Goal: Task Accomplishment & Management: Manage account settings

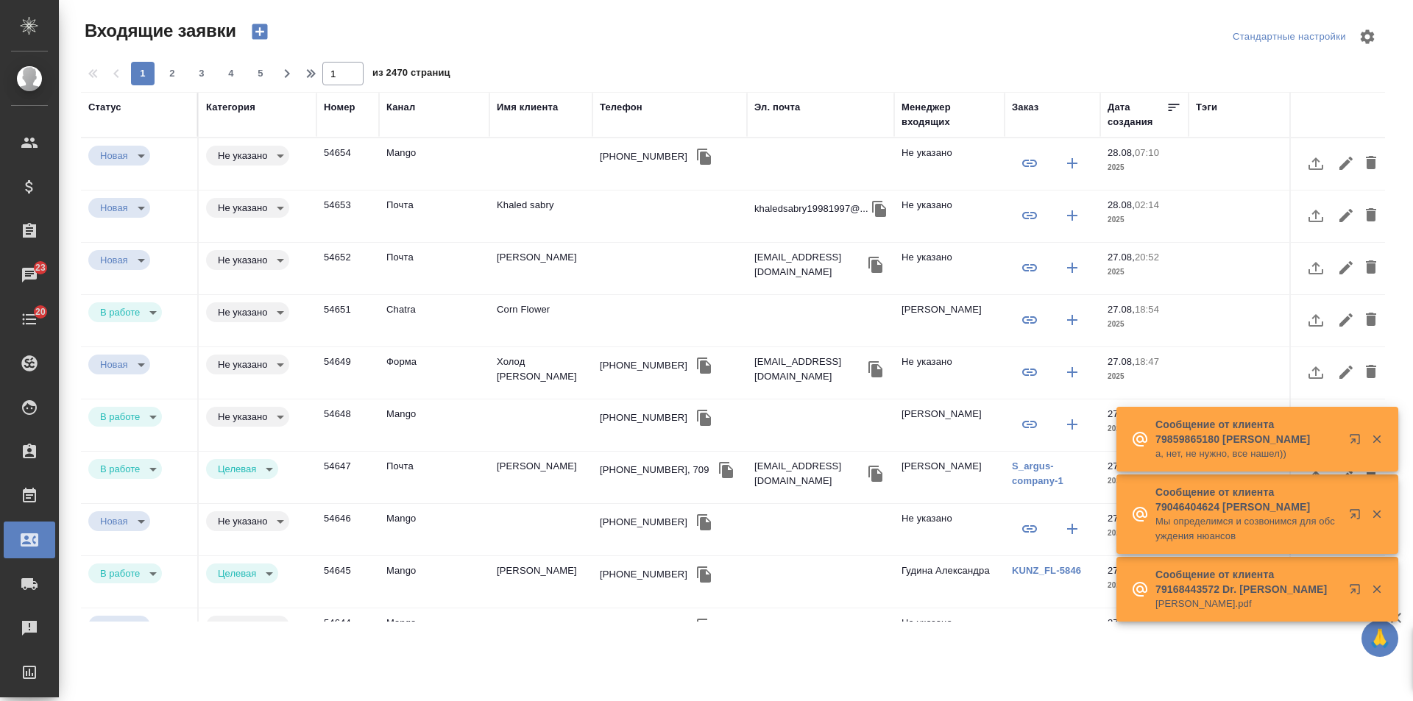
select select "RU"
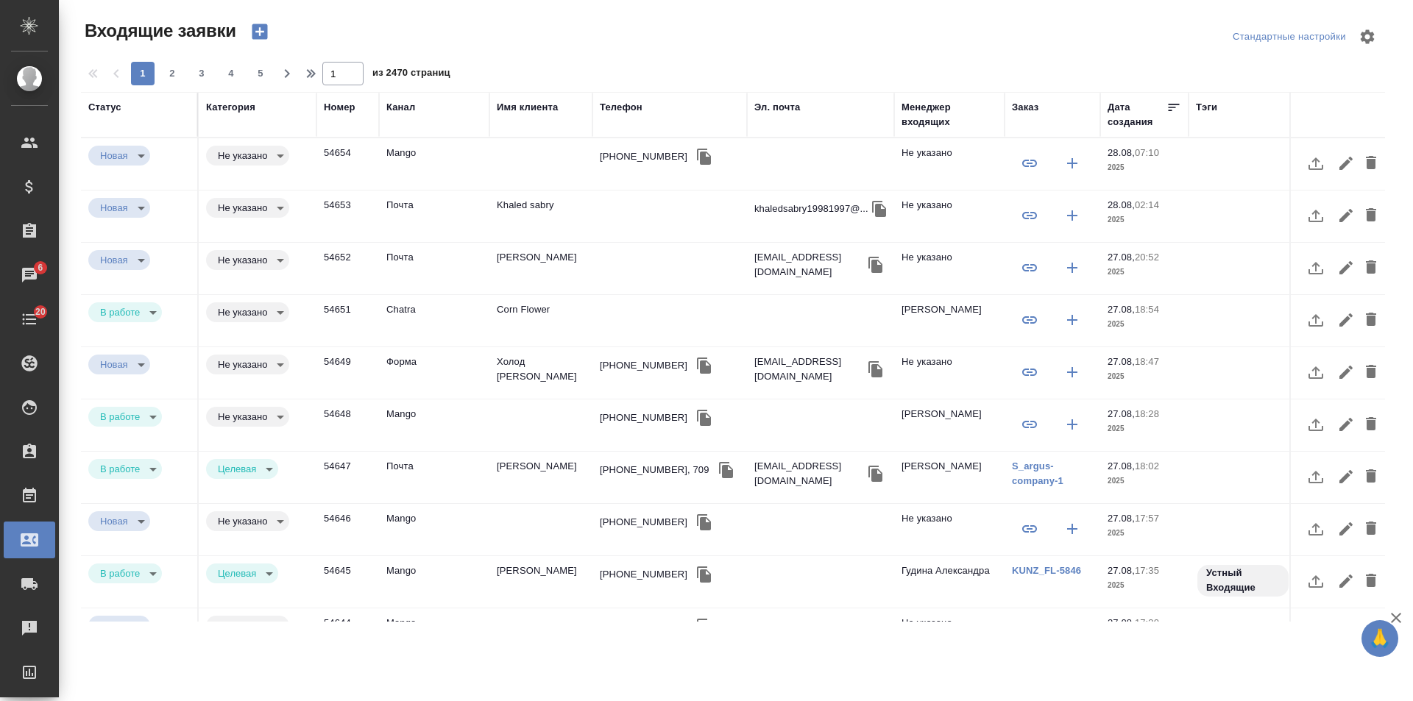
click at [258, 29] on icon "button" at bounding box center [259, 31] width 15 height 15
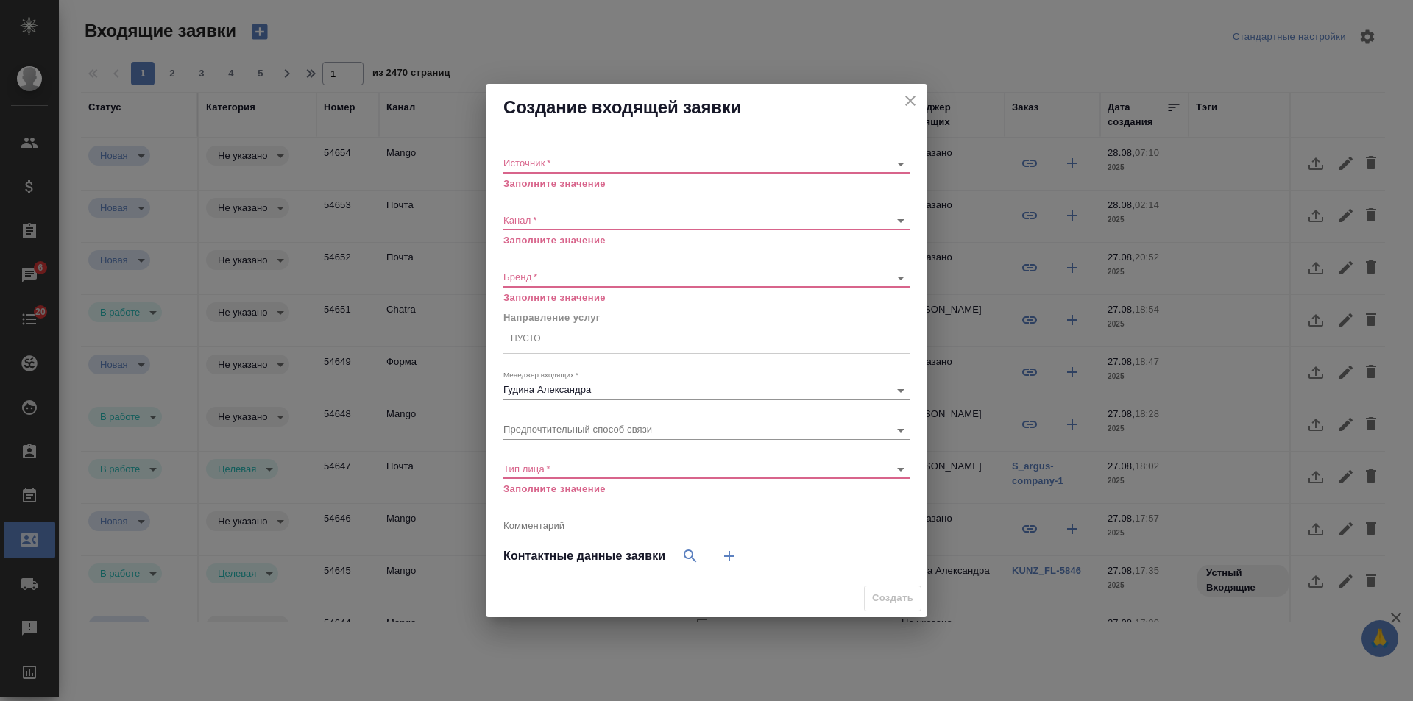
click at [574, 159] on body "🙏 .cls-1 fill:#fff; AWATERA Gudina Alexandra Клиенты Спецификации Заказы 6 Чаты…" at bounding box center [706, 350] width 1413 height 701
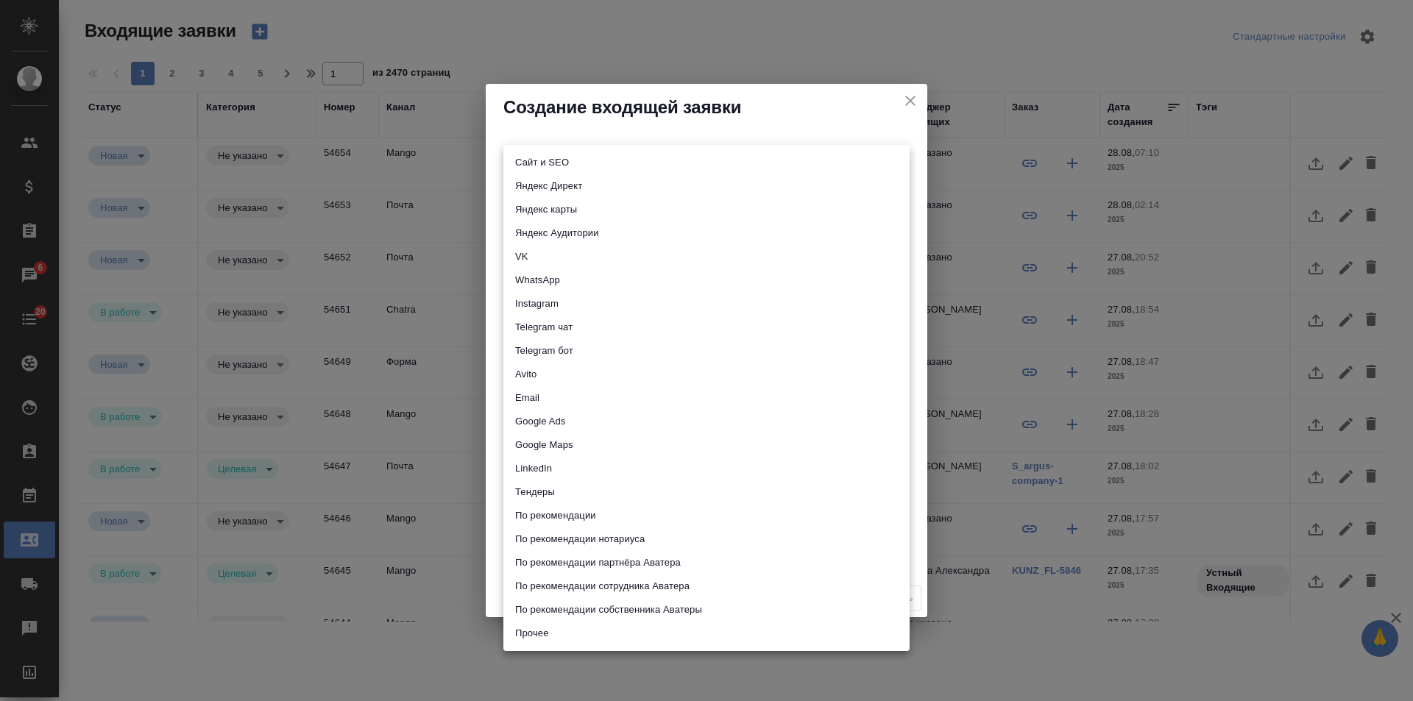
click at [574, 159] on li "Сайт и SEO" at bounding box center [706, 163] width 406 height 24
type input "seo"
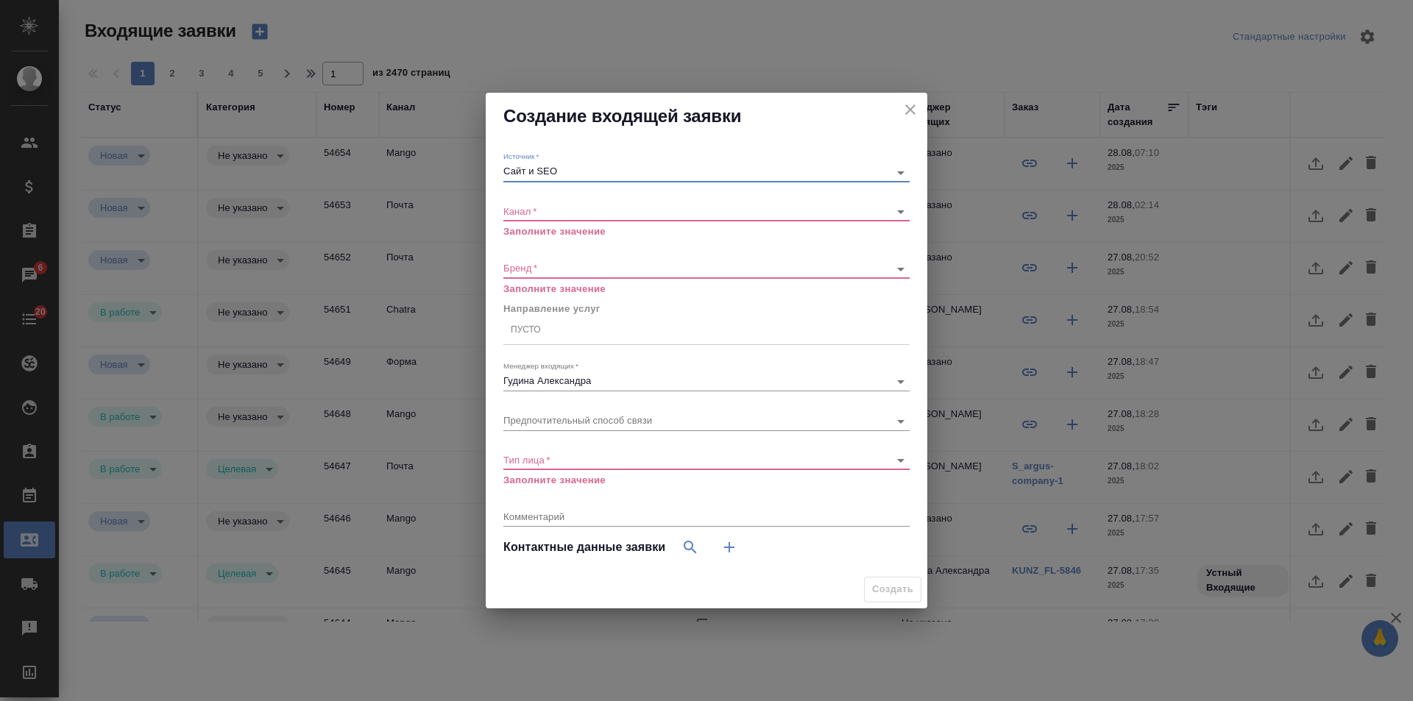
click at [534, 203] on div "​" at bounding box center [706, 212] width 406 height 18
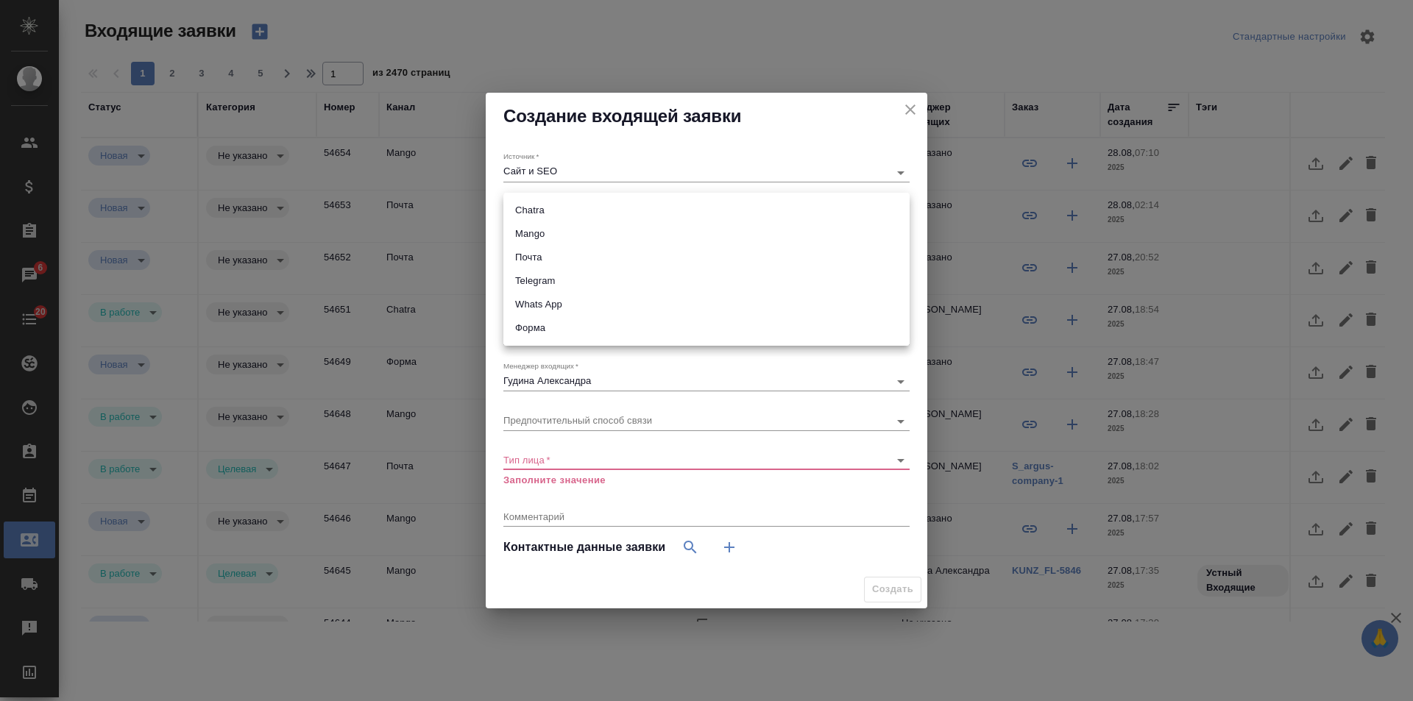
click at [534, 211] on body "🙏 .cls-1 fill:#fff; AWATERA Gudina Alexandra Клиенты Спецификации Заказы 6 Чаты…" at bounding box center [706, 350] width 1413 height 701
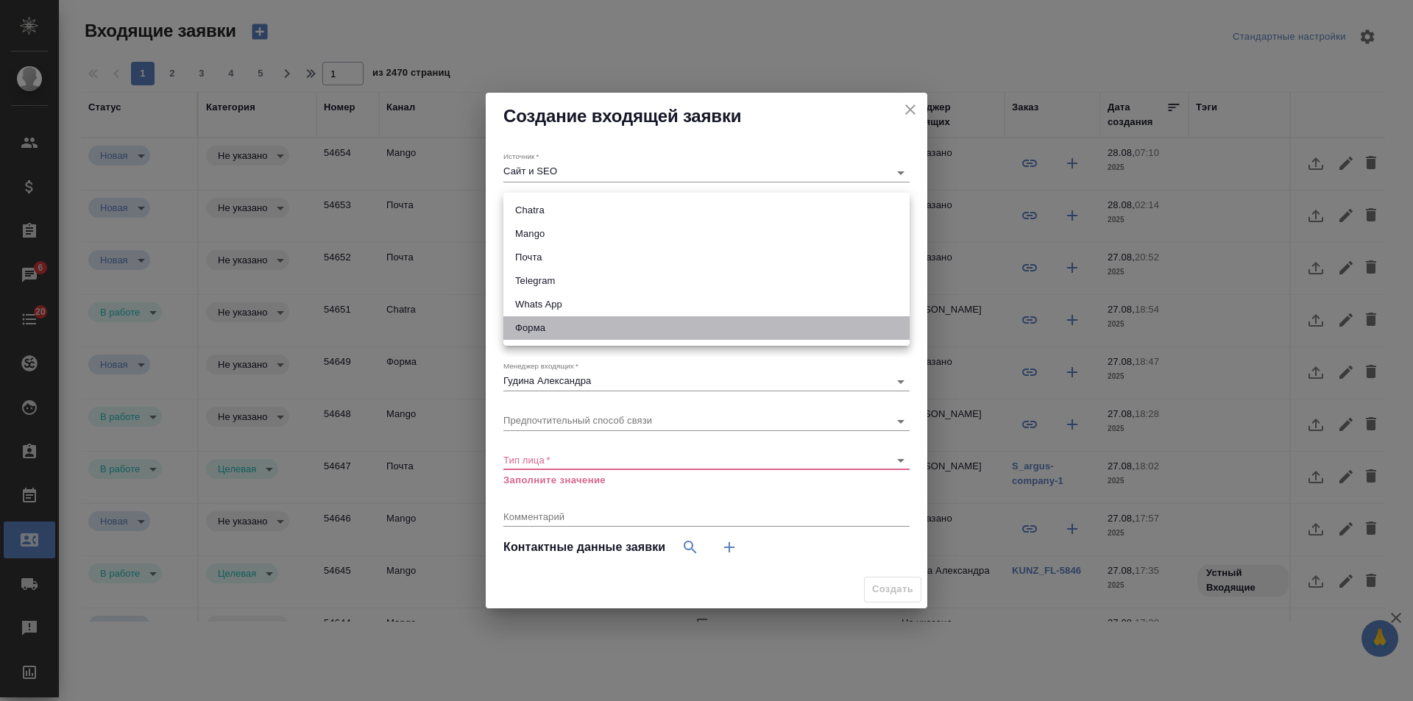
click at [553, 327] on li "Форма" at bounding box center [706, 329] width 406 height 24
type input "63623f8939da55ae86e7274a"
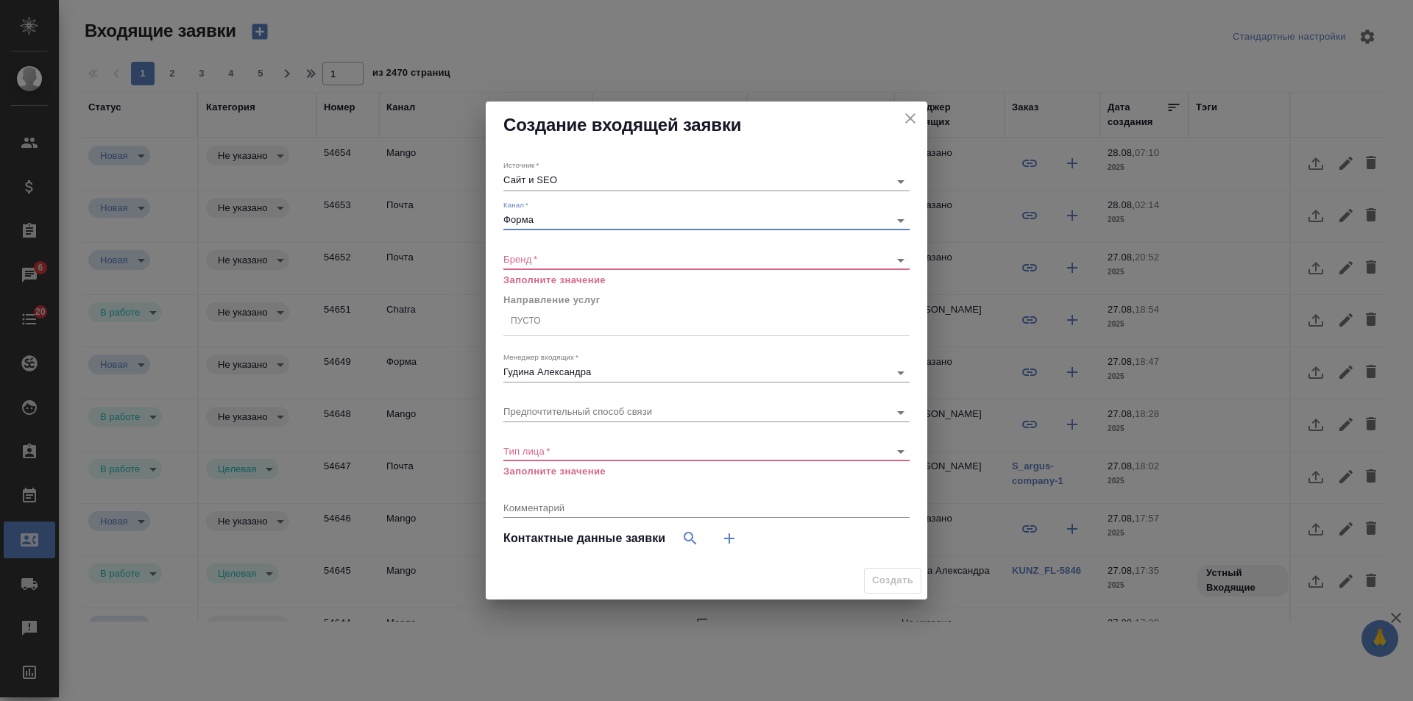
click at [556, 265] on div "​" at bounding box center [706, 260] width 406 height 18
click at [556, 258] on body "🙏 .cls-1 fill:#fff; AWATERA Gudina Alexandra Клиенты Спецификации Заказы 6 Чаты…" at bounding box center [706, 350] width 1413 height 701
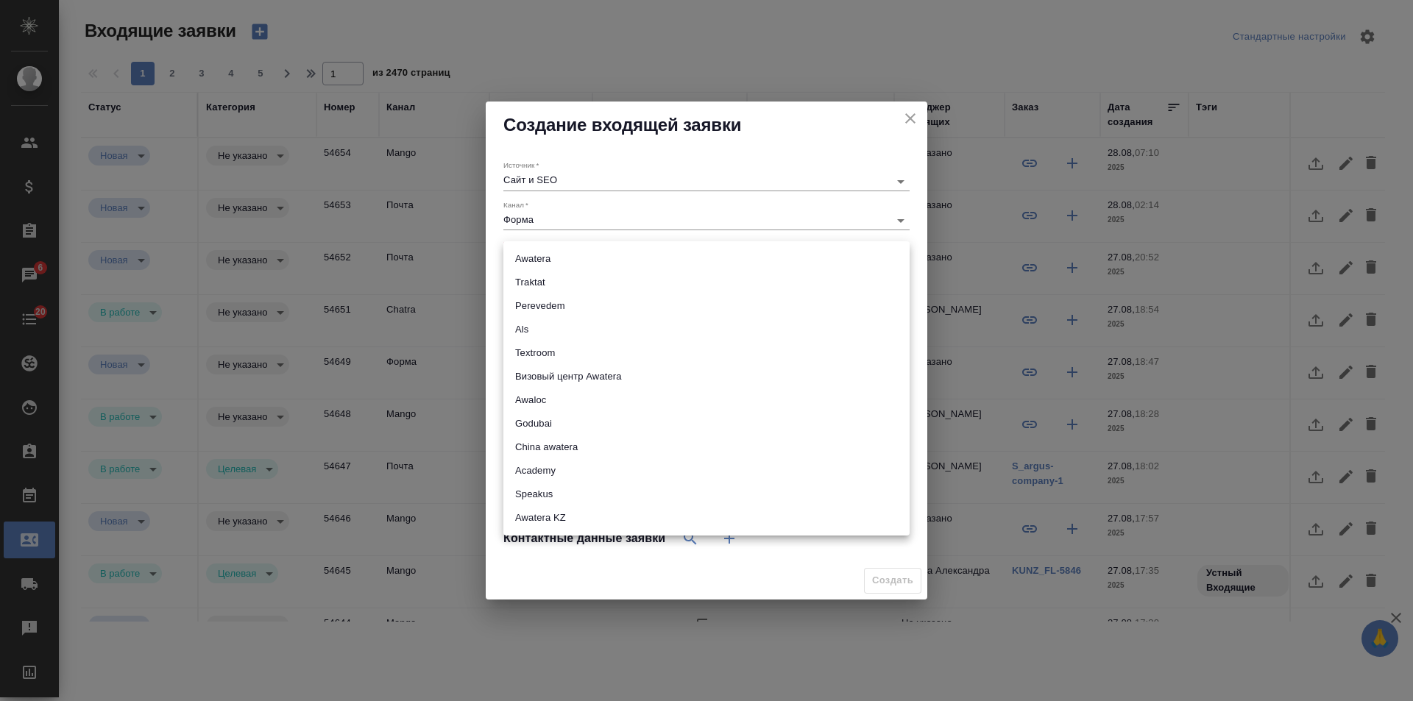
click at [593, 520] on li "Awatera KZ" at bounding box center [706, 518] width 406 height 24
type input "awateraKz"
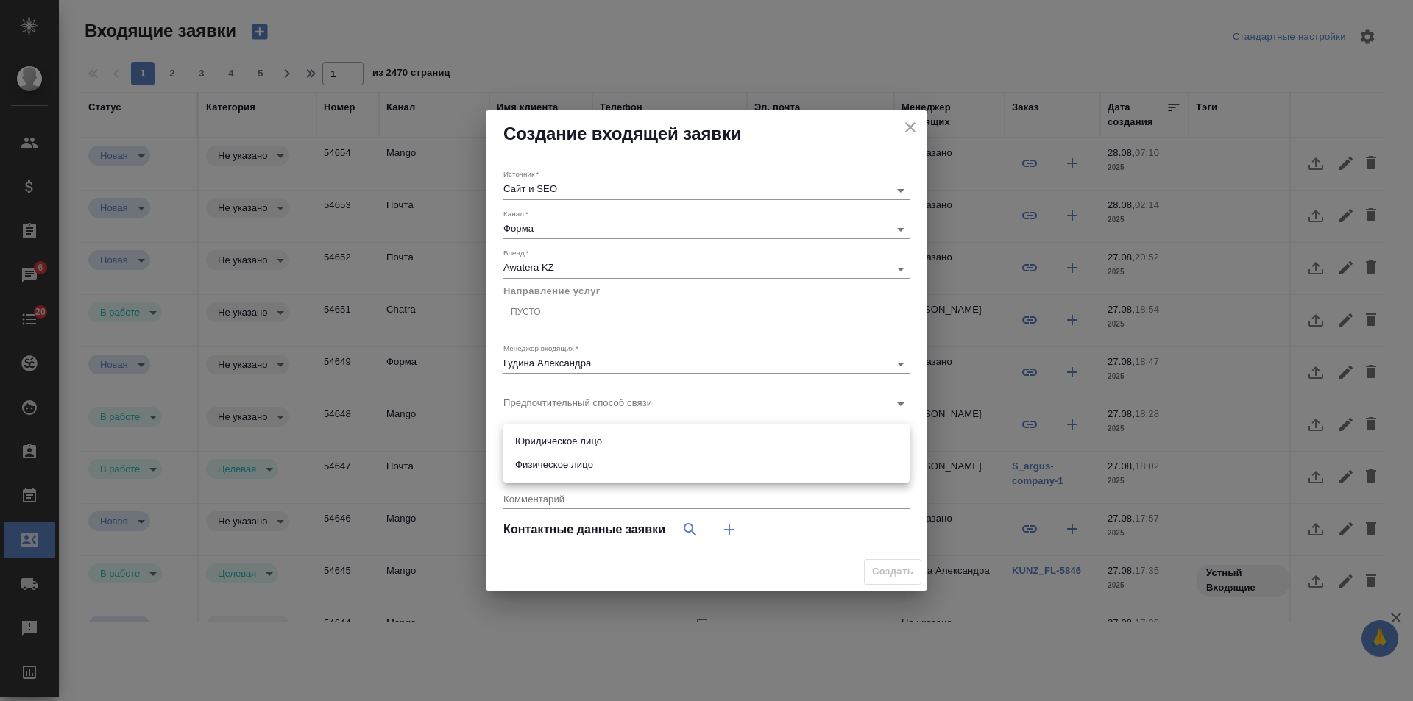
click at [609, 441] on body "🙏 .cls-1 fill:#fff; AWATERA Gudina Alexandra Клиенты Спецификации Заказы 6 Чаты…" at bounding box center [706, 350] width 1413 height 701
click at [596, 465] on li "Физическое лицо" at bounding box center [706, 465] width 406 height 24
type input "private"
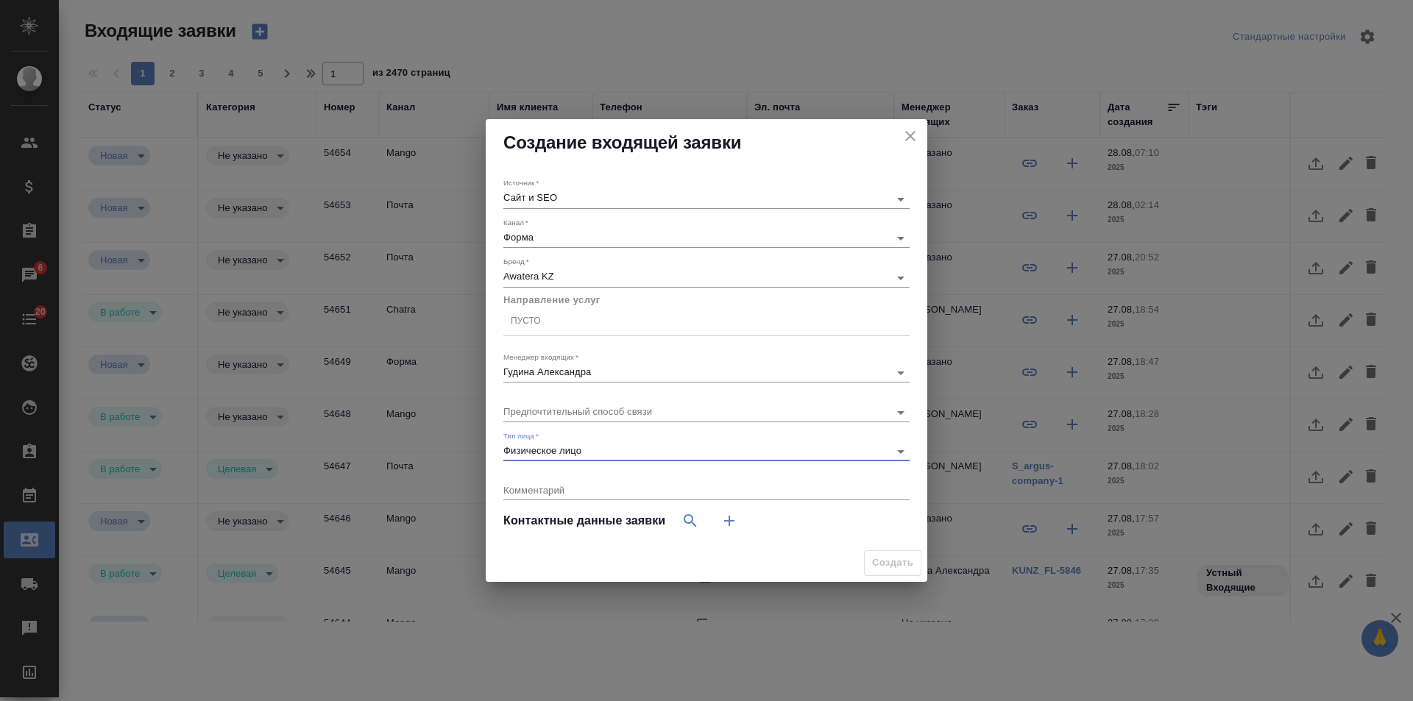
click at [737, 520] on icon "button" at bounding box center [730, 521] width 18 height 18
select select "RU"
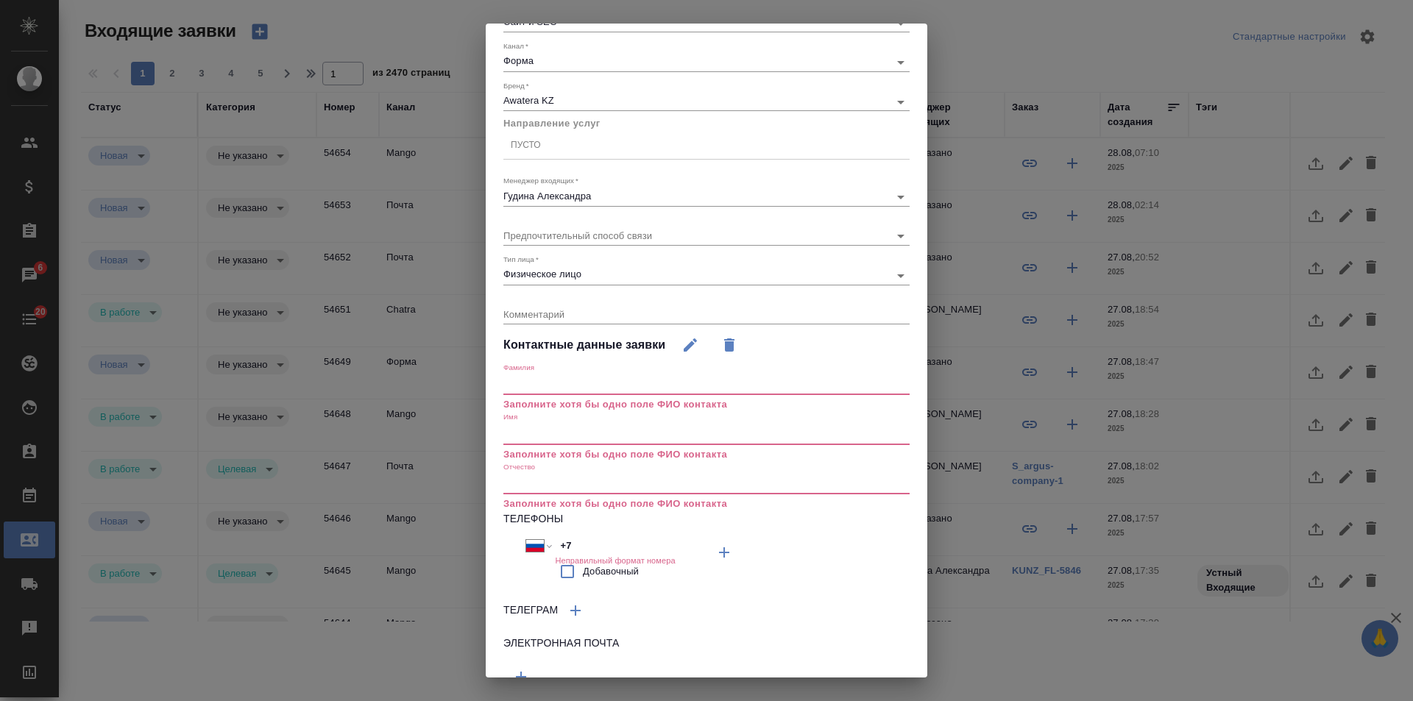
scroll to position [146, 0]
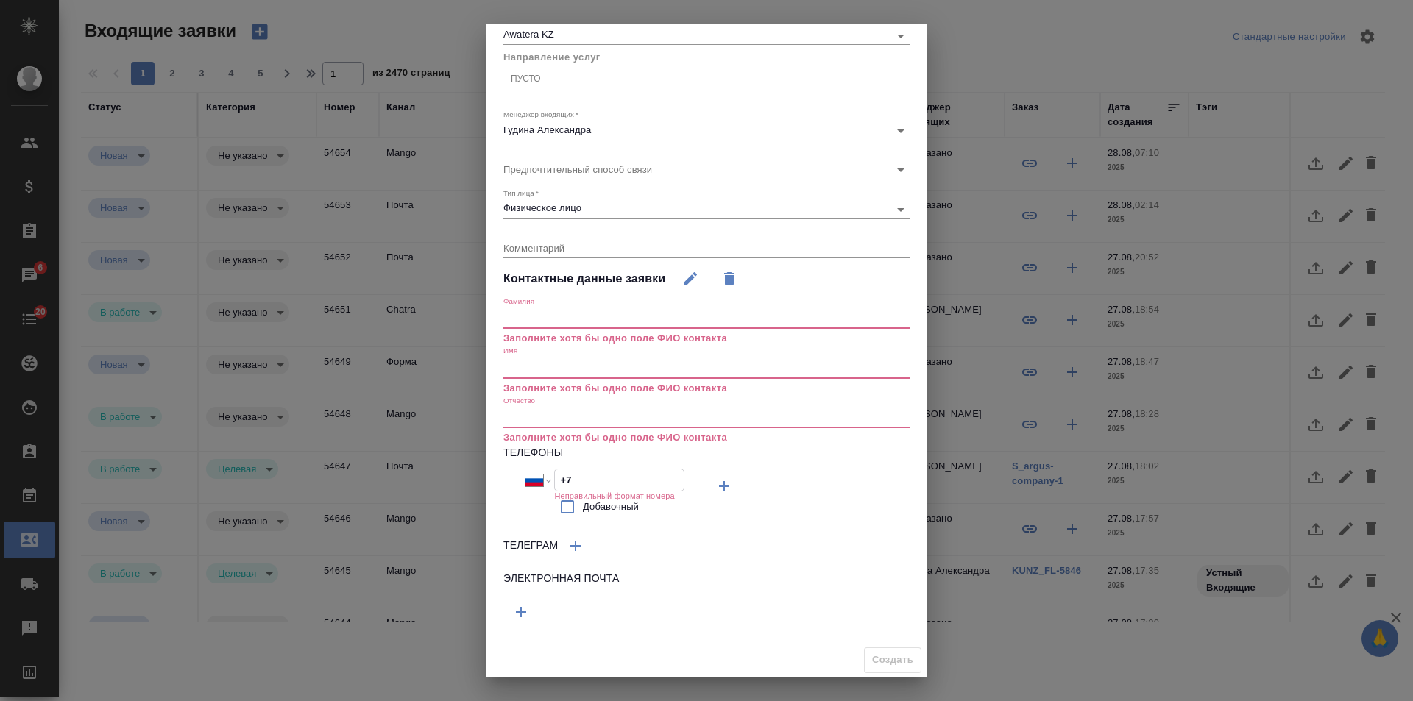
drag, startPoint x: 523, startPoint y: 481, endPoint x: 482, endPoint y: 475, distance: 41.6
click at [482, 475] on div "Создание входящей заявки Источник   * Сайт и SEO seo Канал   * Форма 63623f8939…" at bounding box center [706, 350] width 1413 height 701
paste input "995 896 17 47"
type input "+7 995 896 17 47"
click at [530, 606] on button "button" at bounding box center [520, 612] width 35 height 35
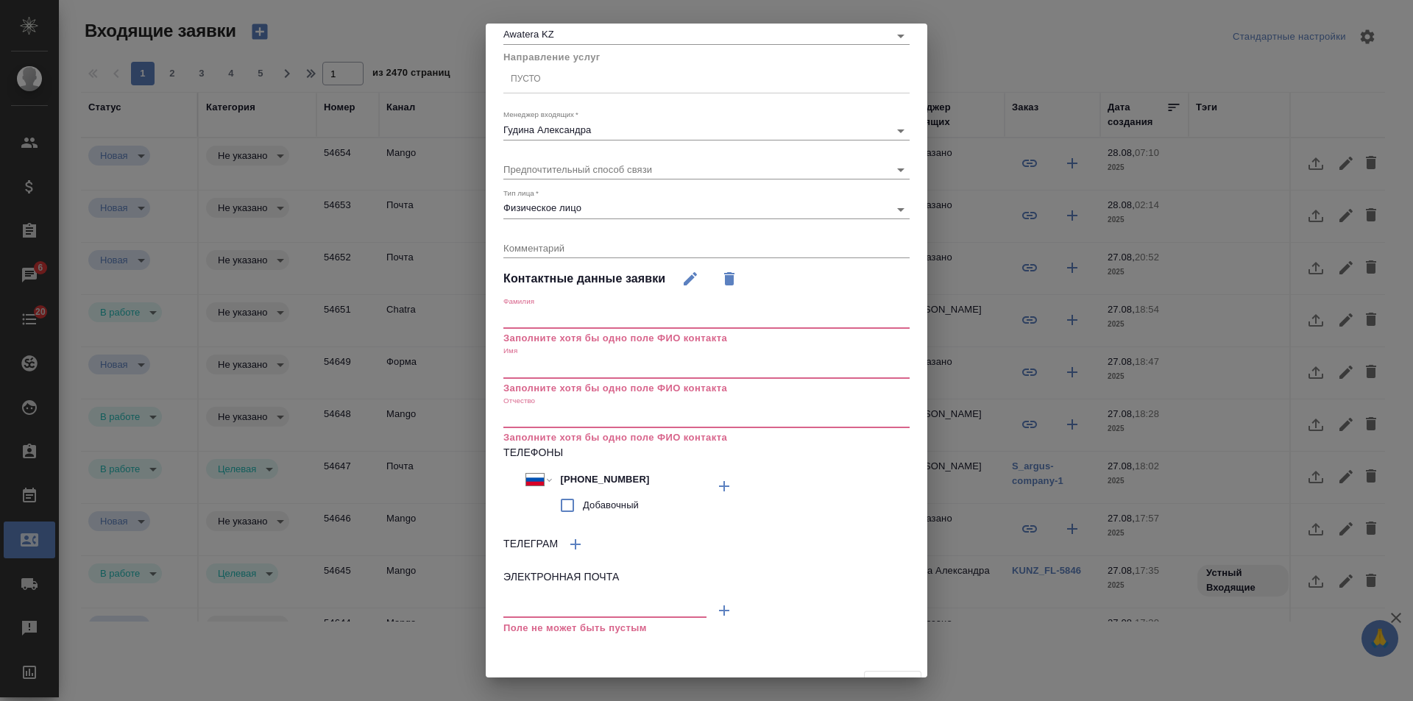
scroll to position [141, 0]
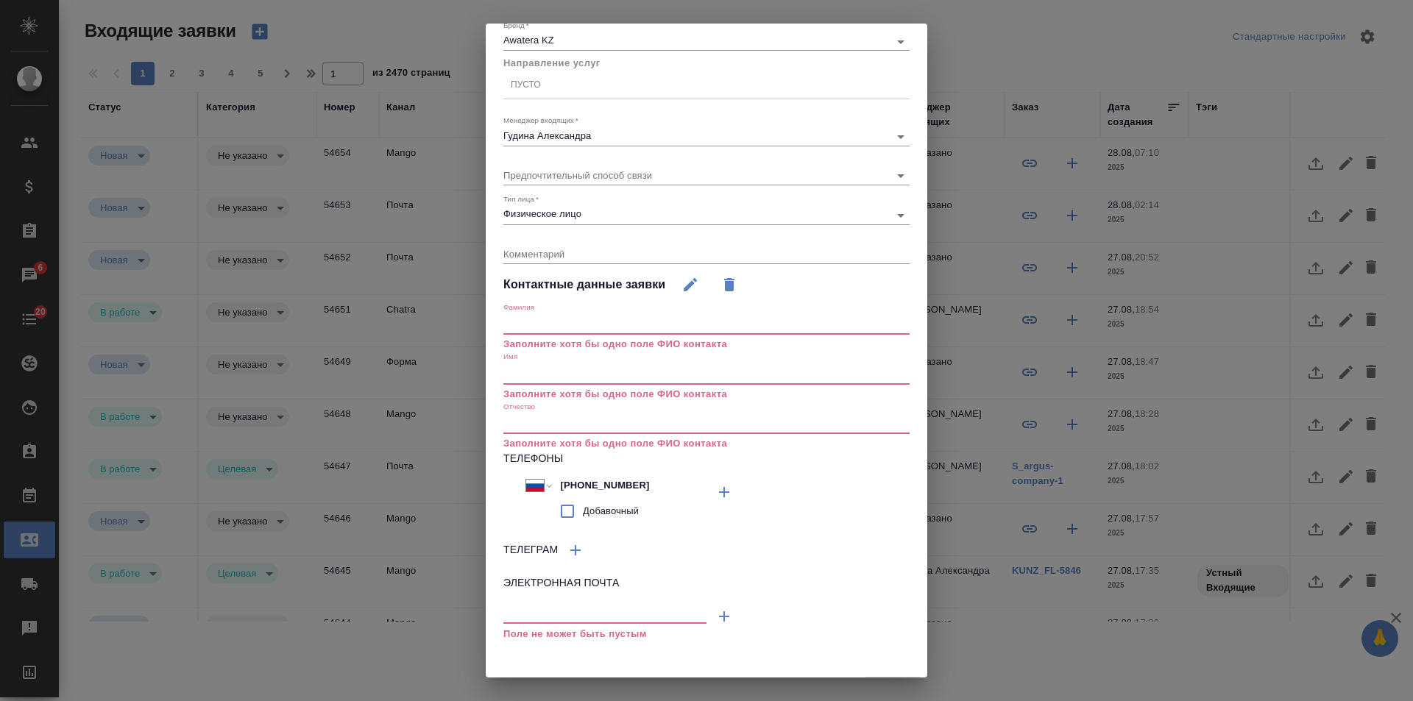
click at [570, 609] on input "text" at bounding box center [604, 614] width 203 height 18
paste input "dvoynikova@yahoo.co.uk"
type input "[EMAIL_ADDRESS][DOMAIN_NAME]"
click at [562, 248] on textarea at bounding box center [706, 253] width 406 height 11
paste textarea "пожалуйста подскажите сколько стоит перевод документов - например устава."
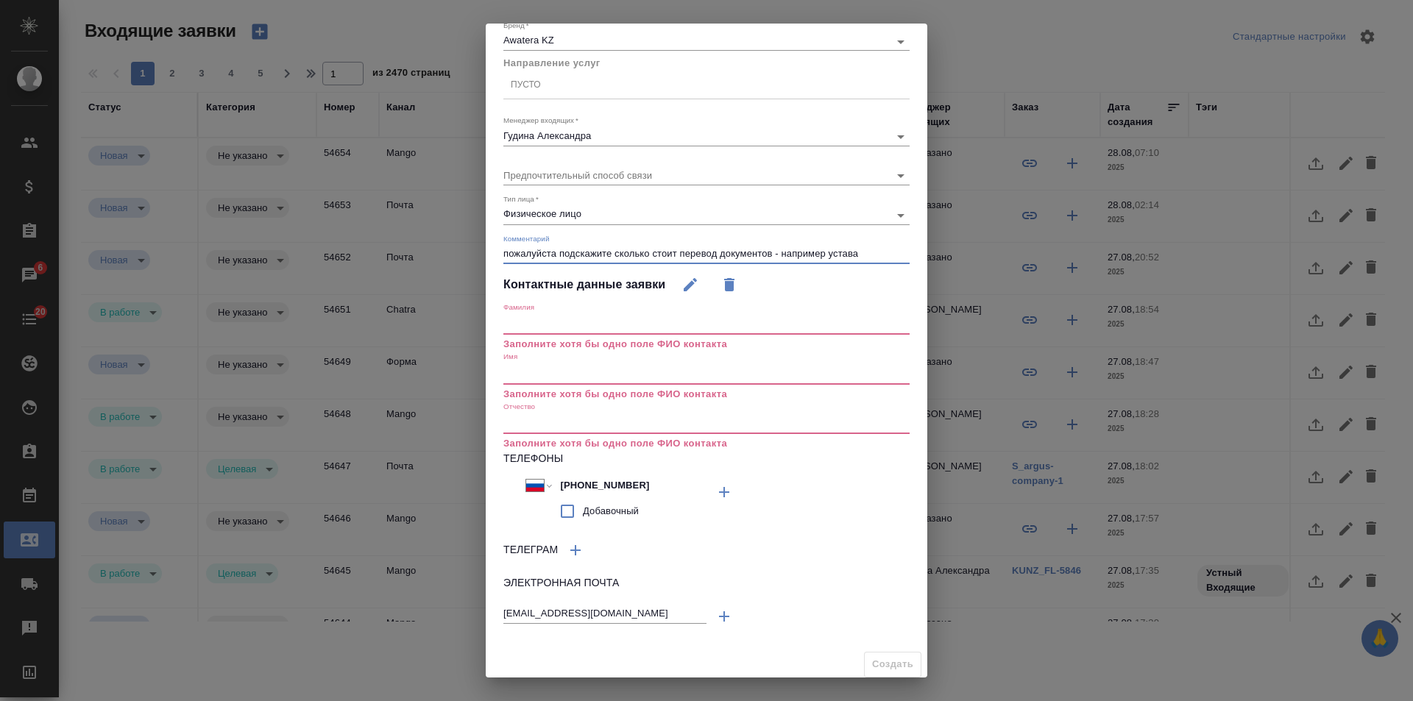
type textarea "пожалуйста подскажите сколько стоит перевод документов - например устава"
click at [555, 325] on input "text" at bounding box center [706, 324] width 406 height 21
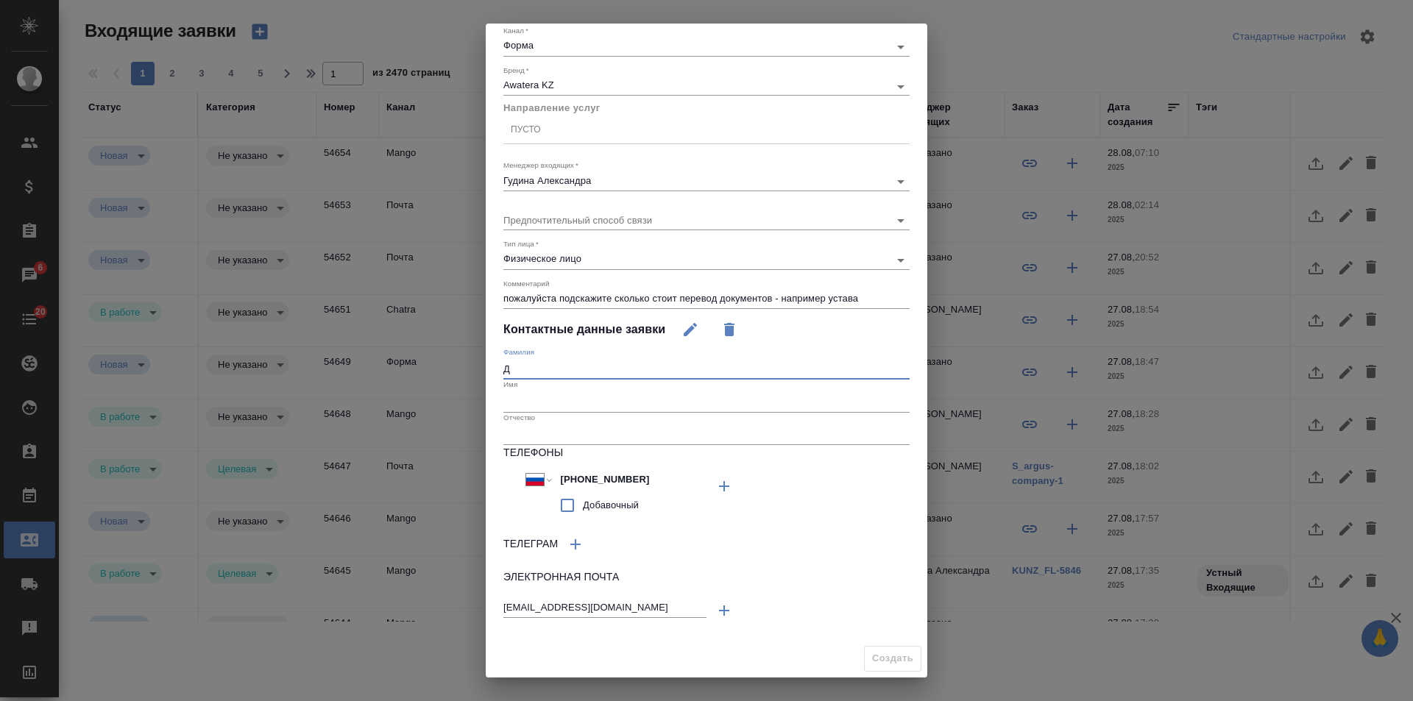
scroll to position [96, 0]
type input "Двойникова"
click at [526, 400] on input "text" at bounding box center [706, 402] width 406 height 21
type input "Марина"
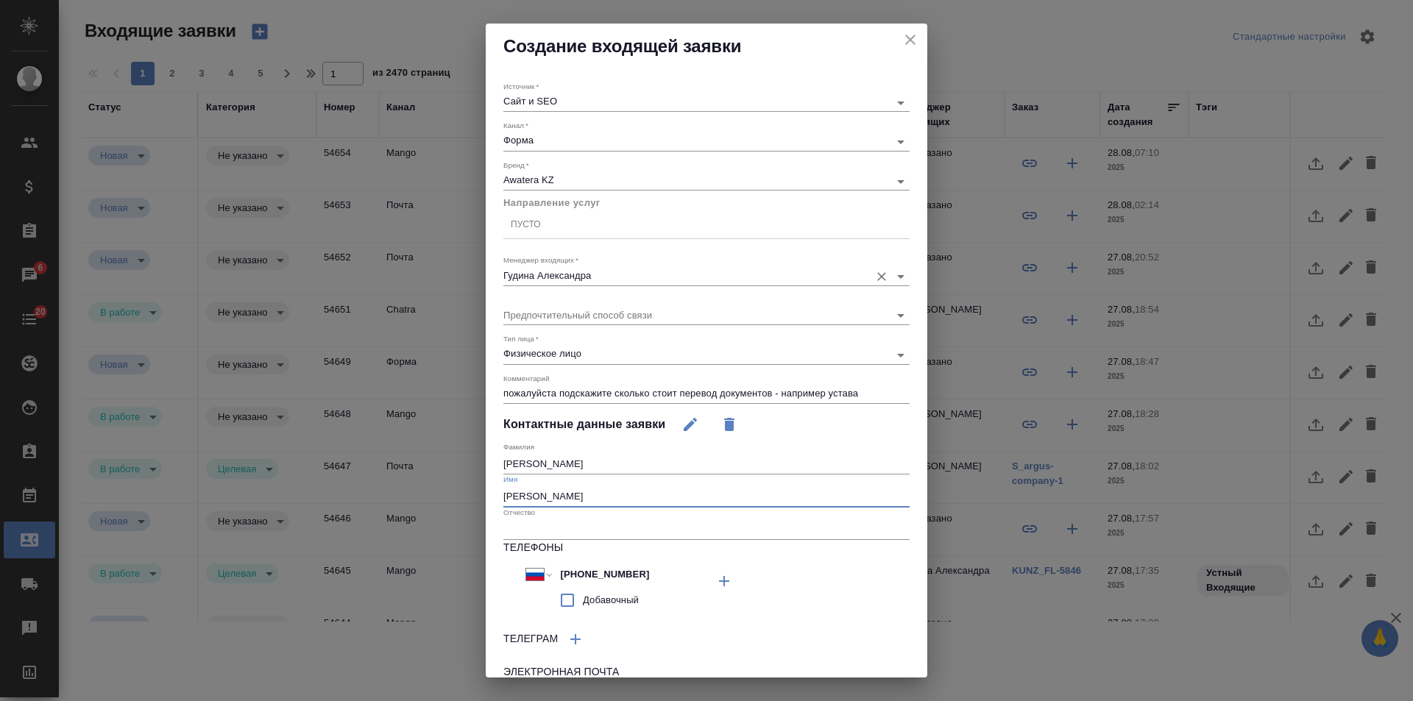
scroll to position [0, 0]
click at [557, 223] on div "Пусто" at bounding box center [706, 225] width 406 height 21
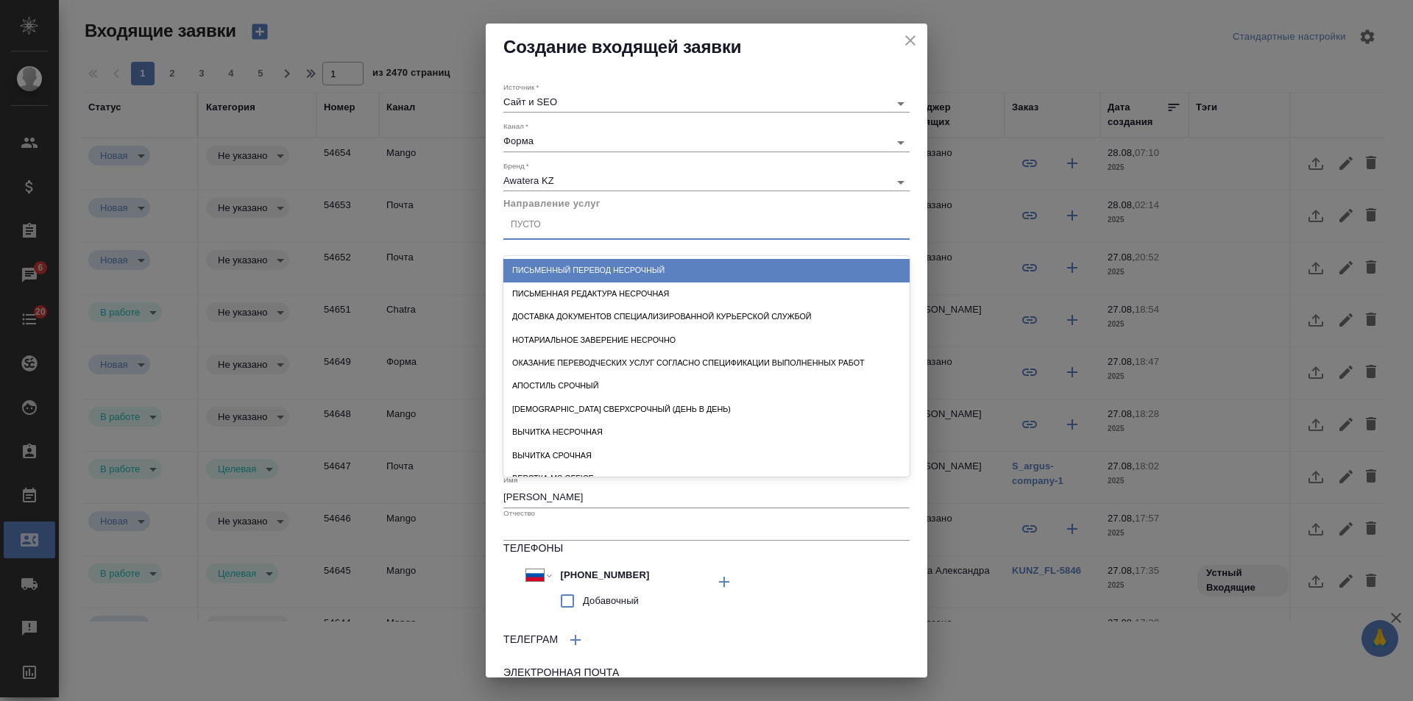
click at [575, 265] on div "Письменный перевод несрочный" at bounding box center [706, 270] width 406 height 23
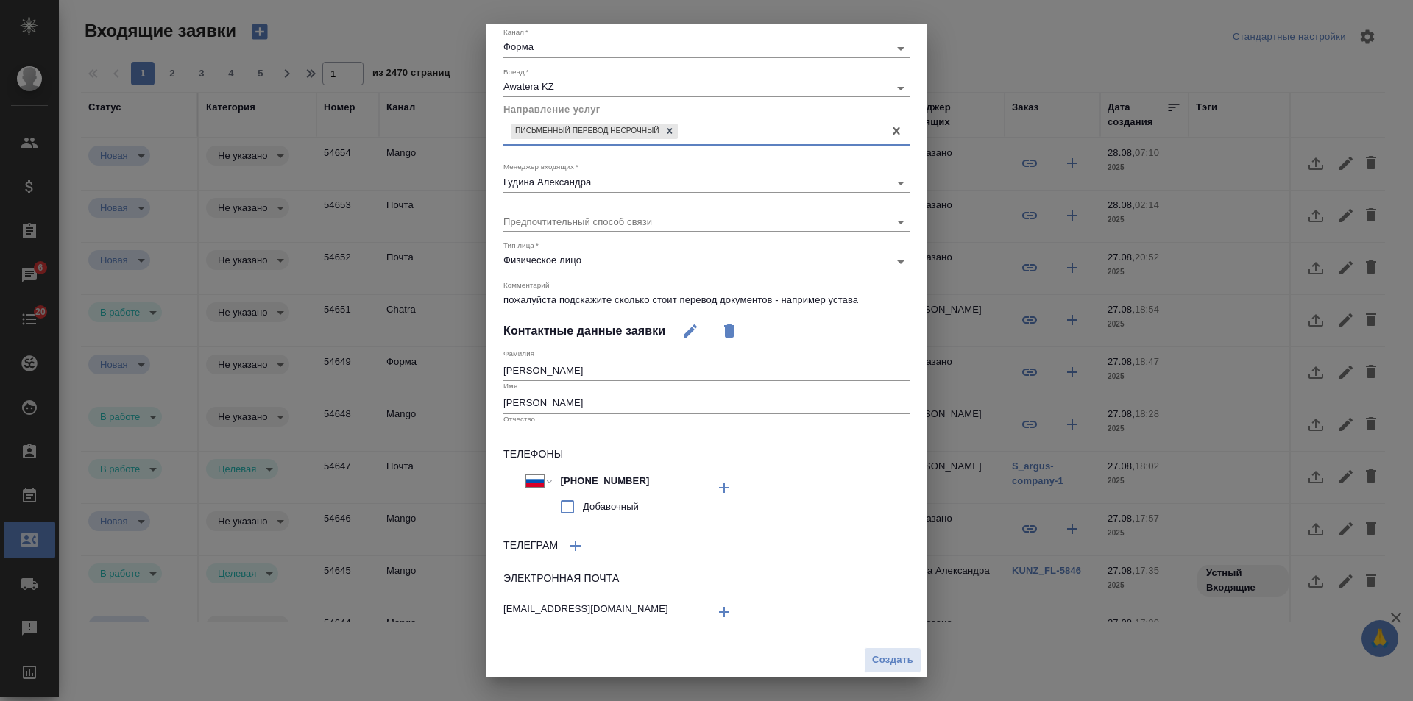
scroll to position [96, 0]
click at [878, 664] on span "Создать" at bounding box center [892, 659] width 41 height 17
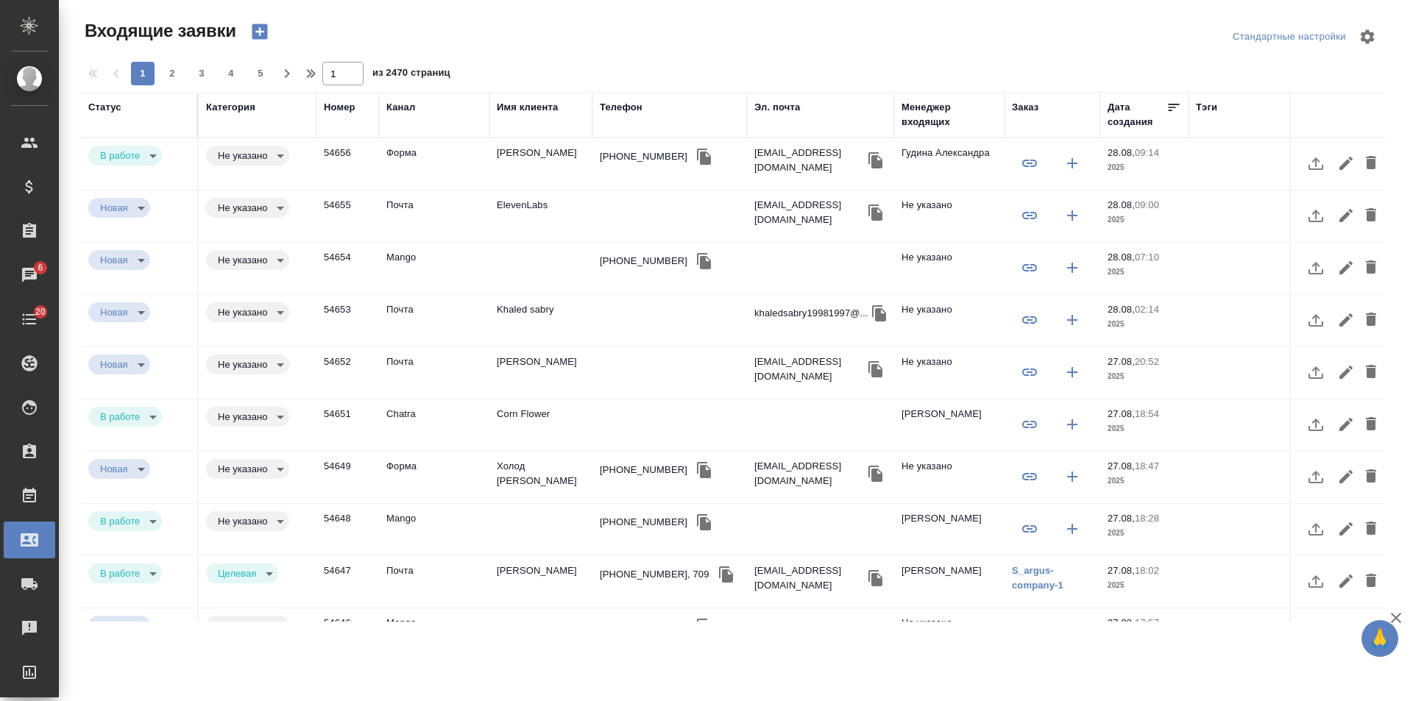
click at [503, 160] on td "Двойникова Марина" at bounding box center [540, 164] width 103 height 52
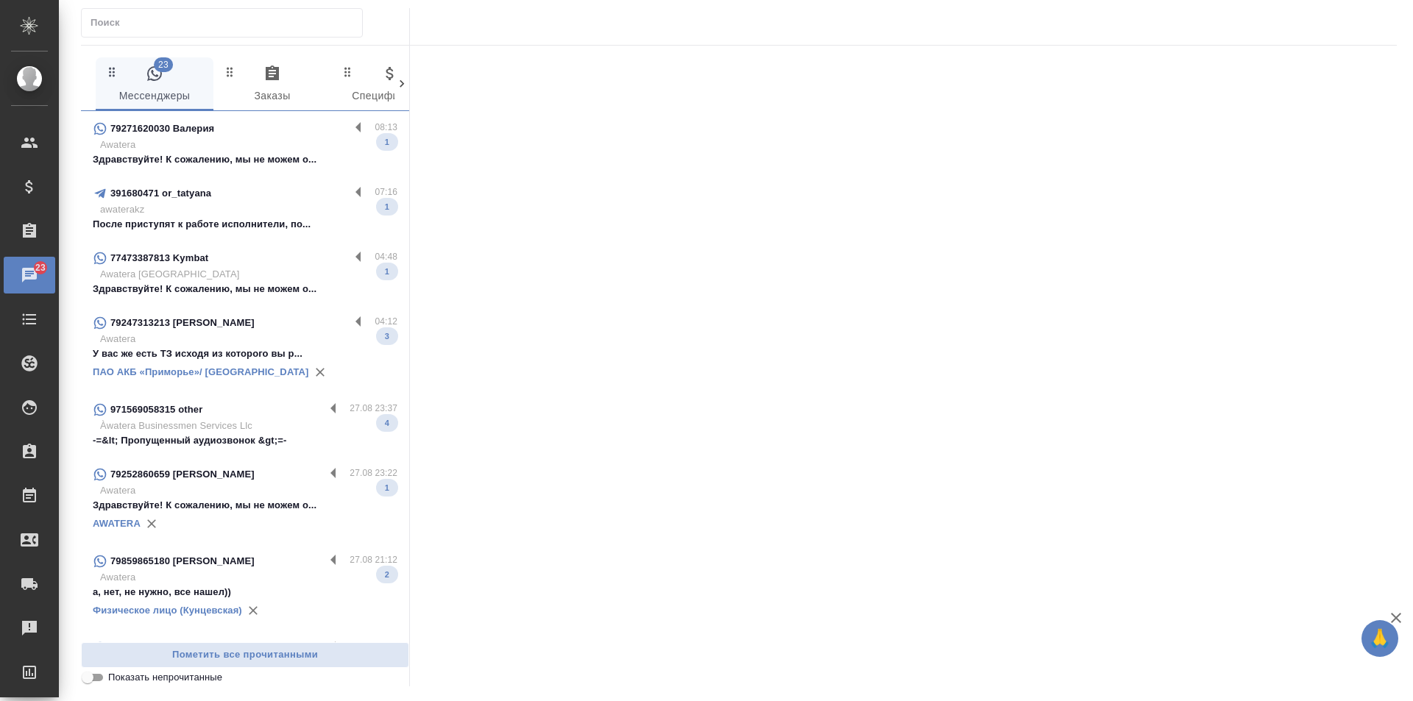
click at [206, 21] on input "text" at bounding box center [227, 23] width 272 height 21
paste input "[PHONE_NUMBER]"
click at [168, 21] on input "[PHONE_NUMBER]" at bounding box center [227, 23] width 272 height 21
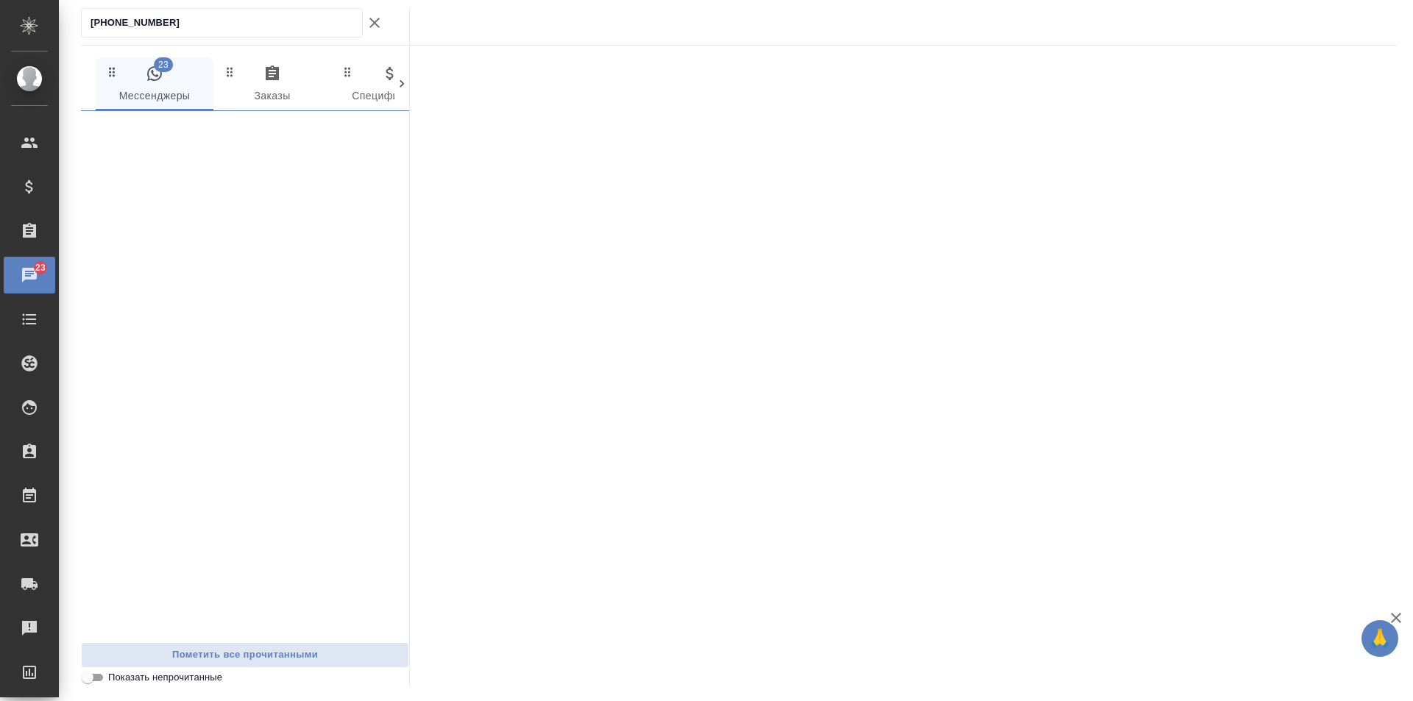
click at [165, 21] on input "[PHONE_NUMBER]" at bounding box center [227, 23] width 272 height 21
click at [191, 19] on input "79958961747" at bounding box center [227, 23] width 272 height 21
type input "79958961747"
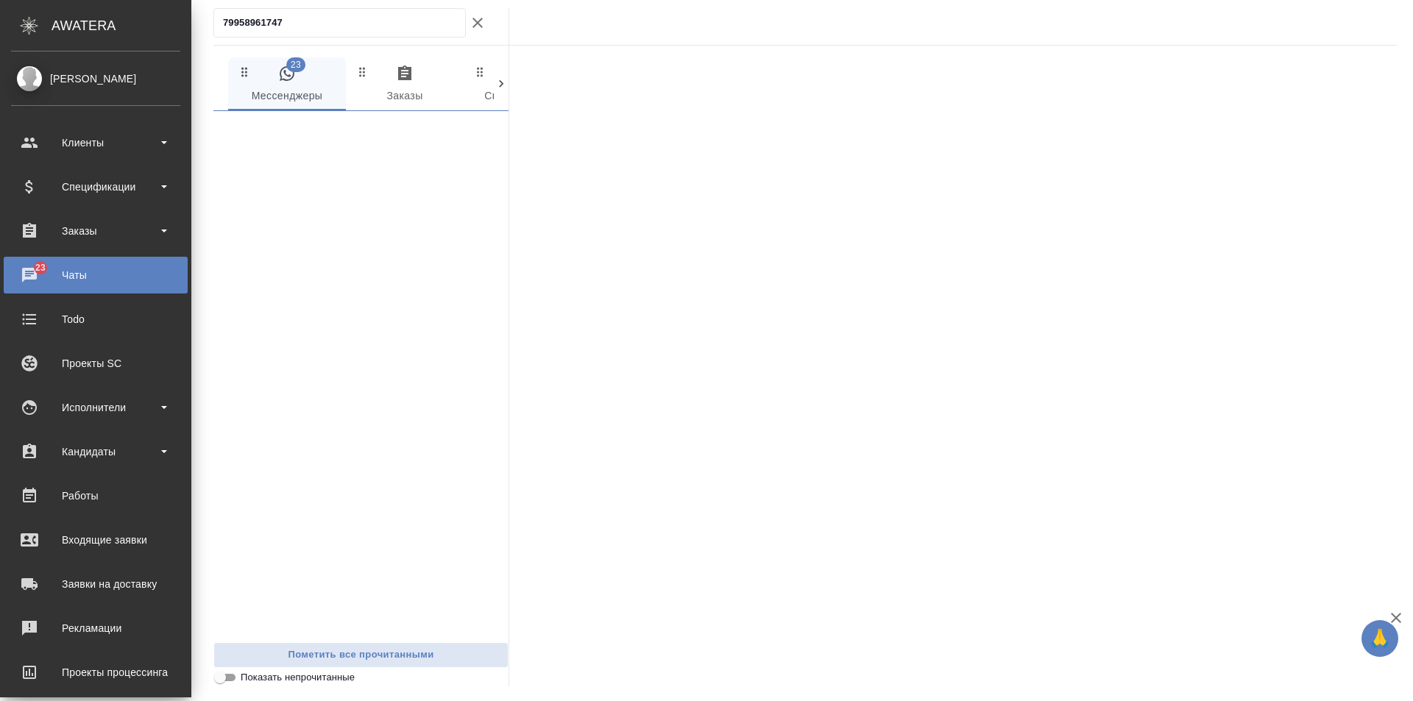
drag, startPoint x: 99, startPoint y: 28, endPoint x: 0, endPoint y: 46, distance: 100.9
click at [0, 46] on div ".cls-1 fill:#fff; AWATERA Gudina Alexandra Клиенты Спецификации Заказы 23 Чаты …" at bounding box center [706, 350] width 1413 height 701
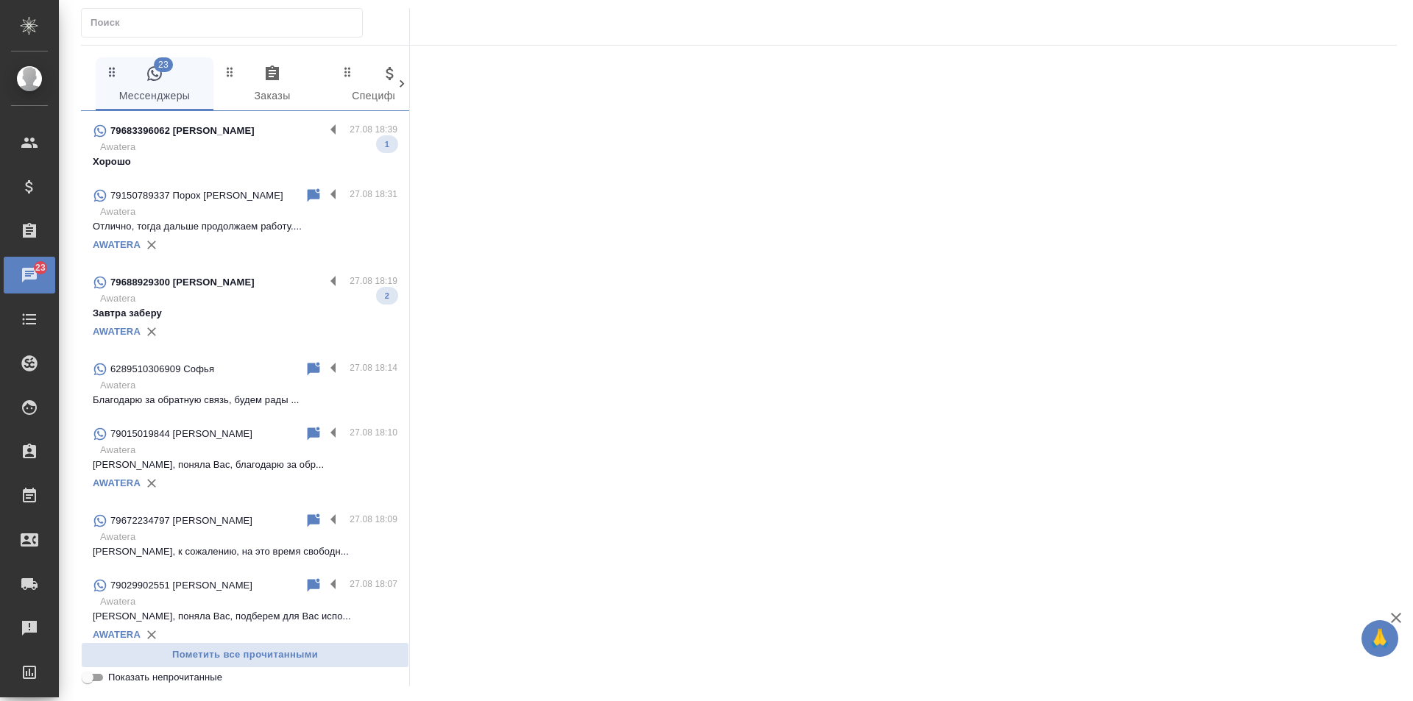
scroll to position [662, 0]
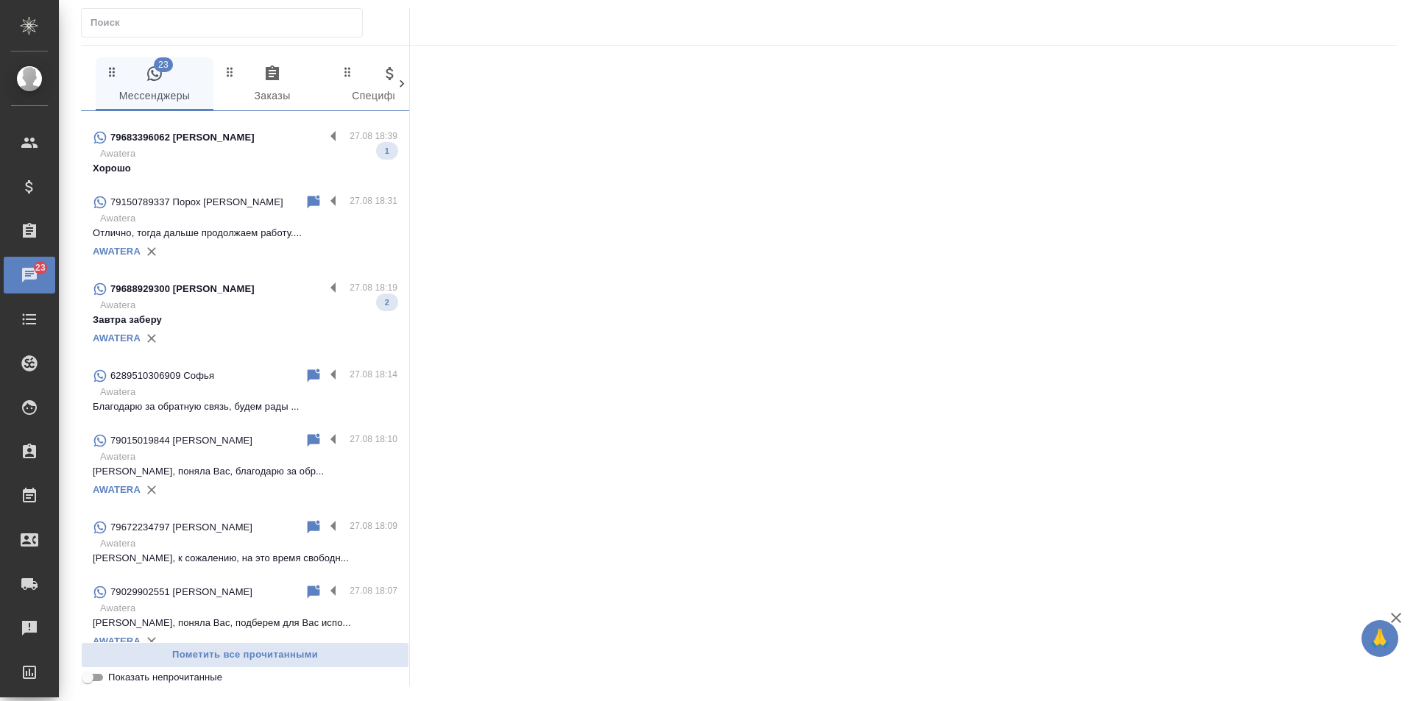
click at [236, 310] on p "Awatera" at bounding box center [248, 305] width 297 height 15
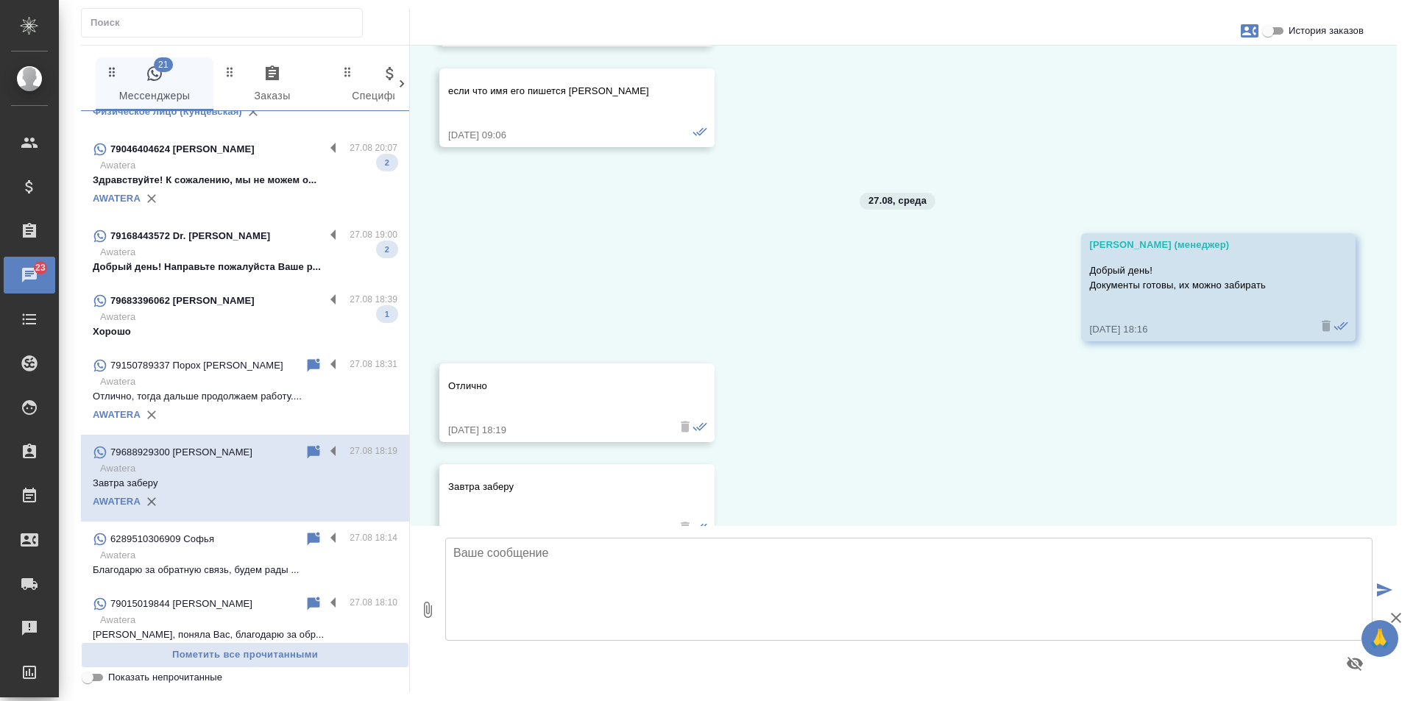
scroll to position [442, 0]
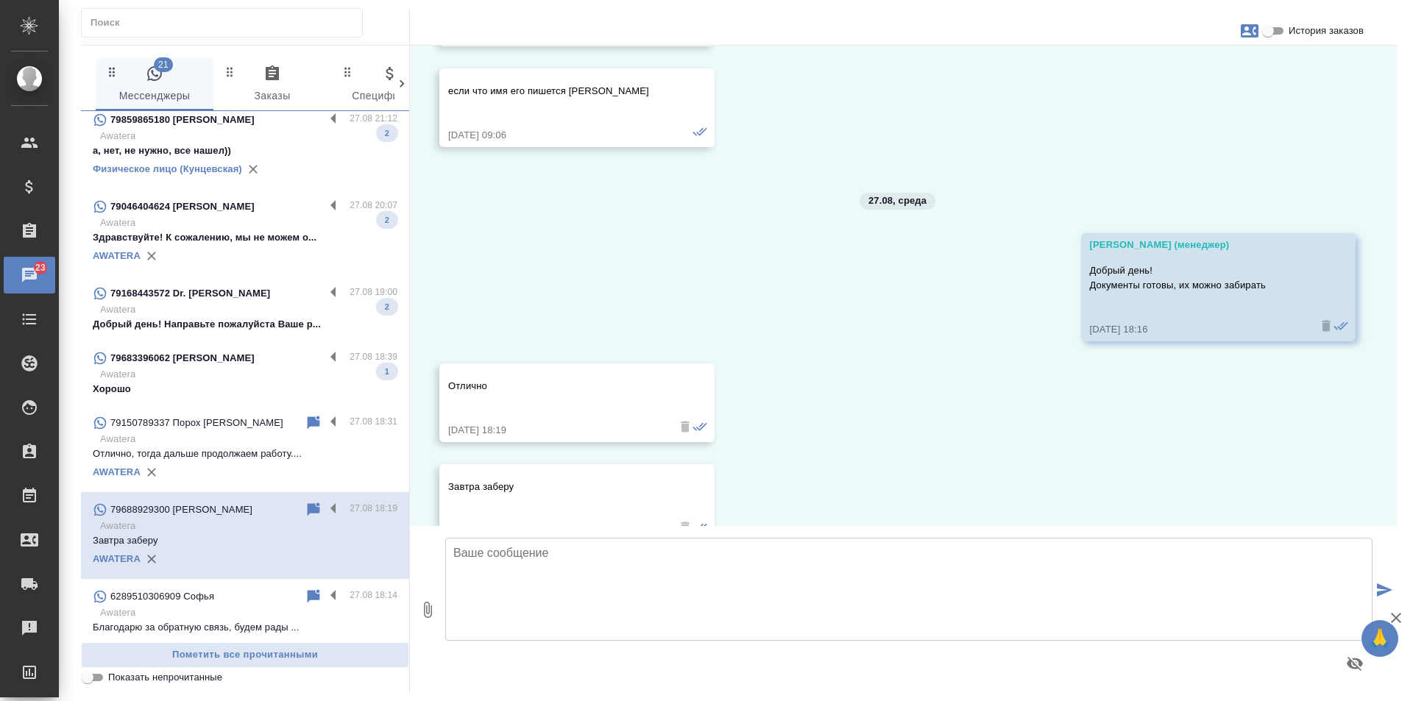
click at [244, 375] on p "Awatera" at bounding box center [248, 374] width 297 height 15
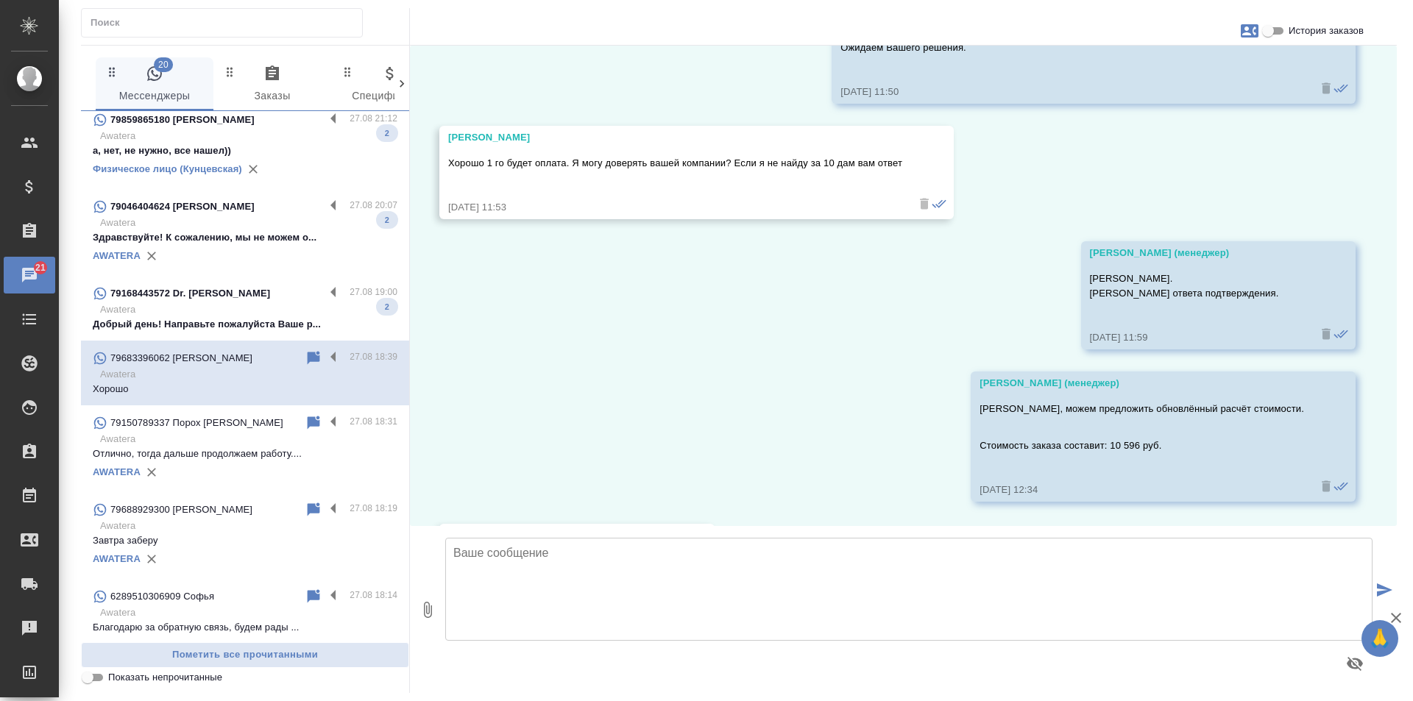
scroll to position [6826, 0]
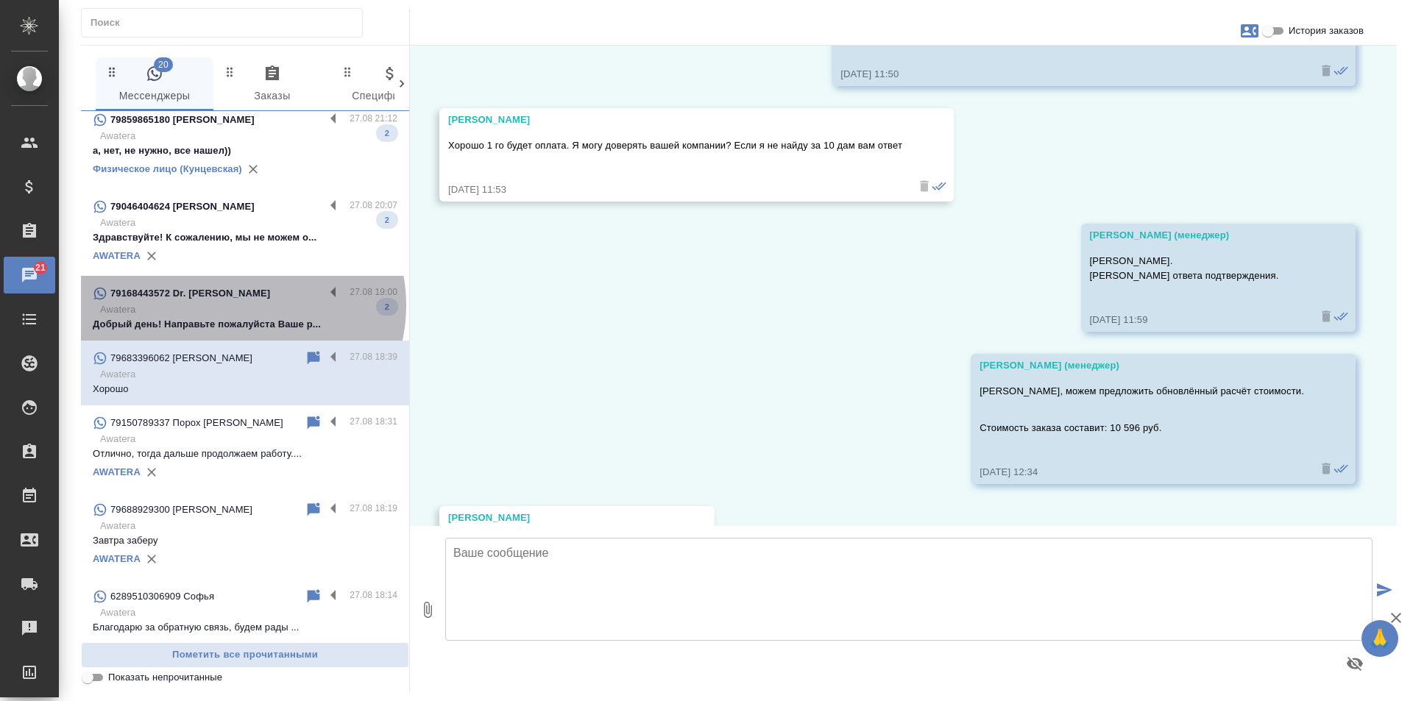
click at [241, 305] on p "Awatera" at bounding box center [248, 310] width 297 height 15
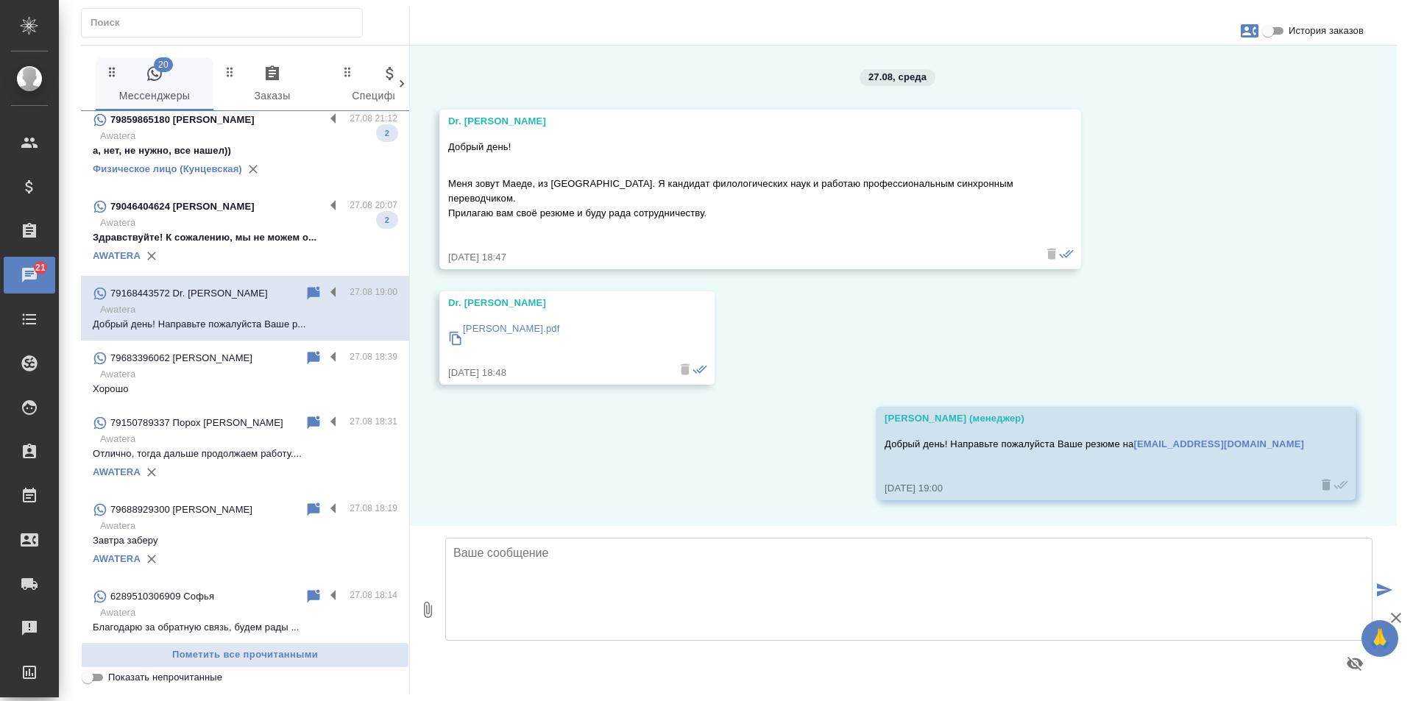
scroll to position [0, 0]
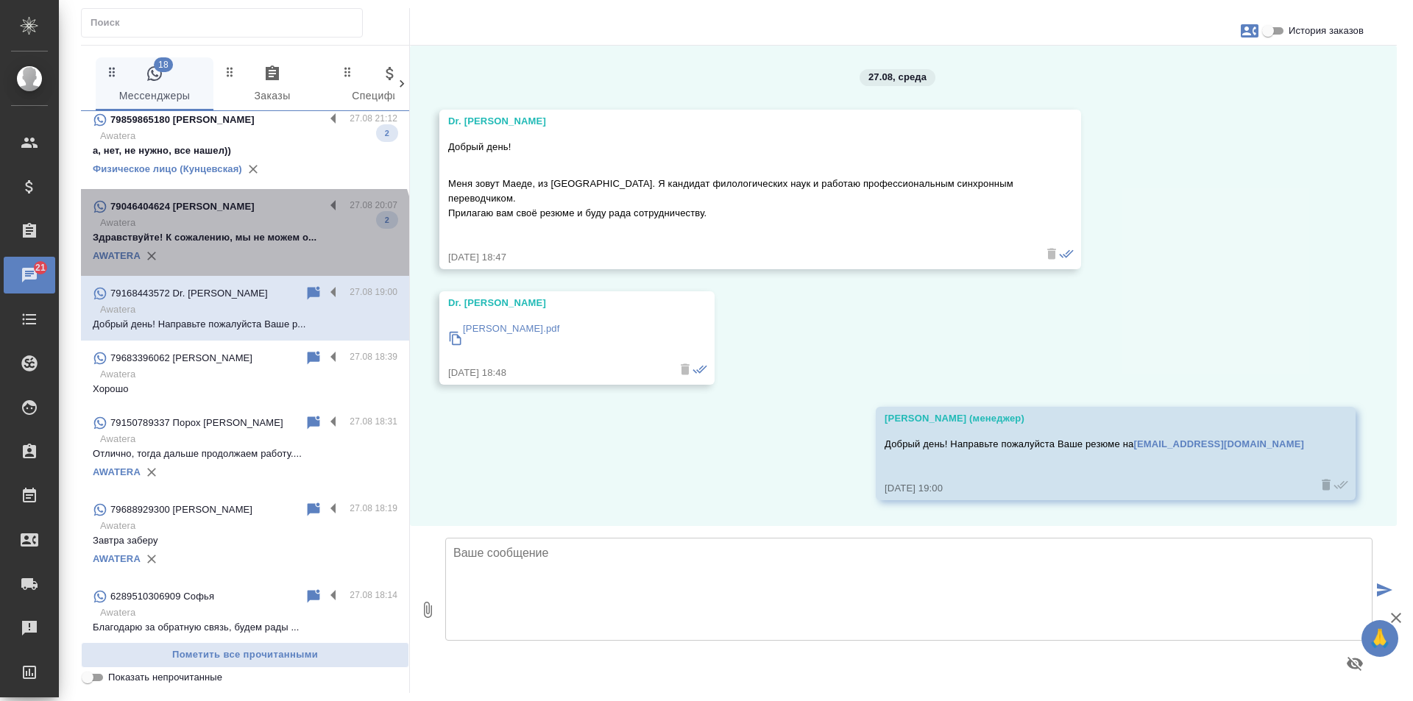
click at [244, 244] on p "Здравствуйте! К сожалению, мы не можем о..." at bounding box center [245, 237] width 305 height 15
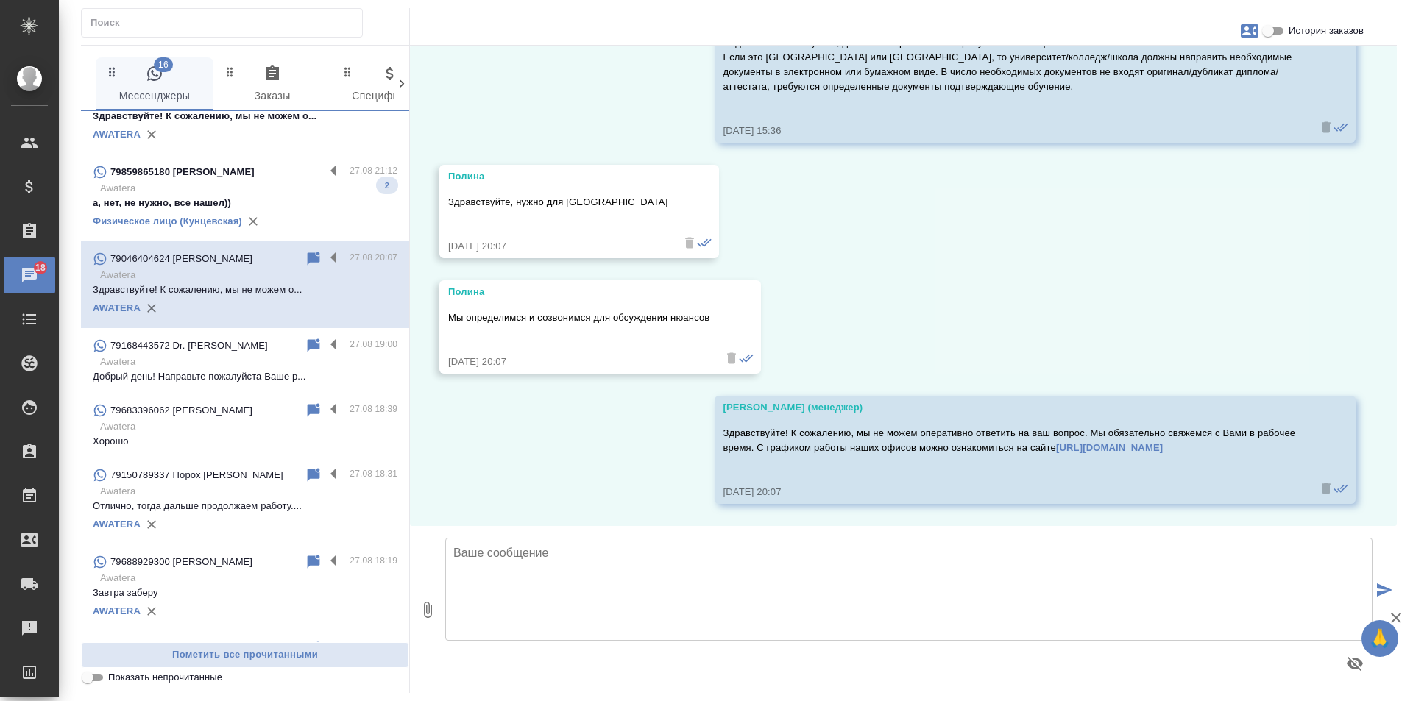
scroll to position [368, 0]
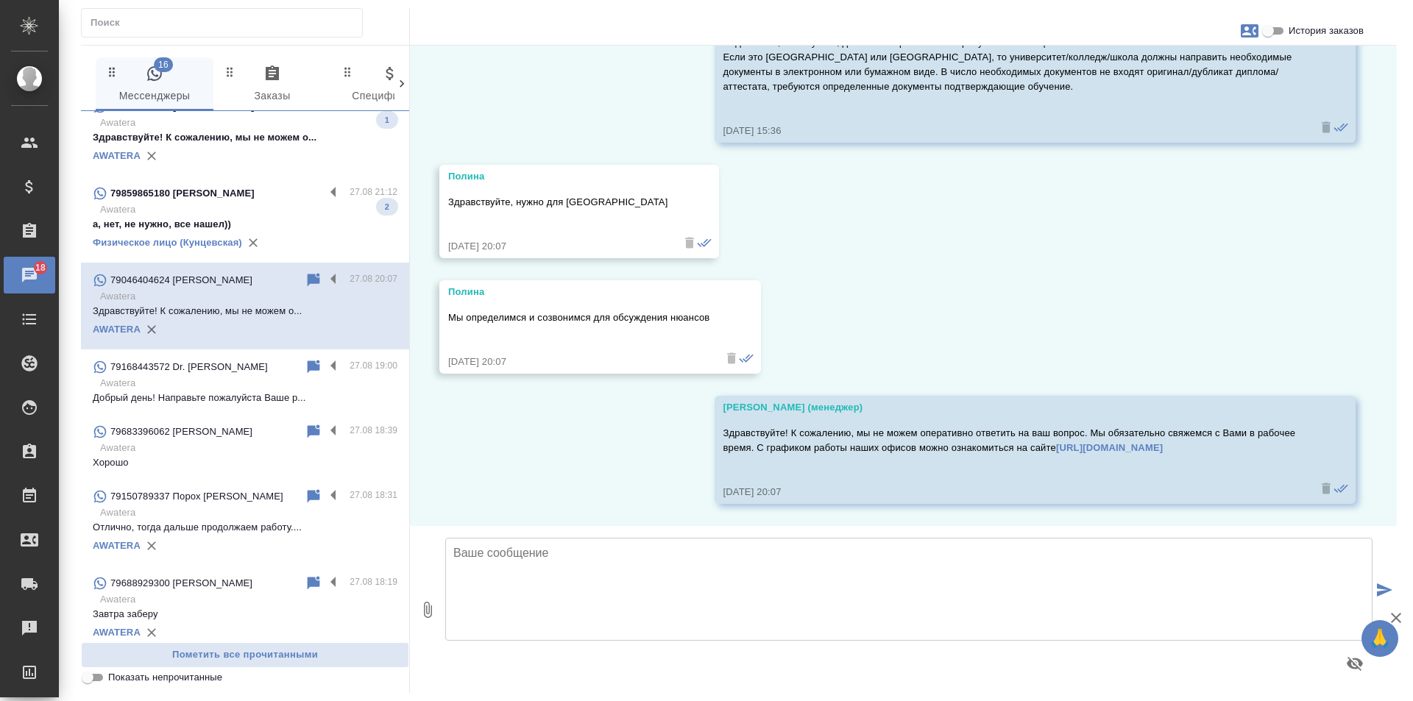
click at [211, 203] on p "Awatera" at bounding box center [248, 209] width 297 height 15
type textarea "Н"
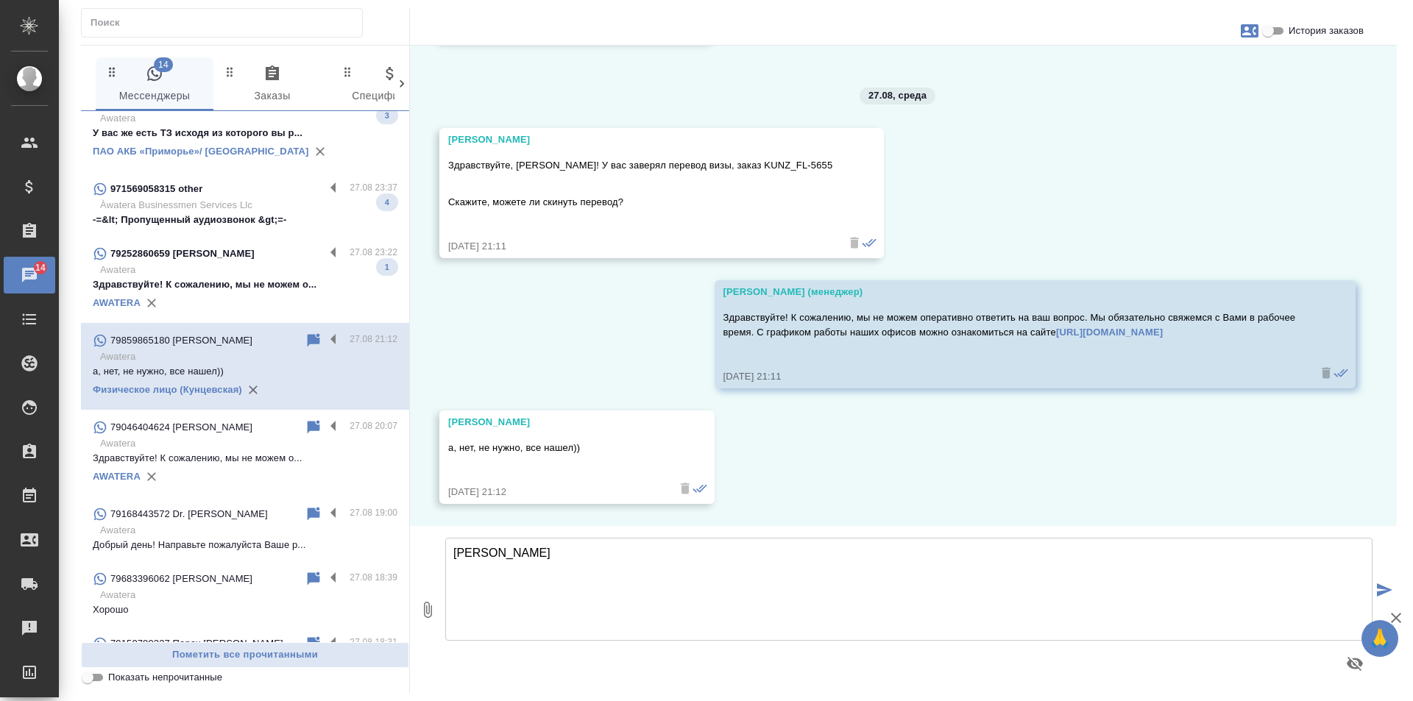
scroll to position [0, 0]
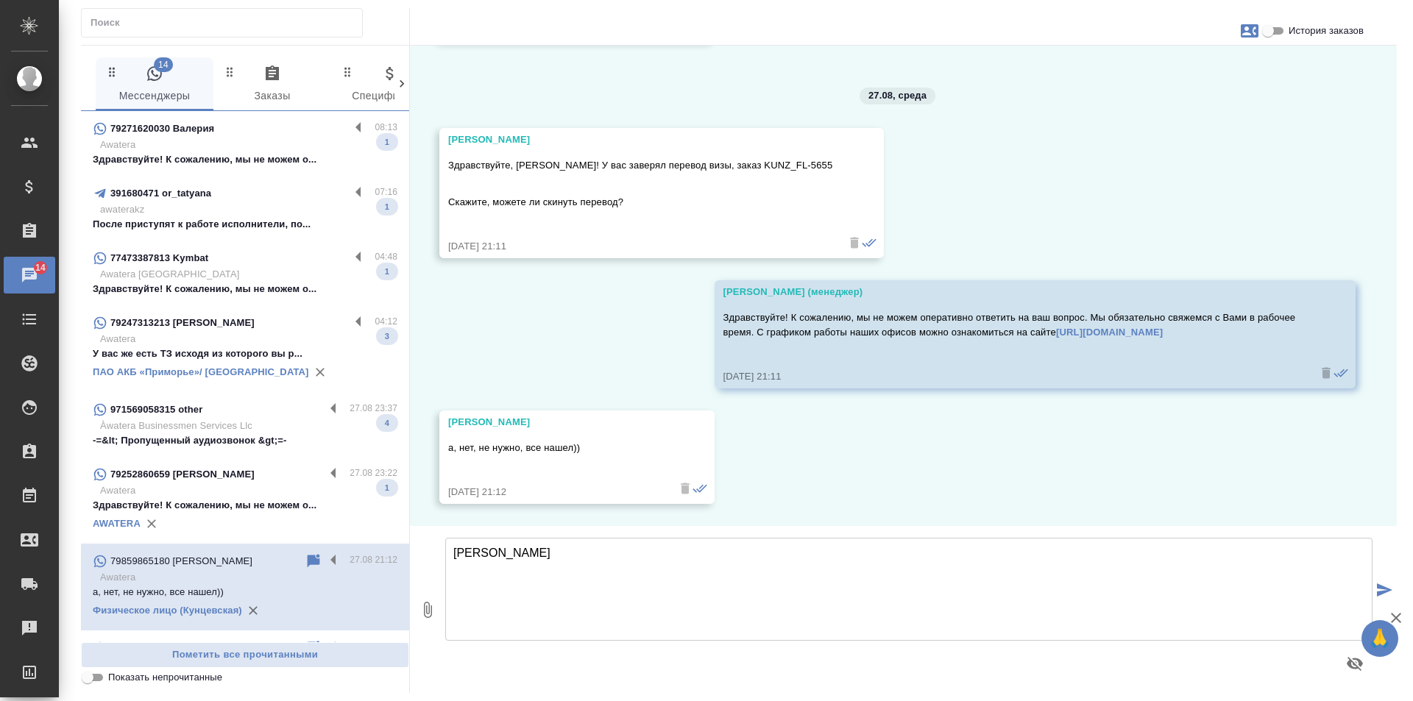
click at [236, 501] on p "Здравствуйте! К сожалению, мы не можем о..." at bounding box center [245, 505] width 305 height 15
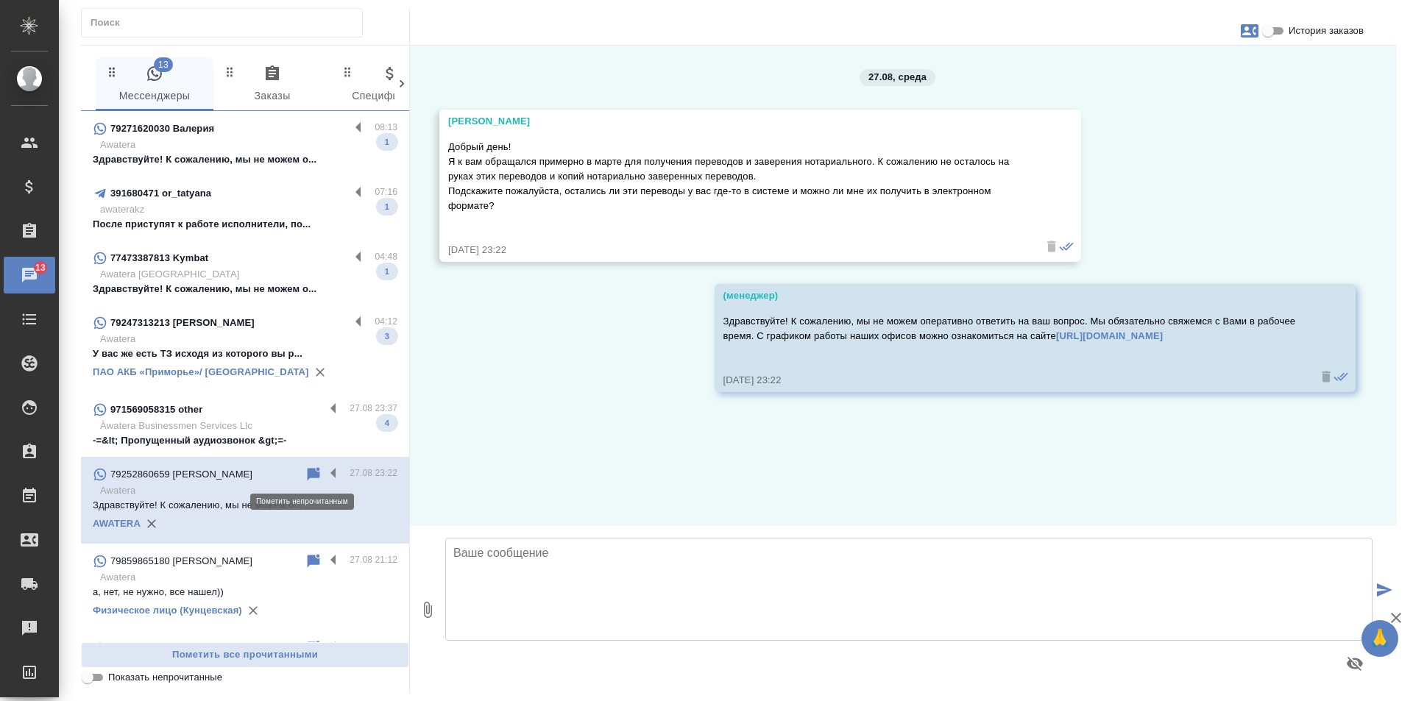
click at [308, 473] on icon at bounding box center [314, 473] width 13 height 13
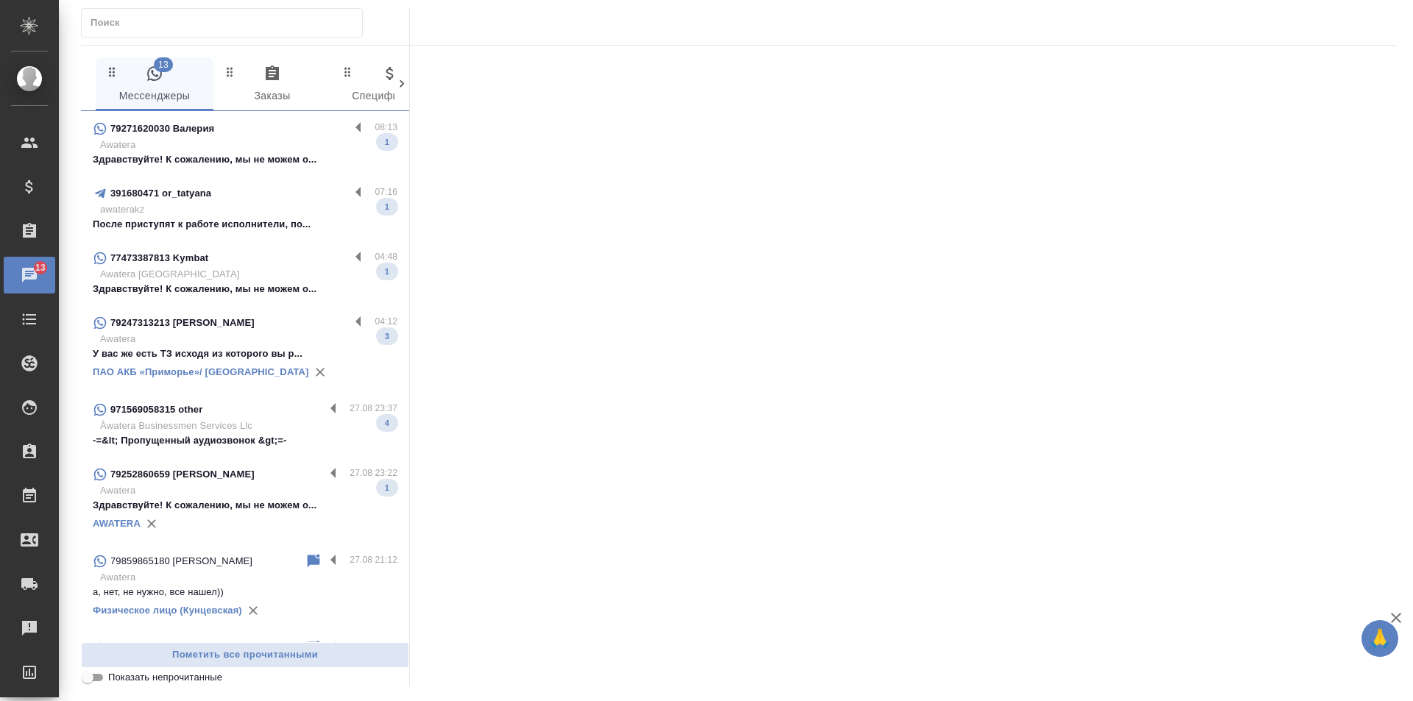
click at [263, 415] on div "971569058315 other" at bounding box center [209, 410] width 232 height 18
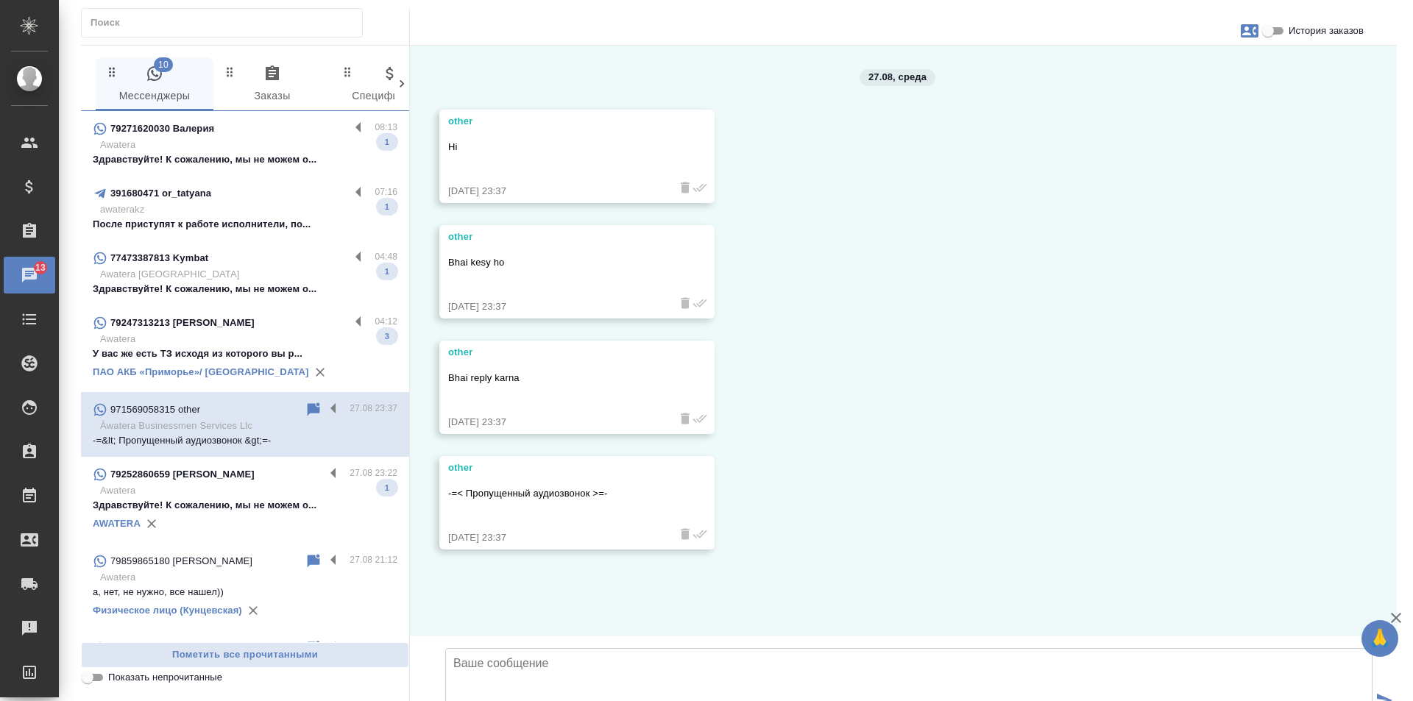
scroll to position [46, 0]
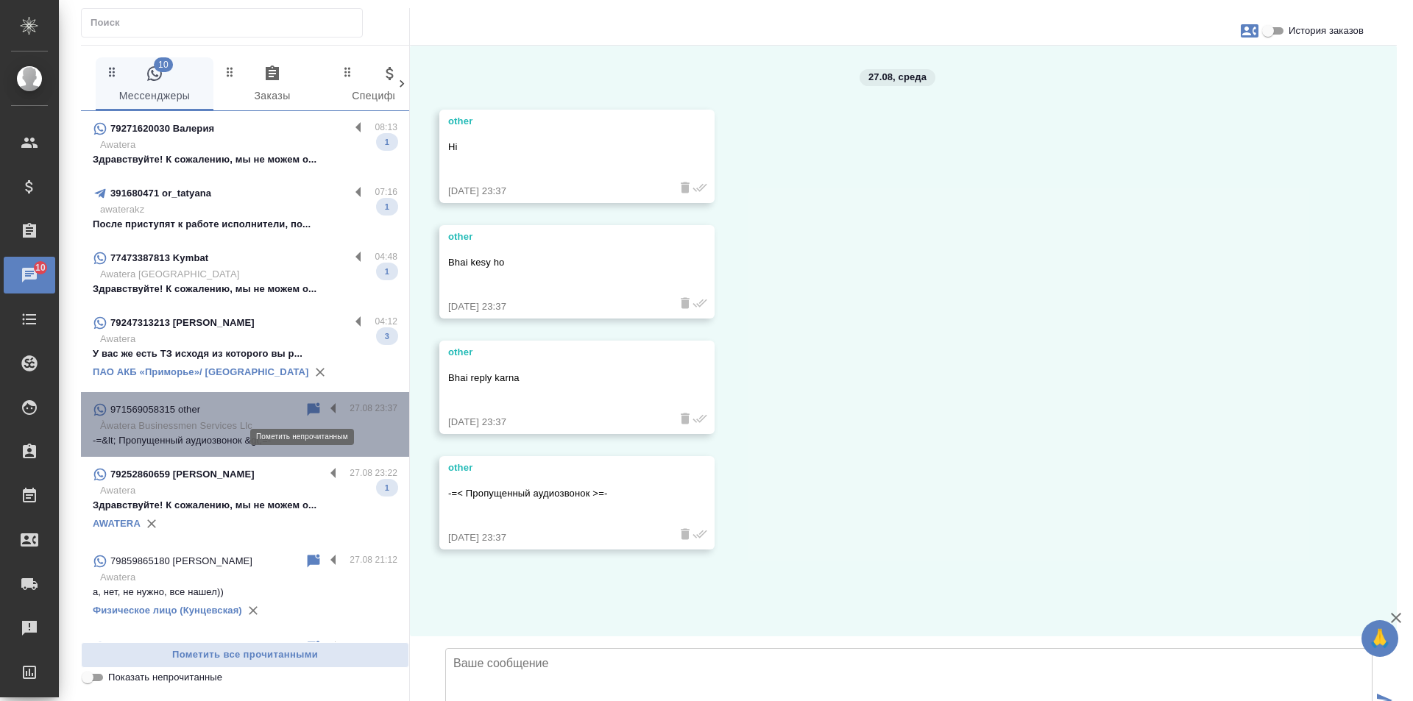
click at [308, 404] on icon at bounding box center [314, 409] width 13 height 13
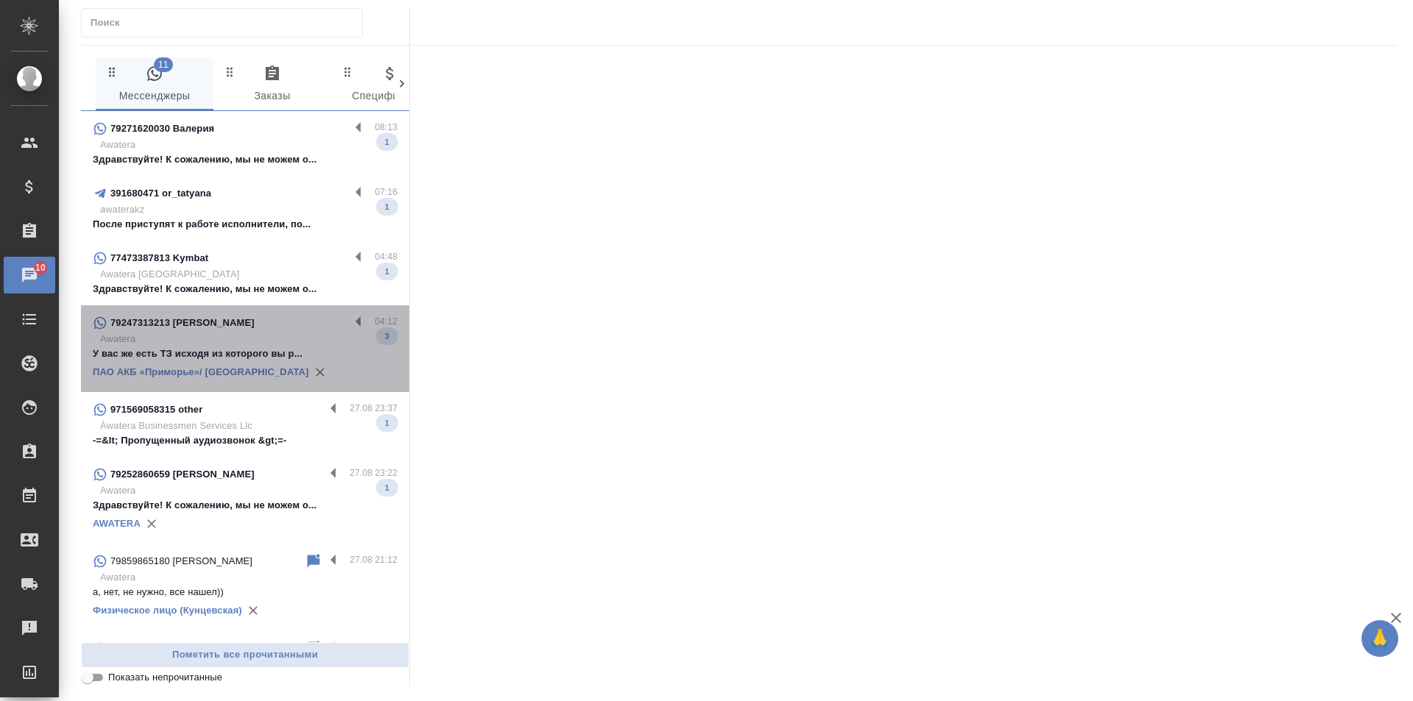
click at [270, 329] on div "79247313213 Татьяна" at bounding box center [221, 323] width 257 height 18
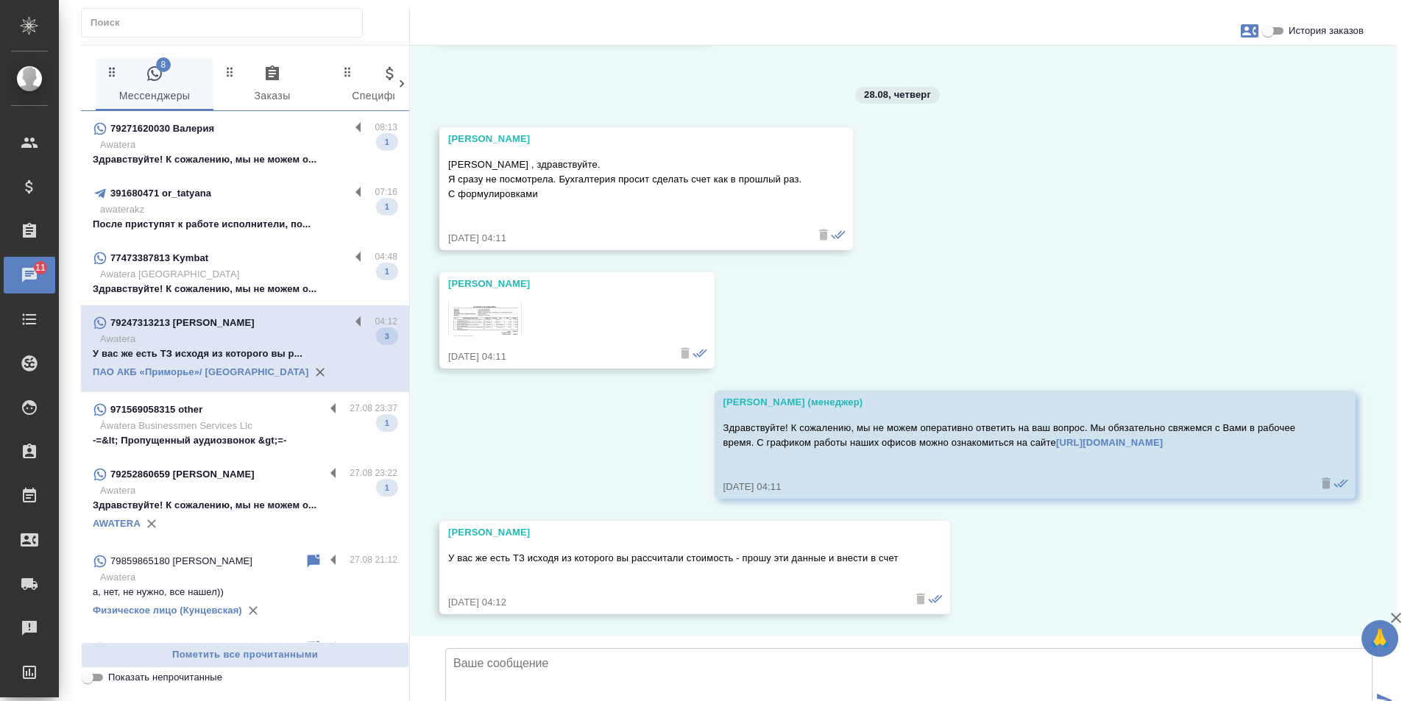
scroll to position [4178, 0]
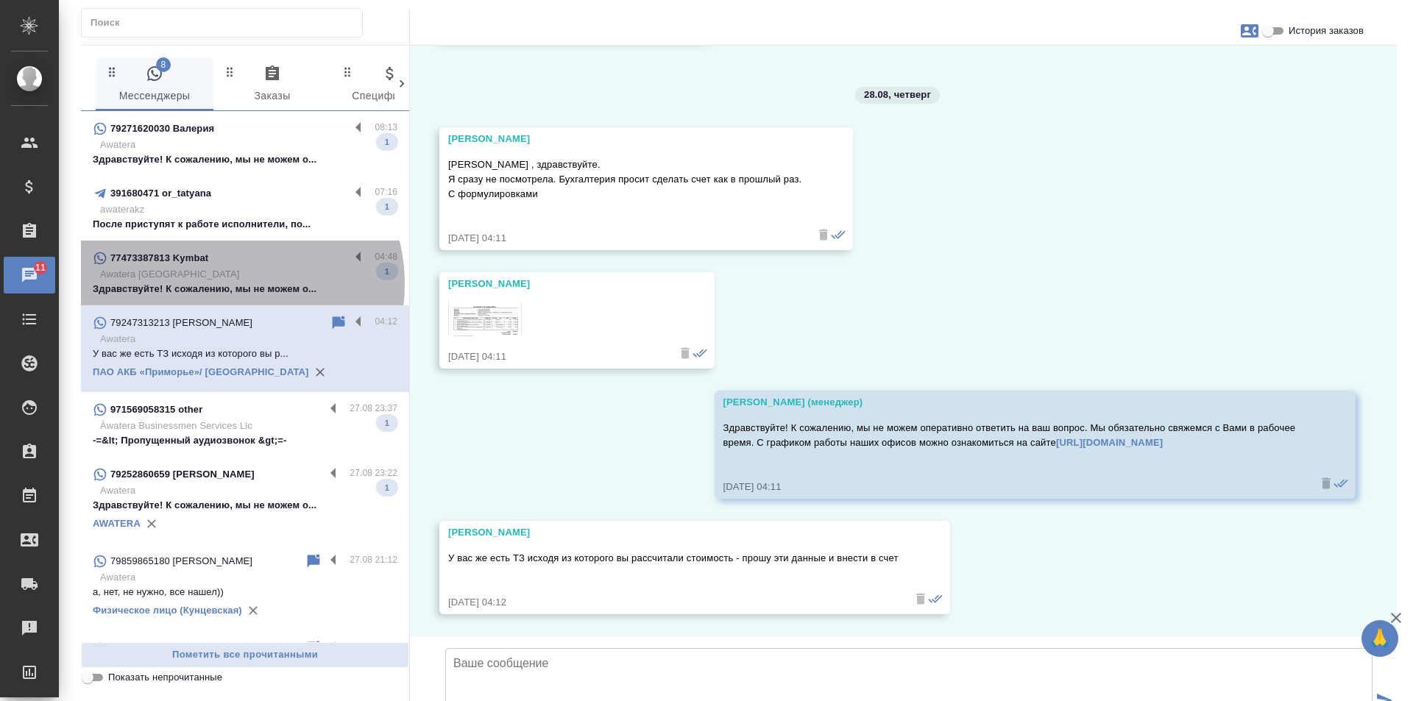
click at [227, 284] on p "Здравствуйте! К сожалению, мы не можем о..." at bounding box center [245, 289] width 305 height 15
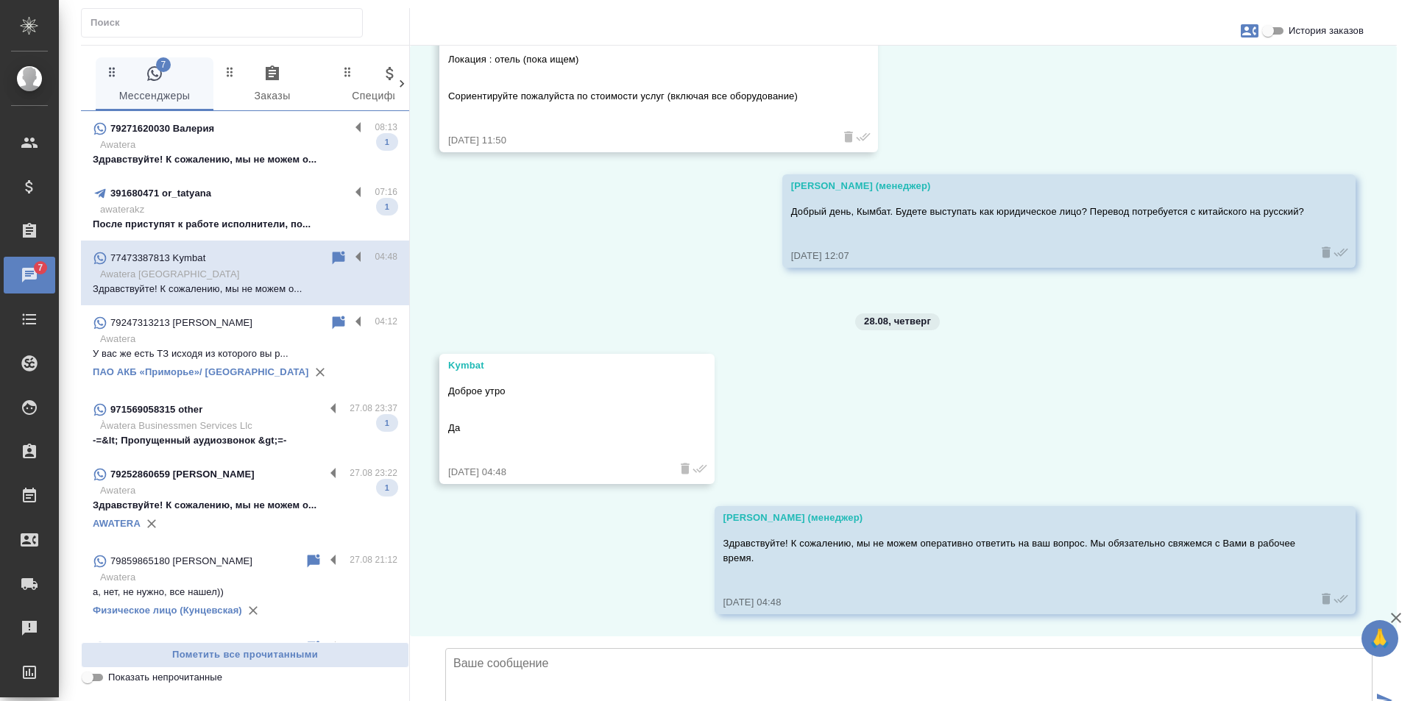
scroll to position [419, 0]
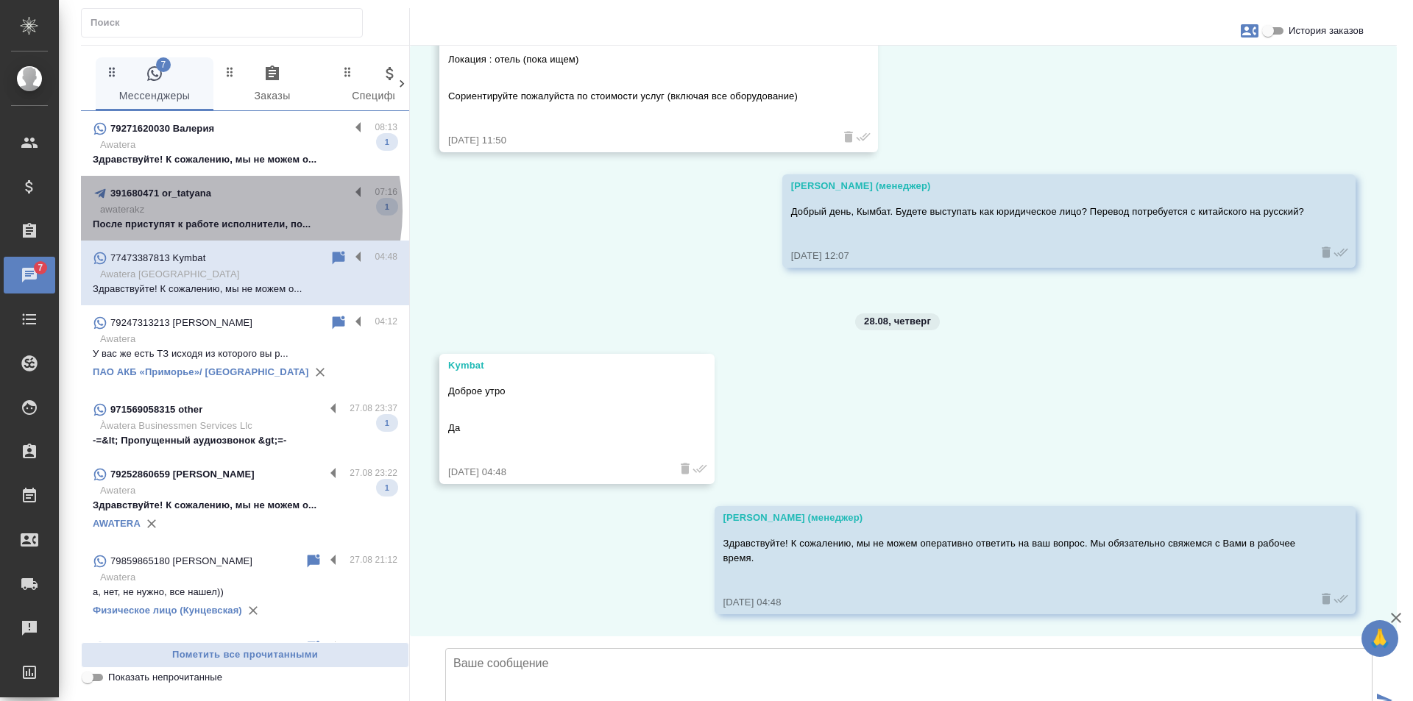
click at [211, 211] on p "awaterakz" at bounding box center [248, 209] width 297 height 15
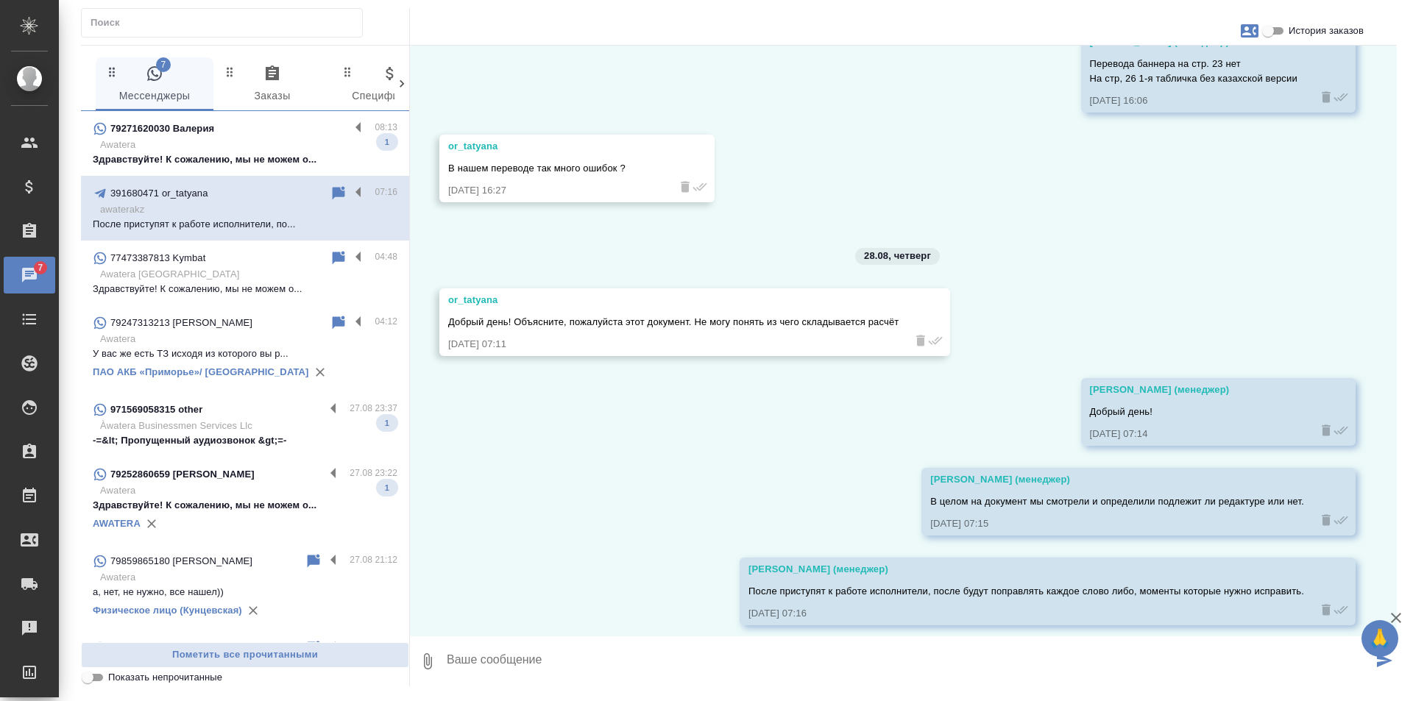
scroll to position [1613, 0]
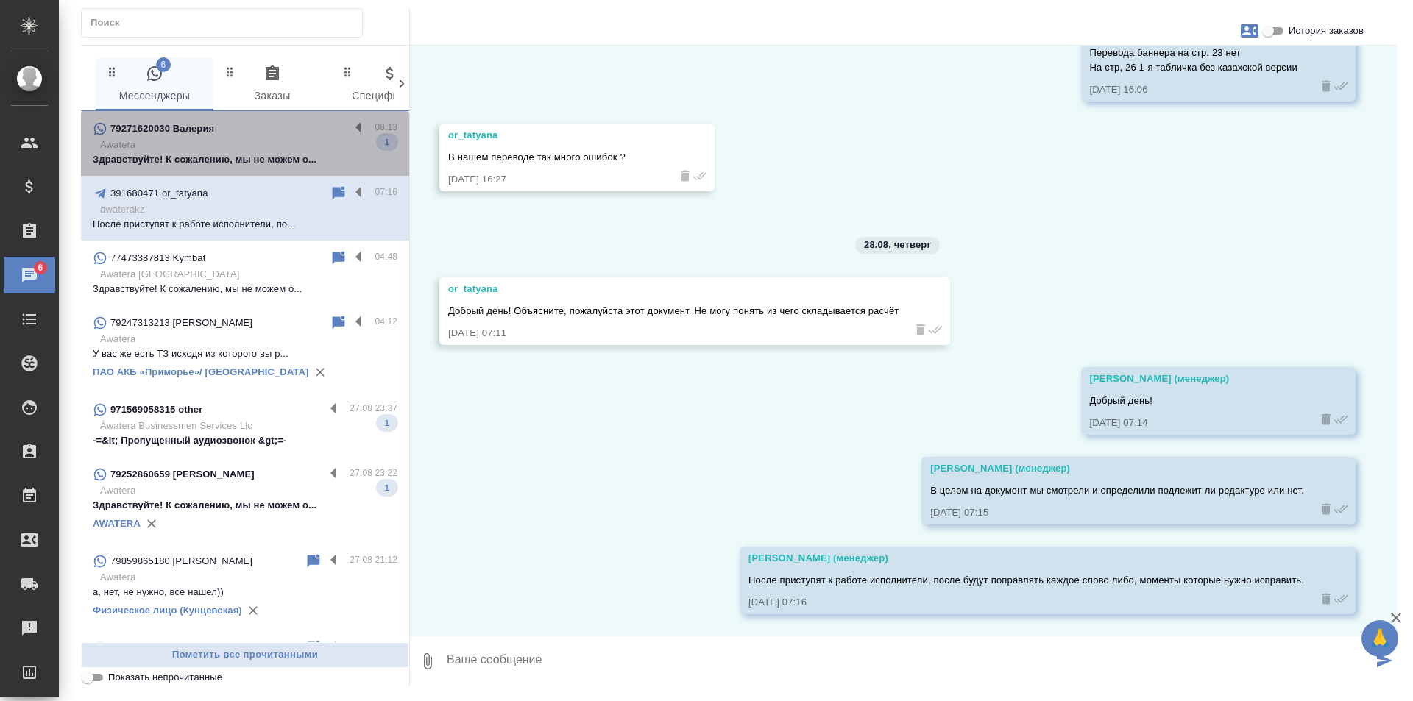
click at [265, 130] on div "79271620030 Валерия" at bounding box center [221, 129] width 257 height 18
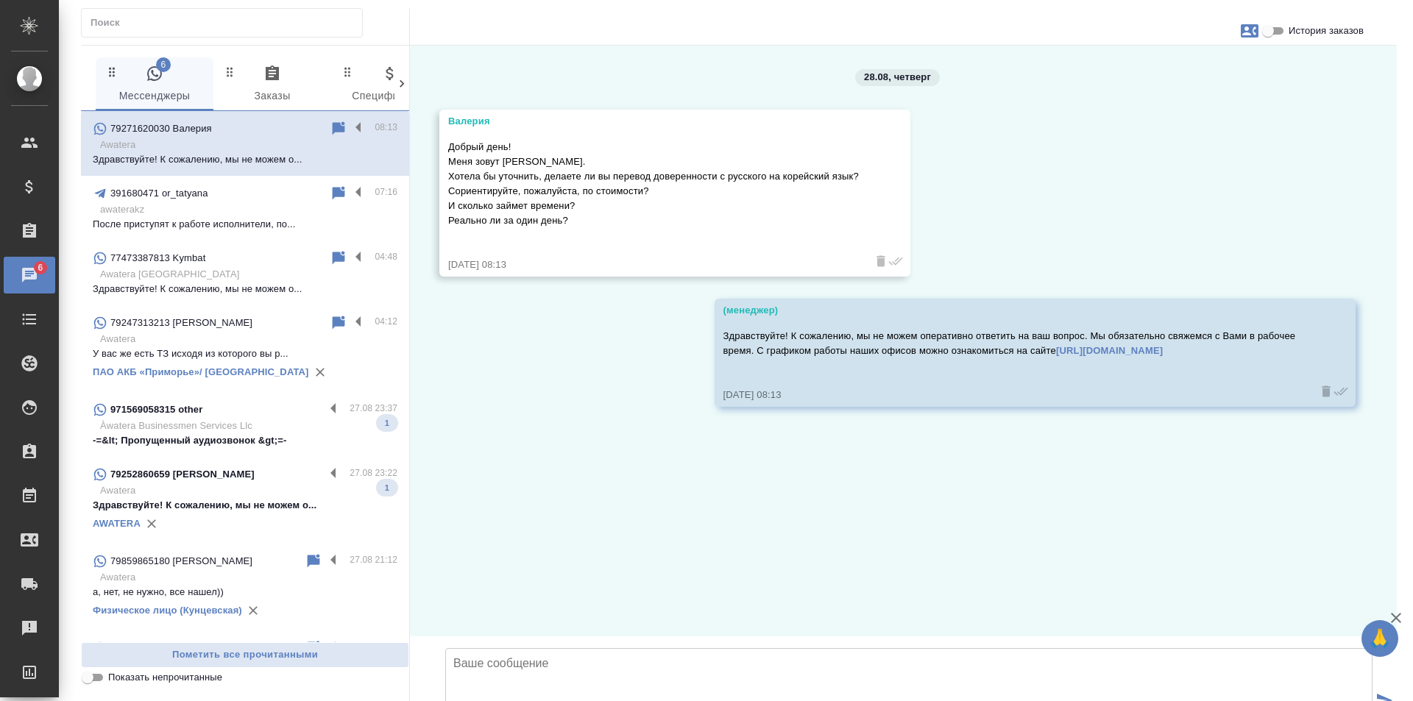
scroll to position [0, 0]
click at [333, 126] on icon at bounding box center [339, 127] width 13 height 13
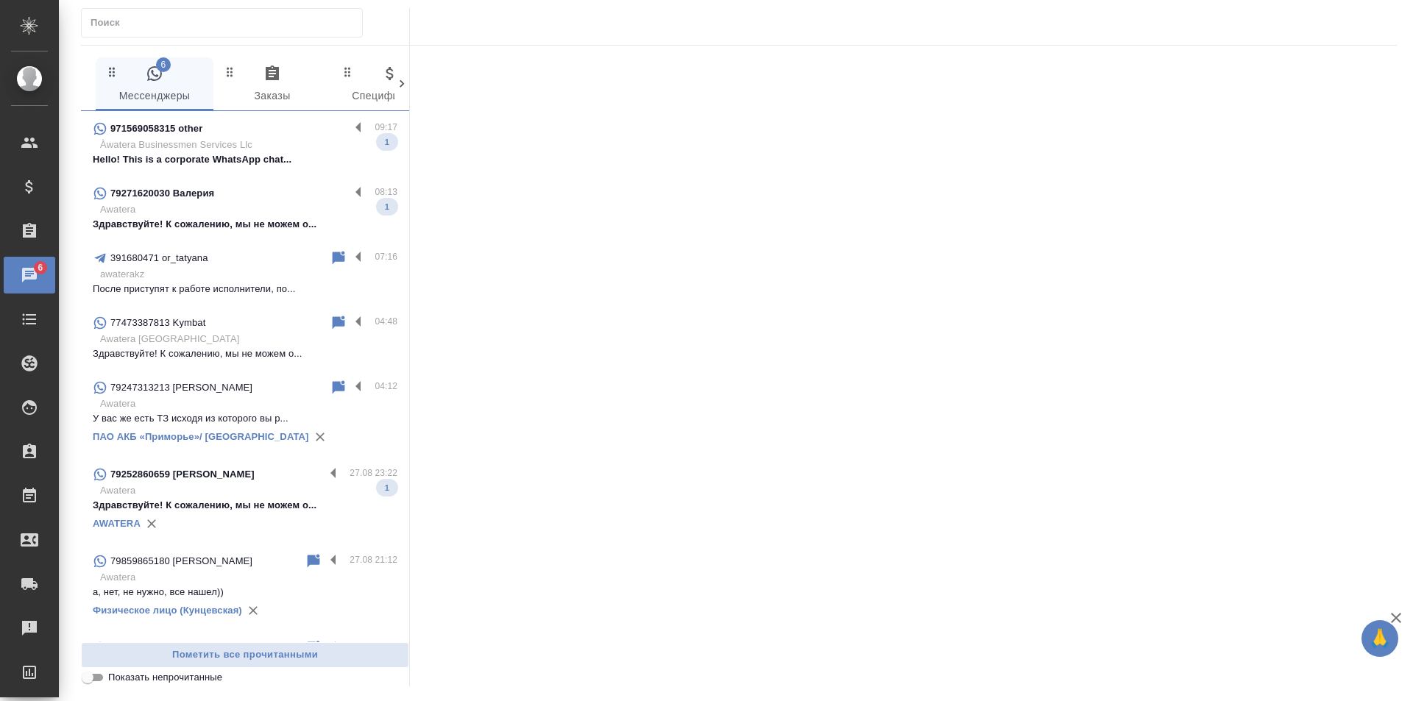
click at [315, 130] on div "971569058315 other" at bounding box center [221, 129] width 257 height 18
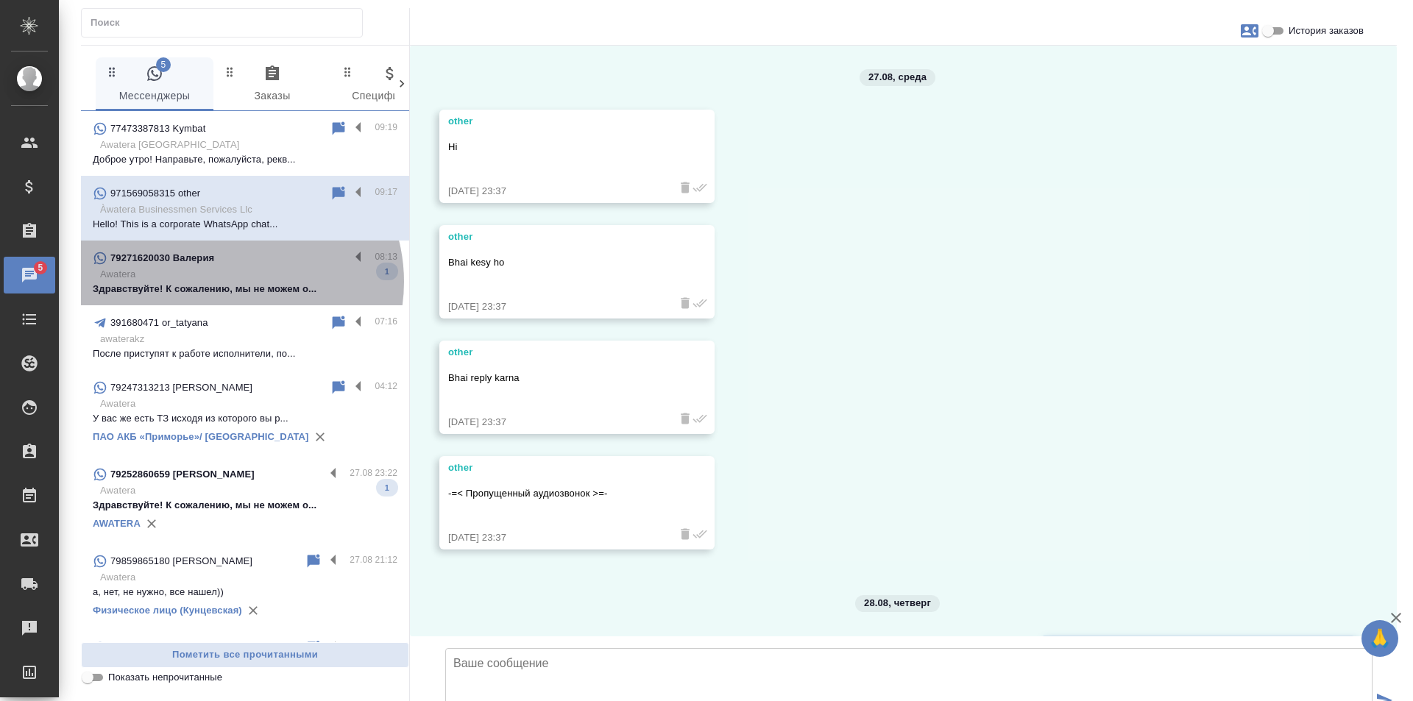
click at [233, 282] on p "Здравствуйте! К сожалению, мы не можем о..." at bounding box center [245, 289] width 305 height 15
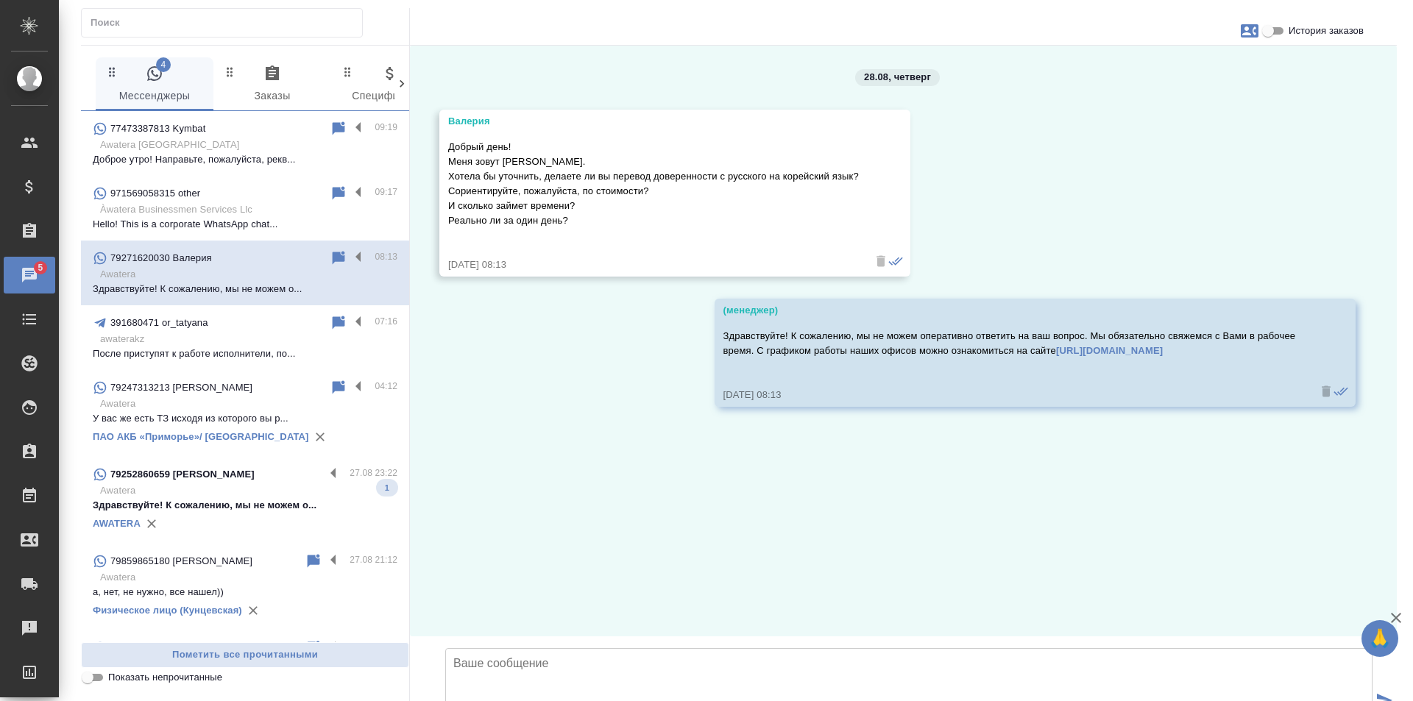
click at [242, 489] on p "Awatera" at bounding box center [248, 491] width 297 height 15
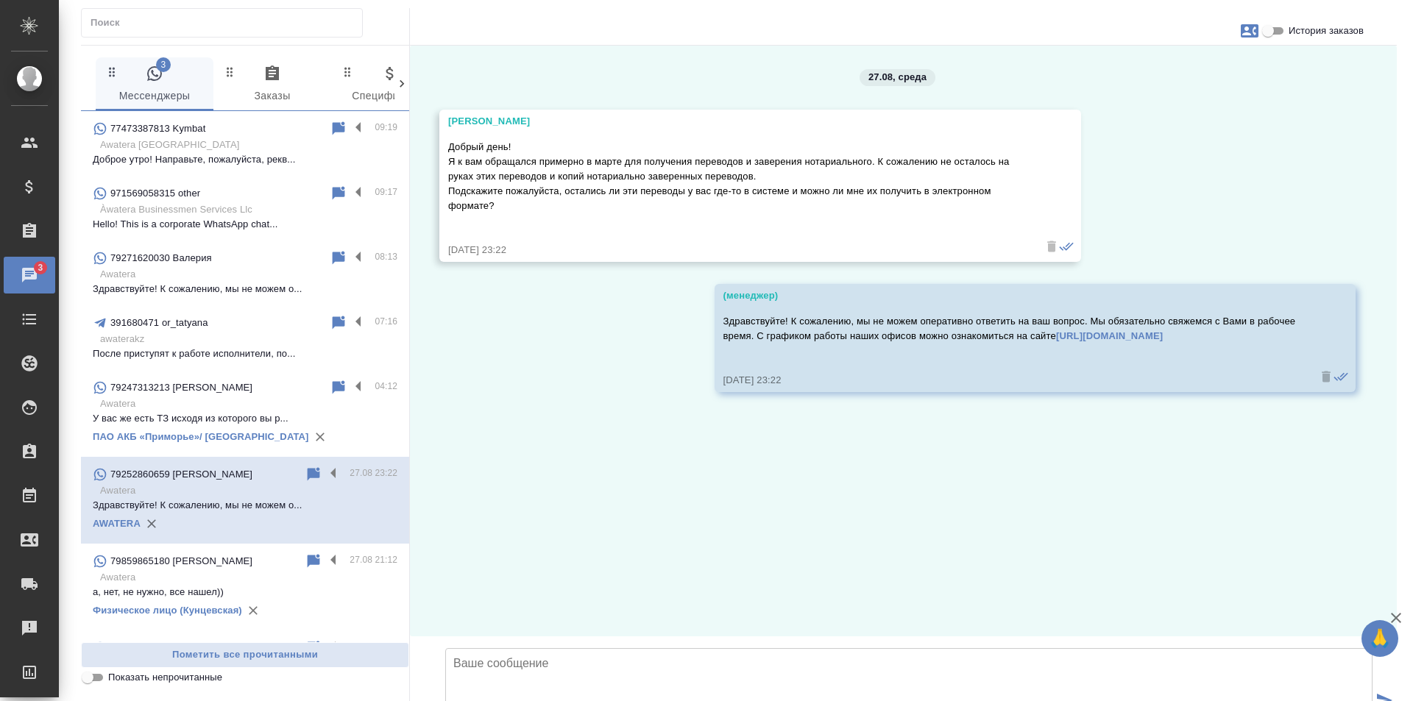
click at [1245, 30] on icon "button" at bounding box center [1250, 31] width 18 height 18
click at [1274, 78] on div at bounding box center [706, 350] width 1413 height 701
click at [1267, 31] on input "История заказов" at bounding box center [1268, 31] width 53 height 18
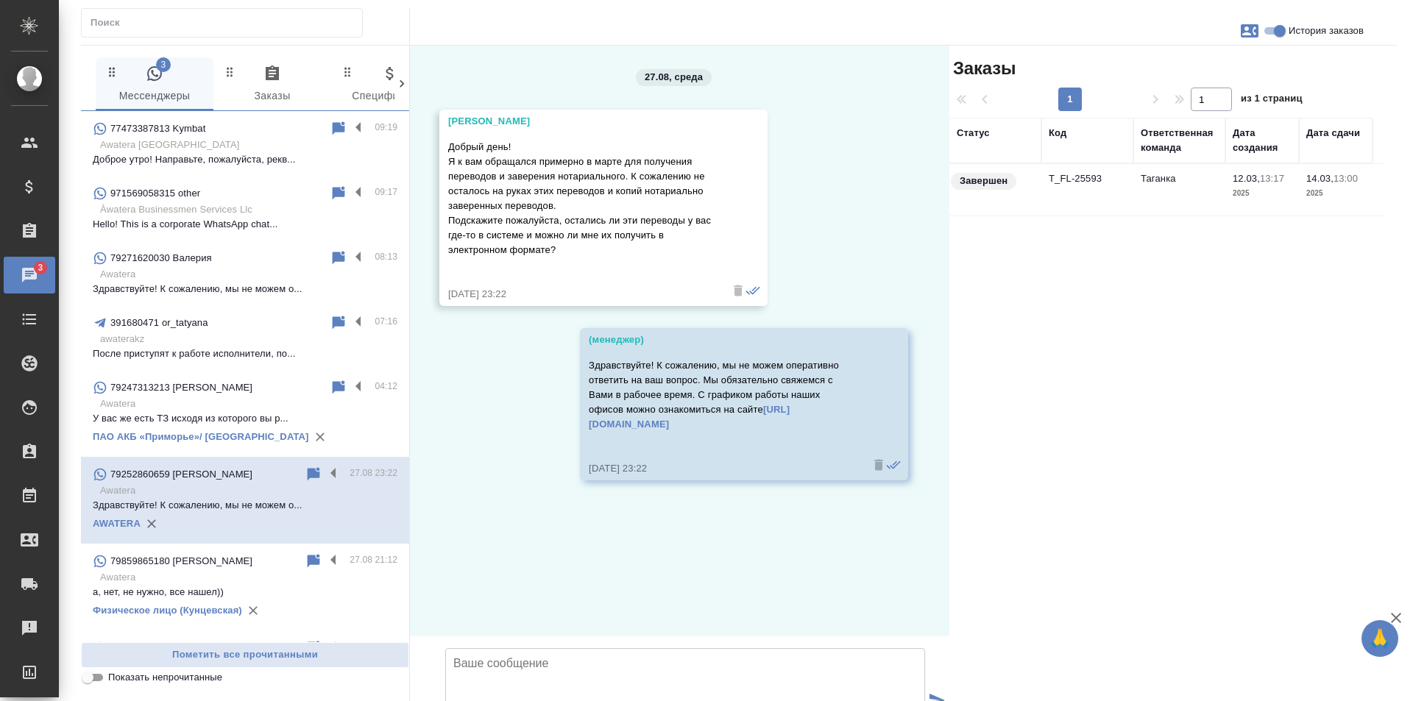
click at [1191, 185] on td "Таганка" at bounding box center [1180, 190] width 92 height 52
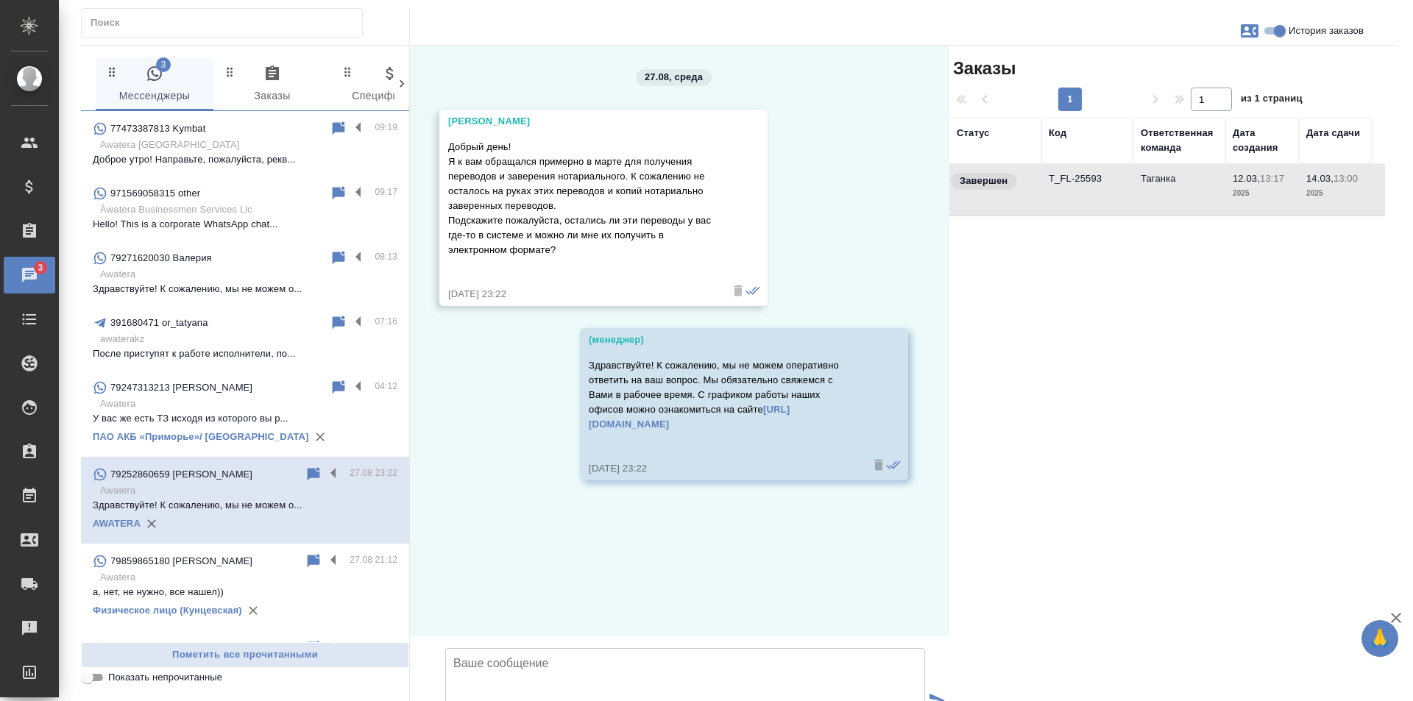
click at [1191, 185] on td "Таганка" at bounding box center [1180, 190] width 92 height 52
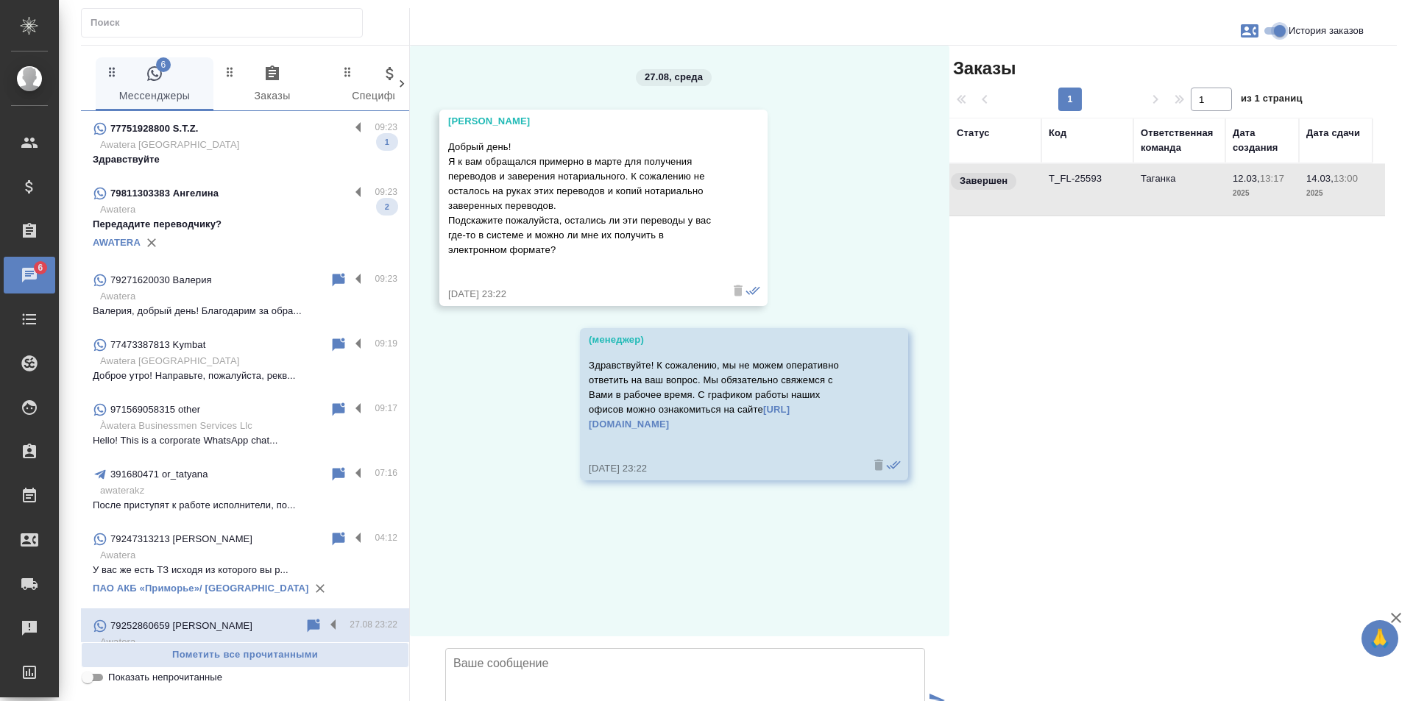
click at [1276, 35] on input "История заказов" at bounding box center [1279, 31] width 53 height 18
checkbox input "false"
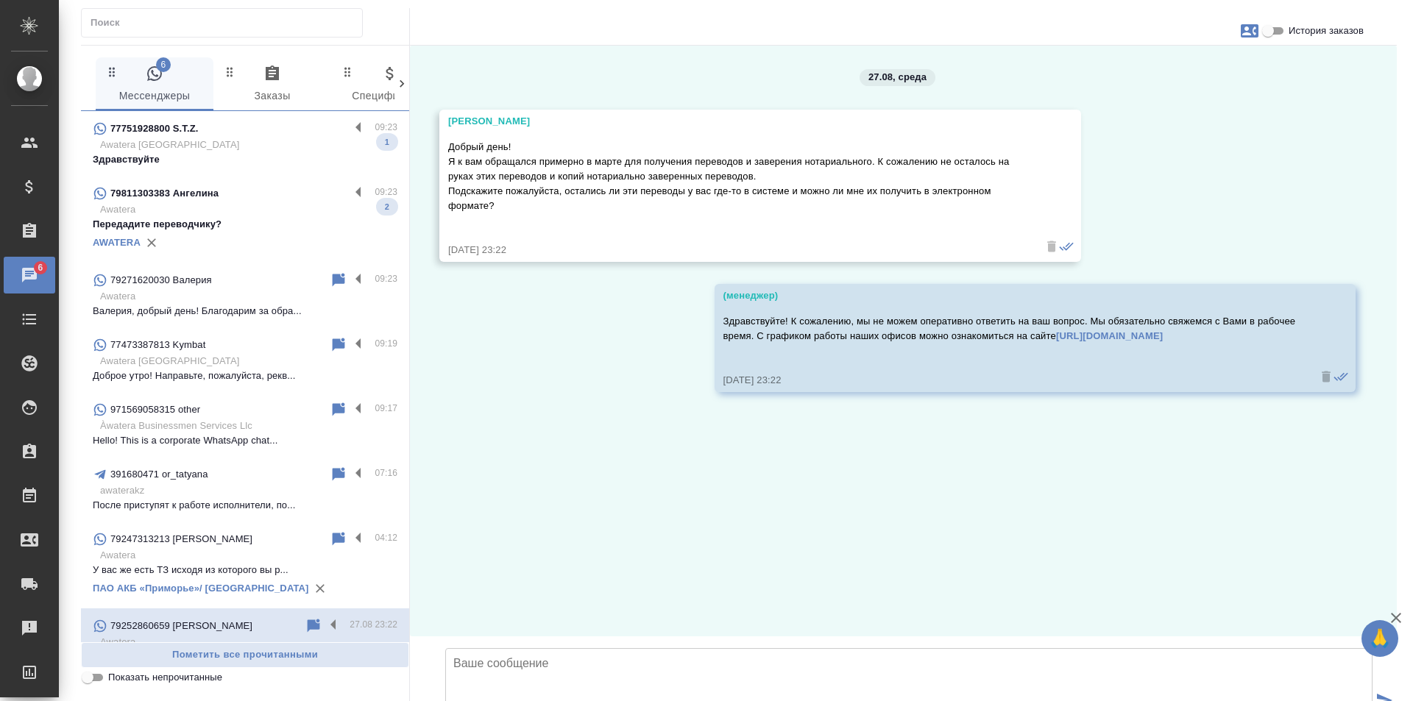
click at [191, 209] on p "Awatera" at bounding box center [248, 209] width 297 height 15
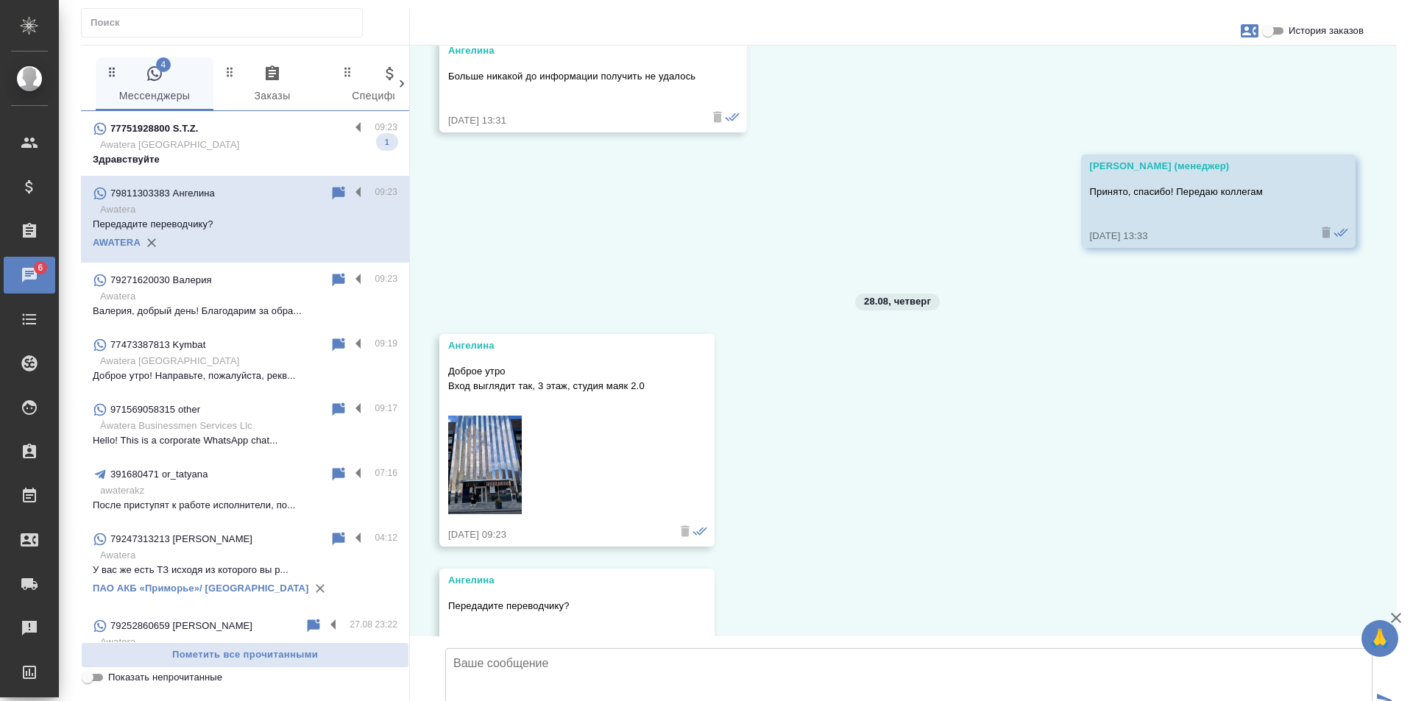
scroll to position [7518, 0]
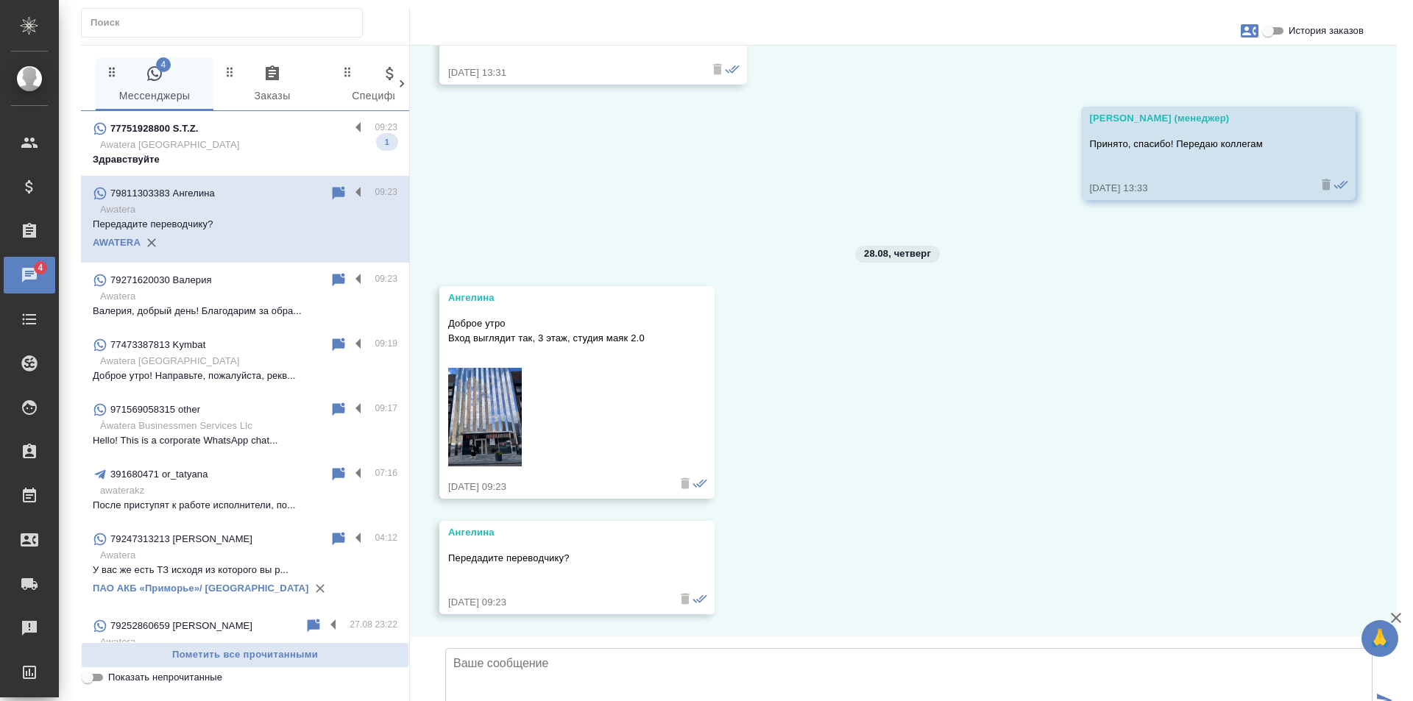
click at [475, 377] on img at bounding box center [485, 417] width 74 height 99
click at [247, 141] on p "Awatera Kazakhstan" at bounding box center [248, 145] width 297 height 15
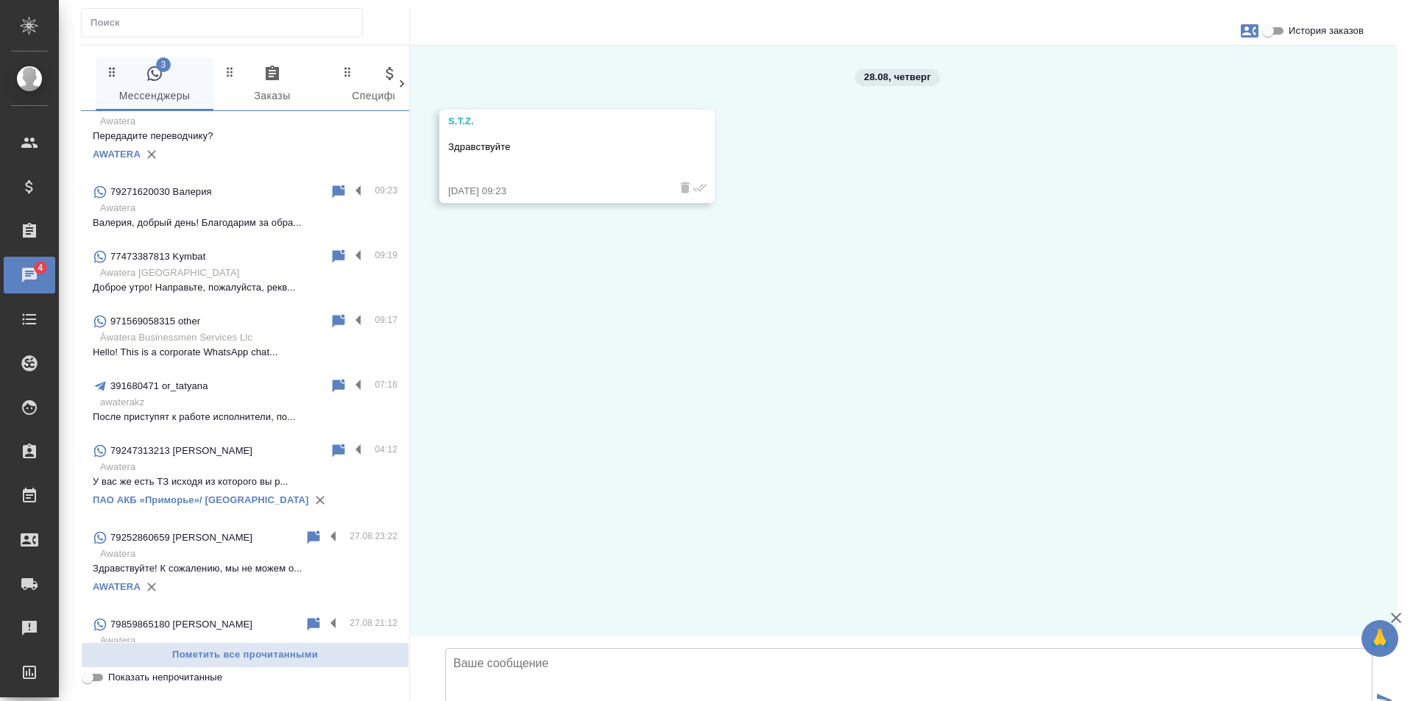
scroll to position [0, 0]
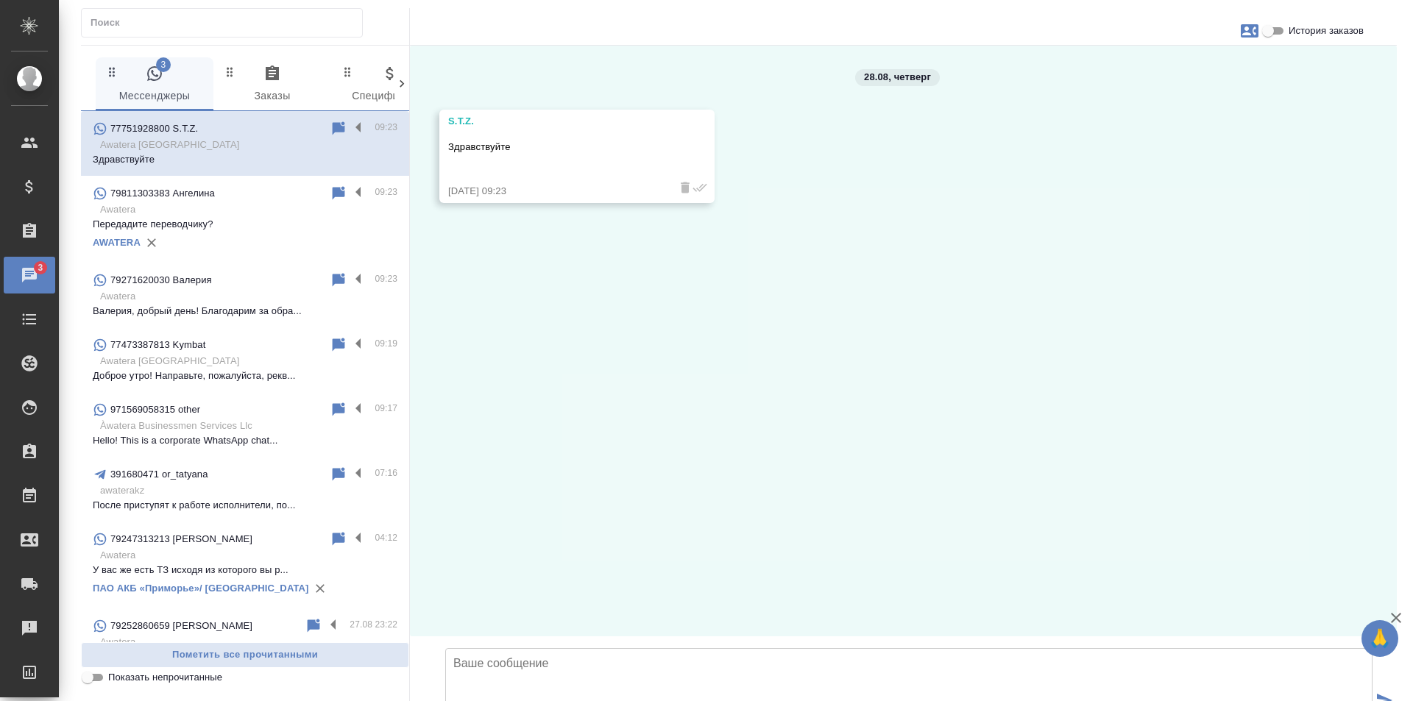
click at [333, 127] on icon at bounding box center [339, 127] width 13 height 13
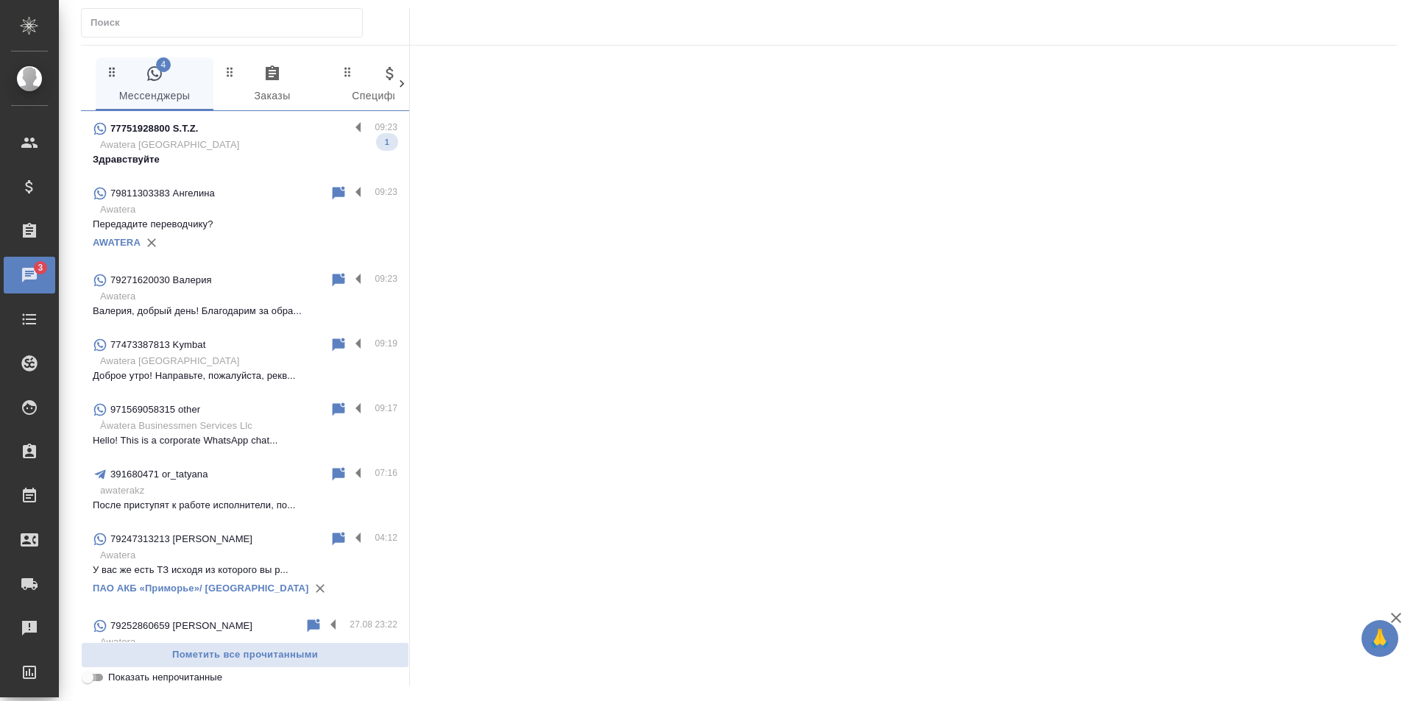
click at [95, 678] on input "Показать непрочитанные" at bounding box center [87, 678] width 53 height 18
checkbox input "true"
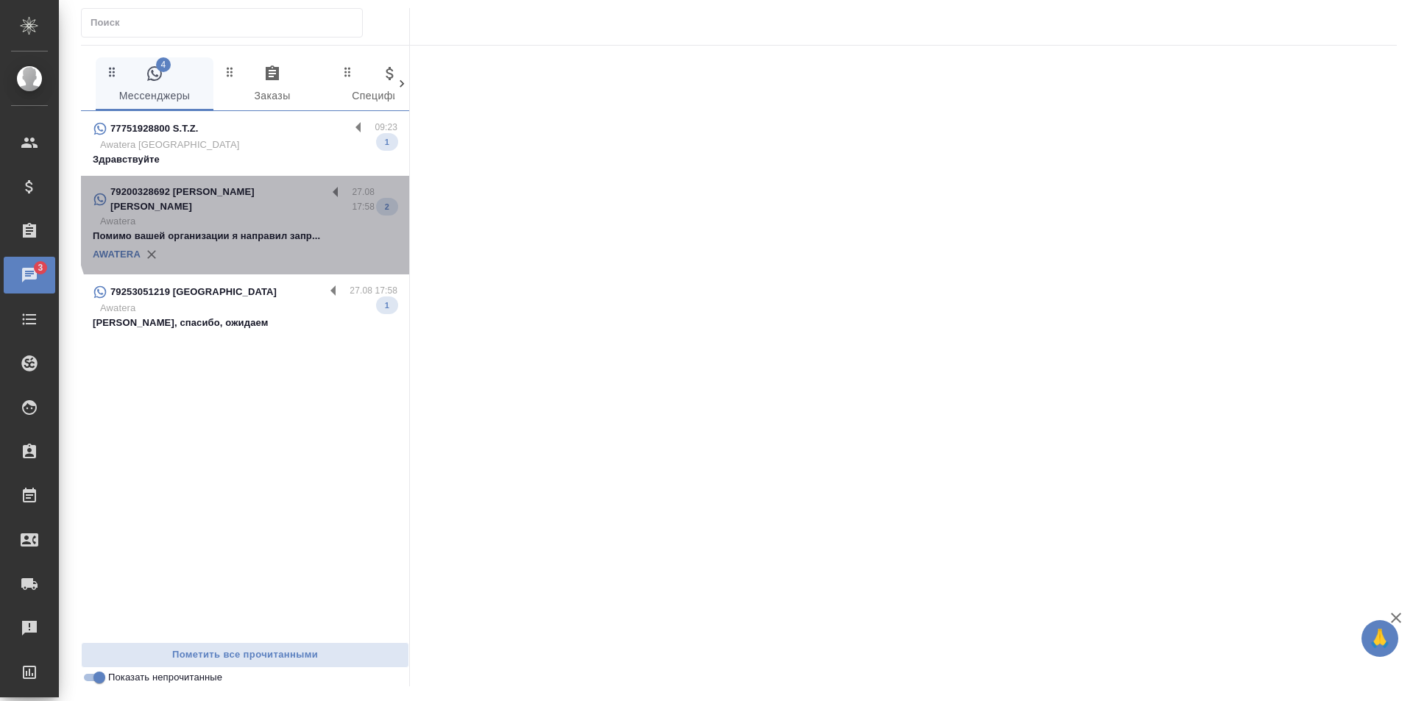
click at [270, 214] on p "Awatera" at bounding box center [248, 221] width 297 height 15
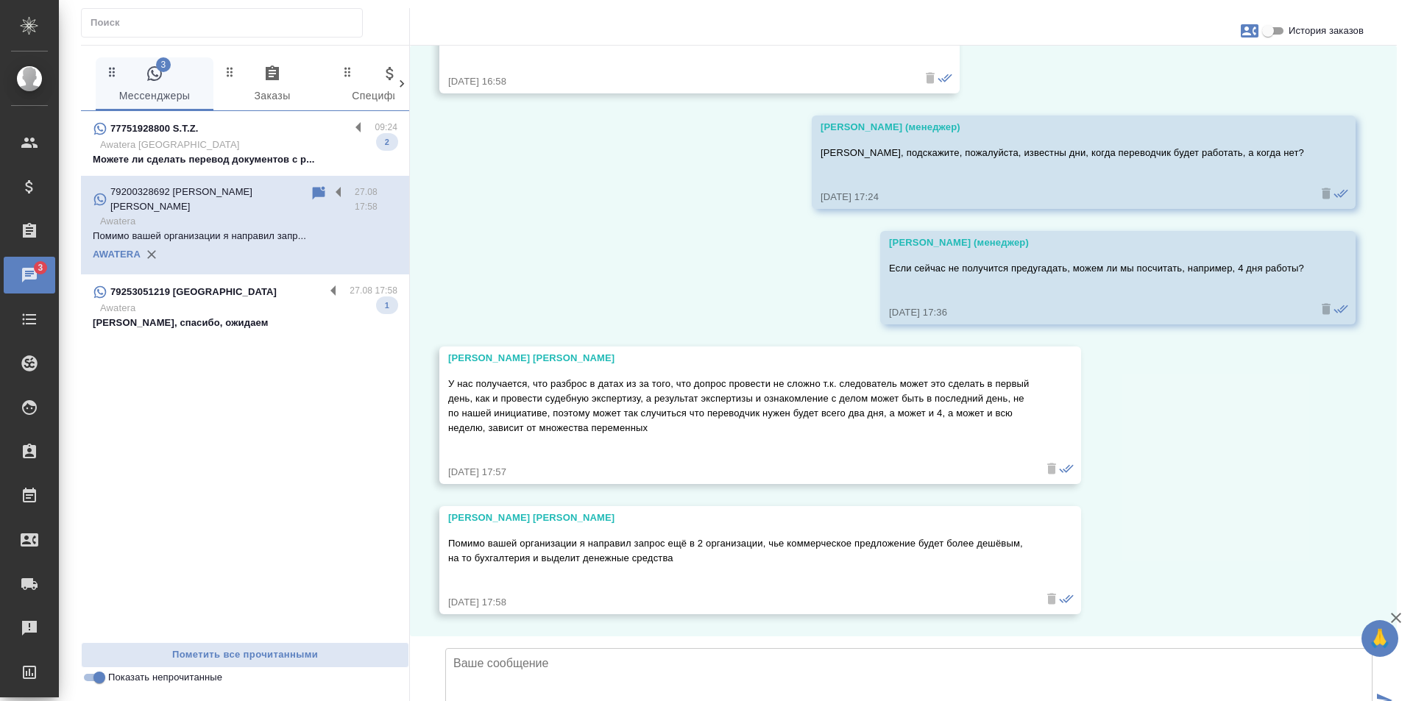
scroll to position [1320, 0]
click at [227, 301] on p "Awatera" at bounding box center [248, 308] width 297 height 15
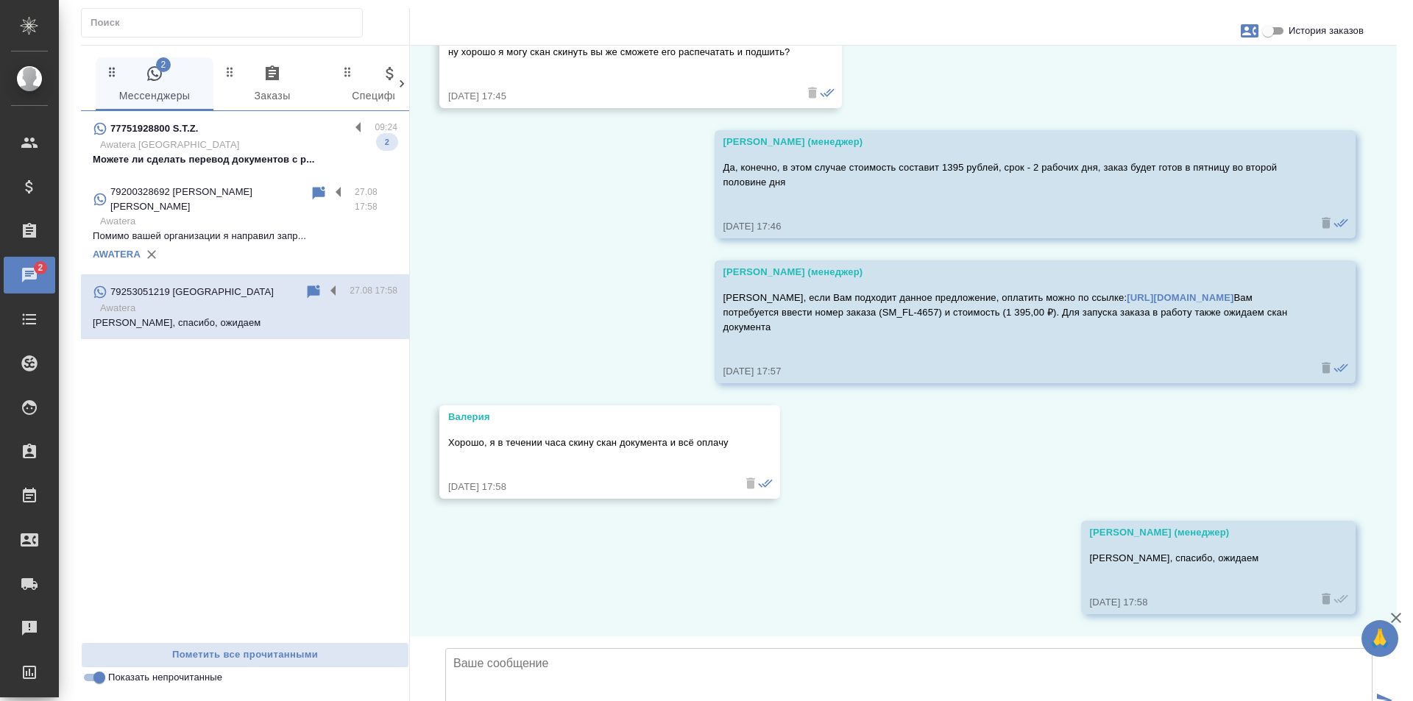
scroll to position [5541, 0]
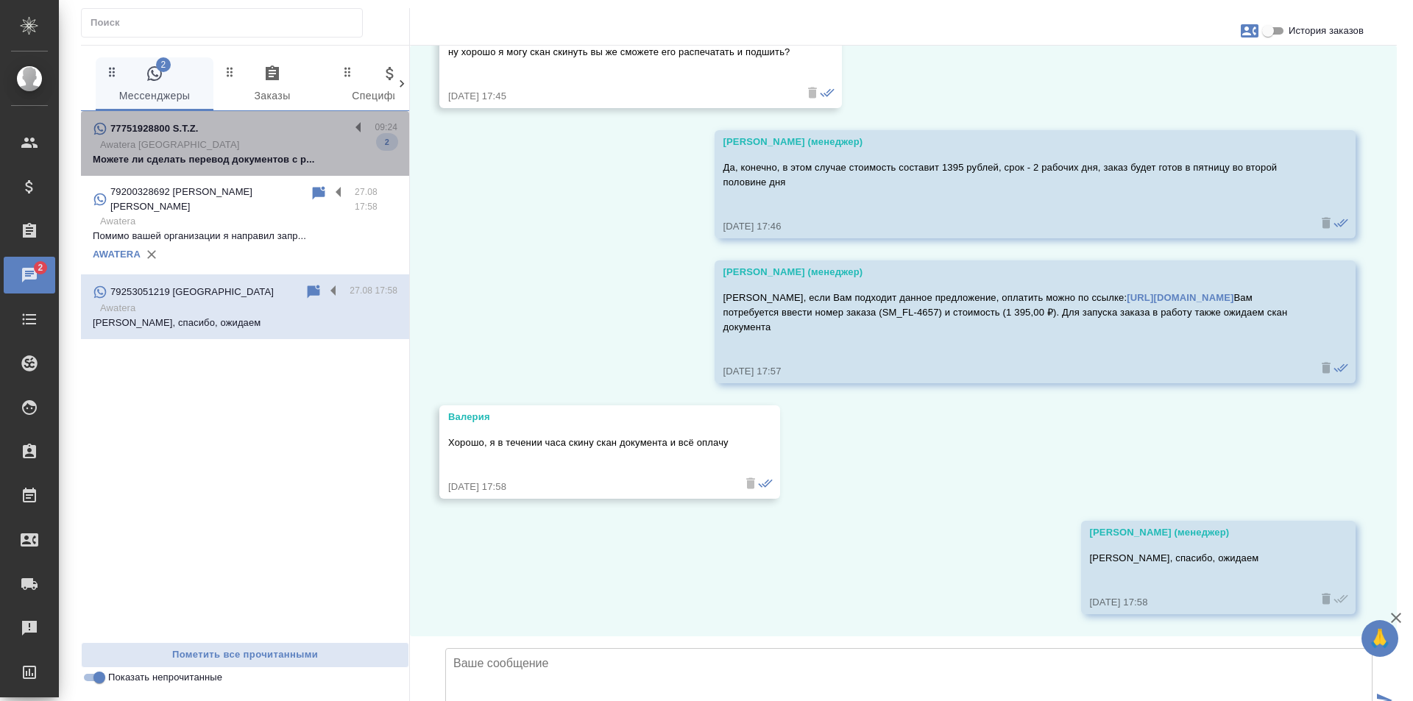
click at [252, 139] on p "Awatera Kazakhstan" at bounding box center [248, 145] width 297 height 15
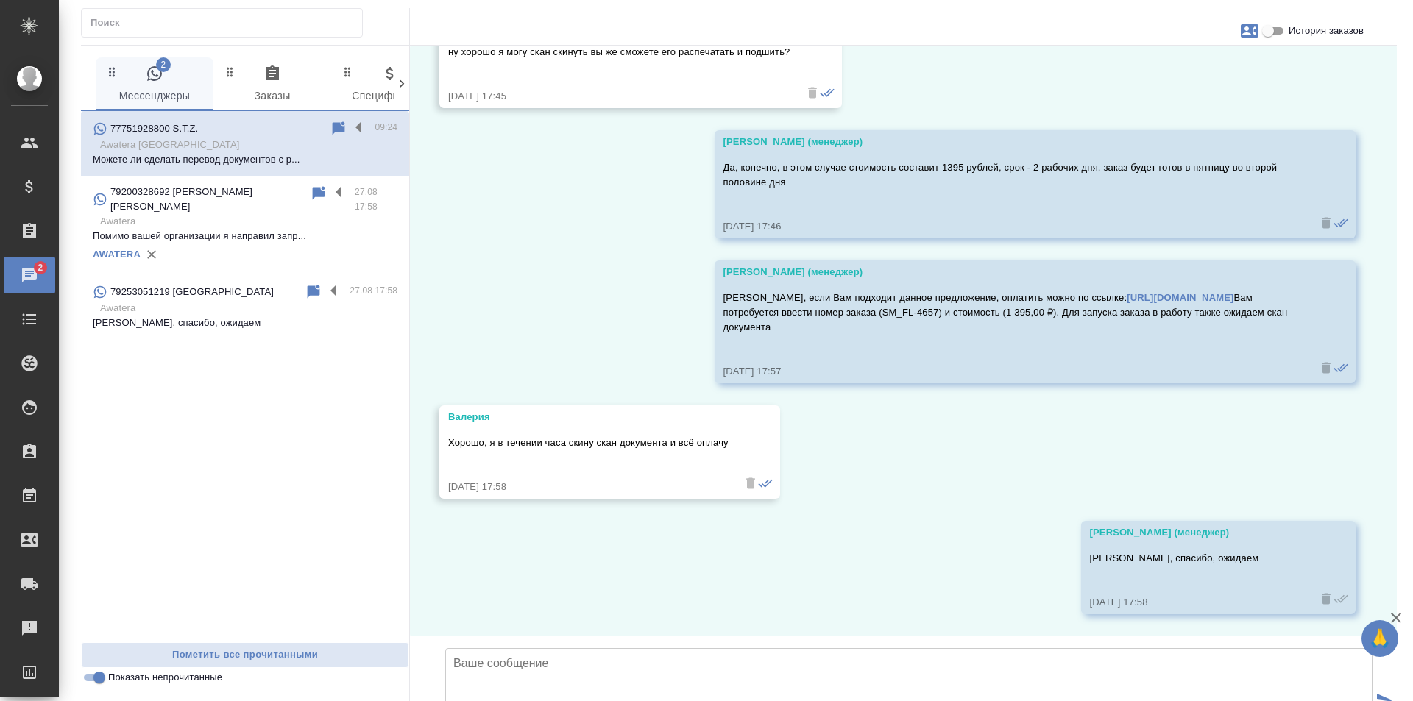
scroll to position [0, 0]
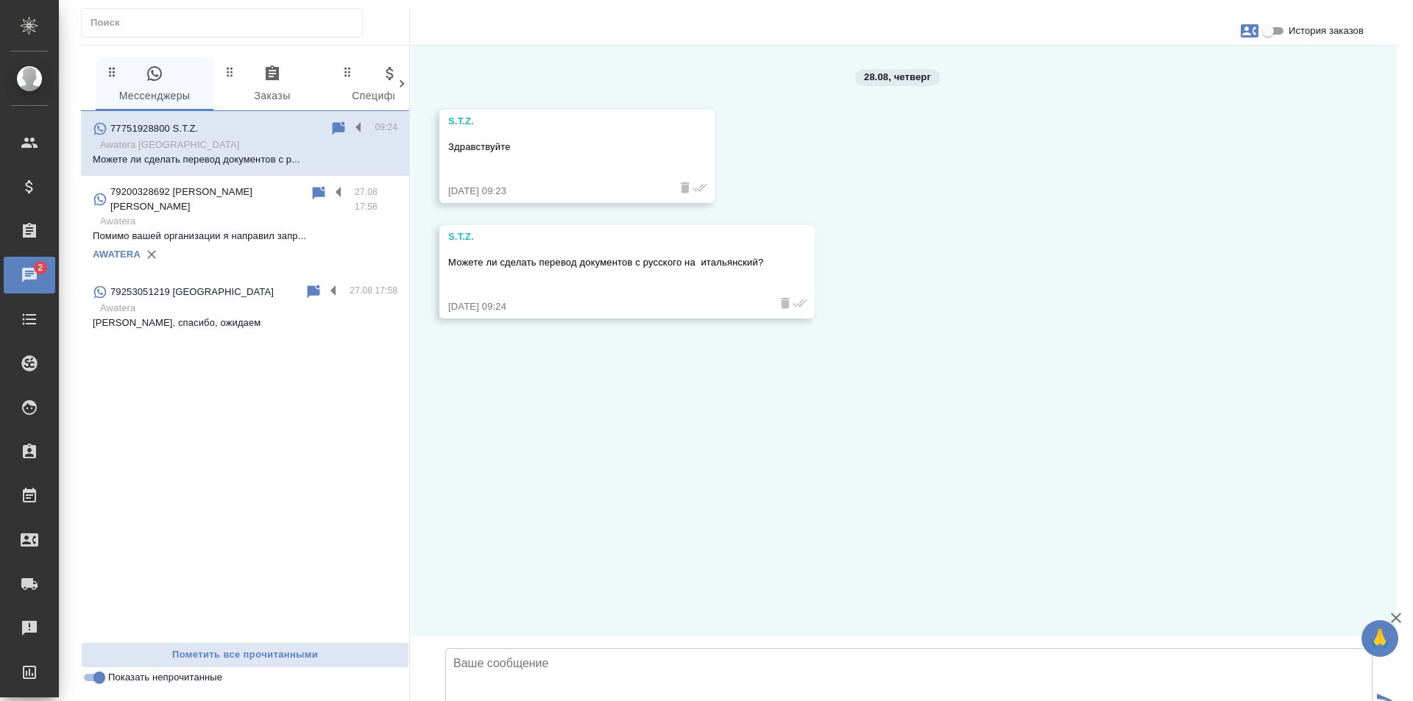
click at [1246, 36] on icon "button" at bounding box center [1250, 30] width 18 height 13
click at [1186, 87] on ul "Создать заявку" at bounding box center [1185, 71] width 93 height 44
click at [1182, 71] on span "Создать заявку" at bounding box center [1185, 70] width 69 height 15
select select "KZ"
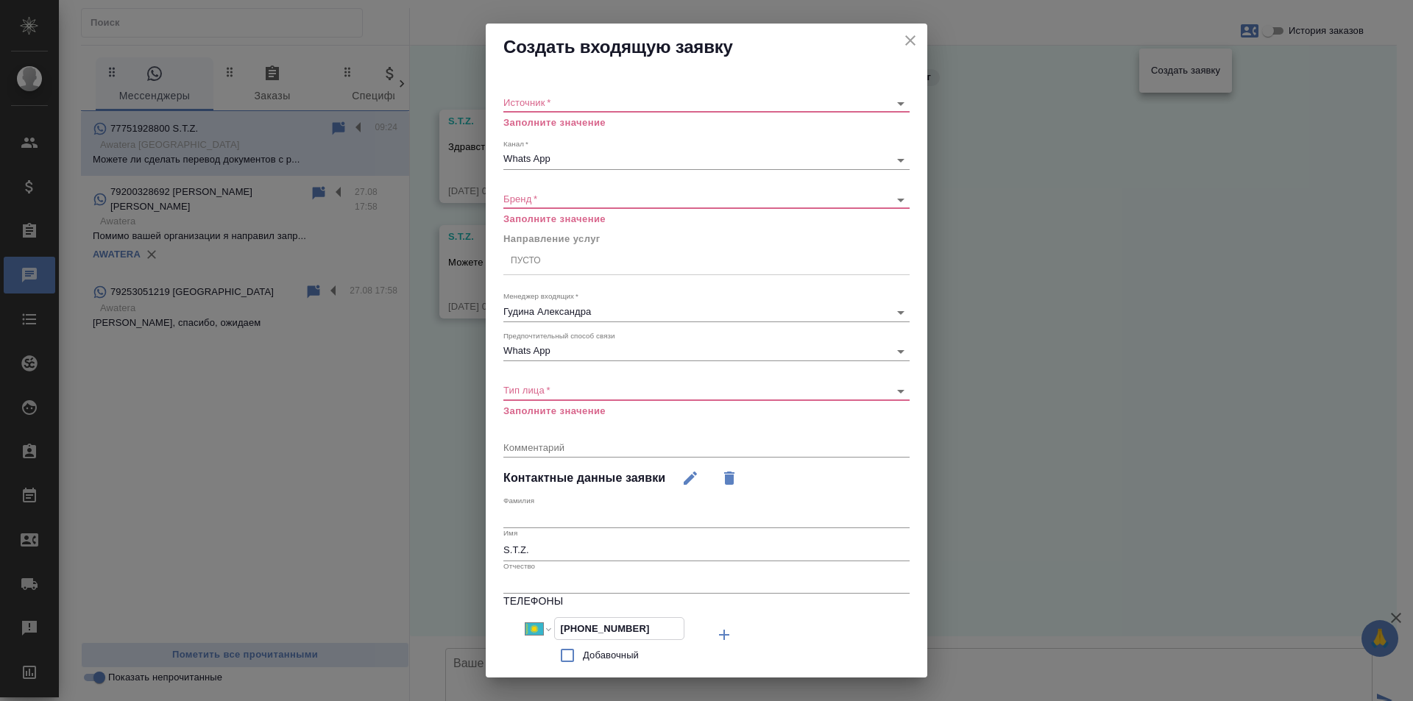
drag, startPoint x: 648, startPoint y: 630, endPoint x: 492, endPoint y: 629, distance: 156.0
click at [492, 629] on div "Источник   * ​ Заполните значение Канал   * Whats App 66ac940615179ecd4145cc10 …" at bounding box center [707, 431] width 442 height 720
click at [902, 44] on icon "close" at bounding box center [911, 41] width 18 height 18
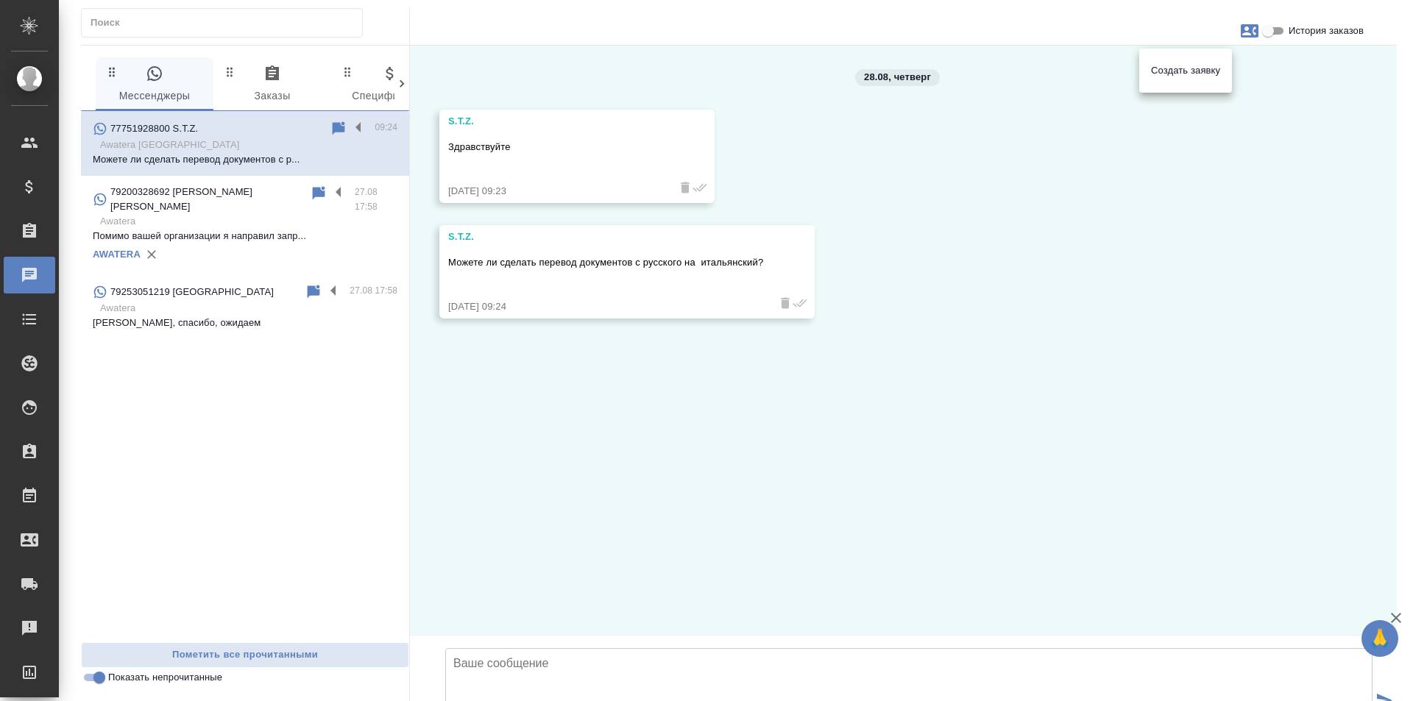
click at [595, 568] on div at bounding box center [706, 350] width 1413 height 701
click at [617, 648] on textarea at bounding box center [908, 699] width 927 height 103
type textarea "Добрый день! Как я могу к Вам обращаться? Выступать планируете как физическое л…"
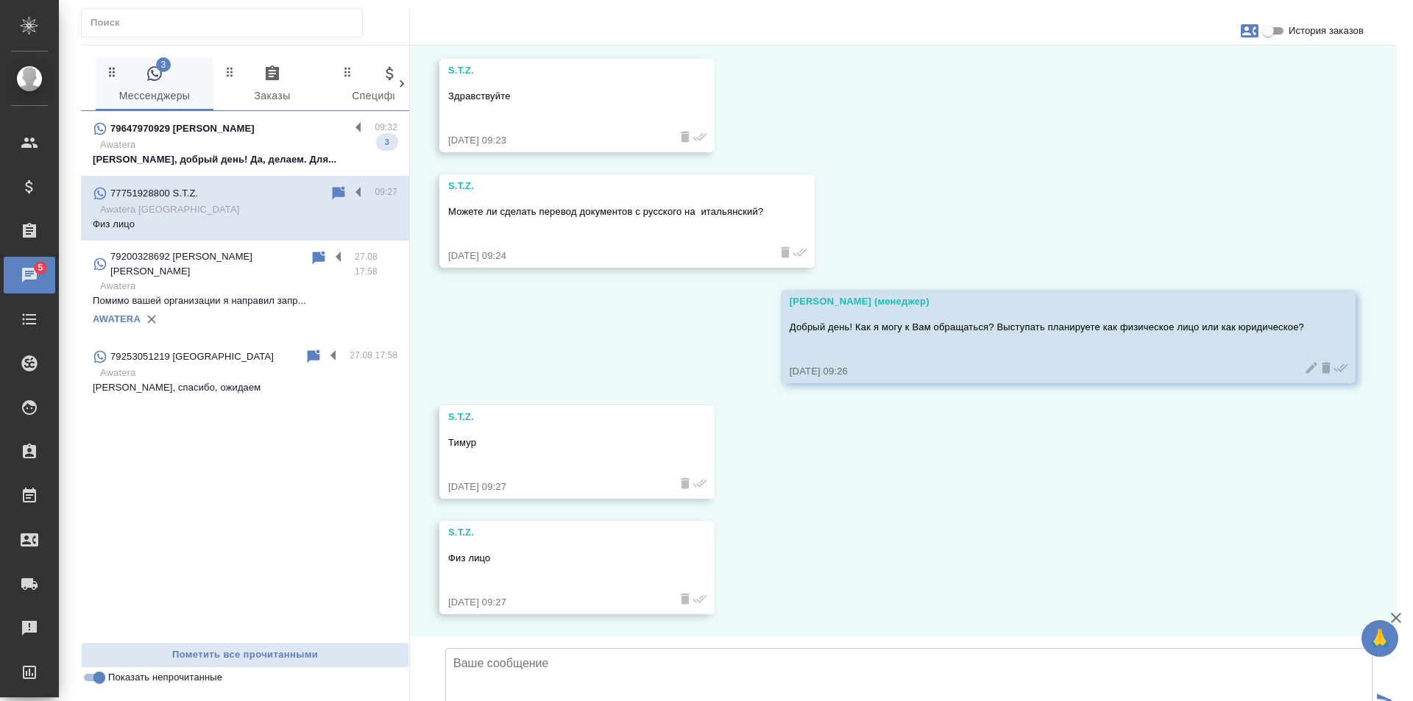
scroll to position [161, 0]
drag, startPoint x: 499, startPoint y: 584, endPoint x: 508, endPoint y: 578, distance: 10.6
click at [499, 648] on textarea at bounding box center [908, 699] width 927 height 103
paste textarea "В Казахстане на данный момент мы работаем только с юридическими лицами. Если Ва…"
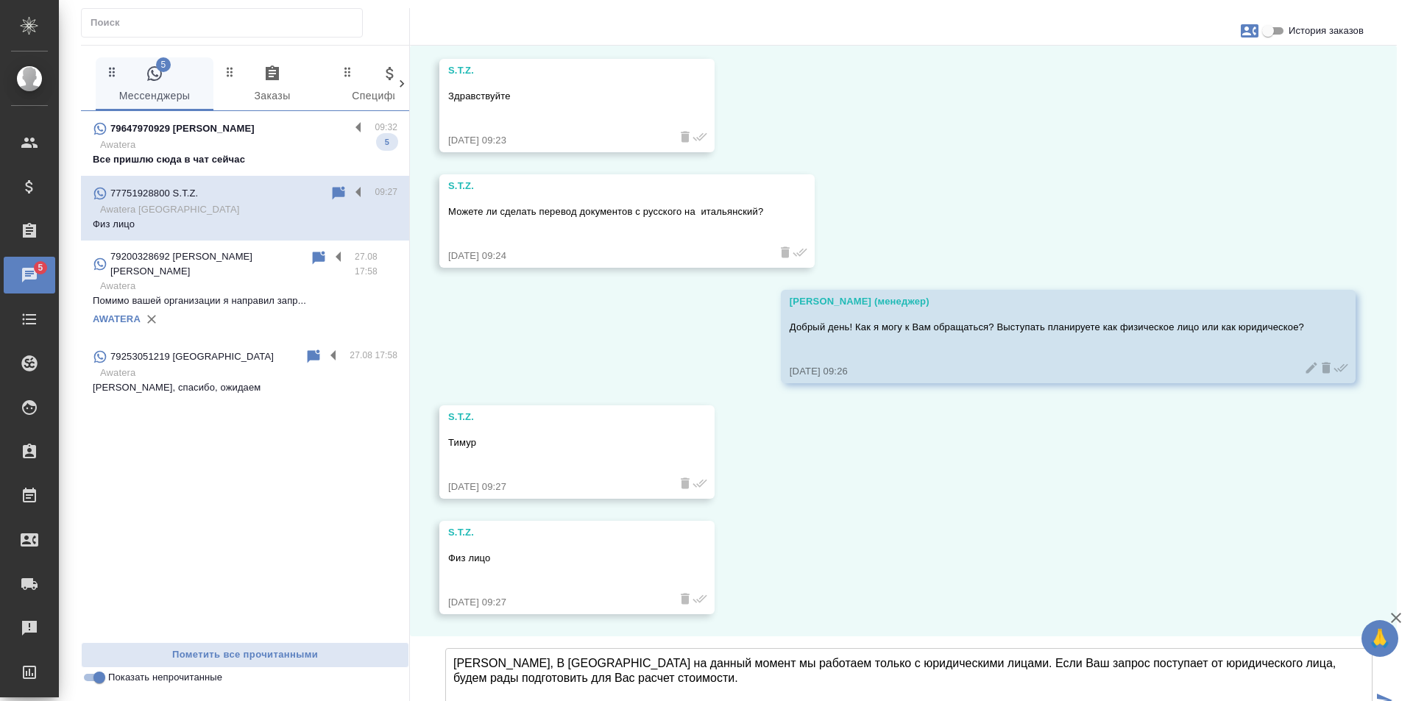
click at [499, 648] on textarea "Тимур, В Казахстане на данный момент мы работаем только с юридическими лицами. …" at bounding box center [908, 699] width 927 height 103
click at [623, 648] on textarea "Тимур, в Казахстане на данный момент мы работаем только с юридическими лицами. …" at bounding box center [908, 699] width 927 height 103
type textarea "Тимур, в Казахстане на данный момент мы работаем только с юридическими лицами. …"
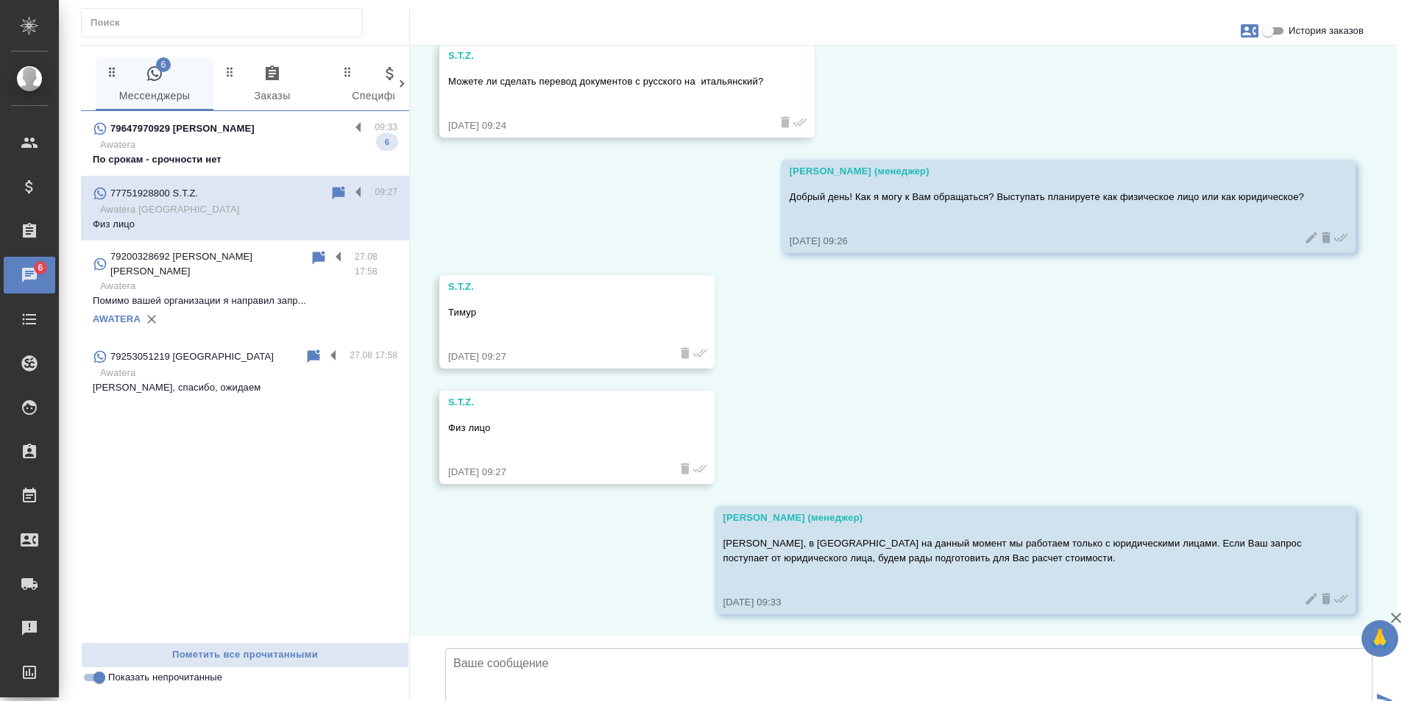
scroll to position [291, 0]
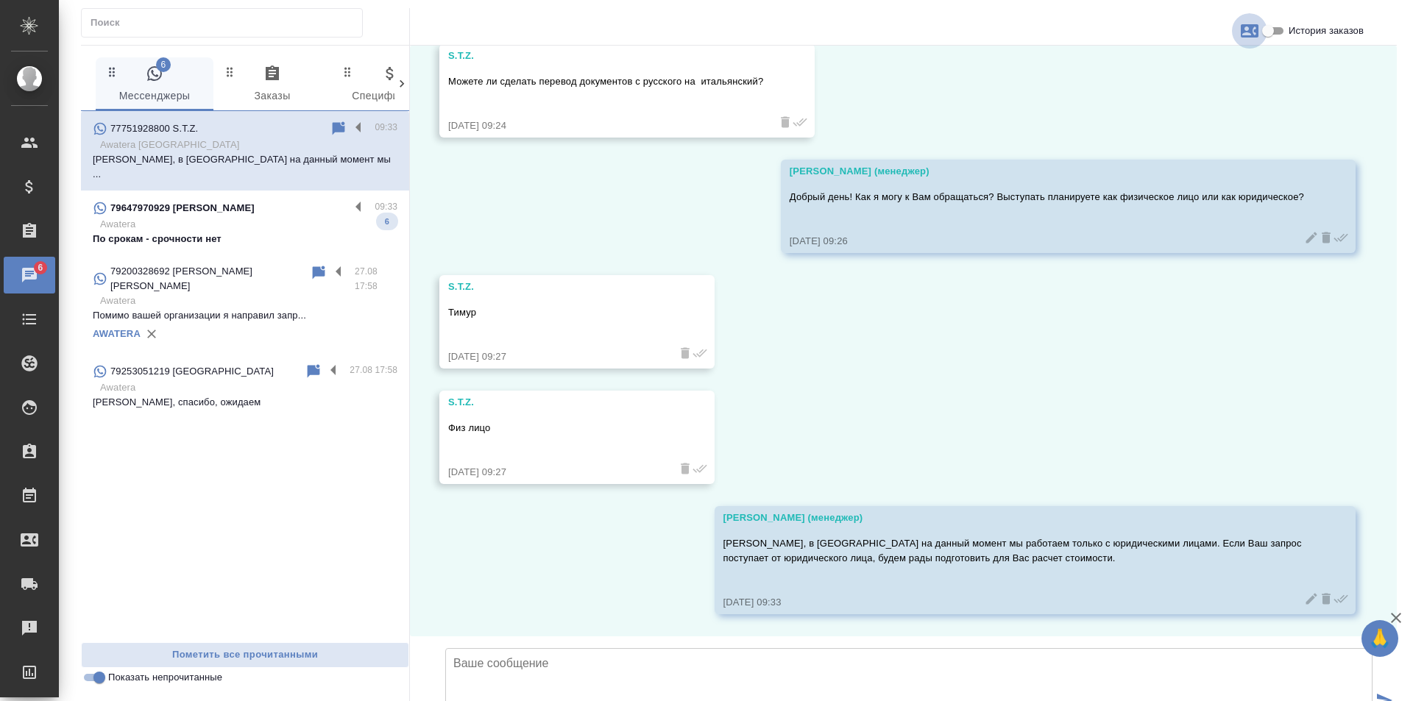
click at [1252, 34] on icon "button" at bounding box center [1250, 30] width 18 height 13
click at [1197, 66] on span "Создать заявку" at bounding box center [1185, 70] width 69 height 15
select select "KZ"
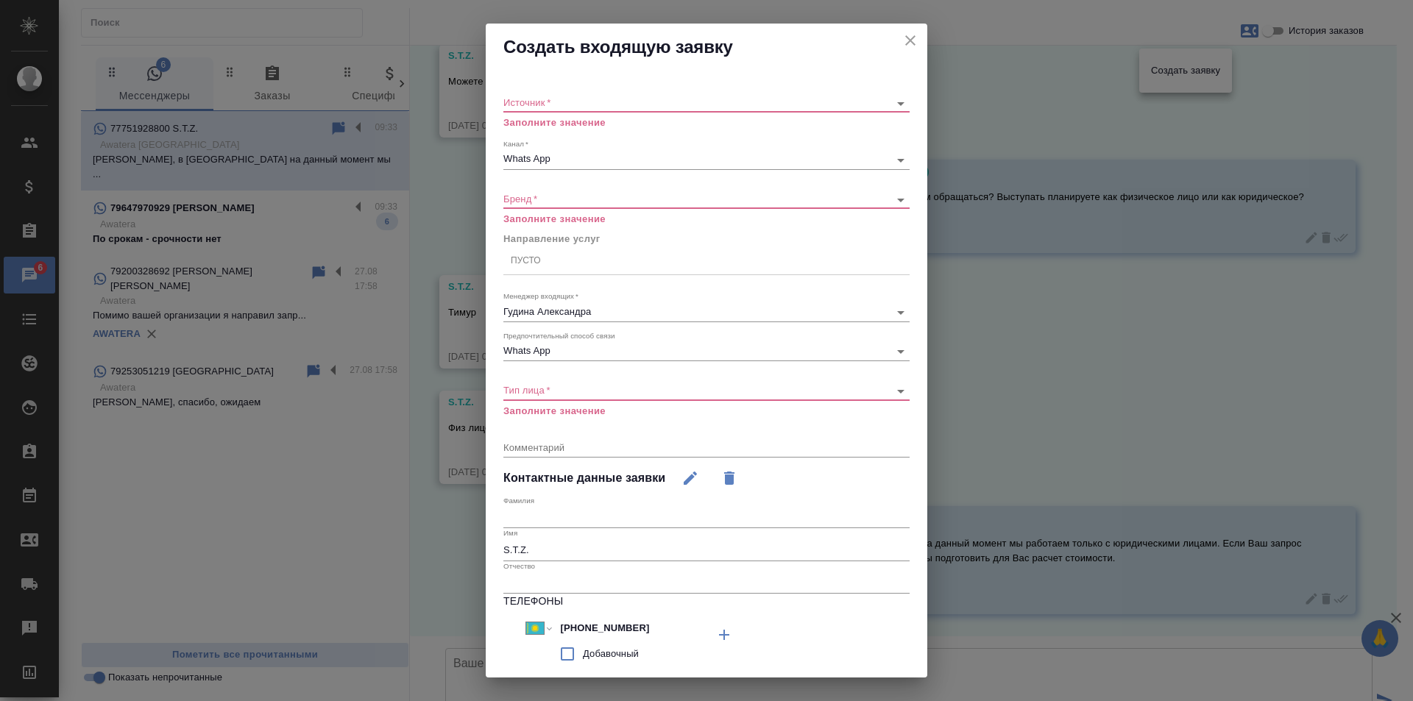
click at [543, 96] on body "🙏 .cls-1 fill:#fff; AWATERA Gudina Alexandra Клиенты Спецификации Заказы 6 Чаты…" at bounding box center [706, 350] width 1413 height 701
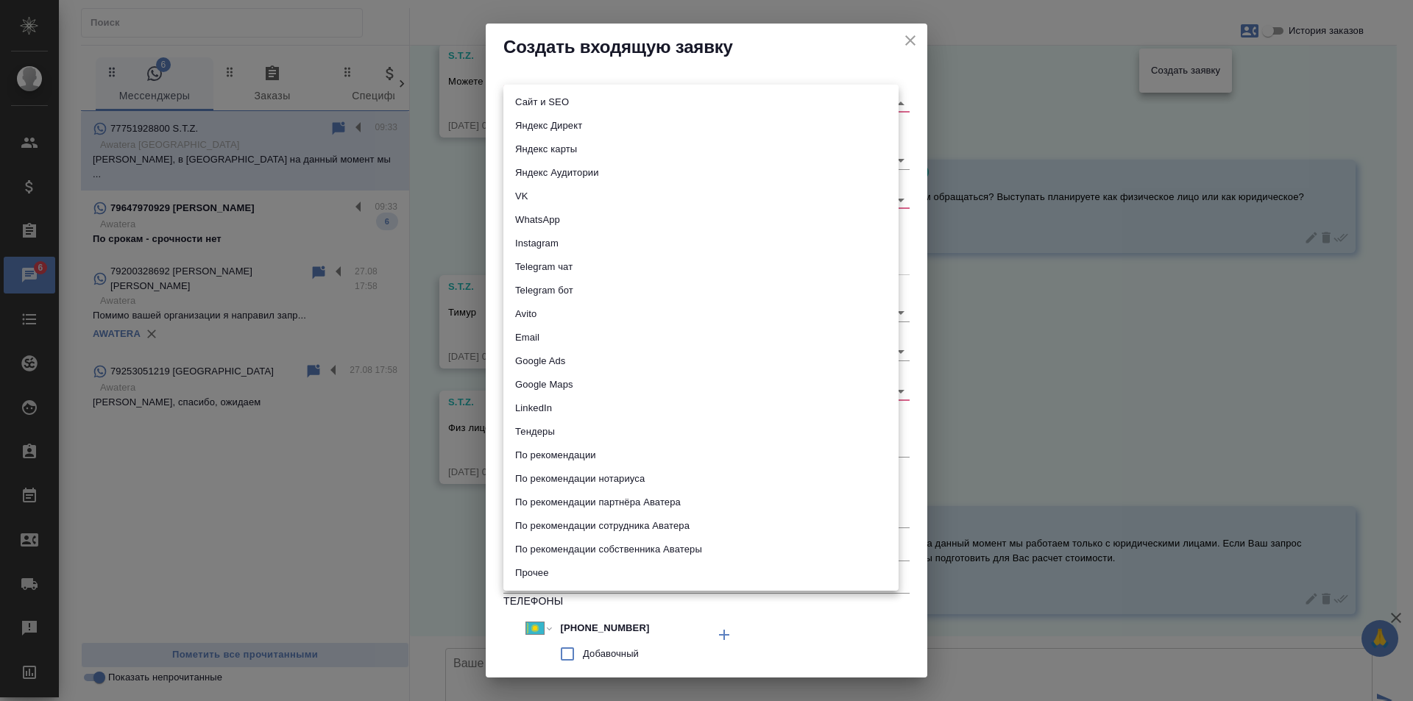
click at [559, 213] on li "WhatsApp" at bounding box center [700, 220] width 395 height 24
type input "whatsapp"
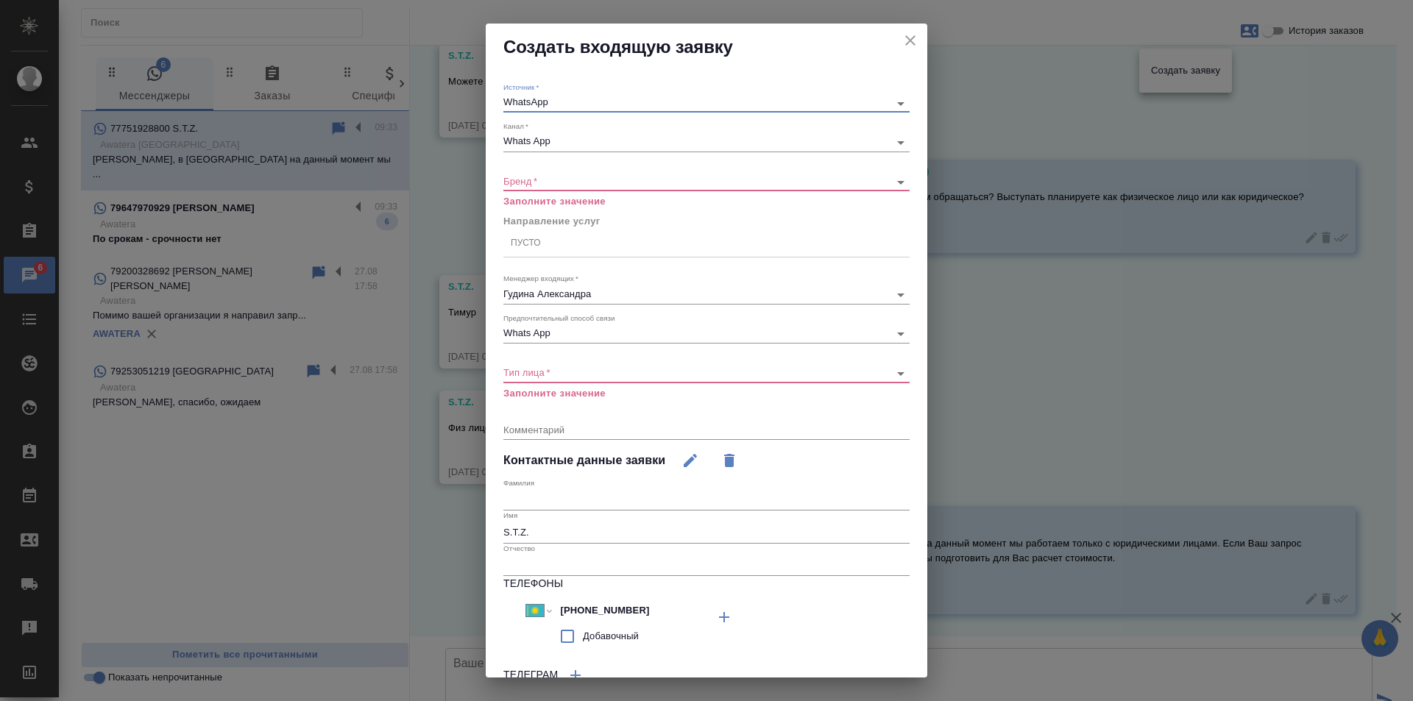
click at [537, 188] on div "​" at bounding box center [706, 182] width 406 height 18
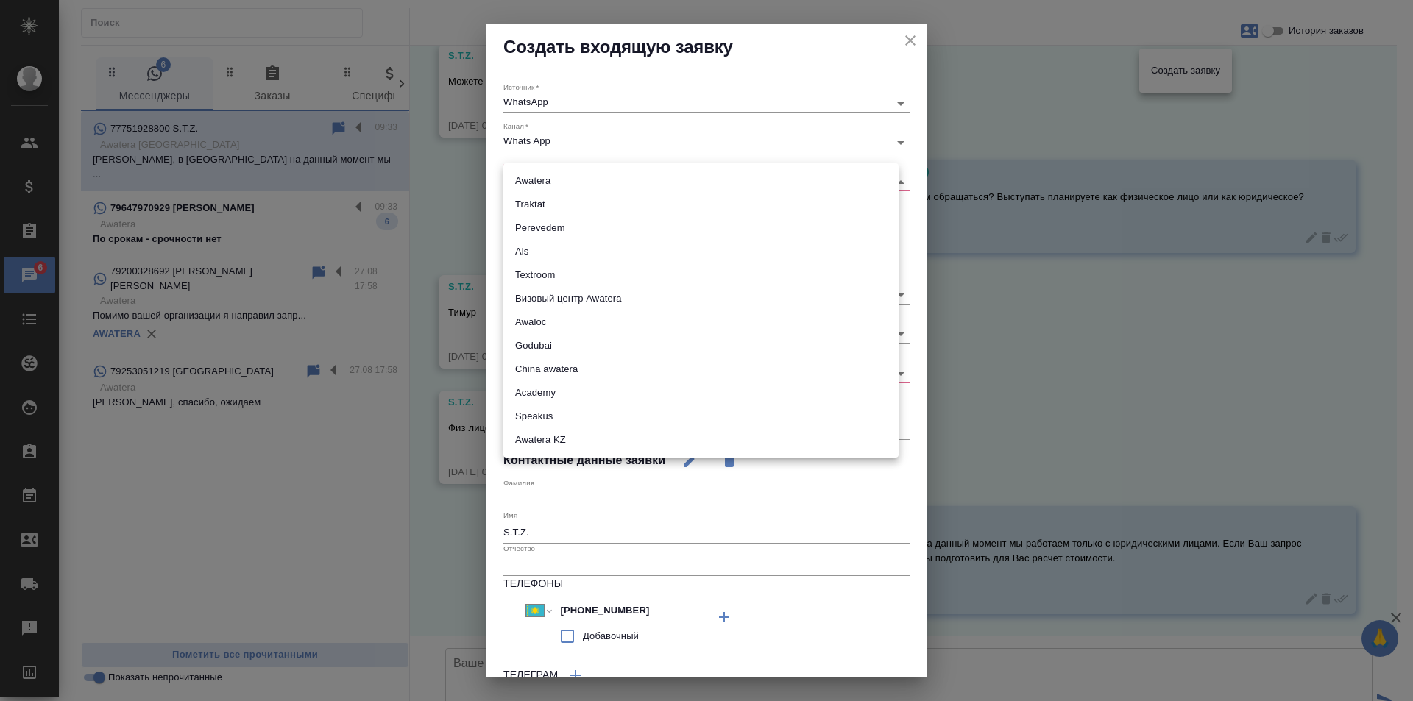
click at [537, 179] on body "🙏 .cls-1 fill:#fff; AWATERA Gudina Alexandra Клиенты Спецификации Заказы 6 Чаты…" at bounding box center [706, 350] width 1413 height 701
click at [543, 436] on li "Awatera KZ" at bounding box center [700, 440] width 395 height 24
type input "awateraKz"
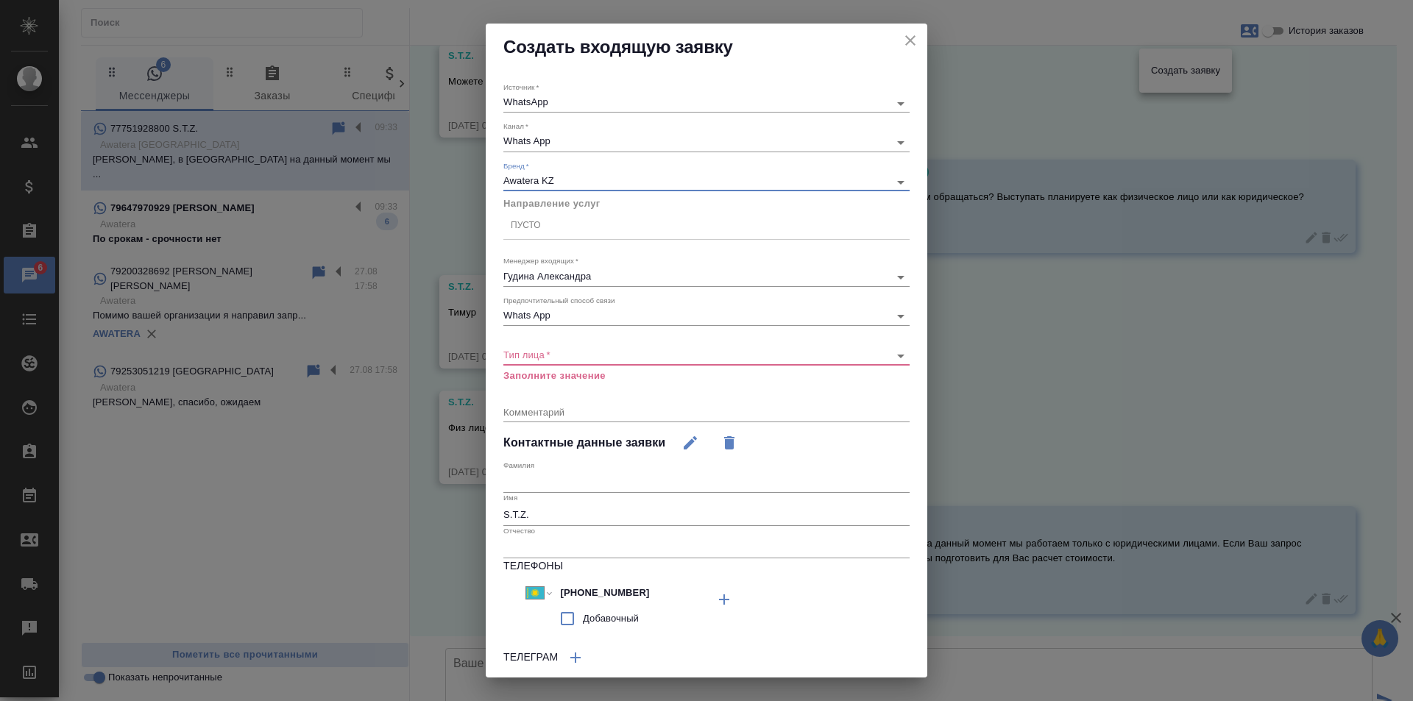
click at [557, 227] on div "Пусто" at bounding box center [706, 225] width 406 height 21
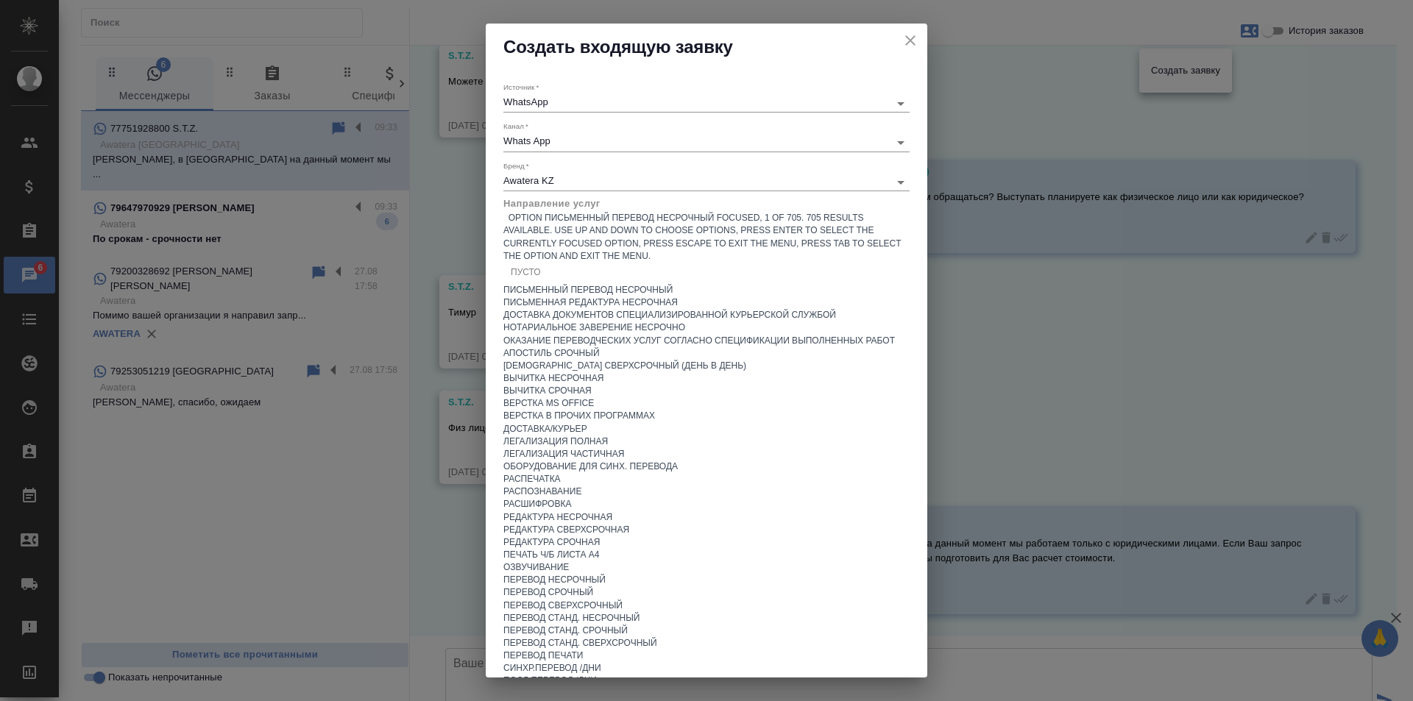
click at [589, 284] on div "Письменный перевод несрочный" at bounding box center [706, 290] width 406 height 13
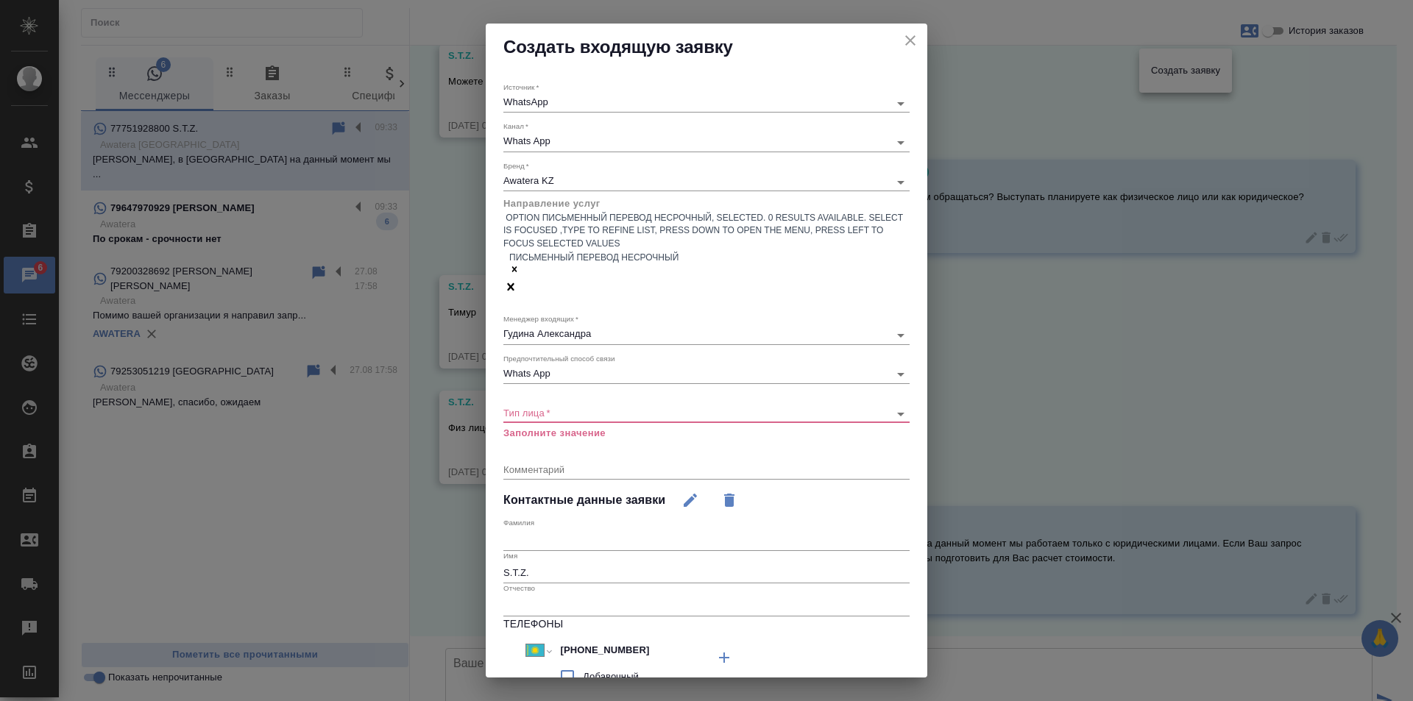
click at [548, 357] on body "🙏 .cls-1 fill:#fff; AWATERA Gudina Alexandra Клиенты Спецификации Заказы 6 Чаты…" at bounding box center [706, 350] width 1413 height 701
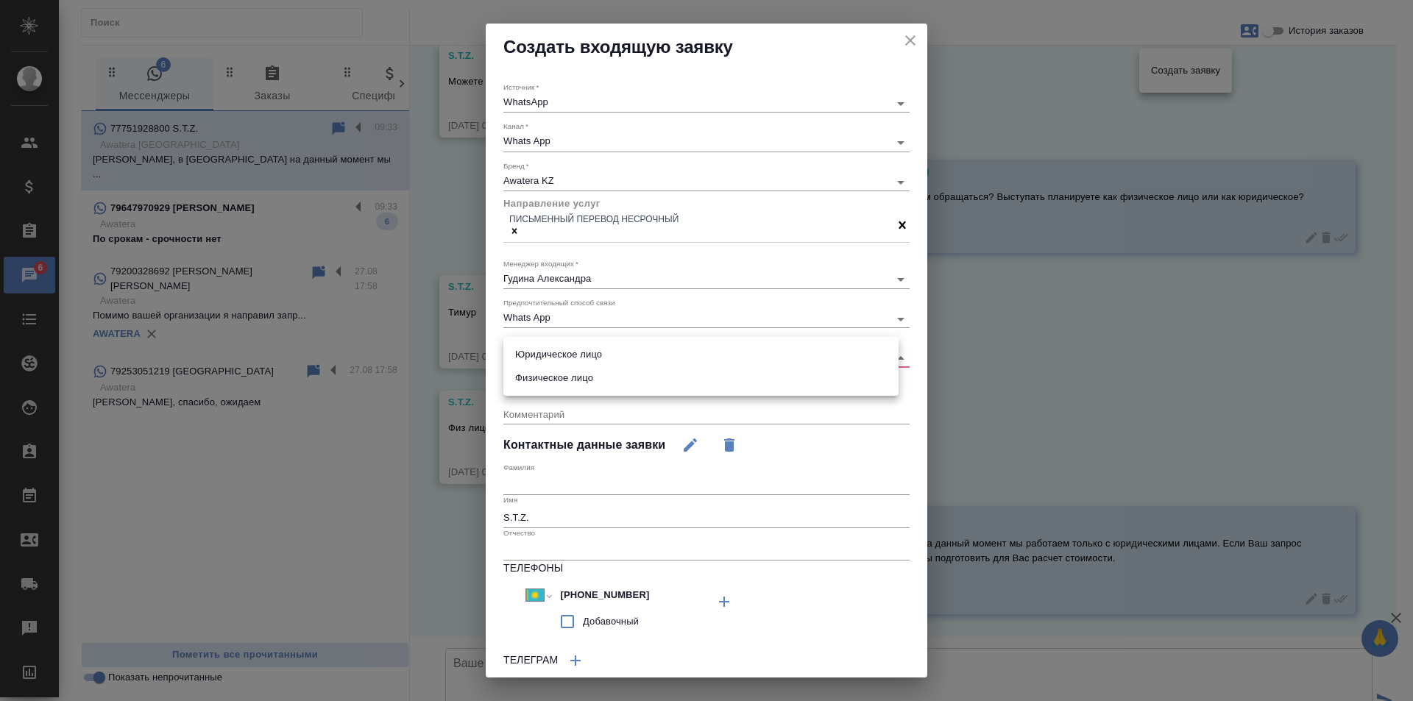
click at [550, 381] on li "Физическое лицо" at bounding box center [700, 379] width 395 height 24
type input "private"
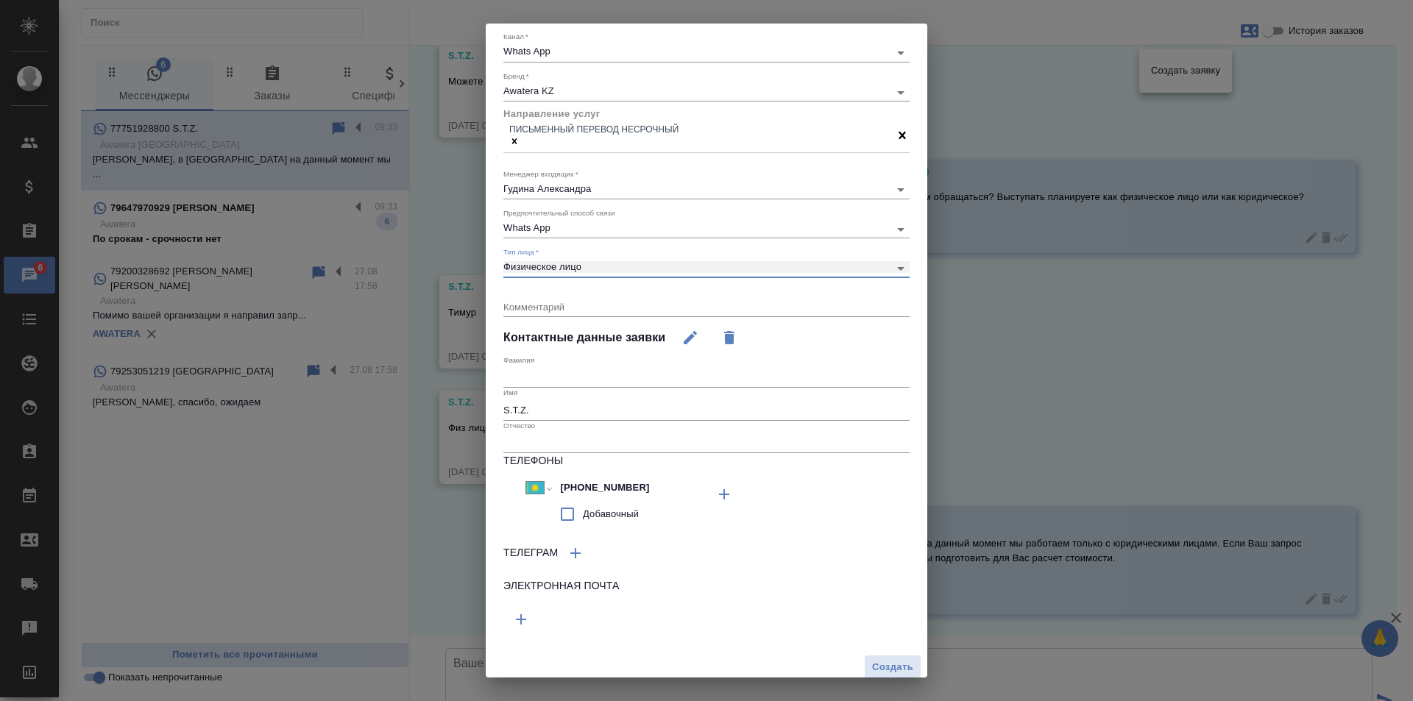
scroll to position [96, 0]
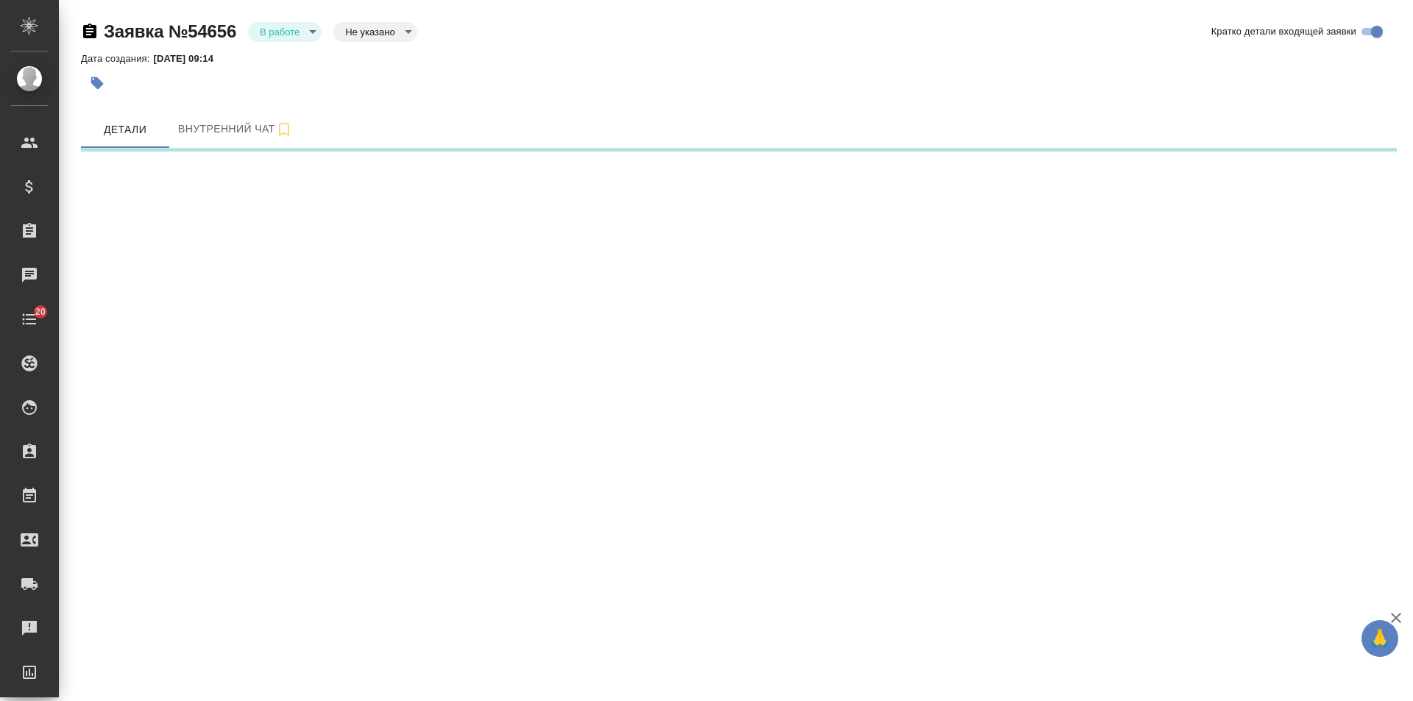
select select "RU"
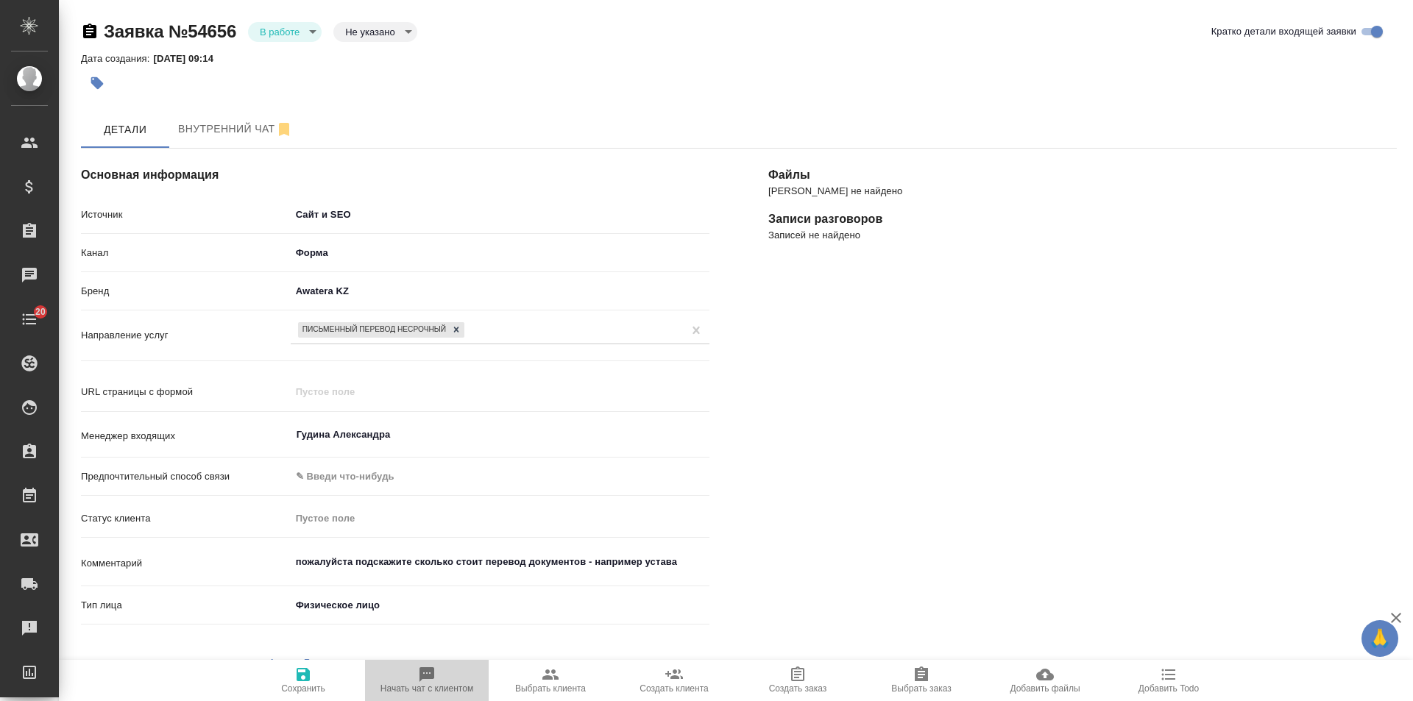
click at [423, 676] on icon "button" at bounding box center [427, 675] width 15 height 15
type textarea "x"
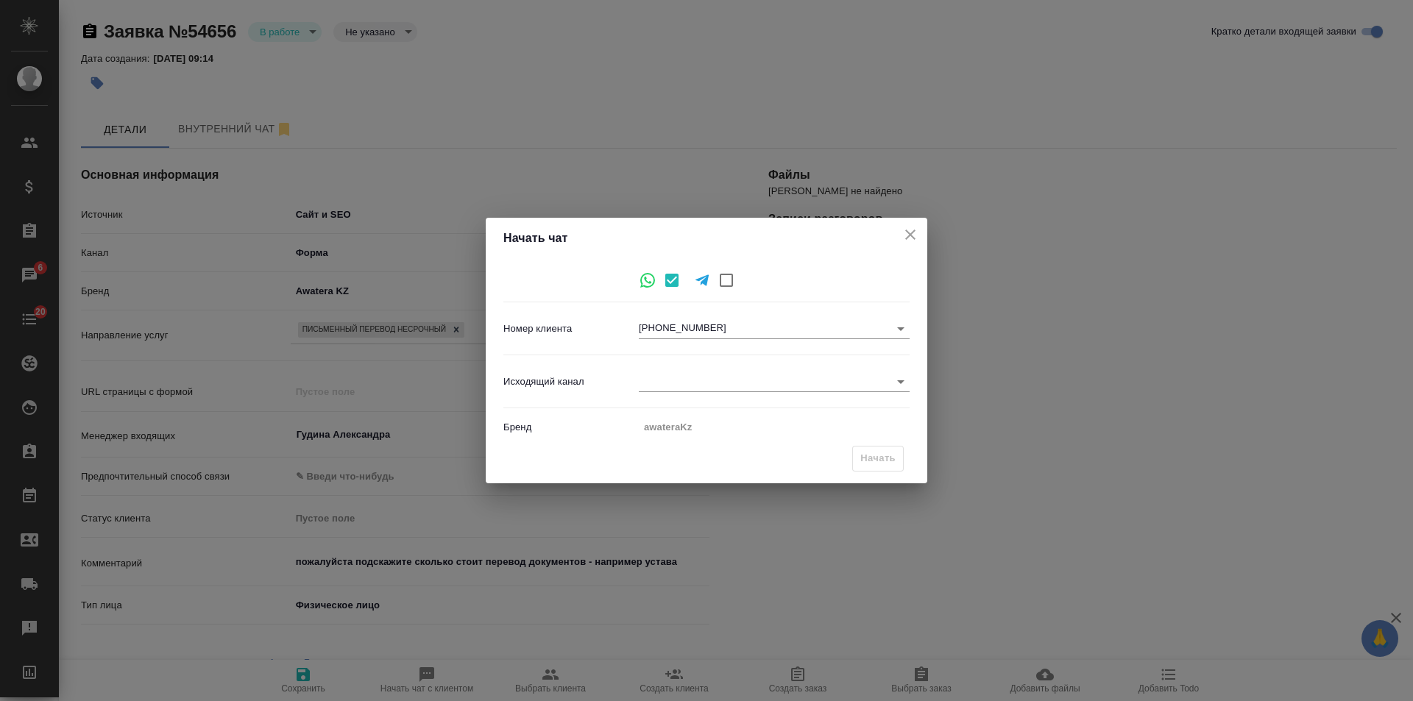
click at [681, 381] on body "🙏 .cls-1 fill:#fff; AWATERA Gudina Alexandra Клиенты Спецификации Заказы 6 Чаты…" at bounding box center [706, 350] width 1413 height 701
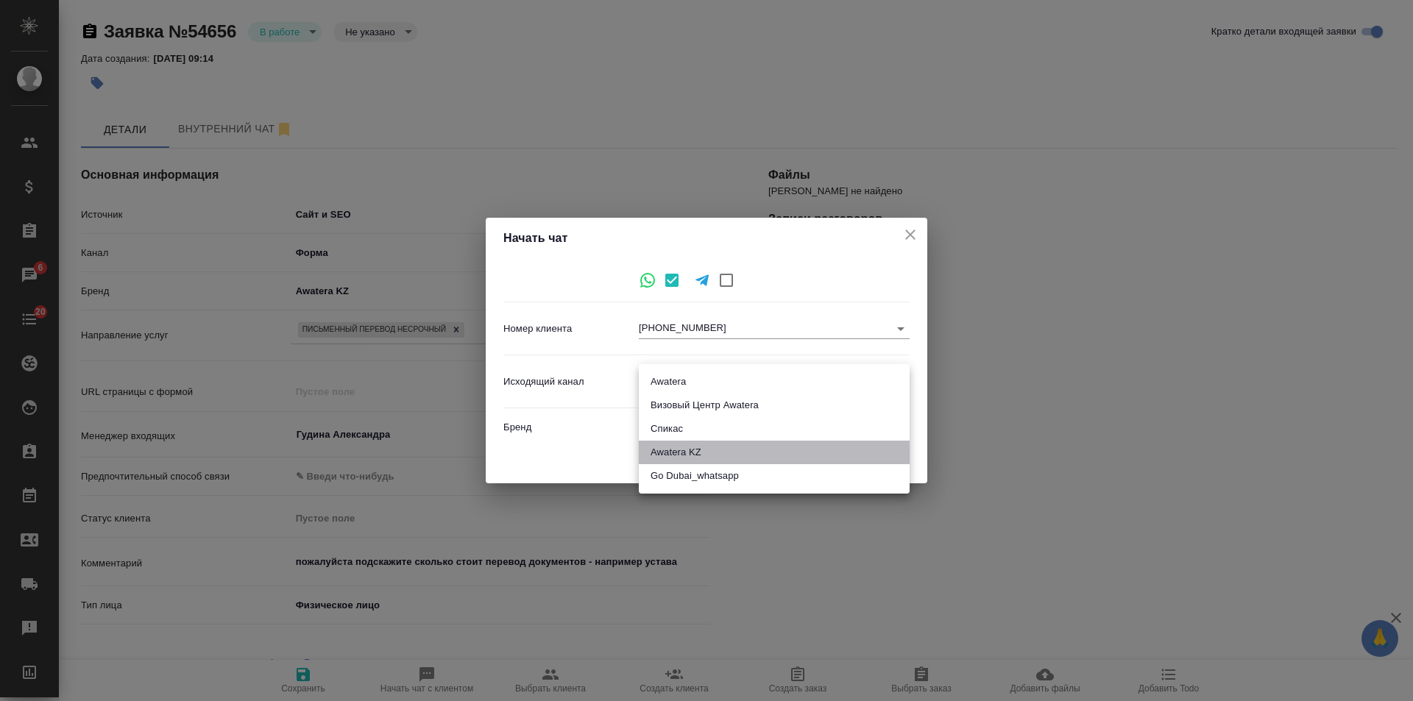
click at [738, 448] on li "Awatera KZ" at bounding box center [774, 453] width 271 height 24
type input "8"
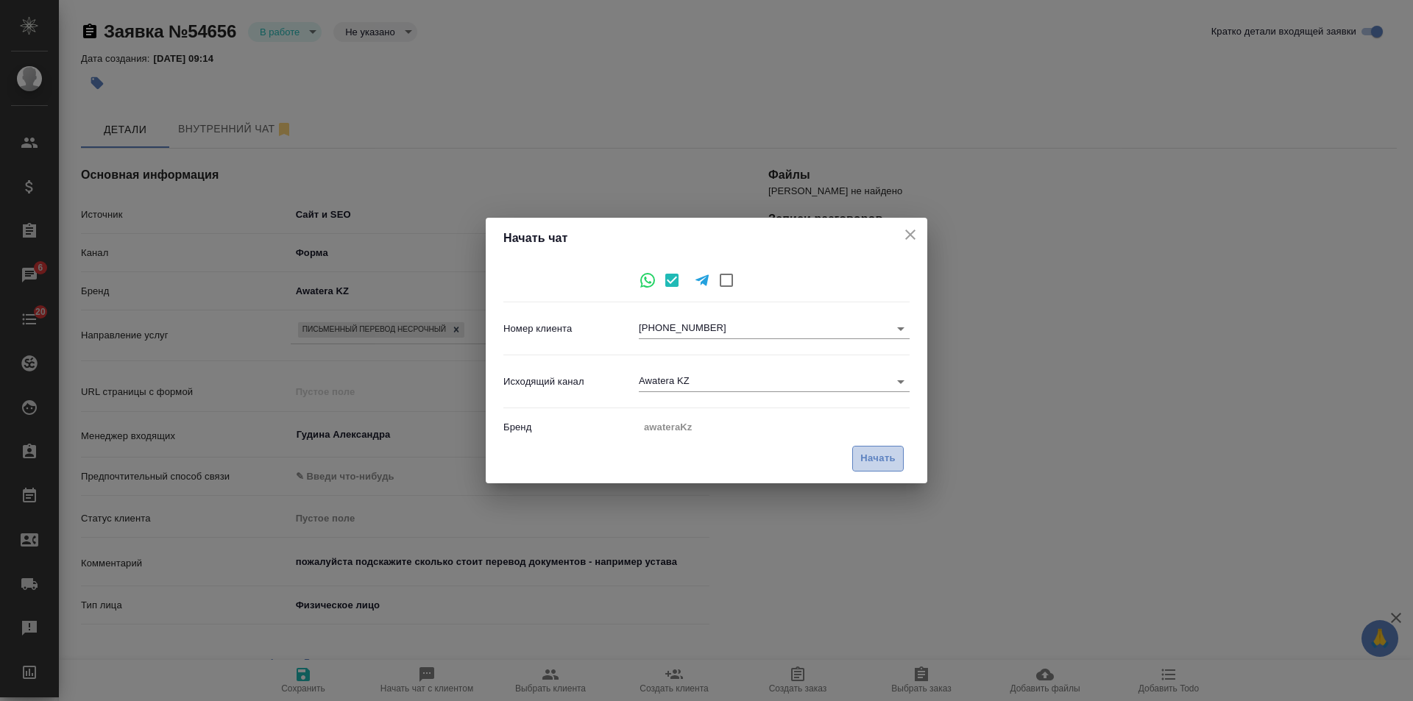
click at [874, 462] on span "Начать" at bounding box center [877, 458] width 35 height 17
type textarea "x"
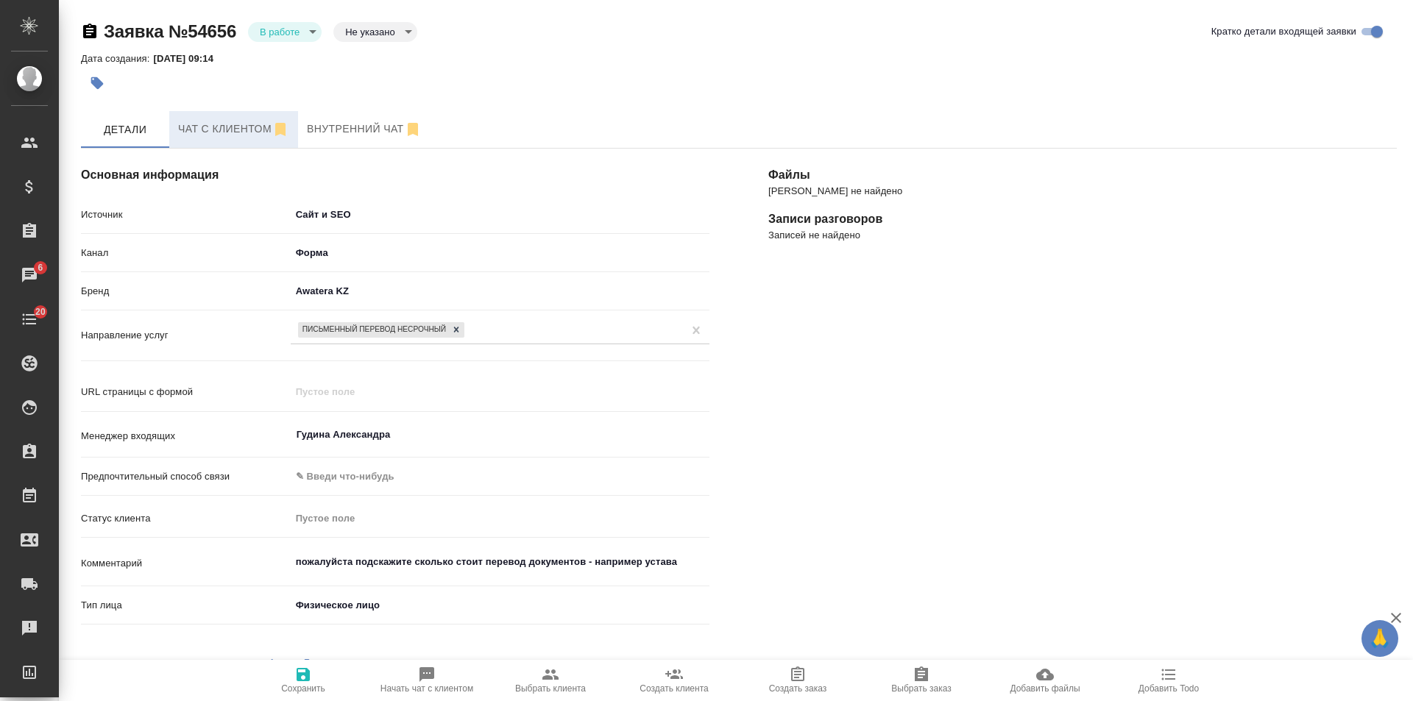
click at [238, 127] on span "Чат с клиентом" at bounding box center [233, 129] width 111 height 18
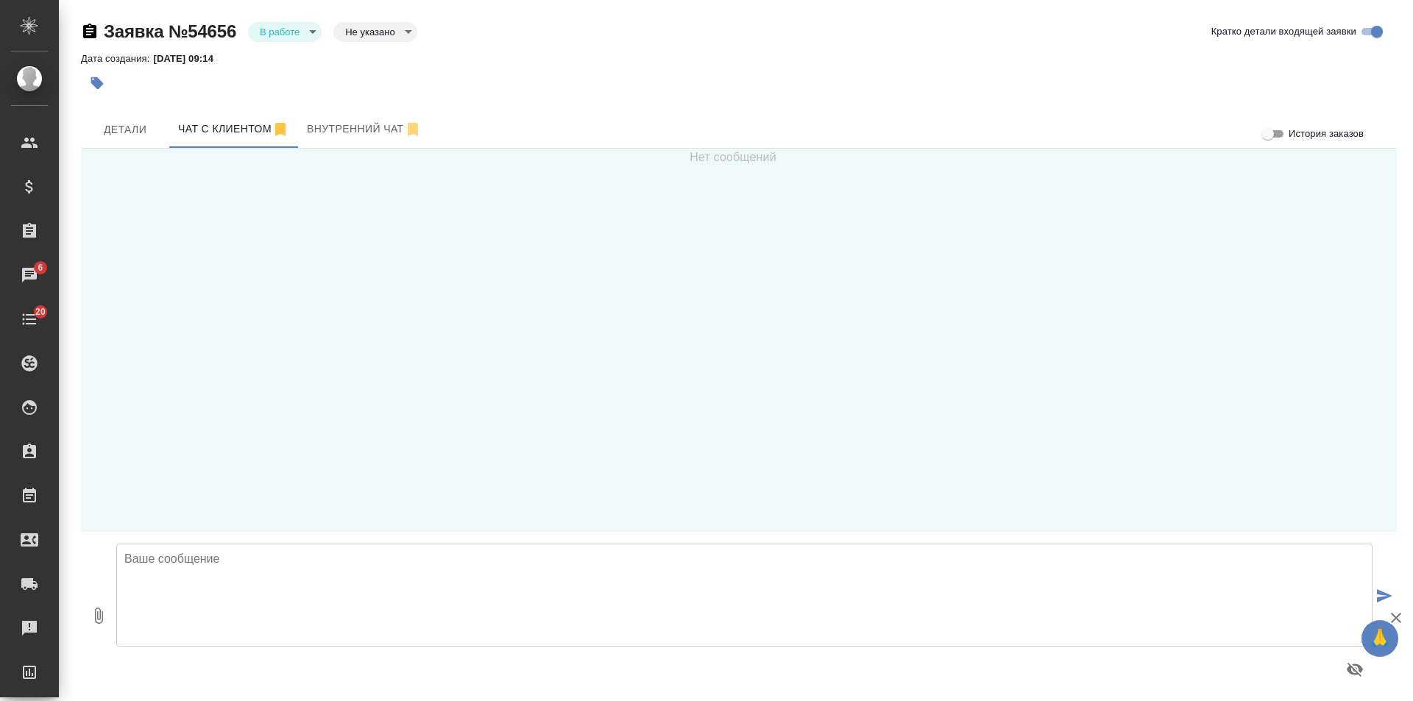
click at [322, 568] on textarea at bounding box center [744, 595] width 1256 height 103
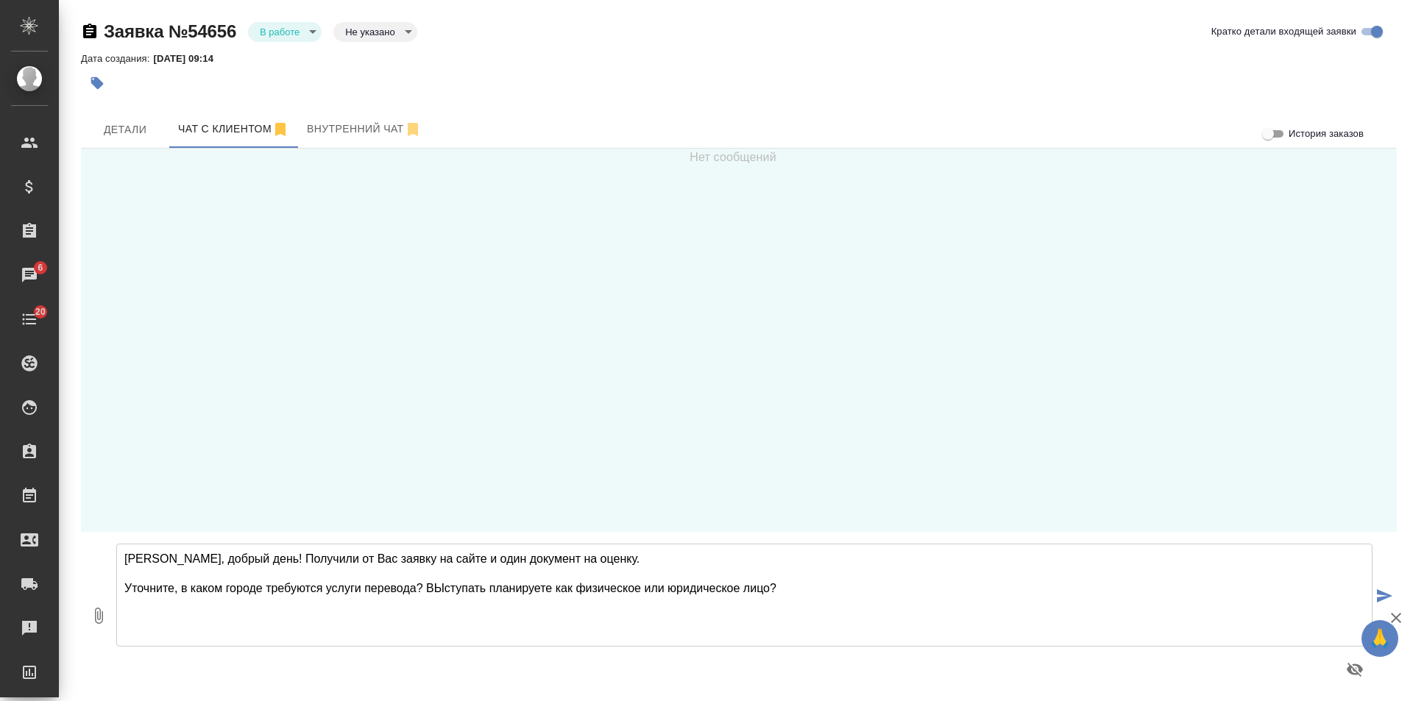
click at [436, 588] on textarea "Марина, добрый день! Получили от Вас заявку на сайте и один документ на оценку.…" at bounding box center [744, 595] width 1256 height 103
click at [791, 587] on textarea "Марина, добрый день! Получили от Вас заявку на сайте и один документ на оценку.…" at bounding box center [744, 595] width 1256 height 103
click at [341, 604] on textarea "Марина, добрый день! Получили от Вас заявку на сайте и один документ на оценку.…" at bounding box center [744, 595] width 1256 height 103
click at [428, 583] on textarea "Марина, добрый день! Получили от Вас заявку на сайте и один документ на оценку.…" at bounding box center [744, 595] width 1256 height 103
type textarea "Марина, добрый день! Получили от Вас заявку на сайте и один документ на оценку.…"
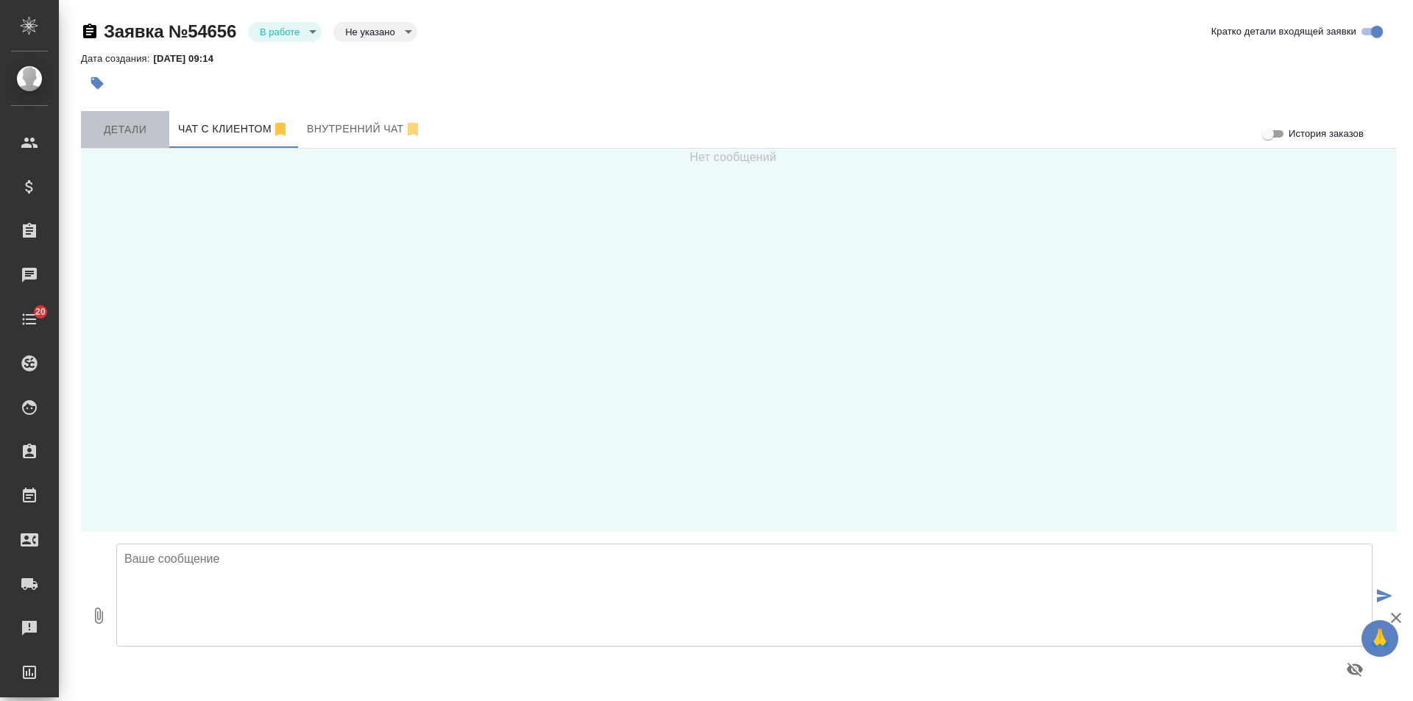
click at [143, 135] on span "Детали" at bounding box center [125, 130] width 71 height 18
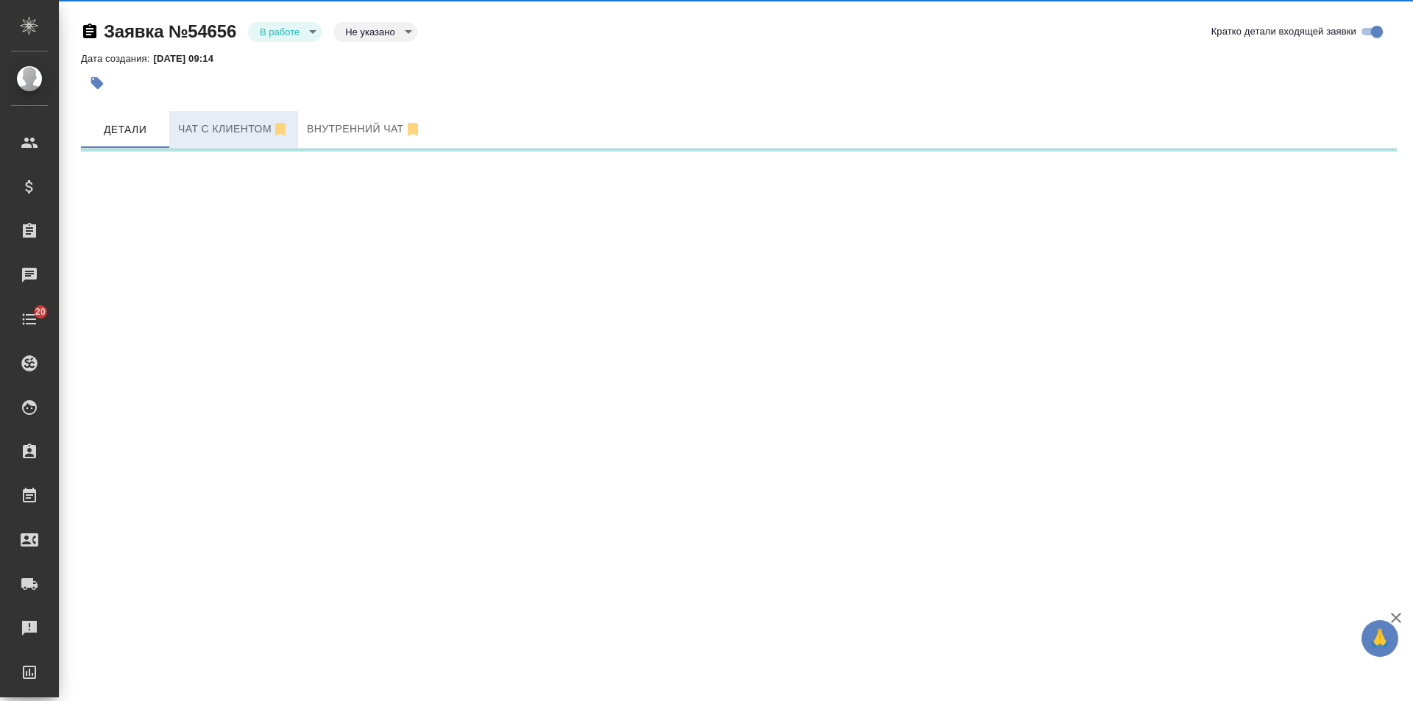
select select "RU"
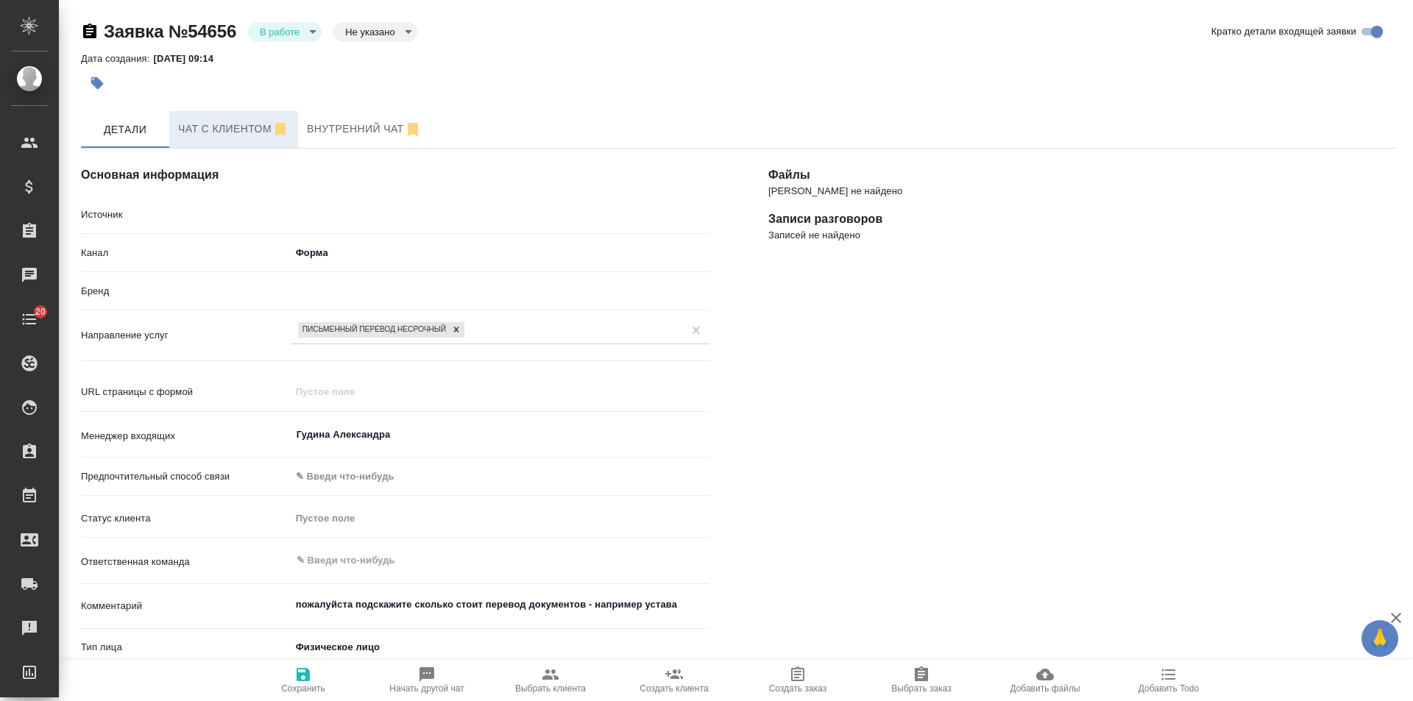
type textarea "x"
click at [229, 135] on span "Чат с клиентом" at bounding box center [233, 129] width 111 height 18
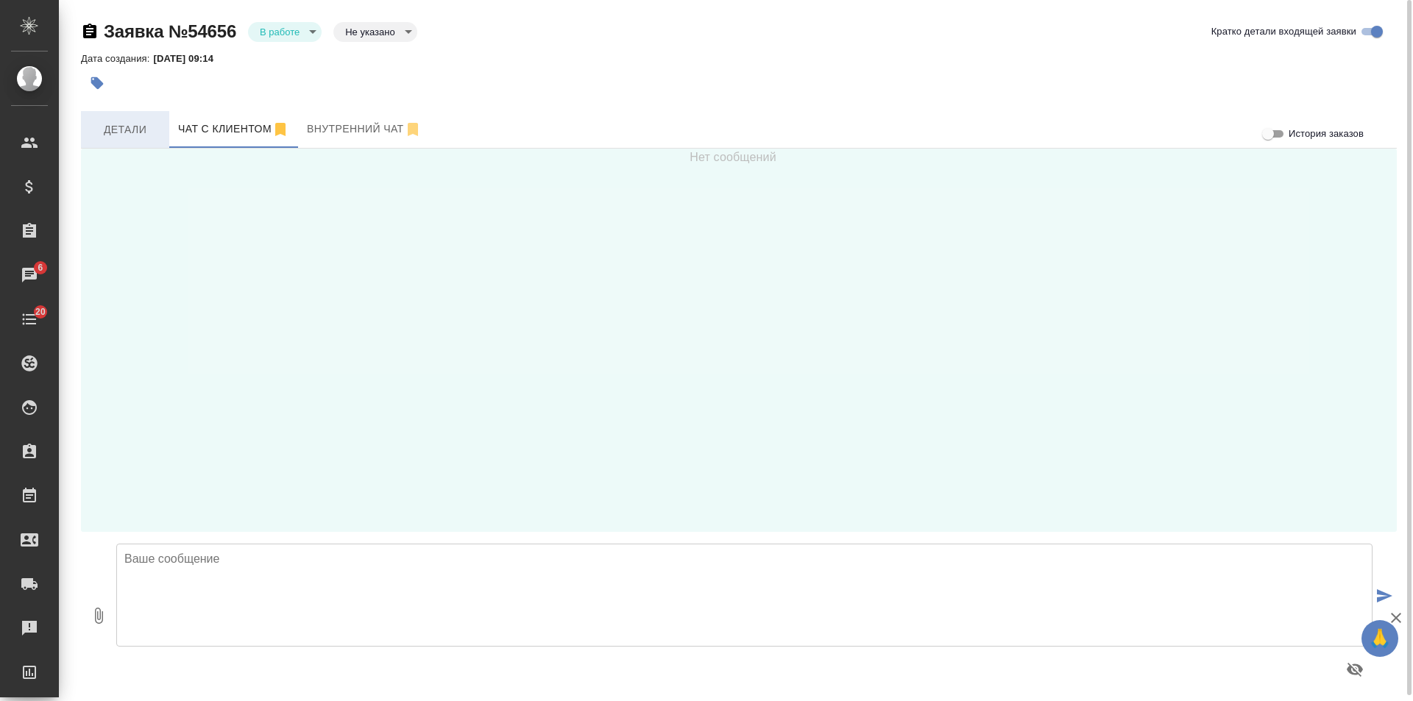
click at [134, 125] on span "Детали" at bounding box center [125, 130] width 71 height 18
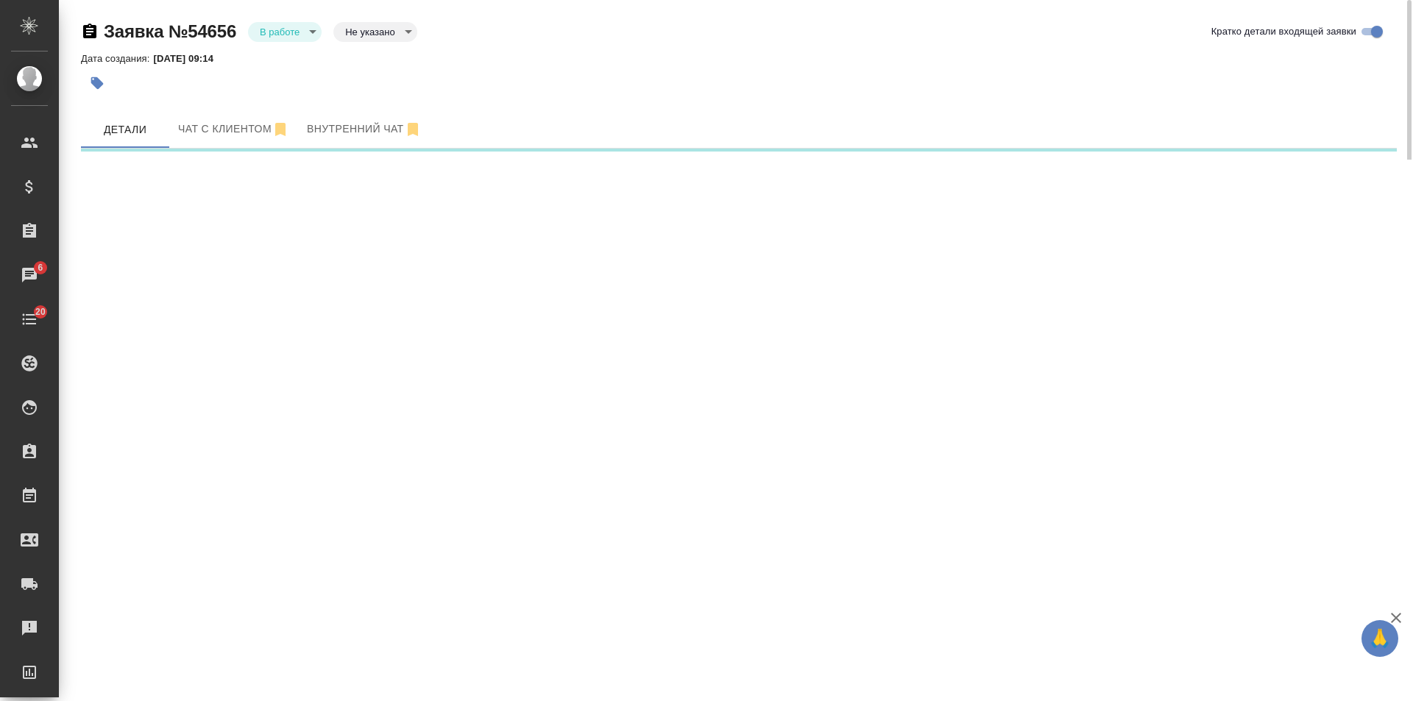
select select "RU"
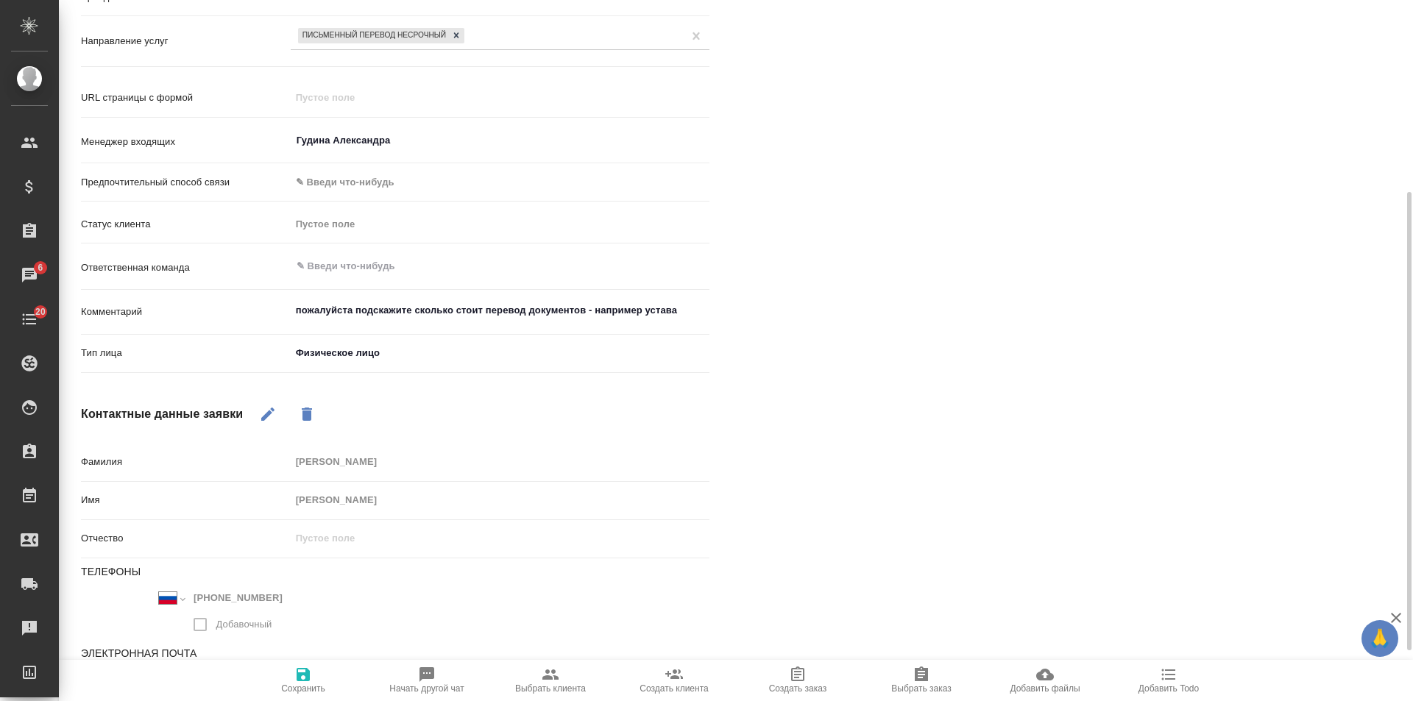
scroll to position [371, 0]
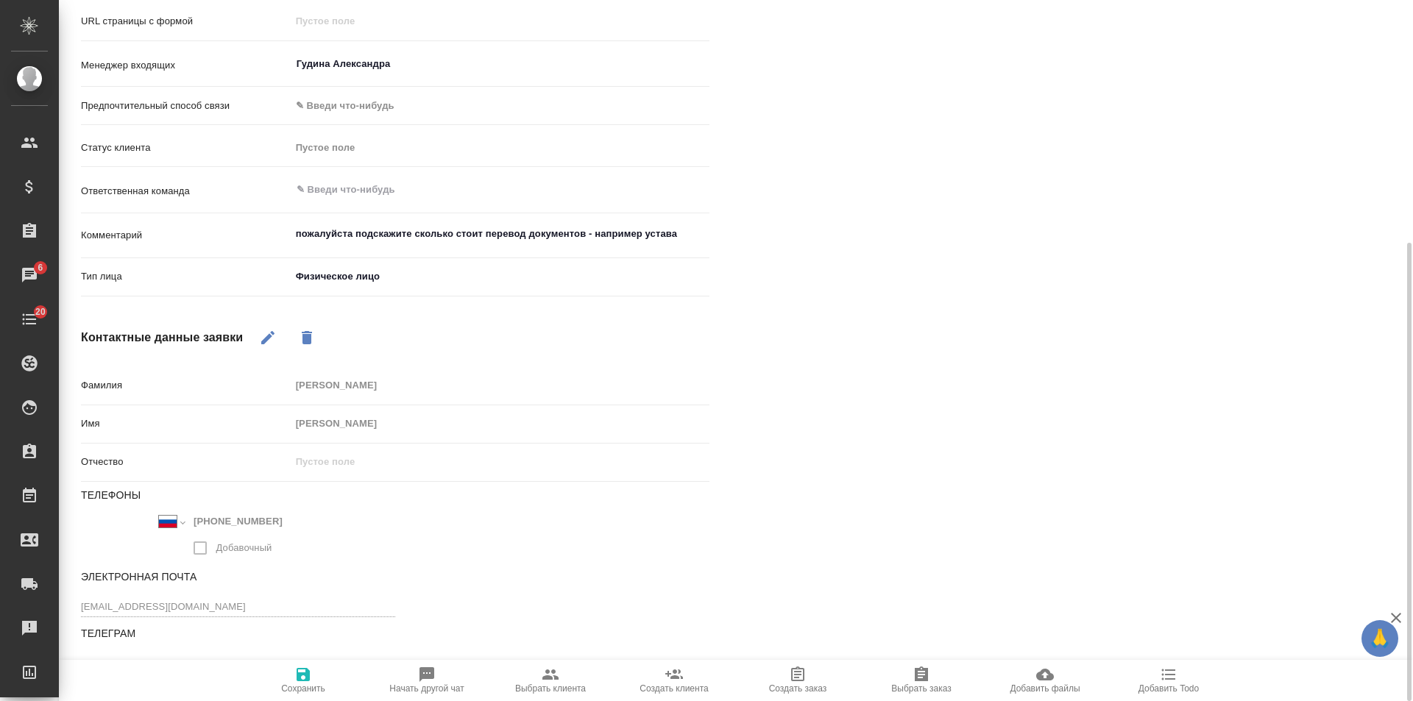
click at [1161, 678] on icon "button" at bounding box center [1169, 675] width 18 height 18
type textarea "x"
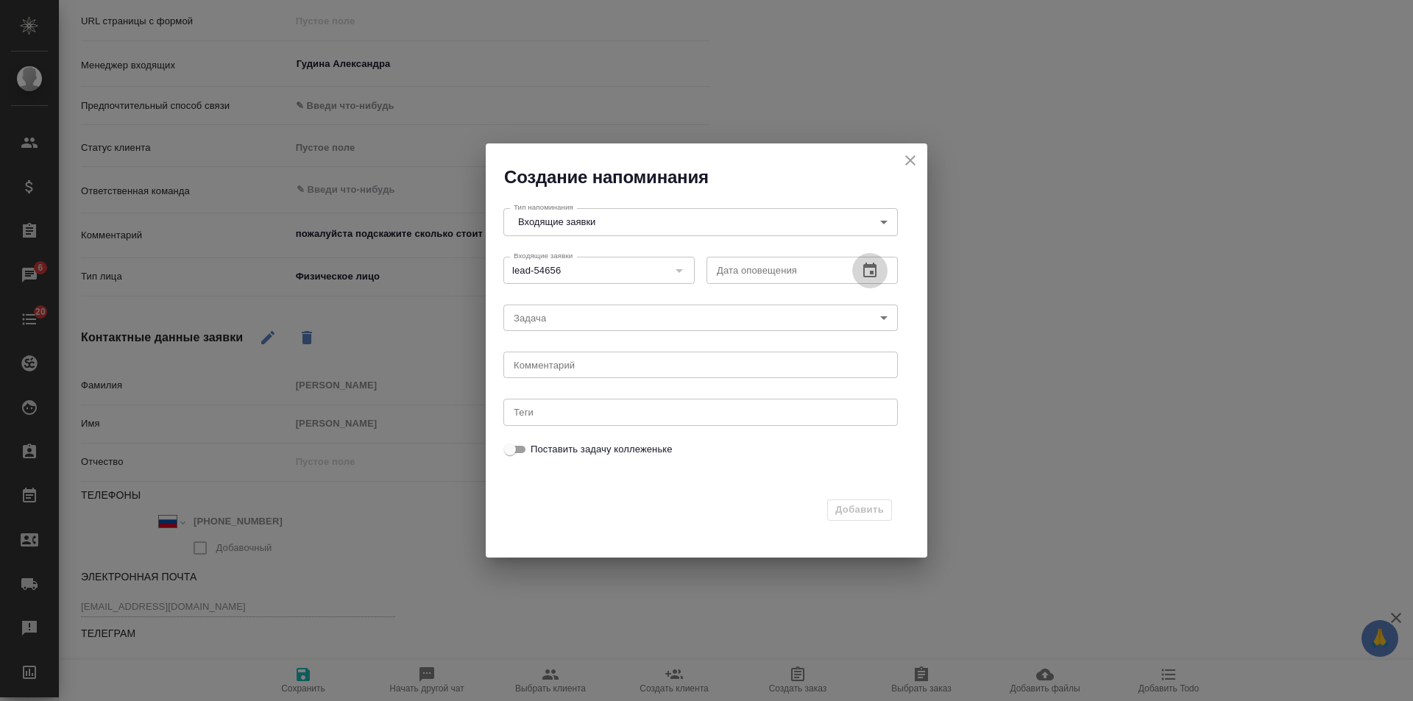
click at [878, 266] on button "button" at bounding box center [869, 270] width 35 height 35
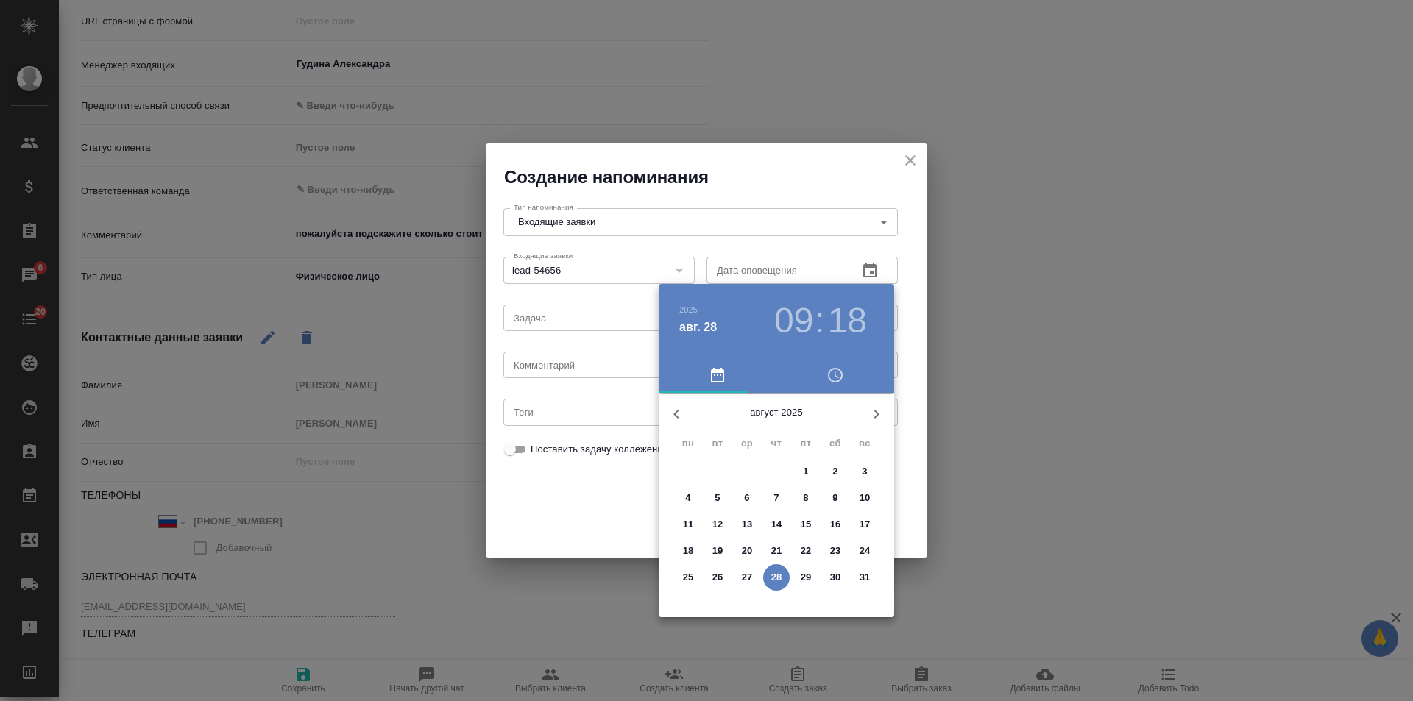
click at [808, 570] on p "29" at bounding box center [806, 577] width 11 height 15
type input "29.08.2025 09:18"
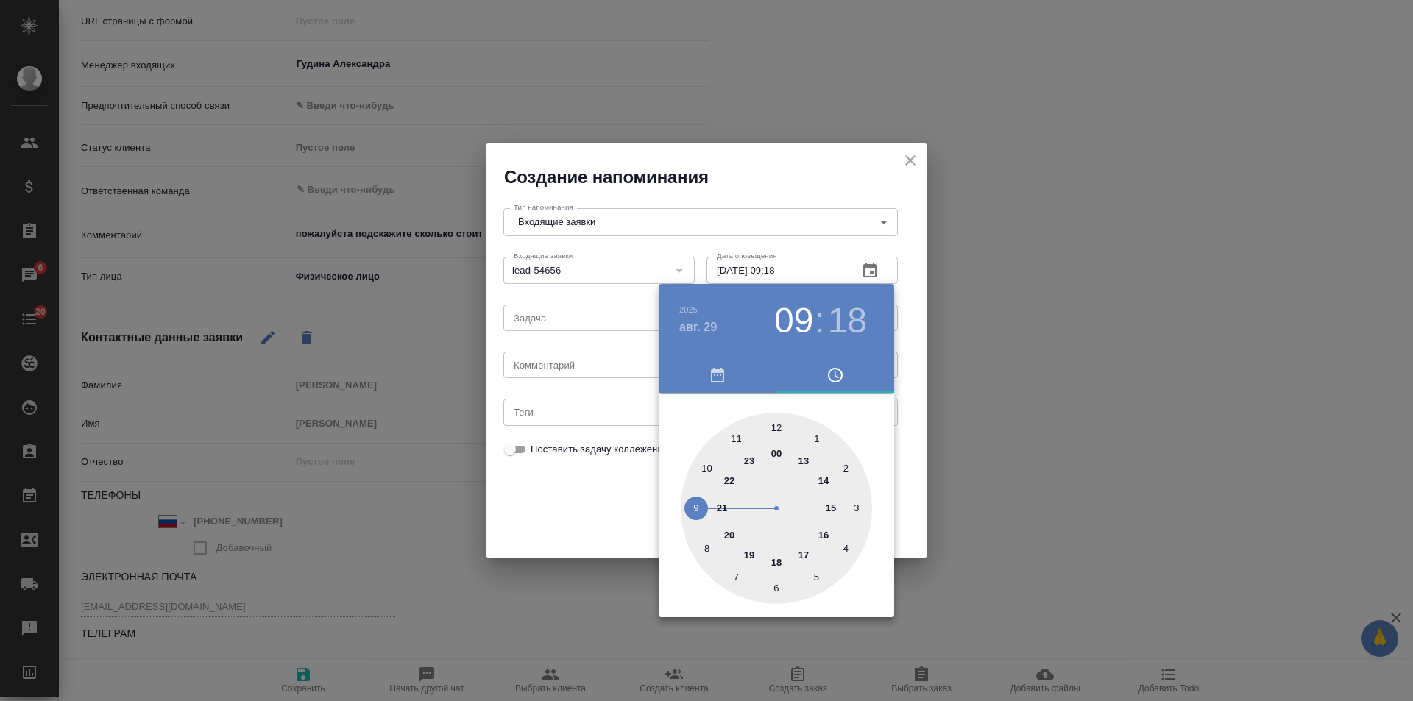
drag, startPoint x: 604, startPoint y: 357, endPoint x: 595, endPoint y: 363, distance: 10.0
click at [603, 357] on div at bounding box center [706, 350] width 1413 height 701
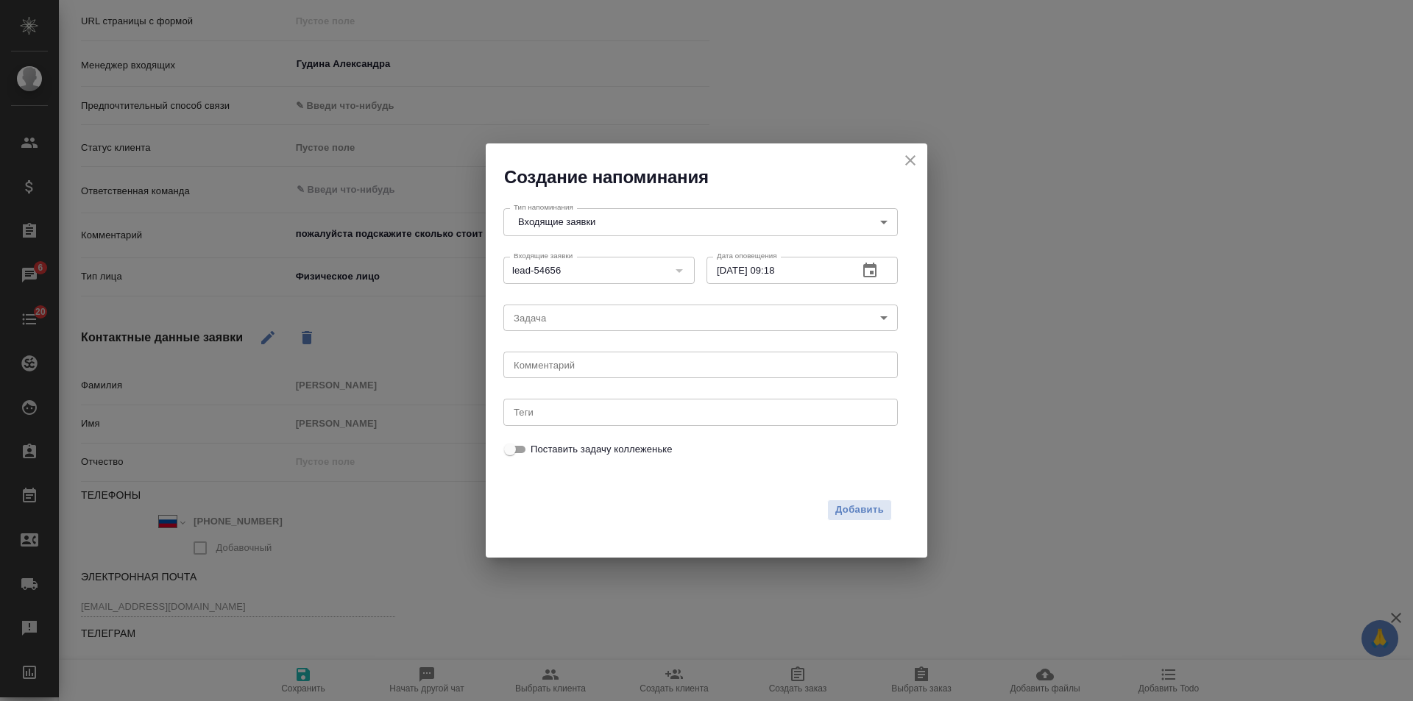
drag, startPoint x: 595, startPoint y: 363, endPoint x: 579, endPoint y: 368, distance: 17.7
click at [586, 366] on div "2025 авг. 29 09 : 18 00 1 2 3 4 5 6 7 8 9 10 11 12 13 14 15 16 17 18 19 20 21 2…" at bounding box center [706, 350] width 1413 height 701
click at [579, 368] on div "2025 авг. 29 09 : 18 00 1 2 3 4 5 6 7 8 9 10 11 12 13 14 15 16 17 18 19 20 21 2…" at bounding box center [706, 350] width 1413 height 701
click at [579, 368] on textarea at bounding box center [701, 365] width 374 height 11
type textarea "ответила на почте? тел выключен, востапа нет"
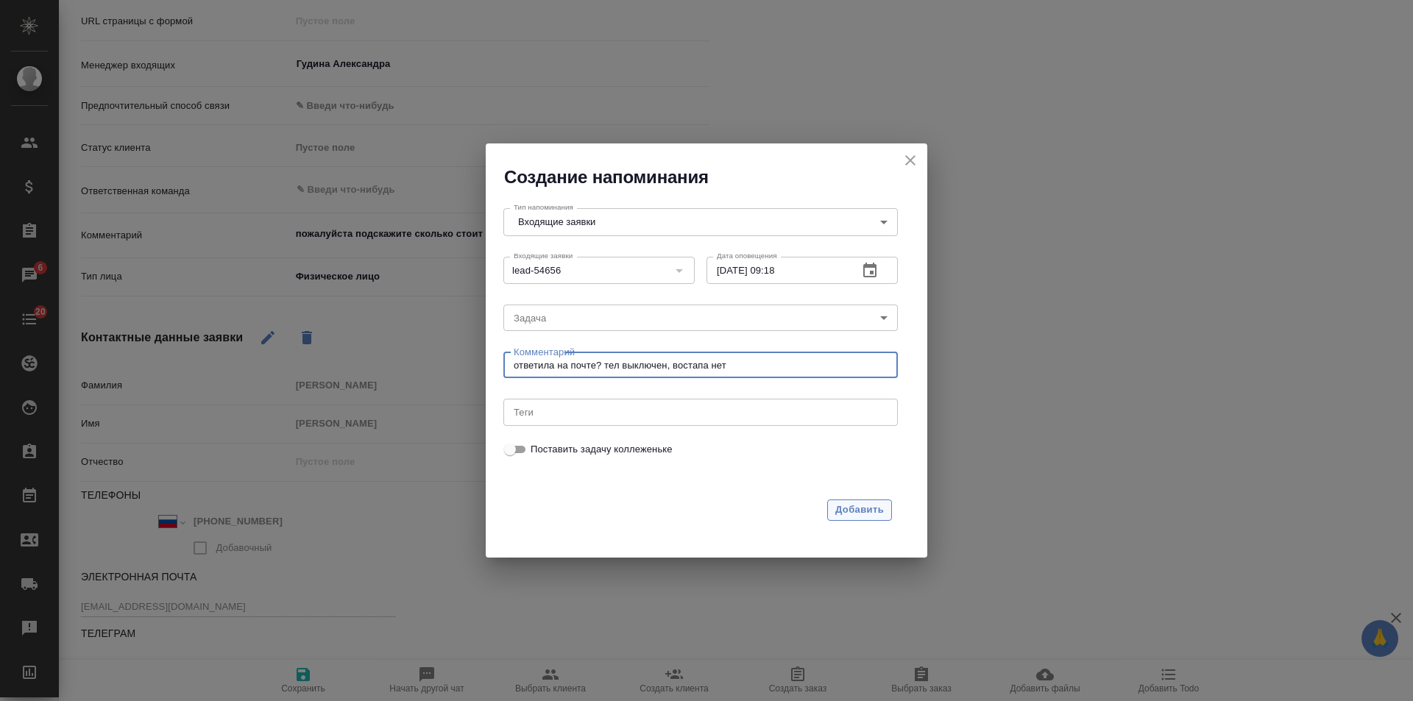
click at [855, 509] on span "Добавить" at bounding box center [859, 510] width 49 height 17
type textarea "x"
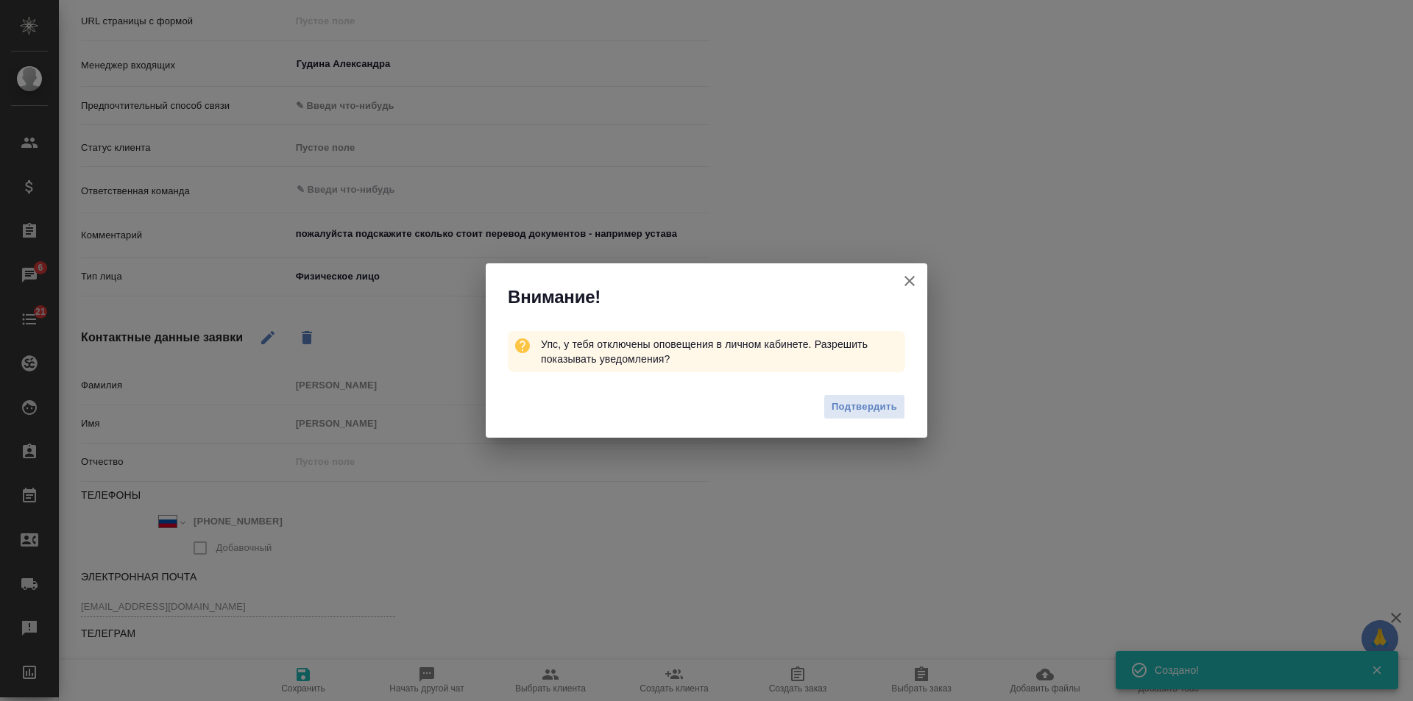
click at [911, 273] on icon "button" at bounding box center [910, 281] width 18 height 18
type textarea "x"
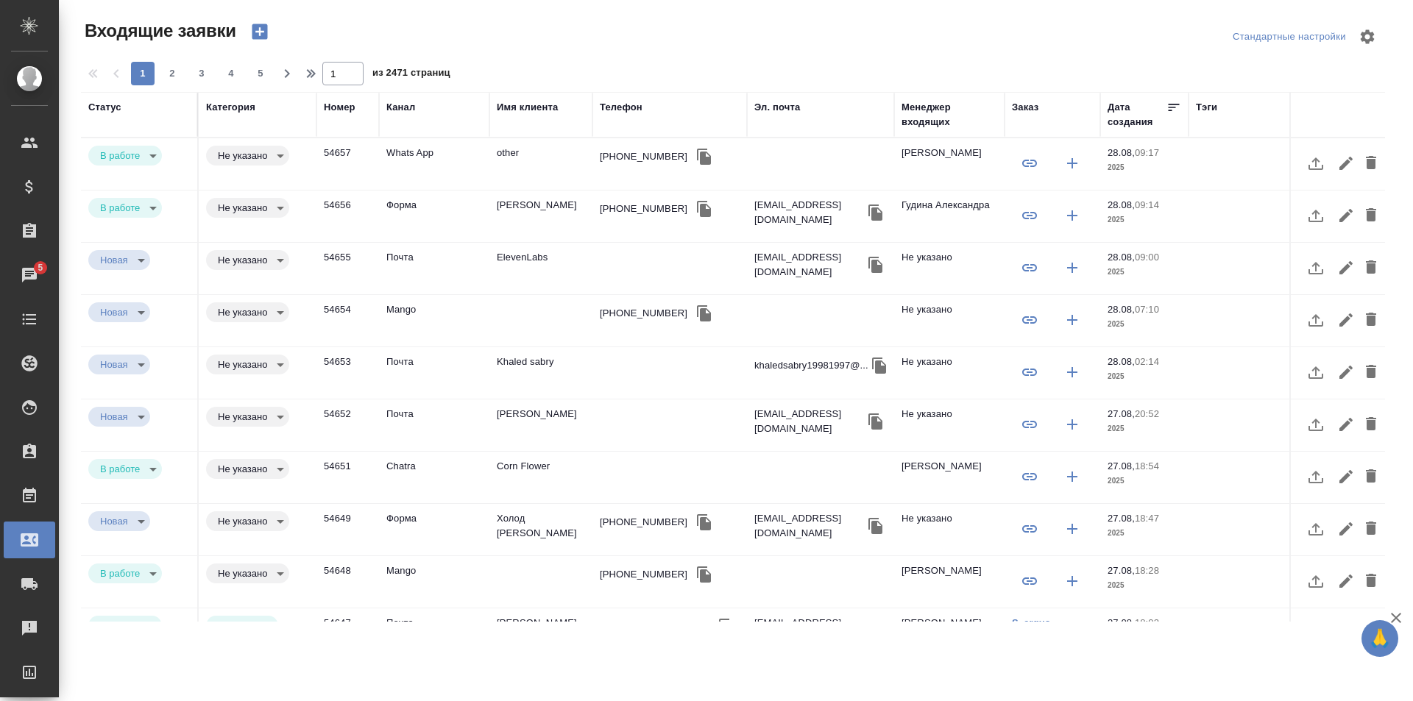
select select "RU"
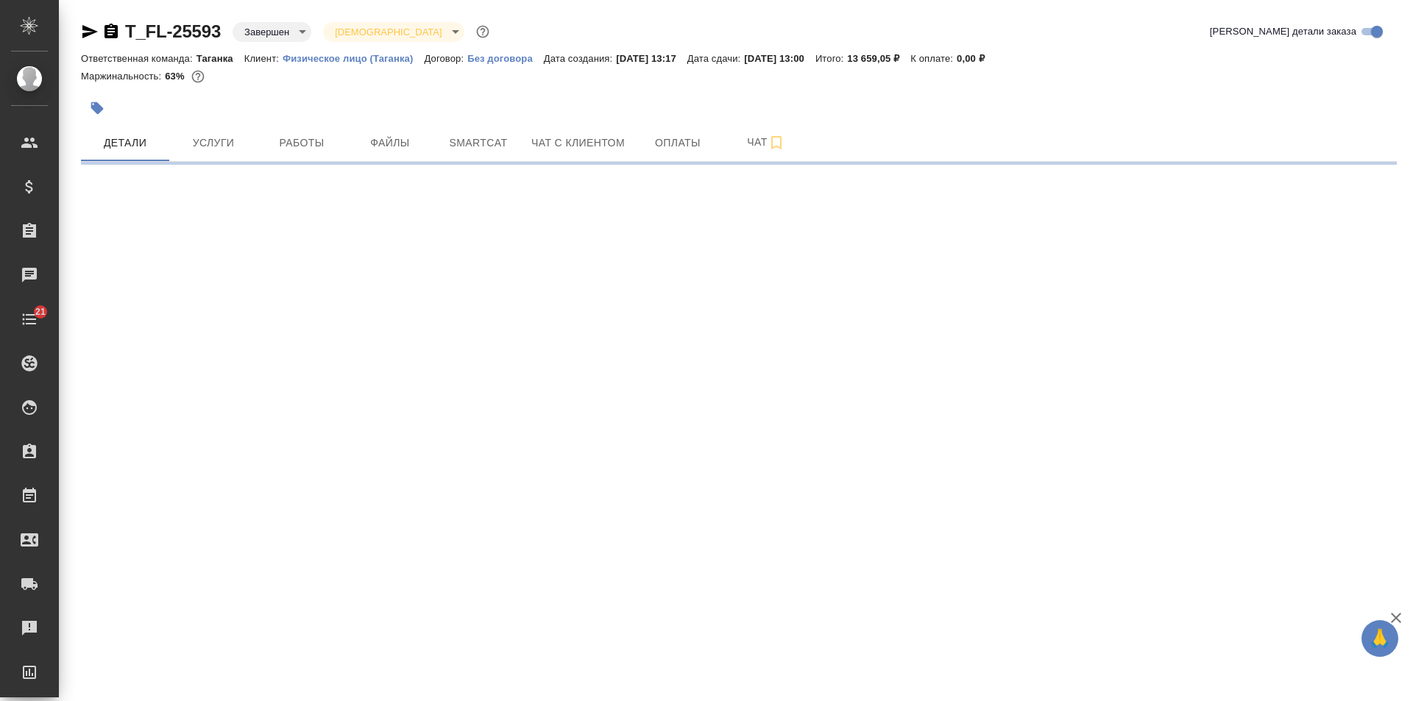
select select "RU"
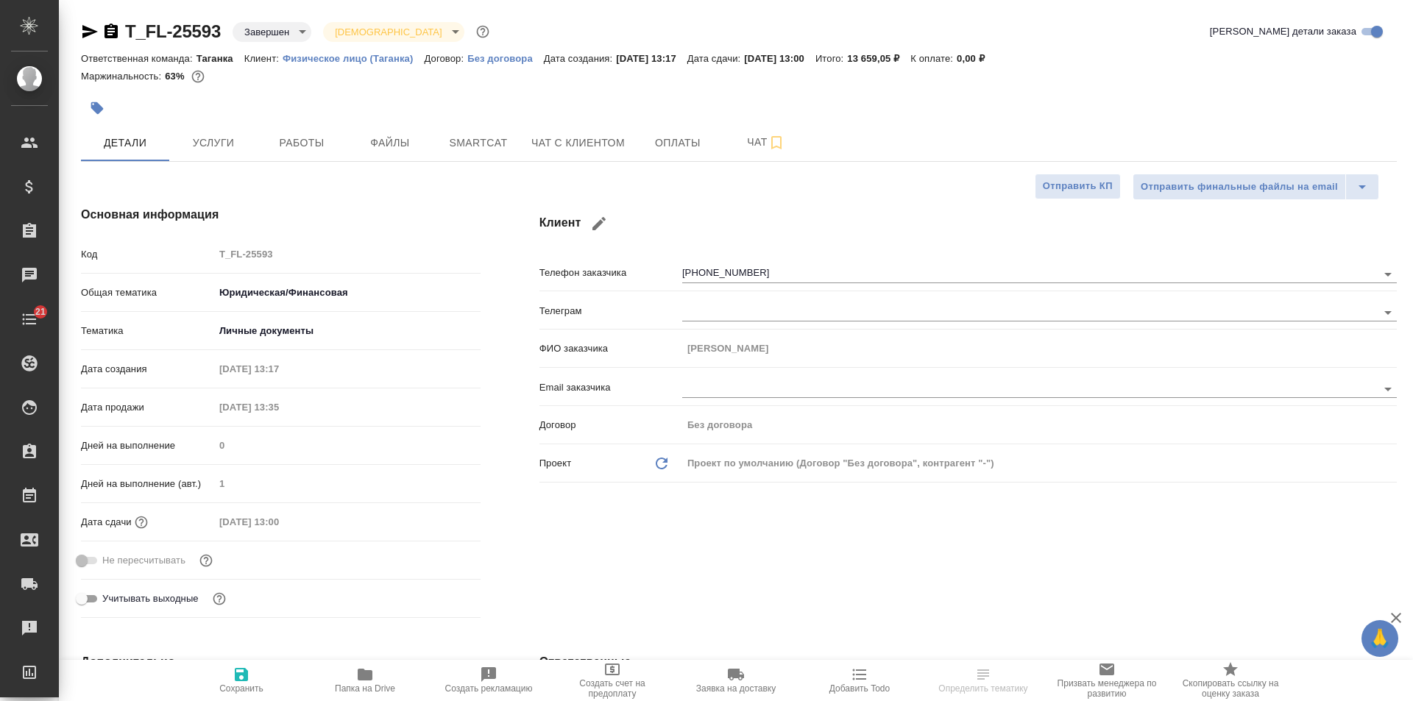
type textarea "x"
click at [583, 147] on span "Чат с клиентом" at bounding box center [577, 143] width 93 height 18
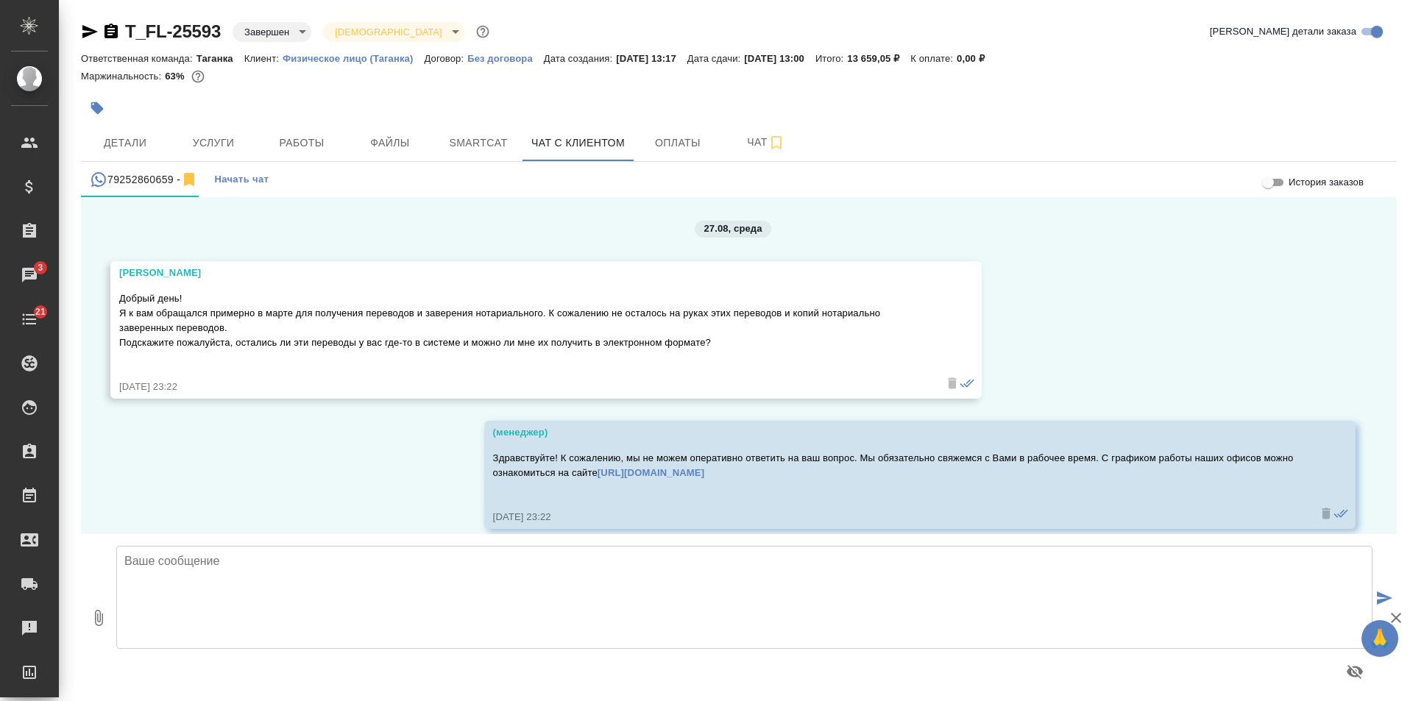
scroll to position [17, 0]
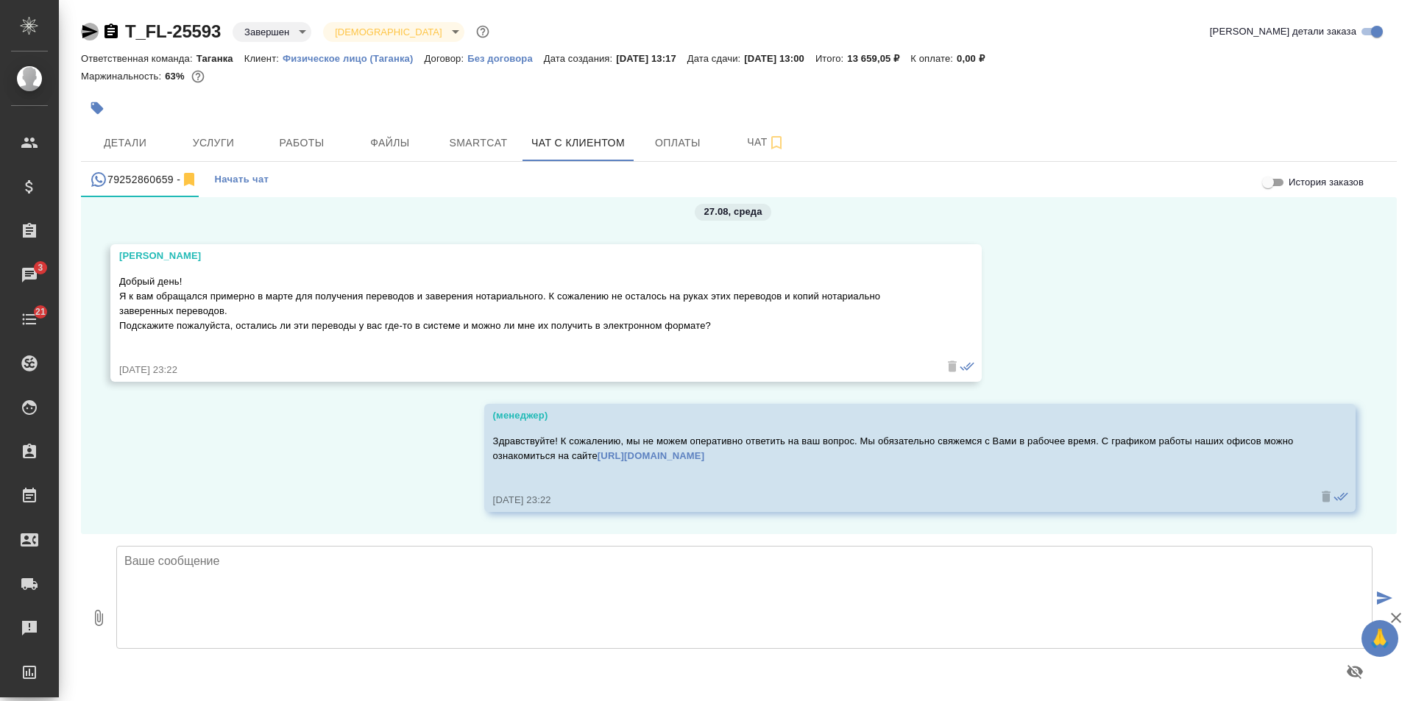
click at [92, 32] on icon "button" at bounding box center [90, 32] width 18 height 18
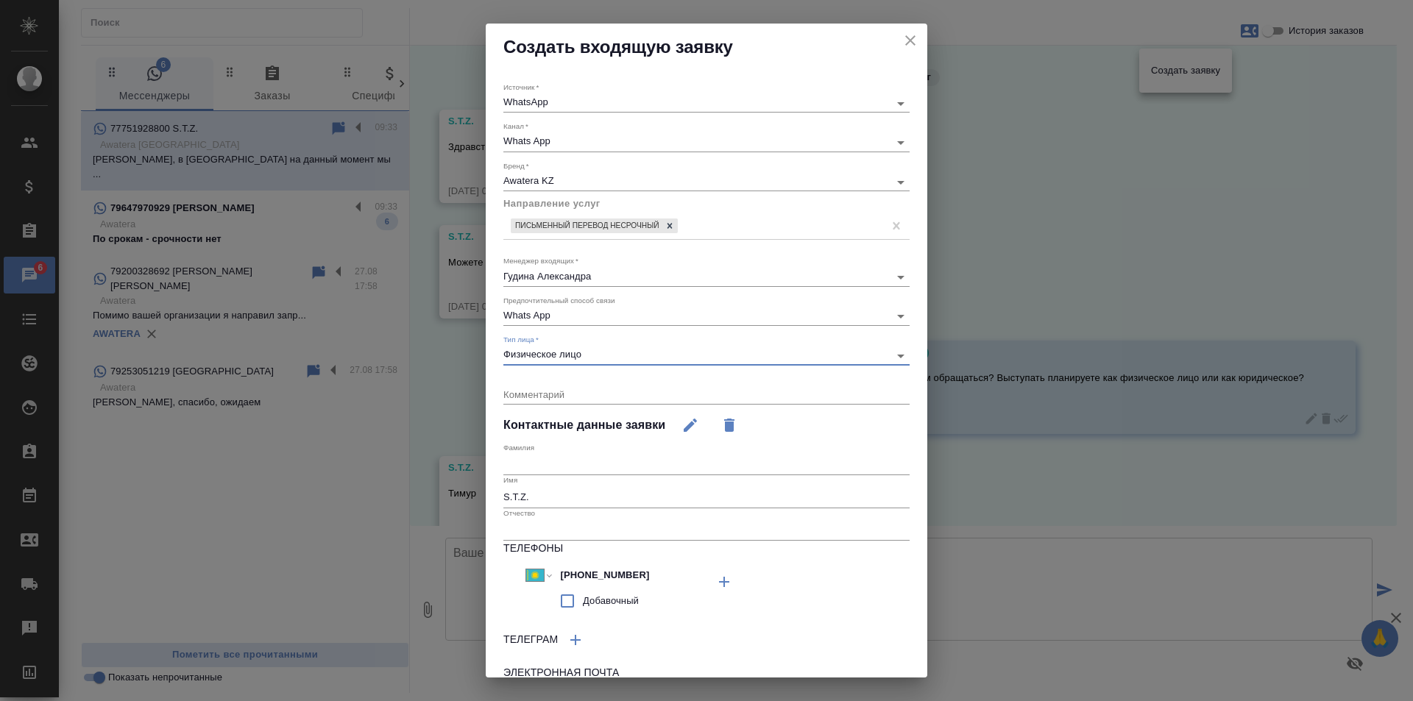
select select "KZ"
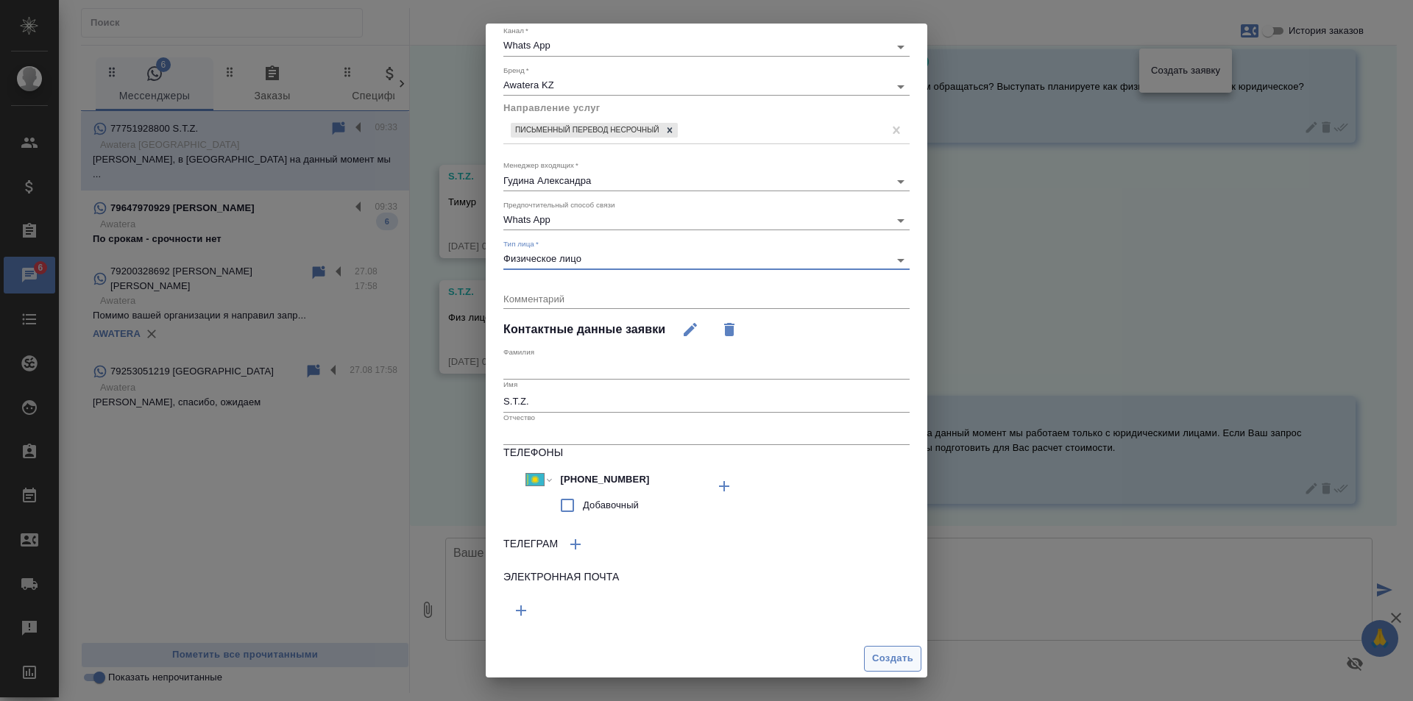
click at [872, 657] on span "Создать" at bounding box center [892, 659] width 41 height 17
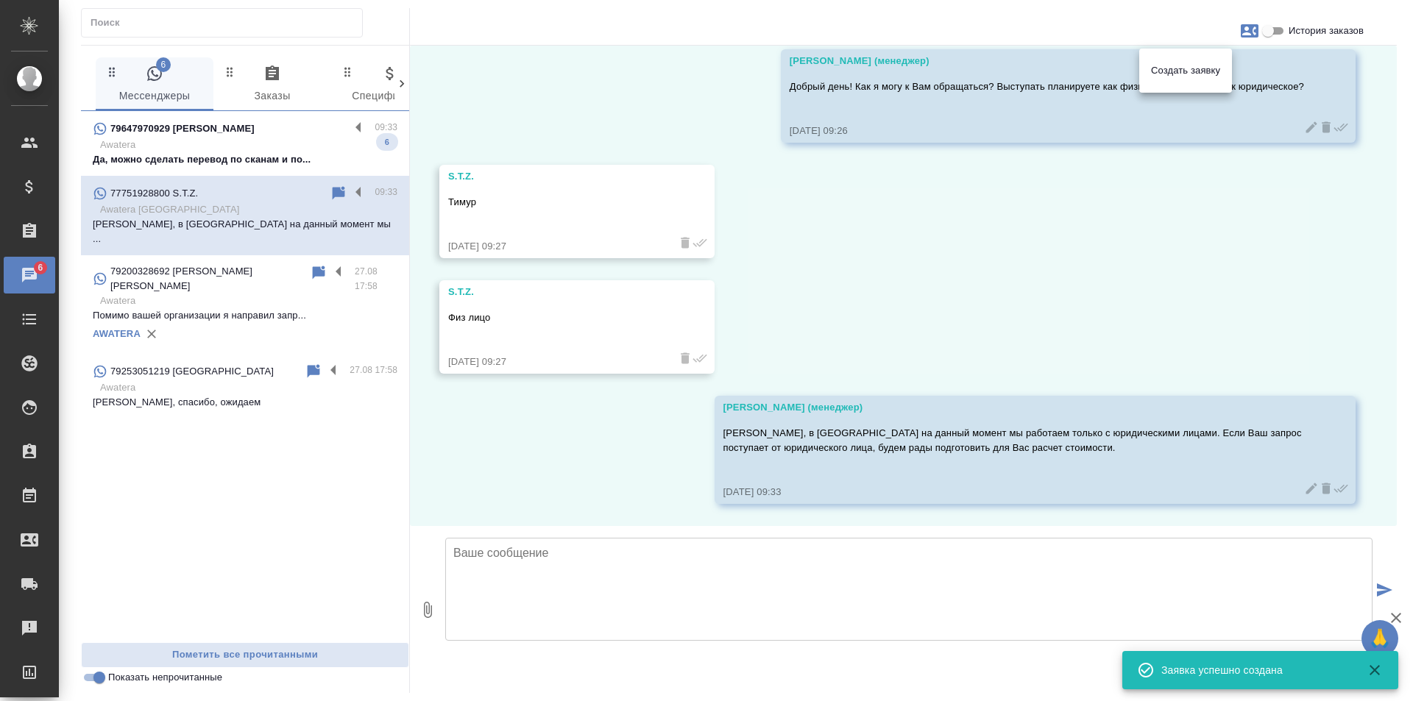
drag, startPoint x: 828, startPoint y: 280, endPoint x: 811, endPoint y: 280, distance: 16.9
click at [827, 280] on div at bounding box center [706, 350] width 1413 height 701
click at [290, 164] on p "Да, можно сделать перевод по сканам и по..." at bounding box center [245, 159] width 305 height 15
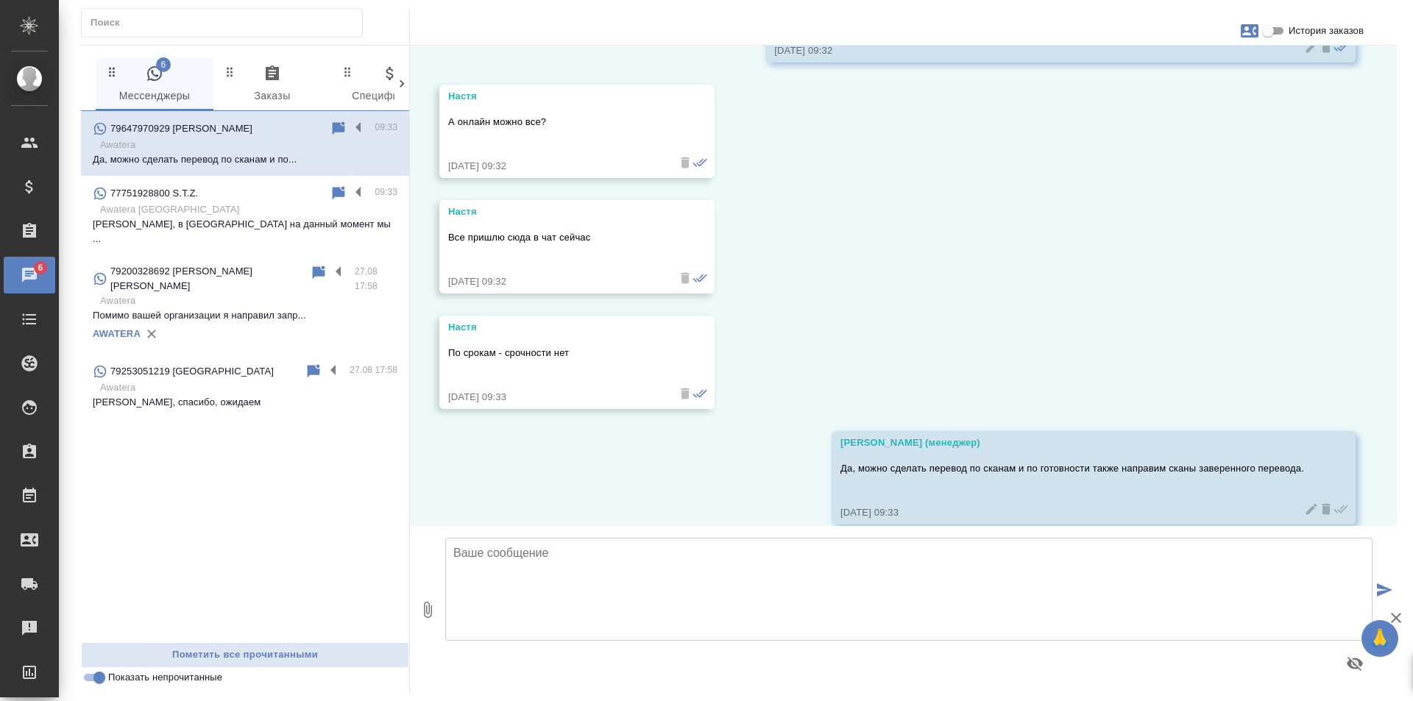
scroll to position [832, 0]
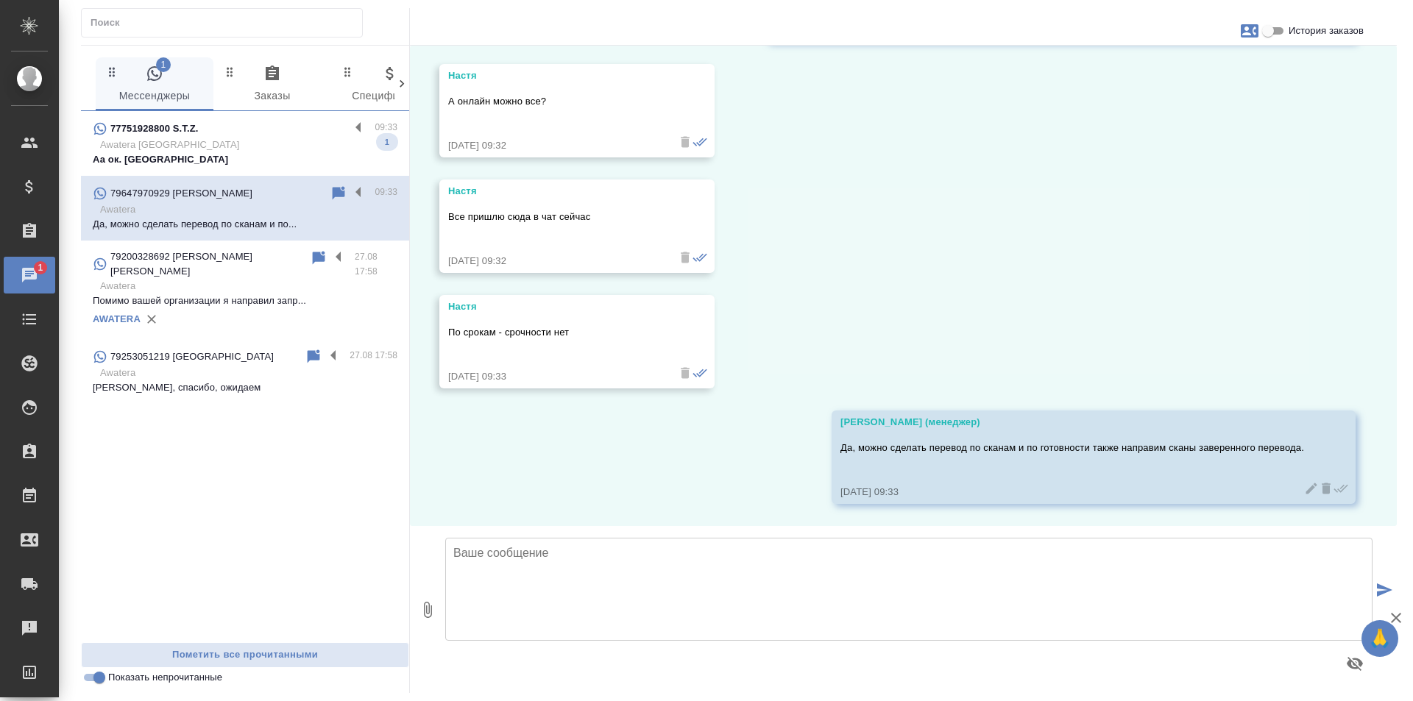
click at [97, 679] on input "Показать непрочитанные" at bounding box center [99, 678] width 53 height 18
checkbox input "false"
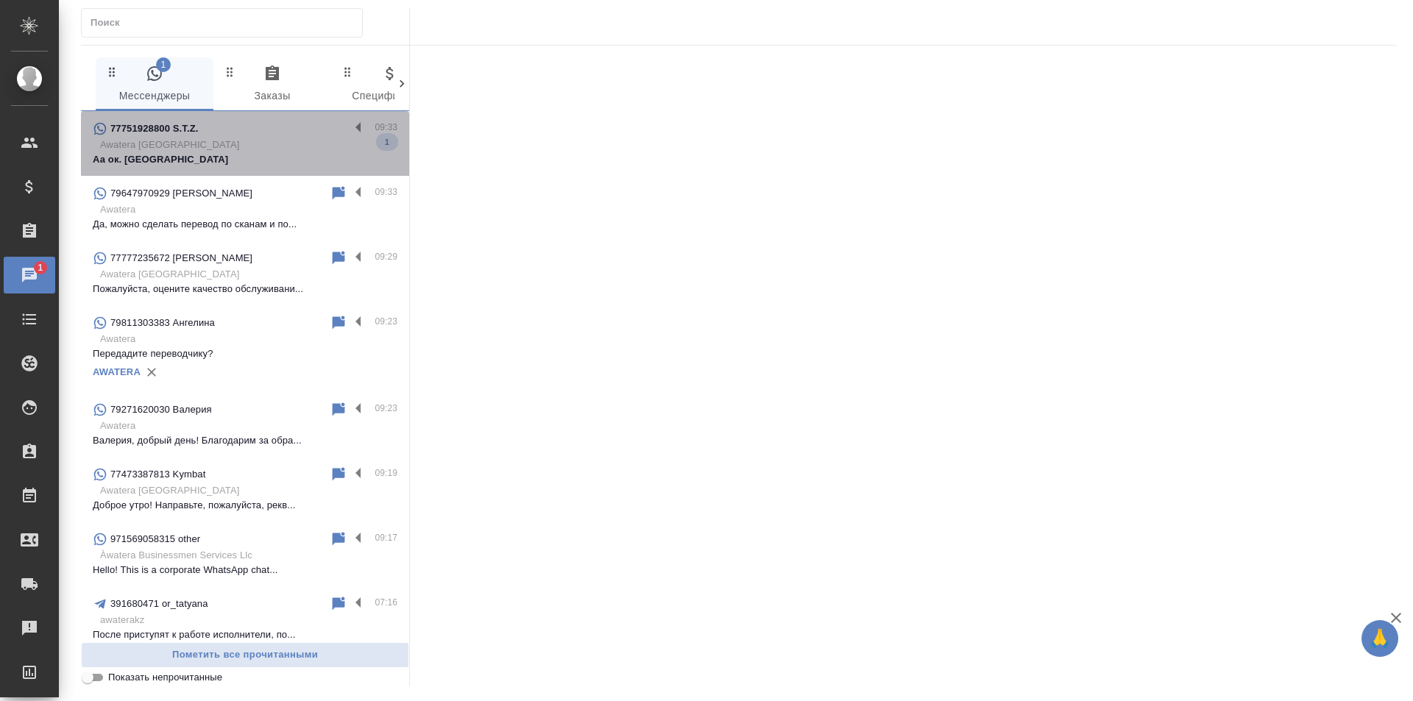
click at [275, 155] on p "Аа ок. [GEOGRAPHIC_DATA]" at bounding box center [245, 159] width 305 height 15
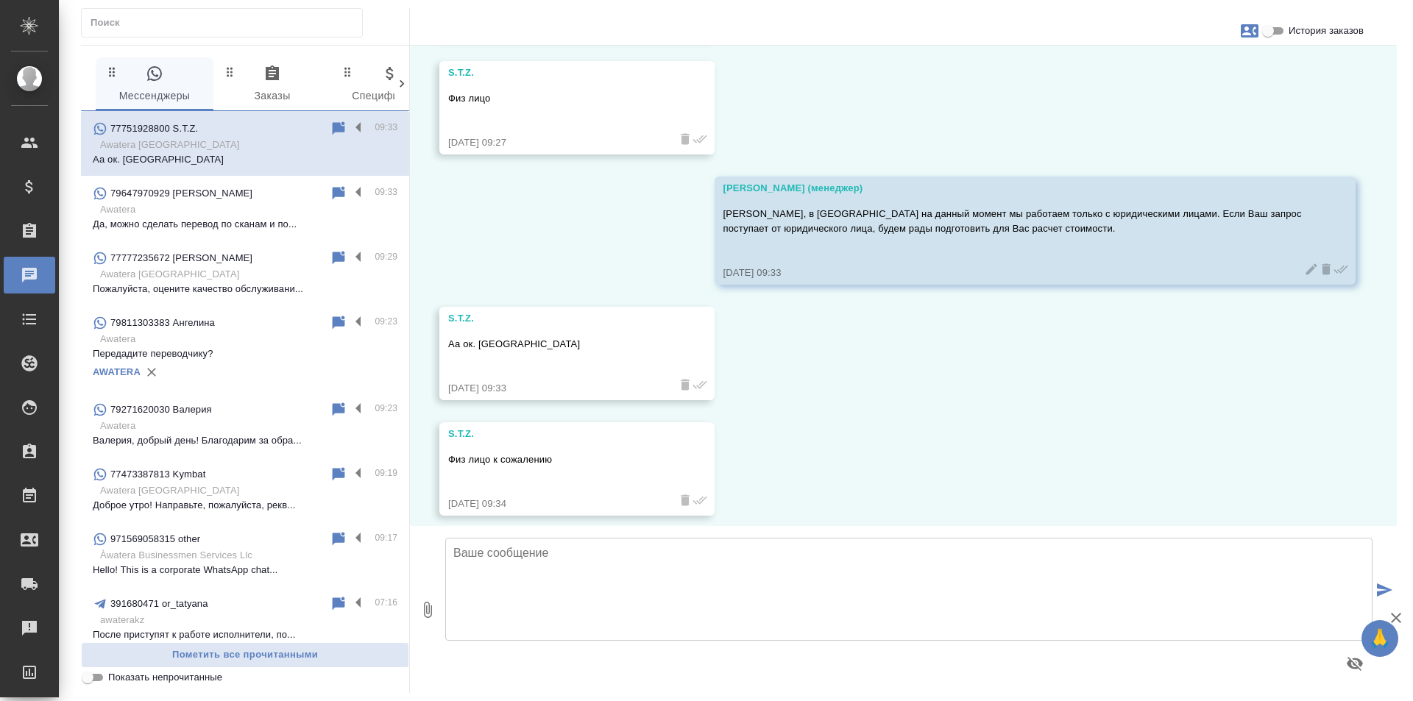
scroll to position [523, 0]
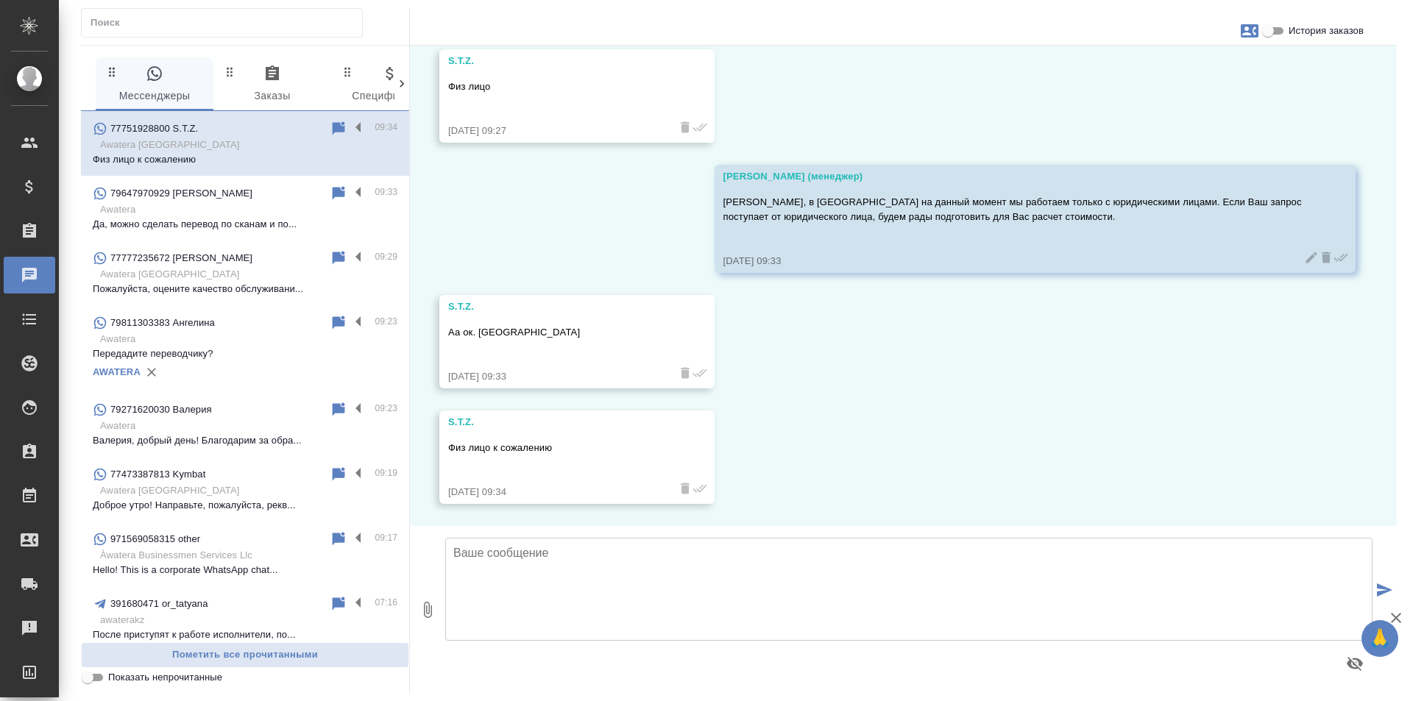
click at [698, 590] on textarea at bounding box center [908, 589] width 927 height 103
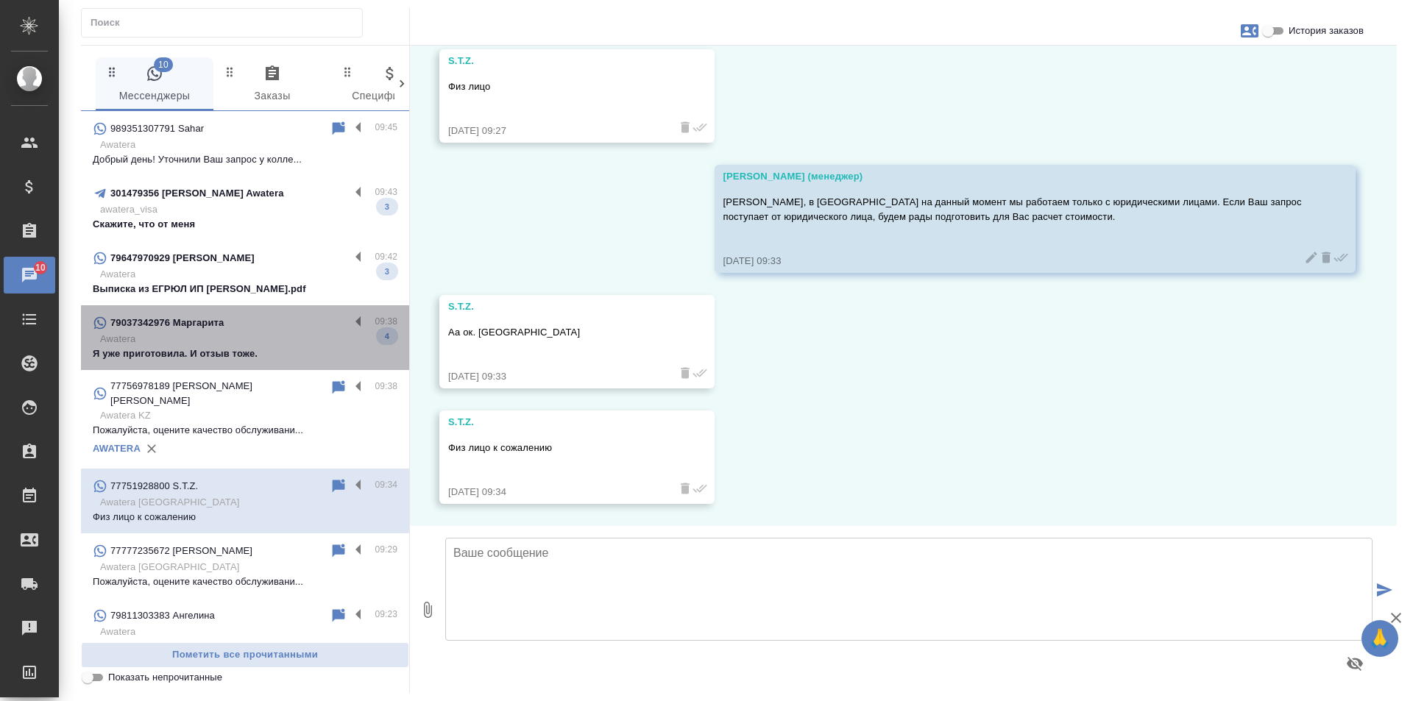
click at [258, 343] on p "Awatera" at bounding box center [248, 339] width 297 height 15
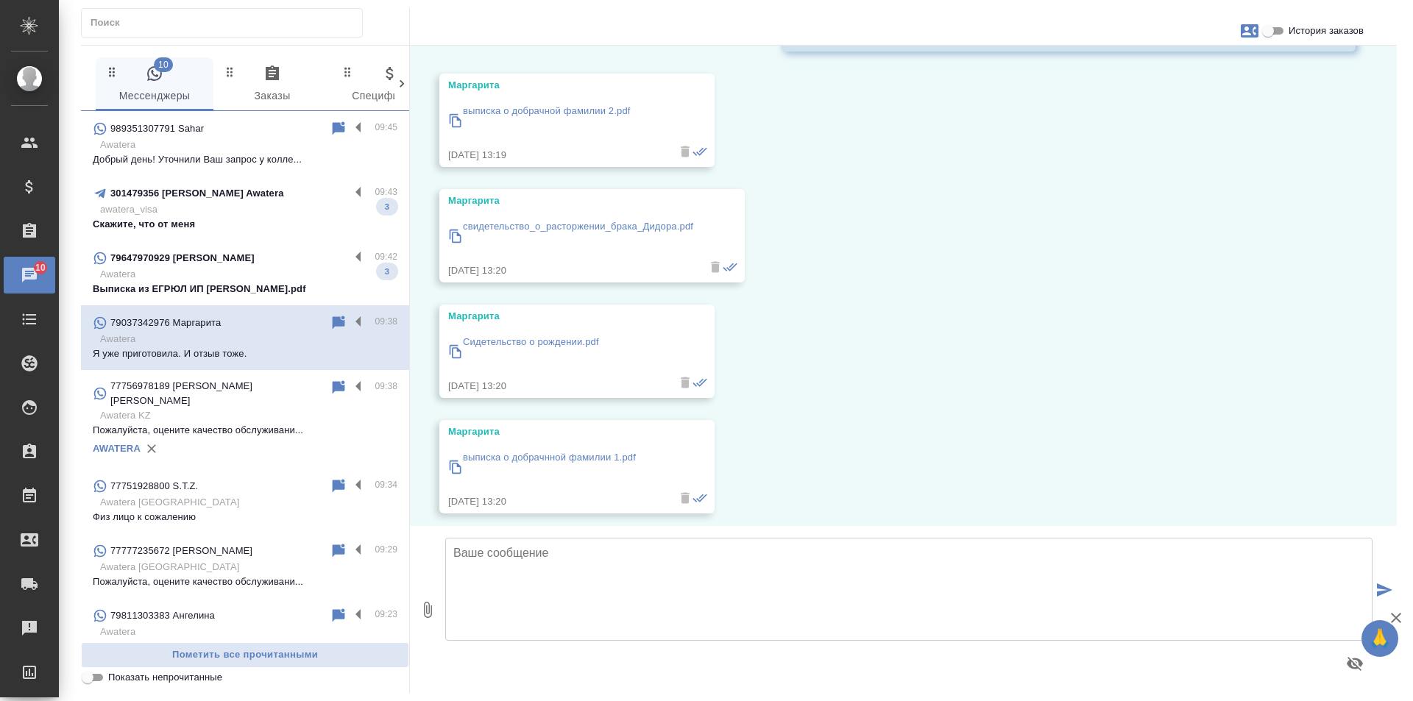
scroll to position [6823, 0]
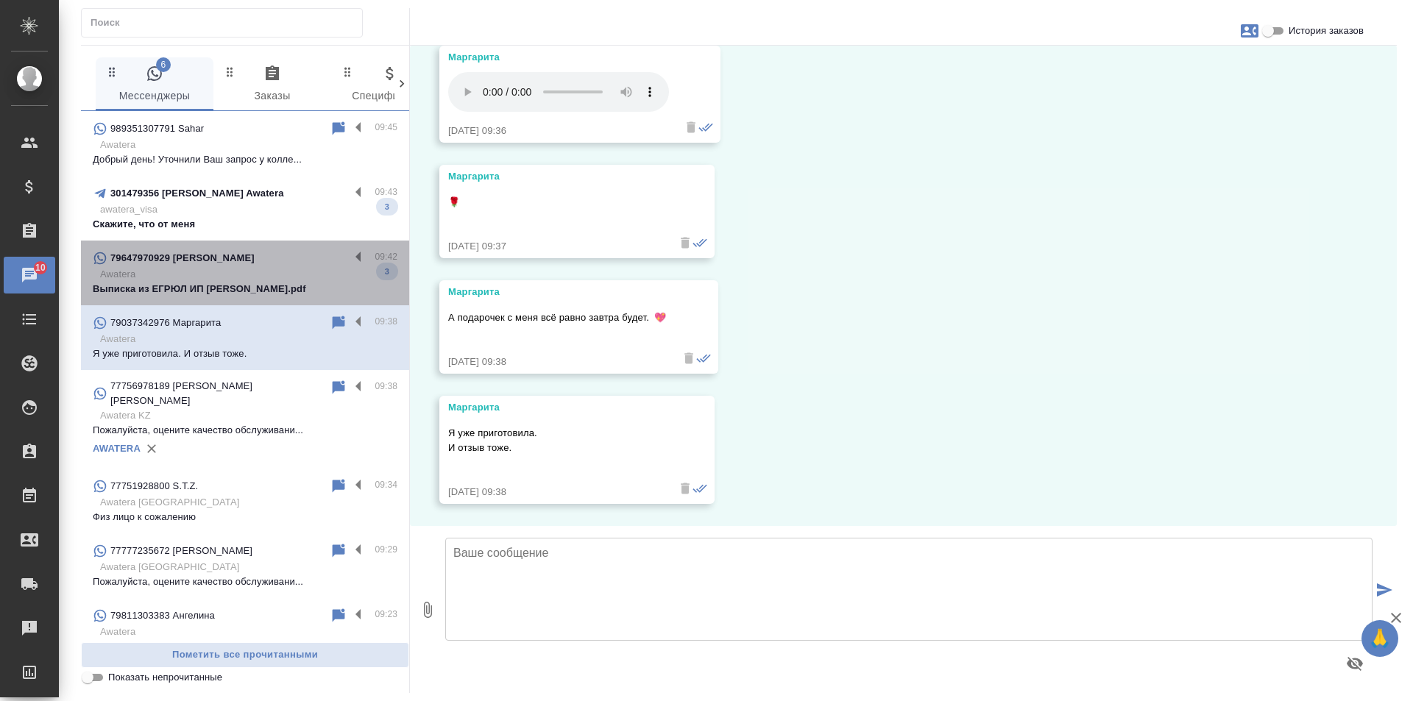
click at [280, 269] on p "Awatera" at bounding box center [248, 274] width 297 height 15
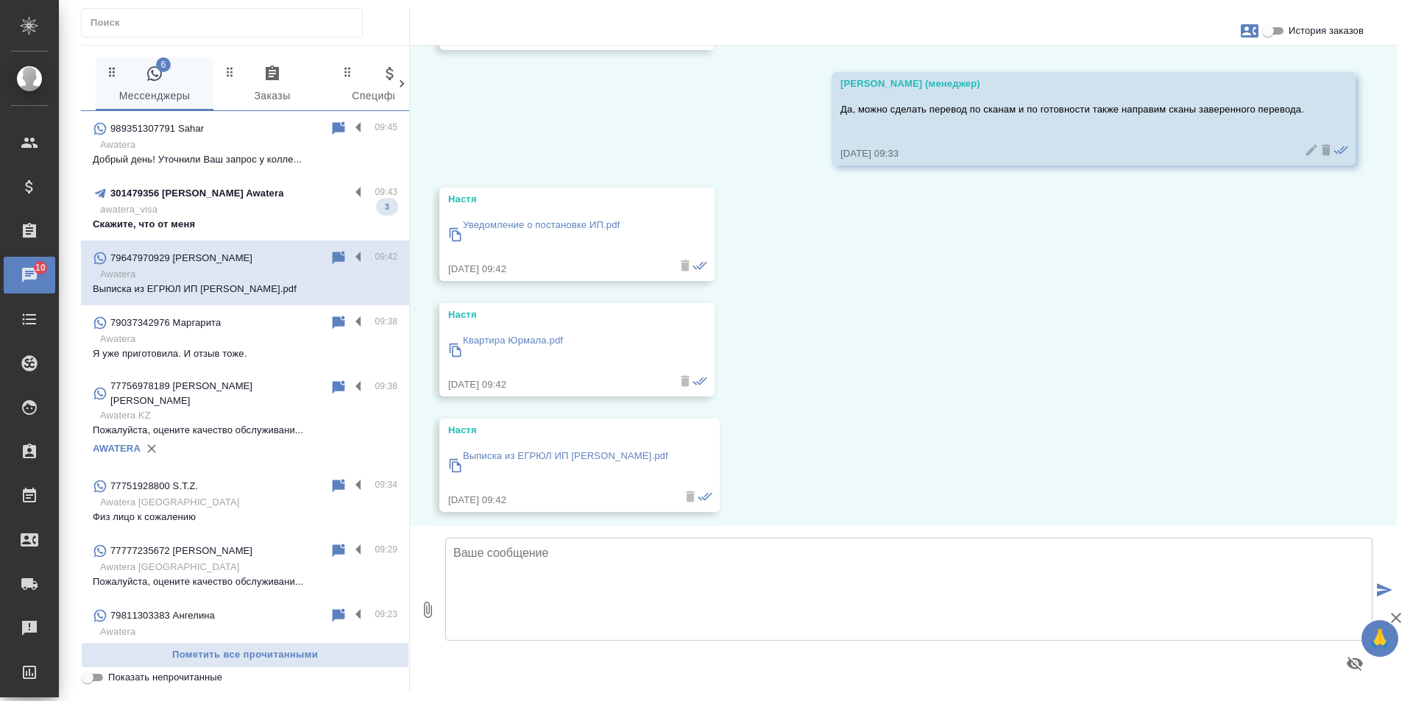
scroll to position [1178, 0]
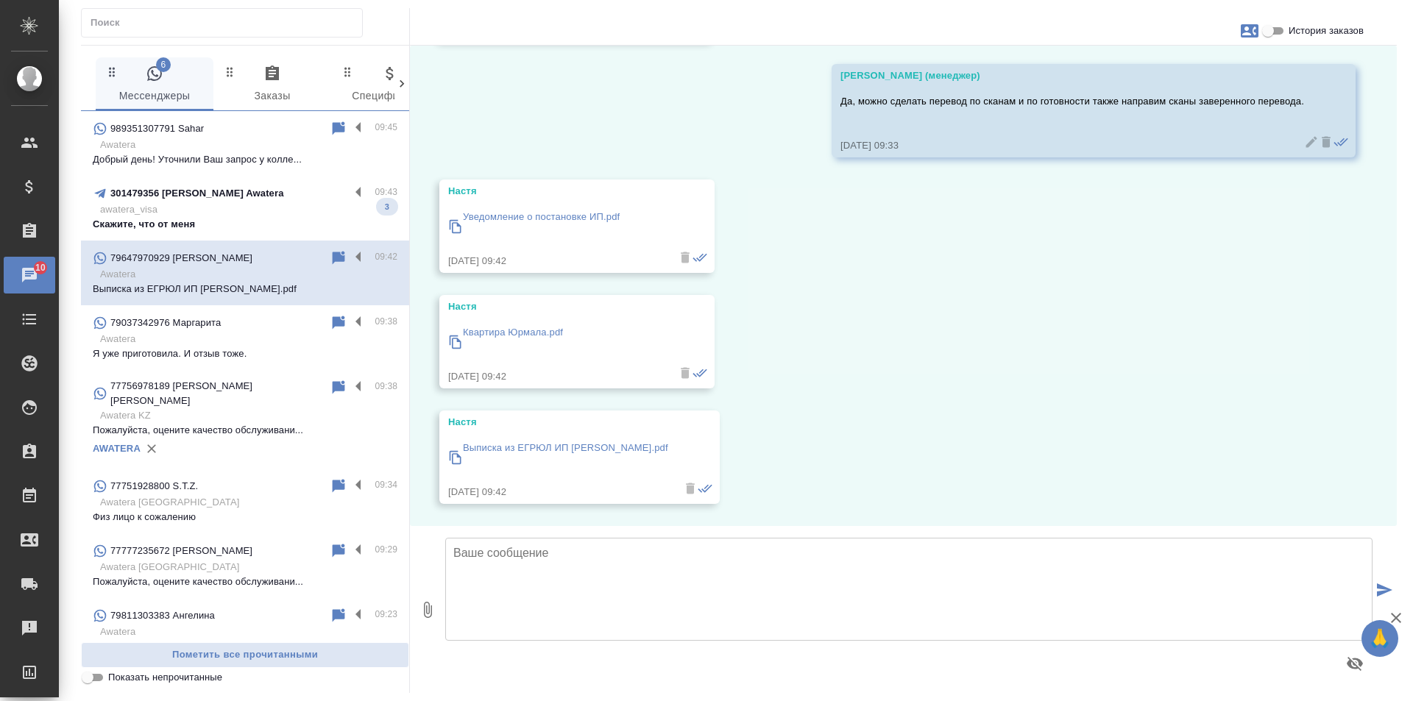
click at [280, 213] on p "awatera_visa" at bounding box center [248, 209] width 297 height 15
type textarea "т"
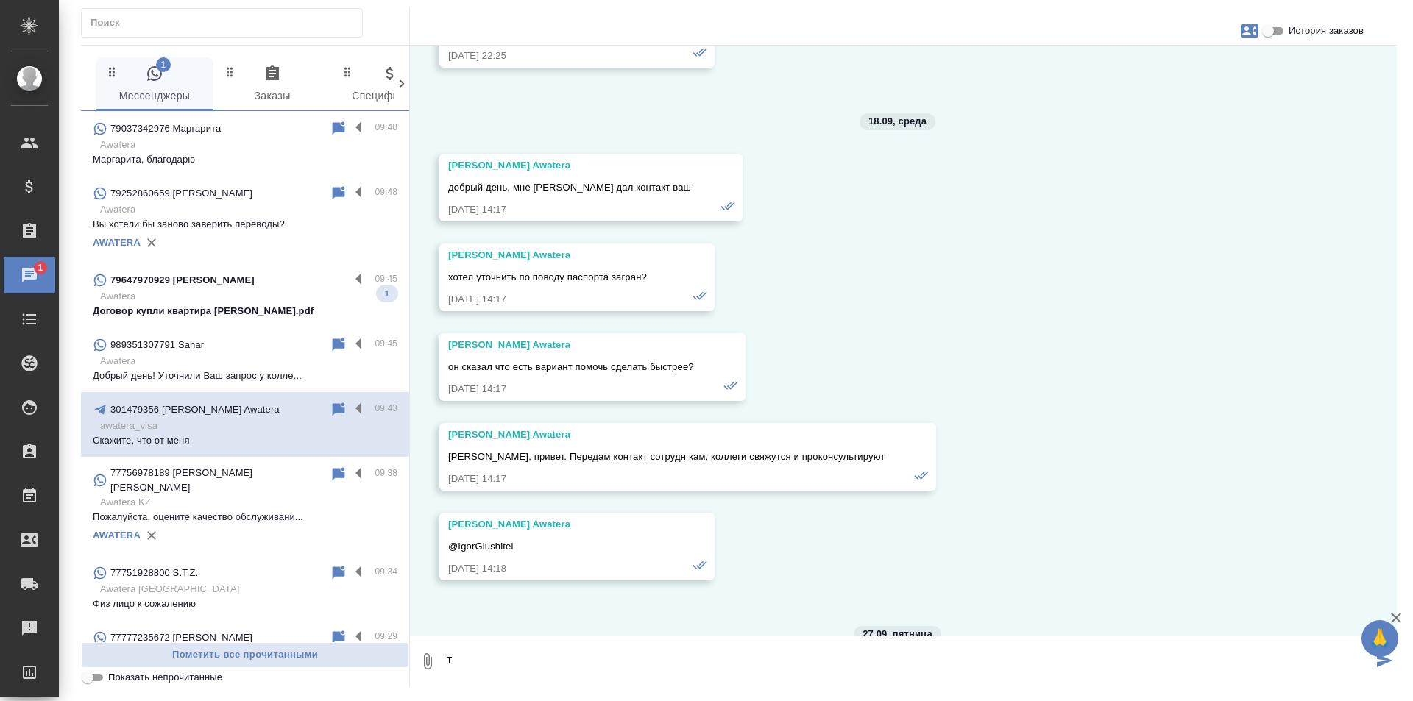
scroll to position [47898, 0]
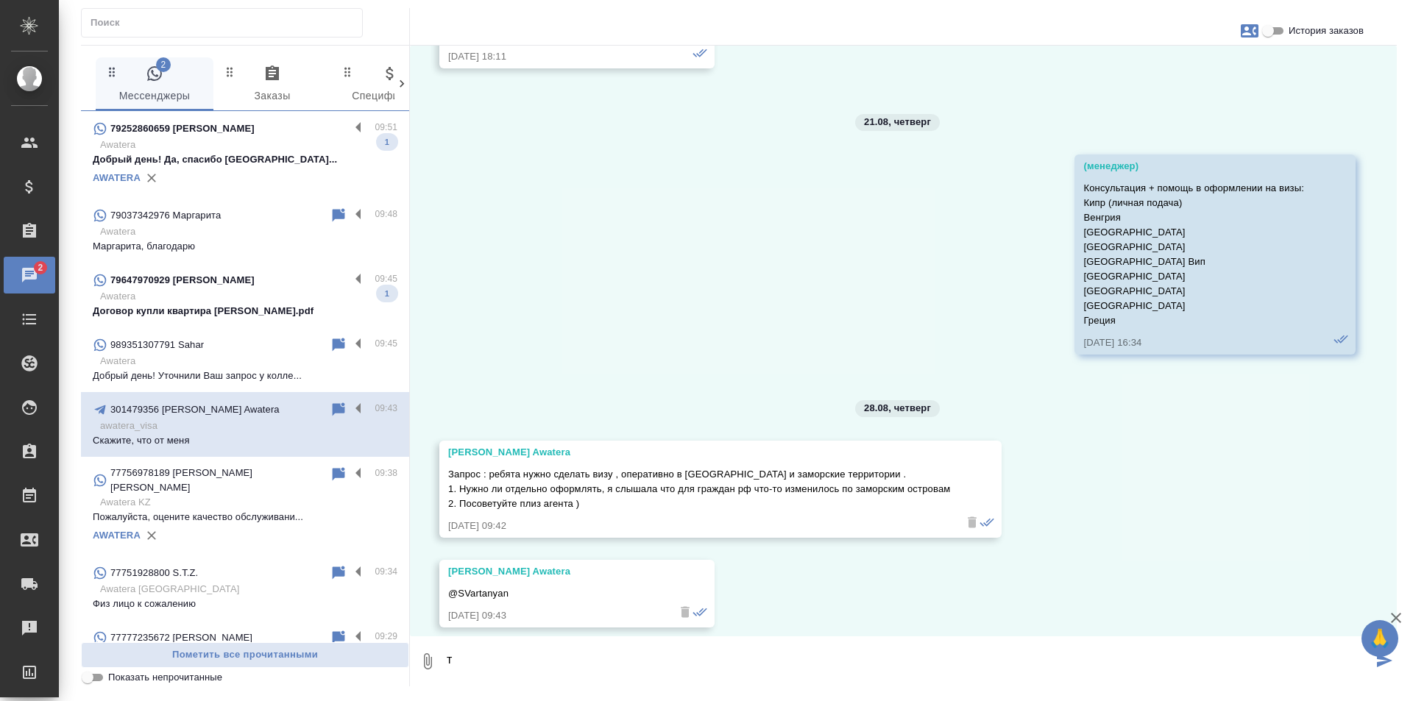
click at [227, 308] on p "Договор купли квартира [PERSON_NAME].pdf" at bounding box center [245, 311] width 305 height 15
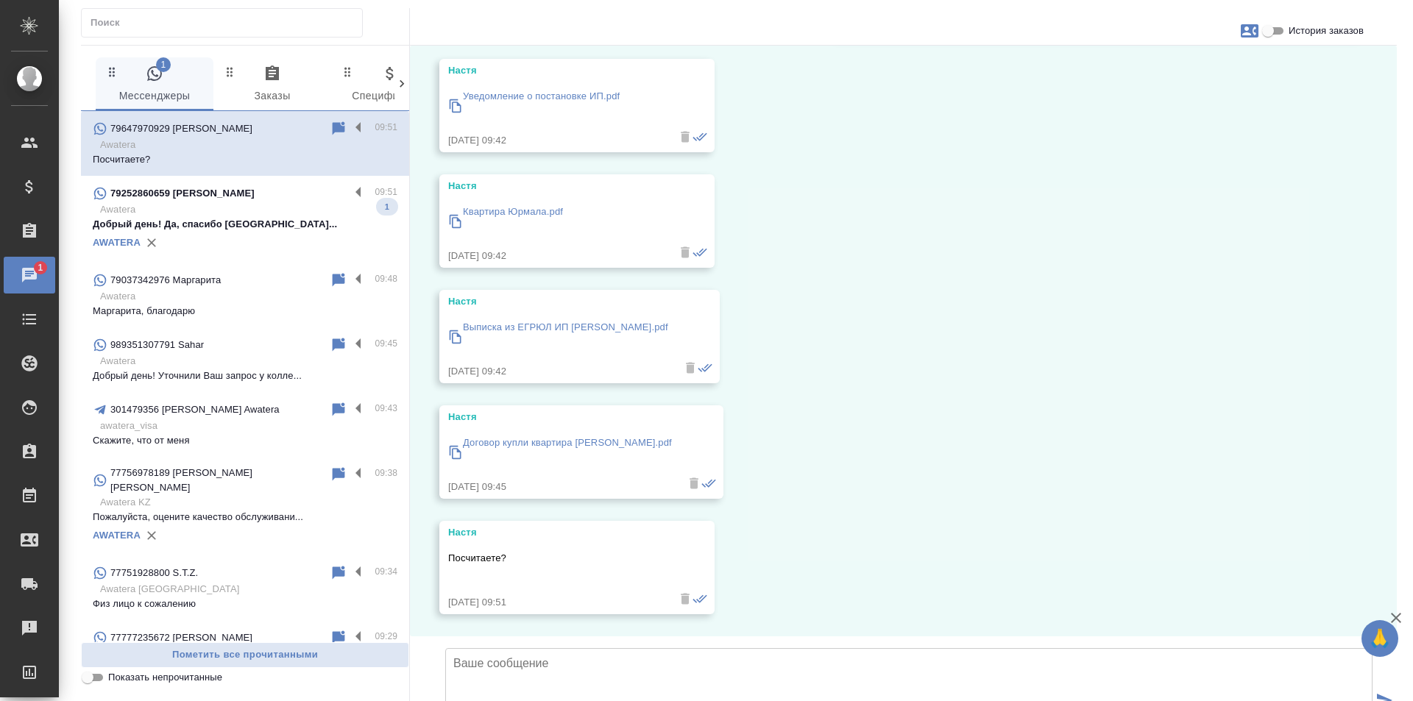
scroll to position [1410, 0]
click at [273, 227] on p "Добрый день! Да, спасибо [GEOGRAPHIC_DATA]..." at bounding box center [245, 224] width 305 height 15
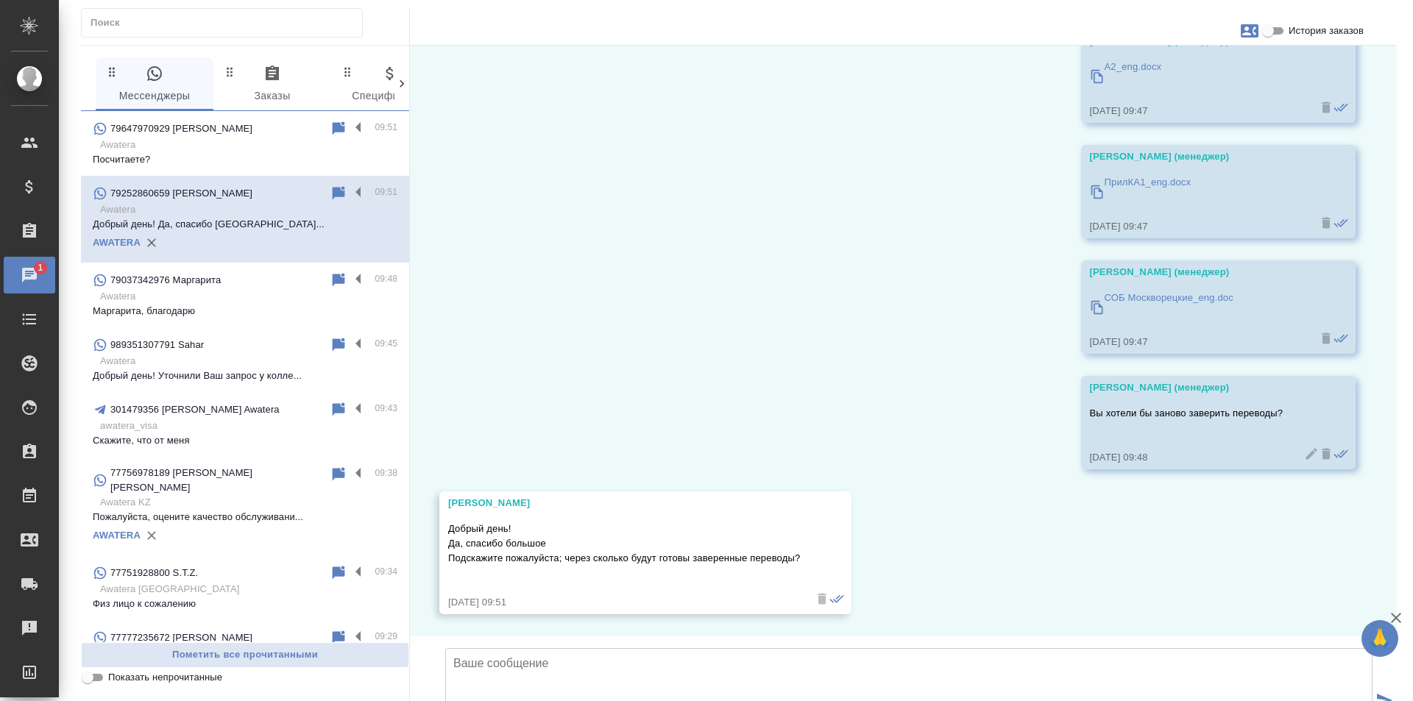
scroll to position [791, 0]
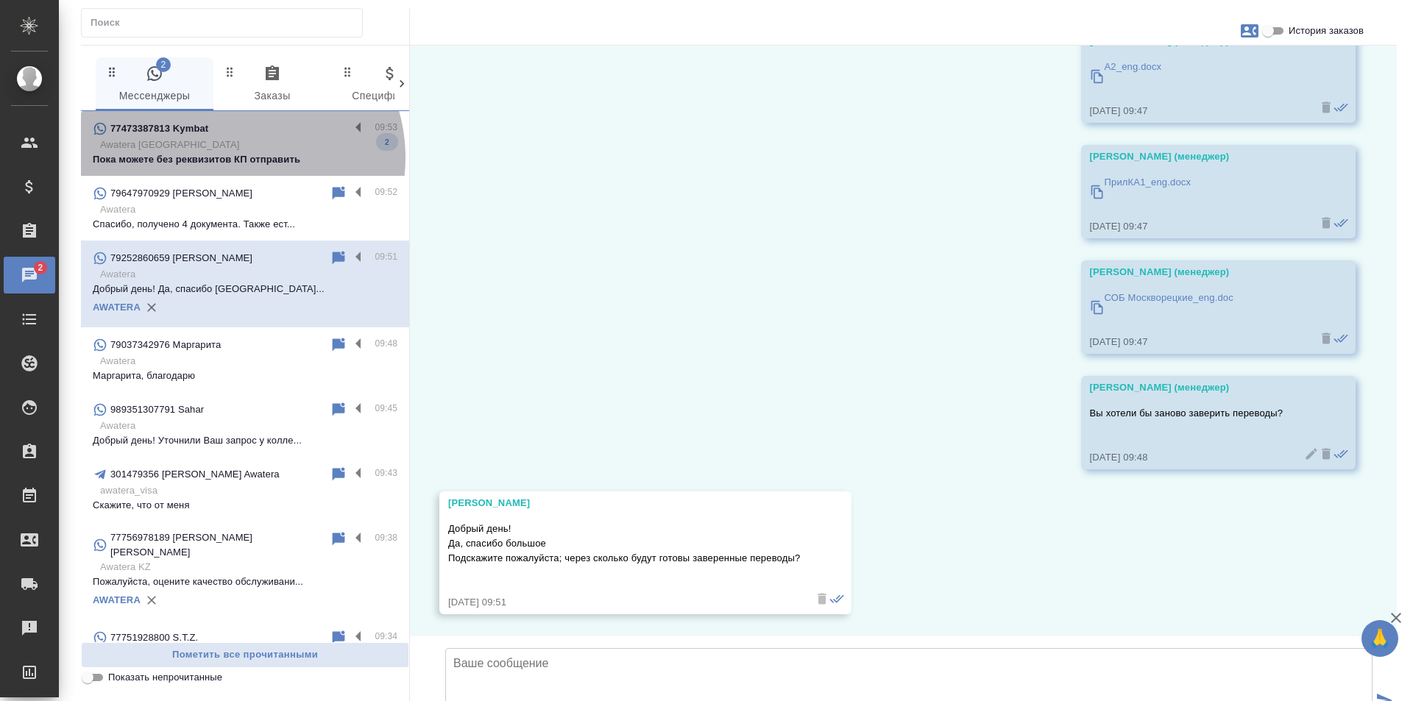
click at [237, 158] on p "Пока можете без реквизитов КП отправить" at bounding box center [245, 159] width 305 height 15
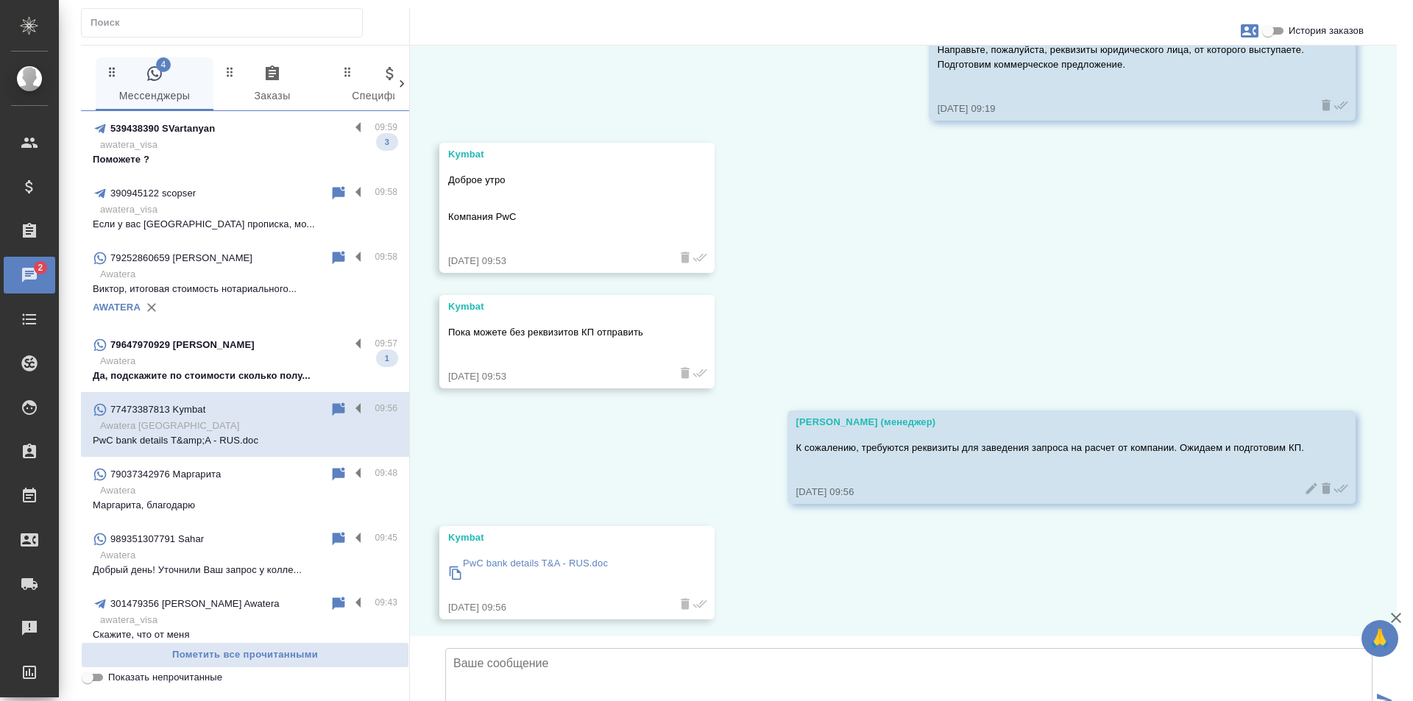
scroll to position [1063, 0]
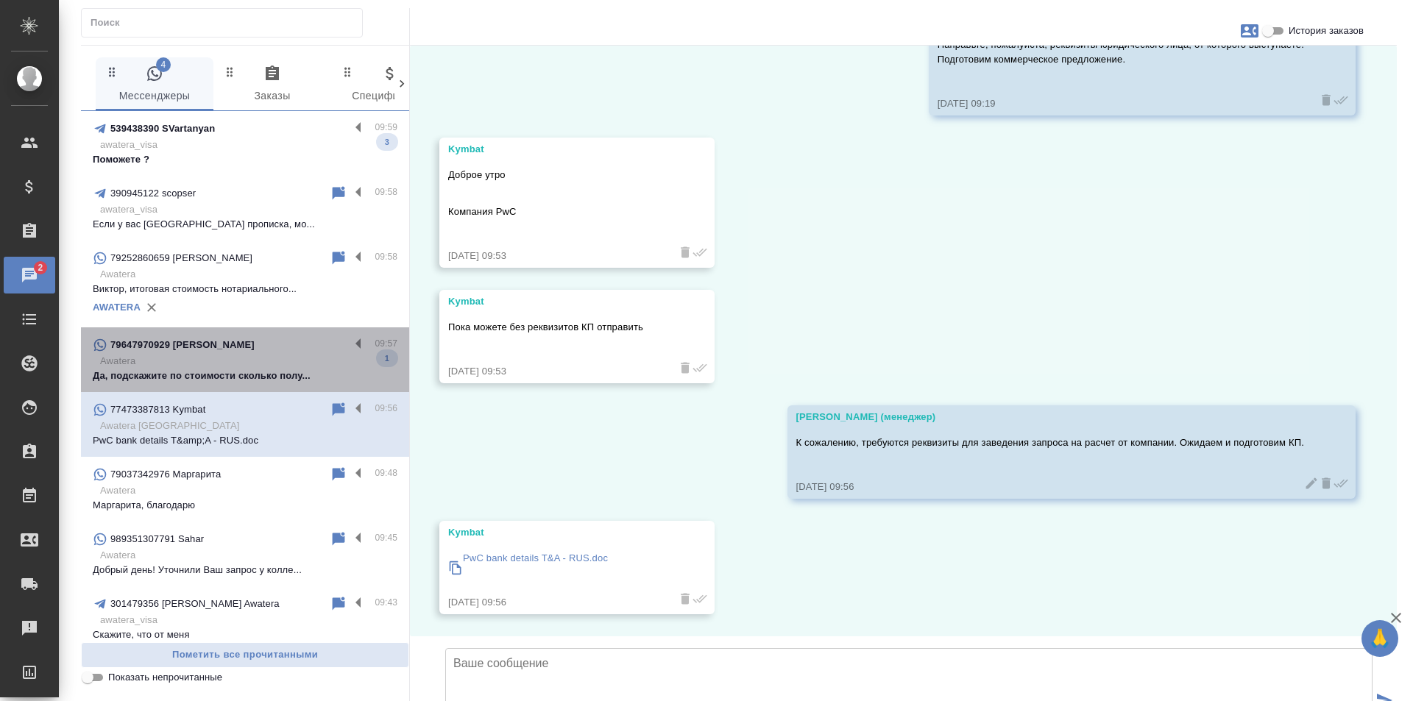
click at [280, 369] on p "Да, подскажите по стоимости сколько полу..." at bounding box center [245, 376] width 305 height 15
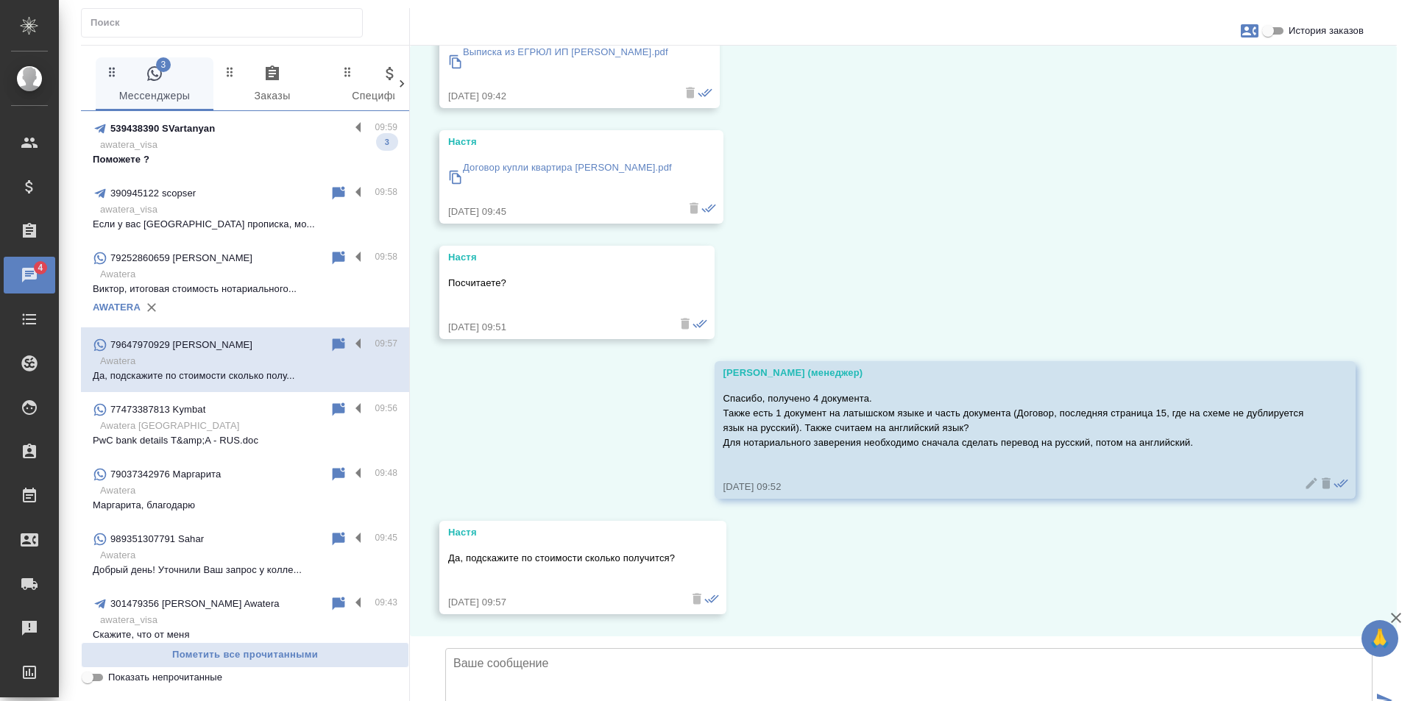
scroll to position [1685, 0]
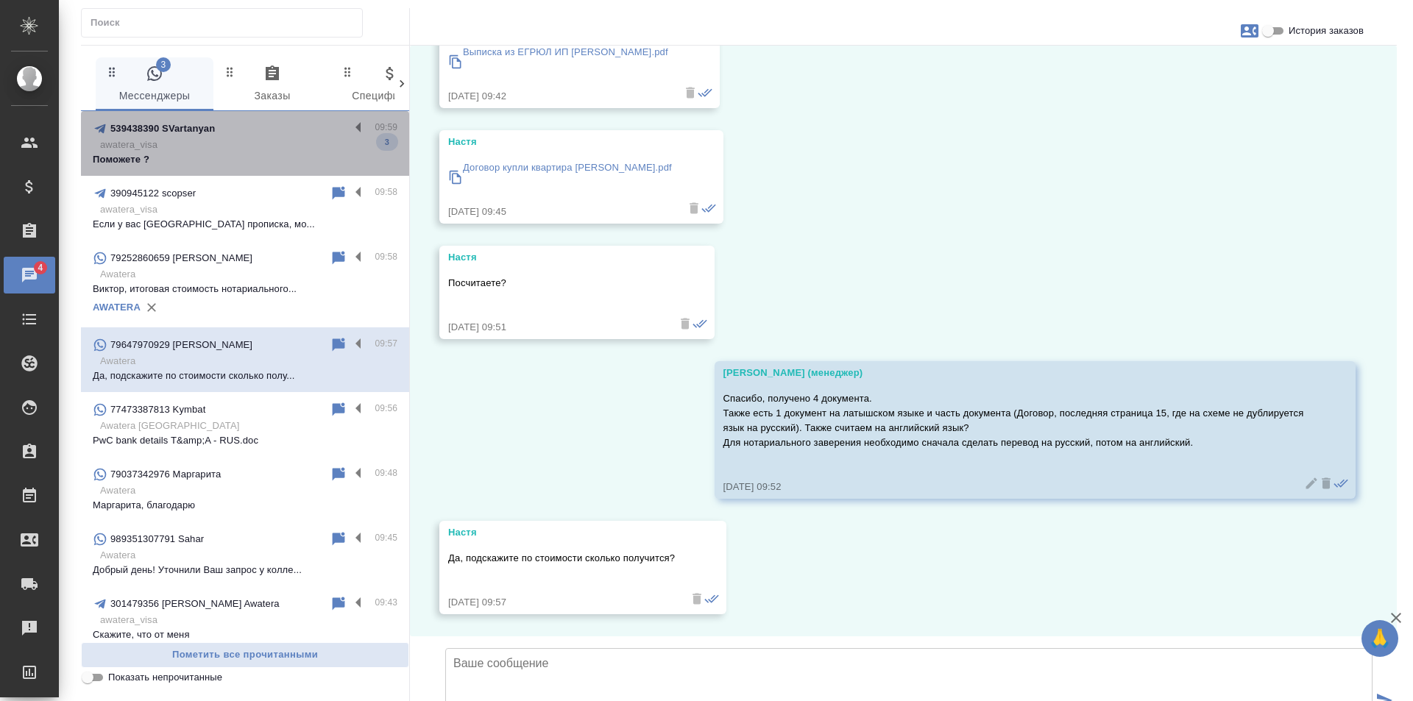
click at [263, 137] on div "539438390 SVartanyan" at bounding box center [221, 129] width 257 height 18
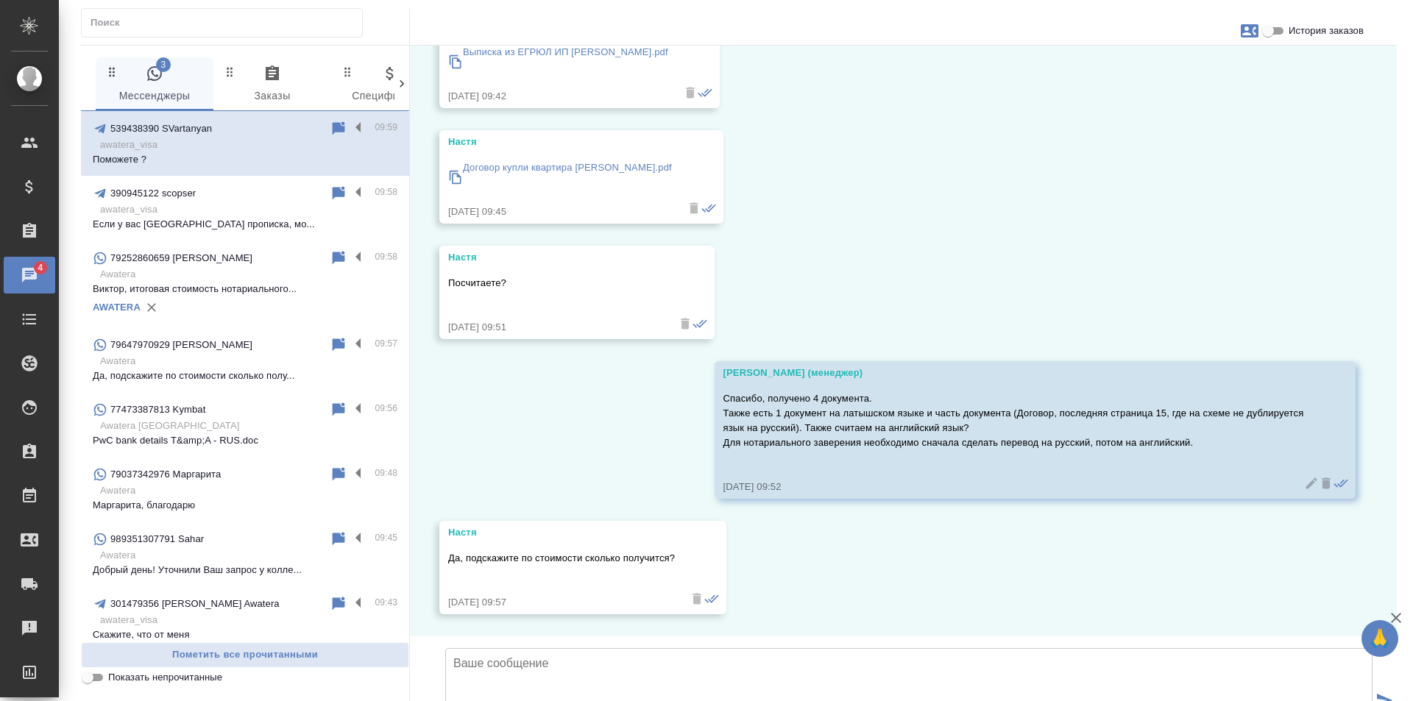
scroll to position [0, 0]
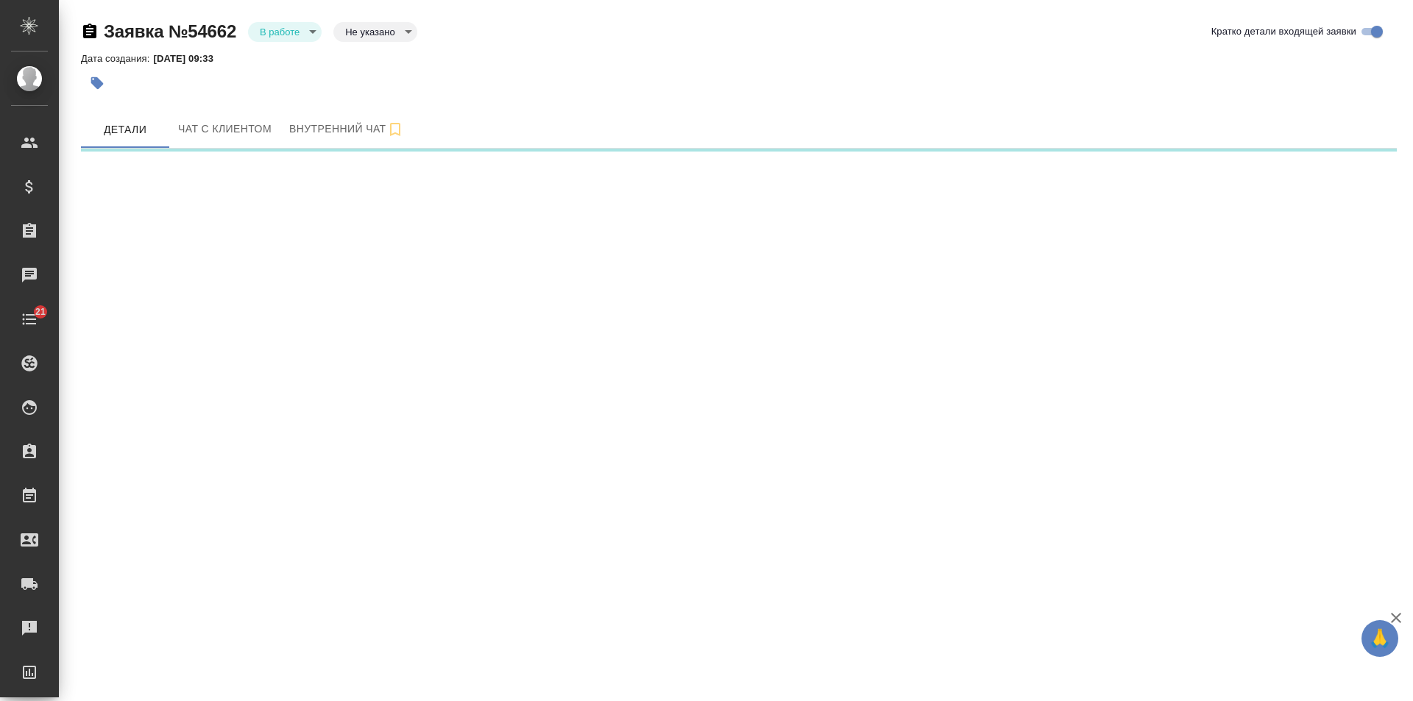
select select "RU"
select select "KZ"
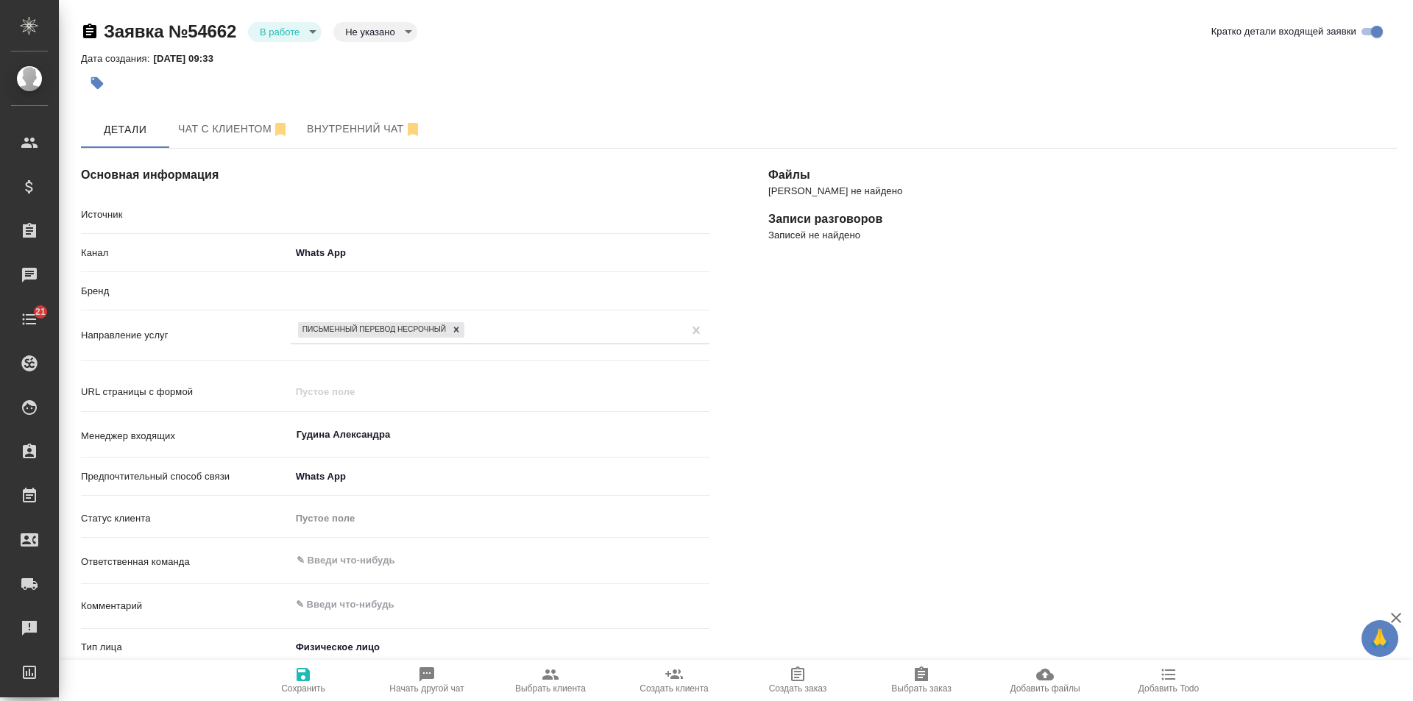
type textarea "x"
click at [303, 31] on body "🙏 .cls-1 fill:#fff; AWATERA Gudina Alexandra Клиенты Спецификации Заказы Чаты 2…" at bounding box center [706, 350] width 1413 height 701
click at [296, 54] on li "Отказ" at bounding box center [285, 56] width 74 height 25
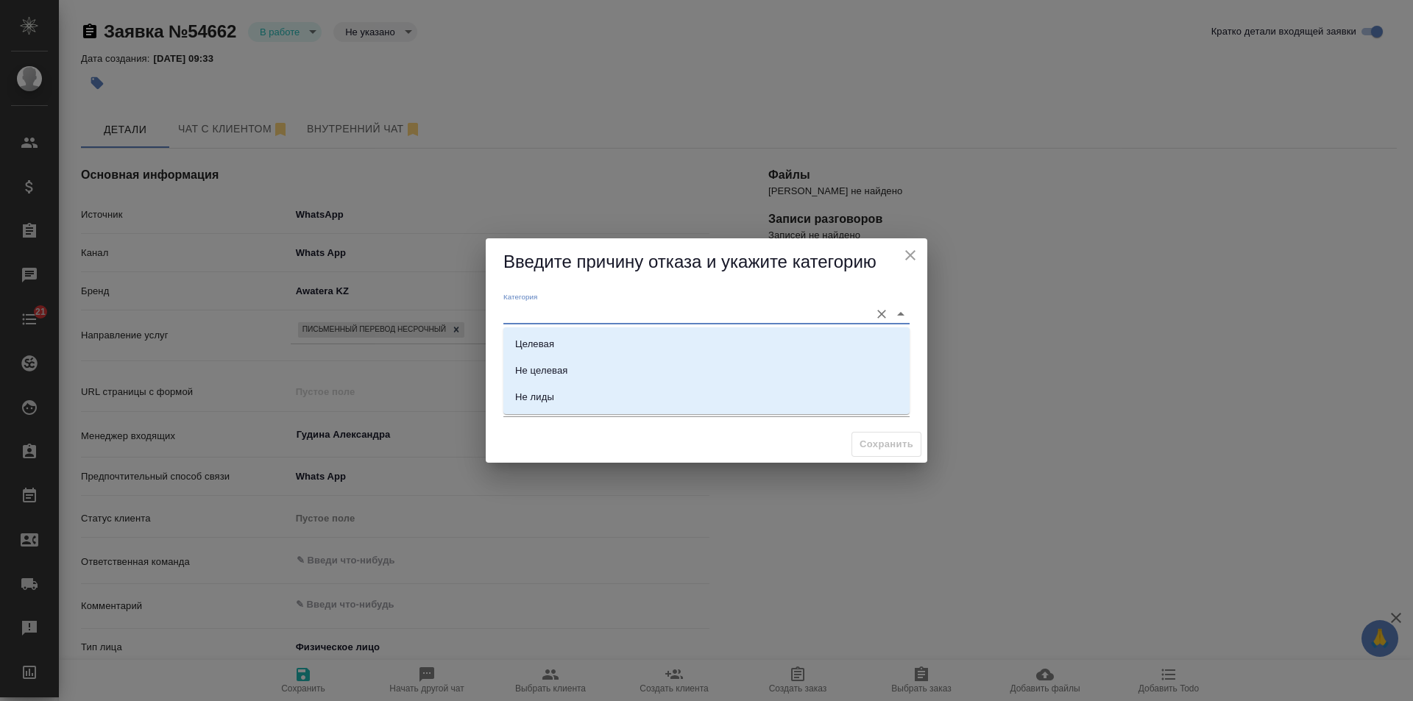
click at [579, 305] on input "Категория" at bounding box center [682, 314] width 359 height 20
click at [577, 370] on li "Не целевая" at bounding box center [706, 371] width 406 height 26
type input "Не целевая"
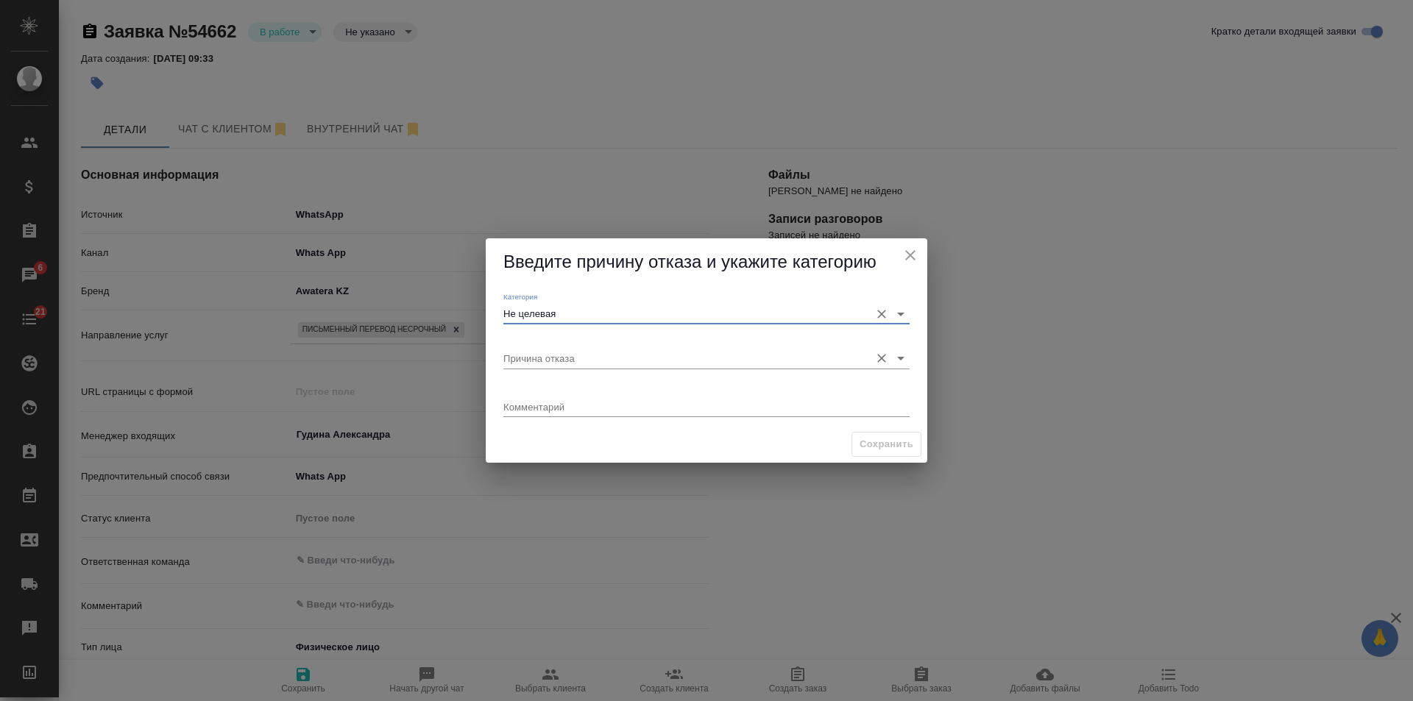
click at [563, 358] on input "Причина отказа" at bounding box center [682, 358] width 359 height 20
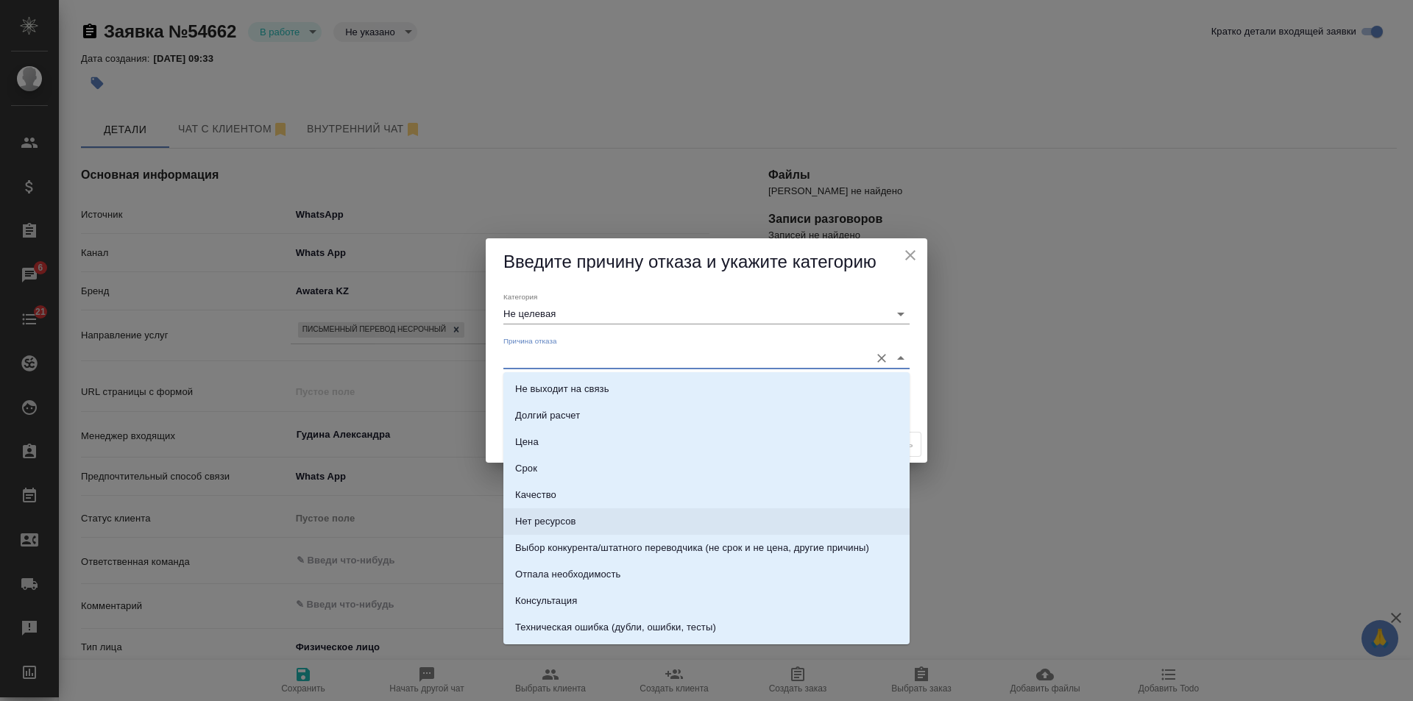
click at [556, 534] on li "Нет ресурсов" at bounding box center [706, 522] width 406 height 26
type input "Нет ресурсов"
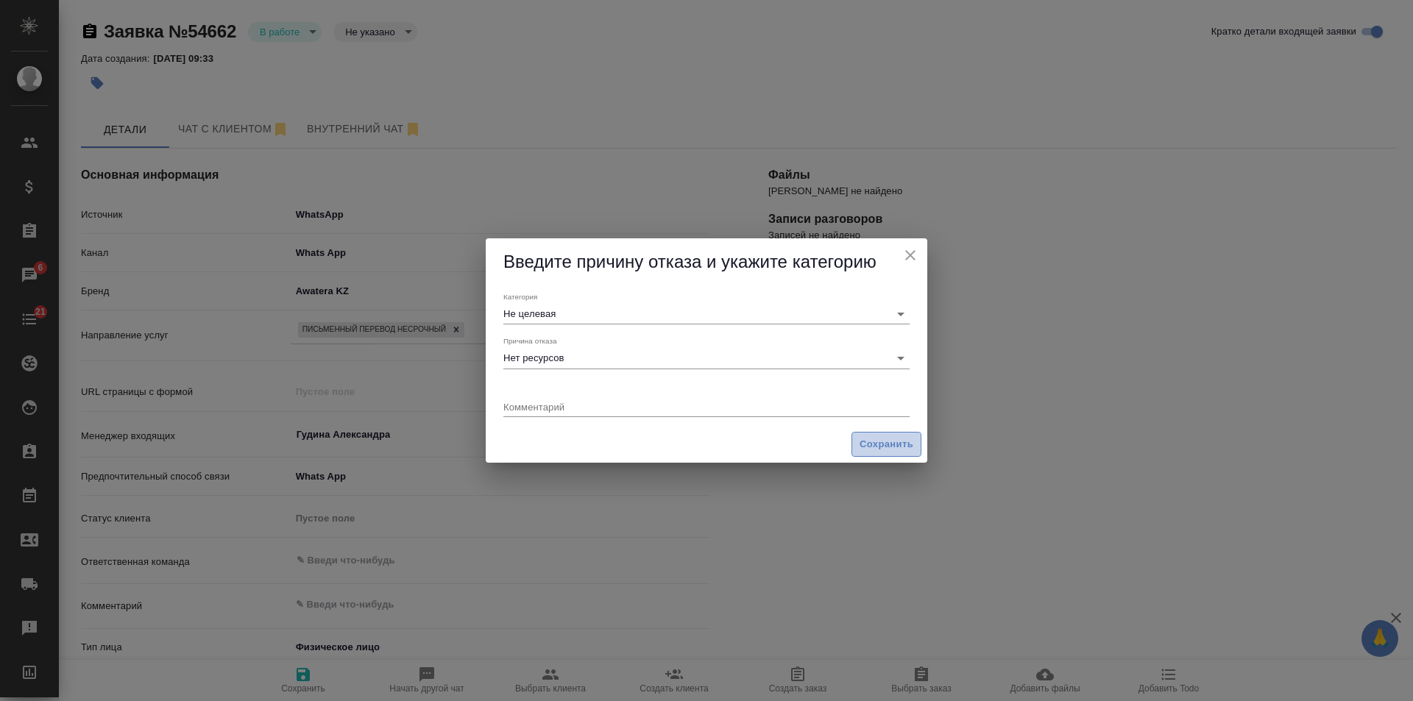
click at [879, 442] on span "Сохранить" at bounding box center [887, 444] width 54 height 17
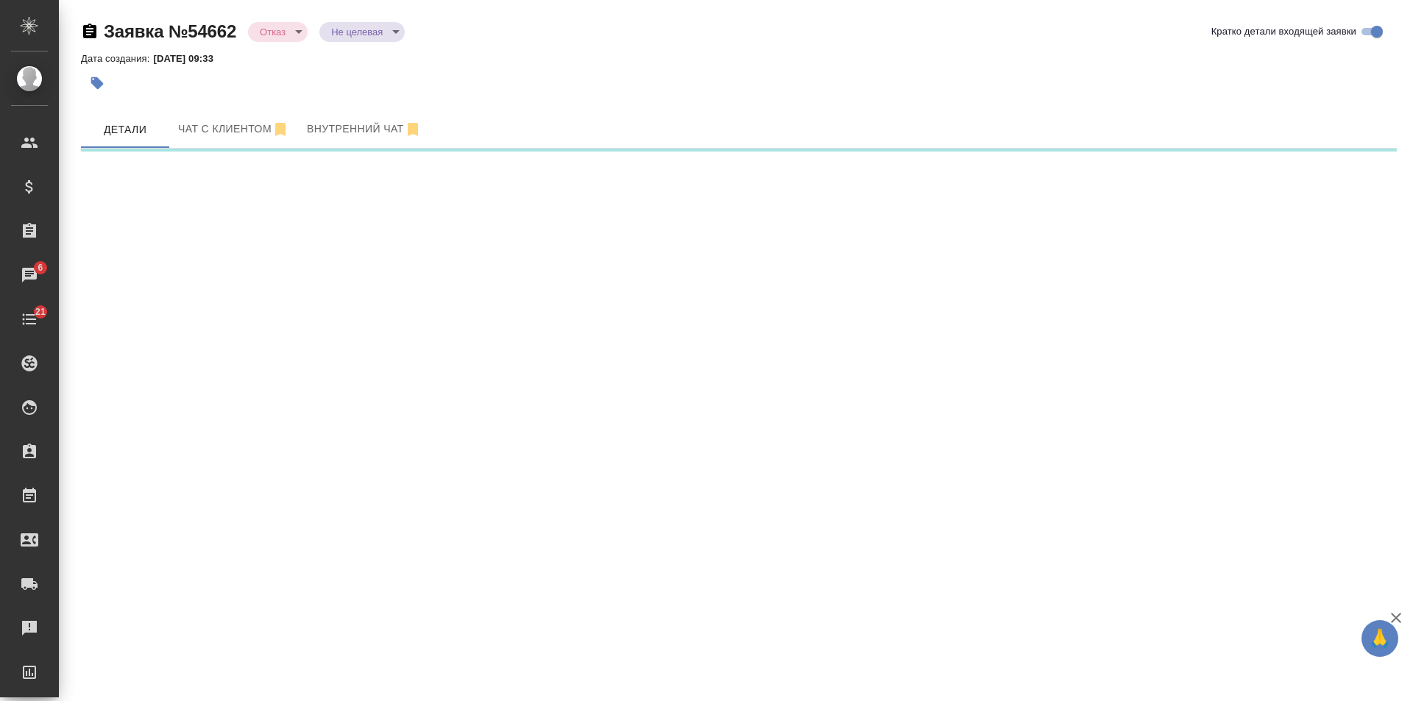
select select "RU"
select select "KZ"
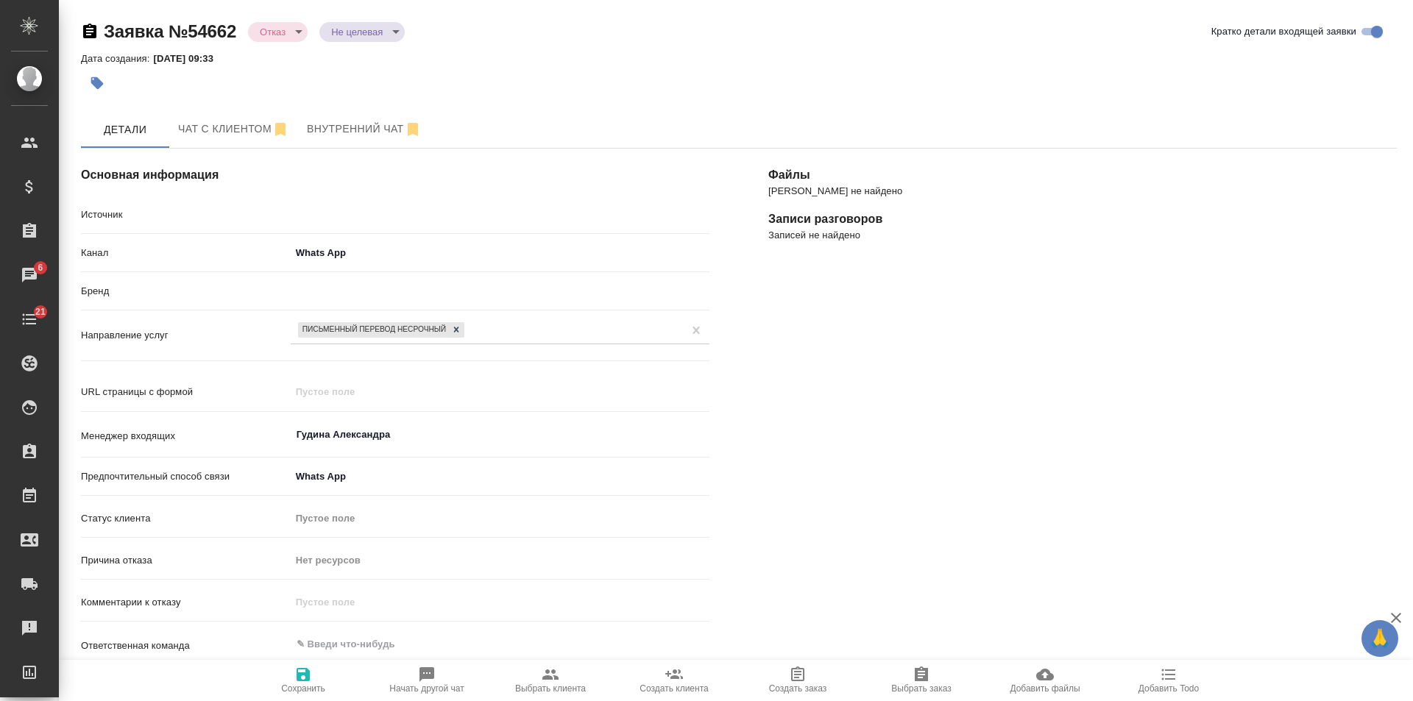
type textarea "x"
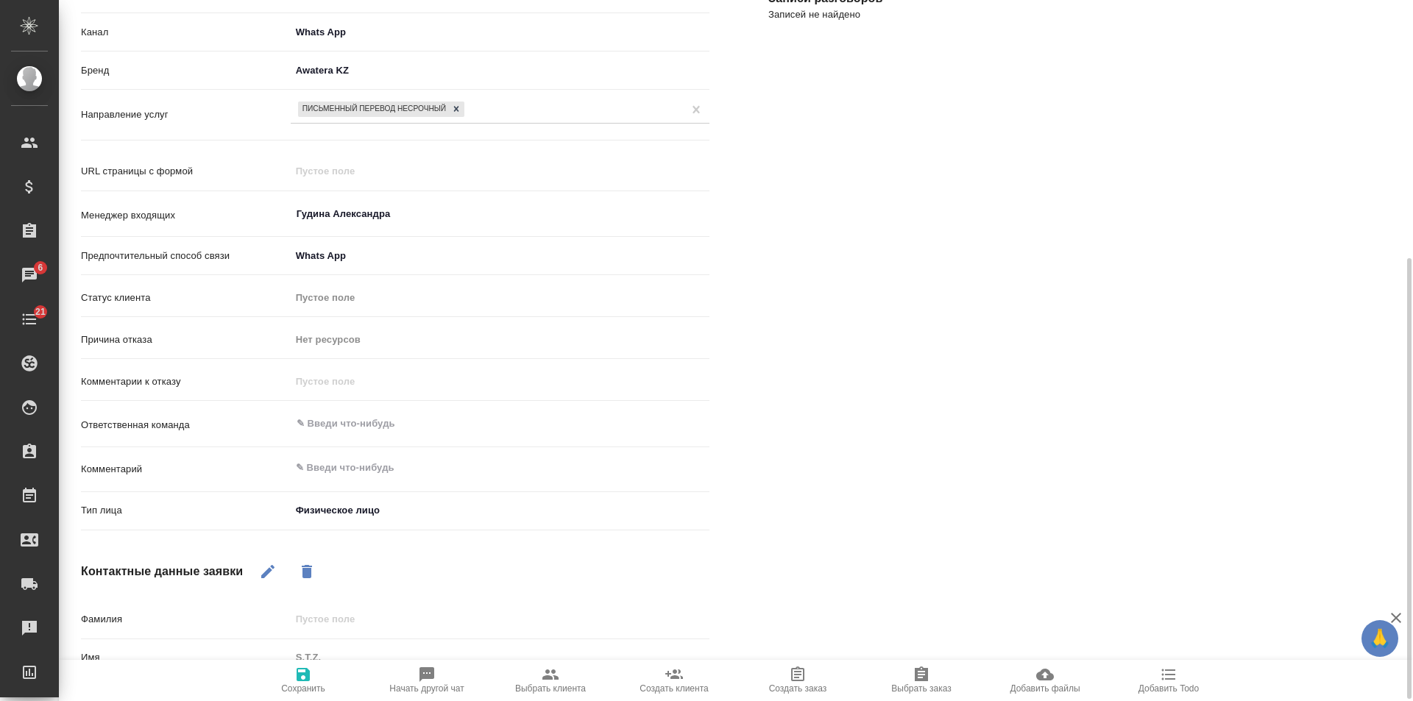
scroll to position [294, 0]
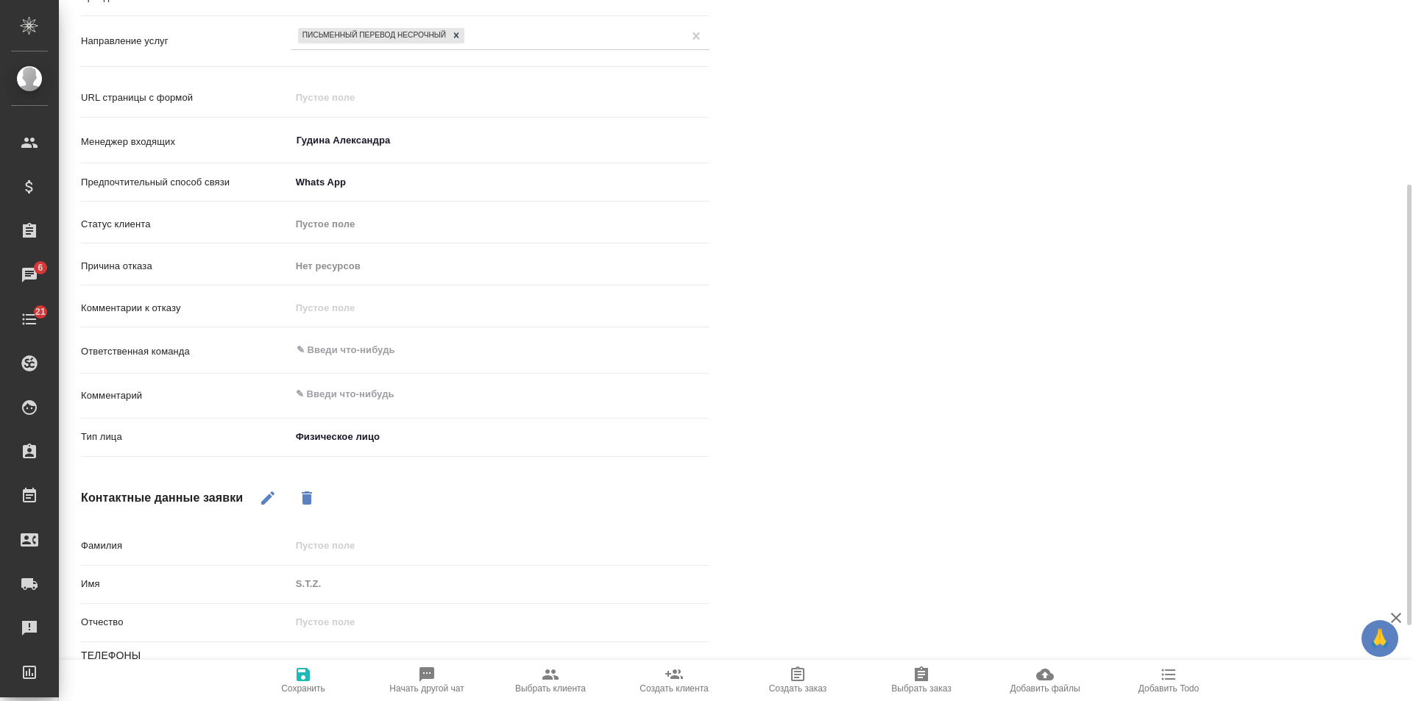
click at [303, 687] on span "Сохранить" at bounding box center [303, 689] width 44 height 10
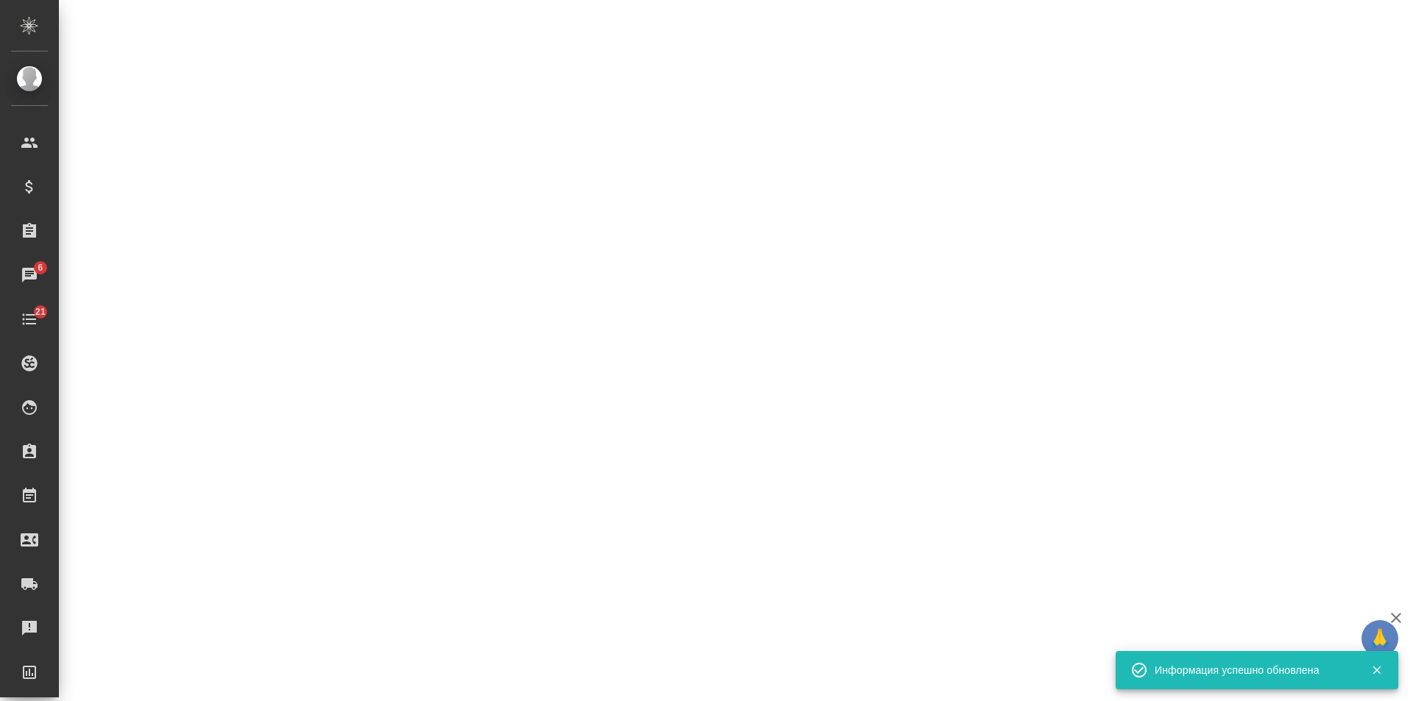
select select "RU"
select select "KZ"
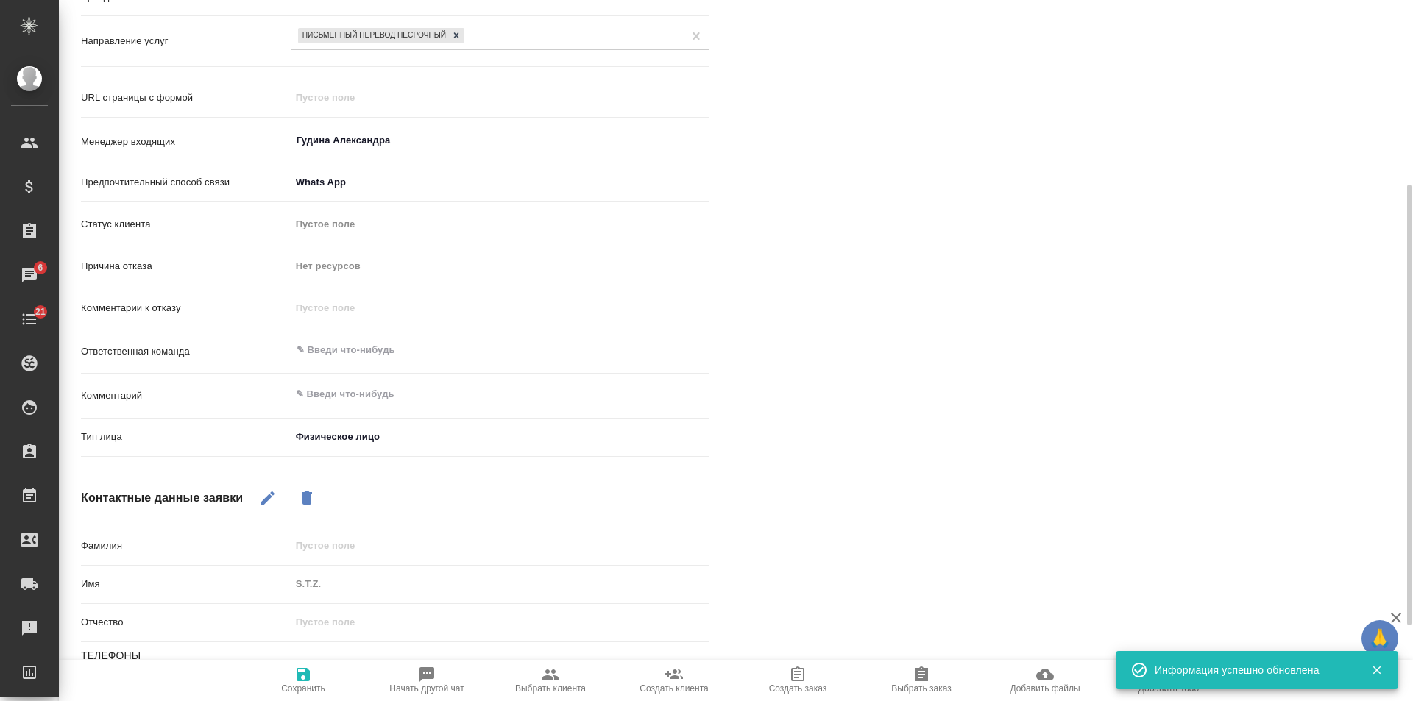
type textarea "x"
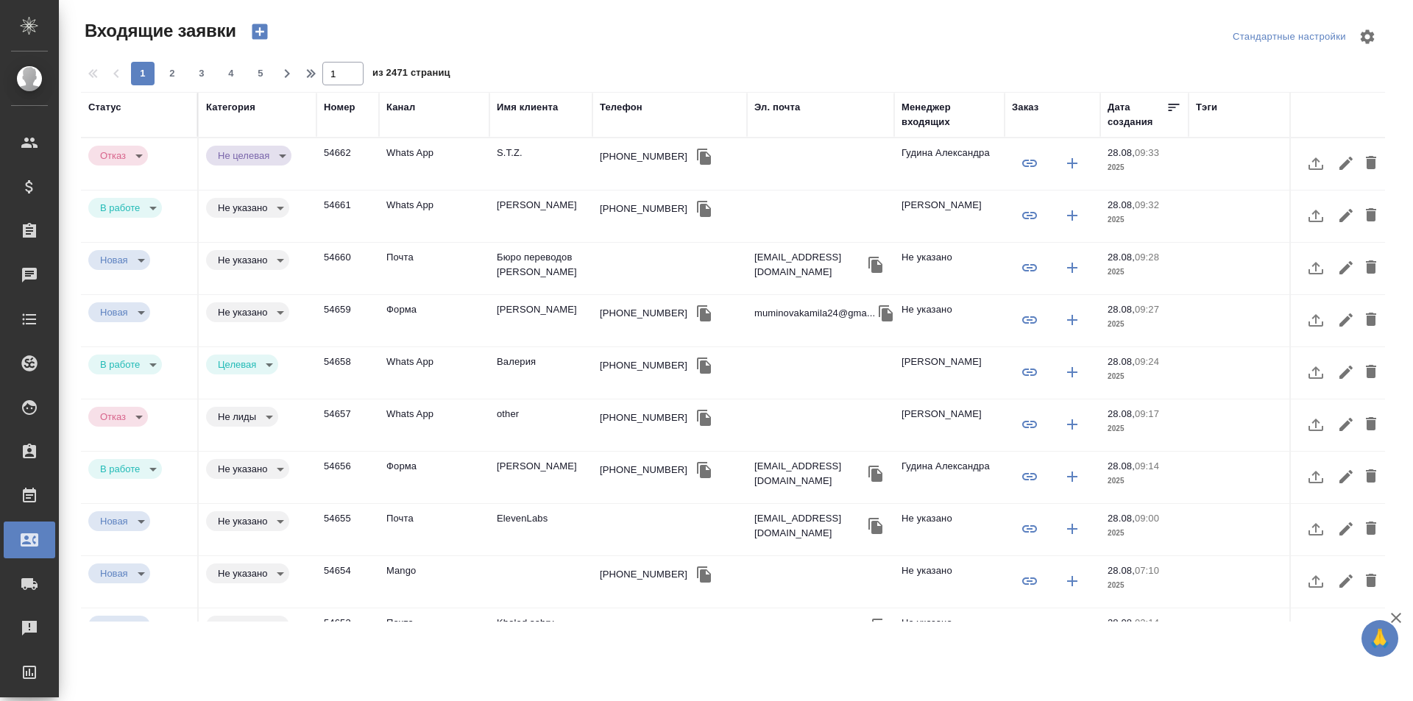
select select "RU"
click at [1038, 105] on div "Заказ" at bounding box center [1025, 107] width 26 height 15
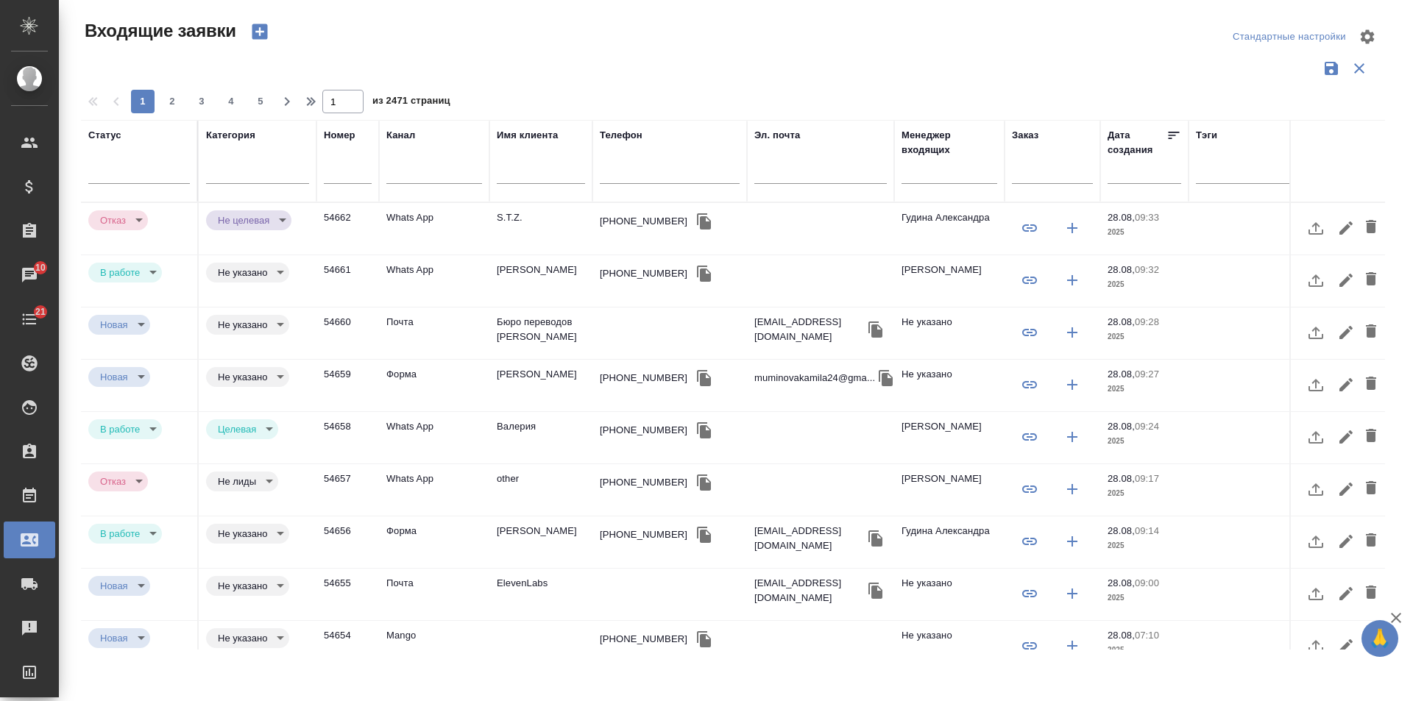
click at [1051, 169] on input "text" at bounding box center [1052, 174] width 81 height 18
paste input "VISA_FL-452"
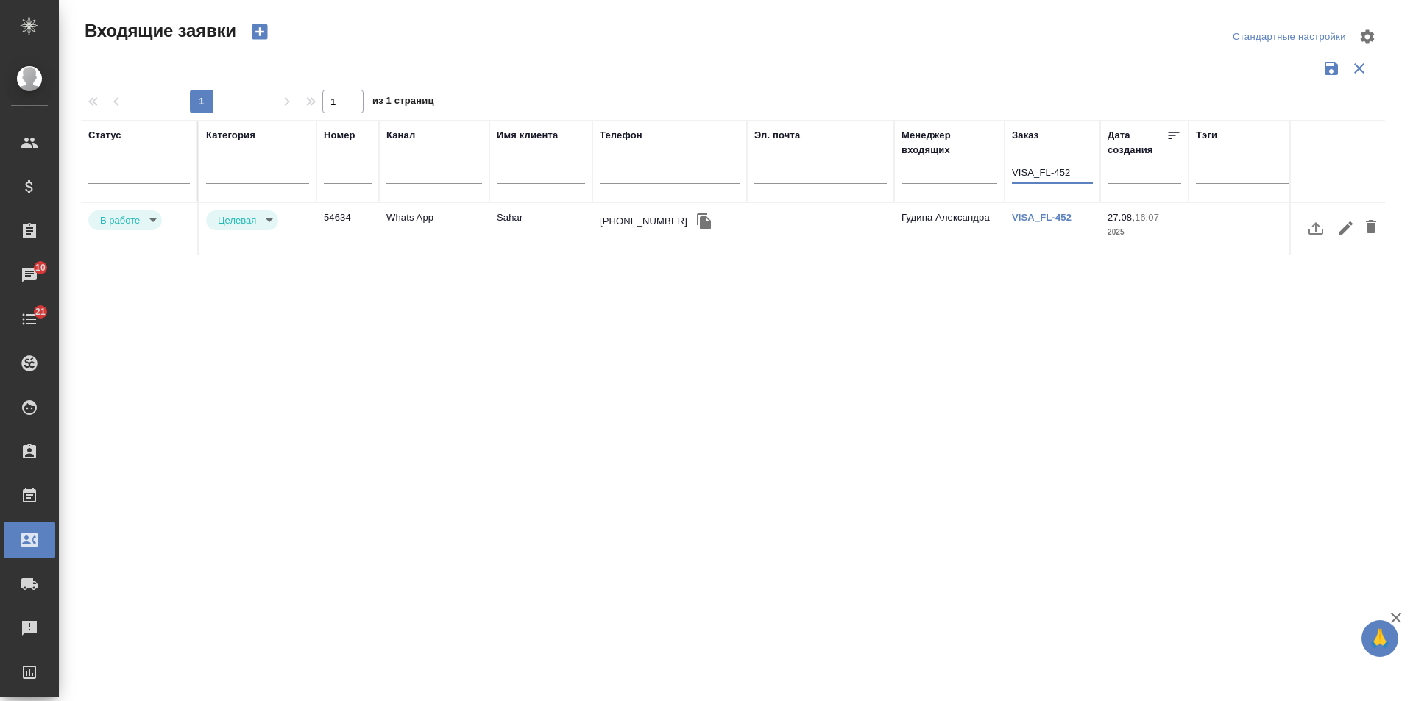
type input "VISA_FL-452"
click at [132, 219] on body "🙏 .cls-1 fill:#fff; AWATERA [PERSON_NAME] Спецификации Заказы 10 Чаты 21 Todo П…" at bounding box center [706, 350] width 1413 height 701
click at [139, 224] on li "Отказ" at bounding box center [125, 220] width 74 height 25
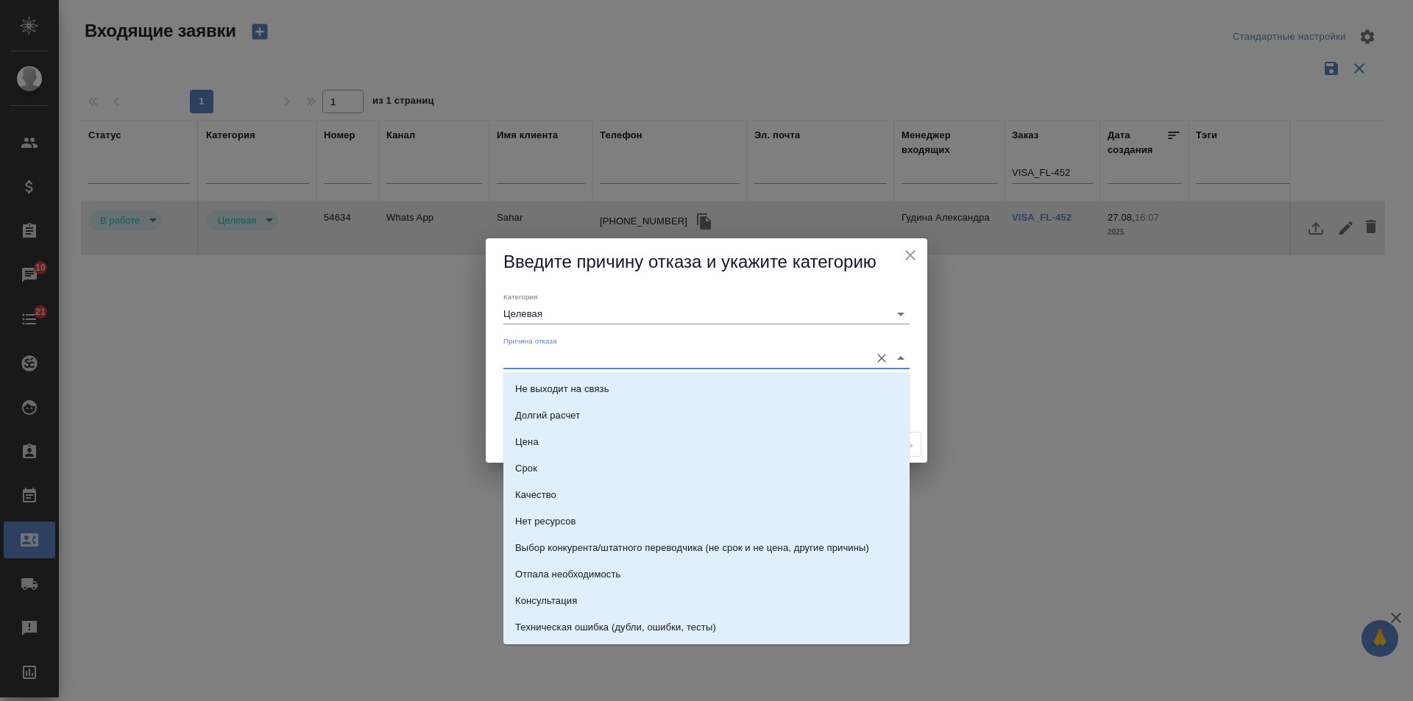
click at [590, 362] on input "Причина отказа" at bounding box center [682, 358] width 359 height 20
click at [528, 468] on div "Срок" at bounding box center [526, 469] width 22 height 15
type input "Срок"
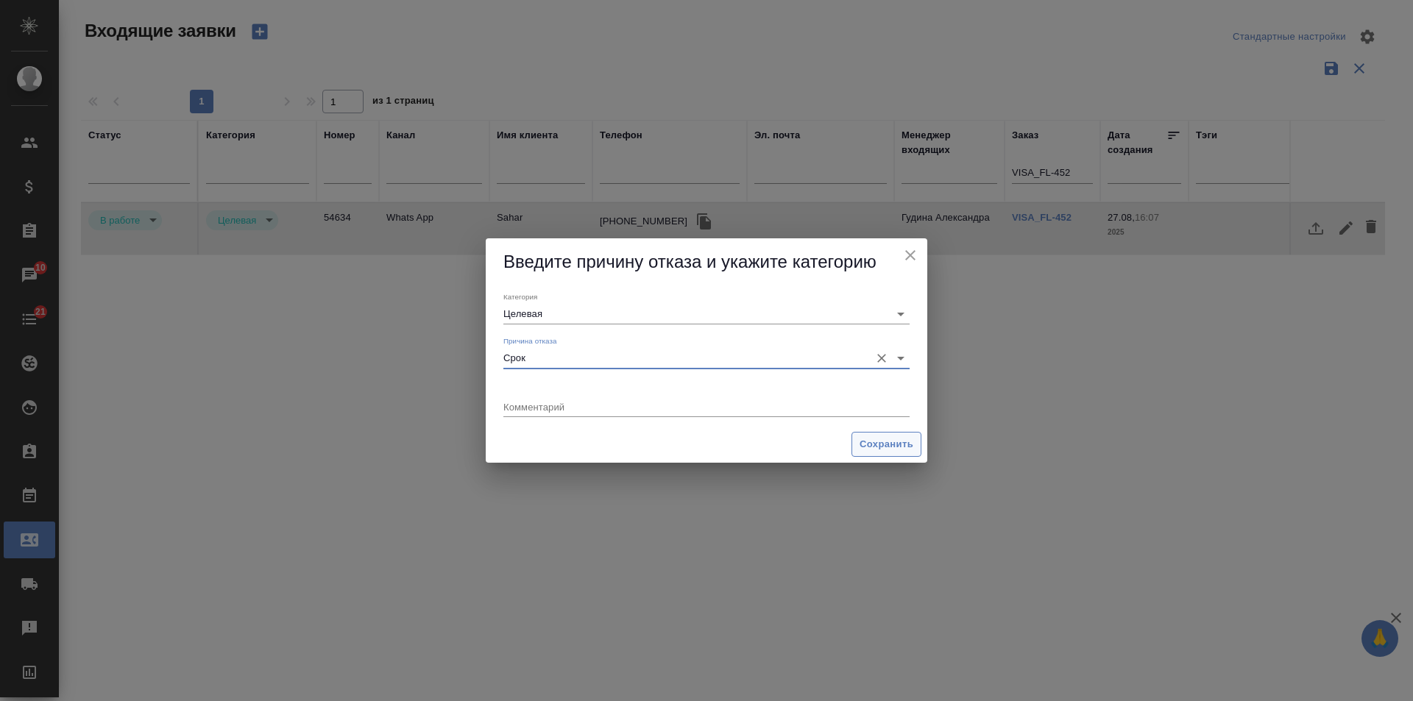
click at [902, 442] on span "Сохранить" at bounding box center [887, 444] width 54 height 17
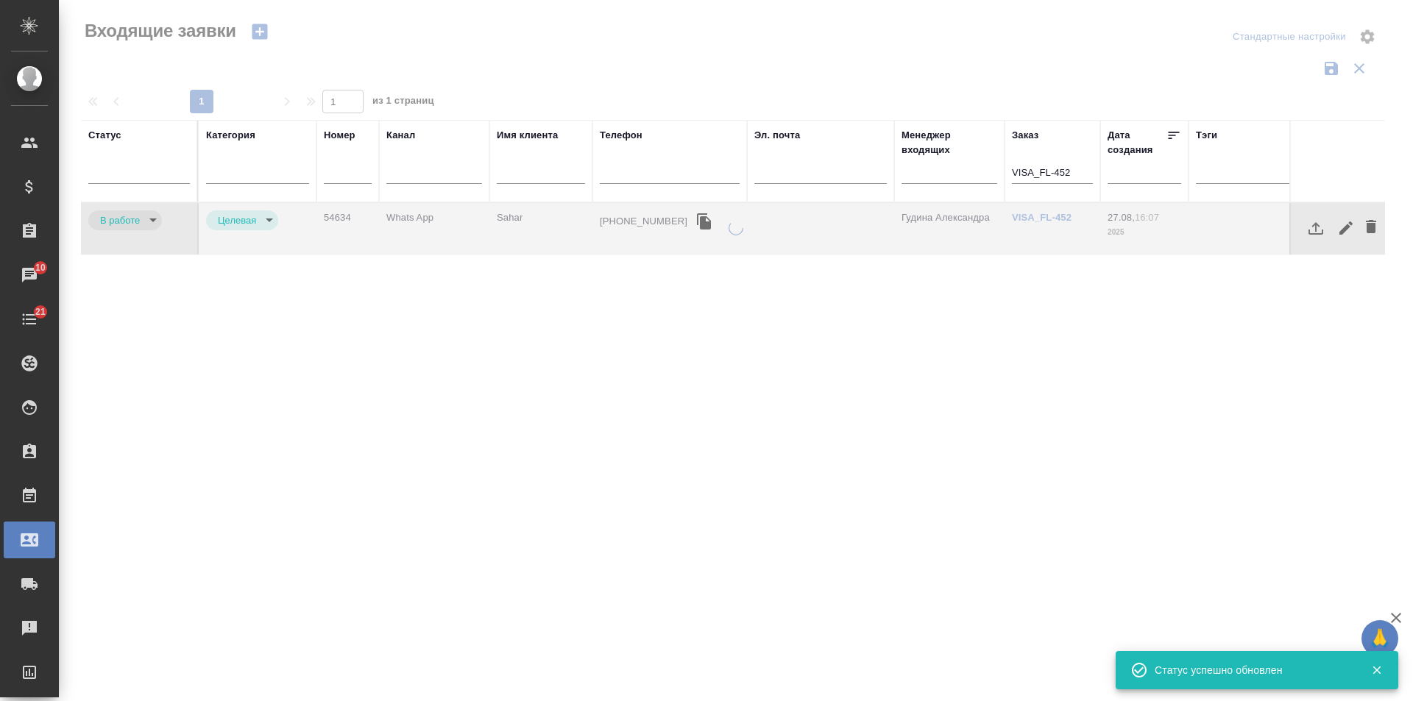
type input "rejection"
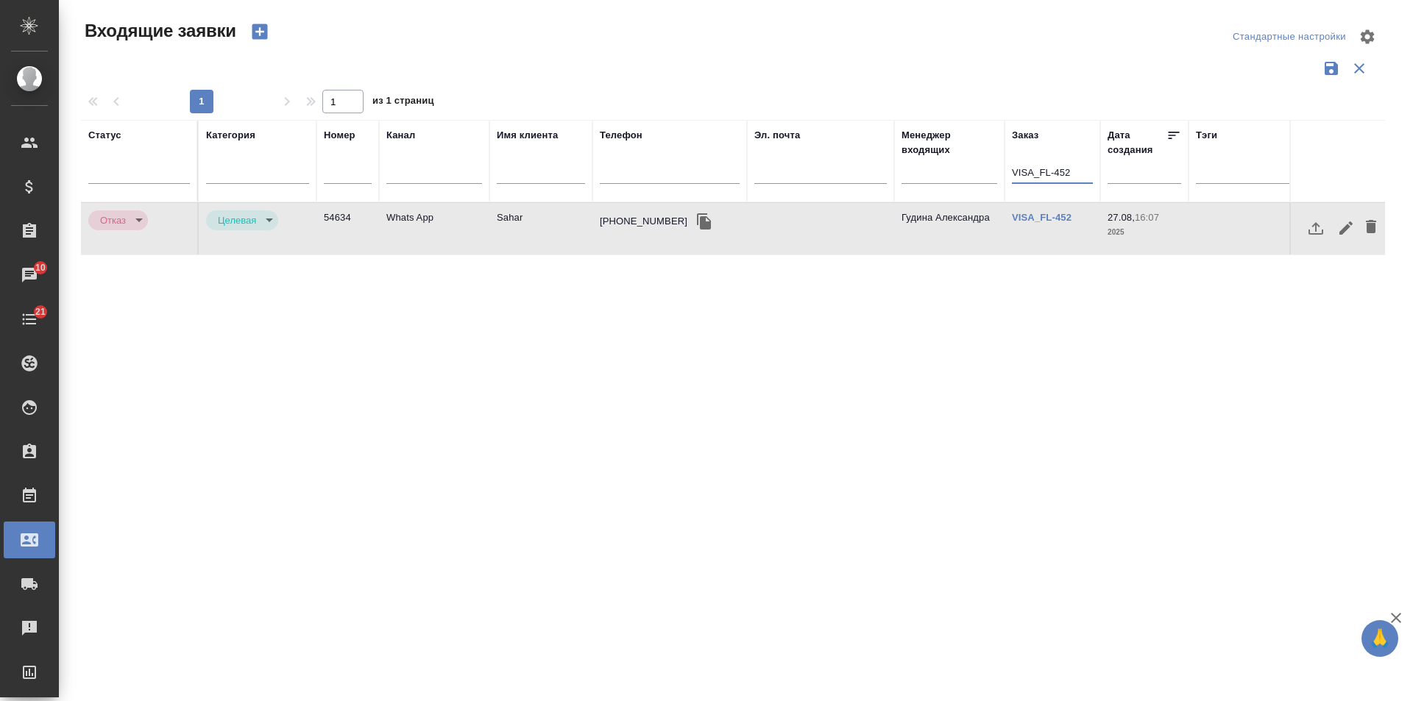
drag, startPoint x: 1040, startPoint y: 166, endPoint x: 818, endPoint y: 159, distance: 222.4
click at [818, 159] on tr "Статус [PERSON_NAME] Имя клиента Телефон Эл. почта Менеджер входящих Заказ VISA…" at bounding box center [936, 161] width 1711 height 82
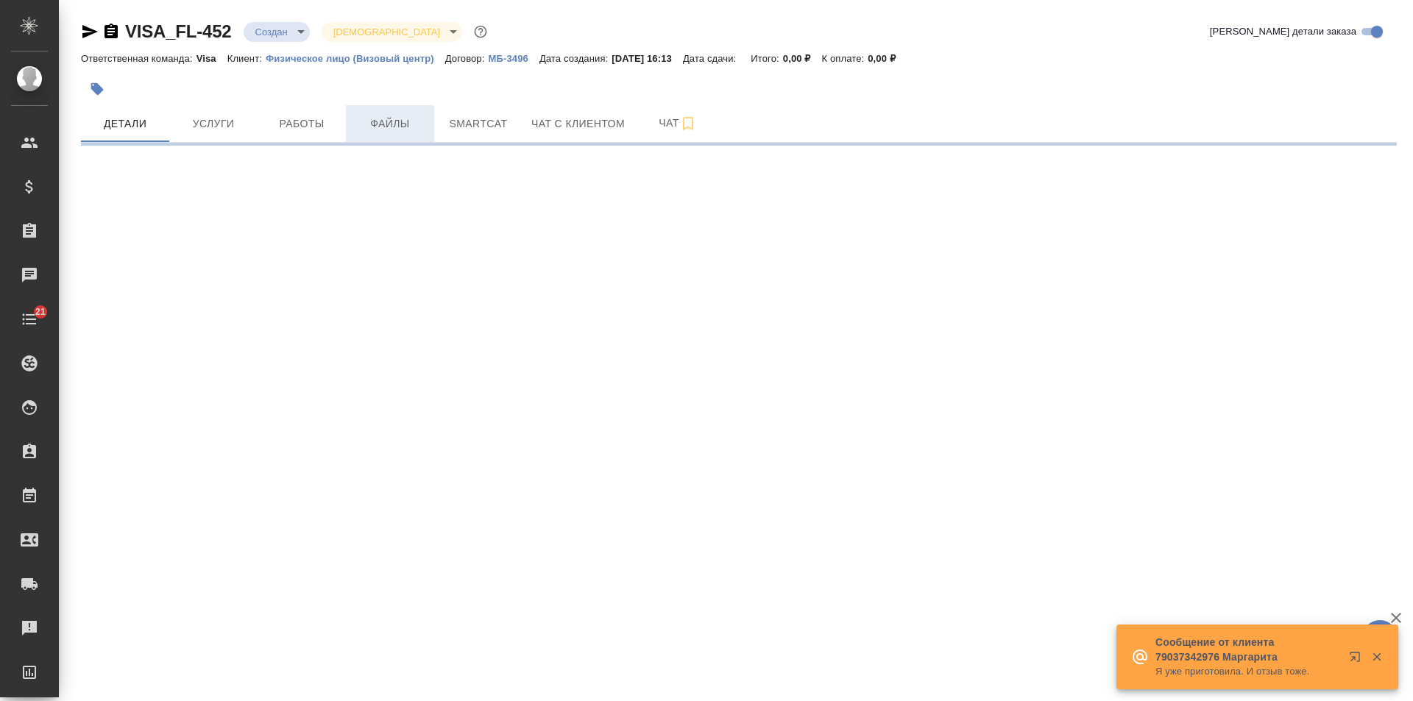
select select "RU"
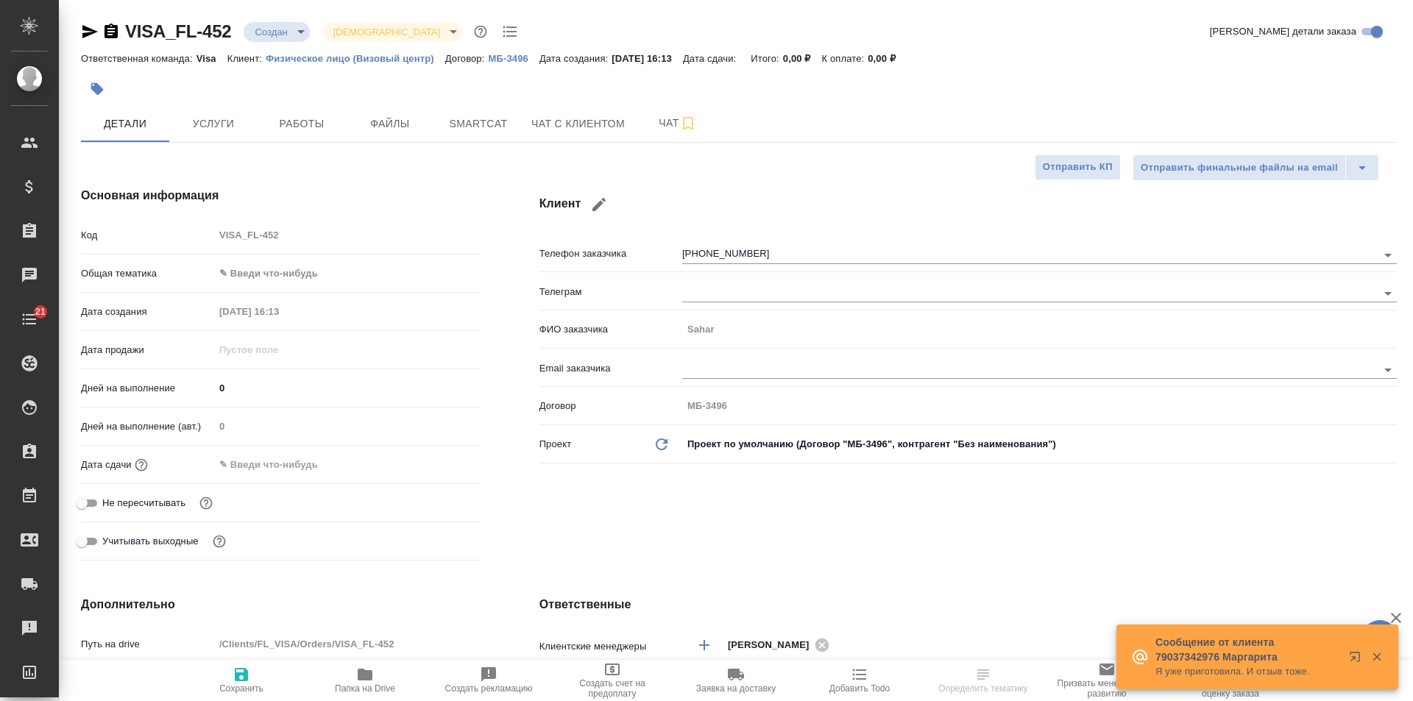
type textarea "x"
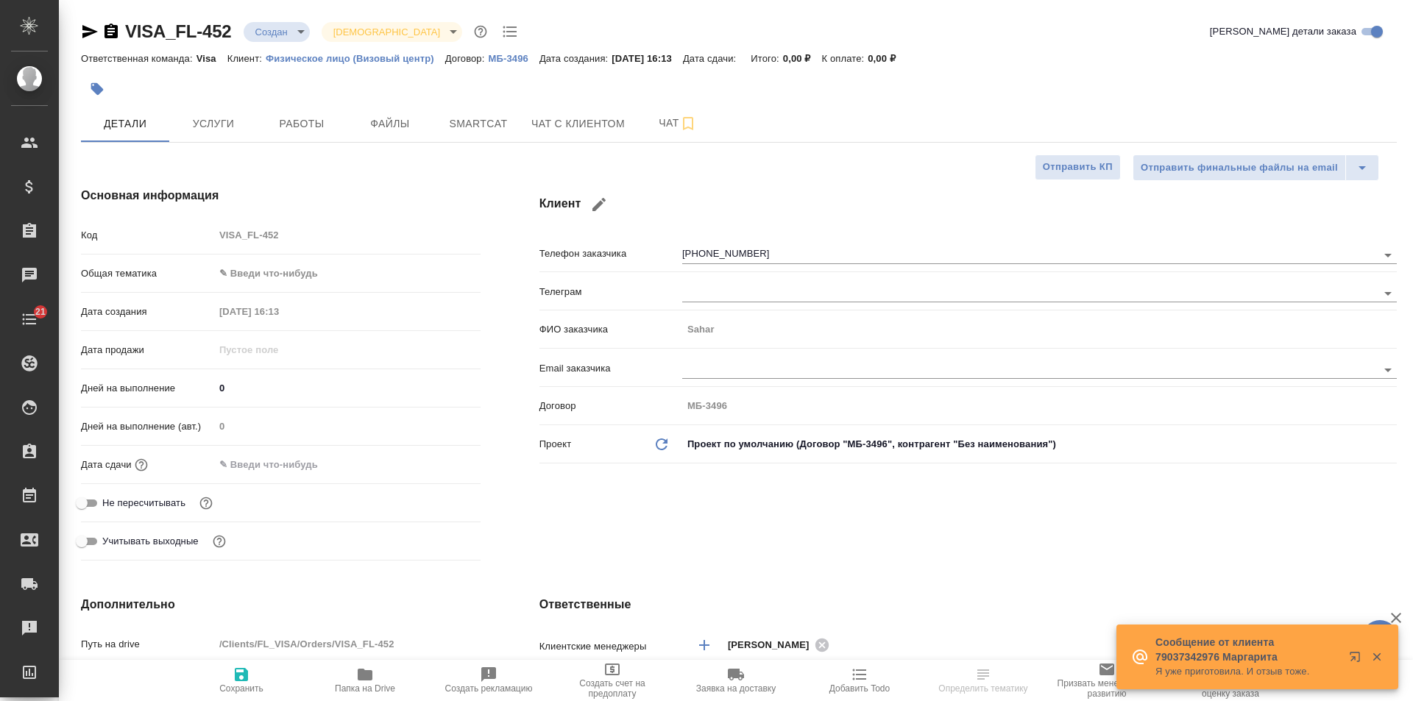
type textarea "x"
select select "RU"
type textarea "x"
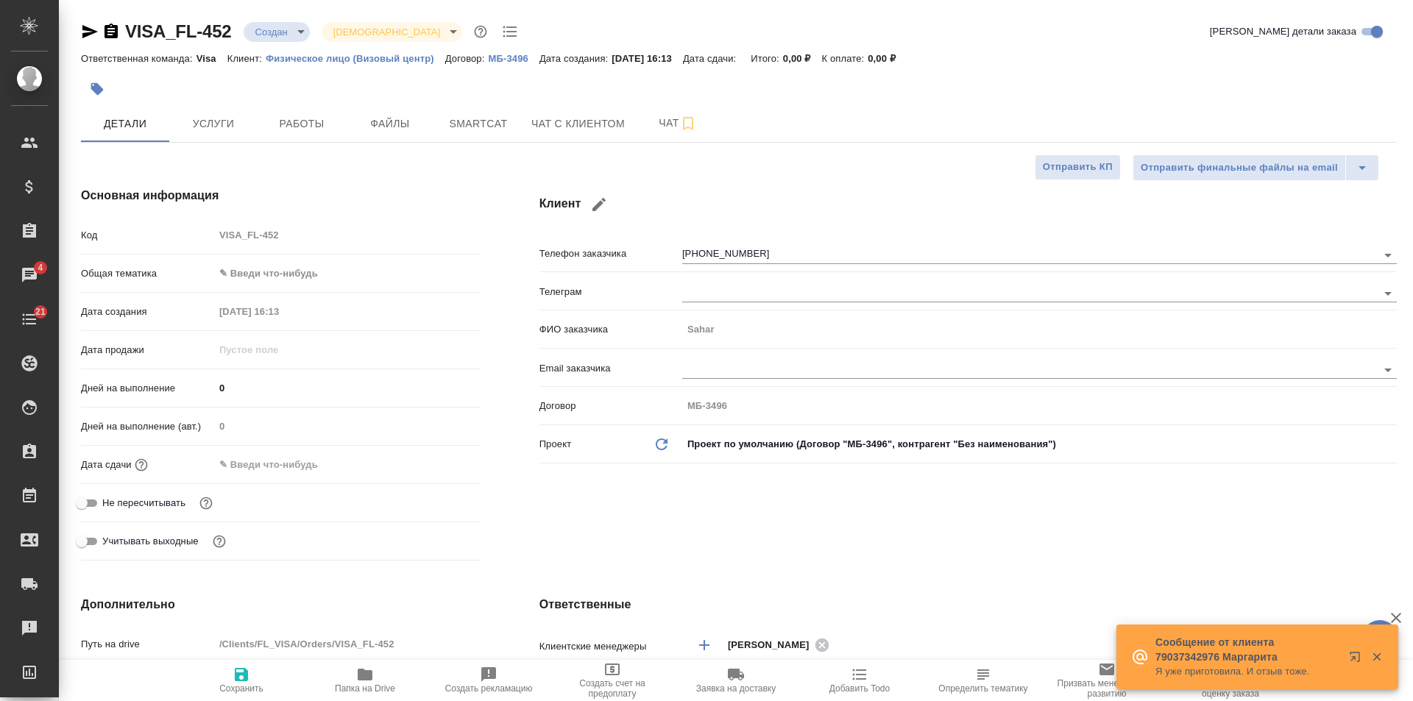
type textarea "x"
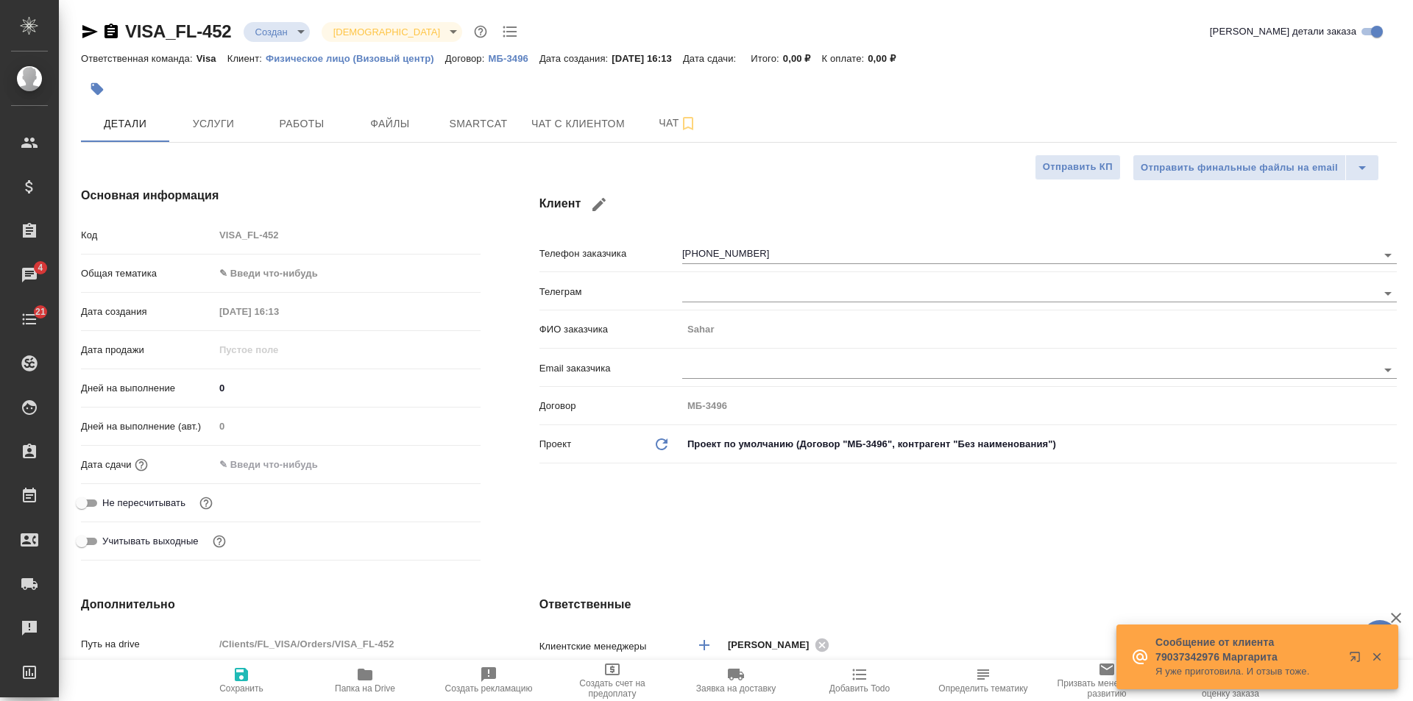
type textarea "x"
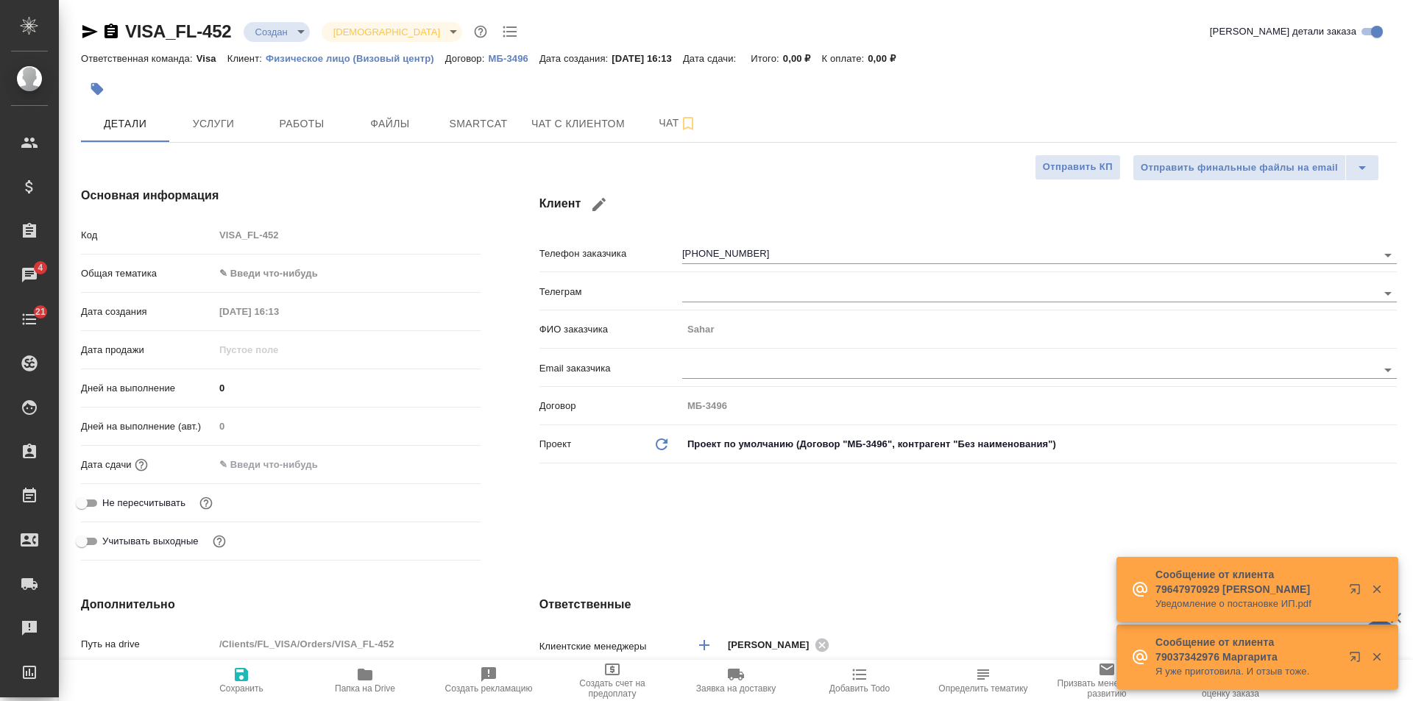
type textarea "x"
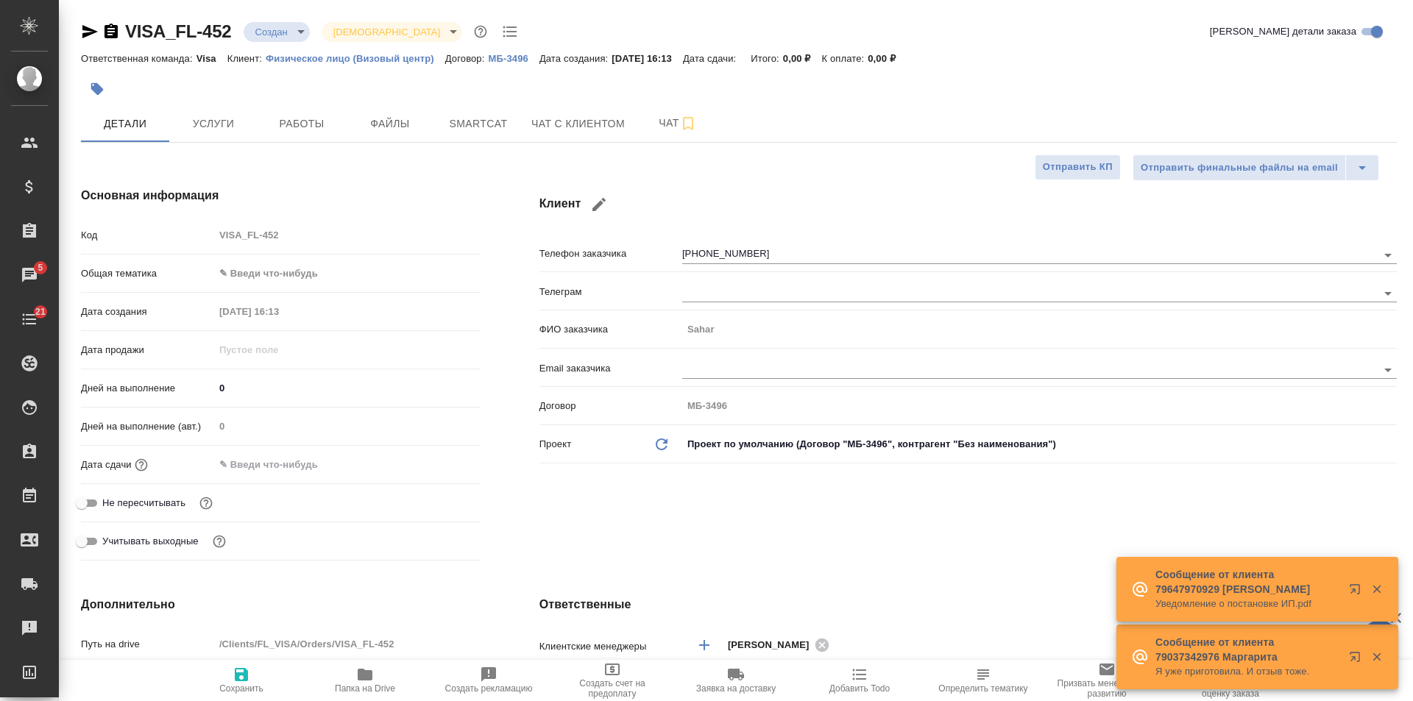
type textarea "x"
click at [555, 125] on span "Чат с клиентом" at bounding box center [577, 124] width 93 height 18
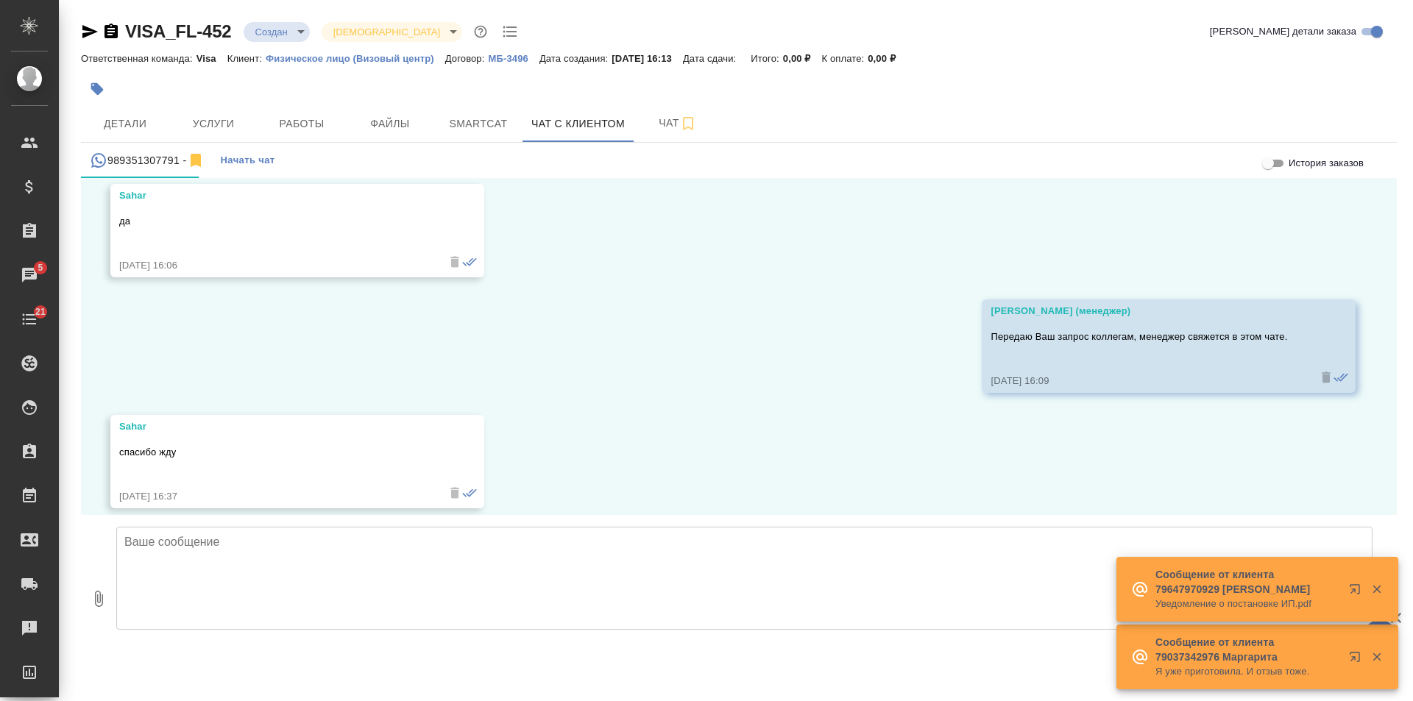
scroll to position [322, 0]
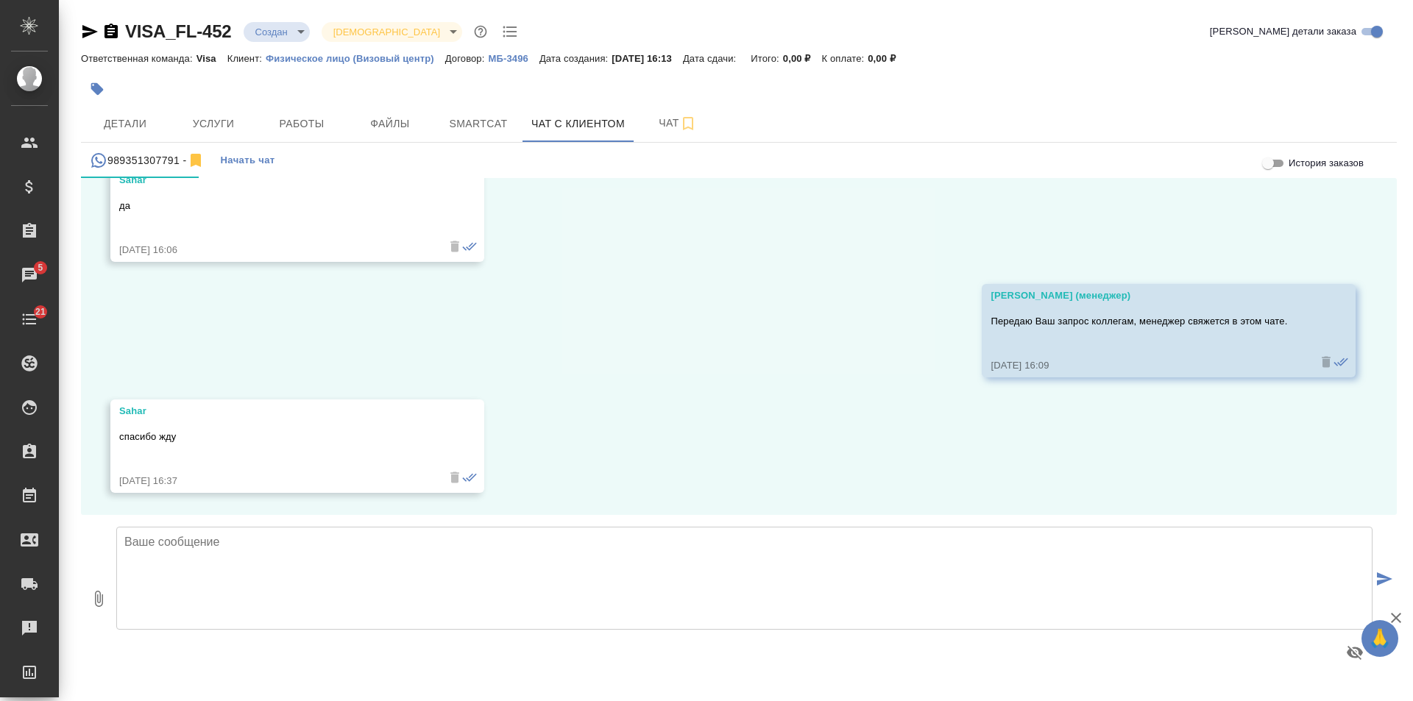
click at [478, 566] on textarea at bounding box center [744, 578] width 1256 height 103
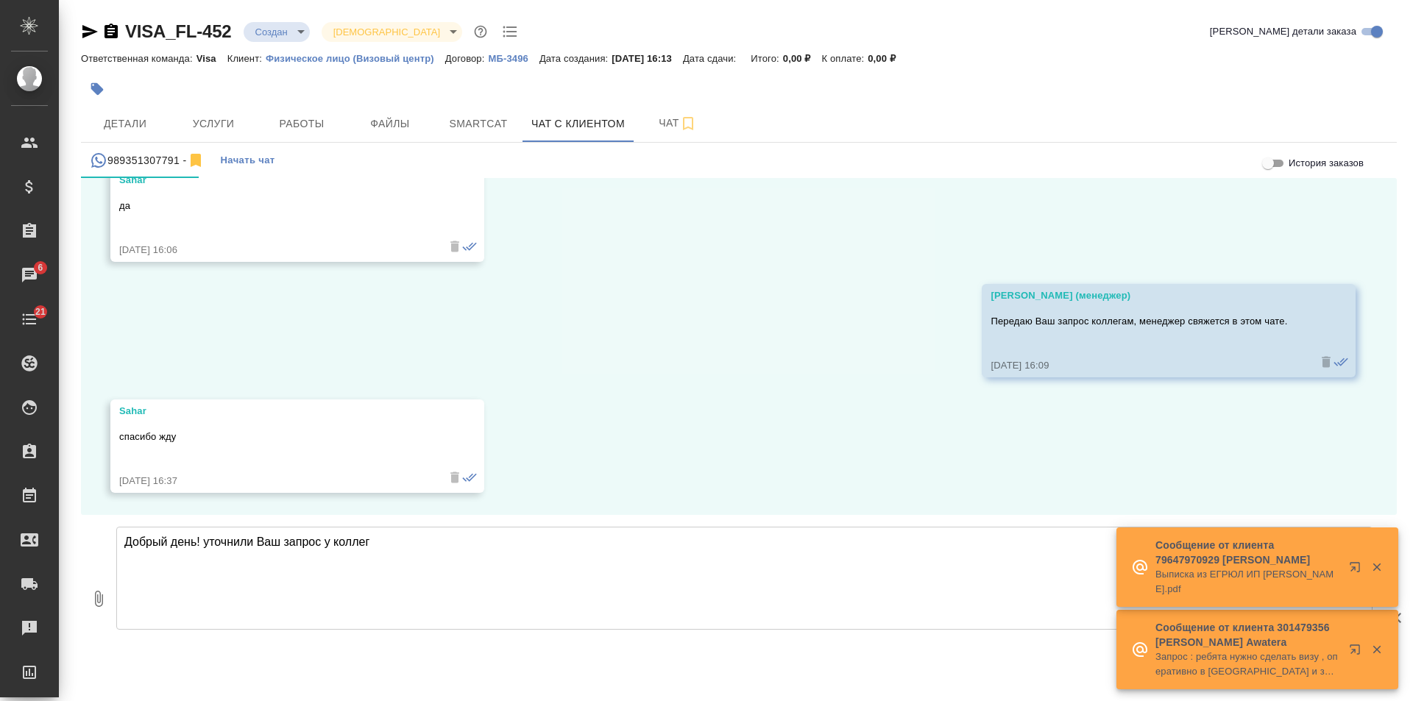
click at [205, 540] on textarea "Добрый день! уточнили Ваш запрос у коллег" at bounding box center [744, 578] width 1256 height 103
click at [420, 538] on textarea "Добрый день! Уточнили Ваш запрос у коллег" at bounding box center [744, 578] width 1256 height 103
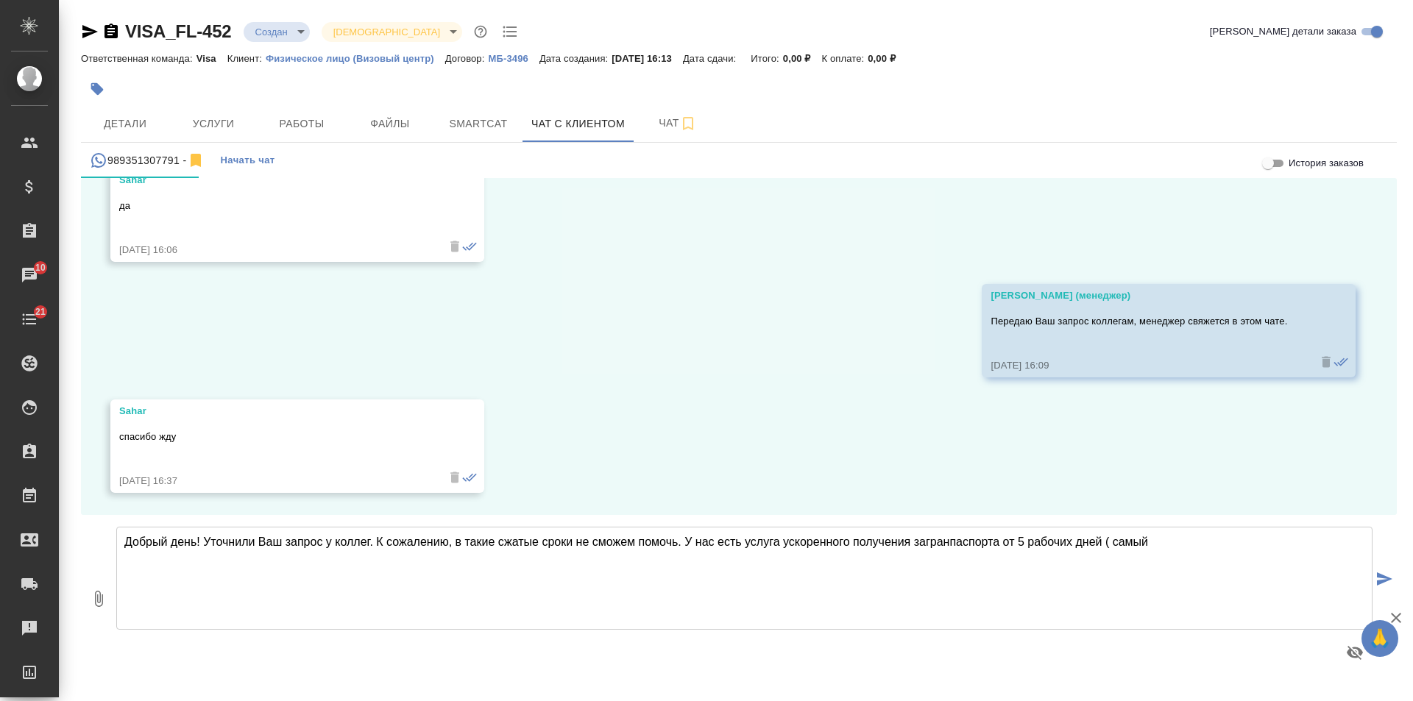
click at [1114, 540] on textarea "Добрый день! Уточнили Ваш запрос у коллег. К сожалению, в такие сжатые сроки не…" at bounding box center [744, 578] width 1256 height 103
click at [1168, 540] on textarea "Добрый день! Уточнили Ваш запрос у коллег. К сожалению, в такие сжатые сроки не…" at bounding box center [744, 578] width 1256 height 103
drag, startPoint x: 1004, startPoint y: 542, endPoint x: 1014, endPoint y: 542, distance: 10.3
click at [1014, 542] on textarea "Добрый день! Уточнили Ваш запрос у коллег. К сожалению, в такие сжатые сроки не…" at bounding box center [744, 578] width 1256 height 103
click at [1059, 544] on textarea "Добрый день! Уточнили Ваш запрос у коллег. К сожалению, в такие сжатые сроки не…" at bounding box center [744, 578] width 1256 height 103
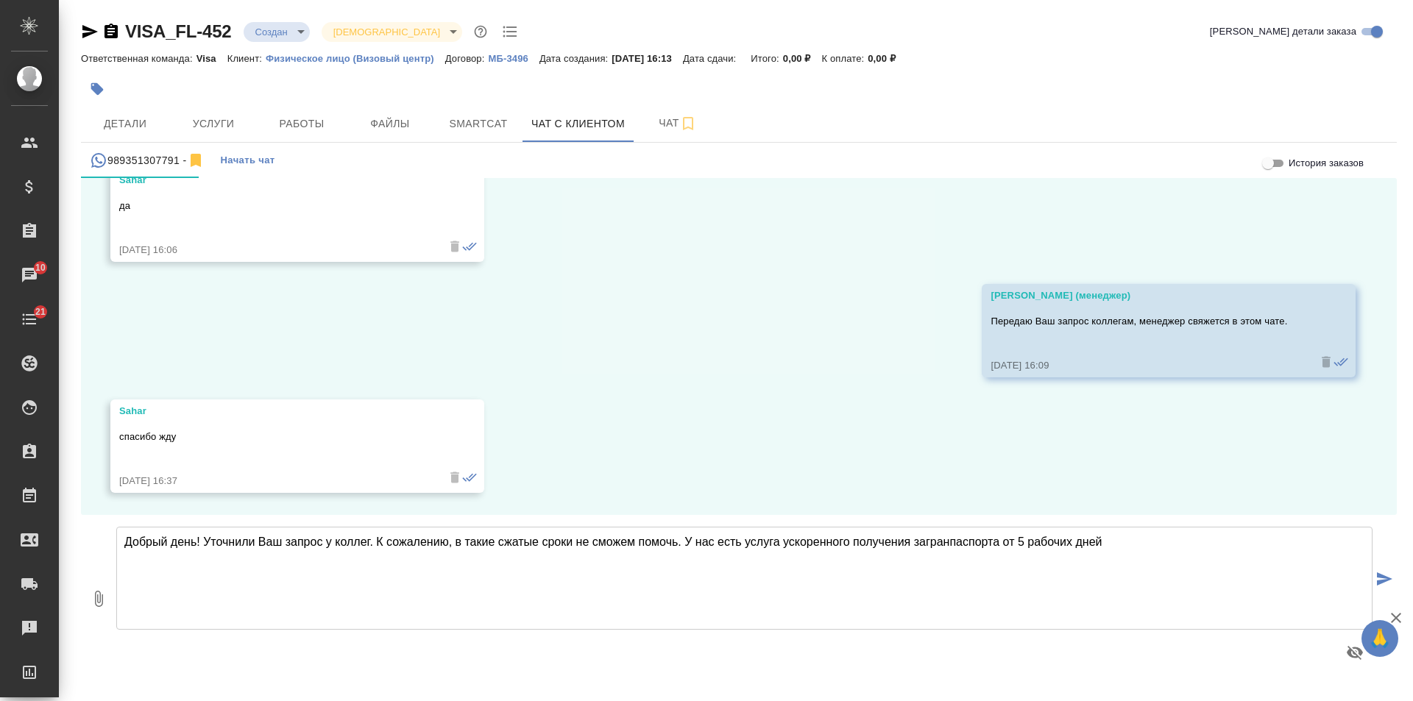
drag, startPoint x: 962, startPoint y: 529, endPoint x: 686, endPoint y: 542, distance: 276.3
click at [686, 542] on textarea "Добрый день! Уточнили Ваш запрос у коллег. К сожалению, в такие сжатые сроки не…" at bounding box center [744, 578] width 1256 height 103
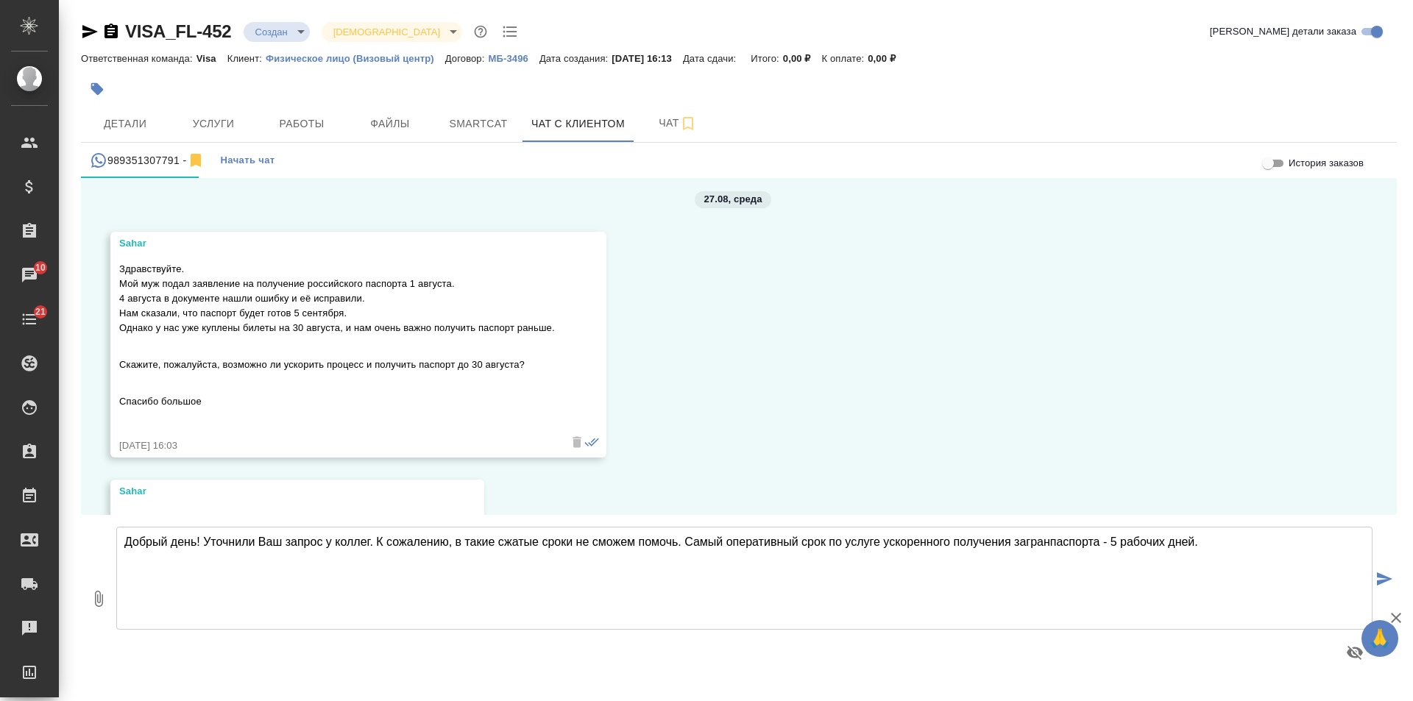
scroll to position [0, 0]
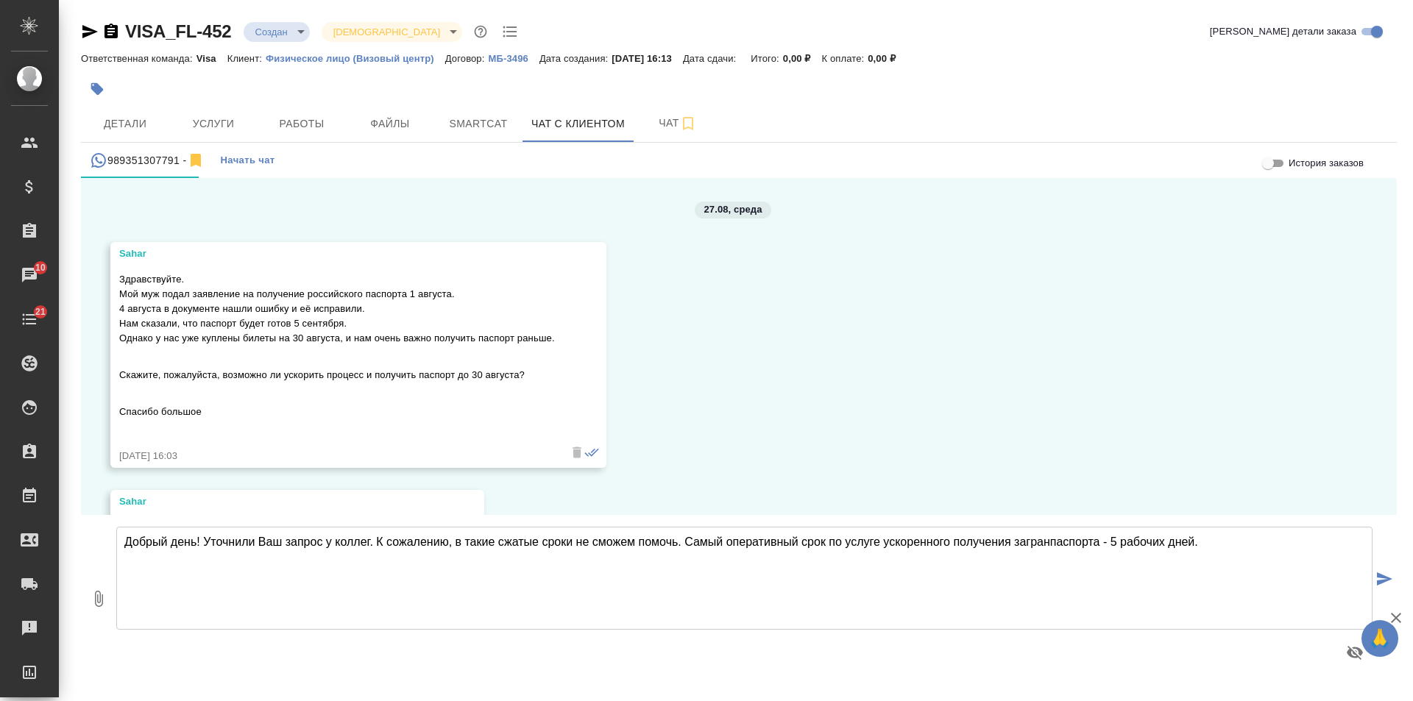
type textarea "Добрый день! Уточнили Ваш запрос у коллег. К сожалению, в такие сжатые сроки не…"
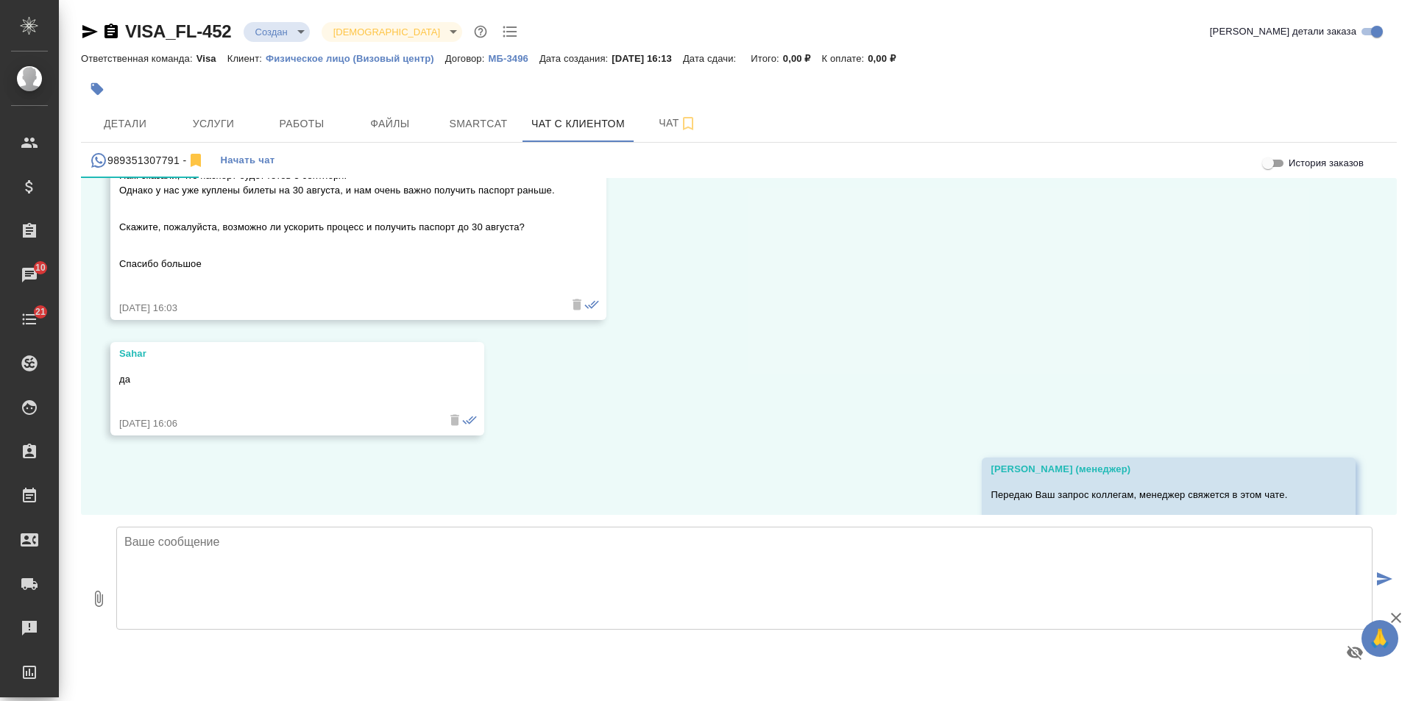
scroll to position [74, 0]
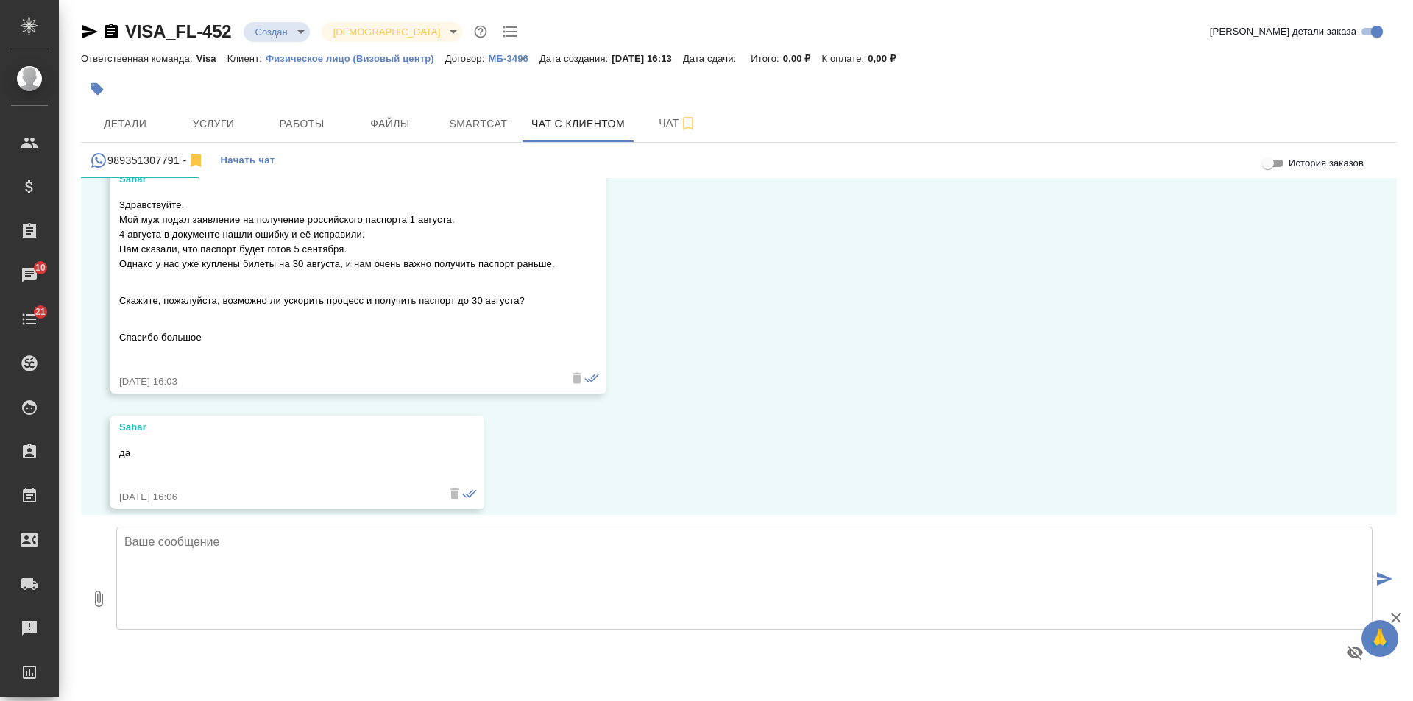
click at [782, 336] on div "27.08, среда Sahar Здравствуйте. Мой муж подал заявление на получение российско…" at bounding box center [739, 346] width 1316 height 337
click at [117, 35] on icon "button" at bounding box center [111, 31] width 13 height 15
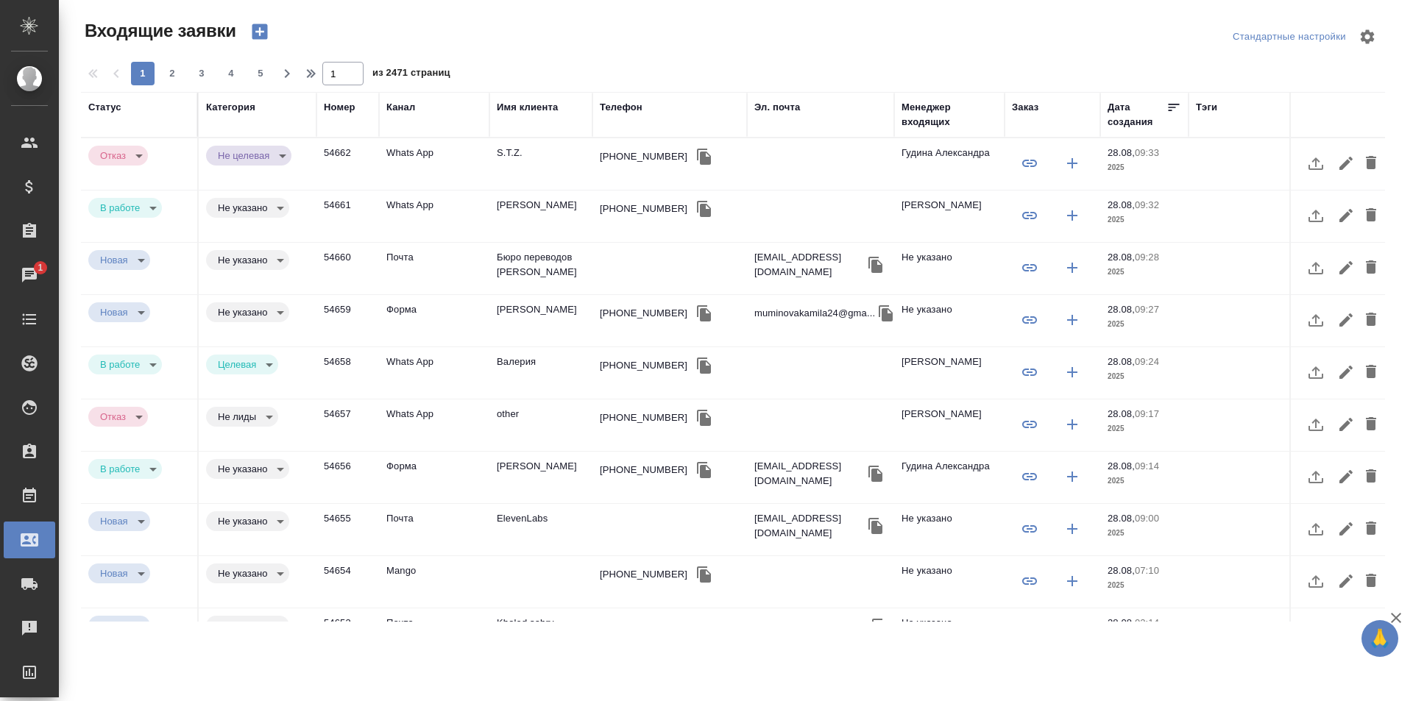
select select "RU"
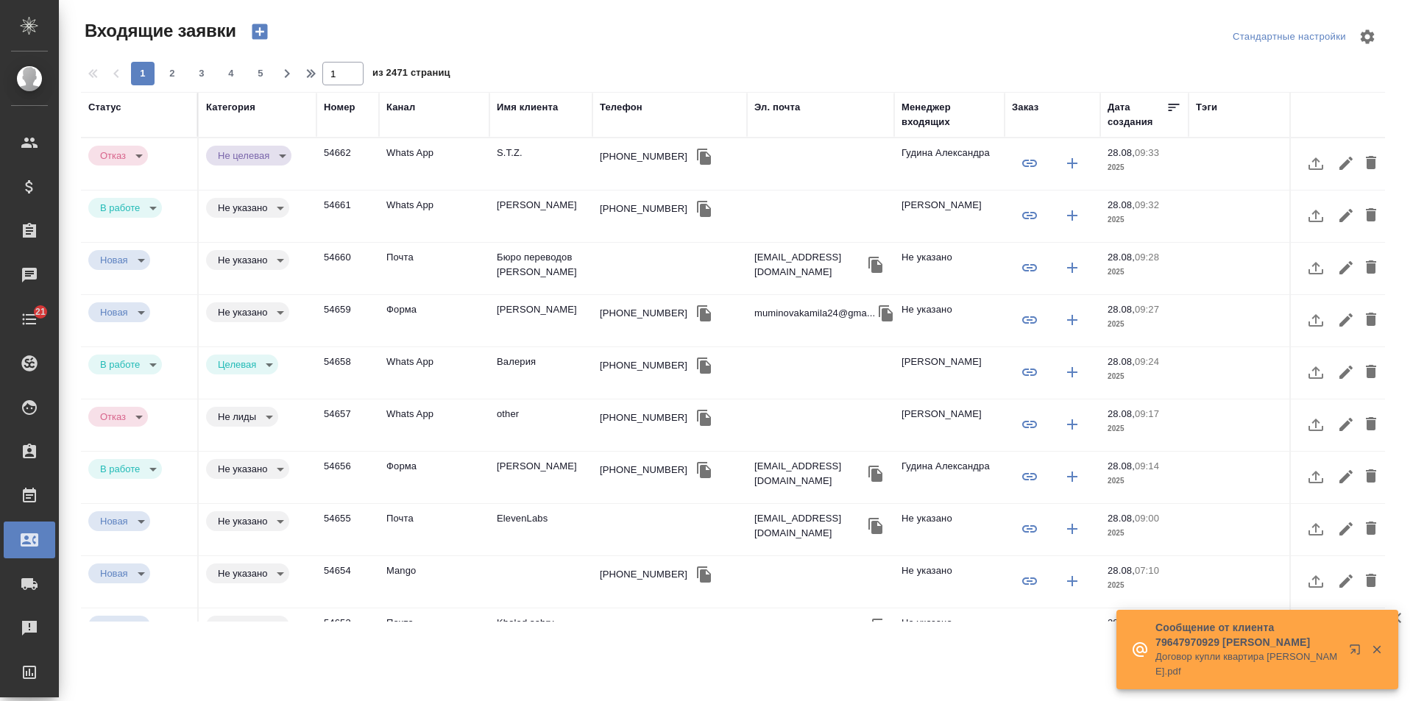
select select "RU"
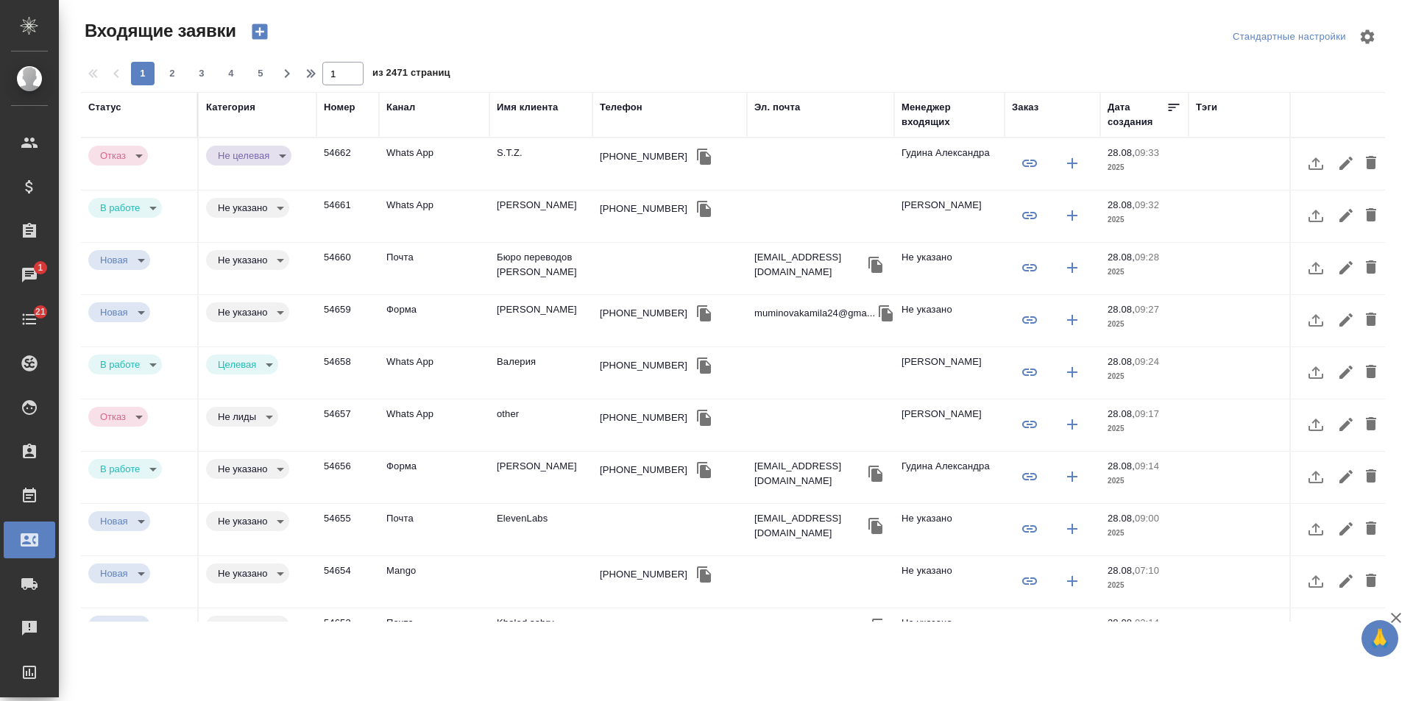
click at [521, 311] on td "Муминова Камила" at bounding box center [540, 321] width 103 height 52
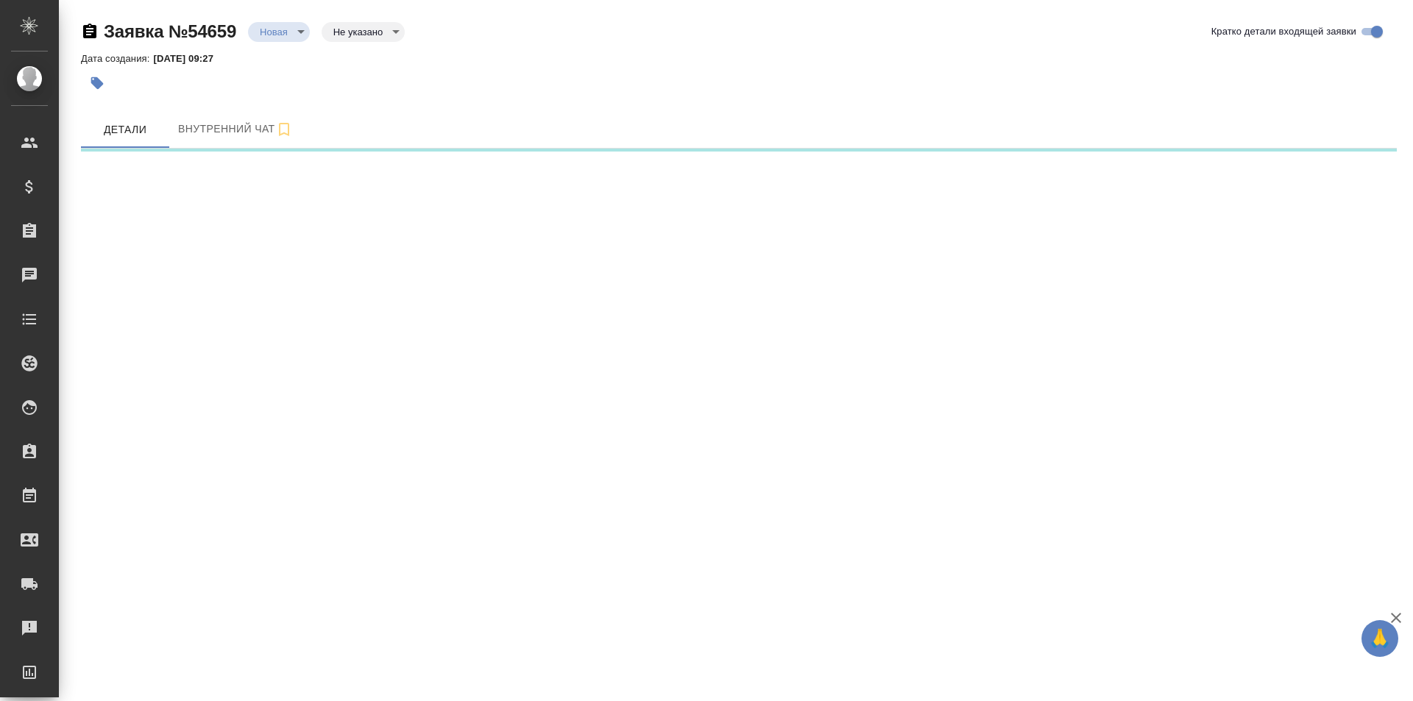
select select "RU"
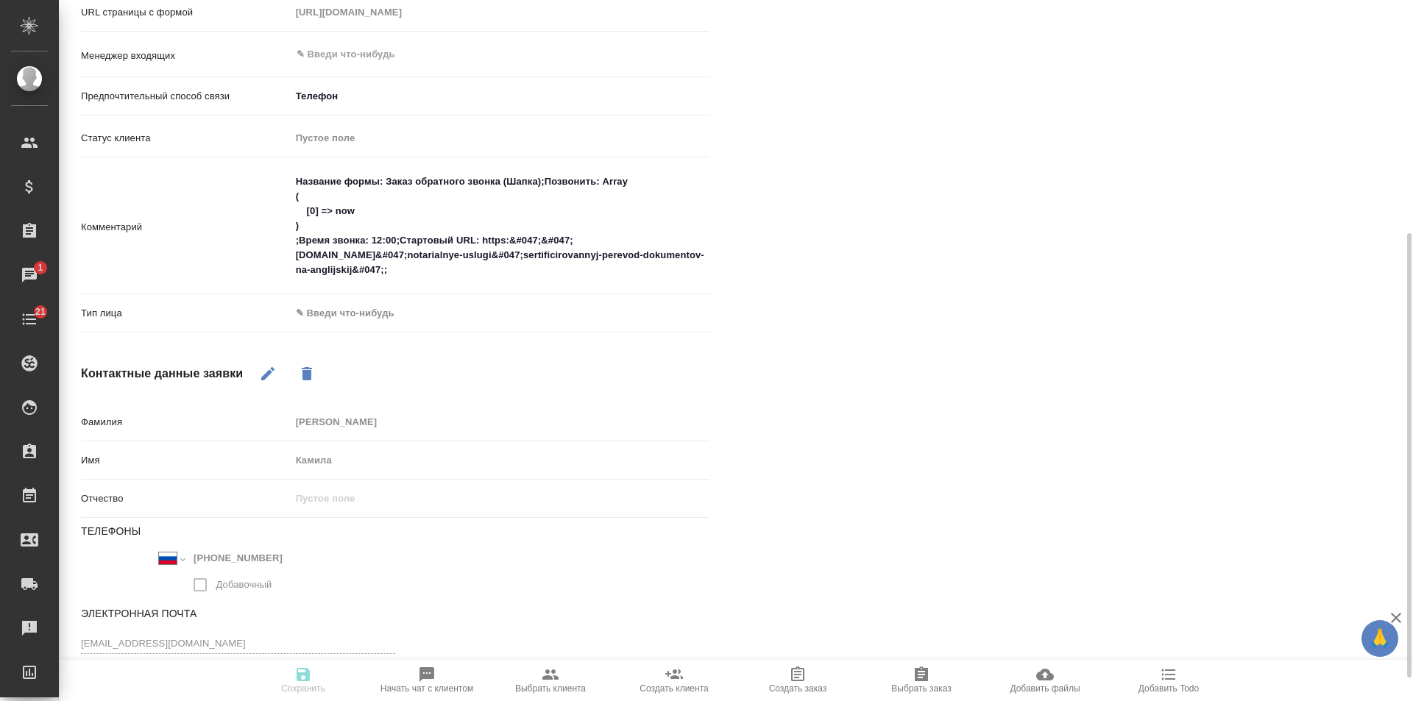
scroll to position [405, 0]
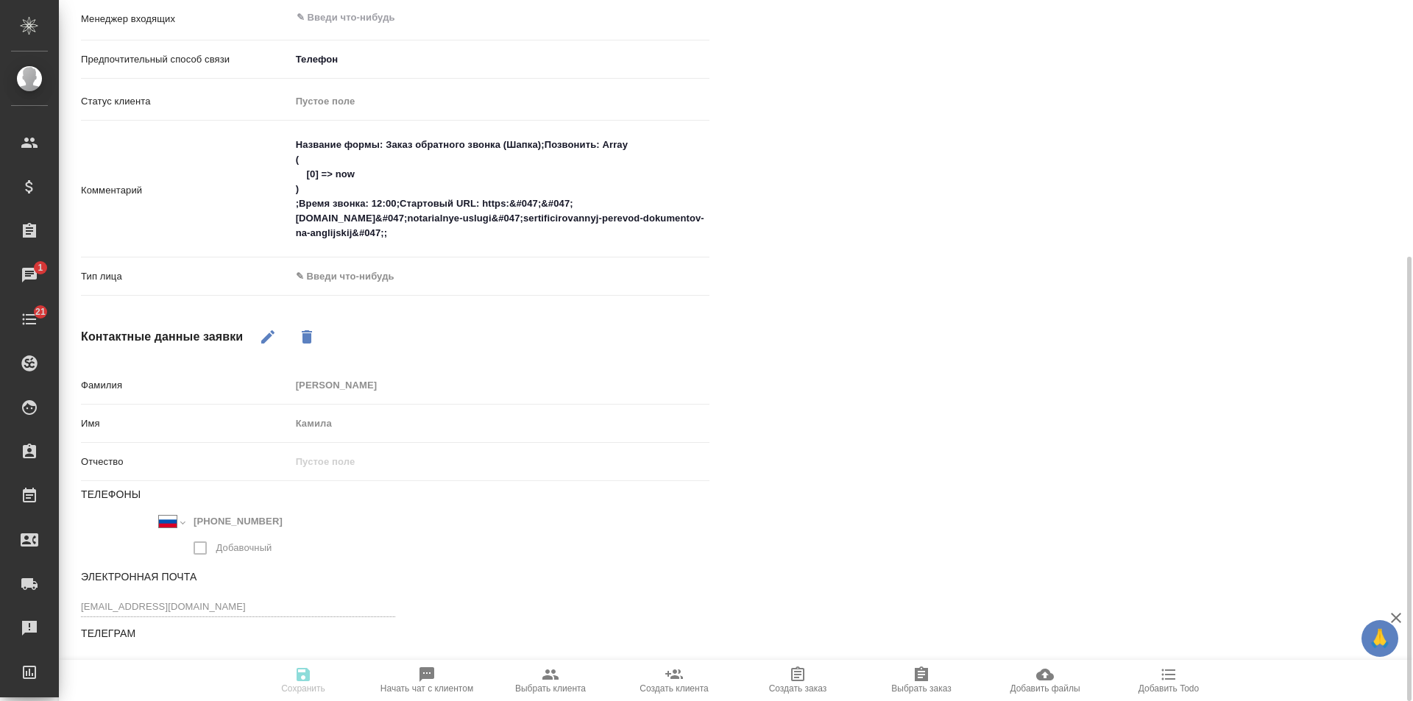
type textarea "x"
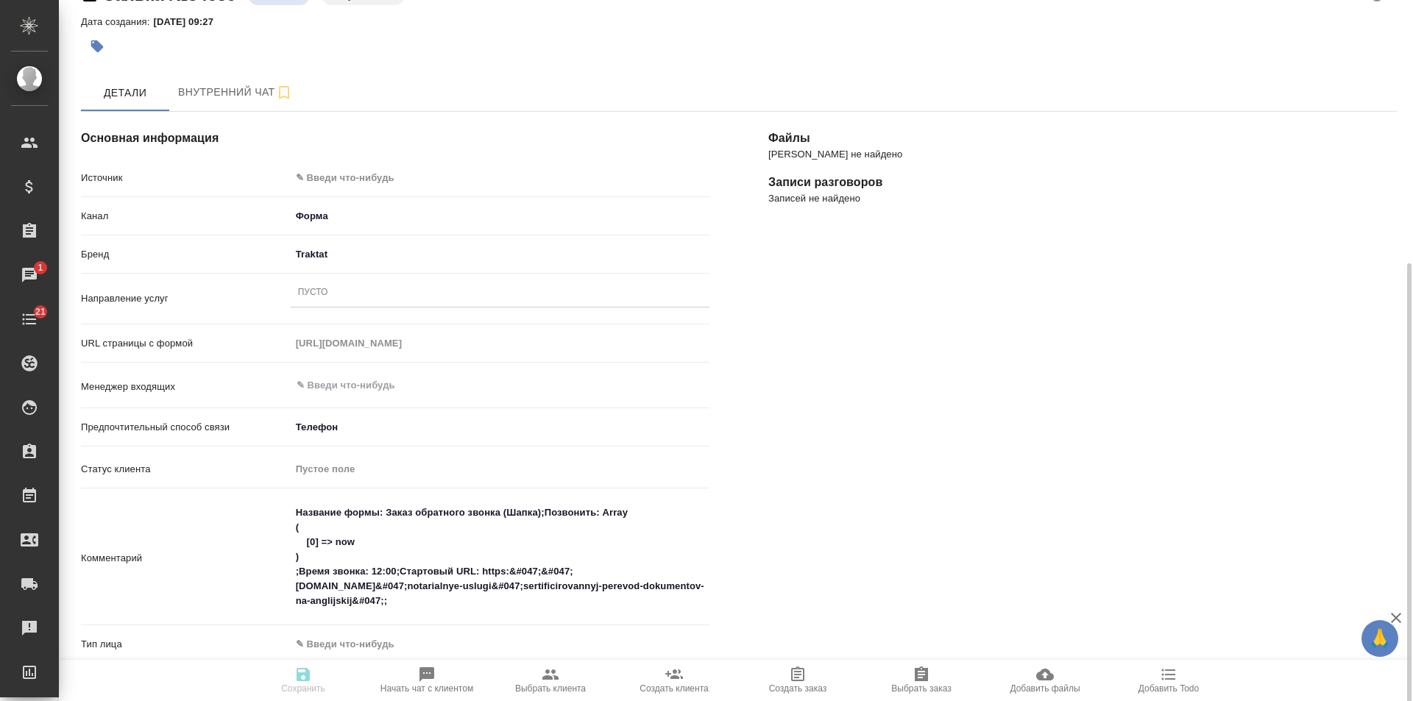
scroll to position [0, 0]
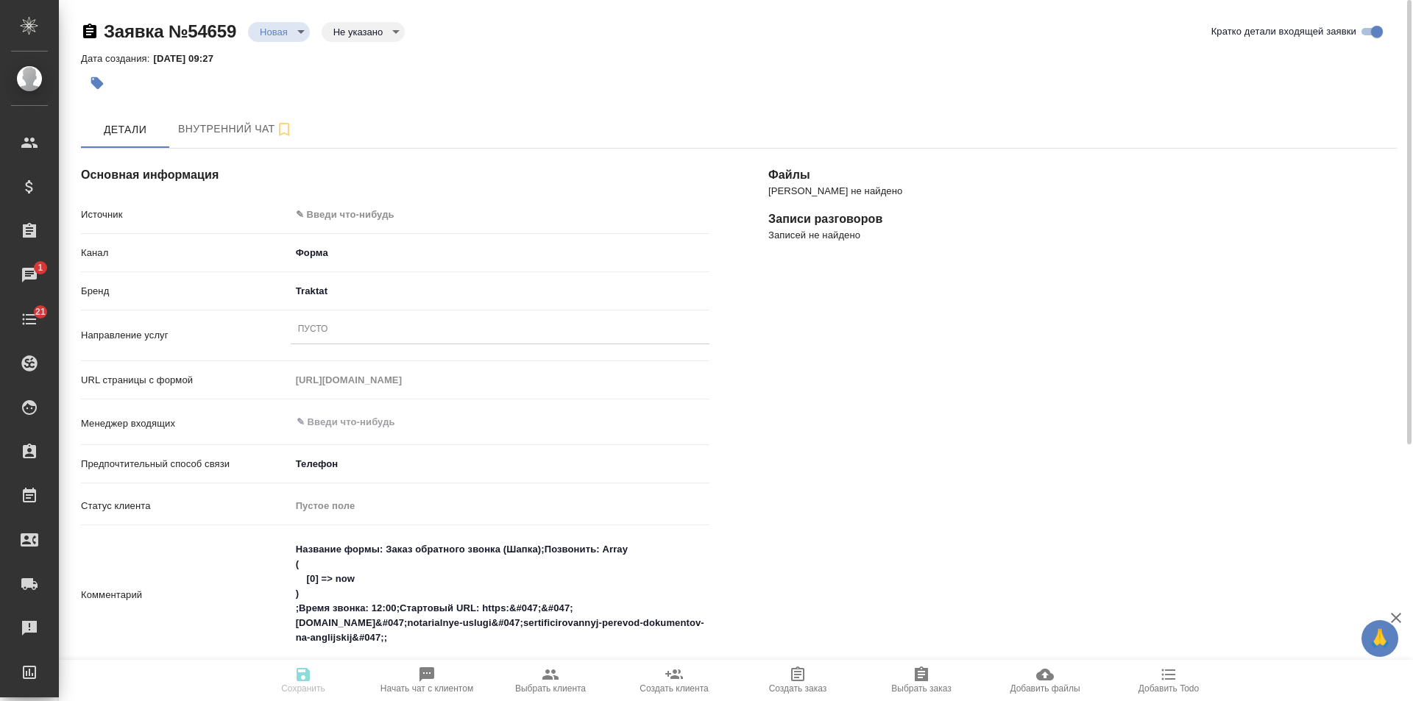
click at [356, 207] on body "🙏 .cls-1 fill:#fff; AWATERA [PERSON_NAME] Спецификации Заказы 1 Чаты 21 Todo Пр…" at bounding box center [706, 350] width 1413 height 701
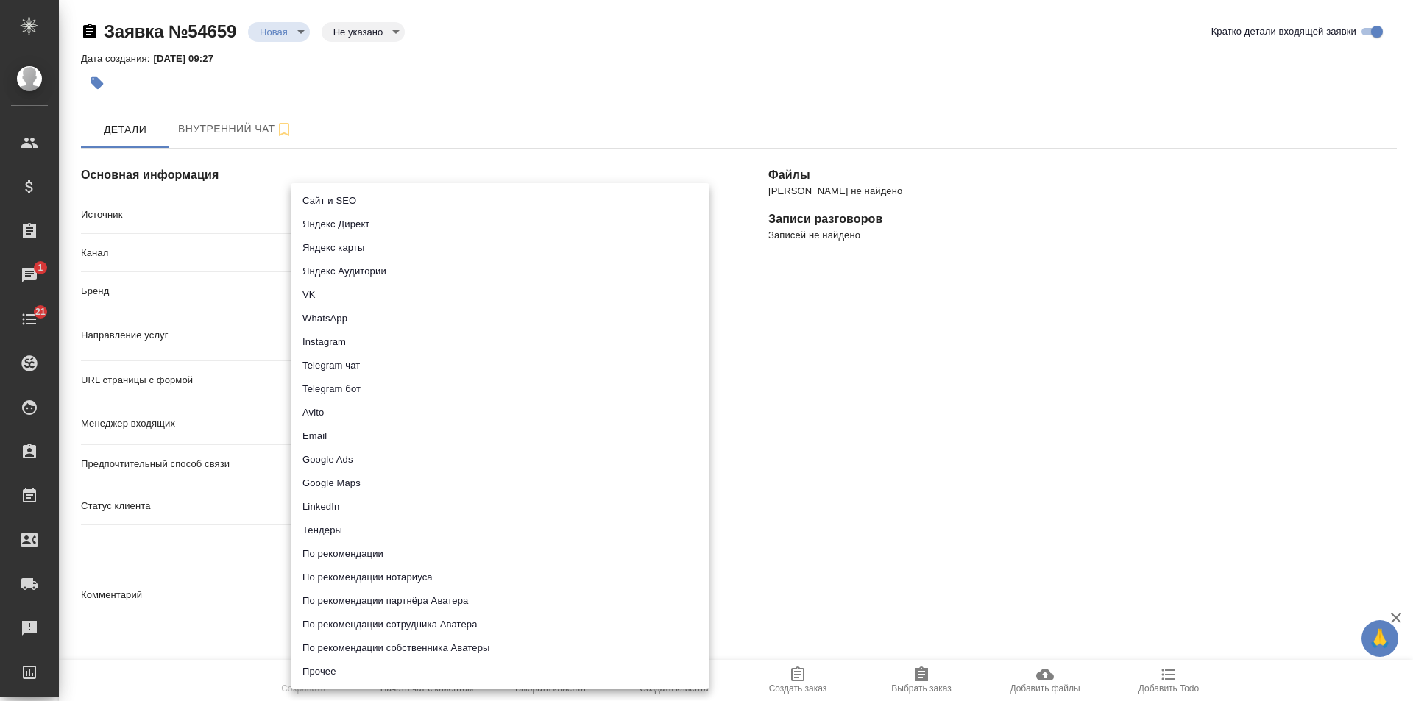
click at [354, 204] on li "Сайт и SEO" at bounding box center [500, 201] width 419 height 24
type input "seo"
type textarea "x"
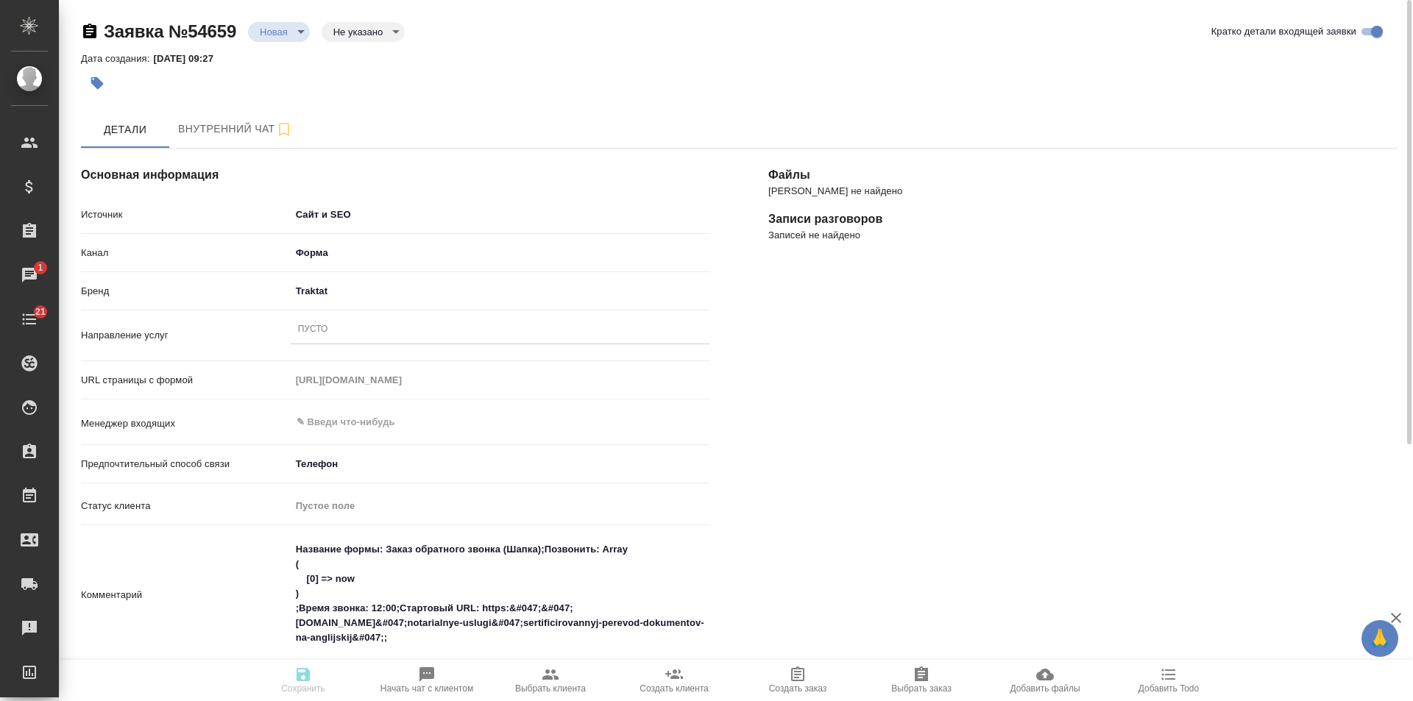
click at [368, 327] on div "Пусто" at bounding box center [500, 329] width 419 height 21
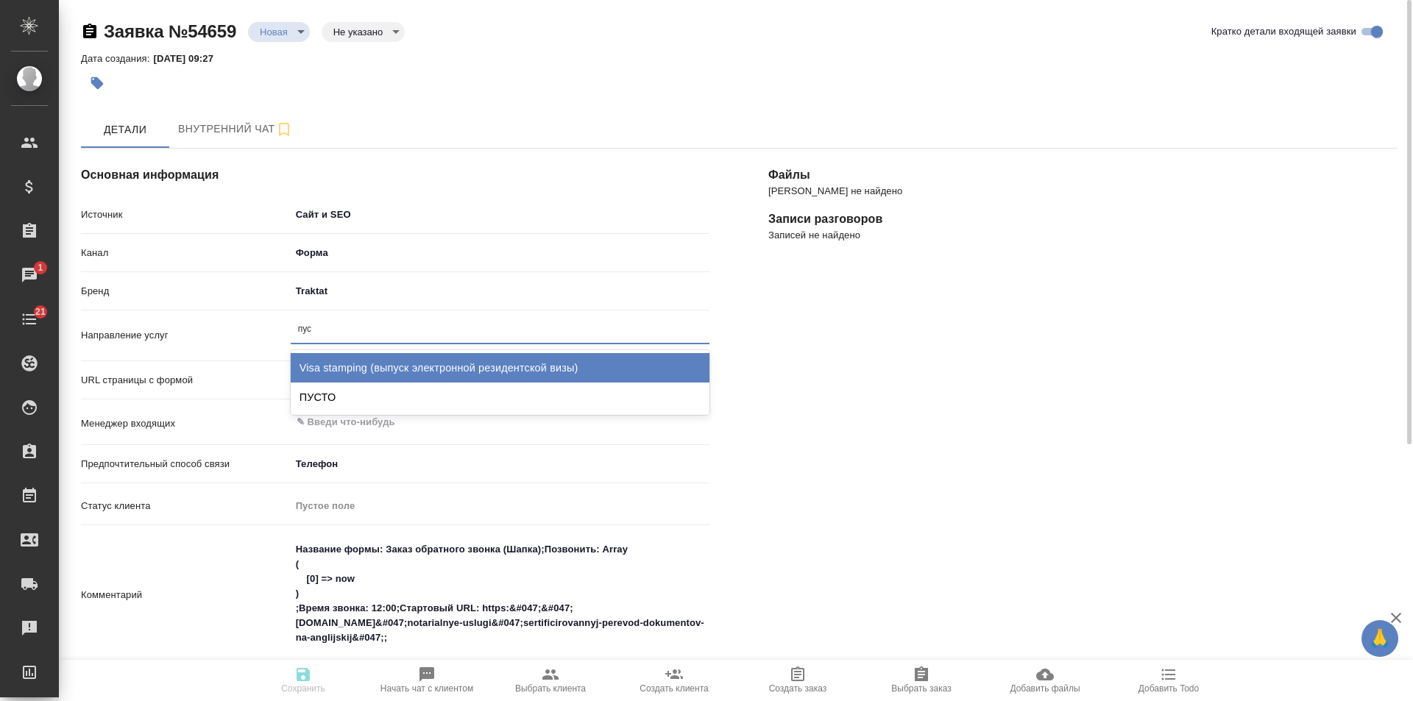
type input "пуст"
click at [350, 364] on div "ПУСТО" at bounding box center [500, 367] width 419 height 29
type textarea "x"
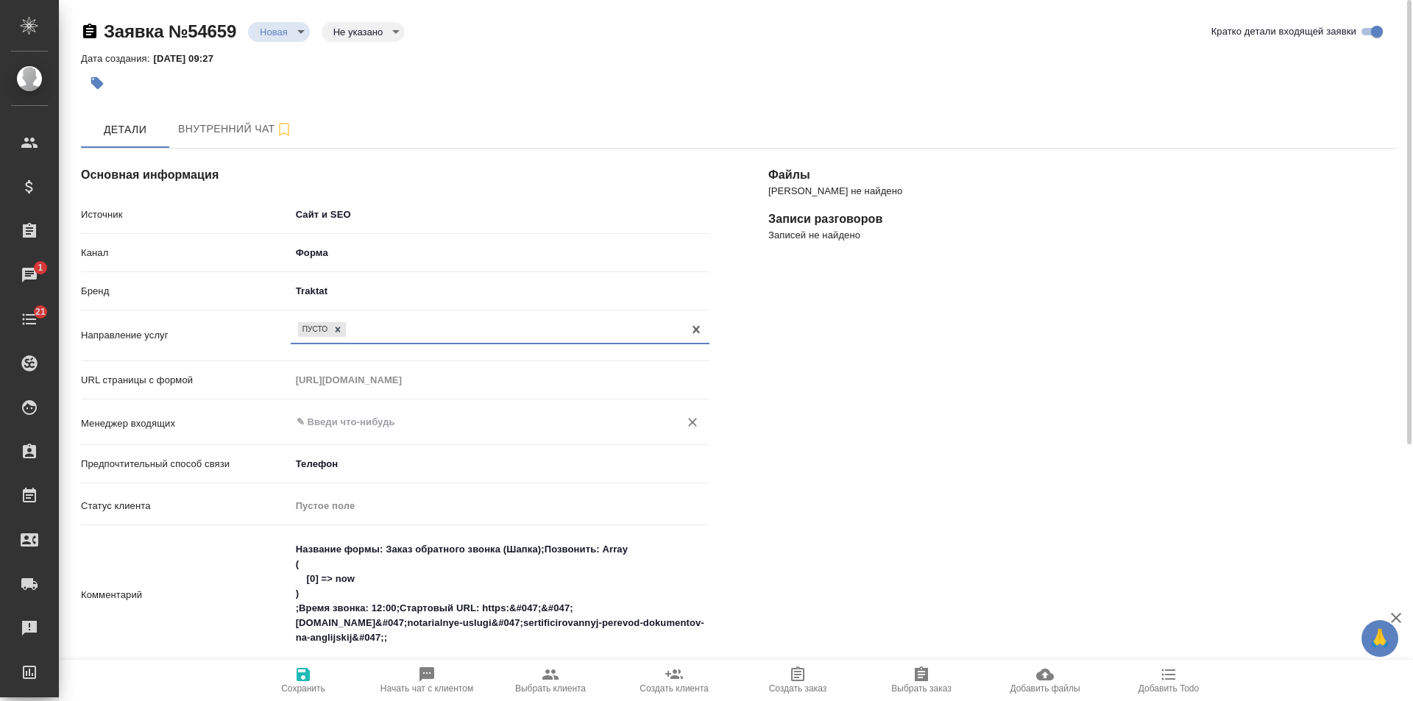
click at [353, 434] on div "​" at bounding box center [500, 422] width 419 height 26
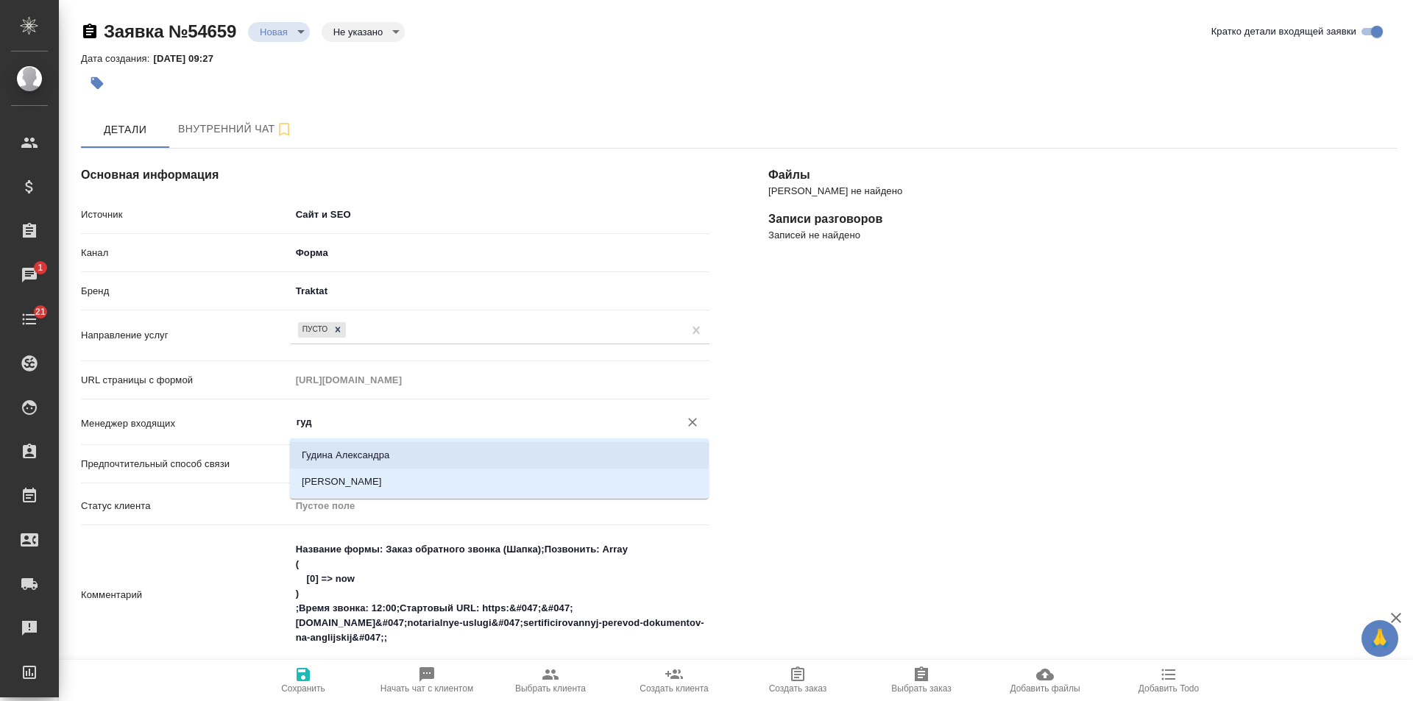
click at [342, 453] on li "Гудина Александра" at bounding box center [499, 455] width 419 height 26
type input "Гудина Александра"
type textarea "x"
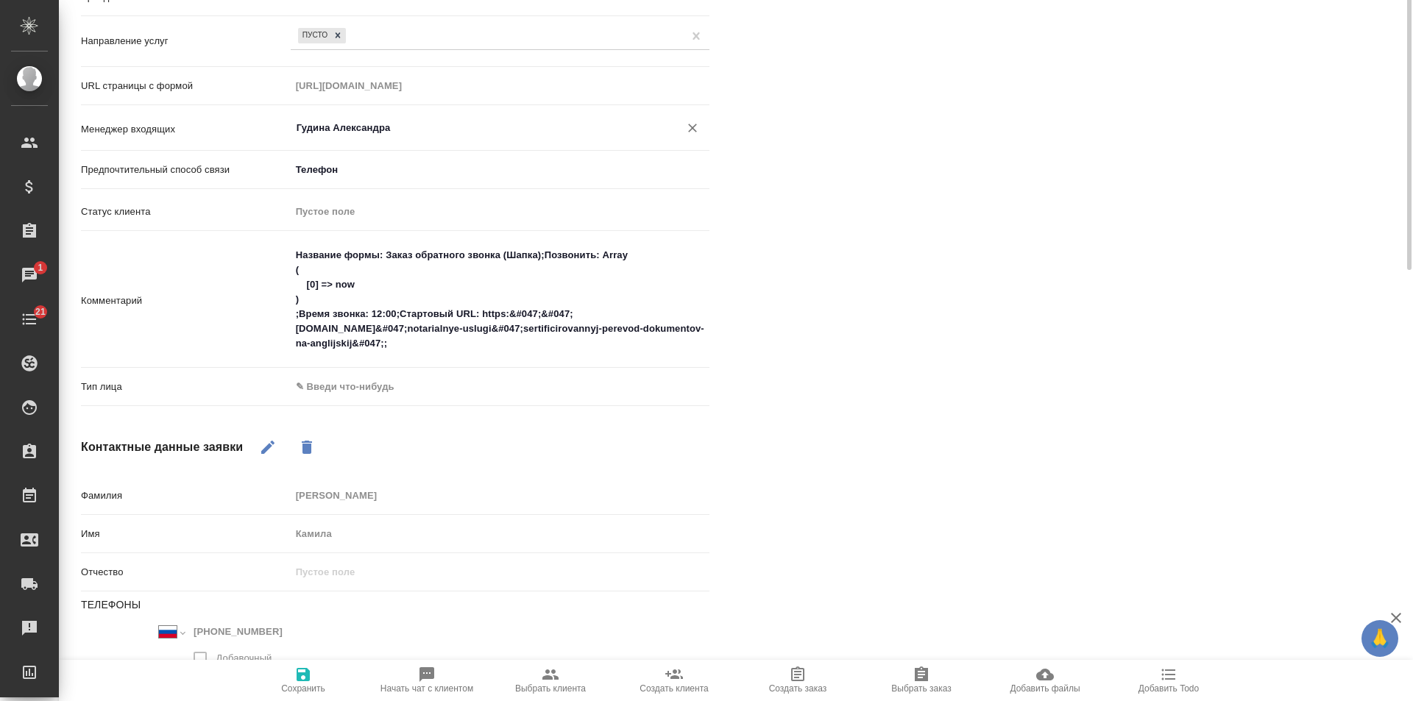
scroll to position [405, 0]
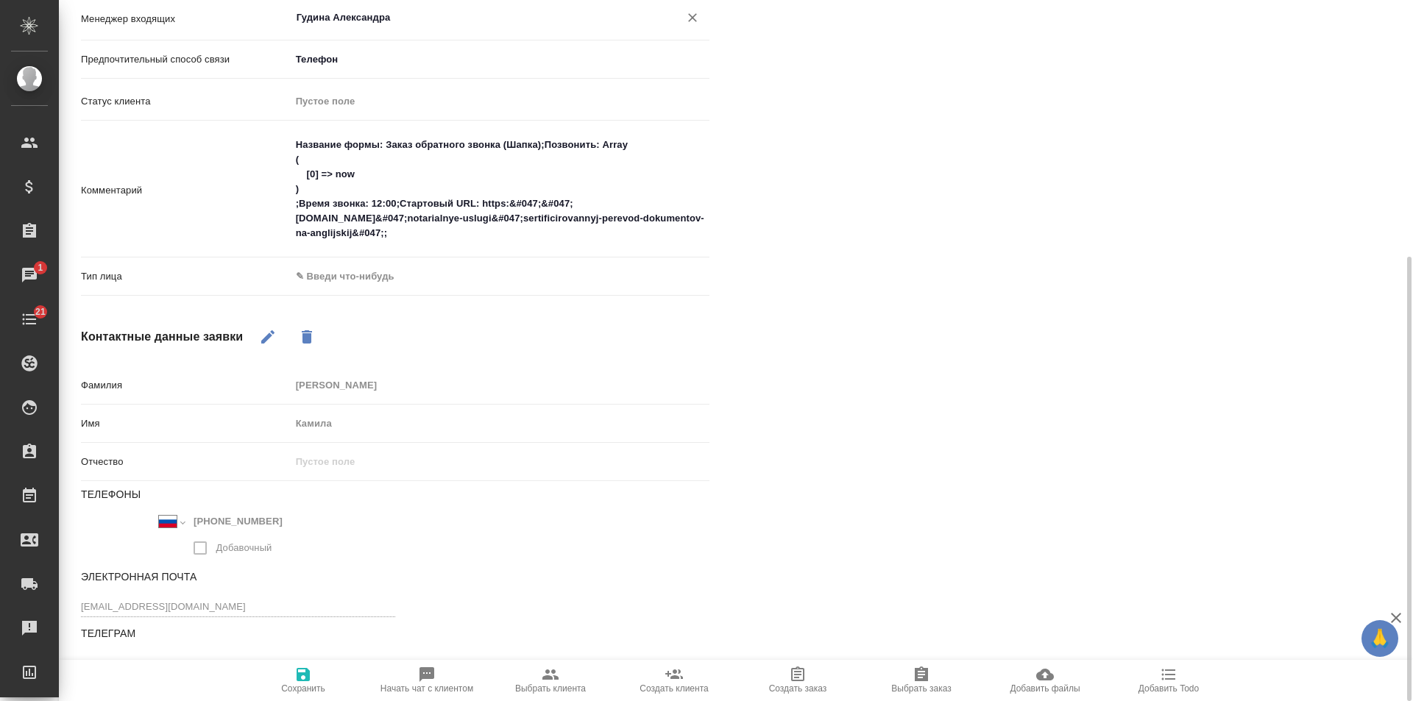
type input "Гудина Александра"
drag, startPoint x: 297, startPoint y: 676, endPoint x: 378, endPoint y: 614, distance: 101.3
click at [298, 676] on icon "button" at bounding box center [303, 674] width 13 height 13
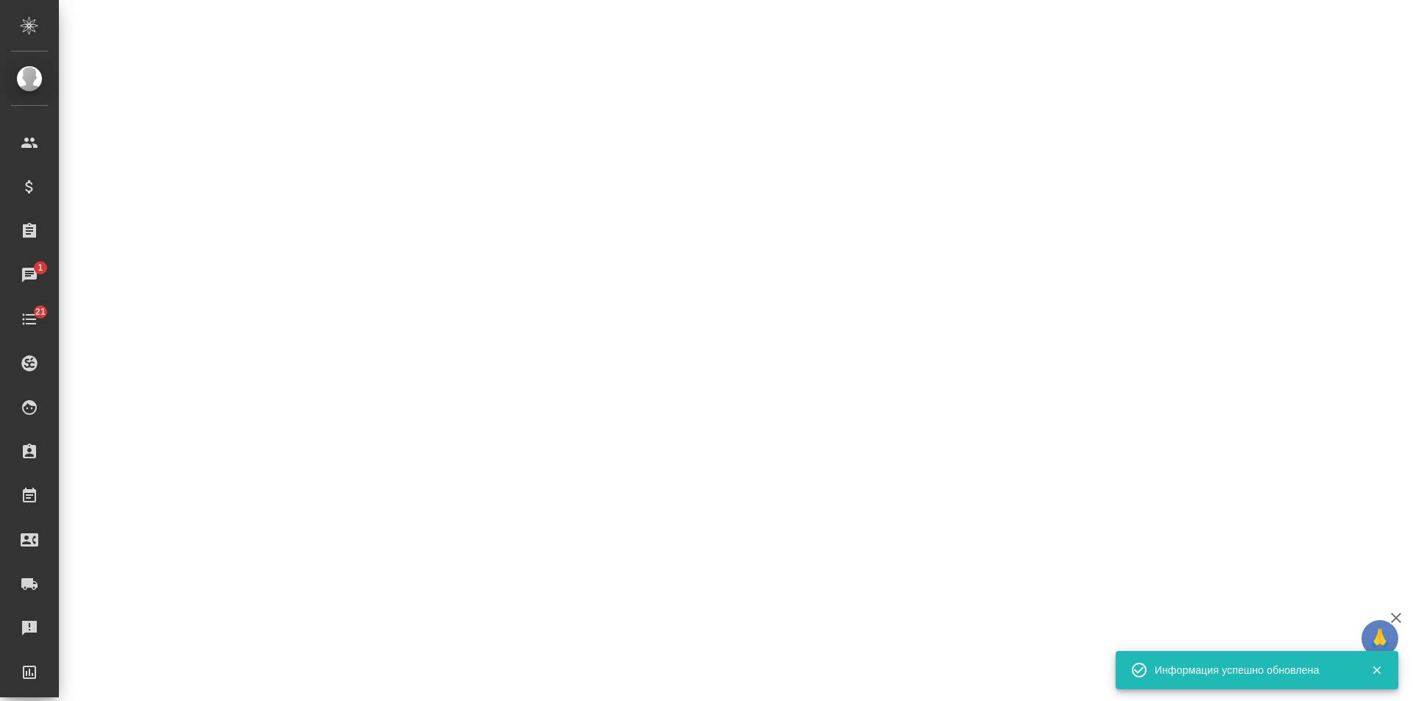
select select "RU"
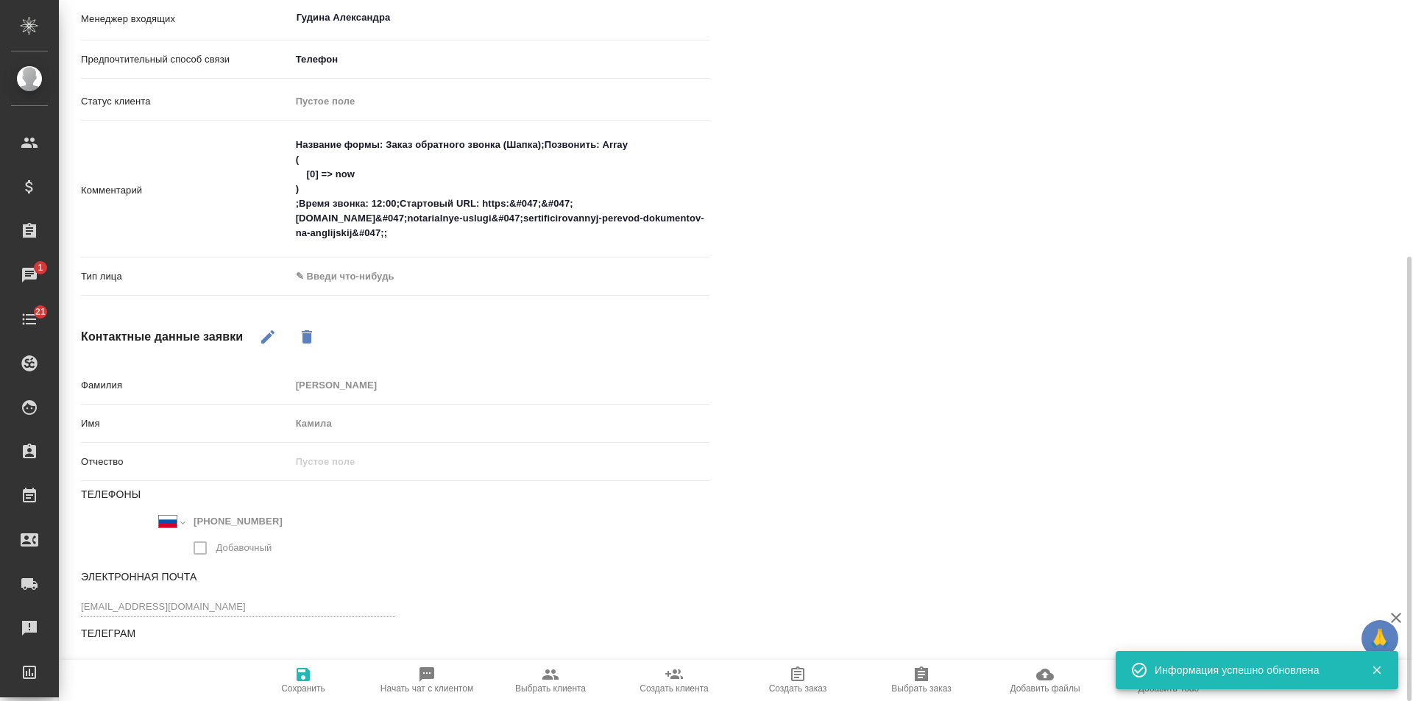
click at [356, 280] on body "🙏 .cls-1 fill:#fff; AWATERA Gudina Alexandra Клиенты Спецификации Заказы 1 Чаты…" at bounding box center [706, 350] width 1413 height 701
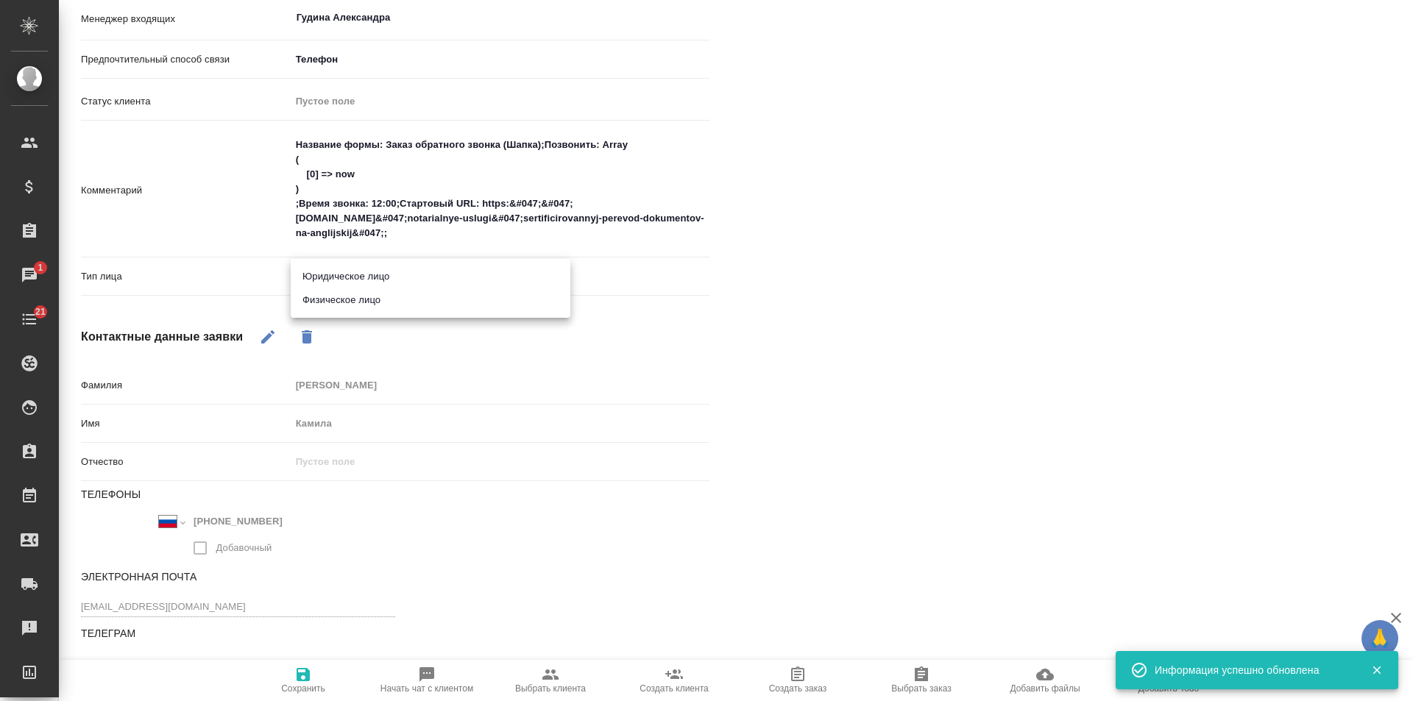
click at [347, 296] on li "Физическое лицо" at bounding box center [431, 301] width 280 height 24
type textarea "x"
type input "private"
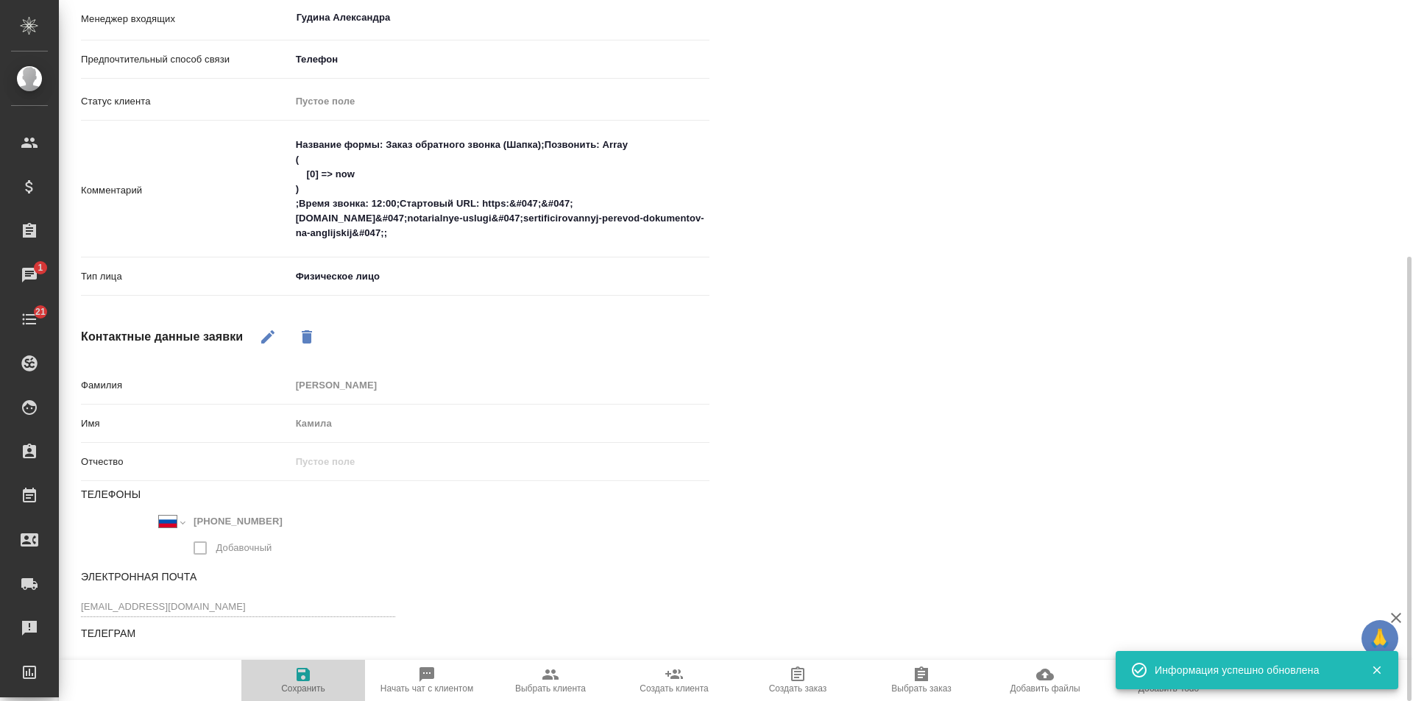
click at [299, 675] on icon "button" at bounding box center [303, 674] width 13 height 13
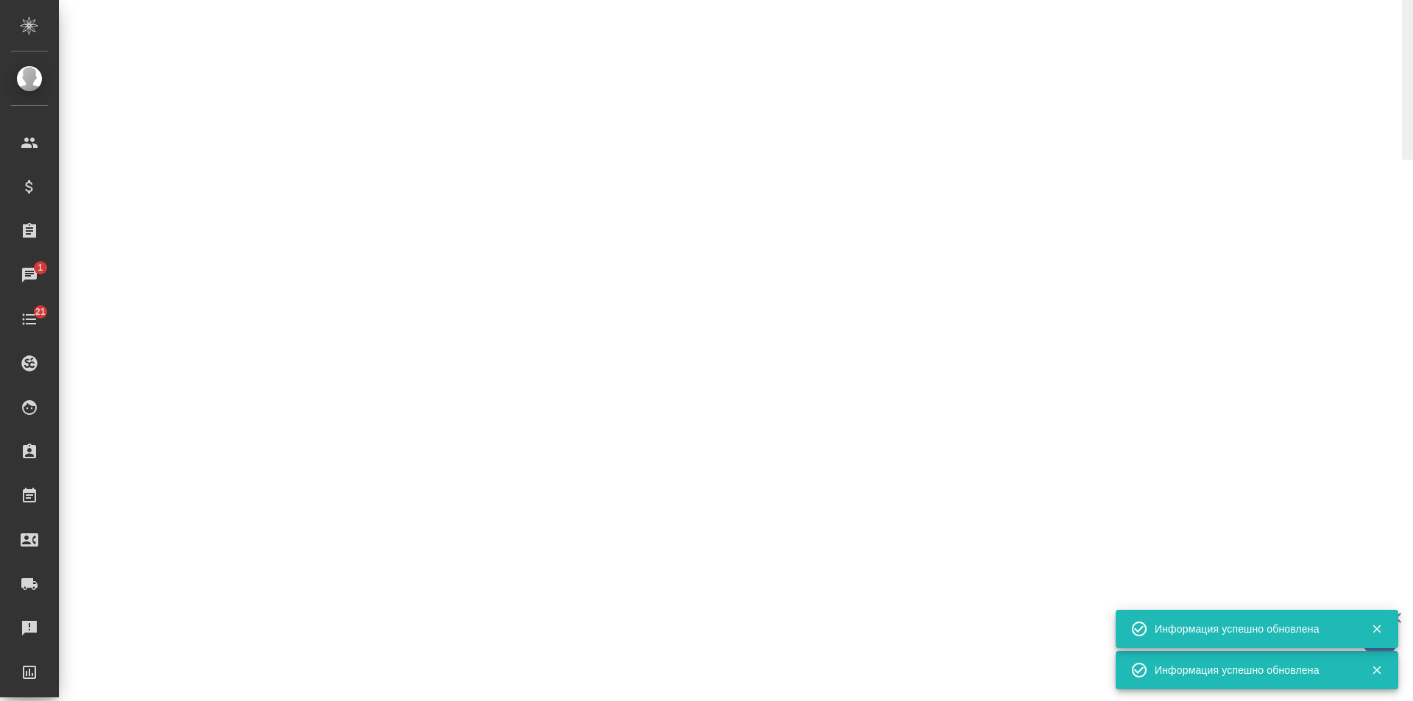
select select "RU"
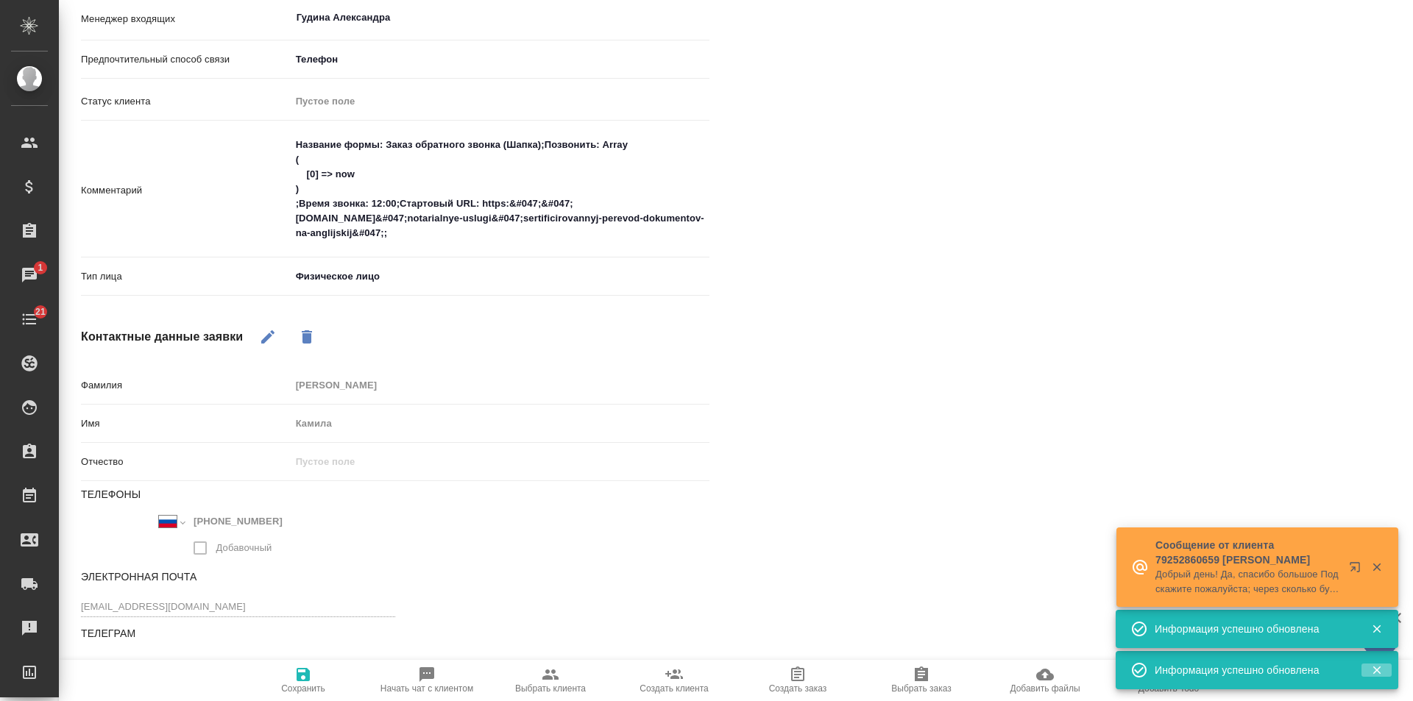
click at [1375, 674] on icon "button" at bounding box center [1377, 670] width 13 height 13
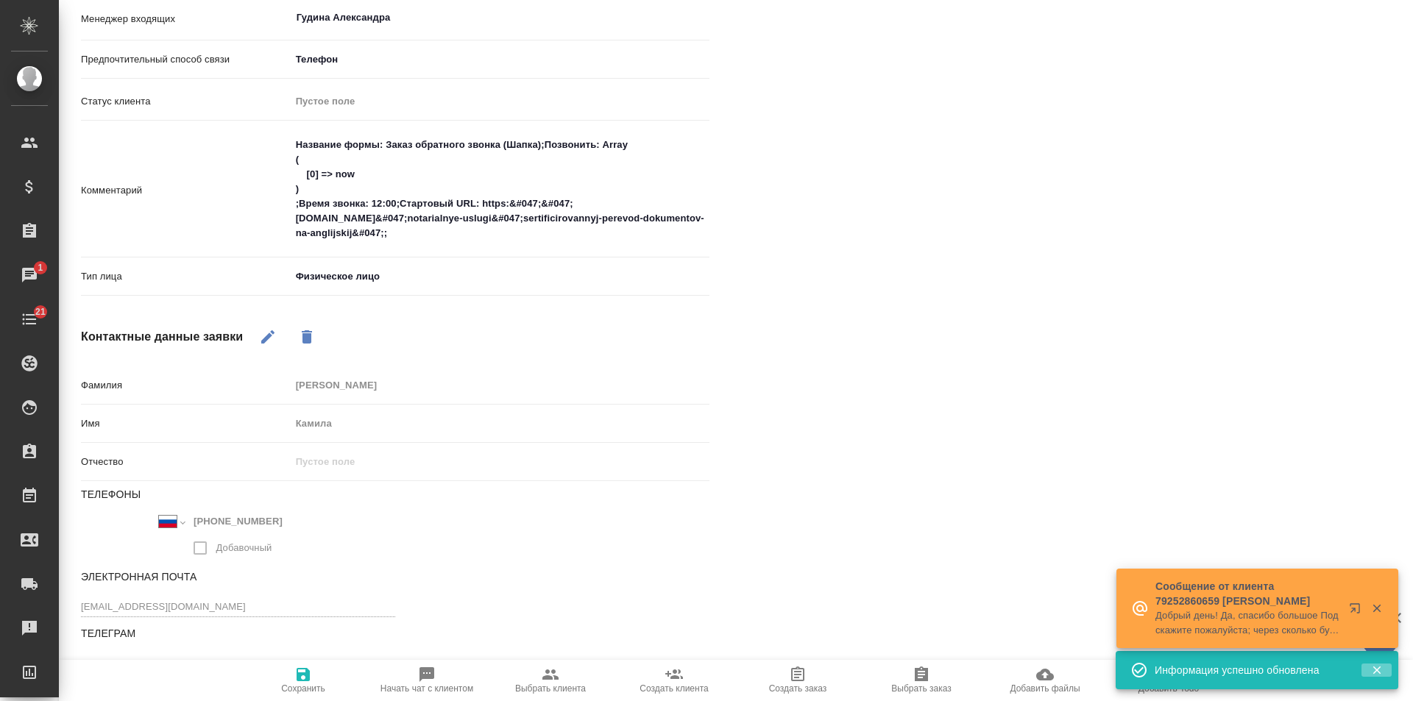
click at [1373, 673] on icon "button" at bounding box center [1377, 671] width 8 height 8
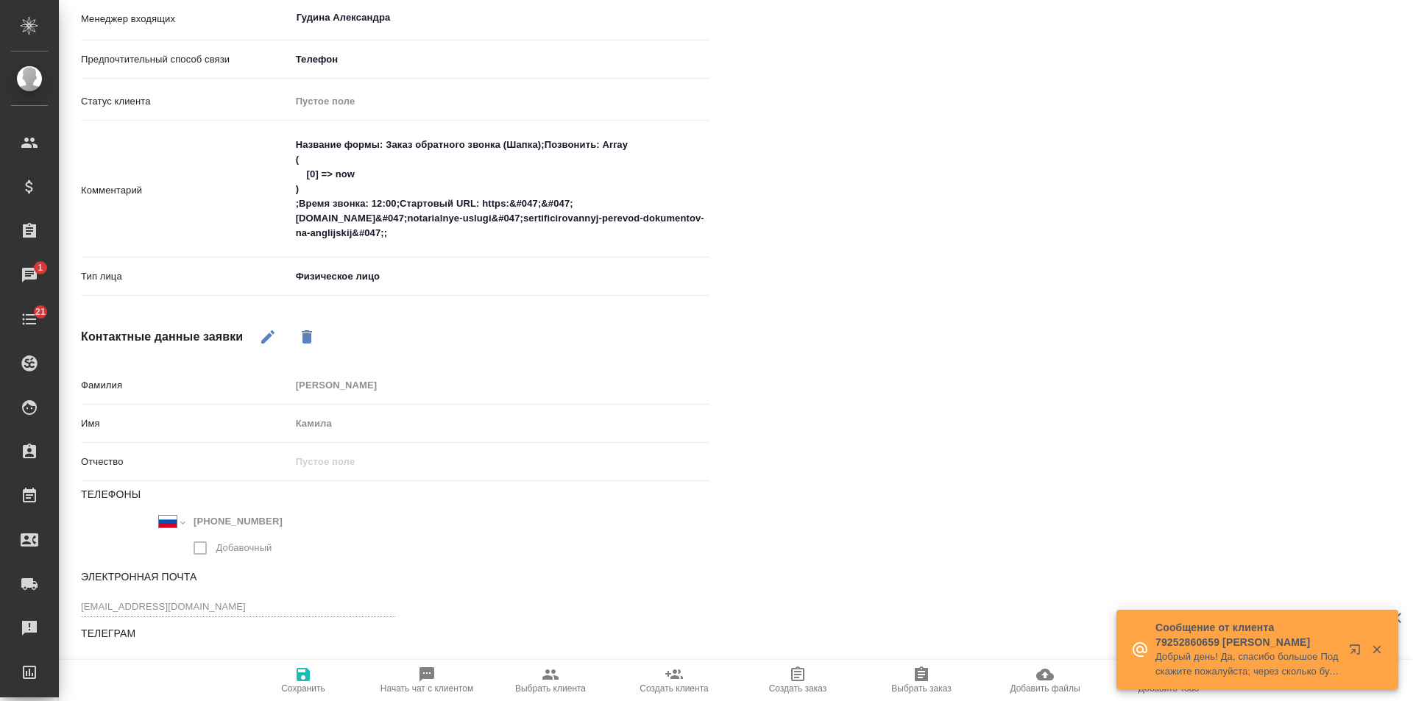
click at [1379, 650] on icon "button" at bounding box center [1377, 649] width 13 height 13
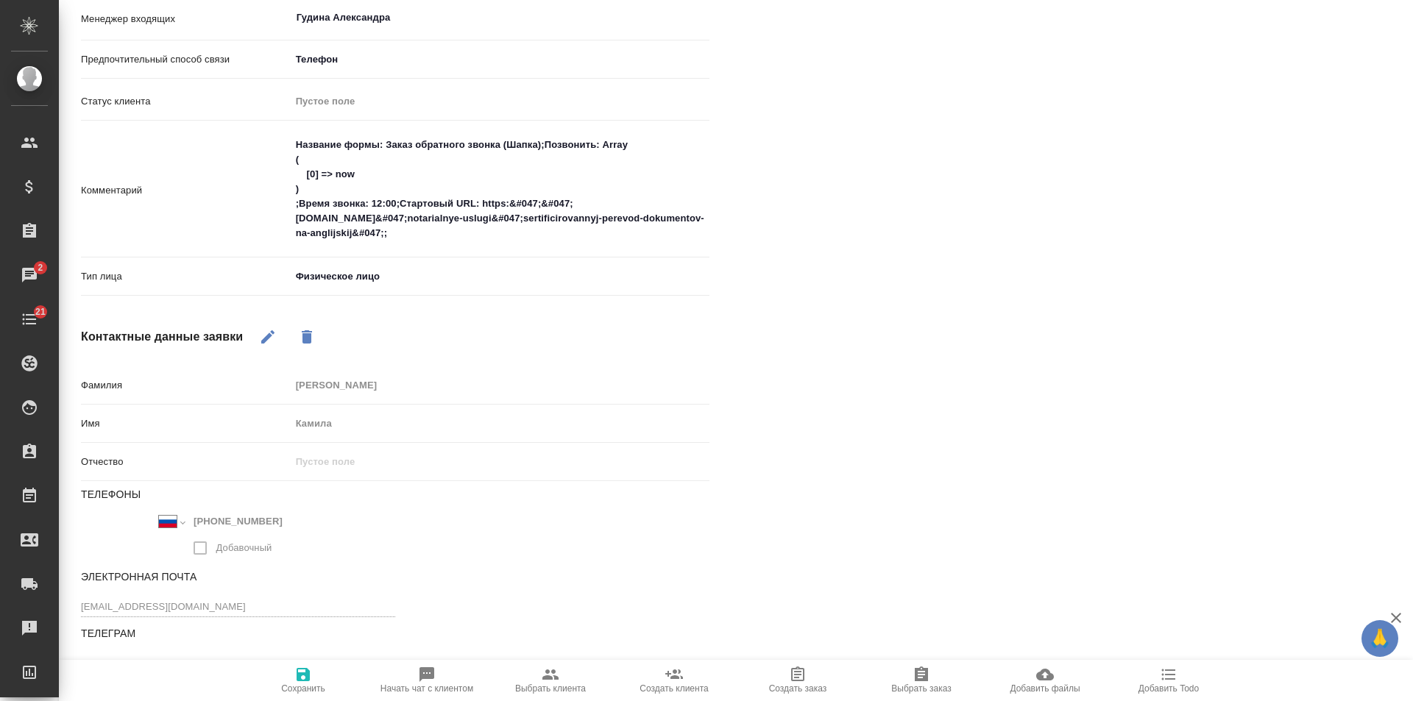
click at [1167, 683] on icon "button" at bounding box center [1169, 675] width 18 height 18
type textarea "x"
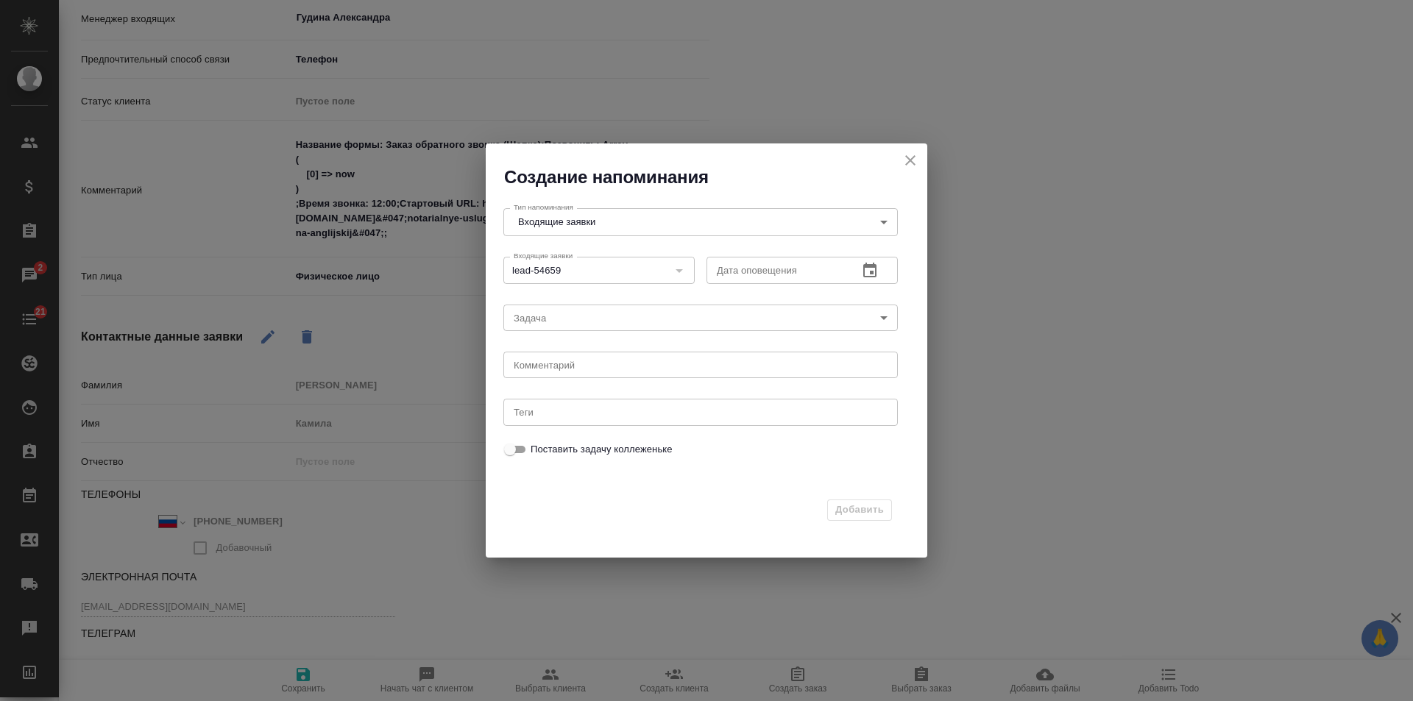
click at [866, 267] on icon "button" at bounding box center [869, 270] width 13 height 15
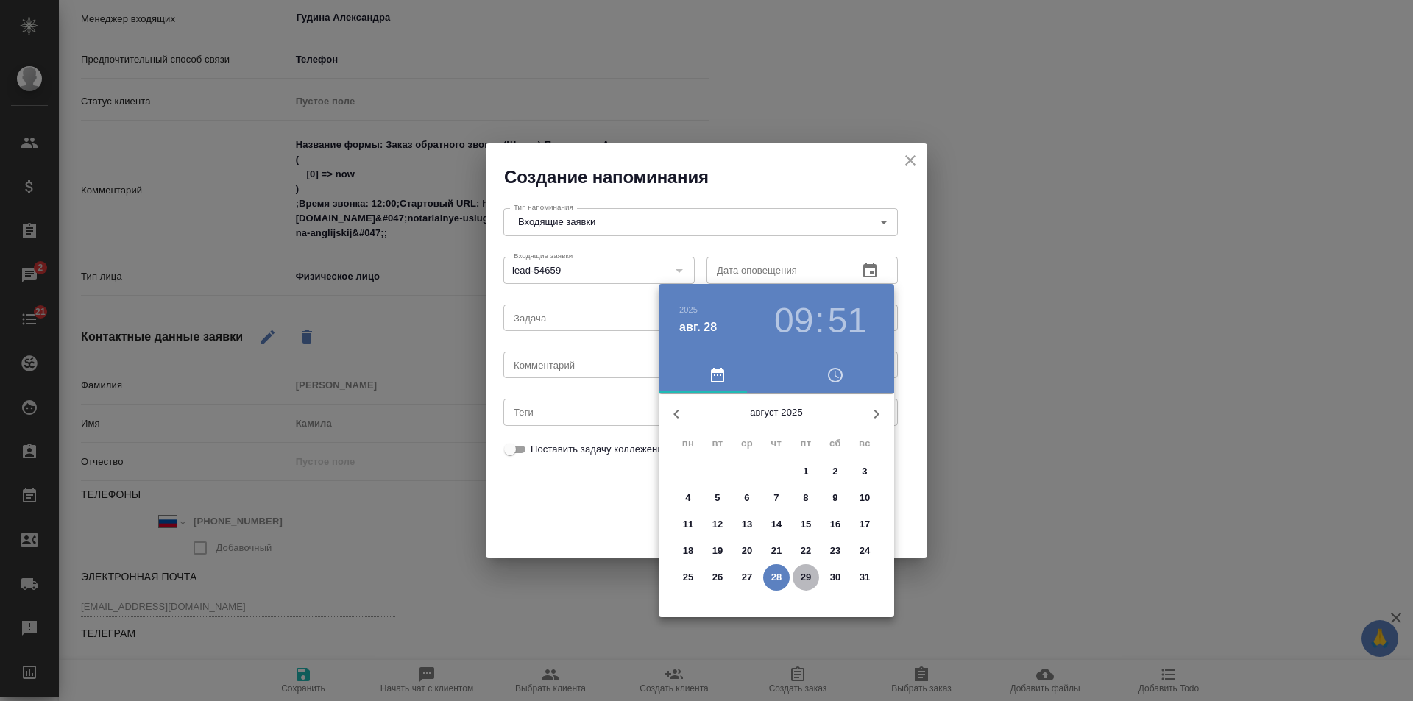
click at [806, 573] on p "29" at bounding box center [806, 577] width 11 height 15
type input "29.08.2025 09:51"
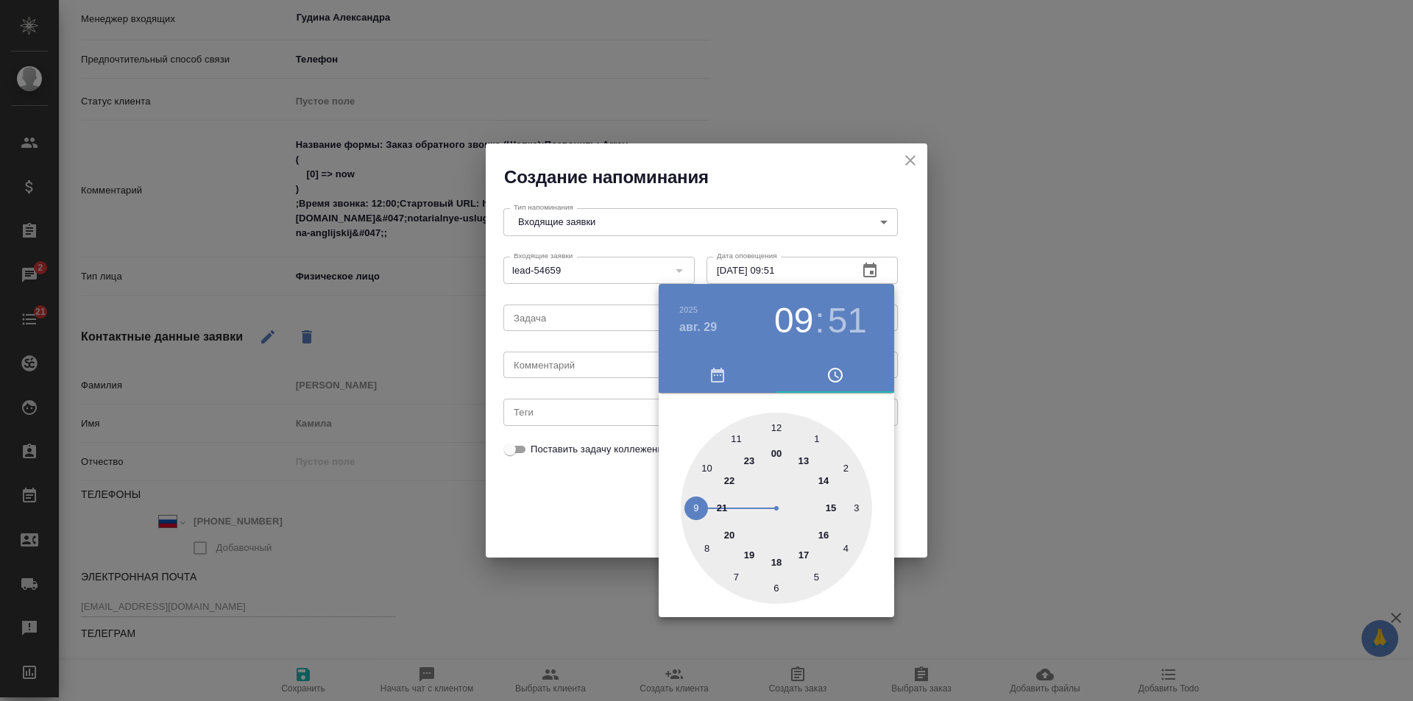
click at [557, 365] on div at bounding box center [706, 350] width 1413 height 701
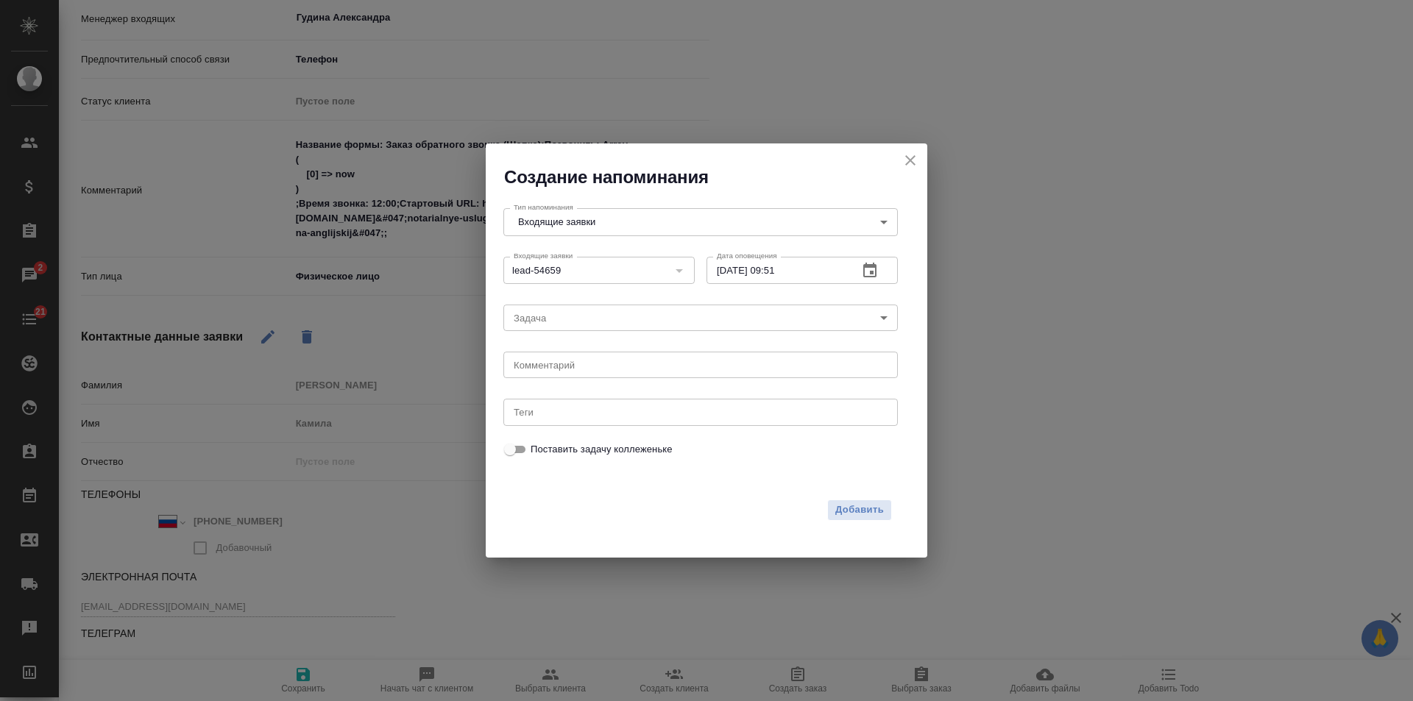
click at [544, 367] on div "2025 авг. 29 09 : 51 00 1 2 3 4 5 6 7 8 9 10 11 12 13 14 15 16 17 18 19 20 21 2…" at bounding box center [706, 350] width 1413 height 701
click at [537, 367] on textarea at bounding box center [701, 365] width 374 height 11
type textarea "ответила на почте?"
click at [852, 514] on span "Добавить" at bounding box center [859, 510] width 49 height 17
type textarea "x"
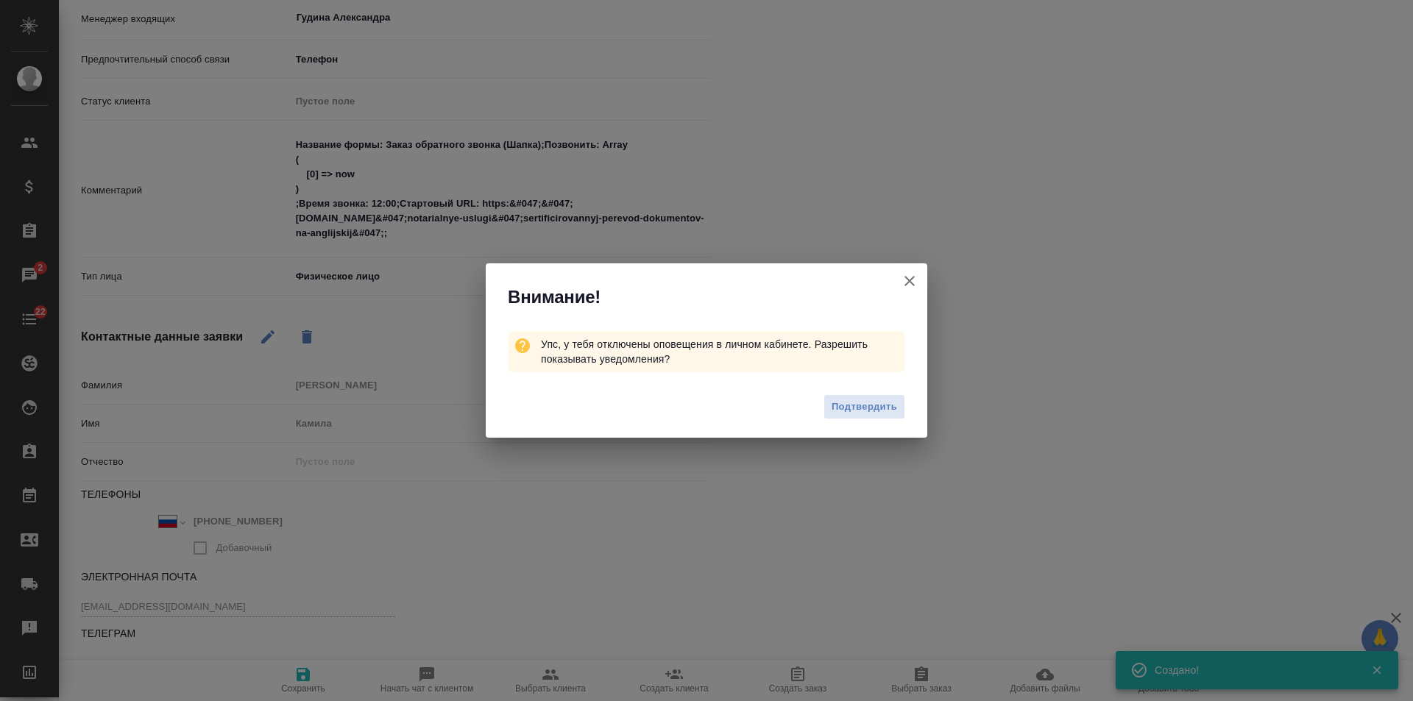
click at [911, 278] on icon "button" at bounding box center [910, 281] width 18 height 18
type textarea "x"
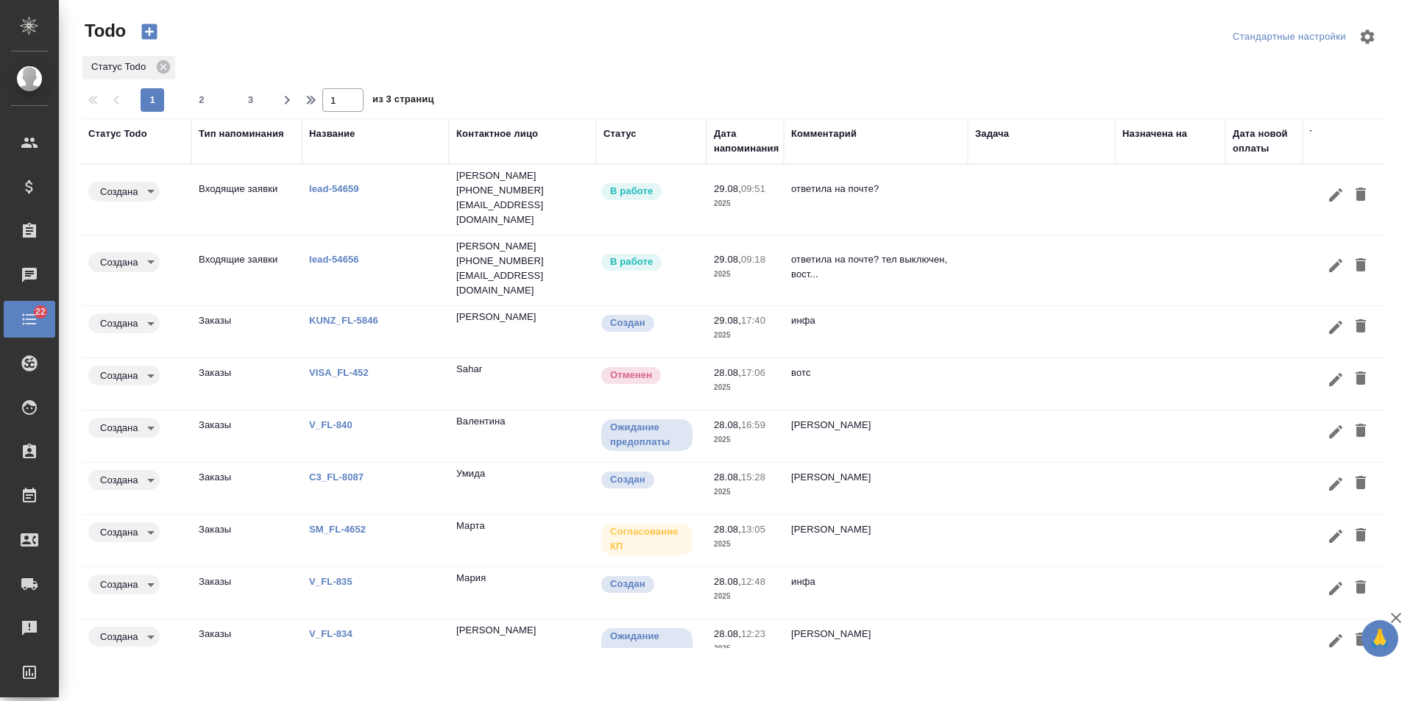
click at [887, 358] on td "вотс" at bounding box center [876, 384] width 184 height 52
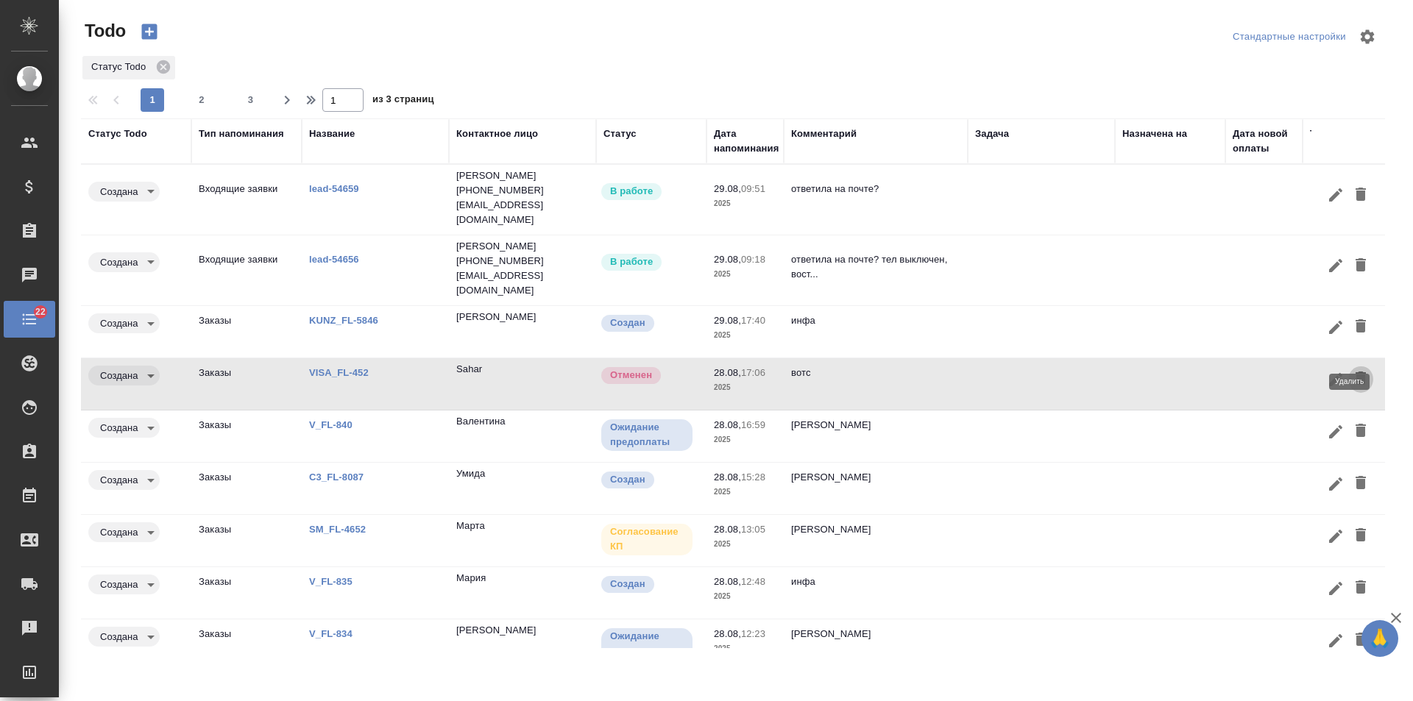
click at [1356, 372] on icon "button" at bounding box center [1361, 378] width 10 height 13
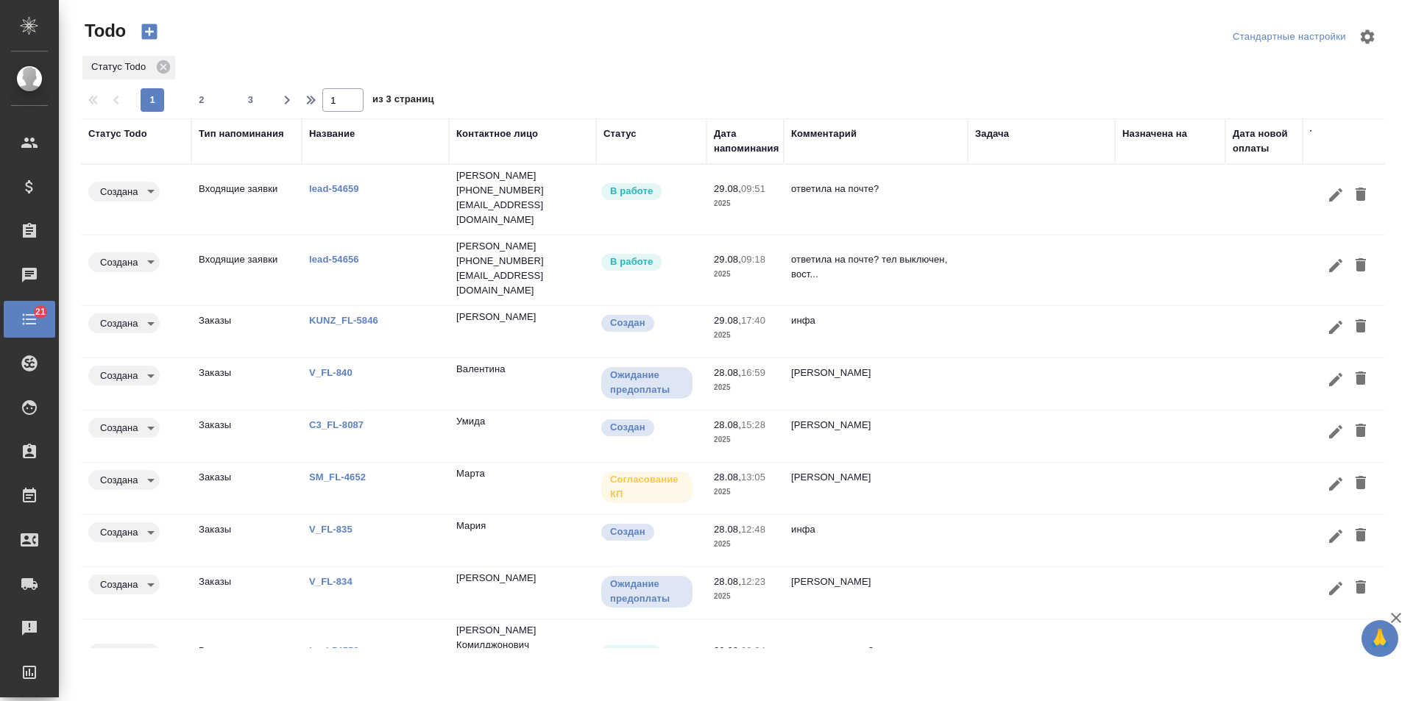
scroll to position [76, 0]
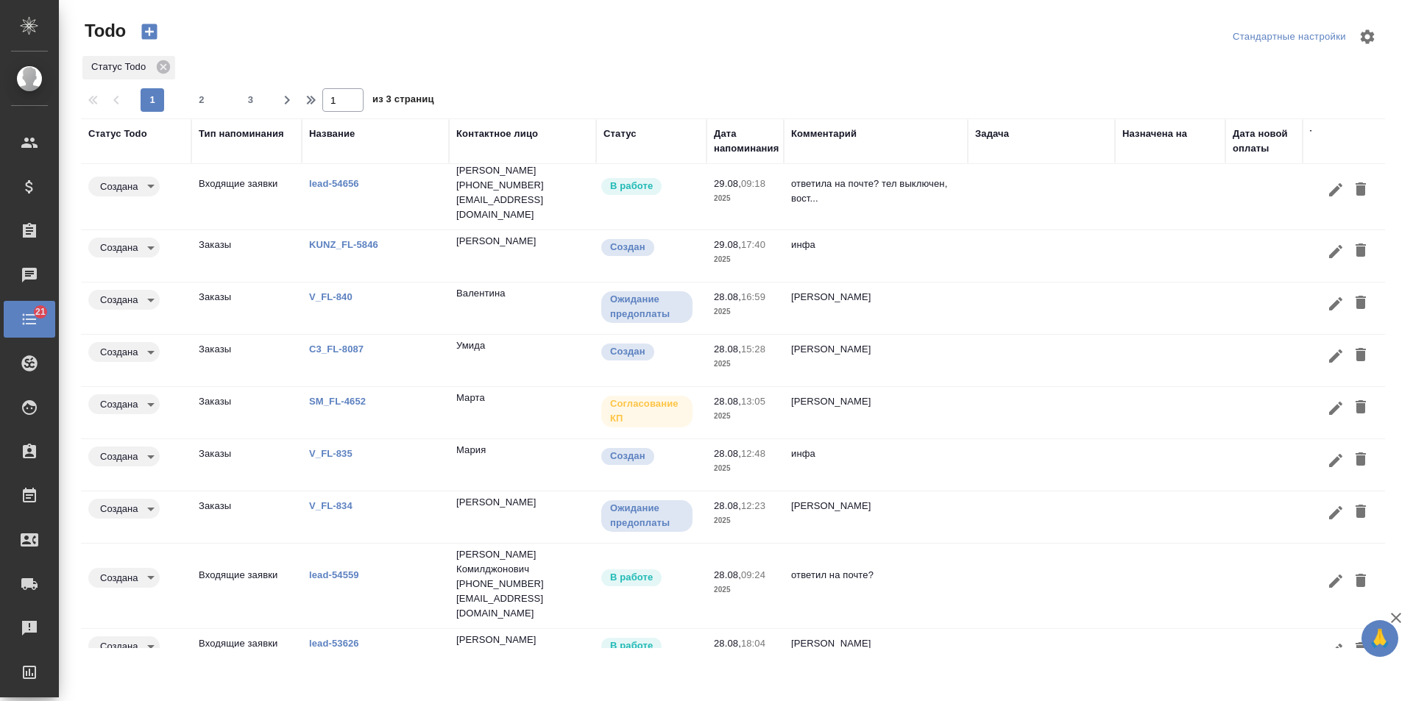
click at [350, 570] on link "lead-54559" at bounding box center [334, 575] width 50 height 11
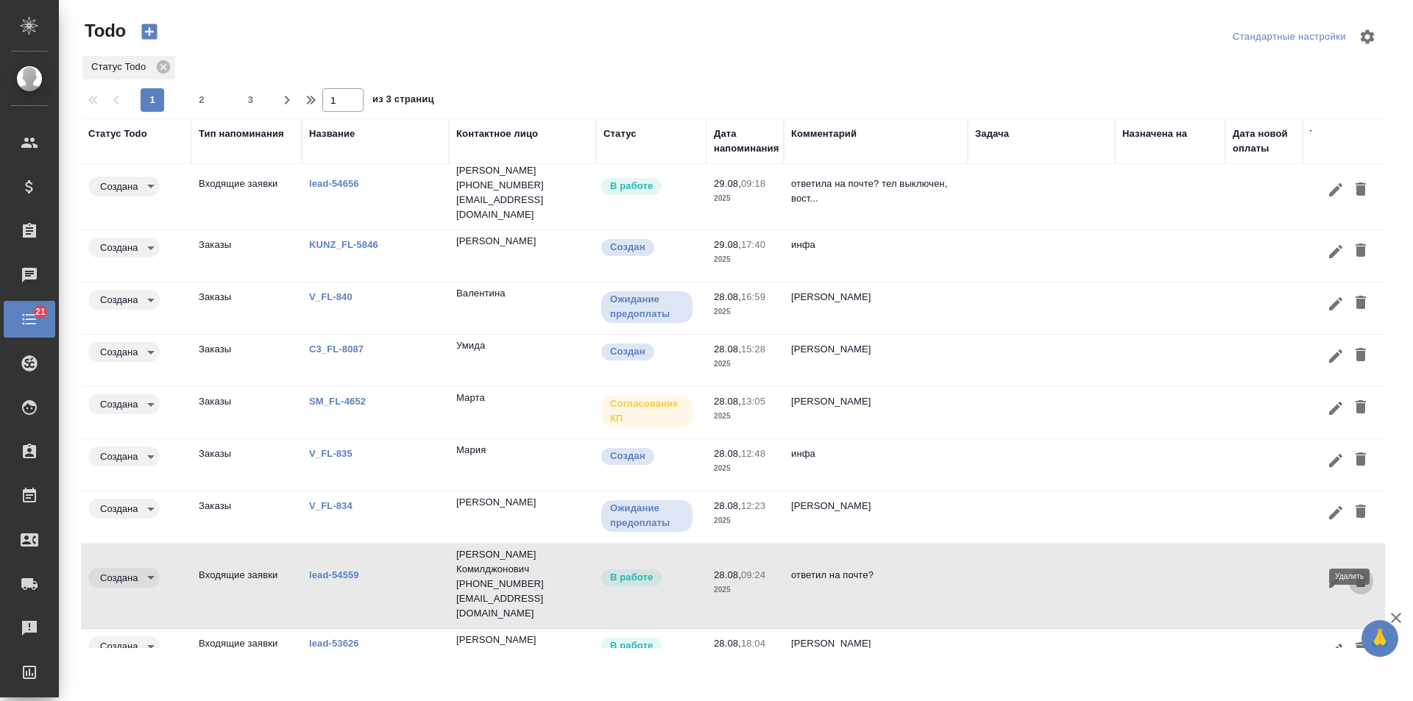
click at [1352, 572] on icon "button" at bounding box center [1361, 581] width 18 height 18
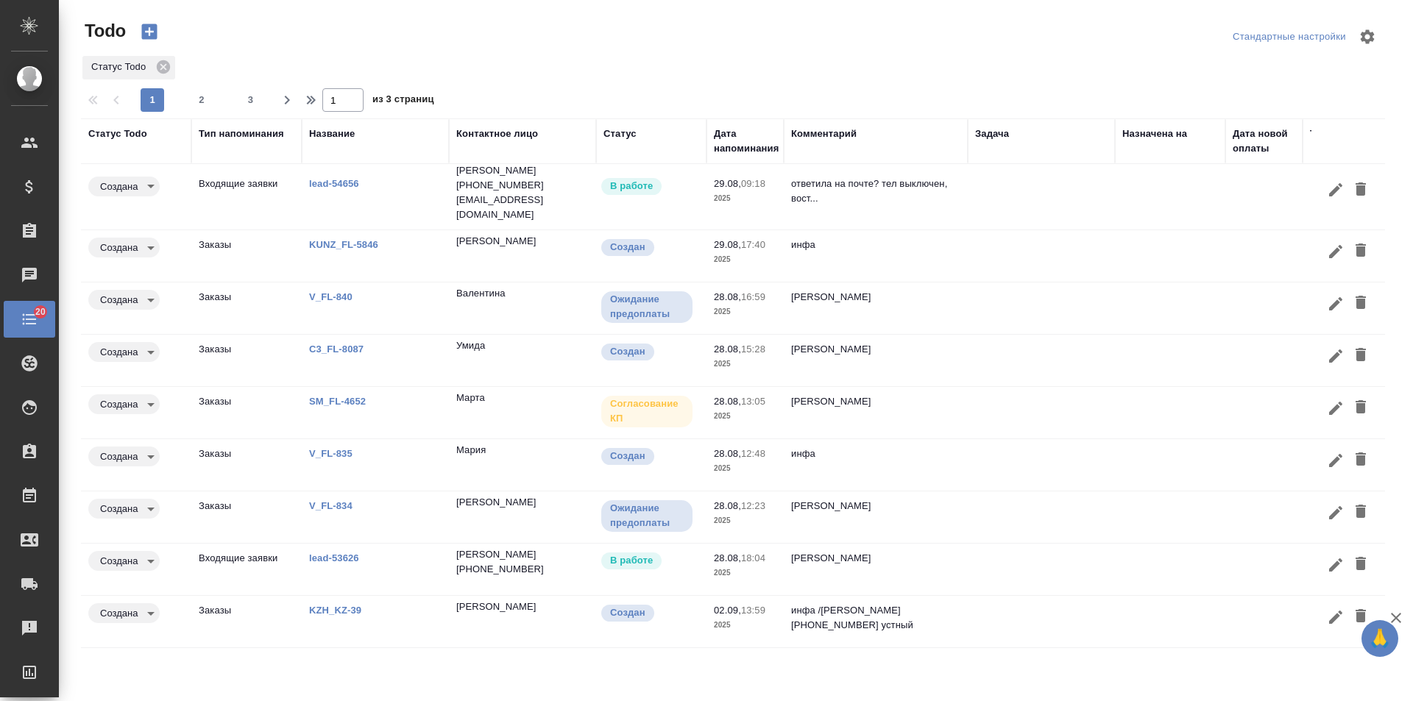
scroll to position [57, 0]
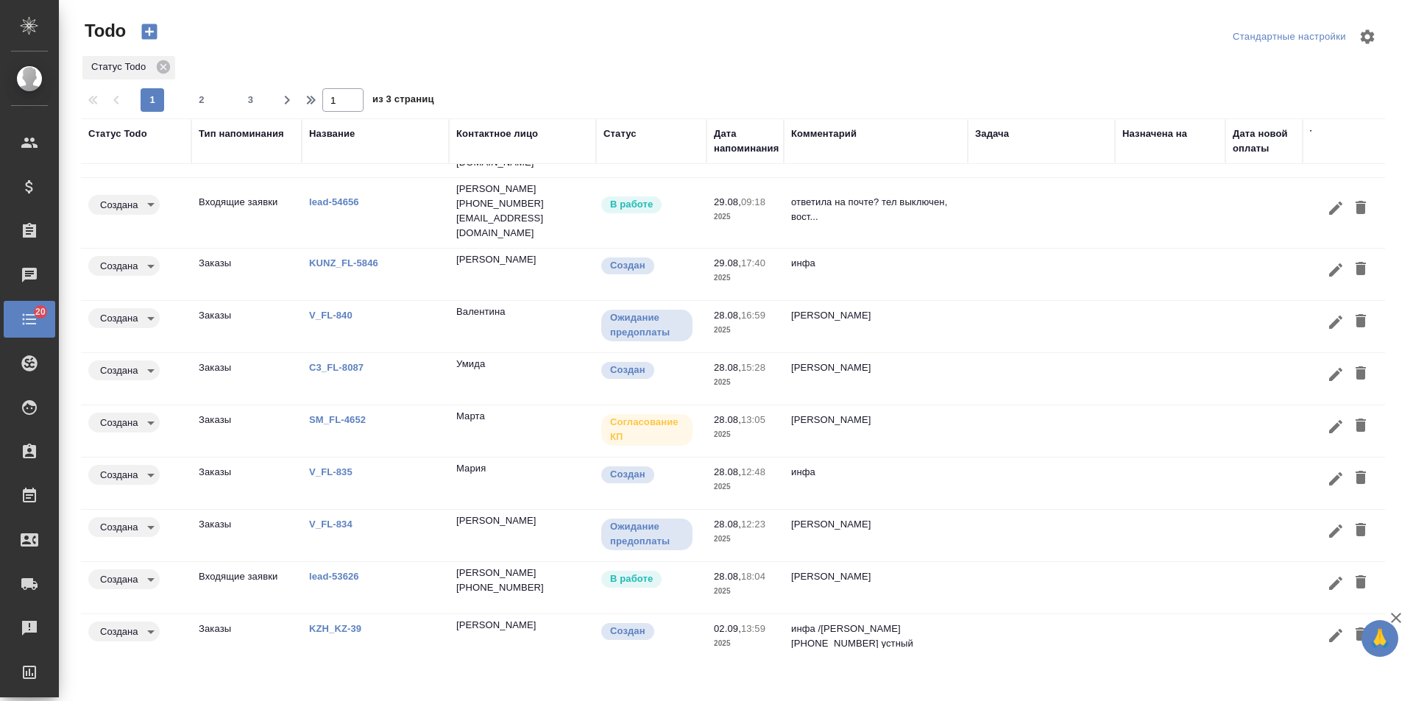
click at [347, 571] on link "lead-53626" at bounding box center [334, 576] width 50 height 11
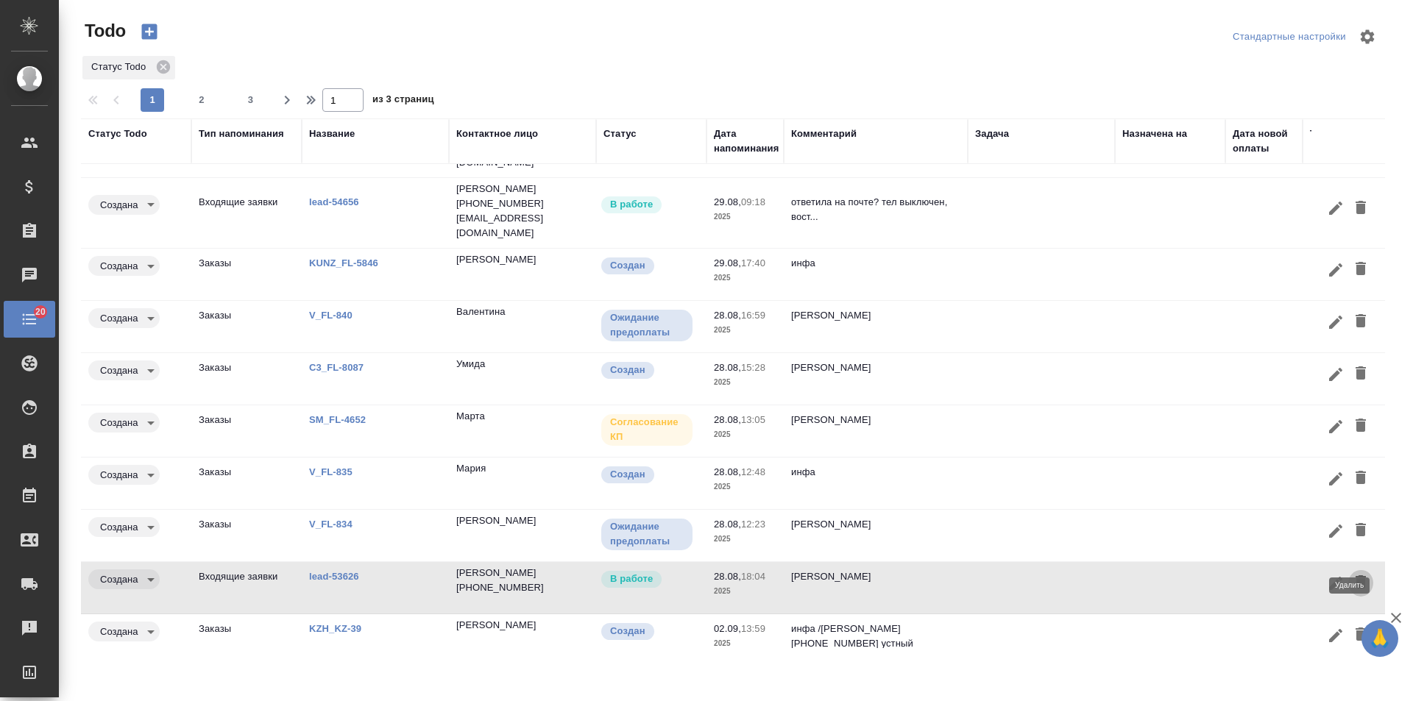
click at [1356, 576] on icon "button" at bounding box center [1361, 582] width 10 height 13
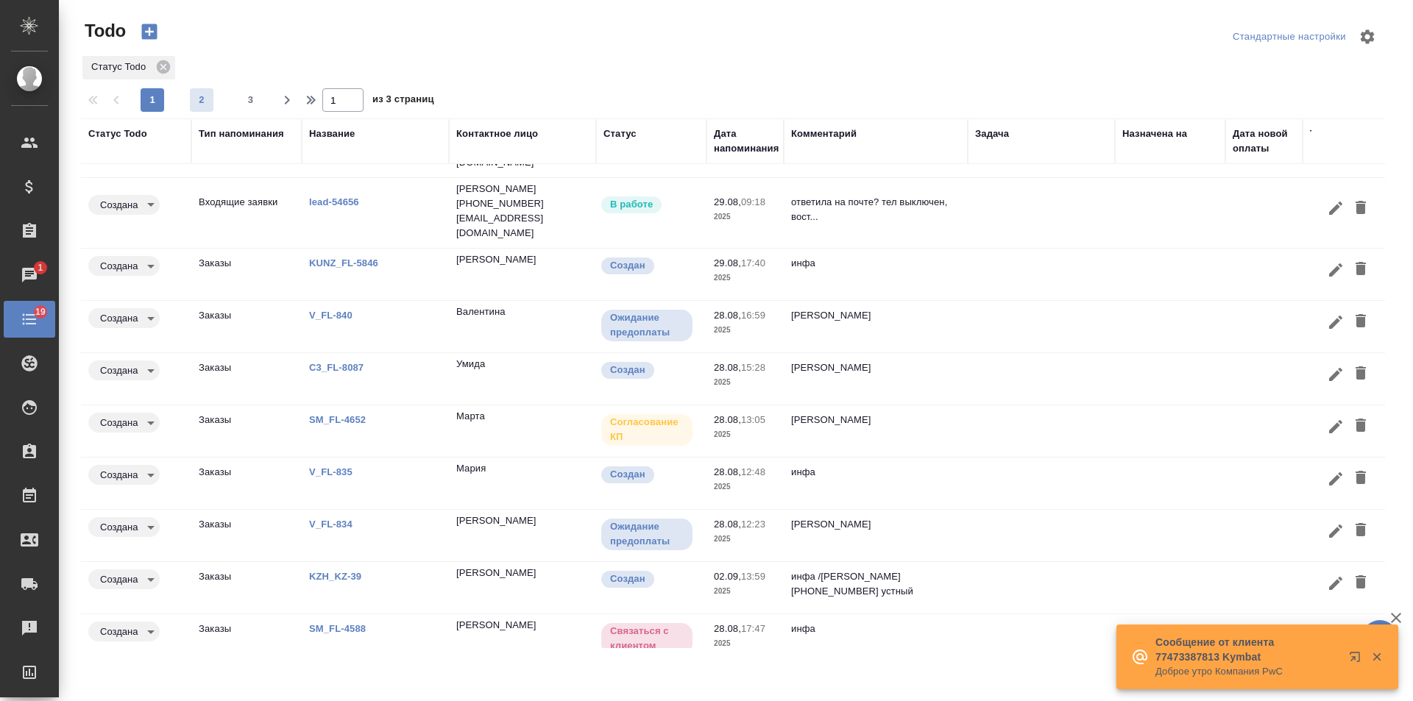
click at [198, 100] on span "2" at bounding box center [202, 100] width 24 height 15
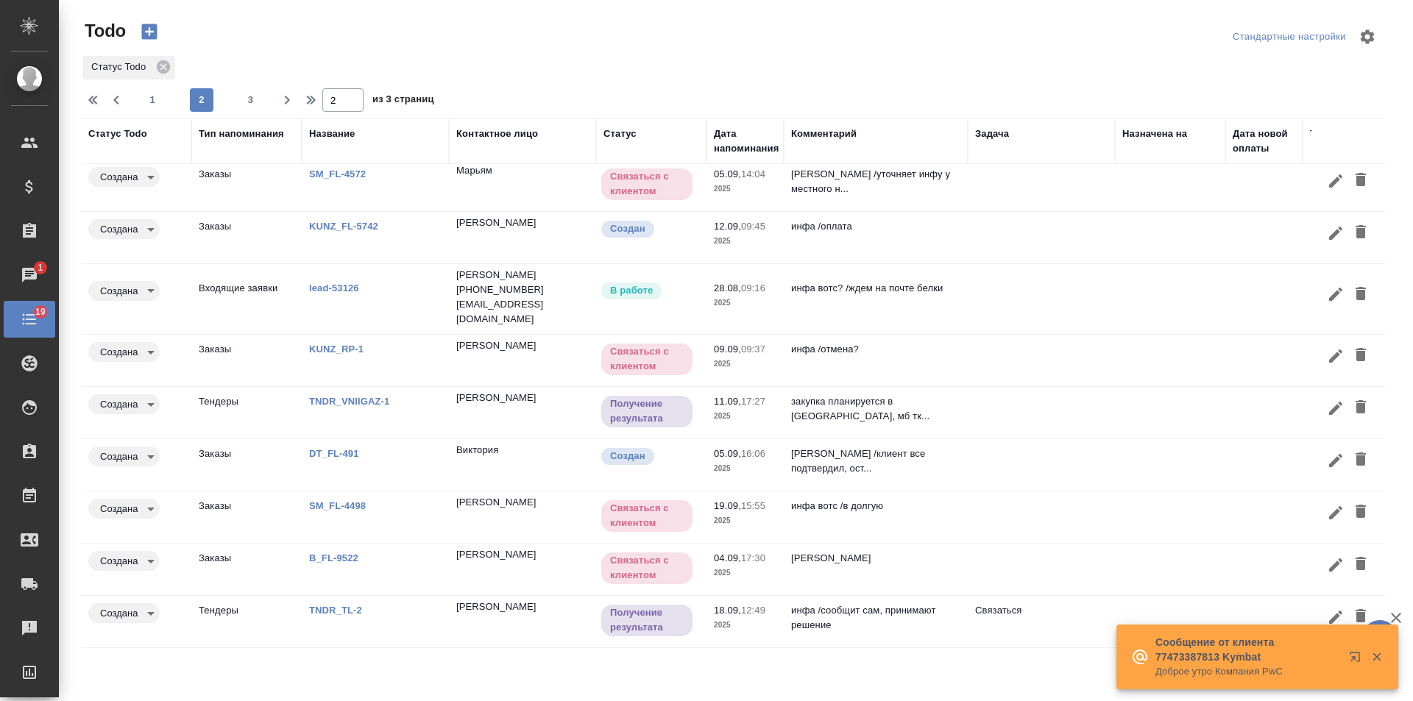
scroll to position [0, 0]
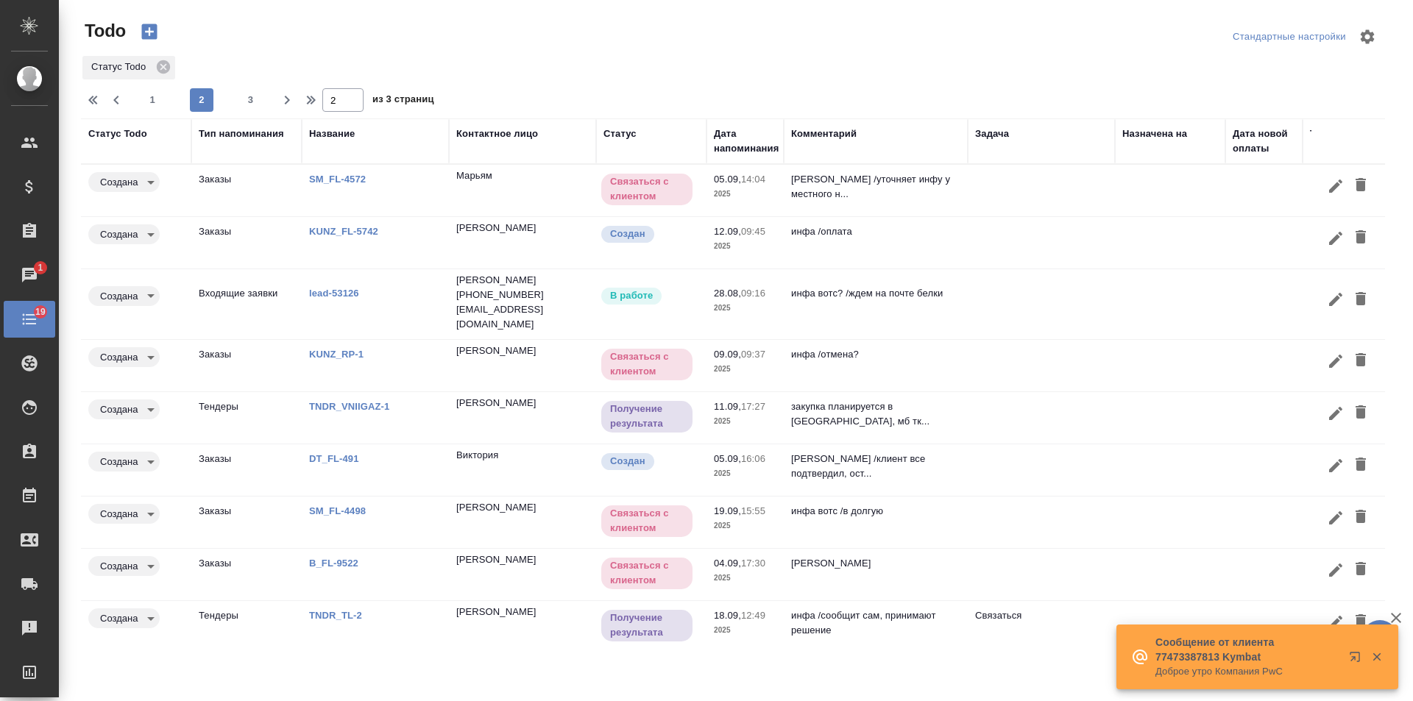
click at [344, 288] on link "lead-53126" at bounding box center [334, 293] width 50 height 11
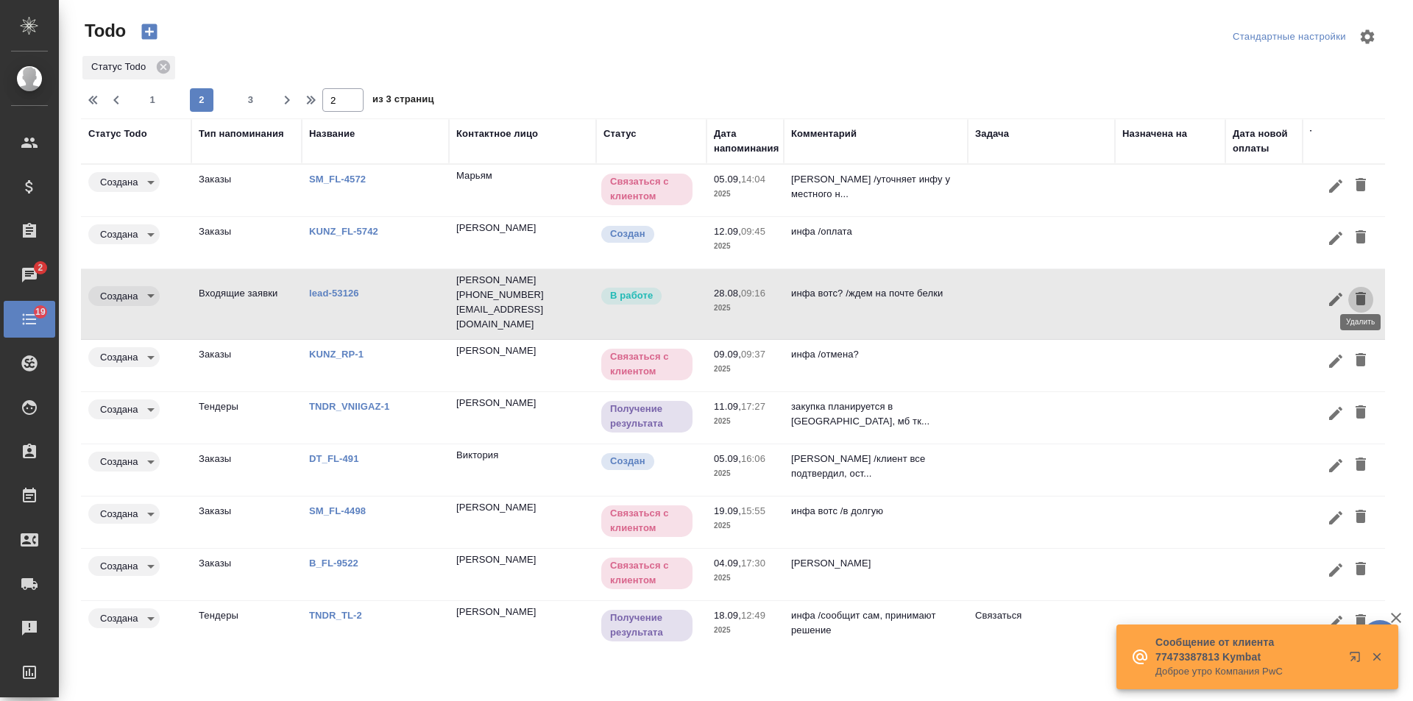
click at [1363, 292] on icon "button" at bounding box center [1361, 298] width 10 height 13
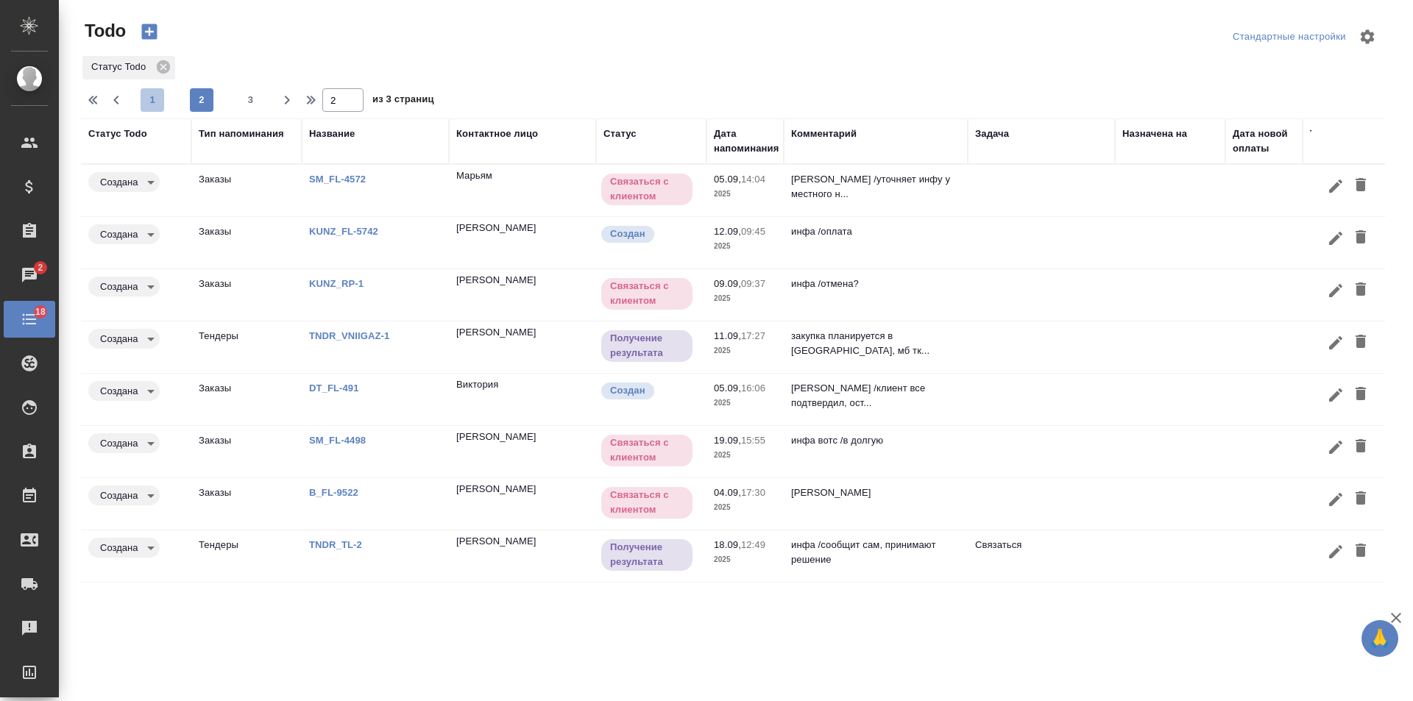
click at [158, 101] on span "1" at bounding box center [153, 100] width 24 height 15
type input "1"
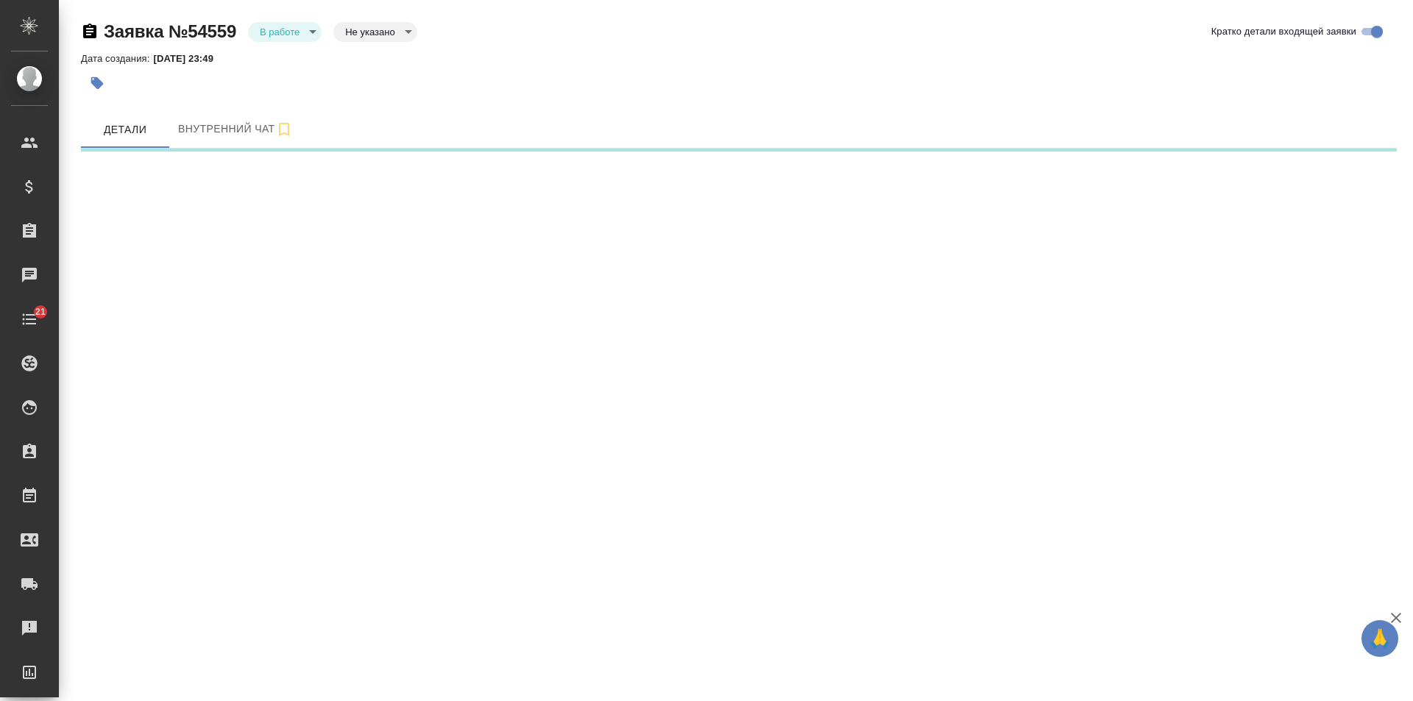
select select "RU"
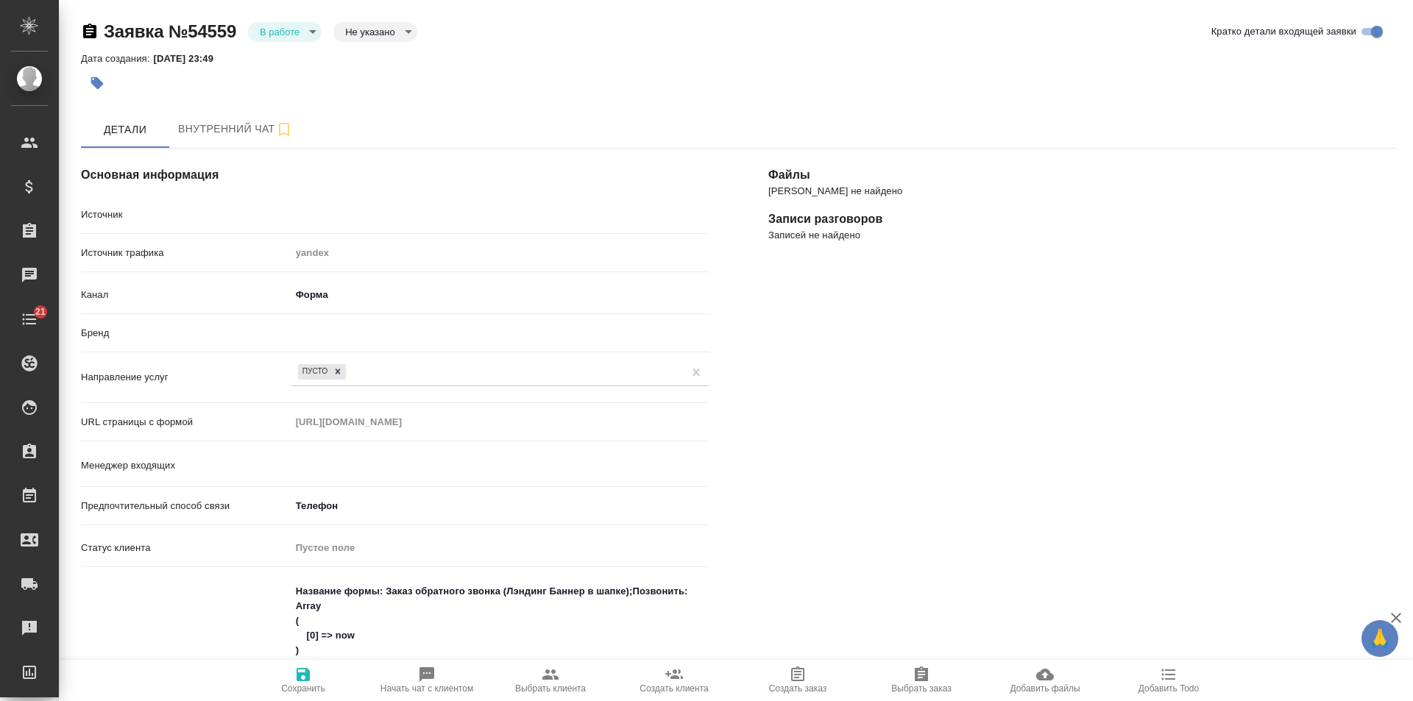
type textarea "x"
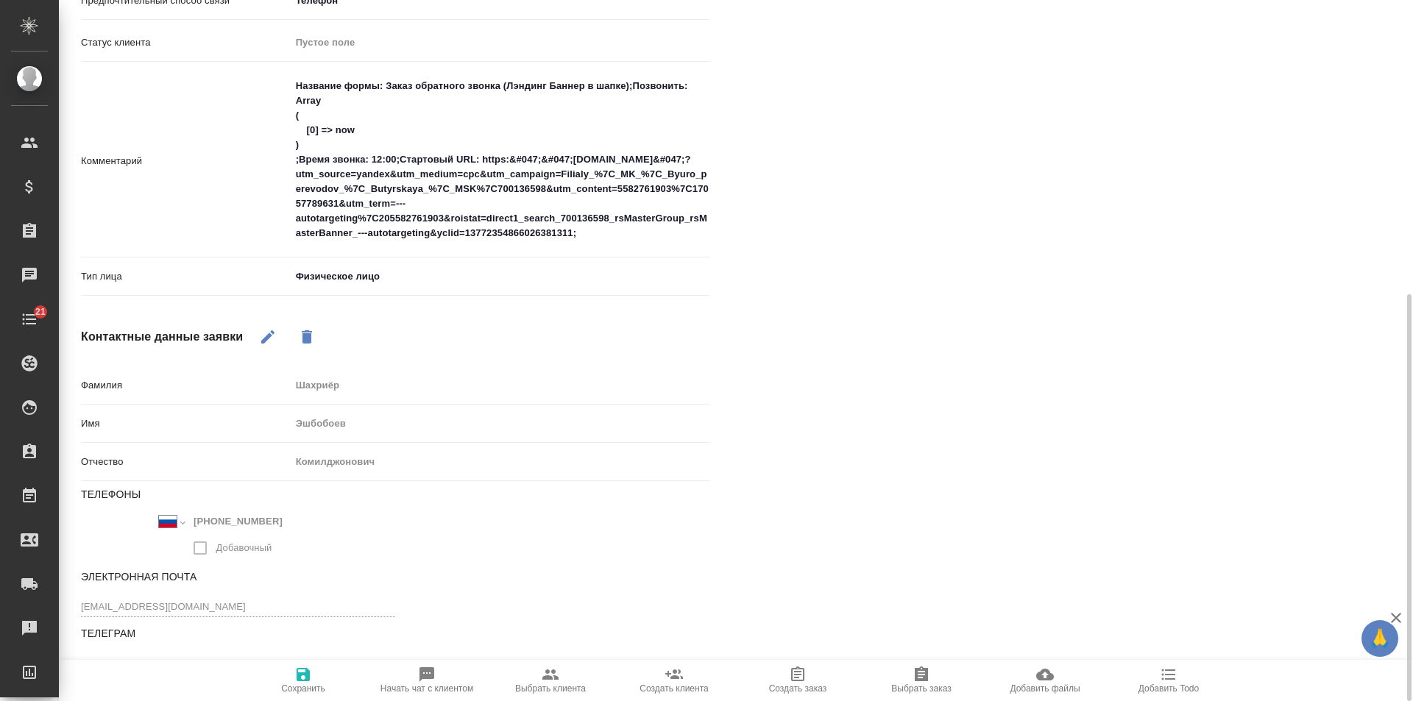
type input "Гудина Александра"
click at [271, 340] on icon "button" at bounding box center [268, 337] width 18 height 18
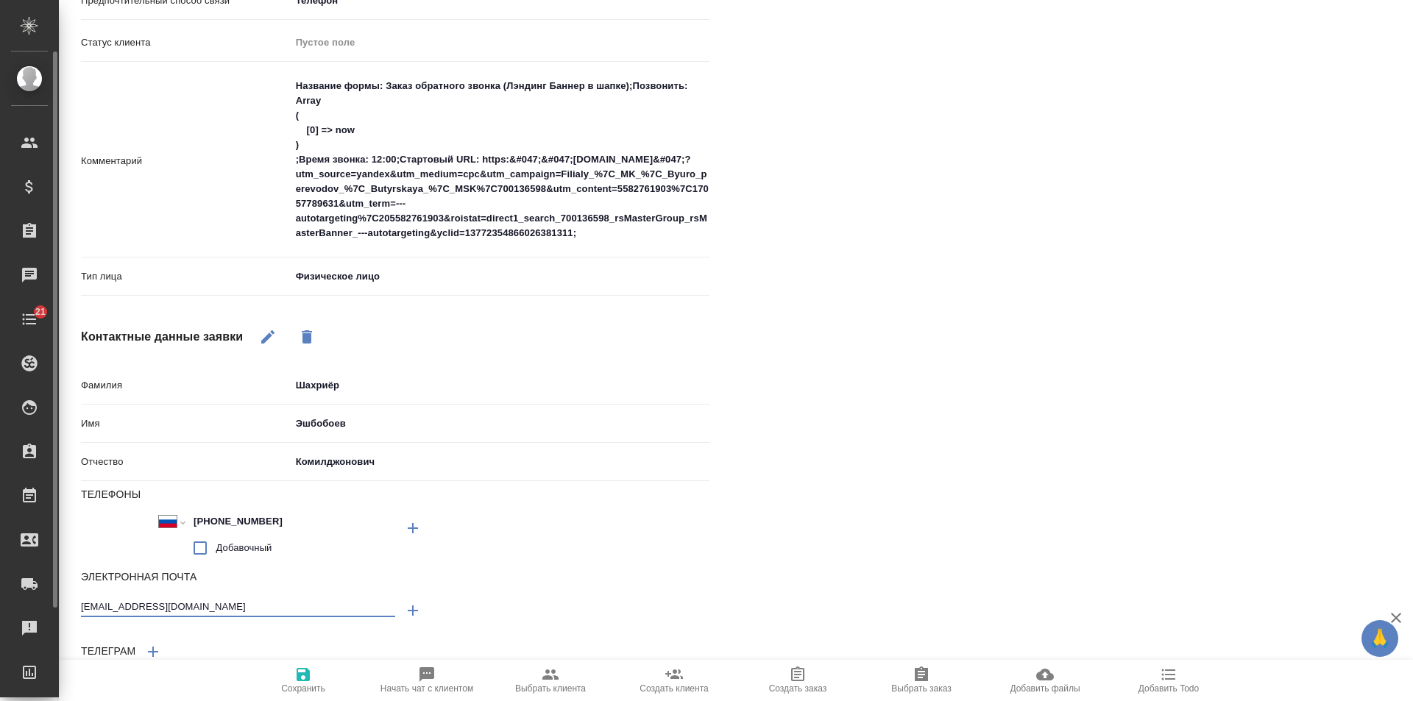
drag, startPoint x: 144, startPoint y: 601, endPoint x: 0, endPoint y: 558, distance: 149.7
click at [0, 558] on div ".cls-1 fill:#fff; AWATERA [PERSON_NAME] Спецификации Заказы 0 Чаты 21 Todo Прое…" at bounding box center [706, 350] width 1413 height 701
type textarea "x"
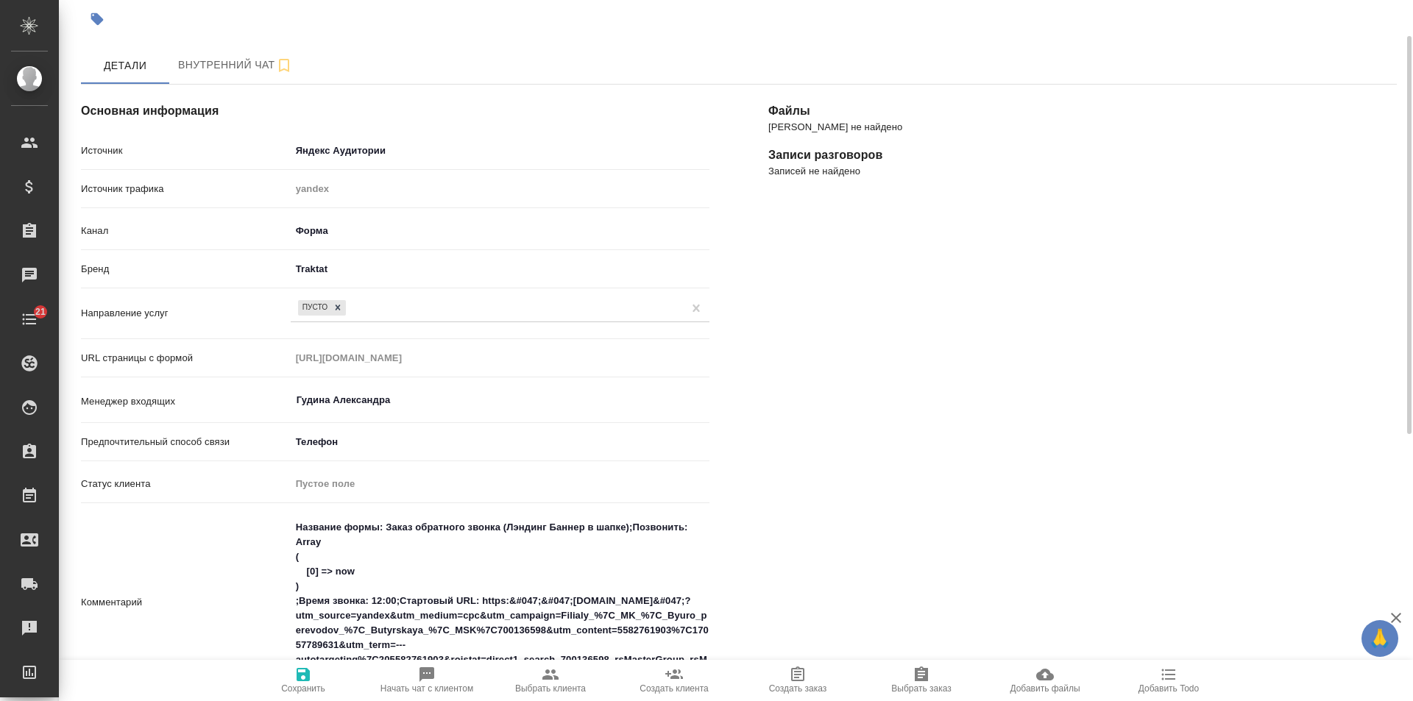
scroll to position [0, 0]
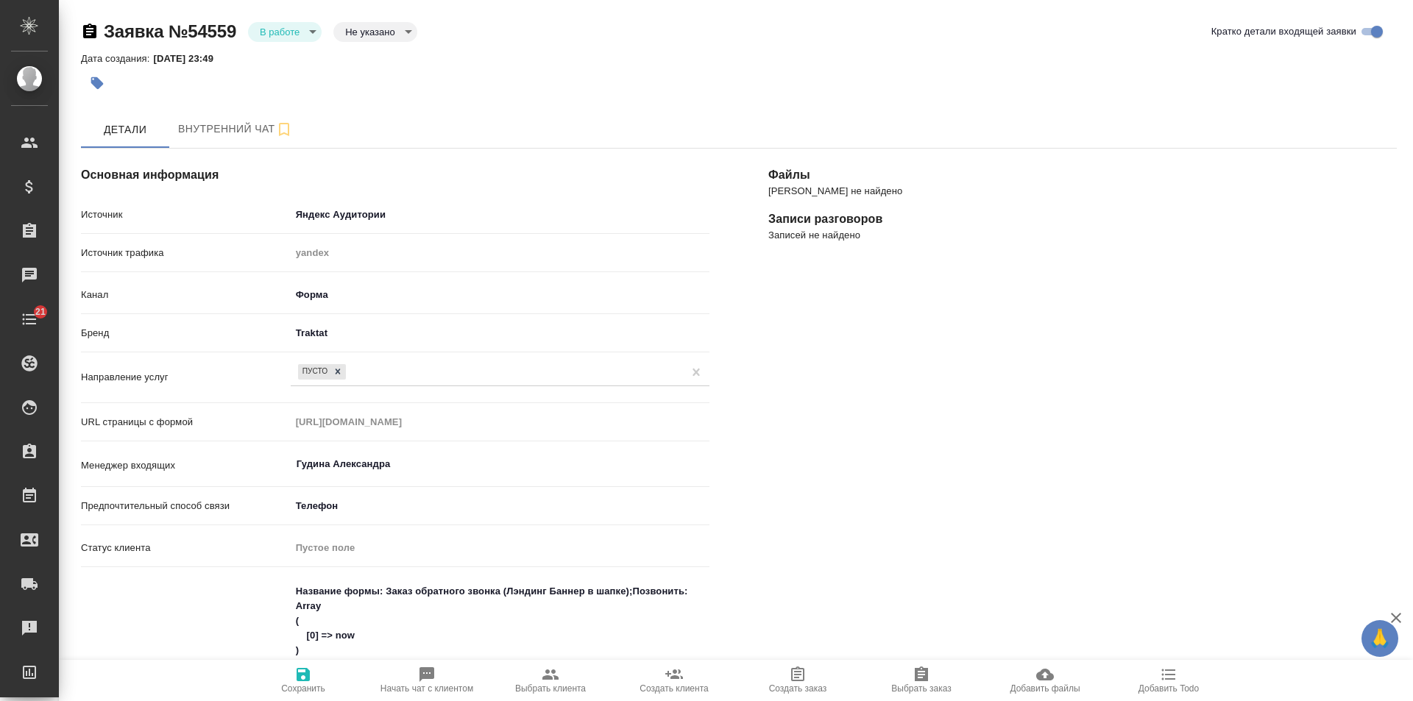
click at [272, 31] on body "🙏 .cls-1 fill:#fff; AWATERA [PERSON_NAME] Спецификации Заказы 0 Чаты 21 Todo Пр…" at bounding box center [706, 350] width 1413 height 701
click at [291, 56] on button "Отказ" at bounding box center [277, 57] width 35 height 16
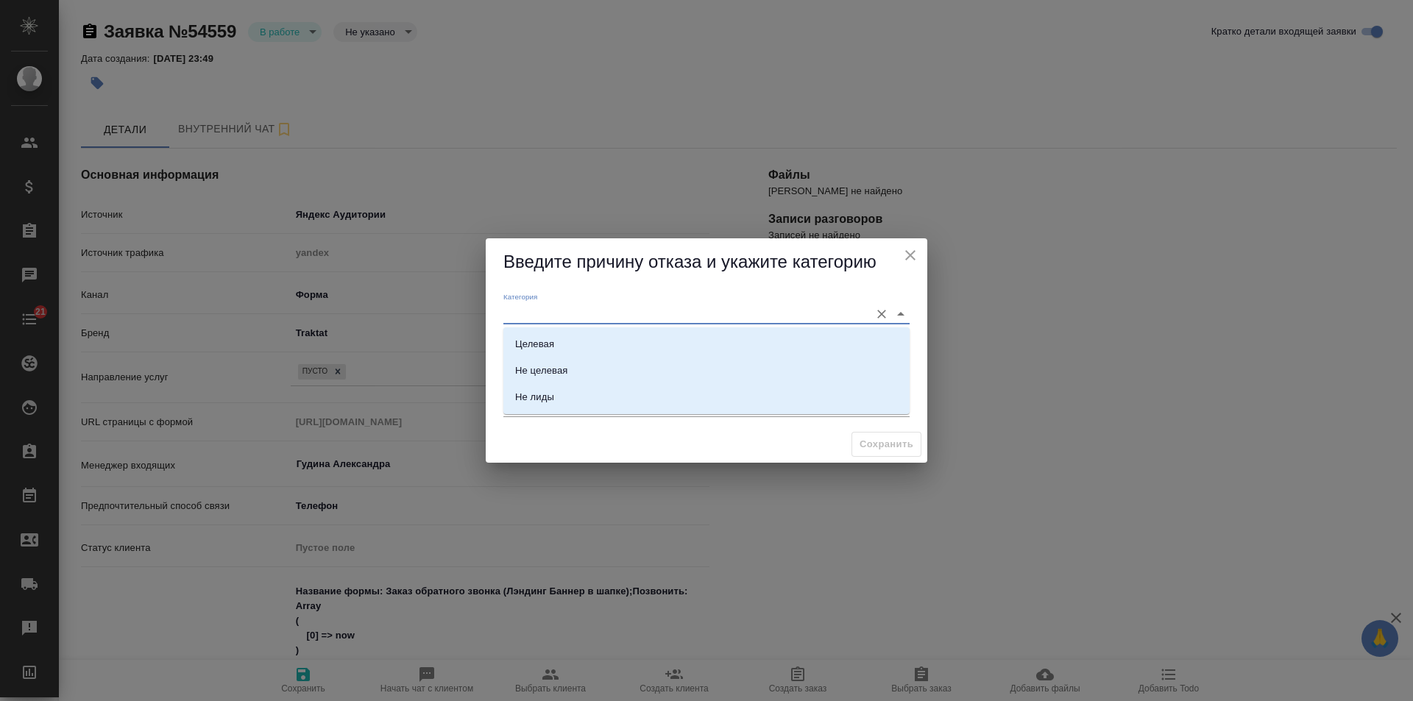
click at [584, 318] on input "Категория" at bounding box center [682, 314] width 359 height 20
click at [570, 371] on li "Не целевая" at bounding box center [706, 371] width 406 height 26
type input "Не целевая"
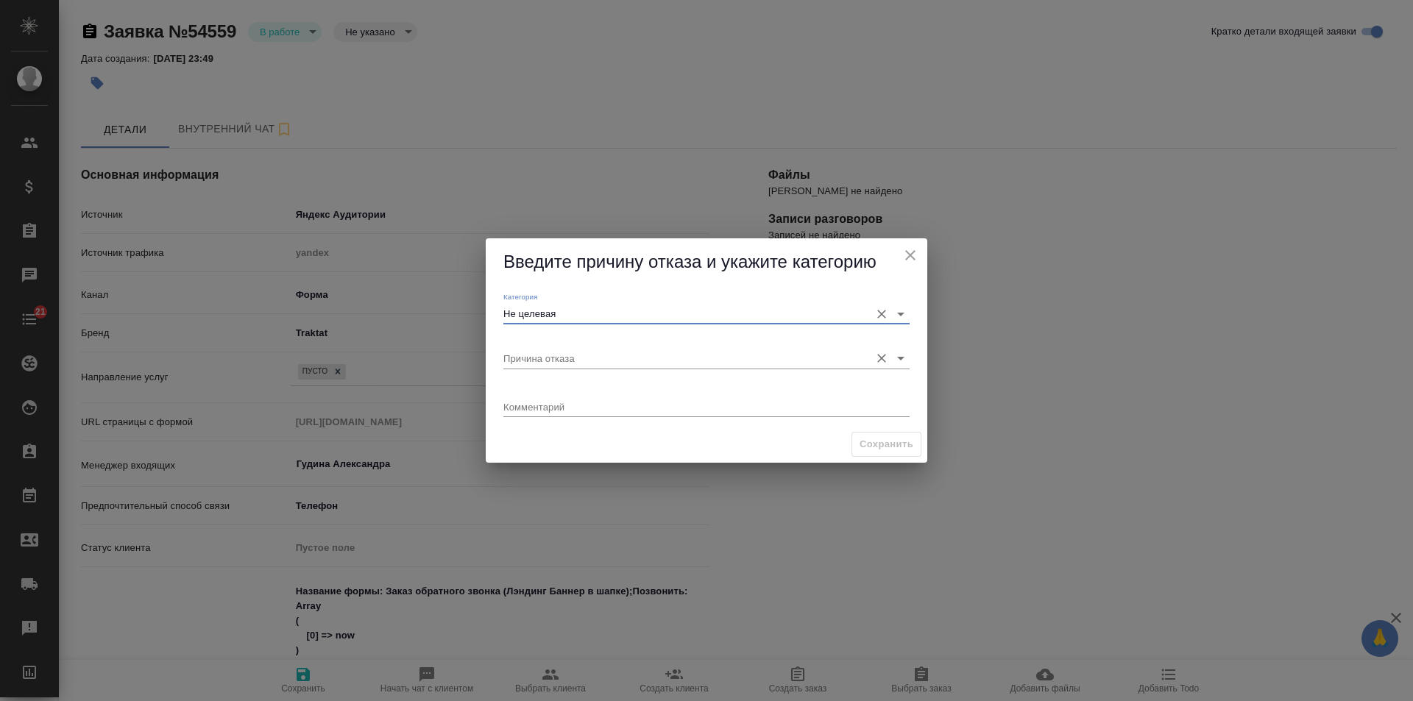
click at [559, 357] on input "Причина отказа" at bounding box center [682, 358] width 359 height 20
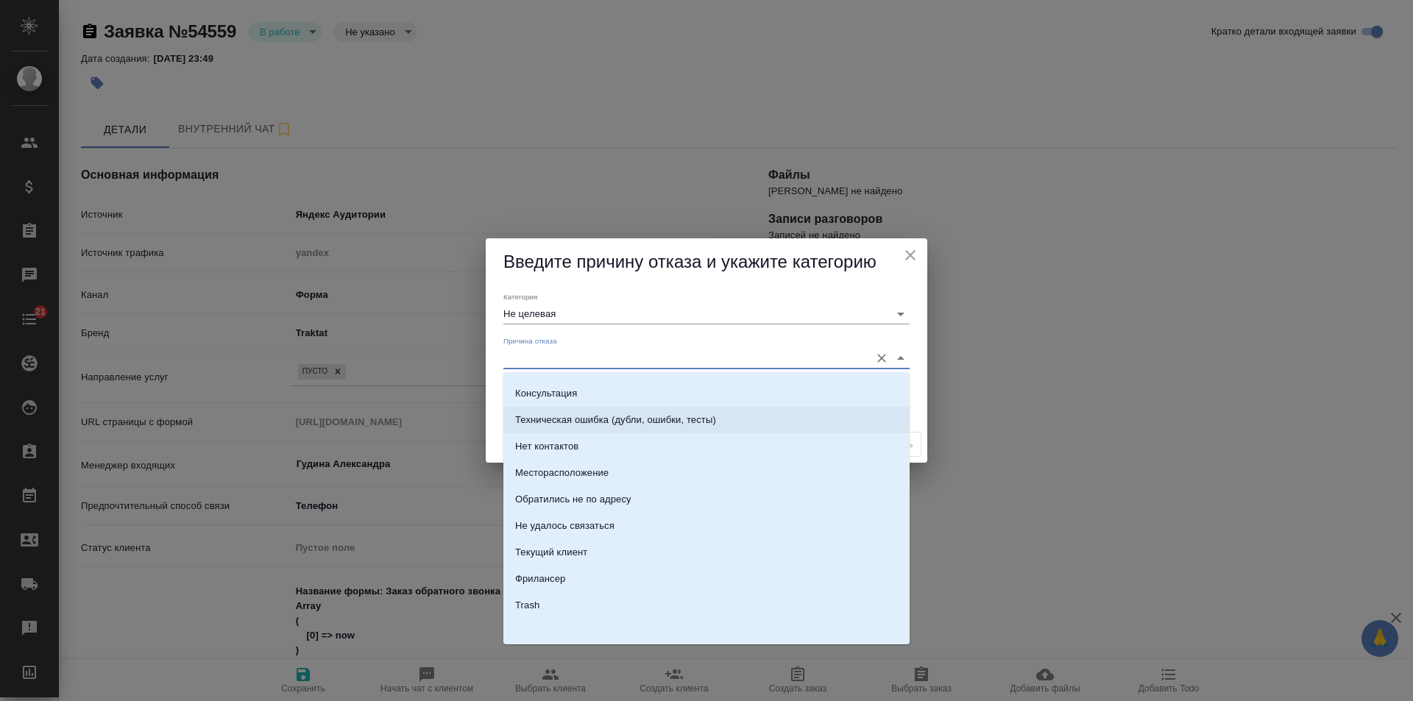
scroll to position [209, 0]
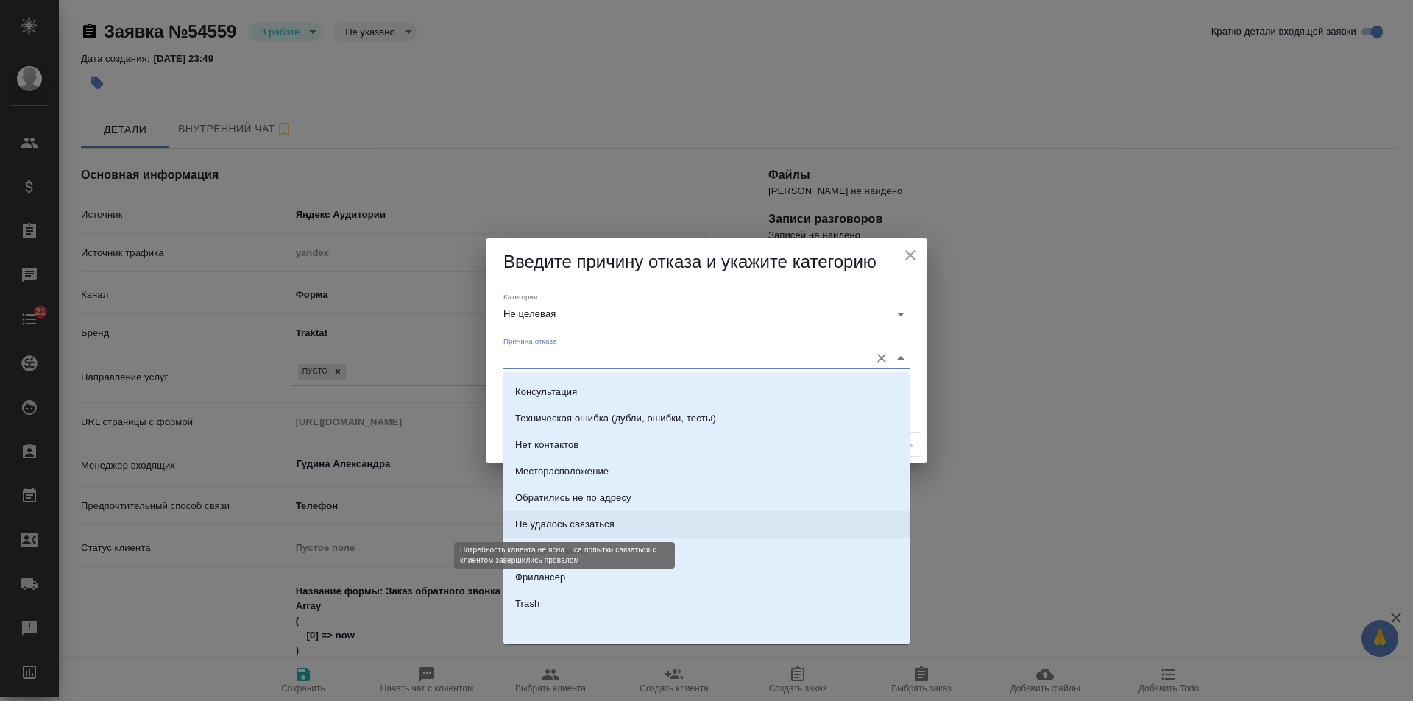
click at [604, 525] on div "Не удалось связаться" at bounding box center [564, 524] width 99 height 15
type input "Не удалось связаться"
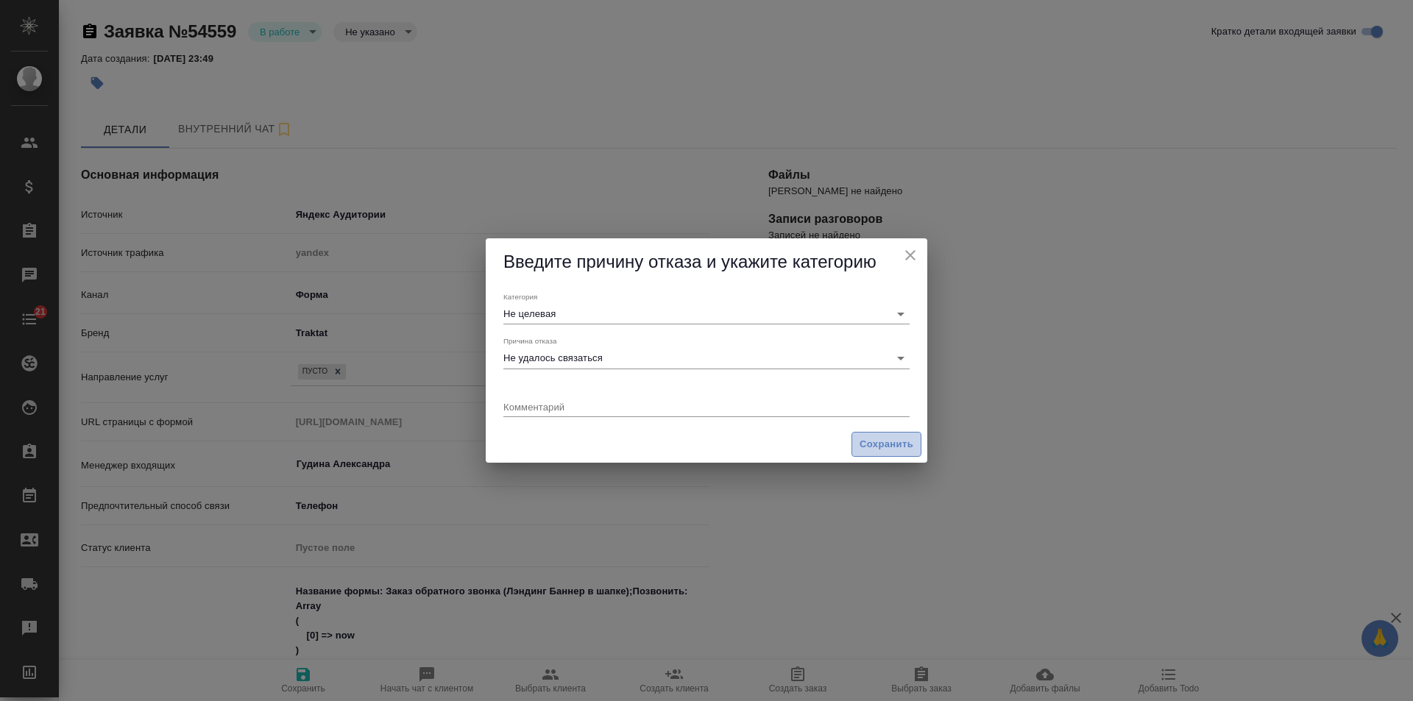
click at [880, 448] on span "Сохранить" at bounding box center [887, 444] width 54 height 17
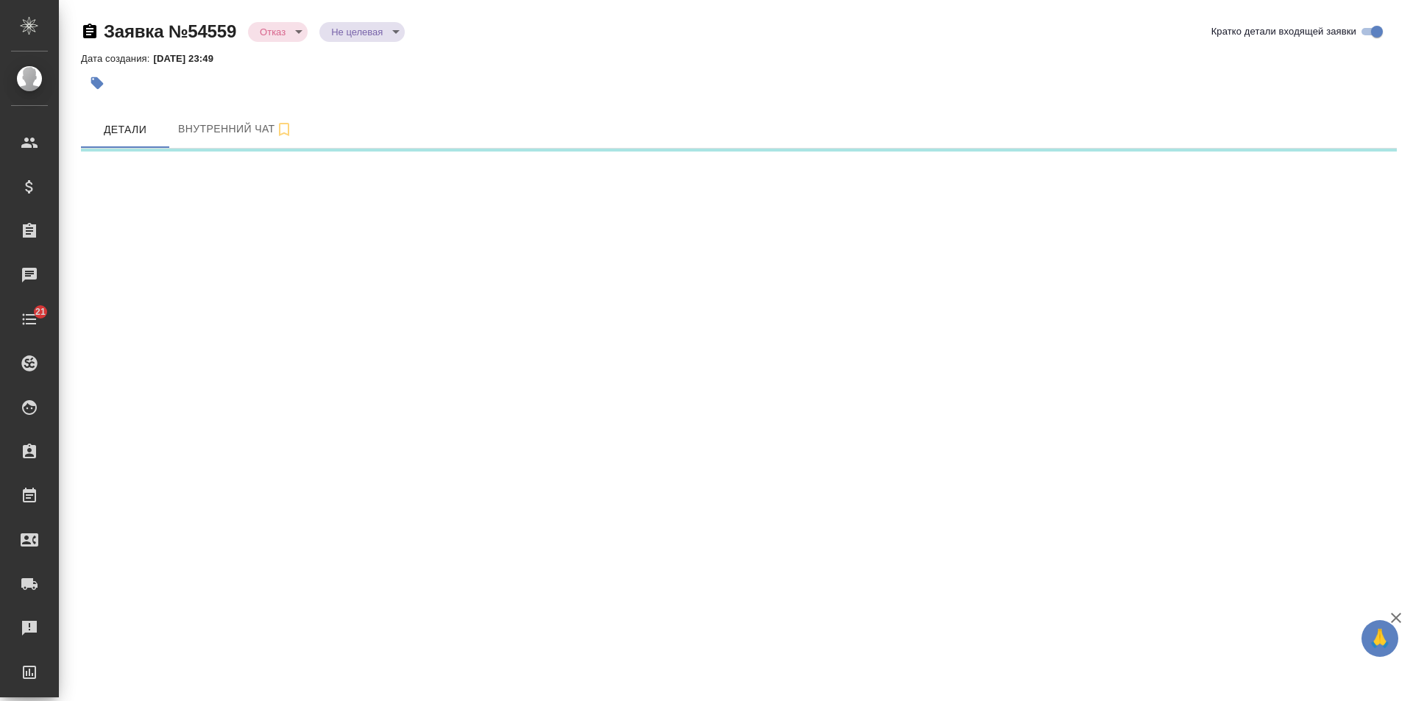
select select "RU"
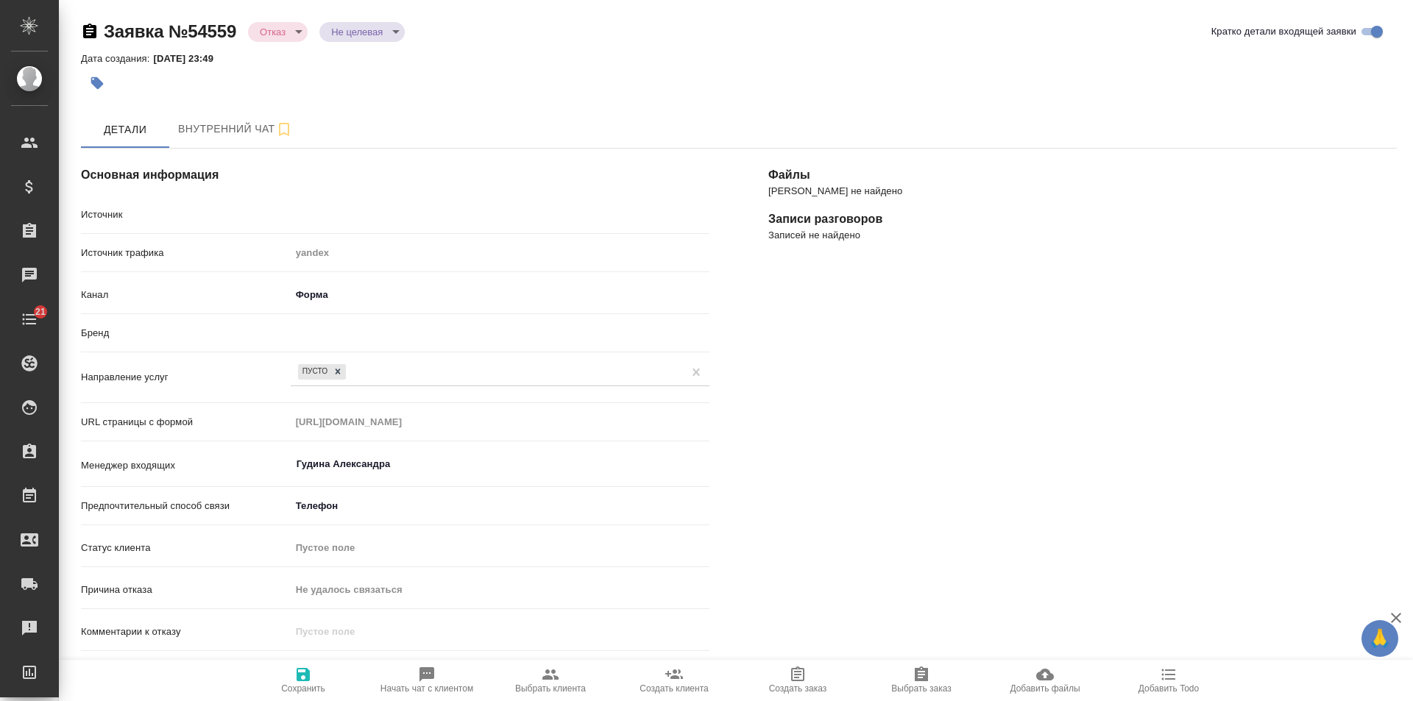
type textarea "x"
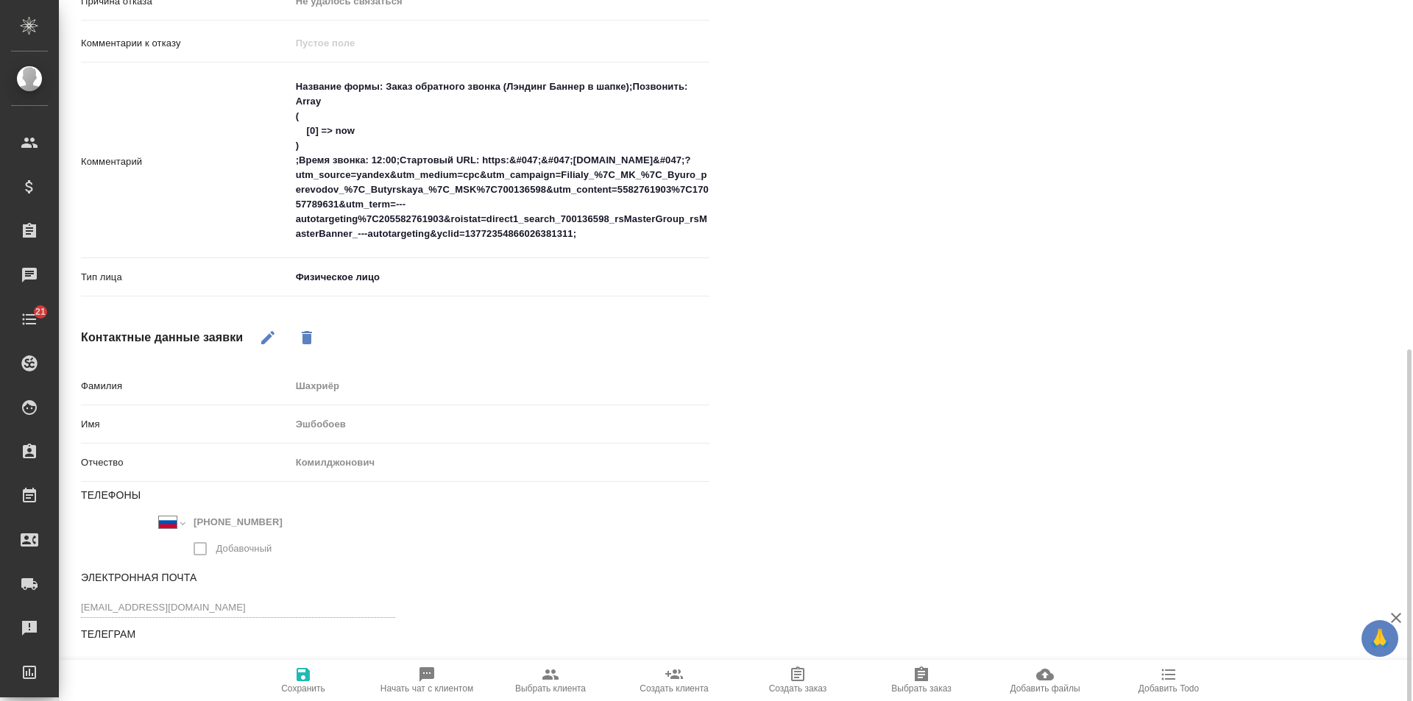
scroll to position [612, 0]
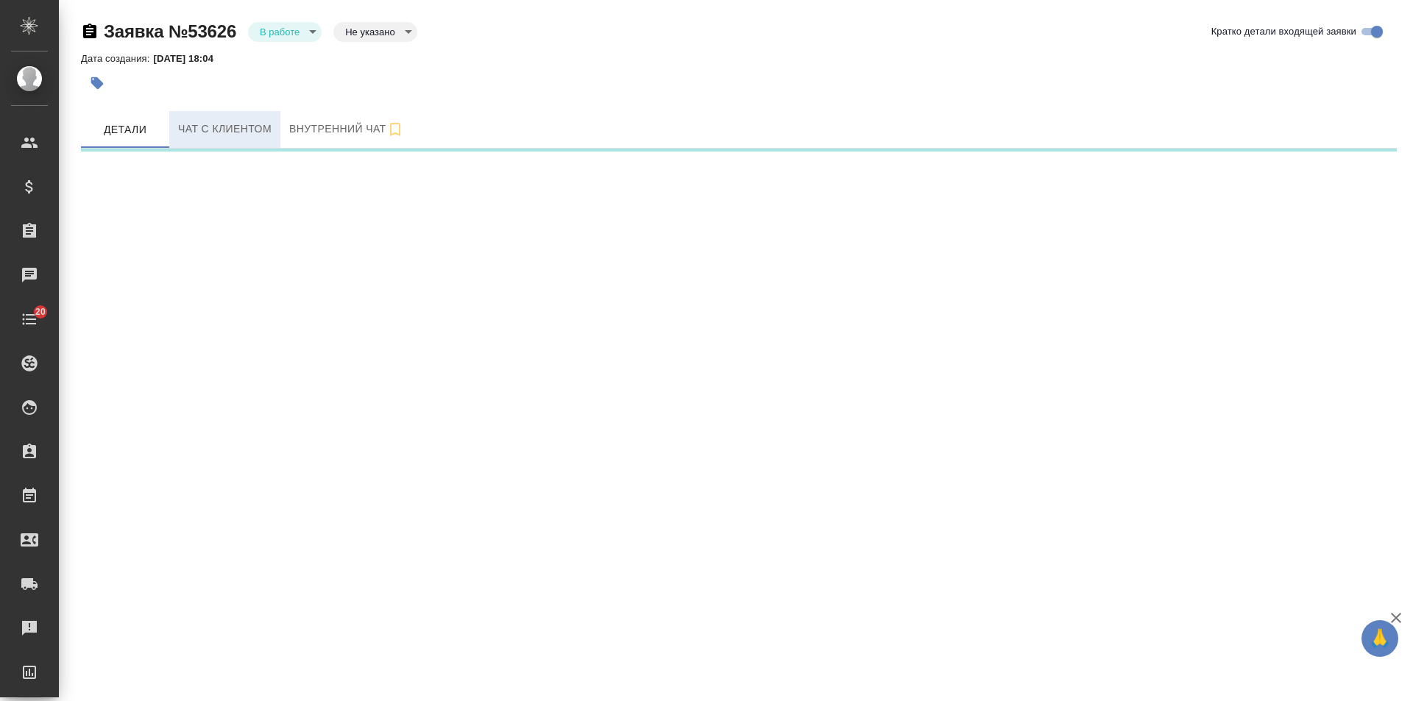
select select "RU"
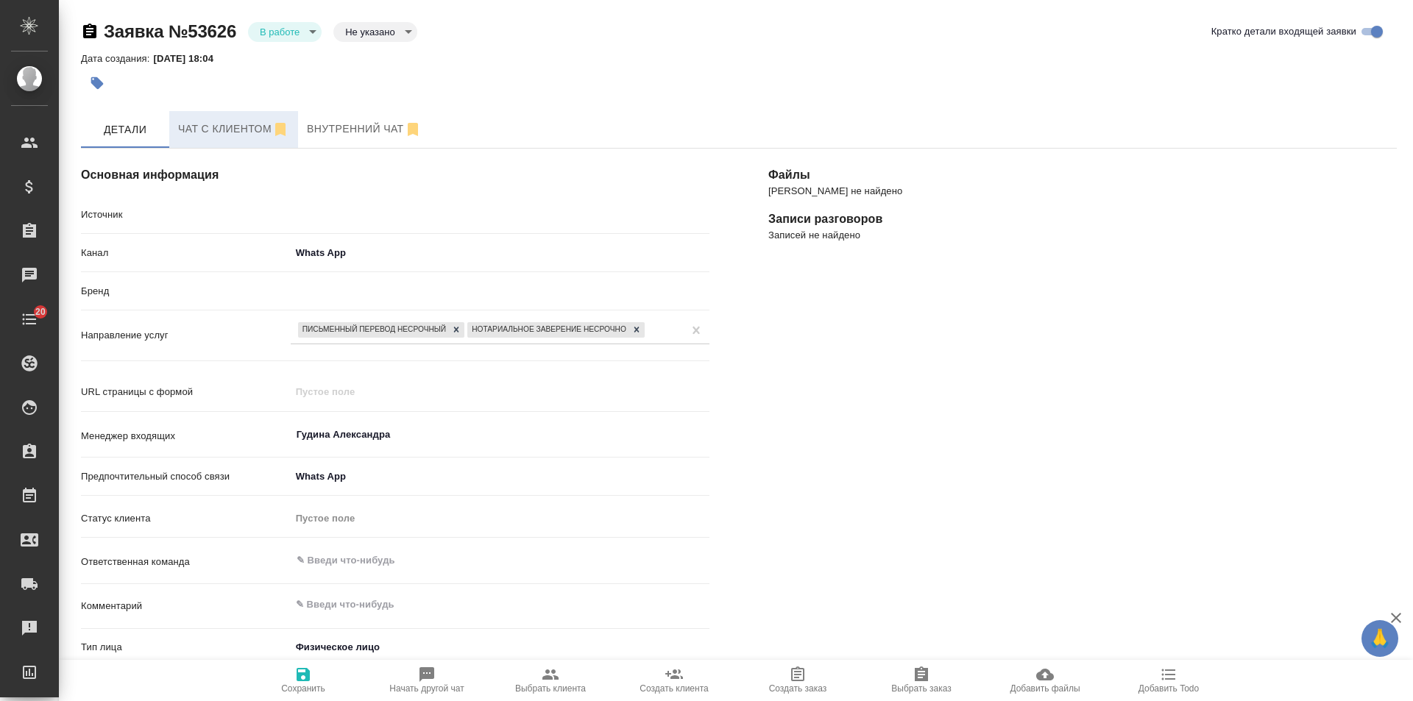
type textarea "x"
click at [230, 127] on span "Чат с клиентом" at bounding box center [233, 129] width 111 height 18
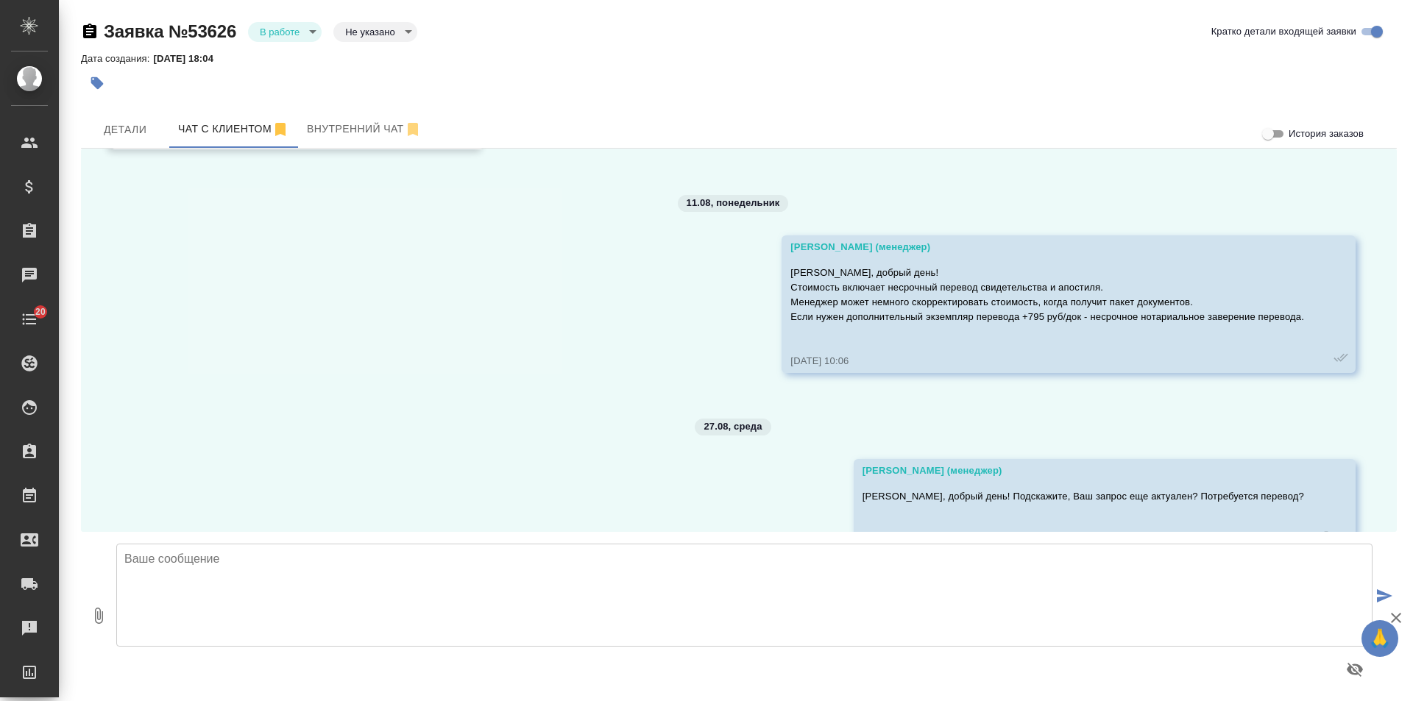
scroll to position [1156, 0]
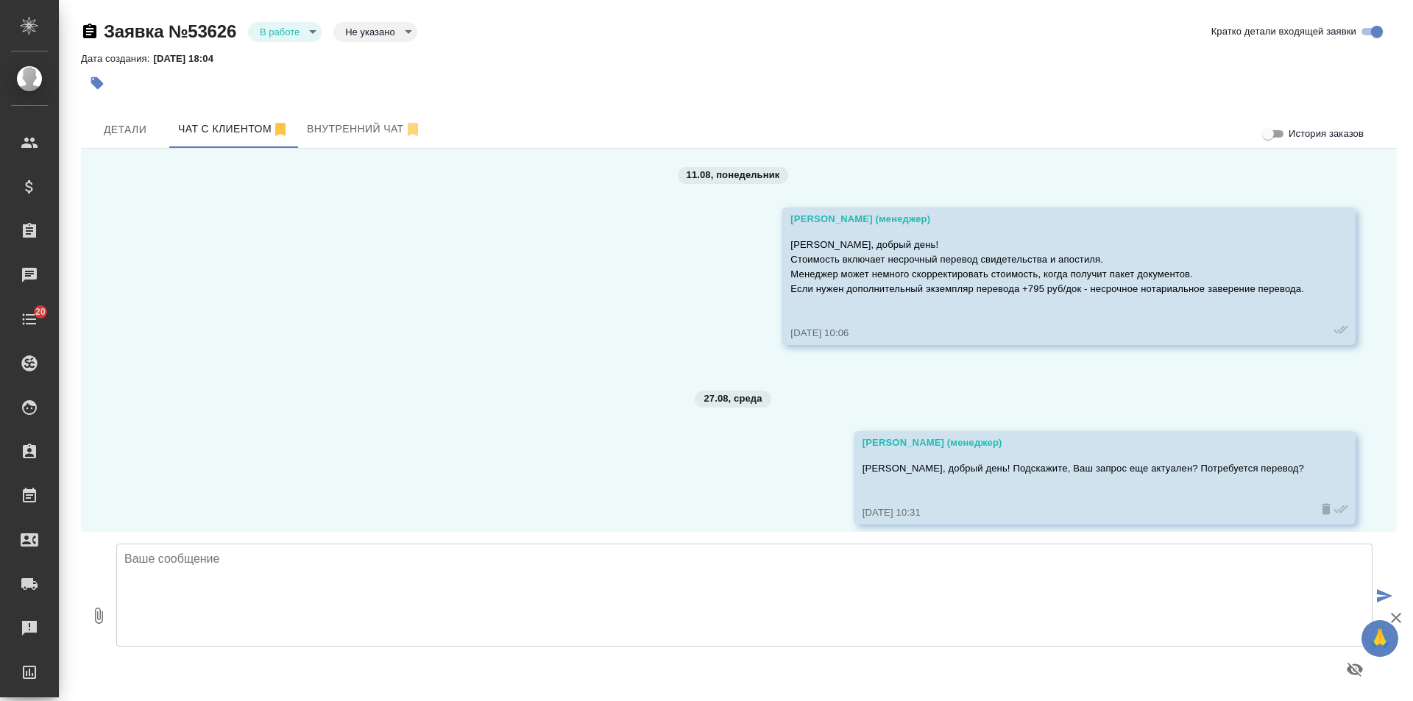
click at [269, 32] on body "🙏 .cls-1 fill:#fff; AWATERA [PERSON_NAME] Спецификации Заказы 0 Чаты 20 Todo Пр…" at bounding box center [706, 350] width 1413 height 701
click at [286, 56] on button "Отказ" at bounding box center [277, 57] width 35 height 16
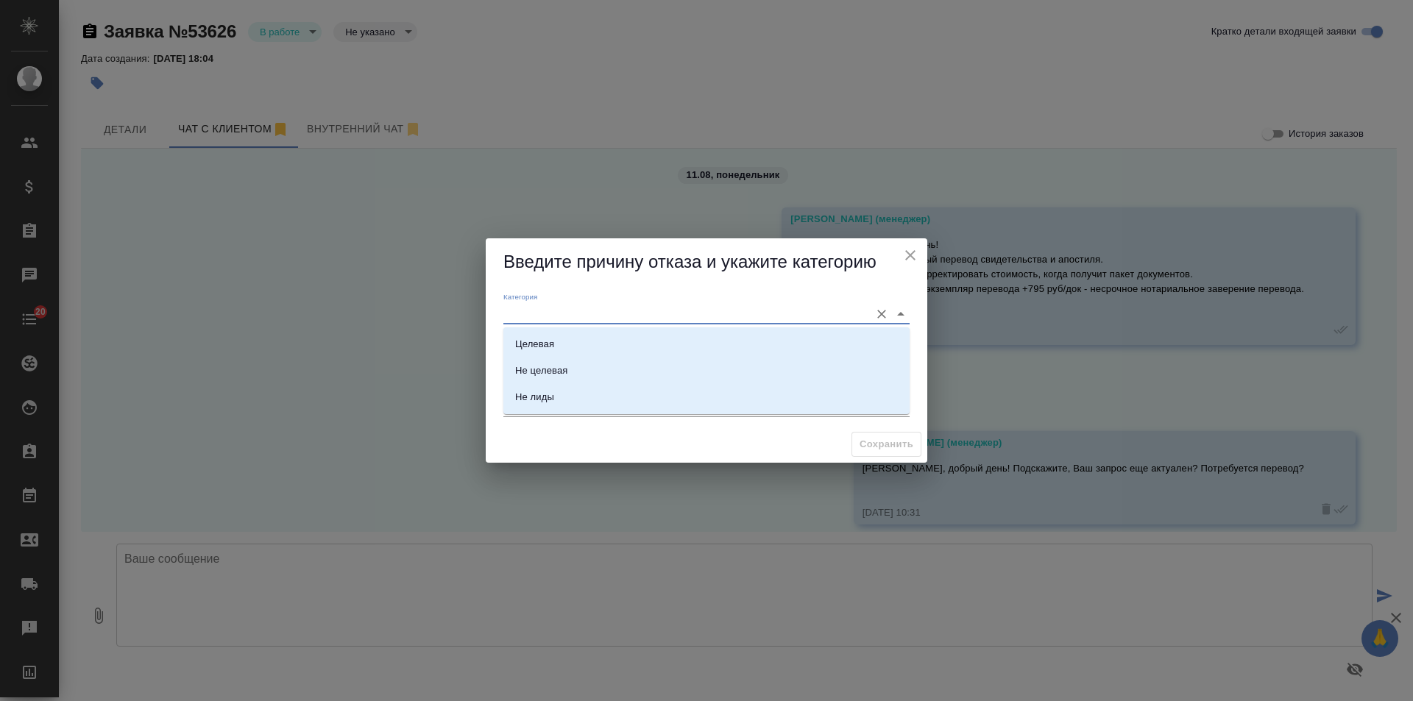
click at [612, 310] on input "Категория" at bounding box center [682, 314] width 359 height 20
click at [573, 346] on li "Целевая" at bounding box center [706, 344] width 406 height 26
type input "Целевая"
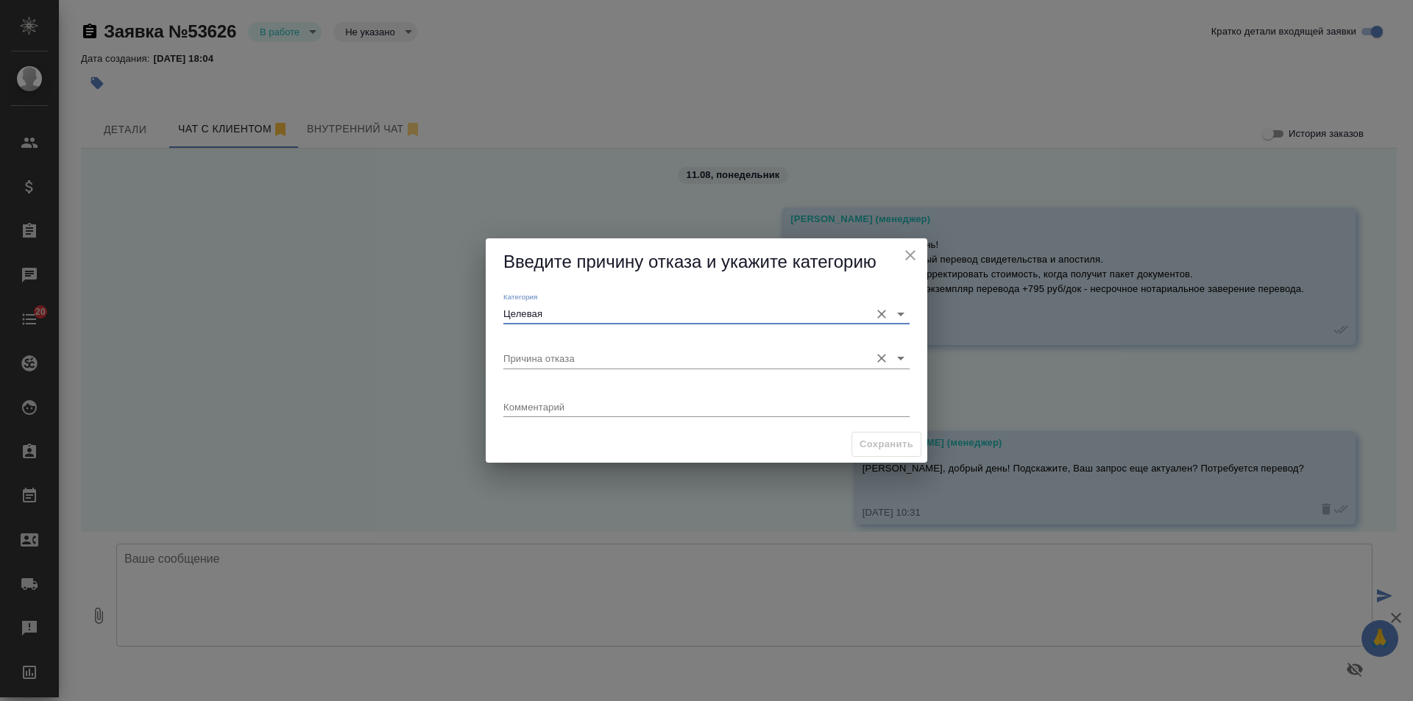
click at [567, 354] on input "Причина отказа" at bounding box center [682, 358] width 359 height 20
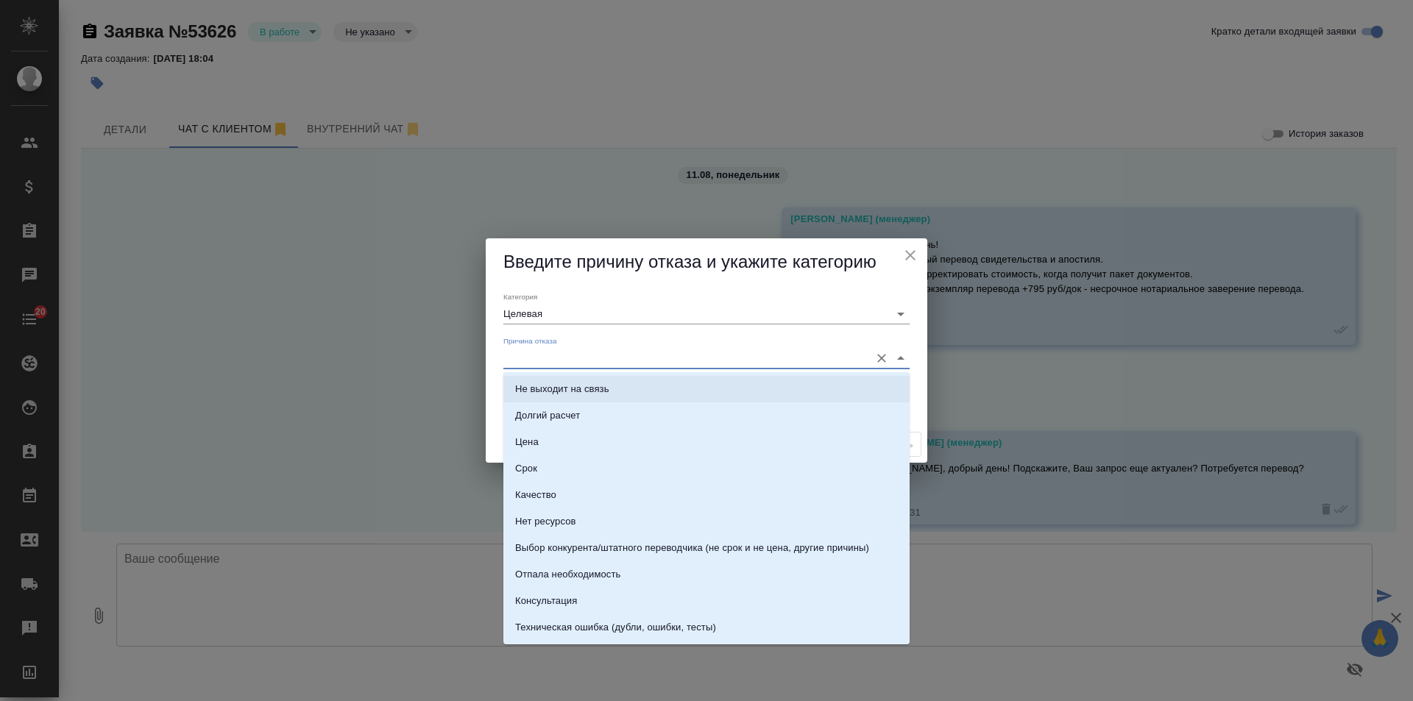
click at [629, 392] on li "Не выходит на связь" at bounding box center [706, 389] width 406 height 26
type input "Не выходит на связь"
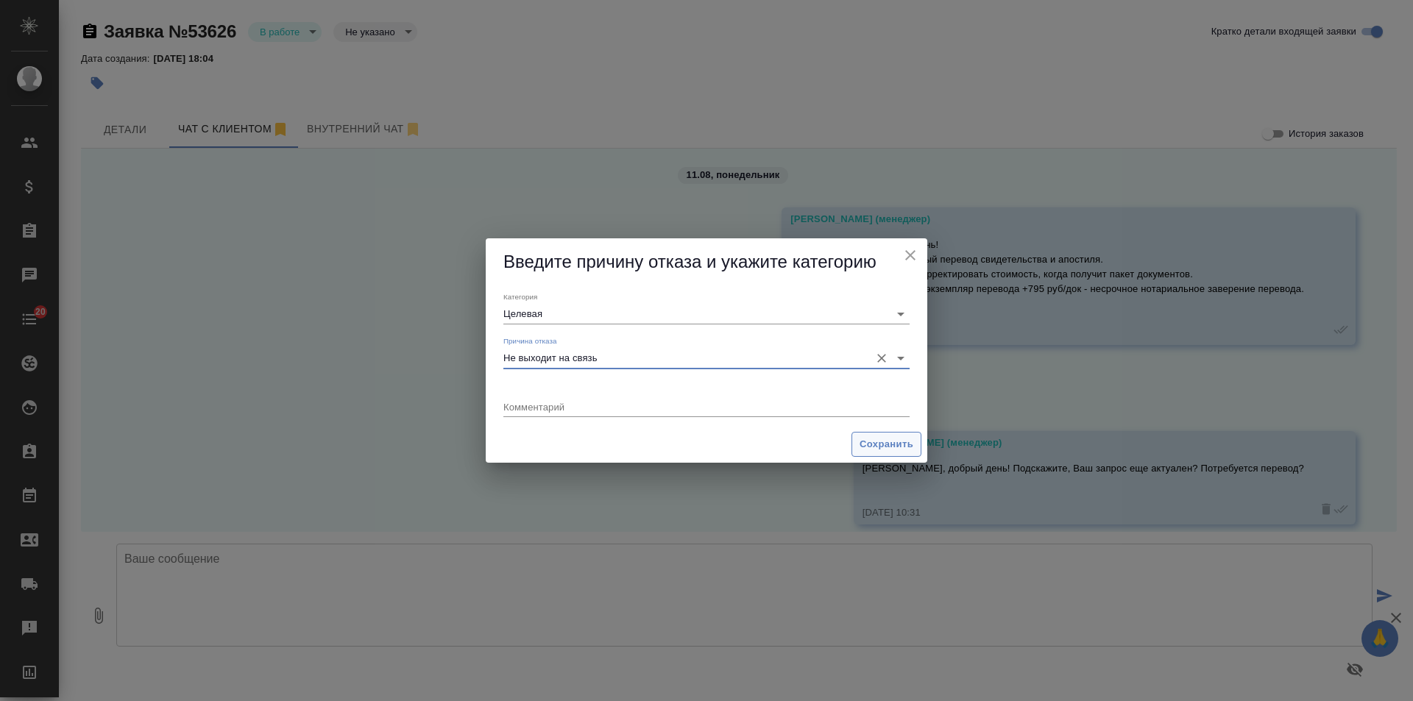
click at [879, 439] on span "Сохранить" at bounding box center [887, 444] width 54 height 17
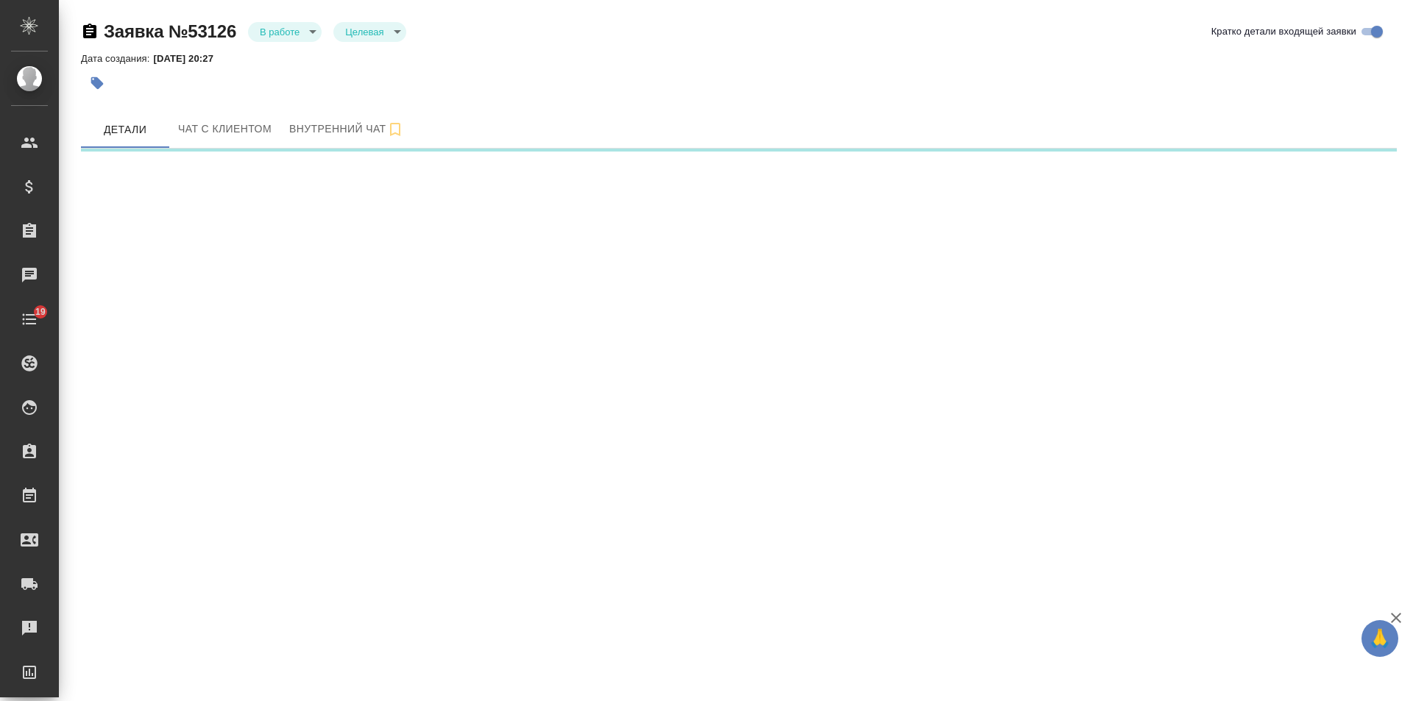
select select "RU"
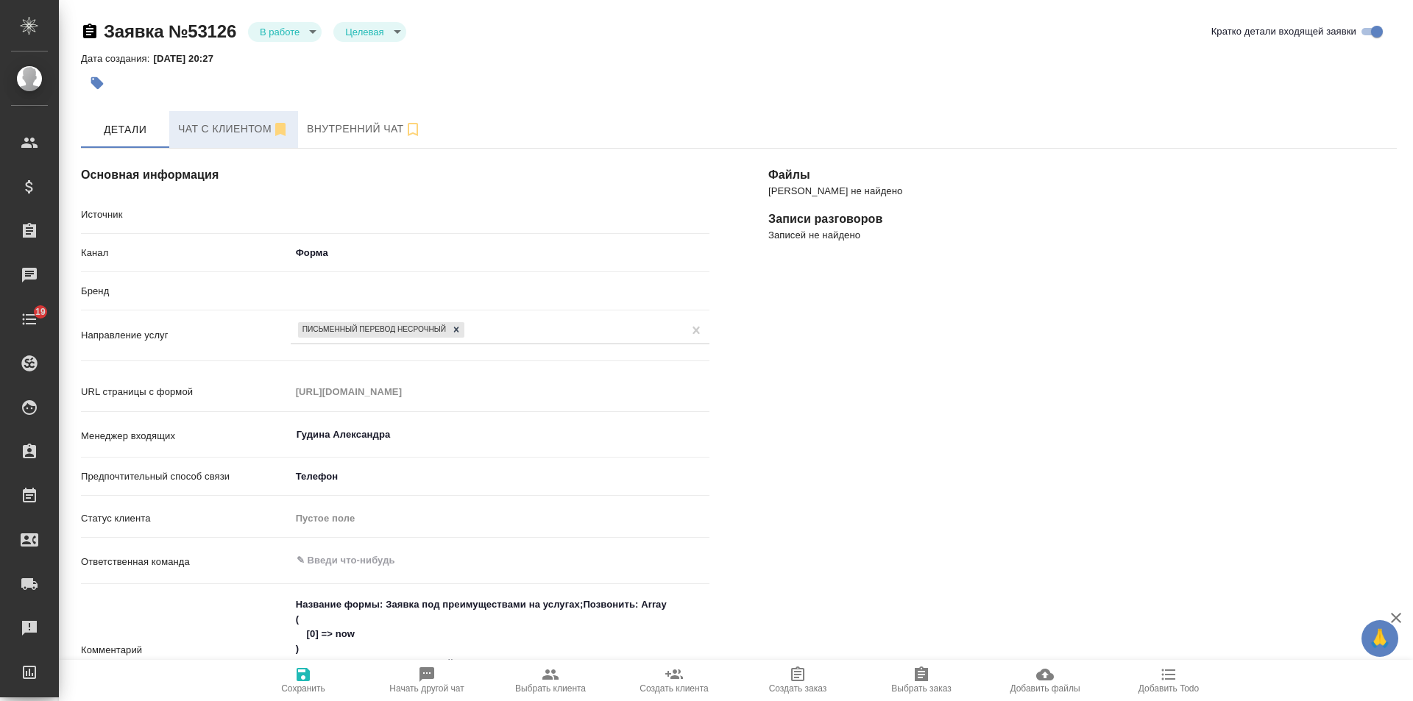
type textarea "x"
click at [238, 125] on span "Чат с клиентом" at bounding box center [233, 129] width 111 height 18
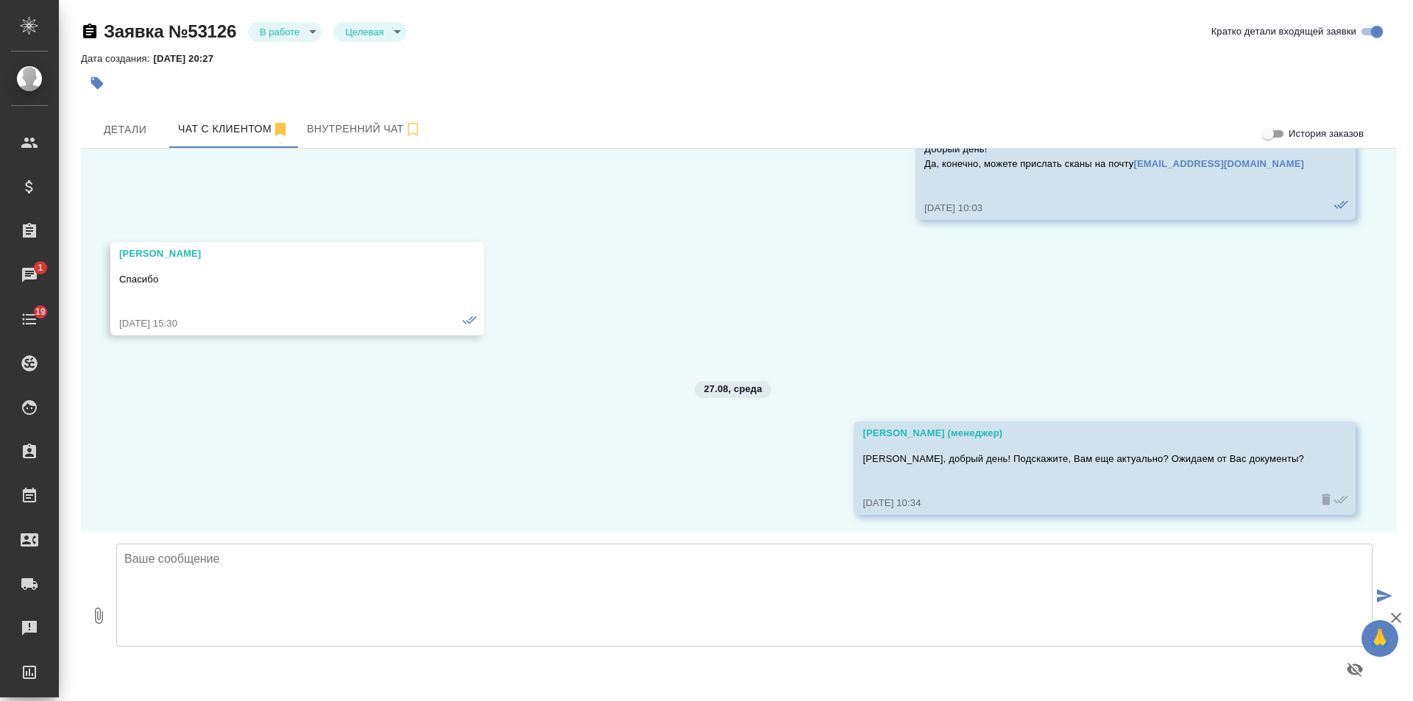
scroll to position [1579, 0]
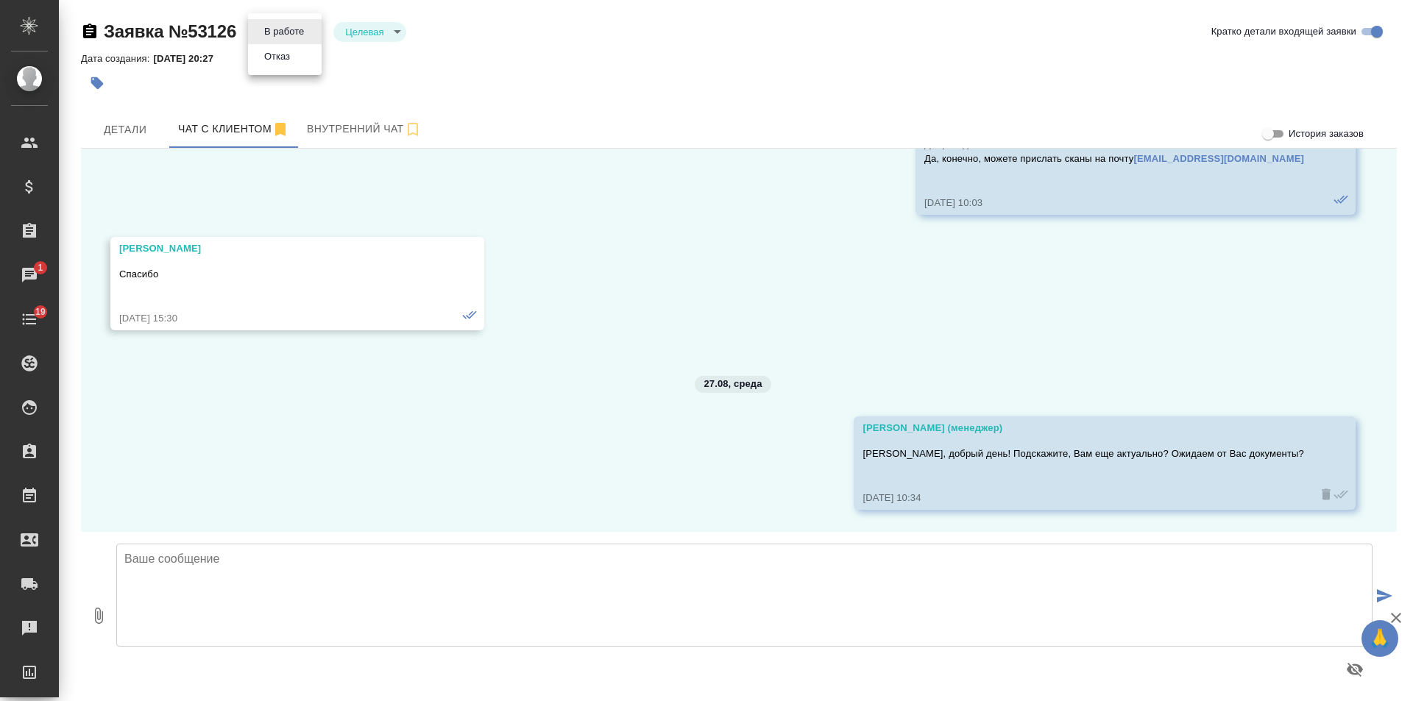
click at [289, 33] on body "🙏 .cls-1 fill:#fff; AWATERA [PERSON_NAME] Спецификации Заказы 1 Чаты 19 Todo Пр…" at bounding box center [706, 350] width 1413 height 701
click at [297, 60] on li "Отказ" at bounding box center [285, 56] width 74 height 25
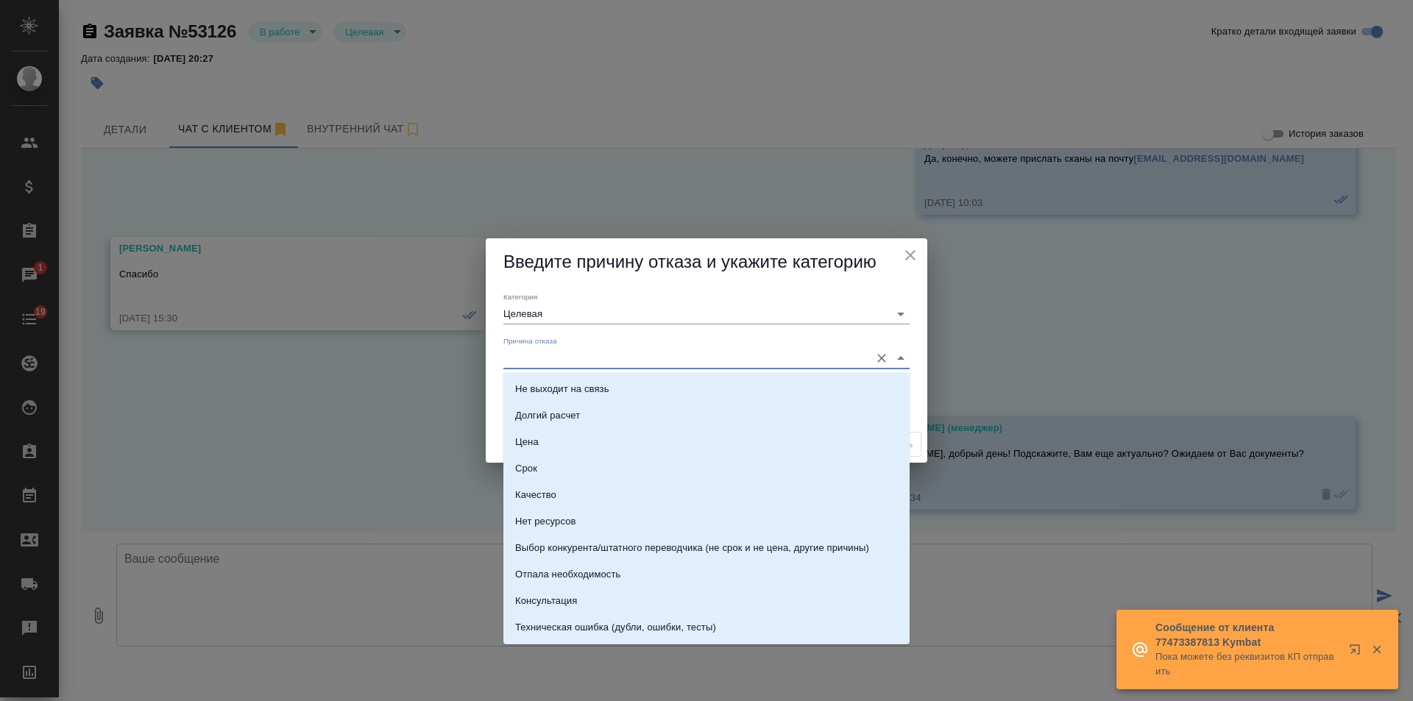
click at [585, 356] on input "Причина отказа" at bounding box center [682, 358] width 359 height 20
click at [588, 387] on div "Не выходит на связь" at bounding box center [562, 389] width 94 height 15
type input "Не выходит на связь"
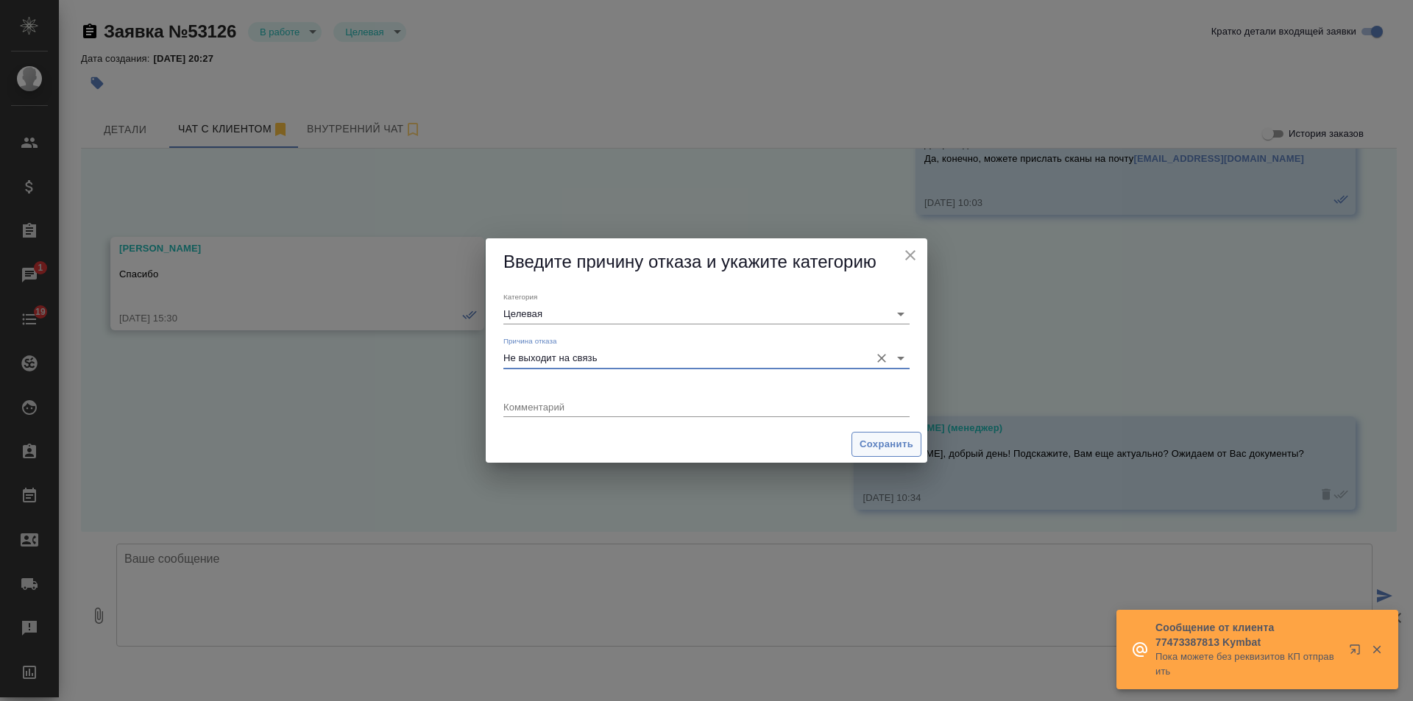
click at [886, 439] on span "Сохранить" at bounding box center [887, 444] width 54 height 17
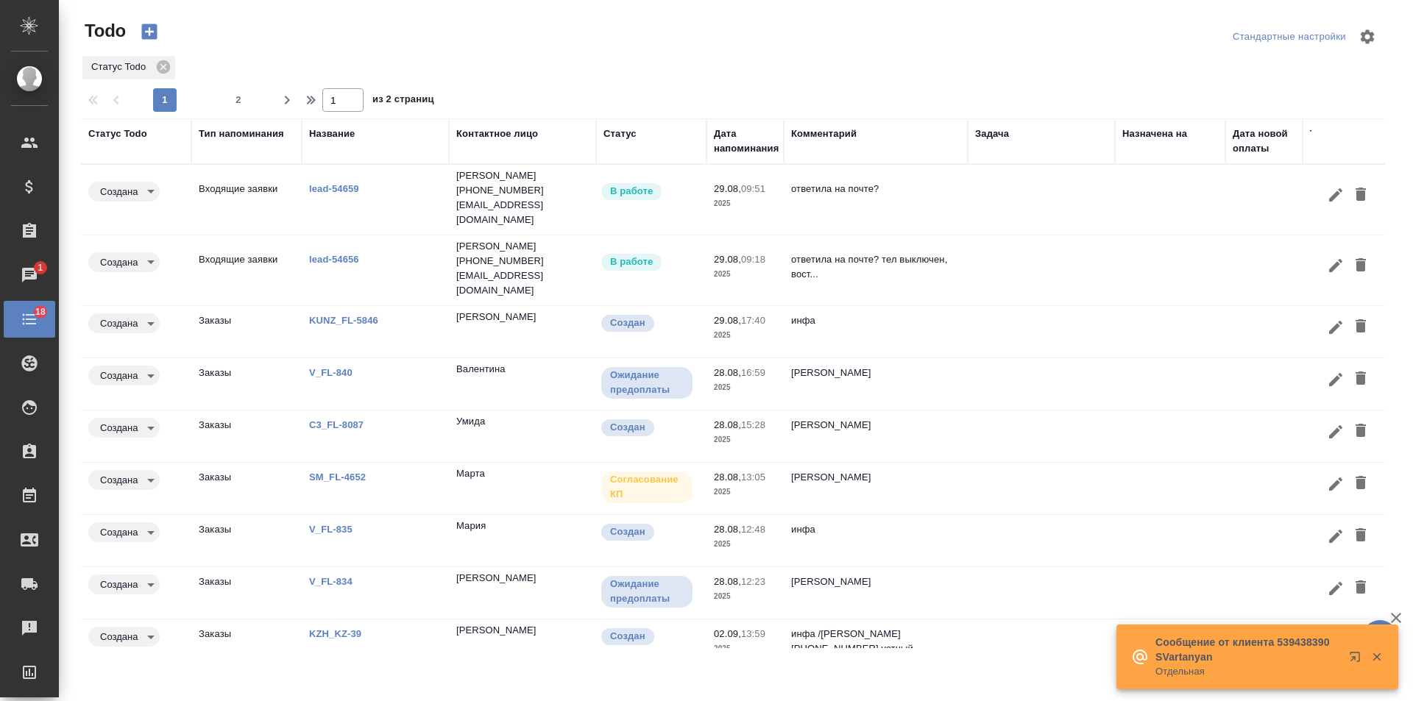
click at [743, 149] on div "Дата напоминания" at bounding box center [746, 141] width 65 height 29
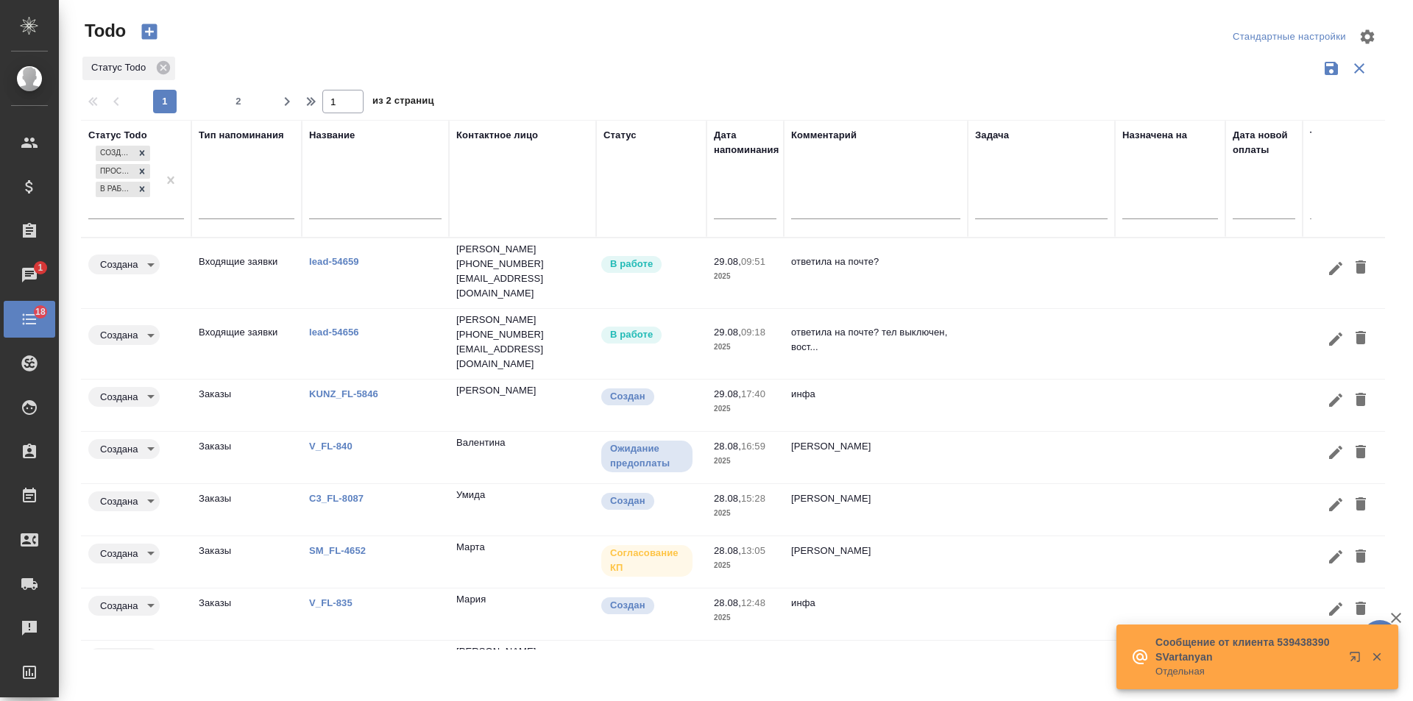
click at [759, 209] on input "text" at bounding box center [750, 207] width 54 height 21
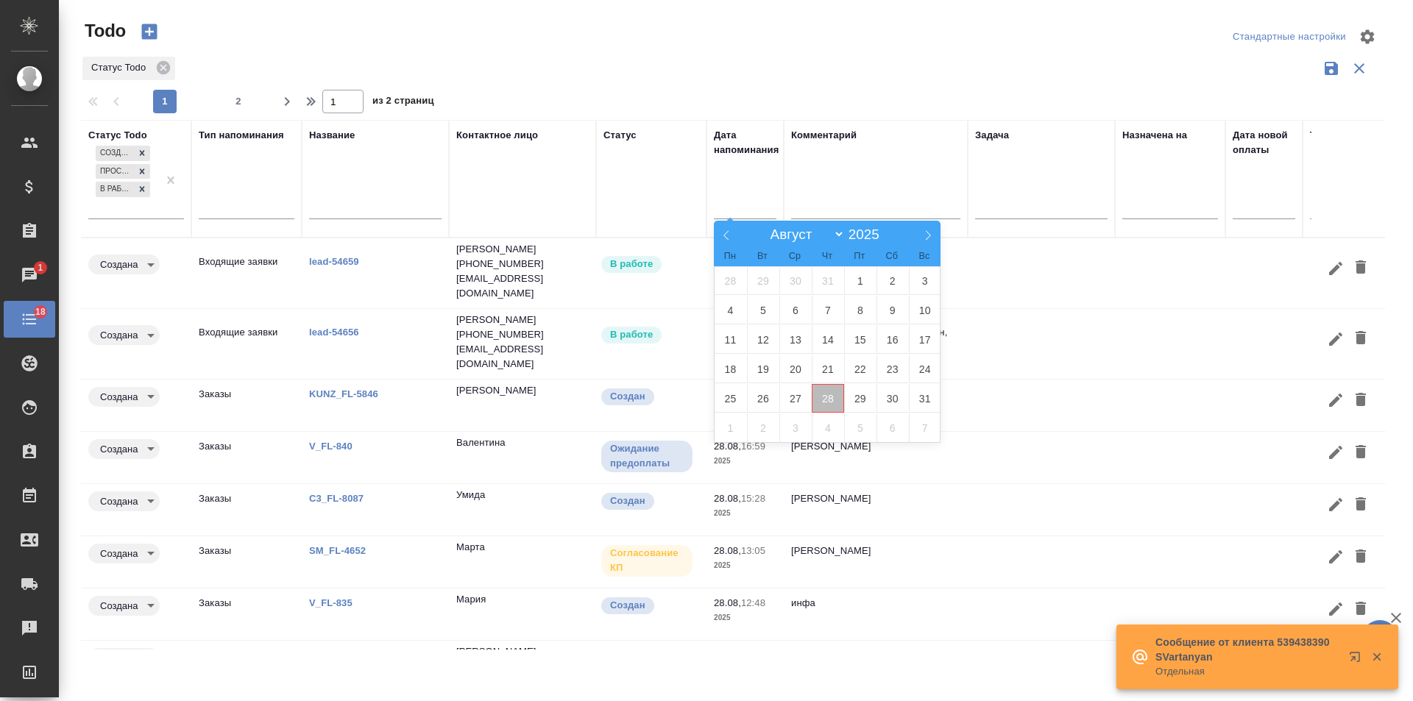
click at [832, 397] on span "28" at bounding box center [828, 398] width 32 height 29
type div "[DATE]T21:00:00.000Z"
drag, startPoint x: 851, startPoint y: 398, endPoint x: 896, endPoint y: 383, distance: 47.3
click at [852, 398] on span "29" at bounding box center [860, 398] width 32 height 29
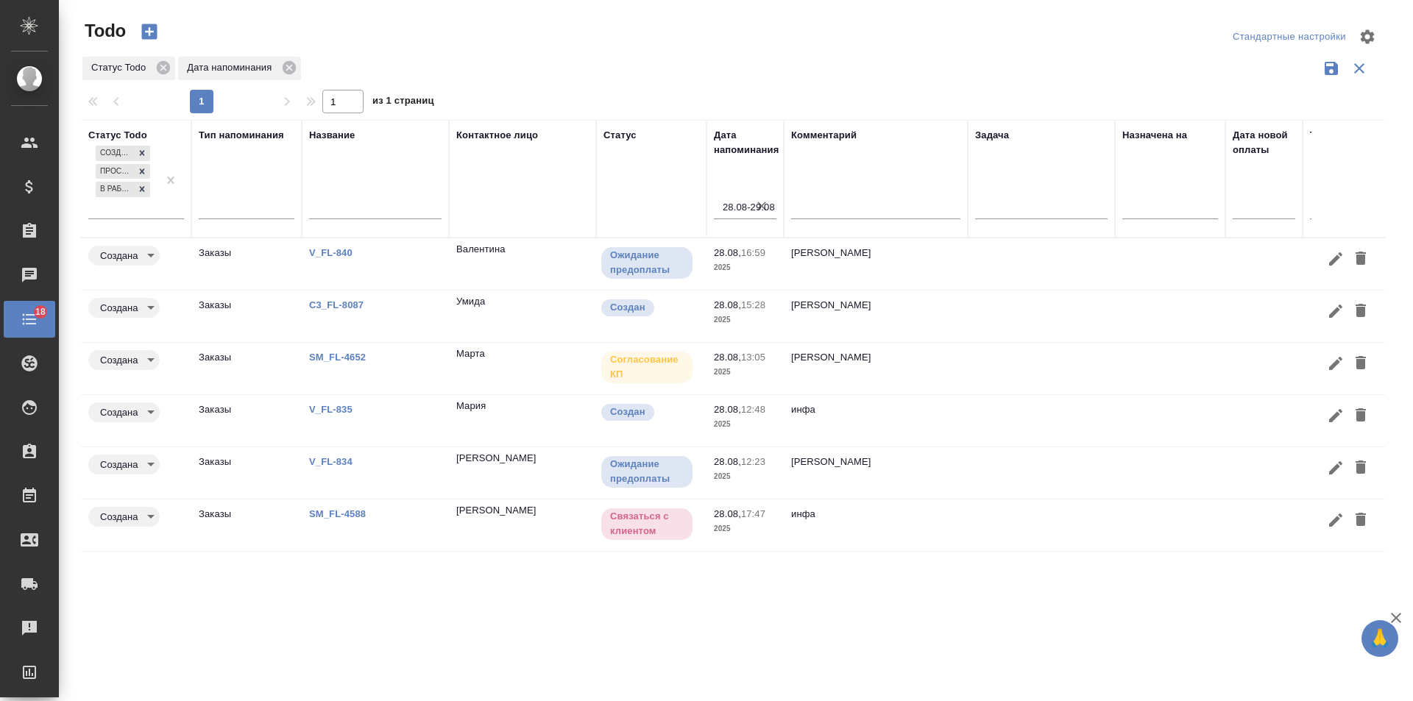
click at [353, 300] on link "C3_FL-8087" at bounding box center [336, 305] width 54 height 11
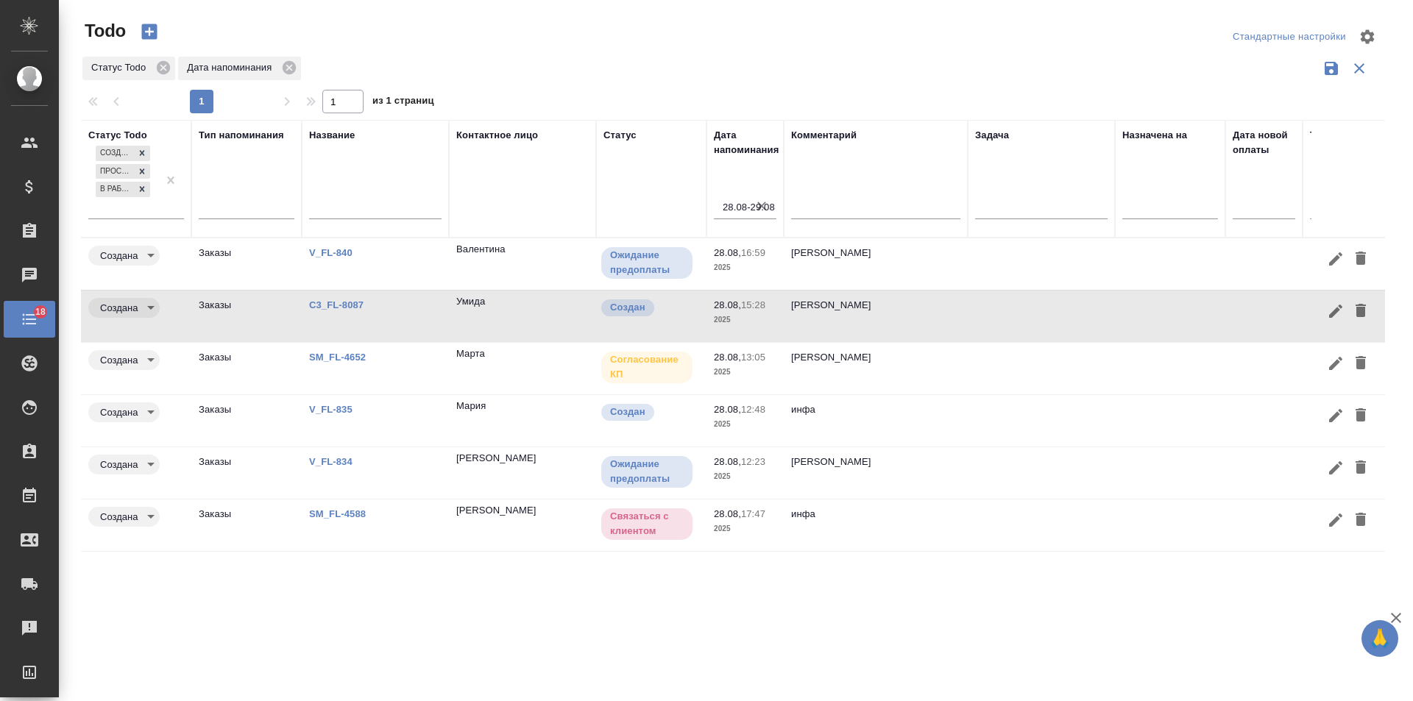
click at [328, 409] on link "V_FL-835" at bounding box center [330, 409] width 43 height 11
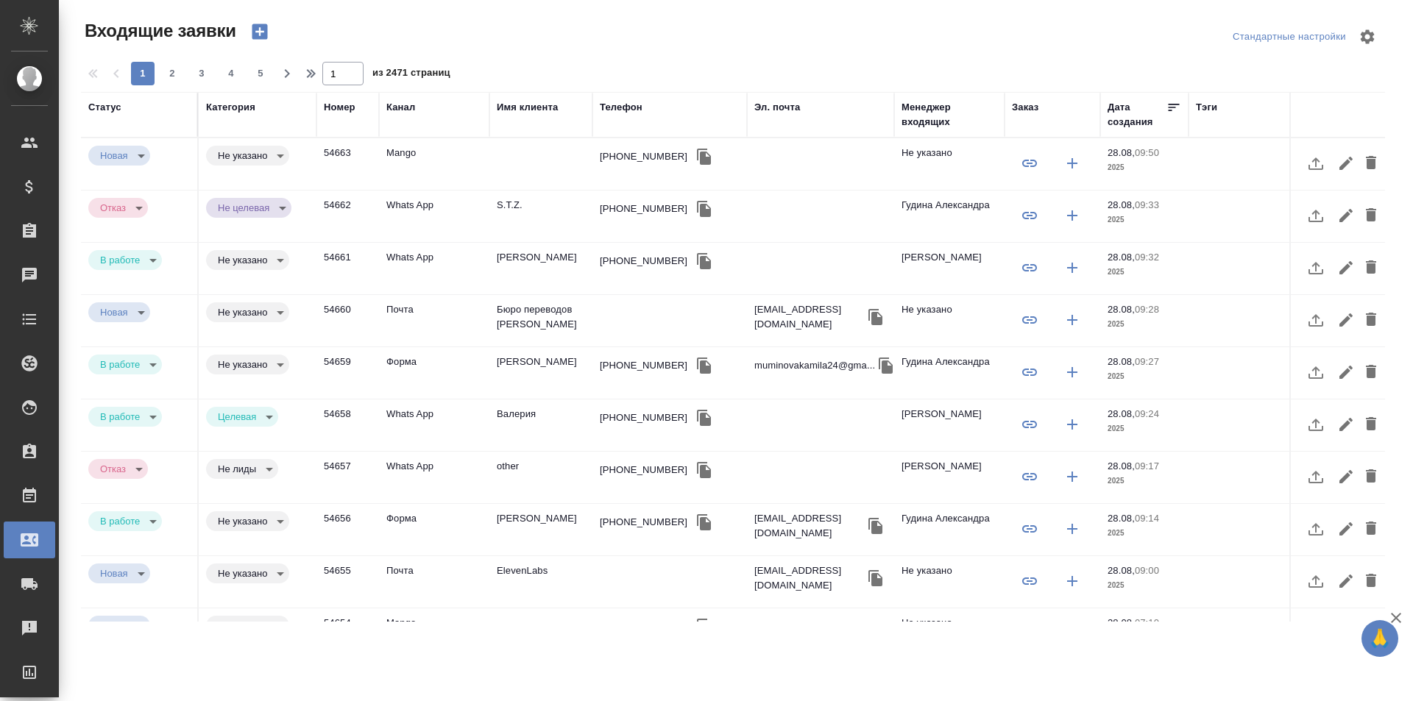
select select "RU"
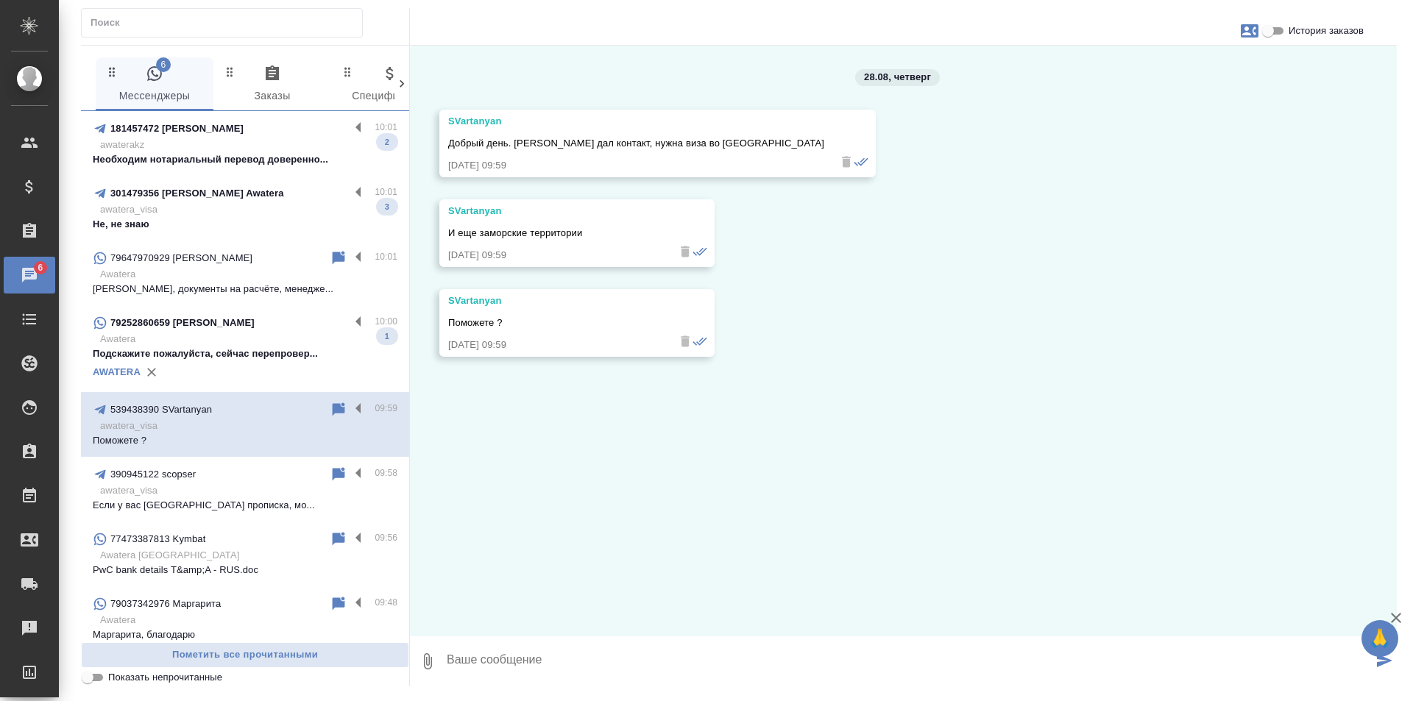
click at [1251, 31] on icon "button" at bounding box center [1250, 30] width 18 height 13
click at [1194, 77] on span "Создать заявку" at bounding box center [1185, 70] width 69 height 15
select select "RU"
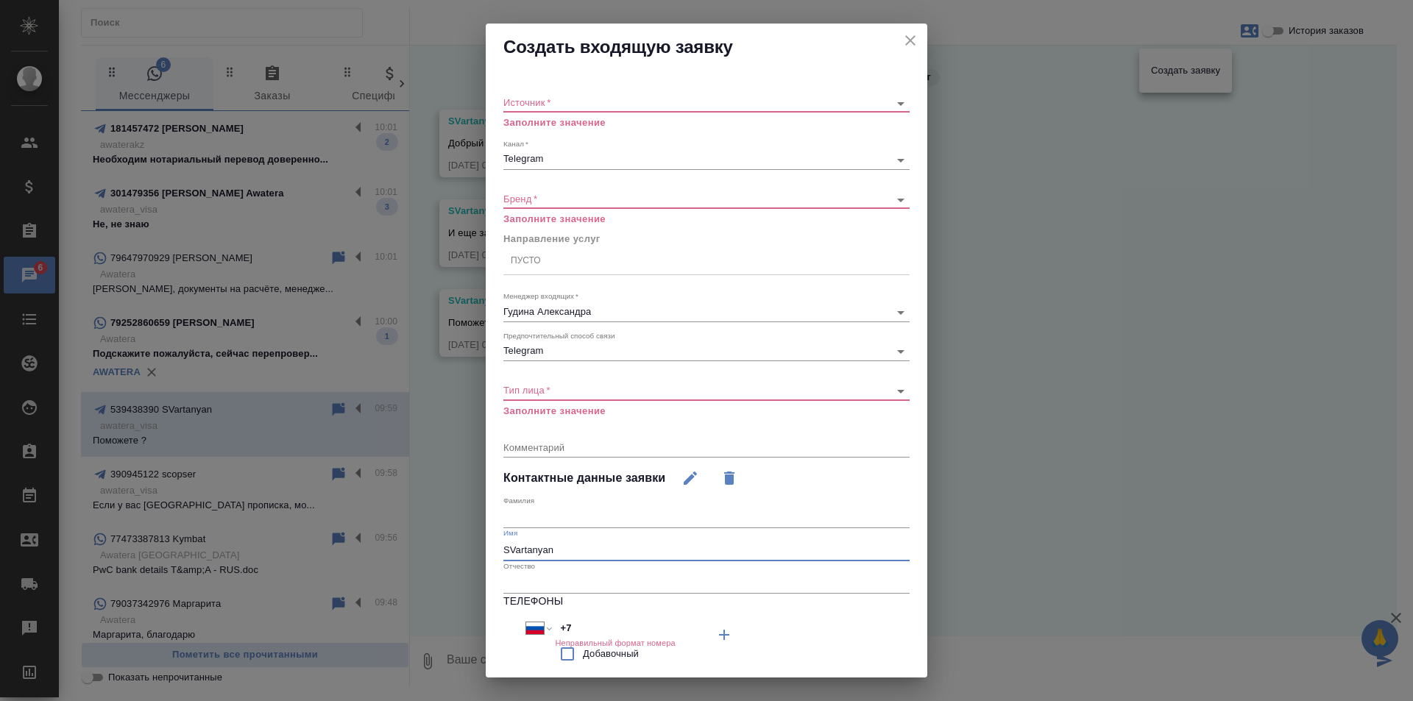
drag, startPoint x: 573, startPoint y: 552, endPoint x: 390, endPoint y: 547, distance: 182.6
click at [390, 547] on div "Создать входящую заявку Источник   * ​ Заполните значение Канал   * Telegram 66…" at bounding box center [706, 350] width 1413 height 701
click at [905, 40] on icon "close" at bounding box center [910, 40] width 10 height 10
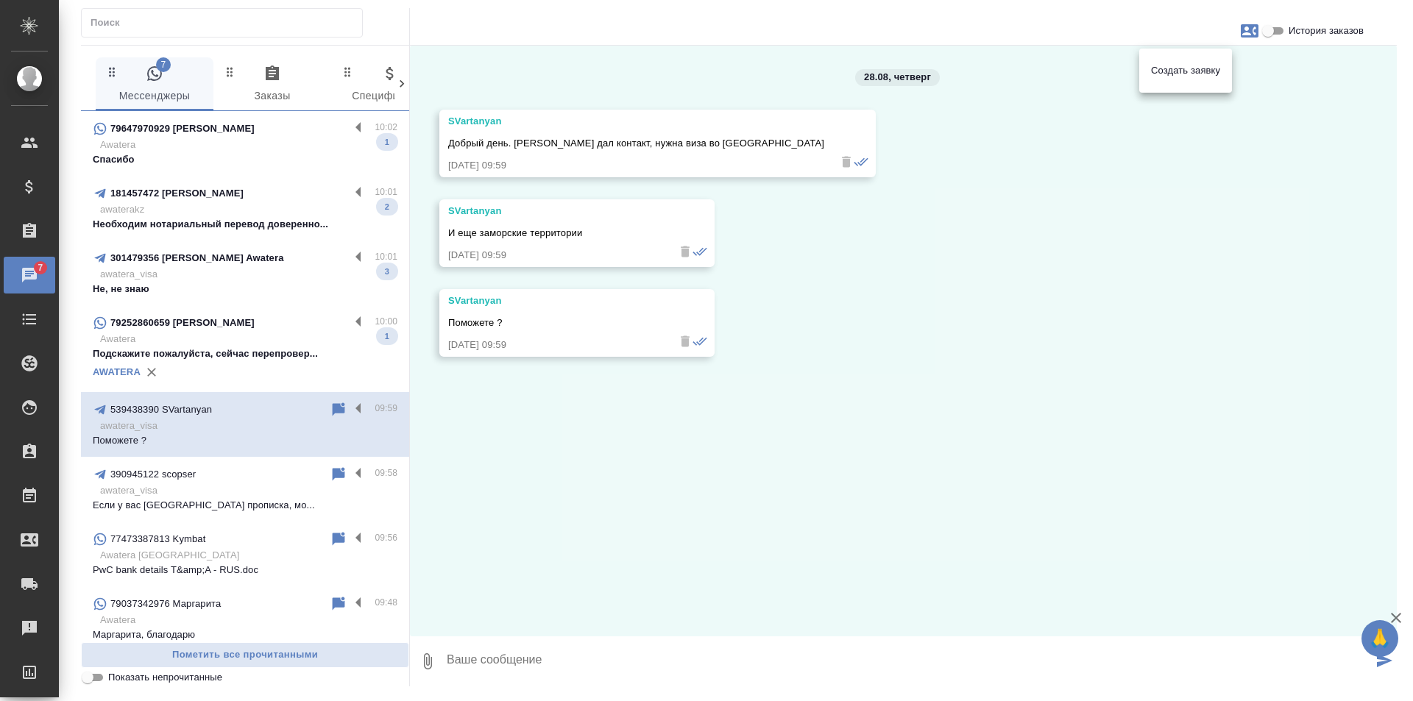
click at [936, 414] on div at bounding box center [706, 350] width 1413 height 701
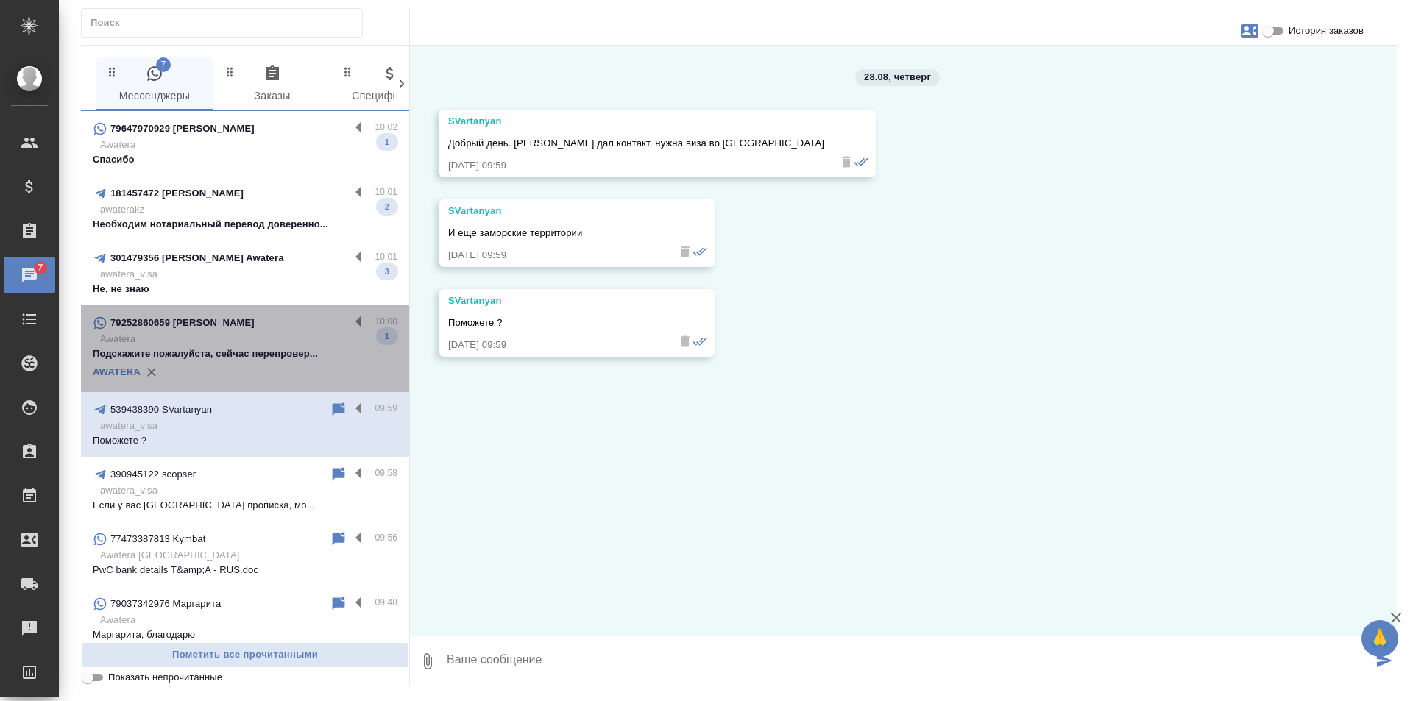
click at [261, 353] on p "Подскажите пожалуйста, сейчас перепровер..." at bounding box center [245, 354] width 305 height 15
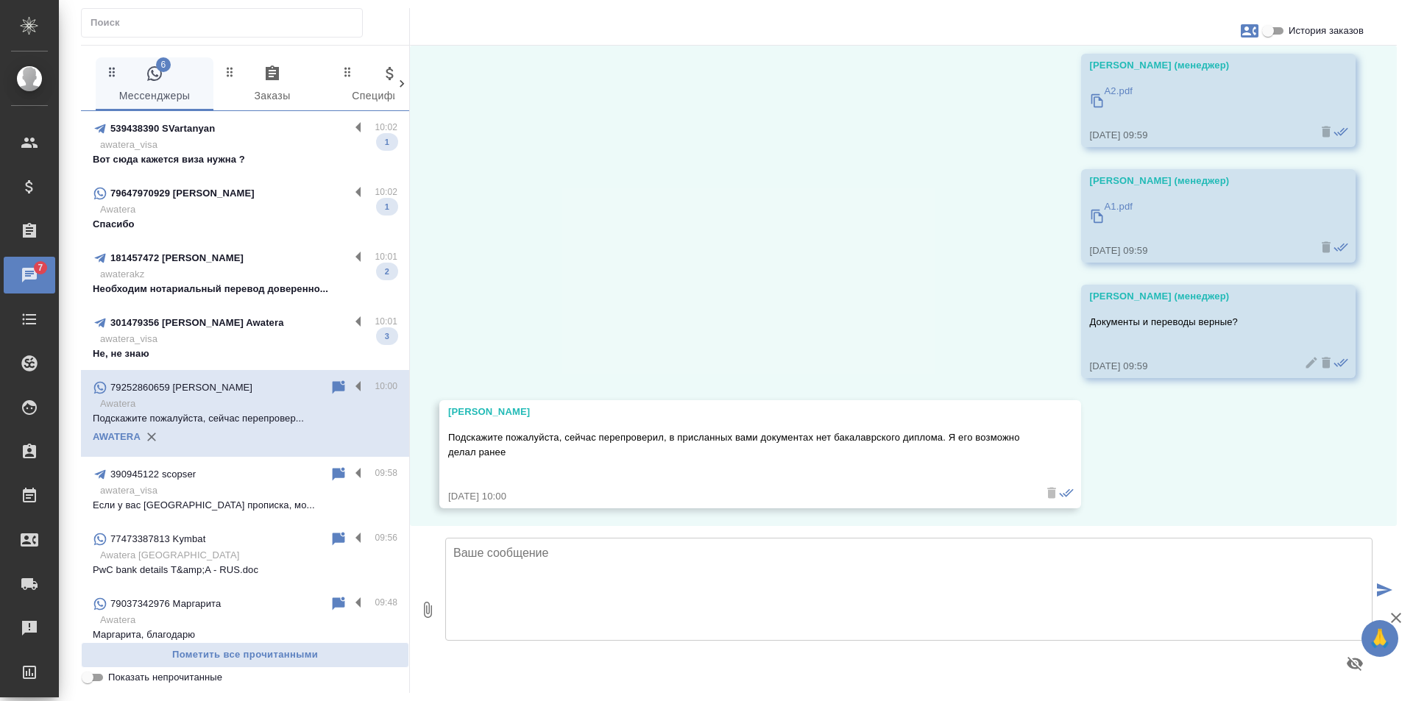
scroll to position [1629, 0]
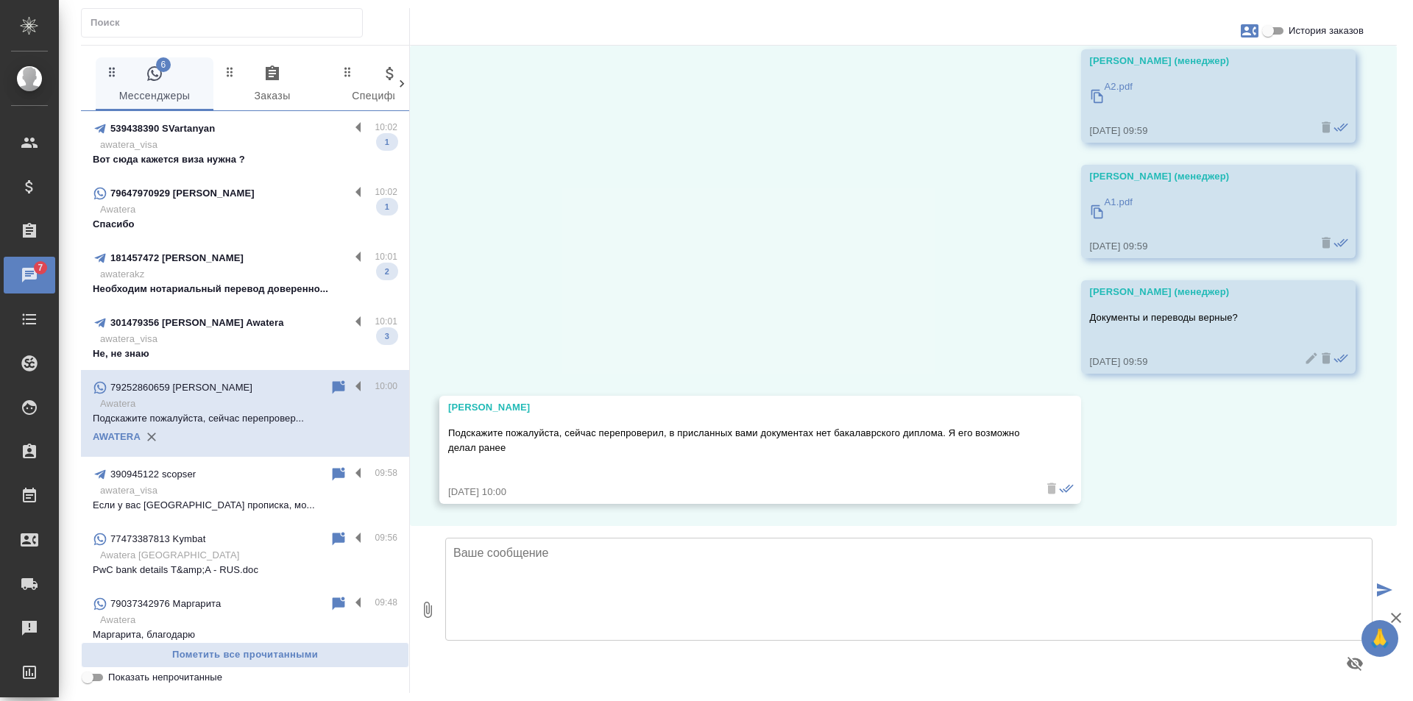
drag, startPoint x: 261, startPoint y: 344, endPoint x: 298, endPoint y: 343, distance: 37.5
click at [260, 344] on p "awatera_visa" at bounding box center [248, 339] width 297 height 15
type textarea "т"
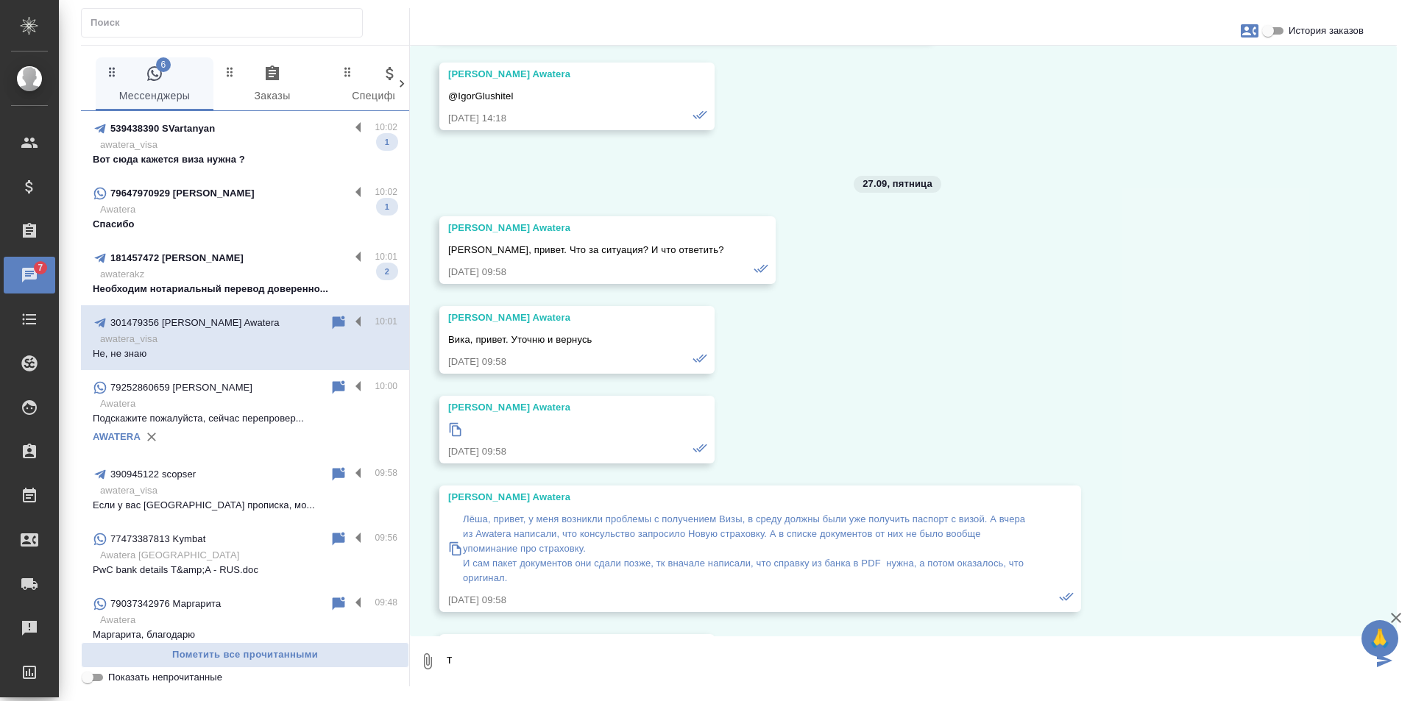
scroll to position [48735, 0]
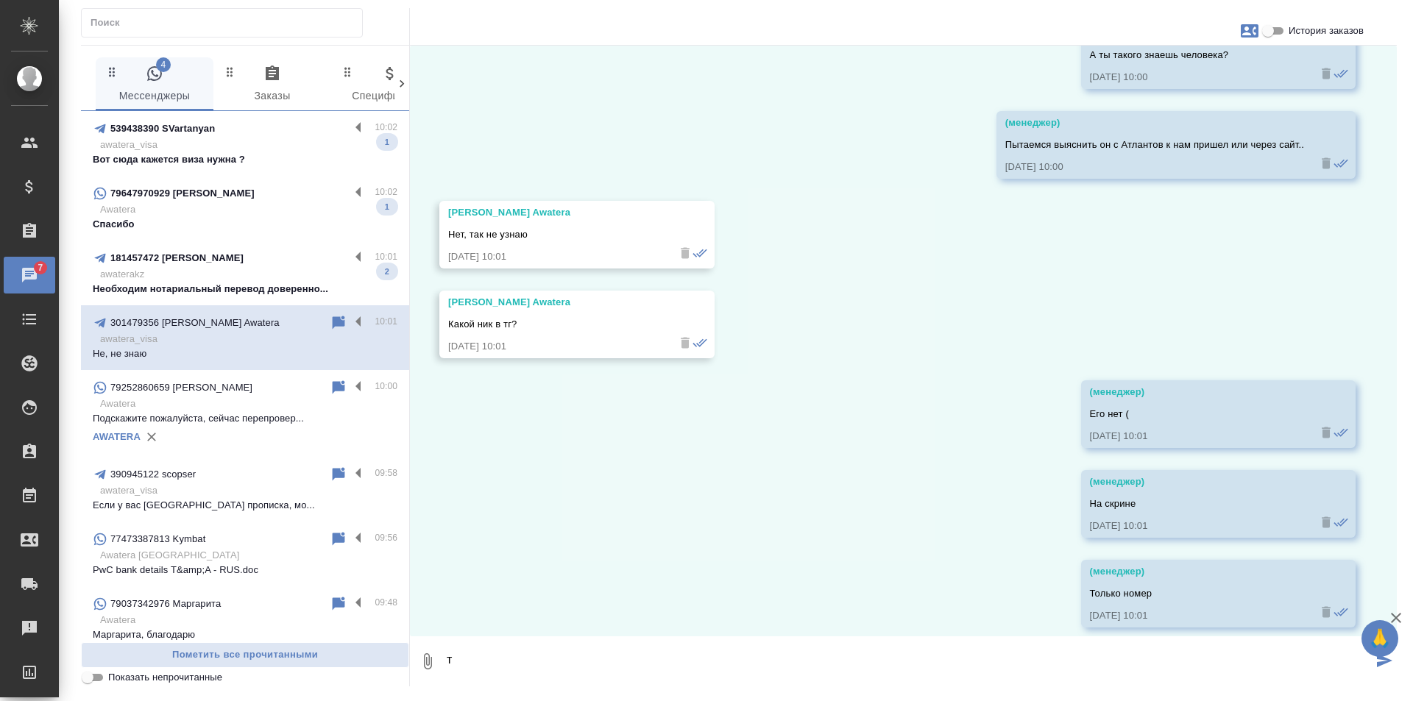
click at [254, 272] on p "awaterakz" at bounding box center [248, 274] width 297 height 15
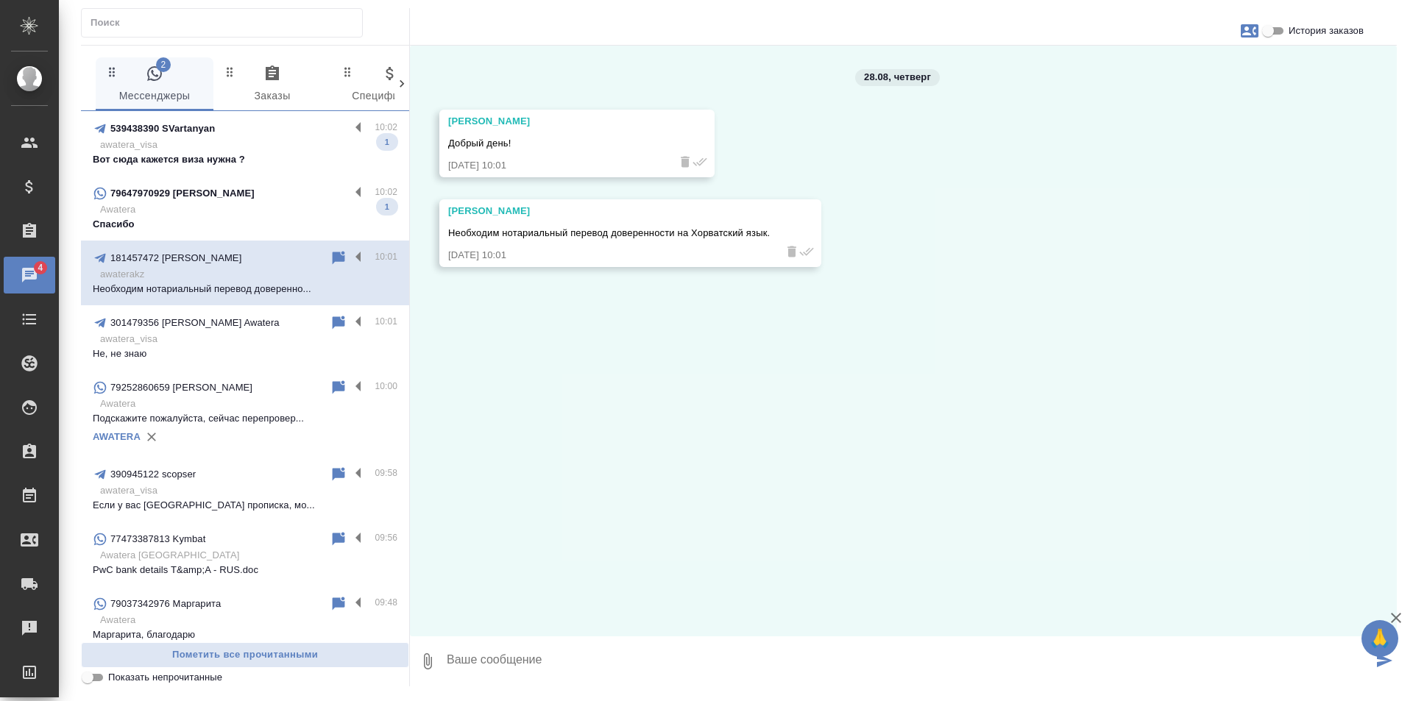
scroll to position [0, 0]
click at [1242, 32] on icon "button" at bounding box center [1250, 30] width 18 height 13
click at [1167, 68] on span "Создать заявку" at bounding box center [1185, 70] width 69 height 15
select select "RU"
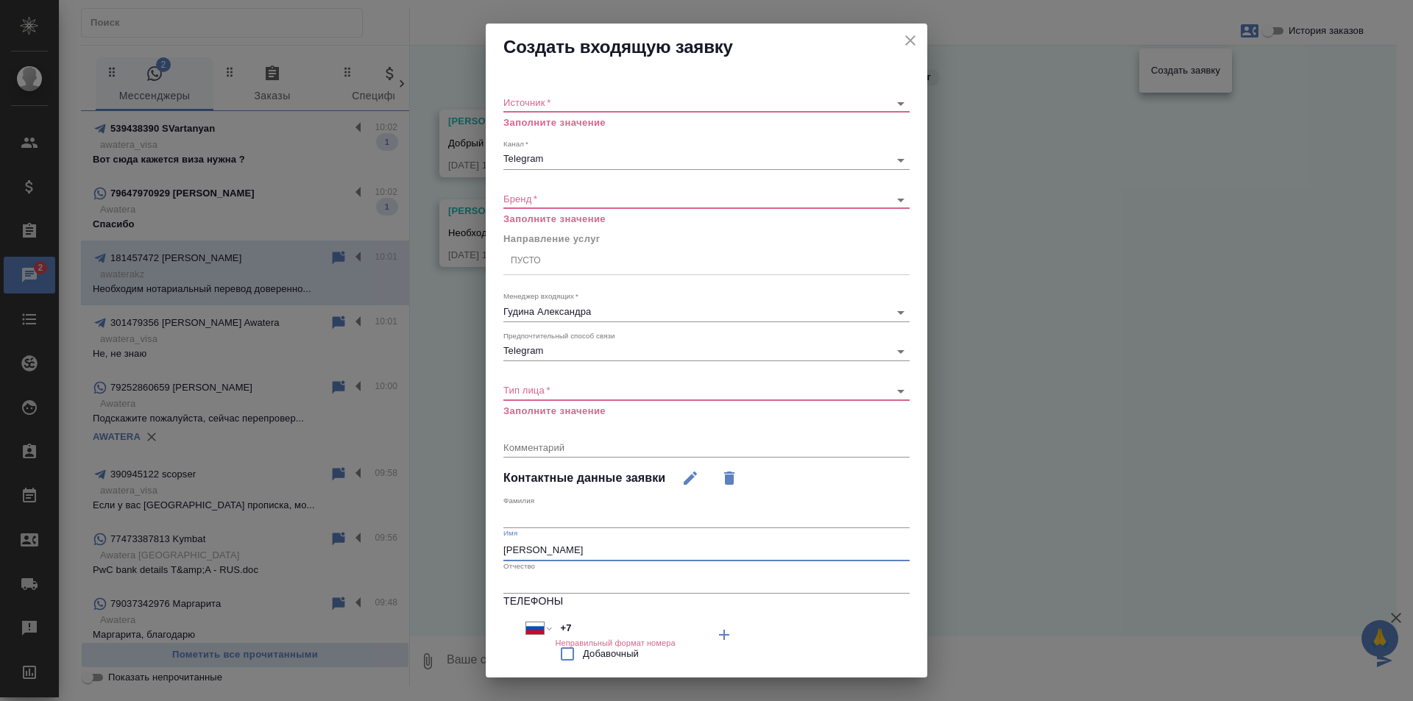
drag, startPoint x: 602, startPoint y: 548, endPoint x: 287, endPoint y: 527, distance: 315.8
click at [287, 527] on div "Создать входящую заявку Источник   * ​ Заполните значение Канал   * Telegram 66…" at bounding box center [706, 350] width 1413 height 701
click at [905, 38] on icon "close" at bounding box center [911, 41] width 18 height 18
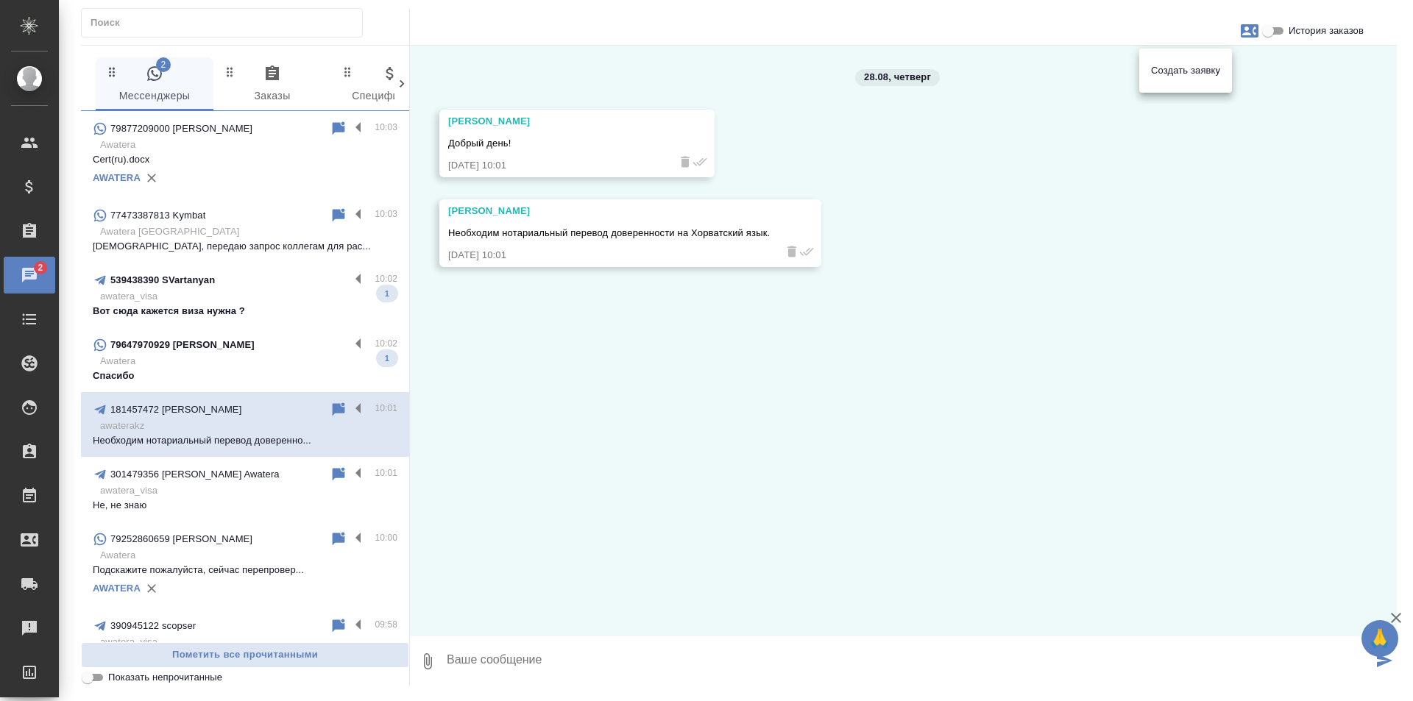
click at [977, 417] on div at bounding box center [706, 350] width 1413 height 701
click at [241, 350] on div "79647970929 Настя" at bounding box center [221, 345] width 257 height 18
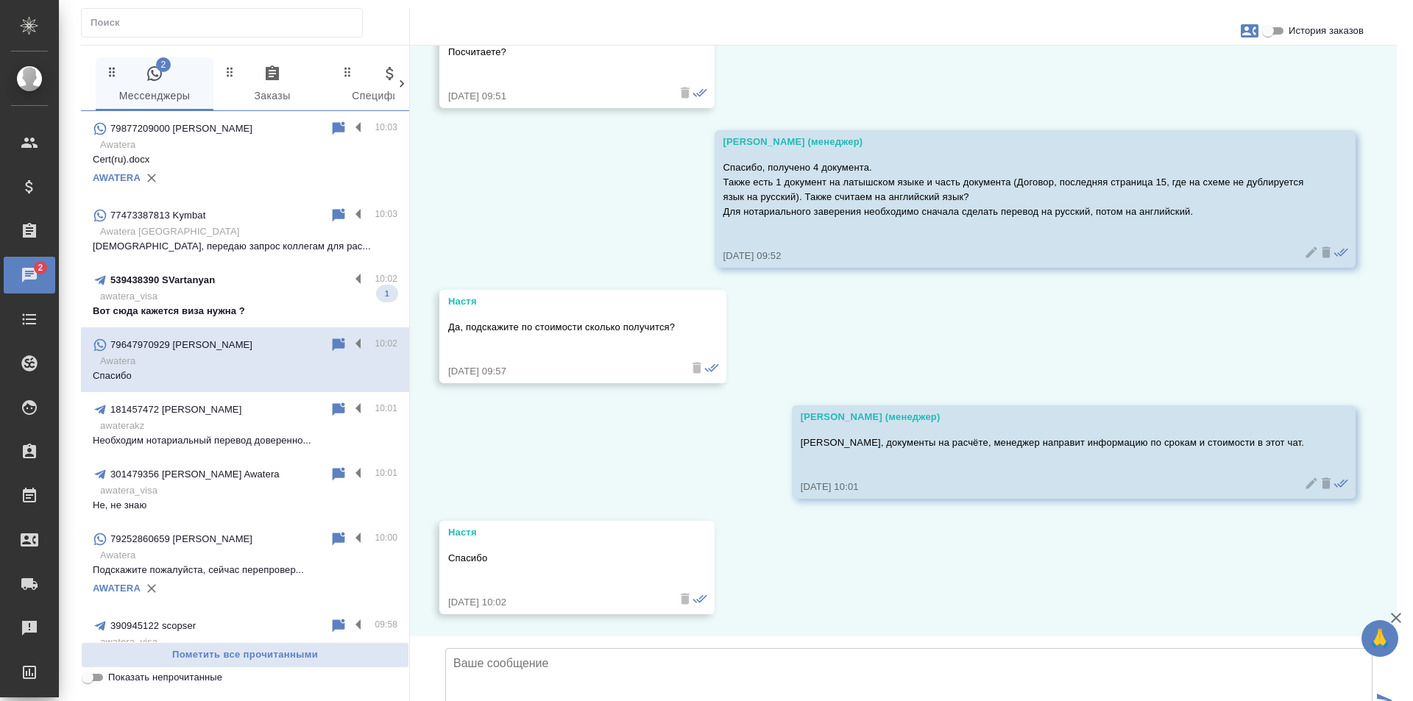
scroll to position [1916, 0]
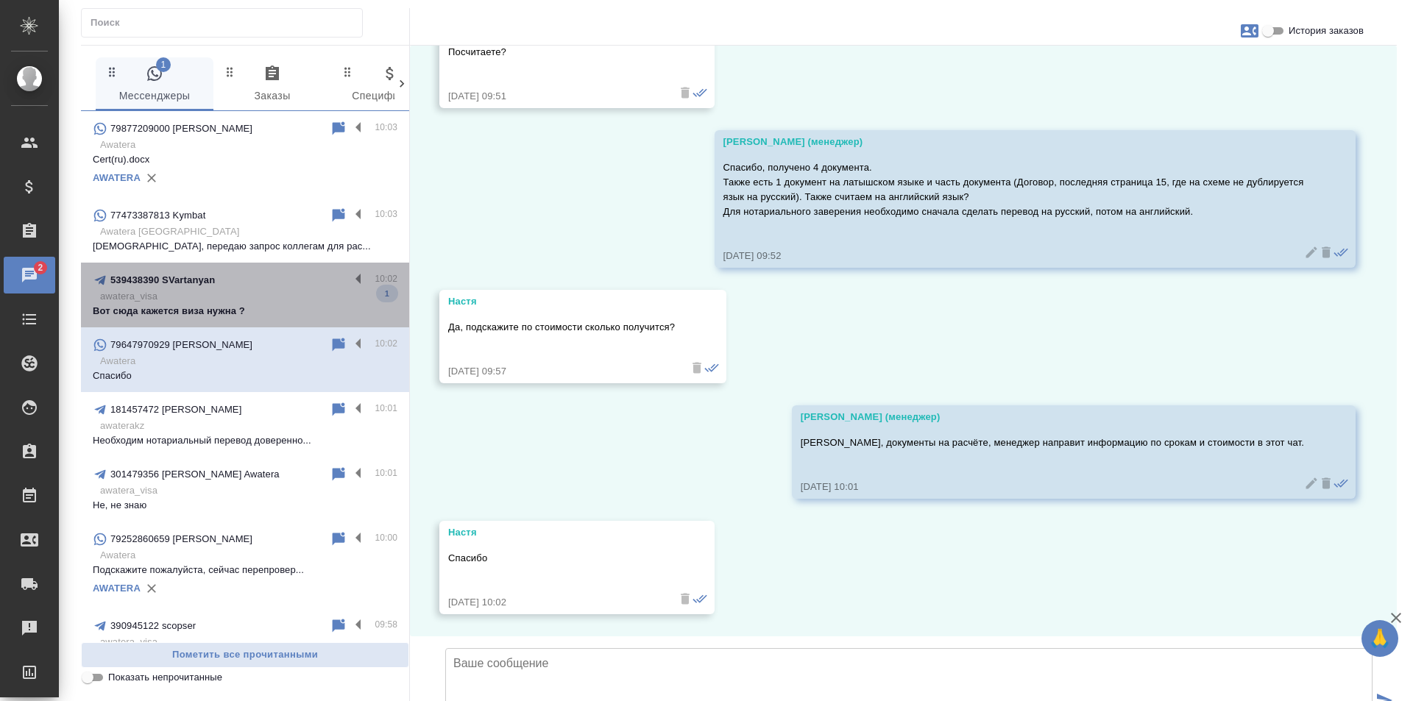
click at [254, 286] on div "539438390 SVartanyan" at bounding box center [221, 281] width 257 height 18
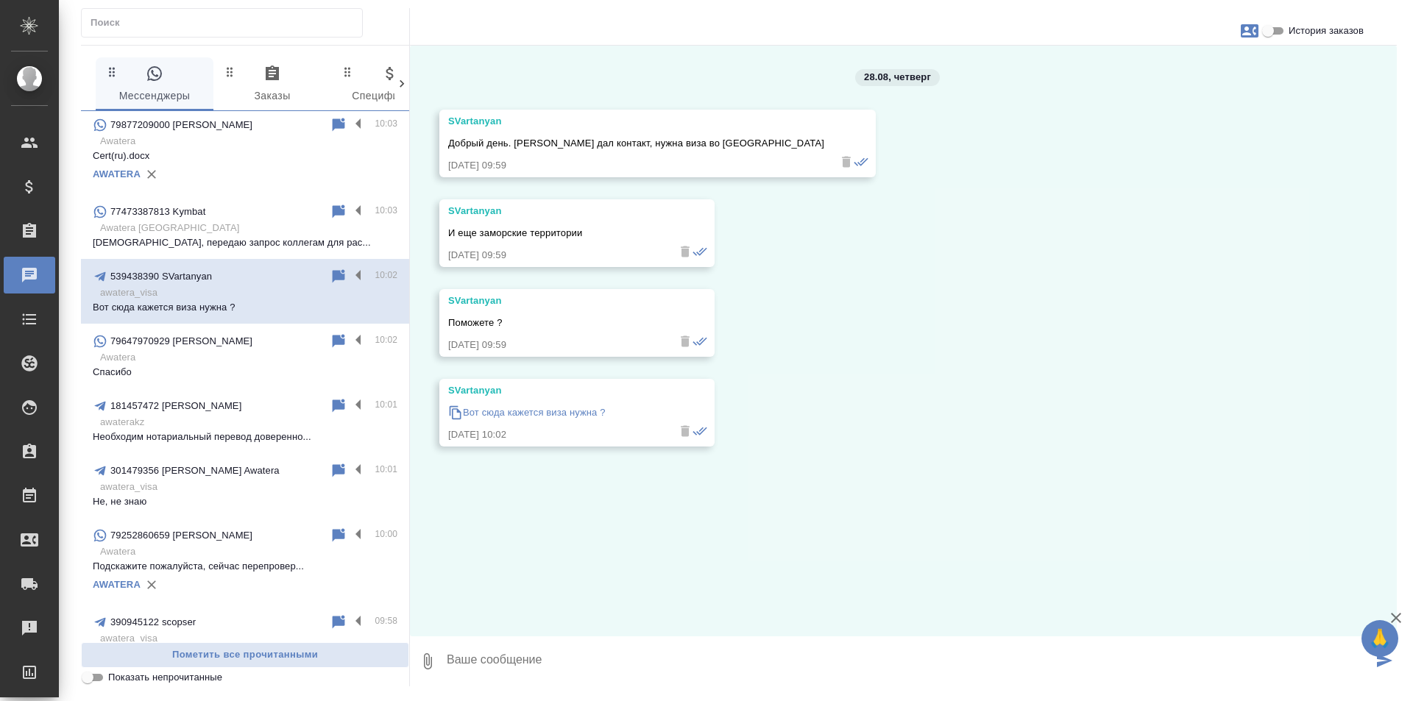
scroll to position [0, 0]
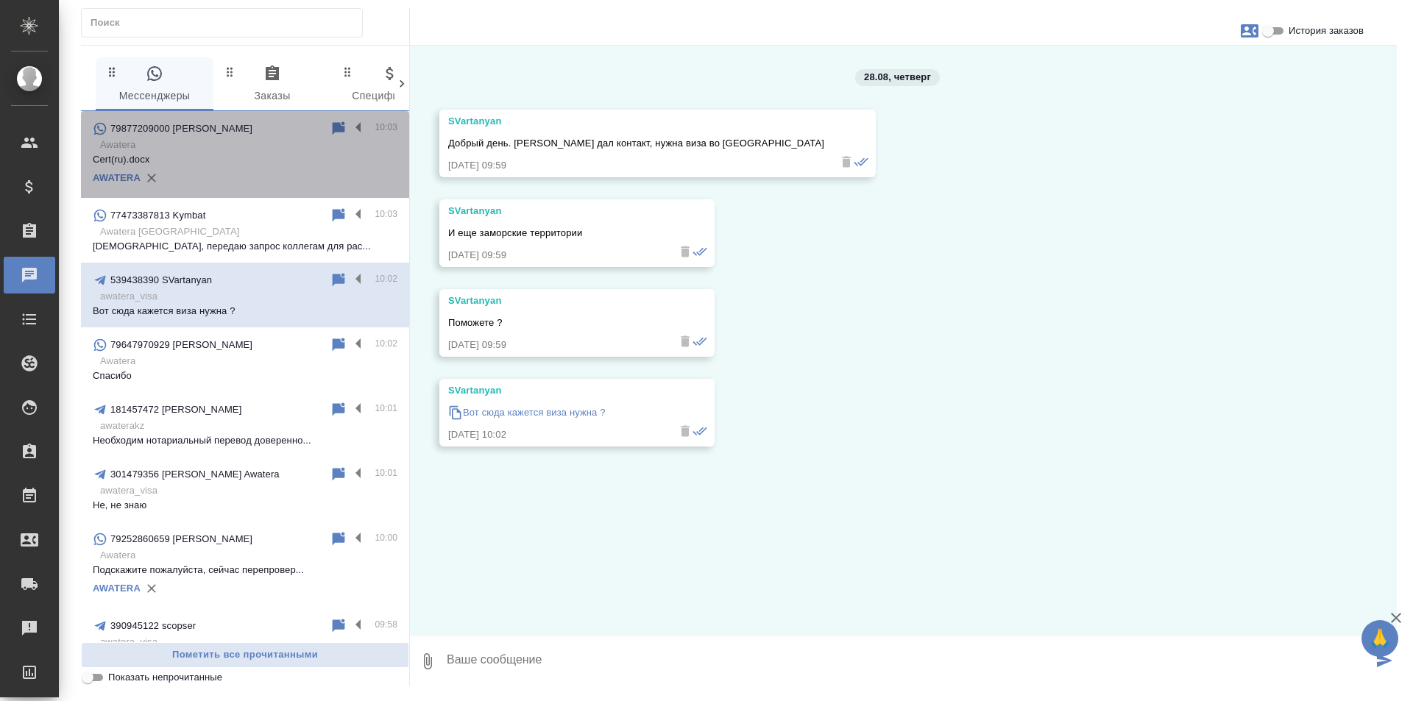
click at [273, 141] on p "Awatera" at bounding box center [248, 145] width 297 height 15
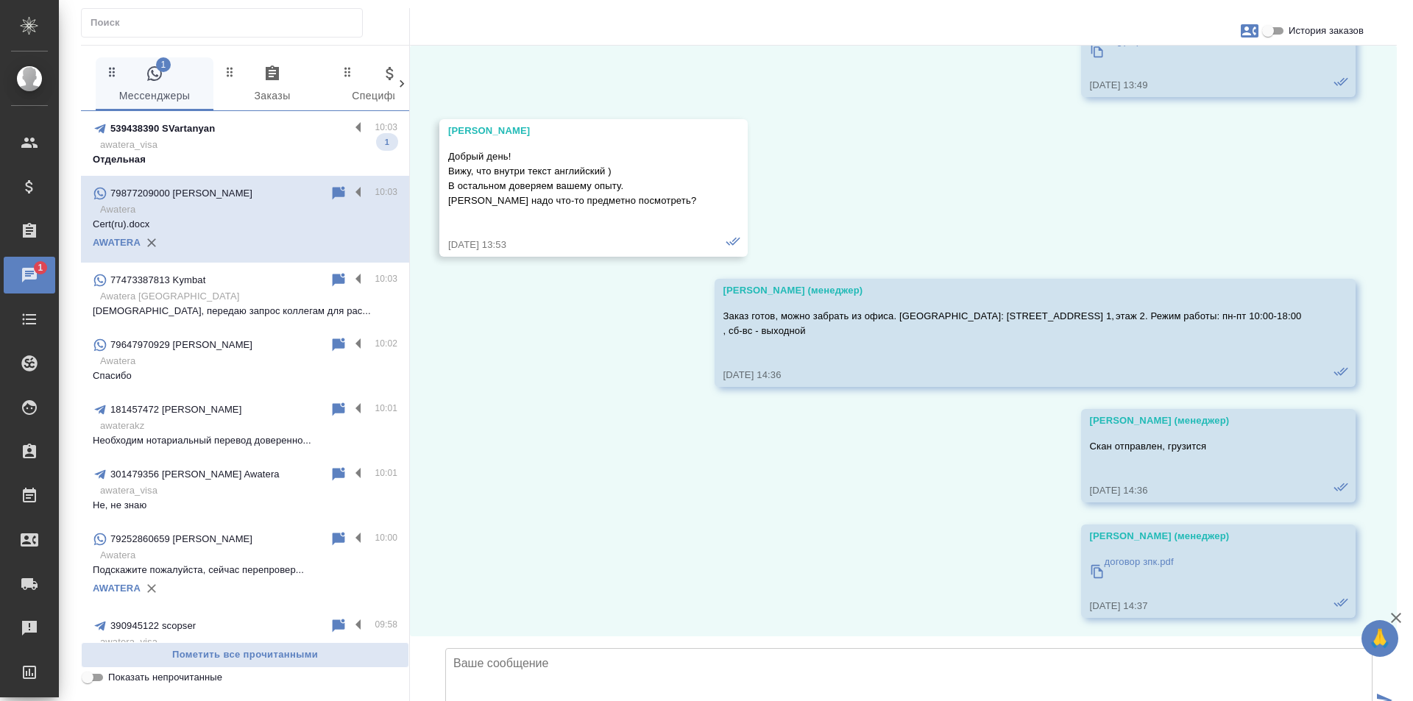
scroll to position [3562, 0]
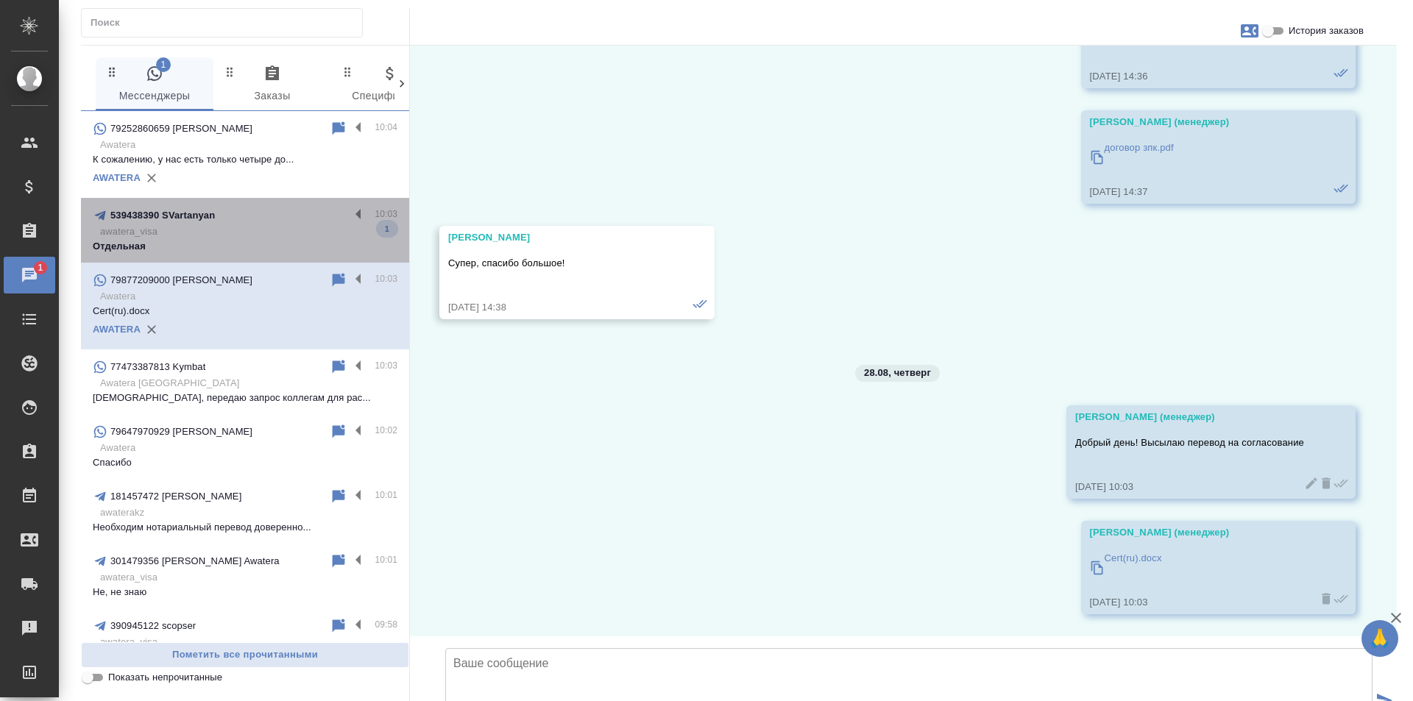
click at [295, 228] on p "awatera_visa" at bounding box center [248, 231] width 297 height 15
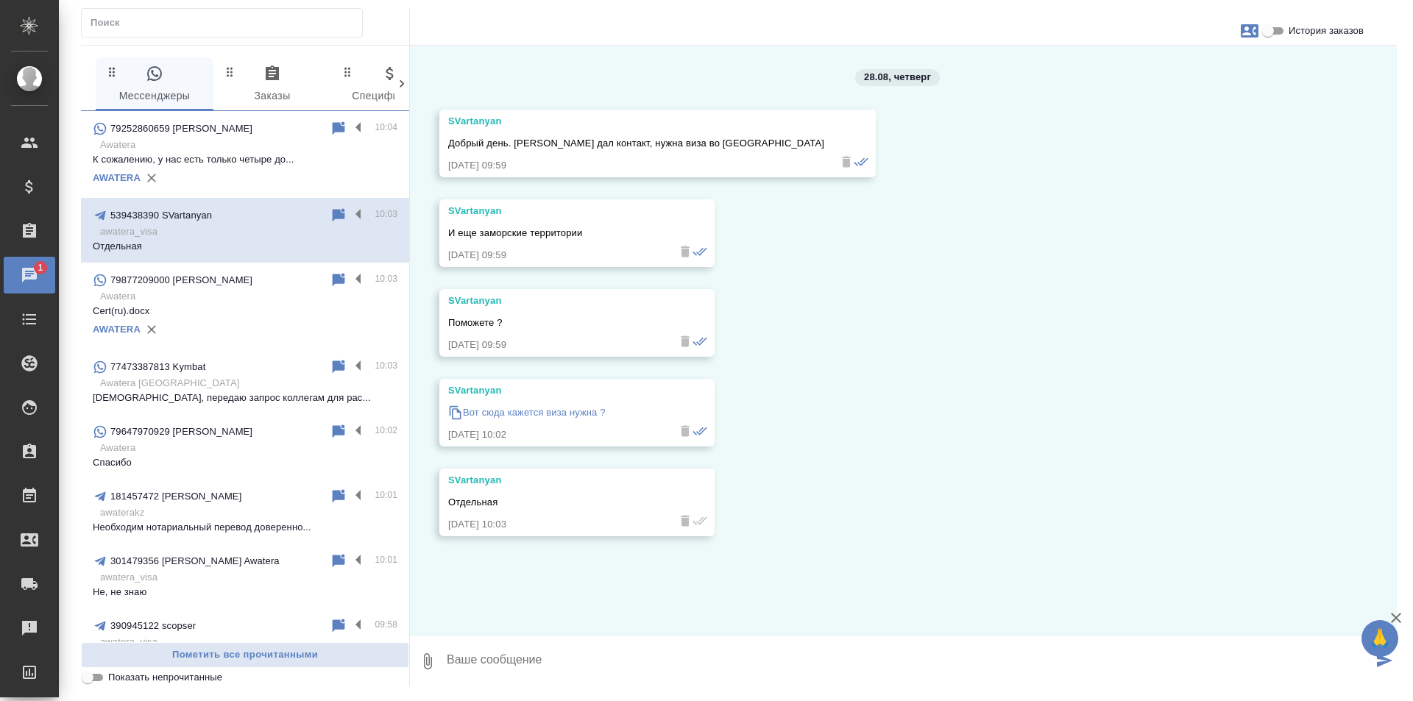
scroll to position [0, 0]
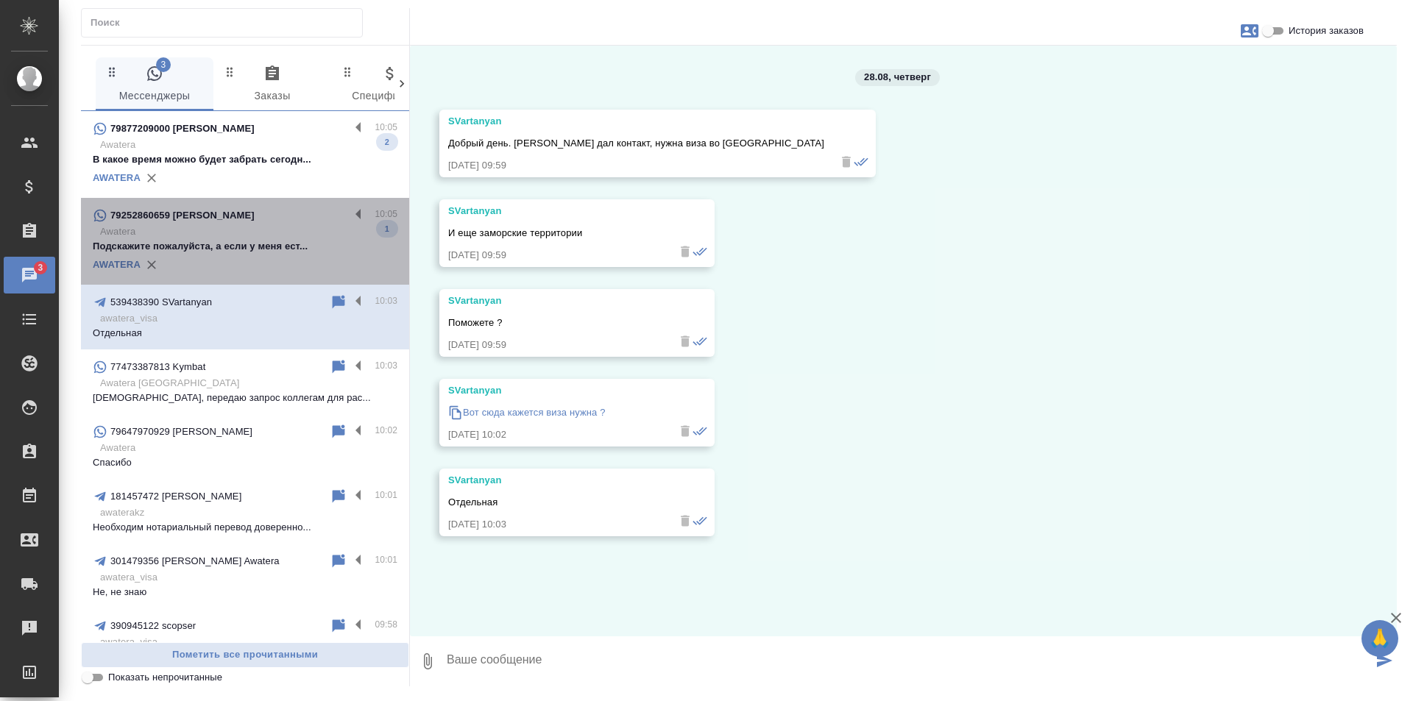
click at [275, 230] on p "Awatera" at bounding box center [248, 231] width 297 height 15
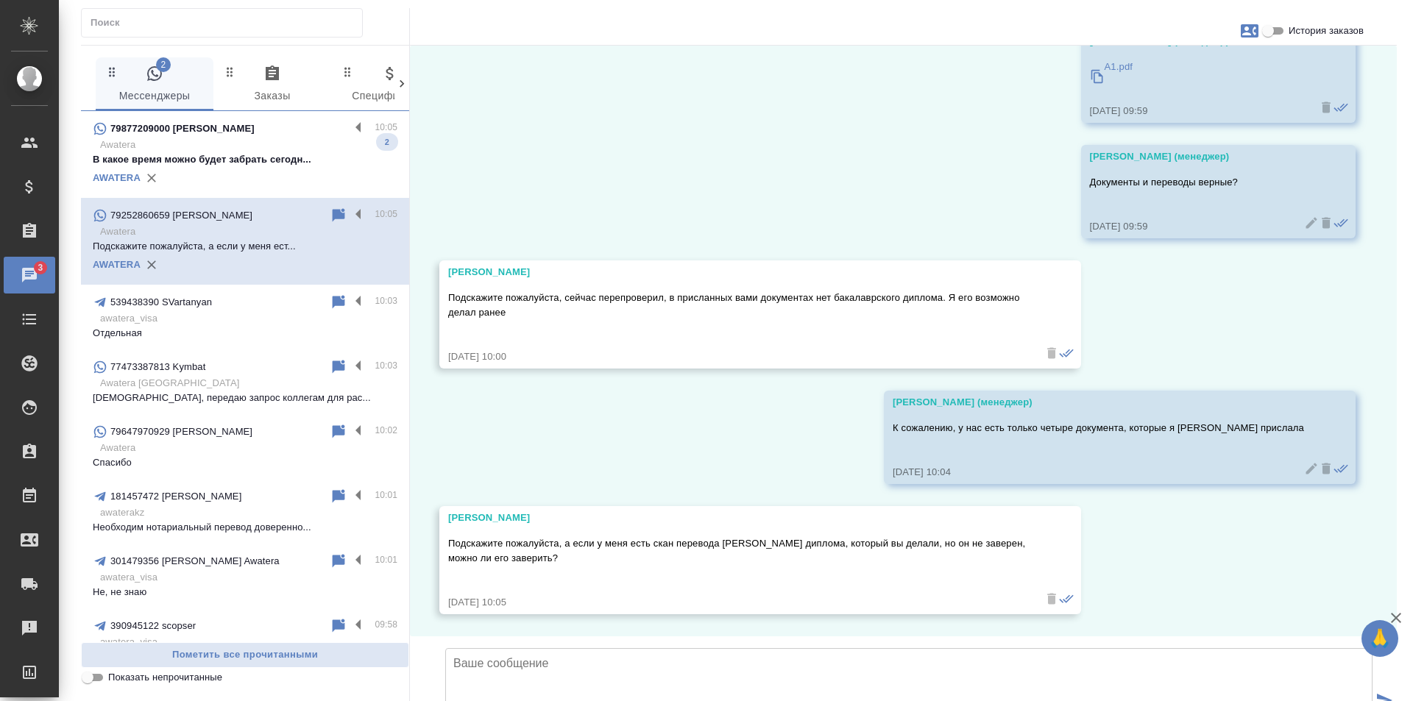
scroll to position [1875, 0]
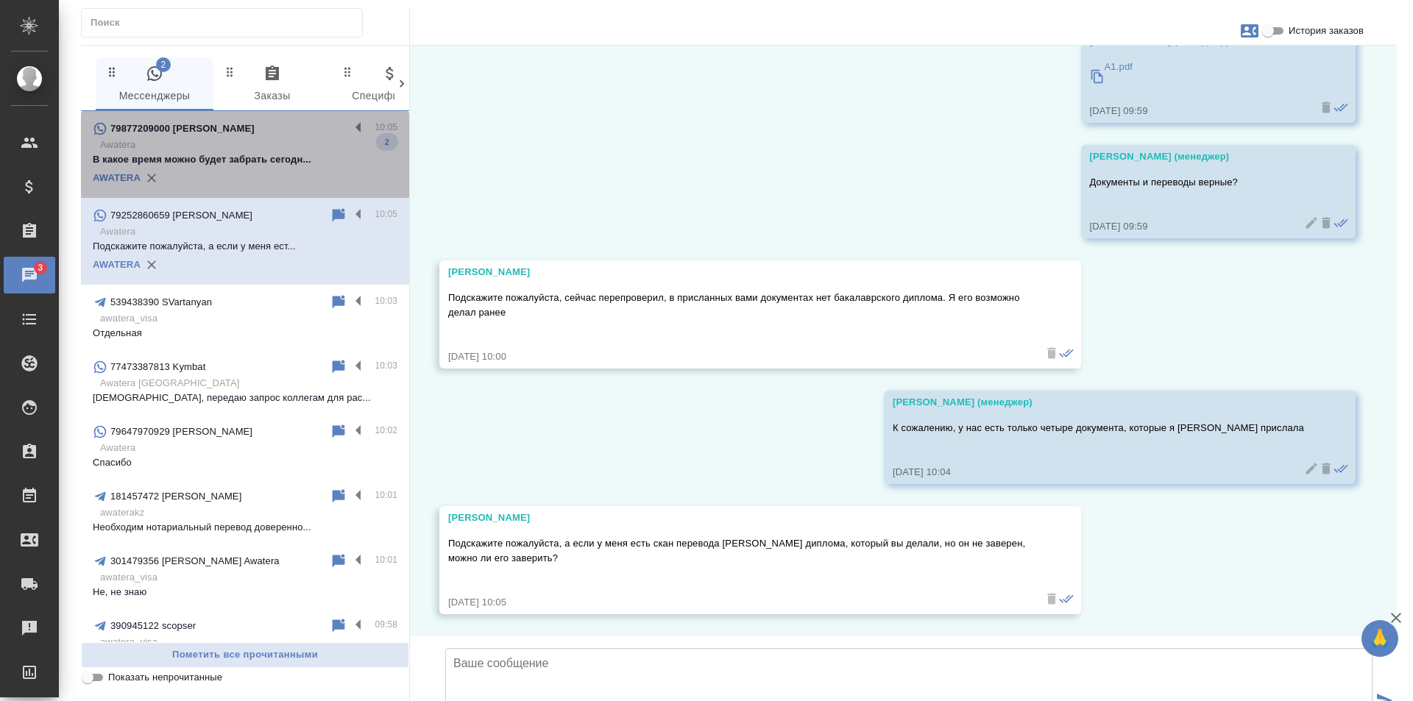
click at [280, 130] on div "79877209000 [PERSON_NAME]" at bounding box center [221, 129] width 257 height 18
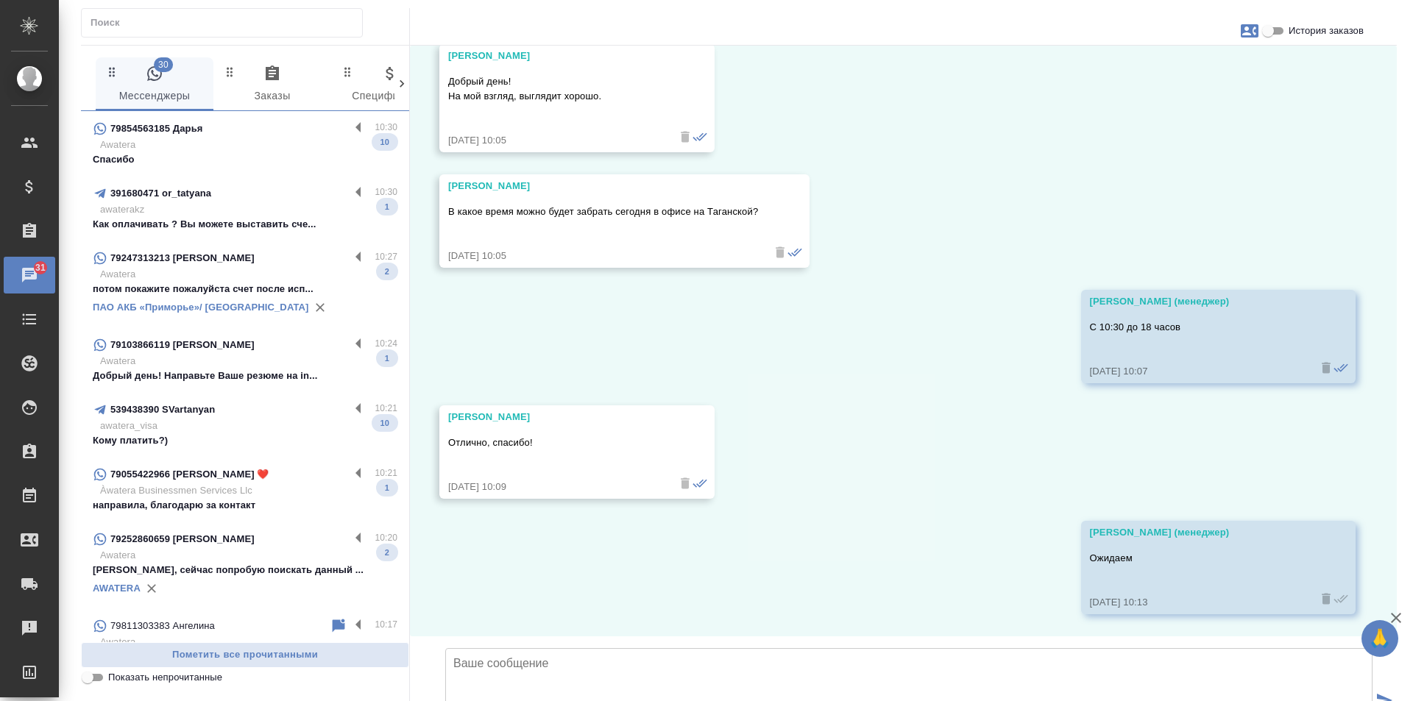
scroll to position [4155, 0]
click at [261, 155] on p "Спасибо" at bounding box center [245, 159] width 305 height 15
type textarea "Д"
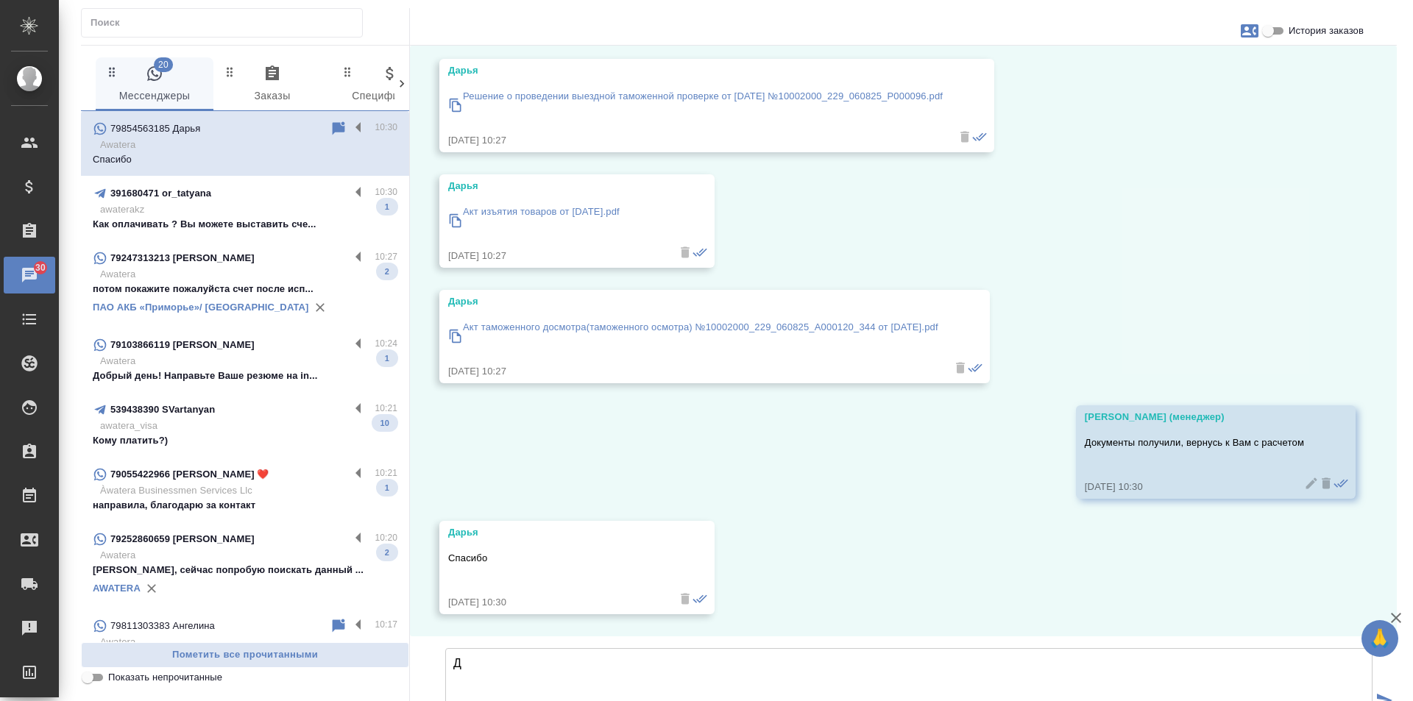
scroll to position [16063, 0]
click at [236, 215] on p "awaterakz" at bounding box center [248, 209] width 297 height 15
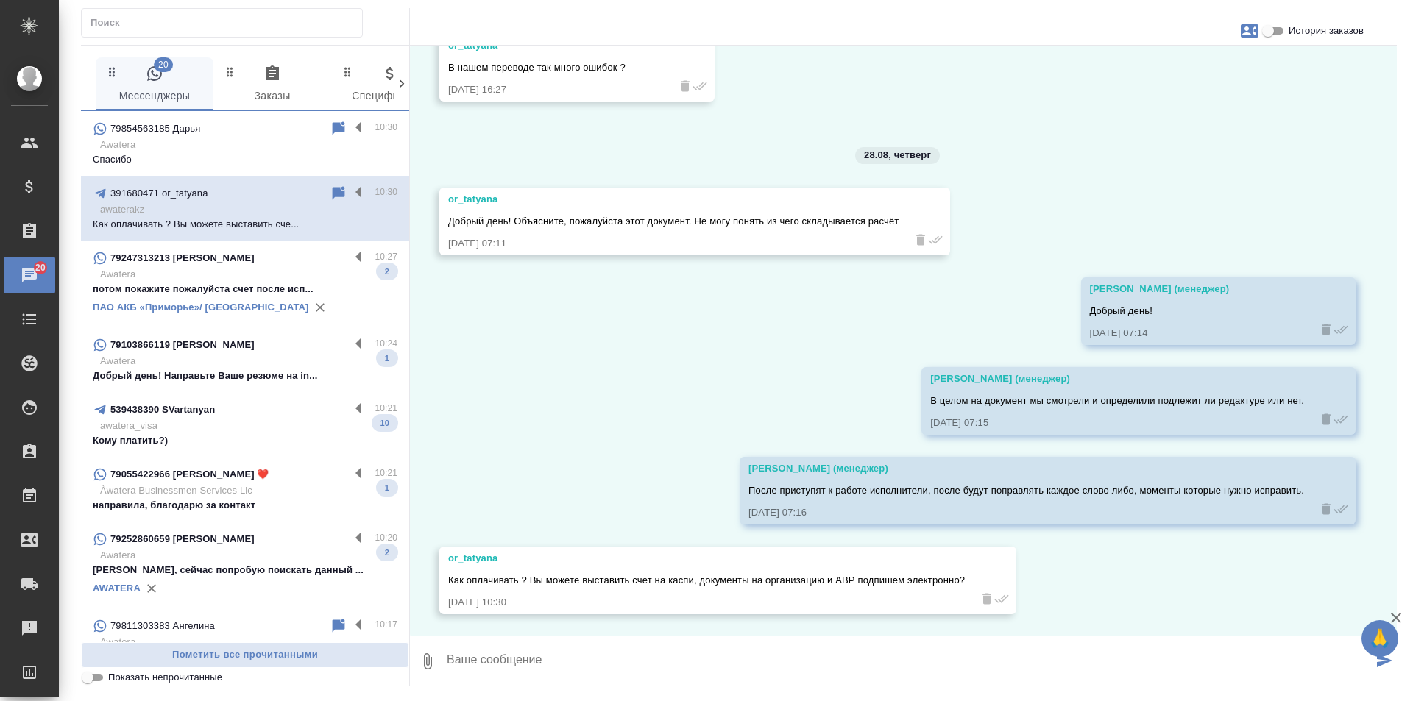
scroll to position [1702, 0]
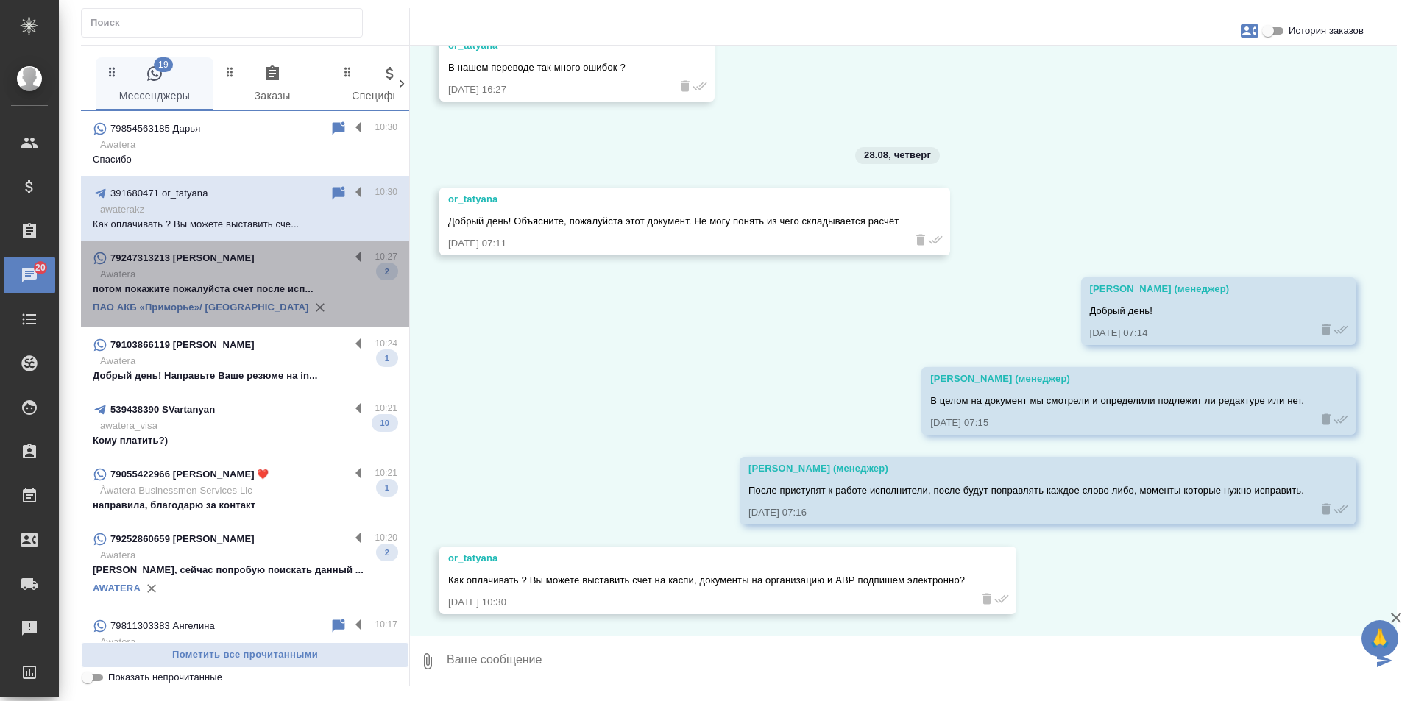
click at [308, 279] on p "Awatera" at bounding box center [248, 274] width 297 height 15
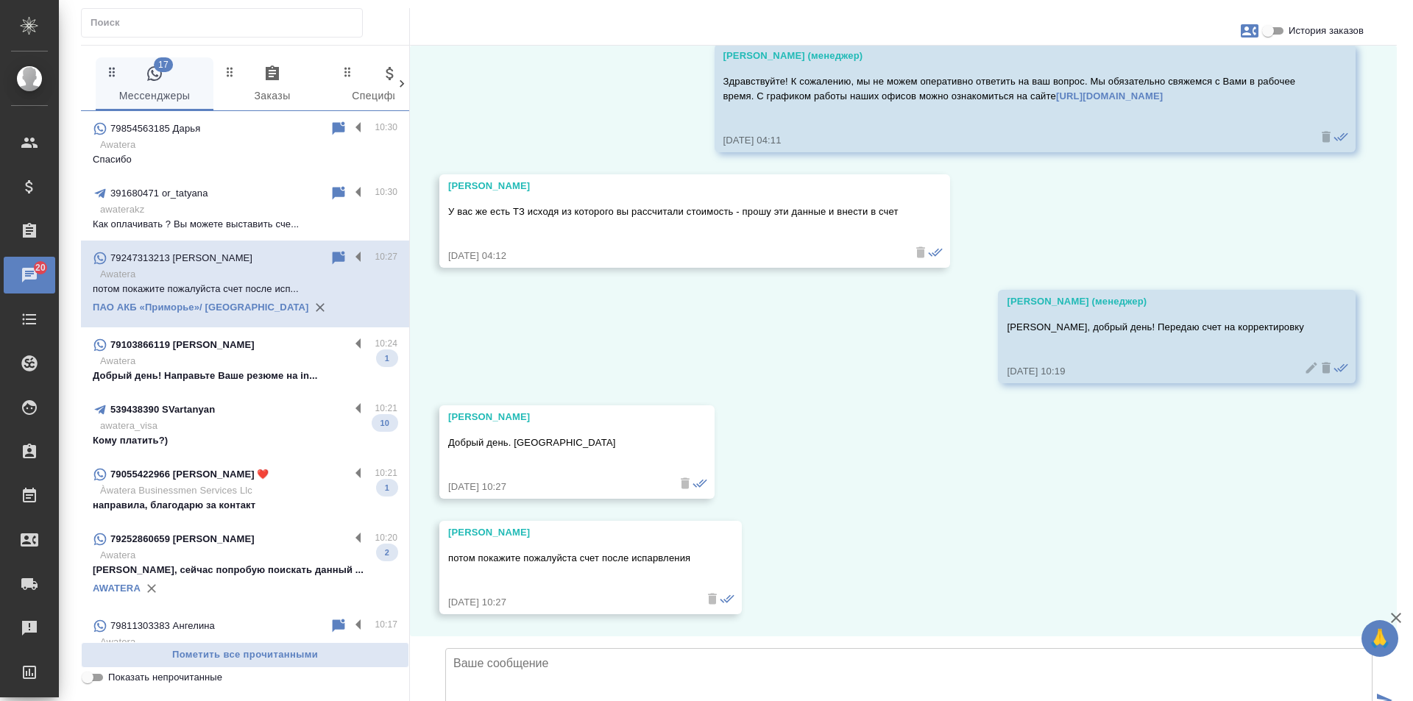
scroll to position [4525, 0]
click at [260, 356] on p "Awatera" at bounding box center [248, 361] width 297 height 15
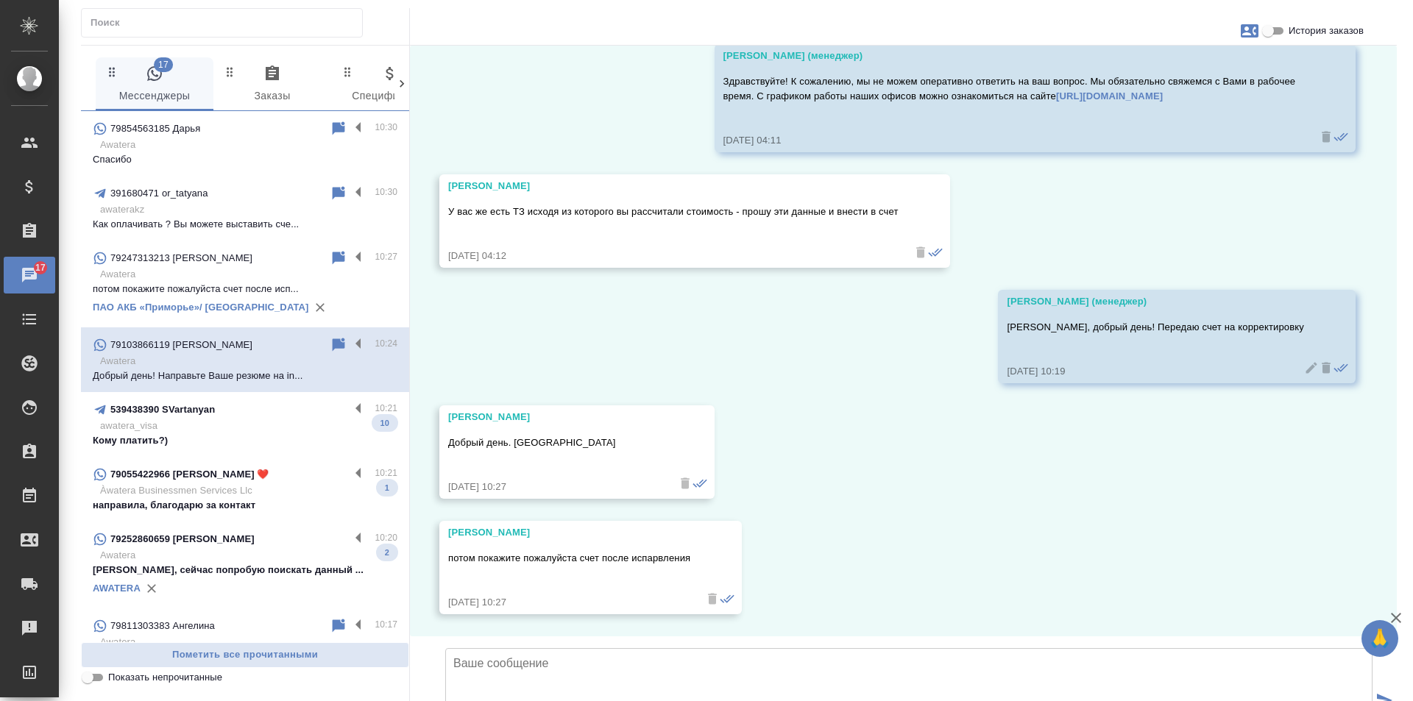
scroll to position [0, 0]
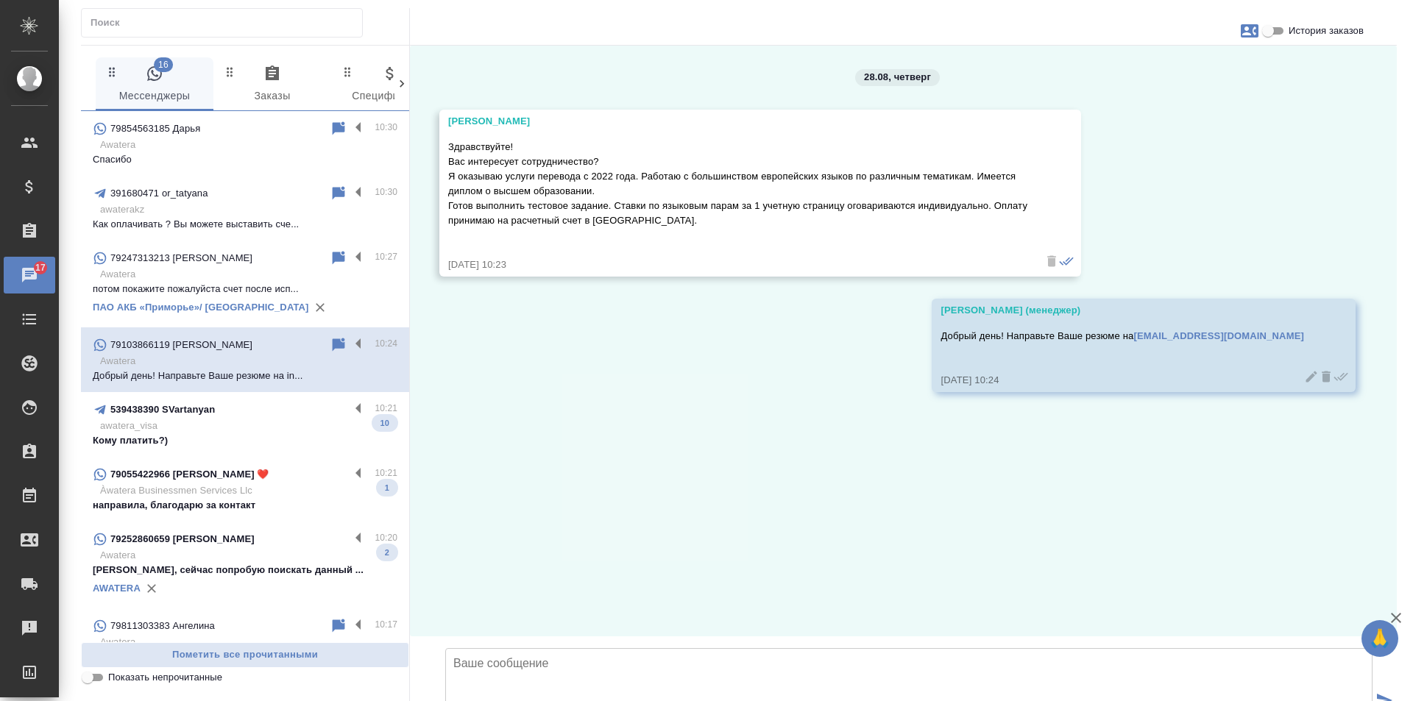
click at [225, 420] on p "awatera_visa" at bounding box center [248, 426] width 297 height 15
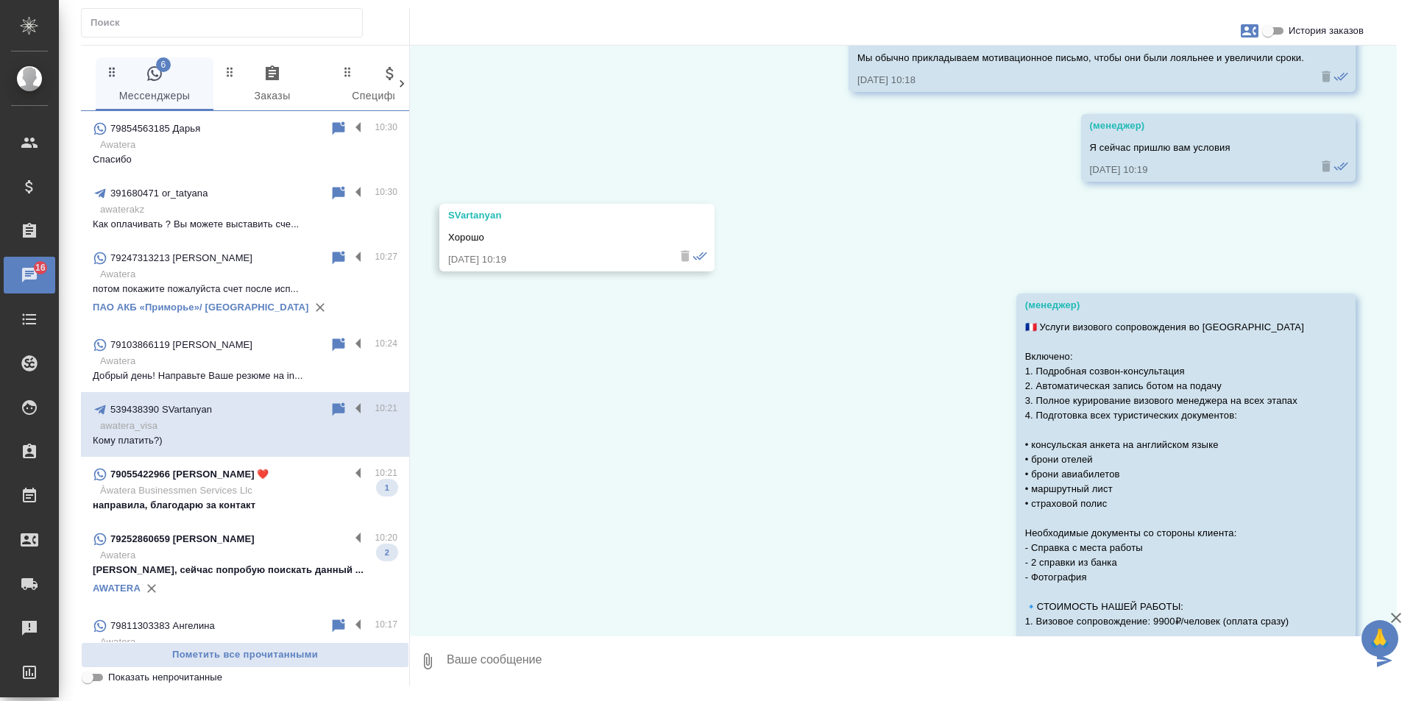
scroll to position [2083, 0]
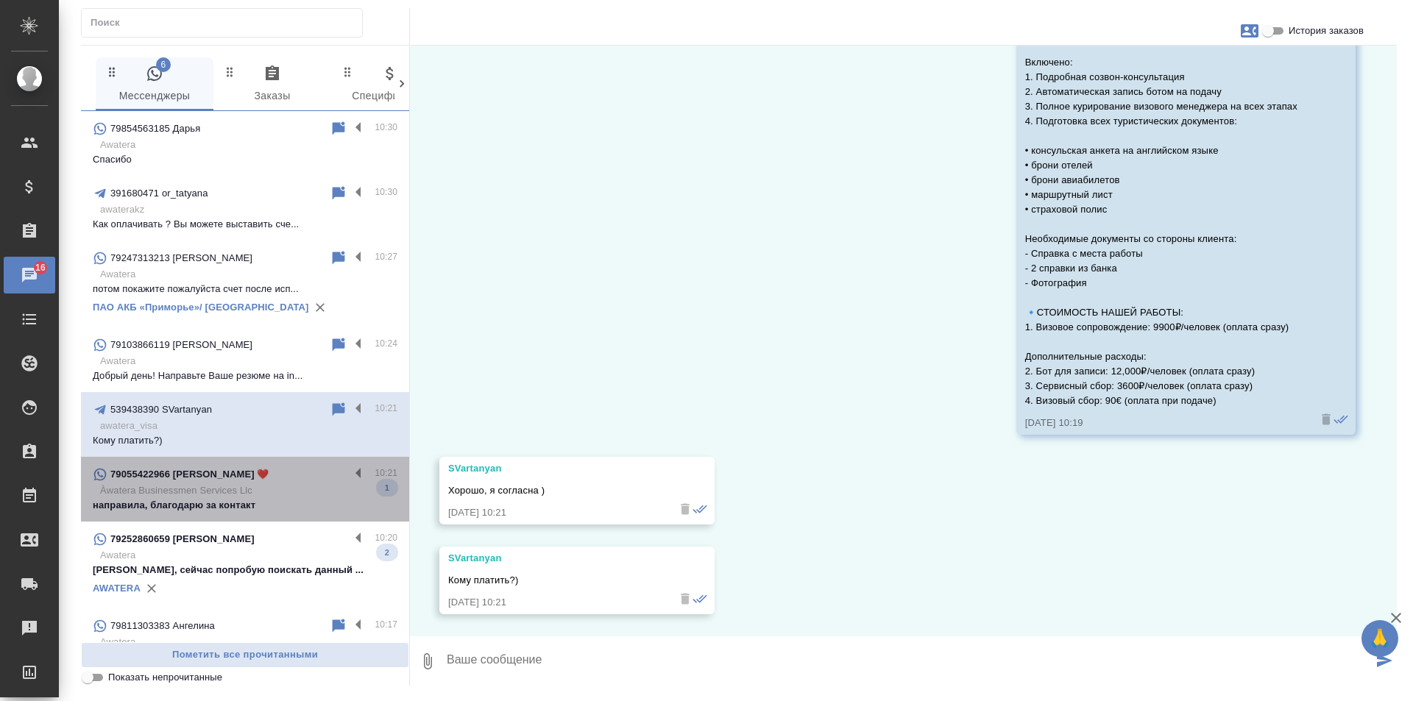
click at [302, 485] on p "Àwatera Businessmen Services Llc" at bounding box center [248, 491] width 297 height 15
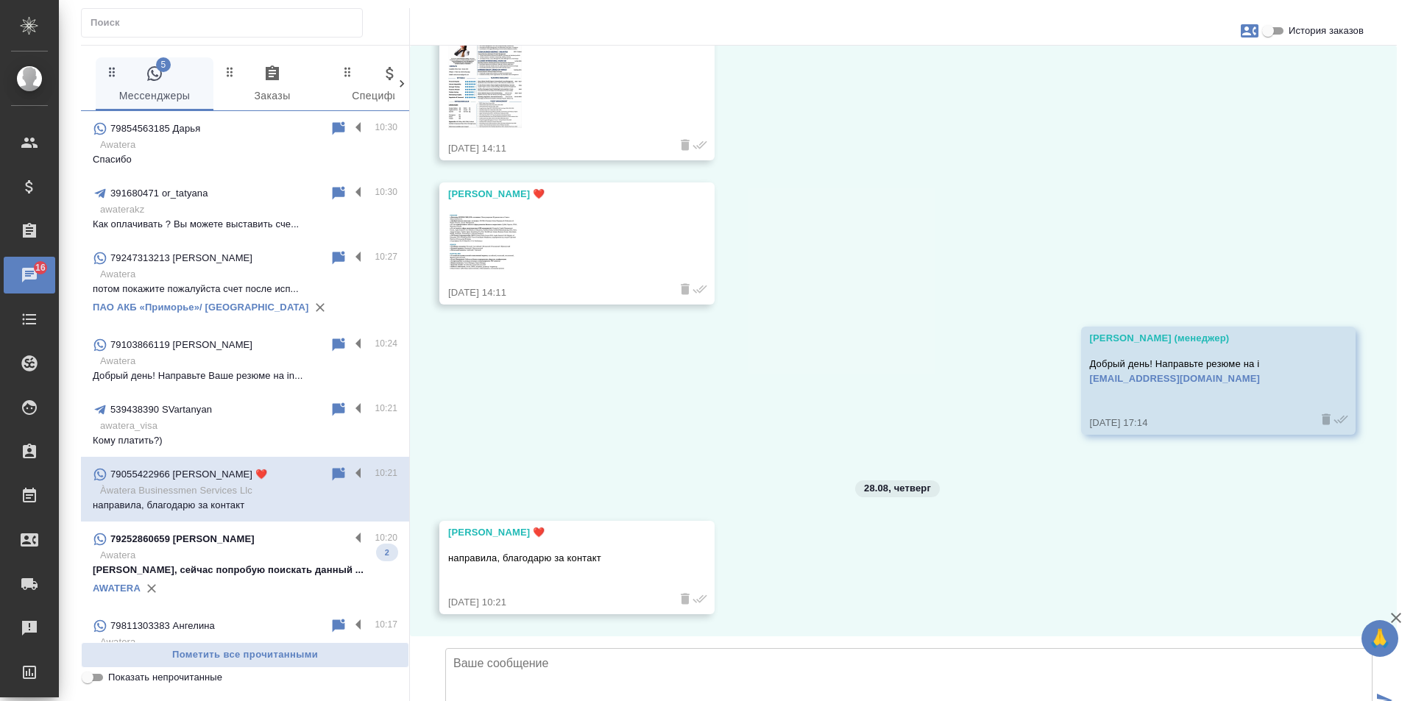
scroll to position [682, 0]
click at [255, 542] on p "79252860659 Москворецкий Виктор" at bounding box center [182, 539] width 144 height 15
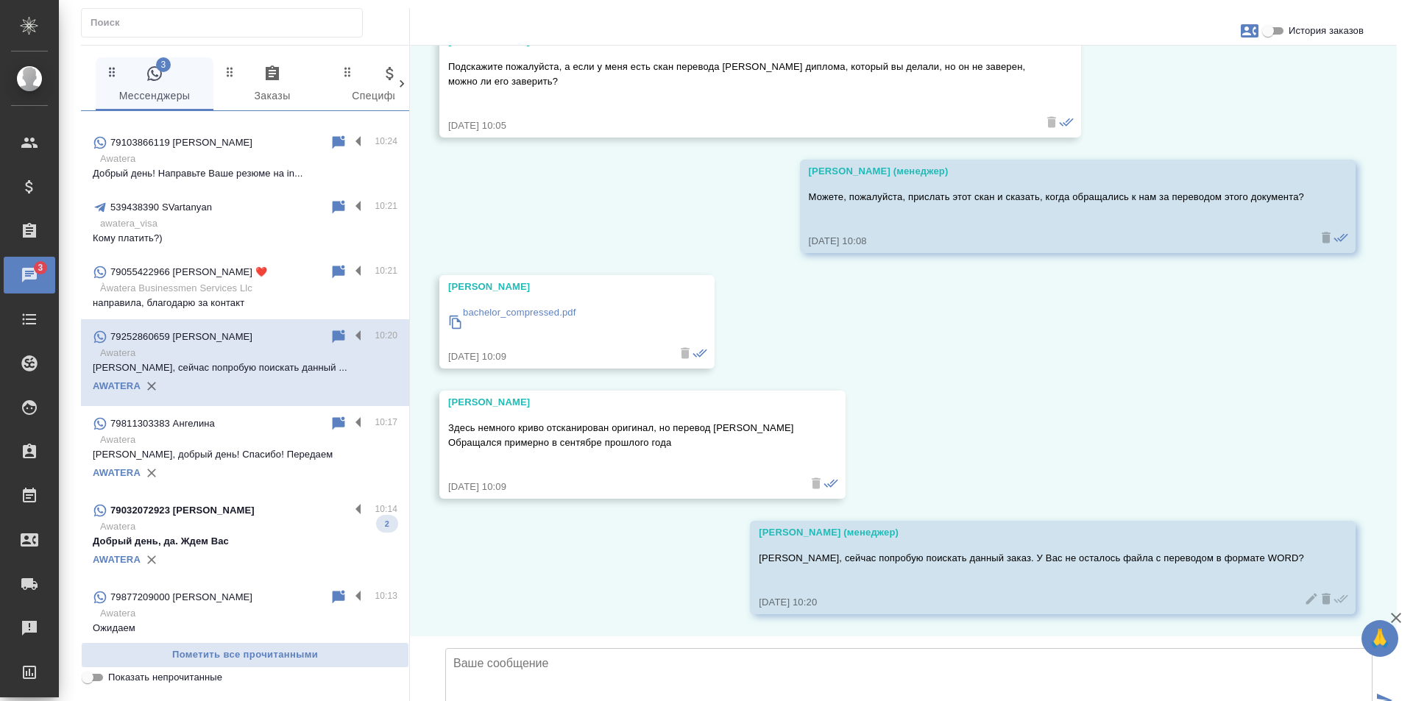
scroll to position [221, 0]
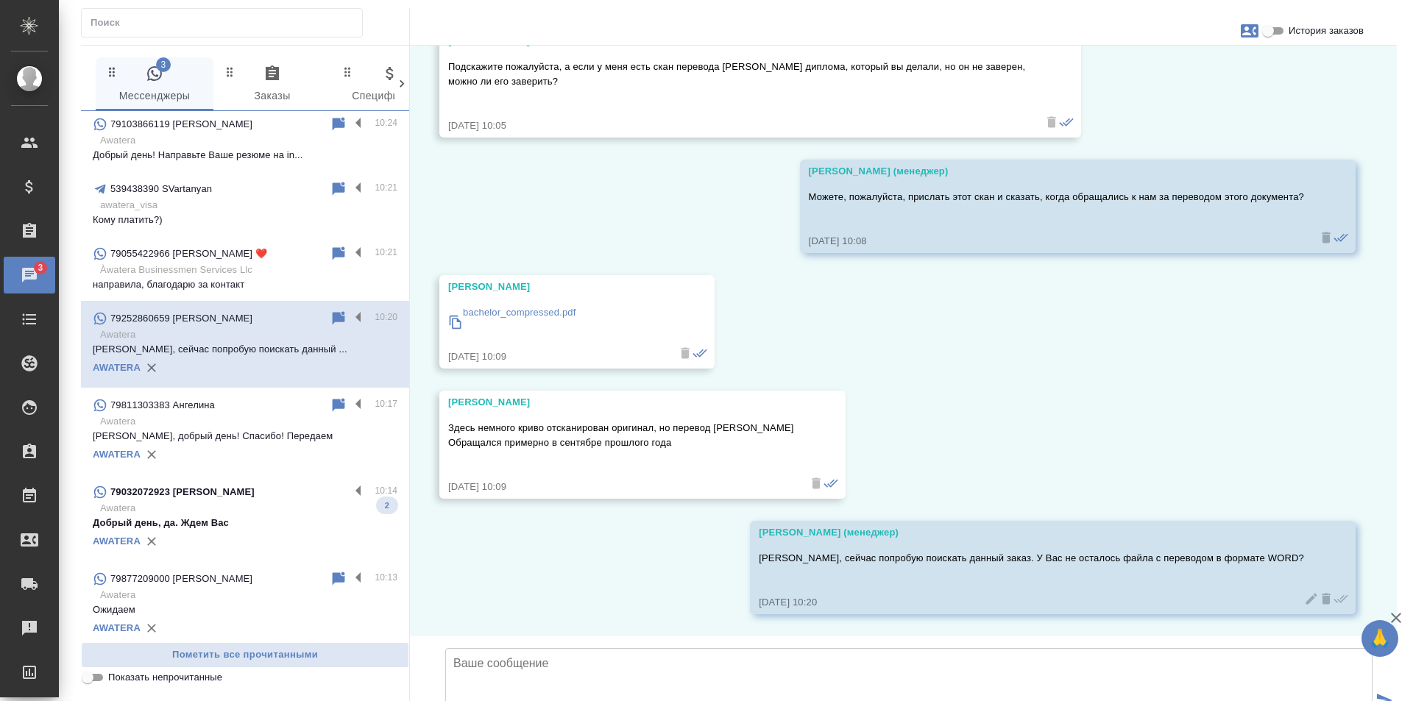
click at [252, 512] on p "Awatera" at bounding box center [248, 508] width 297 height 15
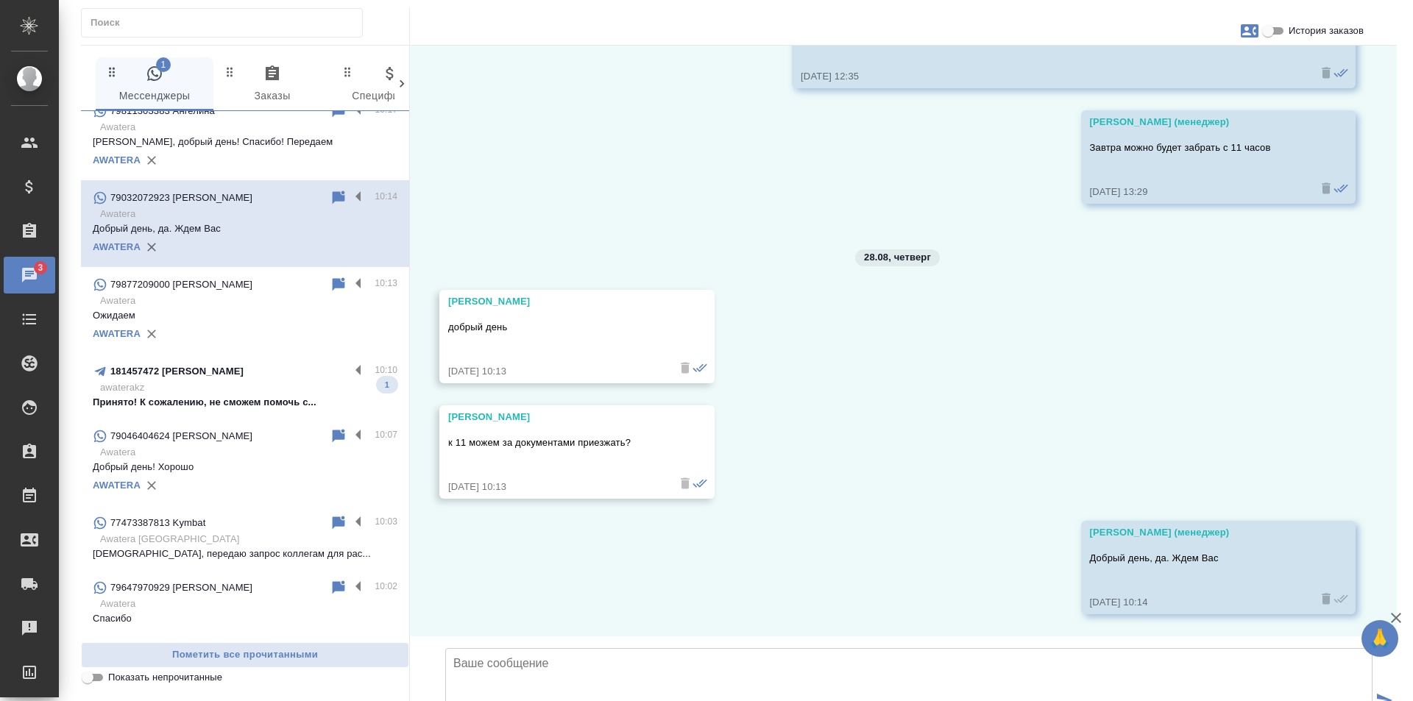
scroll to position [736, 0]
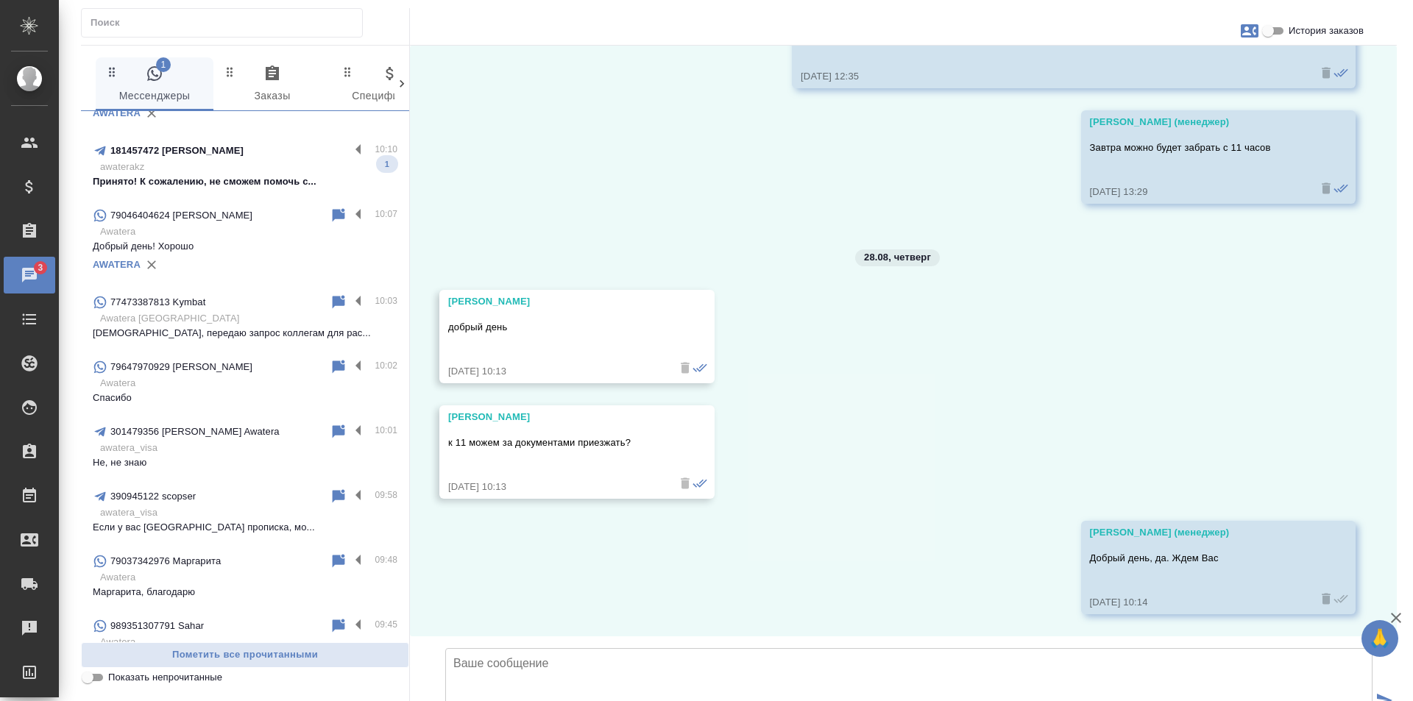
click at [241, 181] on p "Принято! К сожалению, не сможем помочь с..." at bounding box center [245, 181] width 305 height 15
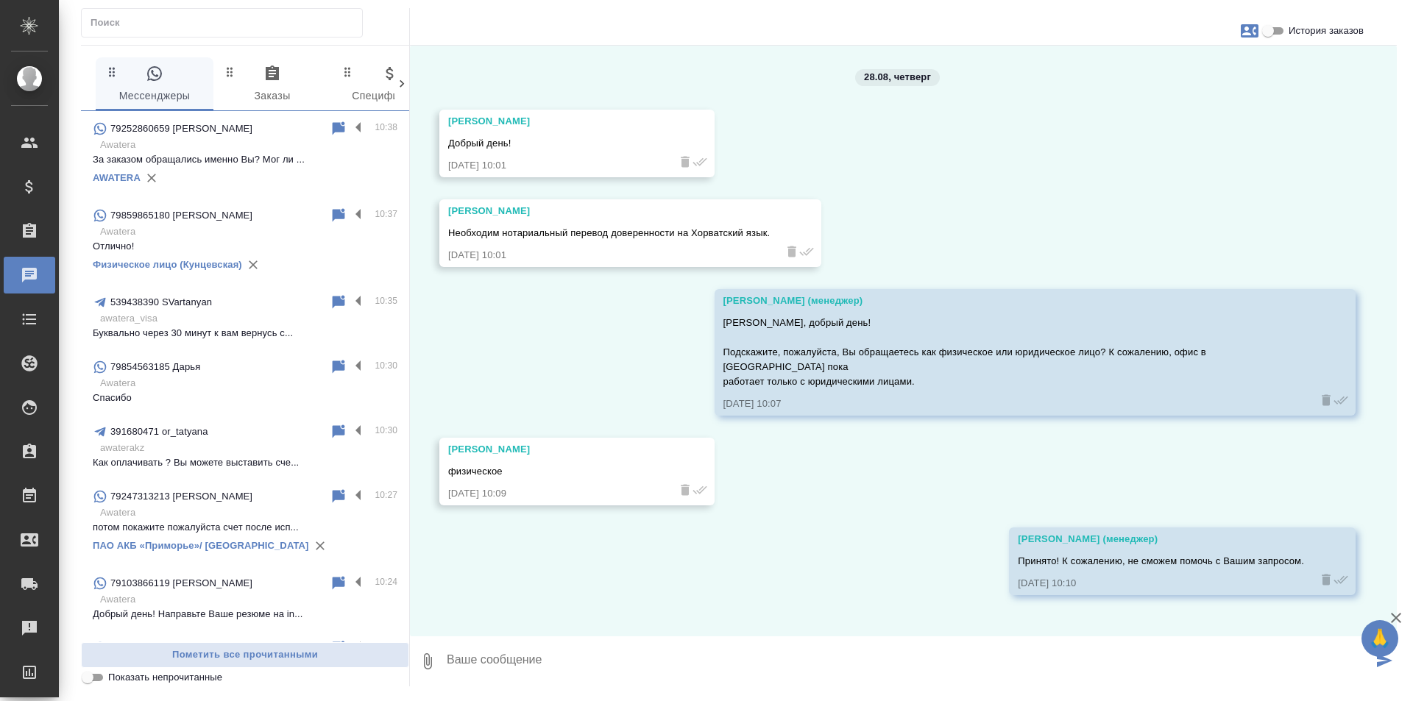
scroll to position [0, 0]
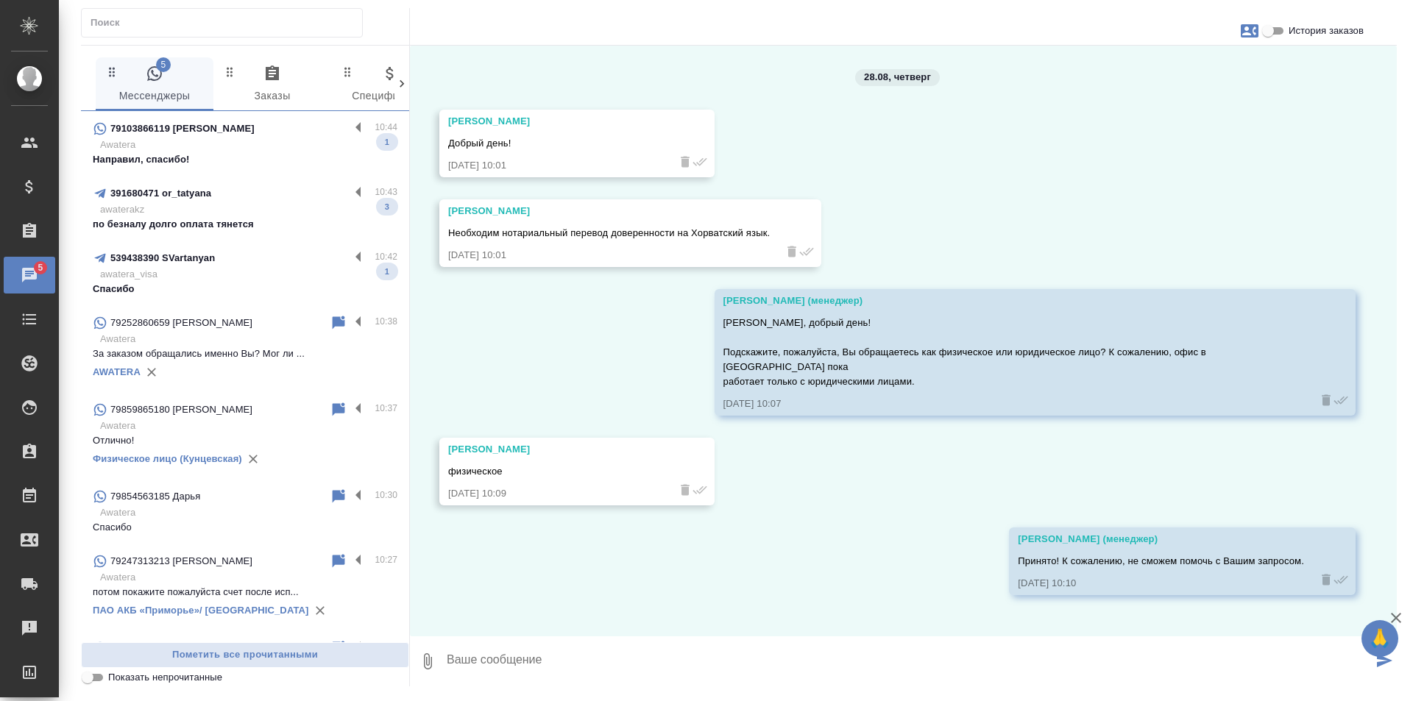
click at [197, 266] on div "539438390 SVartanyan" at bounding box center [221, 259] width 257 height 18
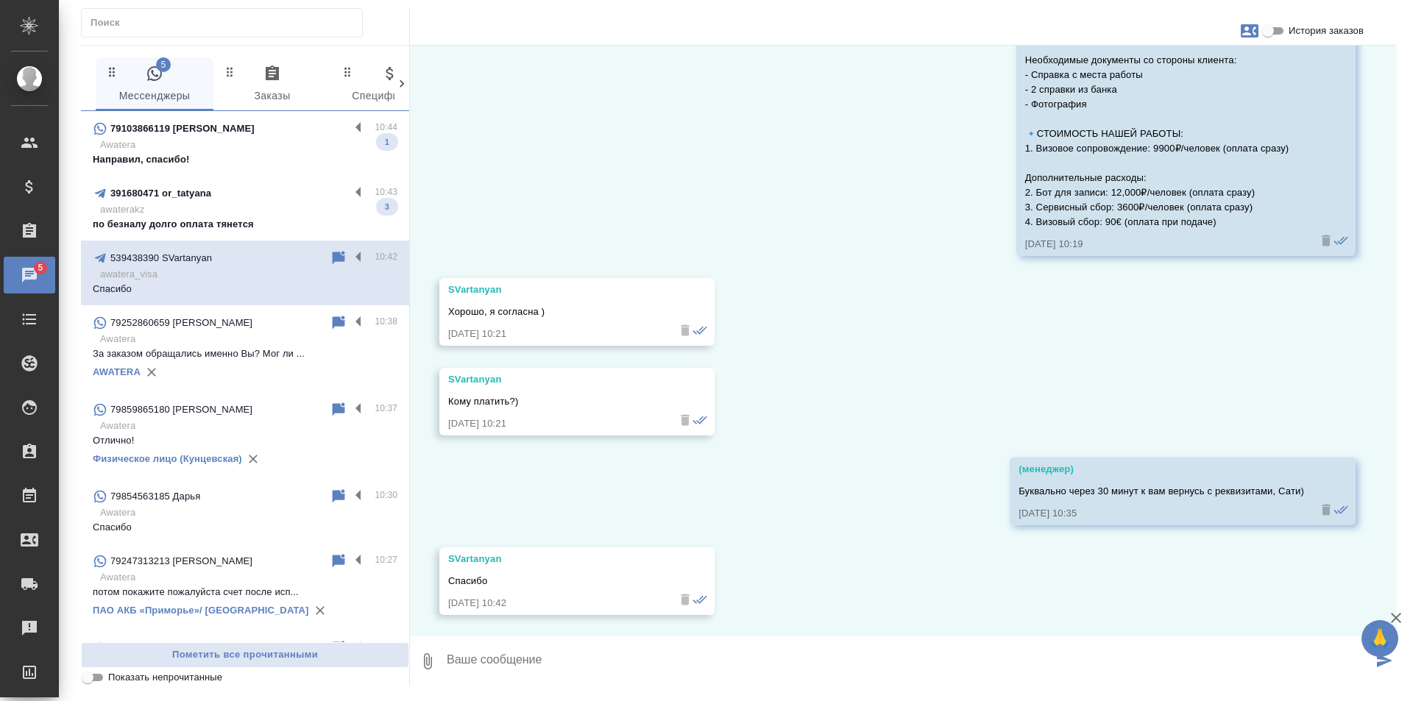
scroll to position [2263, 0]
click at [234, 212] on p "awaterakz" at bounding box center [248, 209] width 297 height 15
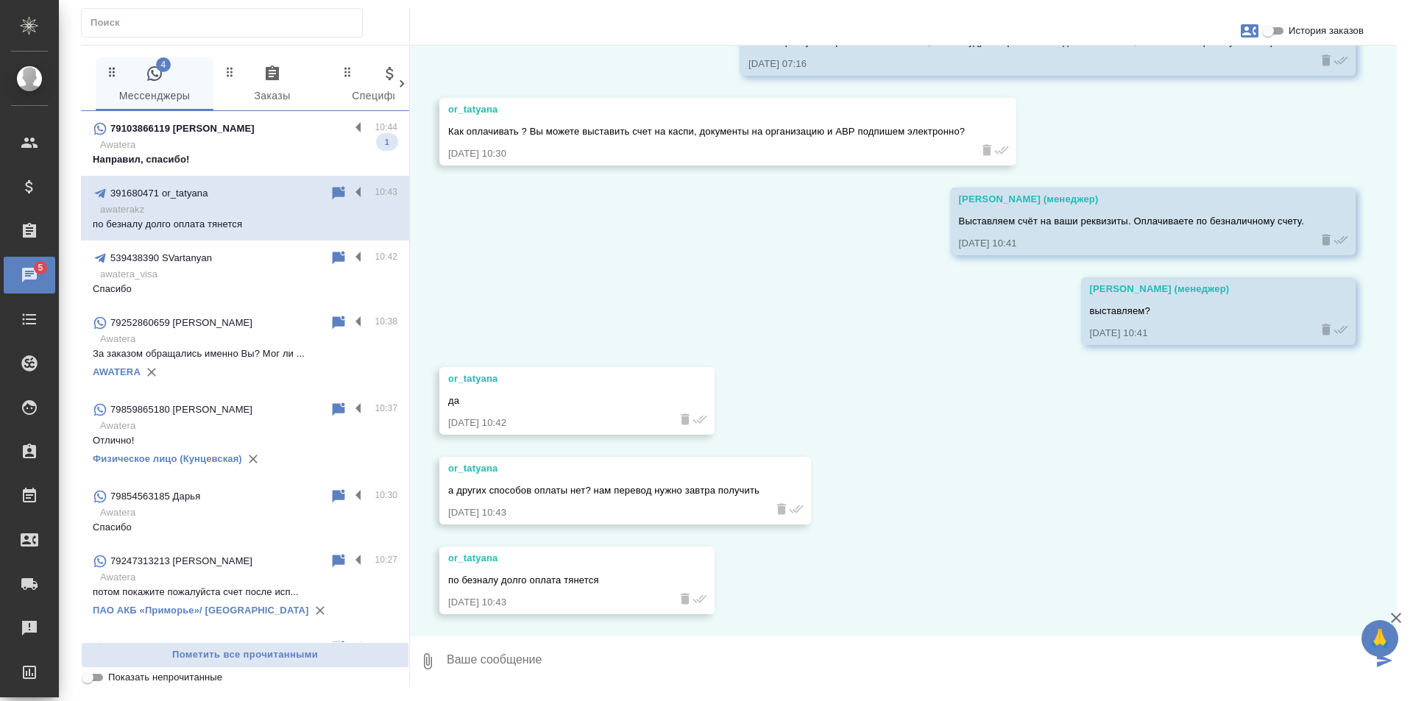
scroll to position [2151, 0]
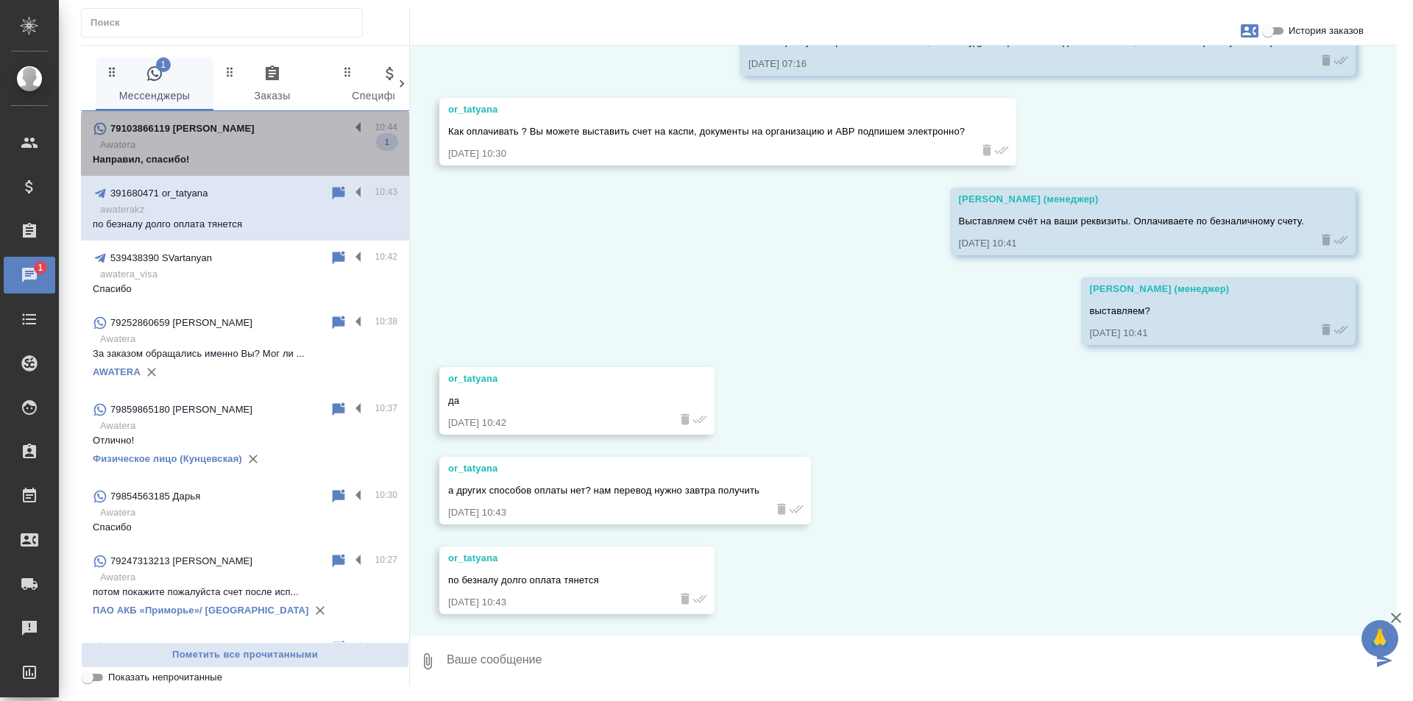
click at [259, 140] on p "Awatera" at bounding box center [248, 145] width 297 height 15
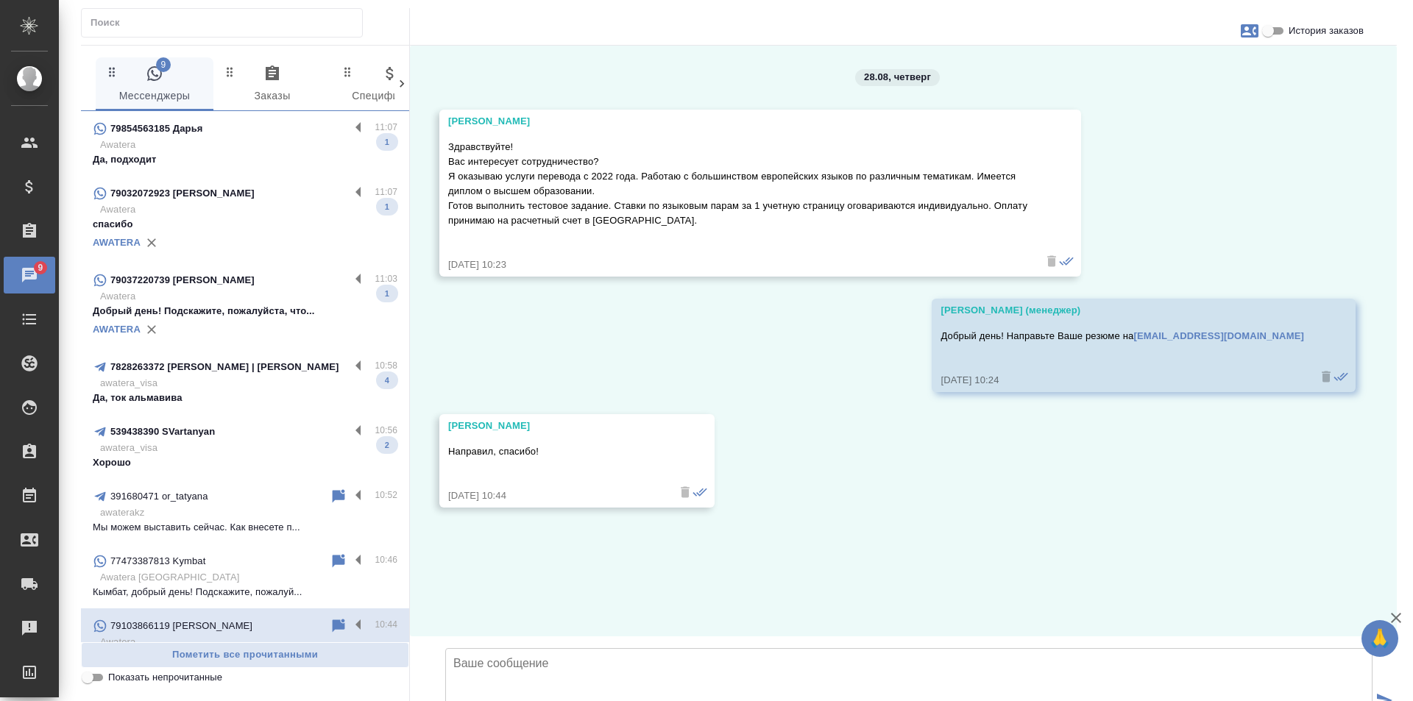
scroll to position [0, 0]
click at [253, 141] on p "Awatera" at bounding box center [248, 145] width 297 height 15
type textarea "Д"
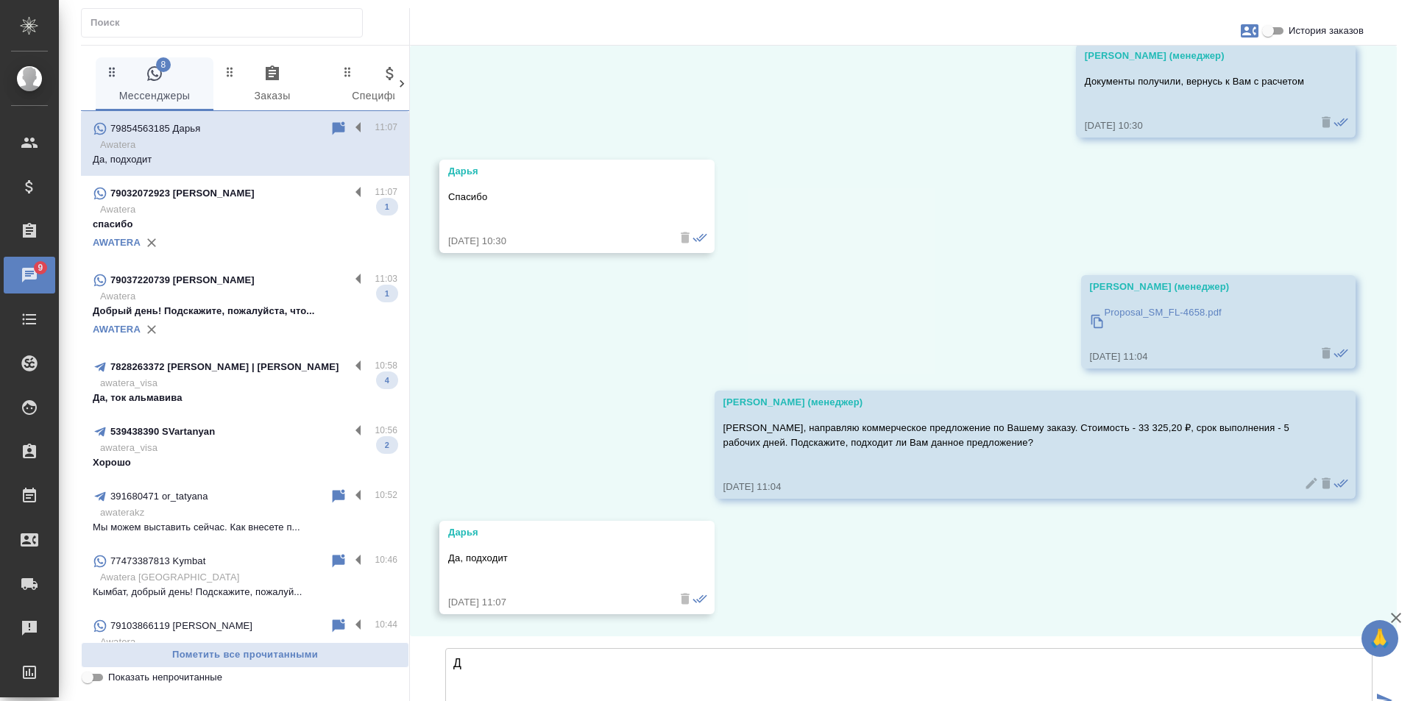
scroll to position [16424, 0]
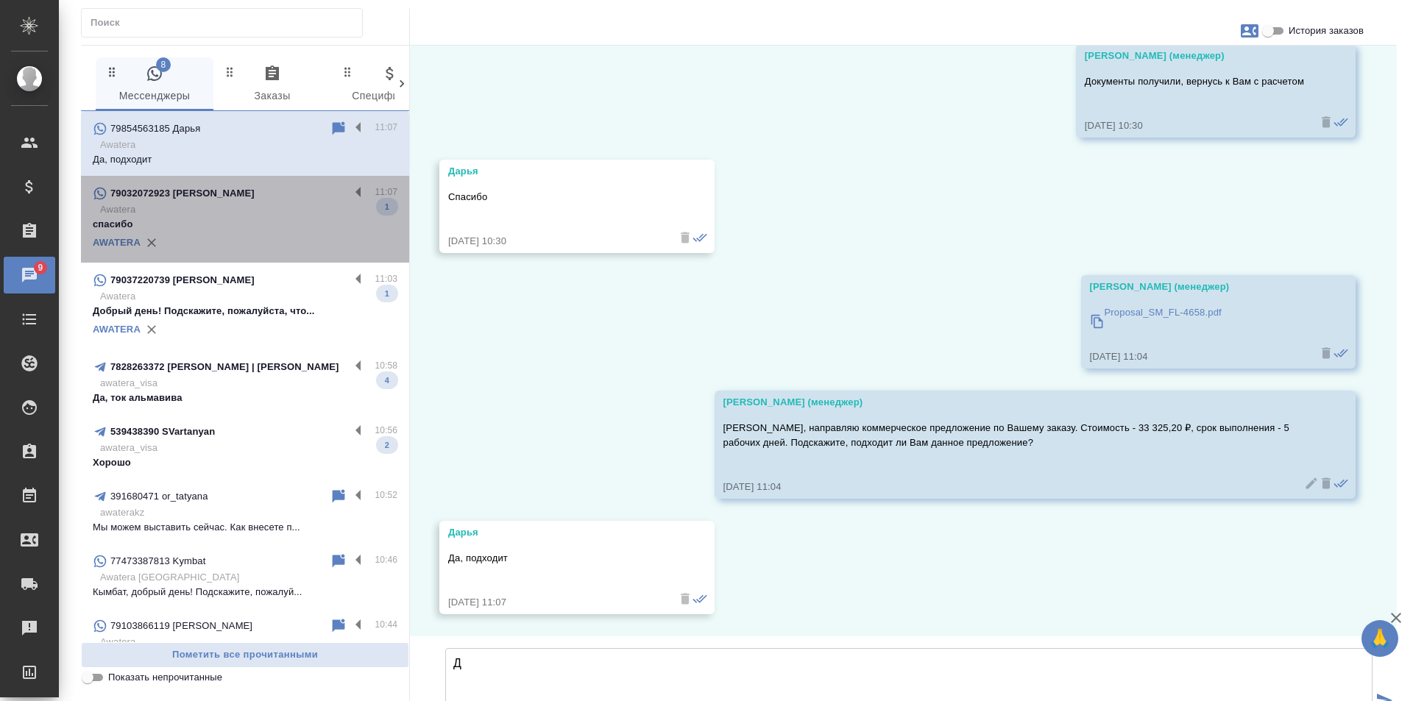
click at [289, 212] on p "Awatera" at bounding box center [248, 209] width 297 height 15
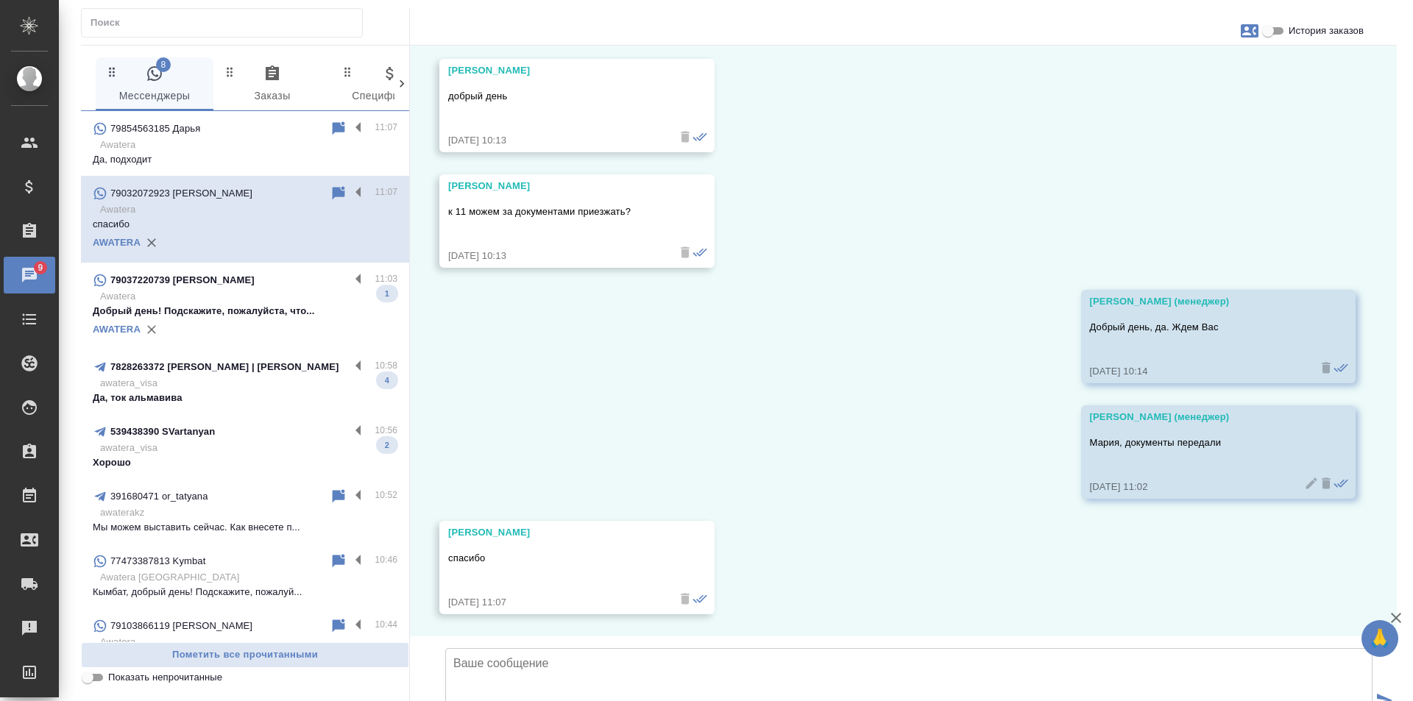
scroll to position [6730, 0]
click at [297, 299] on p "Awatera" at bounding box center [248, 296] width 297 height 15
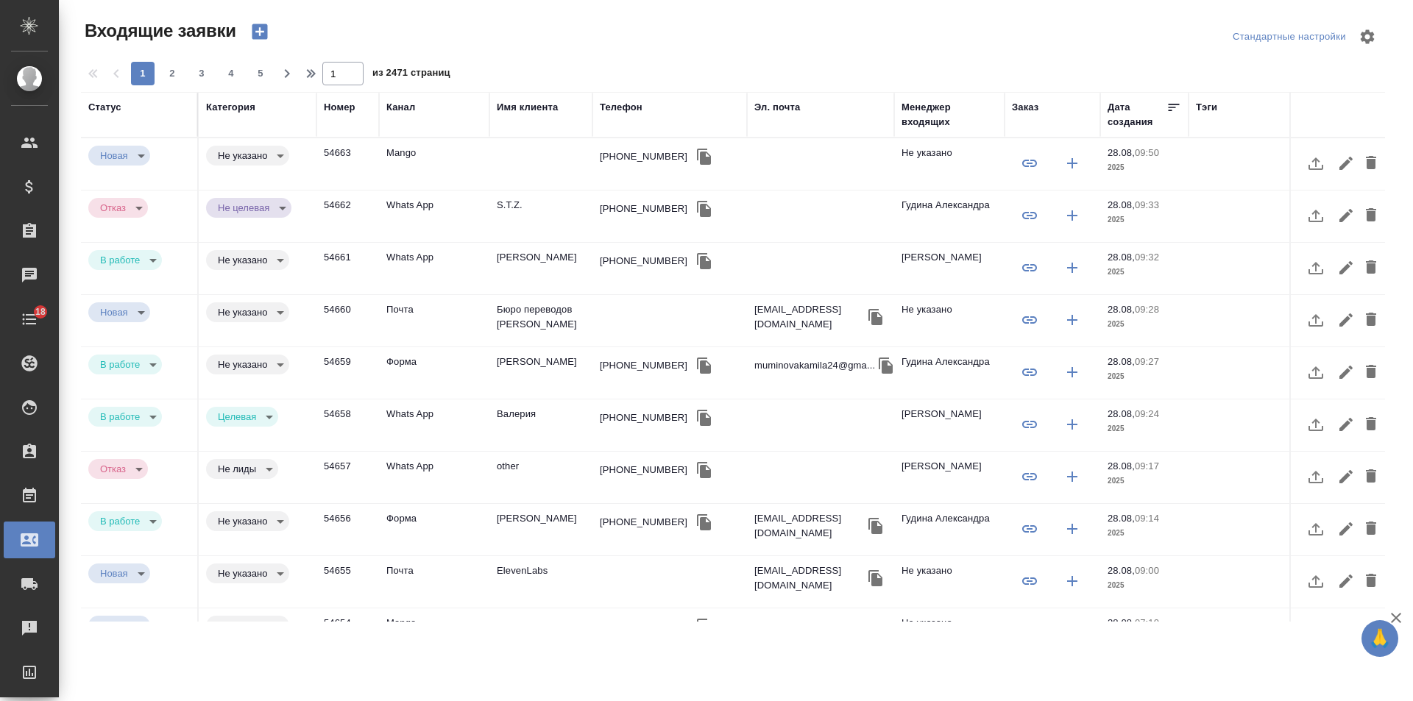
select select "RU"
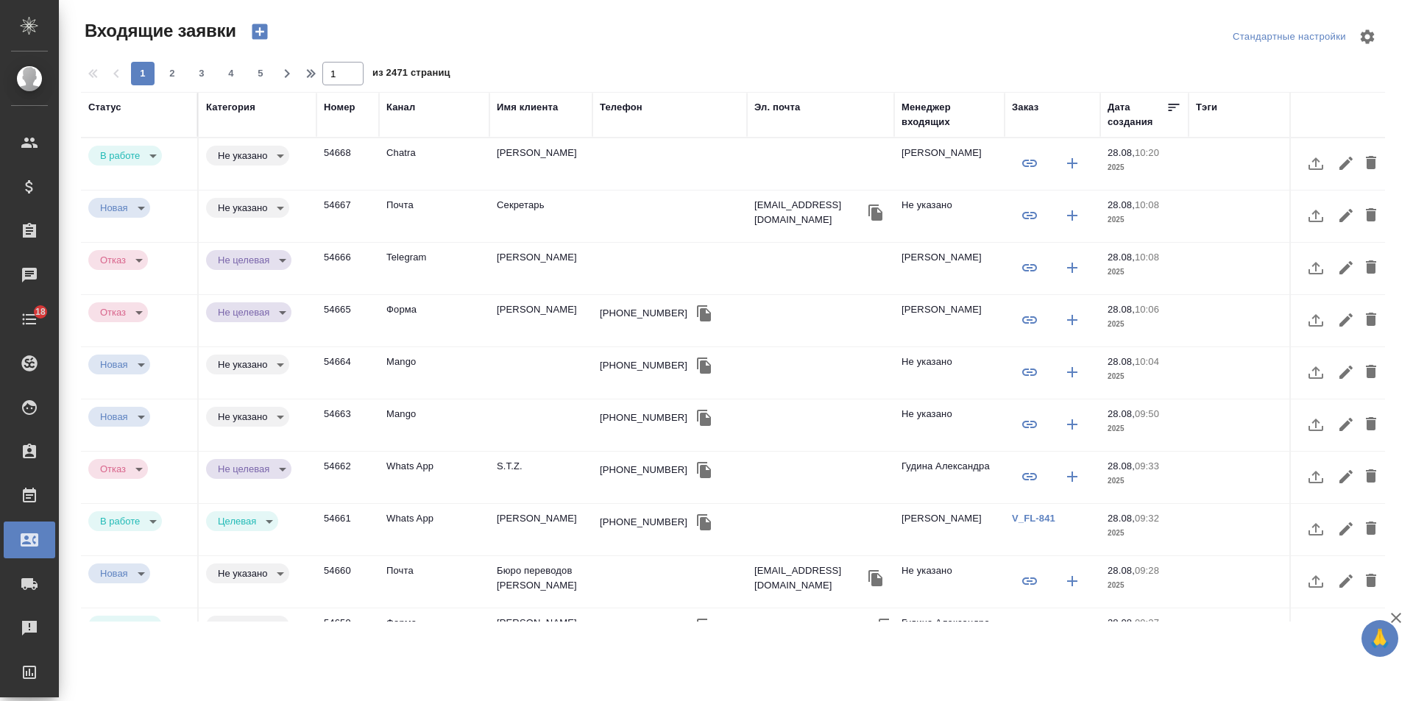
select select "RU"
click at [536, 105] on div "Имя клиента" at bounding box center [527, 107] width 61 height 15
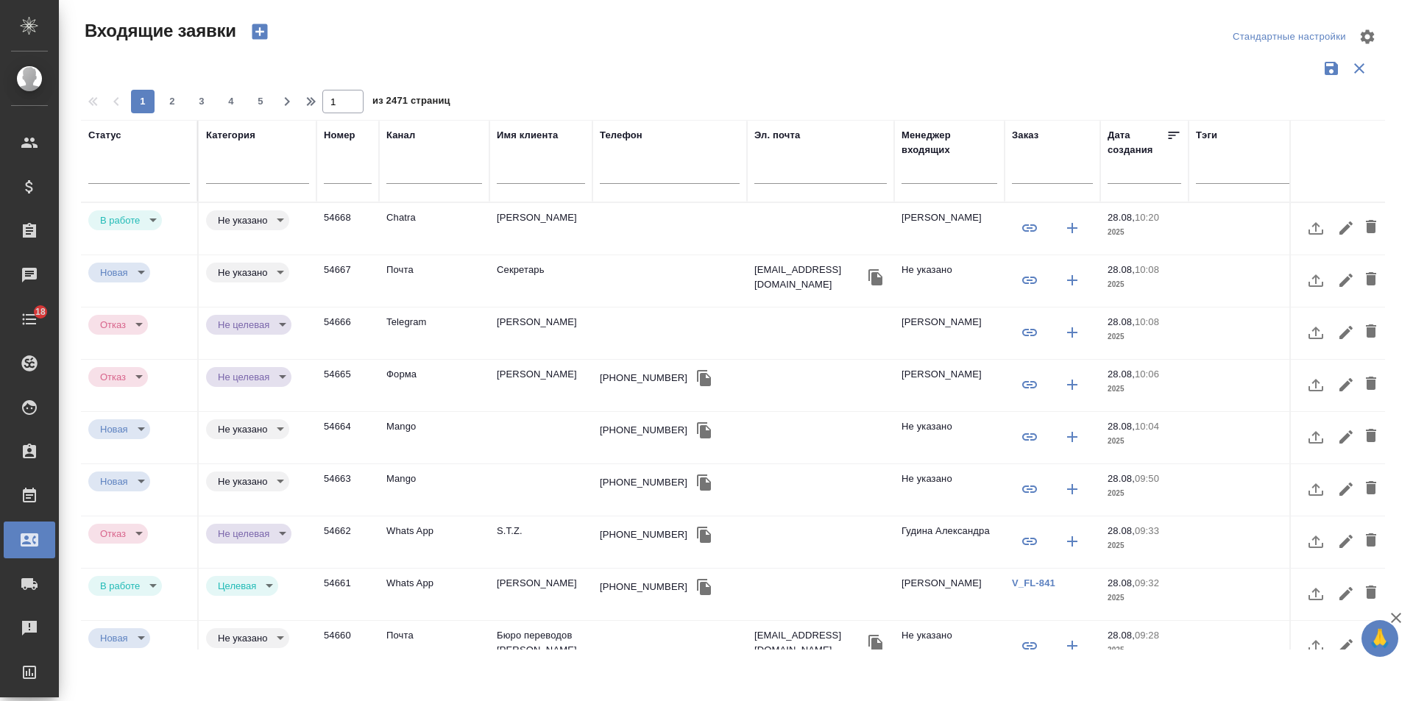
click at [691, 177] on input "text" at bounding box center [670, 174] width 140 height 18
paste input "79057740091"
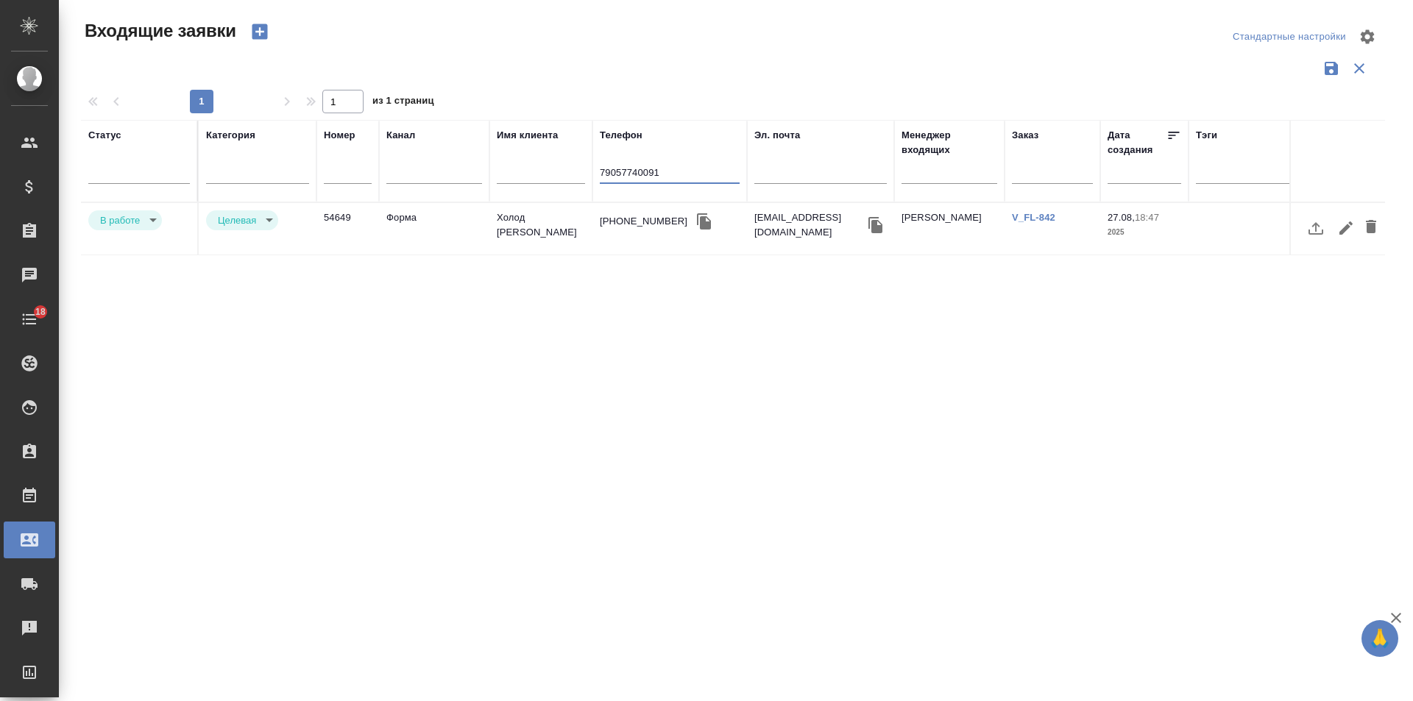
type input "79057740091"
click at [1049, 215] on link "V_FL-842" at bounding box center [1033, 217] width 43 height 11
drag, startPoint x: 599, startPoint y: 171, endPoint x: 347, endPoint y: 166, distance: 251.8
click at [347, 166] on tr "Статус Категория Номер Канал Имя клиента Телефон 79057740091 Эл. почта Менеджер…" at bounding box center [936, 161] width 1711 height 82
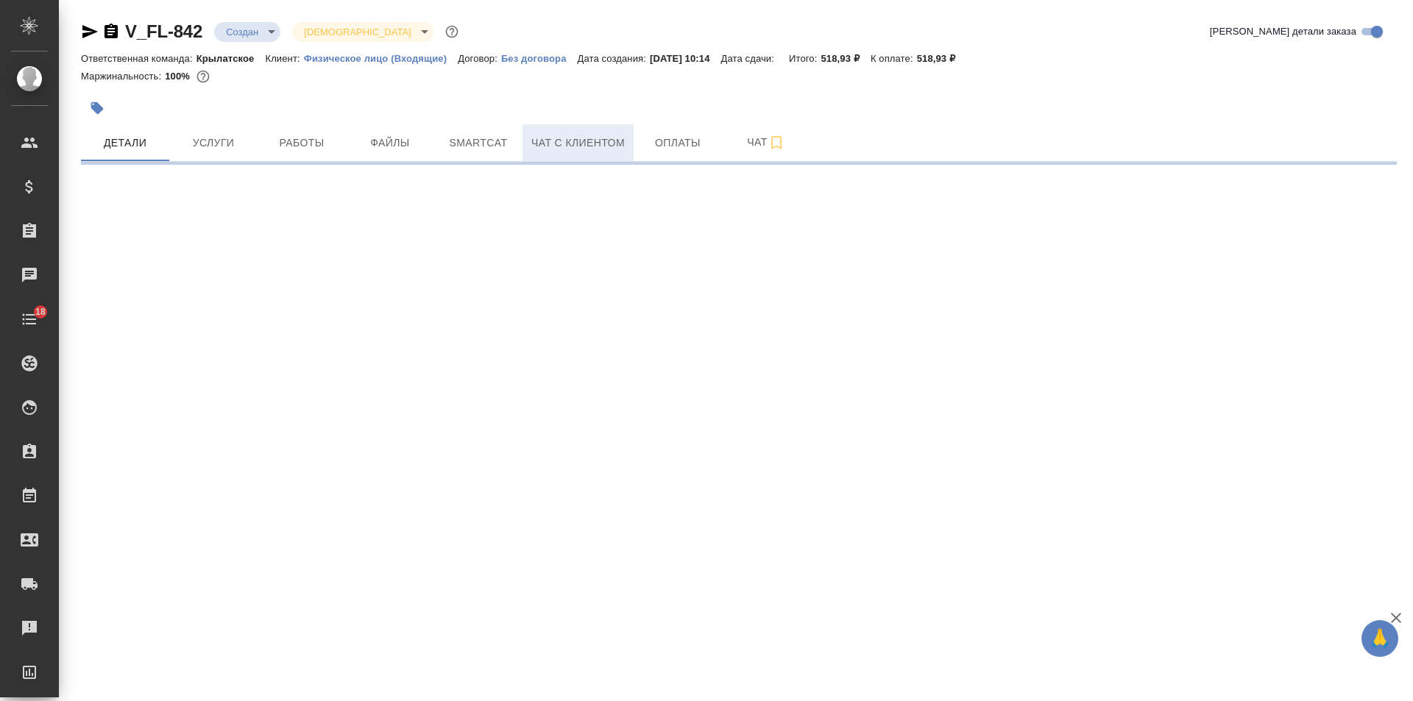
select select "RU"
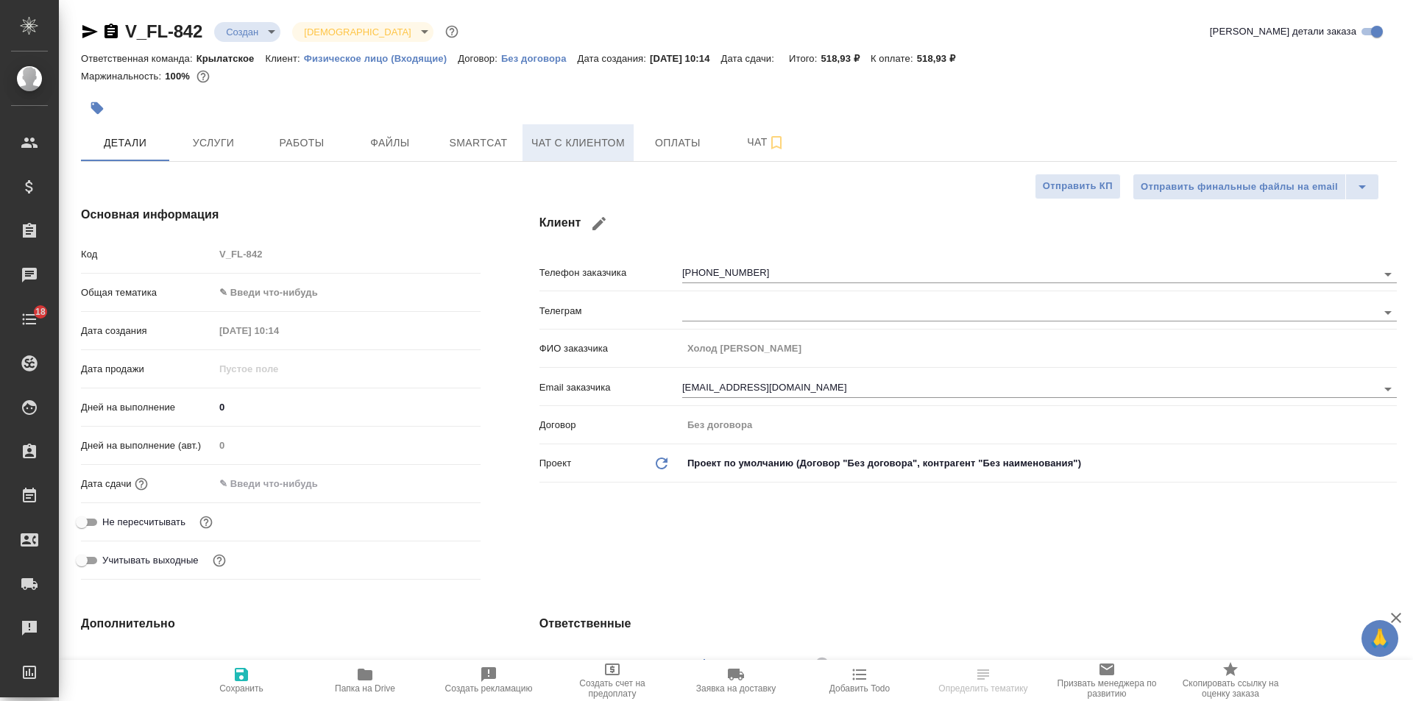
click at [583, 149] on span "Чат с клиентом" at bounding box center [577, 143] width 93 height 18
type textarea "x"
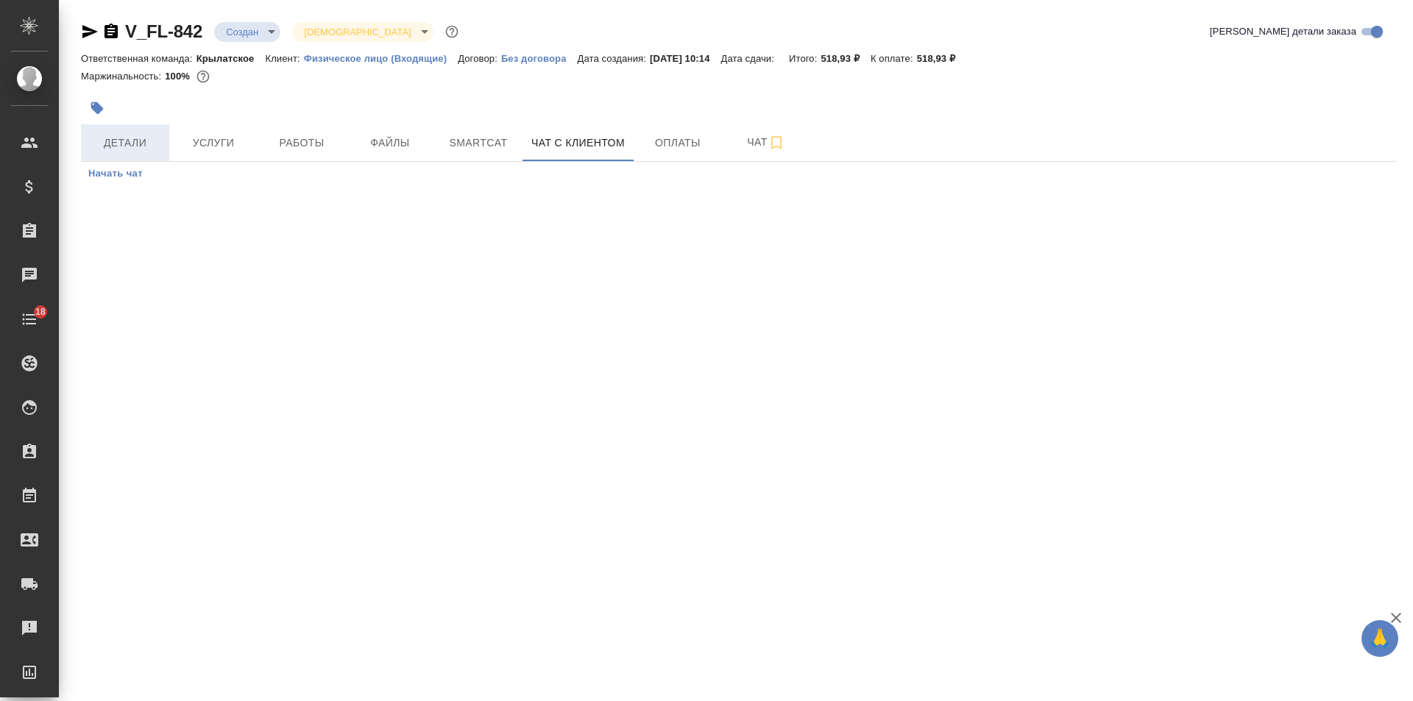
click at [136, 146] on span "Детали" at bounding box center [125, 143] width 71 height 18
select select "RU"
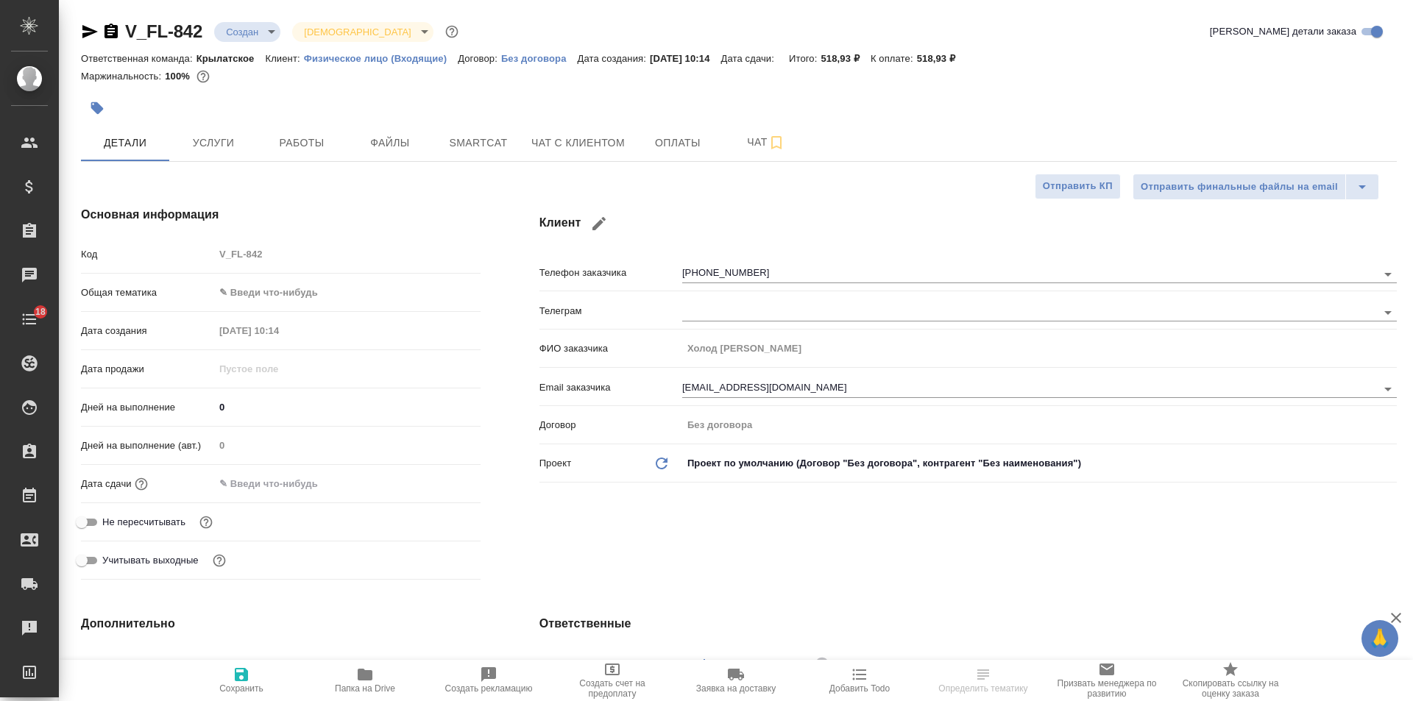
type textarea "x"
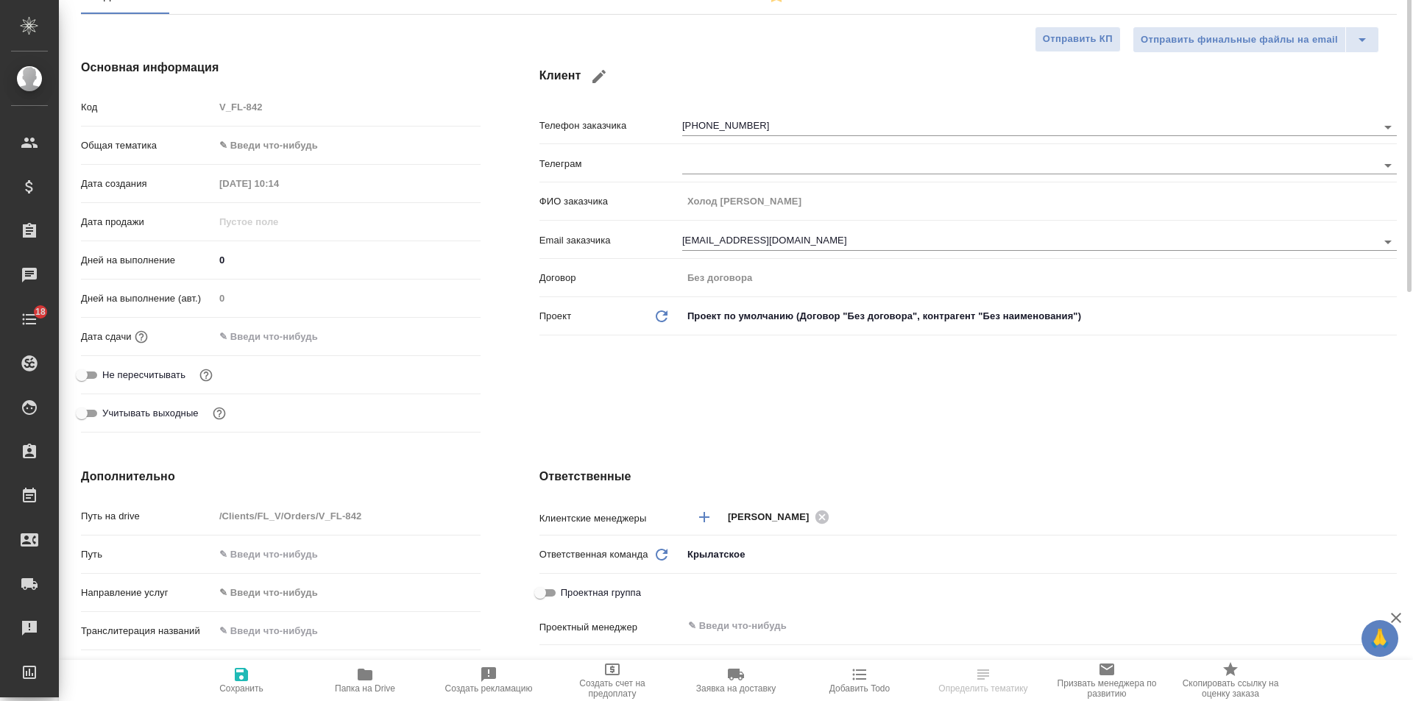
scroll to position [221, 0]
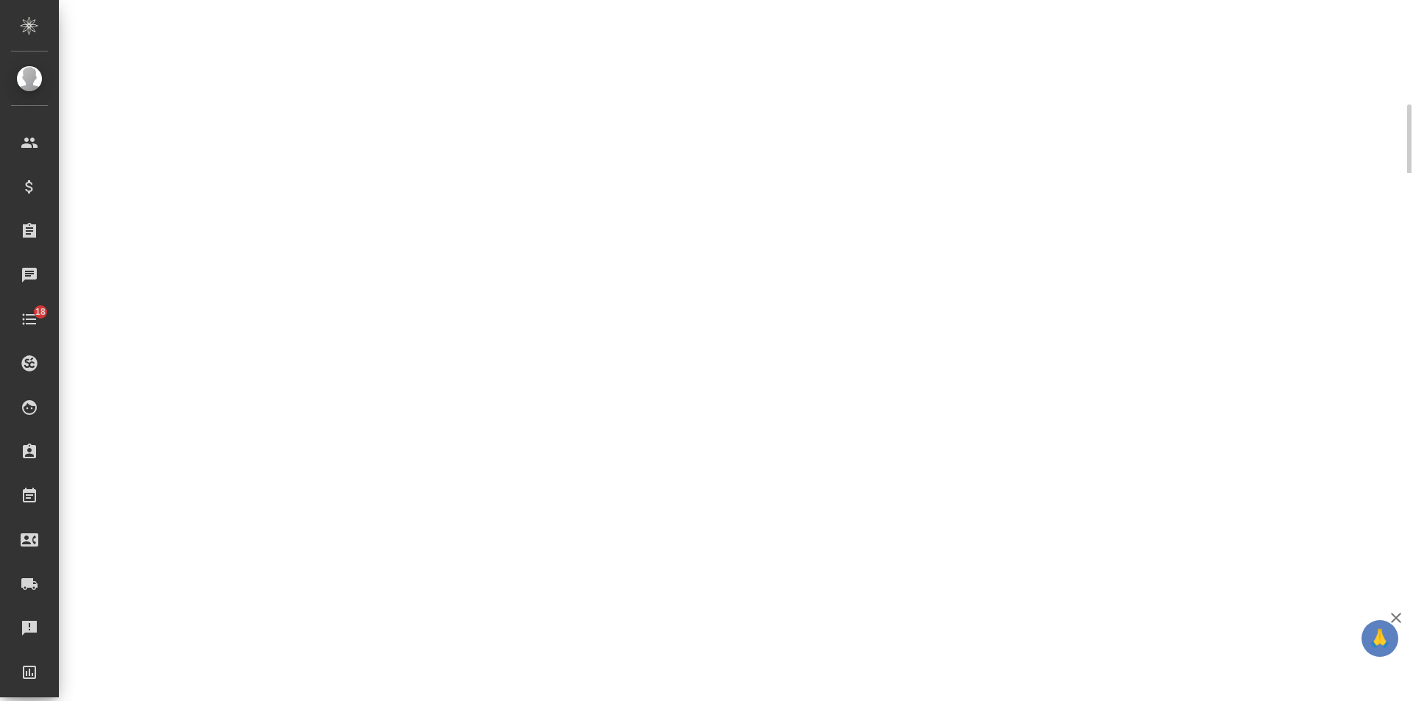
select select "RU"
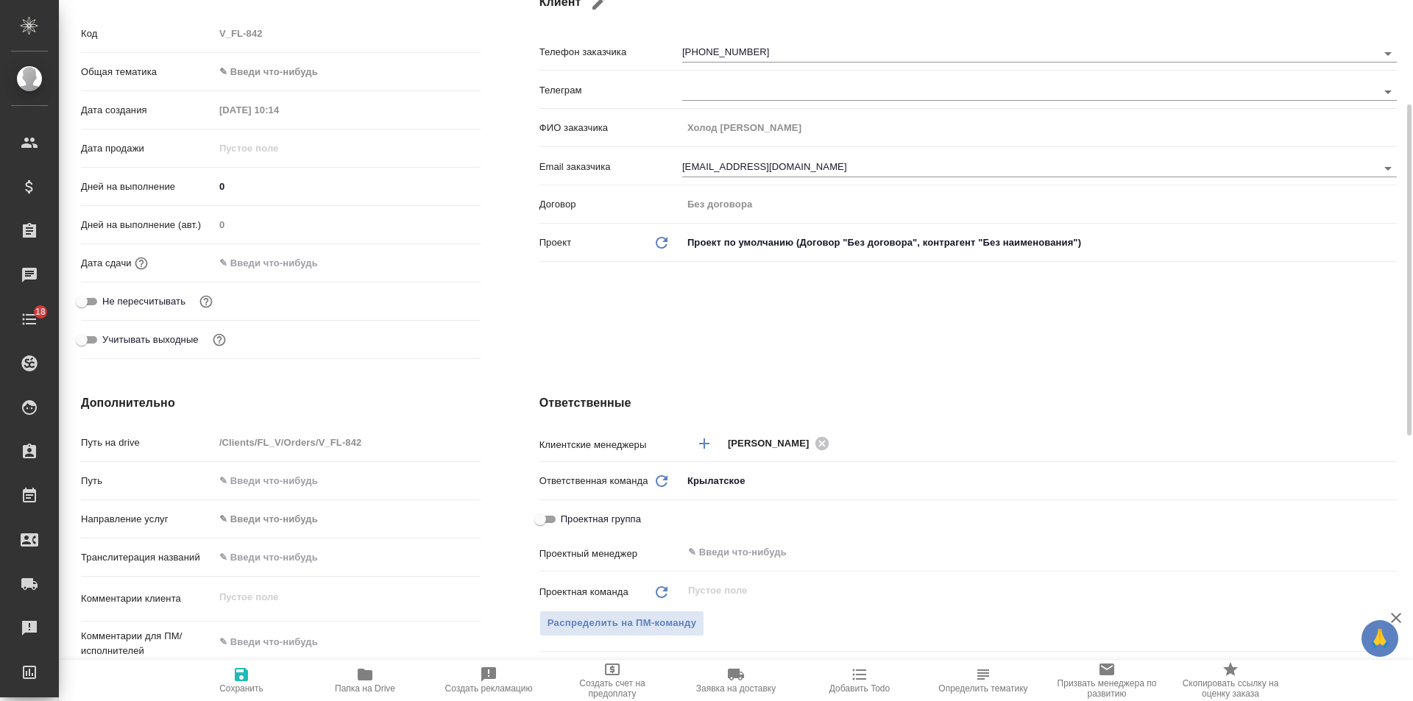
type textarea "x"
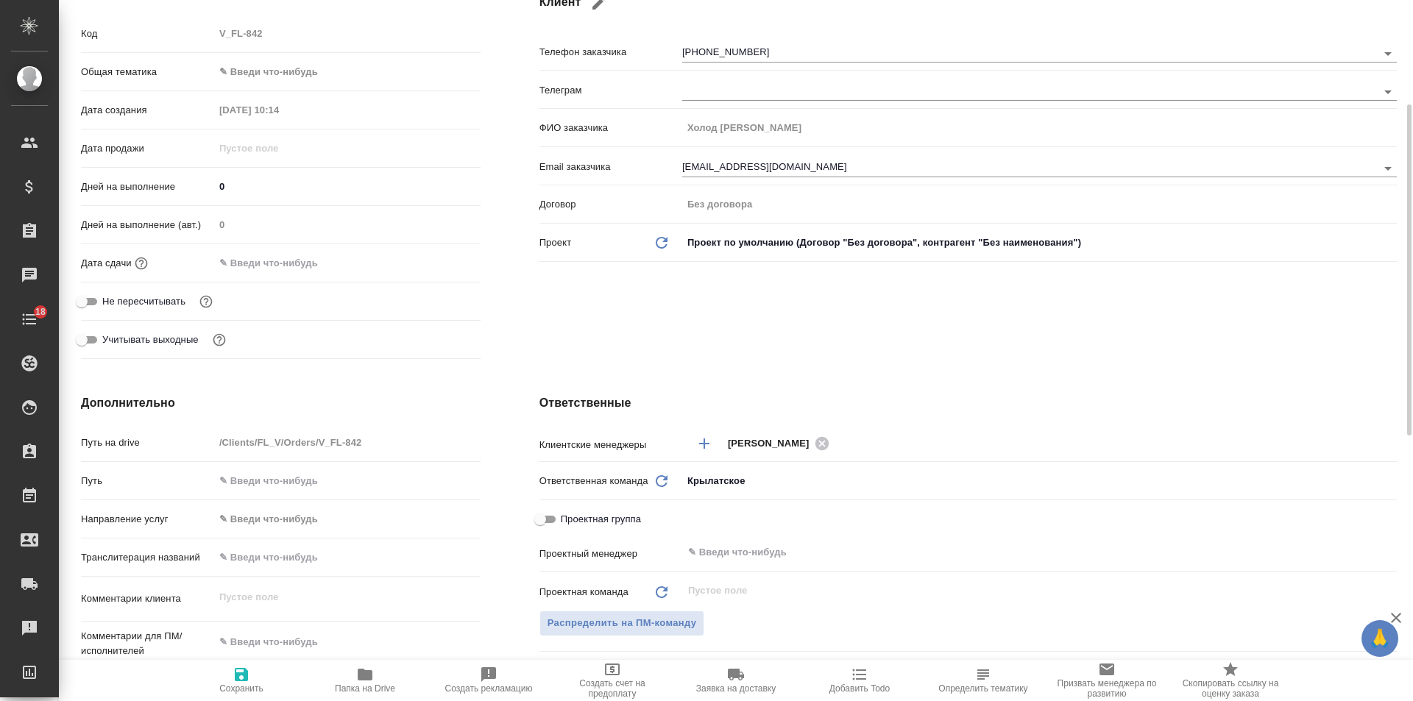
type textarea "x"
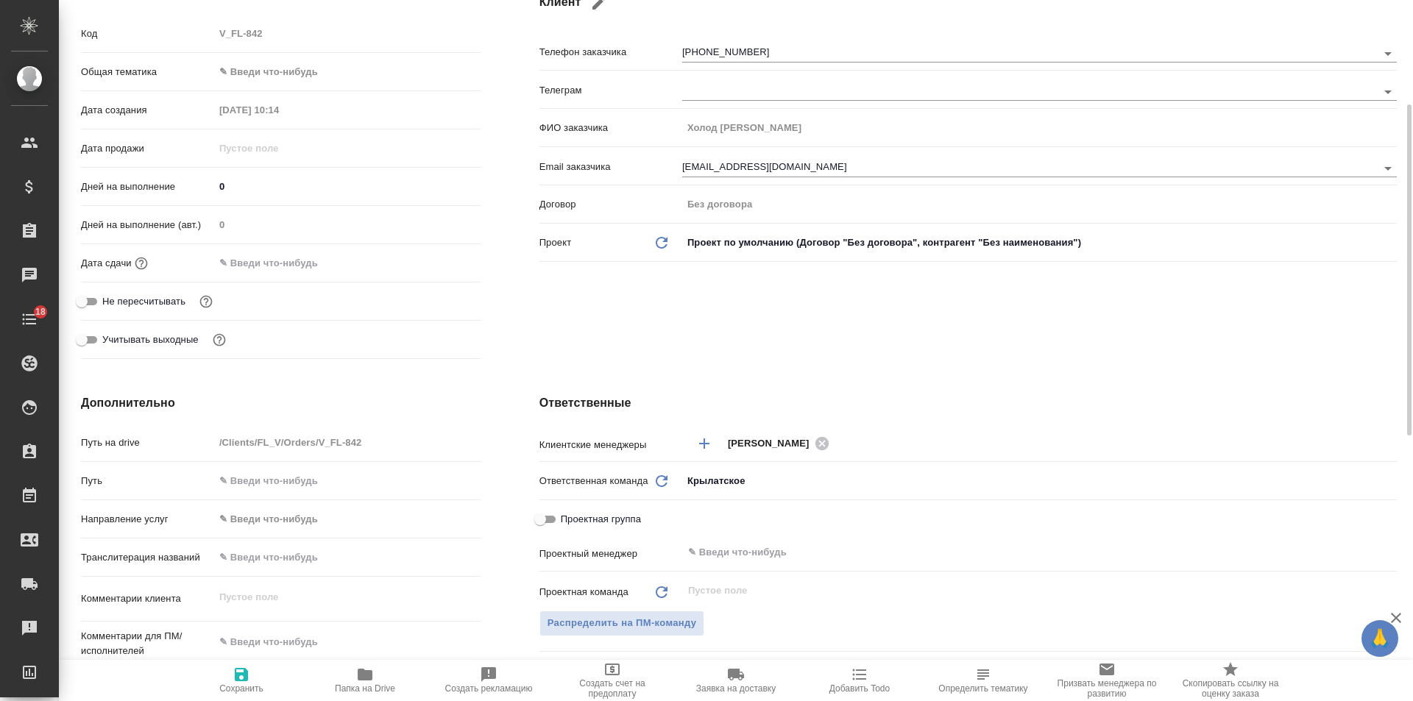
type textarea "x"
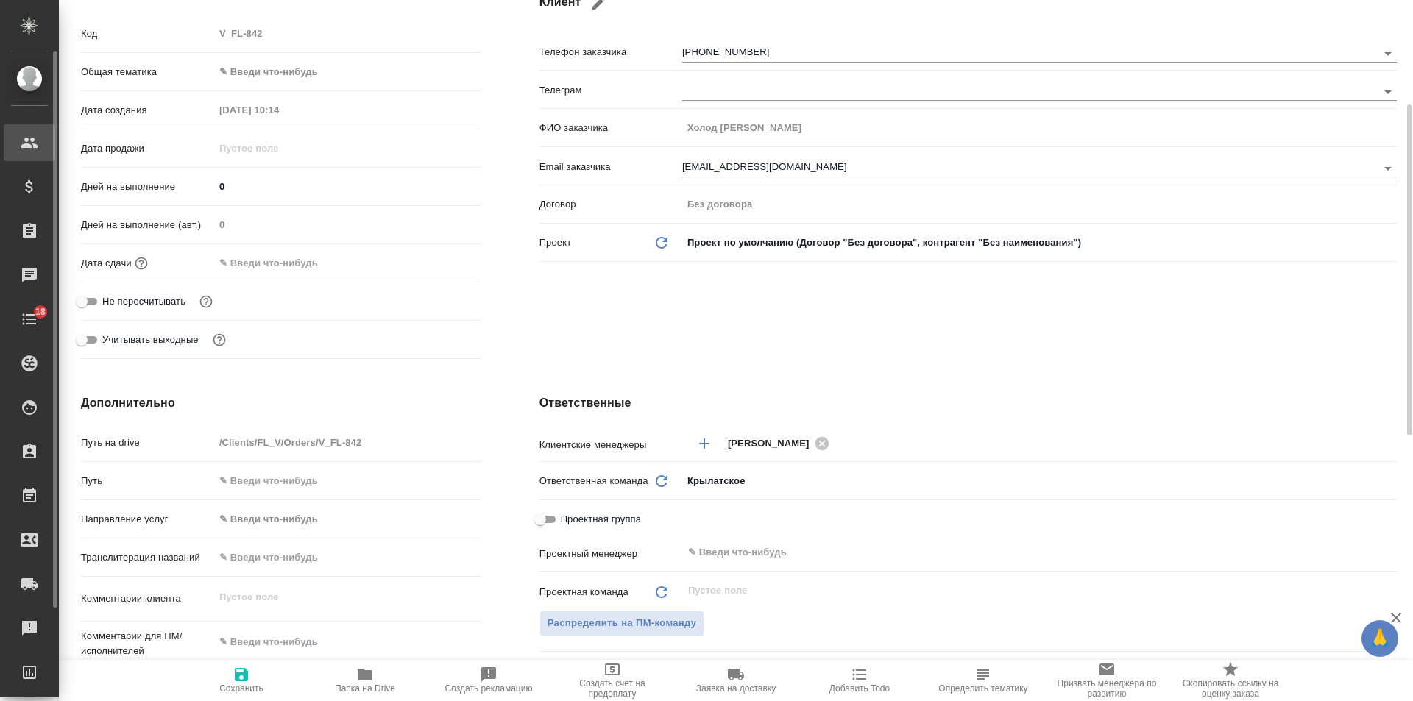
type textarea "x"
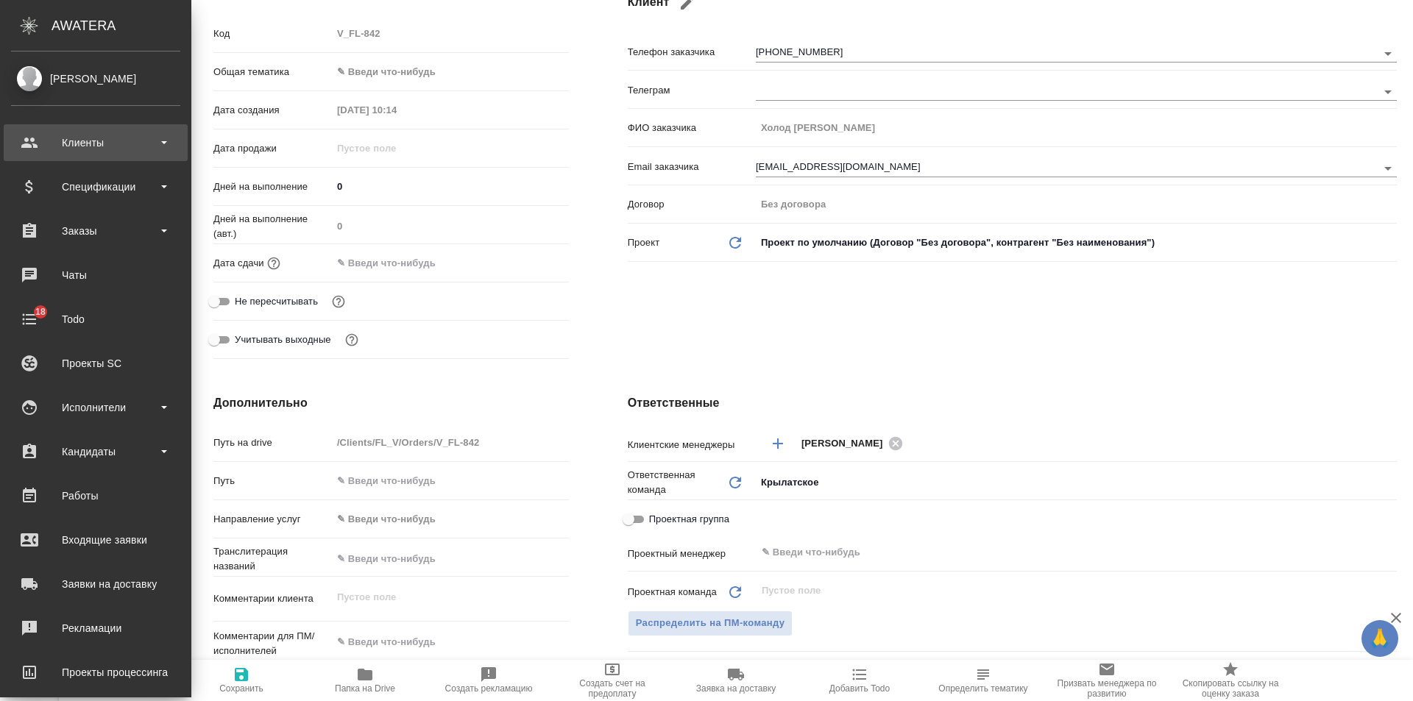
click at [38, 142] on div "Клиенты" at bounding box center [95, 143] width 169 height 22
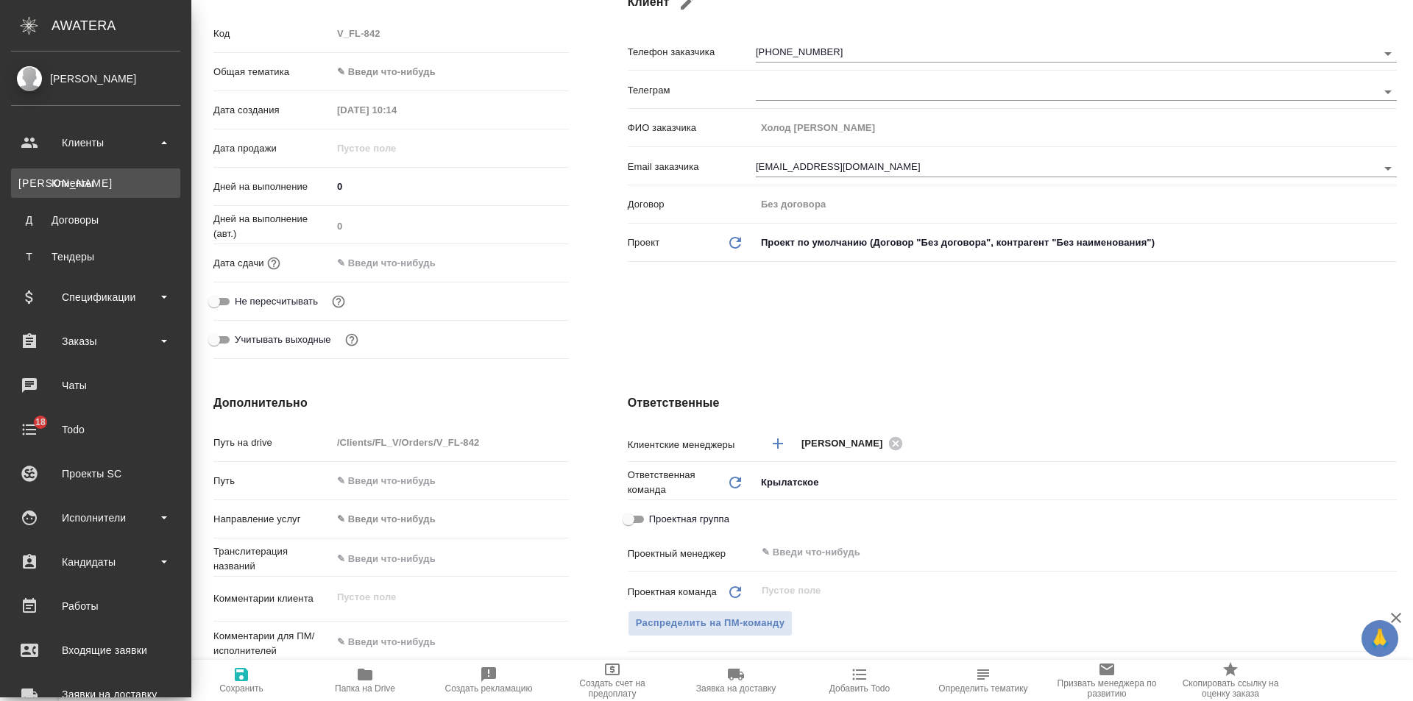
click at [74, 180] on div "Клиенты" at bounding box center [95, 183] width 155 height 15
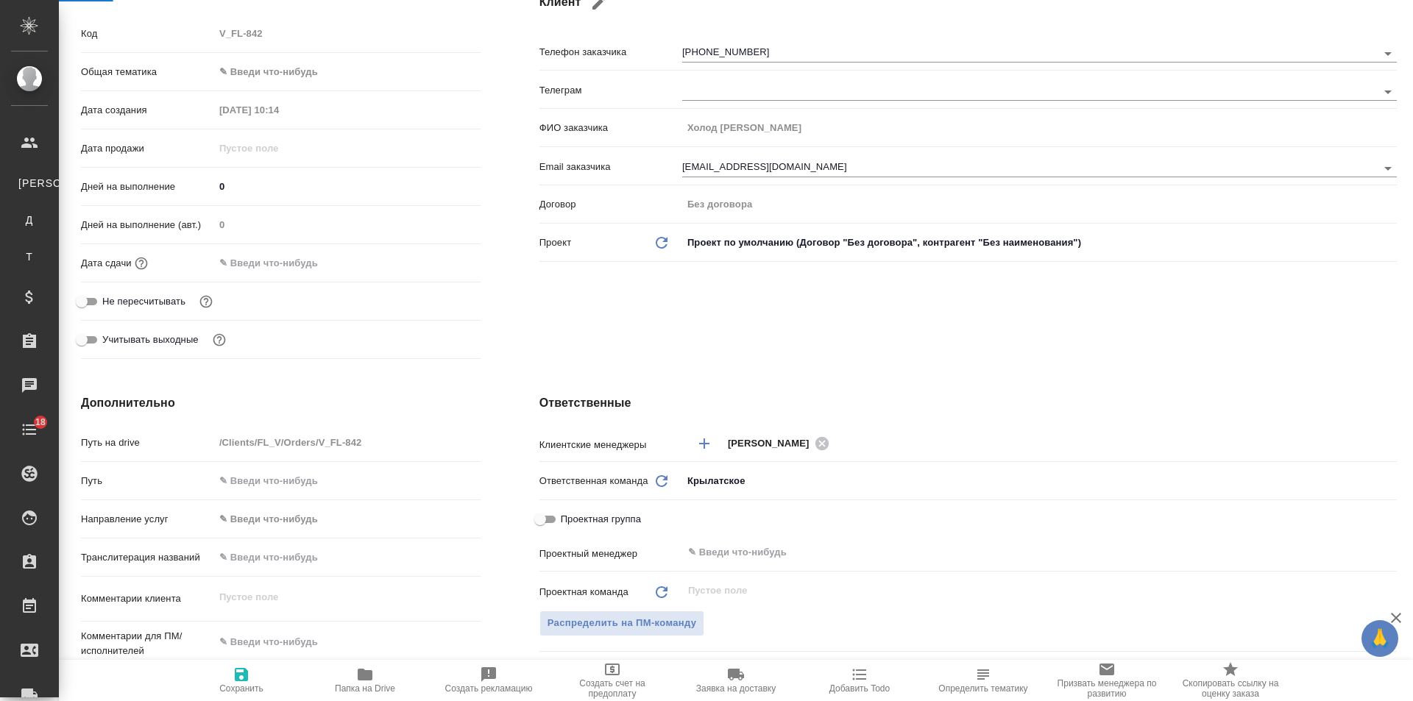
type textarea "x"
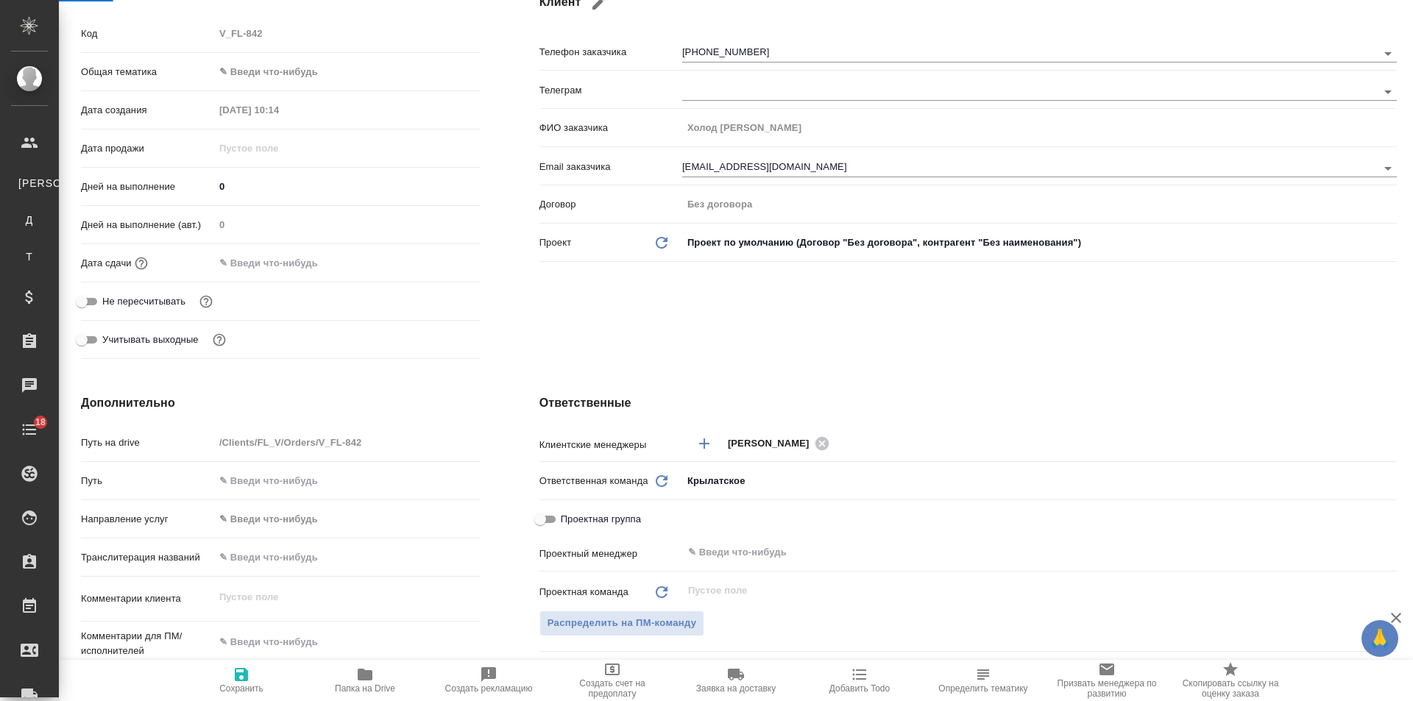
type textarea "x"
select select "RU"
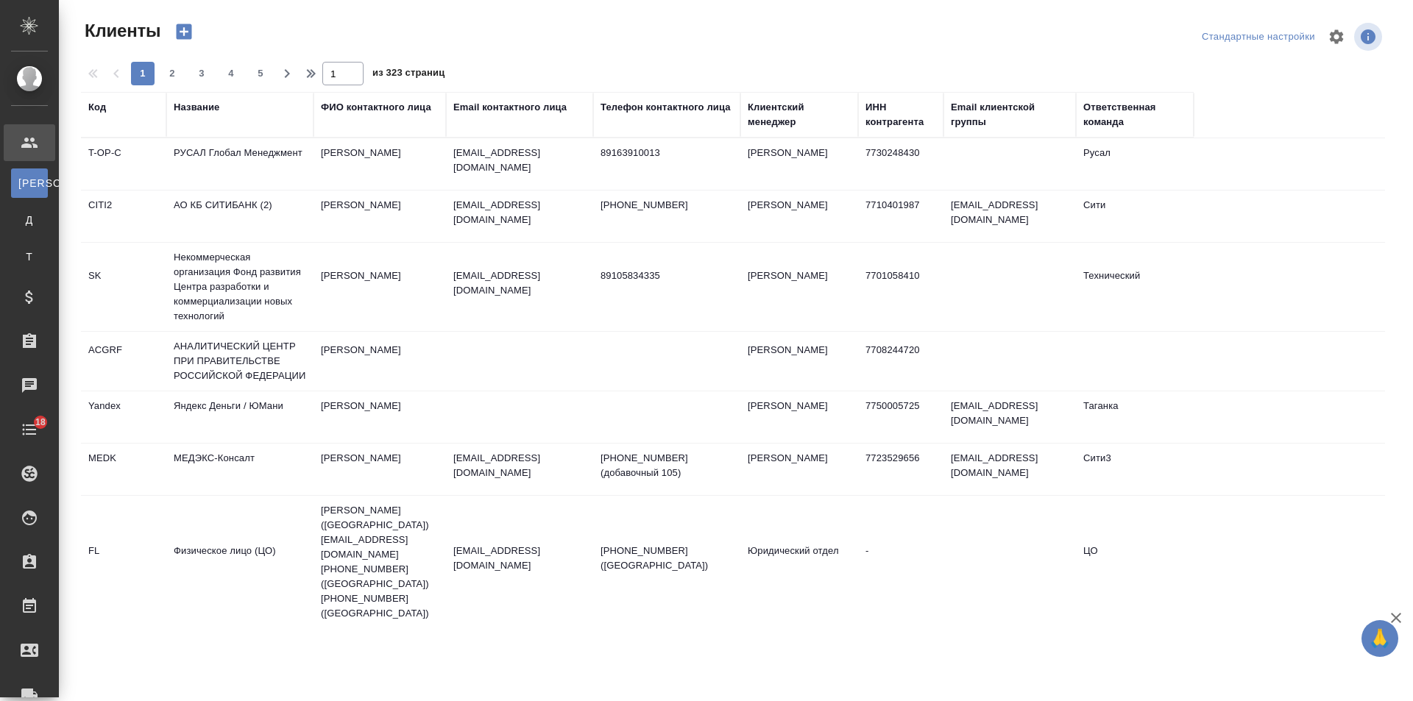
click at [390, 109] on div "ФИО контактного лица" at bounding box center [376, 107] width 110 height 15
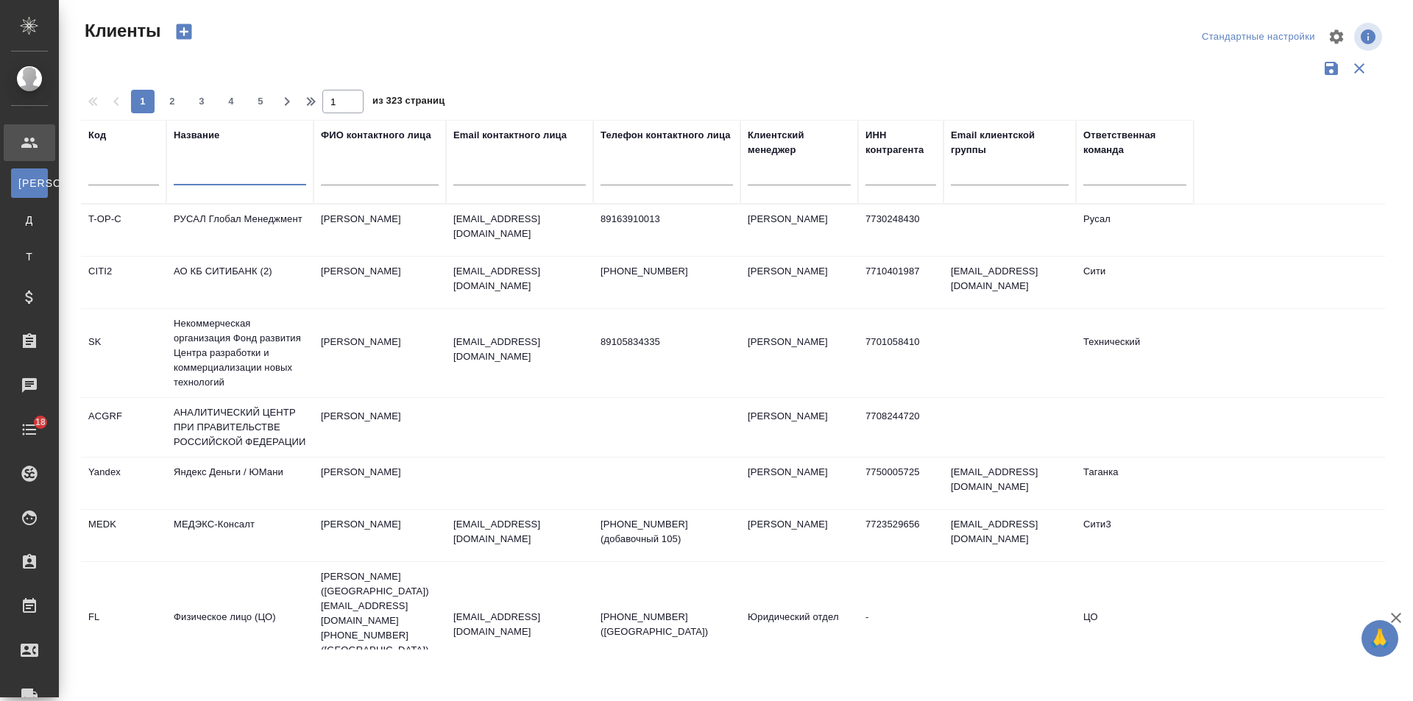
click at [277, 177] on input "text" at bounding box center [240, 176] width 132 height 18
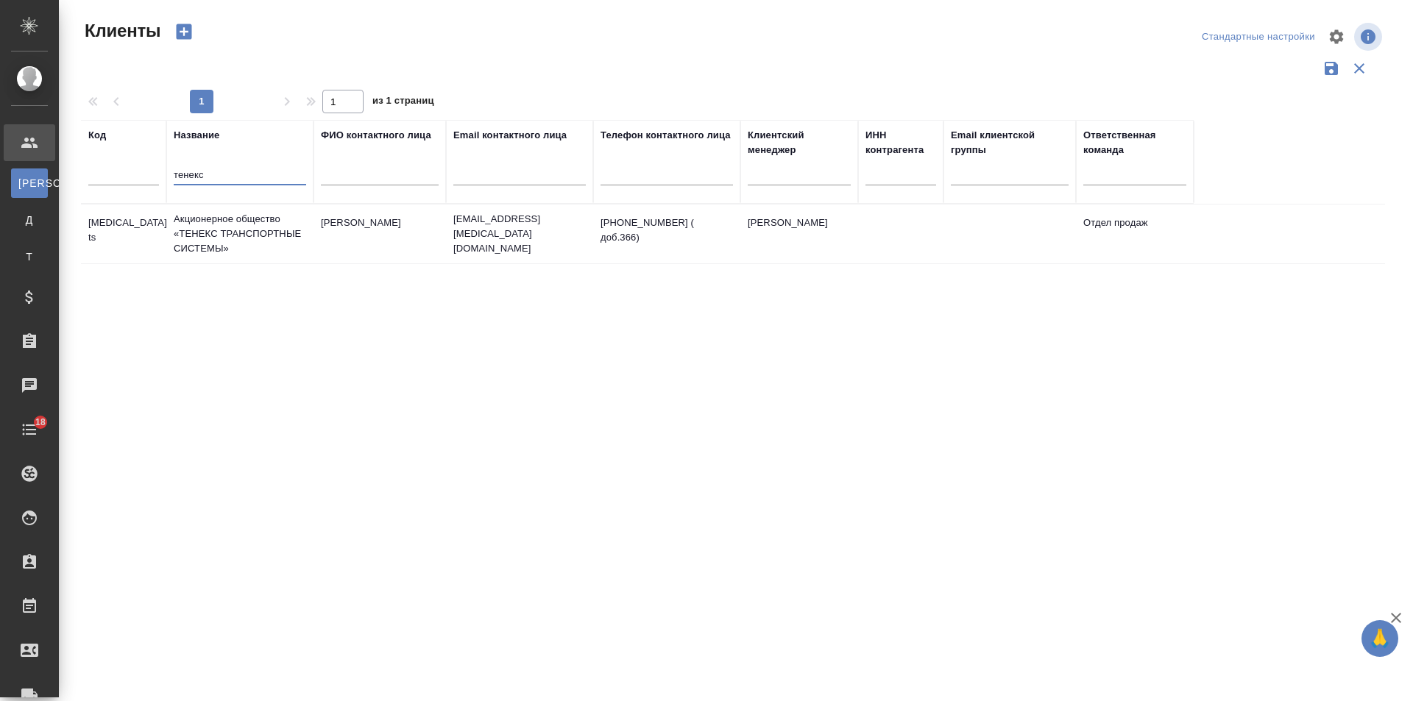
type input "тенекс"
click at [246, 230] on td "Акционерное общество «ТЕНЕКС ТРАНСПОРТНЫЕ СИСТЕМЫ»" at bounding box center [239, 234] width 147 height 59
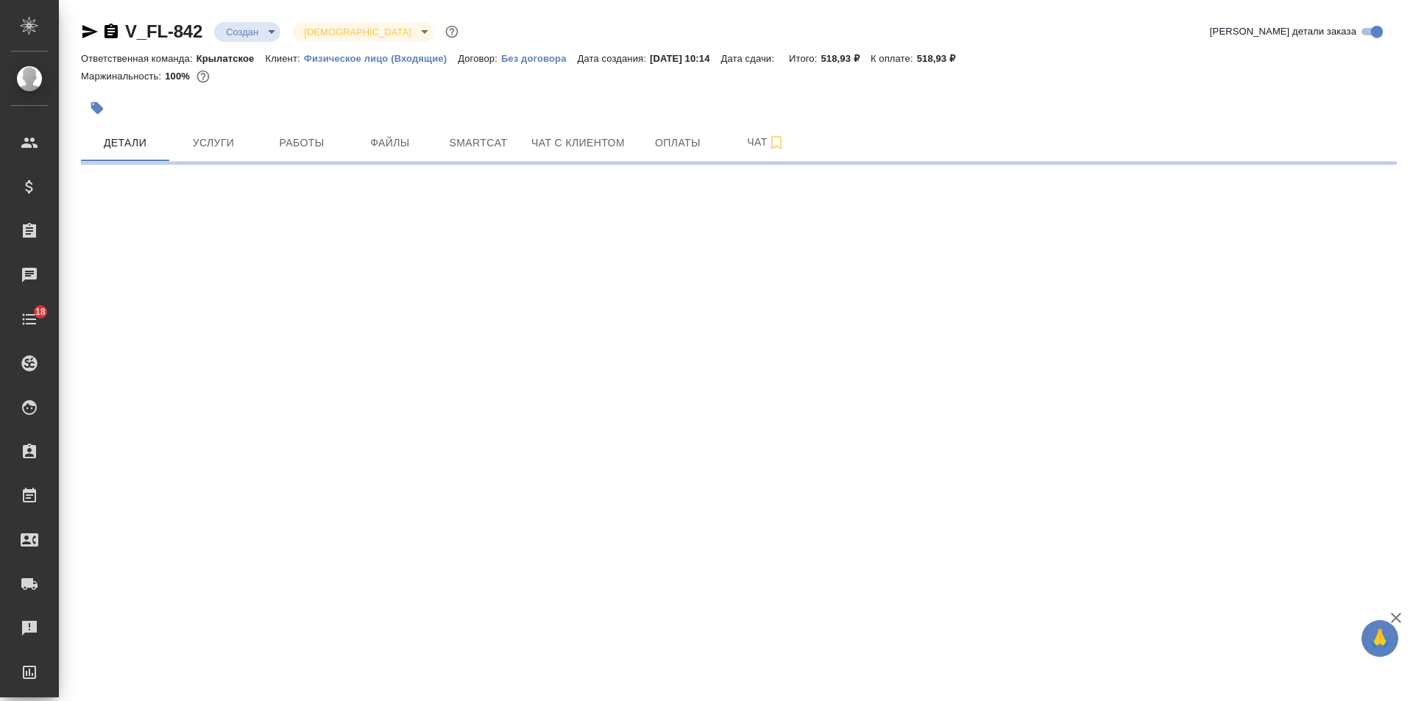
select select "RU"
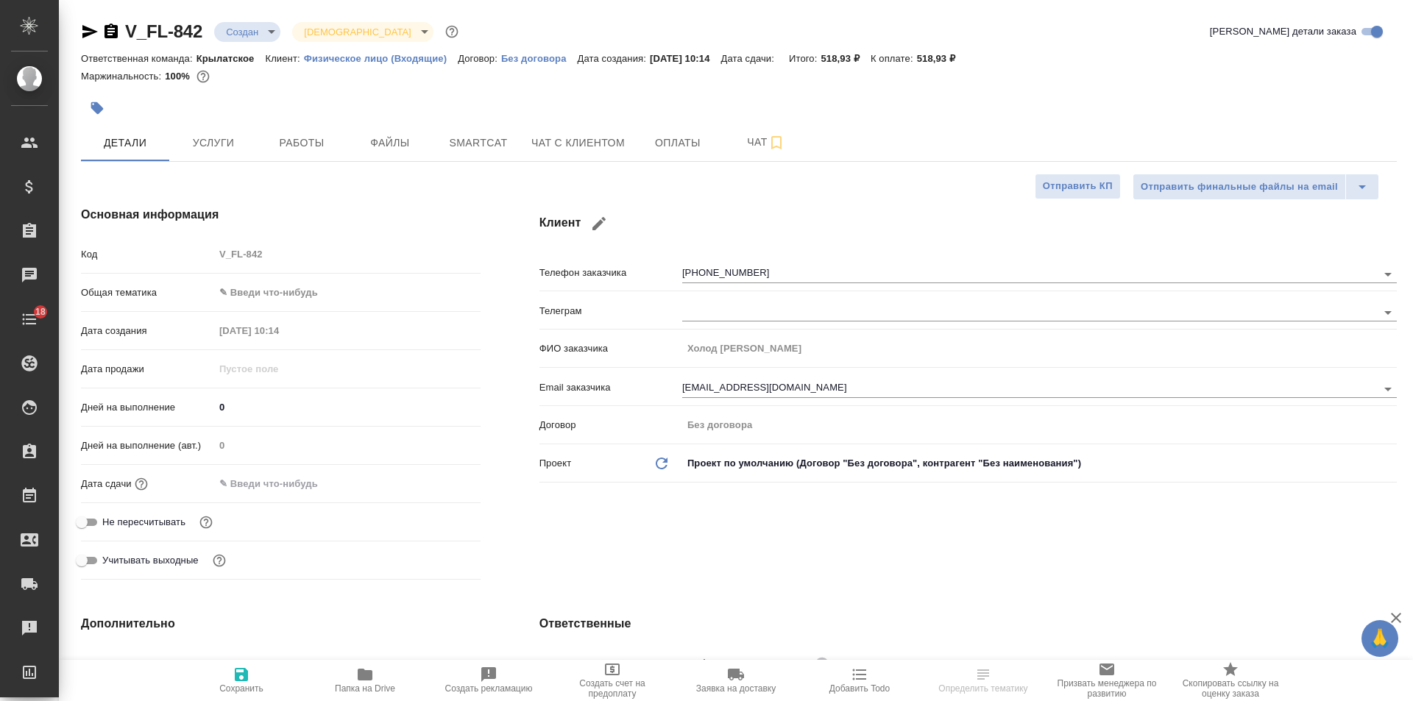
type textarea "x"
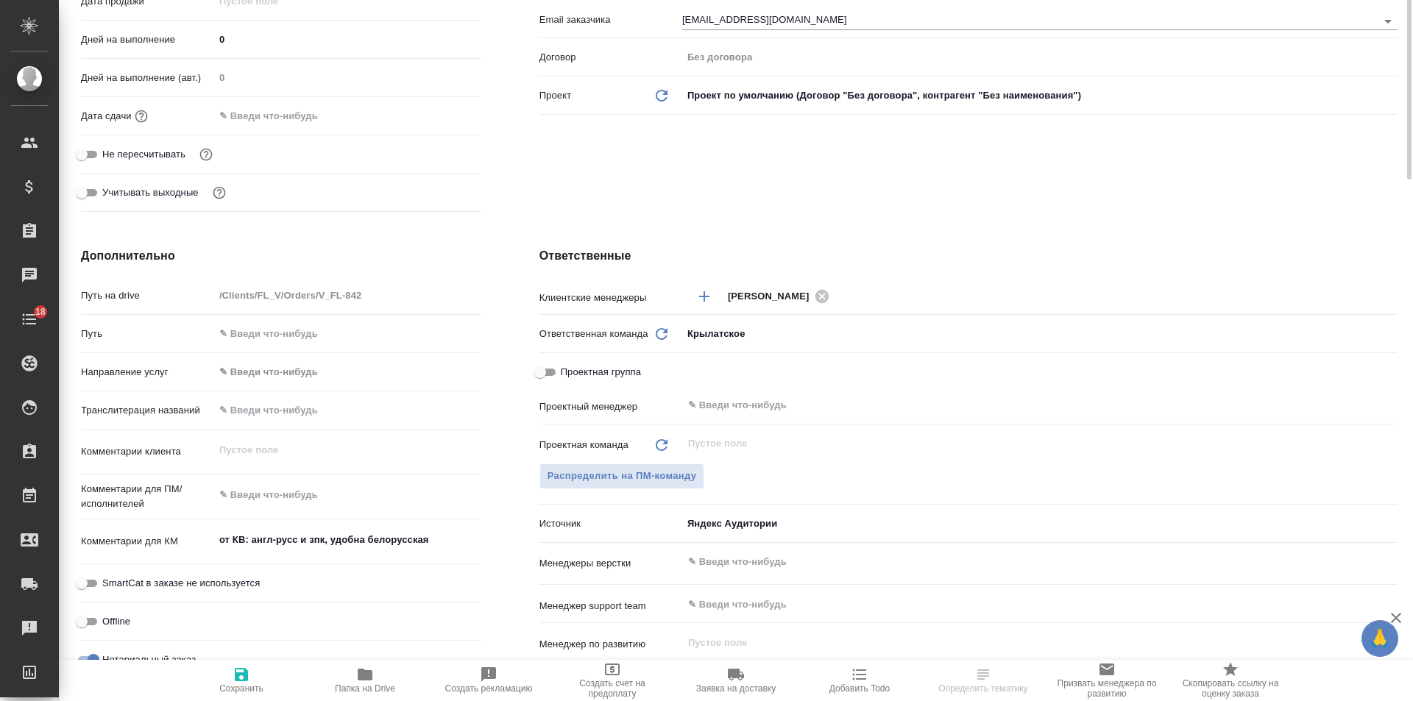
scroll to position [515, 0]
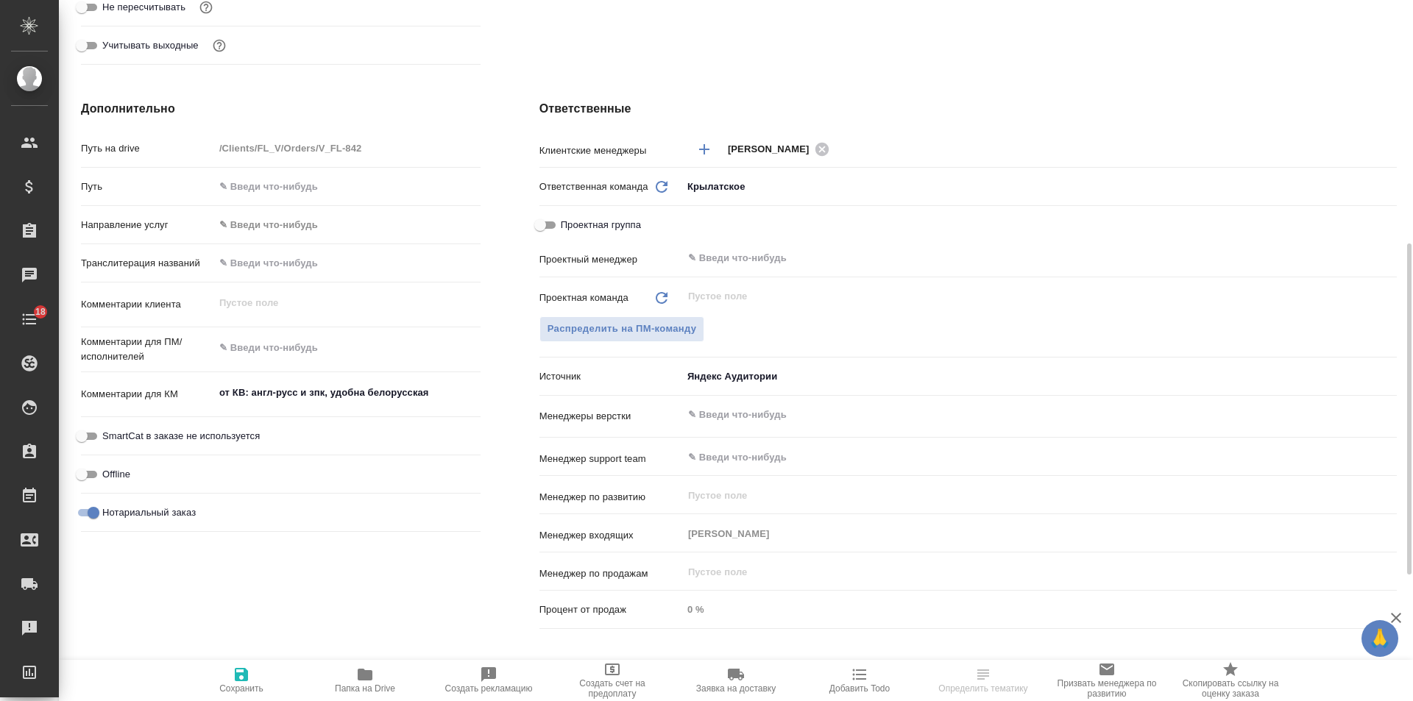
type textarea "x"
select select "RU"
type textarea "x"
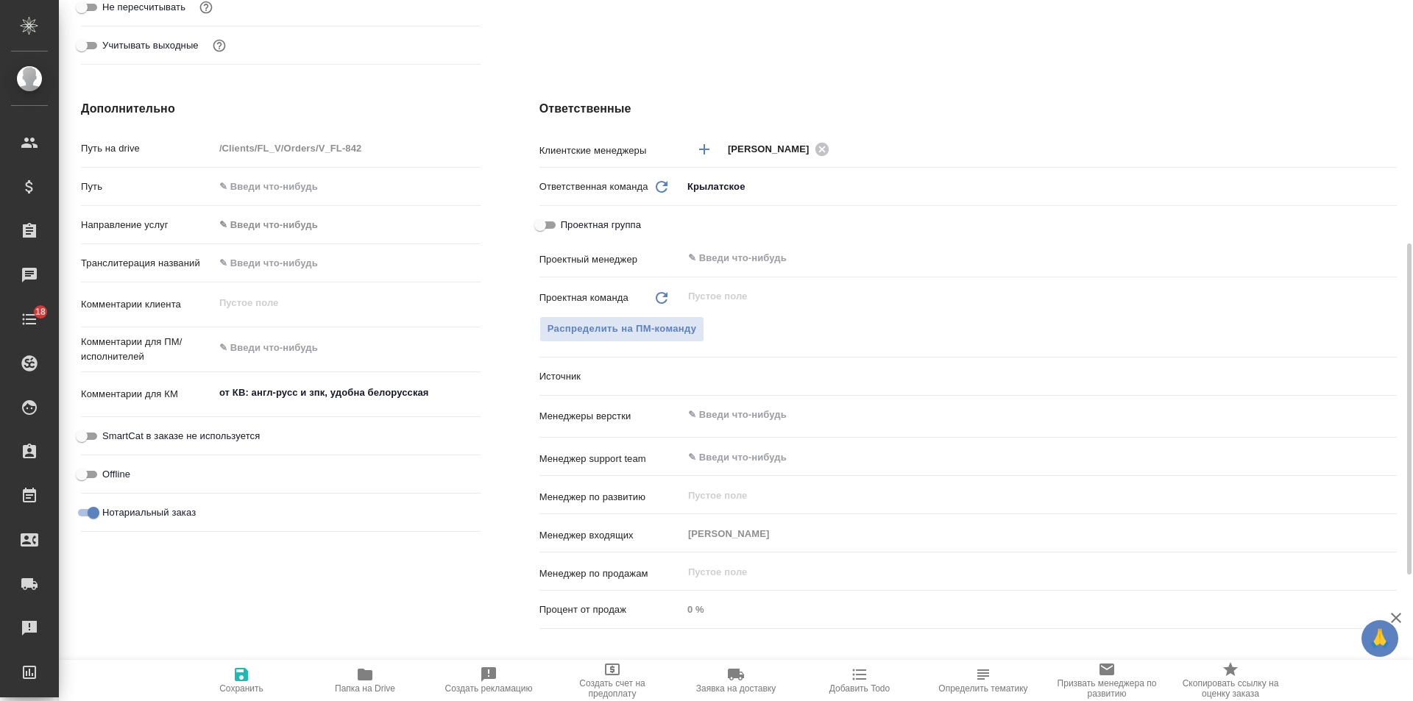
type textarea "x"
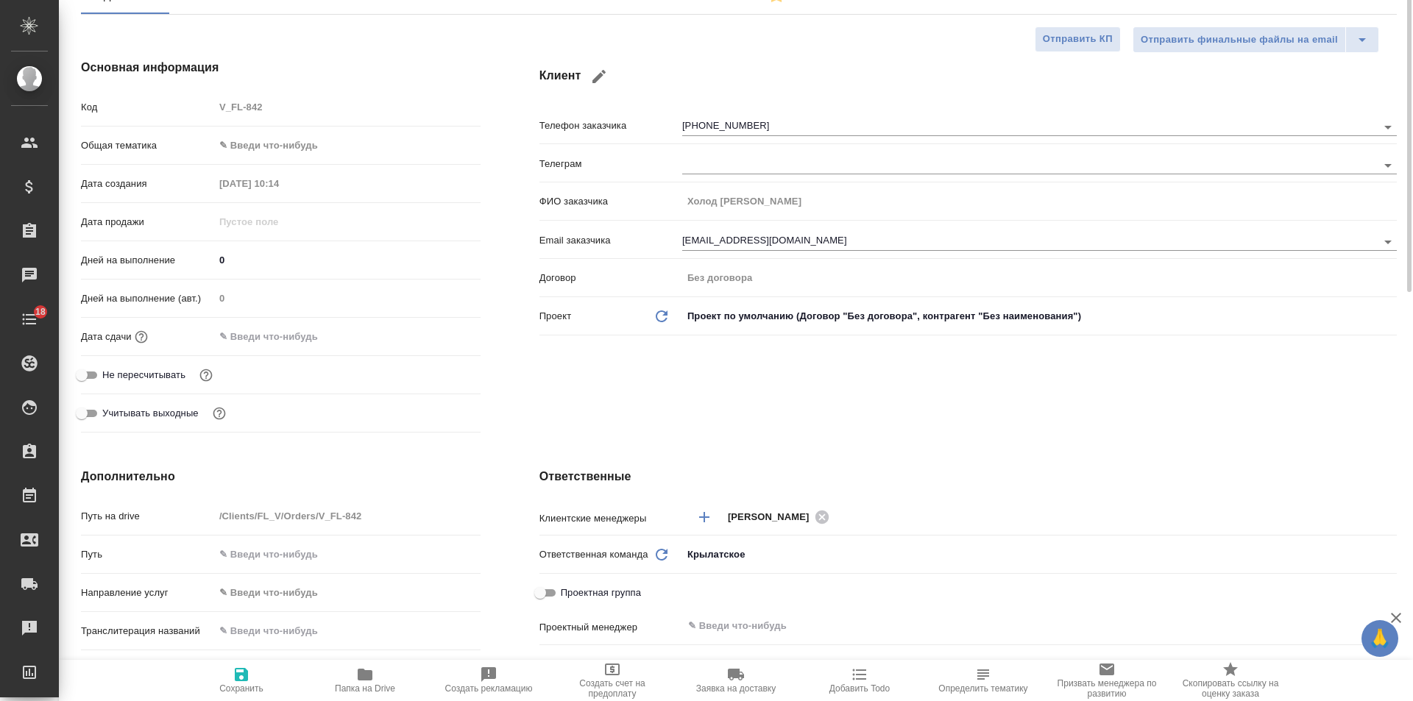
scroll to position [74, 0]
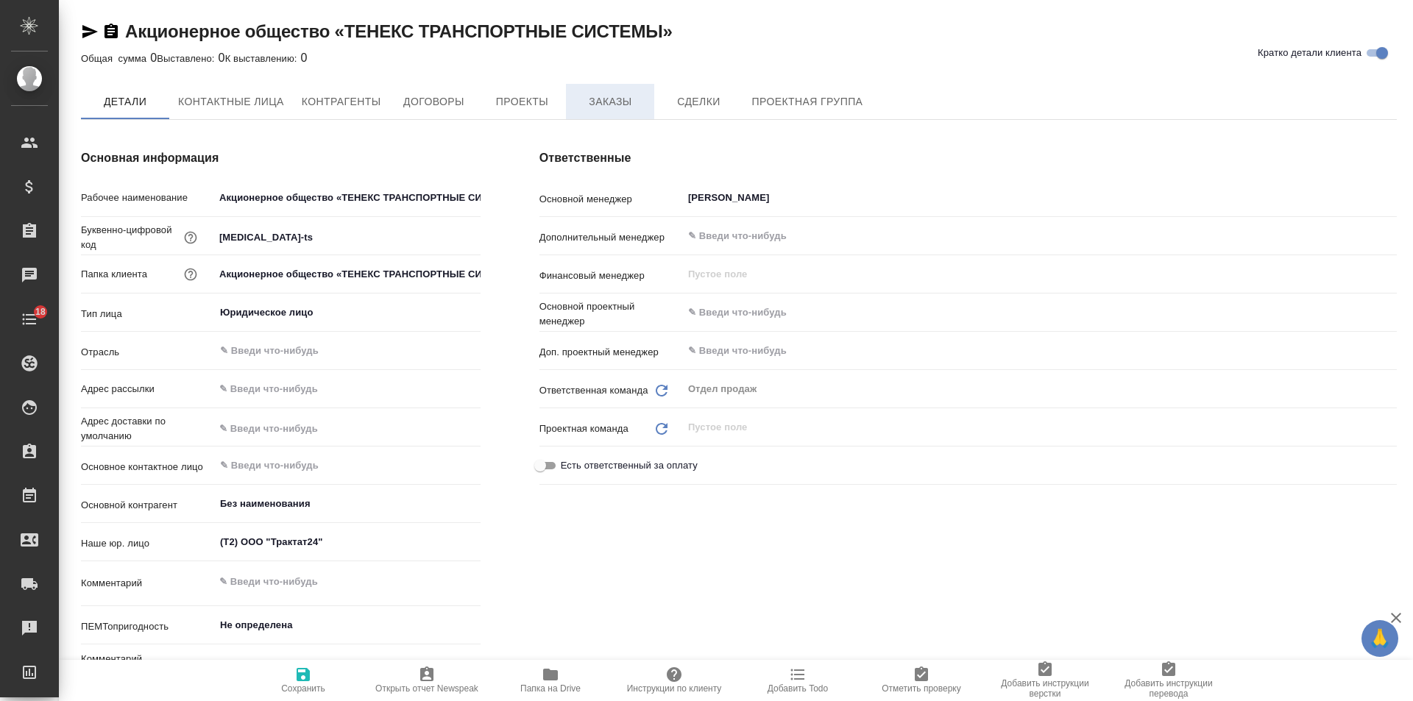
type textarea "x"
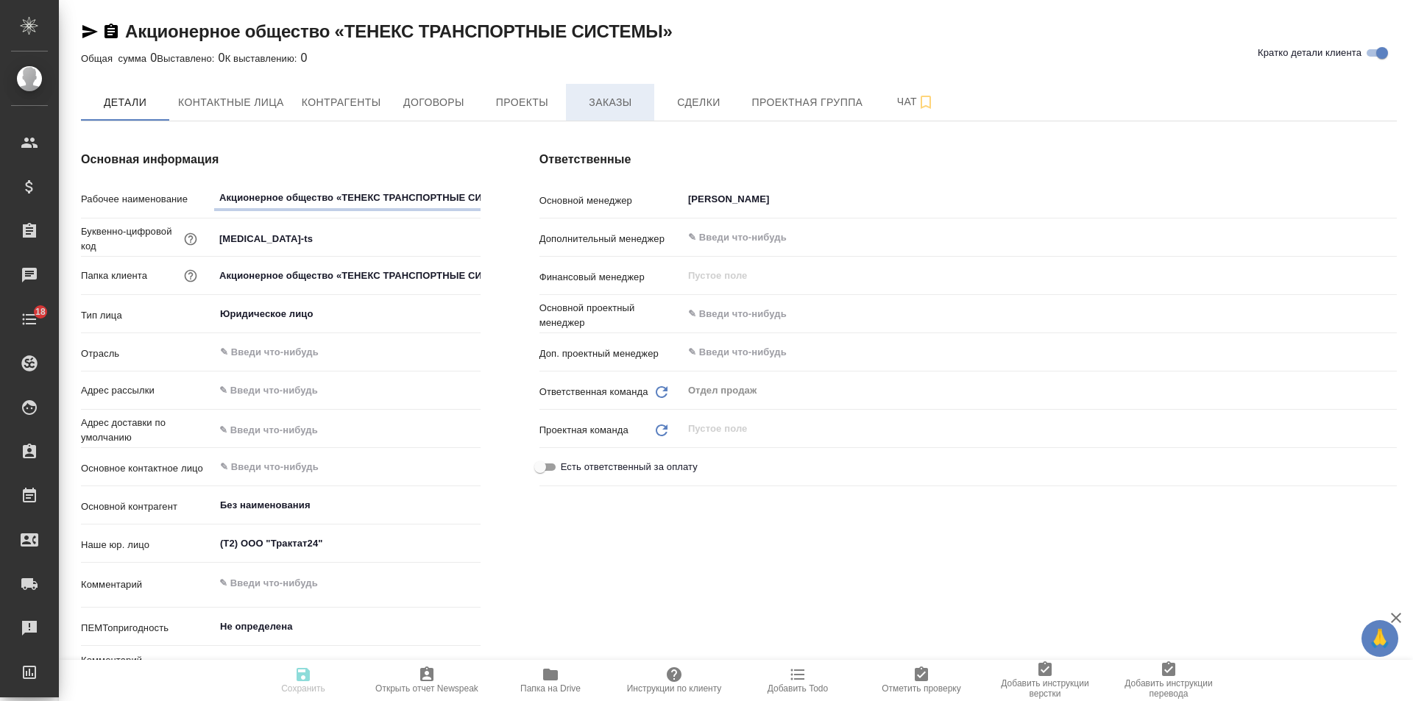
type textarea "x"
click at [604, 105] on span "Заказы" at bounding box center [610, 102] width 71 height 18
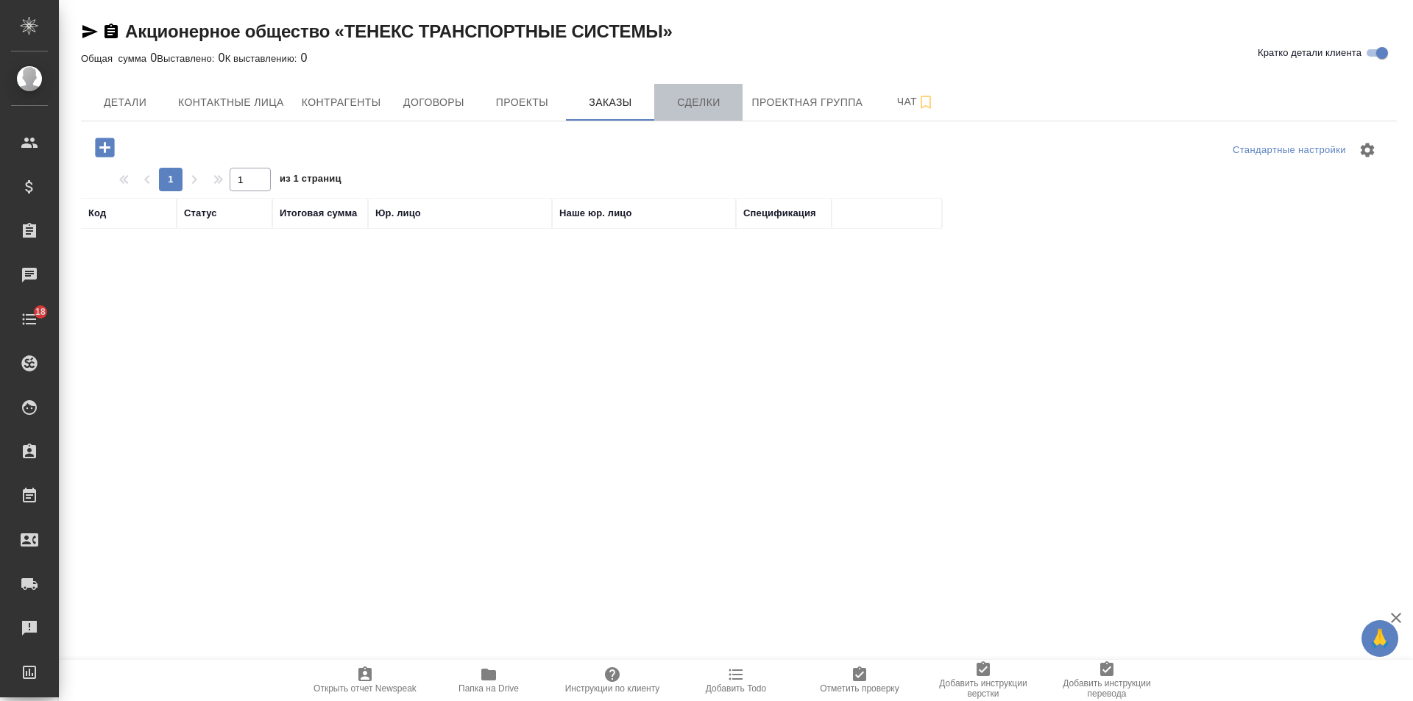
click at [685, 113] on button "Сделки" at bounding box center [698, 102] width 88 height 37
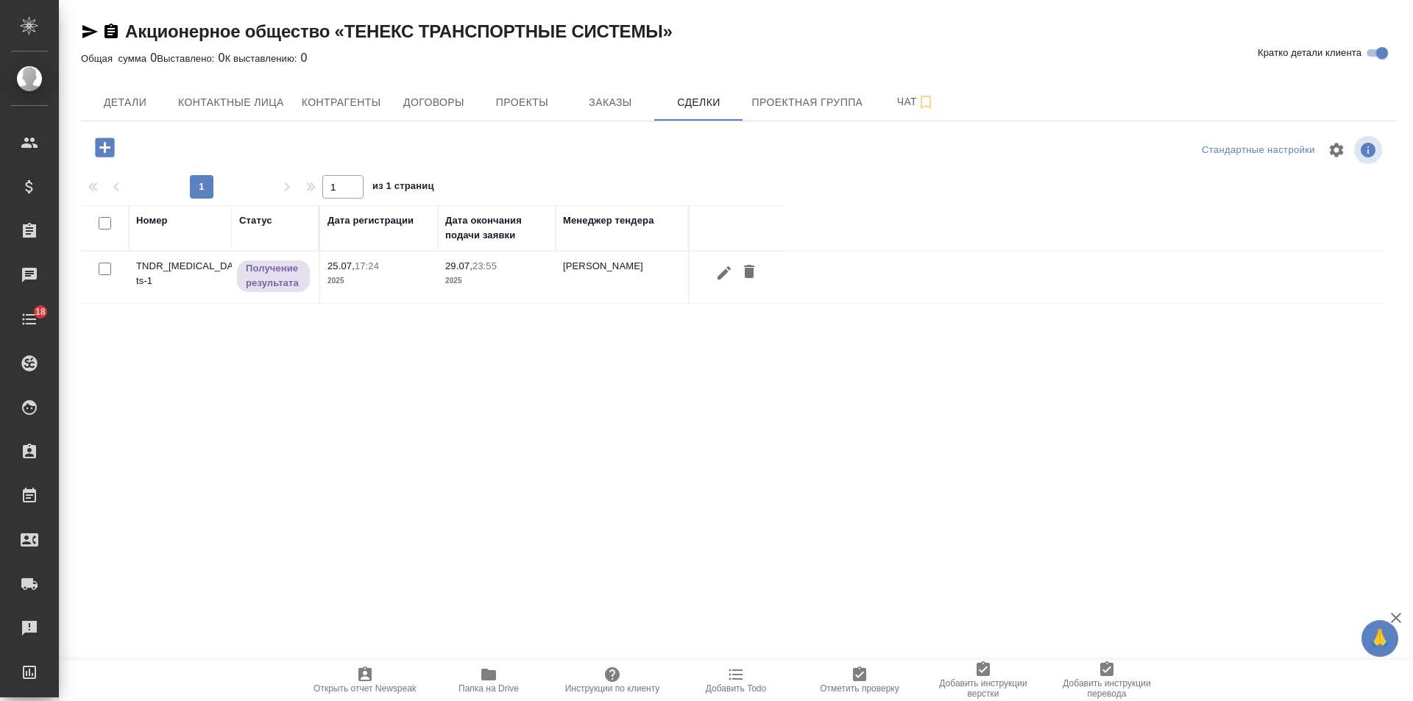
click at [477, 269] on p "23:55" at bounding box center [485, 266] width 24 height 11
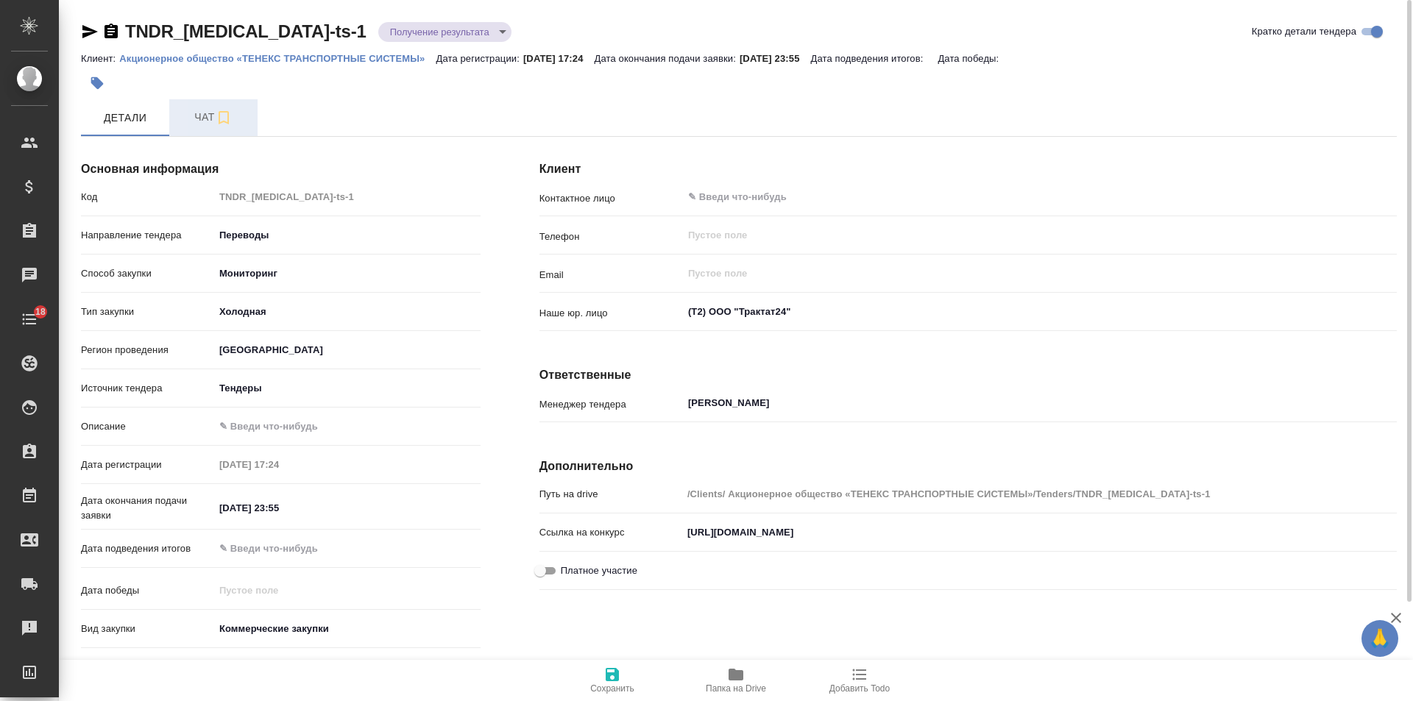
click at [196, 123] on span "Чат" at bounding box center [213, 117] width 71 height 18
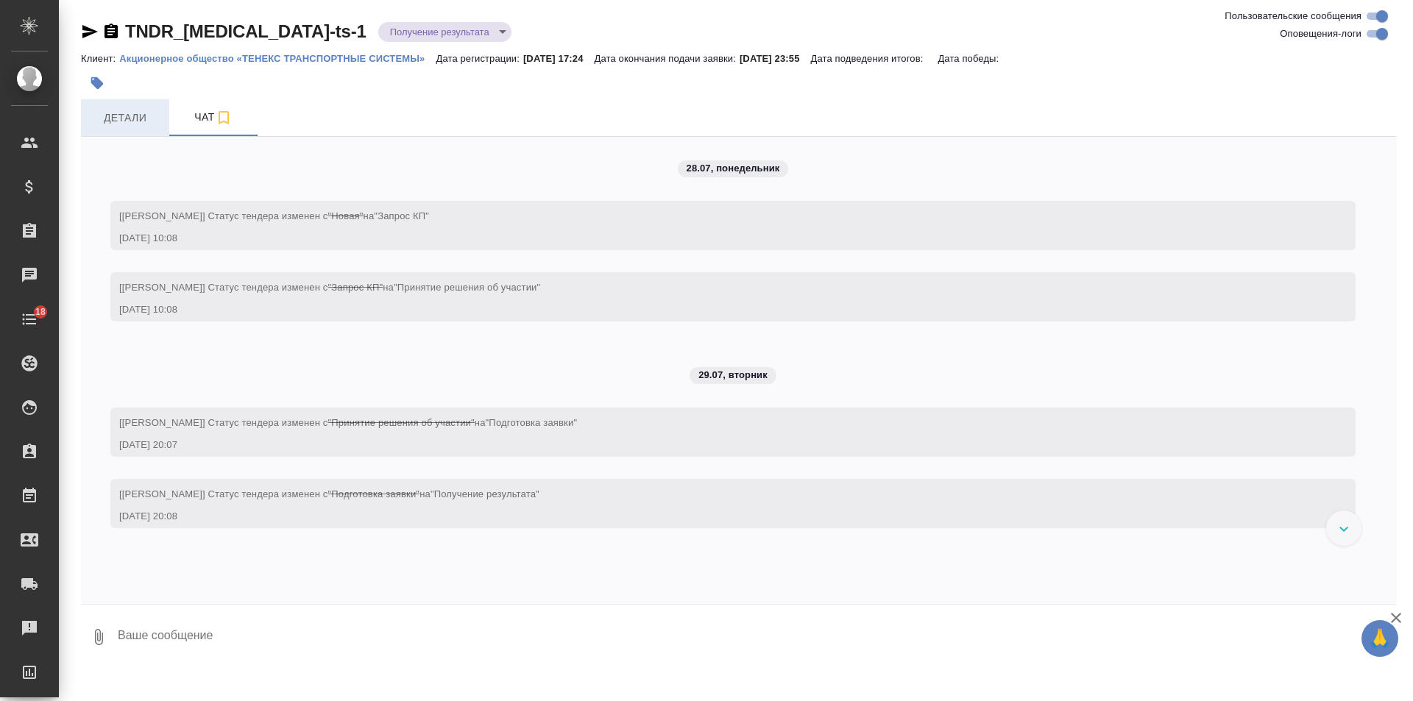
click at [119, 116] on span "Детали" at bounding box center [125, 118] width 71 height 18
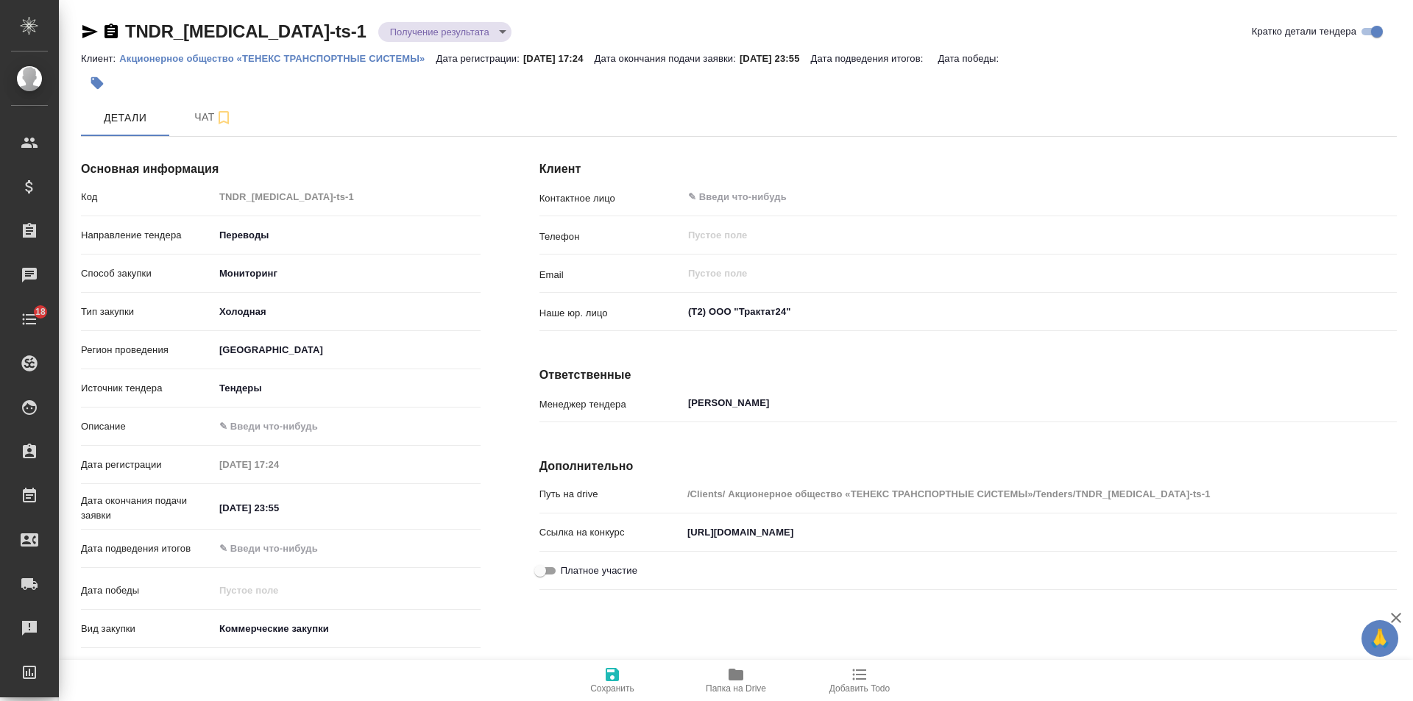
click at [89, 32] on icon "button" at bounding box center [90, 32] width 18 height 18
click at [556, 449] on div "Клиент Контактное лицо ​ Телефон ​ Email ​ Наше юр. лицо (Т2) ООО "Трактат24" ​…" at bounding box center [968, 439] width 916 height 641
click at [737, 672] on icon "button" at bounding box center [736, 675] width 15 height 12
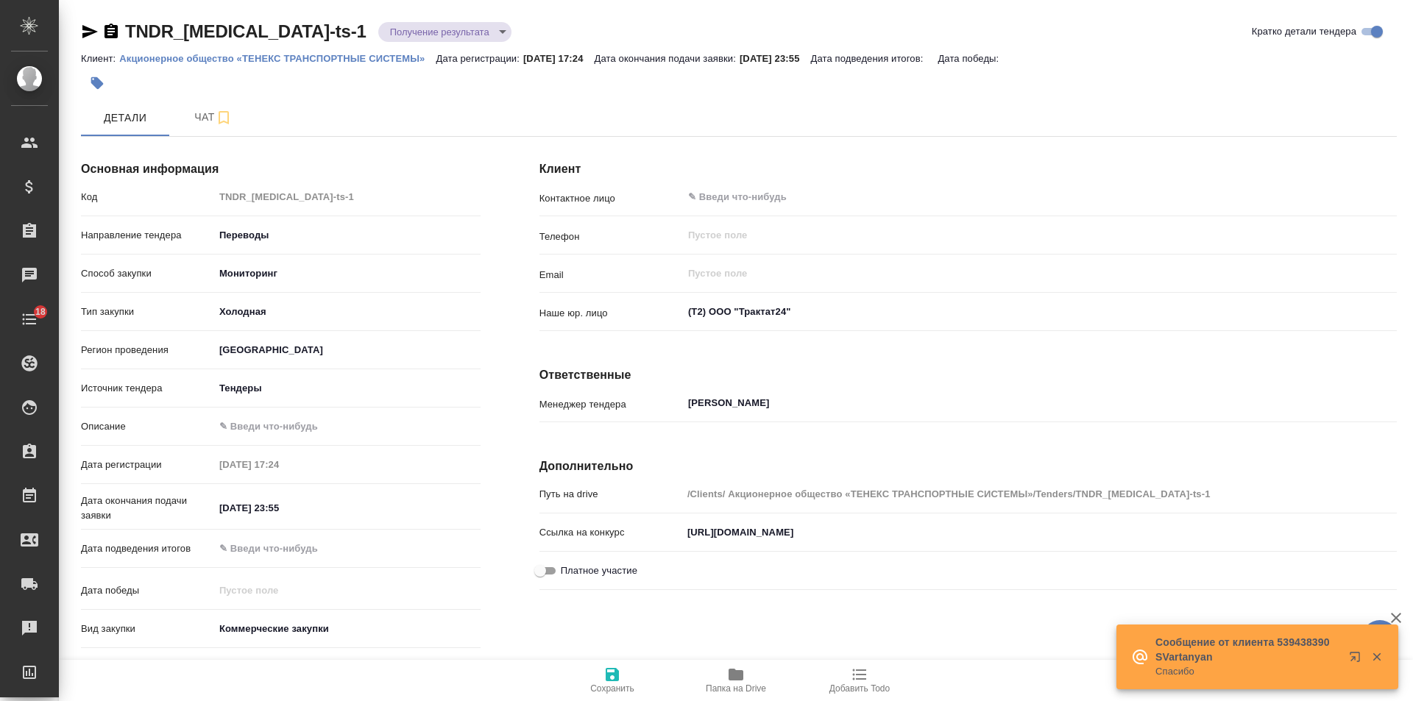
click at [91, 29] on icon "button" at bounding box center [89, 31] width 15 height 13
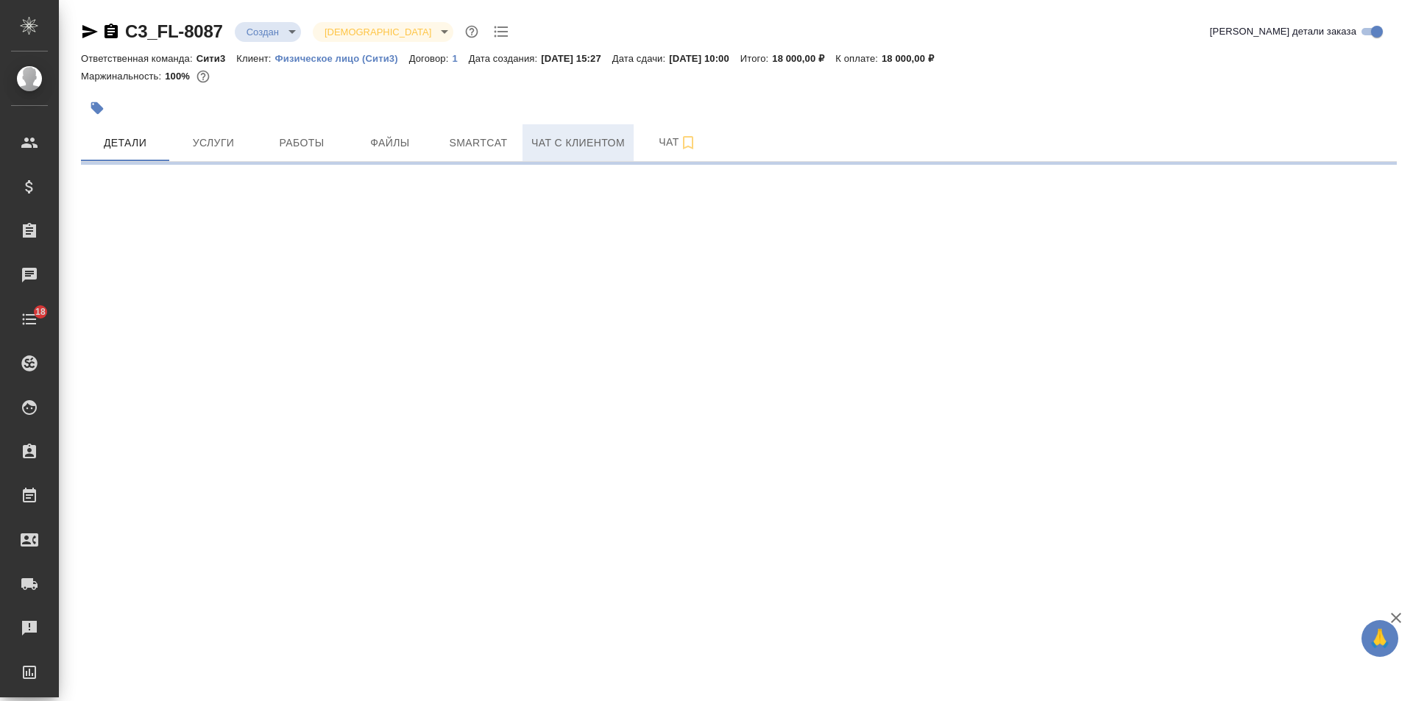
click at [598, 139] on span "Чат с клиентом" at bounding box center [577, 143] width 93 height 18
select select "RU"
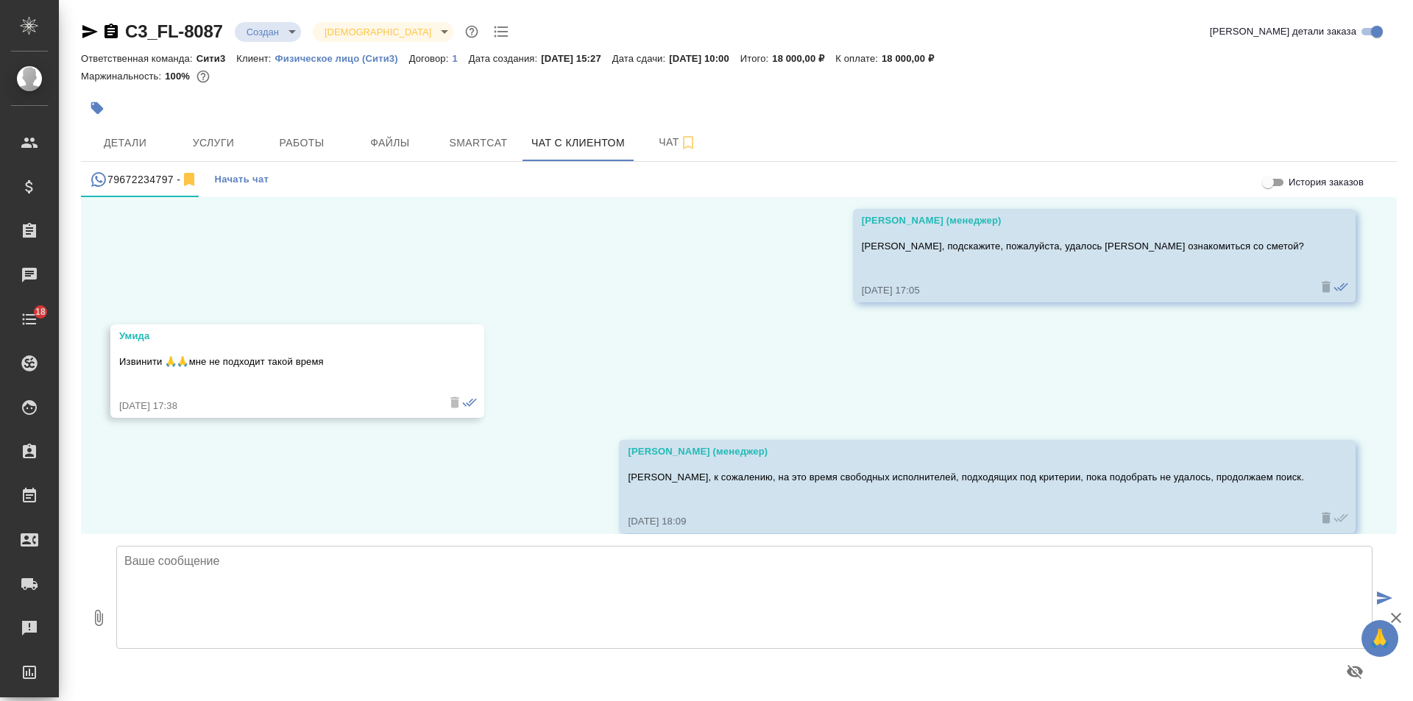
scroll to position [1740, 0]
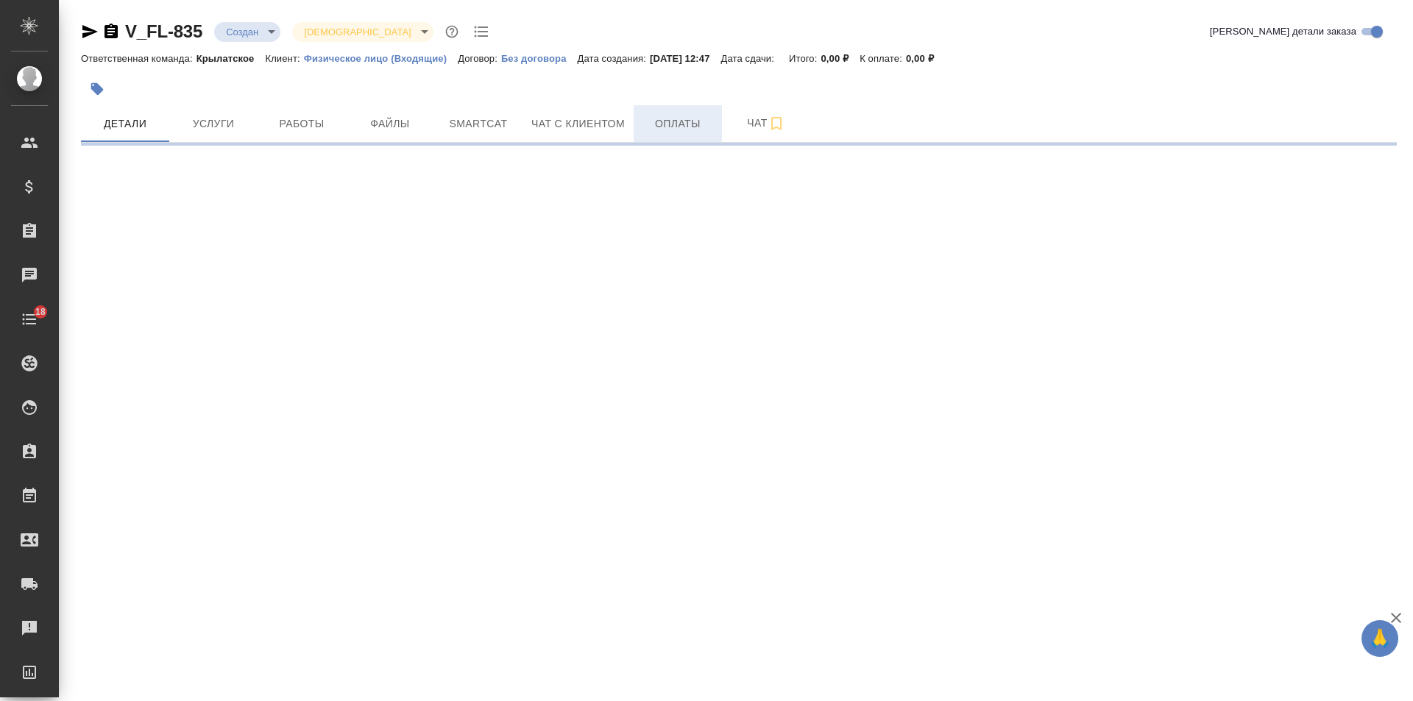
select select "RU"
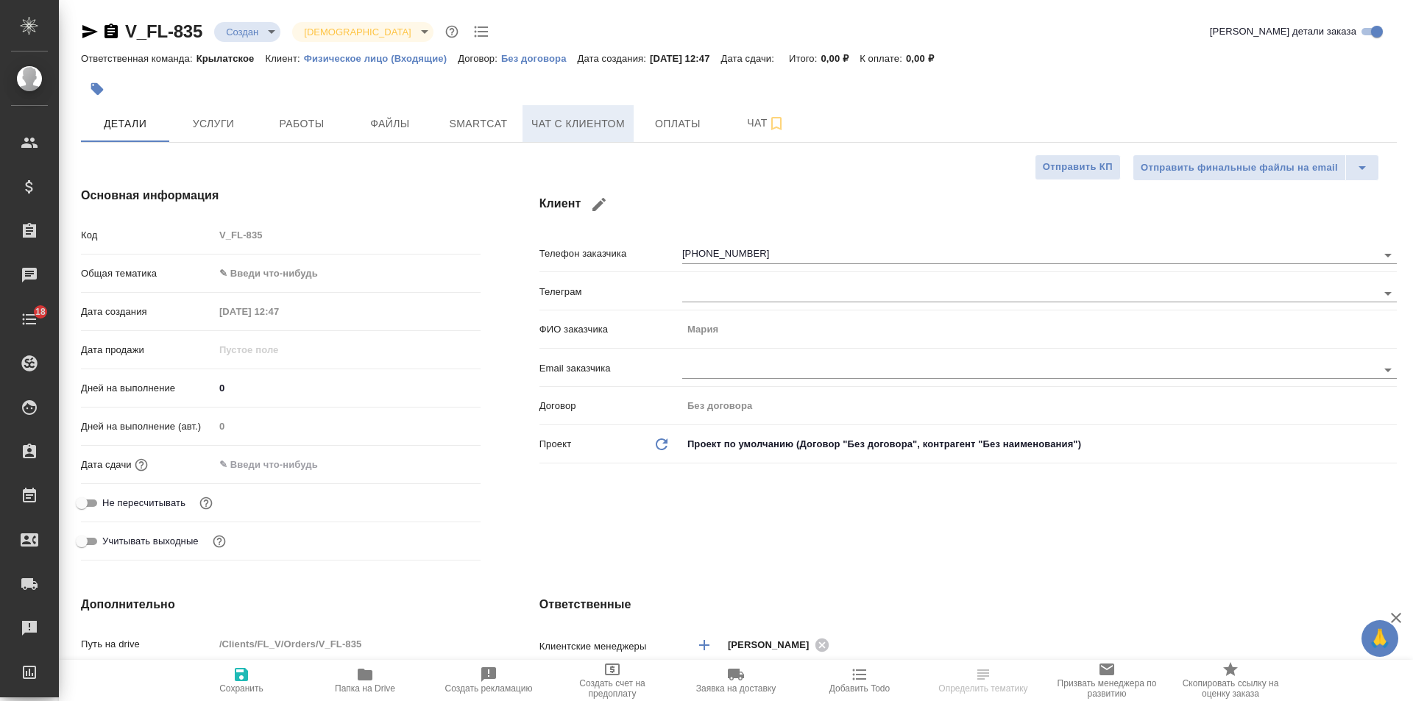
type textarea "x"
click at [585, 123] on span "Чат с клиентом" at bounding box center [577, 124] width 93 height 18
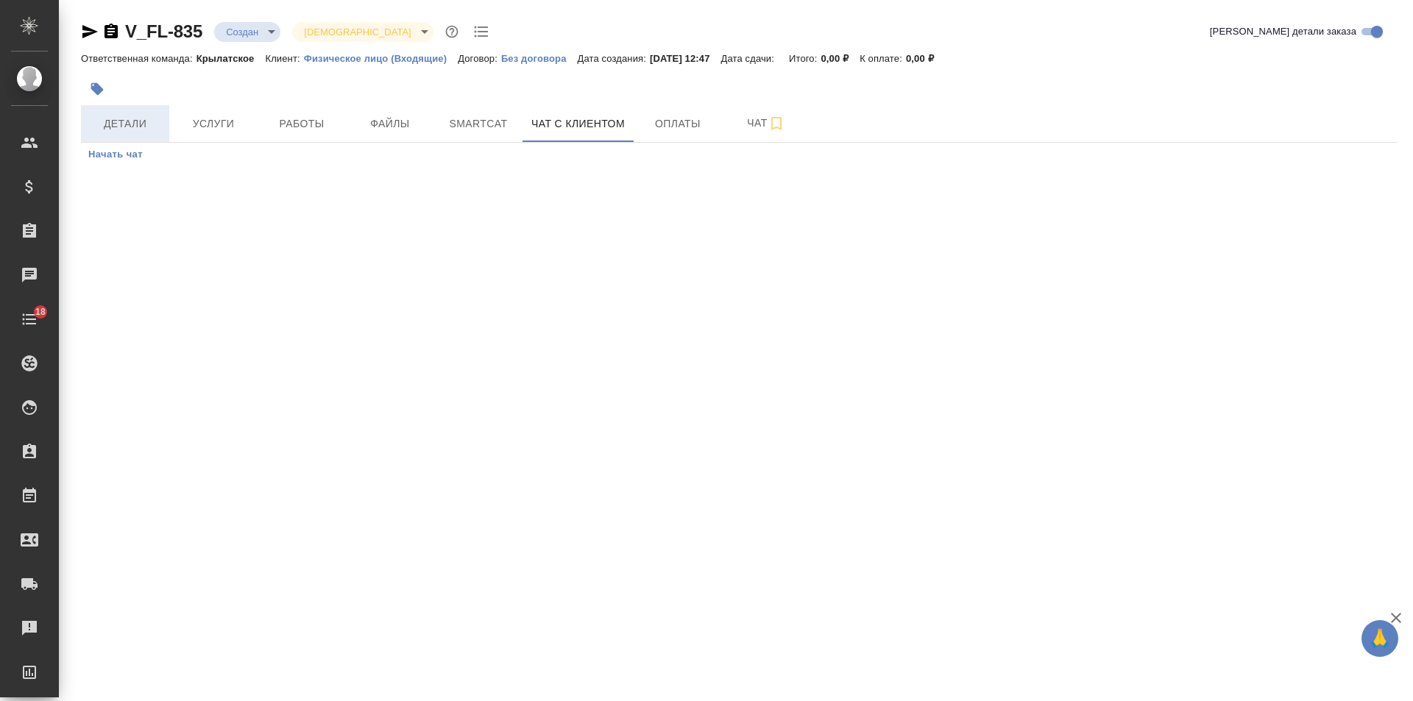
click at [124, 119] on span "Детали" at bounding box center [125, 124] width 71 height 18
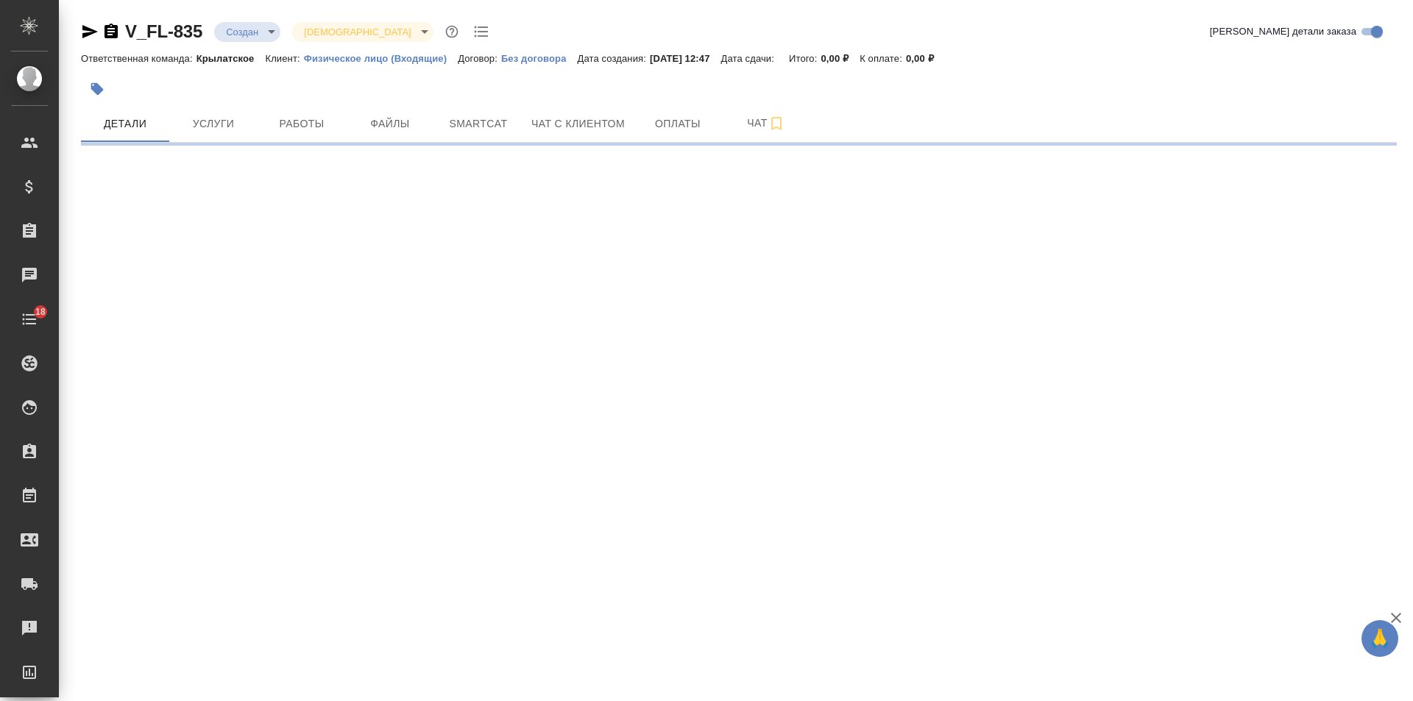
select select "RU"
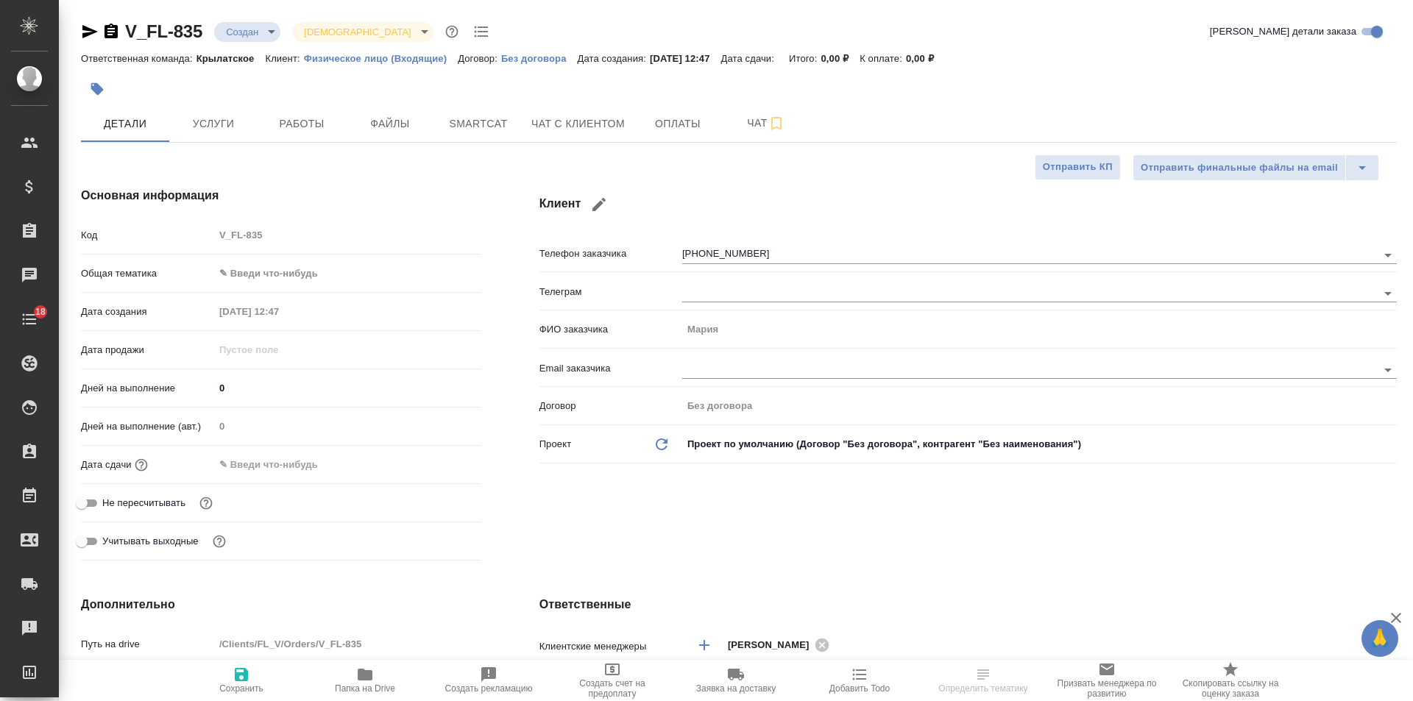
type textarea "x"
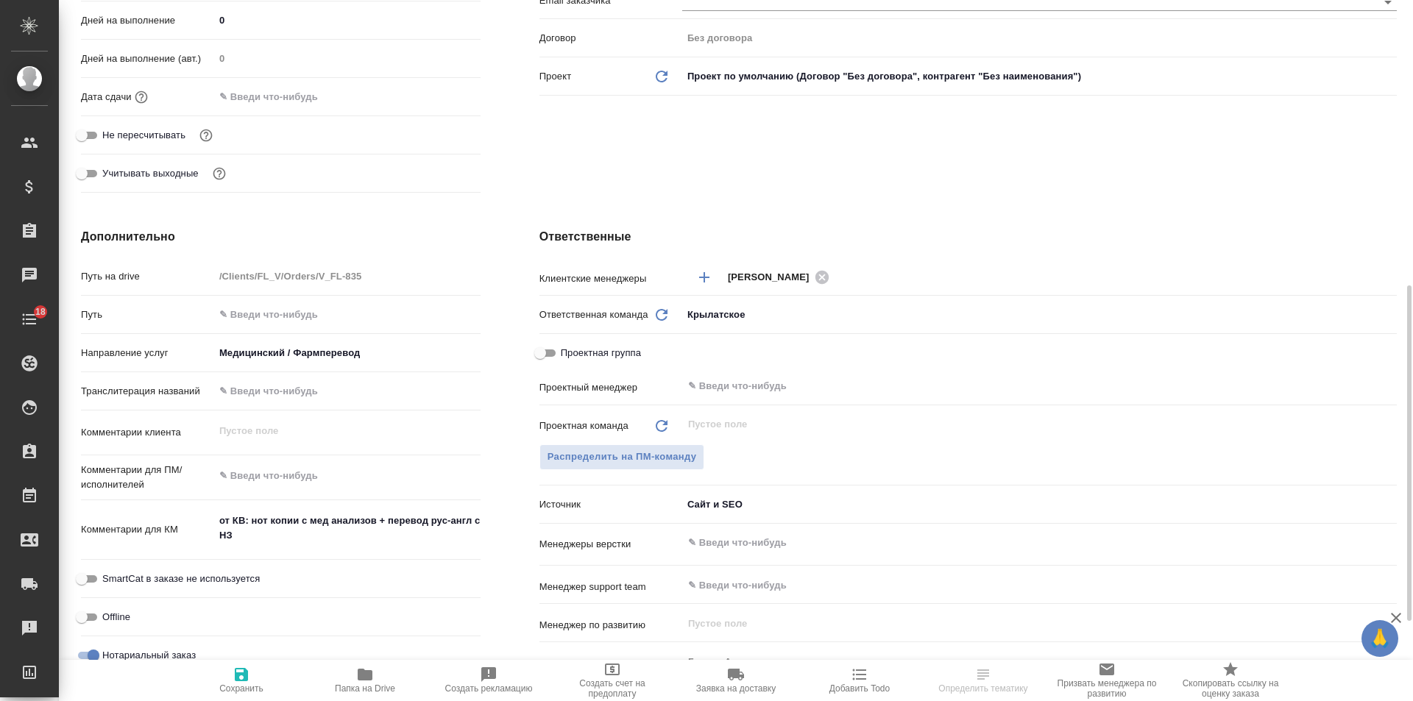
scroll to position [442, 0]
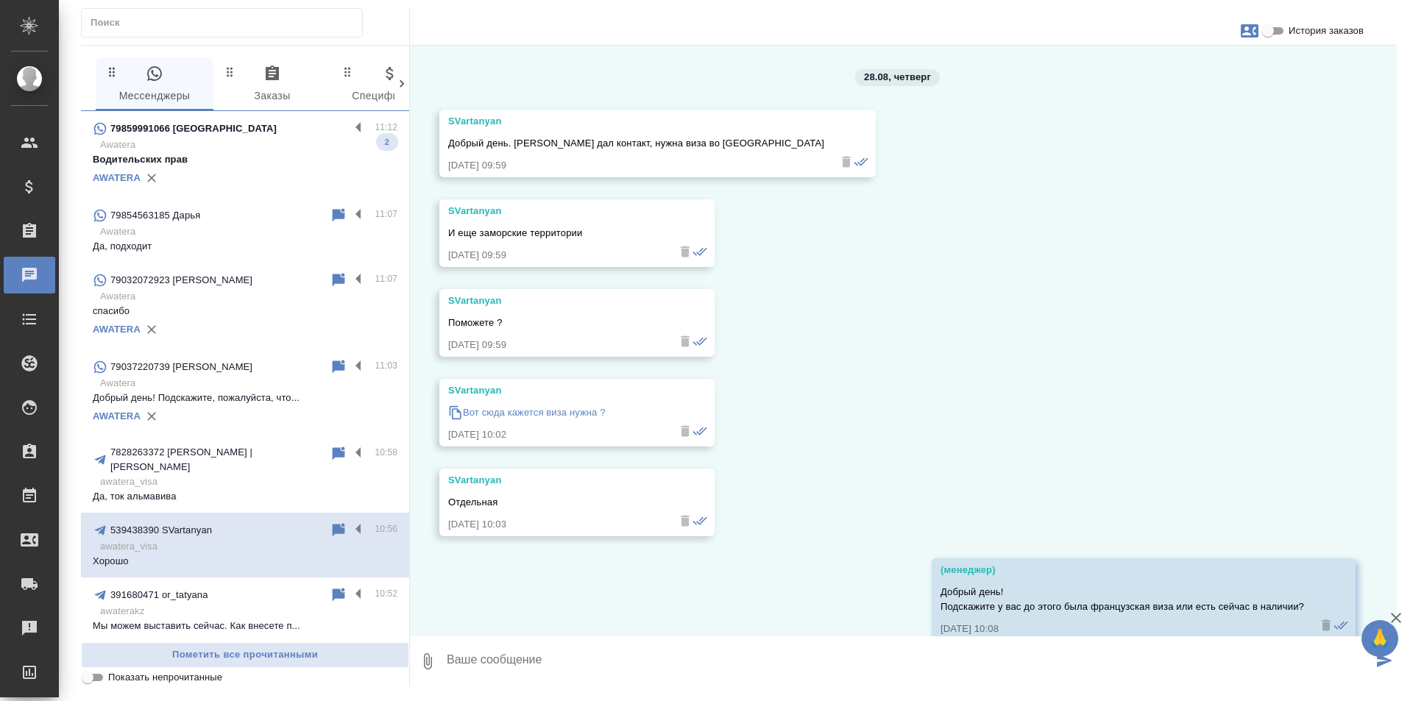
scroll to position [2815, 0]
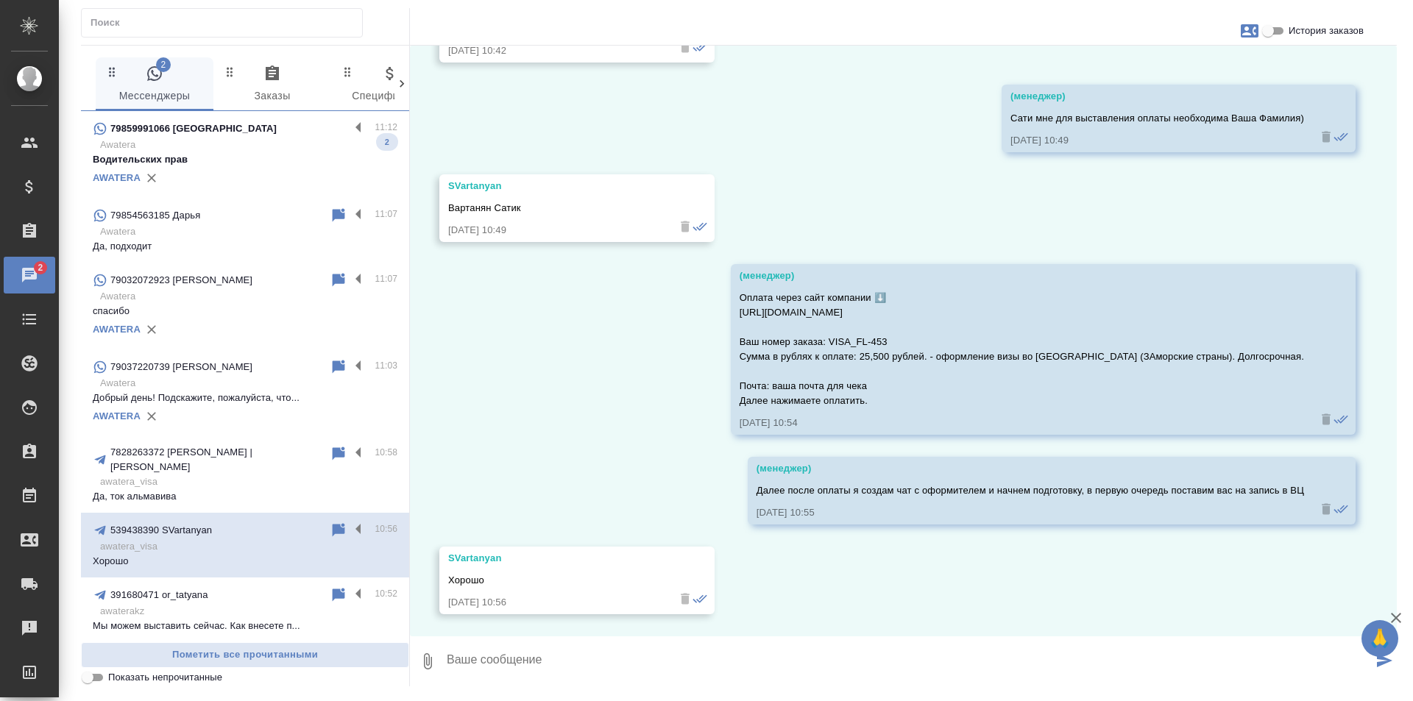
click at [268, 152] on p "Awatera" at bounding box center [248, 145] width 297 height 15
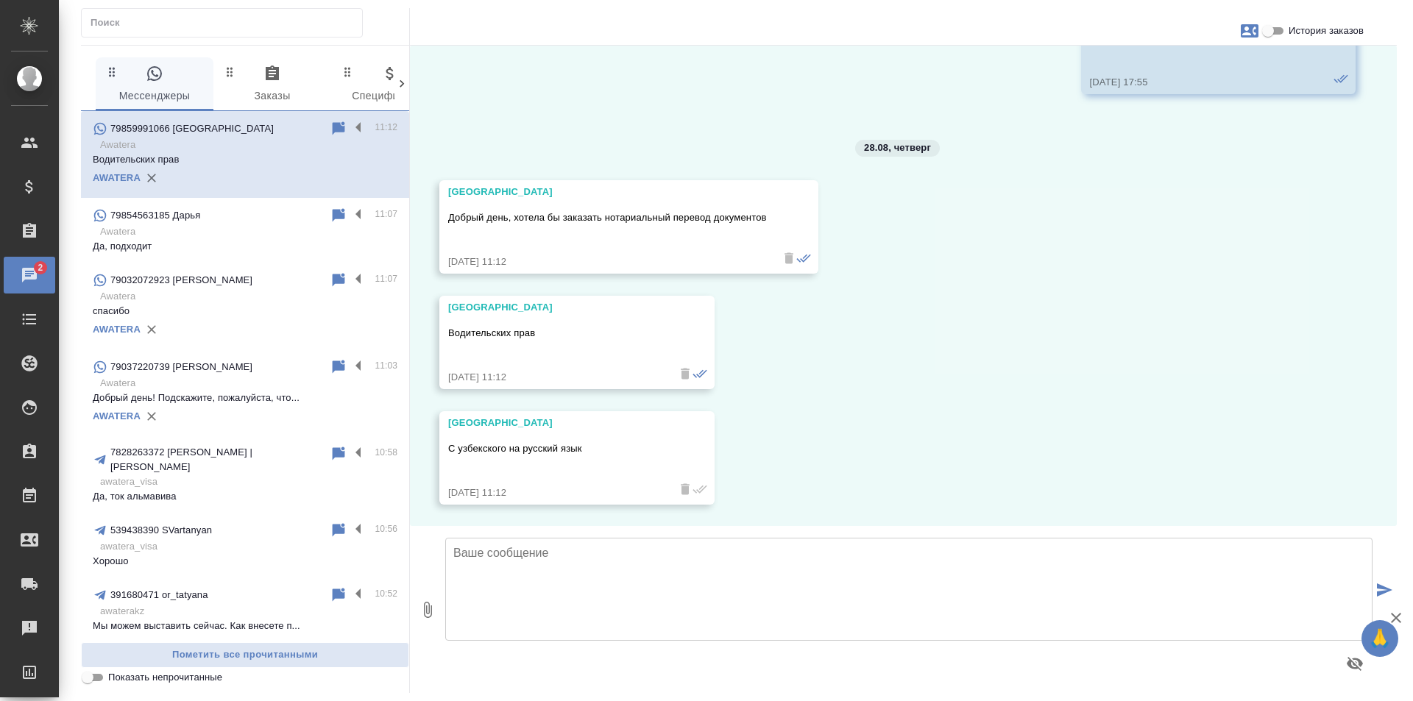
scroll to position [4942, 0]
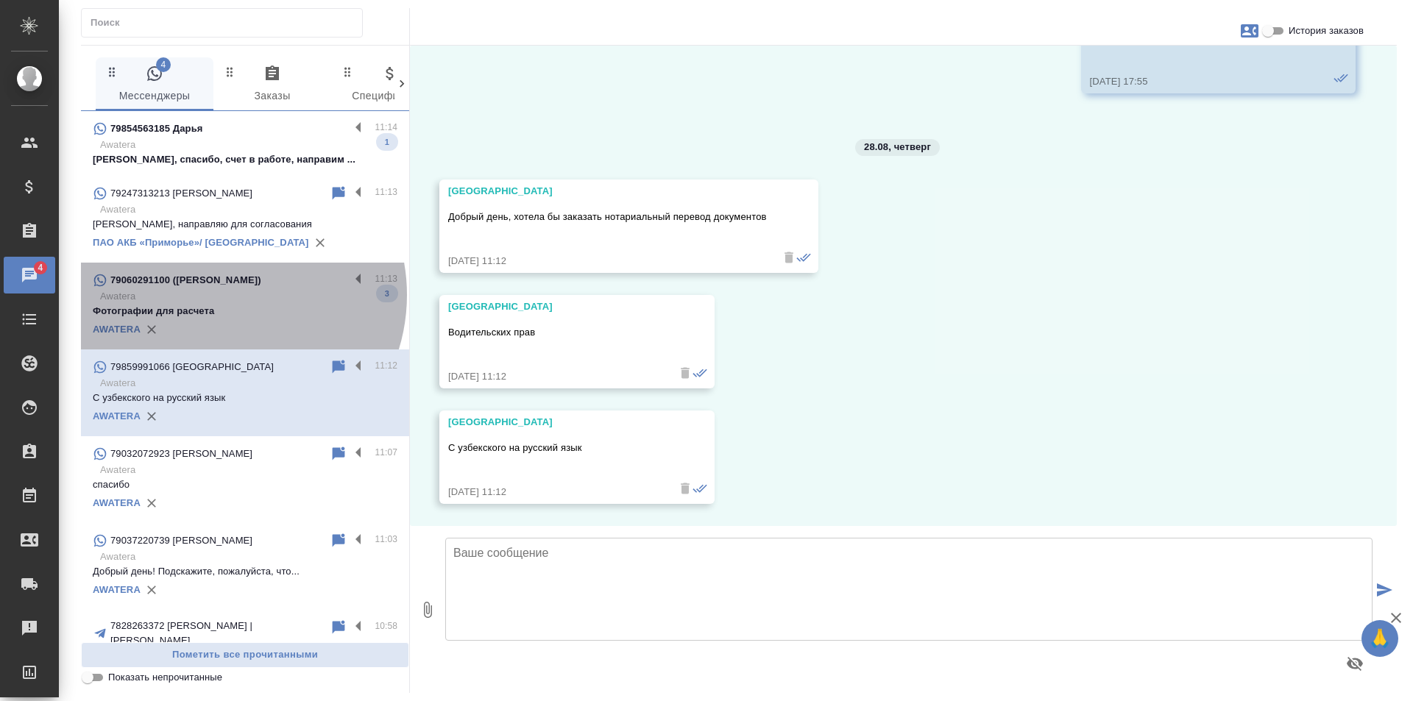
click at [222, 295] on p "Awatera" at bounding box center [248, 296] width 297 height 15
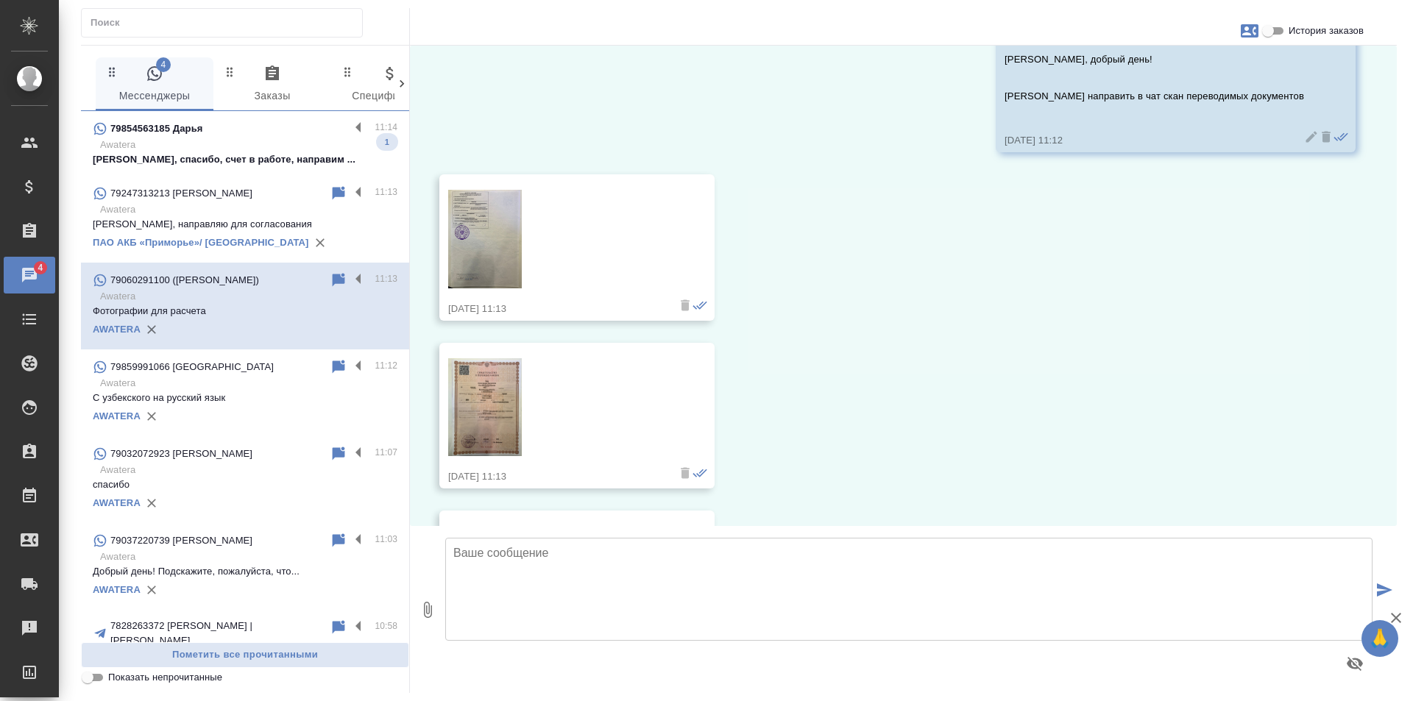
scroll to position [173, 0]
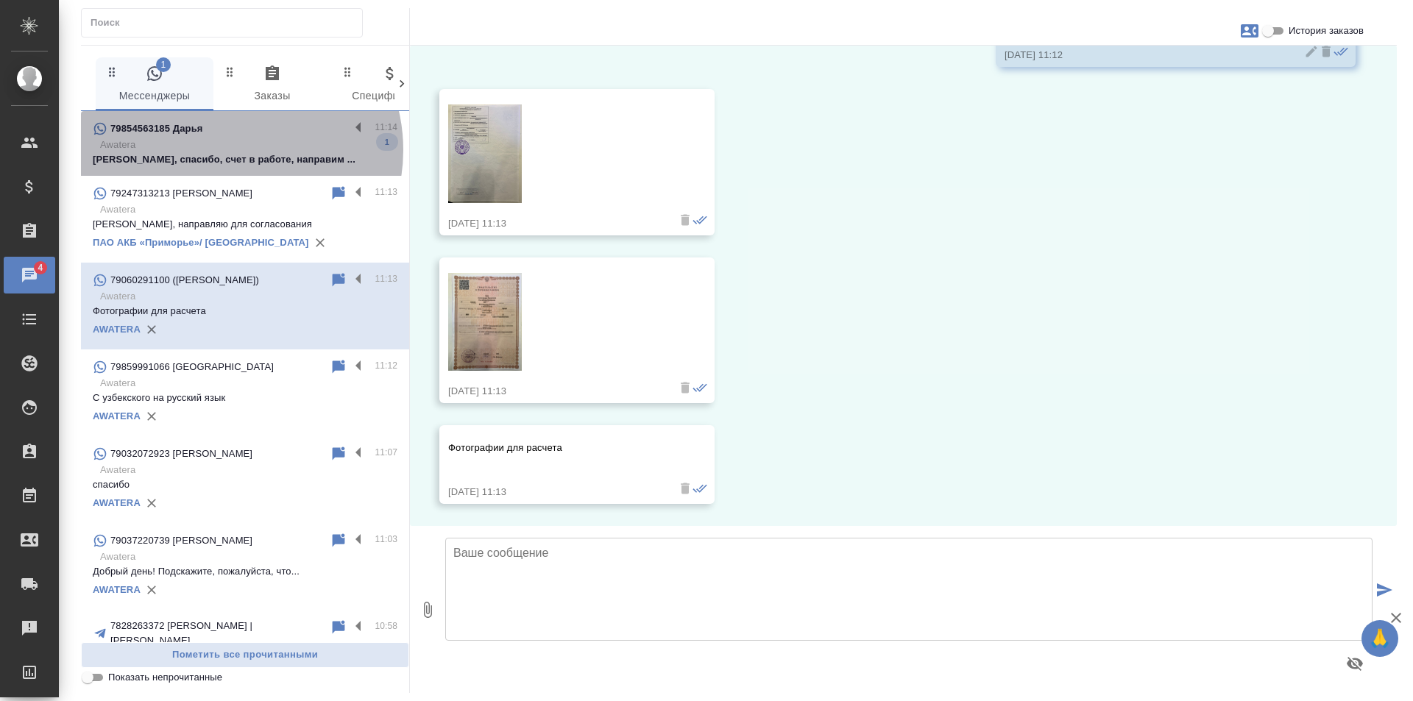
click at [228, 150] on p "Awatera" at bounding box center [248, 145] width 297 height 15
type textarea "Д"
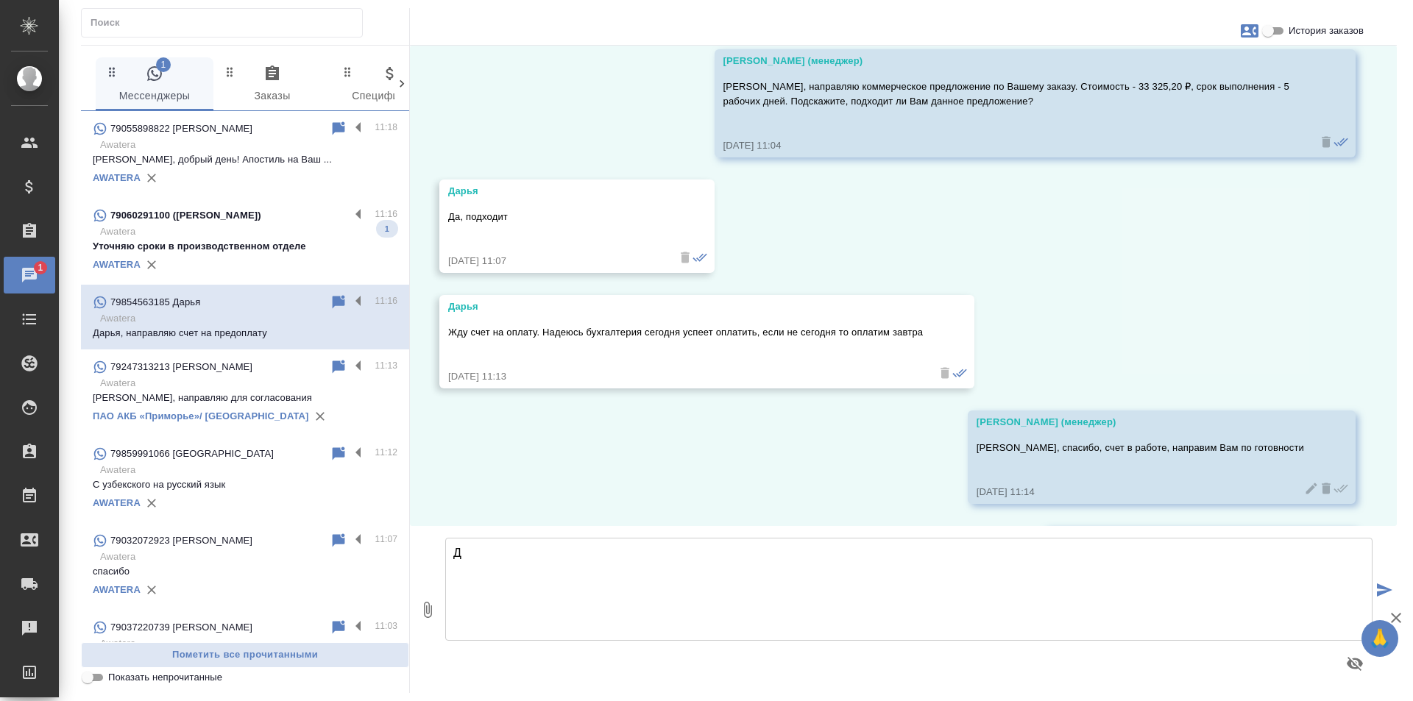
scroll to position [16886, 0]
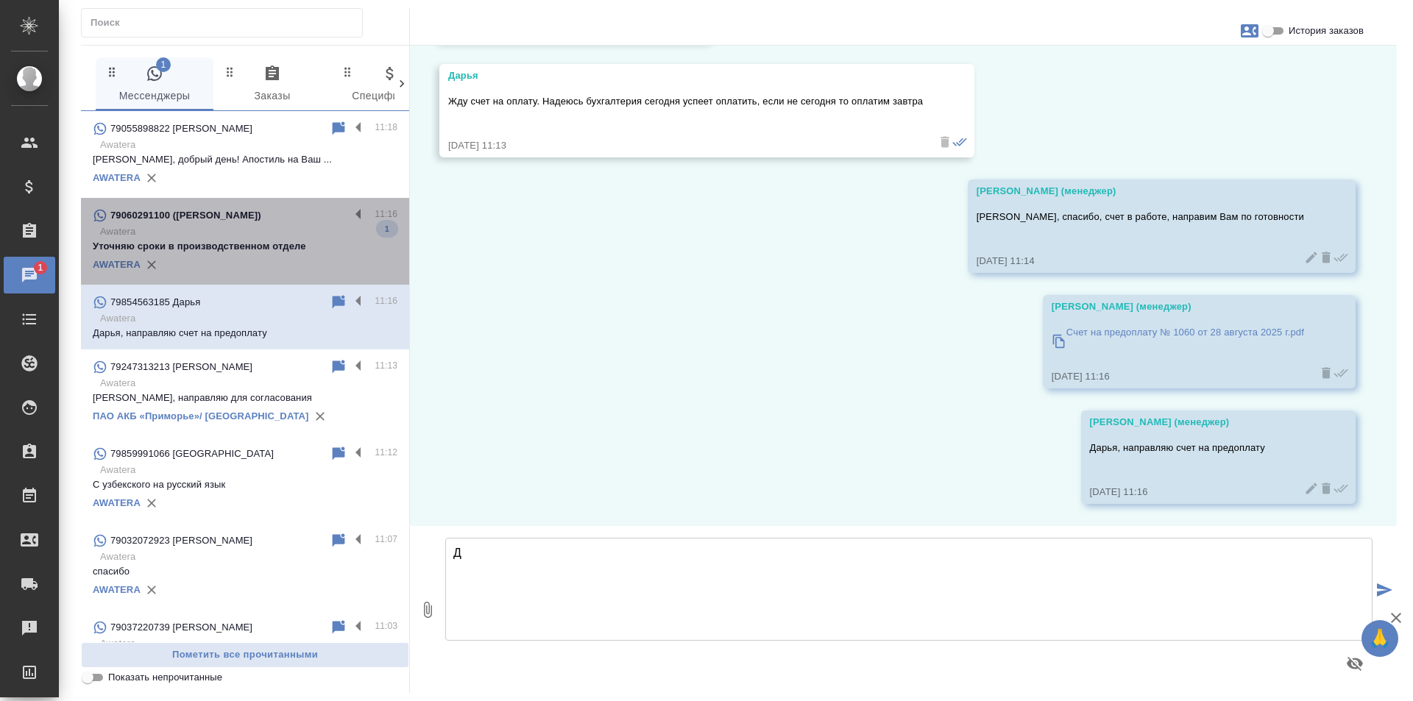
click at [255, 238] on p "Awatera" at bounding box center [248, 231] width 297 height 15
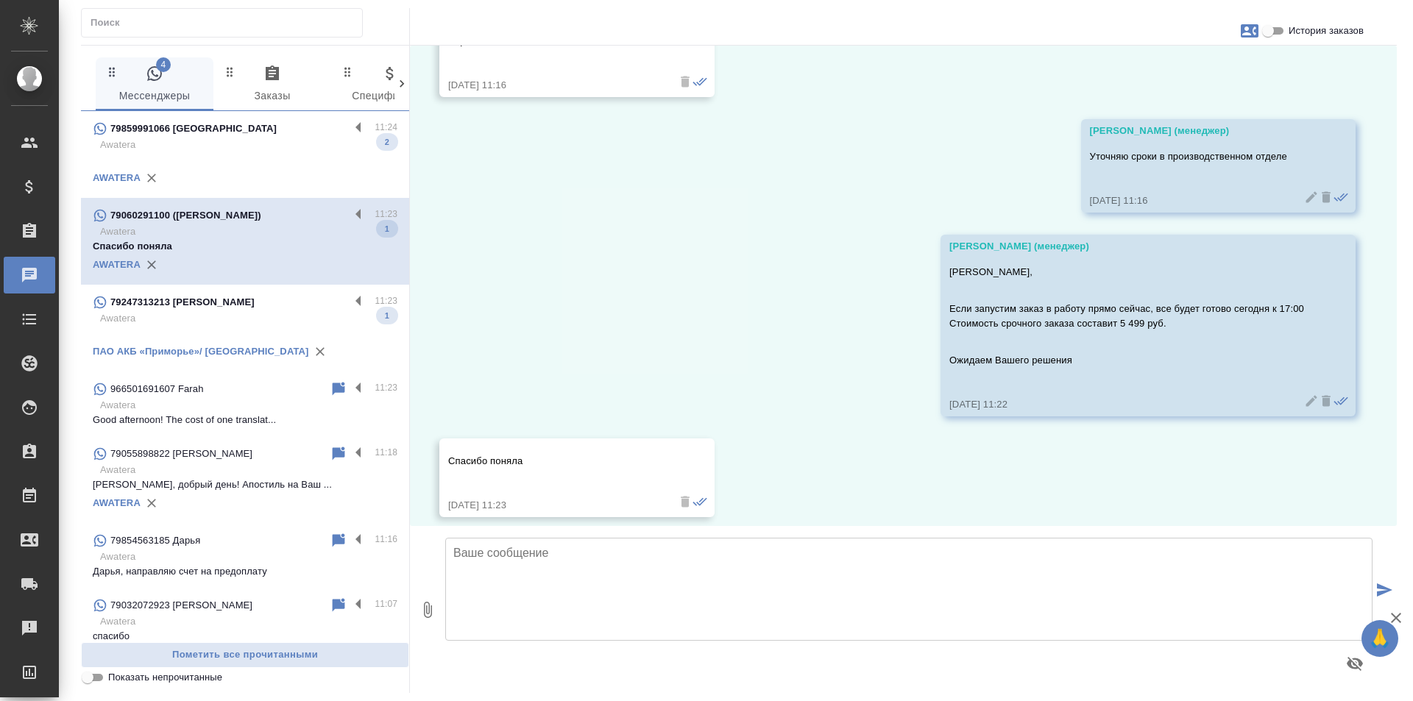
scroll to position [824, 0]
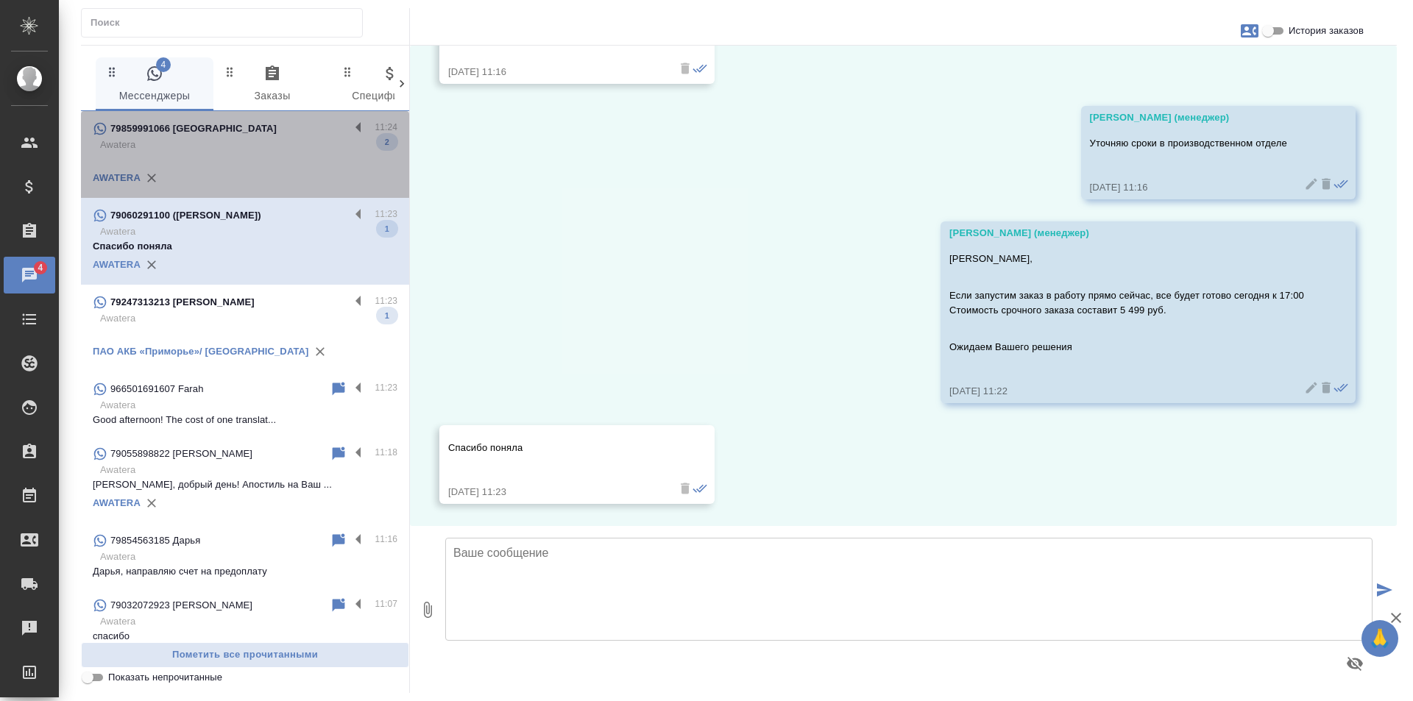
click at [272, 171] on div "AWATERA" at bounding box center [245, 178] width 305 height 22
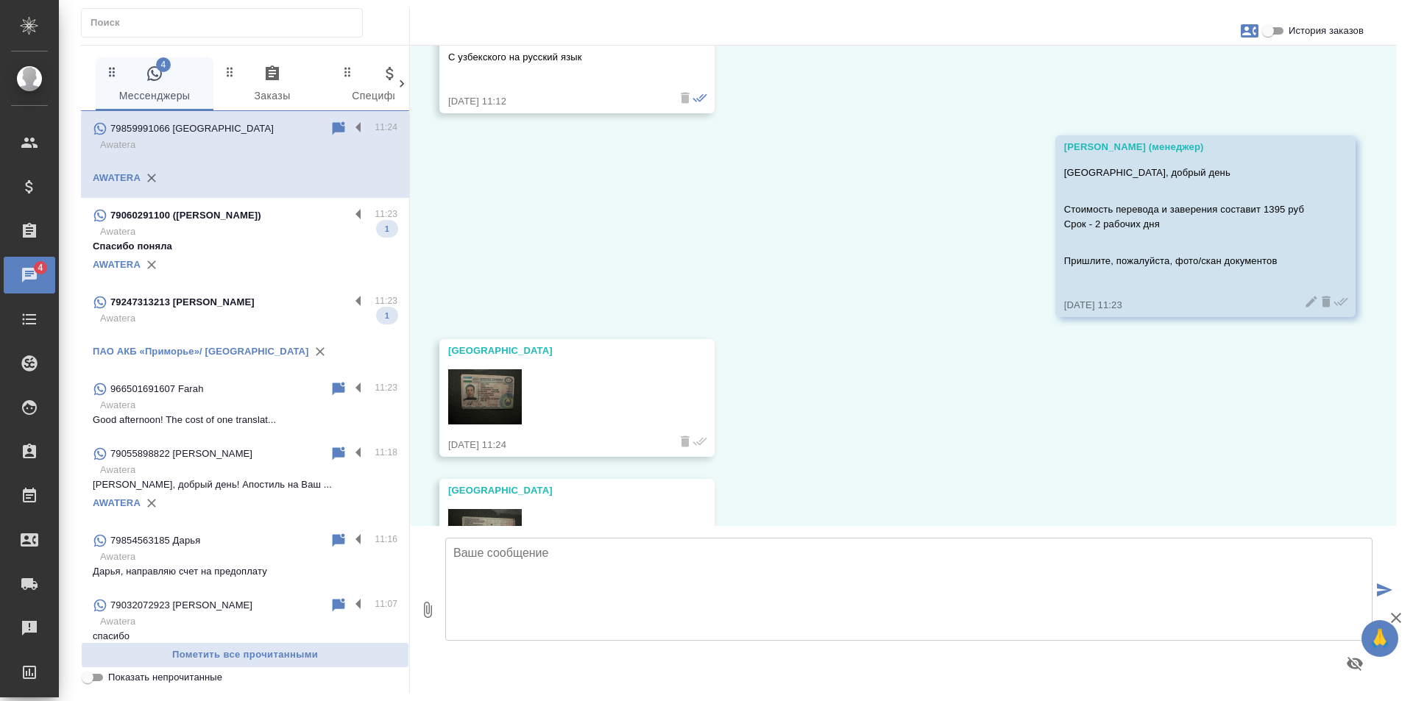
scroll to position [5425, 0]
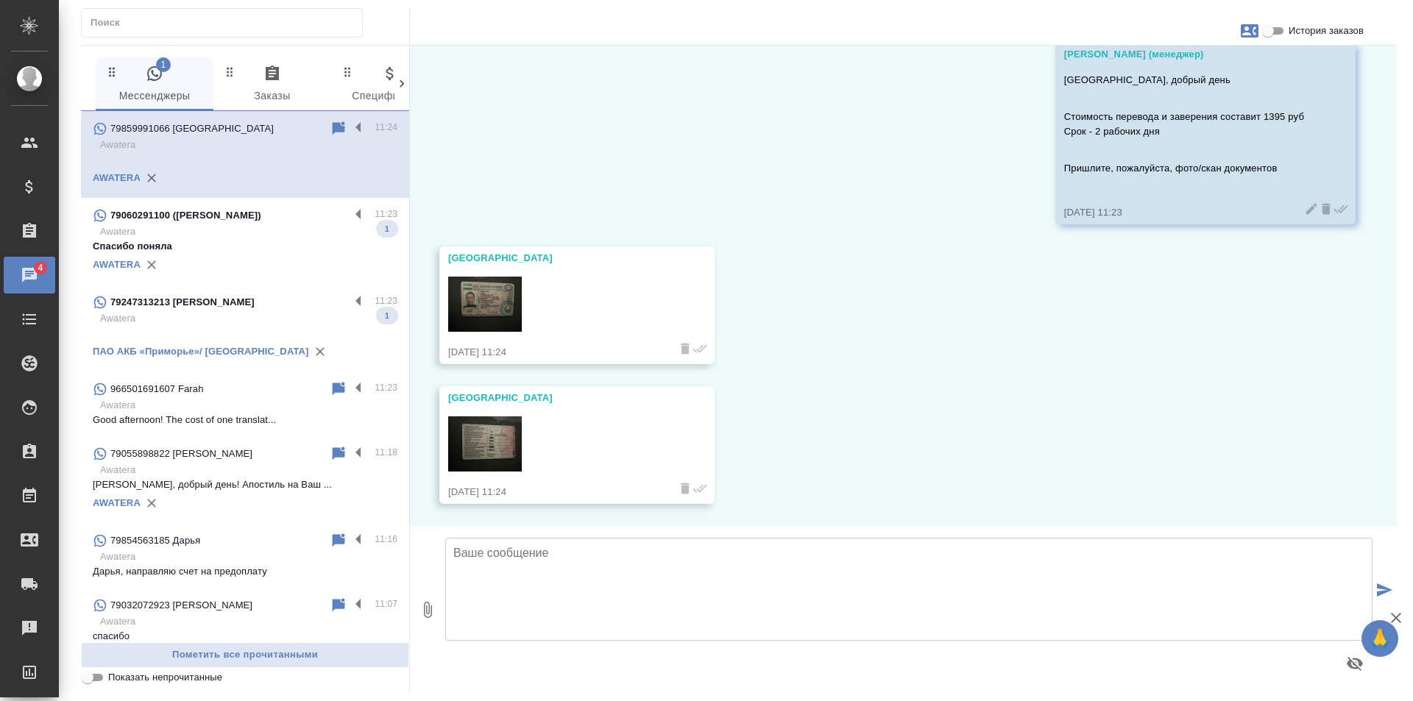
click at [255, 308] on div "79247313213 Татьяна" at bounding box center [221, 303] width 257 height 18
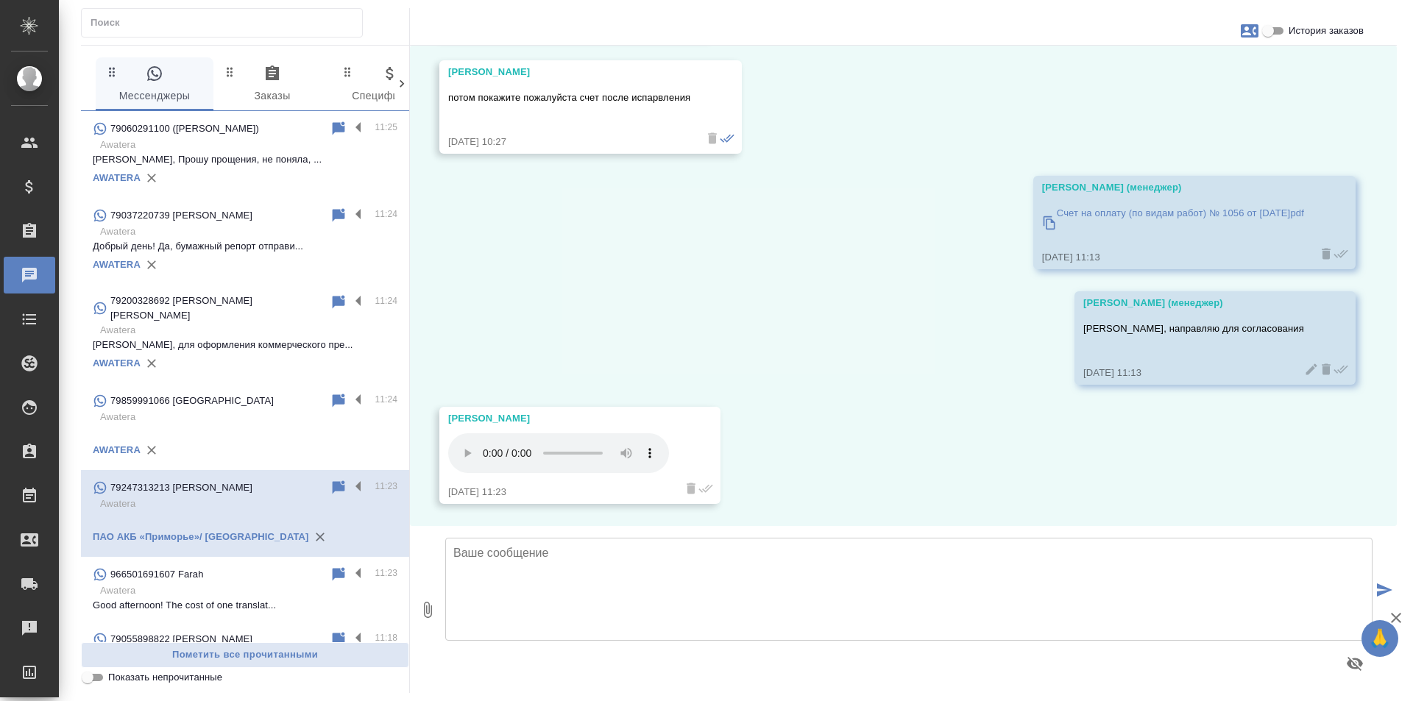
scroll to position [4829, 0]
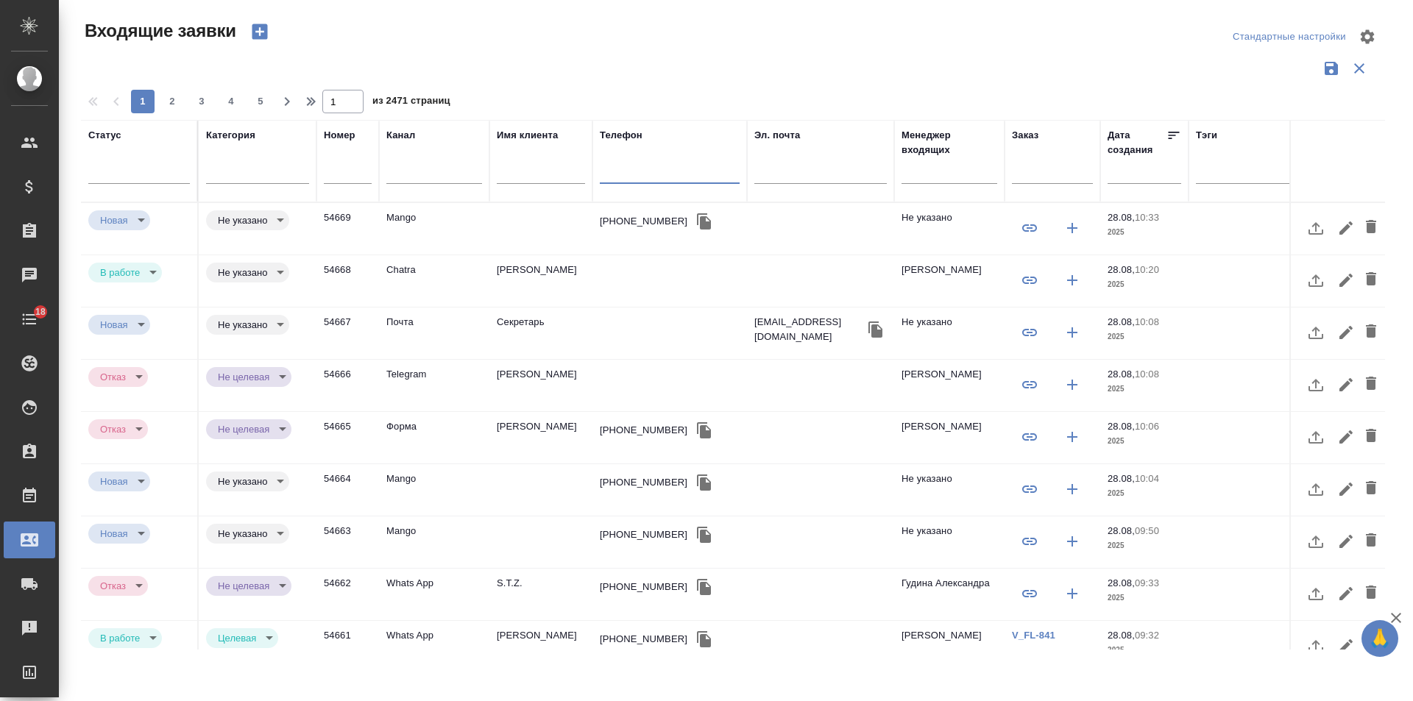
select select "RU"
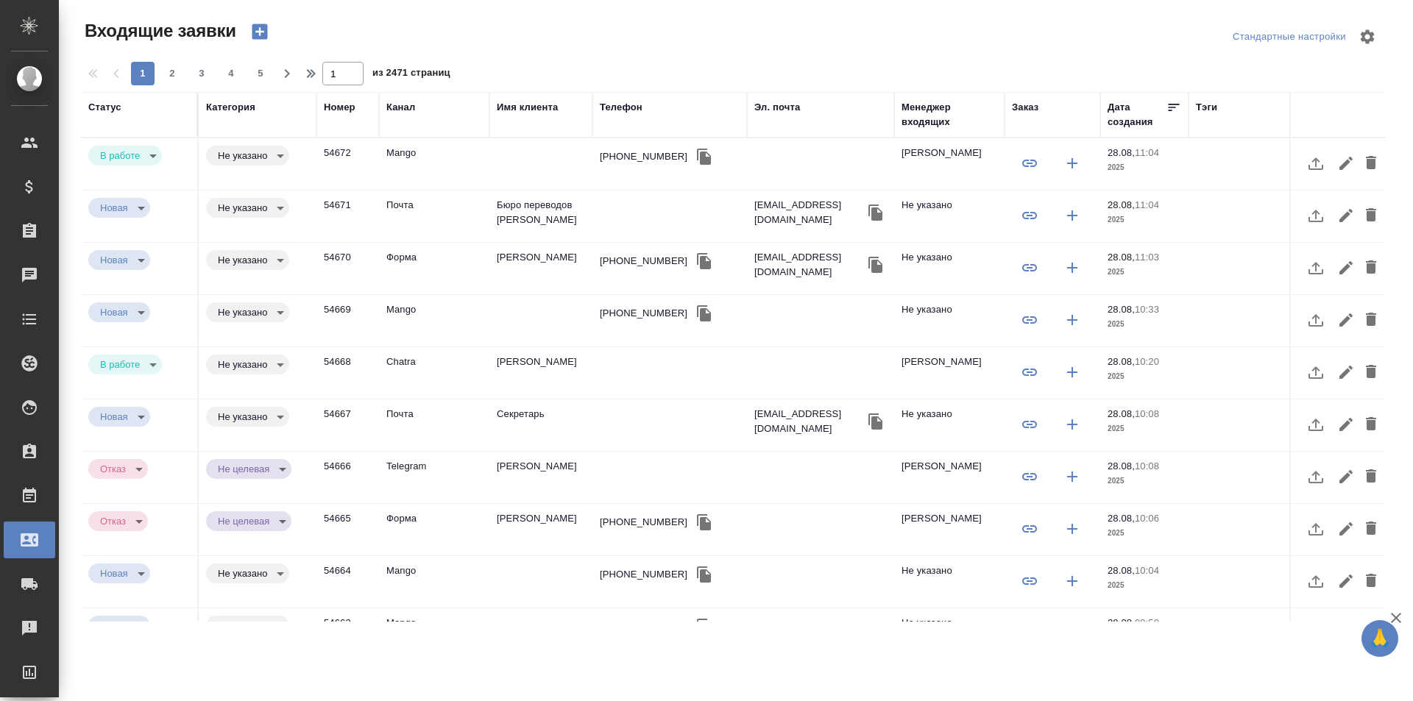
select select "RU"
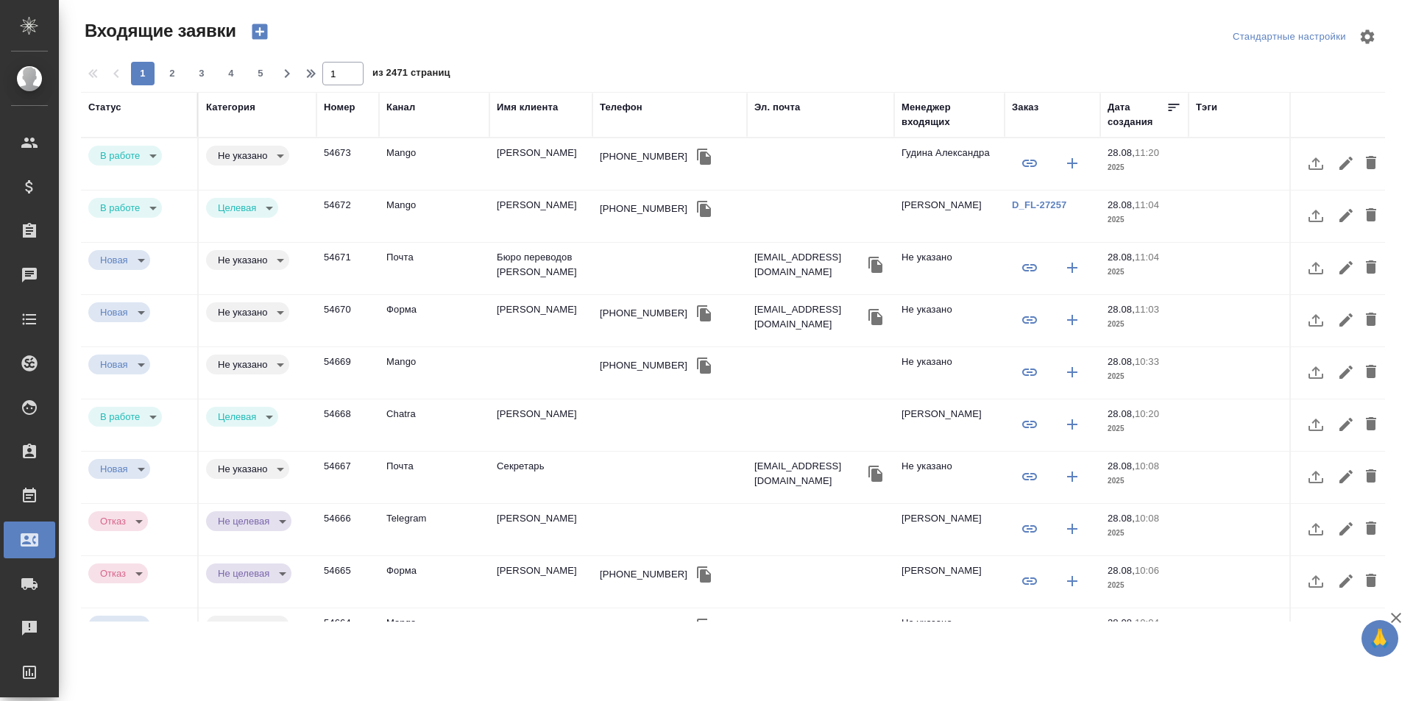
select select "RU"
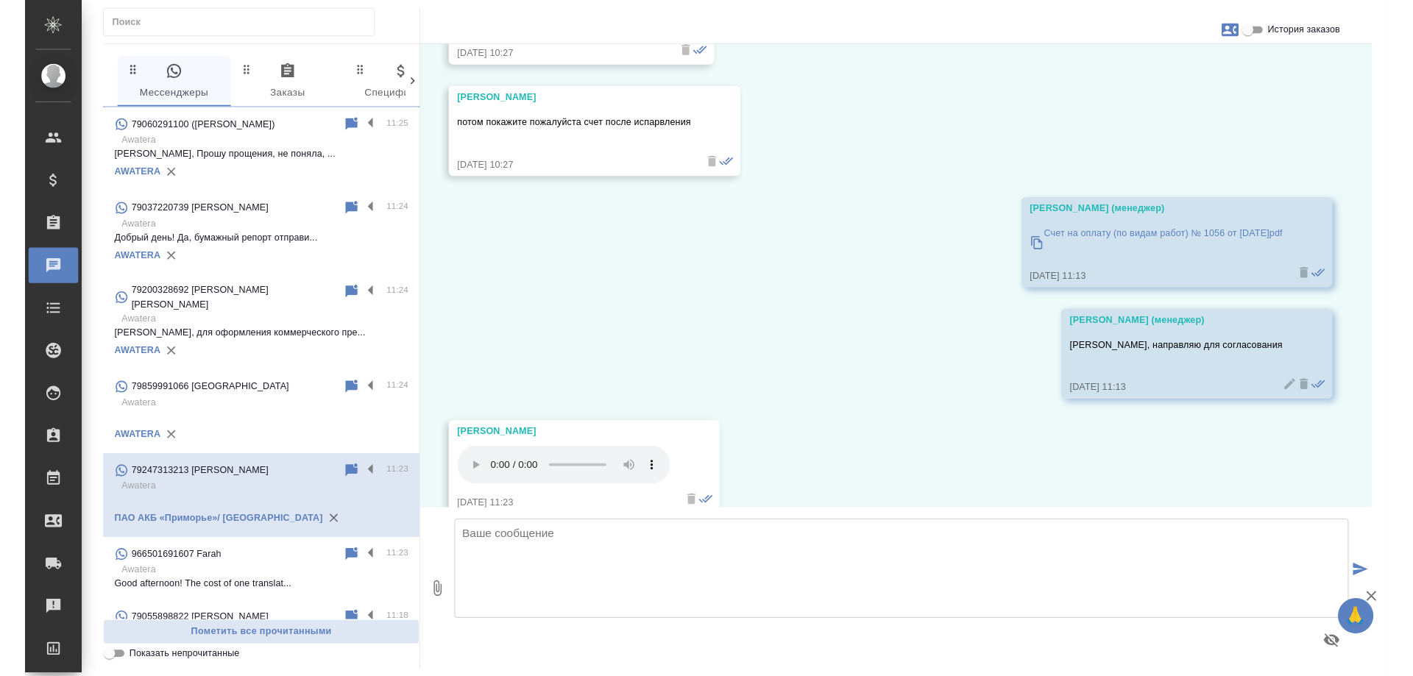
scroll to position [4875, 0]
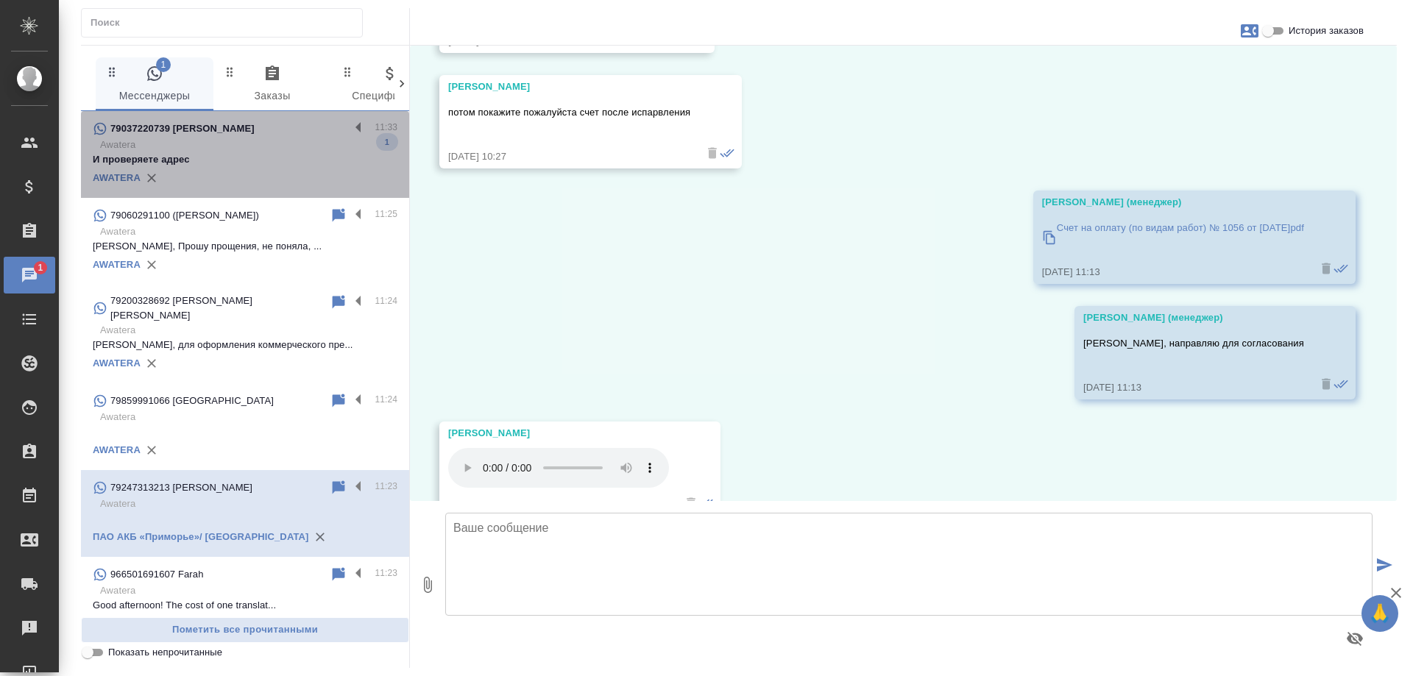
click at [249, 135] on div "79037220739 Марина" at bounding box center [221, 129] width 257 height 18
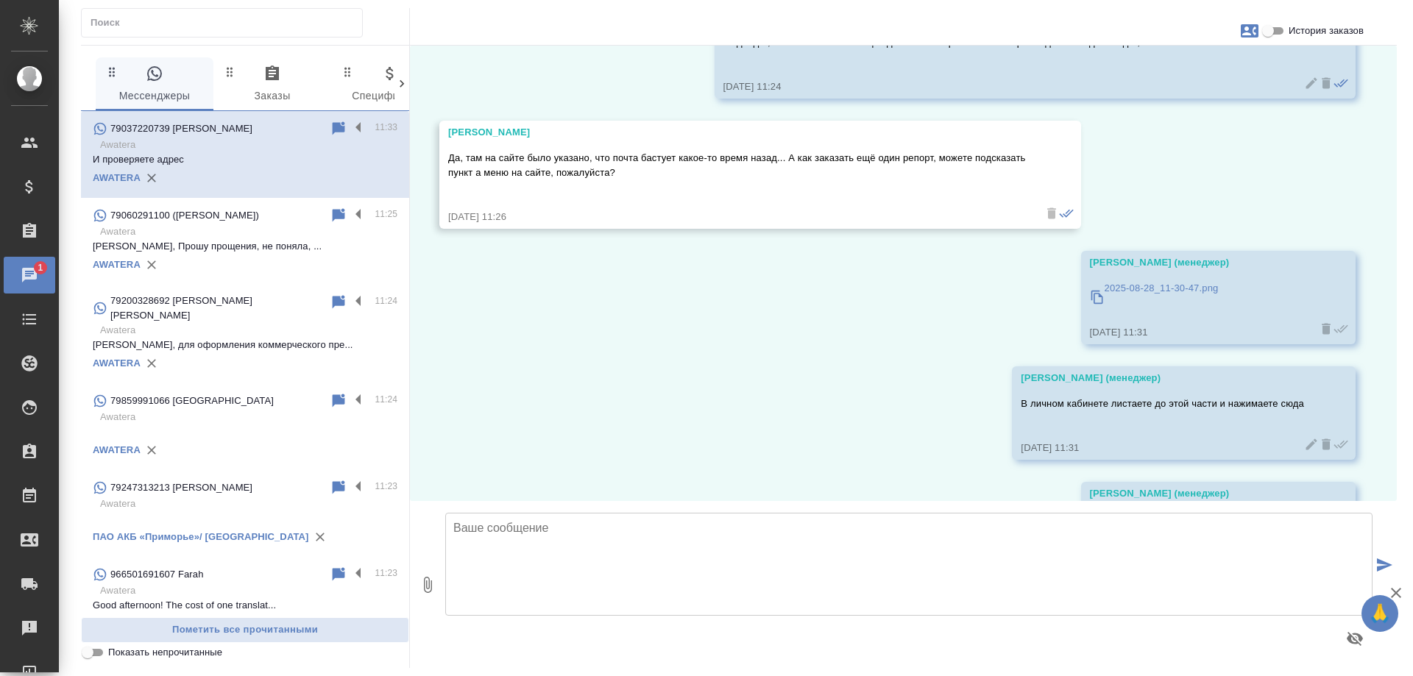
scroll to position [22303, 0]
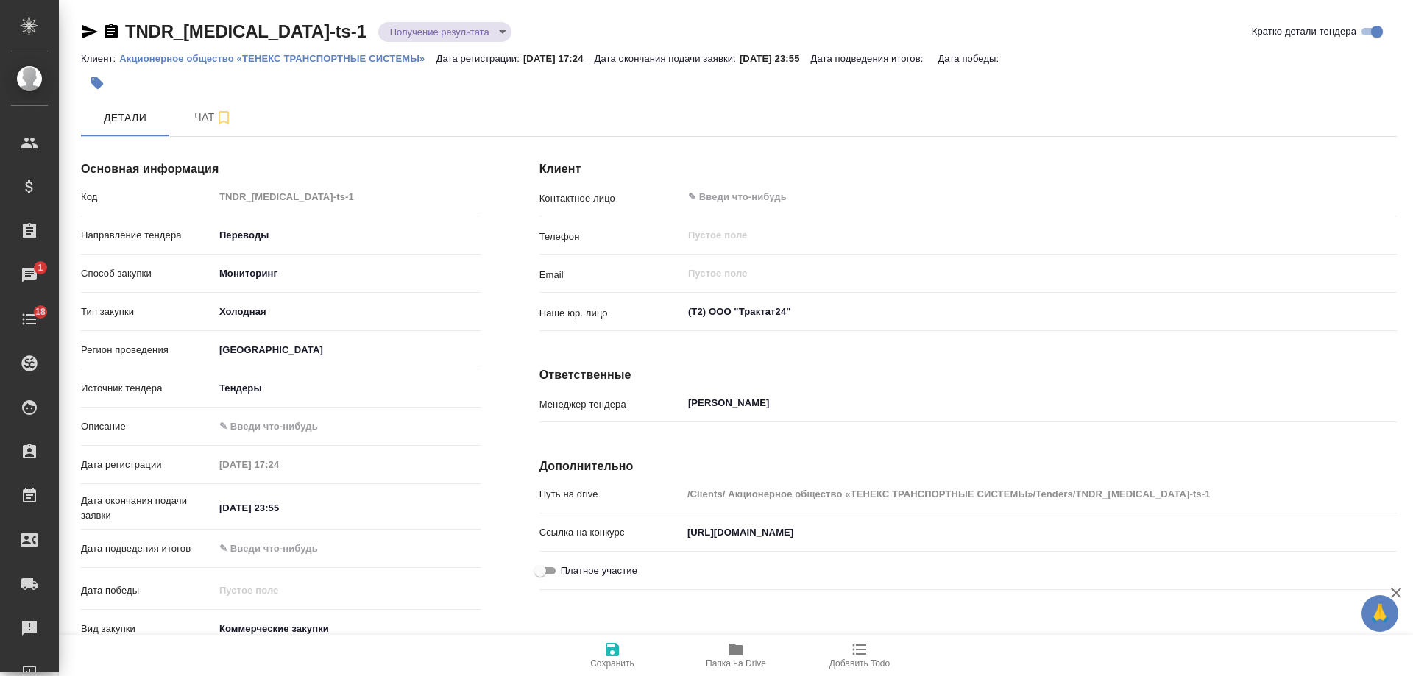
click at [323, 60] on p "Акционерное общество «ТЕНЕКС ТРАНСПОРТНЫЕ СИСТЕМЫ»" at bounding box center [277, 58] width 317 height 11
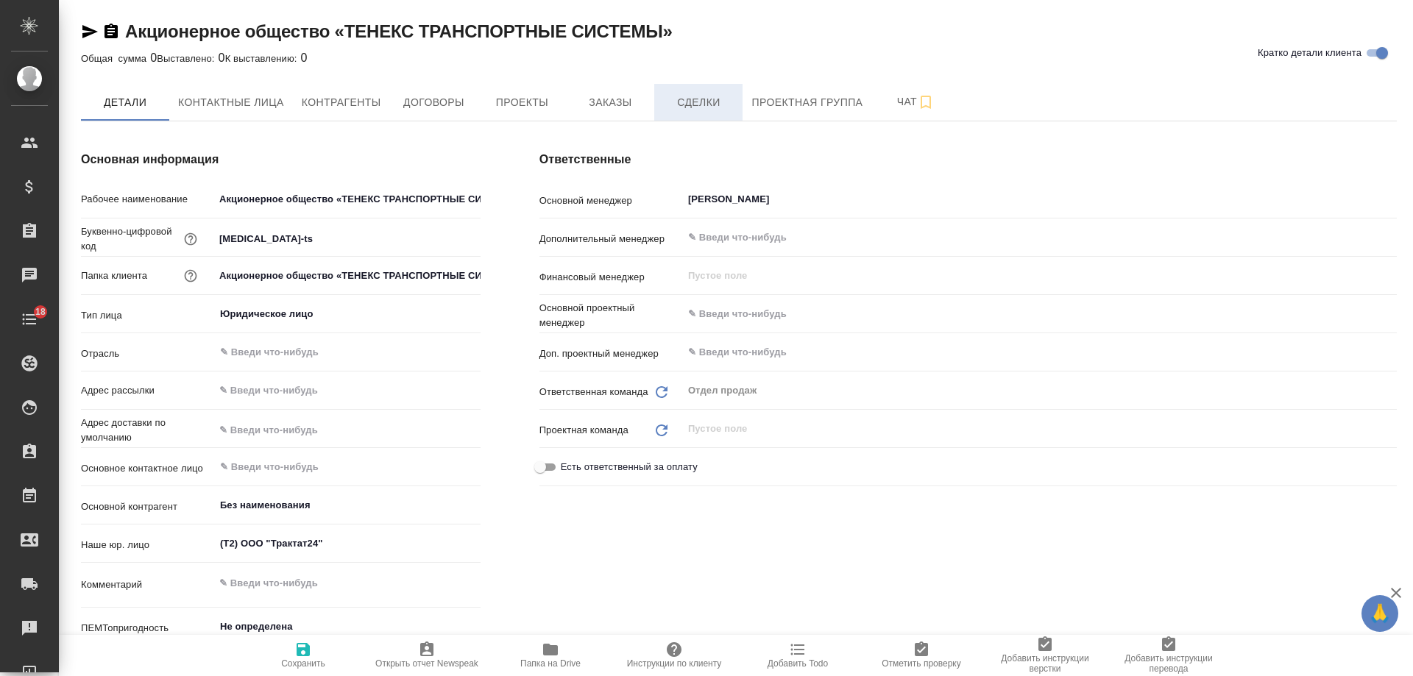
click at [715, 103] on span "Сделки" at bounding box center [698, 102] width 71 height 18
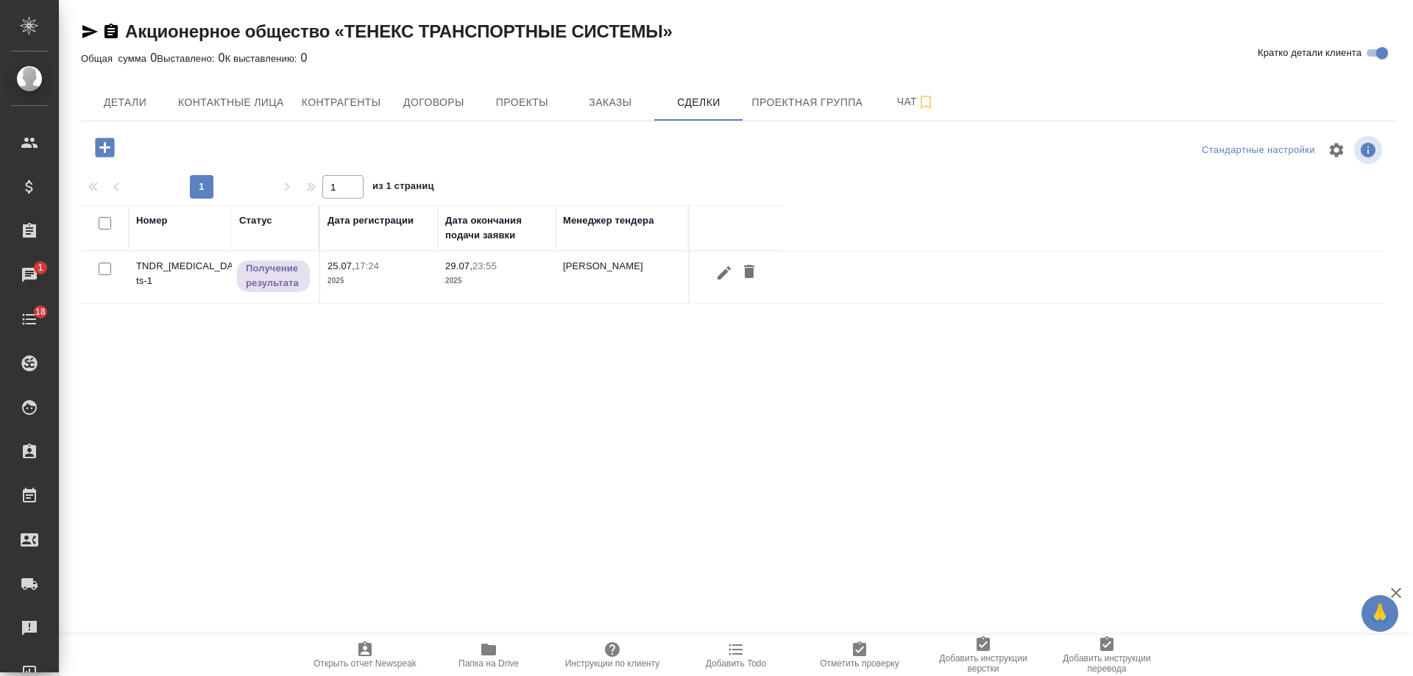
drag, startPoint x: 88, startPoint y: 32, endPoint x: 165, endPoint y: 29, distance: 76.6
click at [88, 32] on icon "button" at bounding box center [89, 31] width 15 height 13
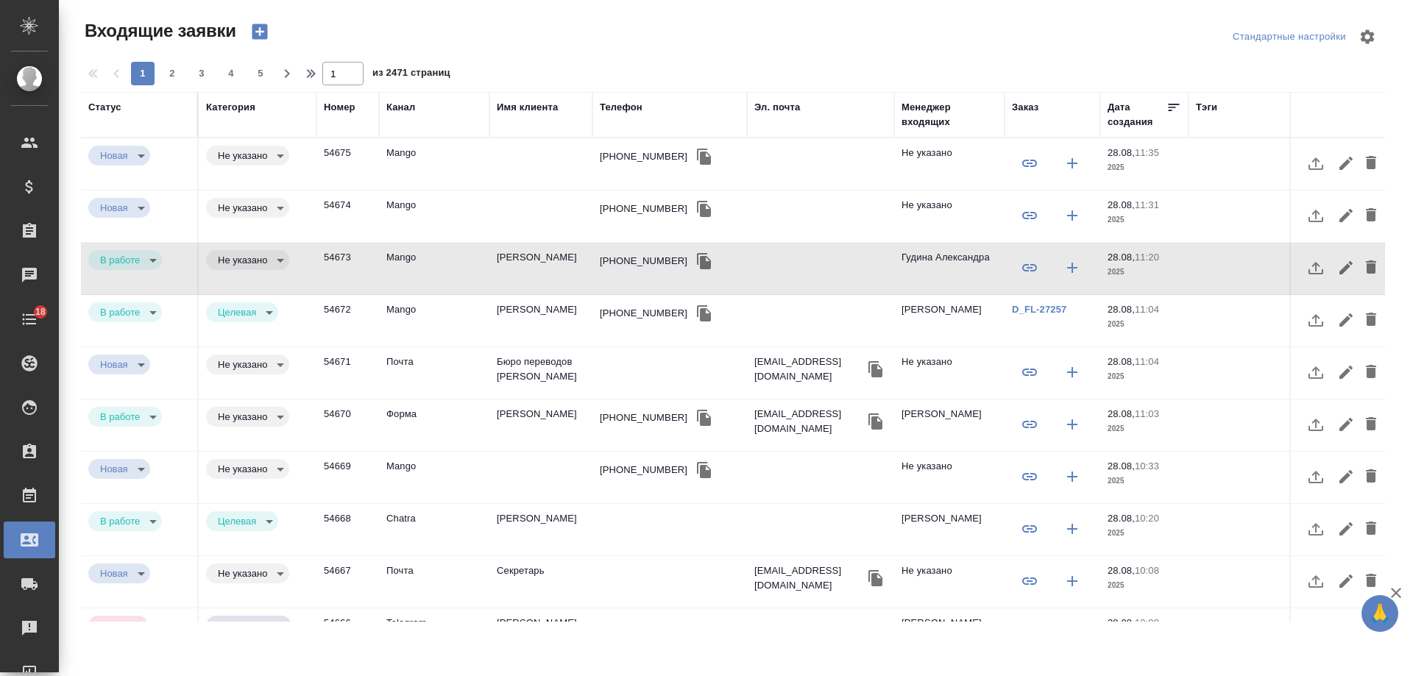
select select "RU"
click at [562, 258] on td "[PERSON_NAME]" at bounding box center [540, 269] width 103 height 52
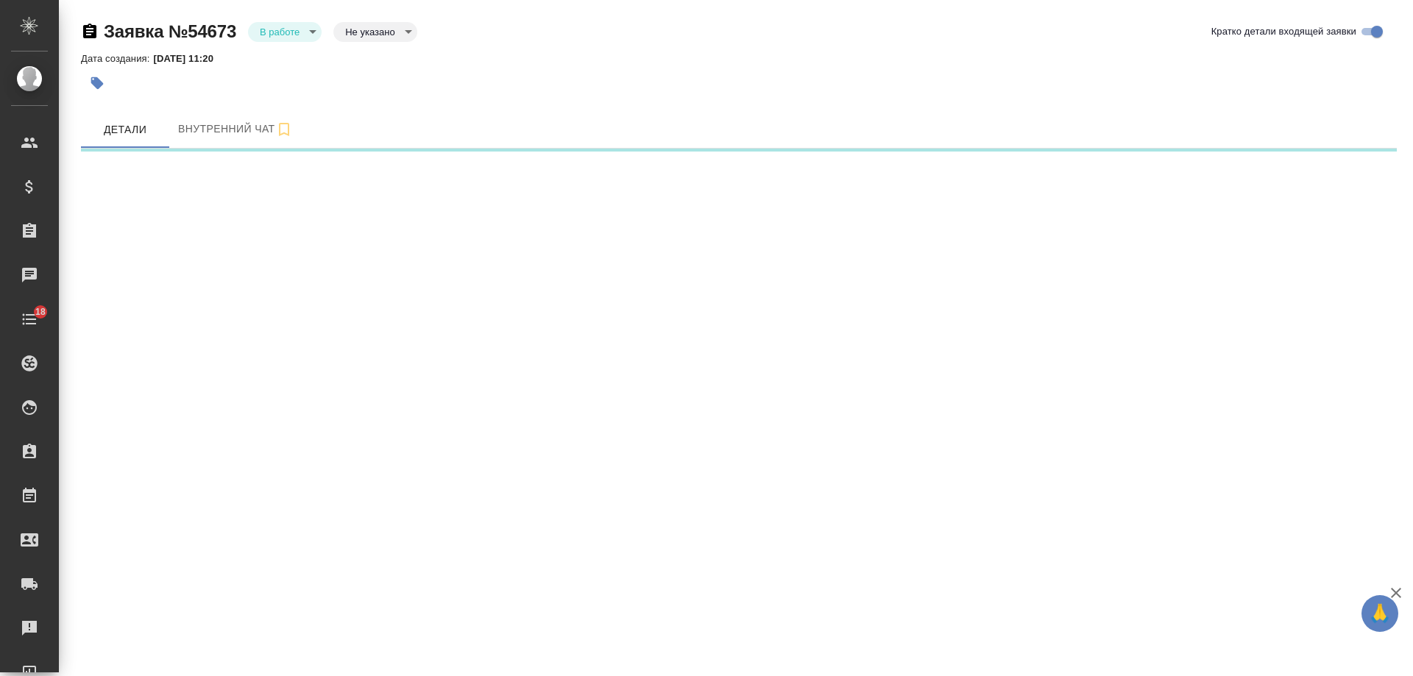
select select "RU"
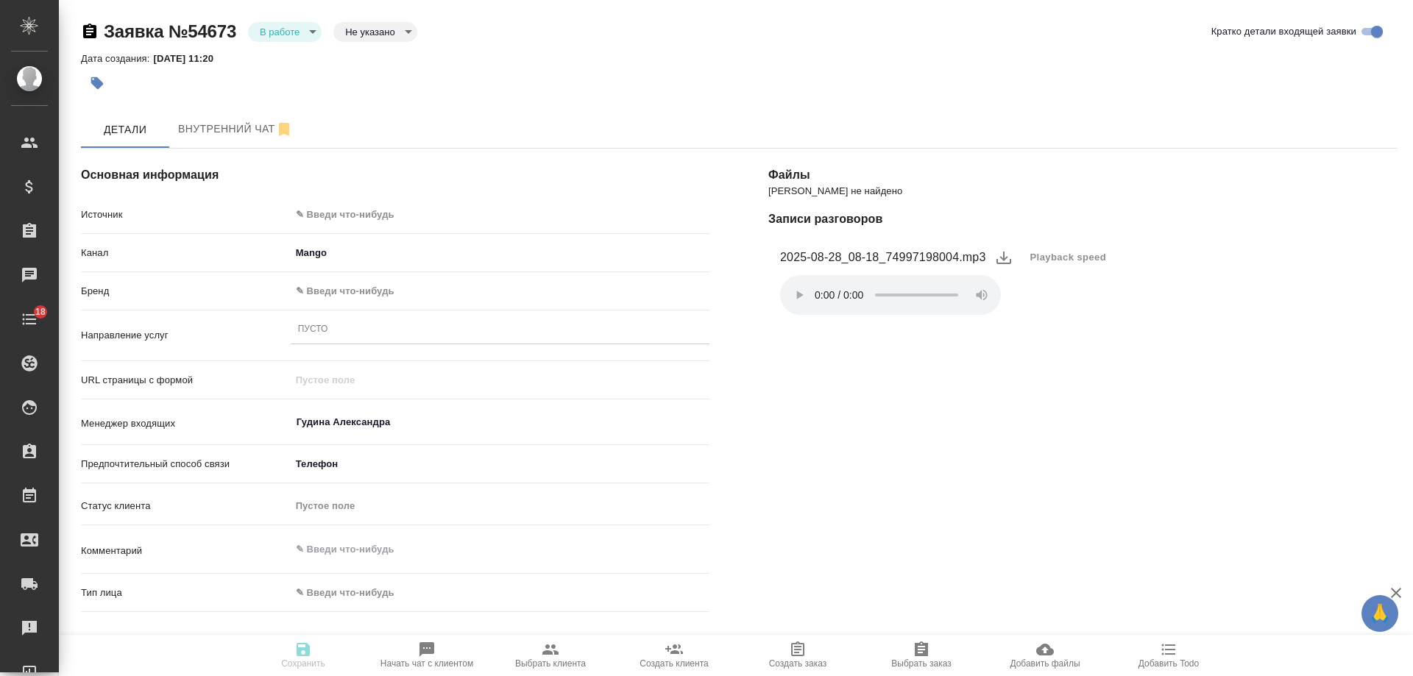
type textarea "x"
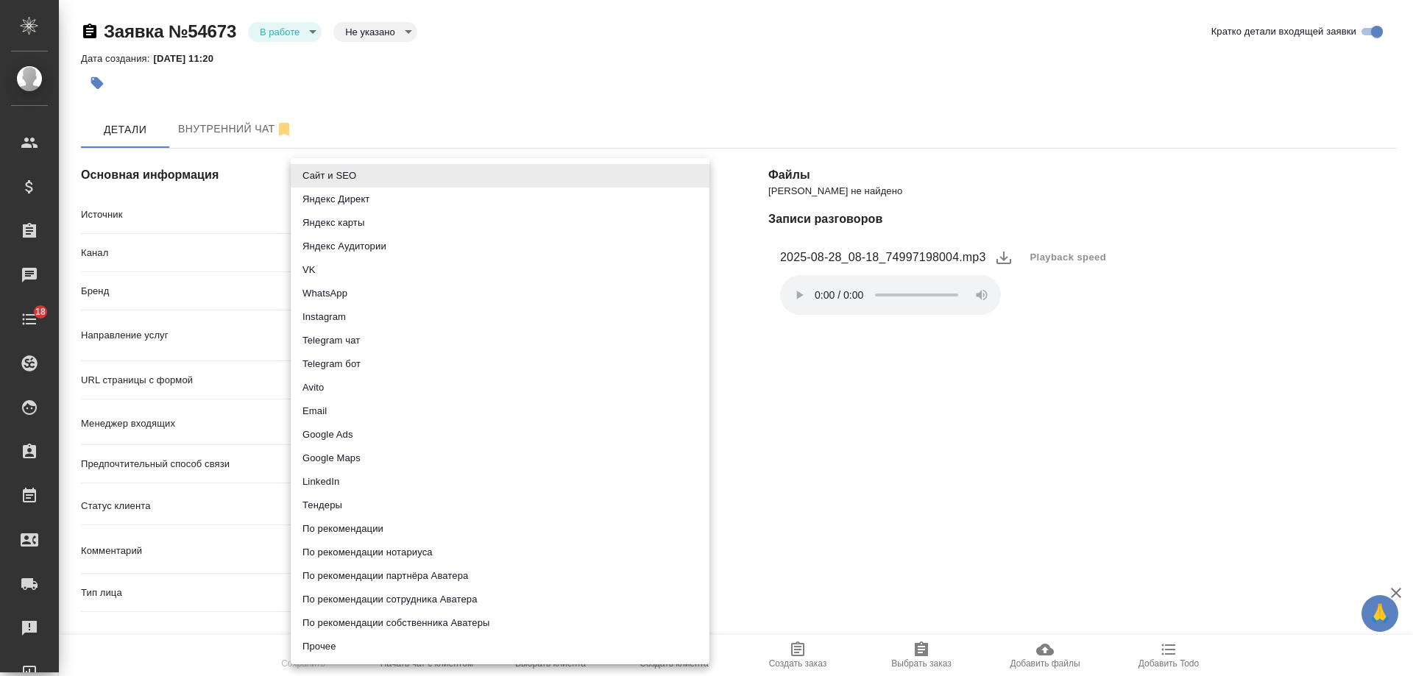
click at [361, 210] on body "🙏 .cls-1 fill:#fff; AWATERA [PERSON_NAME] Спецификации Заказы Чаты 18 Todo Прое…" at bounding box center [706, 338] width 1413 height 676
drag, startPoint x: 889, startPoint y: 474, endPoint x: 486, endPoint y: 38, distance: 594.3
click at [889, 473] on div at bounding box center [706, 338] width 1413 height 676
click at [348, 216] on body "🙏 .cls-1 fill:#fff; AWATERA Gudina Alexandra Клиенты Спецификации Заказы 0 Чаты…" at bounding box center [706, 338] width 1413 height 676
click at [348, 645] on li "Прочее" at bounding box center [500, 647] width 419 height 24
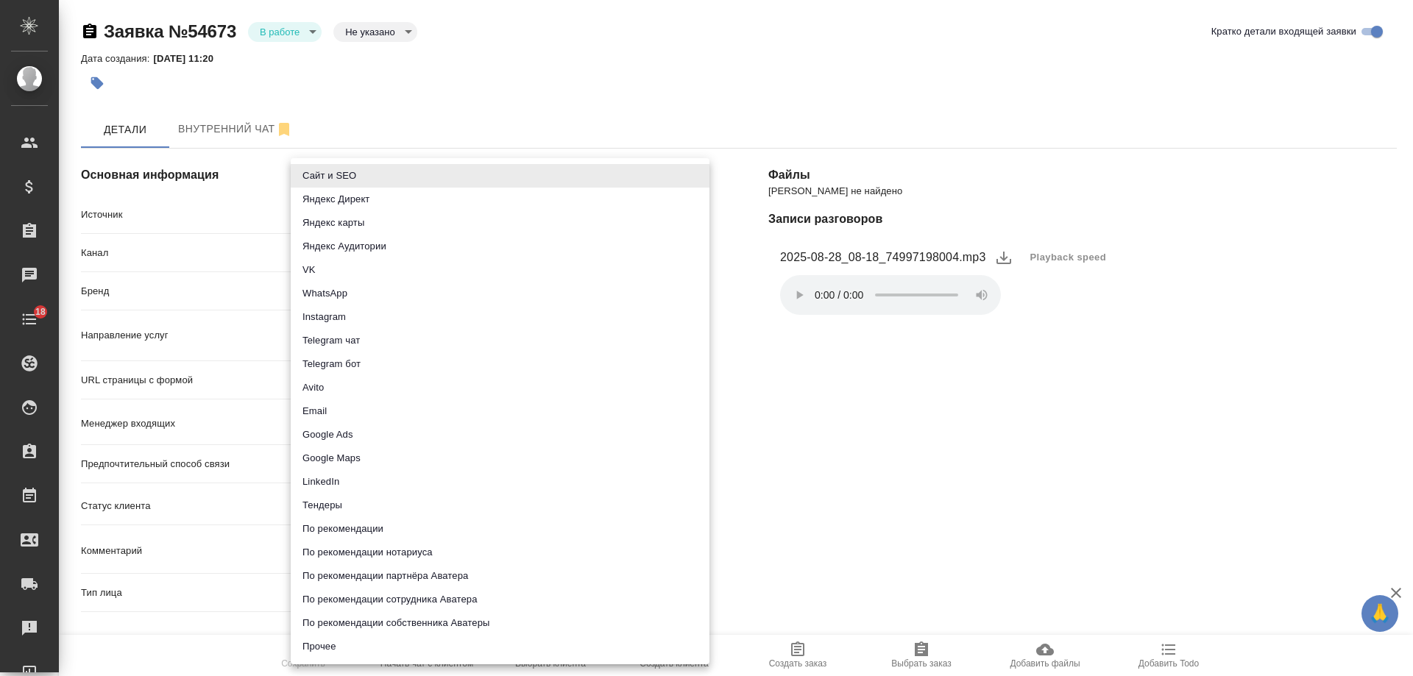
type input "other"
type textarea "x"
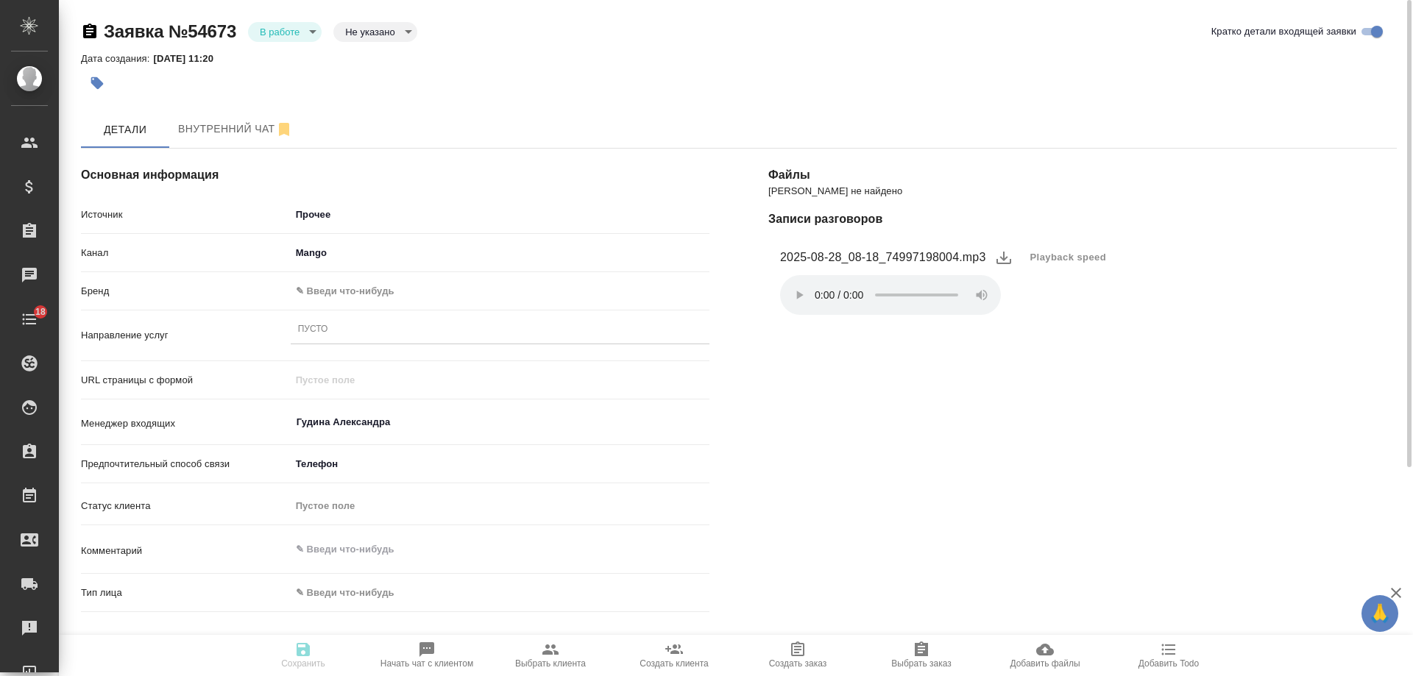
click at [351, 289] on body "🙏 .cls-1 fill:#fff; AWATERA Gudina Alexandra Клиенты Спецификации Заказы 0 Чаты…" at bounding box center [706, 338] width 1413 height 676
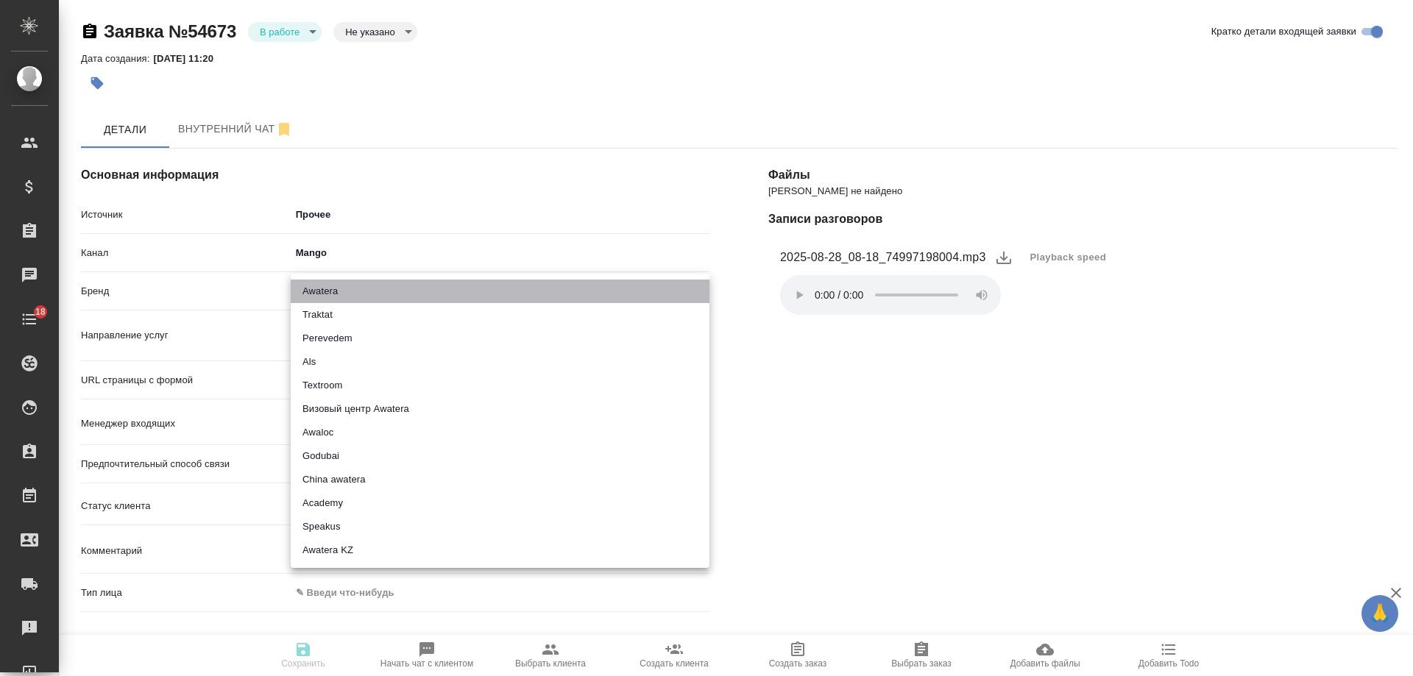
click at [351, 286] on li "Awatera" at bounding box center [500, 292] width 419 height 24
type input "awatera"
type textarea "x"
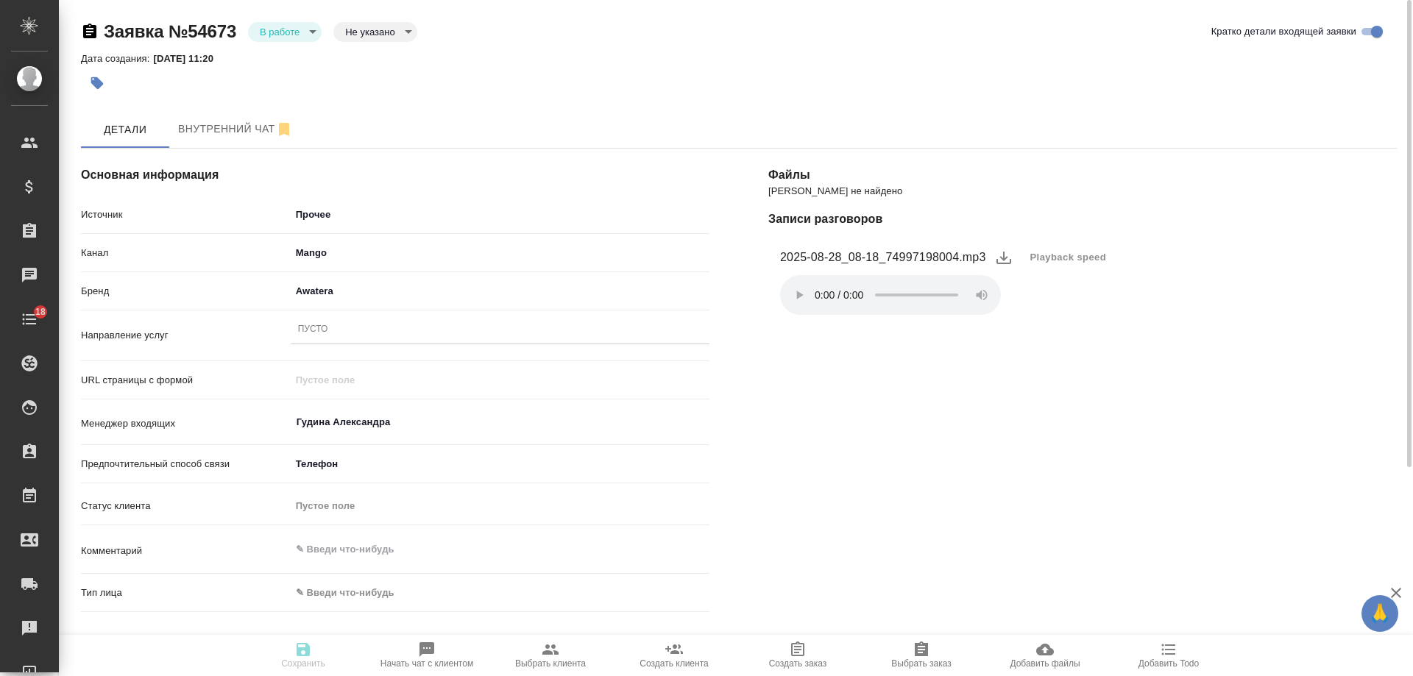
click at [331, 333] on div "Пусто" at bounding box center [500, 329] width 419 height 21
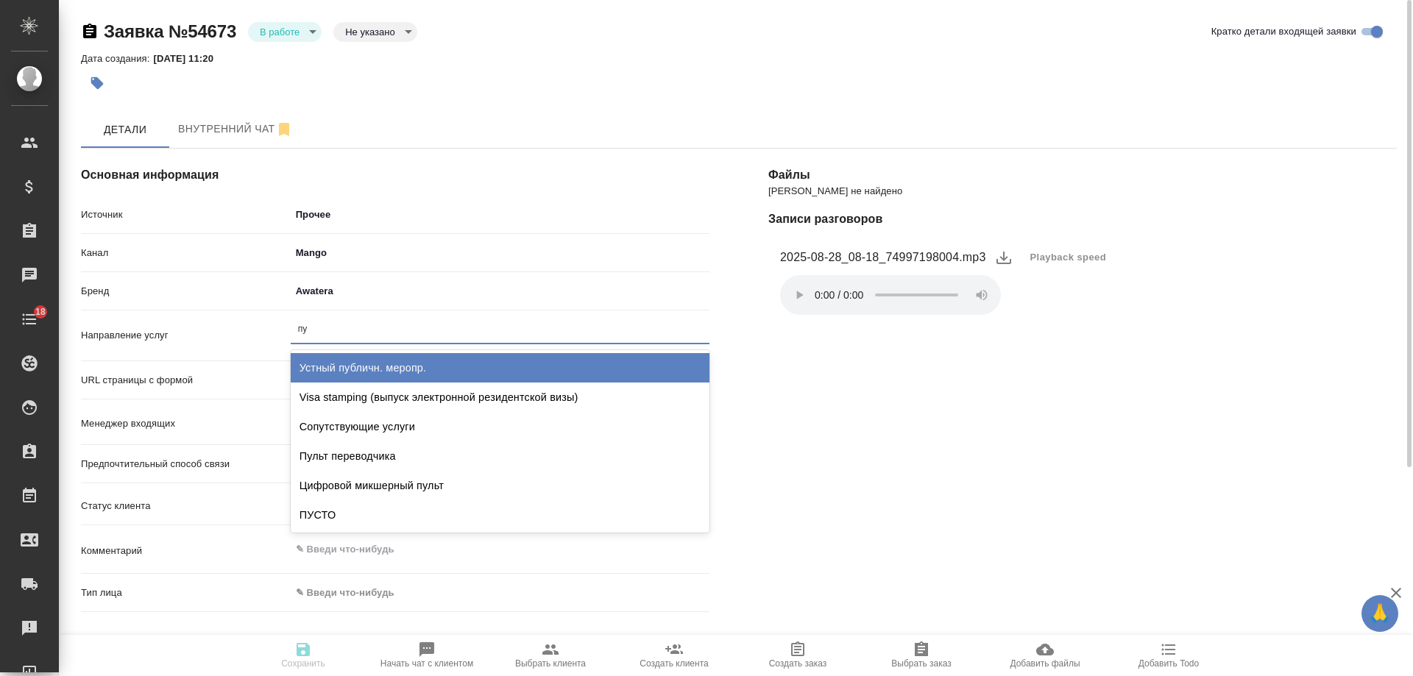
type input "пус"
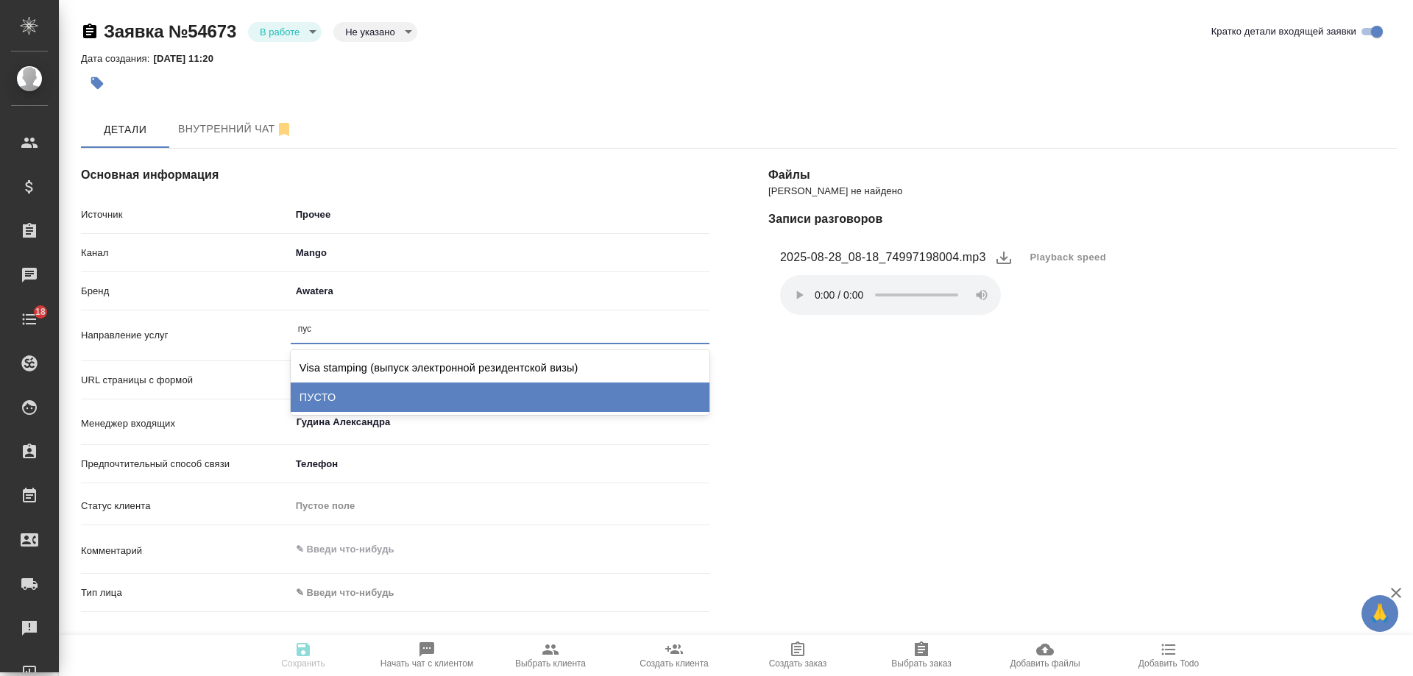
click at [347, 392] on div "ПУСТО" at bounding box center [500, 397] width 419 height 29
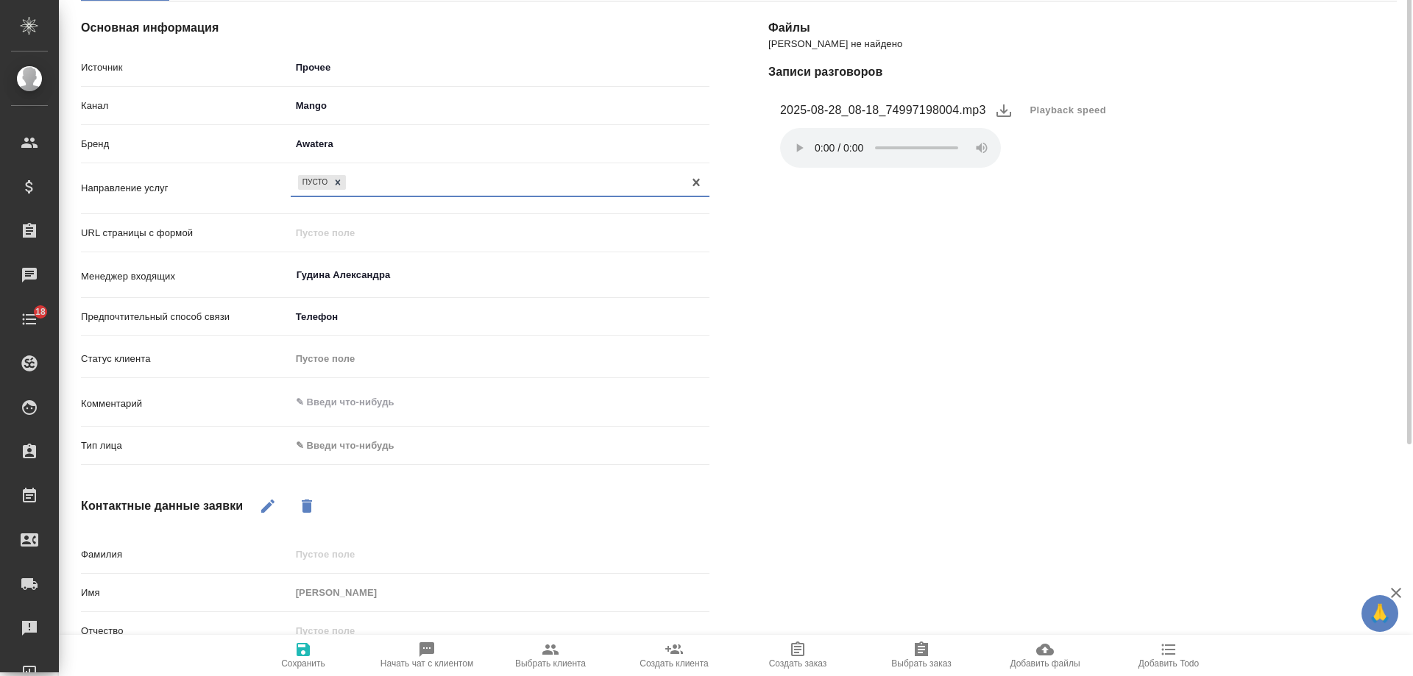
scroll to position [294, 0]
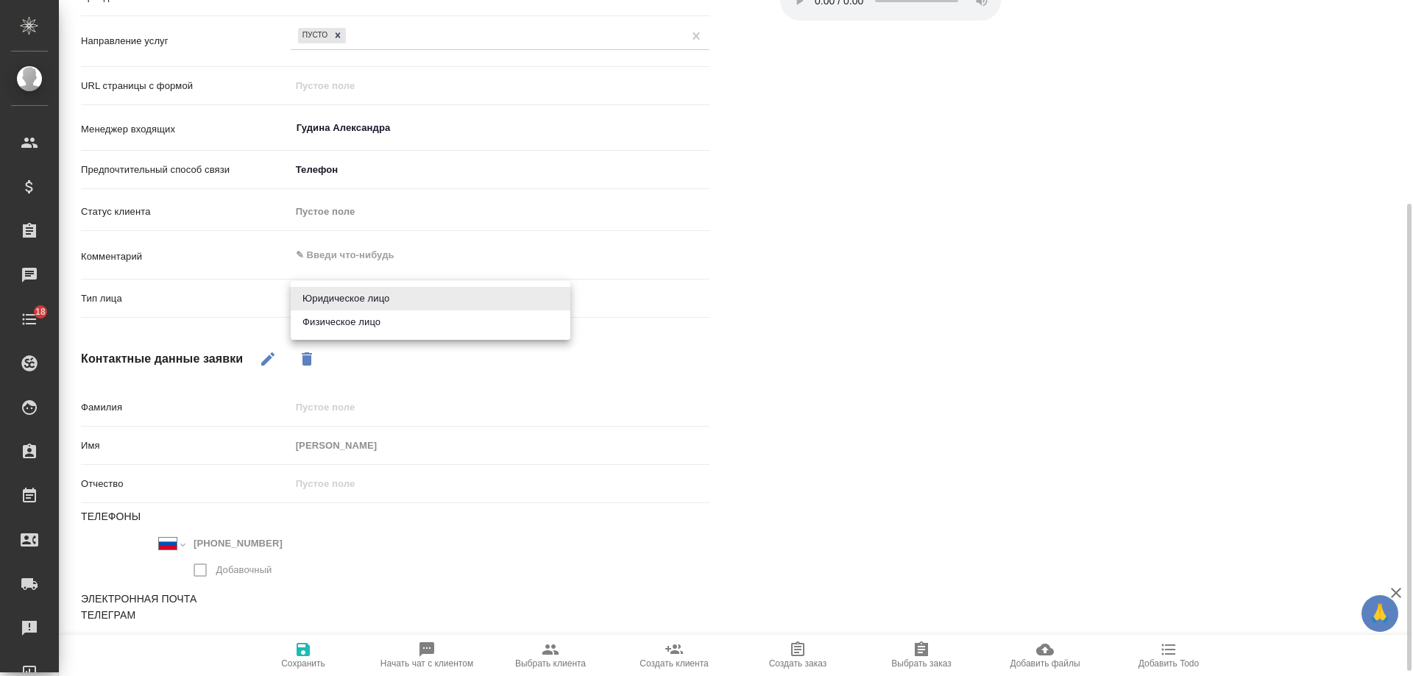
click at [343, 302] on body "🙏 .cls-1 fill:#fff; AWATERA Gudina Alexandra Клиенты Спецификации Заказы 0 Чаты…" at bounding box center [706, 338] width 1413 height 676
click at [345, 329] on li "Физическое лицо" at bounding box center [431, 323] width 280 height 24
type textarea "x"
type input "private"
click at [300, 655] on icon "button" at bounding box center [303, 649] width 13 height 13
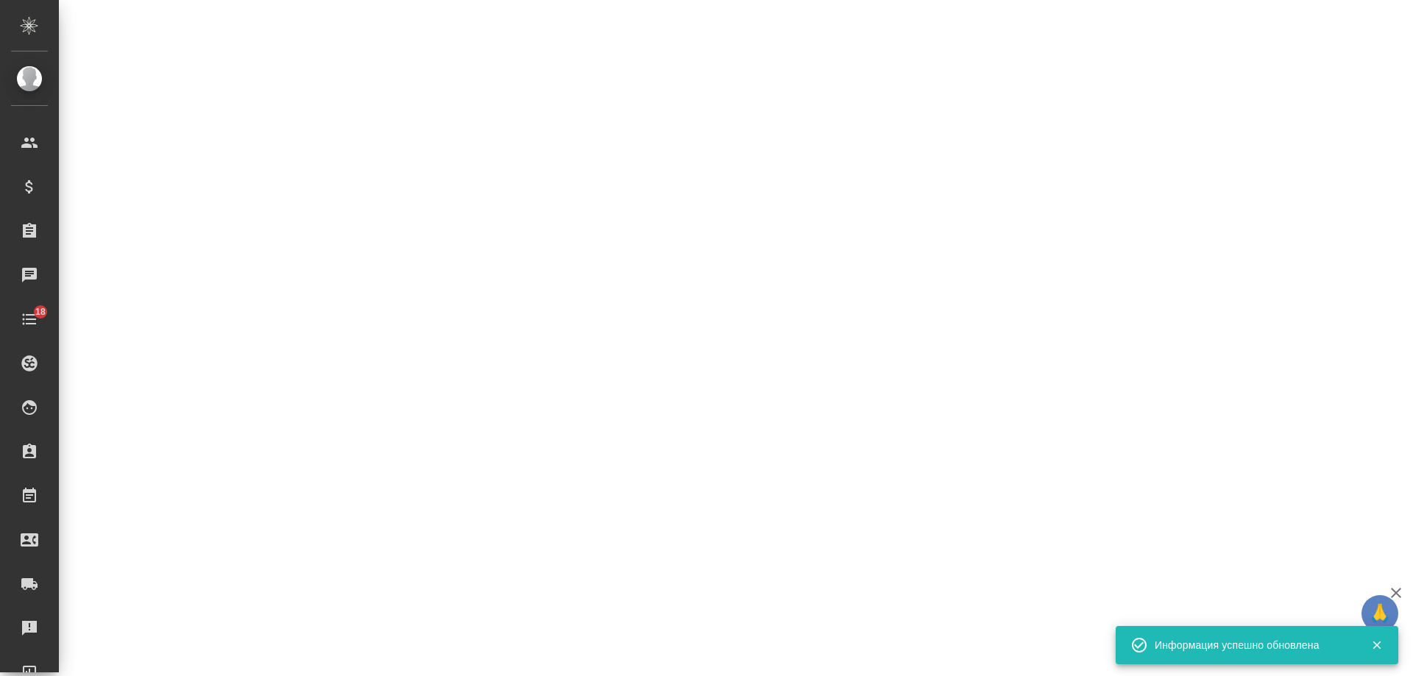
select select "RU"
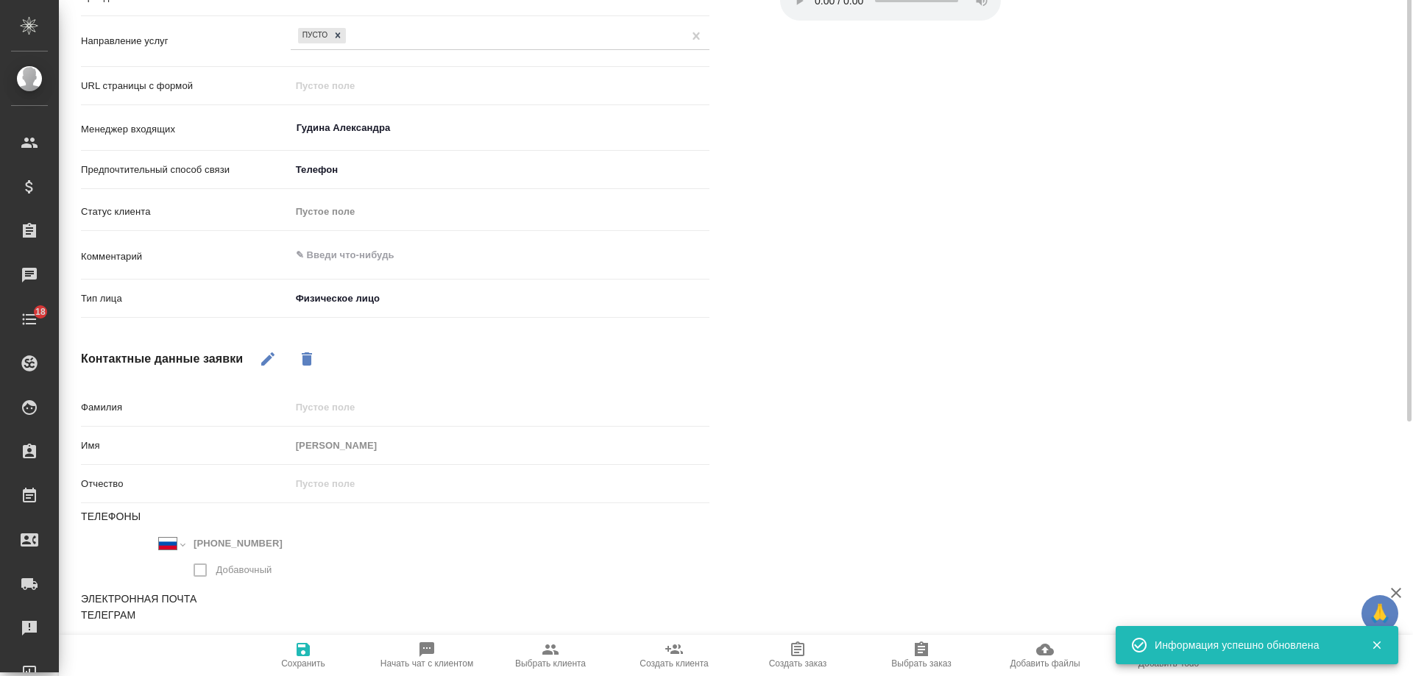
type textarea "x"
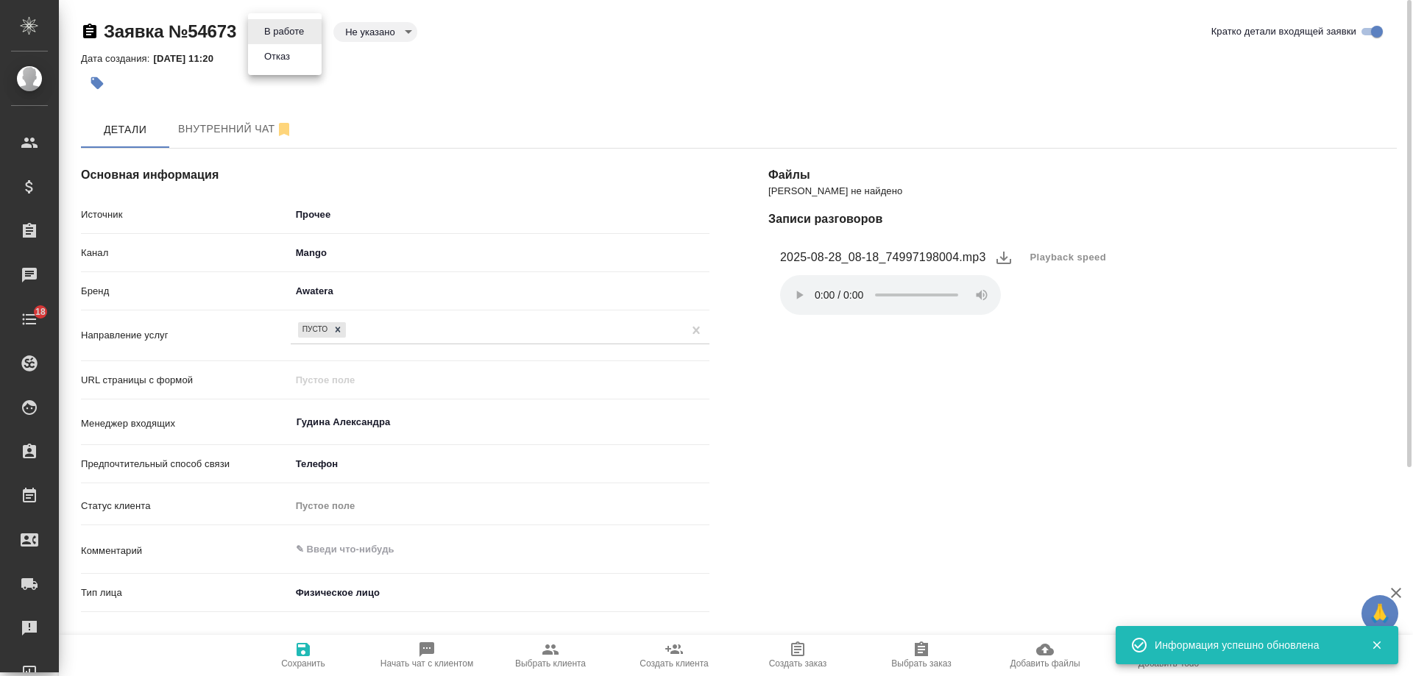
click at [294, 24] on body "🙏 .cls-1 fill:#fff; AWATERA Gudina Alexandra Клиенты Спецификации Заказы 0 Чаты…" at bounding box center [706, 338] width 1413 height 676
click at [308, 66] on li "Отказ" at bounding box center [285, 56] width 74 height 25
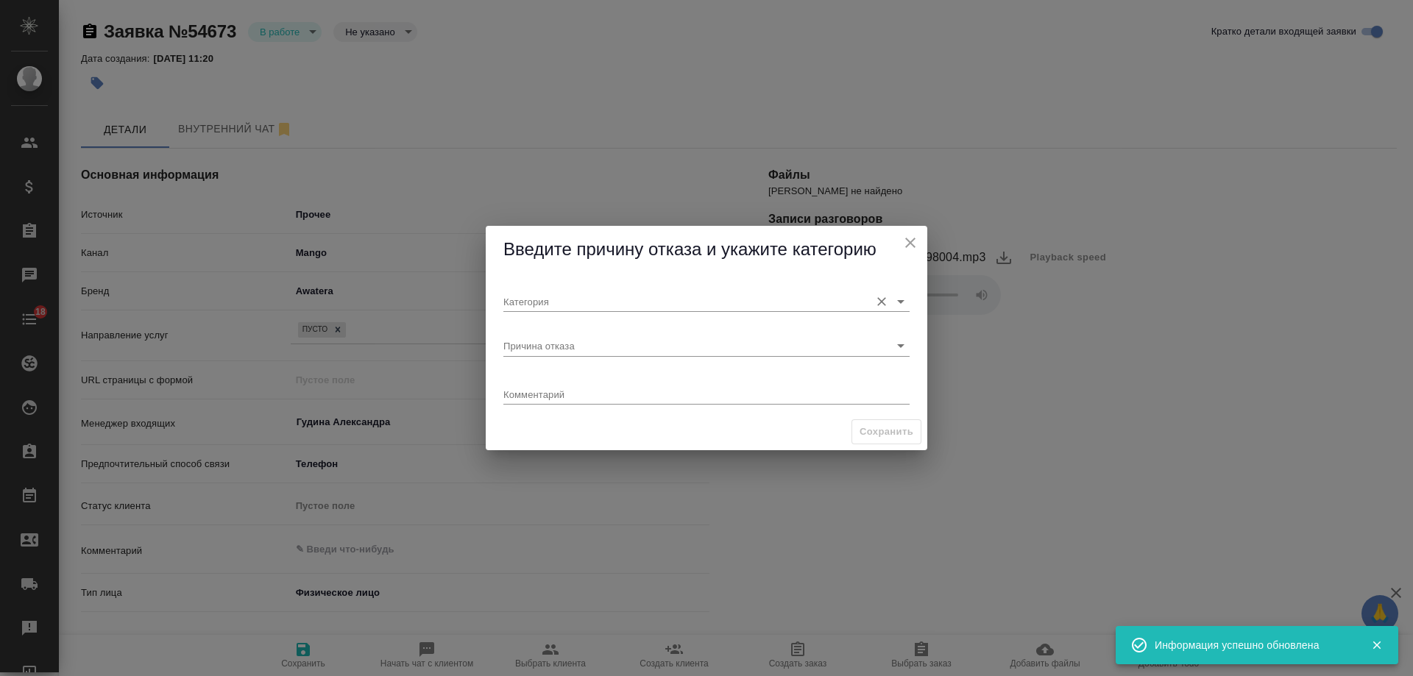
click at [534, 283] on div "Категория" at bounding box center [706, 296] width 406 height 32
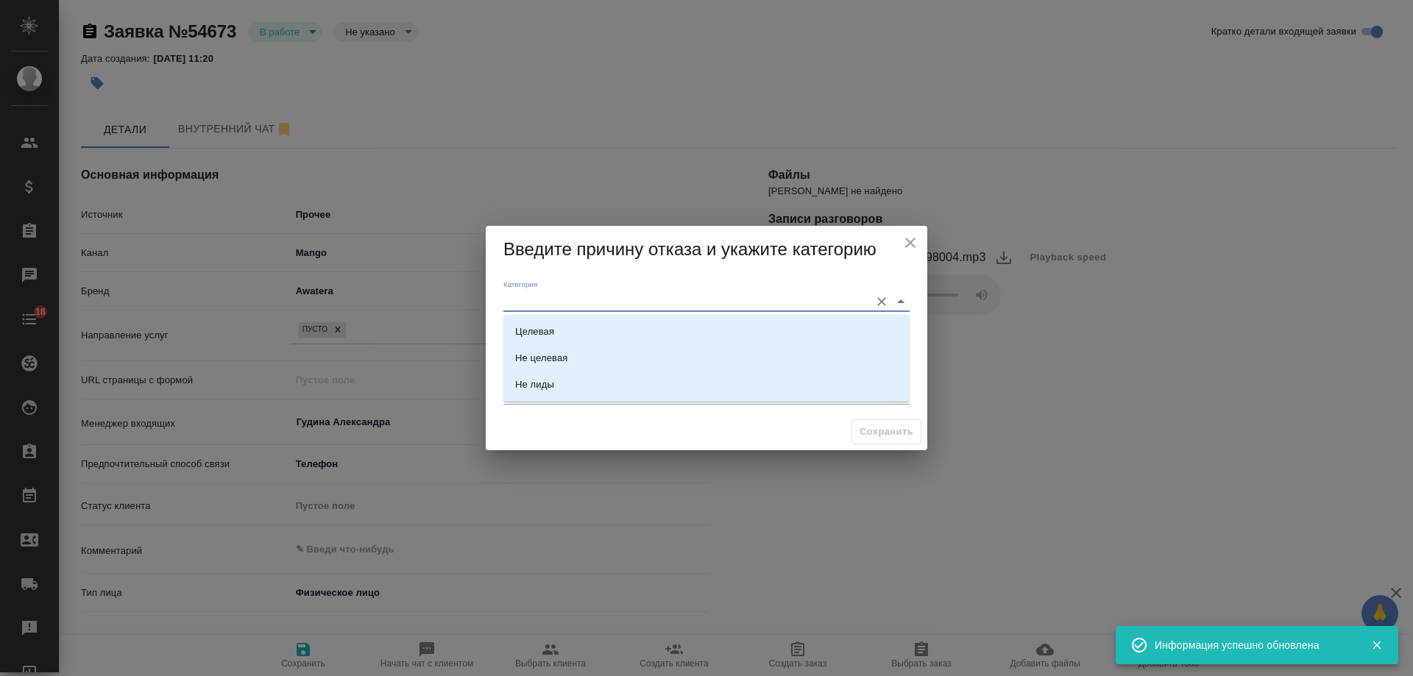
click at [549, 303] on input "Категория" at bounding box center [682, 301] width 359 height 20
click at [574, 389] on li "Не лиды" at bounding box center [706, 385] width 406 height 26
type input "Не лиды"
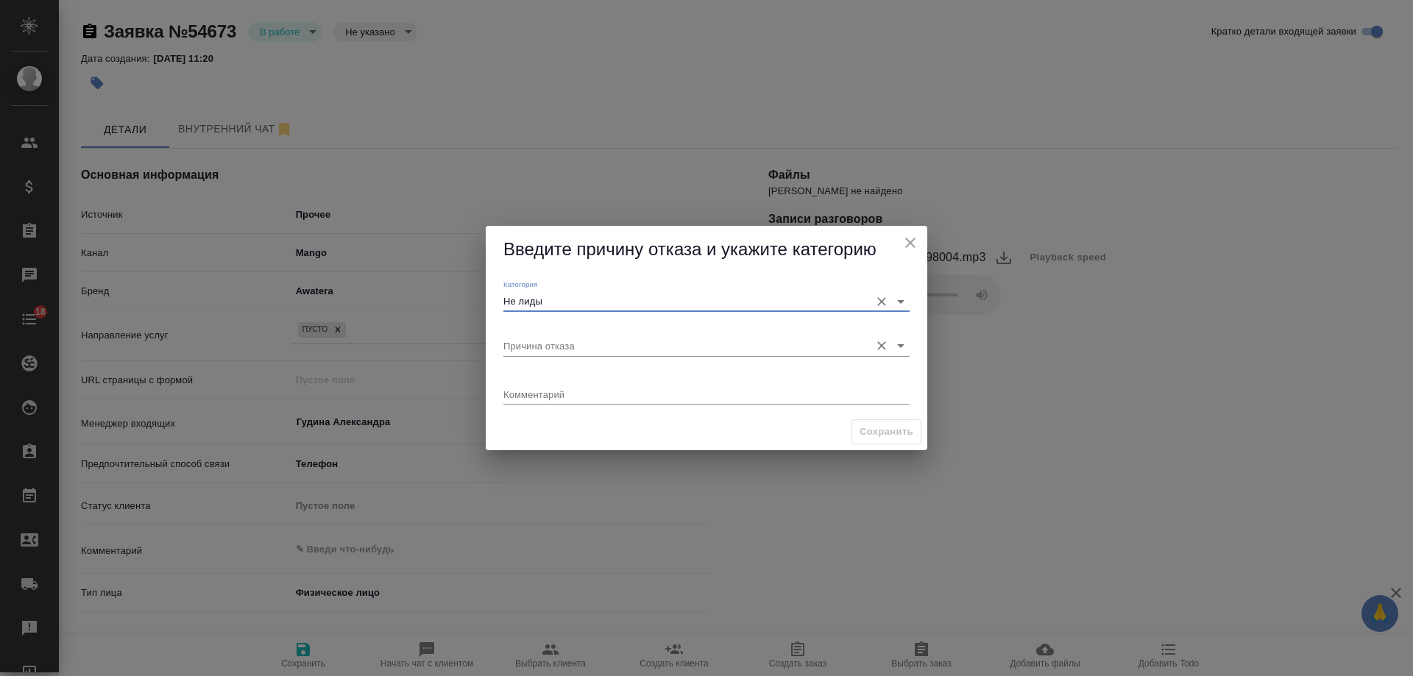
click at [558, 344] on input "Причина отказа" at bounding box center [682, 346] width 359 height 20
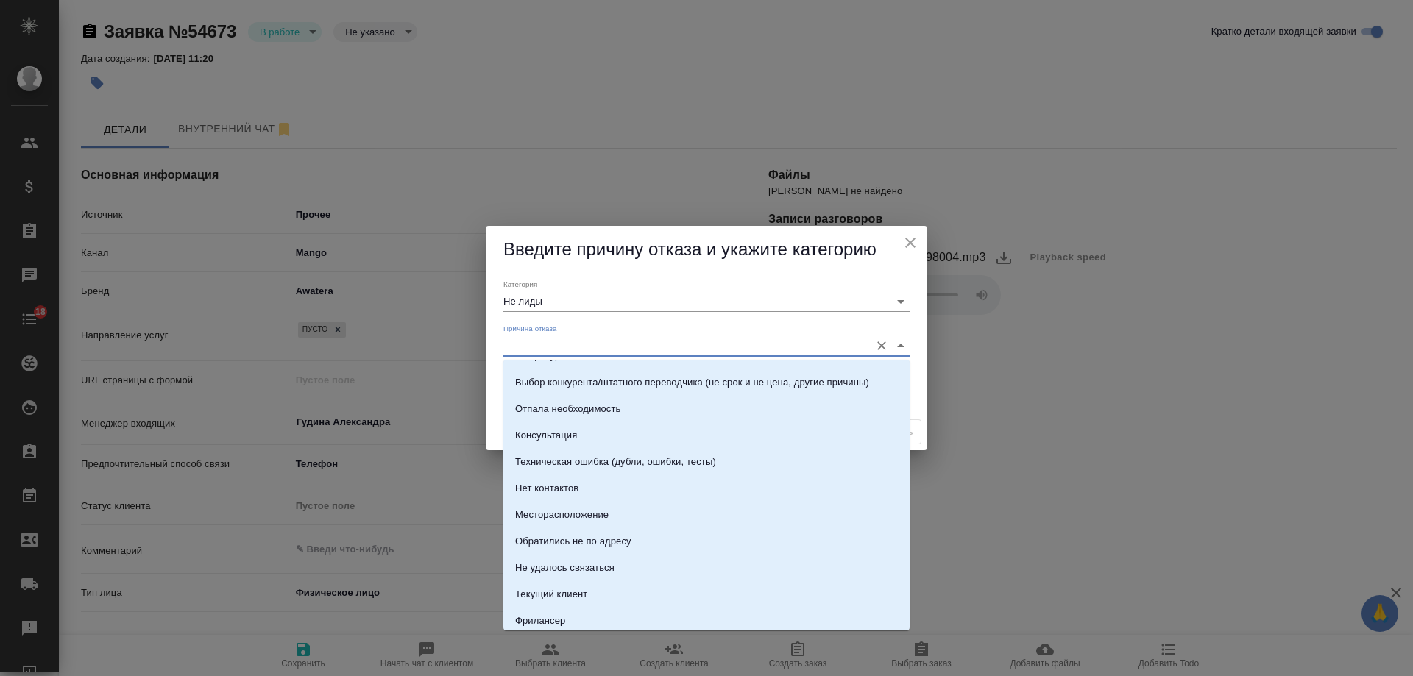
scroll to position [211, 0]
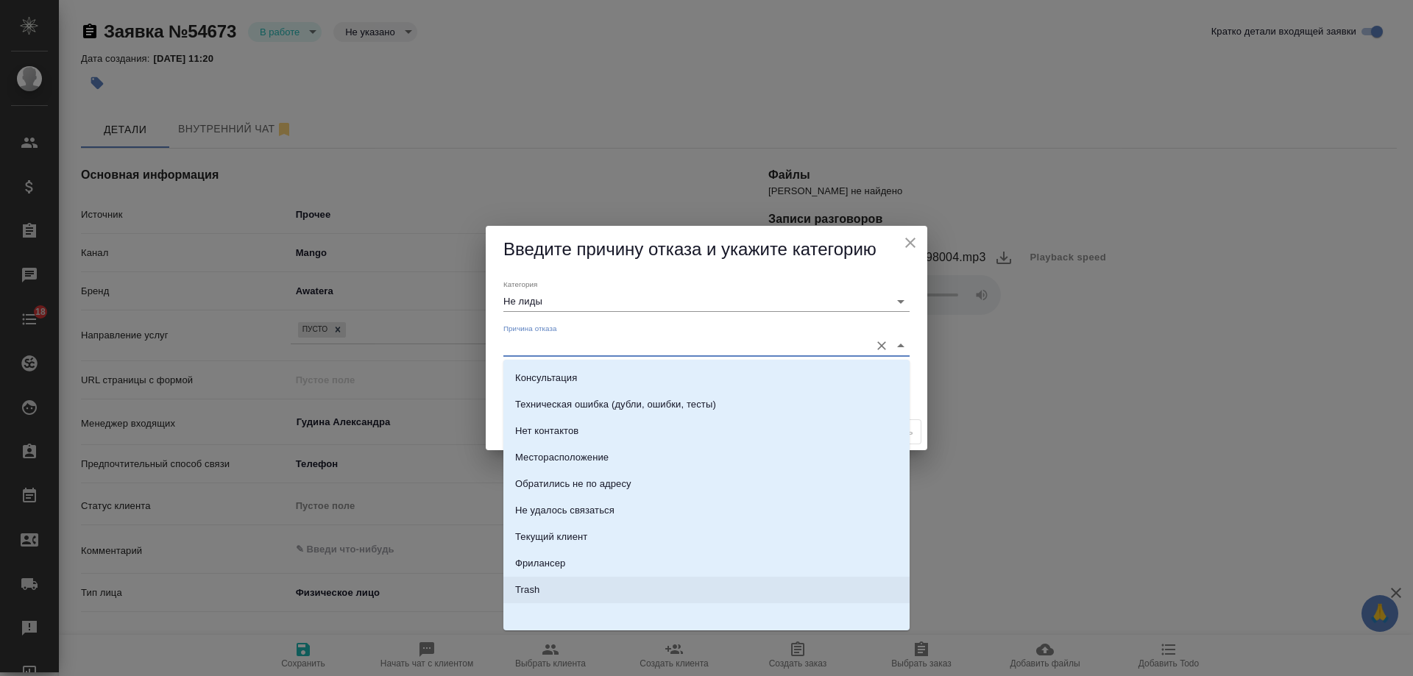
click at [554, 579] on li "Trash" at bounding box center [706, 590] width 406 height 26
type input "Trash"
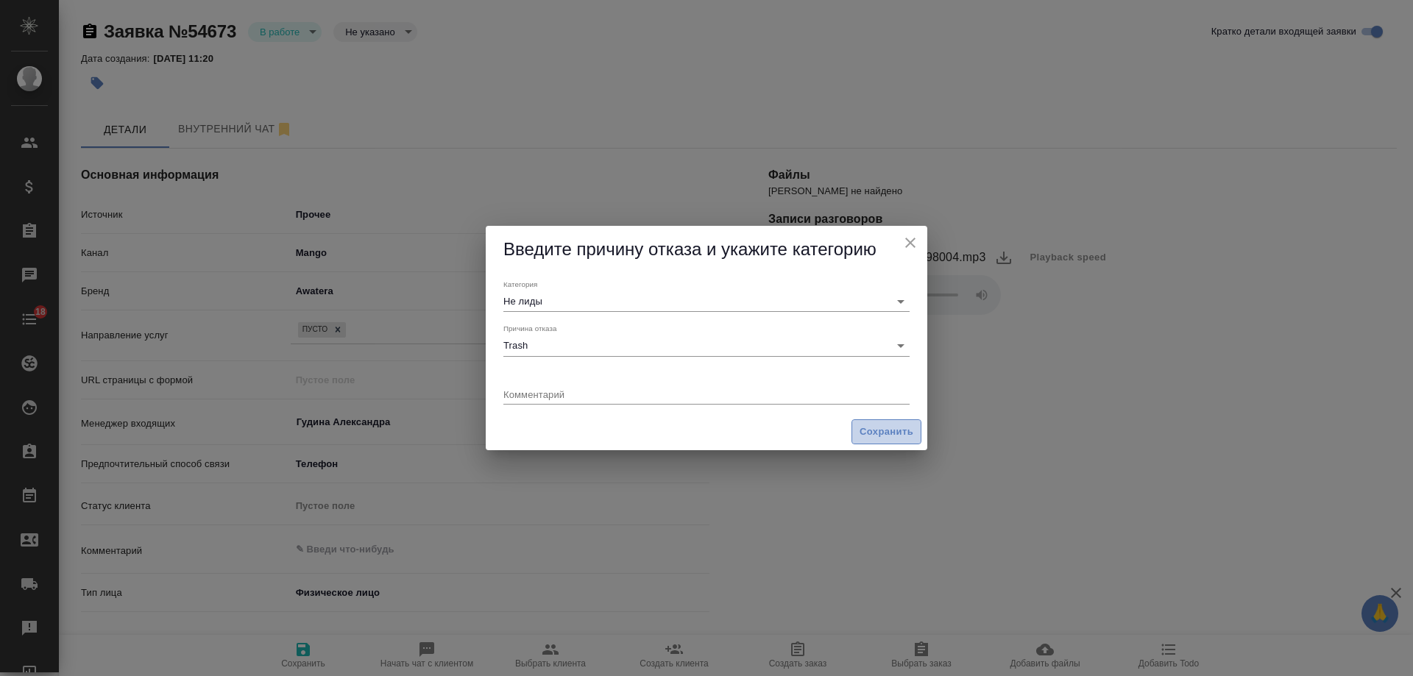
click at [896, 433] on span "Сохранить" at bounding box center [887, 432] width 54 height 17
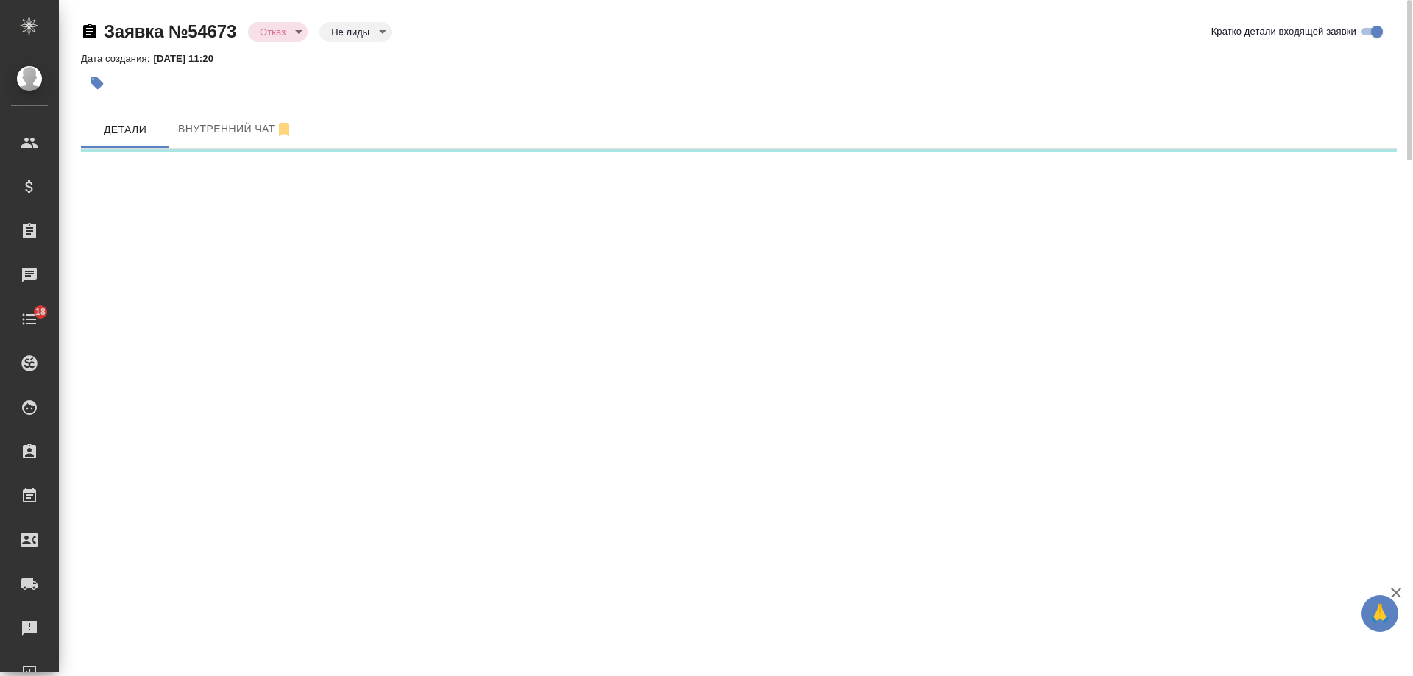
select select "RU"
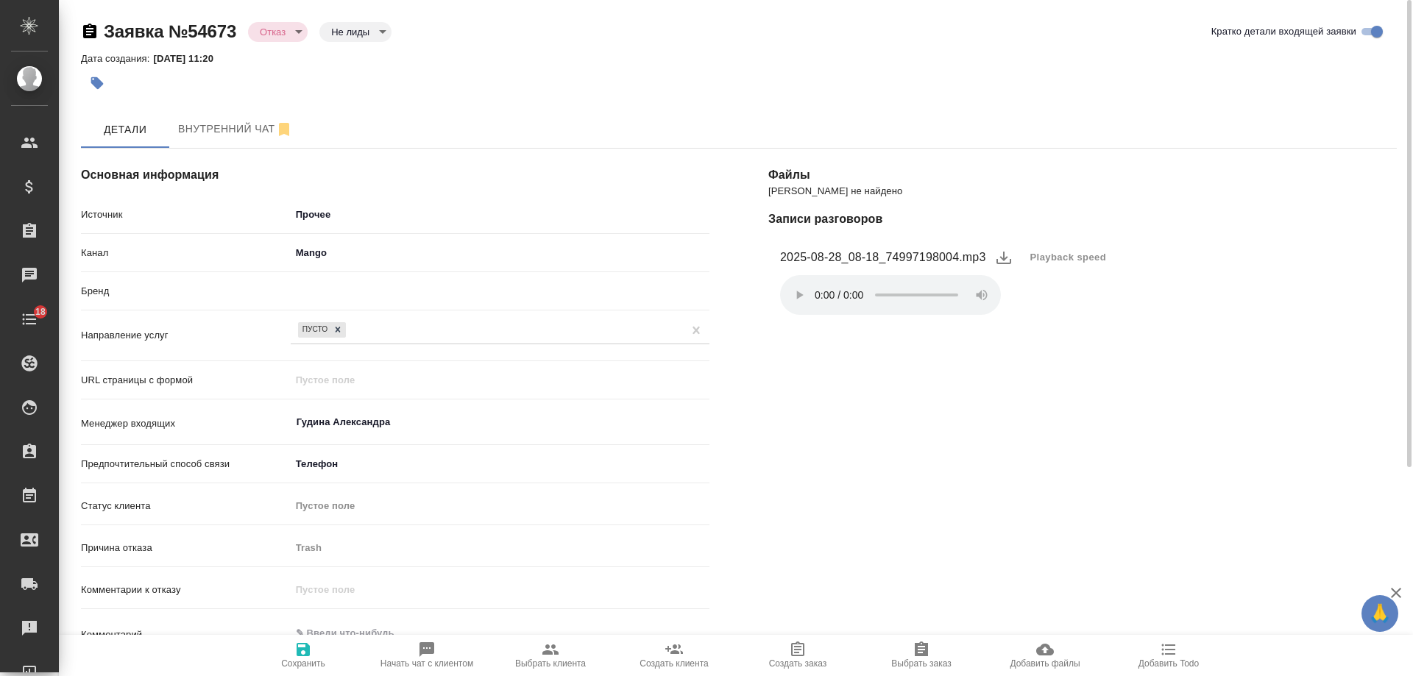
type textarea "x"
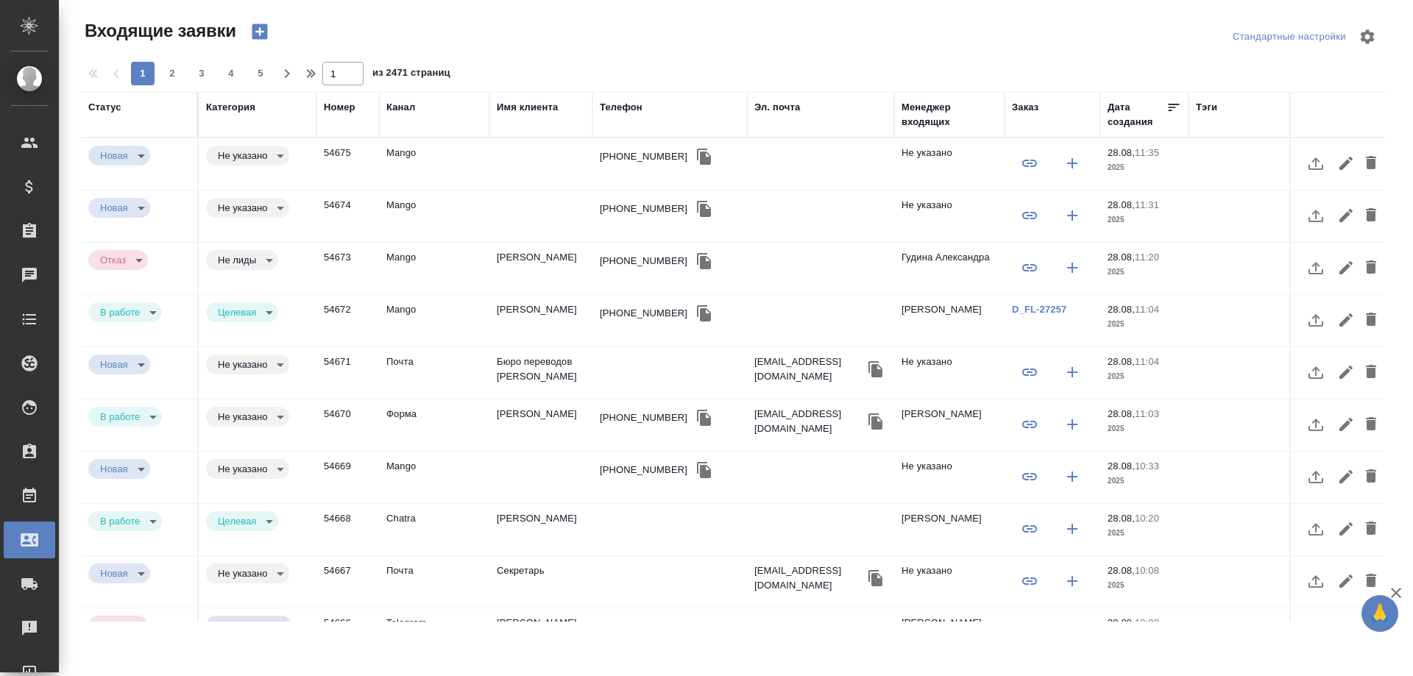
select select "RU"
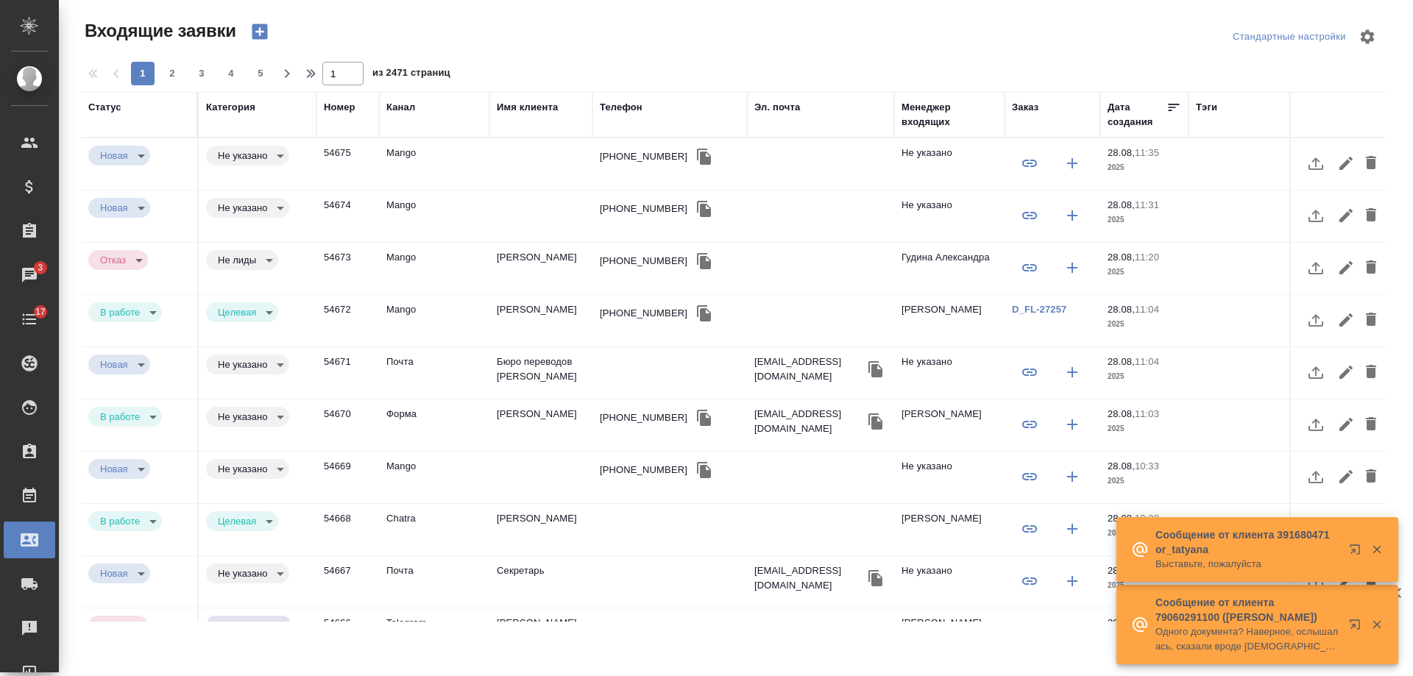
click at [516, 109] on div "Имя клиента" at bounding box center [527, 107] width 61 height 15
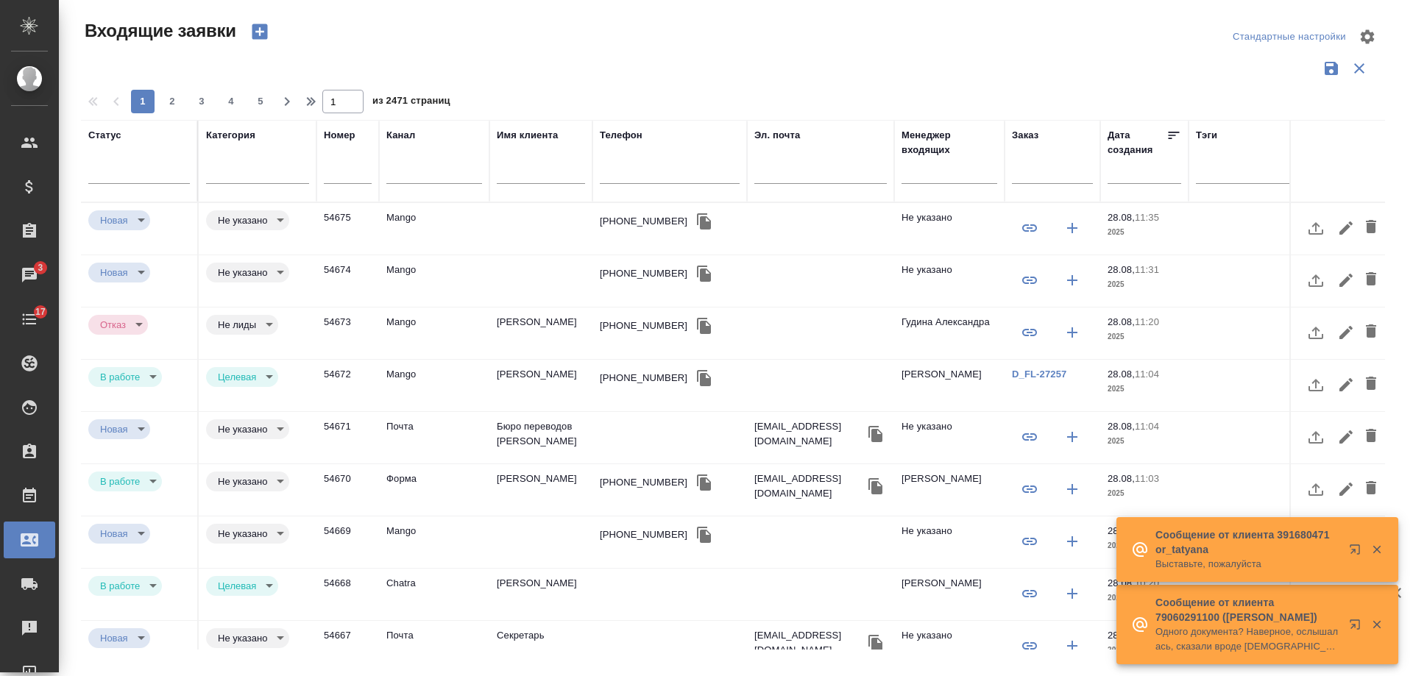
click at [551, 164] on div at bounding box center [541, 176] width 88 height 36
click at [534, 175] on input "text" at bounding box center [541, 174] width 88 height 18
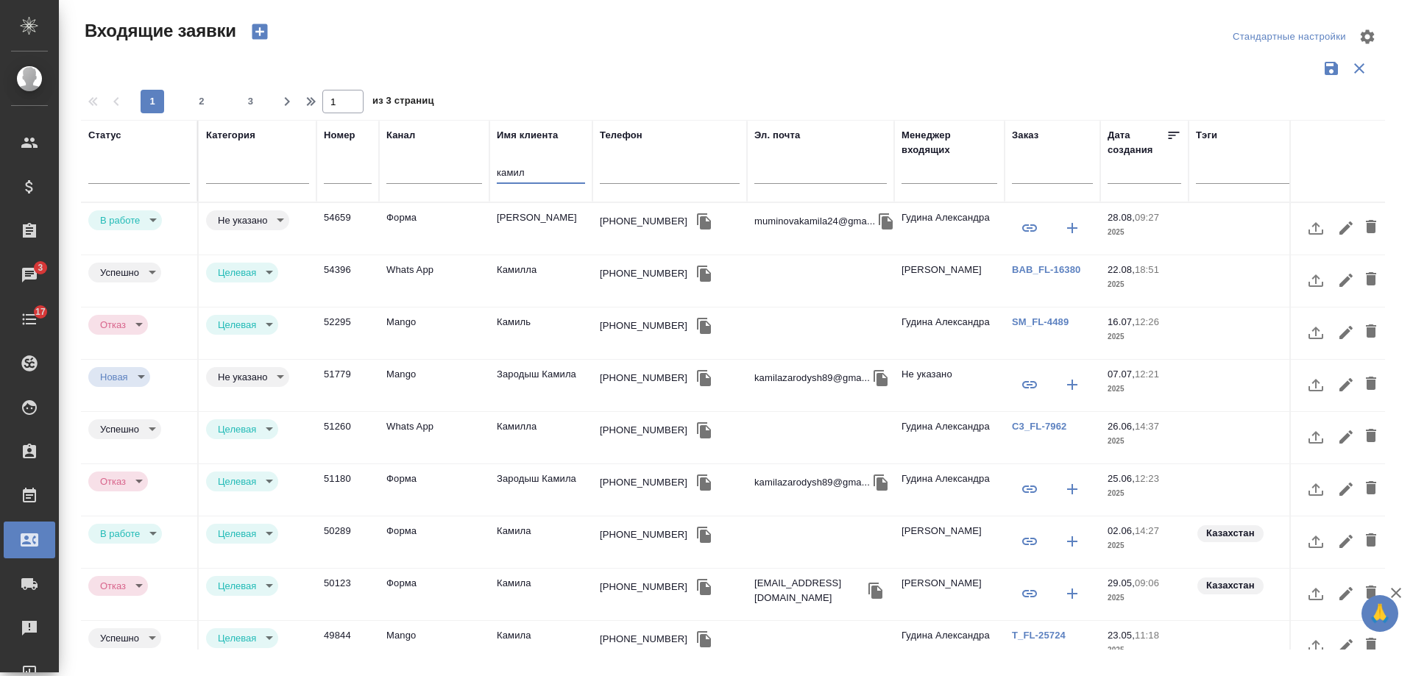
type input "камил"
click at [571, 222] on td "[PERSON_NAME]" at bounding box center [540, 229] width 103 height 52
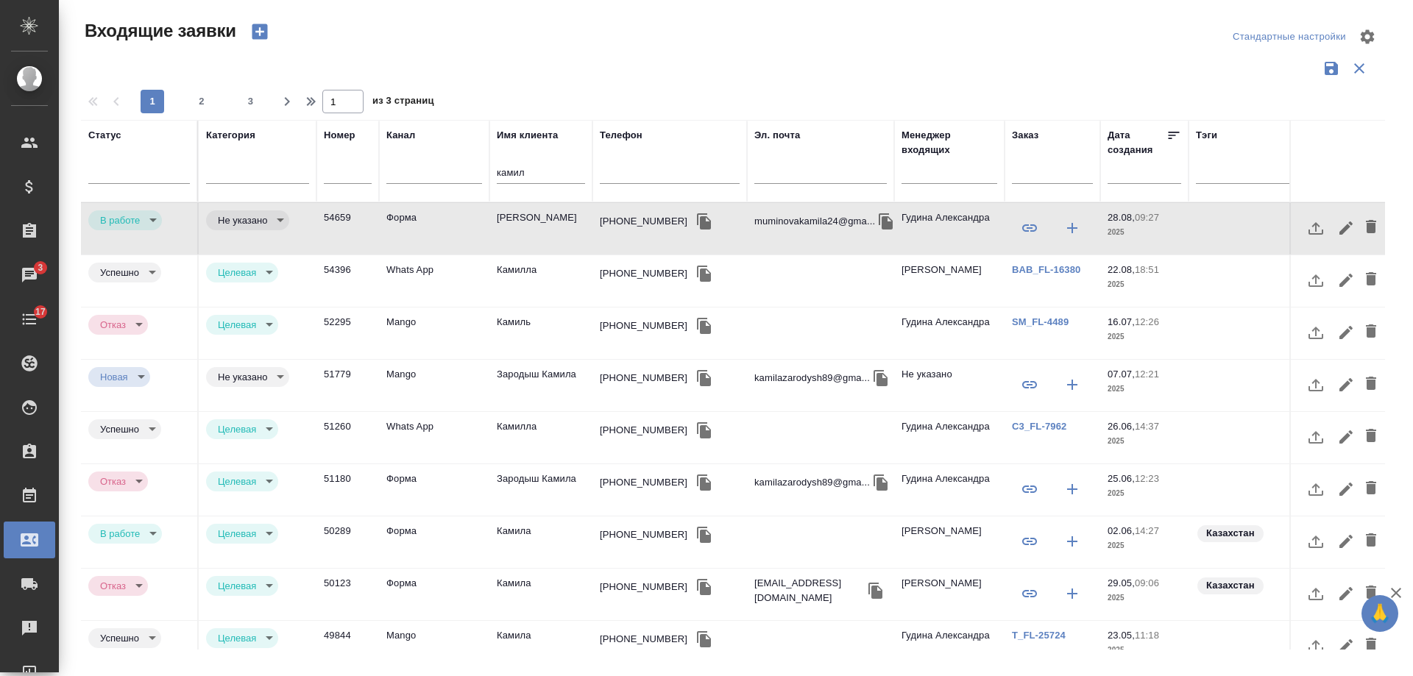
click at [697, 224] on icon "button" at bounding box center [704, 221] width 14 height 16
drag, startPoint x: 378, startPoint y: 174, endPoint x: 369, endPoint y: 174, distance: 8.8
click at [369, 174] on tr "Статус Категория Номер Канал Имя клиента камил Телефон Эл. почта Менеджер входя…" at bounding box center [936, 161] width 1711 height 82
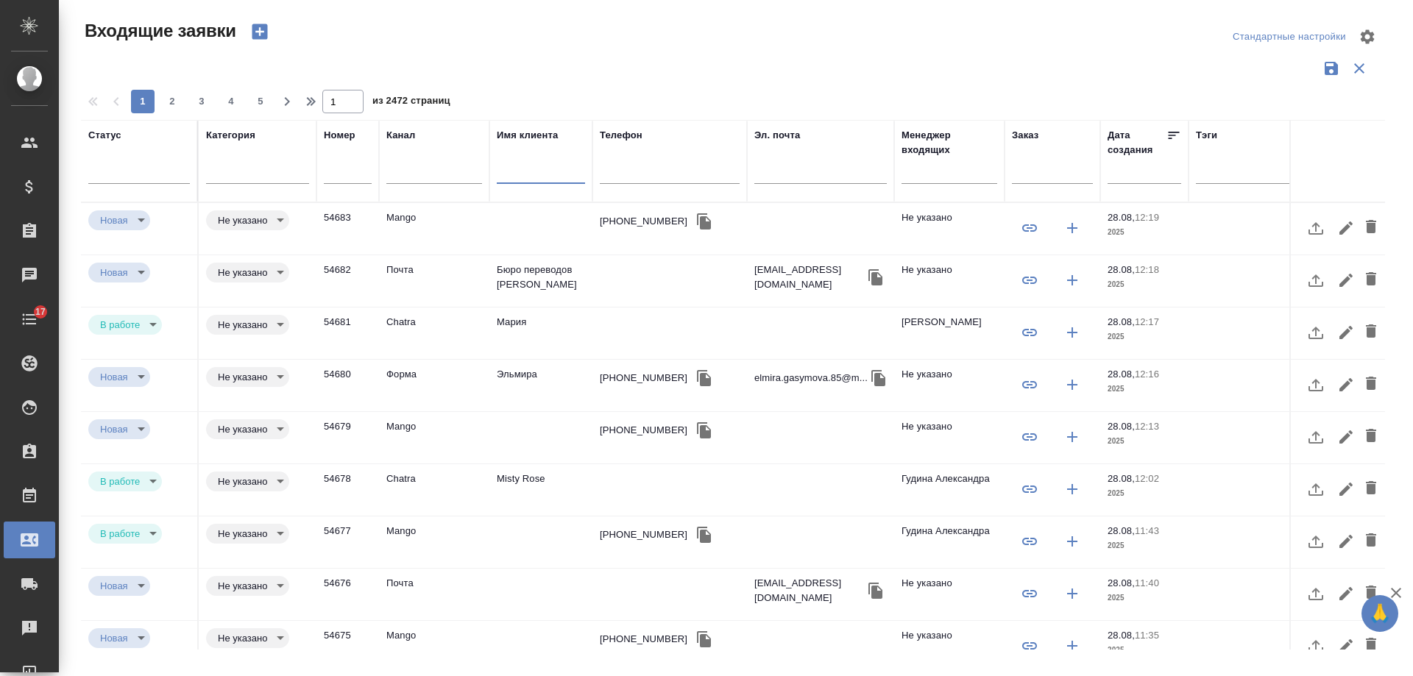
click at [646, 177] on input "text" at bounding box center [670, 174] width 140 height 18
paste input "+7 (776) 279-39-19"
type input "+7 (776) 279-39-19"
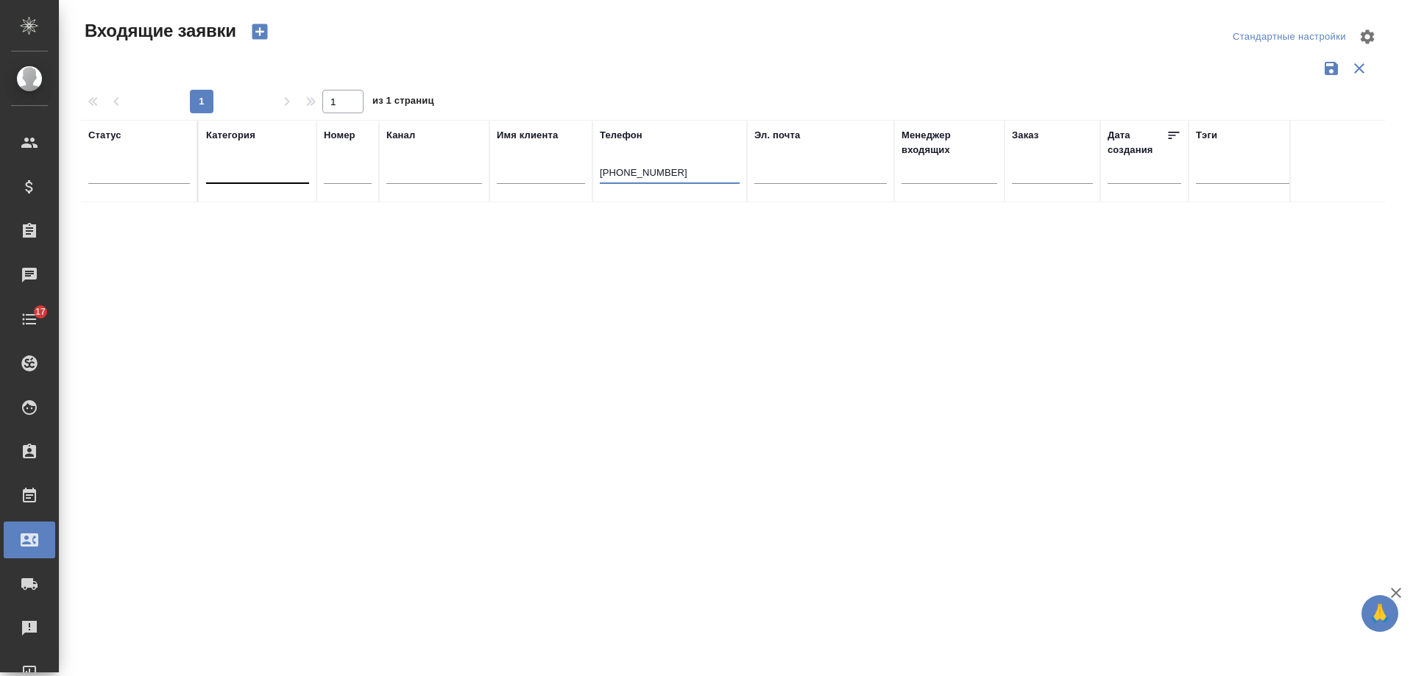
drag, startPoint x: 693, startPoint y: 170, endPoint x: 241, endPoint y: 169, distance: 451.9
click at [239, 169] on tr "Статус Категория Номер Канал Имя клиента Телефон +7 (776) 279-39-19 Эл. почта М…" at bounding box center [936, 161] width 1711 height 82
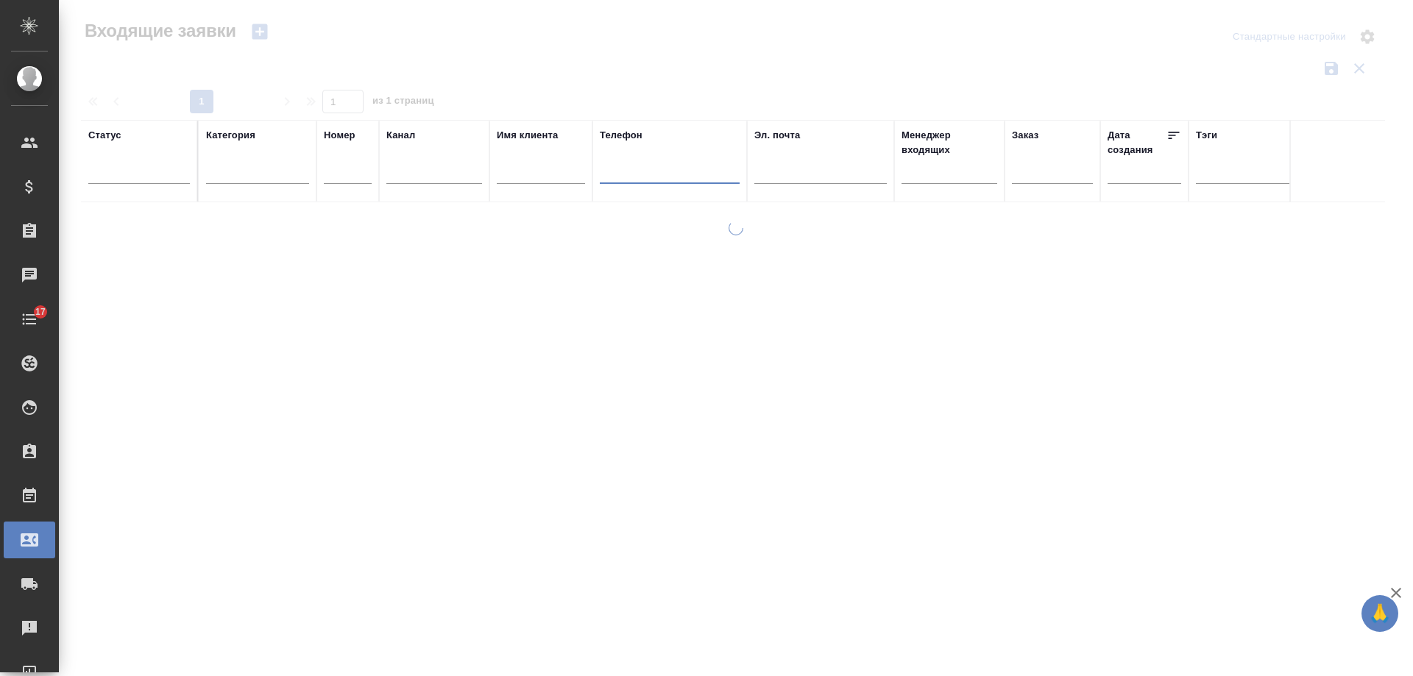
click at [264, 32] on div at bounding box center [736, 329] width 1354 height 658
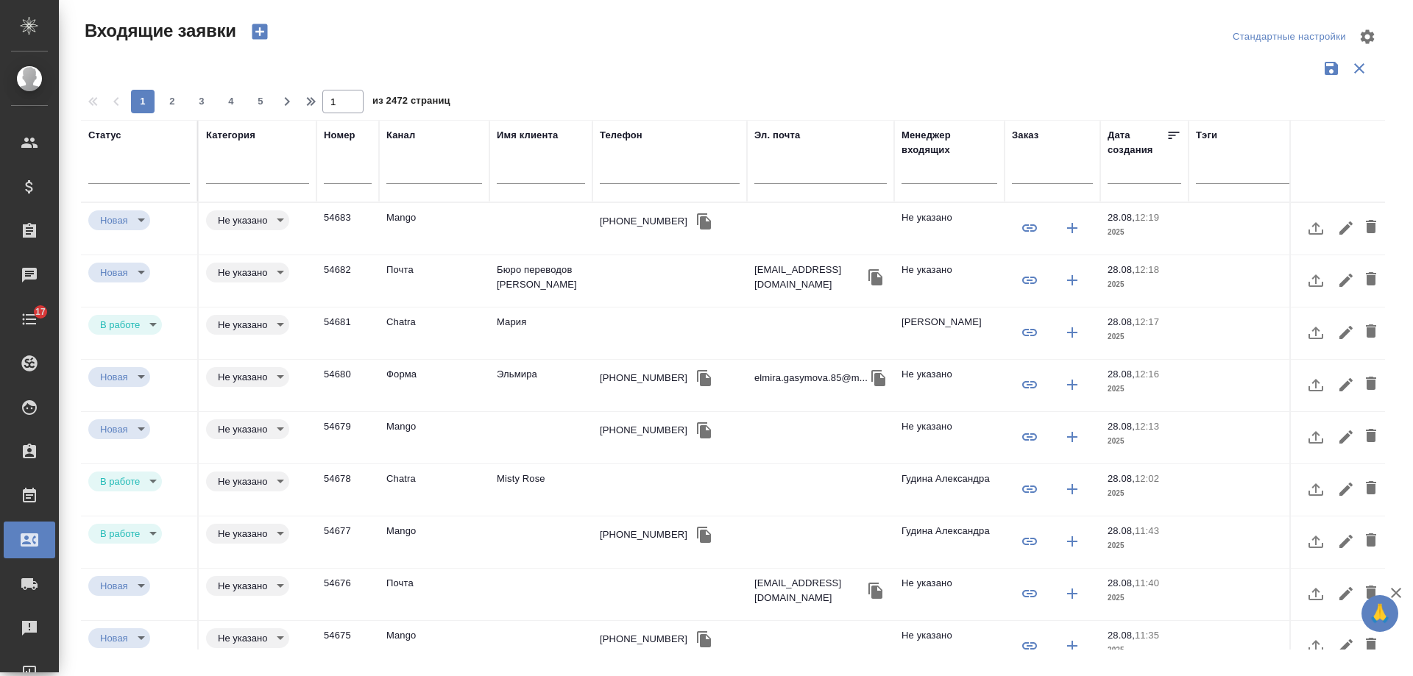
click at [530, 475] on td "Misty Rose" at bounding box center [540, 490] width 103 height 52
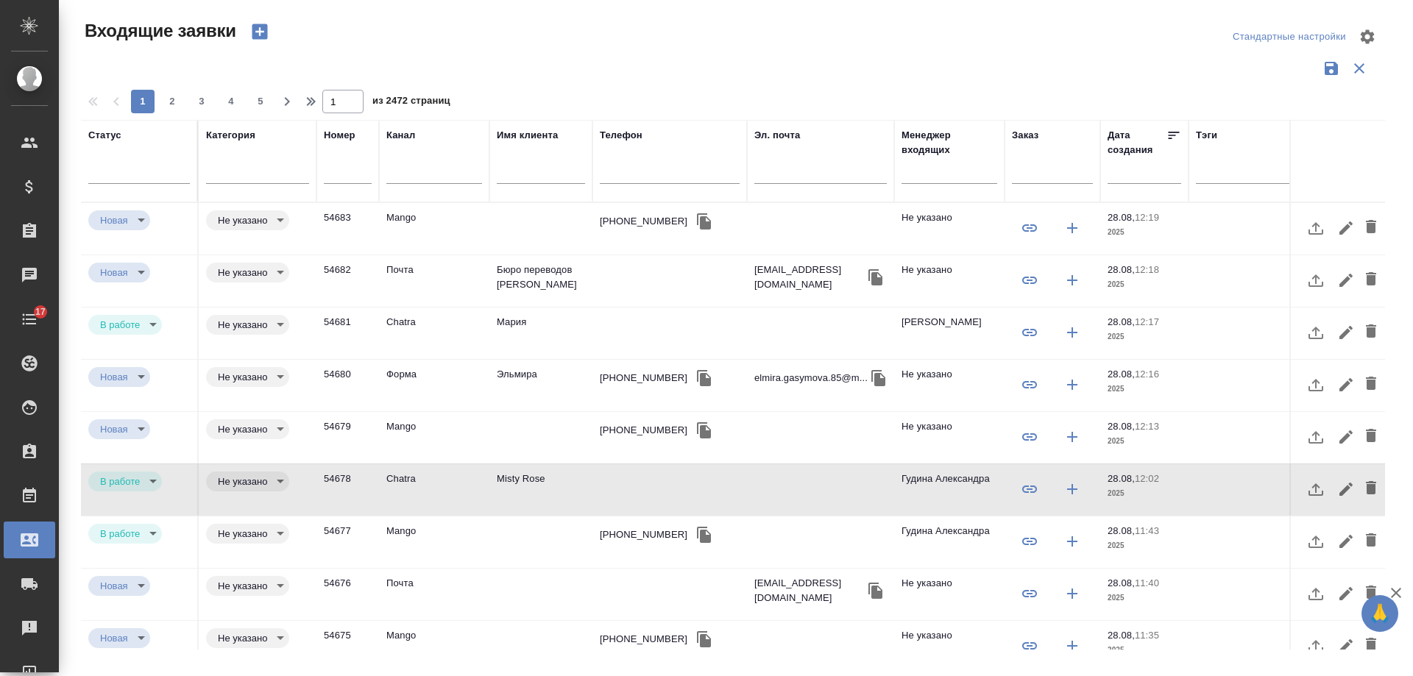
click at [260, 24] on icon "button" at bounding box center [259, 31] width 15 height 15
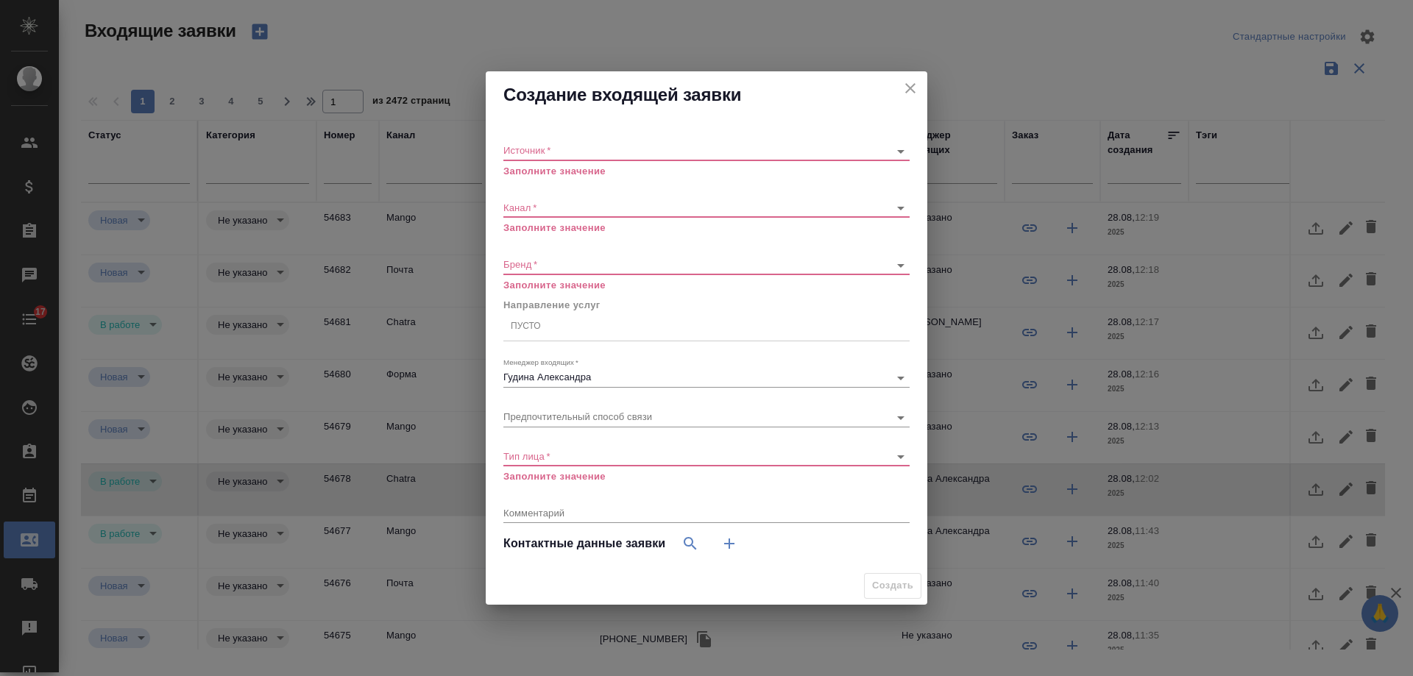
click at [729, 542] on icon "button" at bounding box center [730, 544] width 18 height 18
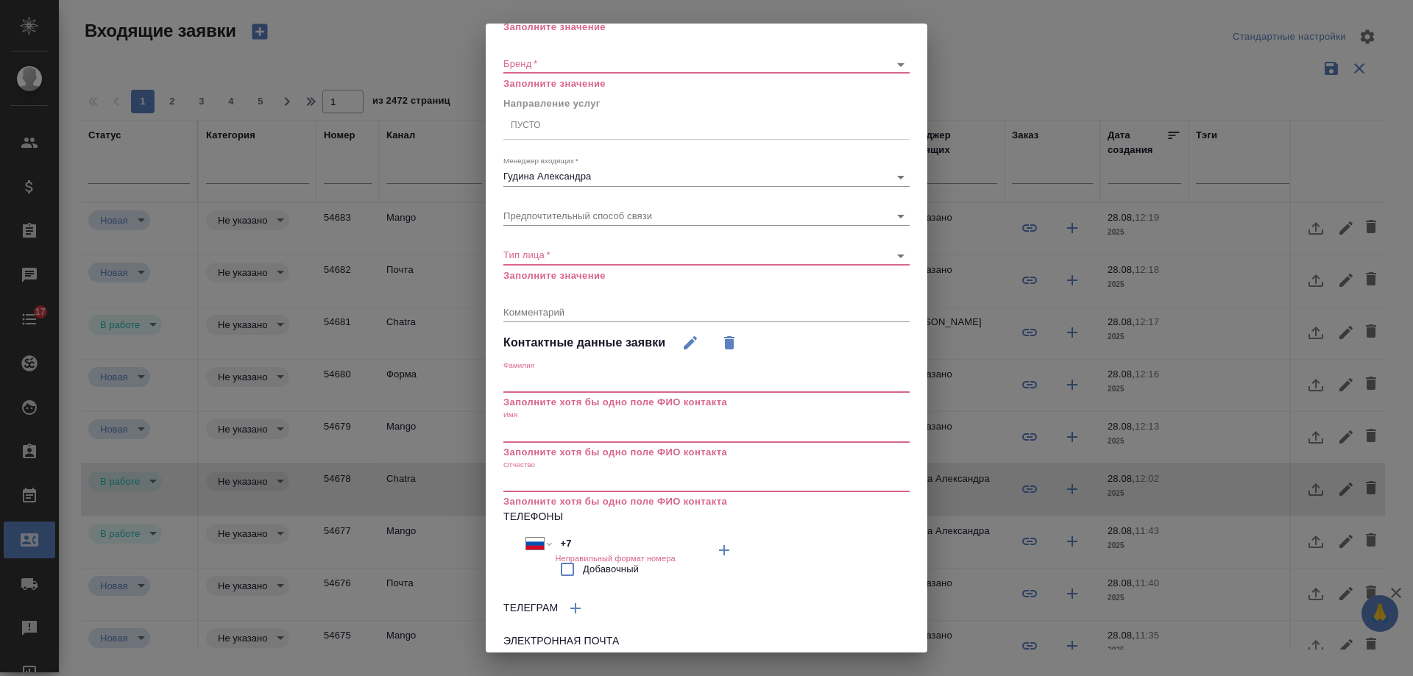
scroll to position [242, 0]
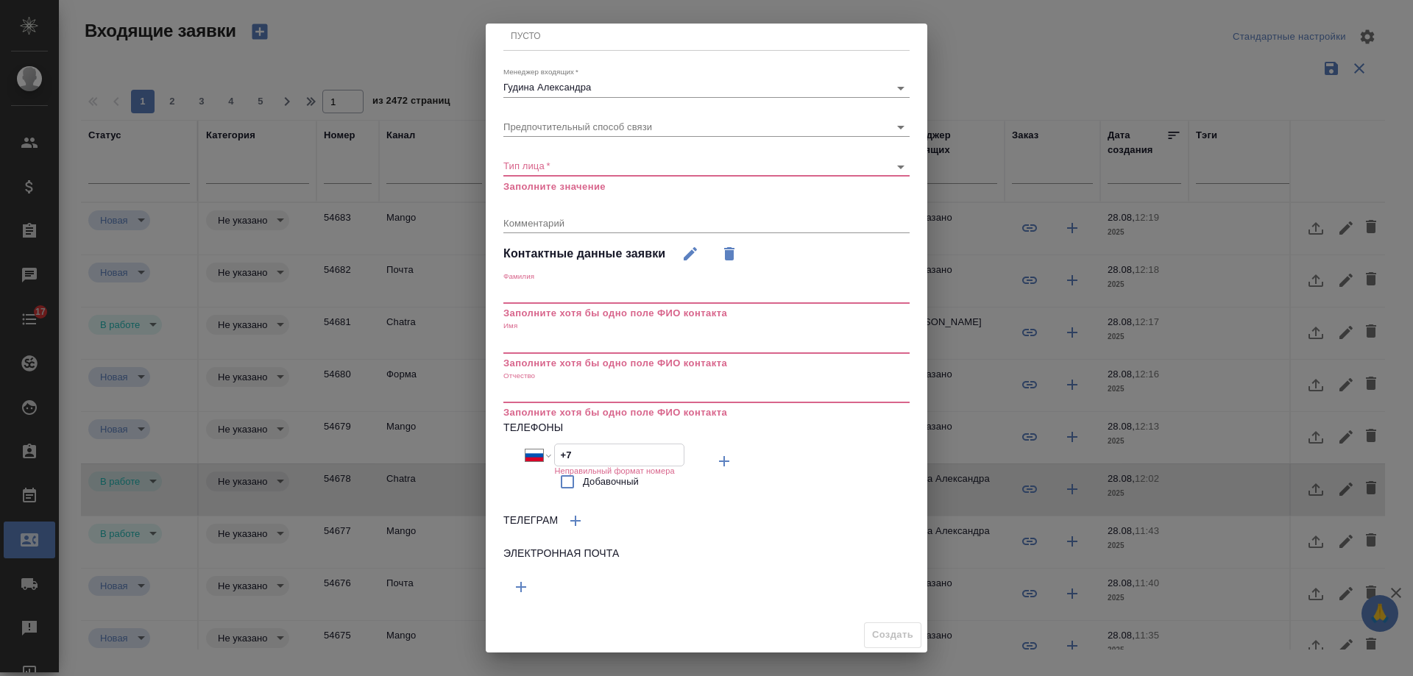
drag, startPoint x: 551, startPoint y: 455, endPoint x: 480, endPoint y: 452, distance: 71.5
click at [478, 453] on div "Создание входящей заявки Источник   * ​ Заполните значение Канал   * ​ Заполнит…" at bounding box center [706, 338] width 1413 height 676
paste input "776 279 3919"
select select "KZ"
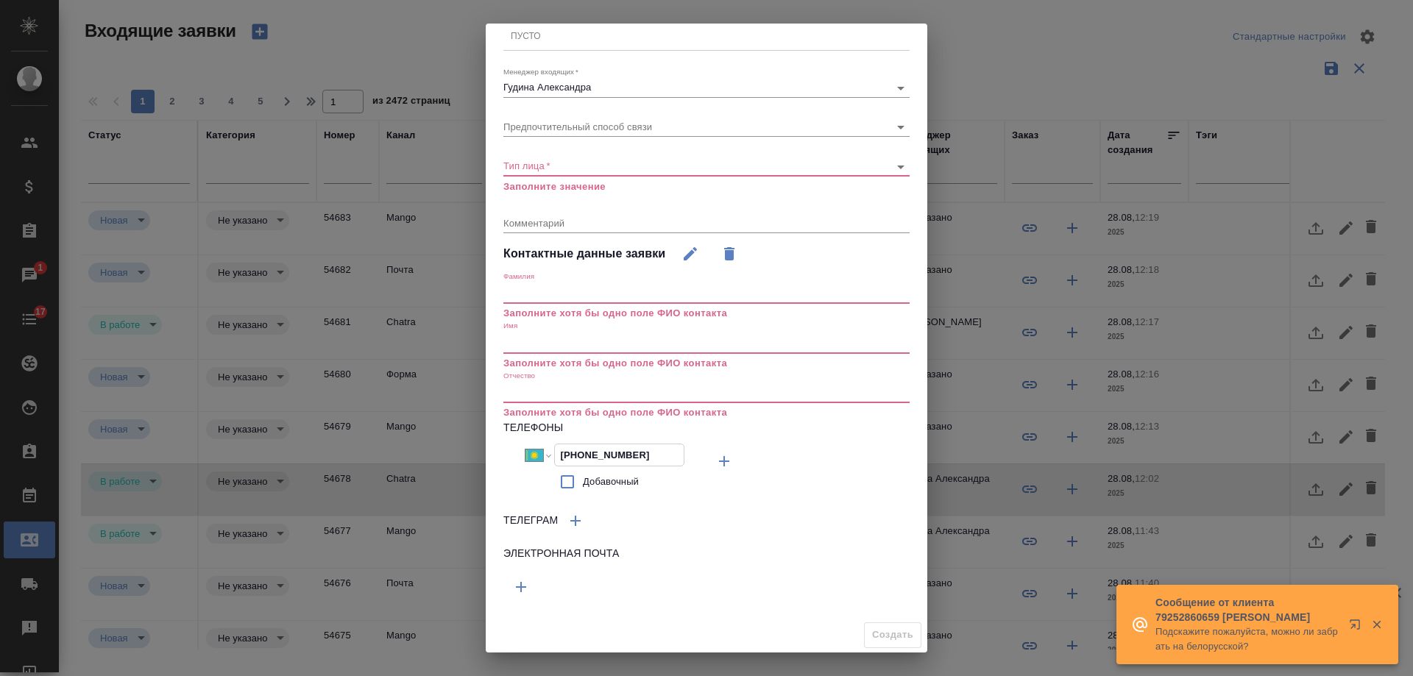
type input "[PHONE_NUMBER]"
click at [522, 586] on icon "button" at bounding box center [521, 586] width 10 height 10
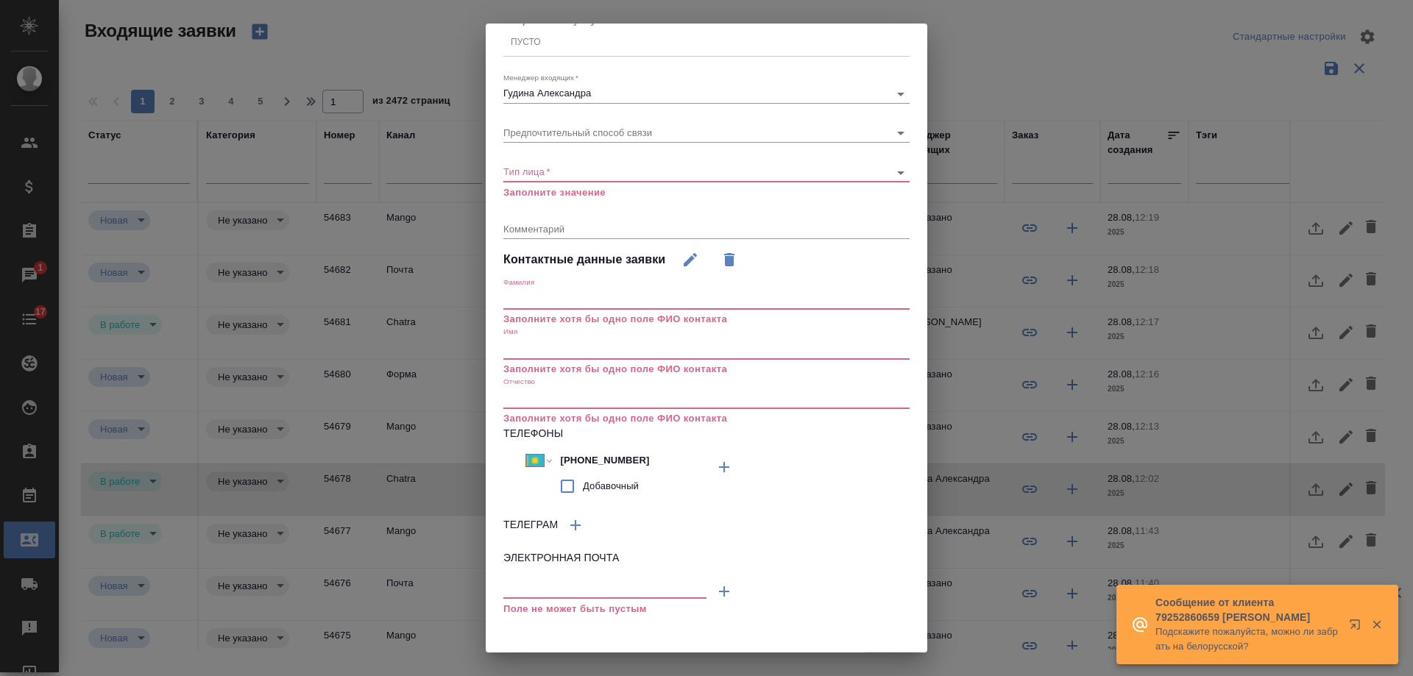
click at [563, 587] on input "text" at bounding box center [604, 589] width 203 height 18
paste input "gip_mari@mail.ru"
type input "gip_mari@mail.ru"
click at [553, 351] on input "text" at bounding box center [706, 349] width 406 height 21
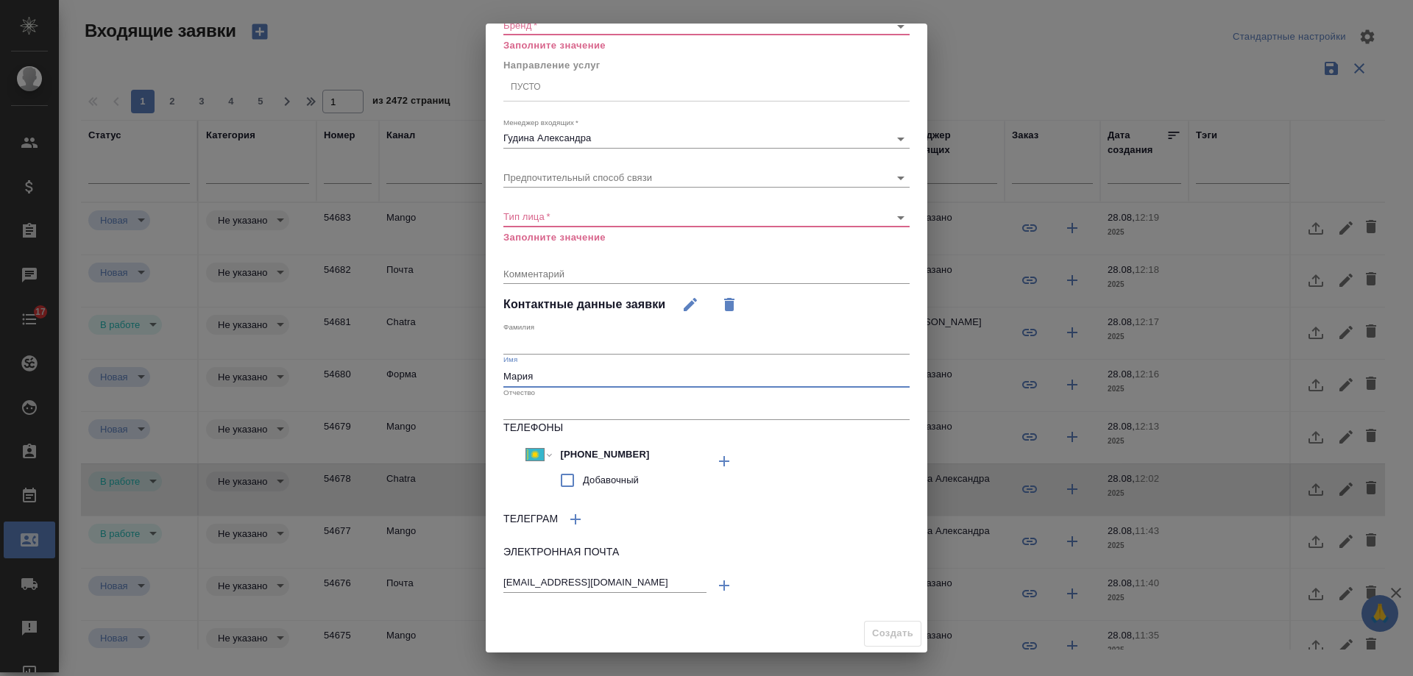
type input "Мария"
click at [549, 342] on input "text" at bounding box center [706, 344] width 406 height 21
type input "Милованова"
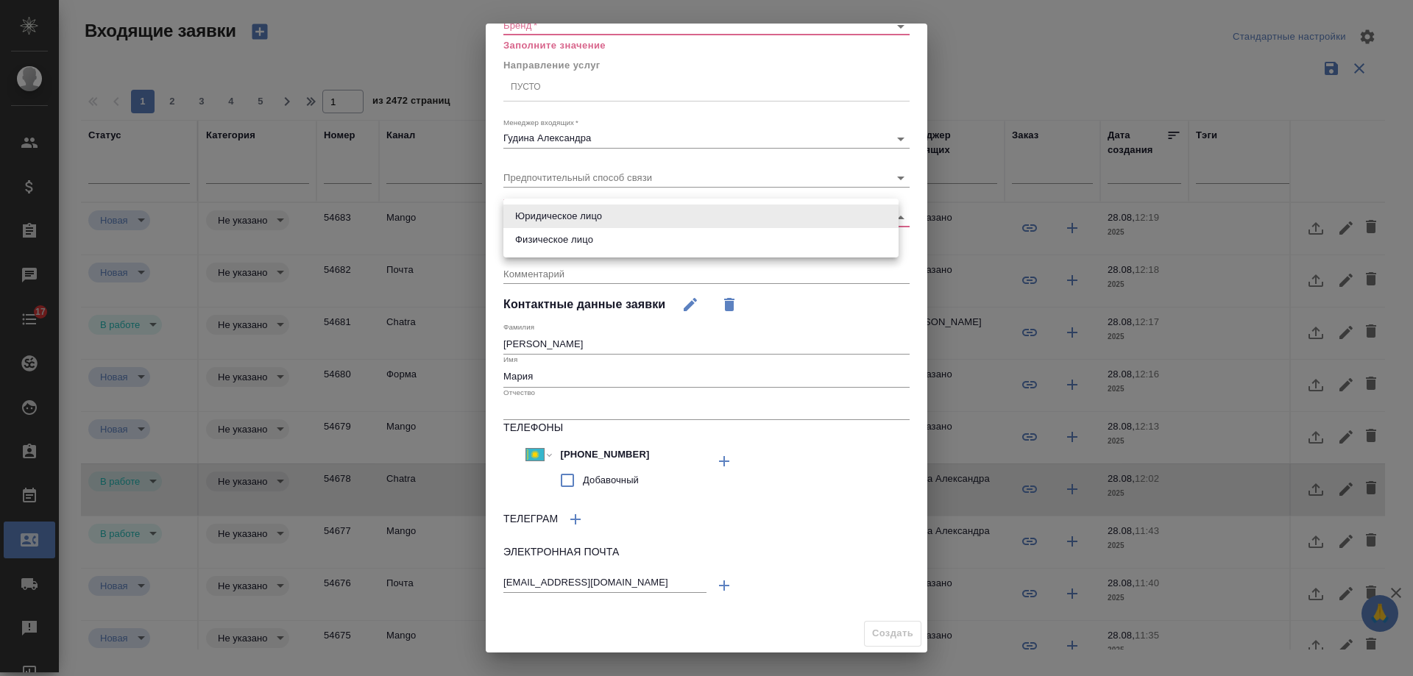
click at [595, 217] on body "🙏 .cls-1 fill:#fff; AWATERA Gudina Alexandra Клиенты Спецификации Заказы 0 Чаты…" at bounding box center [706, 338] width 1413 height 676
click at [572, 242] on li "Физическое лицо" at bounding box center [700, 240] width 395 height 24
type input "private"
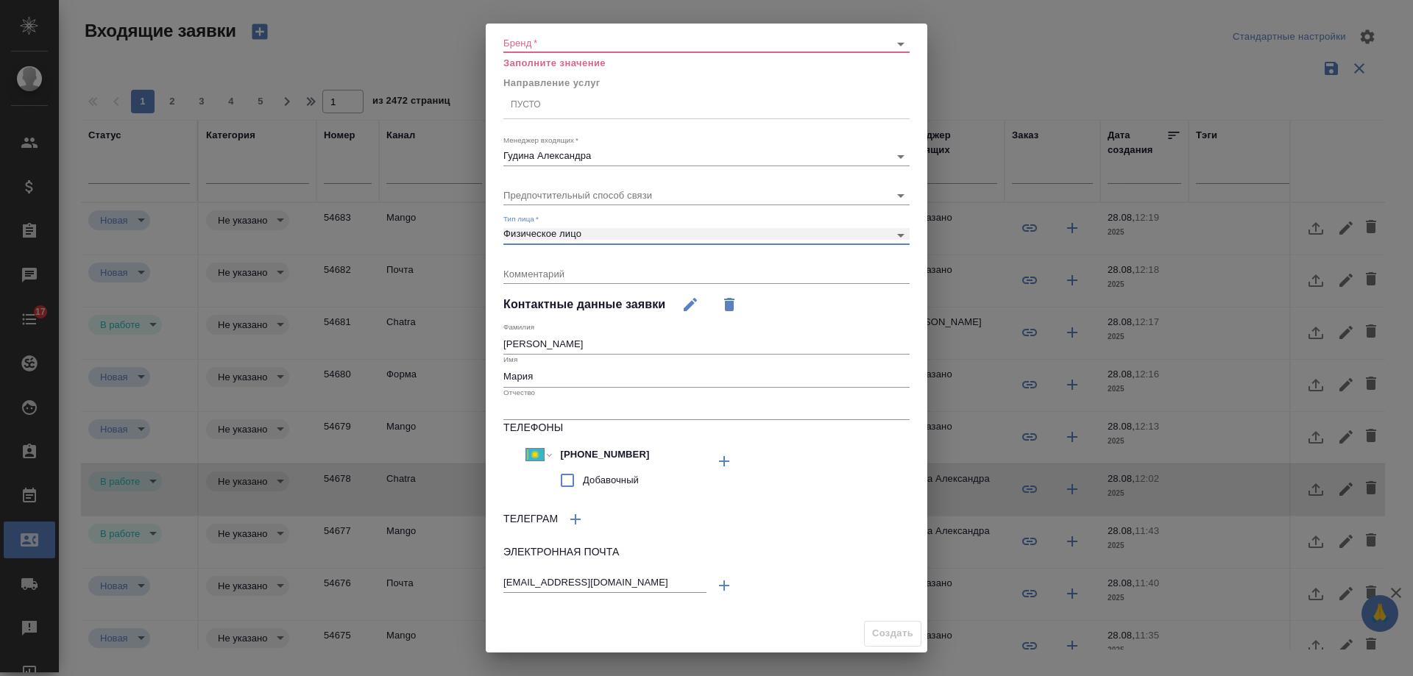
scroll to position [0, 0]
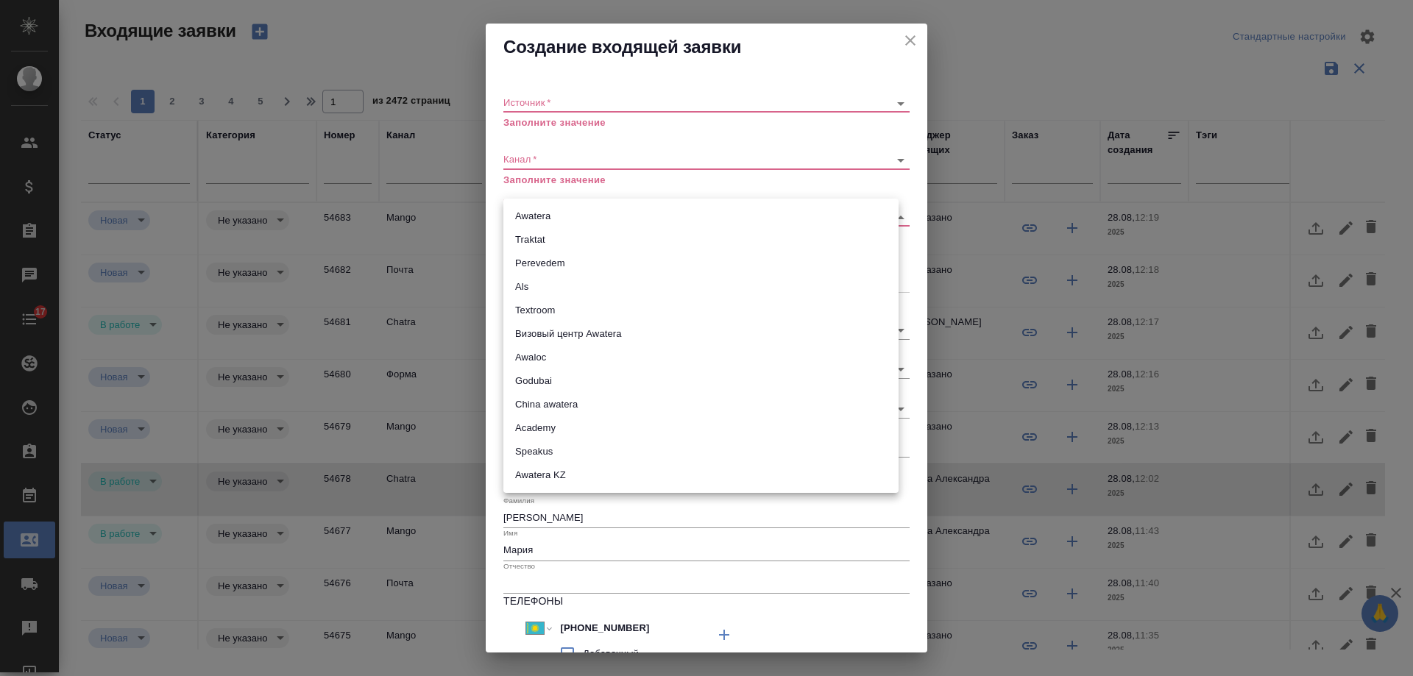
click at [569, 222] on body "🙏 .cls-1 fill:#fff; AWATERA Gudina Alexandra Клиенты Спецификации Заказы 0 Чаты…" at bounding box center [706, 338] width 1413 height 676
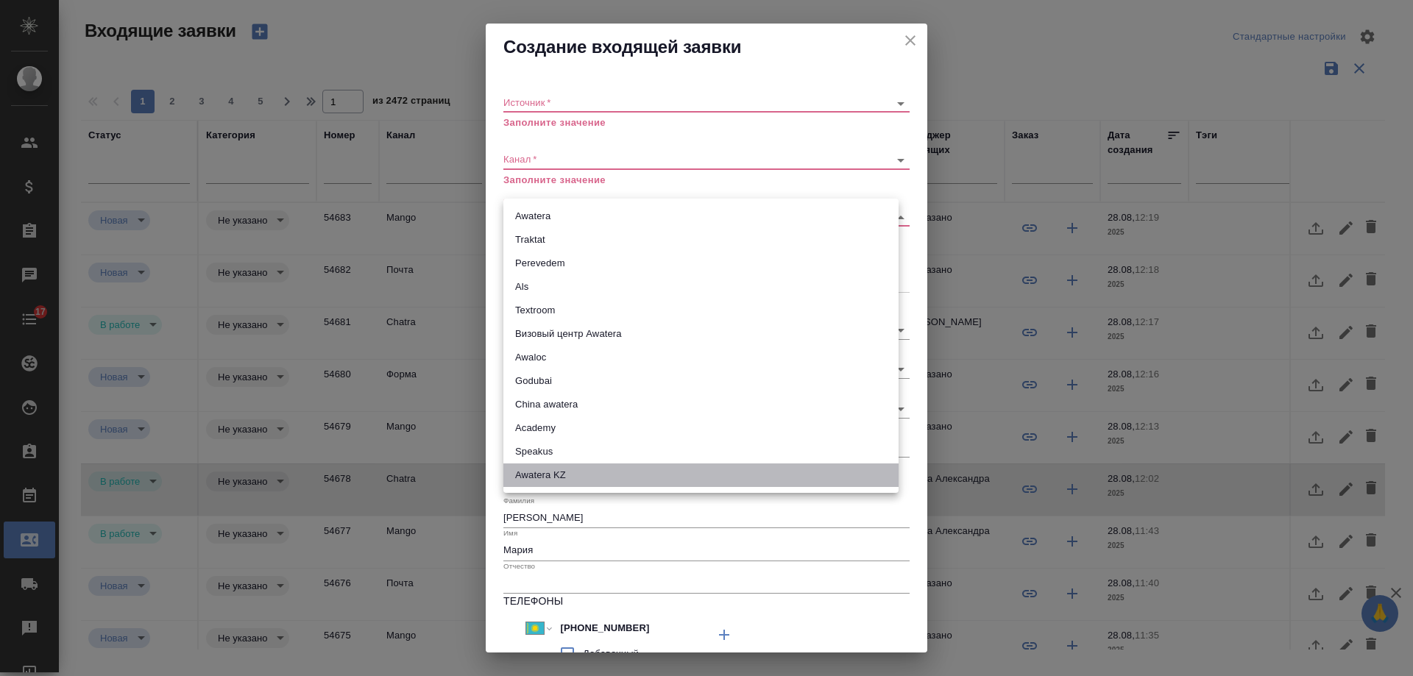
click at [545, 473] on li "Awatera KZ" at bounding box center [700, 476] width 395 height 24
type input "awateraKz"
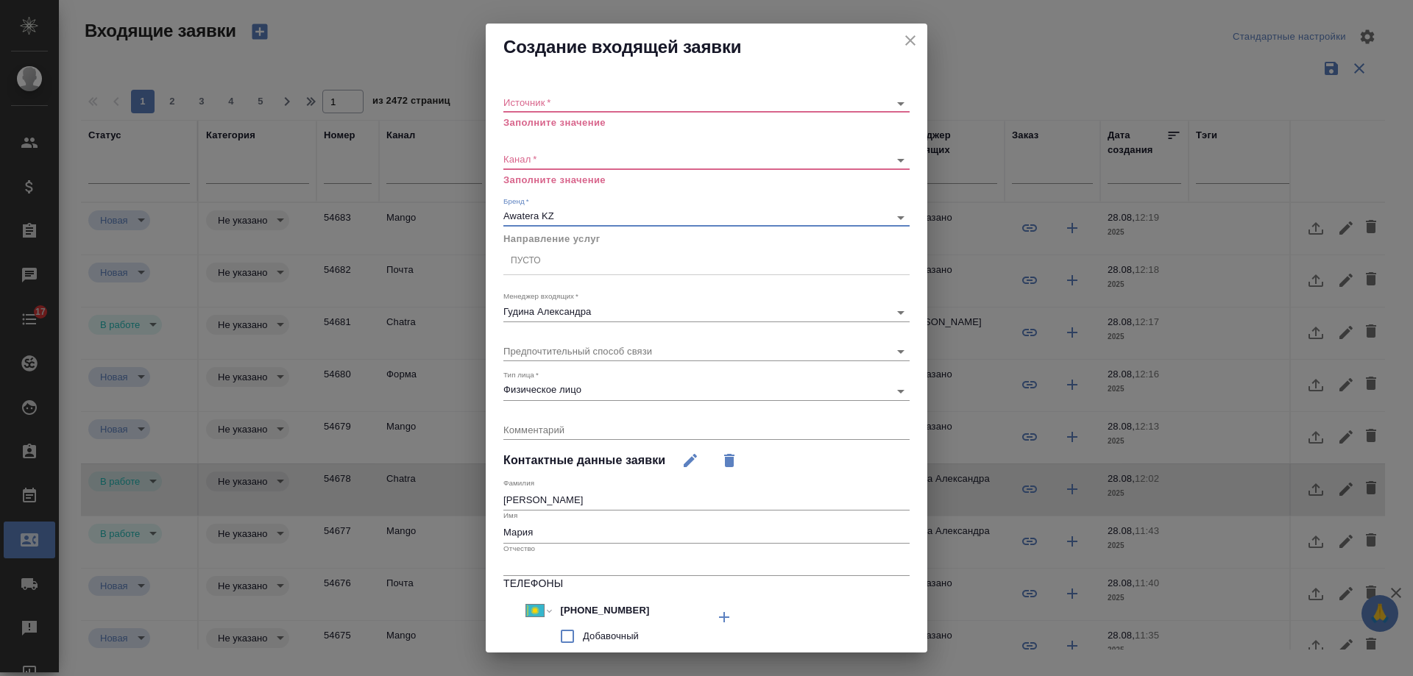
click at [527, 151] on div "​" at bounding box center [706, 160] width 406 height 18
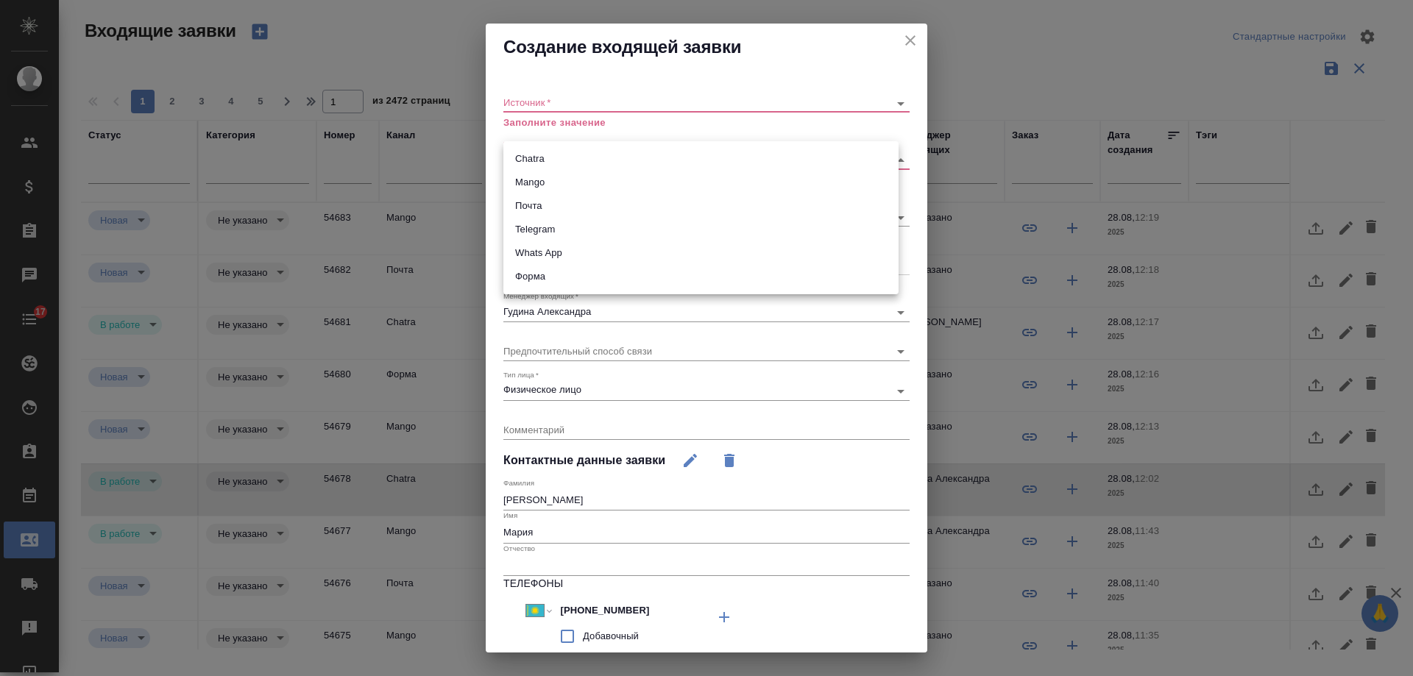
click at [532, 154] on body "🙏 .cls-1 fill:#fff; AWATERA Gudina Alexandra Клиенты Спецификации Заказы 0 Чаты…" at bounding box center [706, 338] width 1413 height 676
click at [545, 283] on li "Форма" at bounding box center [700, 277] width 395 height 24
type input "63623f8939da55ae86e7274a"
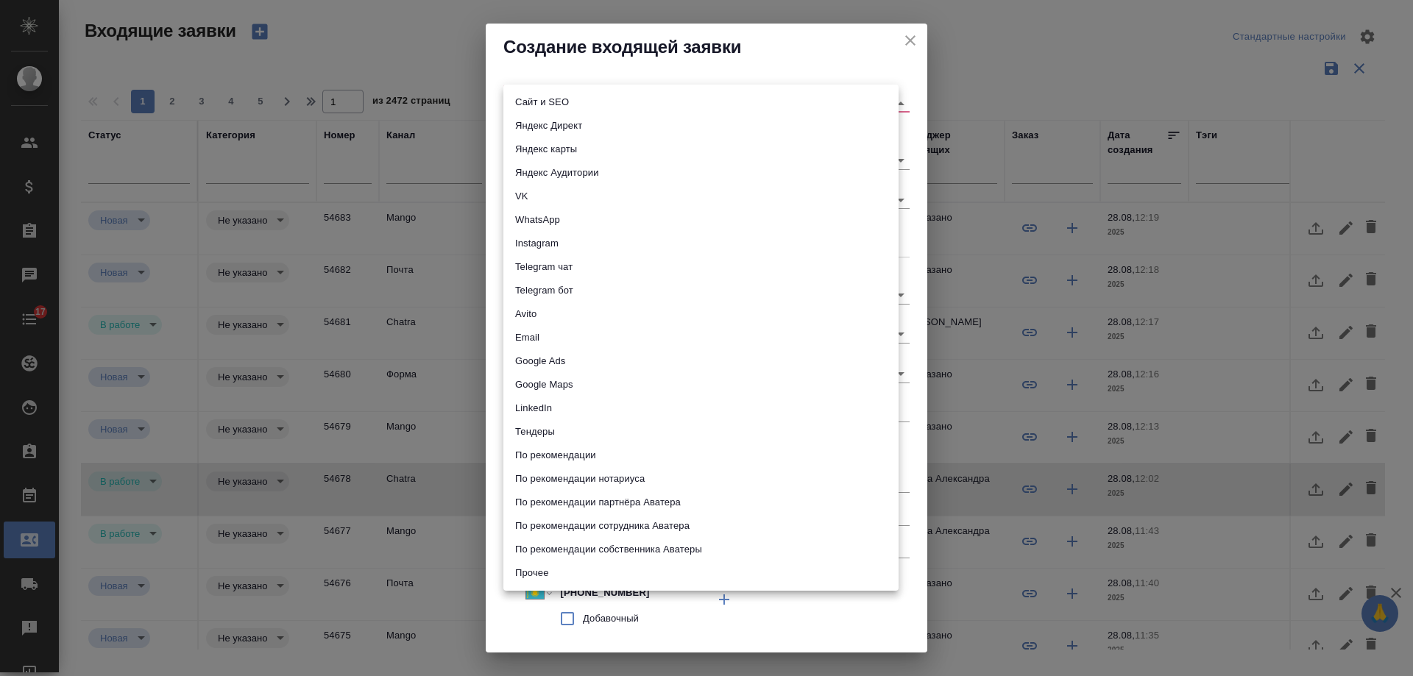
click at [542, 104] on body "🙏 .cls-1 fill:#fff; AWATERA Gudina Alexandra Клиенты Спецификации Заказы 0 Чаты…" at bounding box center [706, 338] width 1413 height 676
click at [547, 105] on li "Сайт и SEO" at bounding box center [700, 103] width 395 height 24
type input "seo"
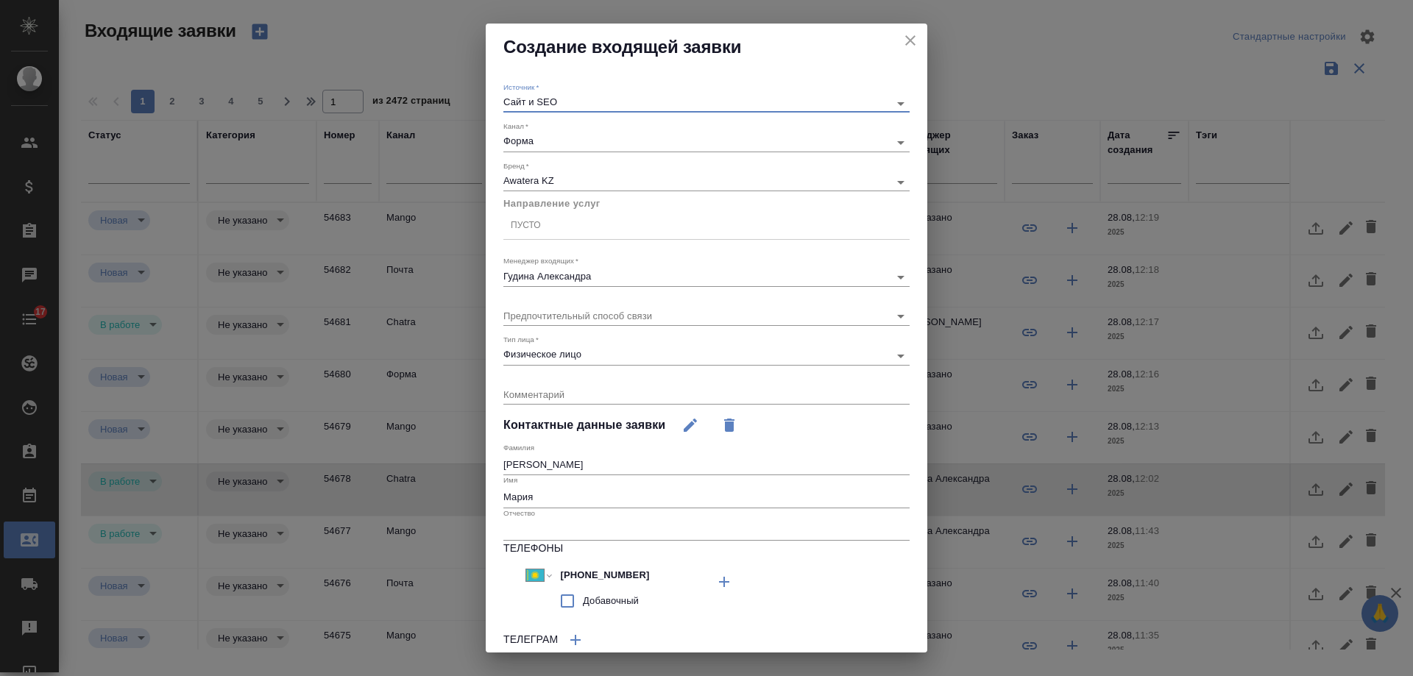
click at [533, 216] on div "Пусто" at bounding box center [706, 225] width 406 height 21
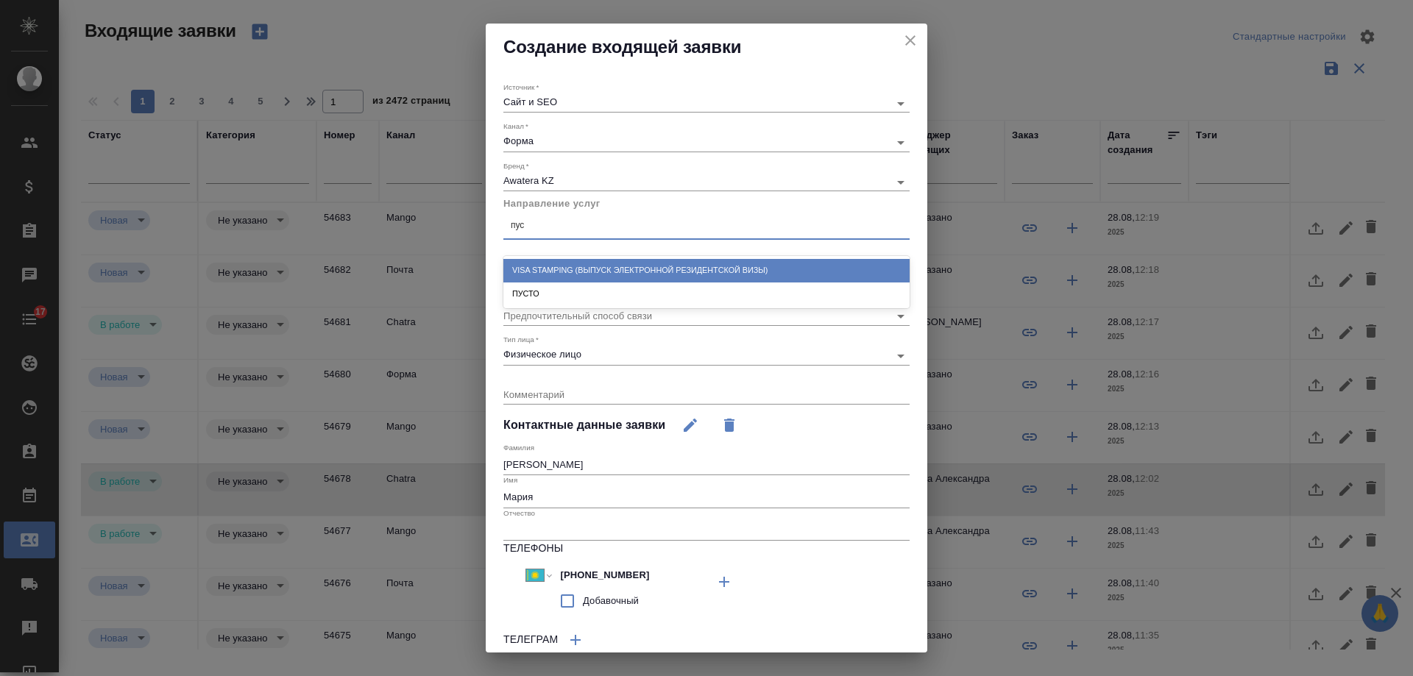
type input "пуст"
click at [559, 258] on div "ПУСТО" at bounding box center [706, 270] width 406 height 29
click at [559, 276] on div "ПУСТО" at bounding box center [706, 270] width 406 height 23
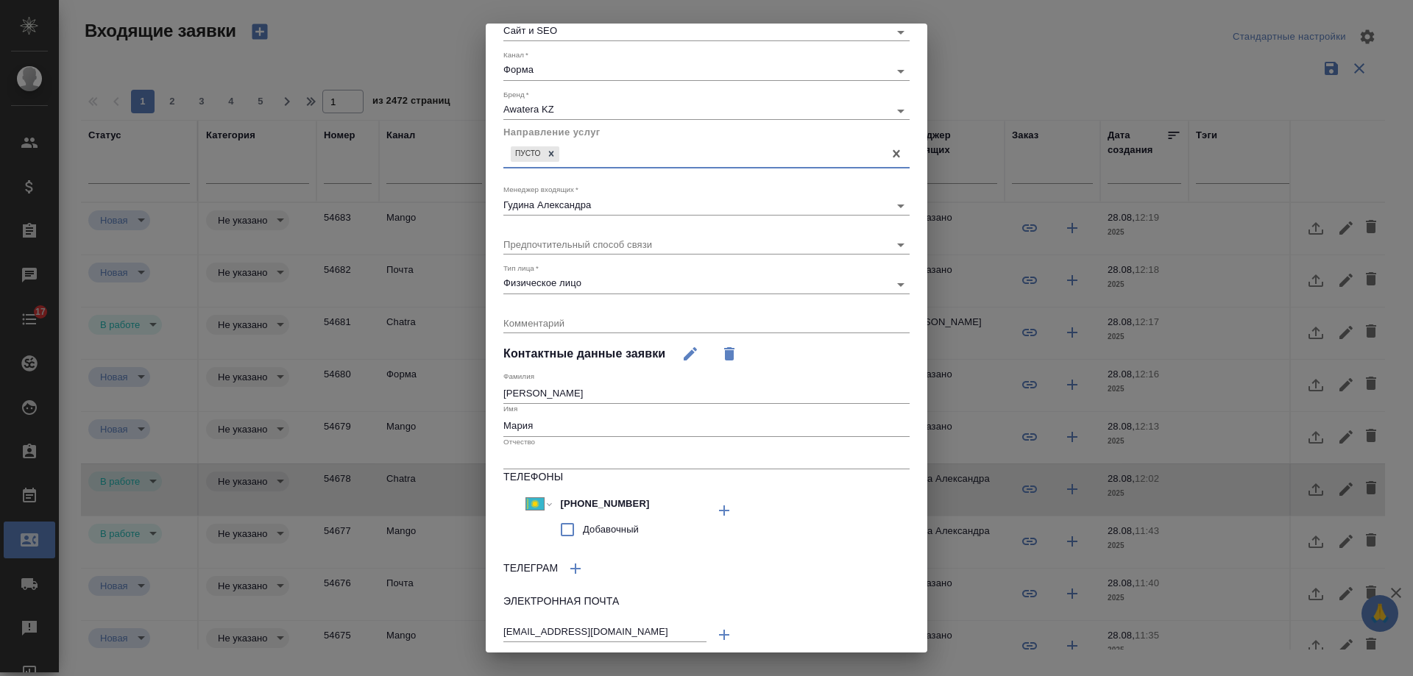
scroll to position [121, 0]
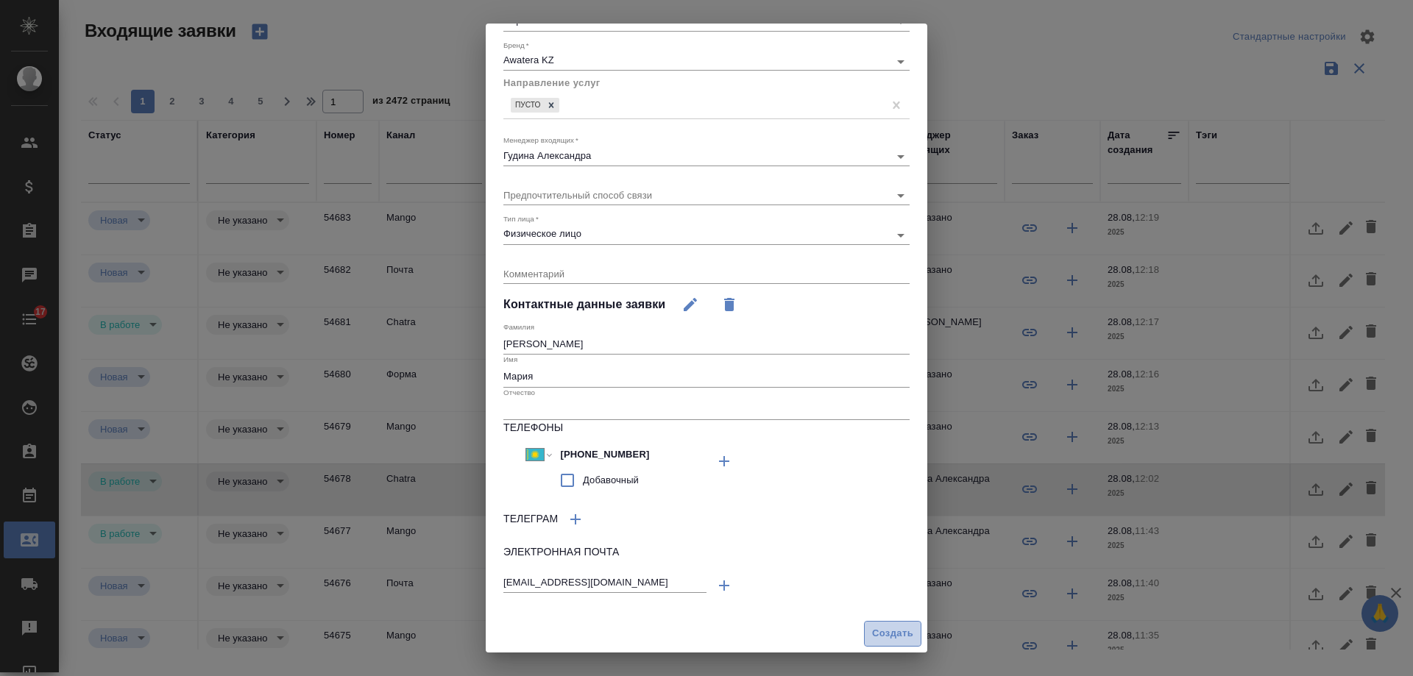
click at [890, 640] on span "Создать" at bounding box center [892, 634] width 41 height 17
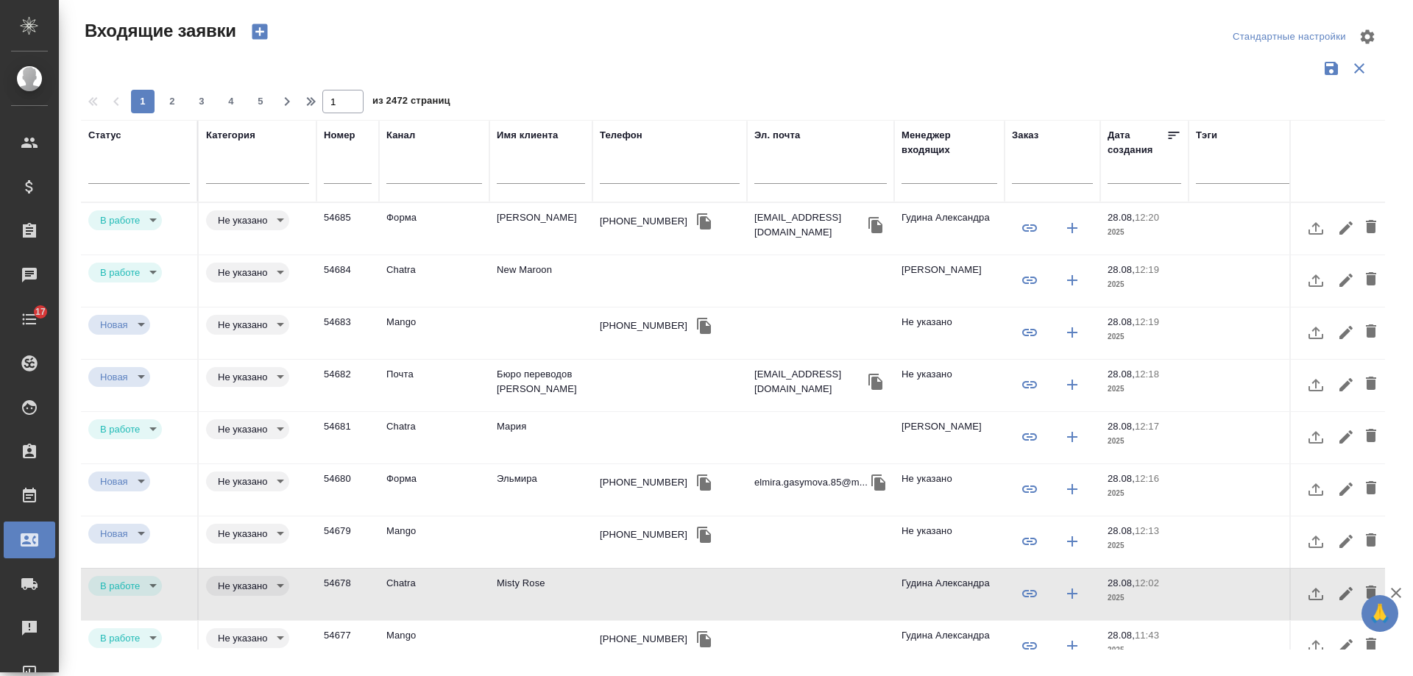
click at [526, 226] on td "[PERSON_NAME]" at bounding box center [540, 229] width 103 height 52
click at [525, 226] on td "[PERSON_NAME]" at bounding box center [540, 229] width 103 height 52
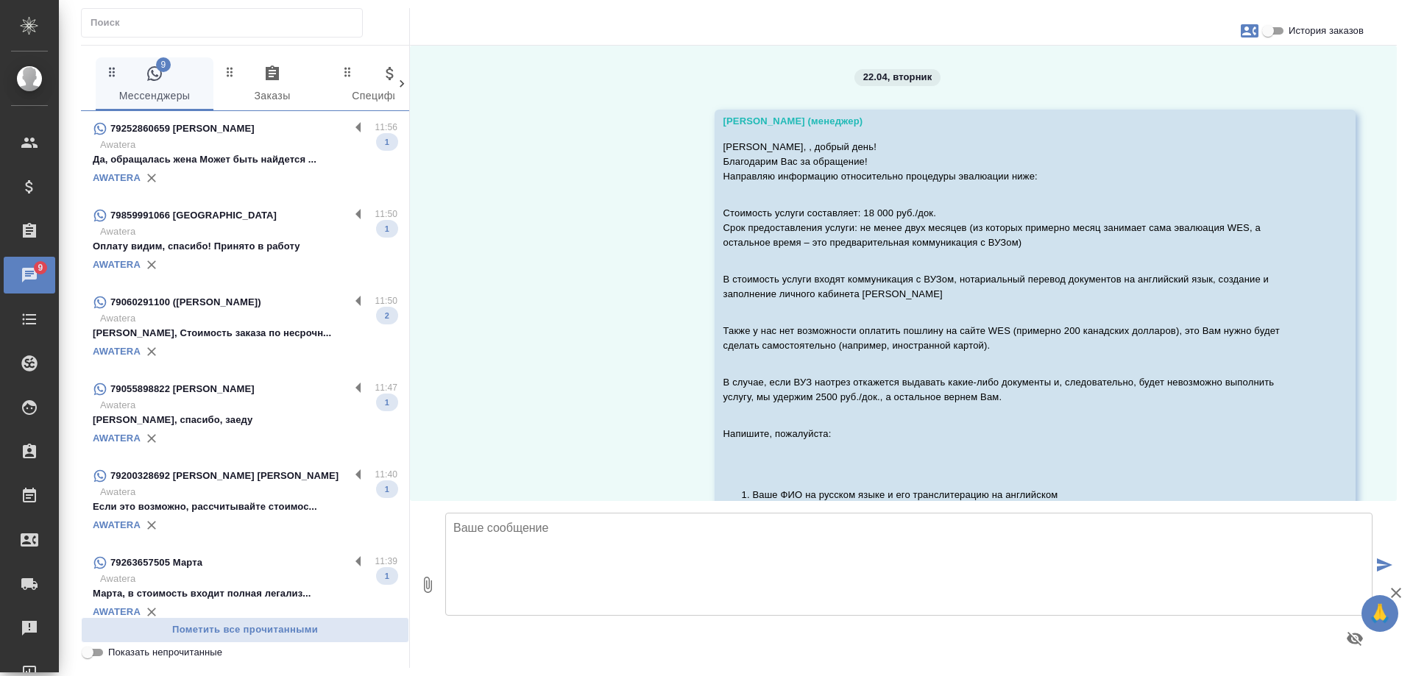
scroll to position [22303, 0]
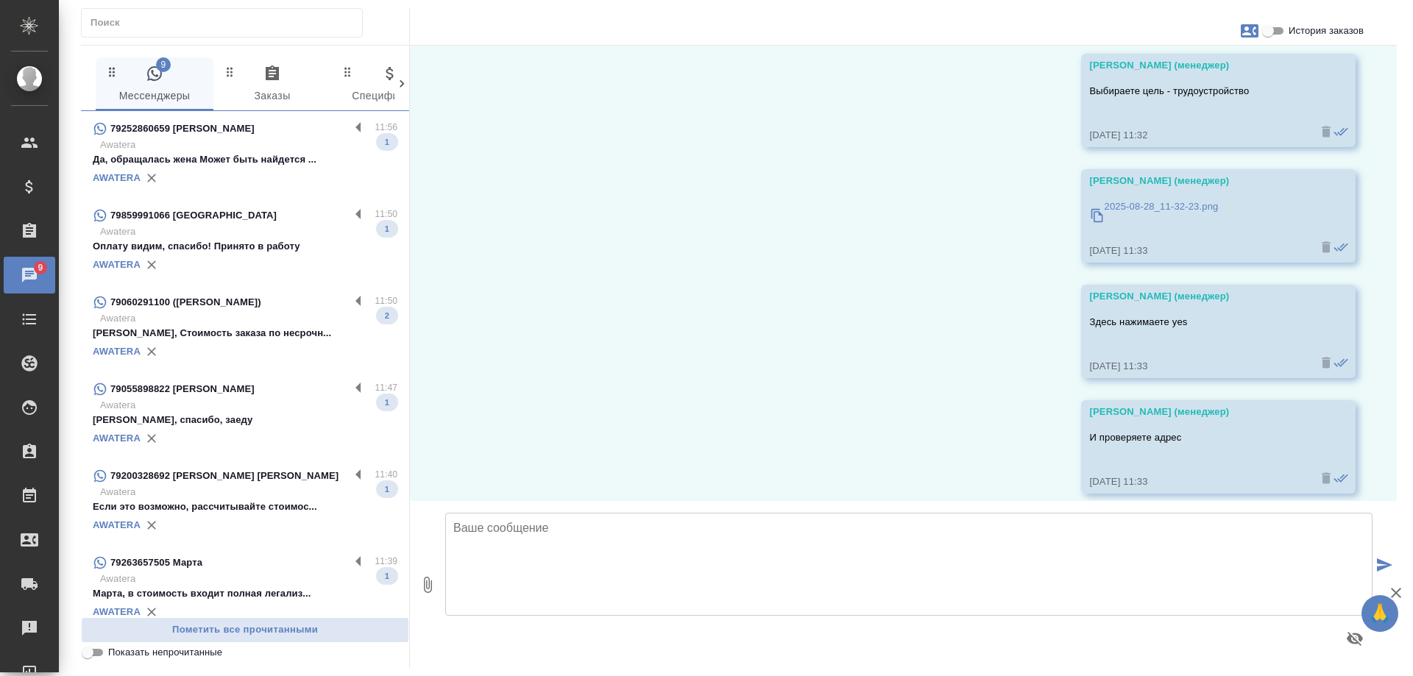
click at [251, 148] on p "Awatera" at bounding box center [248, 145] width 297 height 15
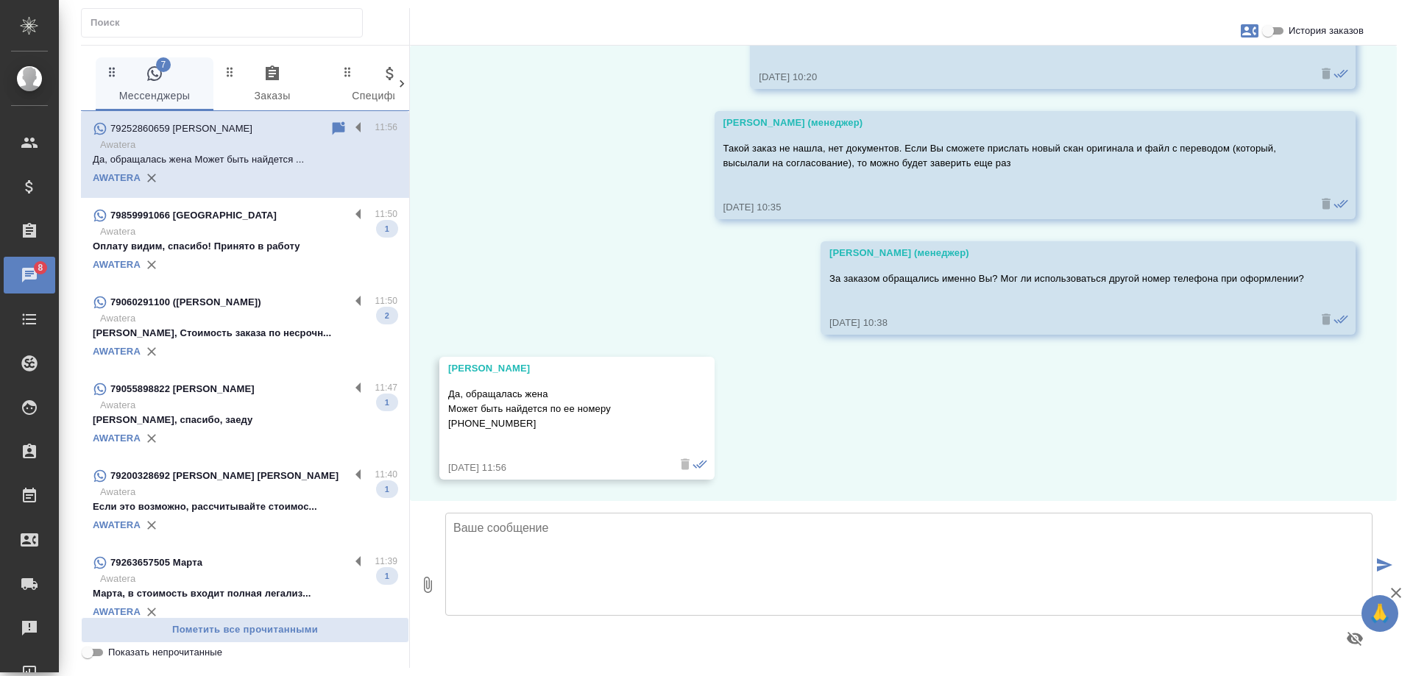
scroll to position [2768, 0]
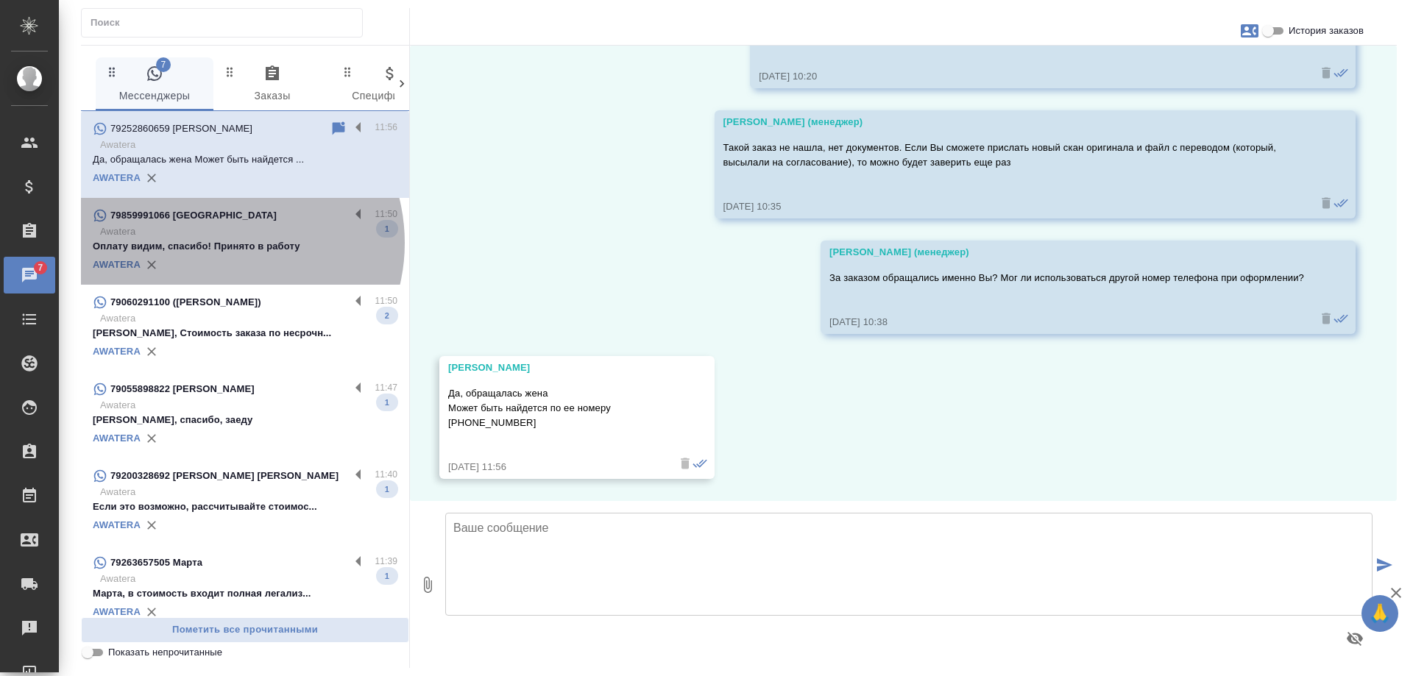
click at [219, 243] on p "Оплату видим, спасибо! Принято в работу" at bounding box center [245, 246] width 305 height 15
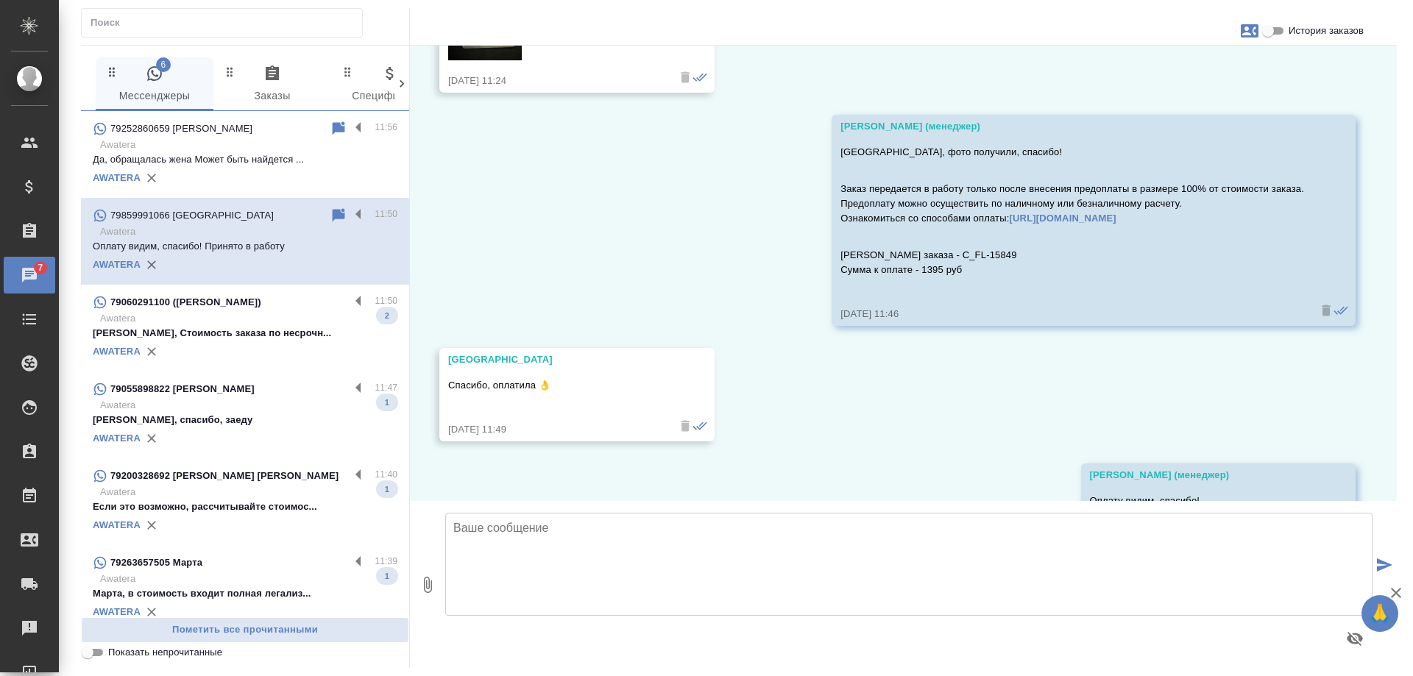
scroll to position [5930, 0]
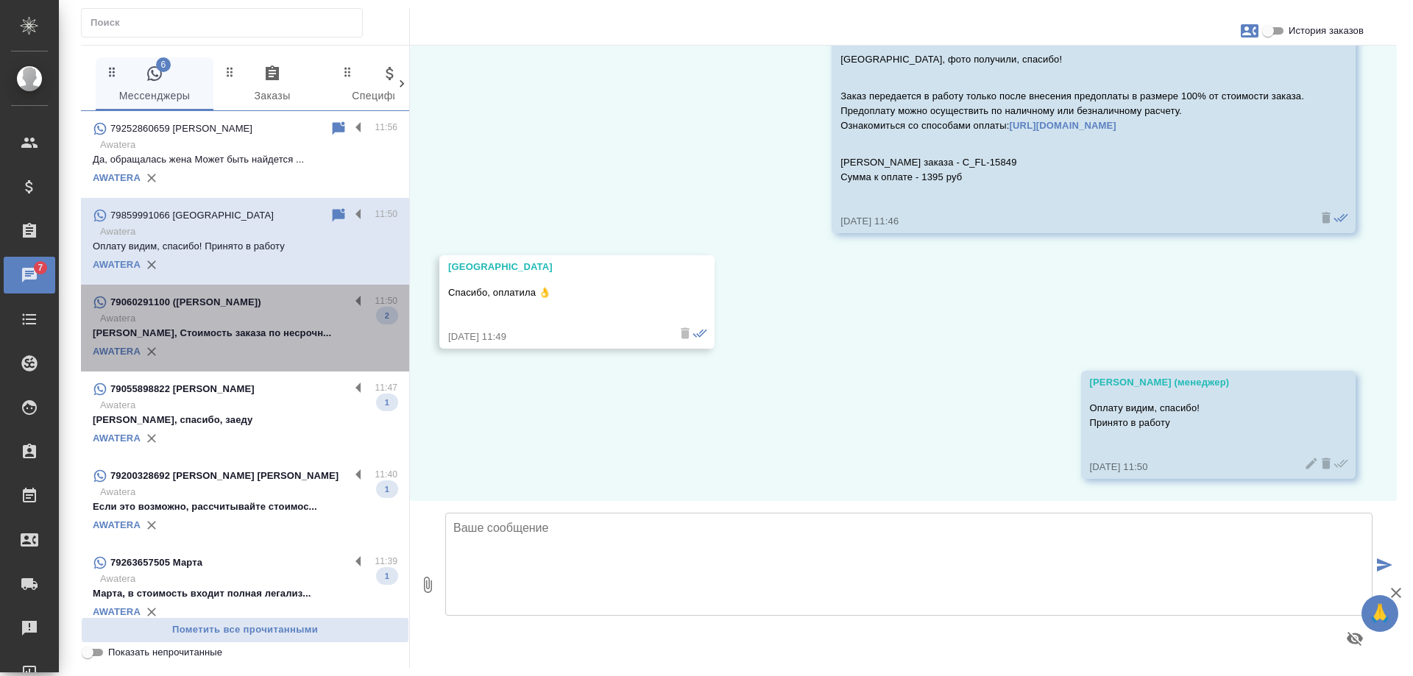
click at [280, 324] on p "Awatera" at bounding box center [248, 318] width 297 height 15
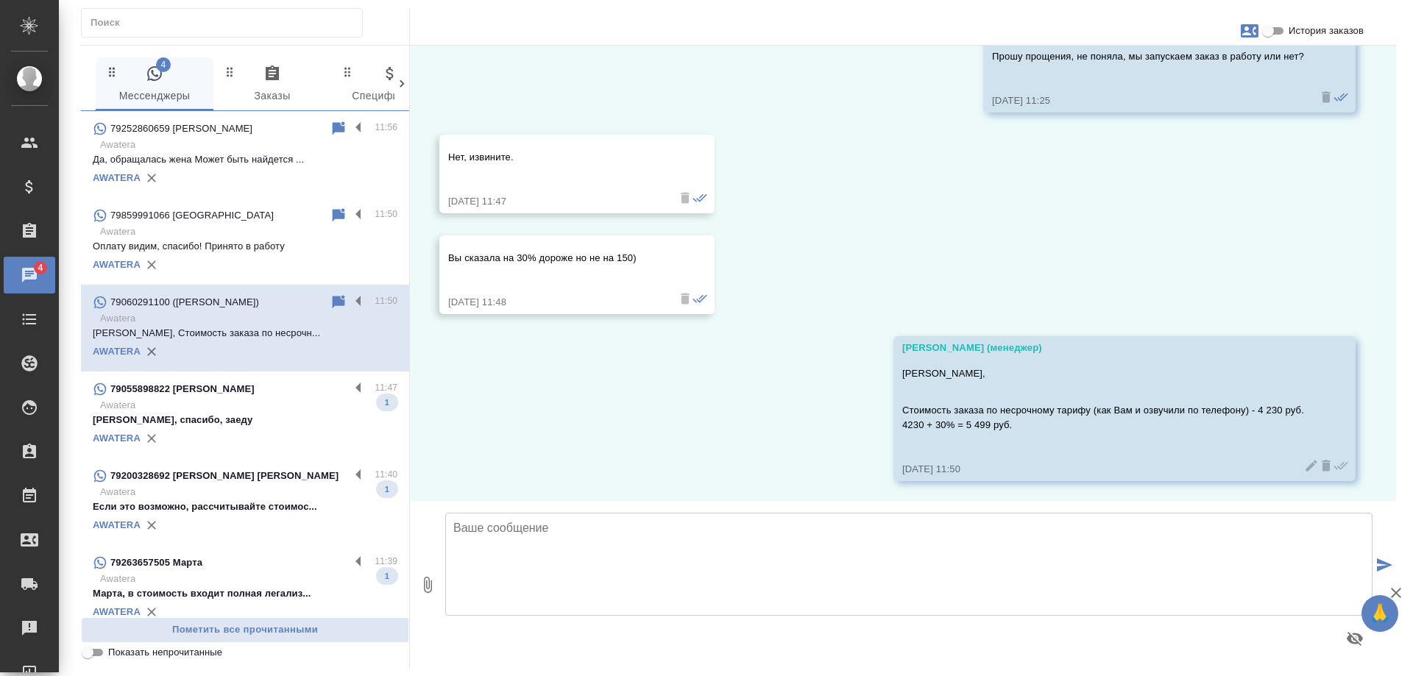
scroll to position [1371, 0]
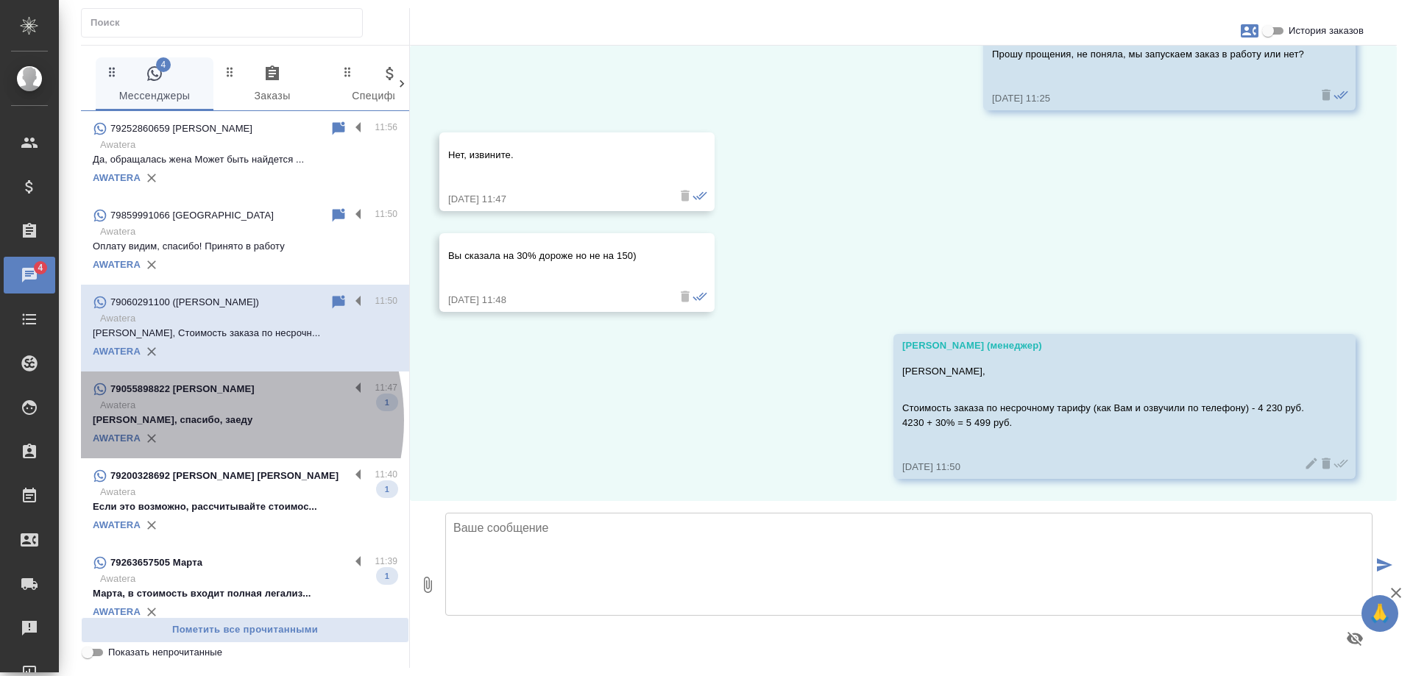
click at [179, 420] on p "Хорошо, спасибо, заеду" at bounding box center [245, 420] width 305 height 15
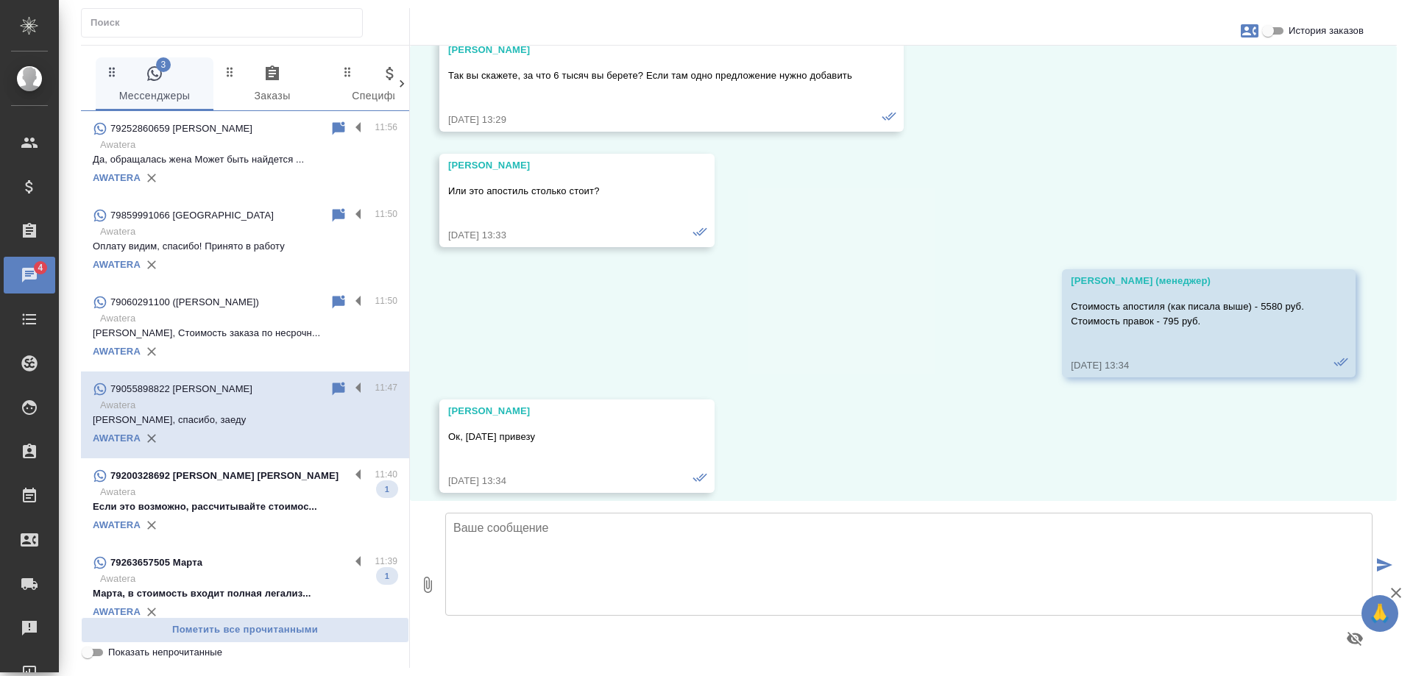
scroll to position [13636, 0]
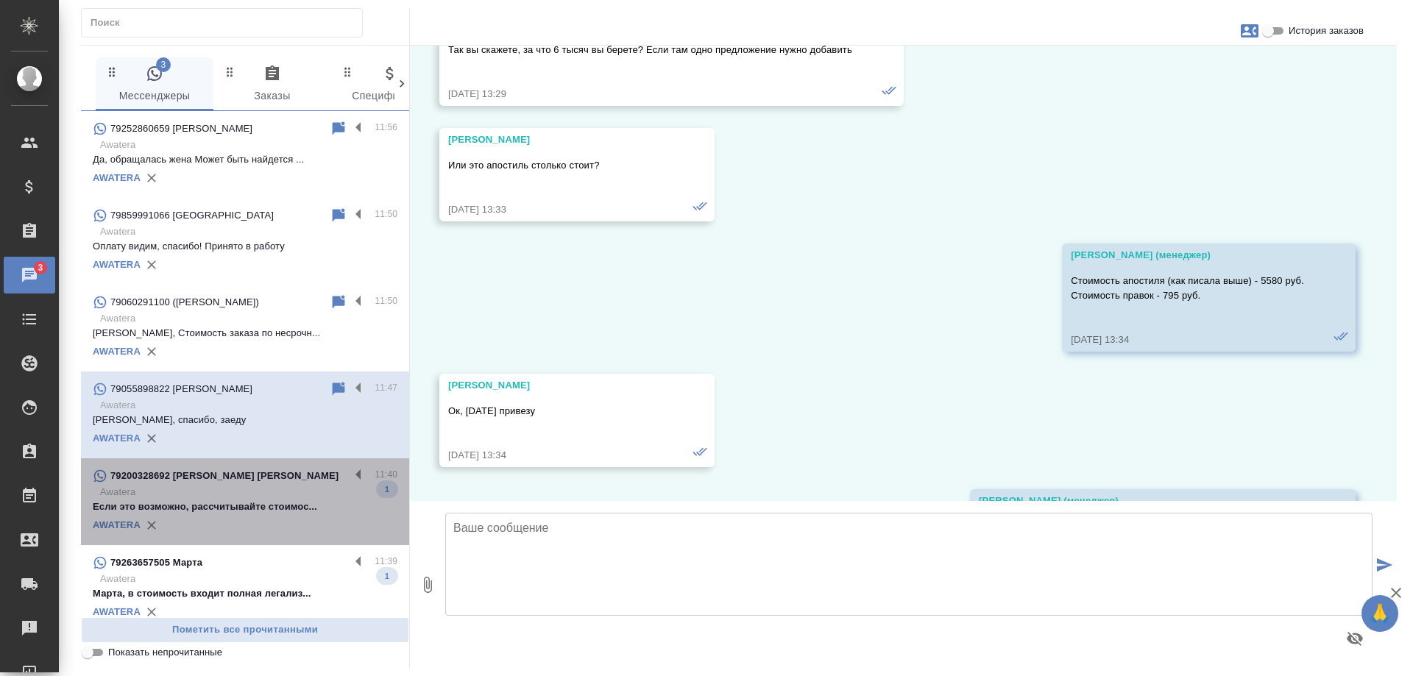
click at [247, 503] on p "Если это возможно, рассчитывайте стоимос..." at bounding box center [245, 507] width 305 height 15
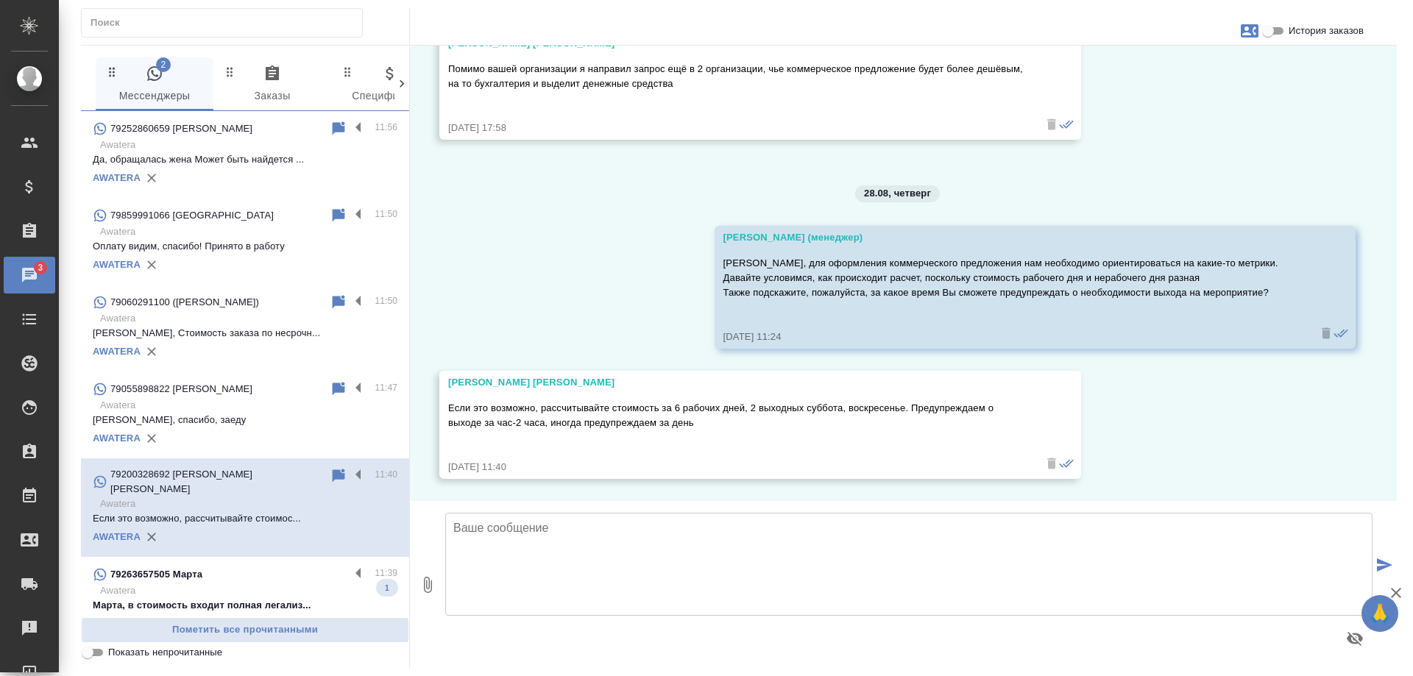
scroll to position [1685, 0]
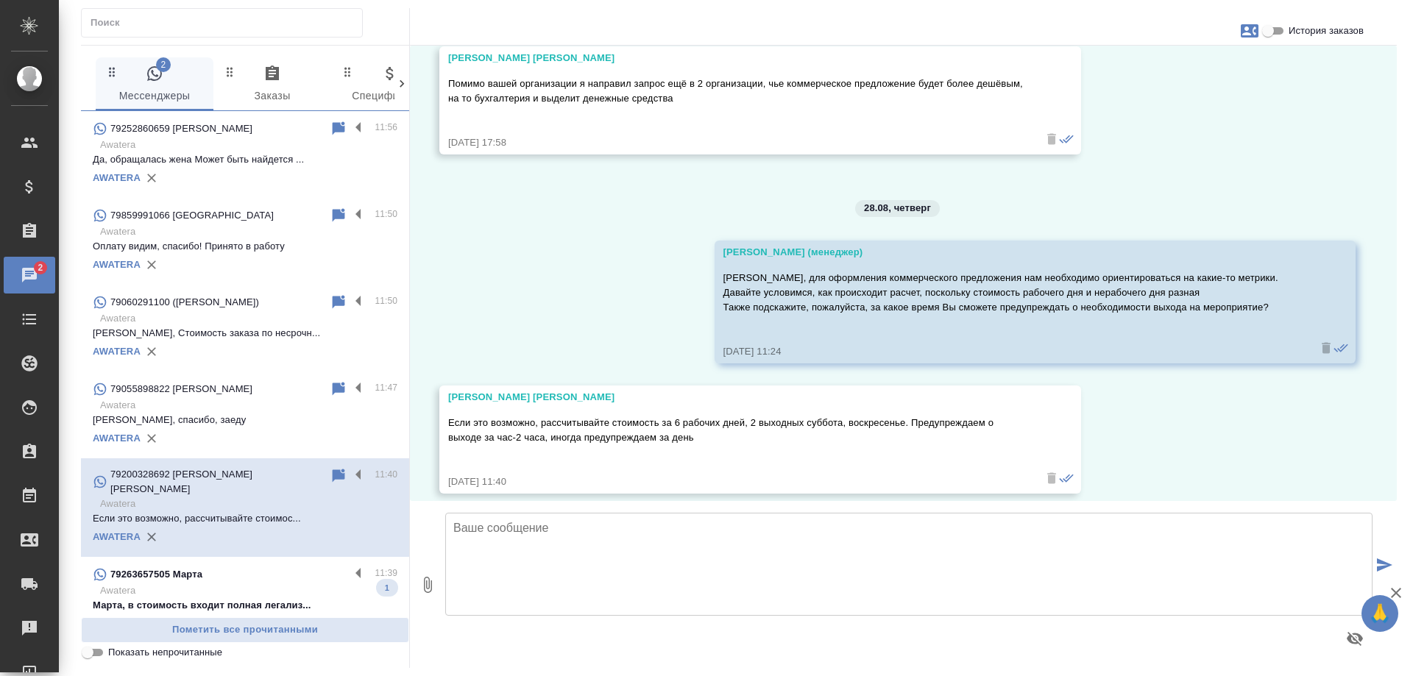
click at [270, 598] on p "Марта, в стоимость входит полная легализ..." at bounding box center [245, 605] width 305 height 15
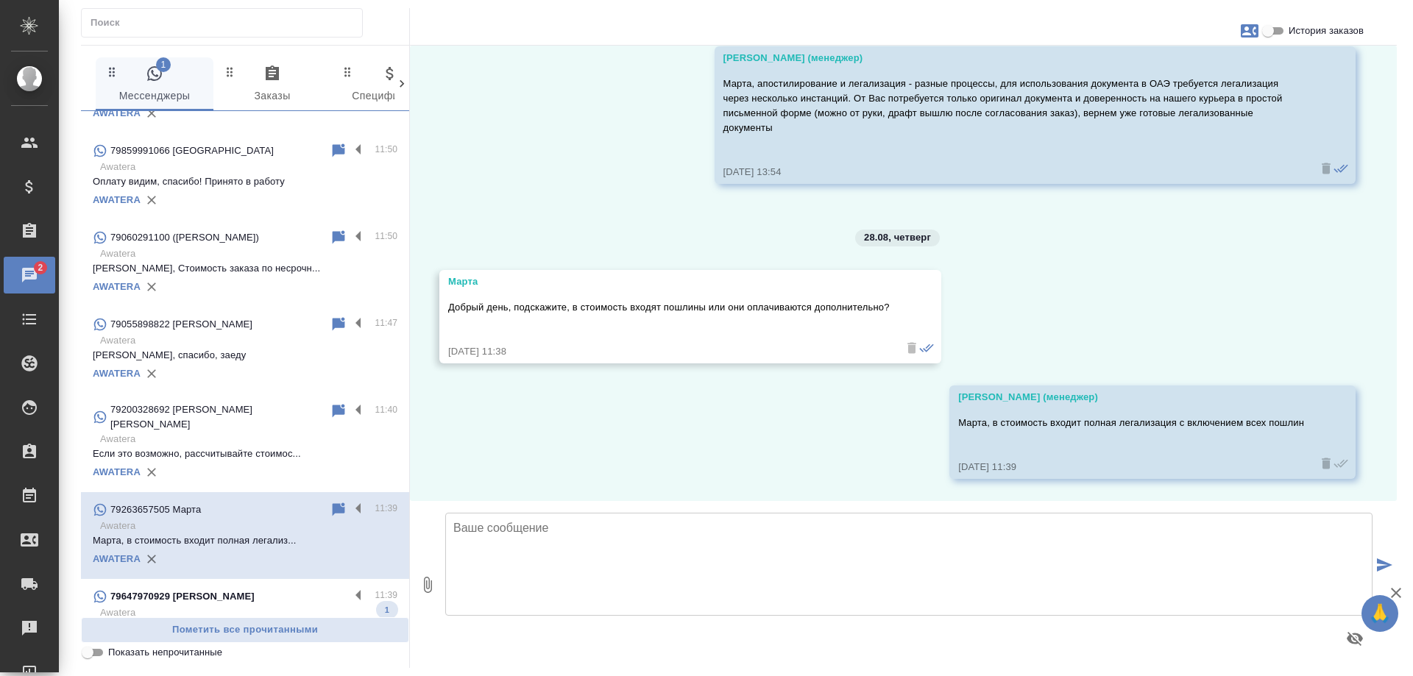
scroll to position [147, 0]
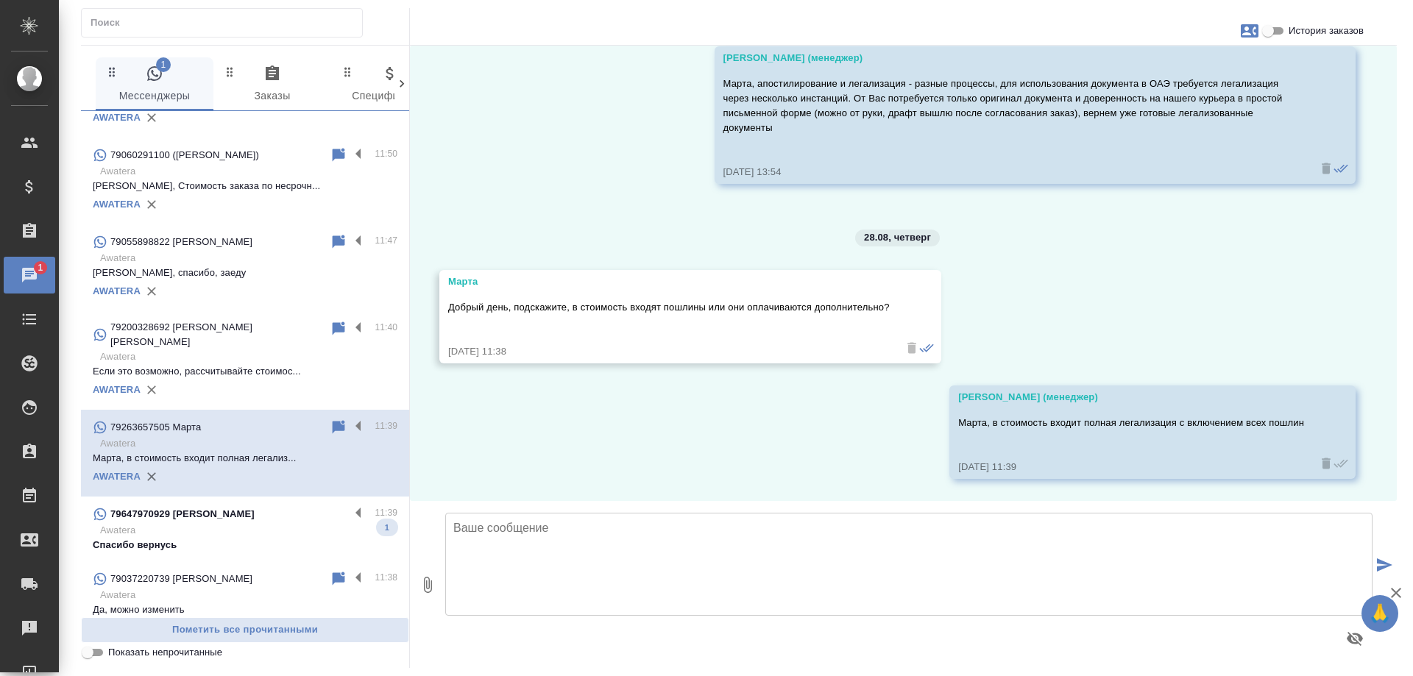
click at [1276, 26] on input "История заказов" at bounding box center [1268, 31] width 53 height 18
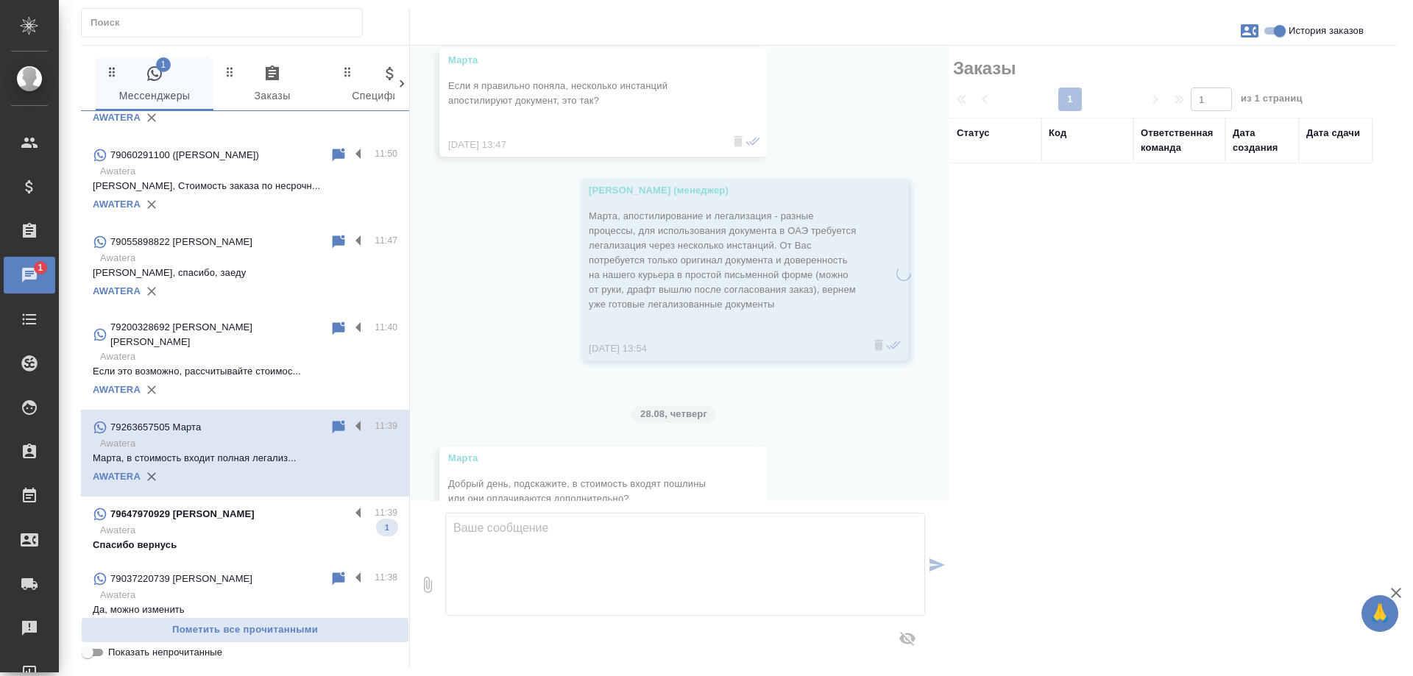
scroll to position [965, 0]
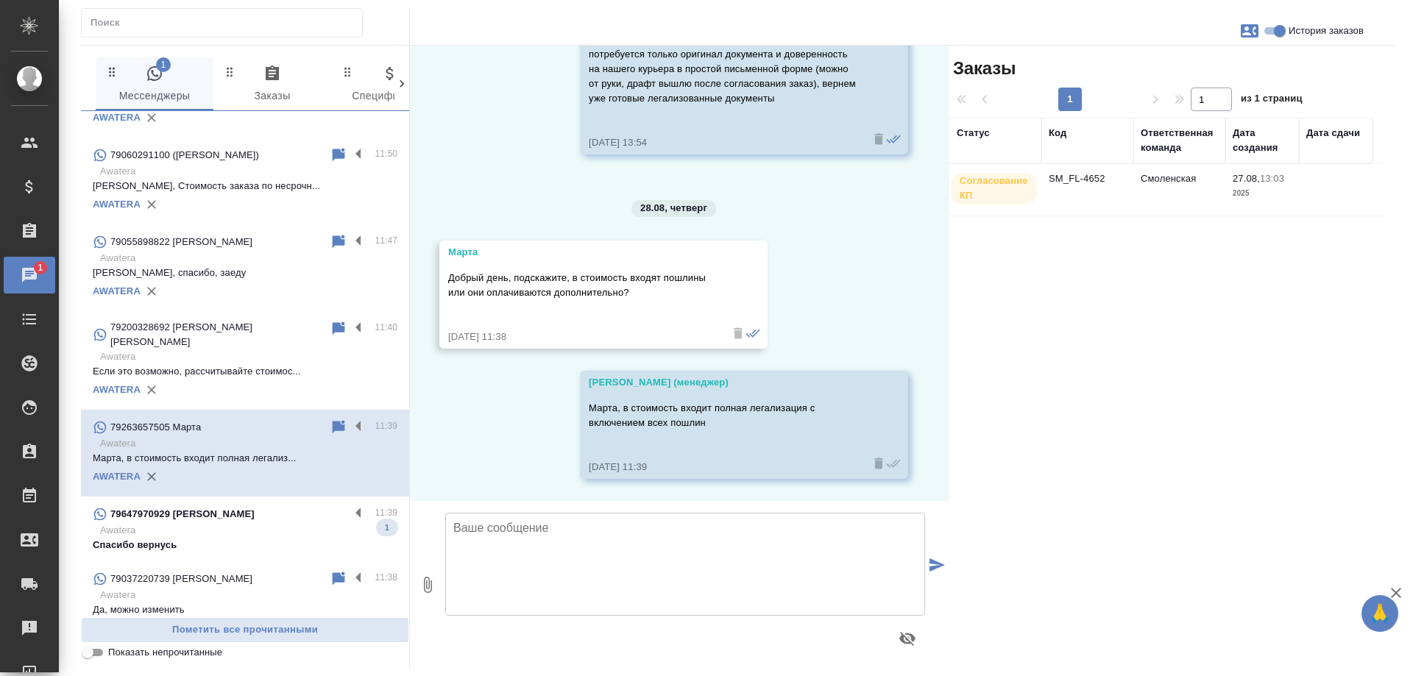
click at [1276, 26] on input "История заказов" at bounding box center [1279, 31] width 53 height 18
checkbox input "false"
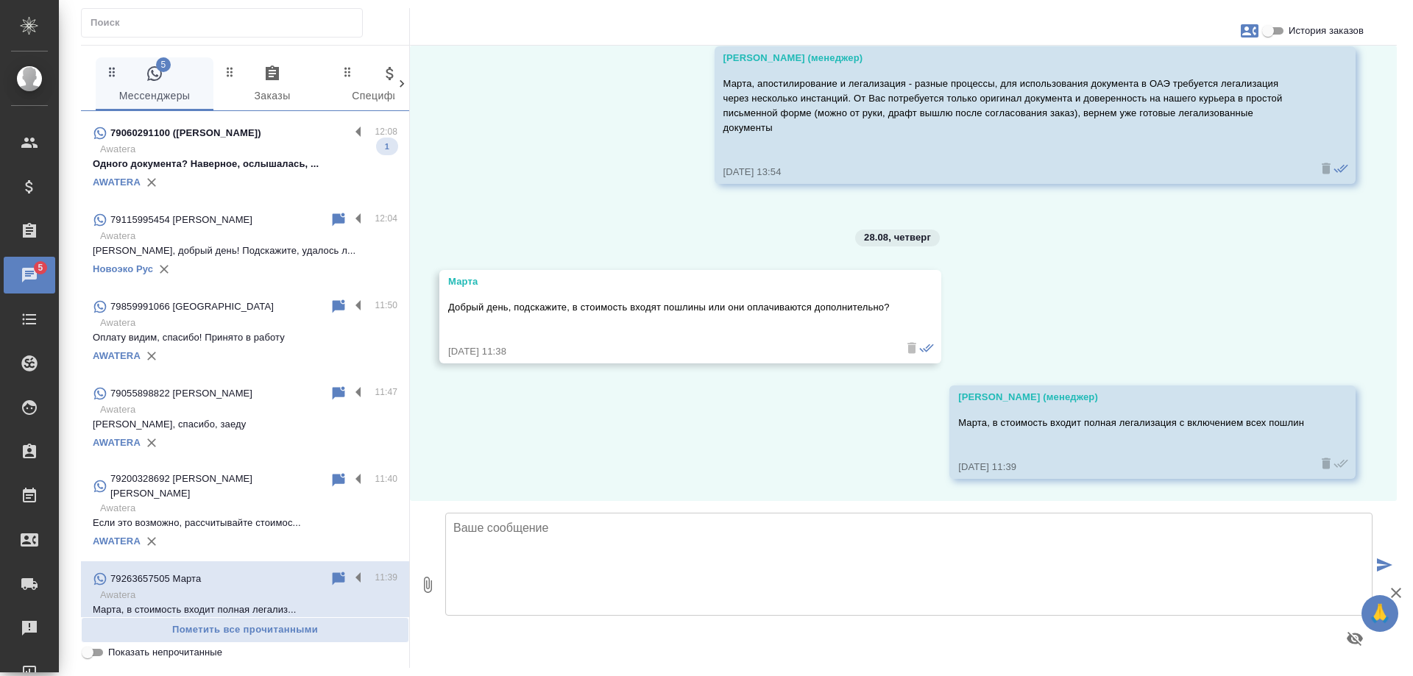
scroll to position [82, 0]
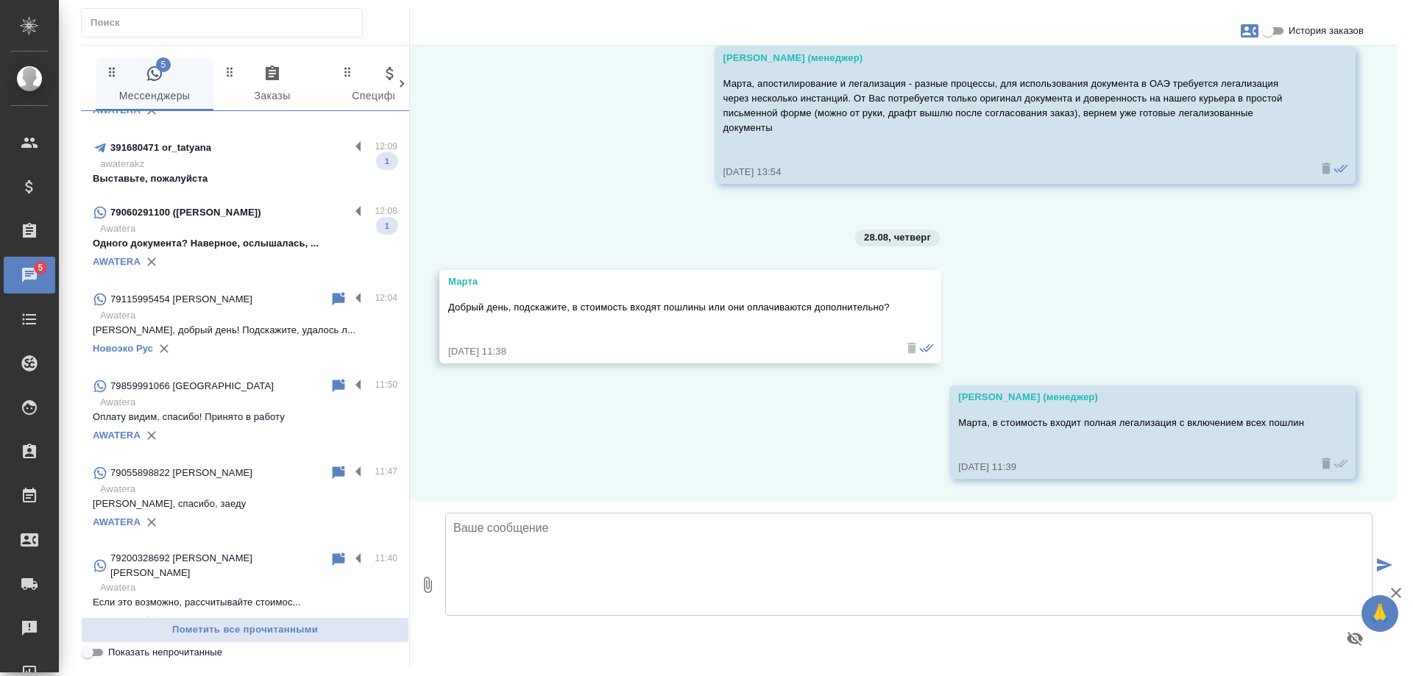
click at [275, 157] on p "awaterakz" at bounding box center [248, 164] width 297 height 15
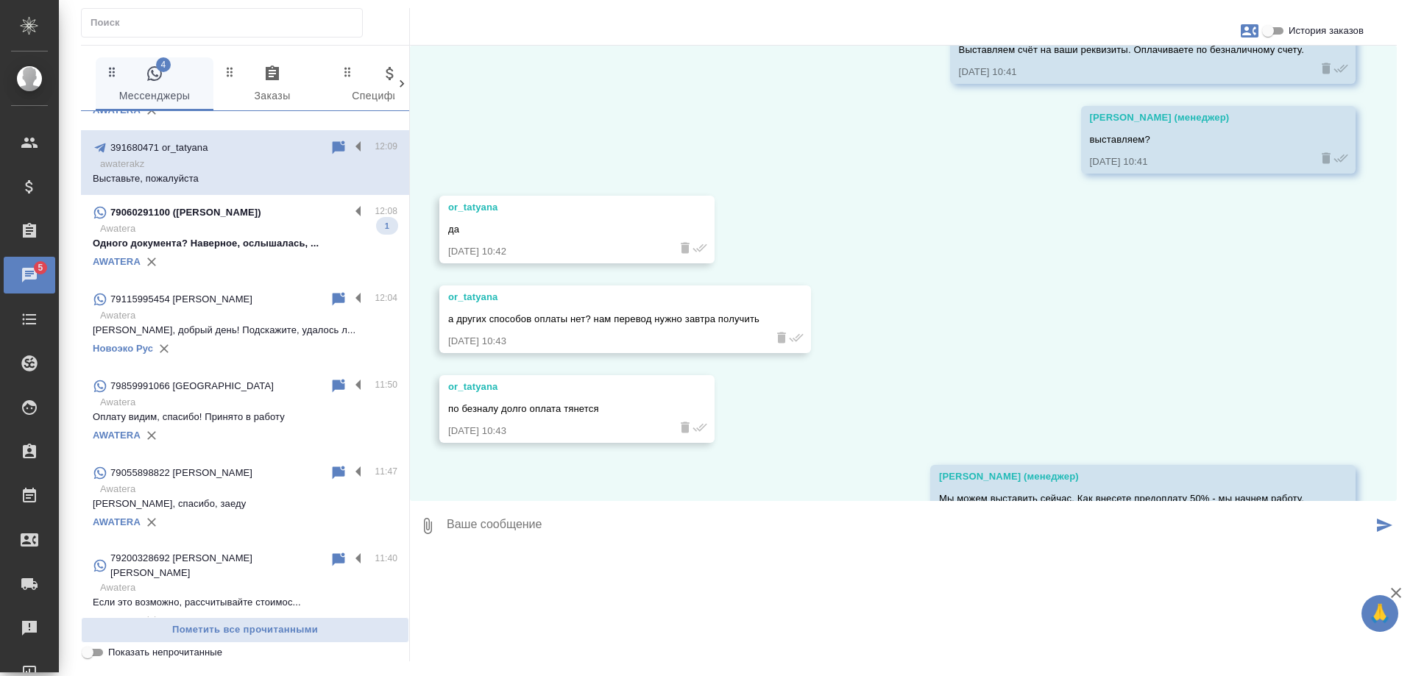
scroll to position [2356, 0]
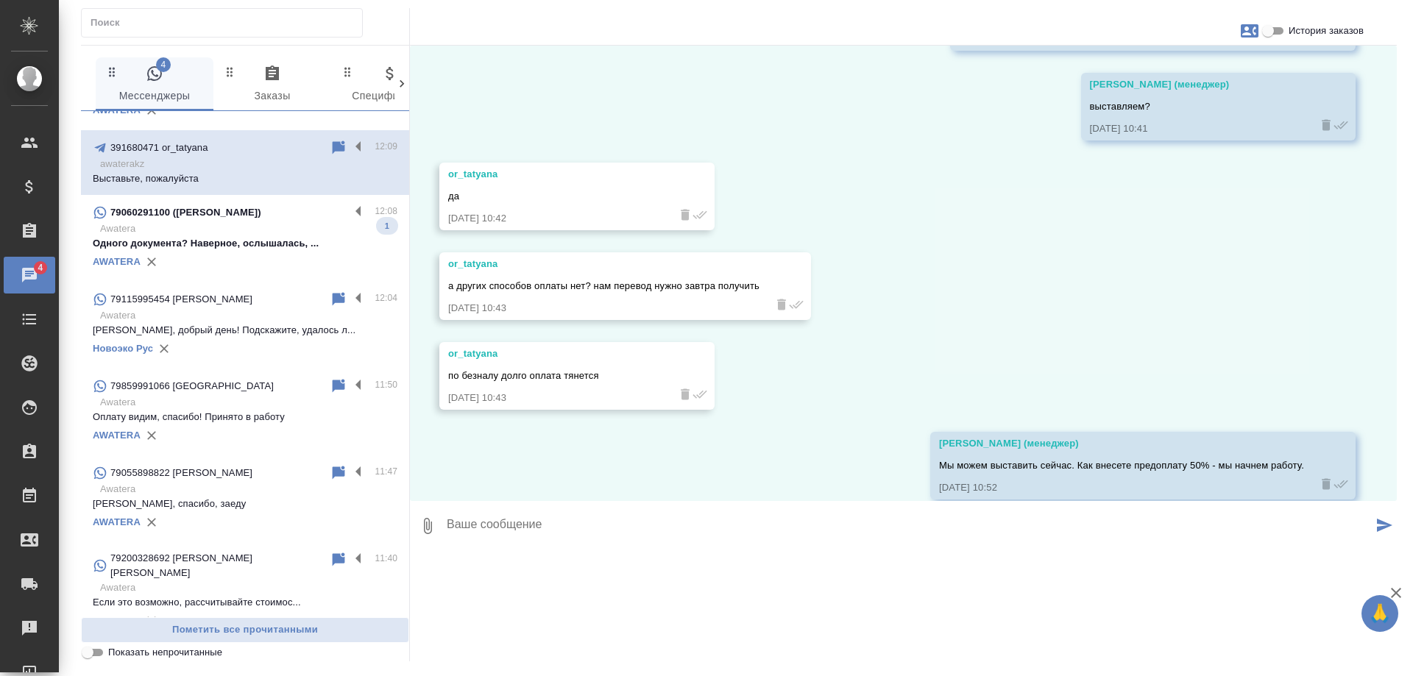
click at [211, 236] on p "Одного документа? Наверное, ослышалась, ..." at bounding box center [245, 243] width 305 height 15
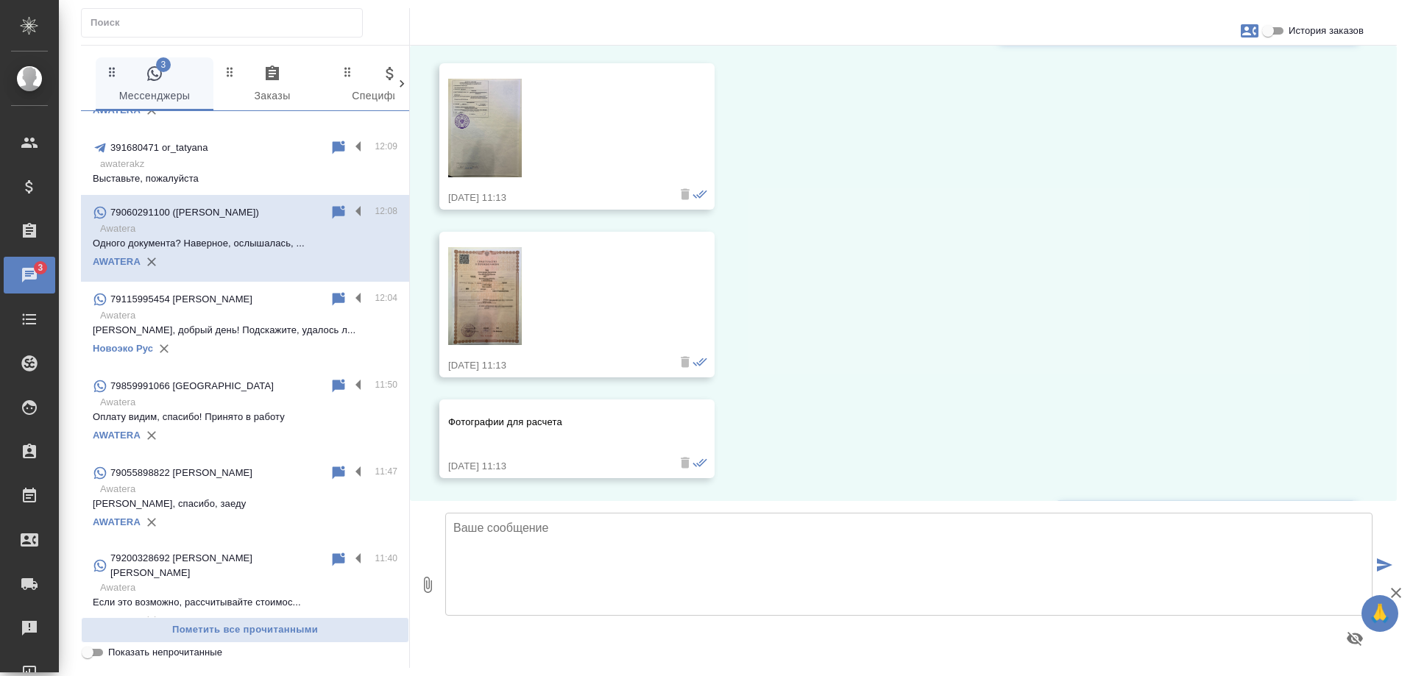
scroll to position [0, 0]
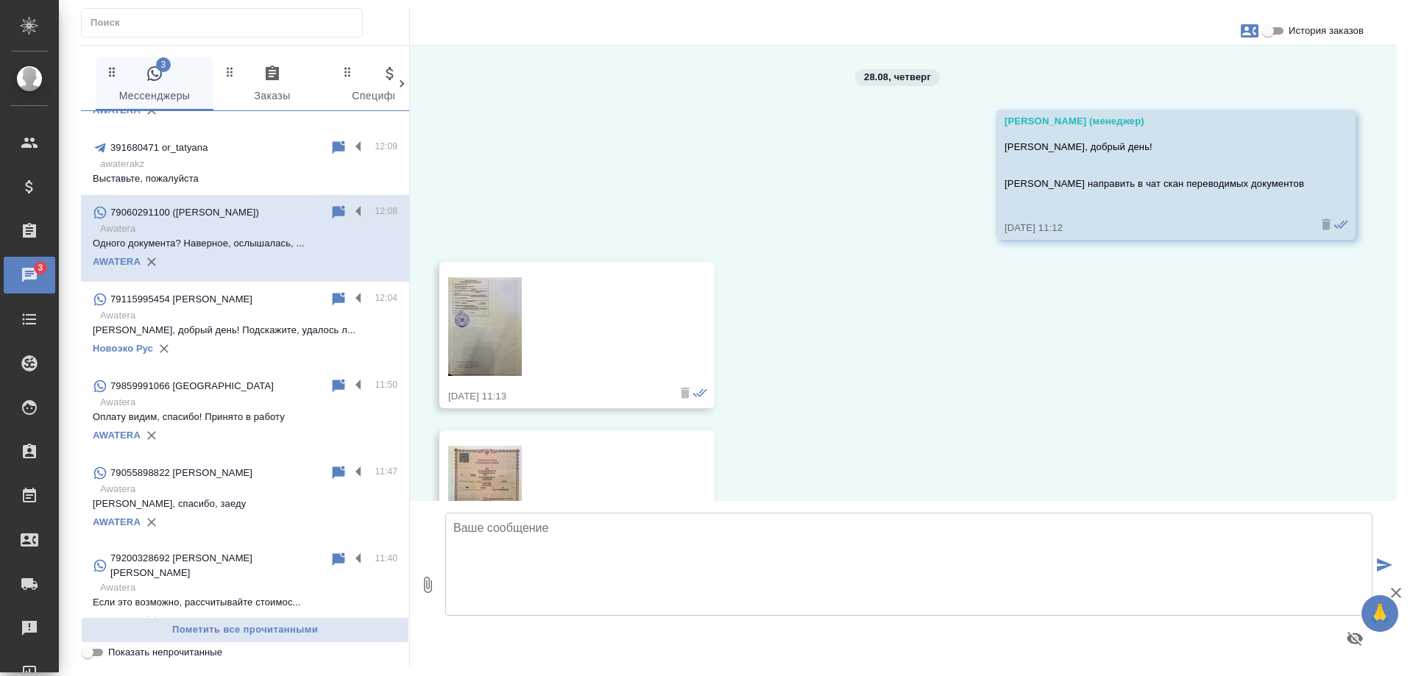
click at [496, 314] on img at bounding box center [485, 326] width 74 height 99
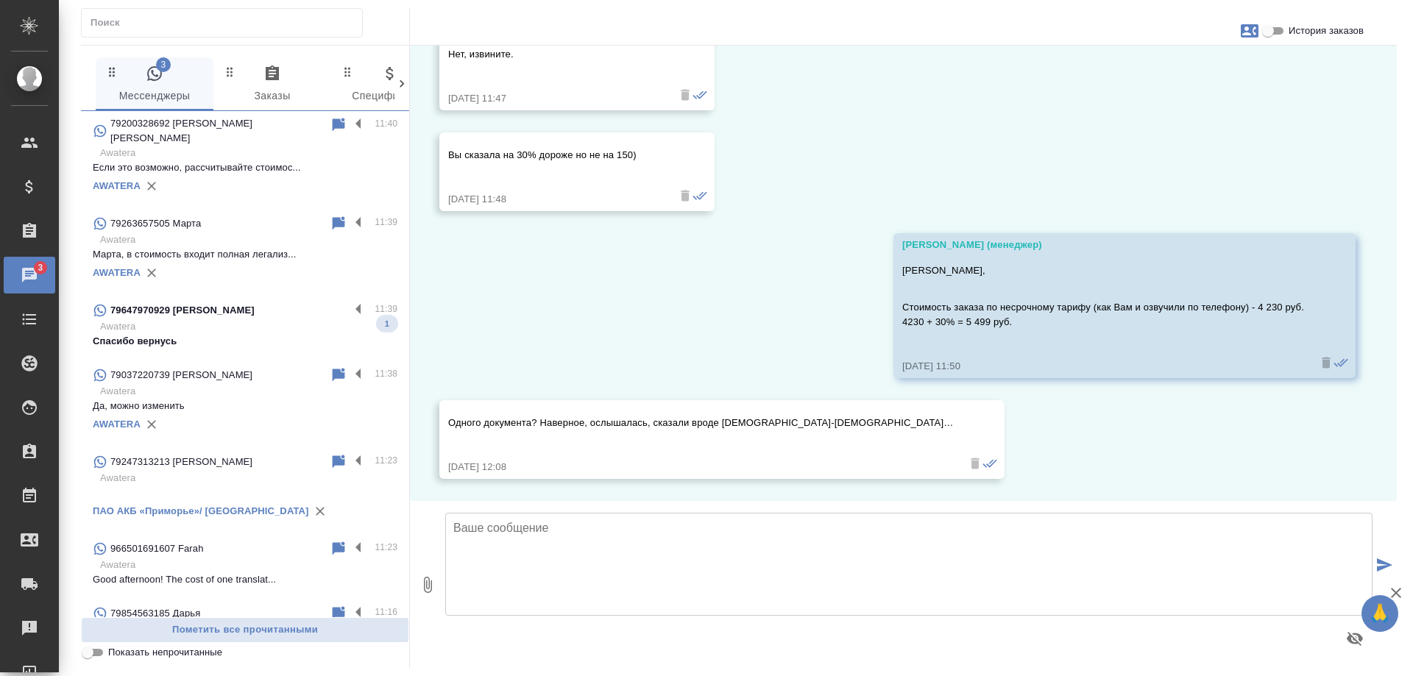
scroll to position [524, 0]
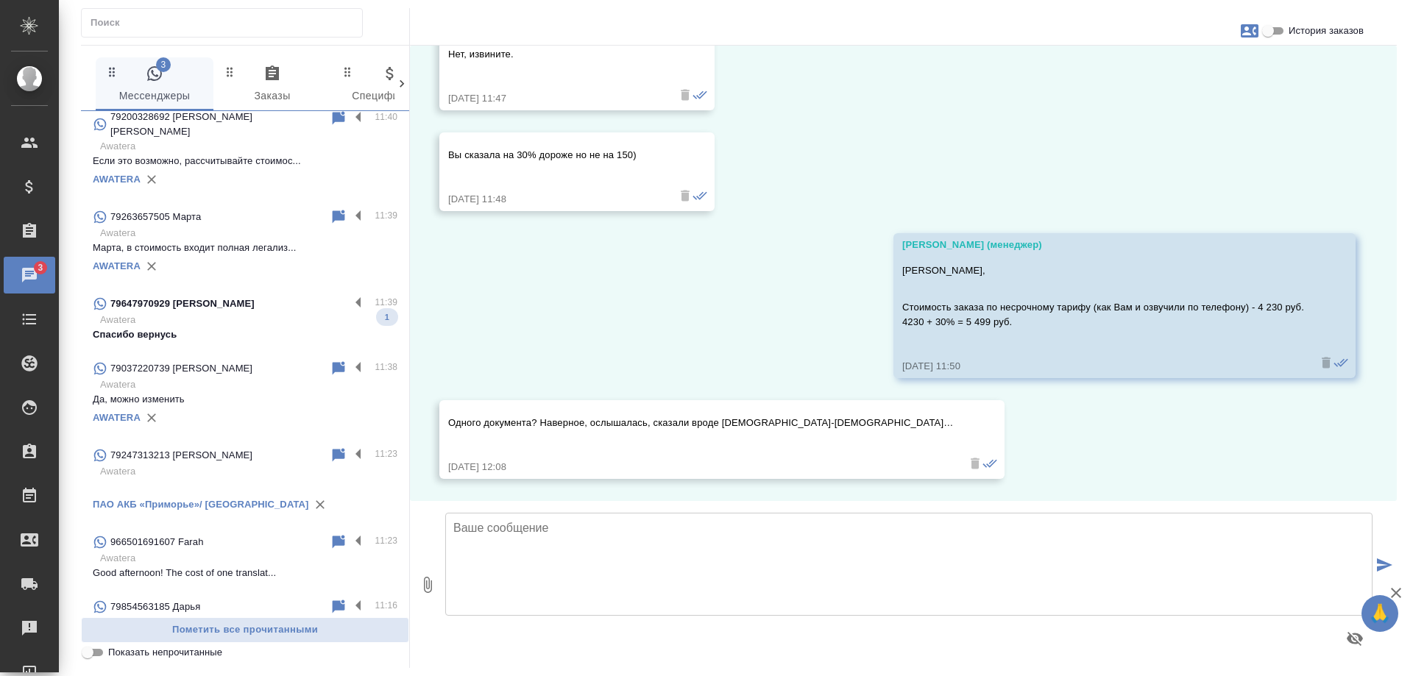
click at [207, 295] on div "79647970929 Настя" at bounding box center [221, 304] width 257 height 18
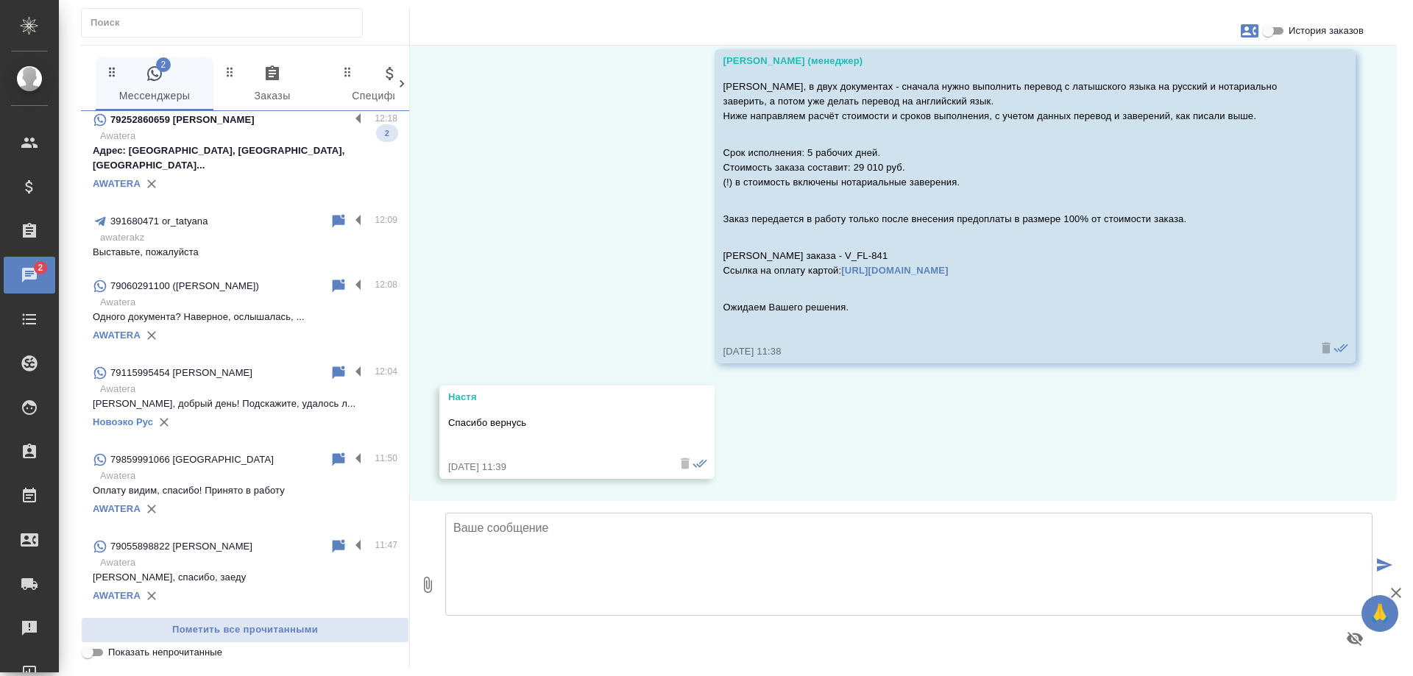
scroll to position [0, 0]
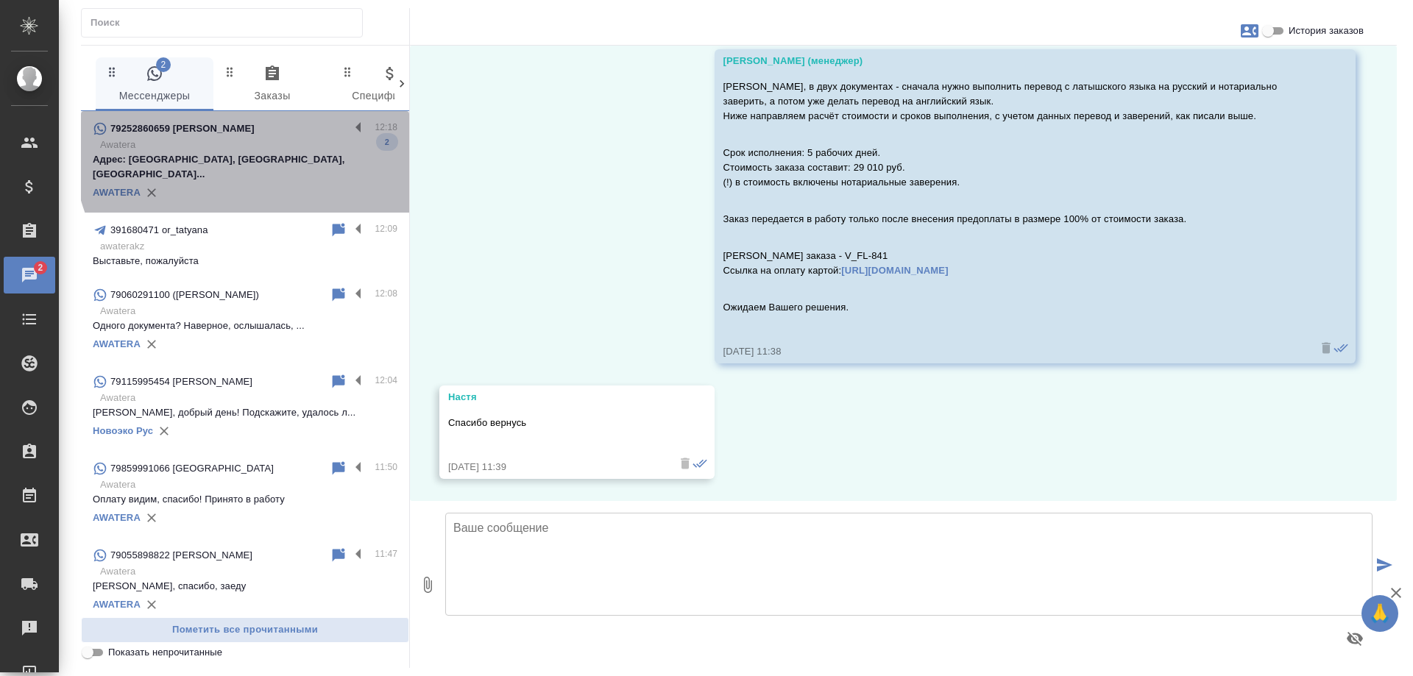
click at [273, 144] on p "Awatera" at bounding box center [248, 145] width 297 height 15
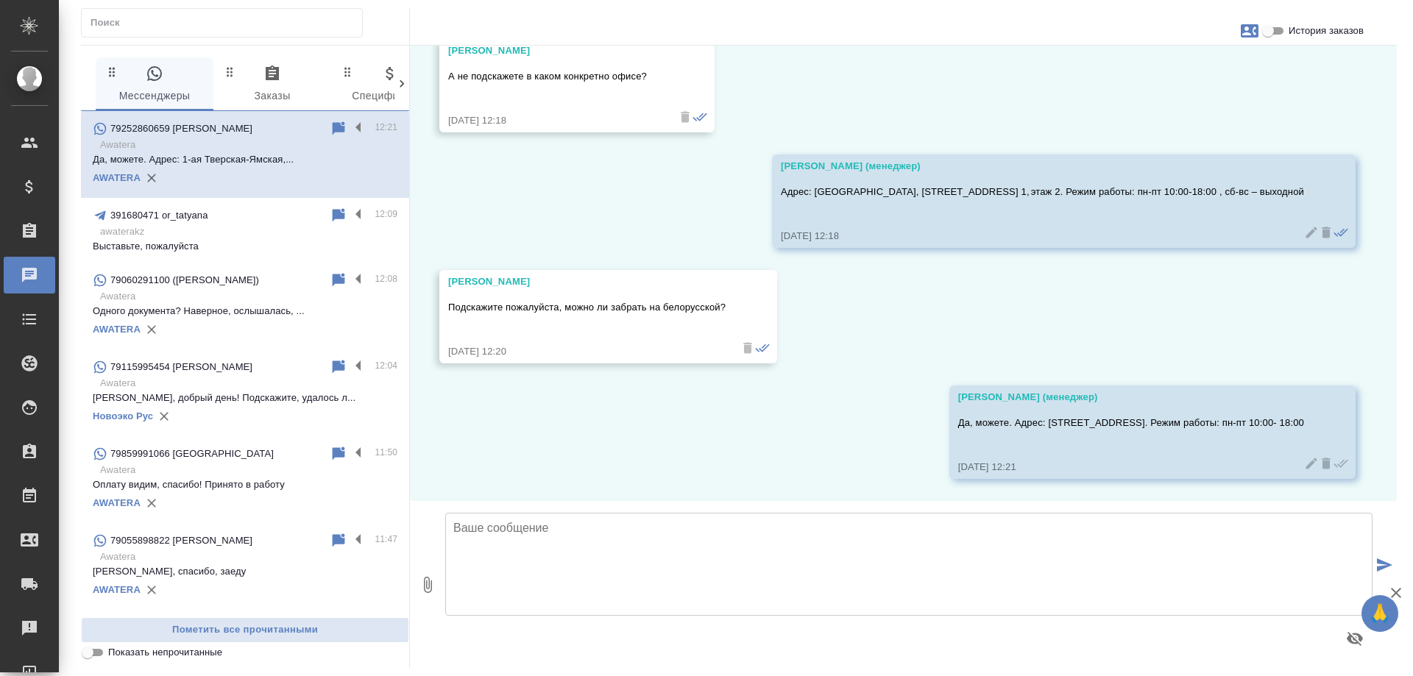
scroll to position [4090, 0]
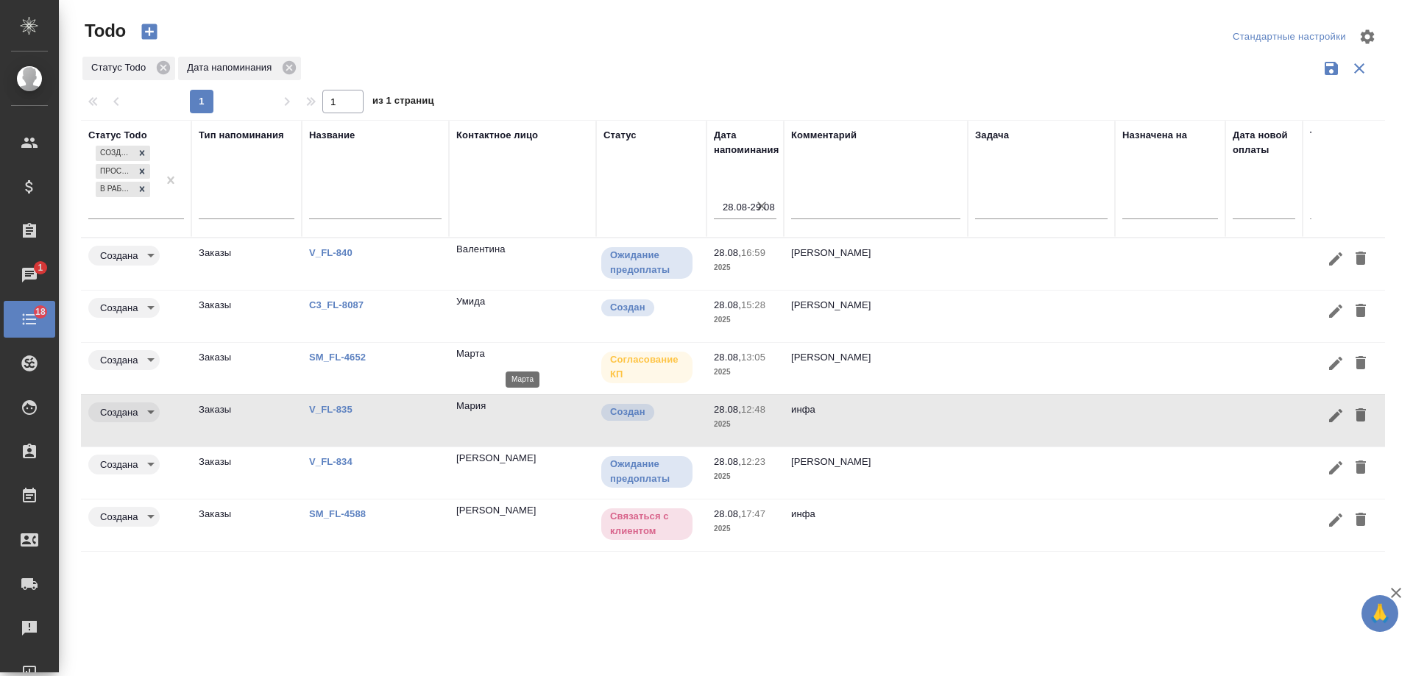
click at [531, 359] on div "Марта" at bounding box center [522, 354] width 132 height 15
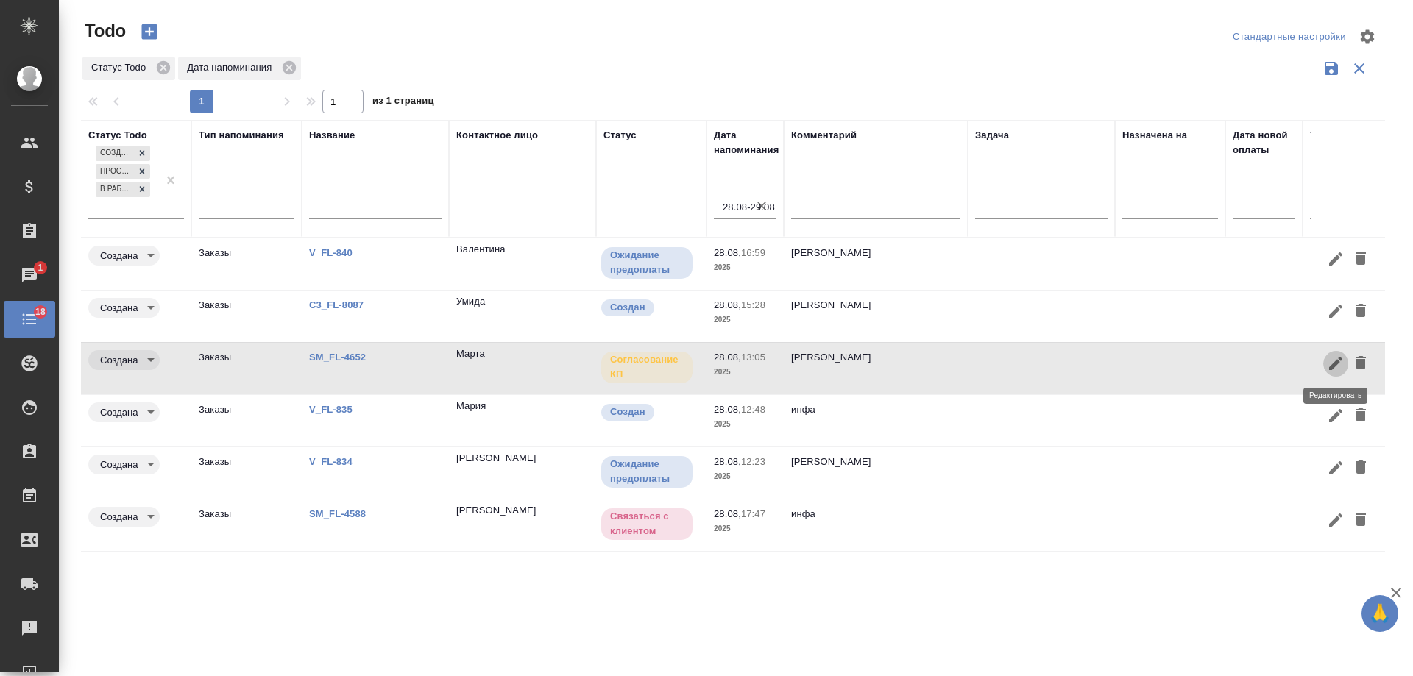
click at [1332, 361] on icon "button" at bounding box center [1336, 364] width 18 height 18
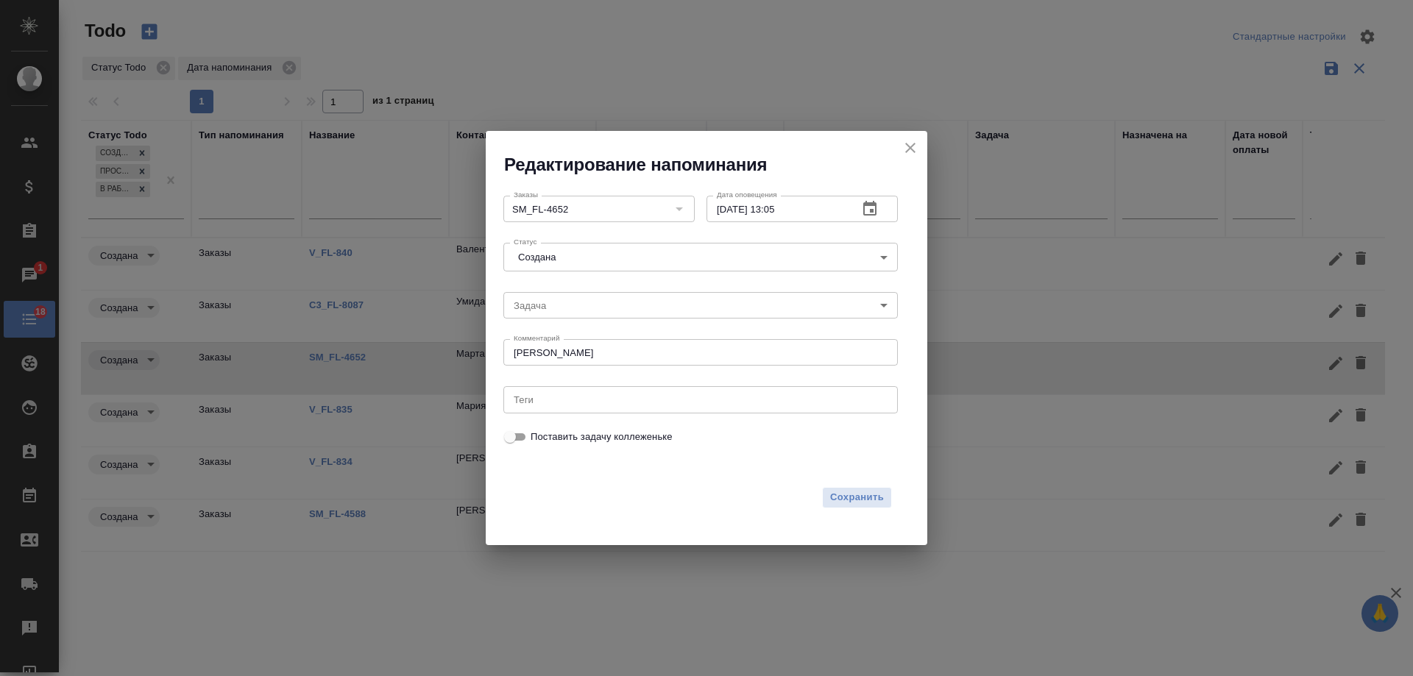
click at [877, 212] on icon "button" at bounding box center [870, 209] width 18 height 18
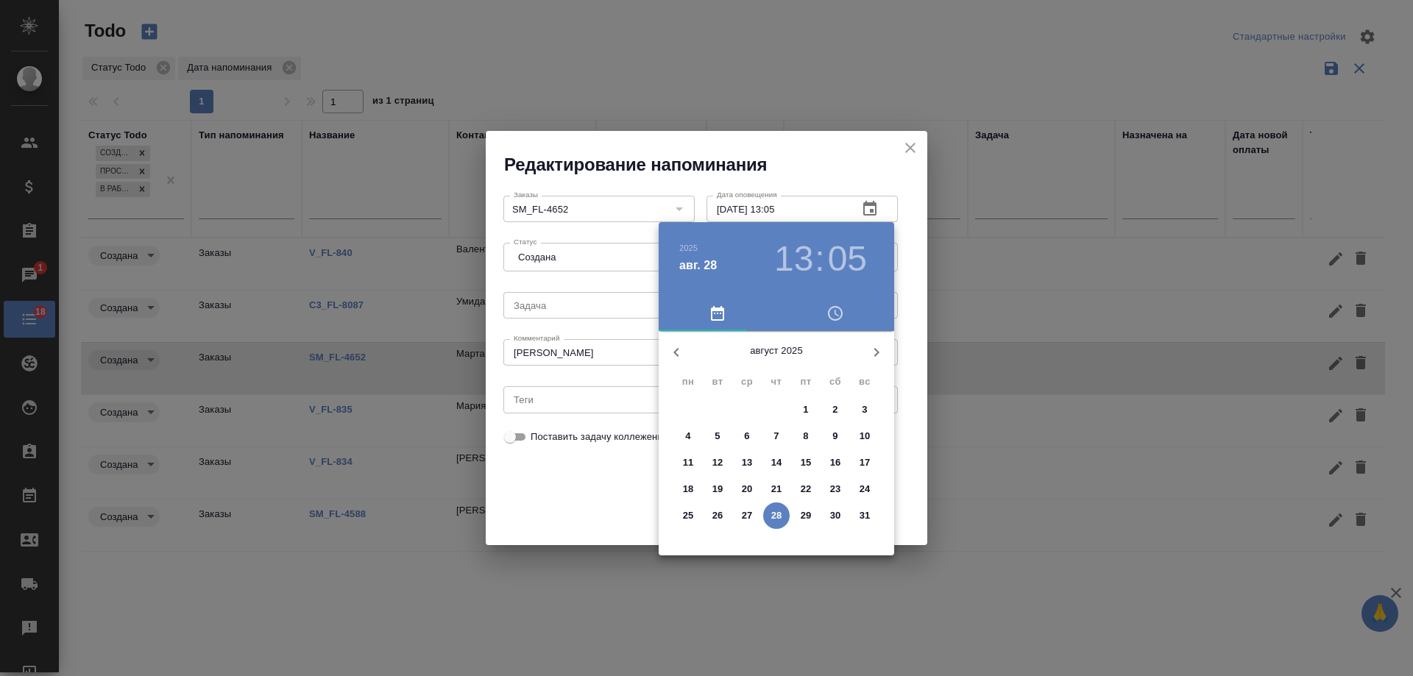
click at [812, 512] on span "29" at bounding box center [806, 516] width 26 height 15
type input "29.08.2025 13:05"
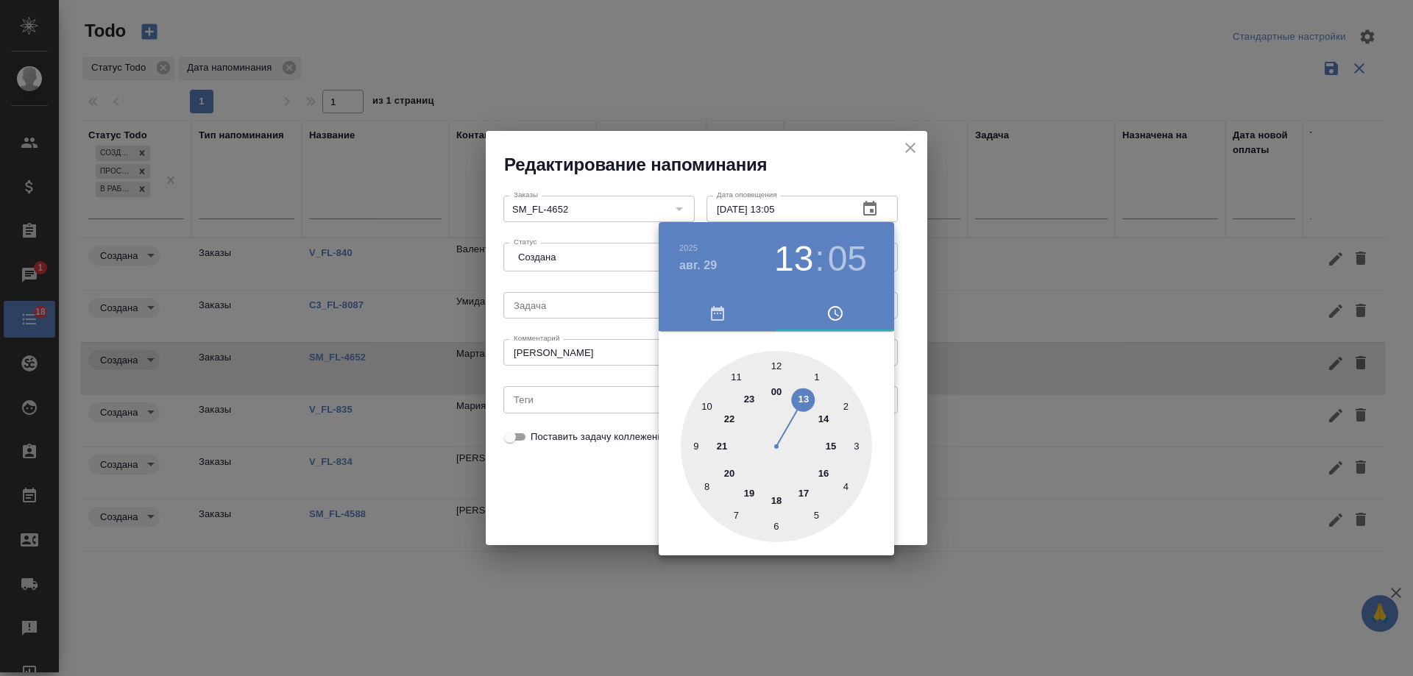
click at [618, 509] on div at bounding box center [706, 338] width 1413 height 676
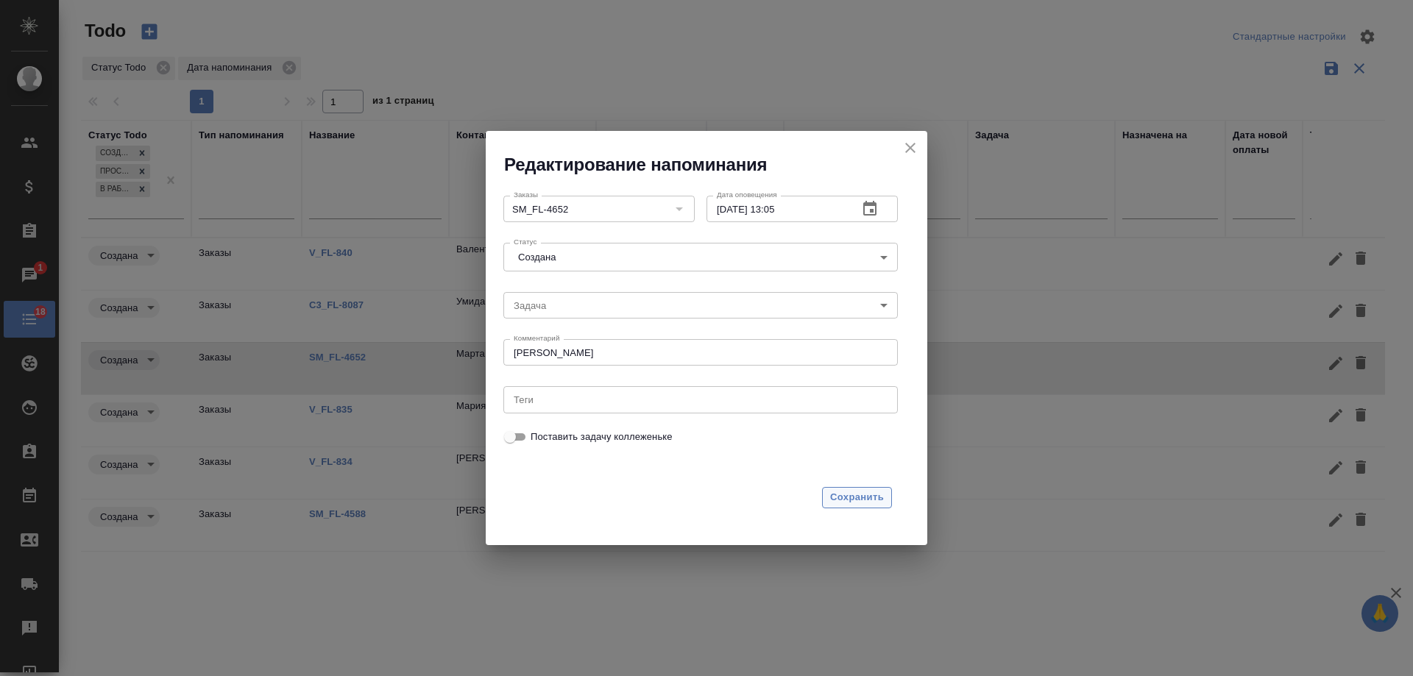
click at [866, 501] on span "Сохранить" at bounding box center [857, 497] width 54 height 17
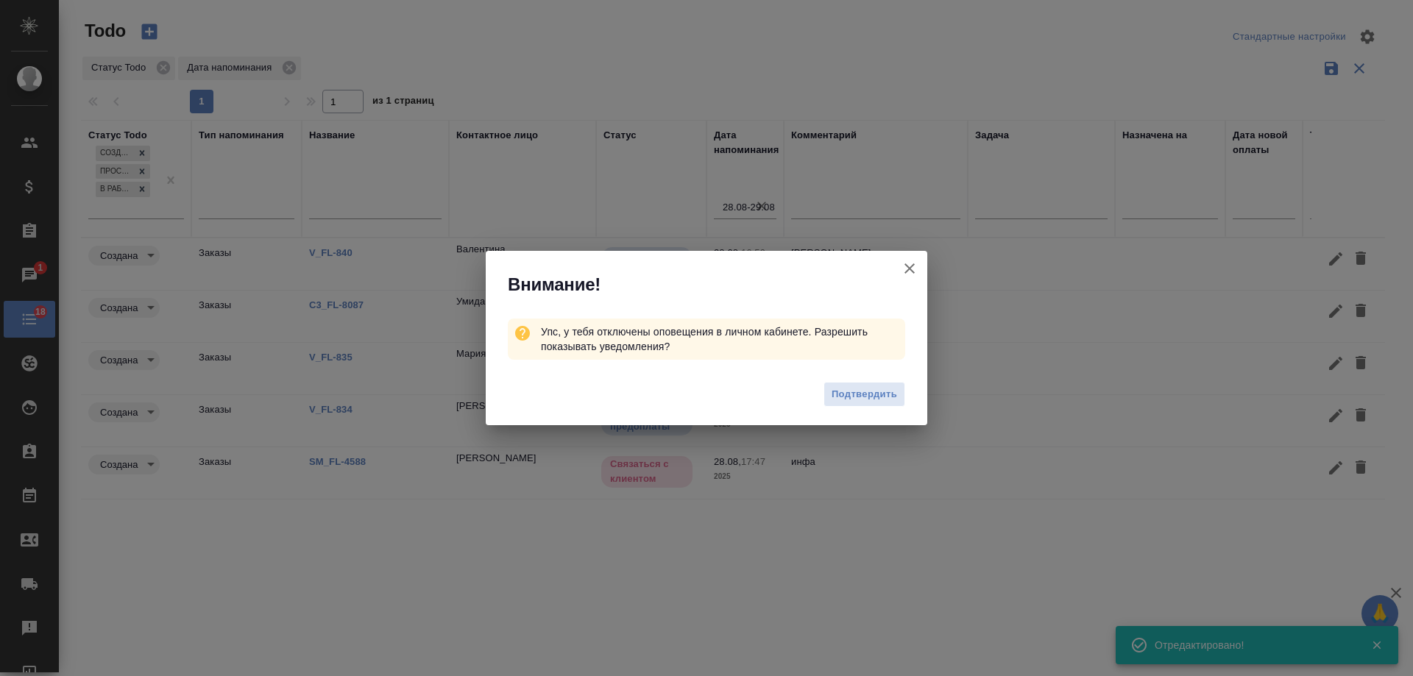
click at [910, 269] on icon "button" at bounding box center [910, 269] width 10 height 10
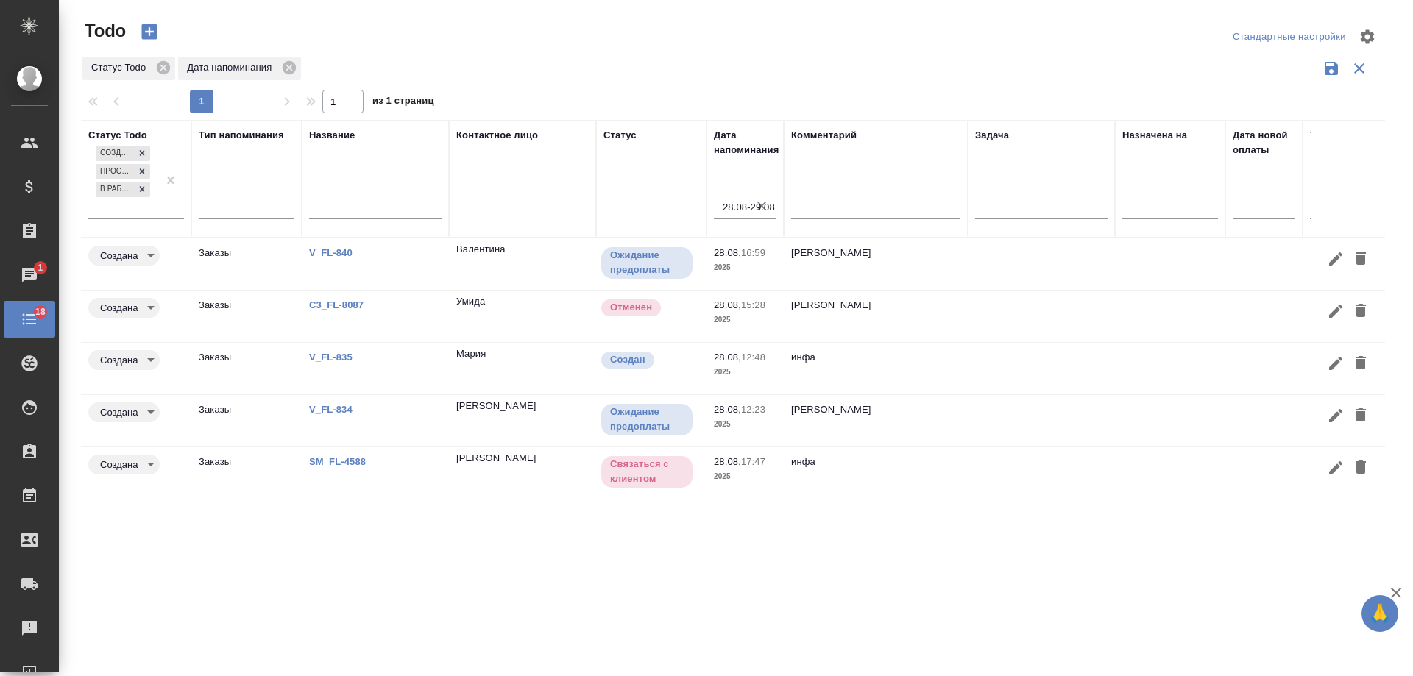
click at [1225, 323] on td at bounding box center [1170, 317] width 110 height 52
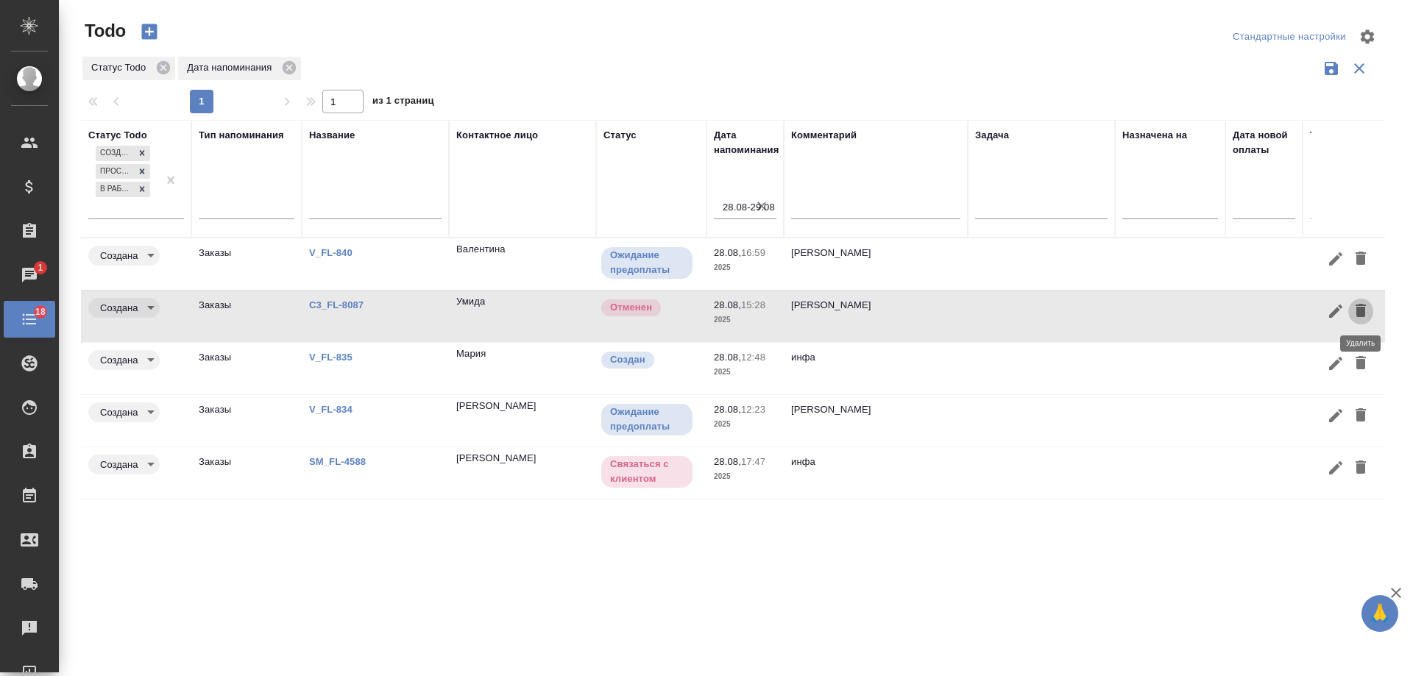
click at [1363, 308] on icon "button" at bounding box center [1361, 310] width 10 height 13
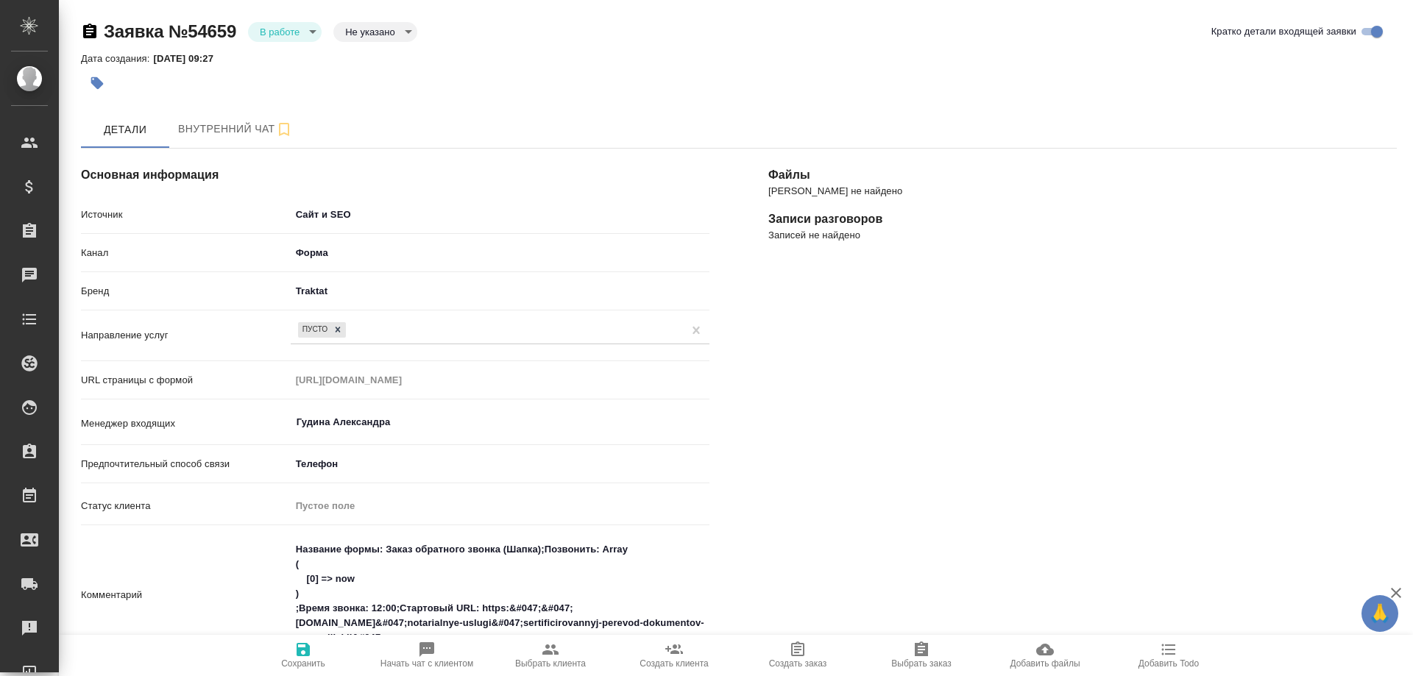
select select "RU"
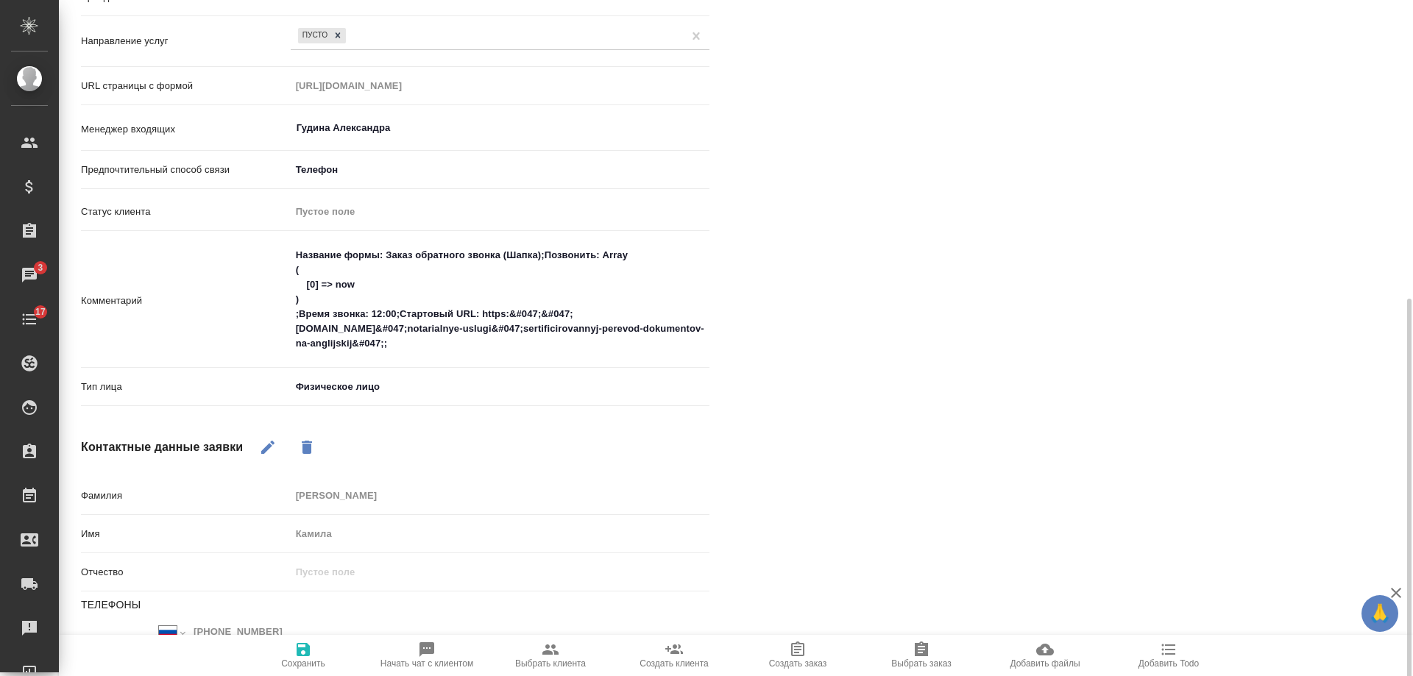
scroll to position [368, 0]
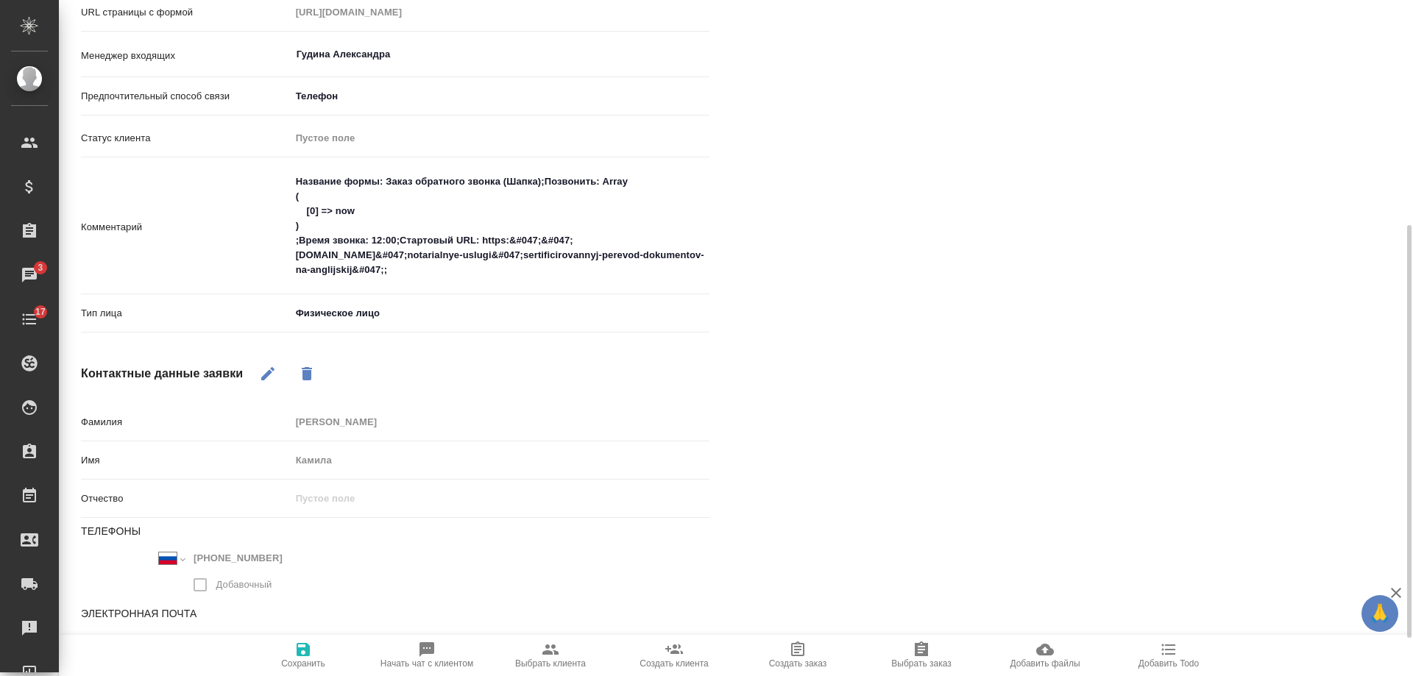
click at [1298, 315] on div "[PERSON_NAME] не найдено Записи разговоров Записей не найдено" at bounding box center [1082, 244] width 687 height 987
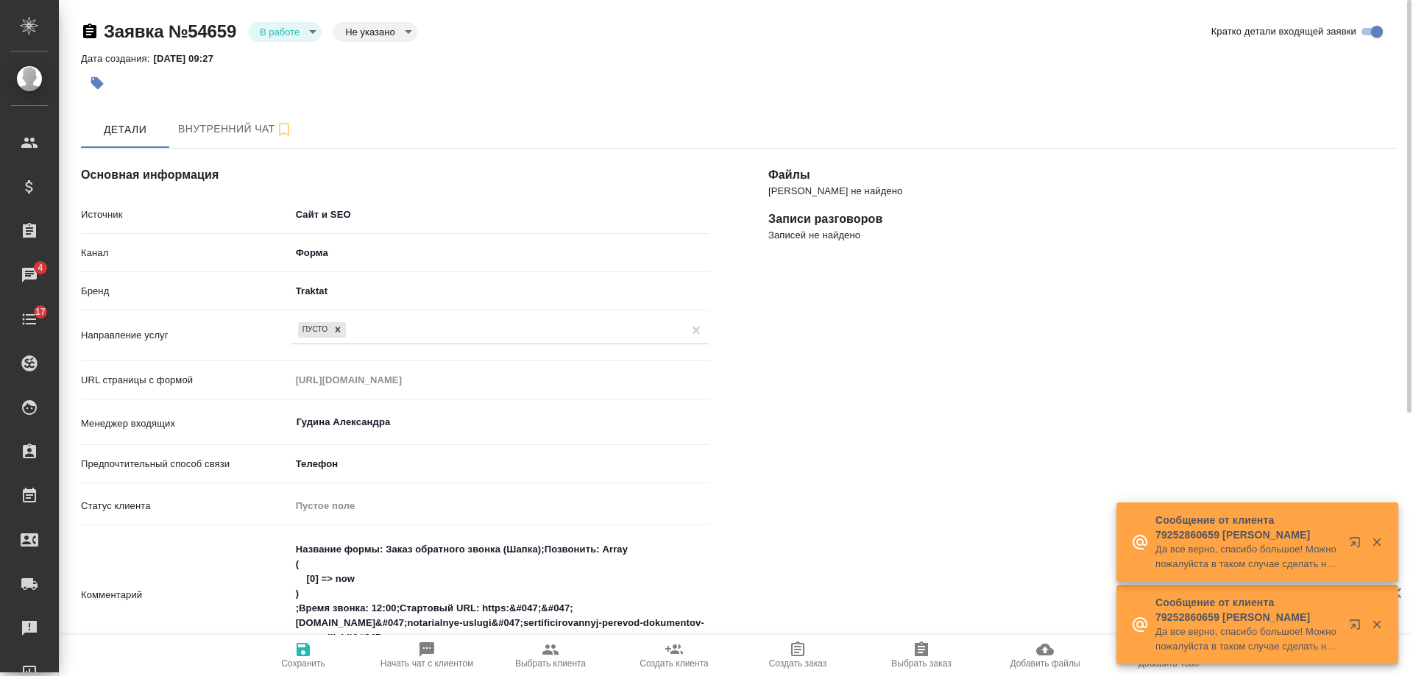
scroll to position [294, 0]
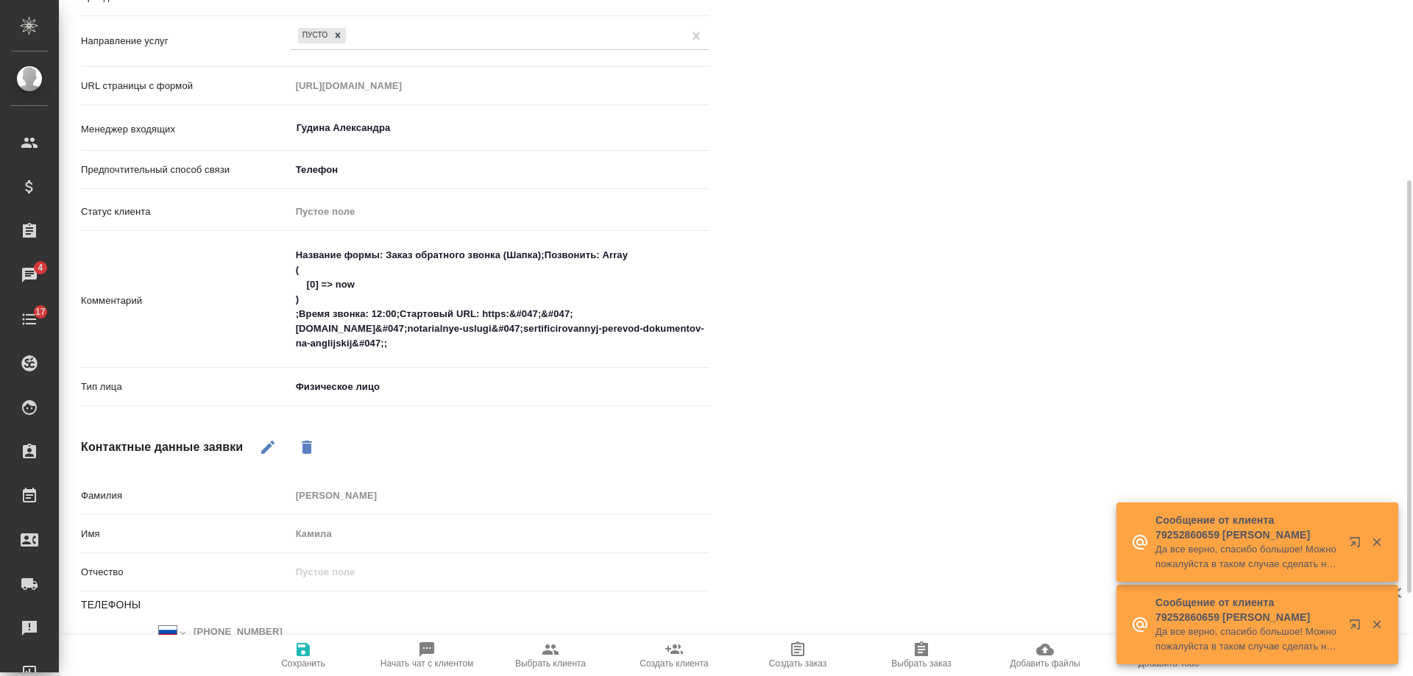
click at [445, 245] on textarea "Название формы: Заказ обратного звонка (Шапка);Позвонить: Array ( [0] => now ) …" at bounding box center [500, 299] width 419 height 113
click at [296, 252] on textarea "Название формы: Заказ обратного звонка (Шапка);Позвонить: Array ( [0] => now ) …" at bounding box center [499, 300] width 417 height 113
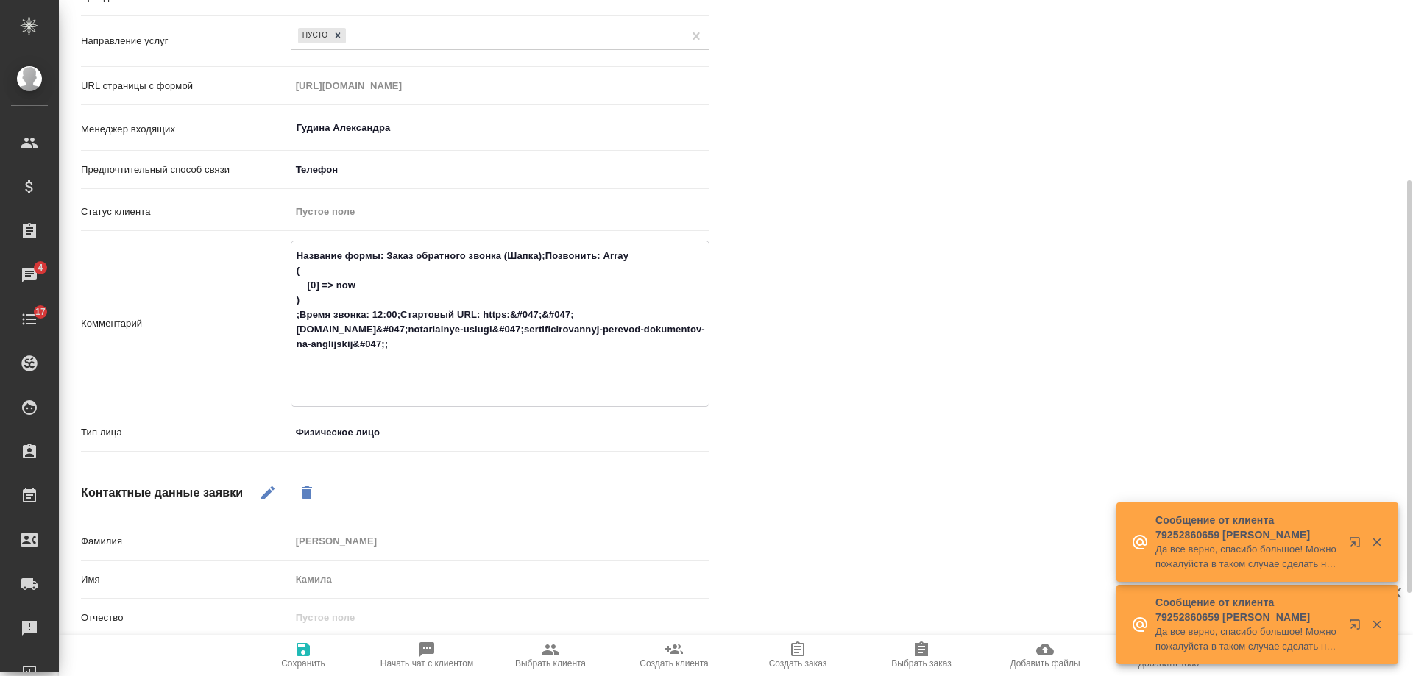
click at [318, 251] on textarea "Название формы: Заказ обратного звонка (Шапка);Позвонить: Array ( [0] => now ) …" at bounding box center [499, 323] width 417 height 158
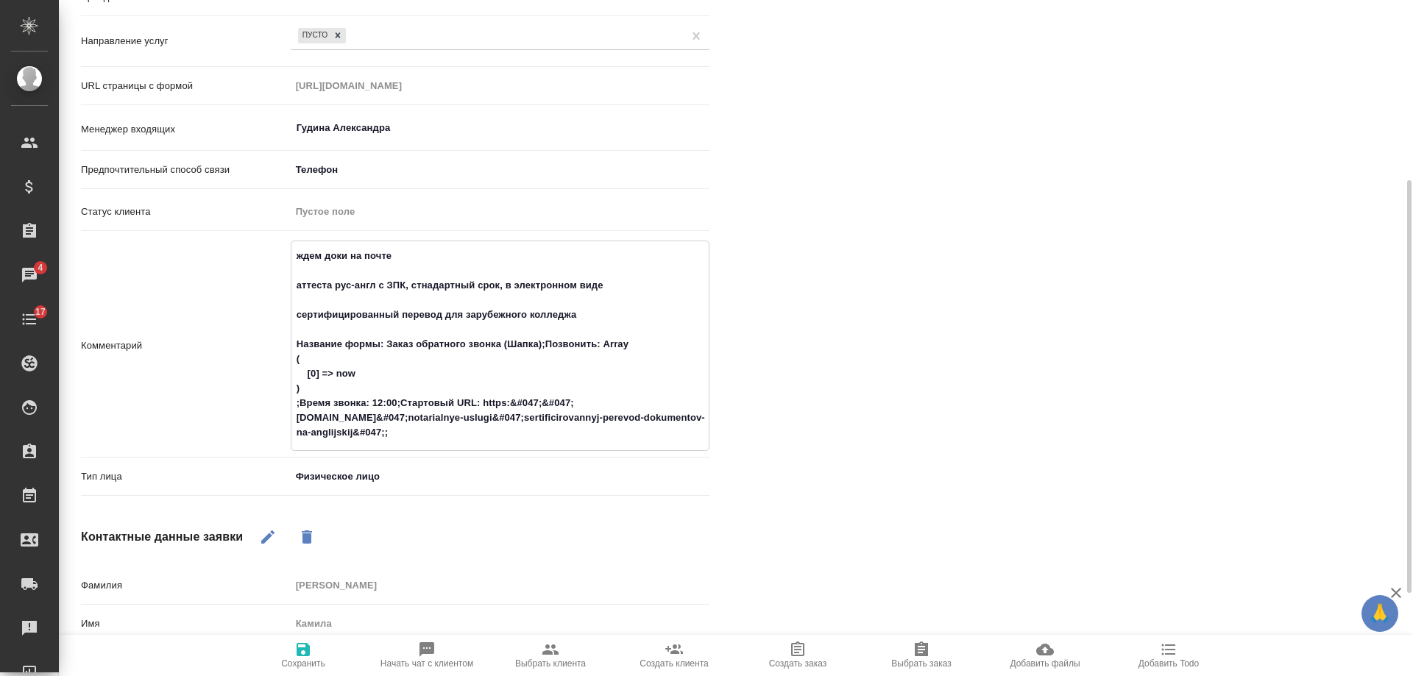
click at [588, 311] on textarea "ждем доки на почте аттеста рус-англ с ЗПК, стнадартный срок, в электронном виде…" at bounding box center [499, 345] width 417 height 202
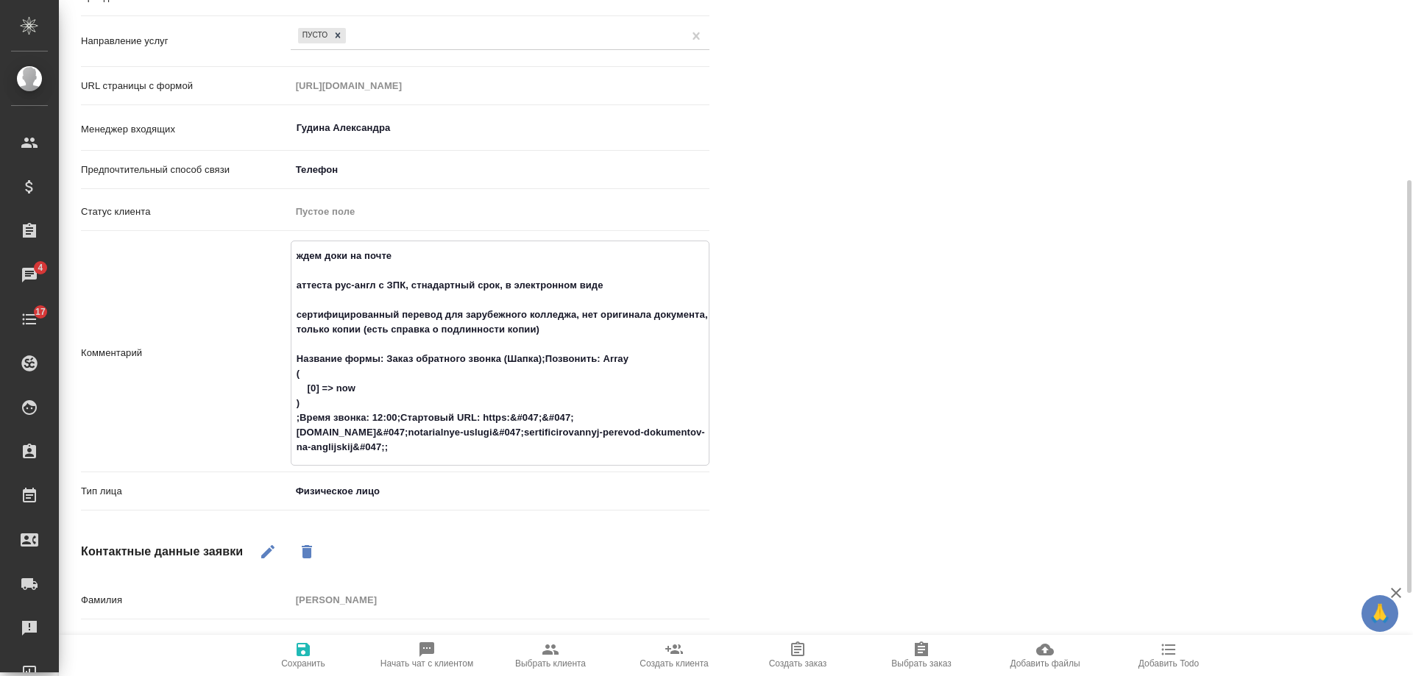
type textarea "ждем доки на почте аттеста рус-англ с ЗПК, стнадартный срок, в электронном виде…"
click at [308, 647] on icon "button" at bounding box center [303, 649] width 13 height 13
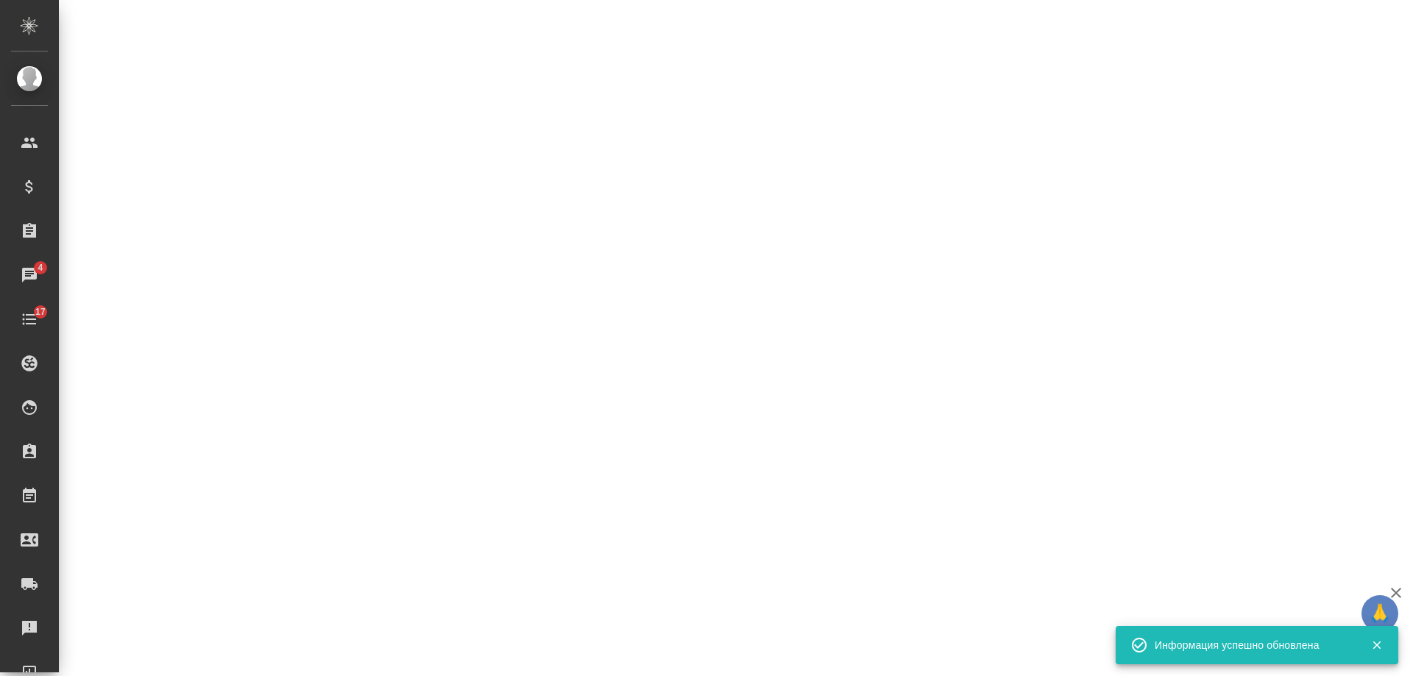
select select "RU"
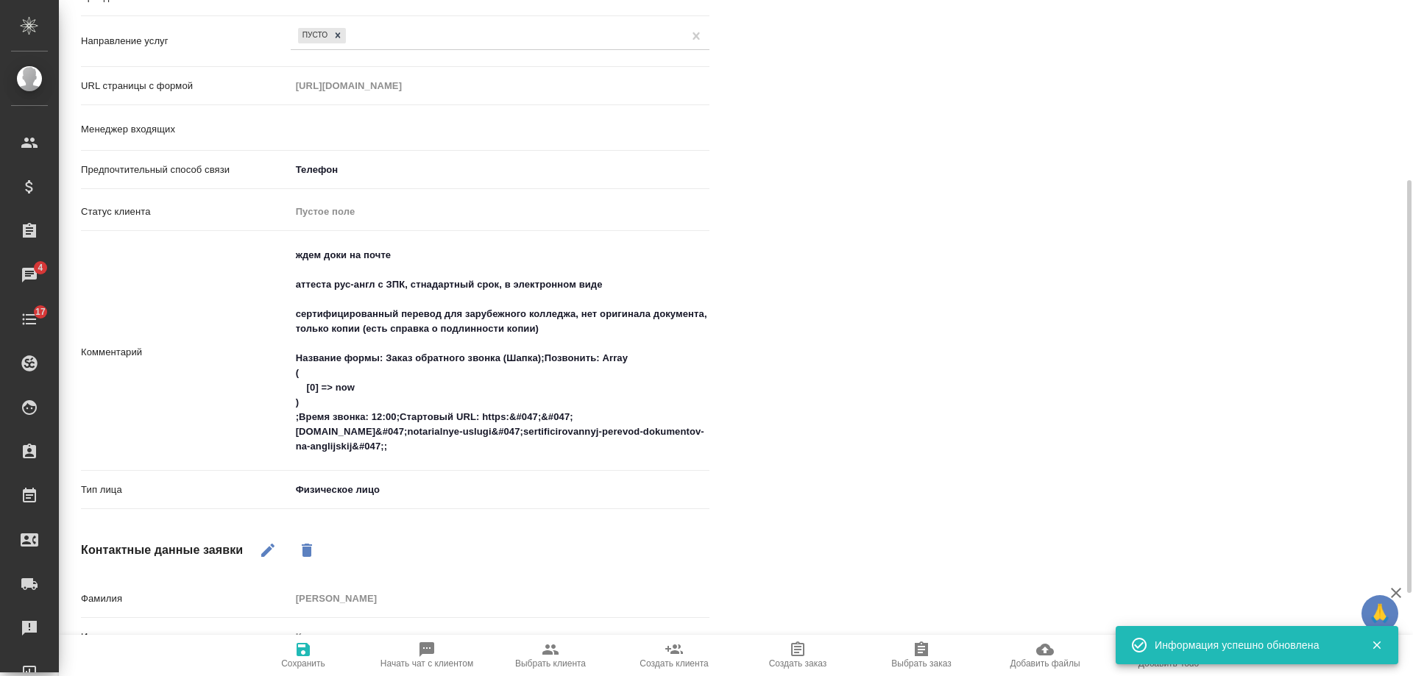
type textarea "x"
type input "Гудина Александра"
type textarea "x"
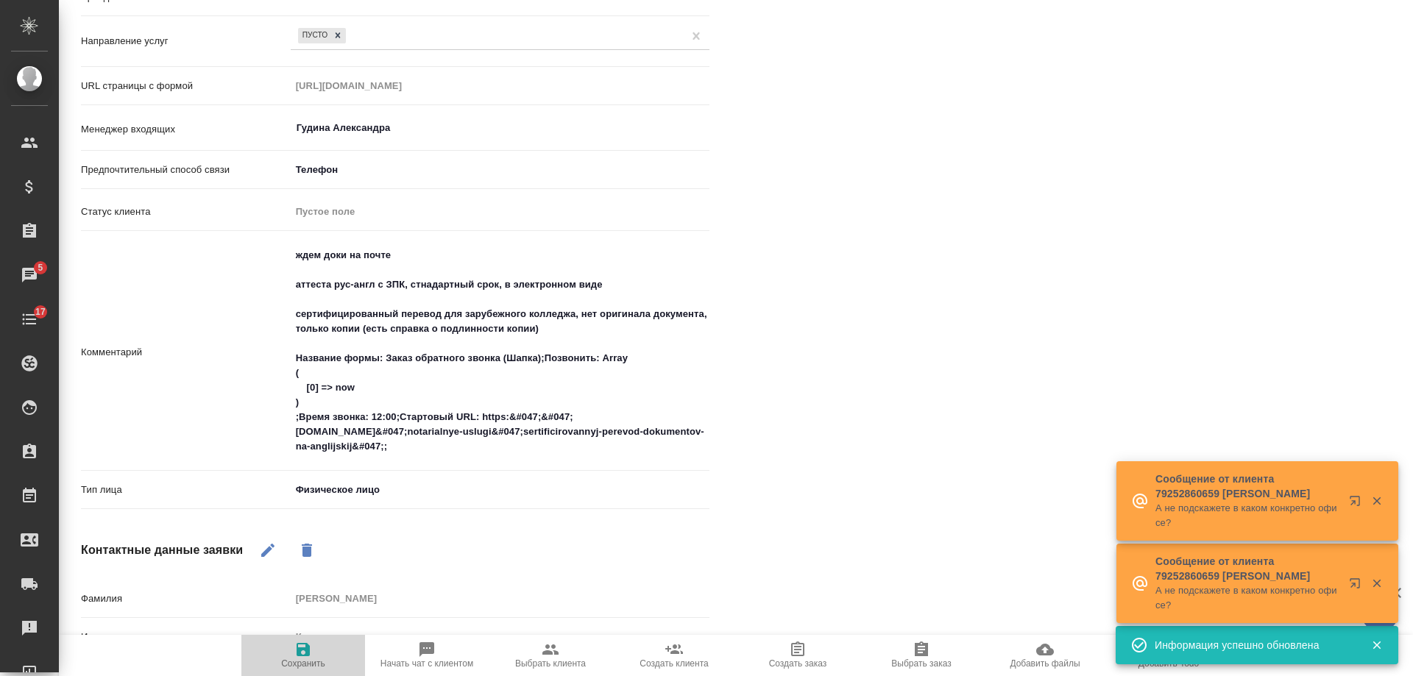
click at [304, 657] on icon "button" at bounding box center [303, 649] width 13 height 13
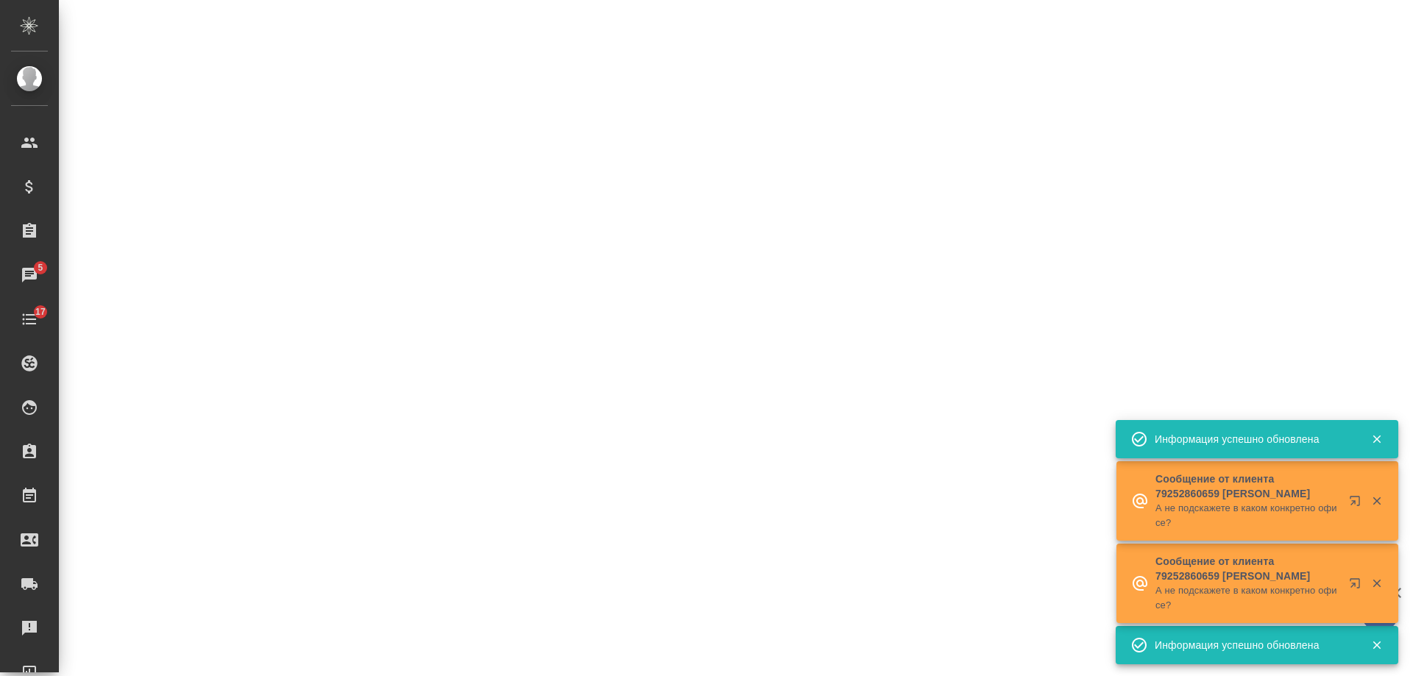
select select "RU"
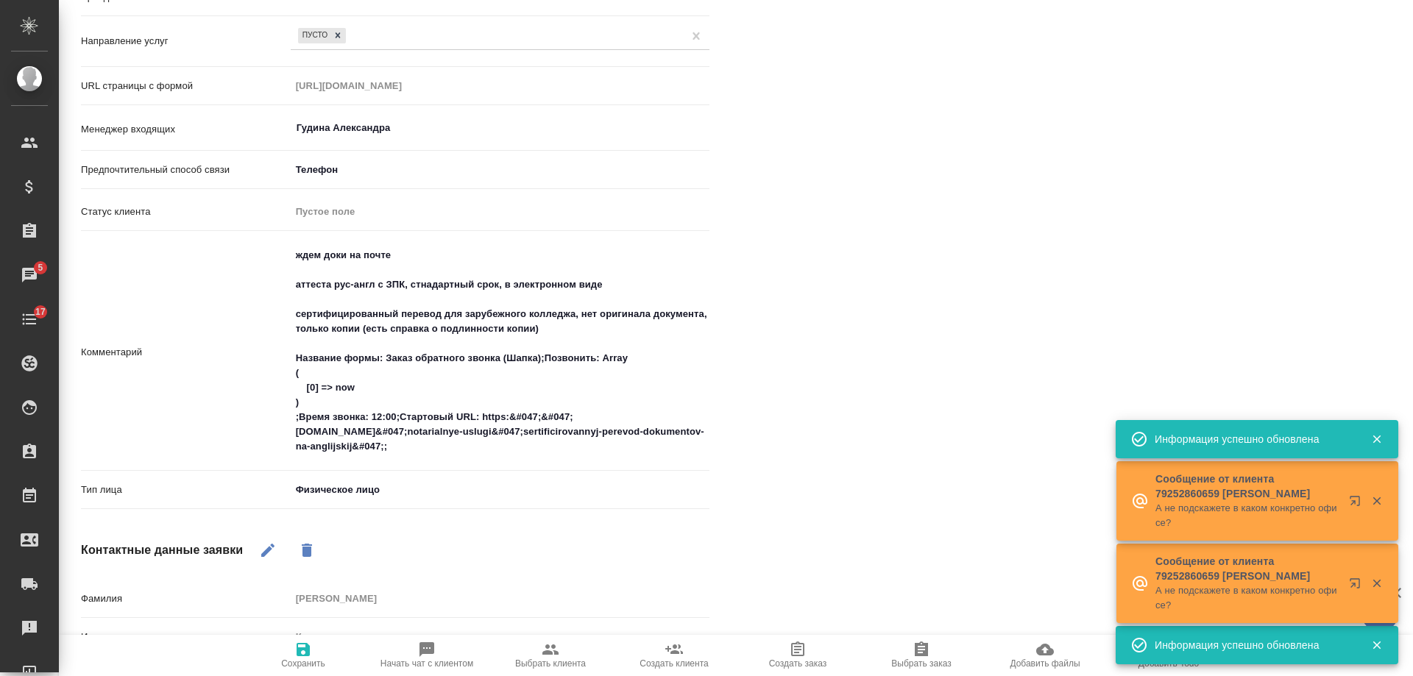
type textarea "x"
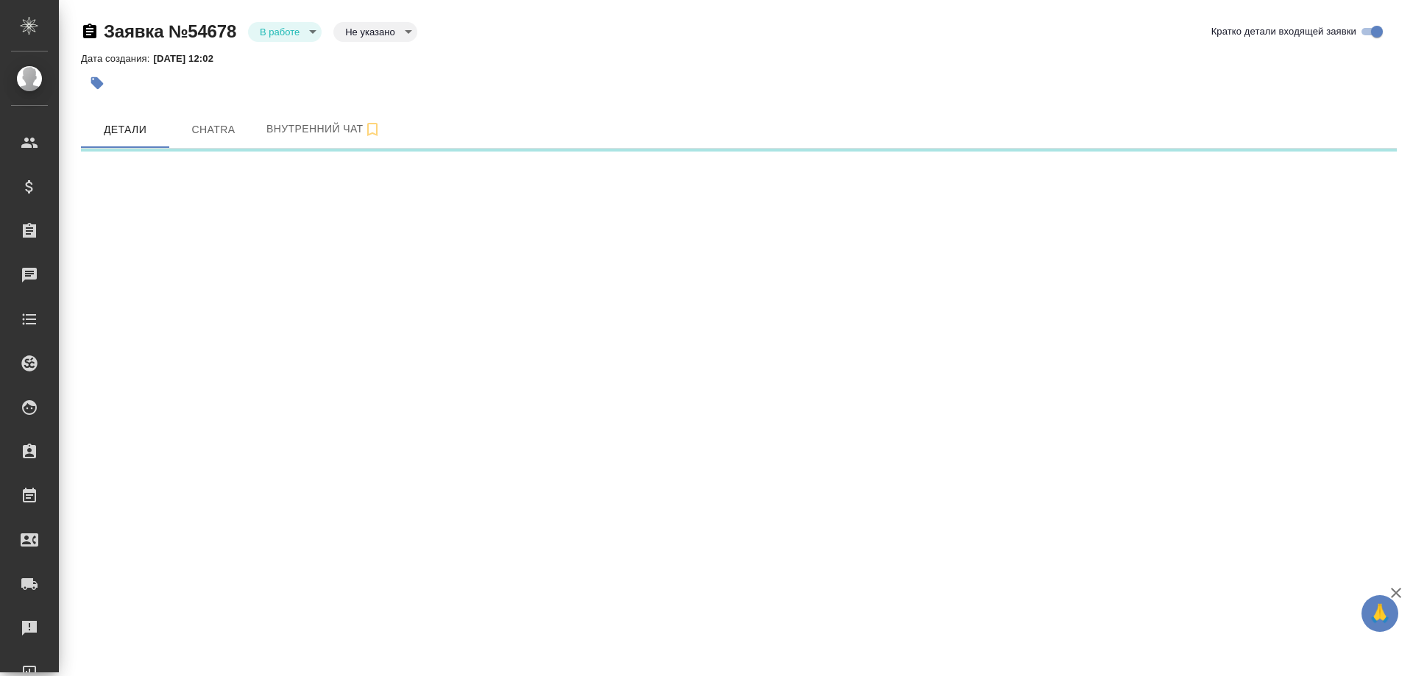
select select "RU"
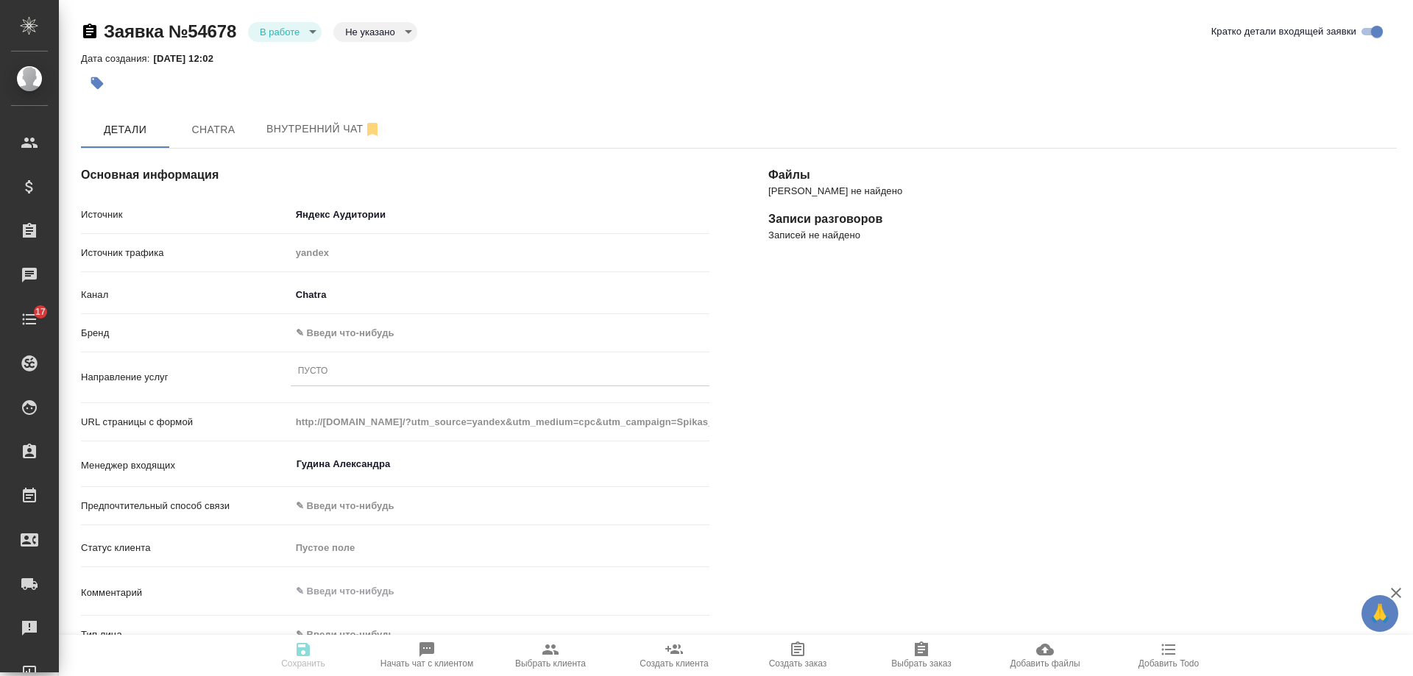
scroll to position [74, 0]
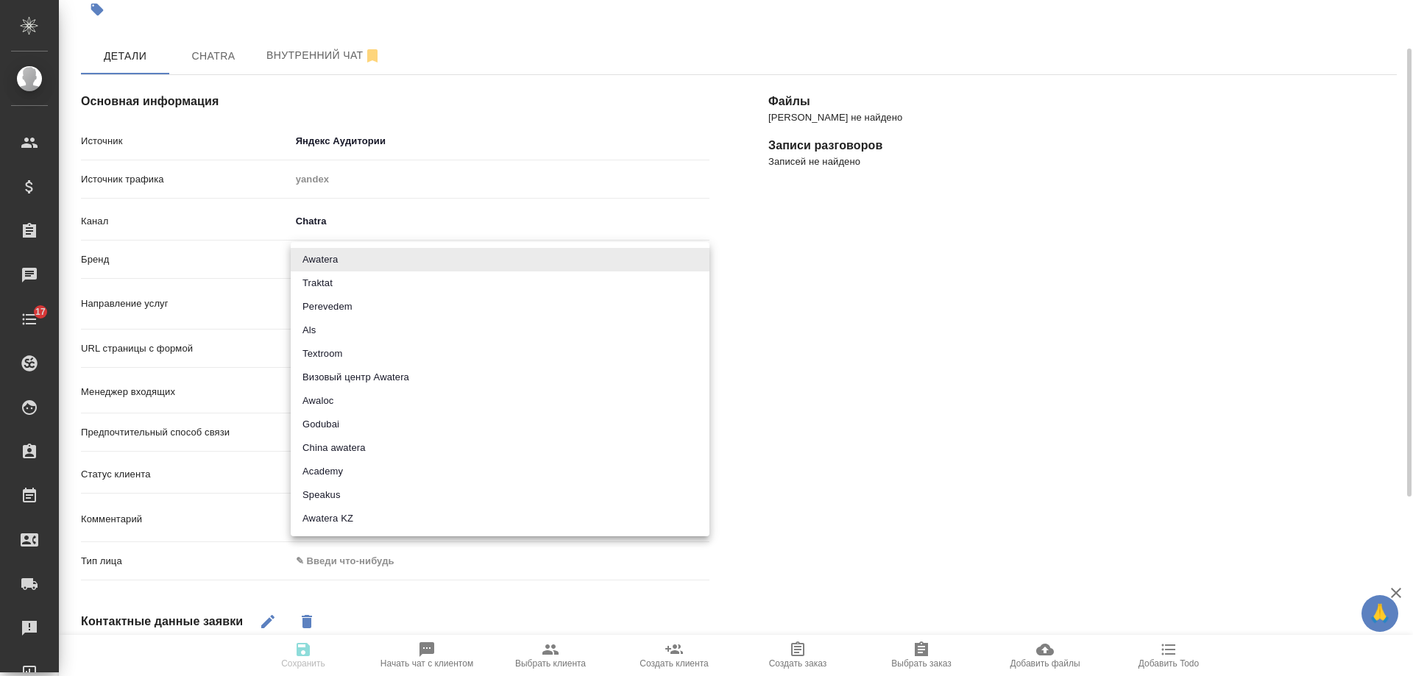
click at [356, 262] on body "🙏 .cls-1 fill:#fff; AWATERA [PERSON_NAME] Спецификации Заказы 0 Чаты 17 Todo Пр…" at bounding box center [706, 338] width 1413 height 676
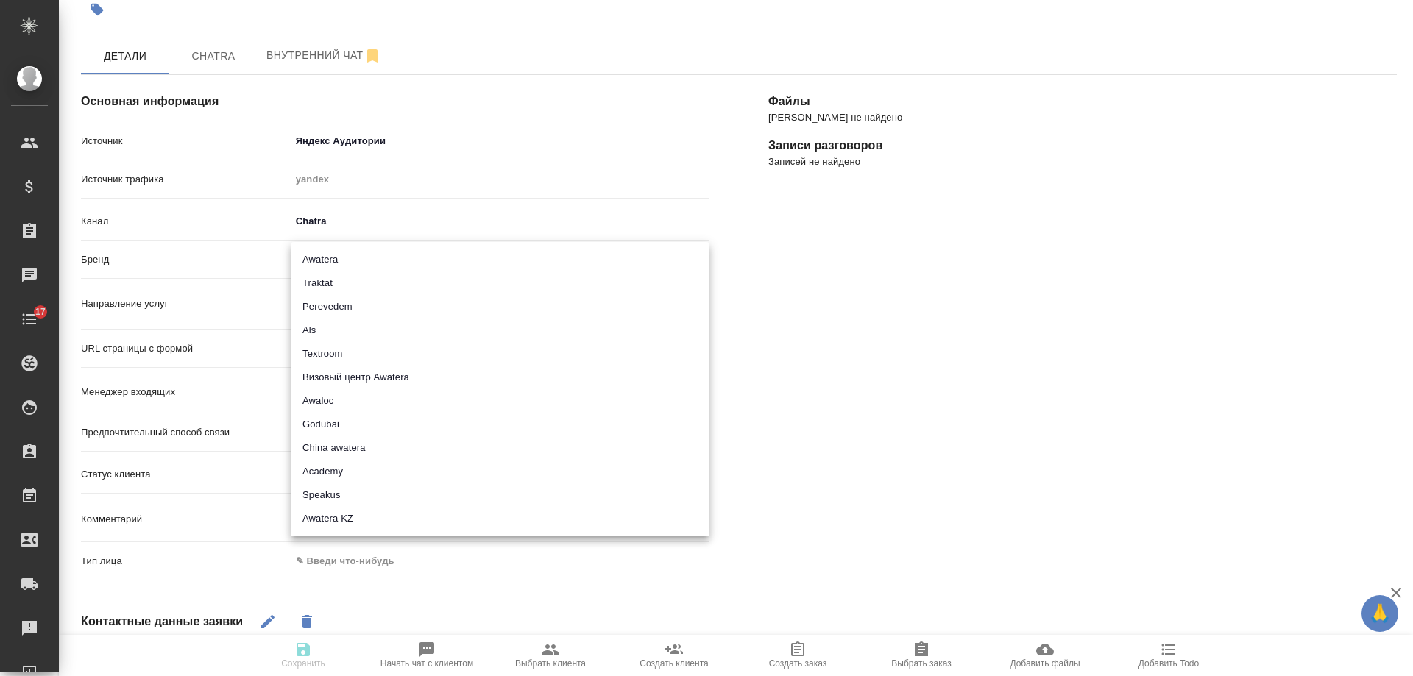
type textarea "x"
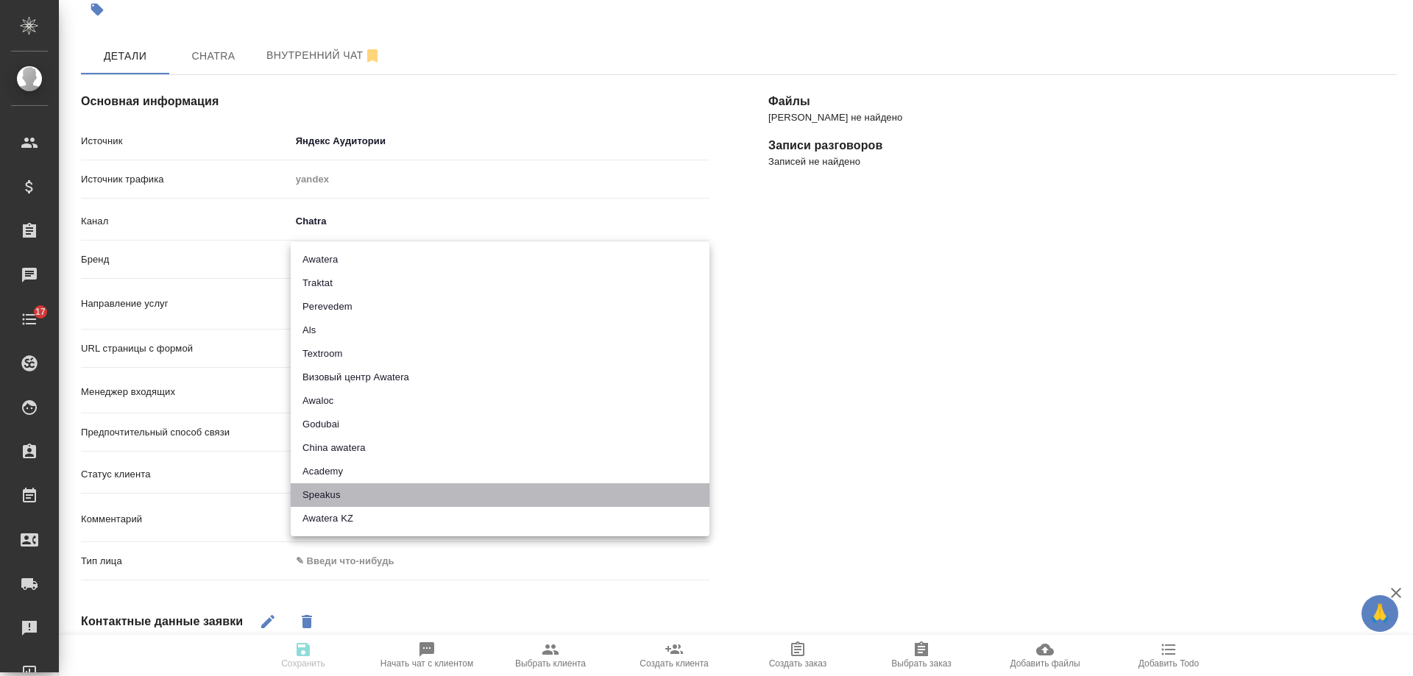
click at [357, 497] on li "Speakus" at bounding box center [500, 496] width 419 height 24
type input "speakus"
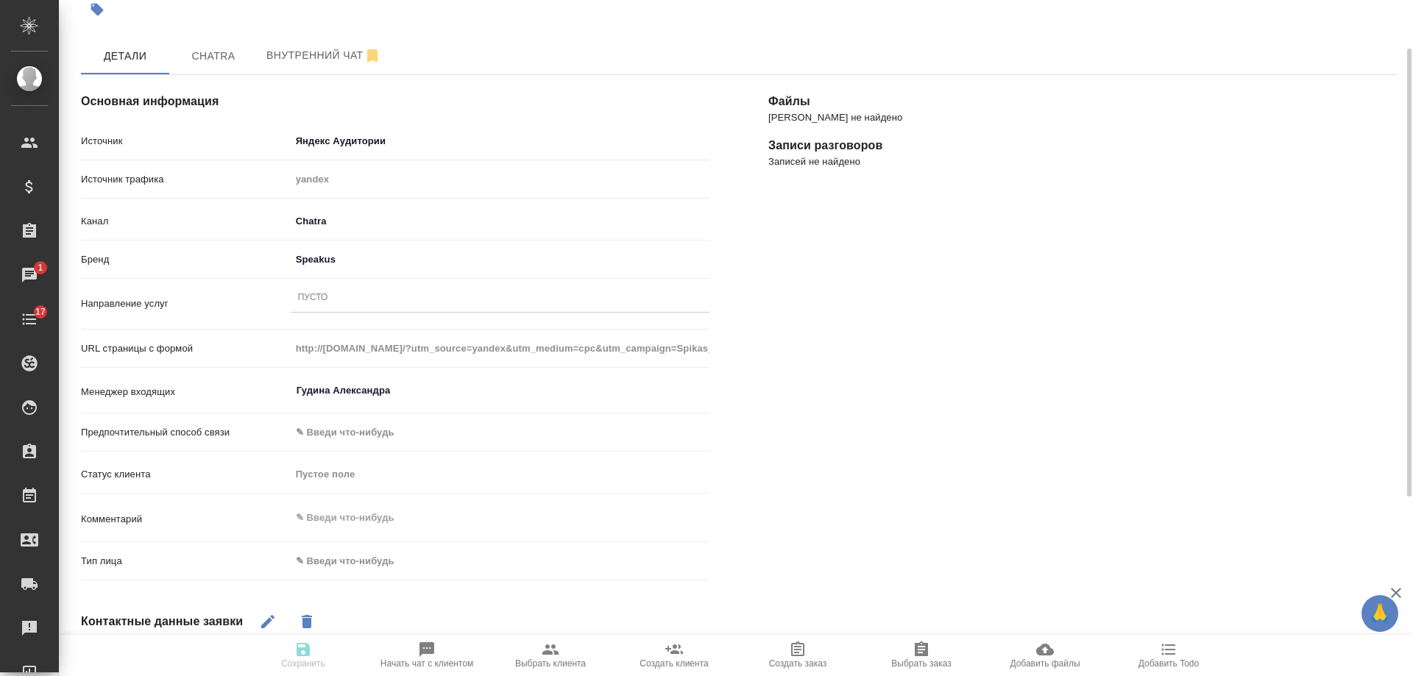
click at [346, 297] on div "Пусто" at bounding box center [500, 298] width 419 height 21
type textarea "x"
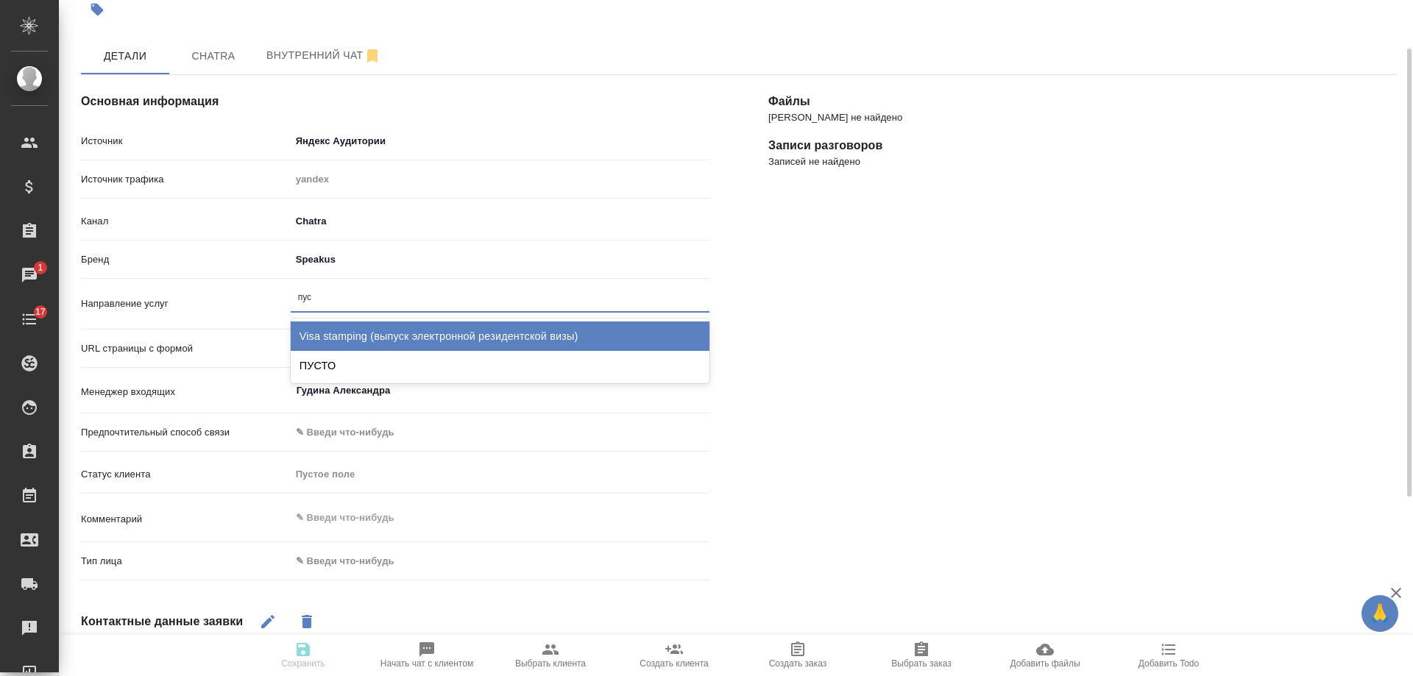
type input "пуст"
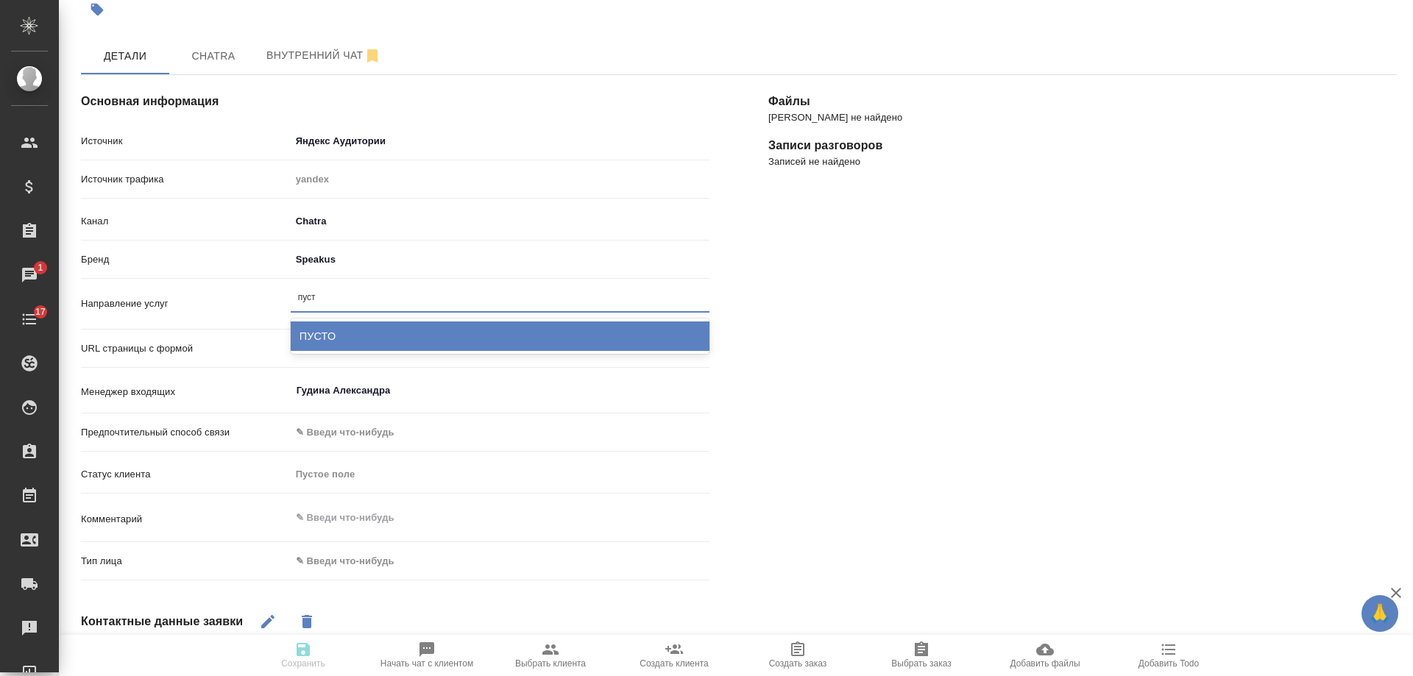
click at [329, 342] on div "ПУСТО" at bounding box center [500, 336] width 419 height 29
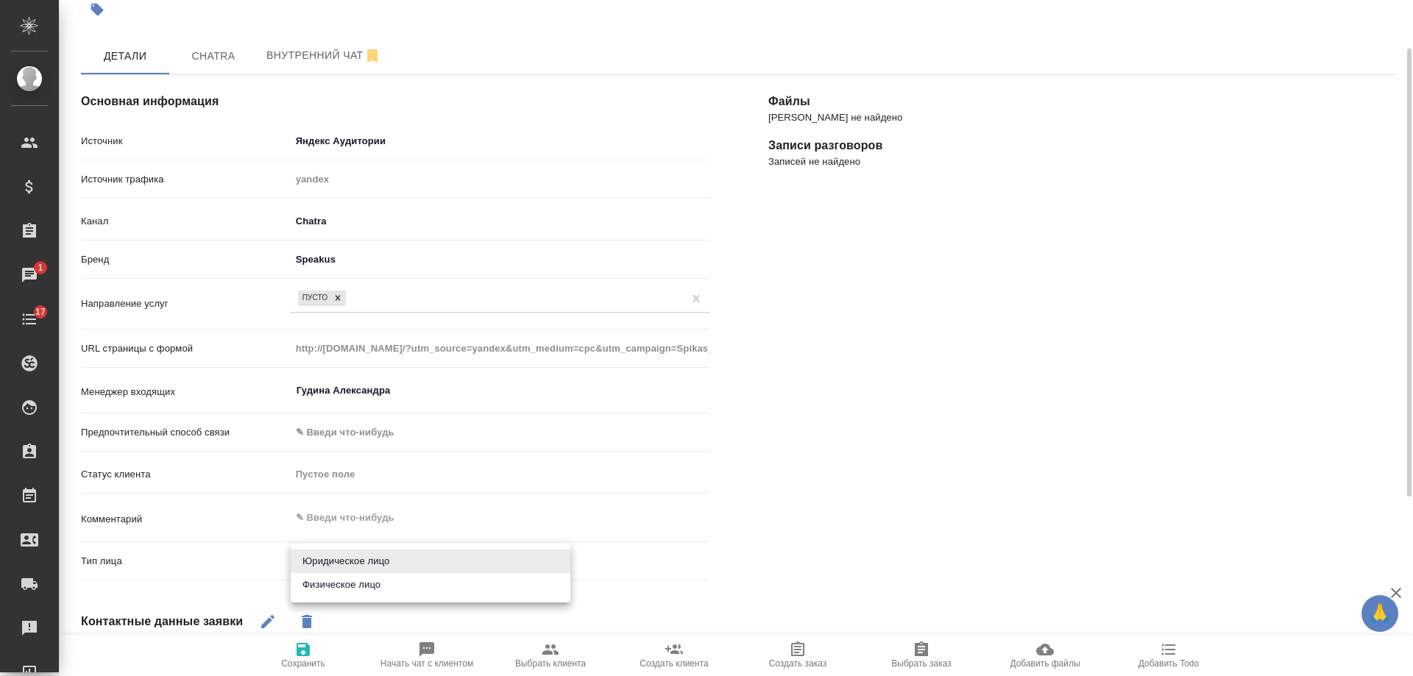
click at [367, 562] on body "🙏 .cls-1 fill:#fff; AWATERA Gudina Alexandra Клиенты Спецификации Заказы 1 Чаты…" at bounding box center [706, 338] width 1413 height 676
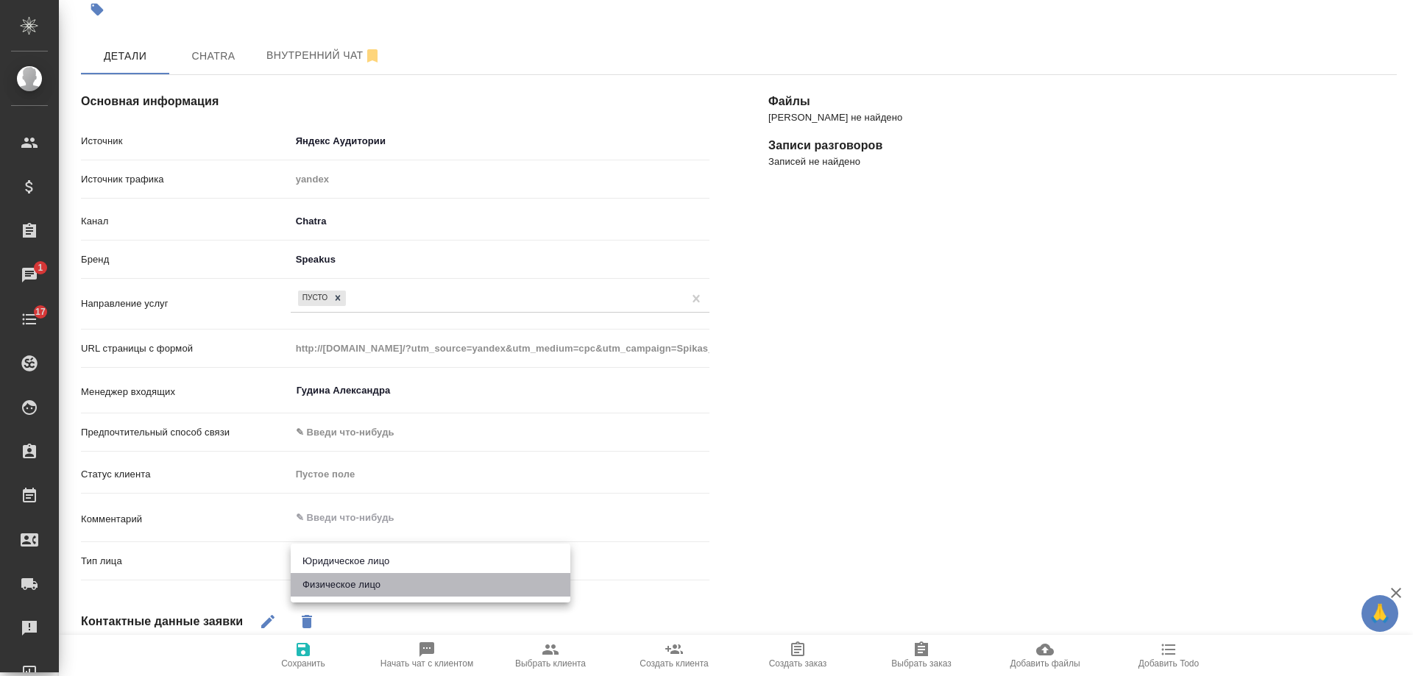
click at [350, 586] on li "Физическое лицо" at bounding box center [431, 585] width 280 height 24
type textarea "x"
type input "private"
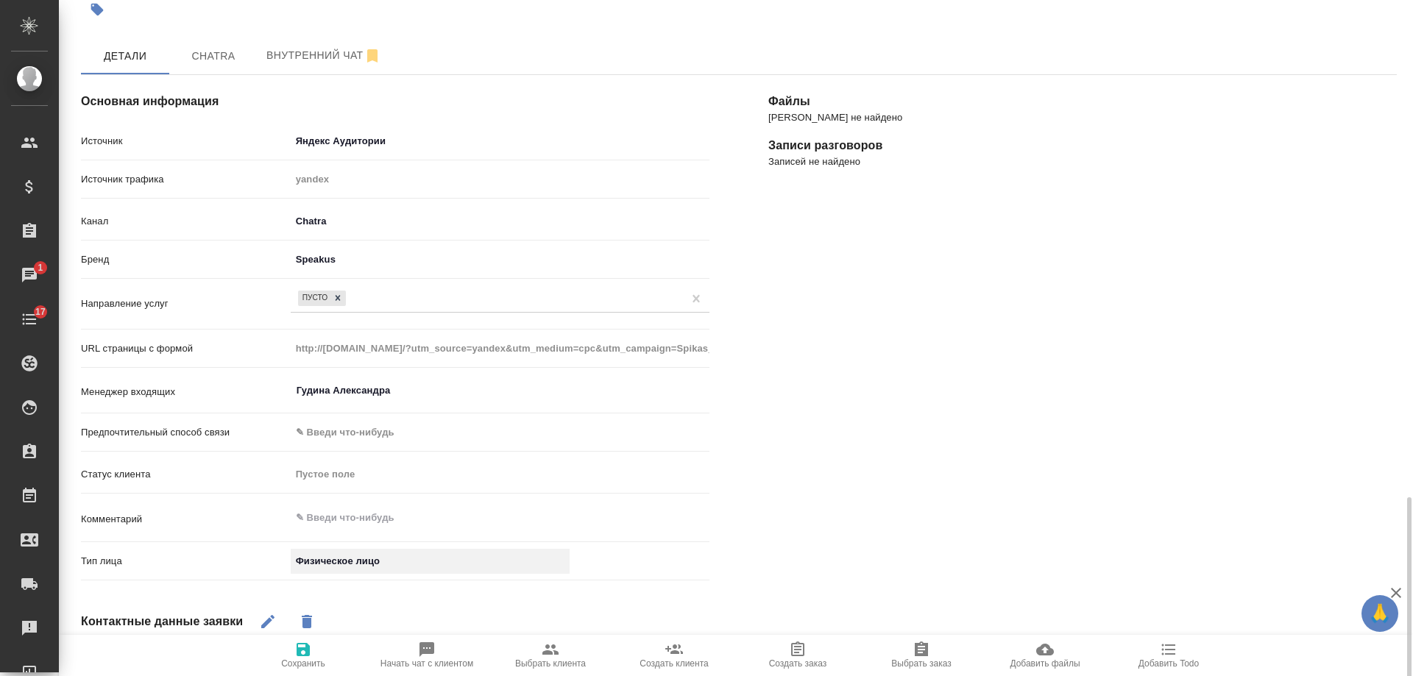
scroll to position [343, 0]
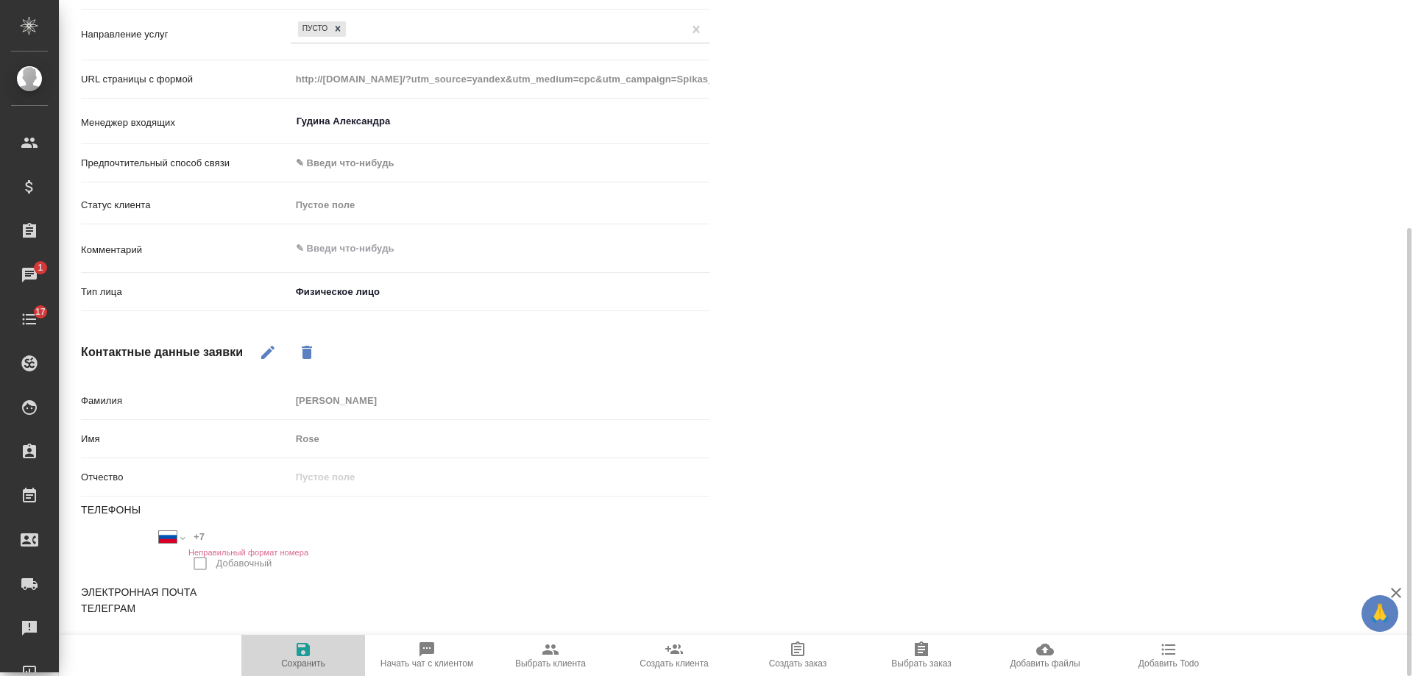
click at [303, 655] on icon "button" at bounding box center [303, 649] width 13 height 13
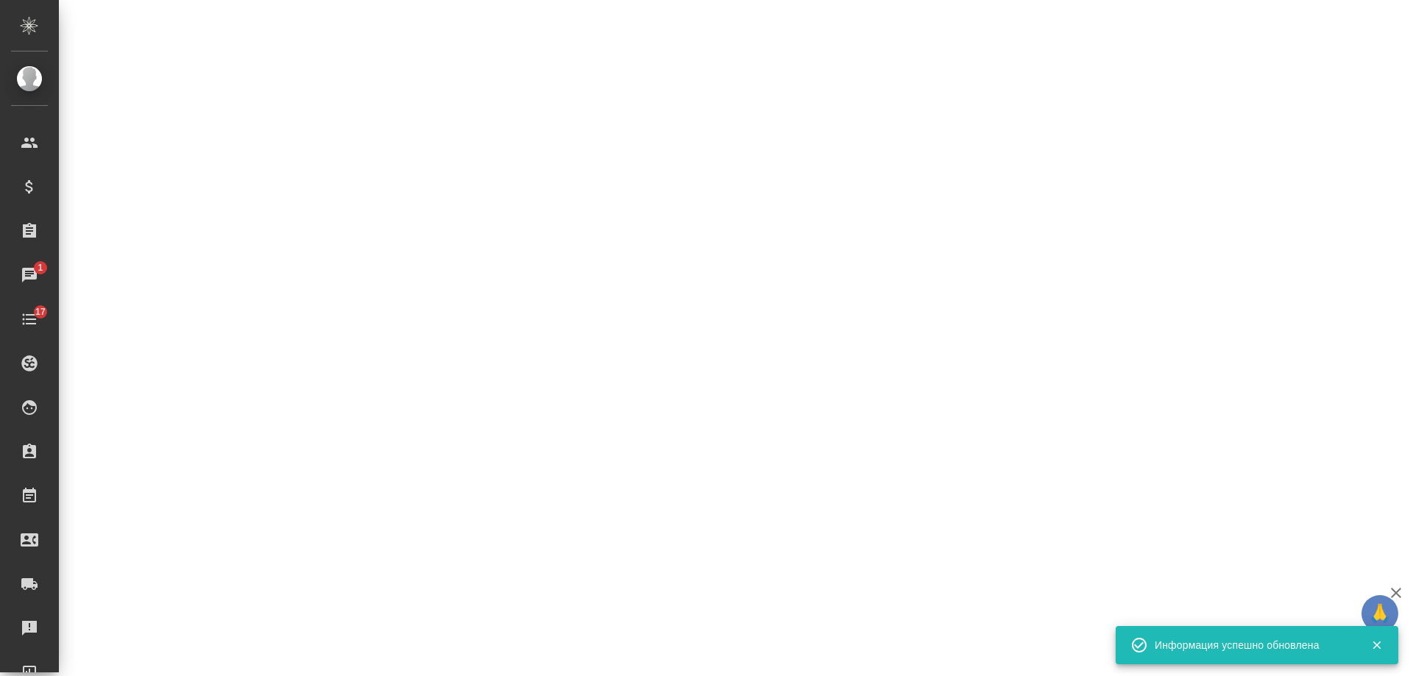
select select "RU"
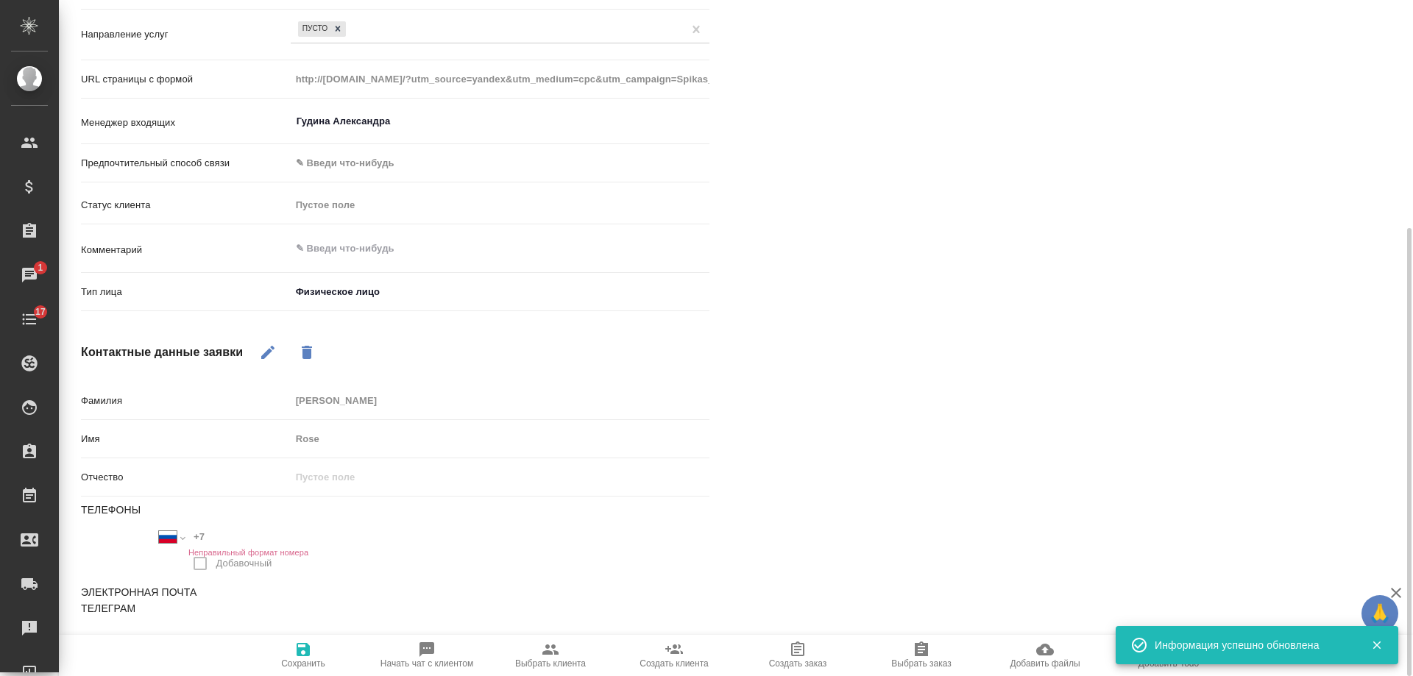
type textarea "x"
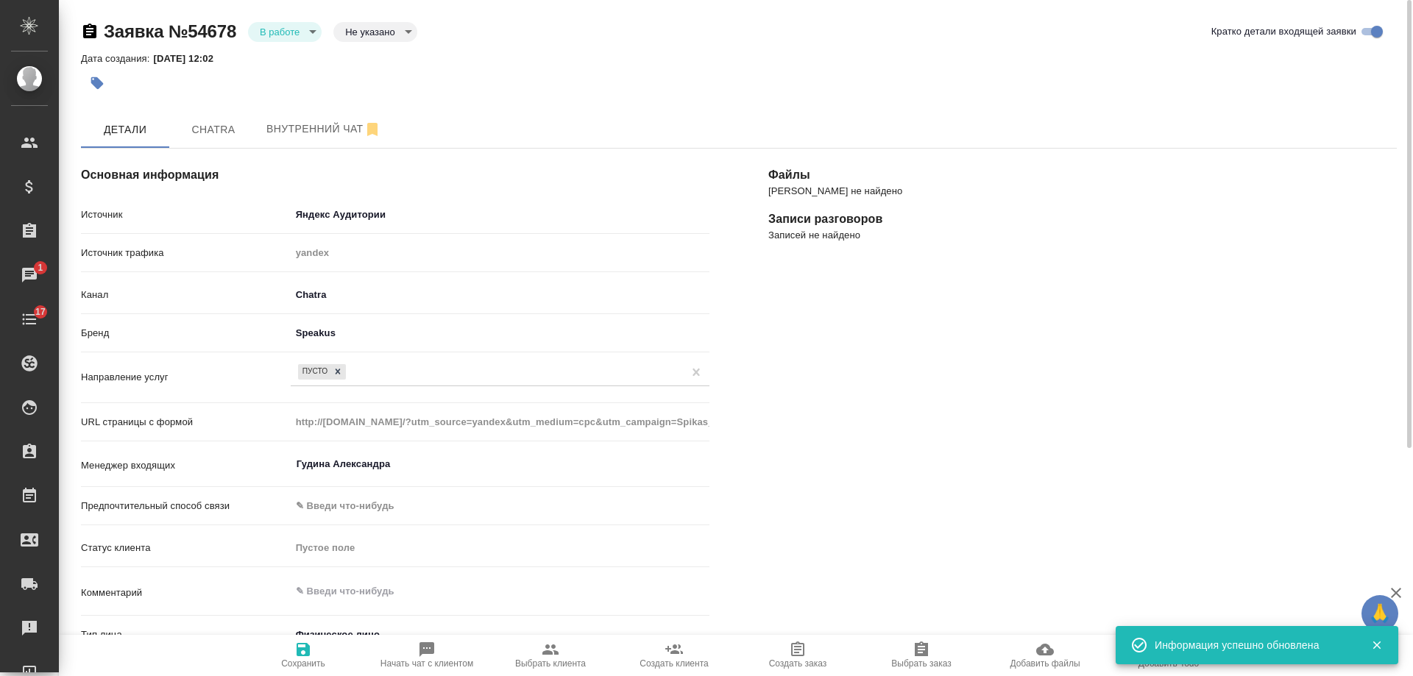
click at [274, 26] on body "🙏 .cls-1 fill:#fff; AWATERA Gudina Alexandra Клиенты Спецификации Заказы 1 Чаты…" at bounding box center [706, 338] width 1413 height 676
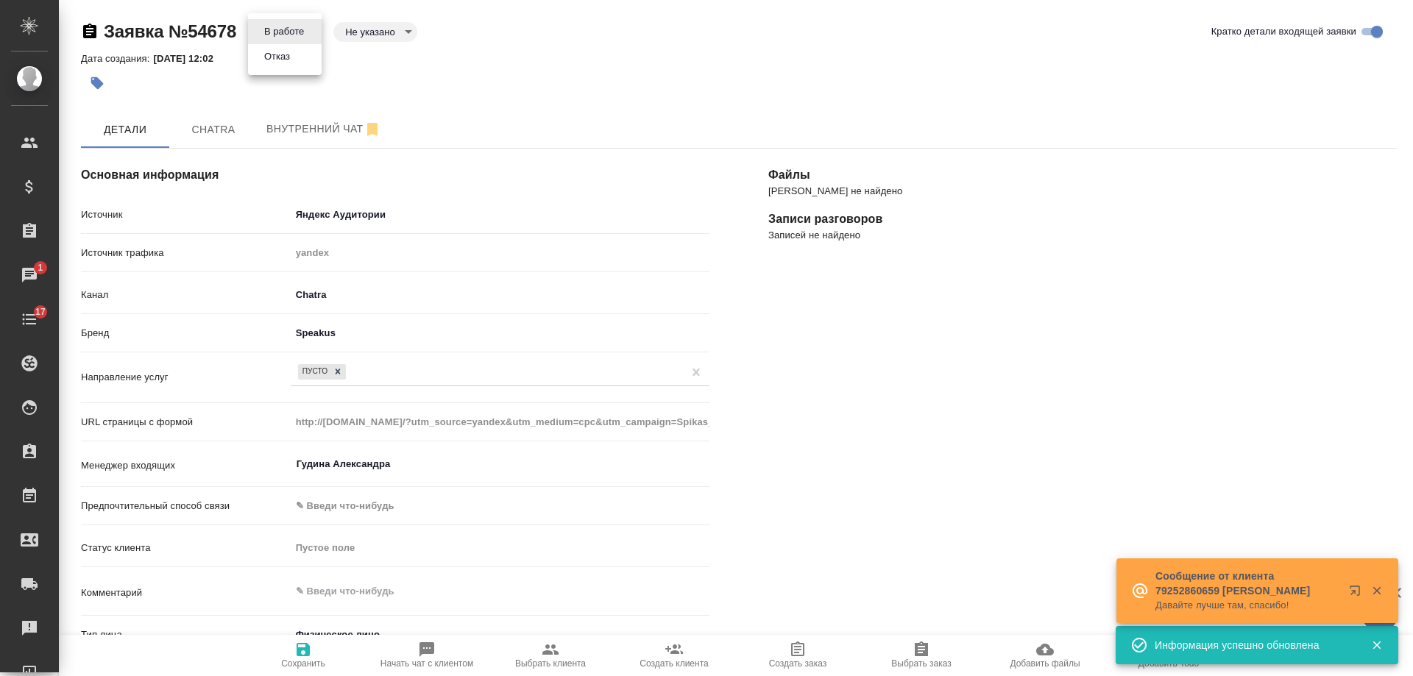
click at [277, 60] on button "Отказ" at bounding box center [277, 57] width 35 height 16
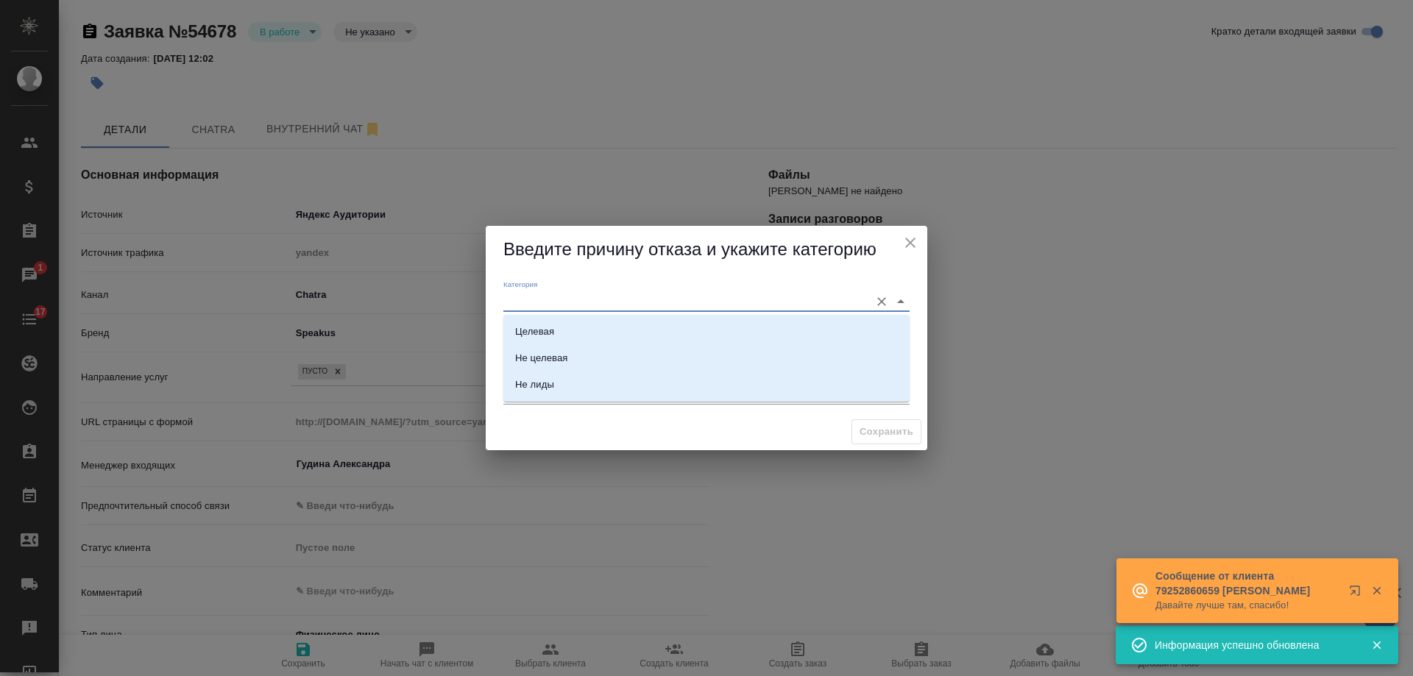
click at [553, 296] on input "Категория" at bounding box center [682, 301] width 359 height 20
click at [563, 358] on div "Не целевая" at bounding box center [541, 358] width 52 height 15
type input "Не целевая"
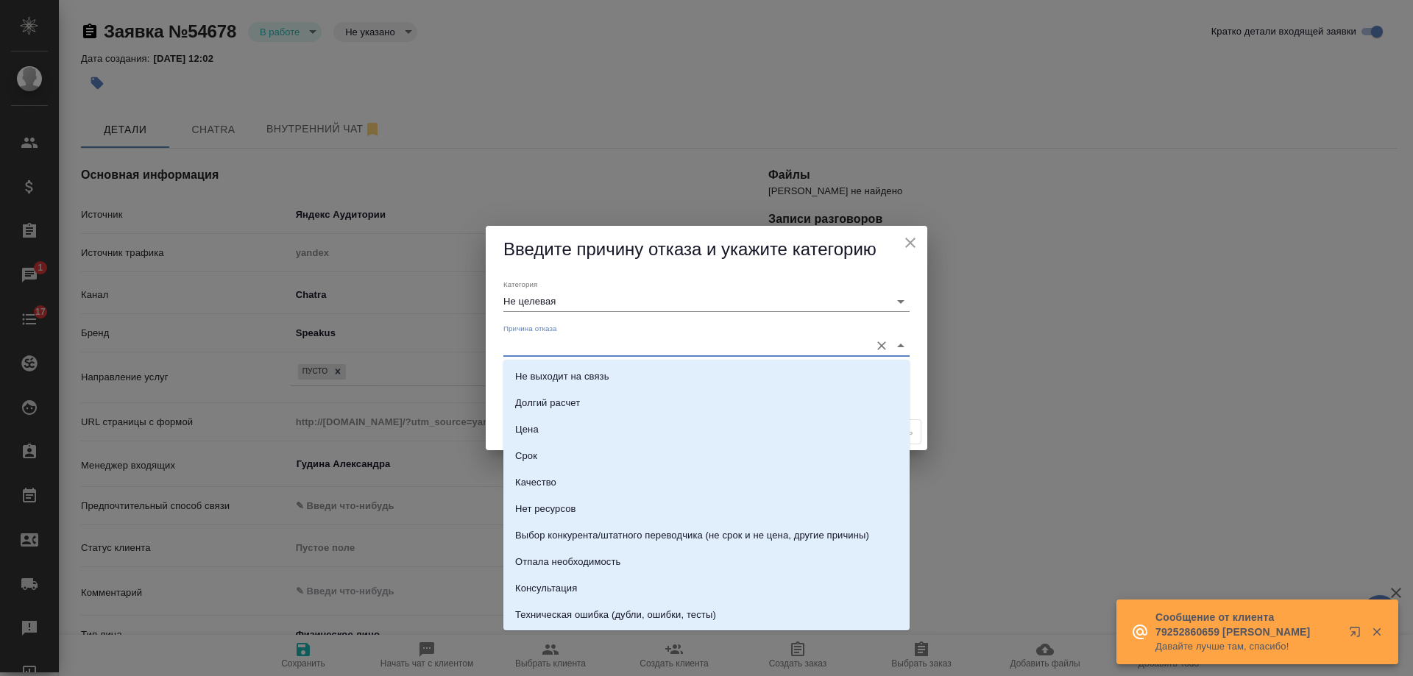
click at [559, 346] on input "Причина отказа" at bounding box center [682, 346] width 359 height 20
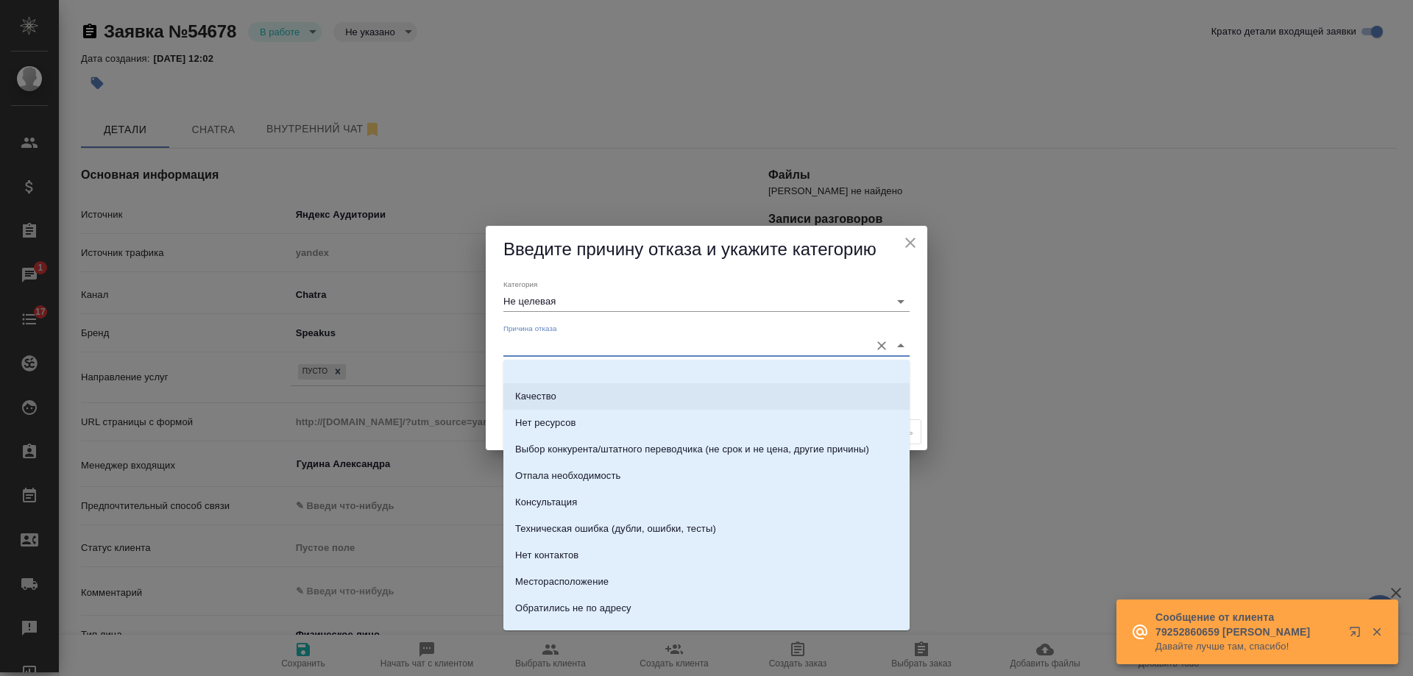
scroll to position [147, 0]
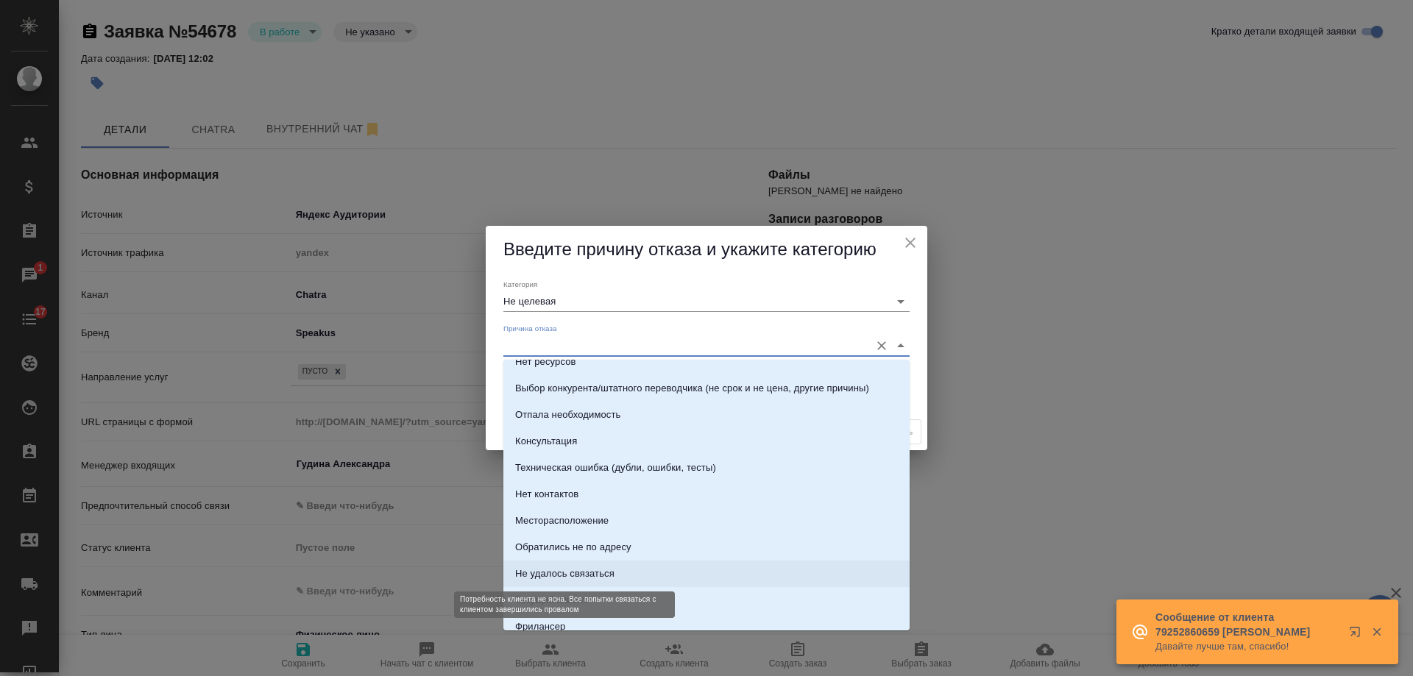
click at [601, 568] on div "Не удалось связаться" at bounding box center [564, 574] width 99 height 15
type input "Не удалось связаться"
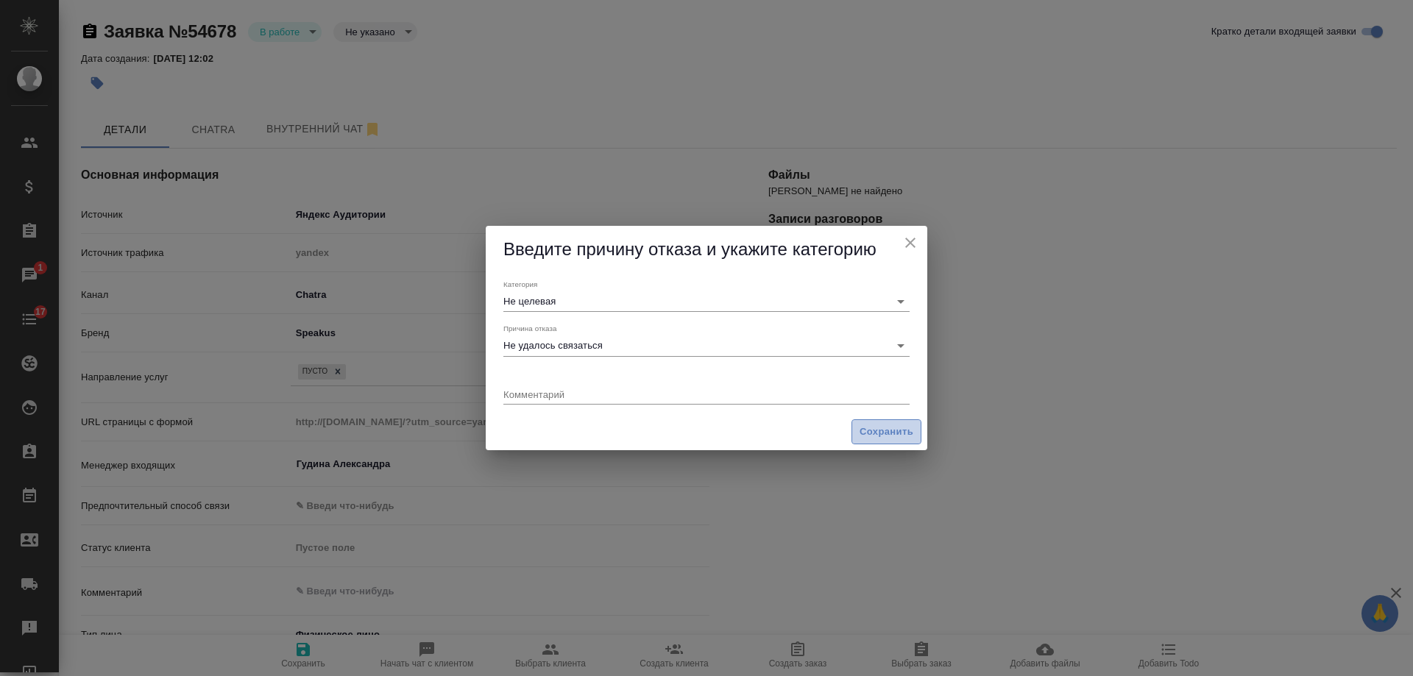
click at [887, 424] on span "Сохранить" at bounding box center [887, 432] width 54 height 17
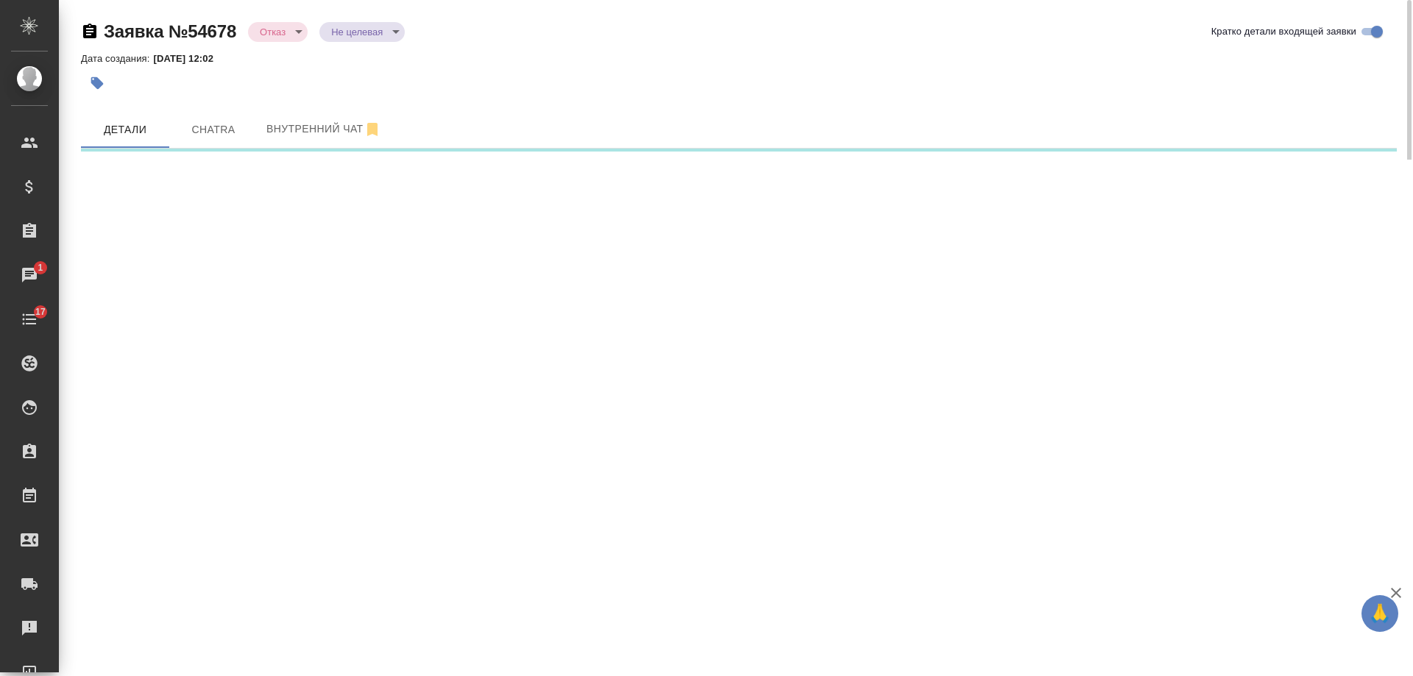
select select "RU"
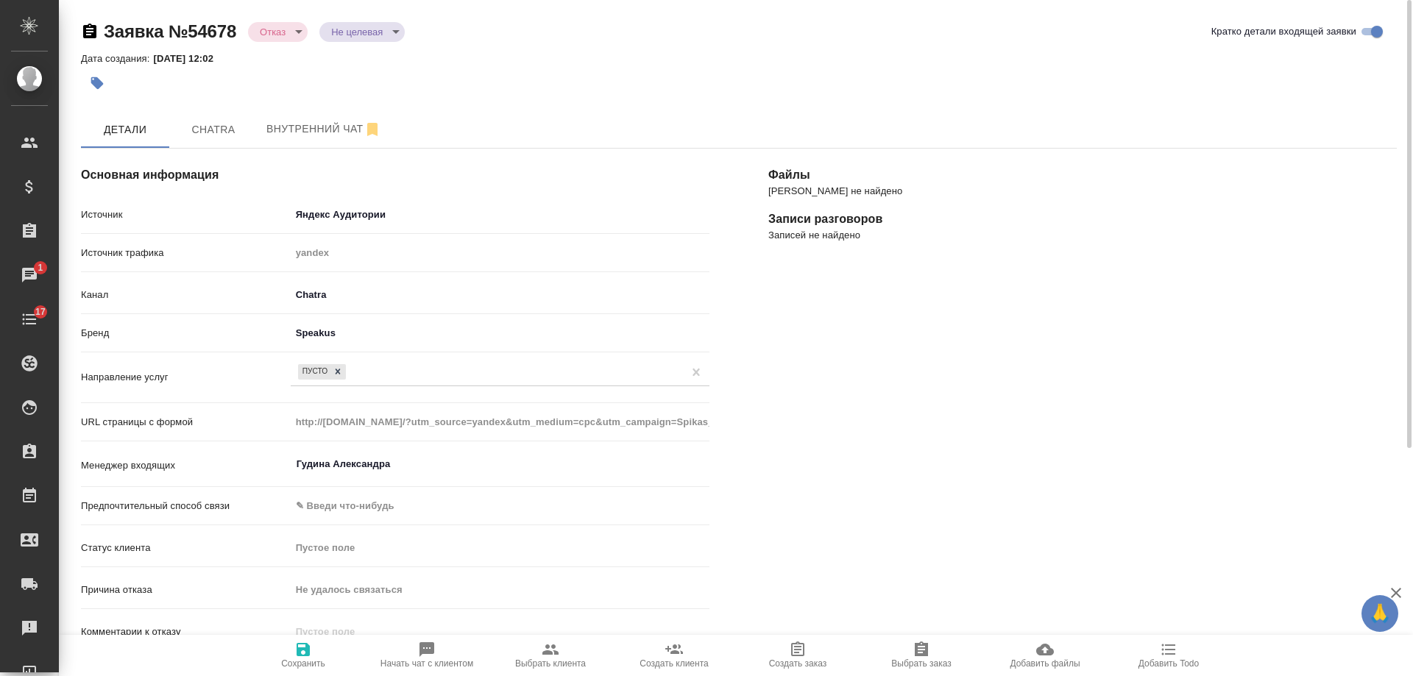
type textarea "x"
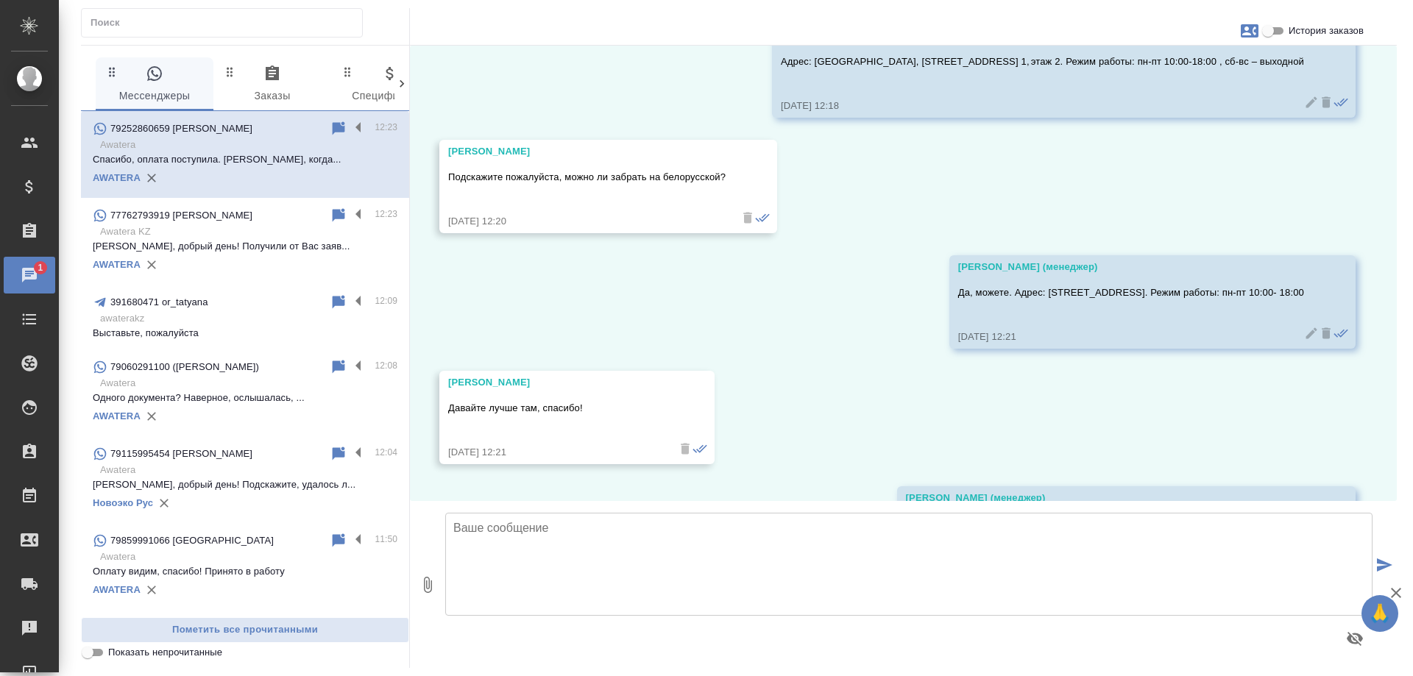
scroll to position [4552, 0]
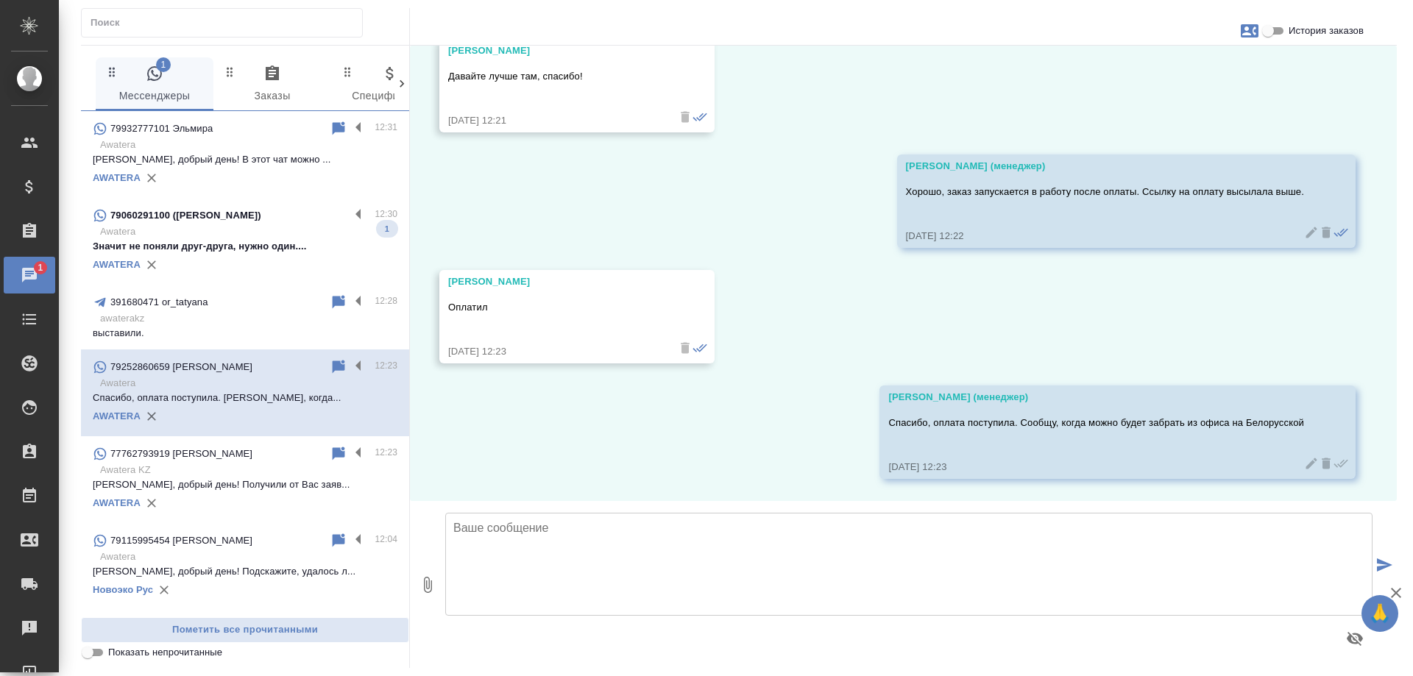
click at [250, 251] on p "Значит не поняли друг-друга, нужно один...." at bounding box center [245, 246] width 305 height 15
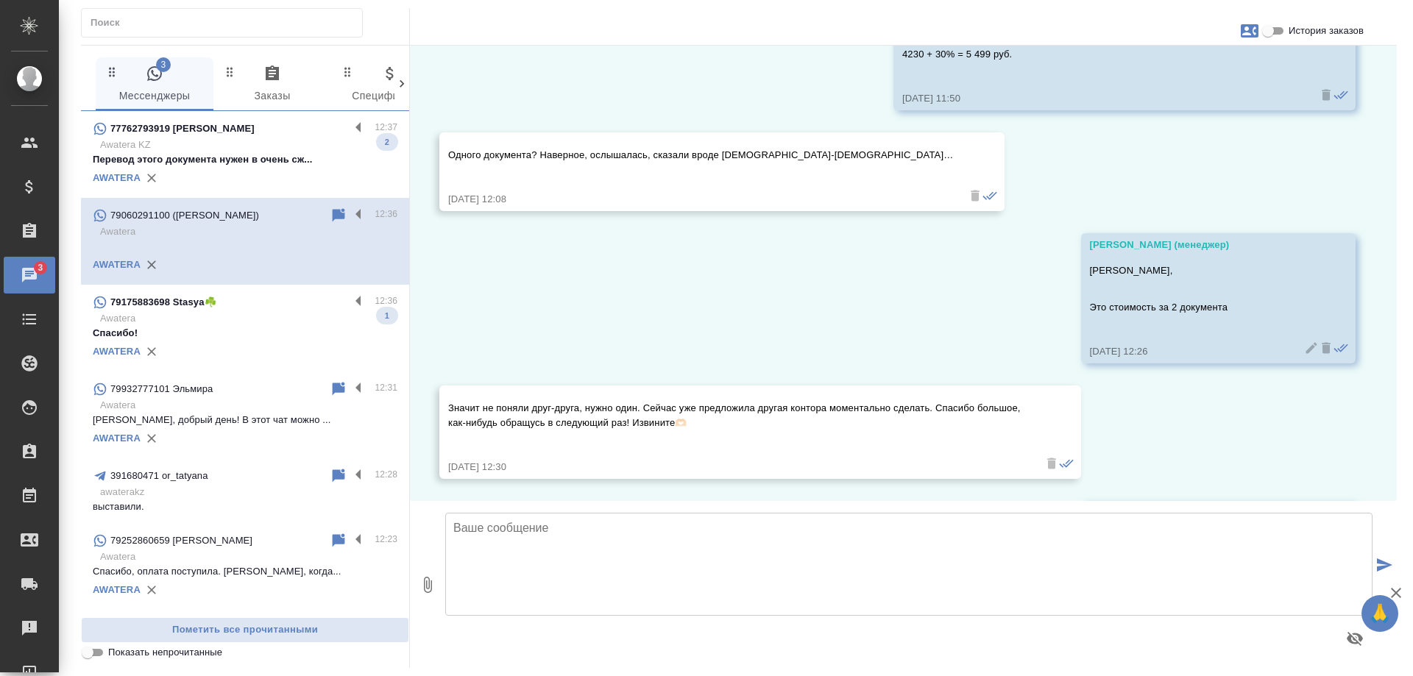
scroll to position [1928, 0]
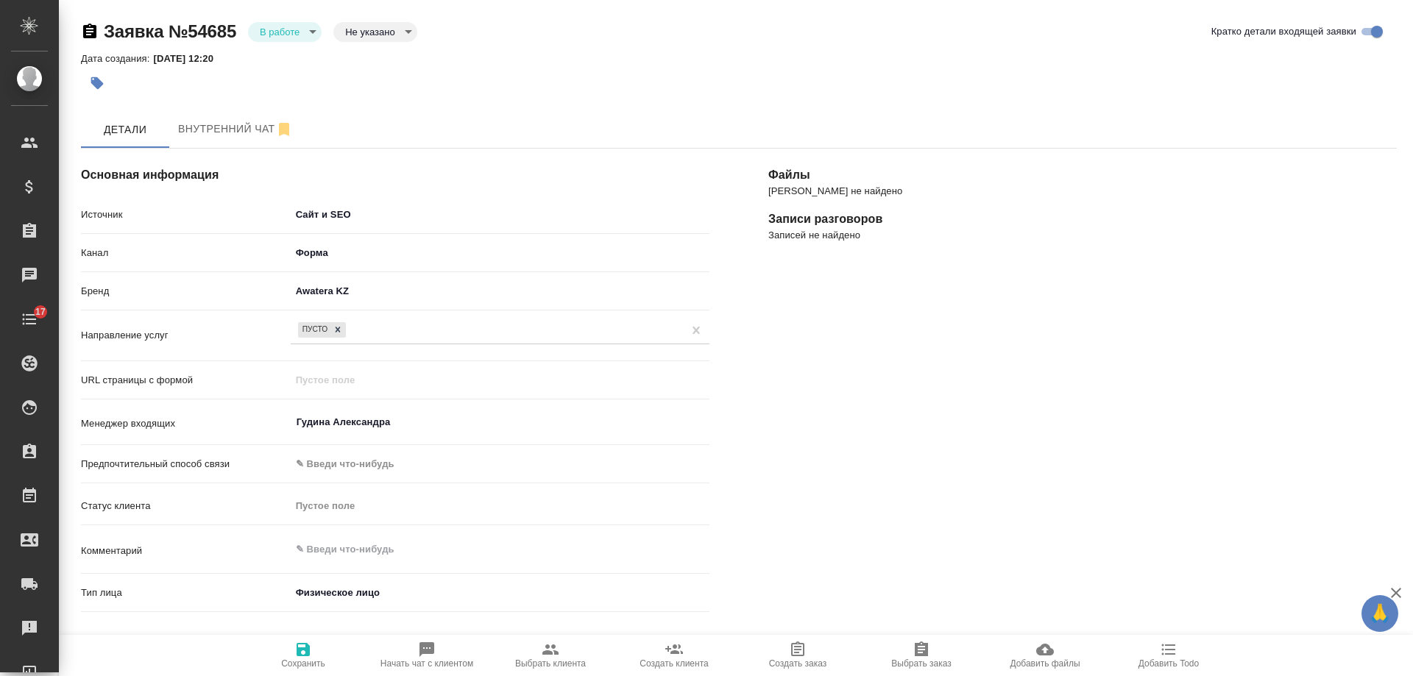
select select "KZ"
select select "RU"
click at [417, 655] on span "Начать чат с клиентом" at bounding box center [427, 655] width 106 height 28
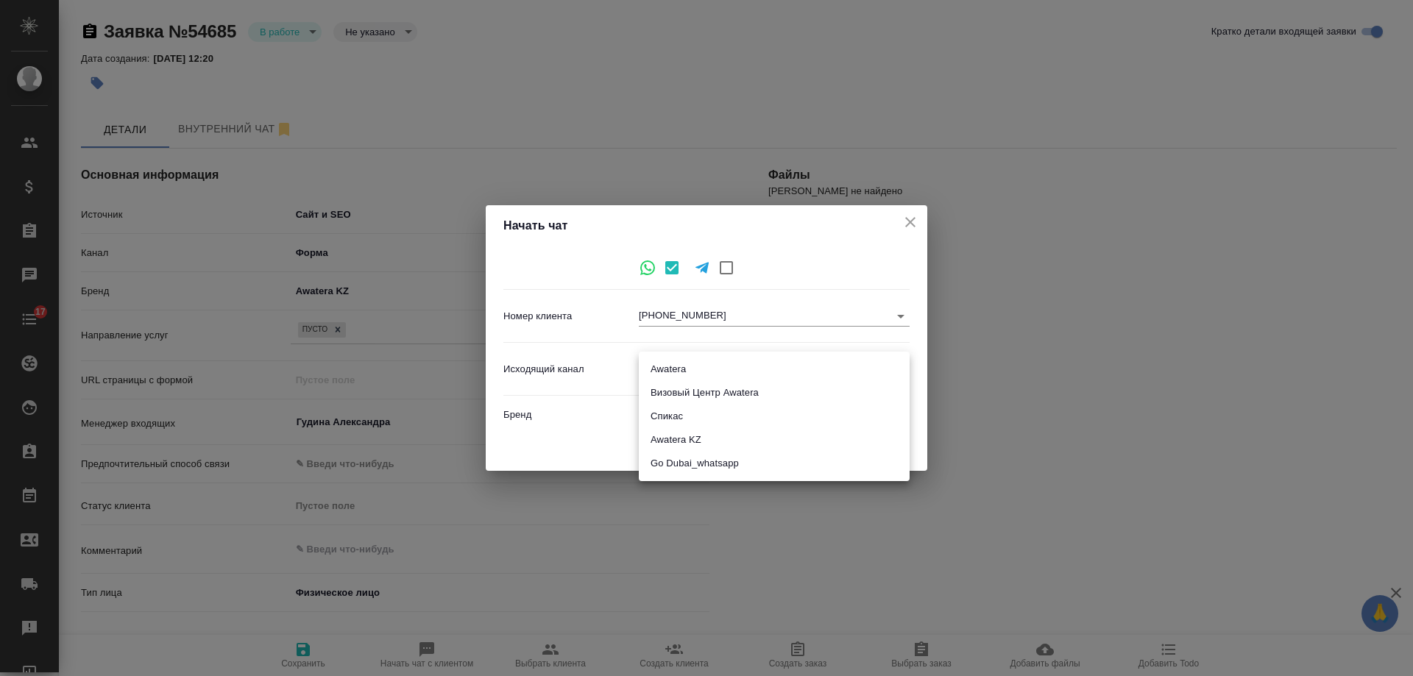
click at [674, 375] on body "🙏 .cls-1 fill:#fff; AWATERA [PERSON_NAME] Спецификации Заказы 0 Чаты 17 Todo Пр…" at bounding box center [706, 338] width 1413 height 676
click at [712, 443] on li "Awatera KZ" at bounding box center [774, 440] width 271 height 24
type input "8"
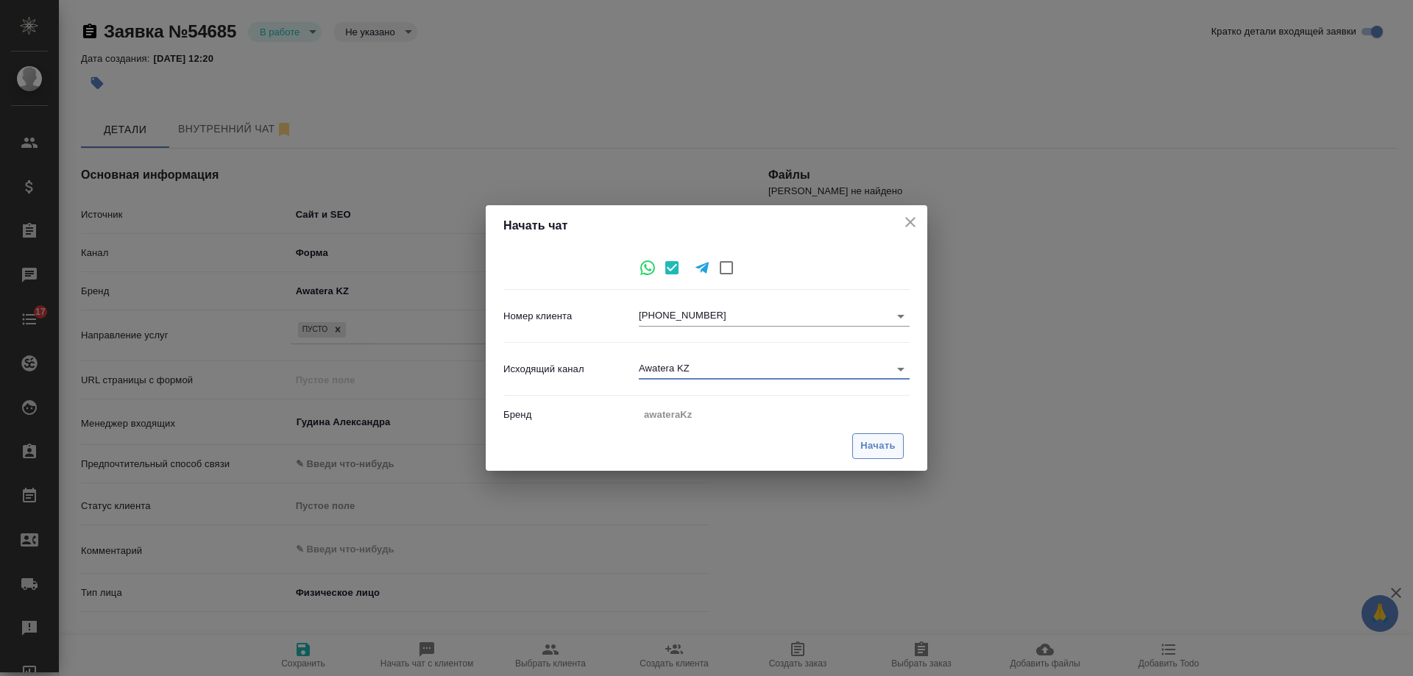
click at [876, 443] on span "Начать" at bounding box center [877, 446] width 35 height 17
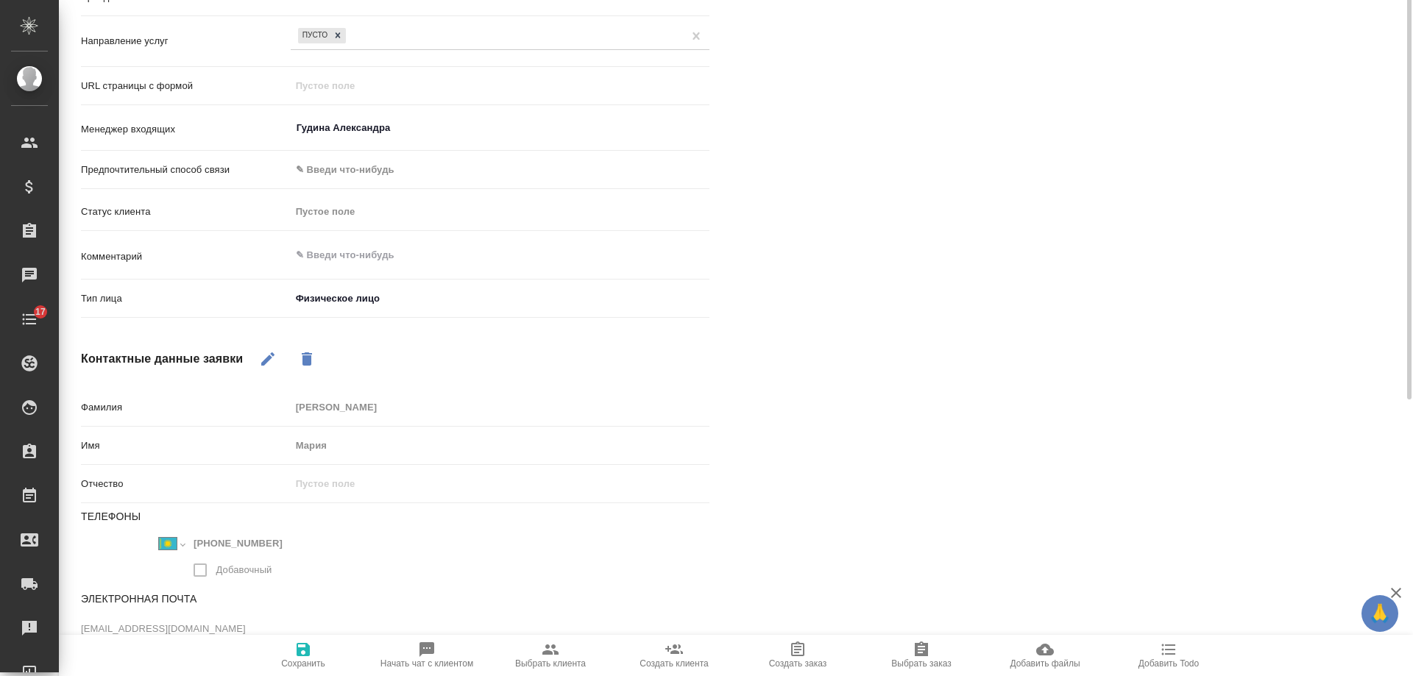
scroll to position [74, 0]
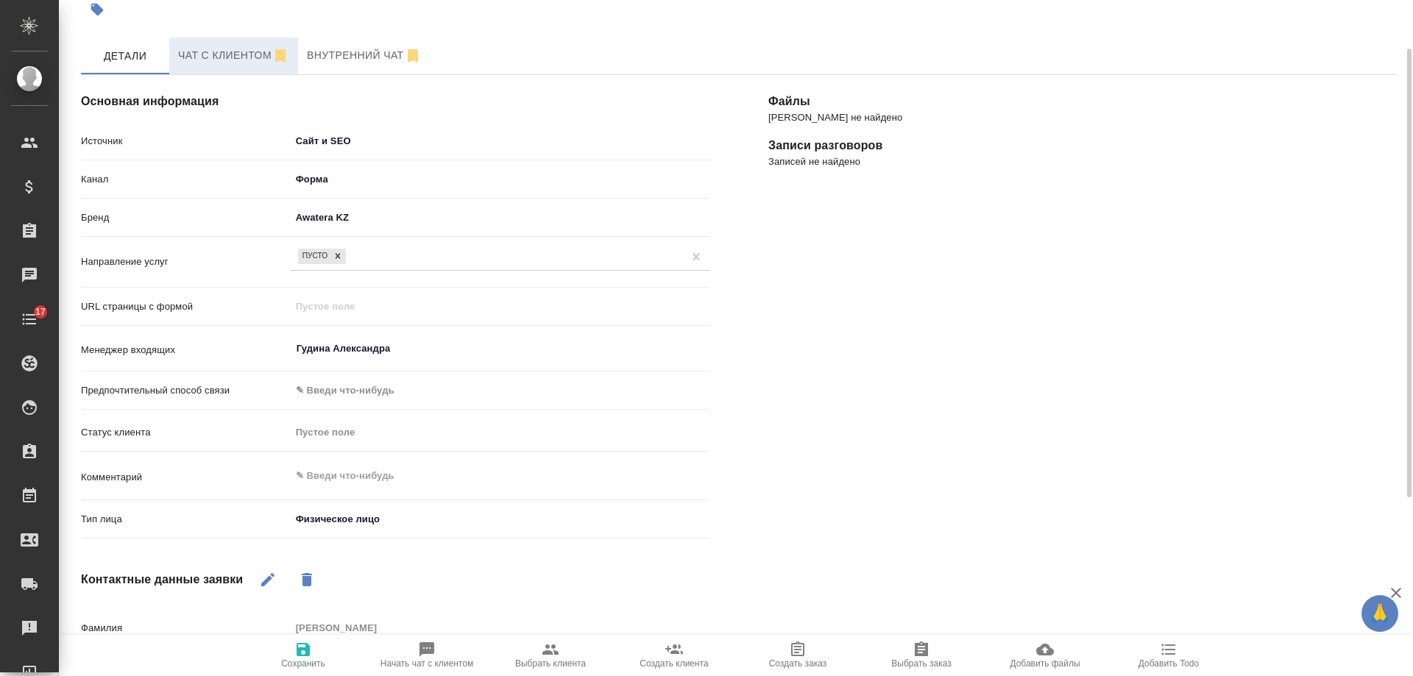
click at [224, 53] on span "Чат с клиентом" at bounding box center [233, 55] width 111 height 18
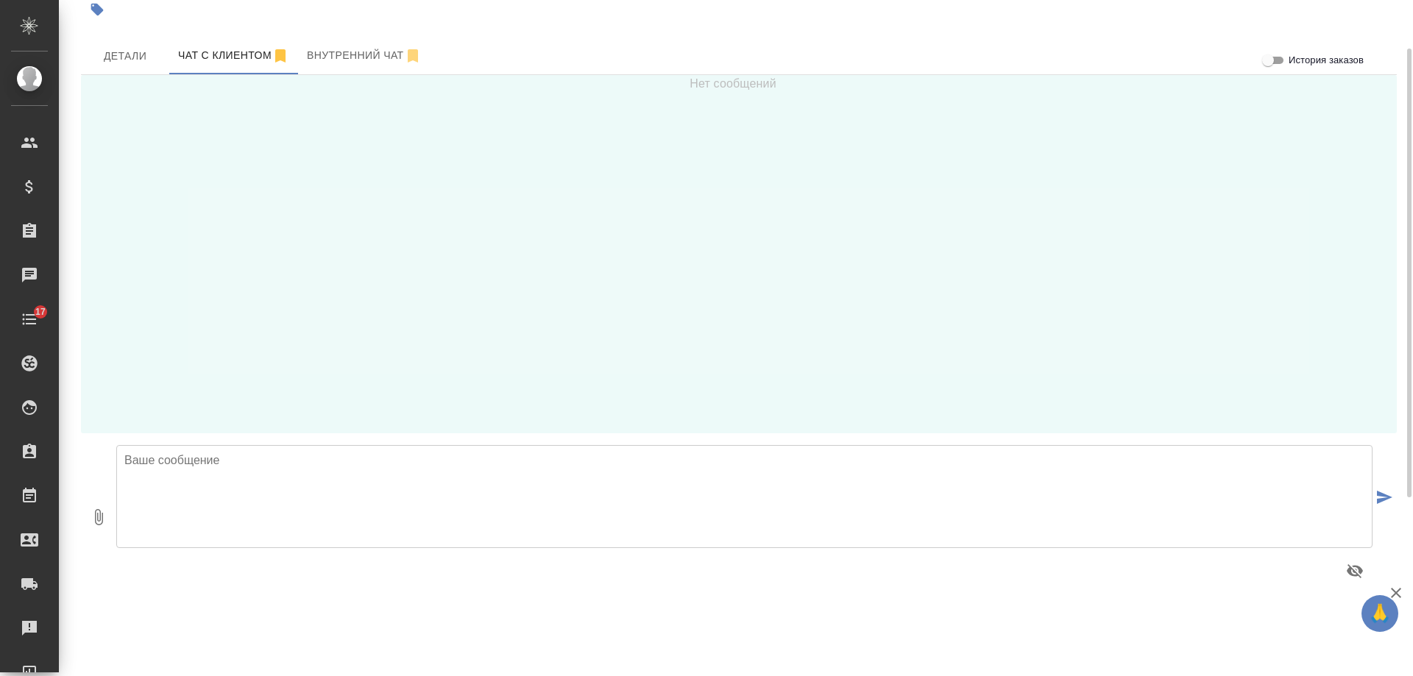
click at [354, 488] on textarea at bounding box center [744, 496] width 1256 height 103
click at [245, 459] on textarea "[PERSON_NAME], добрый день! получили от" at bounding box center [744, 496] width 1256 height 103
click at [367, 460] on textarea "[PERSON_NAME], добрый день! Получили от" at bounding box center [744, 496] width 1256 height 103
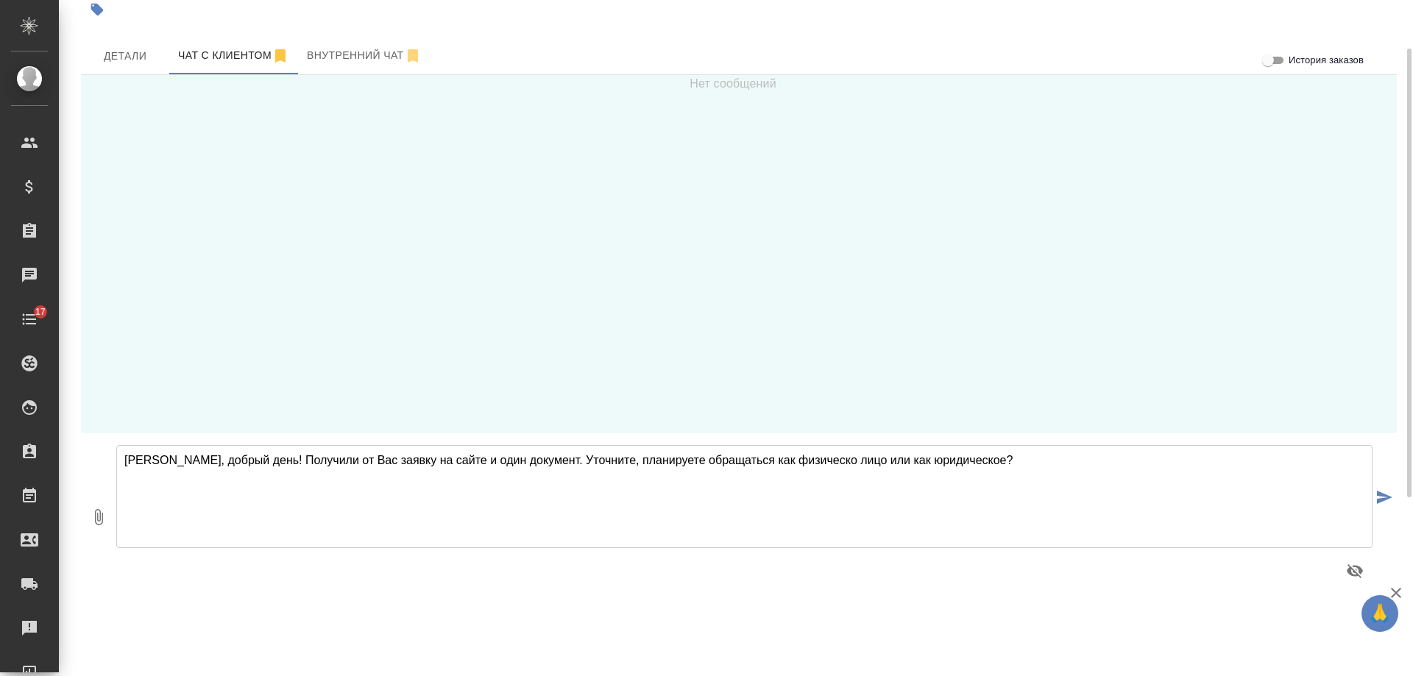
click at [517, 465] on textarea "[PERSON_NAME], добрый день! Получили от Вас заявку на сайте и один документ. Ут…" at bounding box center [744, 496] width 1256 height 103
click at [853, 462] on textarea "[PERSON_NAME], добрый день! Получили от Вас заявку на сайте и один документ на …" at bounding box center [744, 496] width 1256 height 103
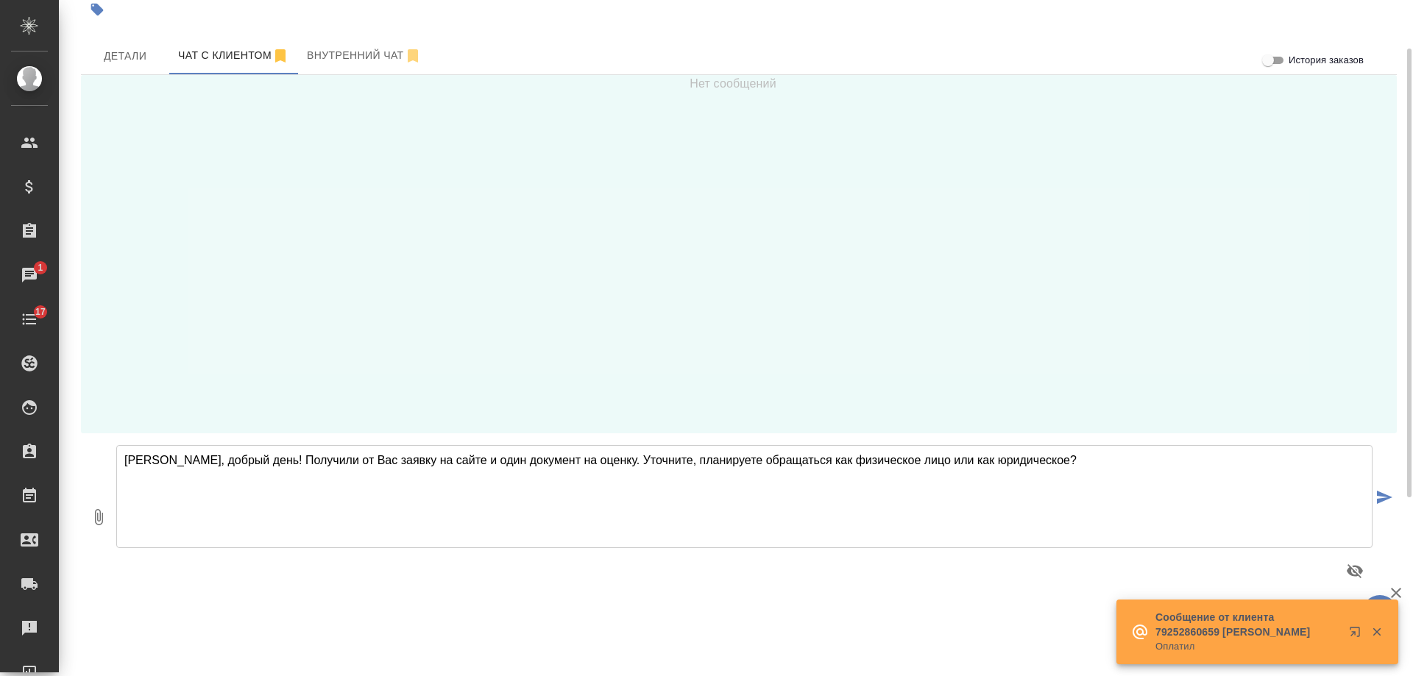
click at [1043, 453] on textarea "[PERSON_NAME], добрый день! Получили от Вас заявку на сайте и один документ на …" at bounding box center [744, 496] width 1256 height 103
type textarea "[PERSON_NAME], добрый день! Получили от Вас заявку на сайте и один документ на …"
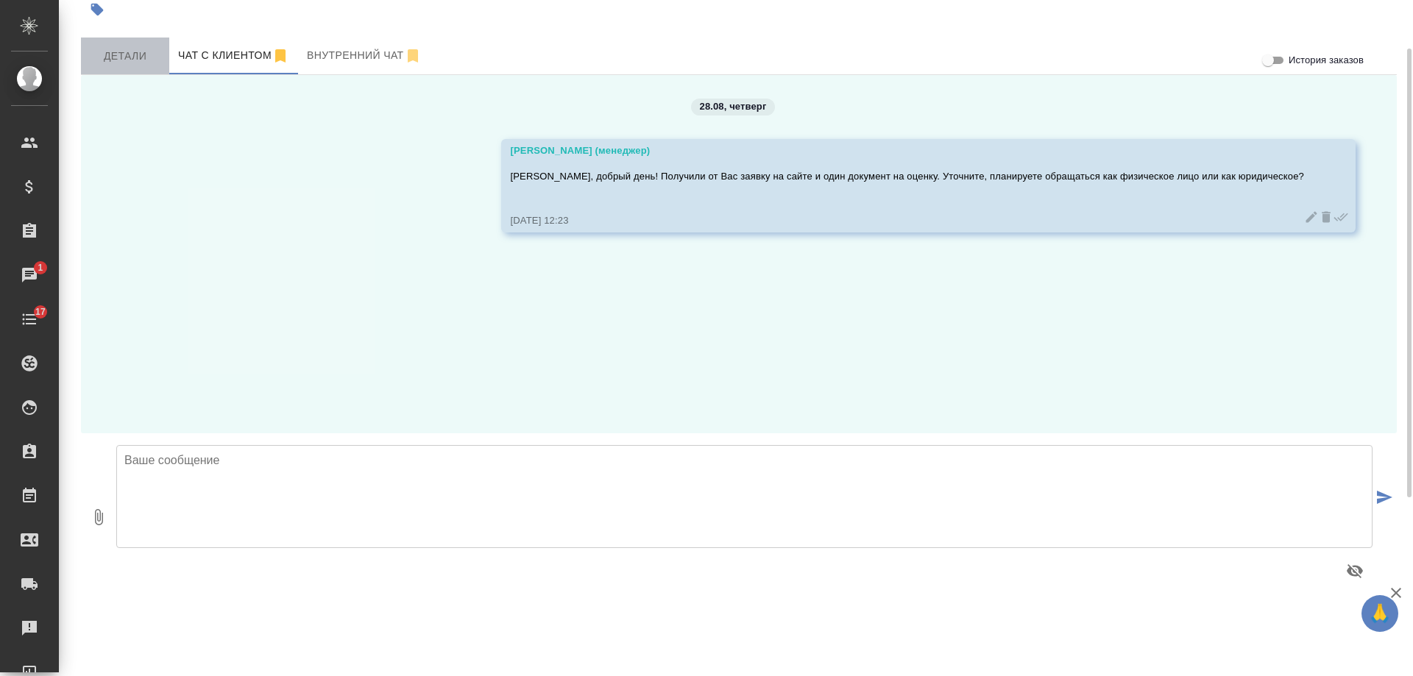
click at [137, 59] on span "Детали" at bounding box center [125, 56] width 71 height 18
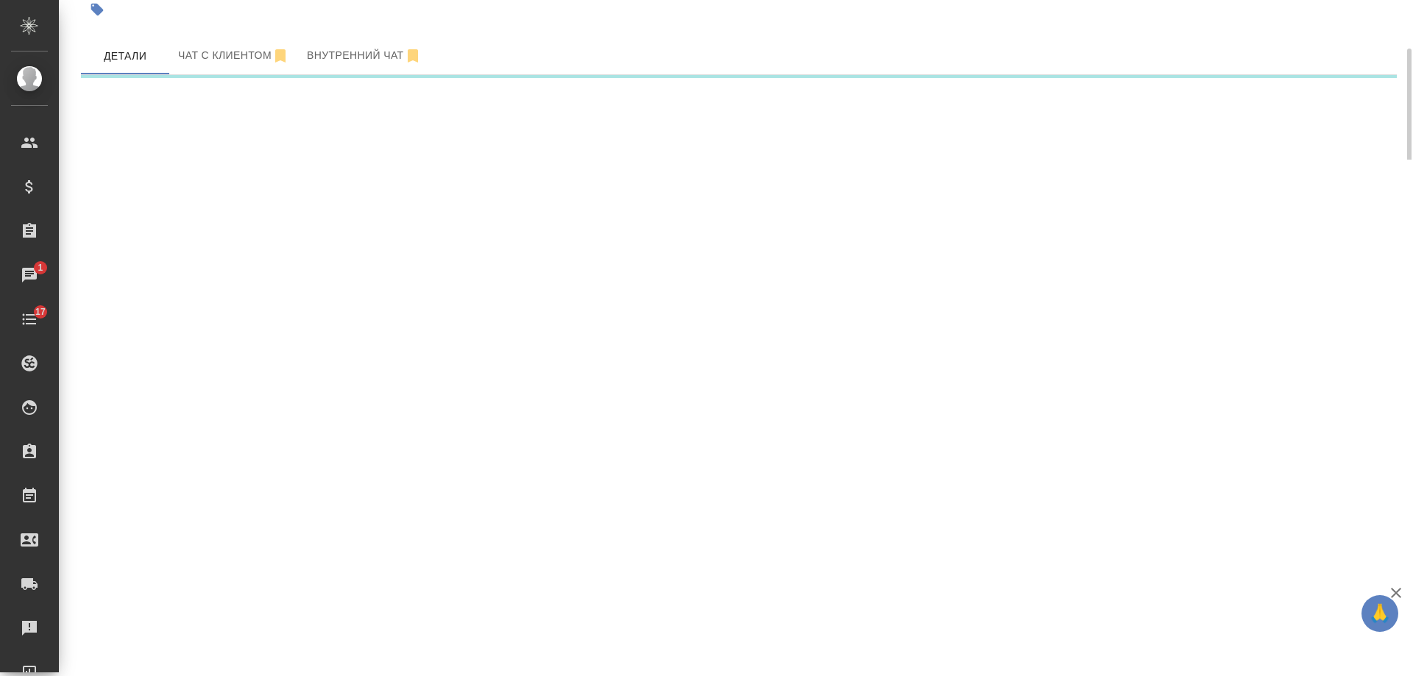
select select "RU"
select select "KZ"
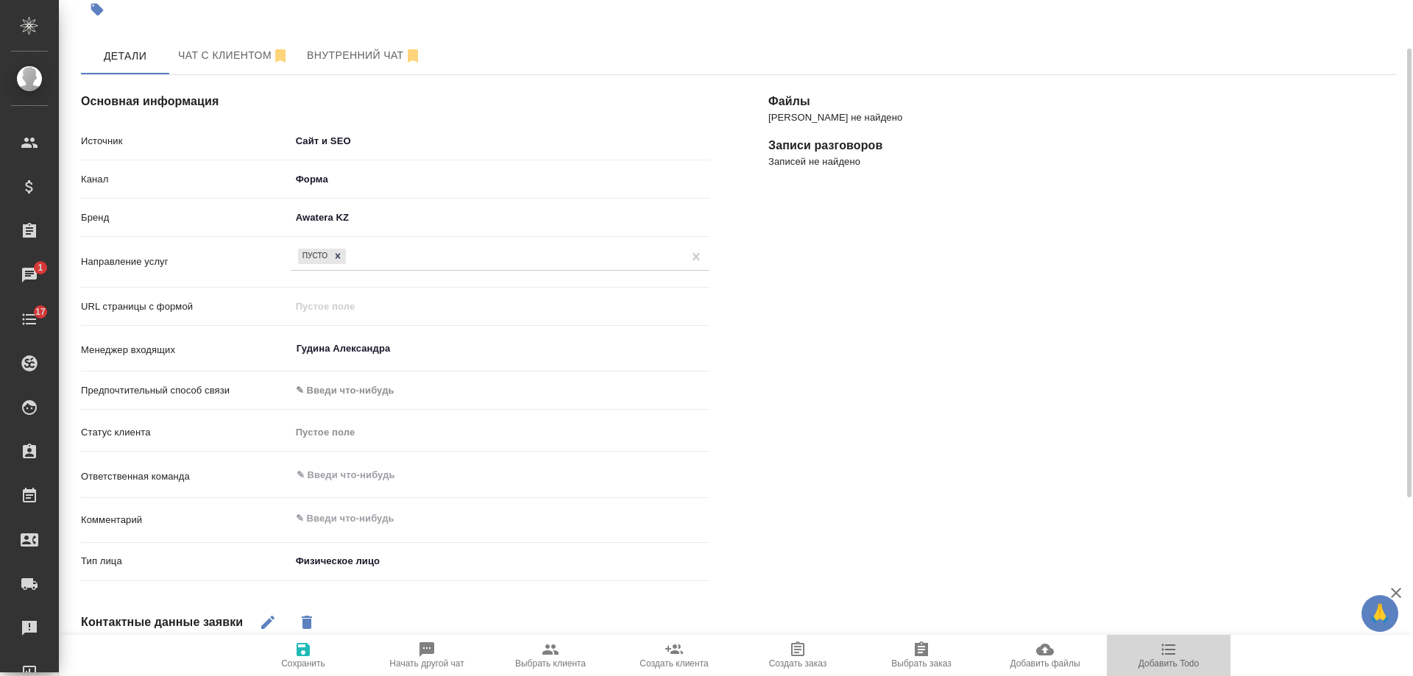
click at [1168, 649] on icon "button" at bounding box center [1169, 650] width 14 height 11
type textarea "x"
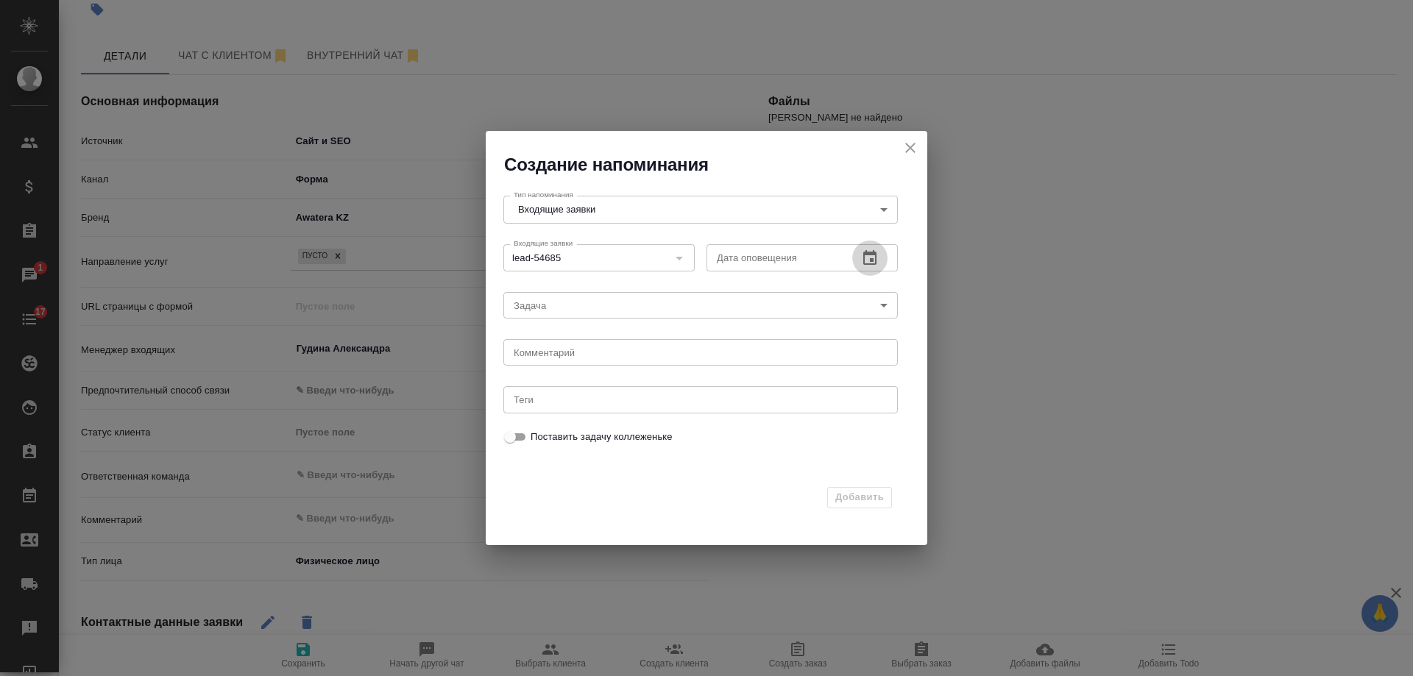
click at [880, 250] on button "button" at bounding box center [869, 258] width 35 height 35
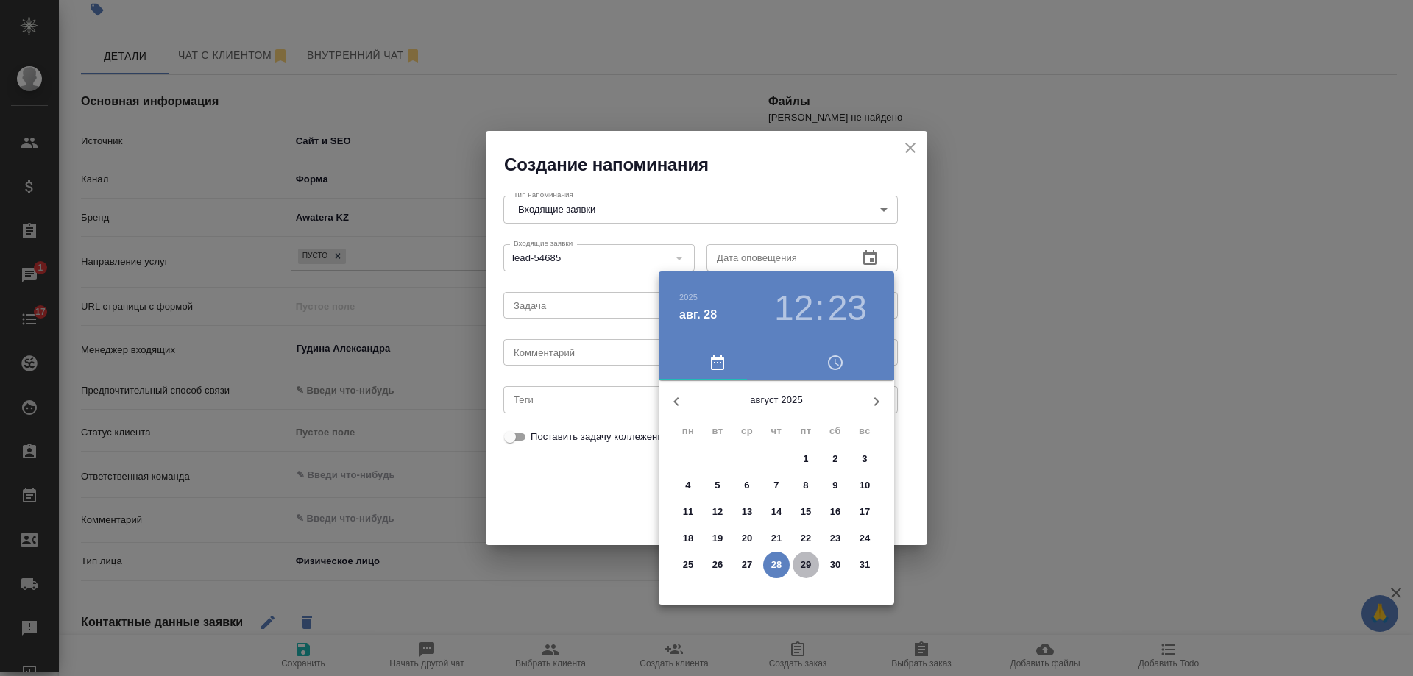
click at [805, 568] on p "29" at bounding box center [806, 565] width 11 height 15
type input "[DATE] 12:23"
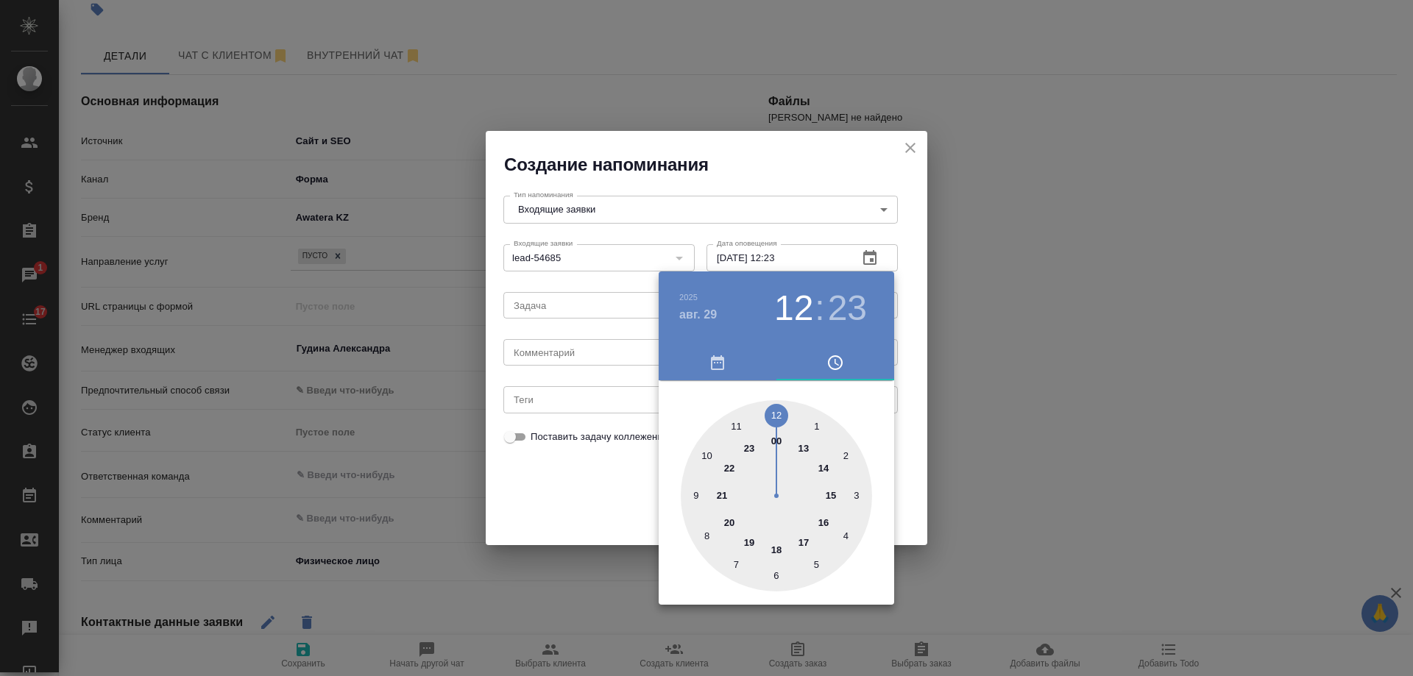
drag, startPoint x: 585, startPoint y: 352, endPoint x: 576, endPoint y: 352, distance: 9.6
click at [584, 352] on div at bounding box center [706, 338] width 1413 height 676
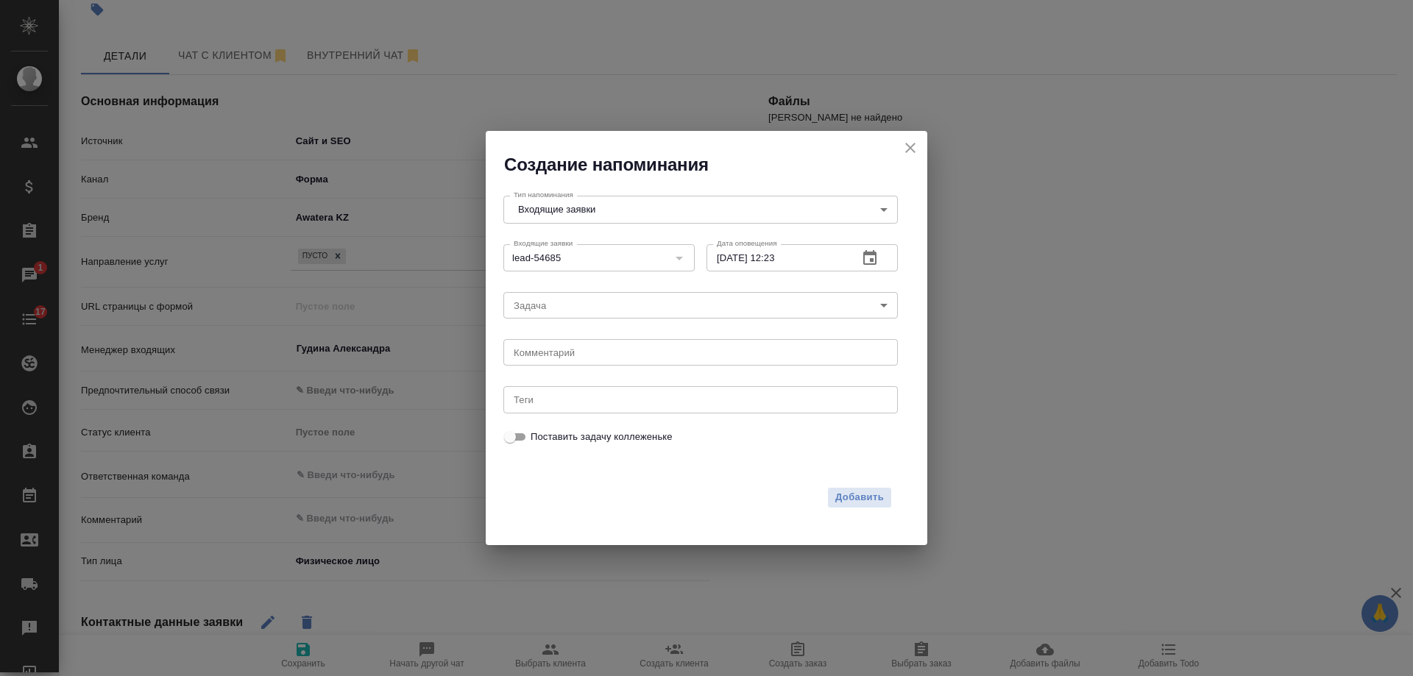
click at [573, 352] on div "2025 авг. 29 12 : 23 00 1 2 3 4 5 6 7 8 9 10 11 12 13 14 15 16 17 18 19 20 21 2…" at bounding box center [706, 338] width 1413 height 676
click at [570, 355] on div "2025 авг. 29 12 : 23 00 1 2 3 4 5 6 7 8 9 10 11 12 13 14 15 16 17 18 19 20 21 2…" at bounding box center [706, 338] width 1413 height 676
click at [570, 355] on textarea at bounding box center [701, 352] width 374 height 11
type textarea "ответила в вотсе?"
click at [875, 497] on span "Добавить" at bounding box center [859, 497] width 49 height 17
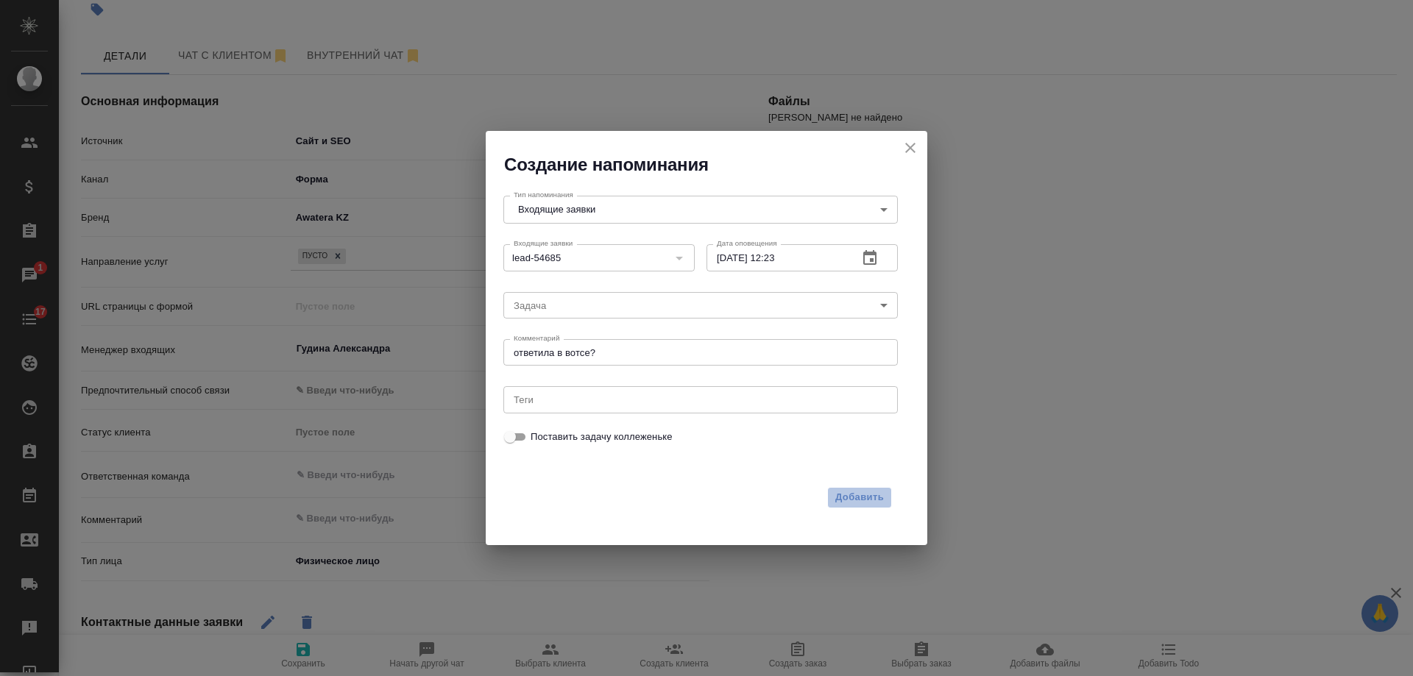
type textarea "x"
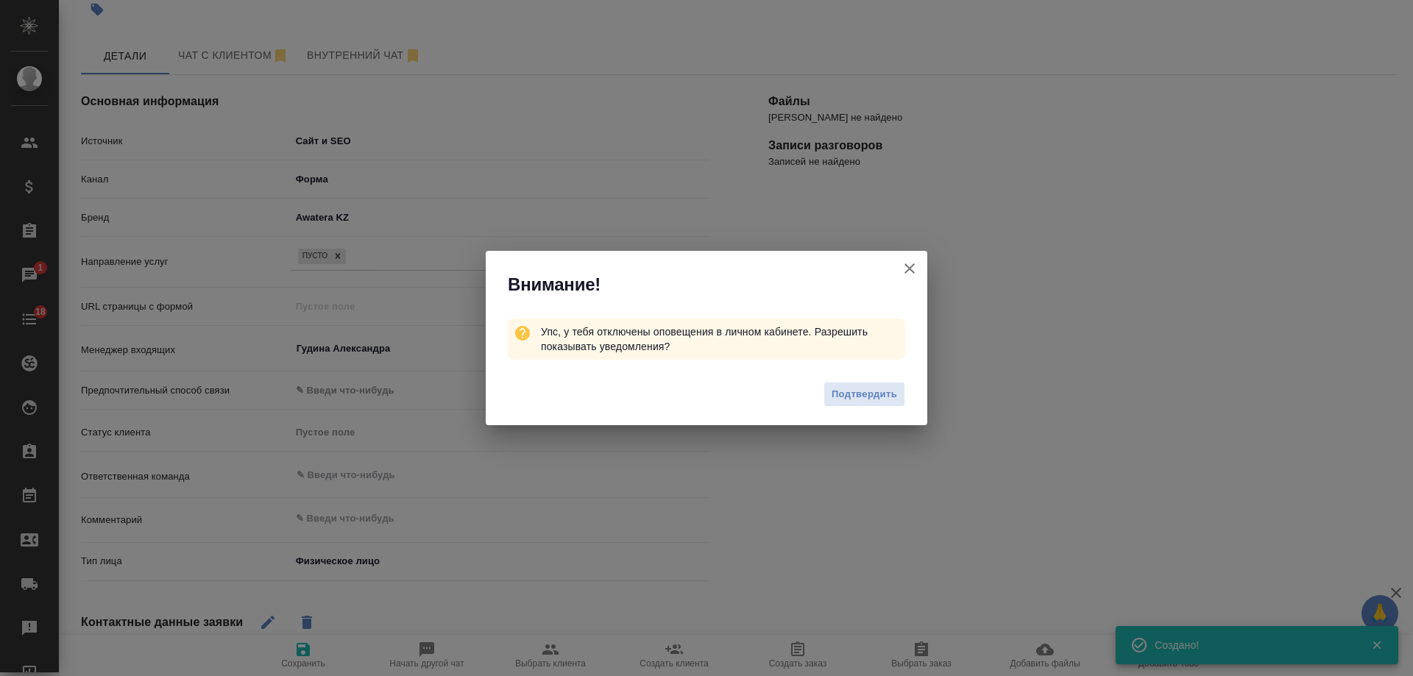
click at [907, 267] on icon "button" at bounding box center [910, 269] width 18 height 18
type textarea "x"
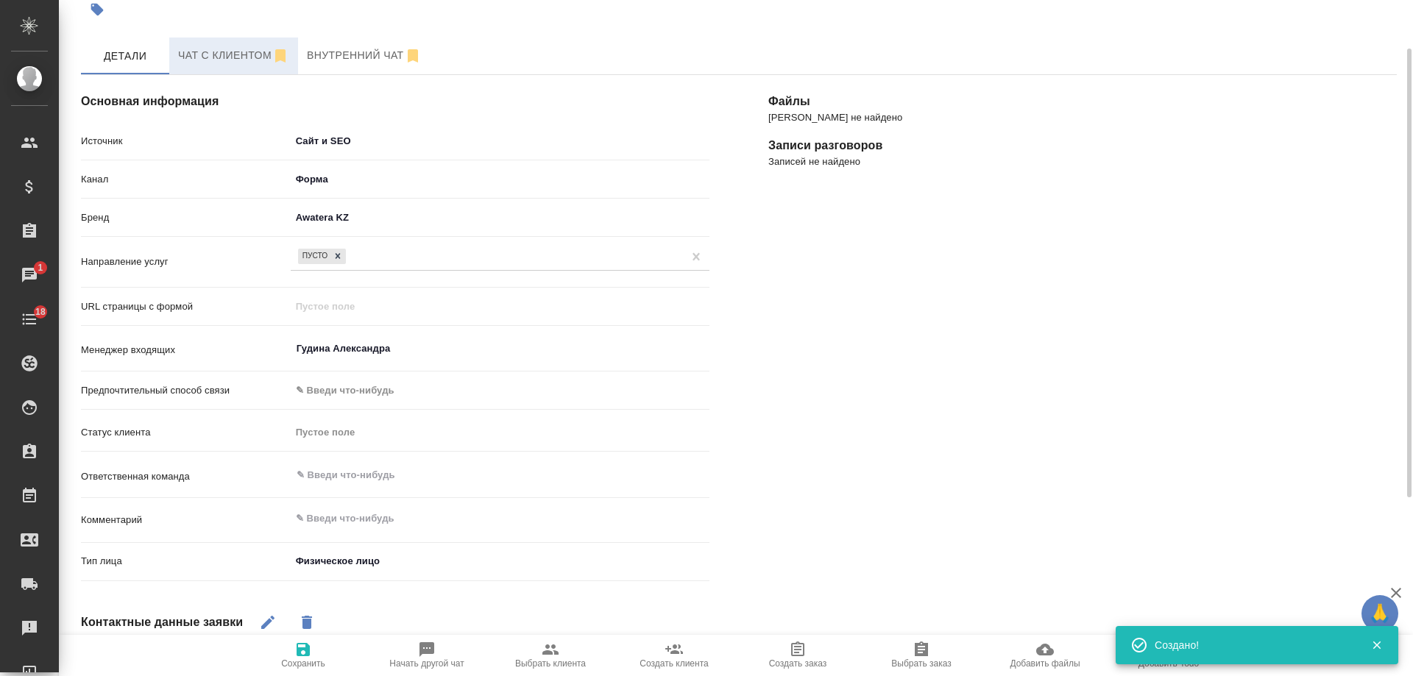
click at [232, 56] on span "Чат с клиентом" at bounding box center [233, 55] width 111 height 18
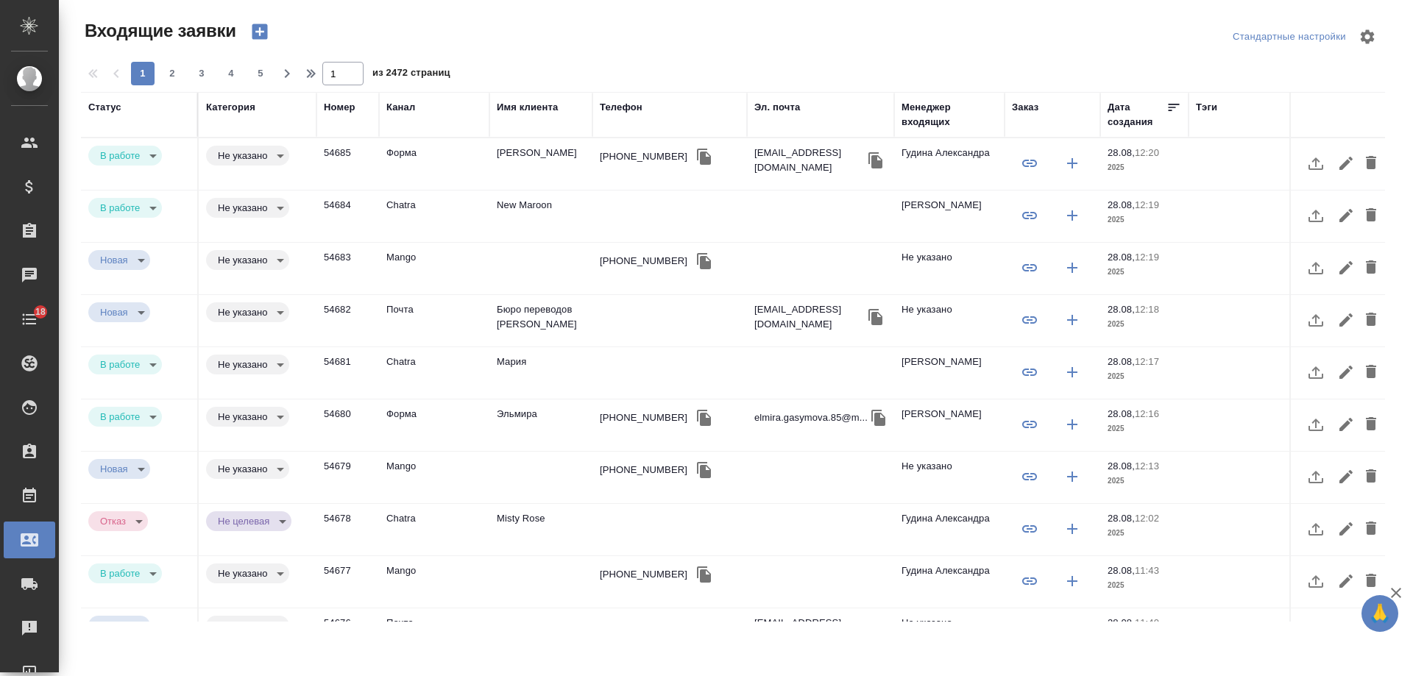
select select "RU"
click at [659, 34] on div at bounding box center [739, 36] width 439 height 35
click at [622, 106] on div "Телефон" at bounding box center [621, 107] width 43 height 15
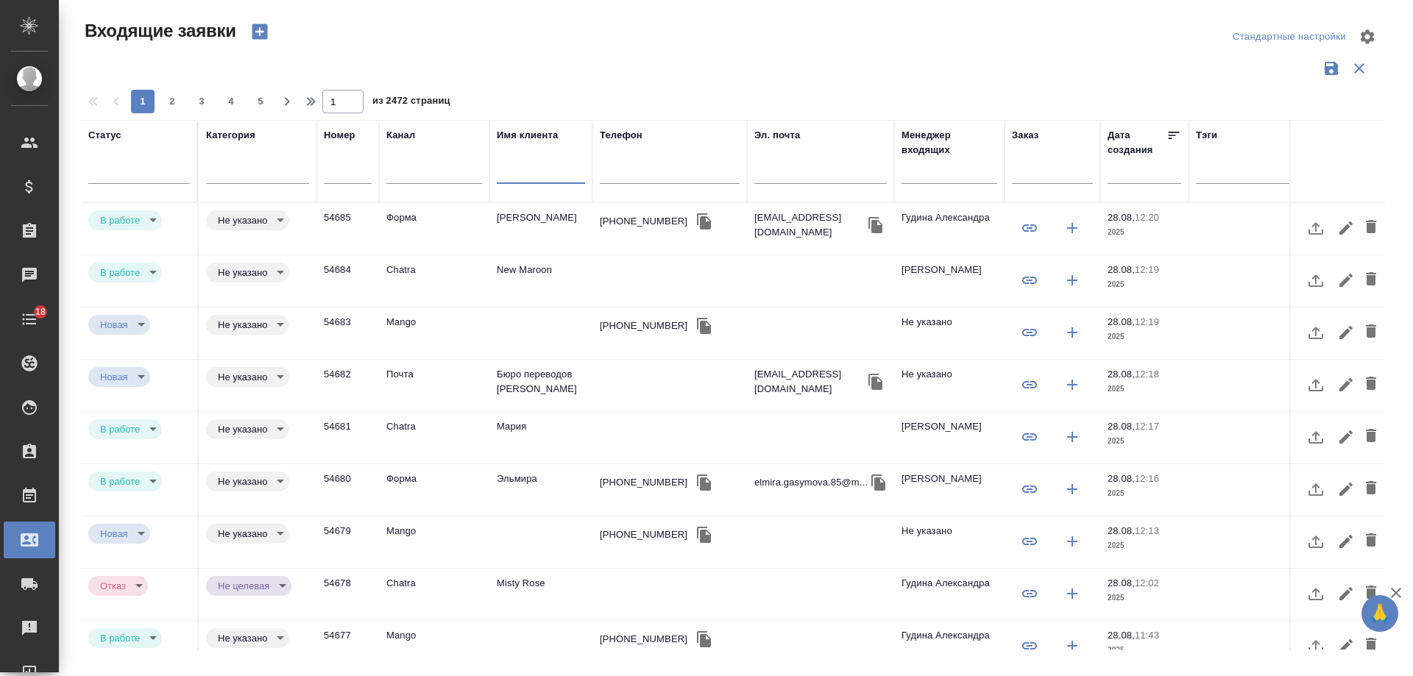
click at [553, 170] on input "text" at bounding box center [541, 174] width 88 height 18
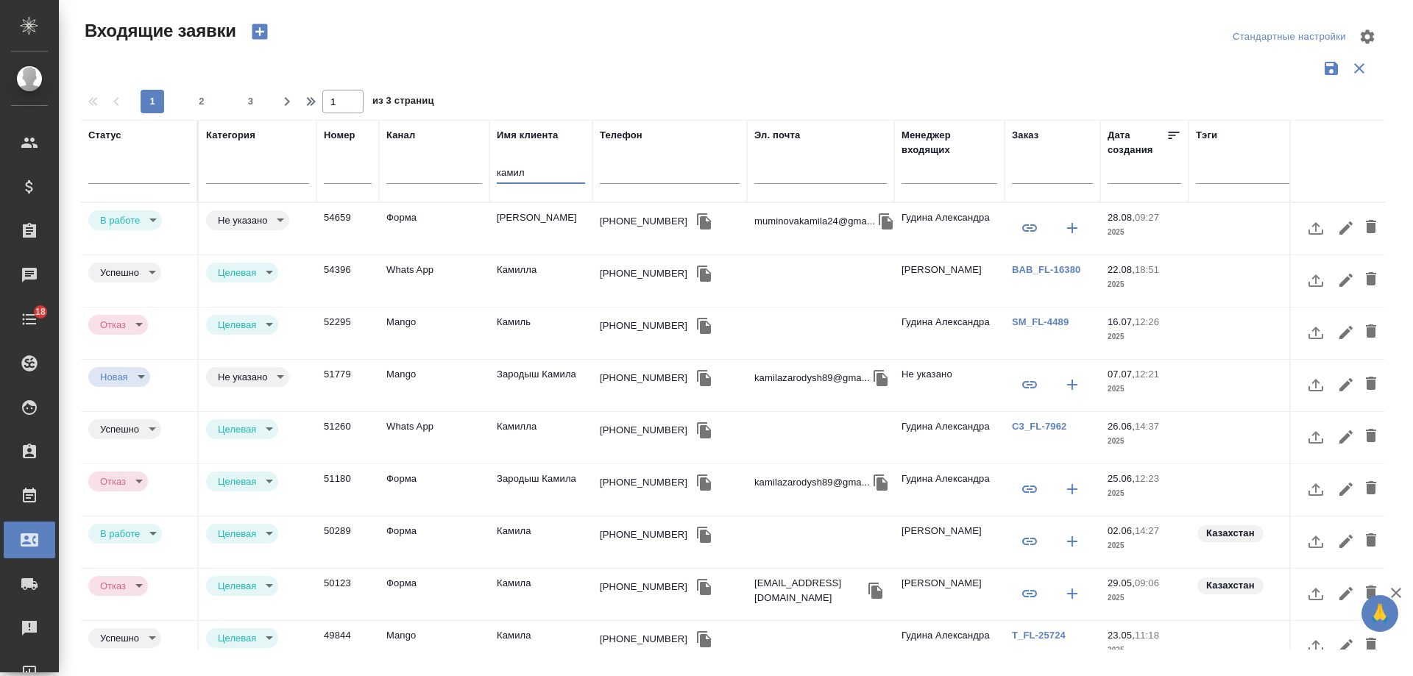
type input "камил"
click at [566, 220] on td "Муминова Камила" at bounding box center [540, 229] width 103 height 52
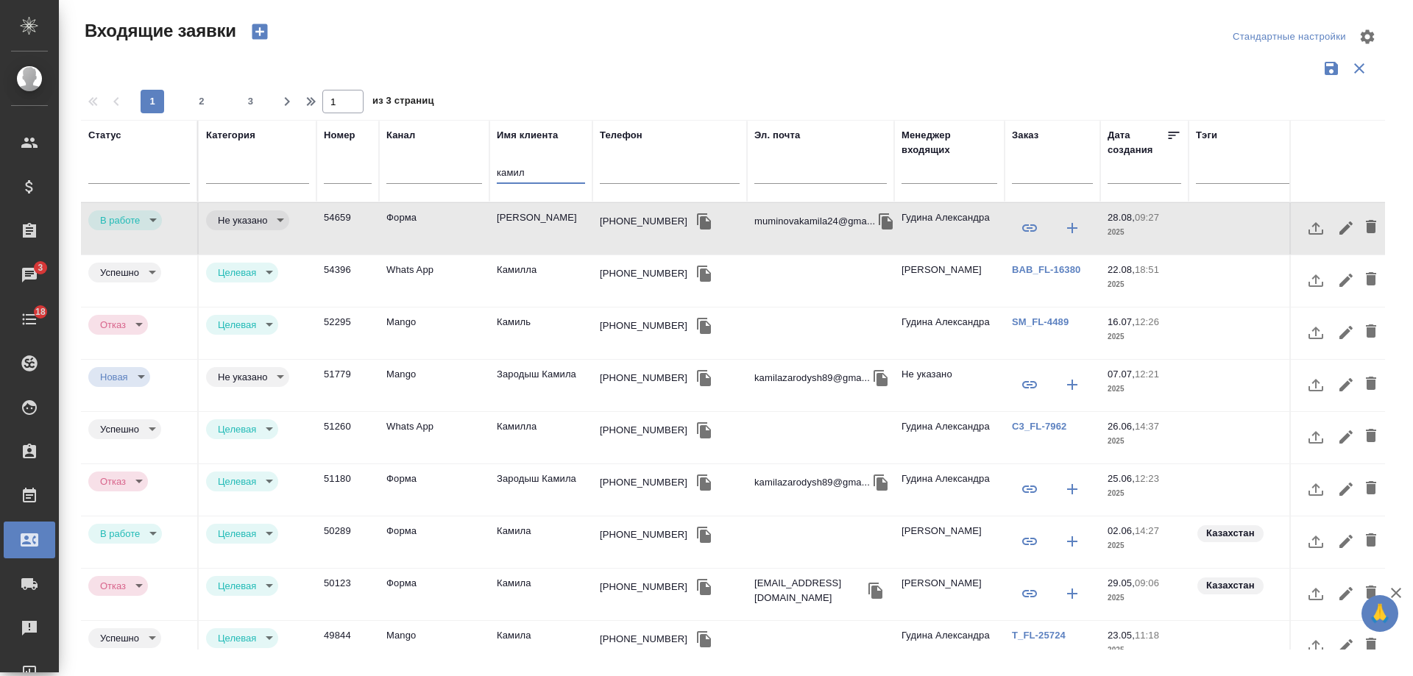
drag, startPoint x: 541, startPoint y: 175, endPoint x: 381, endPoint y: 175, distance: 160.5
click at [381, 175] on tr "Статус Категория Номер Канал Имя клиента камил Телефон Эл. почта Менеджер входя…" at bounding box center [936, 161] width 1711 height 82
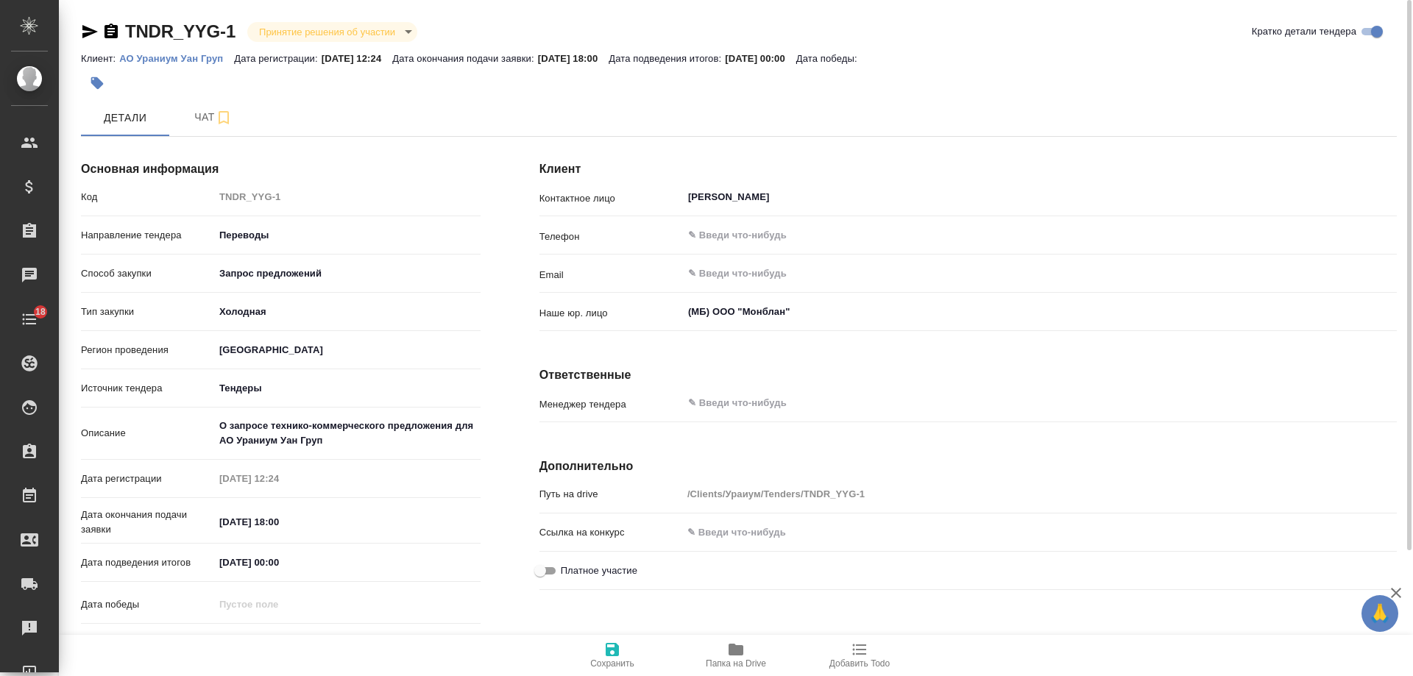
click at [188, 60] on p "АО Ураниум Уан Груп" at bounding box center [176, 58] width 115 height 11
click at [88, 34] on icon "button" at bounding box center [89, 31] width 15 height 13
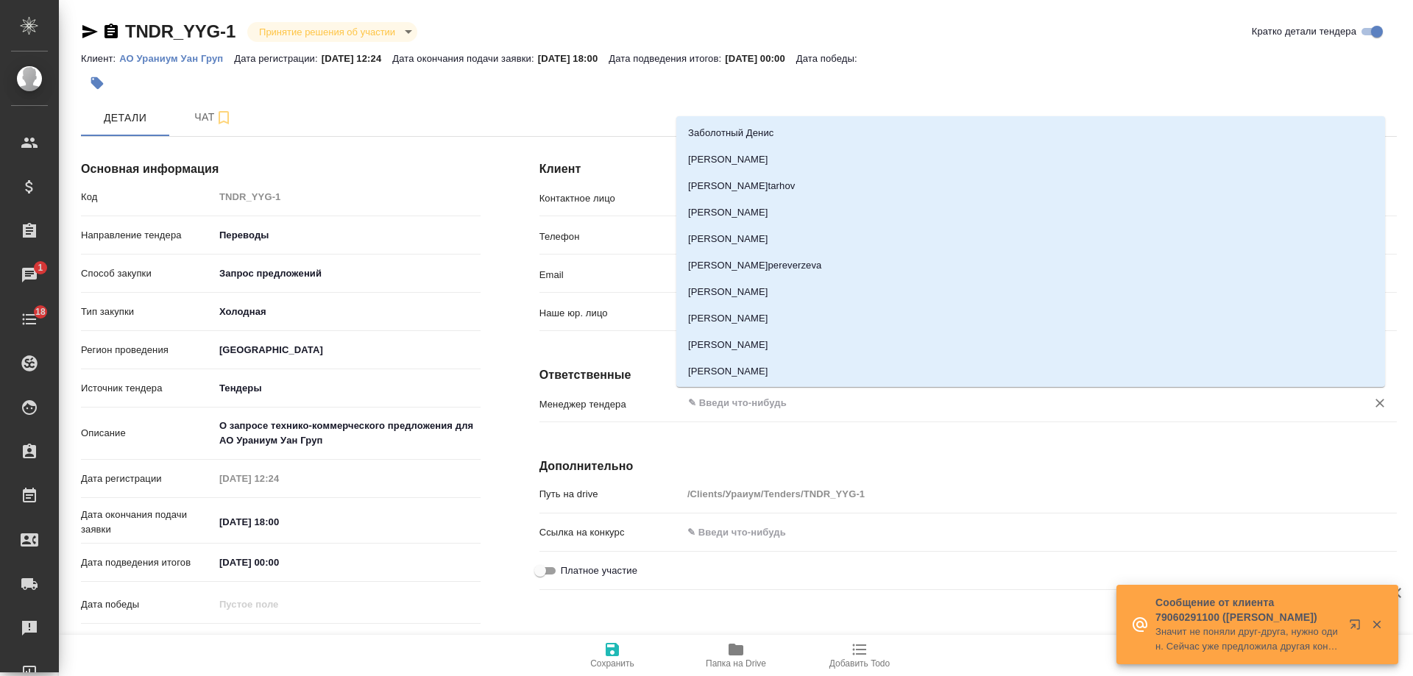
click at [763, 403] on input "text" at bounding box center [1015, 404] width 657 height 18
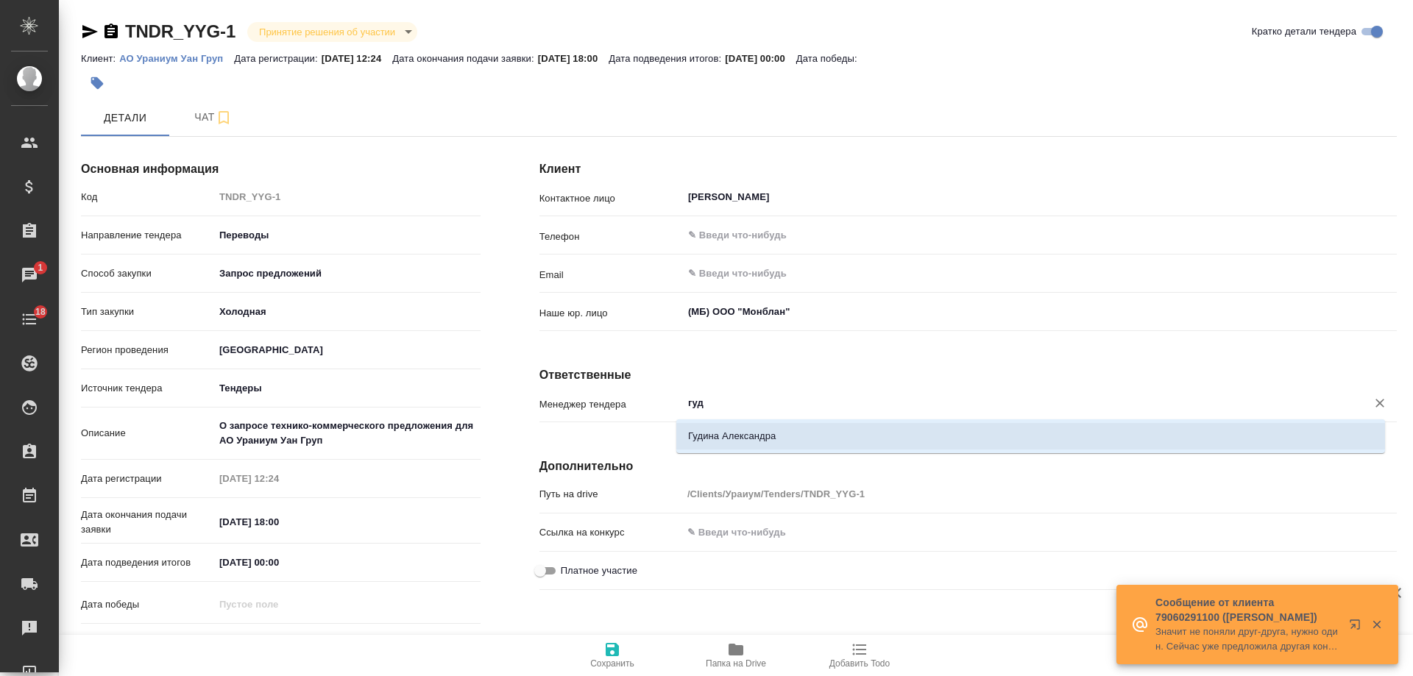
click at [757, 428] on li "Гудина Александра" at bounding box center [1030, 436] width 709 height 26
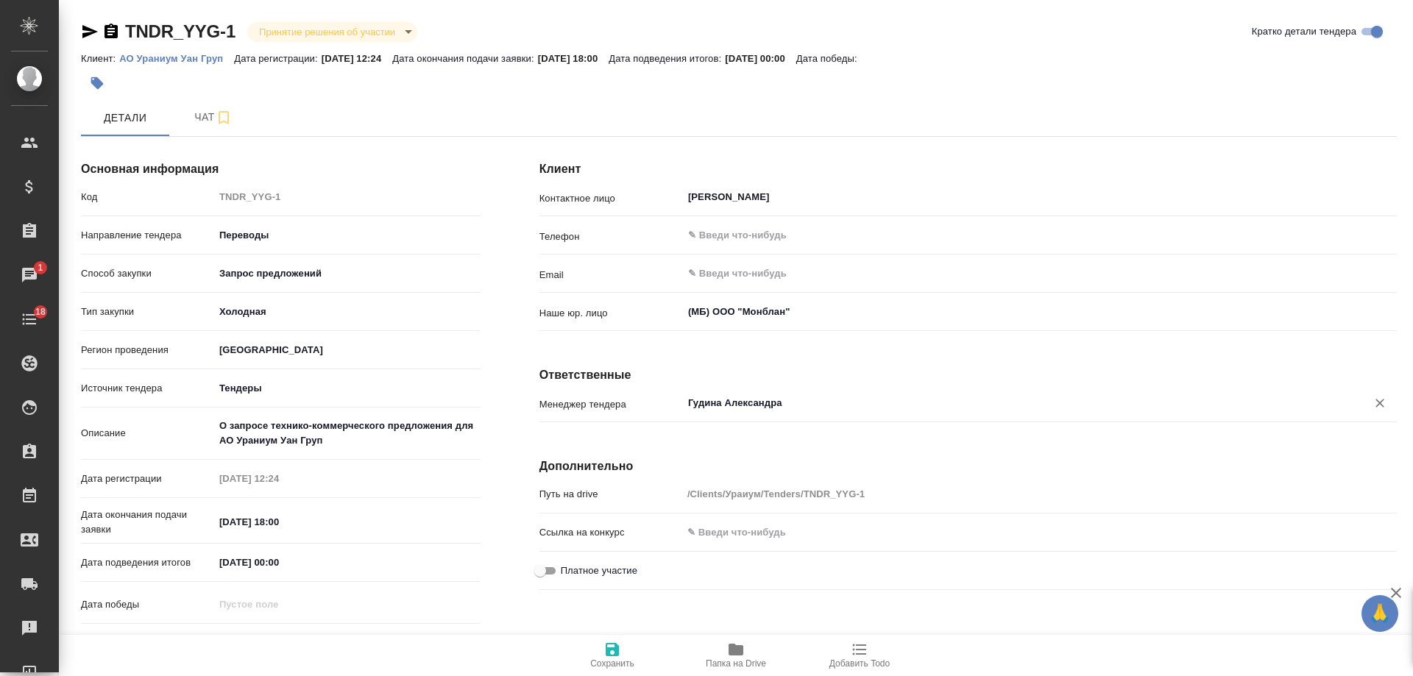
type input "Гудина Александра"
click at [615, 650] on icon "button" at bounding box center [612, 649] width 13 height 13
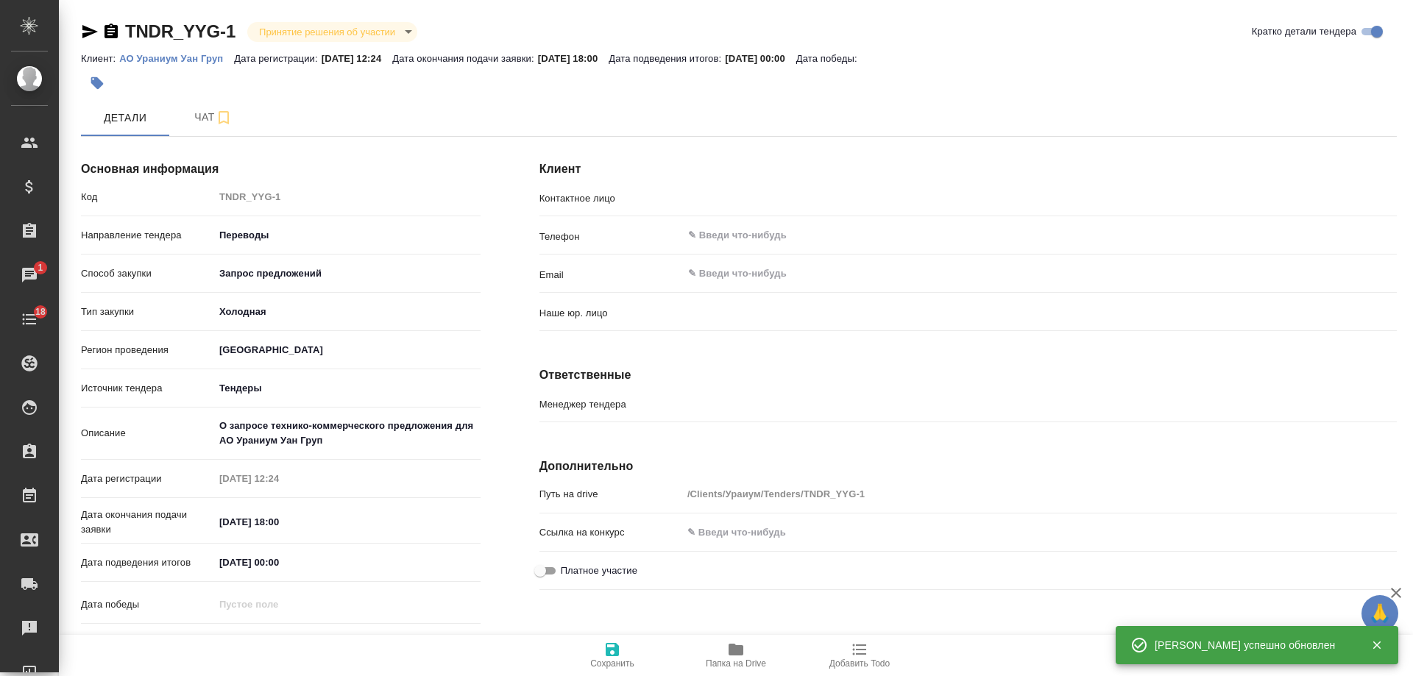
type input "(МБ) ООО "Монблан""
type input "Гудина Александра"
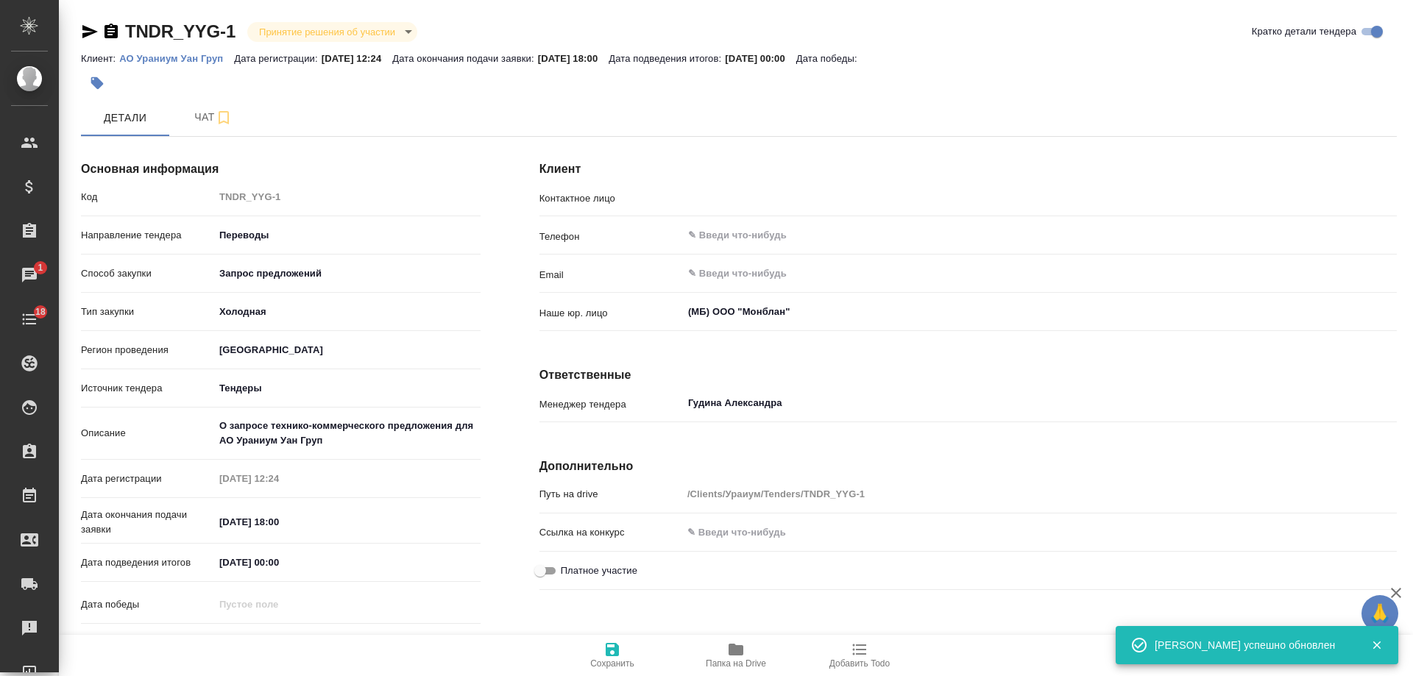
type input "[PERSON_NAME]"
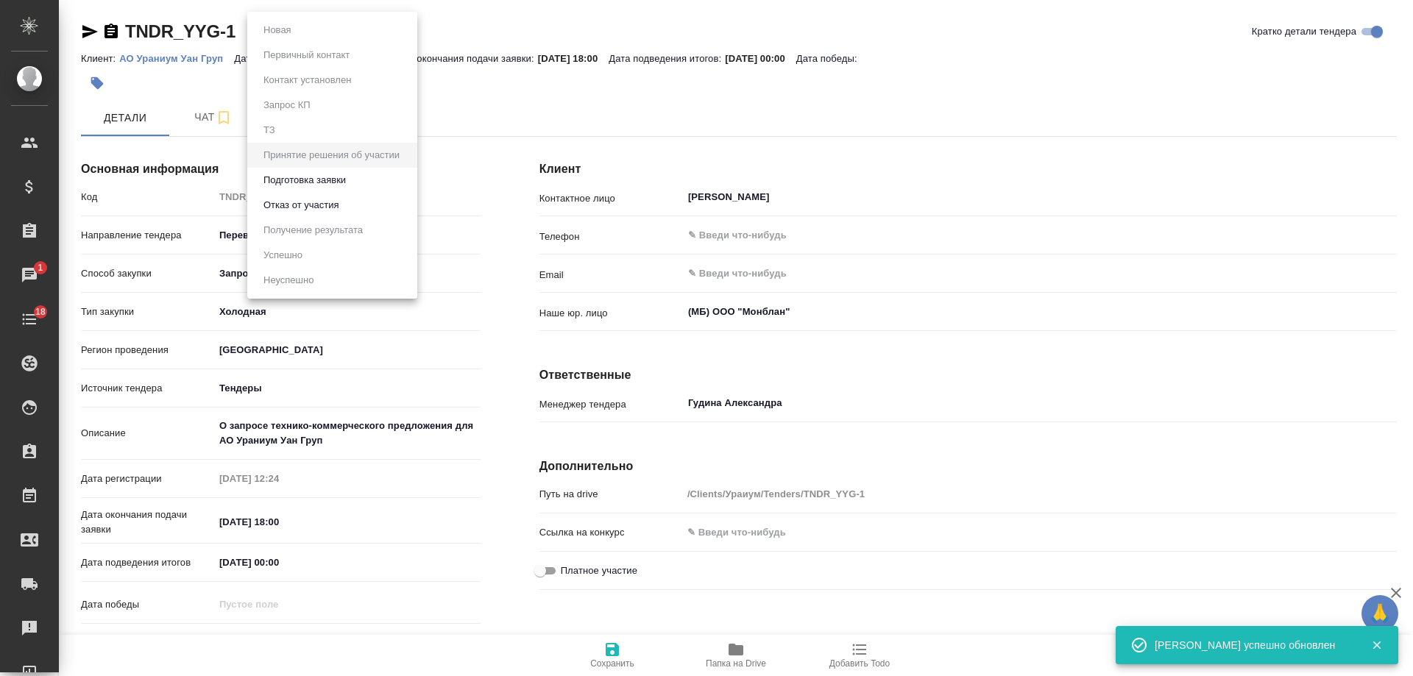
click at [403, 33] on body "🙏 .cls-1 fill:#fff; AWATERA [PERSON_NAME] Спецификации Заказы 1 Чаты 18 Todo Пр…" at bounding box center [706, 338] width 1413 height 676
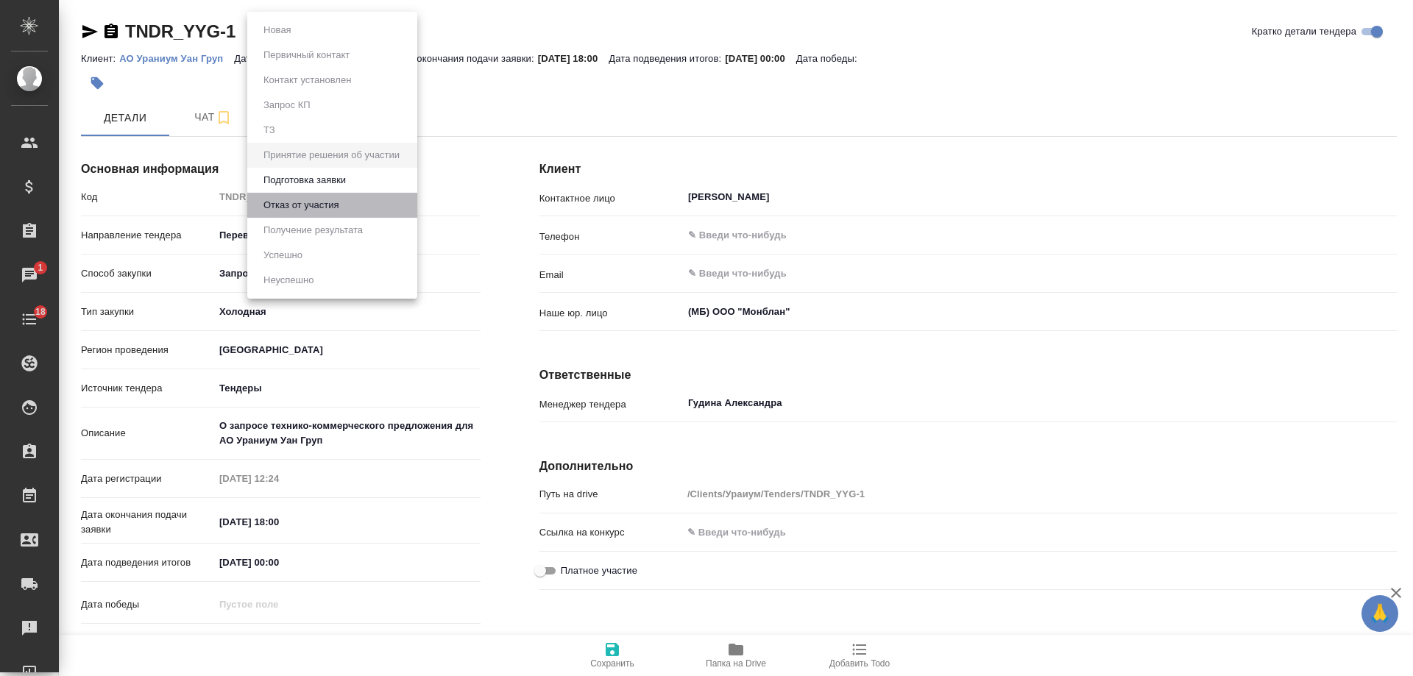
click at [338, 203] on button "Отказ от участия" at bounding box center [301, 205] width 84 height 16
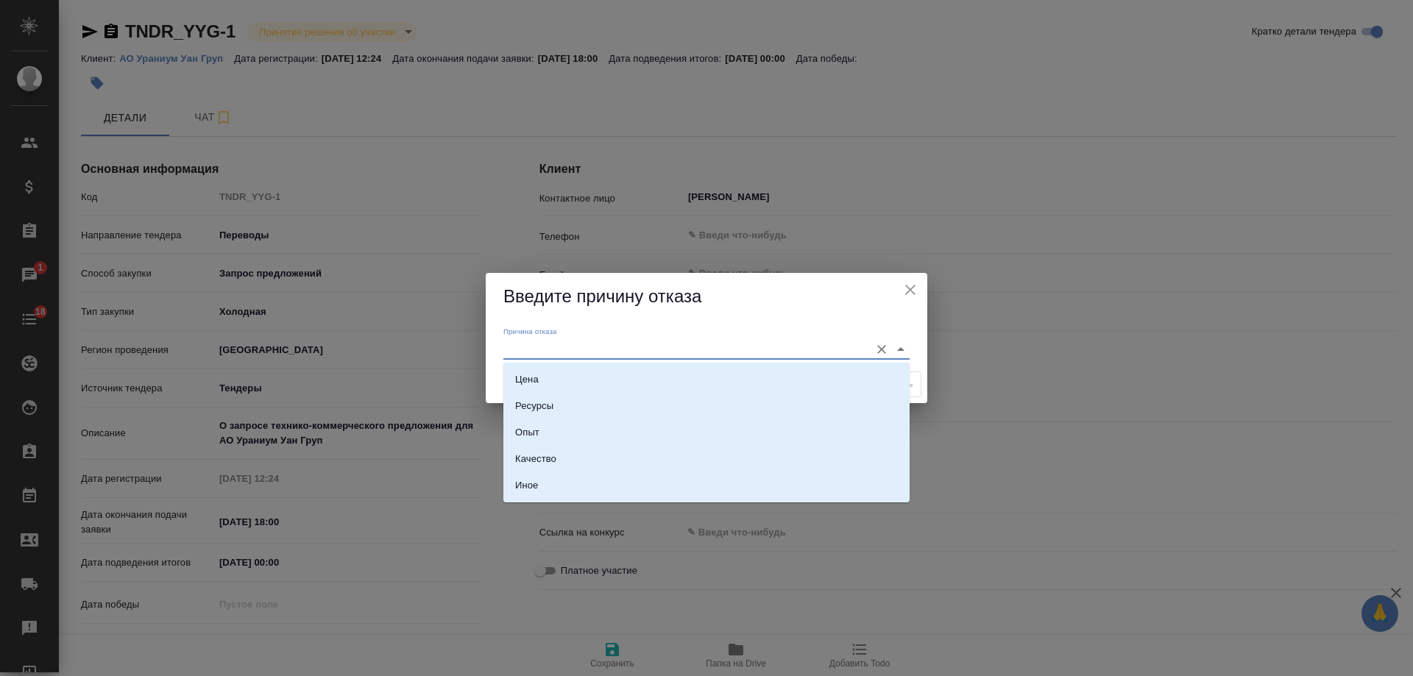
click at [652, 341] on input "Причина отказа" at bounding box center [682, 349] width 359 height 20
click at [559, 480] on li "Иное" at bounding box center [706, 486] width 406 height 26
type input "Иное"
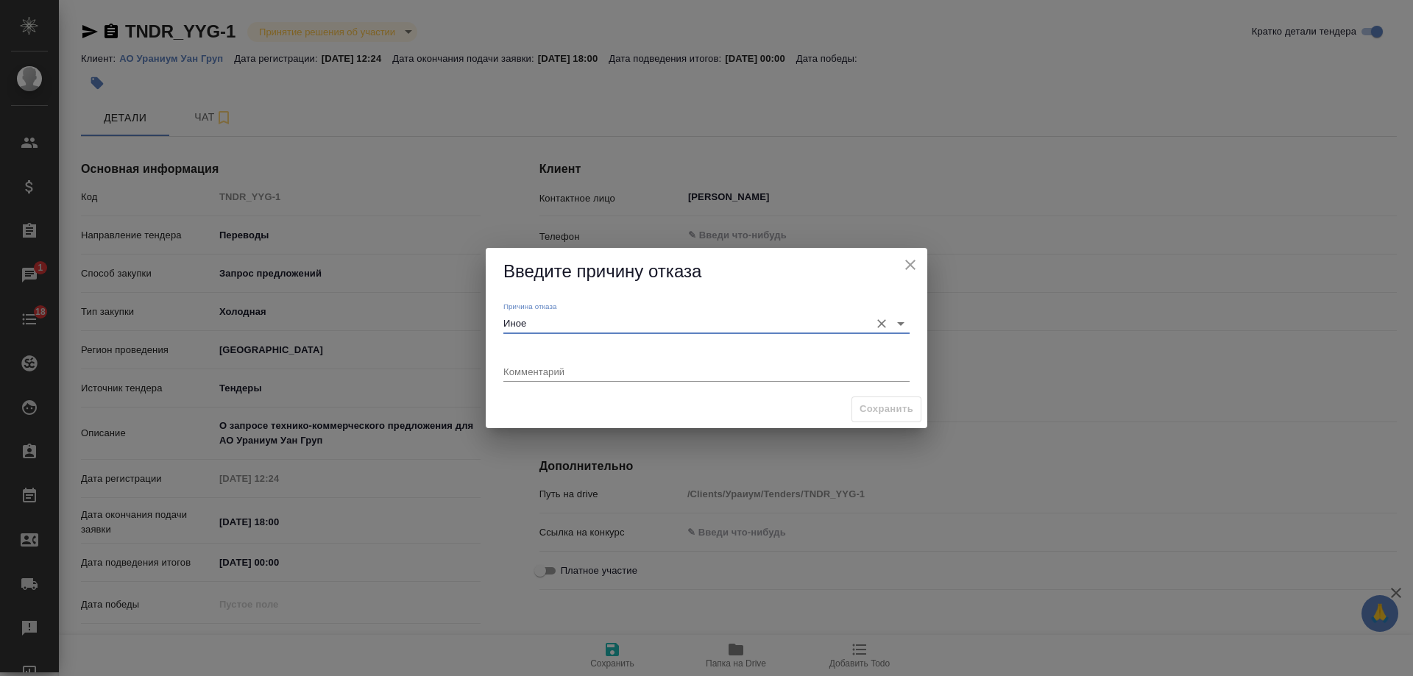
click at [588, 372] on textarea at bounding box center [706, 371] width 406 height 11
type textarea "высокие штрафы (см. чат)"
click at [891, 410] on span "Сохранить" at bounding box center [887, 409] width 54 height 17
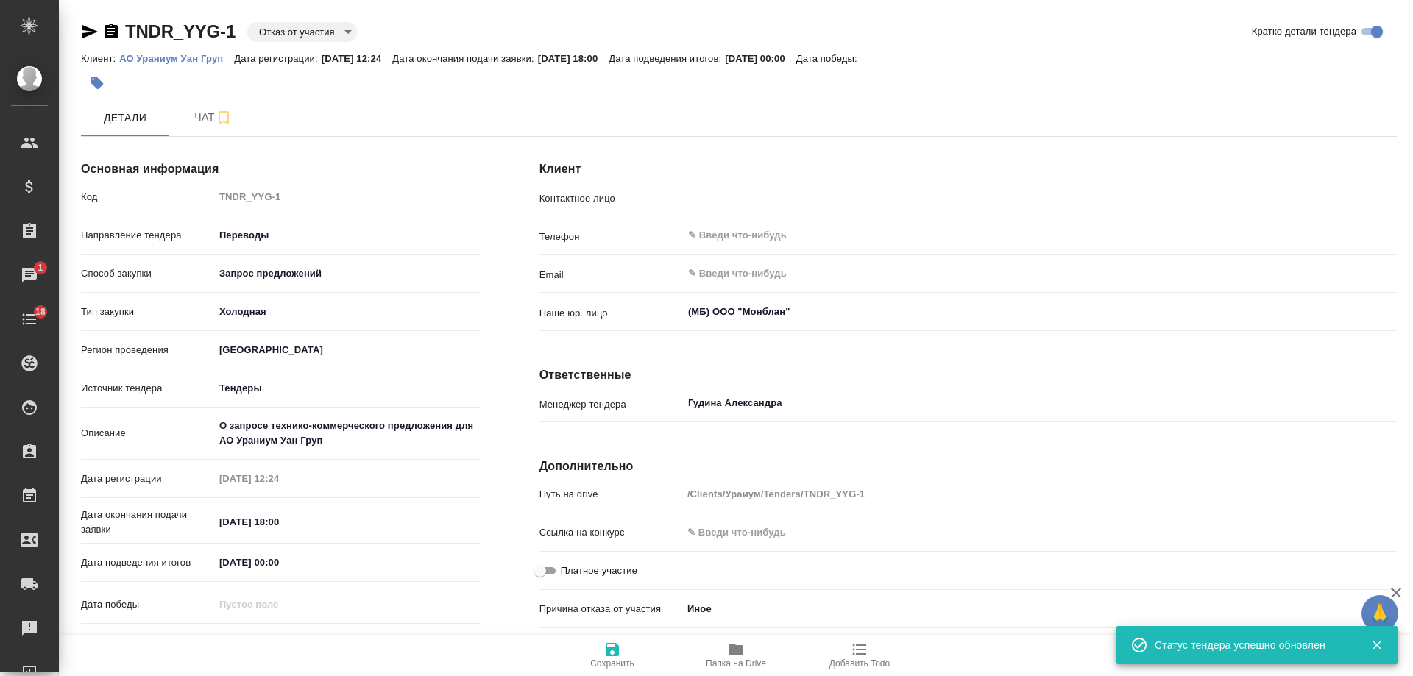
type input "[PERSON_NAME]"
click at [203, 110] on span "Чат" at bounding box center [213, 117] width 71 height 18
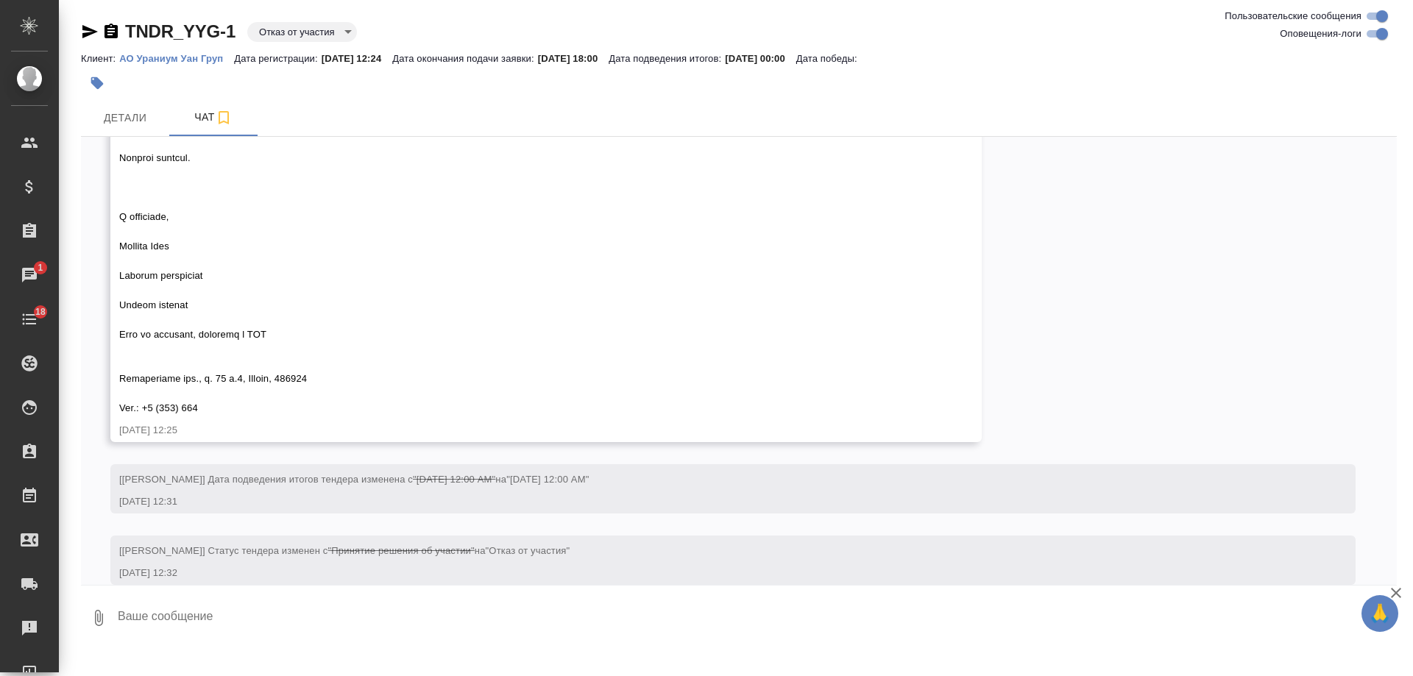
scroll to position [3819, 0]
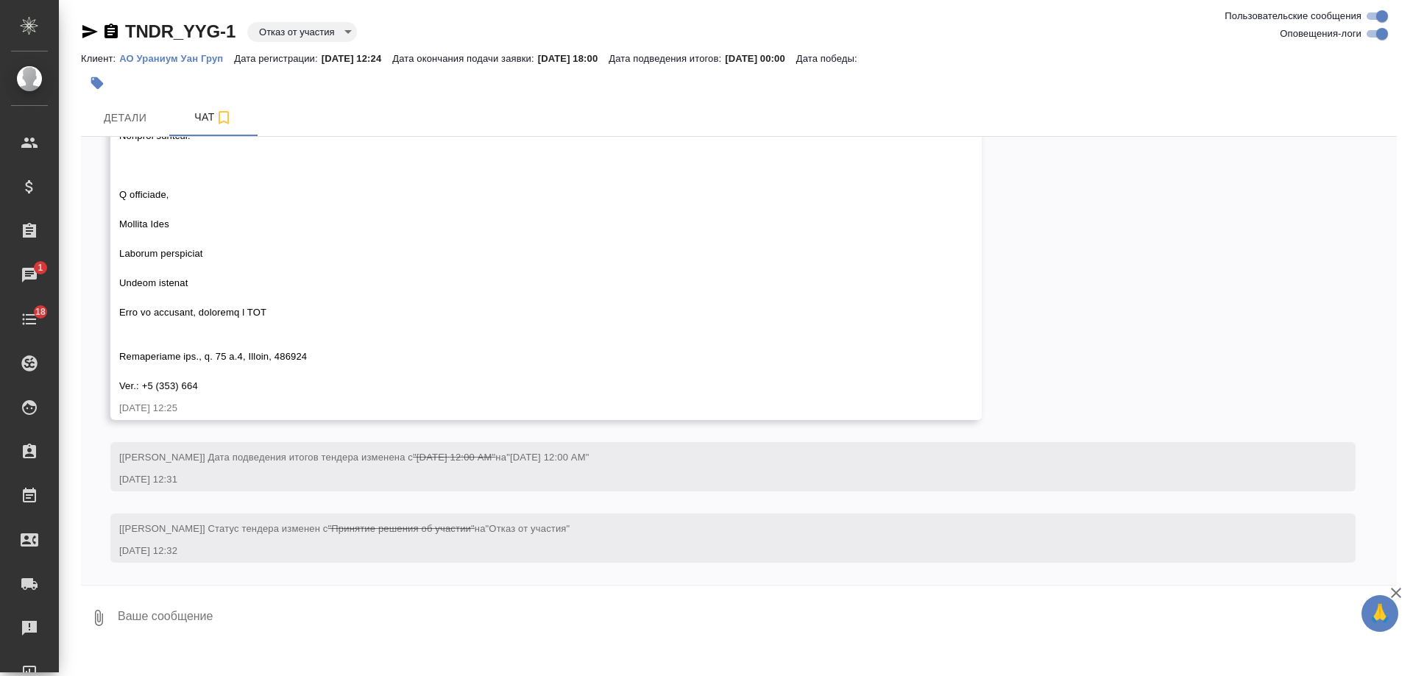
click at [183, 618] on textarea at bounding box center [756, 618] width 1281 height 50
paste textarea "3.4 L ipsumdo, sitam Consectetur adipiscin elitseddoe temporincidi ut laboreet …"
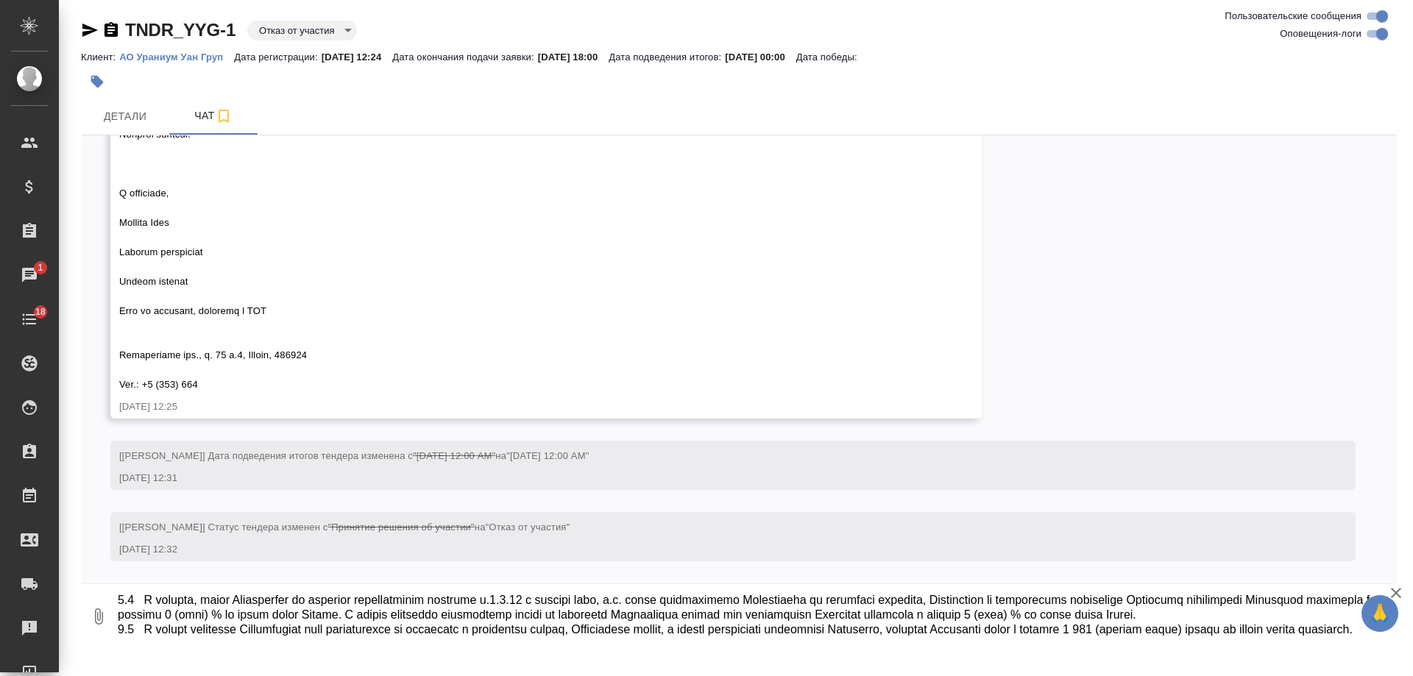
scroll to position [245, 0]
type textarea "Loremi do sitametc (adipis) 4.2 E seddoei, tempo Incididuntu laboreetd magnaali…"
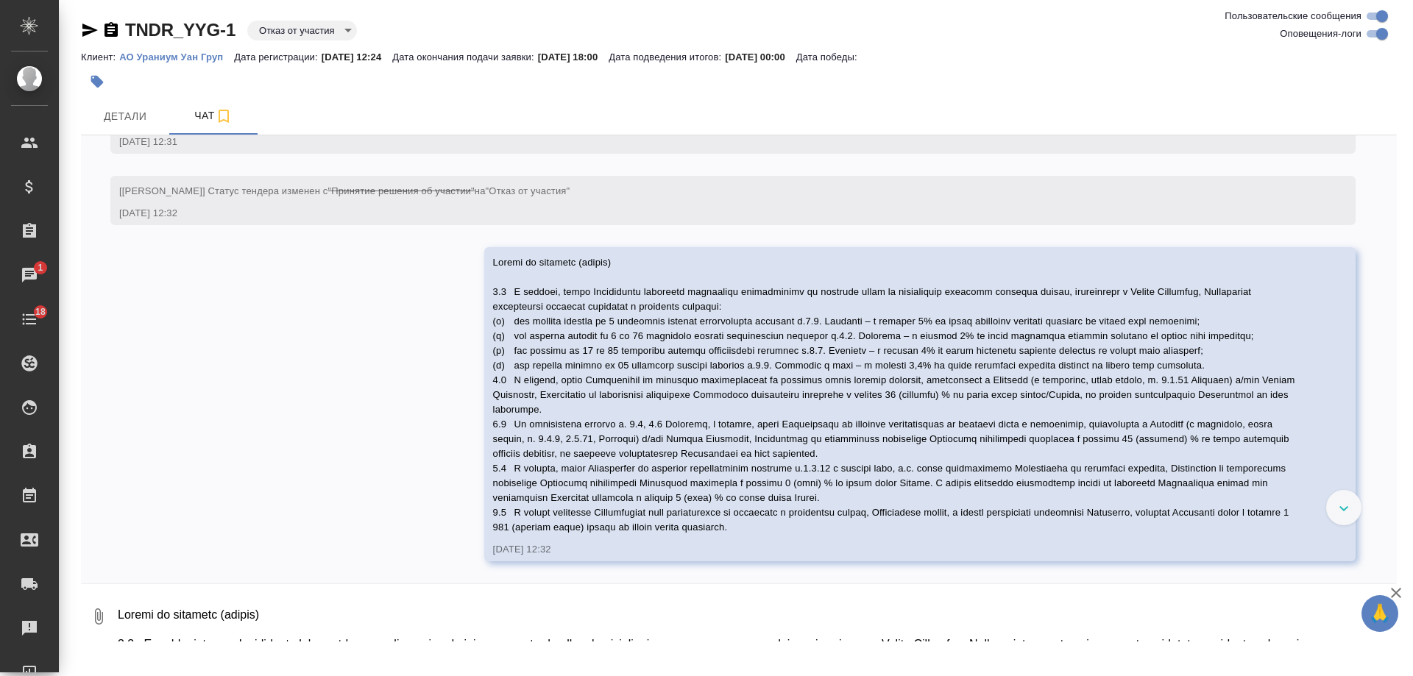
scroll to position [4184, 0]
click at [275, 615] on textarea at bounding box center [756, 617] width 1281 height 50
paste textarea "Lo ipsumd sitametc adipis elitseddoei/temporinci Utlaboree doloremagn aliquaen …"
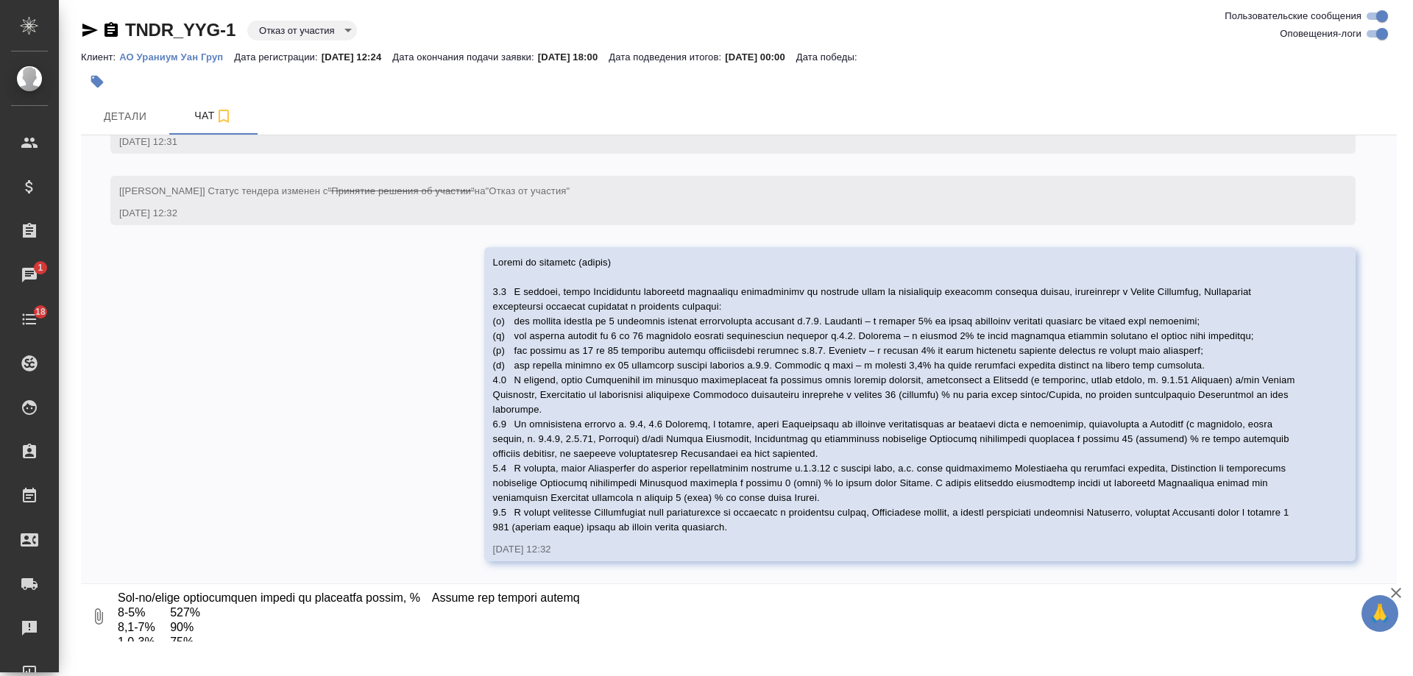
click at [302, 635] on textarea at bounding box center [744, 617] width 1256 height 50
type textarea "Lo ipsumd sitametc adipis elitseddoei/temporinci Utlaboree doloremagn aliquaen …"
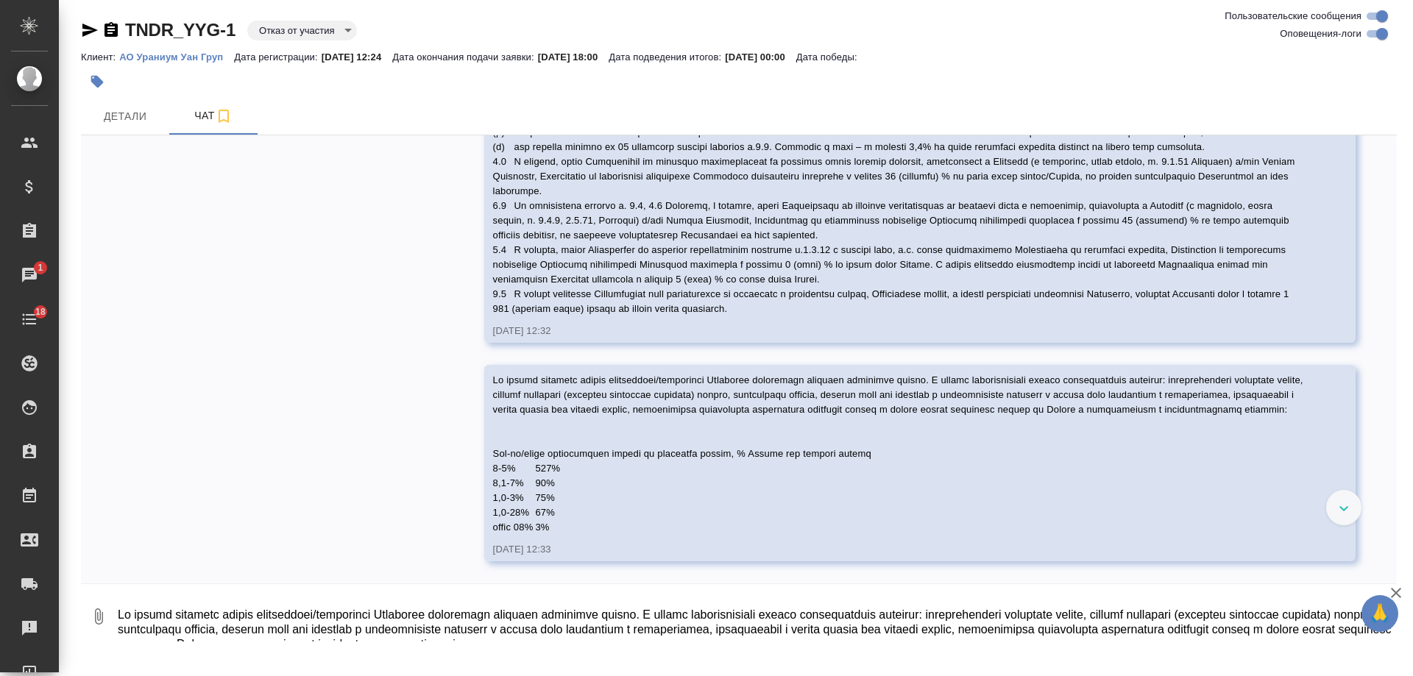
scroll to position [4418, 0]
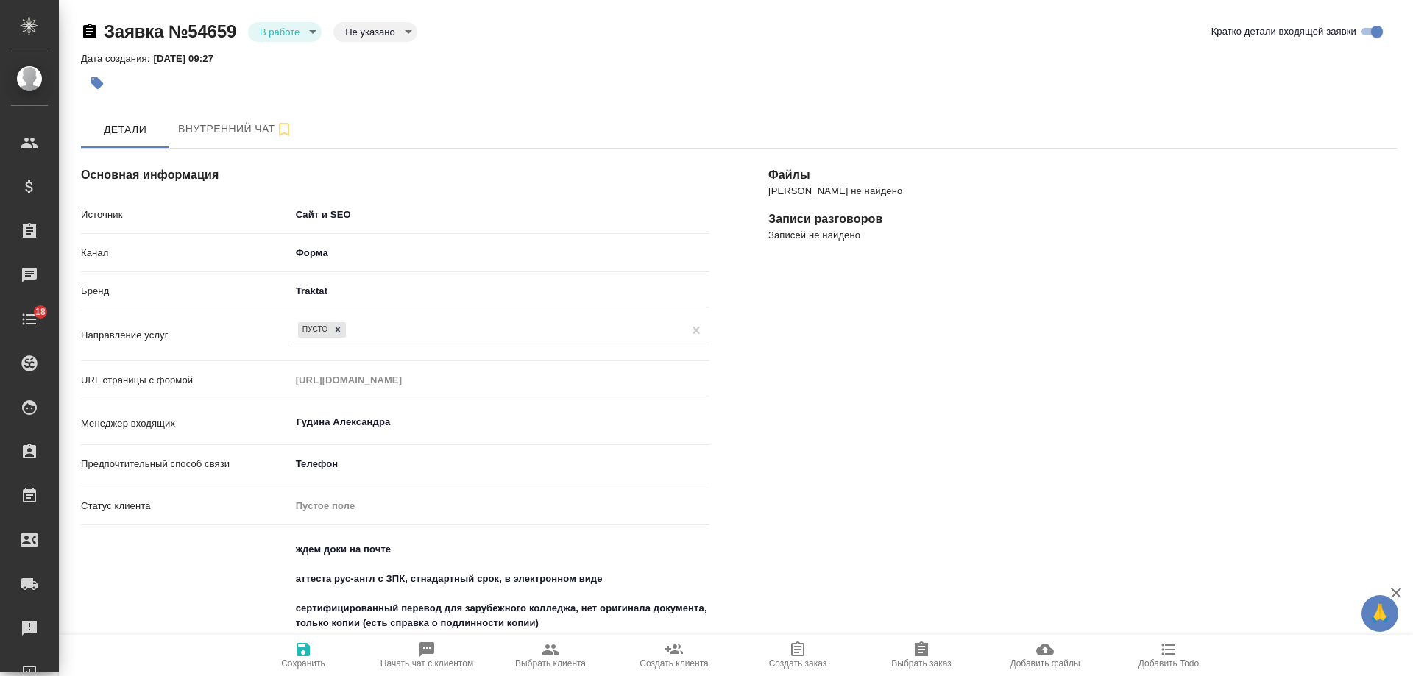
select select "RU"
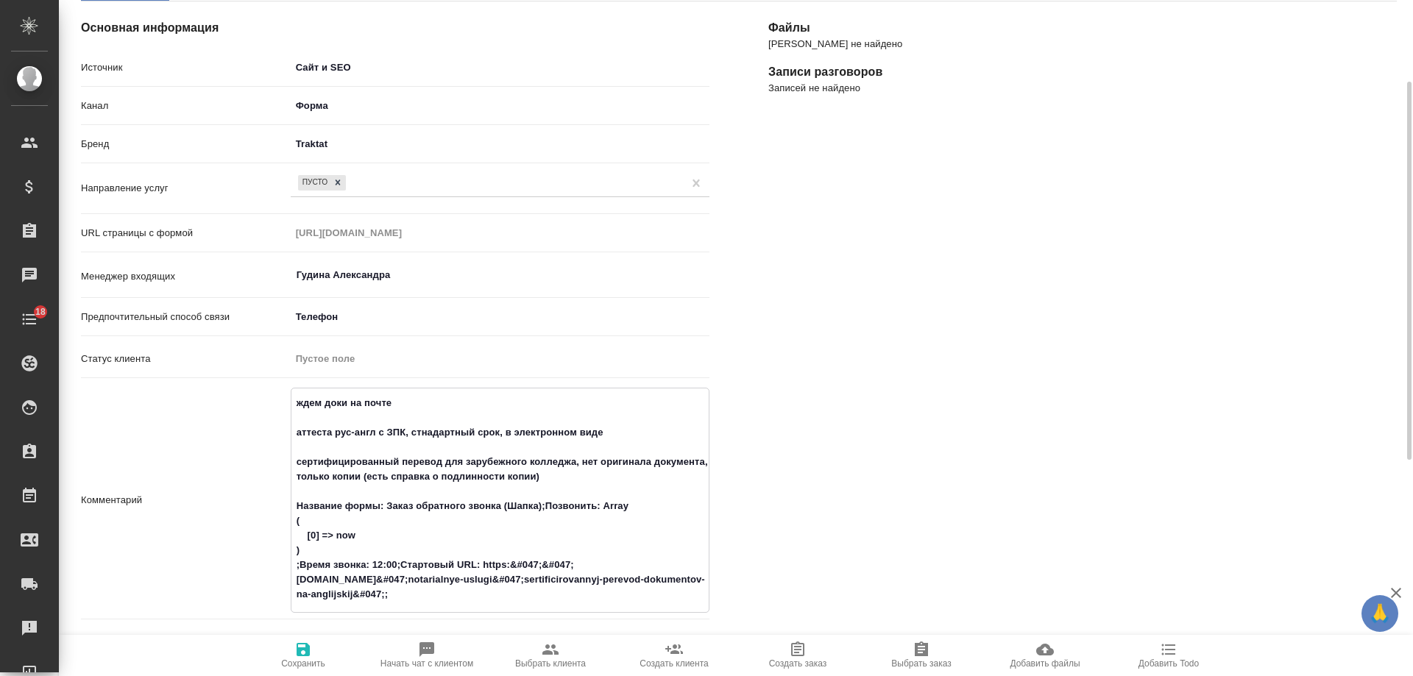
drag, startPoint x: 547, startPoint y: 473, endPoint x: 254, endPoint y: 433, distance: 295.7
click at [254, 433] on div "Комментарий ждем доки на почте аттеста рус-англ с ЗПК, стнадартный срок, в элек…" at bounding box center [395, 500] width 629 height 225
click at [548, 651] on icon "button" at bounding box center [550, 650] width 16 height 10
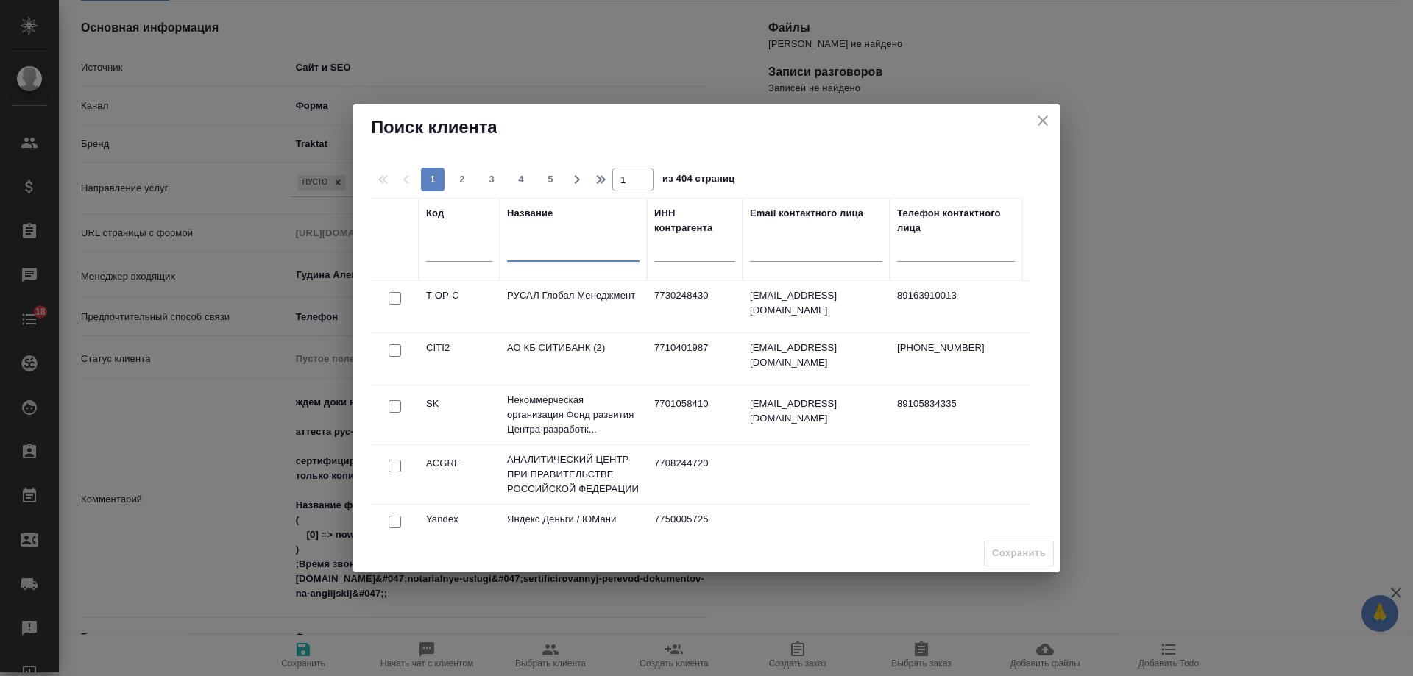
click at [569, 252] on input "text" at bounding box center [573, 252] width 132 height 18
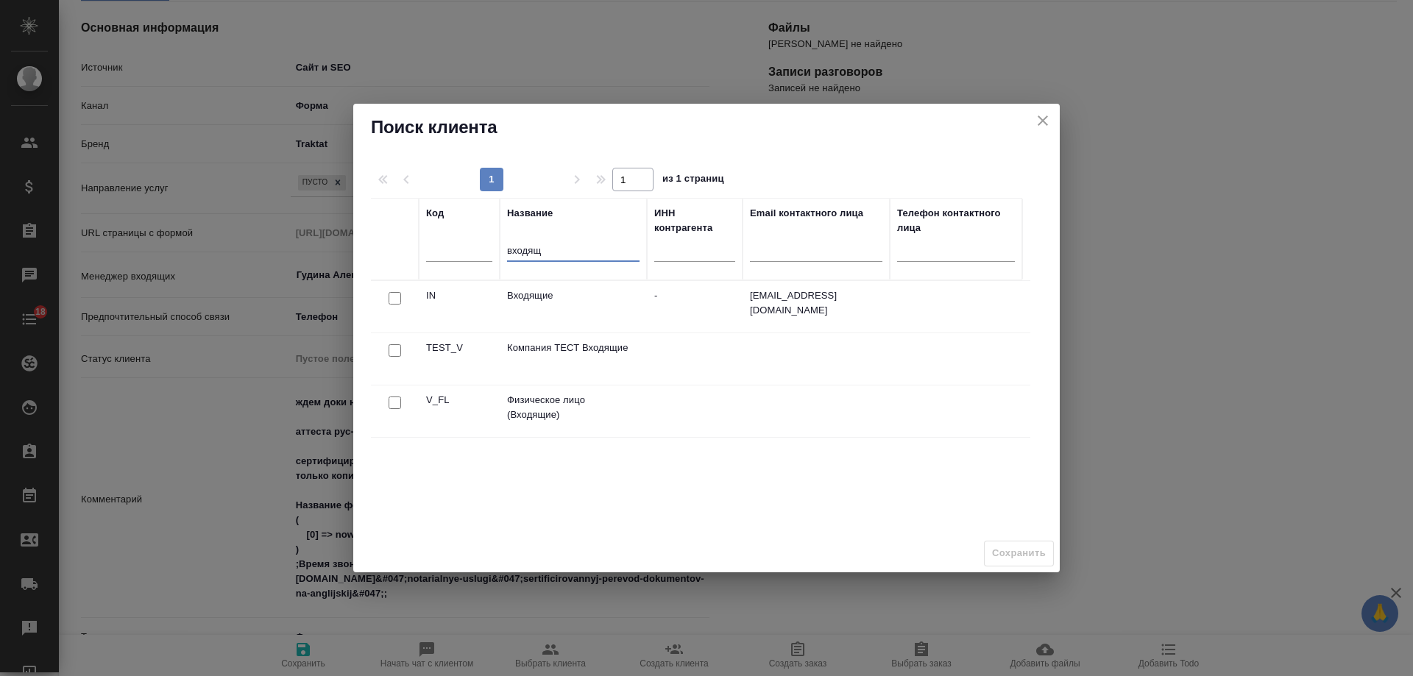
type input "входящ"
click at [390, 406] on input "checkbox" at bounding box center [395, 403] width 13 height 13
checkbox input "true"
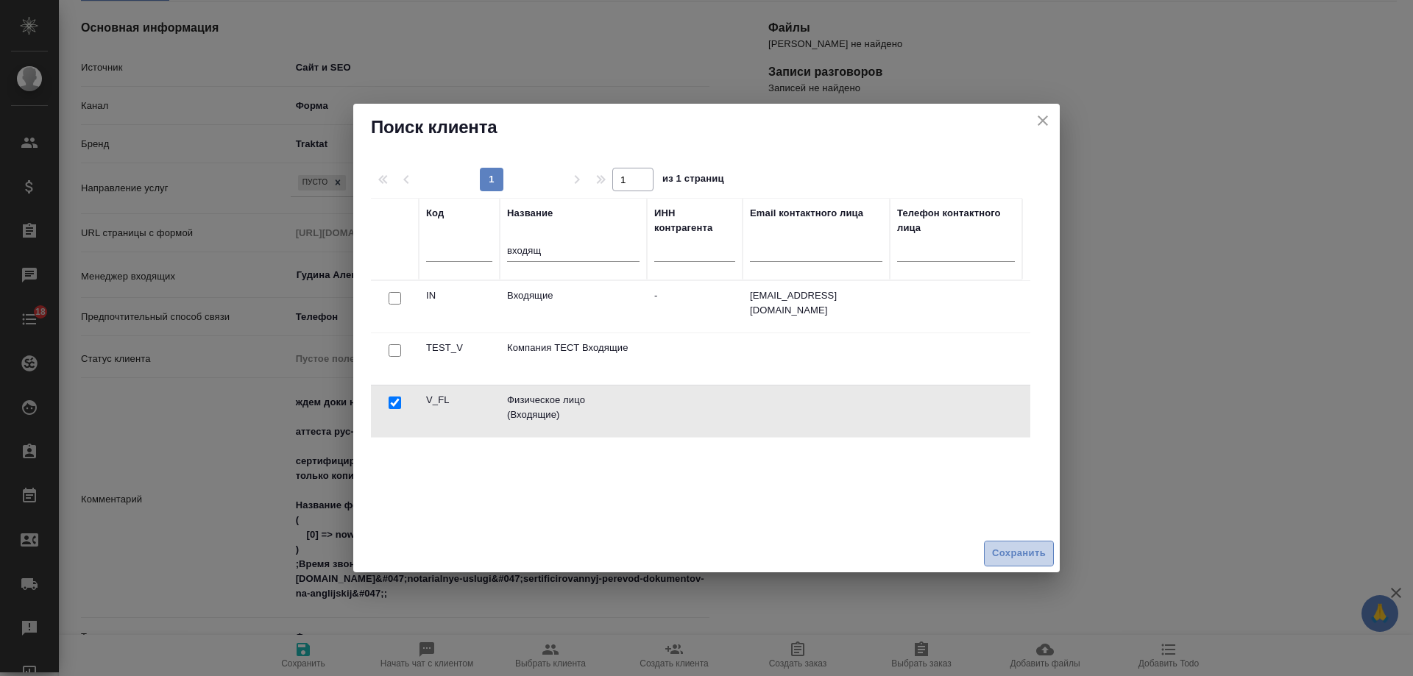
click at [1035, 554] on span "Сохранить" at bounding box center [1019, 553] width 54 height 17
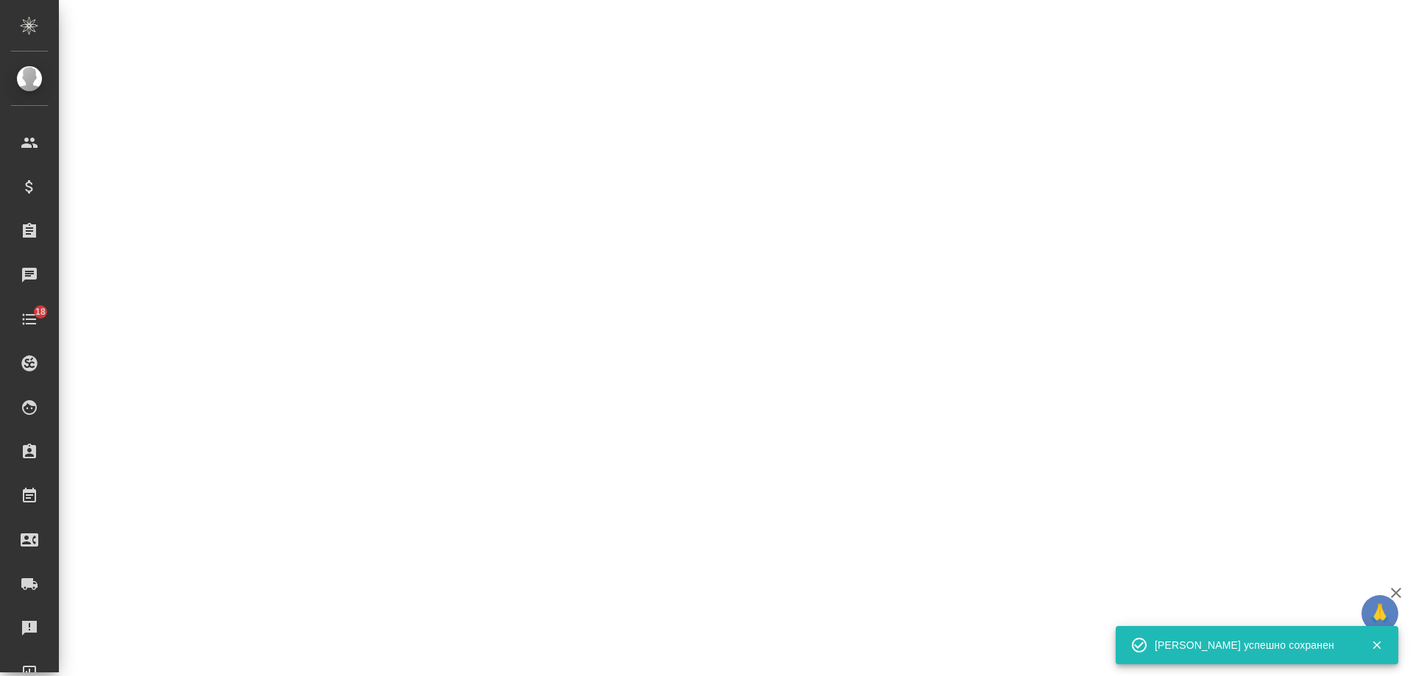
select select "RU"
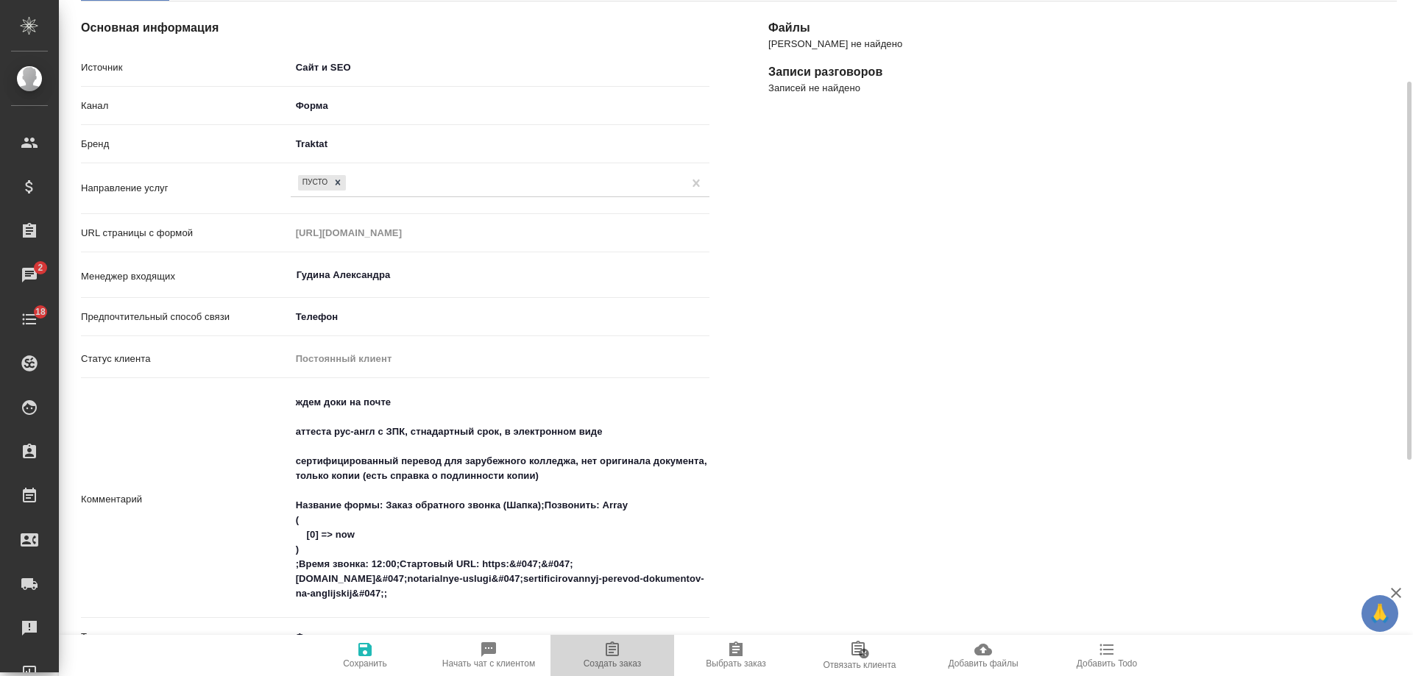
click at [615, 654] on icon "button" at bounding box center [613, 650] width 18 height 18
type textarea "x"
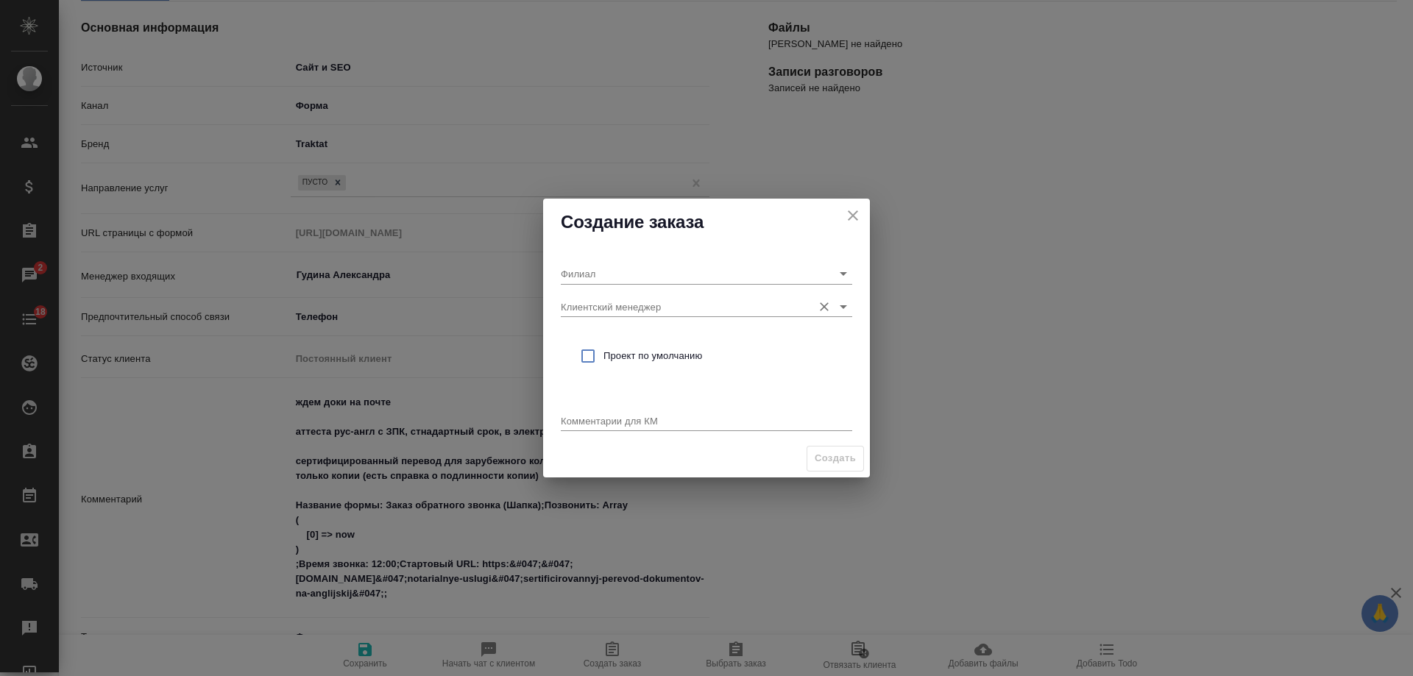
click at [612, 311] on input "Клиентский менеджер" at bounding box center [683, 307] width 244 height 20
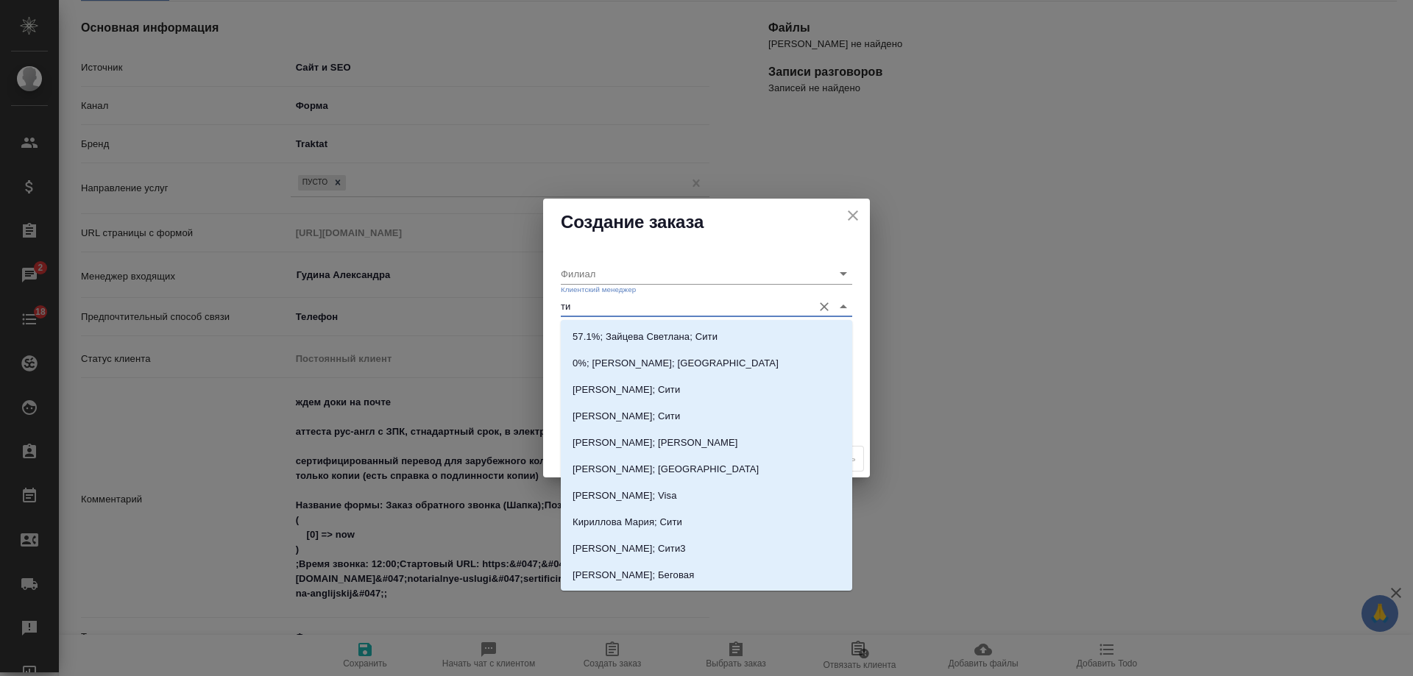
type input "тим"
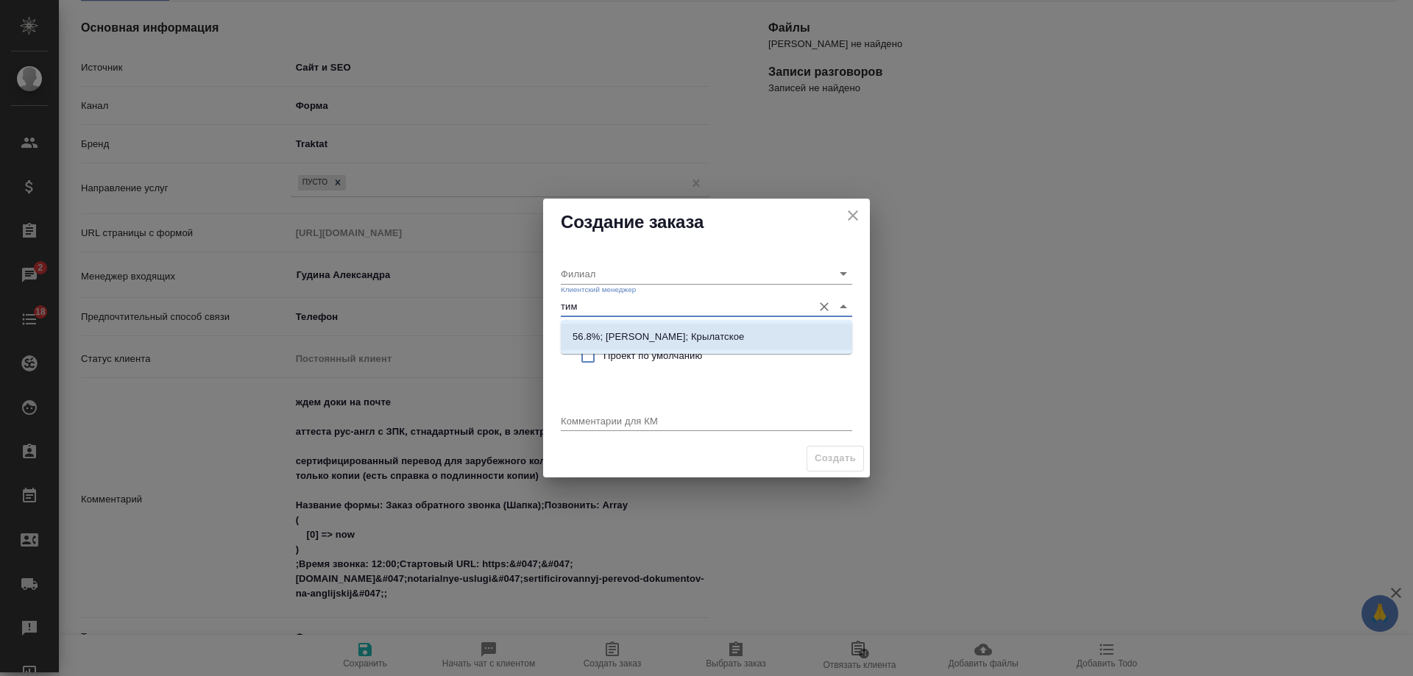
drag, startPoint x: 637, startPoint y: 331, endPoint x: 623, endPoint y: 366, distance: 37.0
click at [637, 333] on p "56.8%; Касымов Тимур; Крылатское" at bounding box center [658, 337] width 171 height 15
type input "Крылатское"
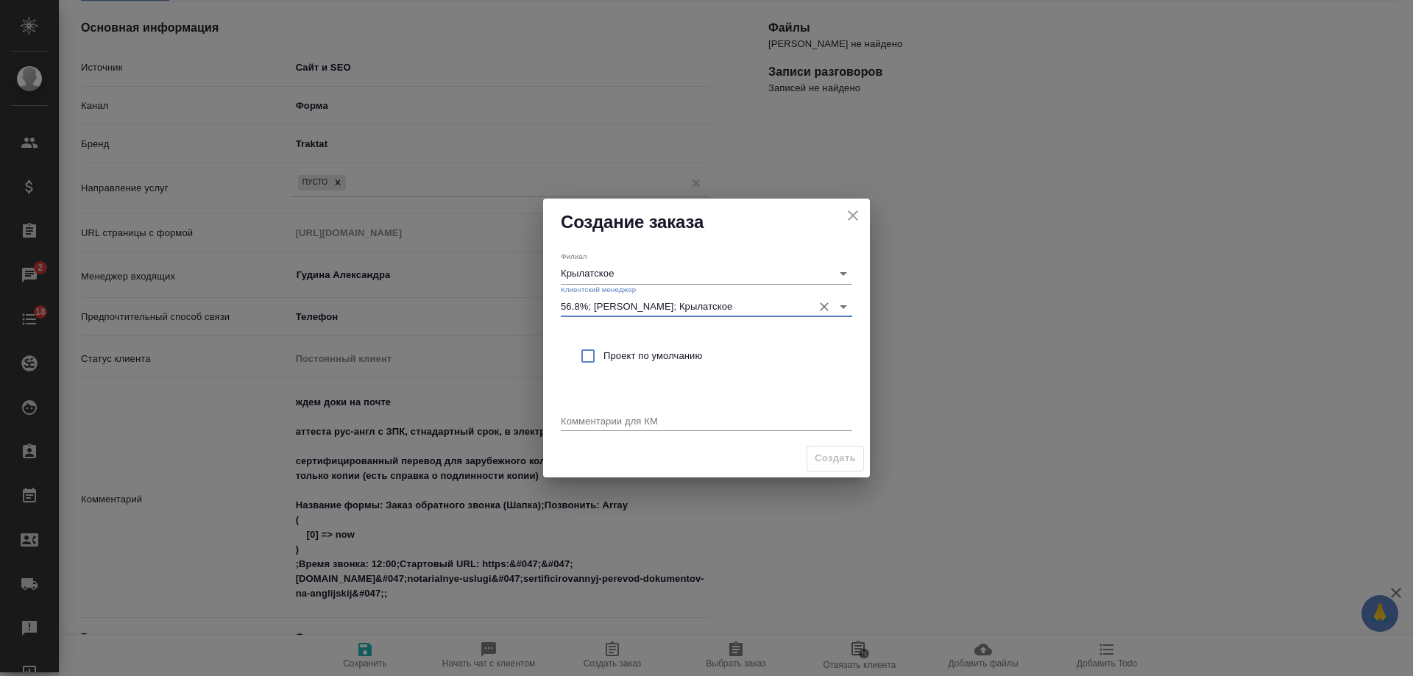
type input "56.8%; Касымов Тимур; Крылатское"
click at [621, 357] on span "Проект по умолчанию" at bounding box center [722, 356] width 237 height 15
checkbox input "true"
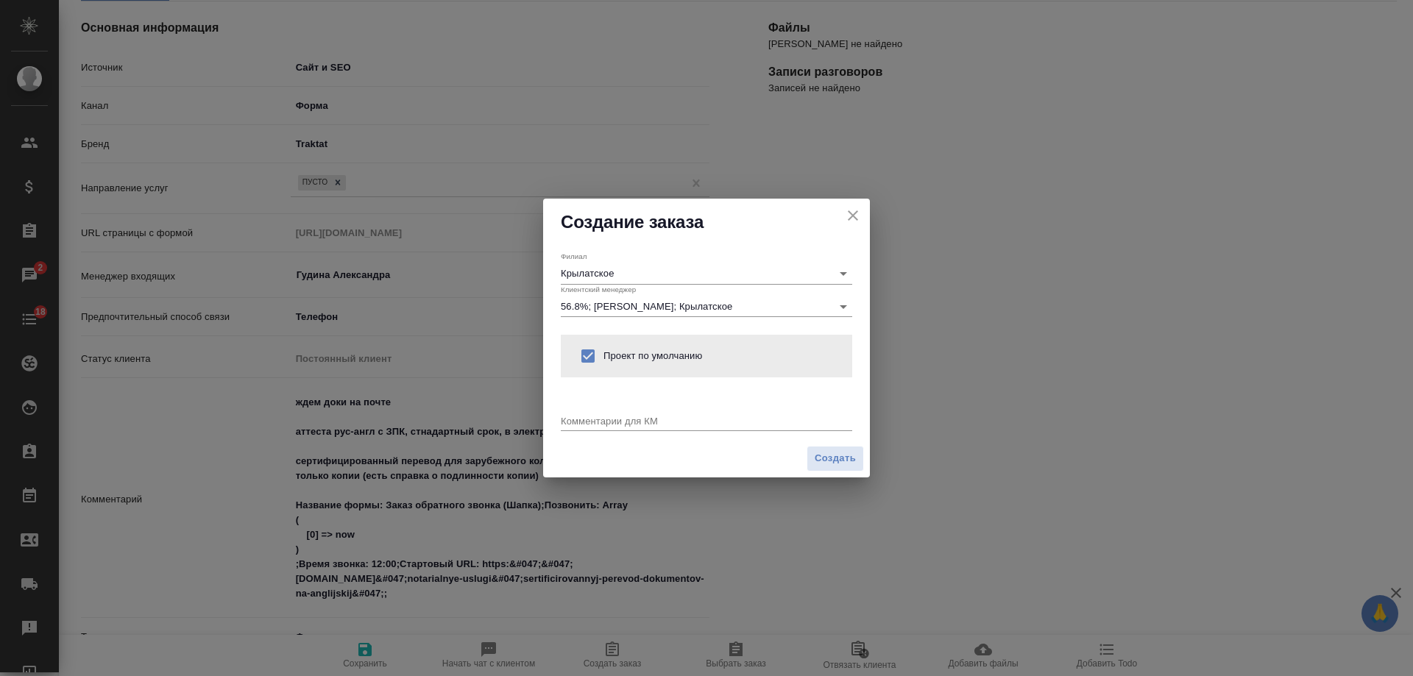
click at [615, 414] on div "Комментарии для КМ x" at bounding box center [706, 416] width 291 height 30
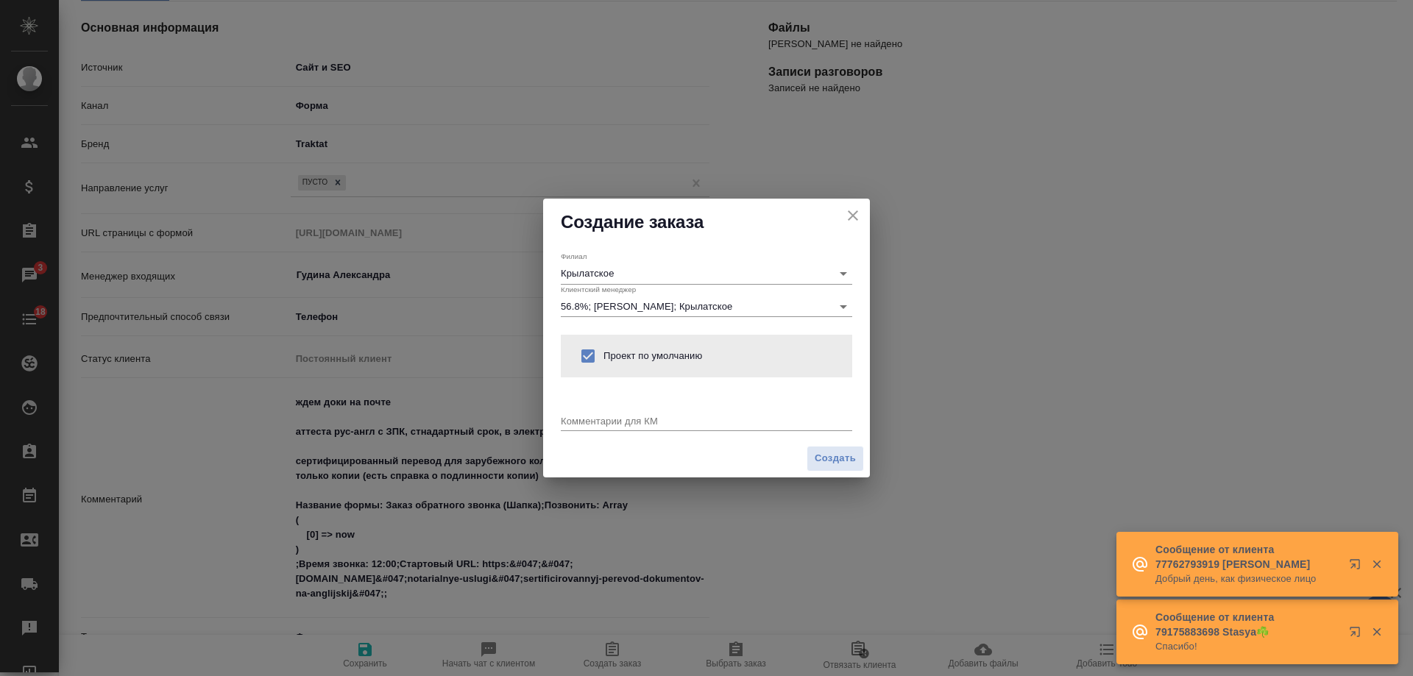
click at [617, 415] on textarea at bounding box center [706, 420] width 291 height 11
paste textarea "аттеста рус-англ с ЗПК, стнадартный срок, в электронном виде сертифицированный …"
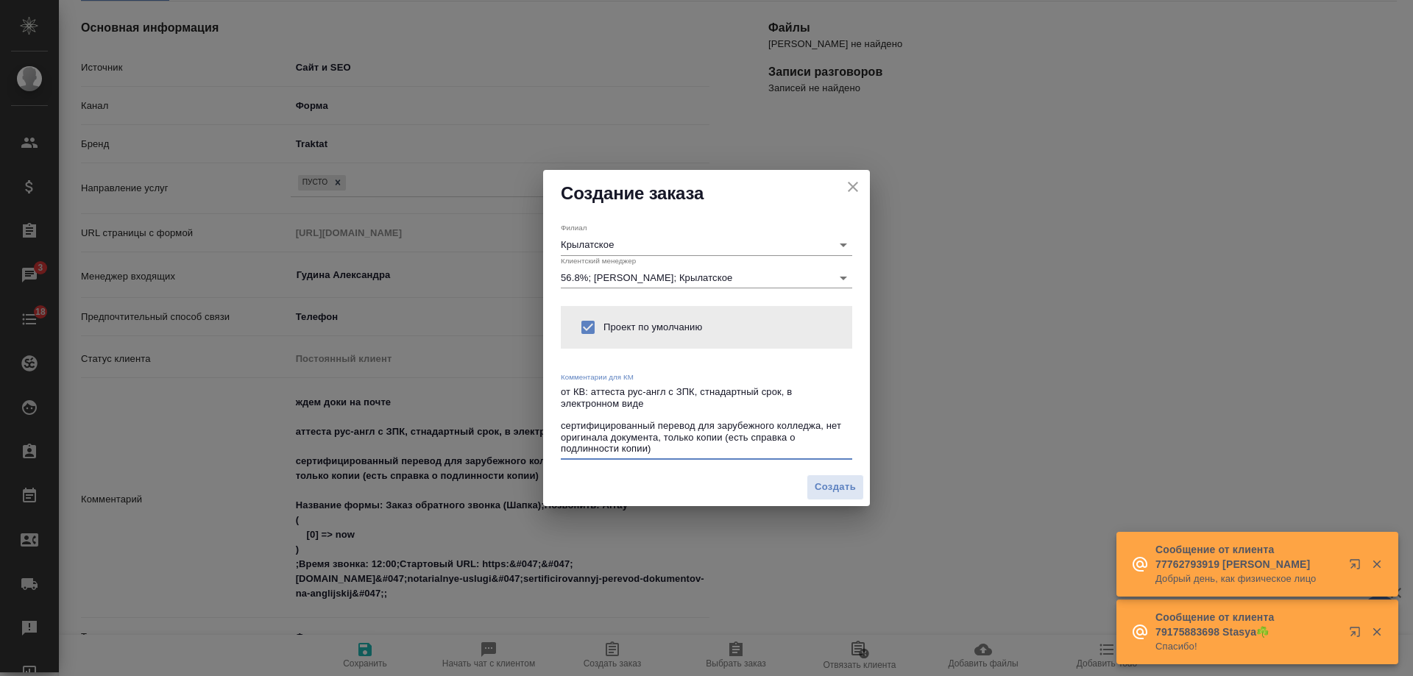
click at [625, 392] on textarea "от КВ: аттеста рус-англ с ЗПК, стнадартный срок, в электронном виде сертифициро…" at bounding box center [706, 420] width 291 height 68
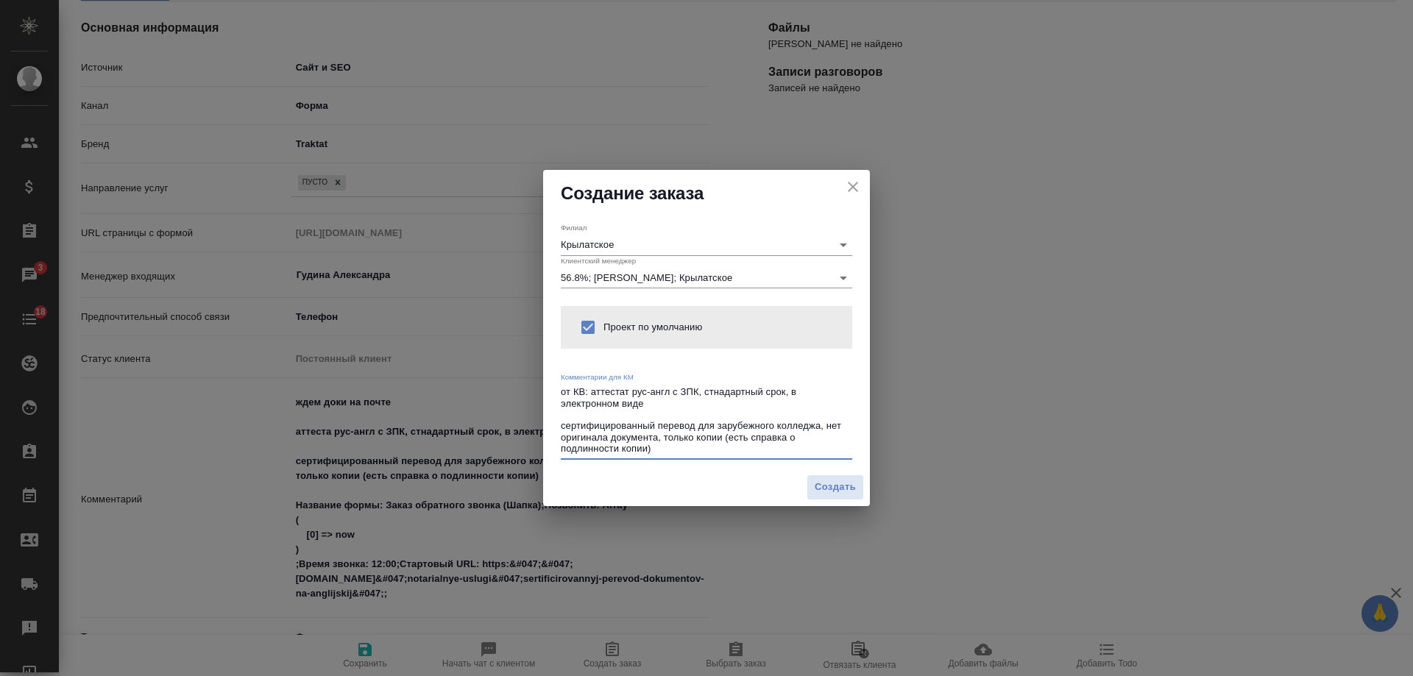
click at [652, 403] on textarea "от КВ: аттестат рус-англ с ЗПК, стнадартный срок, в электронном виде сертифицир…" at bounding box center [706, 420] width 291 height 68
type textarea "от КВ: аттестат рус-англ с ЗПК, стнадартный срок, в электронном виде сертифицир…"
click at [825, 489] on span "Создать" at bounding box center [835, 487] width 41 height 17
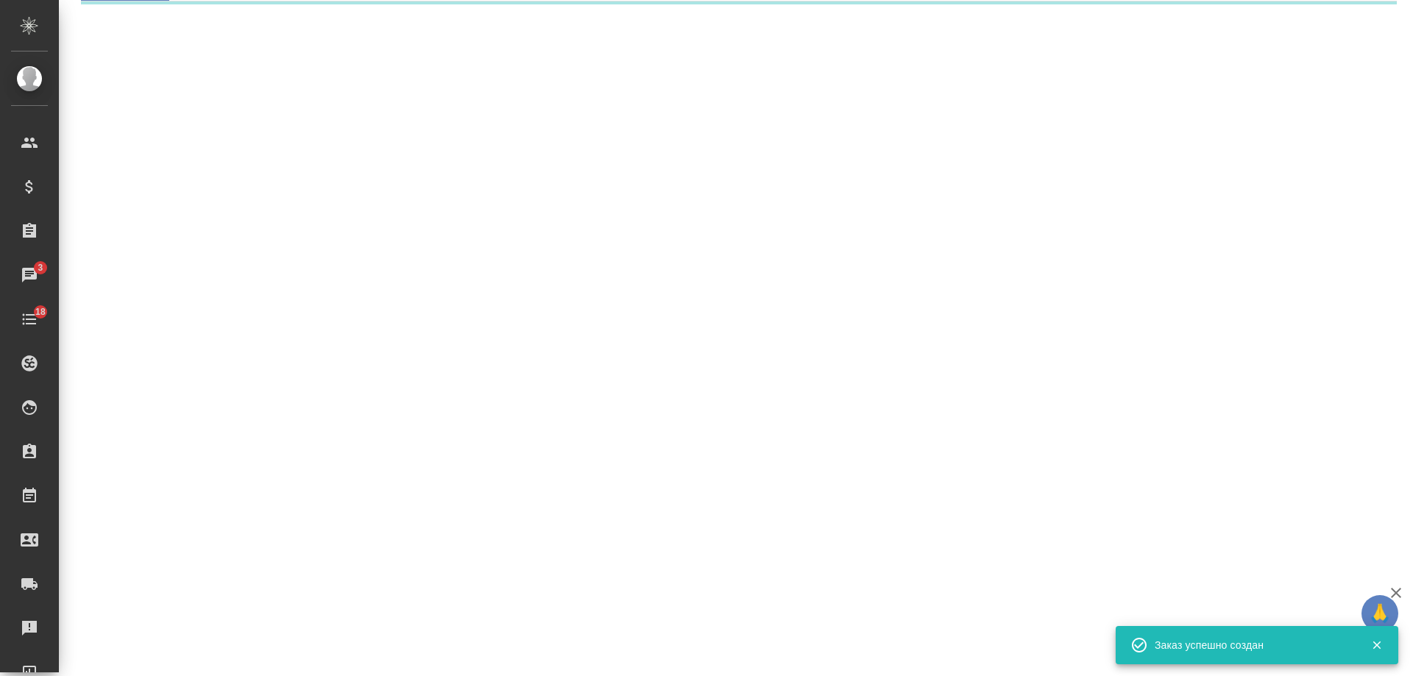
select select "RU"
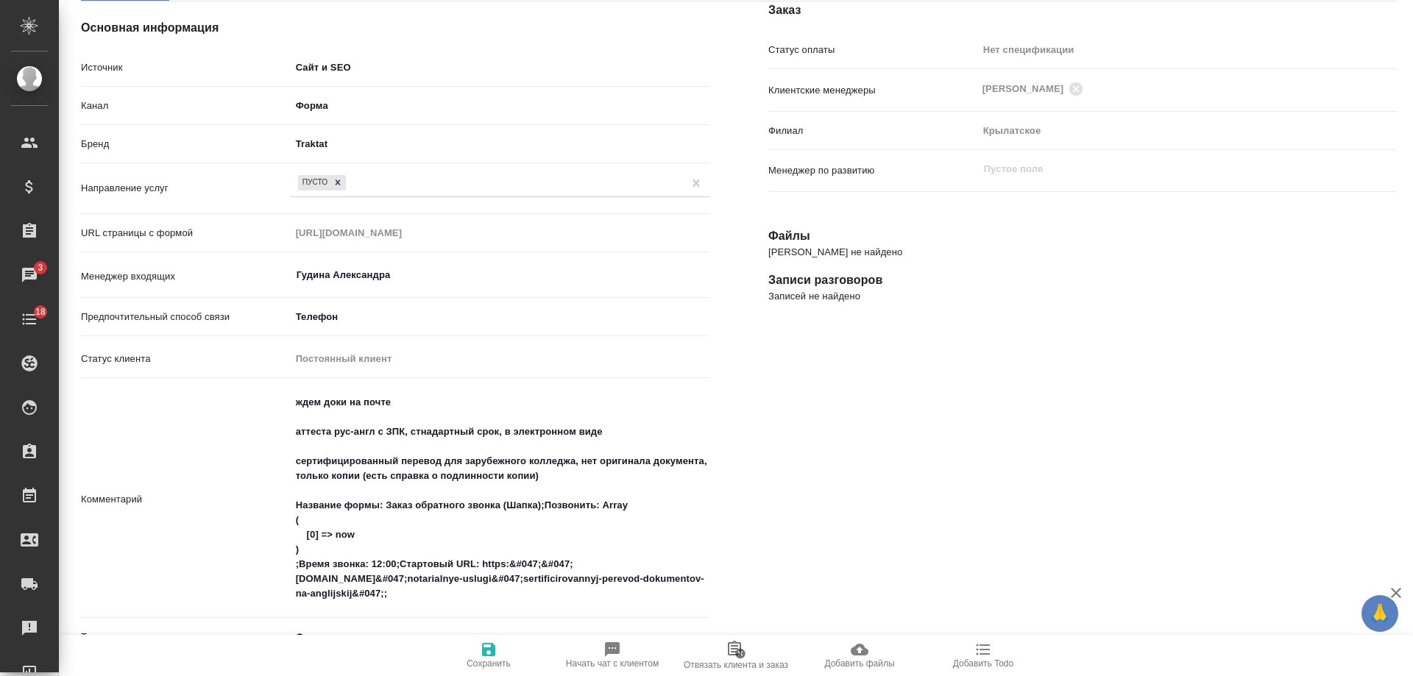
type textarea "x"
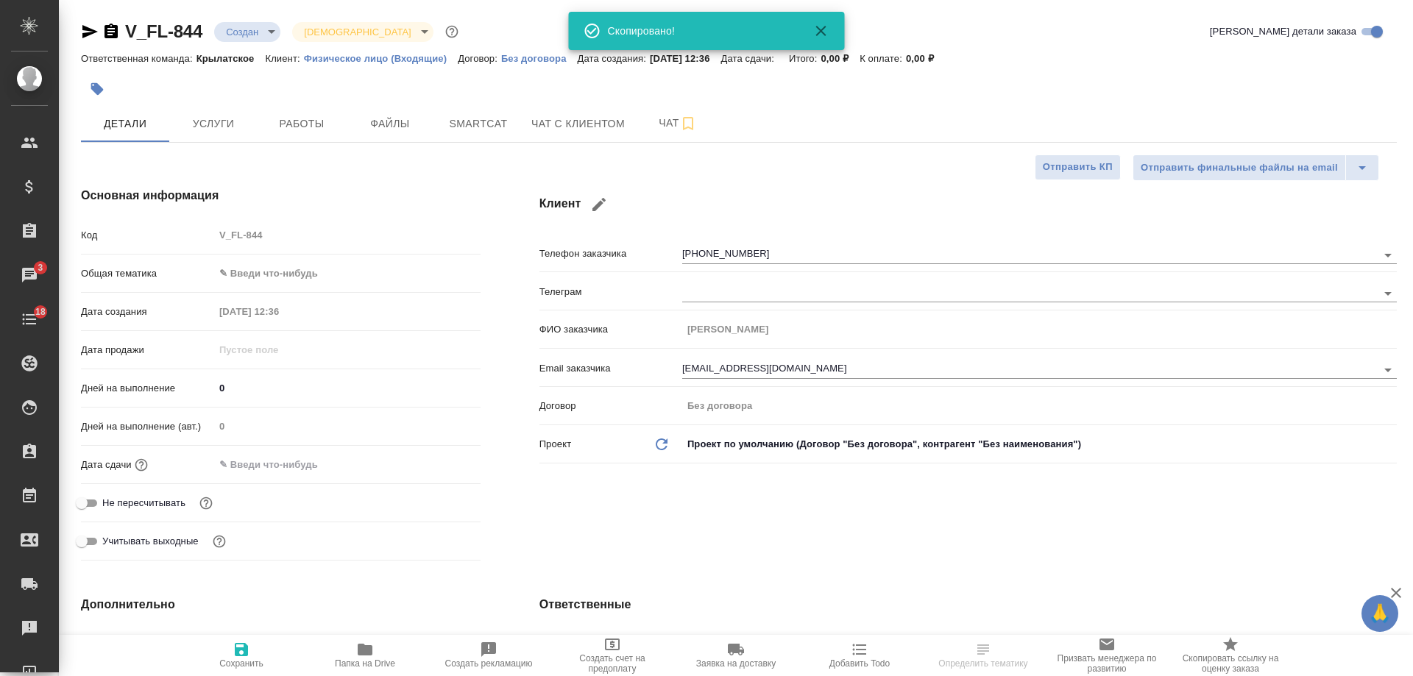
select select "RU"
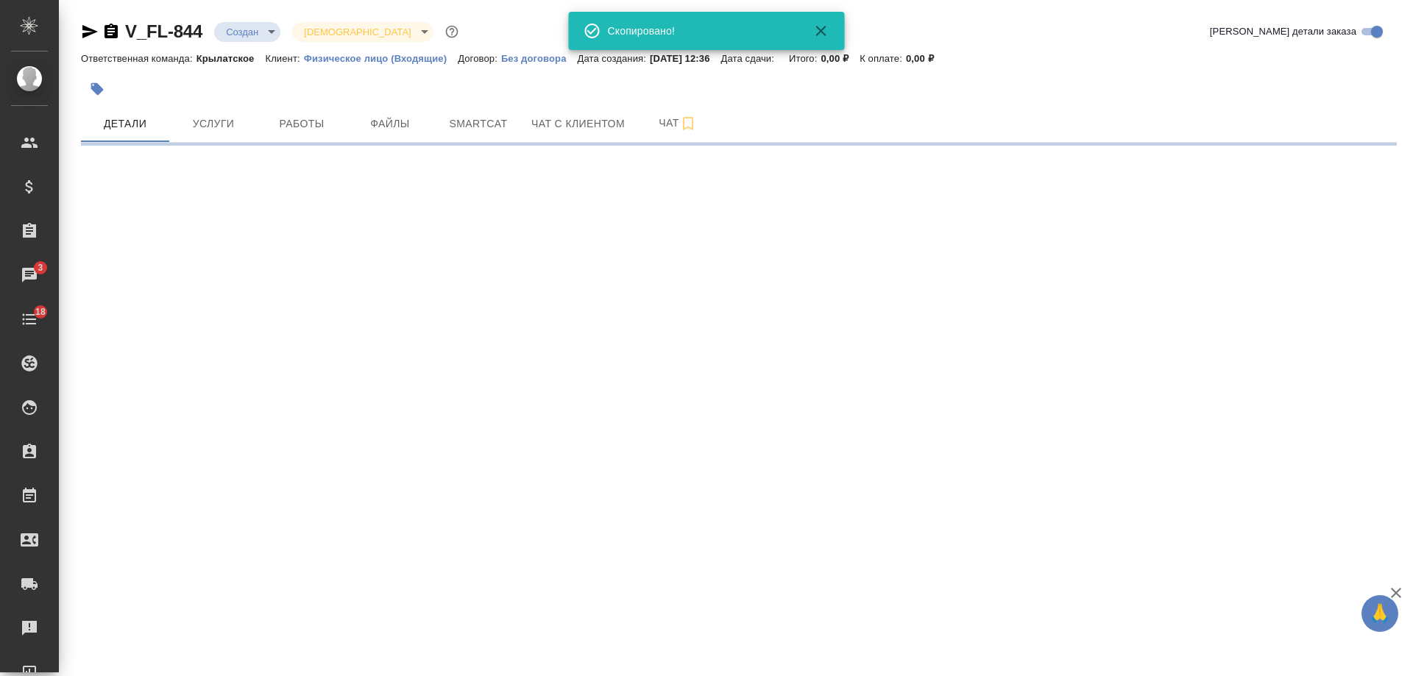
select select "RU"
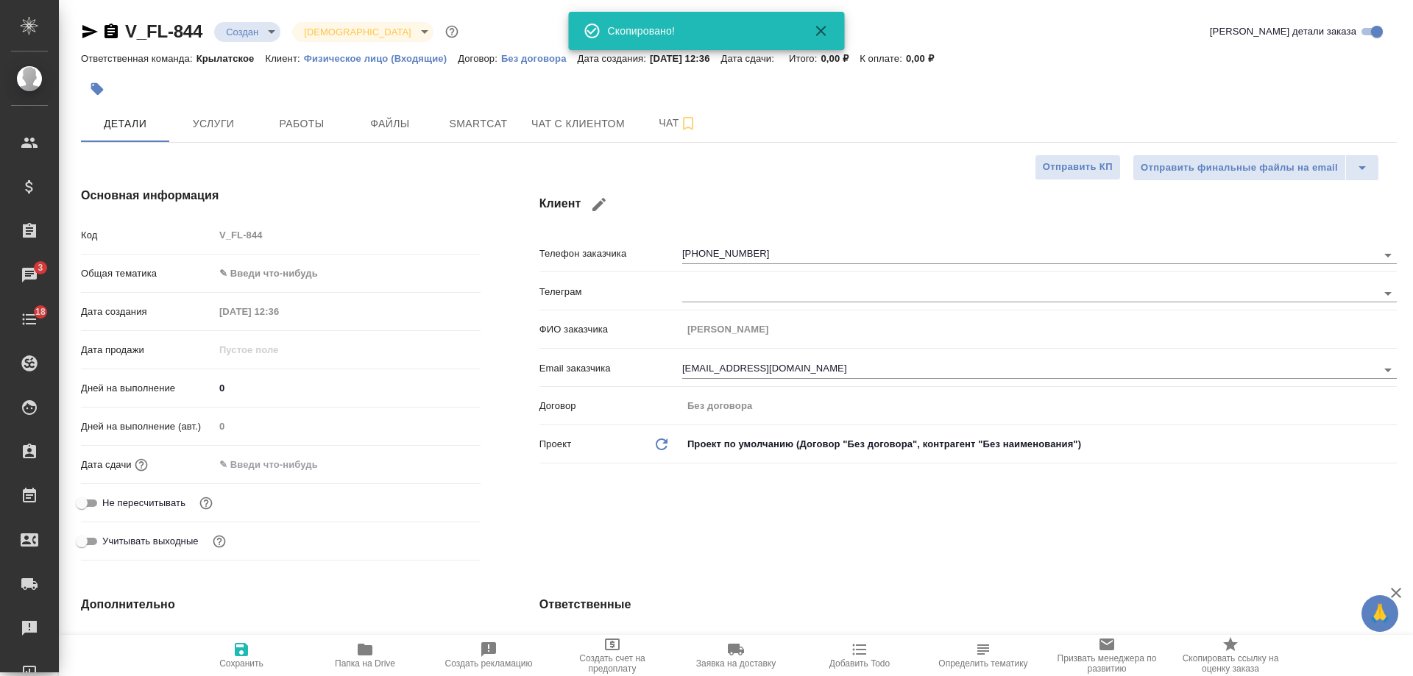
type textarea "x"
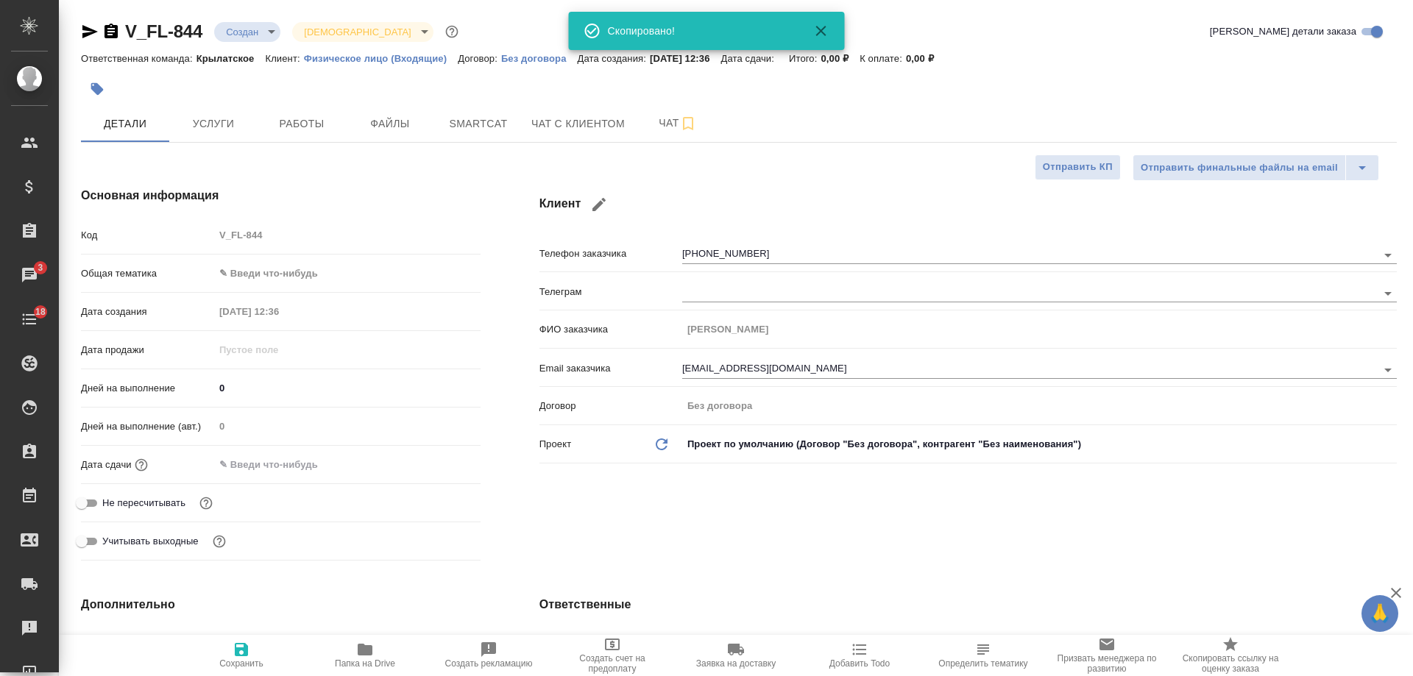
type textarea "x"
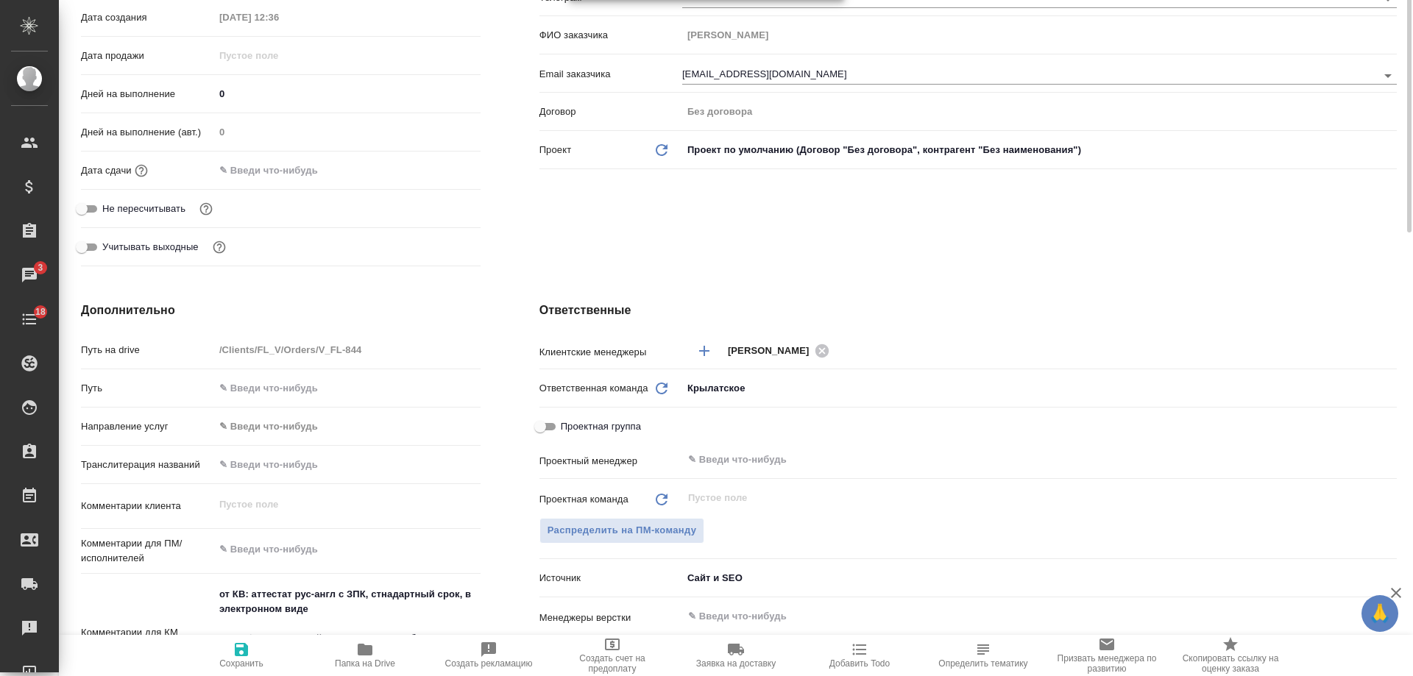
scroll to position [589, 0]
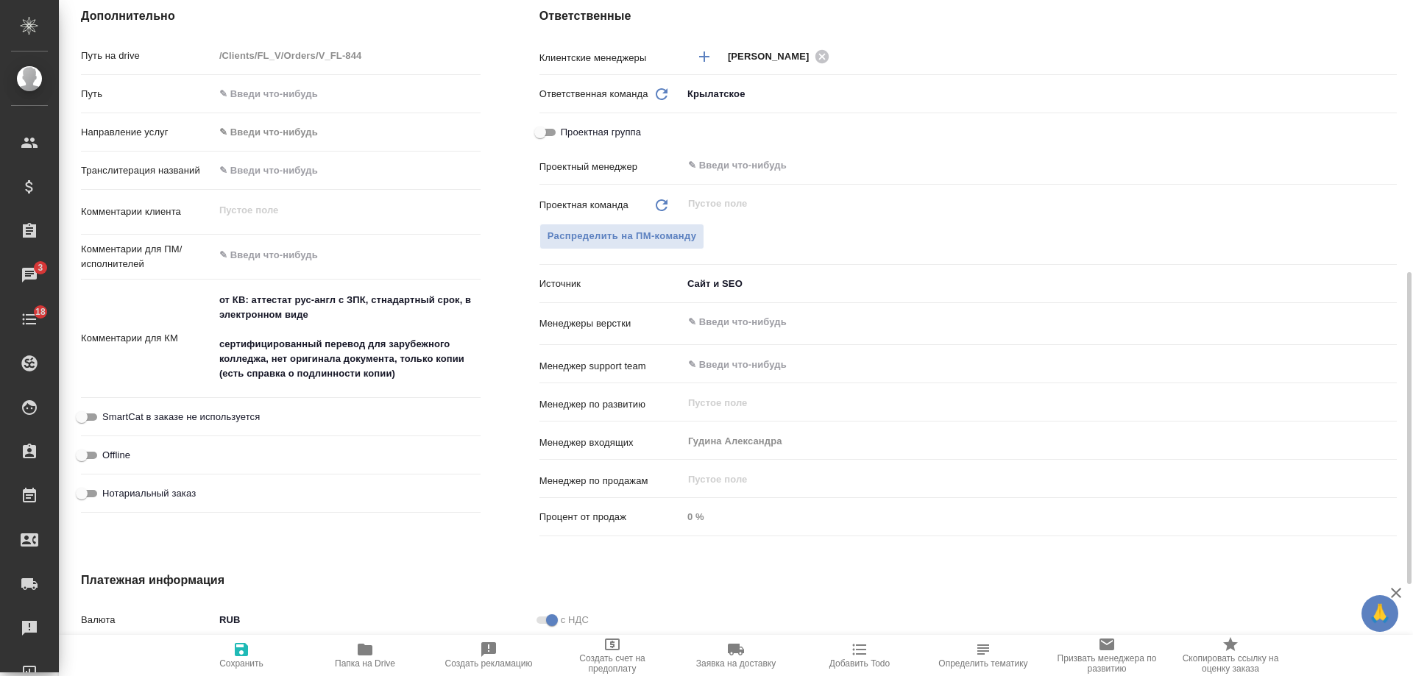
click at [158, 491] on span "Нотариальный заказ" at bounding box center [148, 494] width 93 height 15
click at [108, 491] on input "Нотариальный заказ" at bounding box center [81, 494] width 53 height 18
checkbox input "true"
type textarea "x"
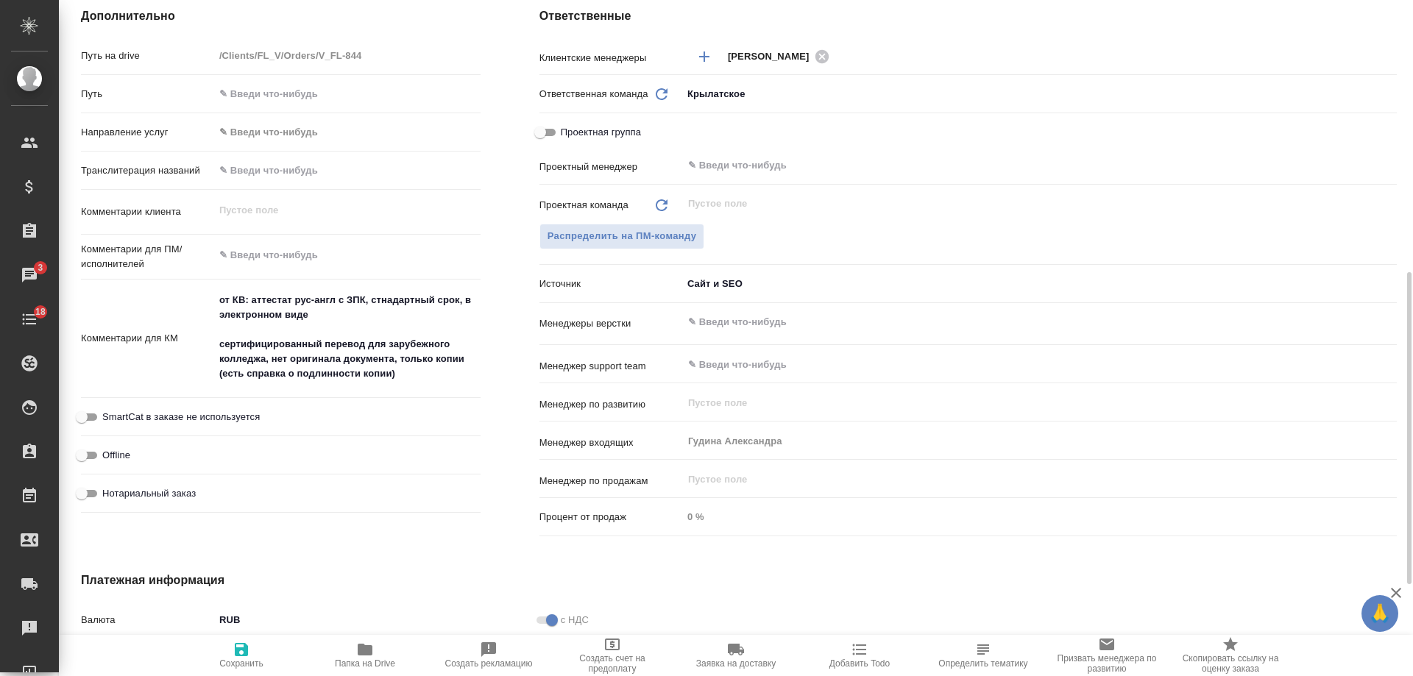
type textarea "x"
click at [242, 648] on icon "button" at bounding box center [241, 649] width 13 height 13
type textarea "x"
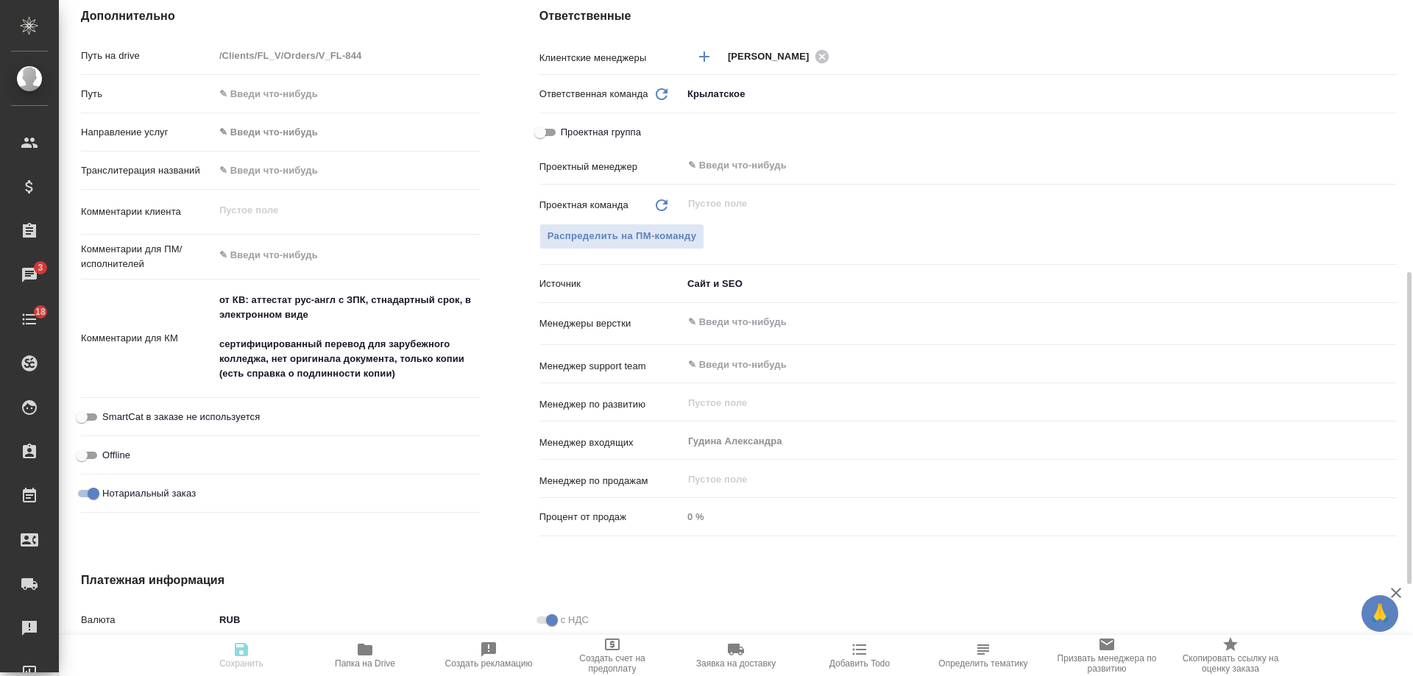
type textarea "x"
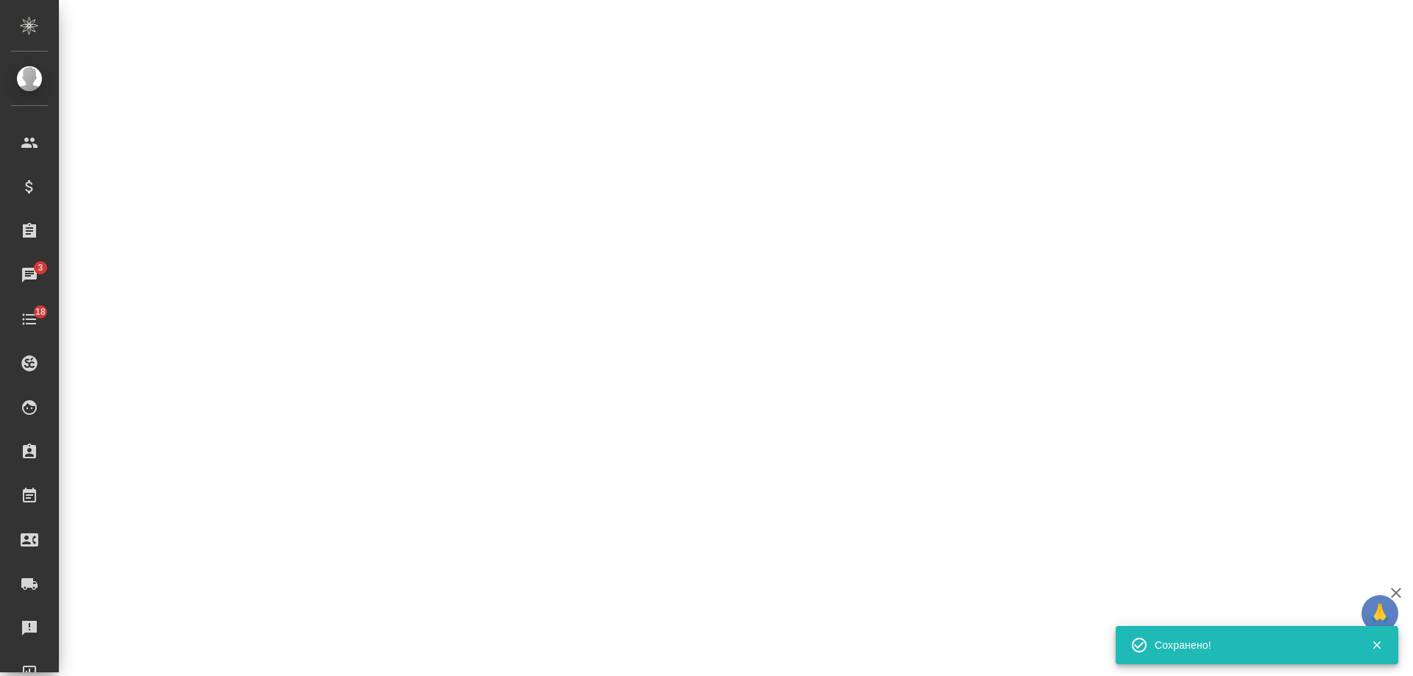
select select "RU"
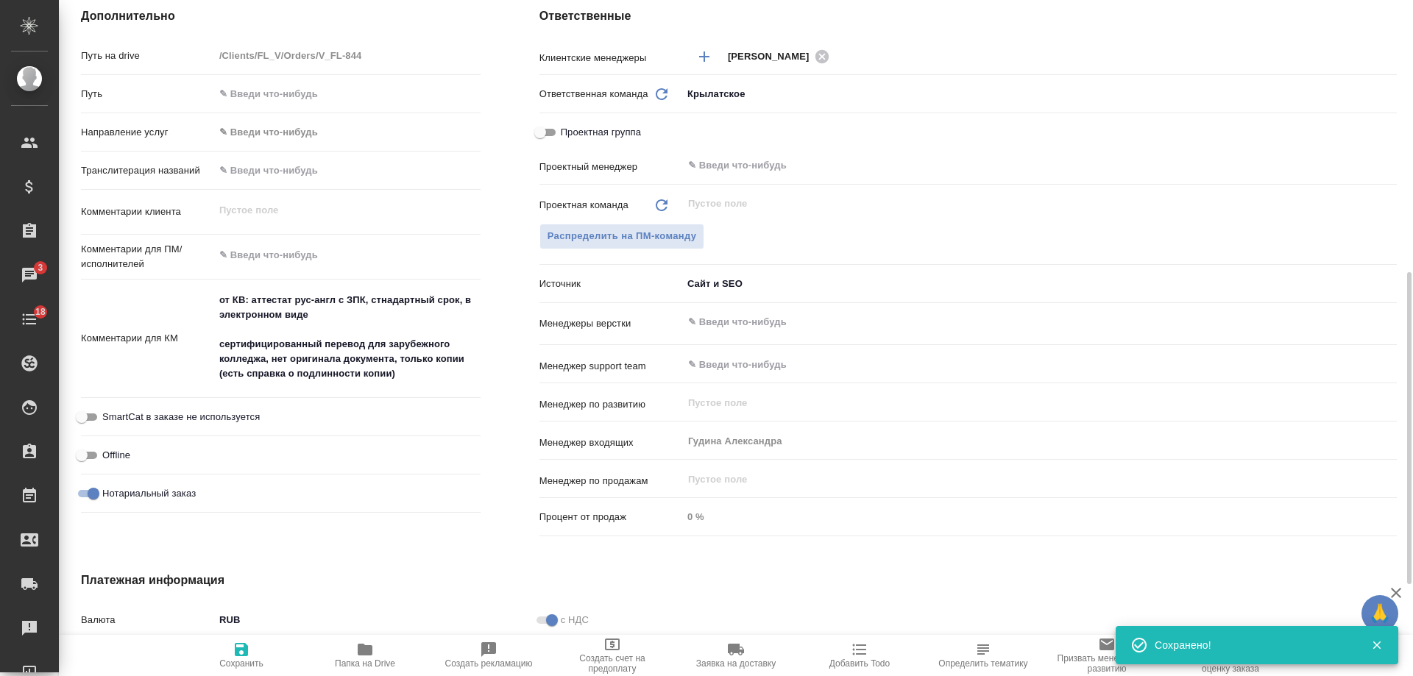
type textarea "x"
click at [844, 654] on span "Добавить Todo" at bounding box center [860, 655] width 106 height 28
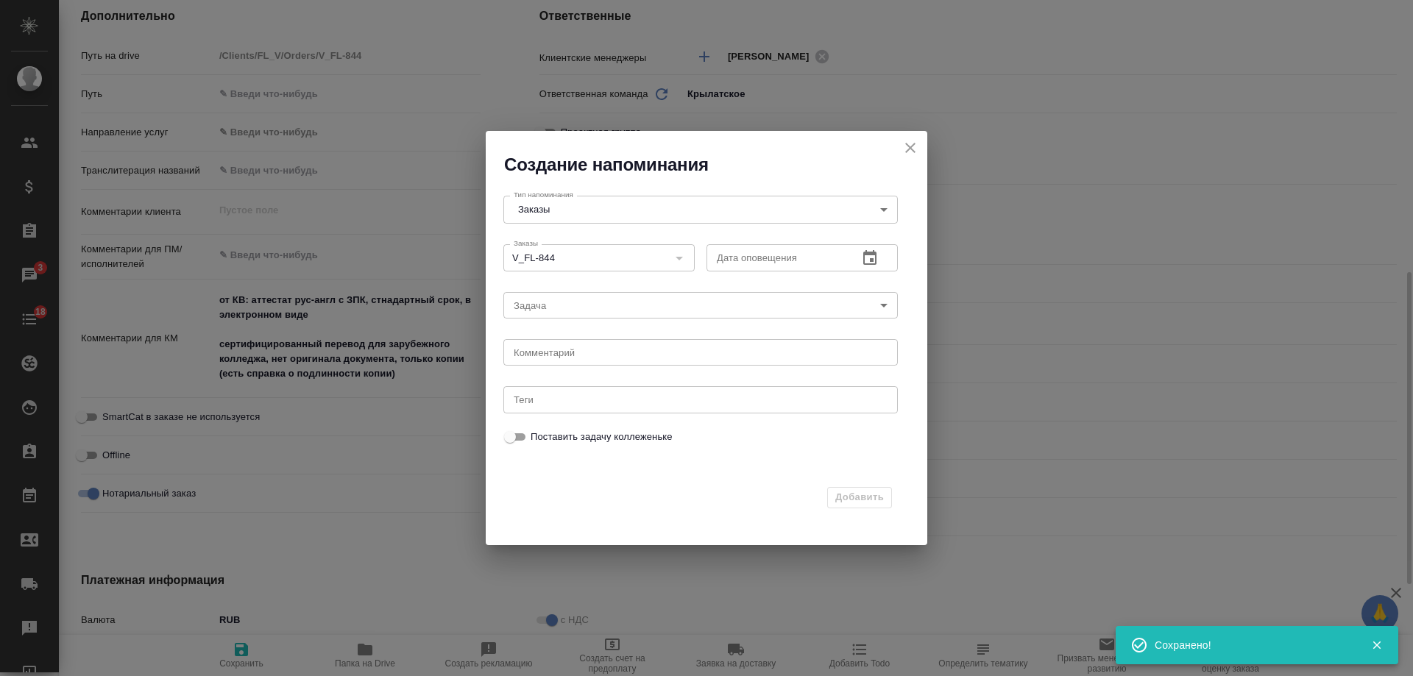
click at [875, 264] on icon "button" at bounding box center [869, 257] width 13 height 15
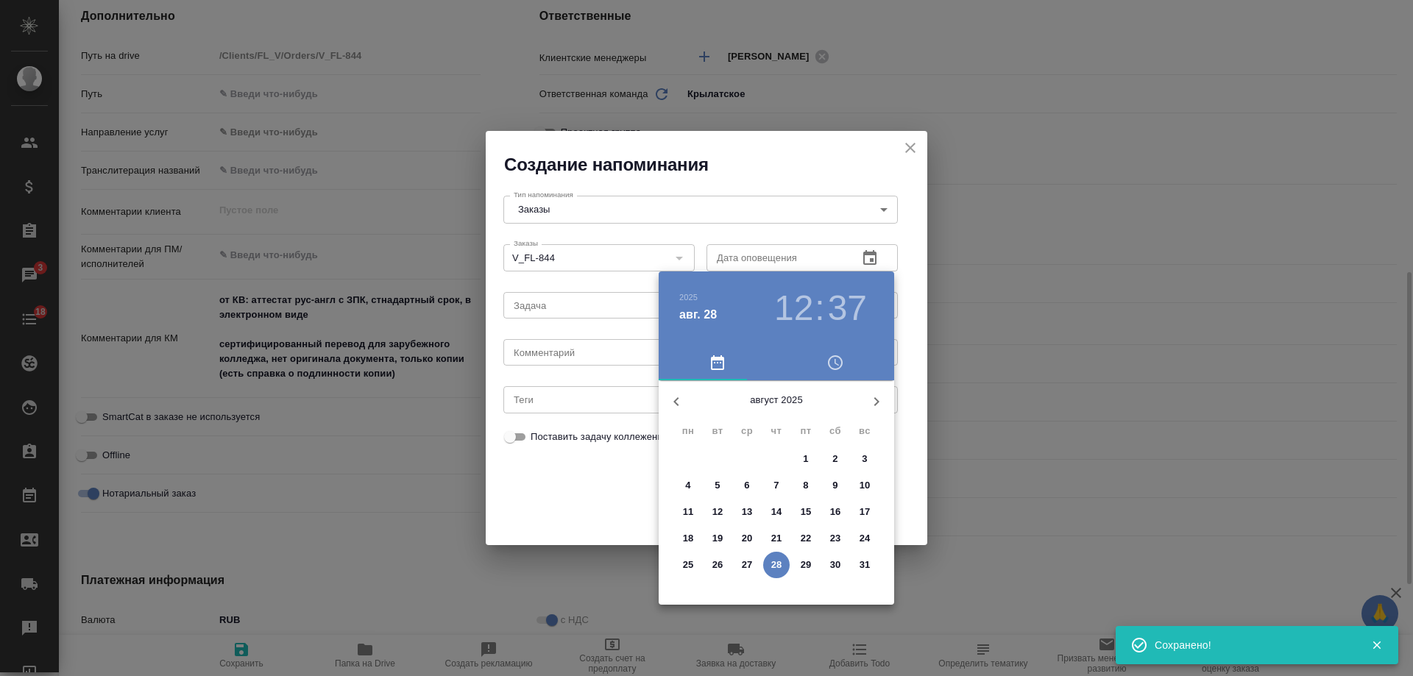
click at [802, 565] on p "29" at bounding box center [806, 565] width 11 height 15
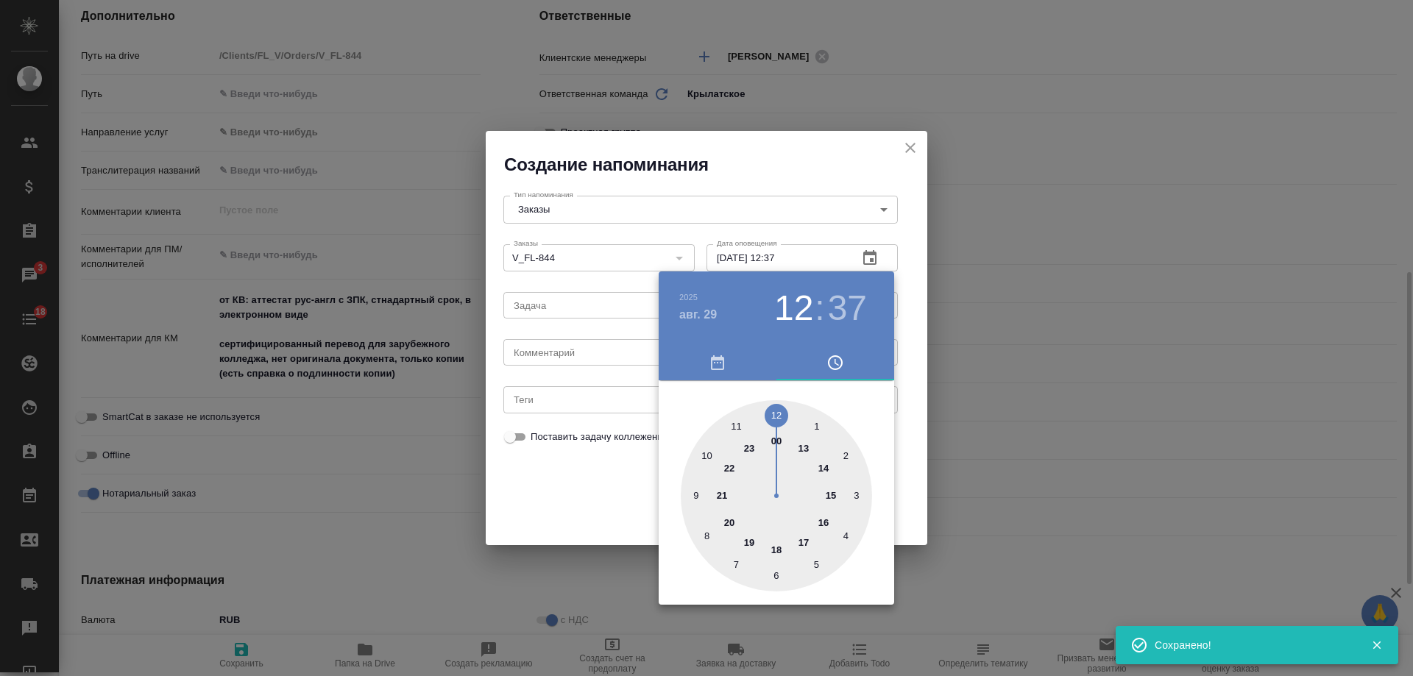
type input "29.08.2025 12:37"
click at [592, 357] on div at bounding box center [706, 338] width 1413 height 676
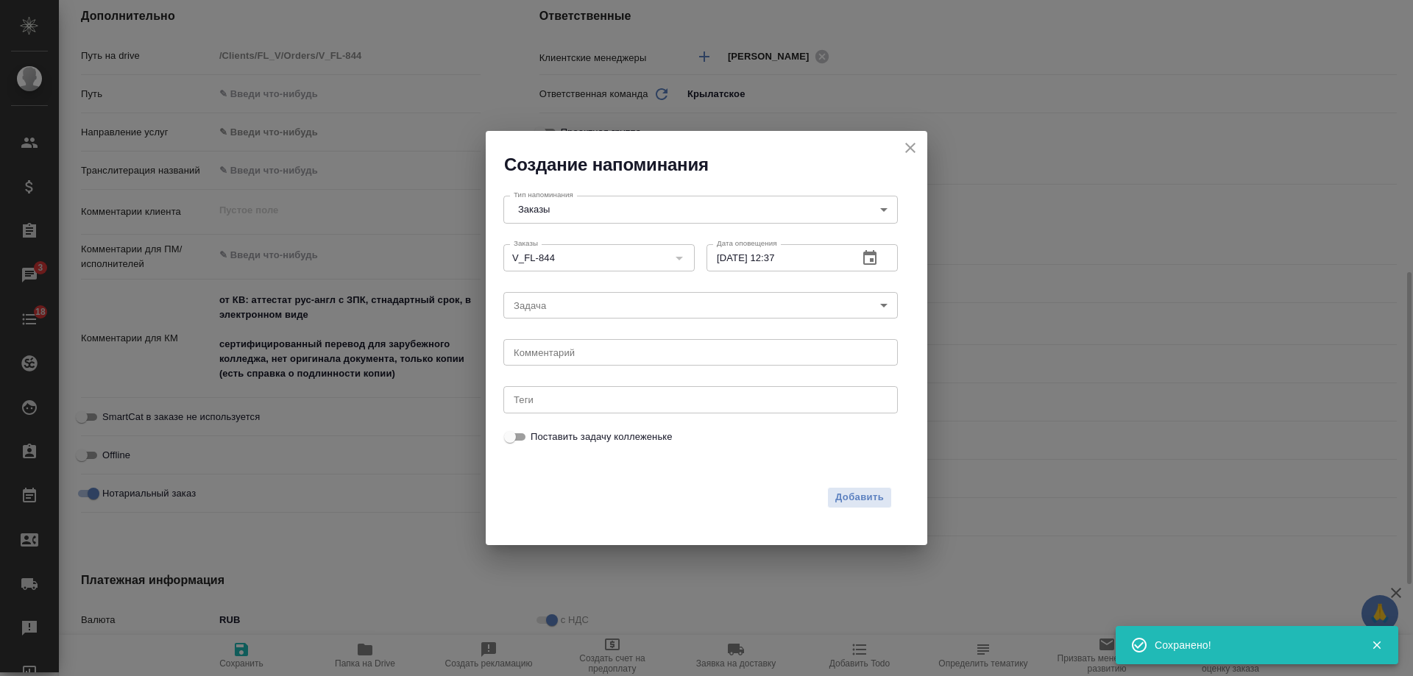
click at [586, 355] on div "2025 авг. 29 12 : 37 00 1 2 3 4 5 6 7 8 9 10 11 12 13 14 15 16 17 18 19 20 21 2…" at bounding box center [706, 338] width 1413 height 676
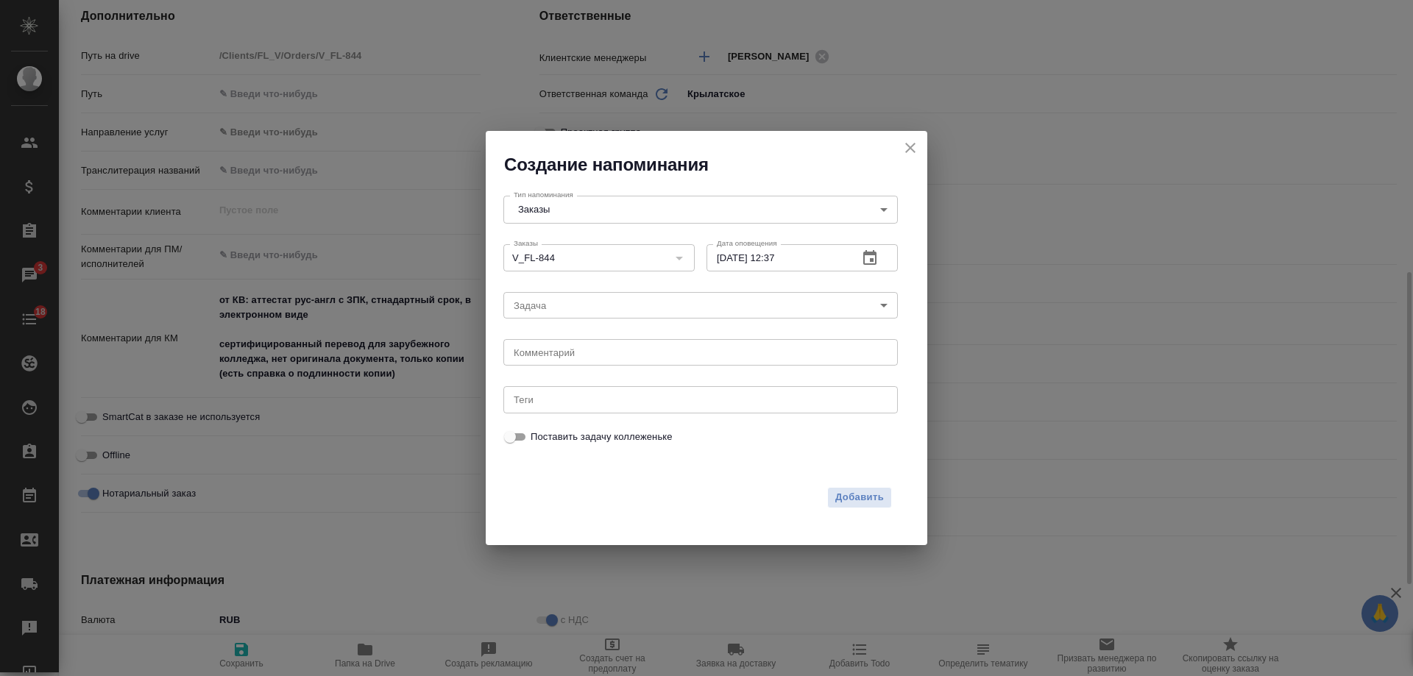
click at [572, 356] on div "2025 авг. 29 12 : 37 00 1 2 3 4 5 6 7 8 9 10 11 12 13 14 15 16 17 18 19 20 21 2…" at bounding box center [706, 338] width 1413 height 676
click at [570, 356] on textarea at bounding box center [701, 352] width 374 height 11
type textarea "инфа"
click at [876, 498] on span "Добавить" at bounding box center [859, 497] width 49 height 17
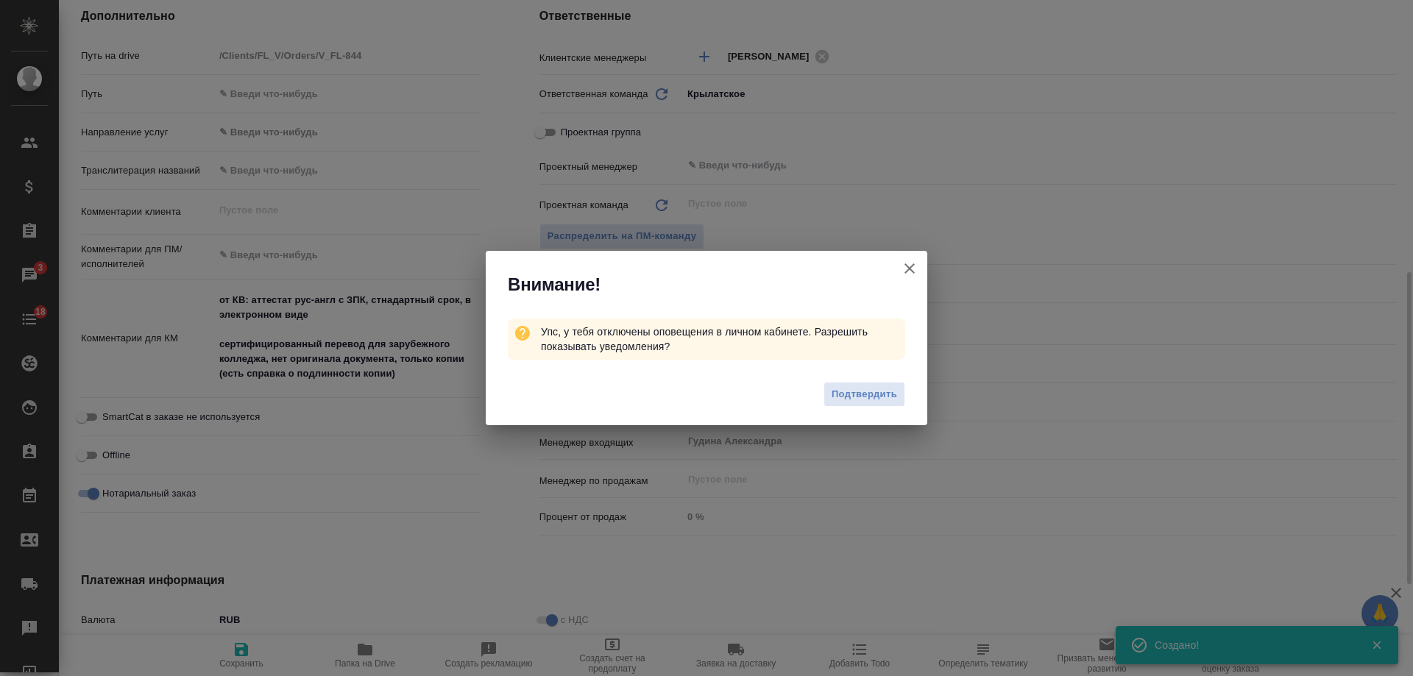
type textarea "x"
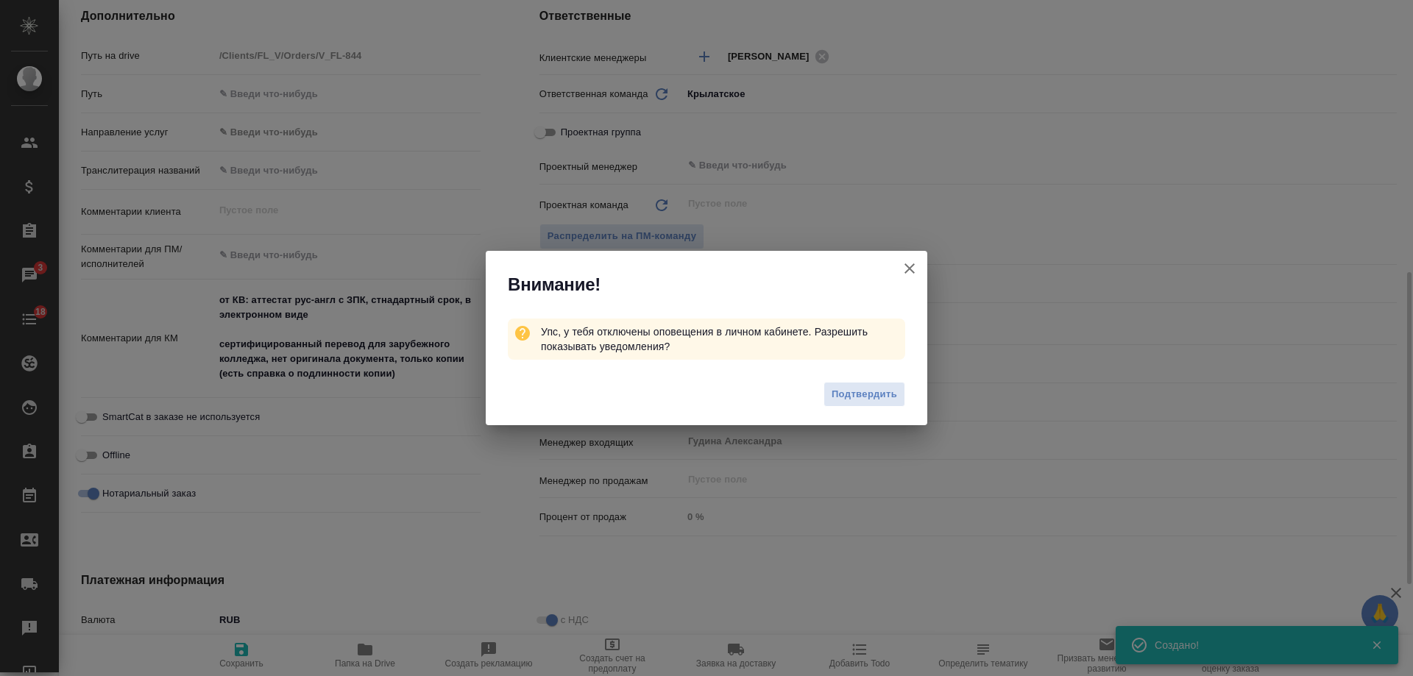
type textarea "x"
click at [906, 264] on icon "button" at bounding box center [910, 269] width 18 height 18
type textarea "x"
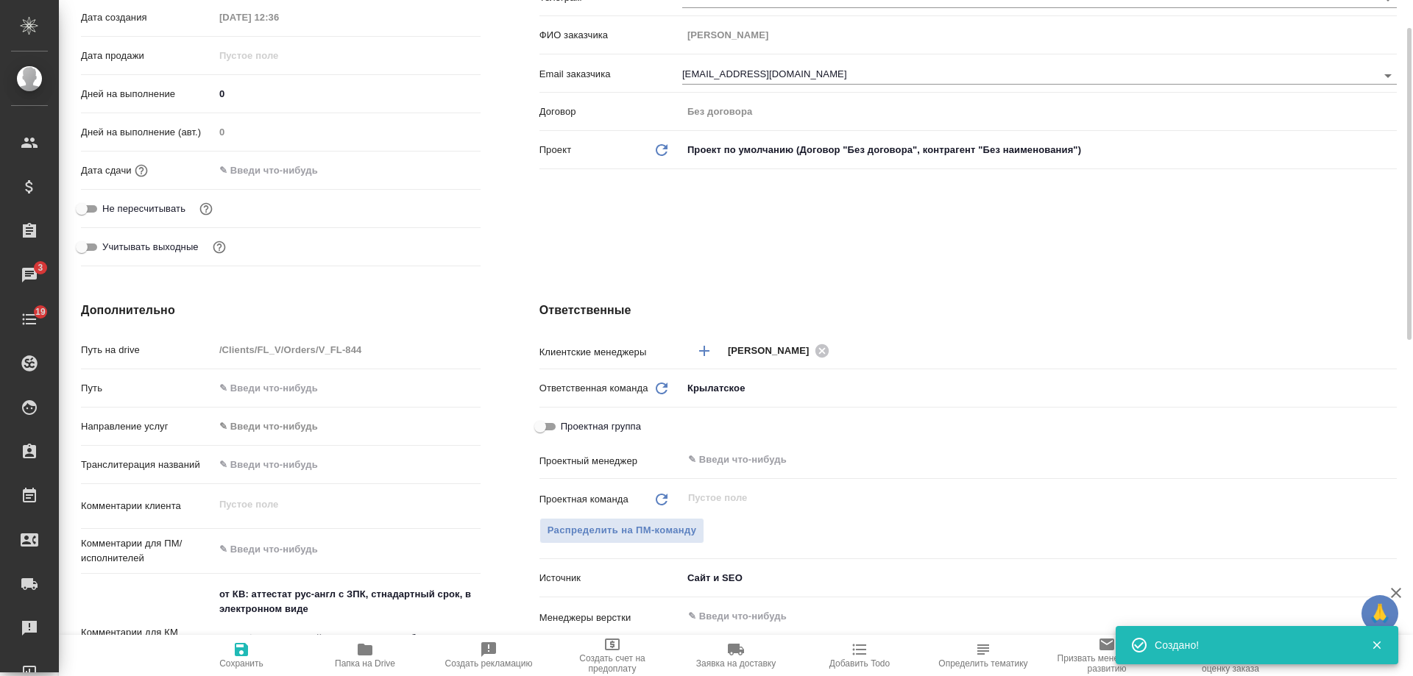
scroll to position [0, 0]
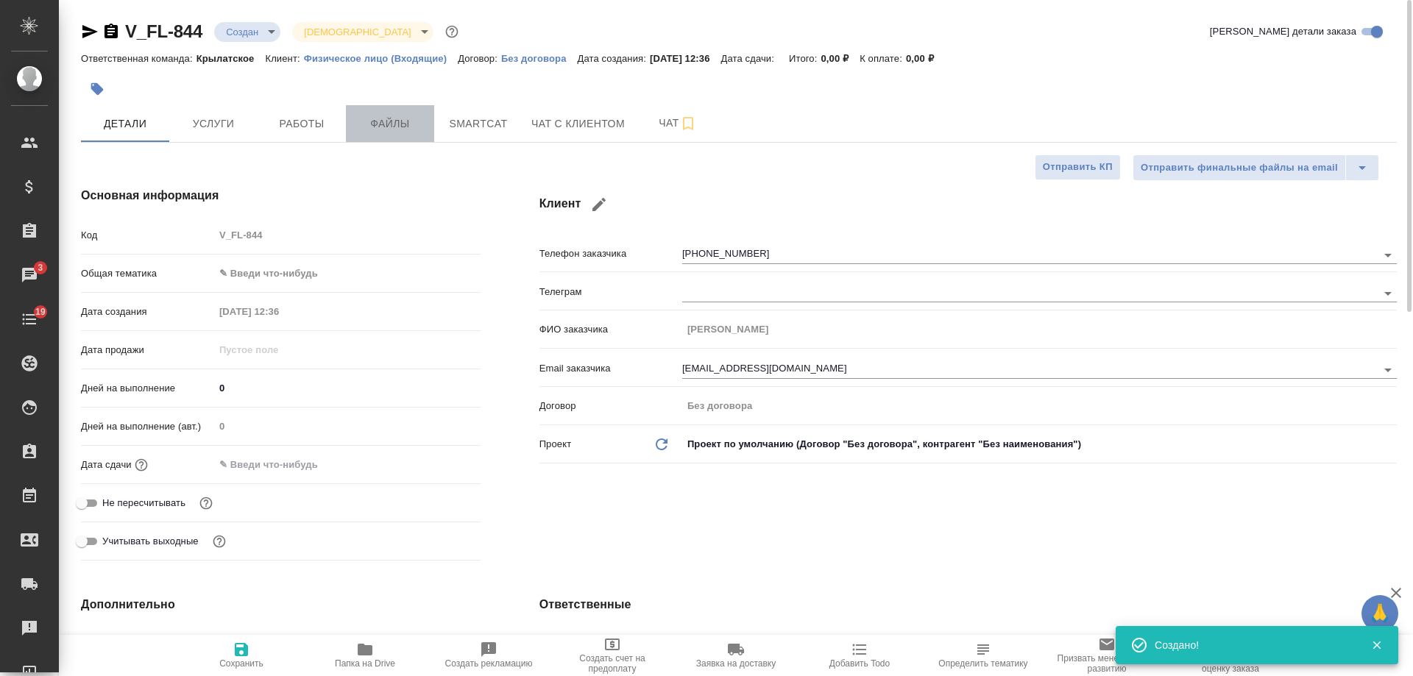
click at [404, 127] on span "Файлы" at bounding box center [390, 124] width 71 height 18
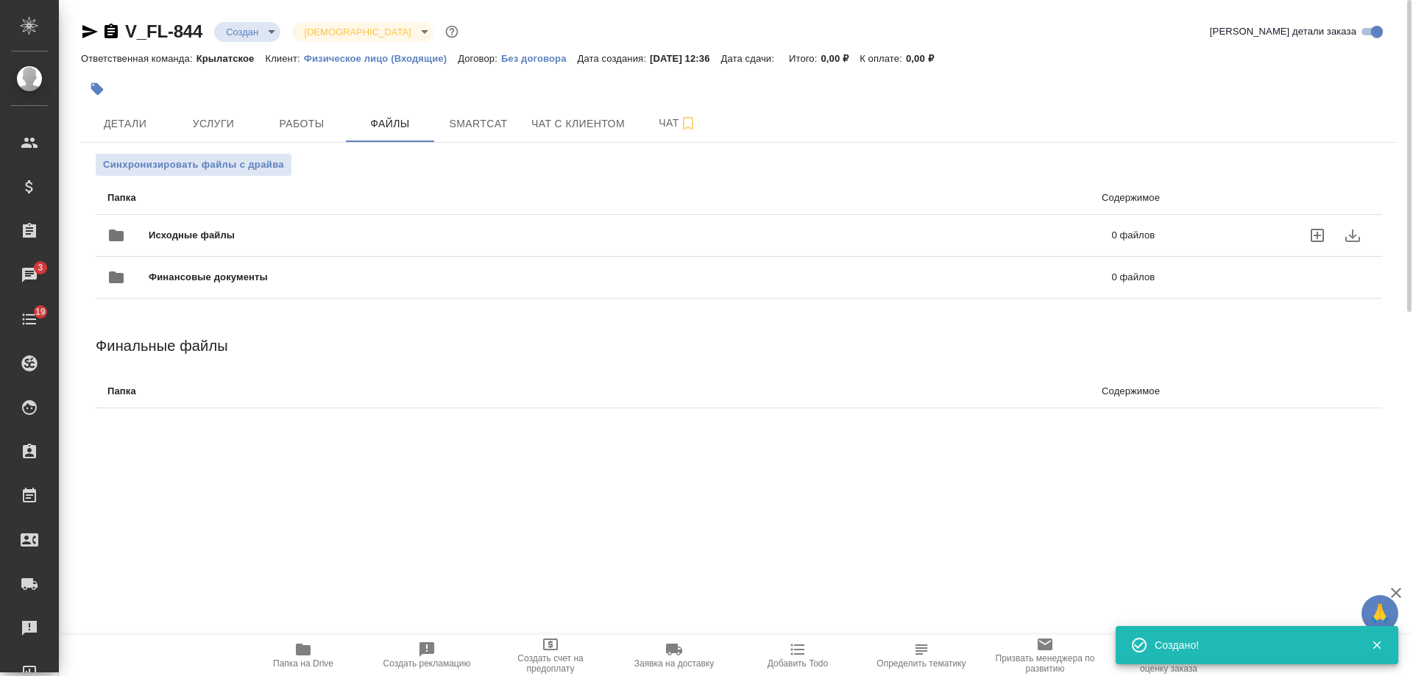
click at [520, 234] on span "Исходные файлы" at bounding box center [411, 235] width 525 height 15
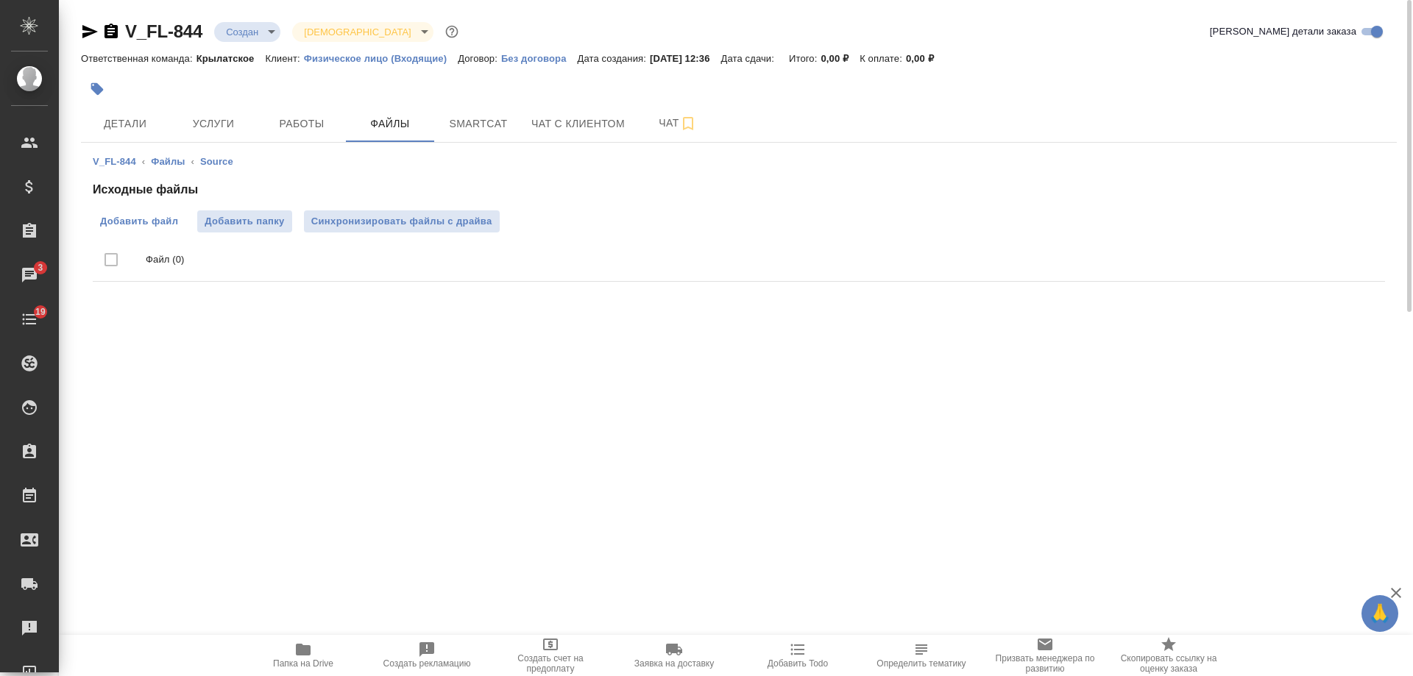
click at [144, 222] on span "Добавить файл" at bounding box center [139, 221] width 78 height 15
click at [0, 0] on input "Добавить файл" at bounding box center [0, 0] width 0 height 0
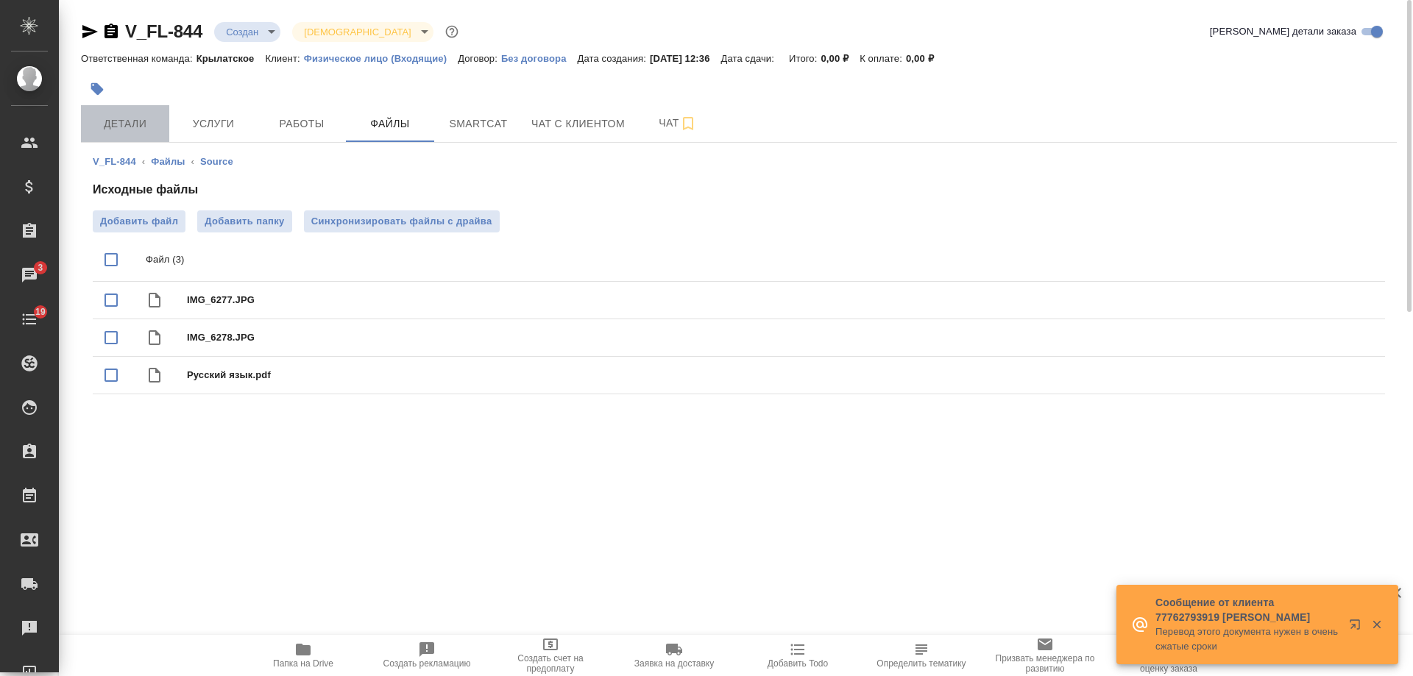
click at [127, 133] on button "Детали" at bounding box center [125, 123] width 88 height 37
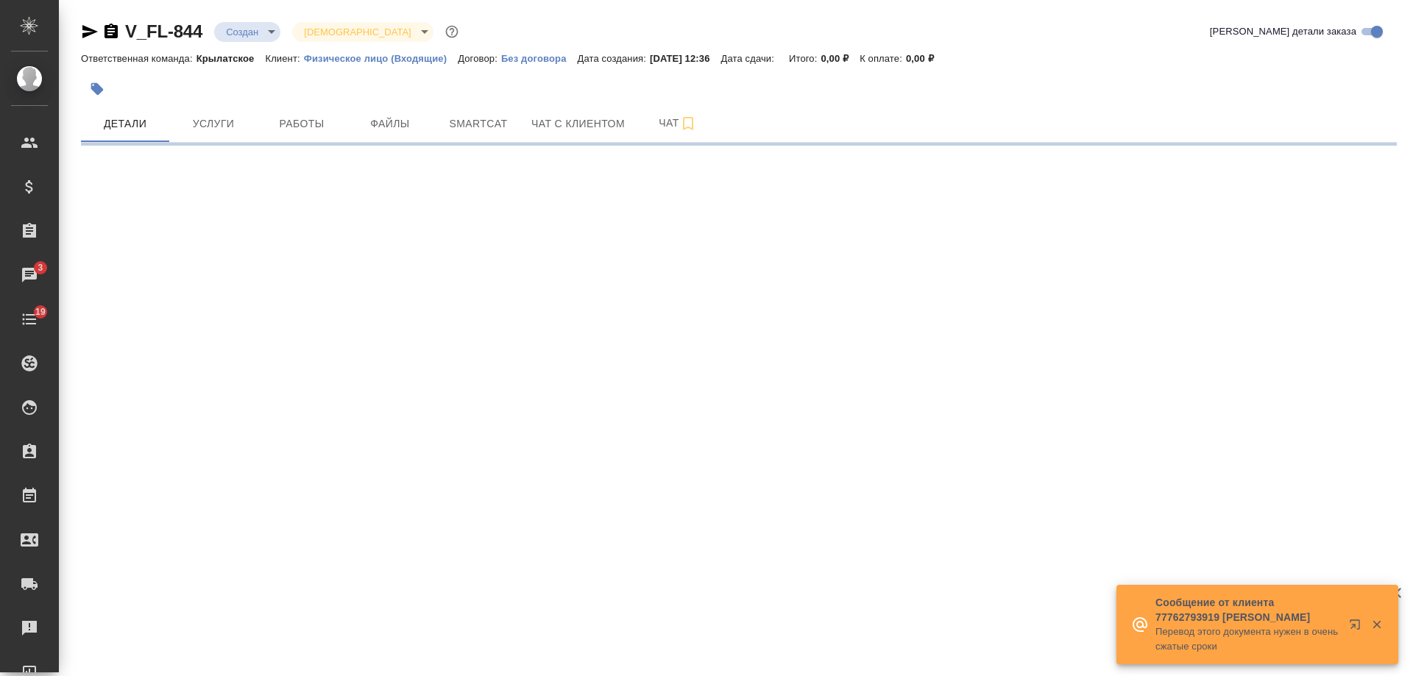
select select "RU"
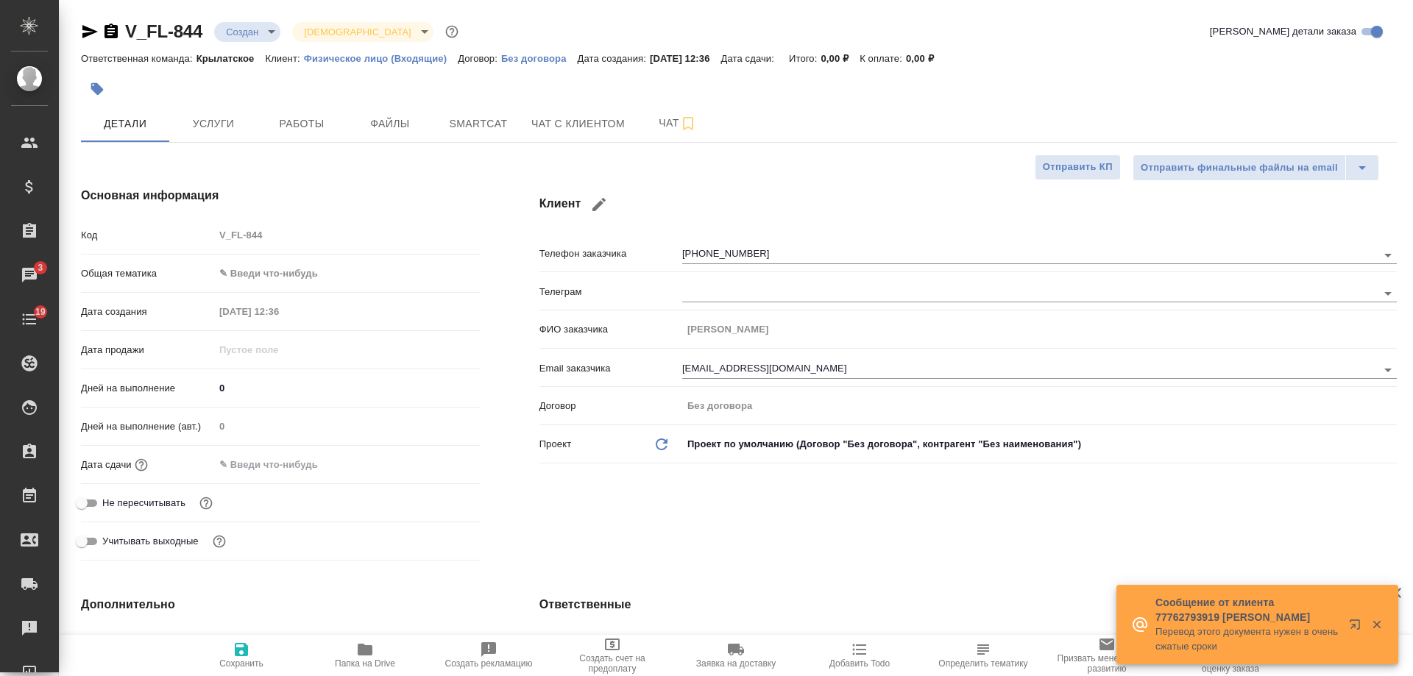
type textarea "x"
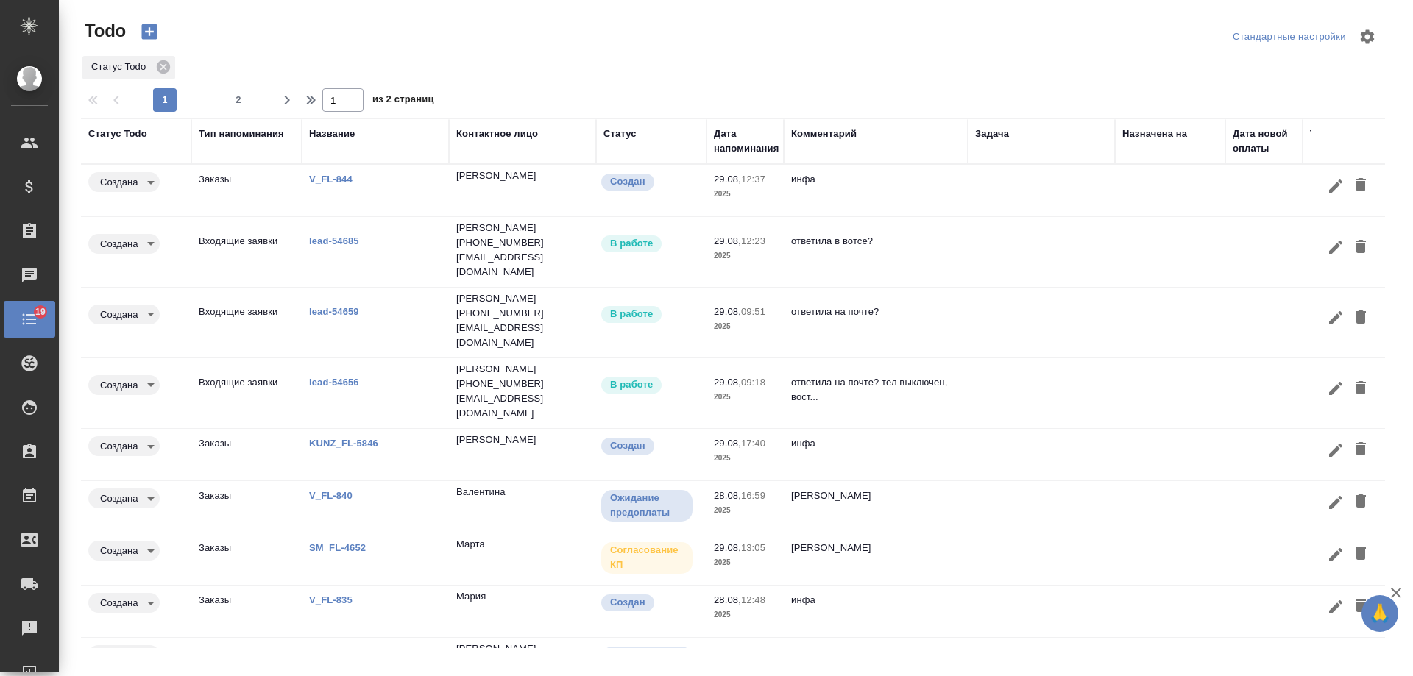
click at [974, 297] on td at bounding box center [1041, 323] width 147 height 52
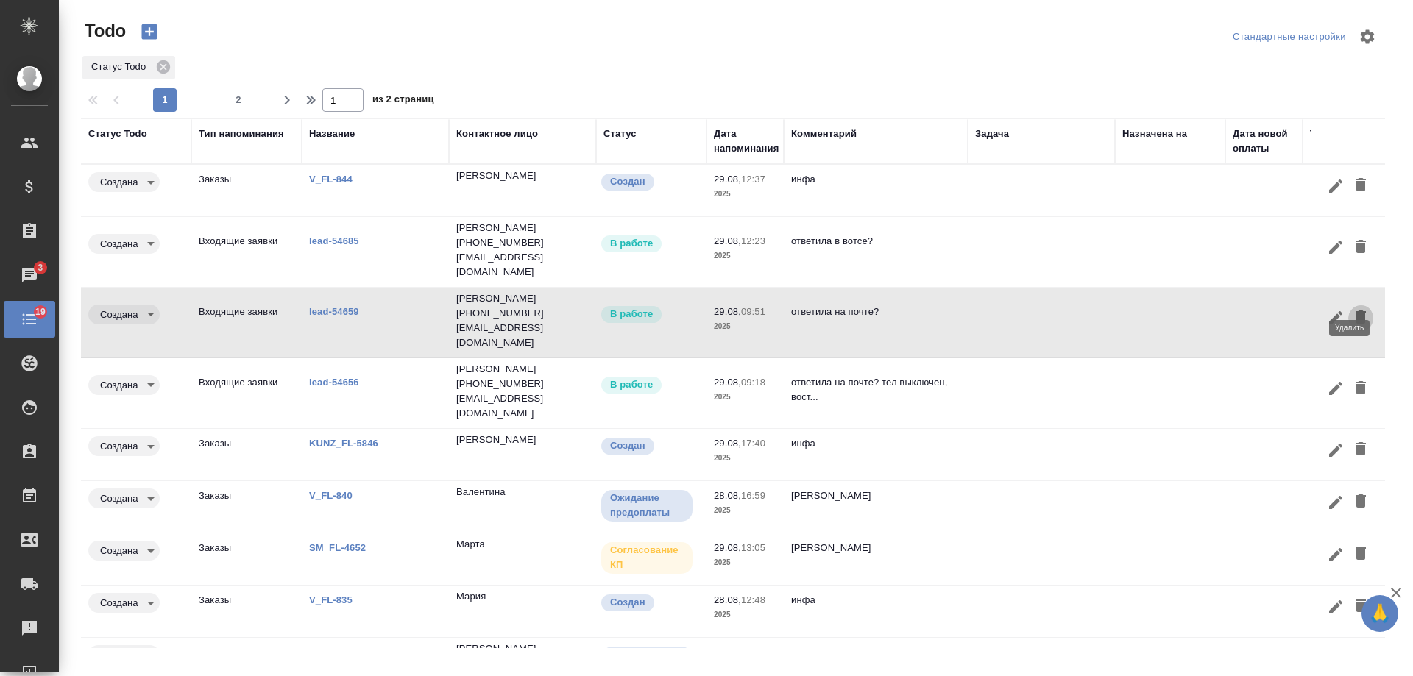
click at [1356, 311] on icon "button" at bounding box center [1361, 317] width 10 height 13
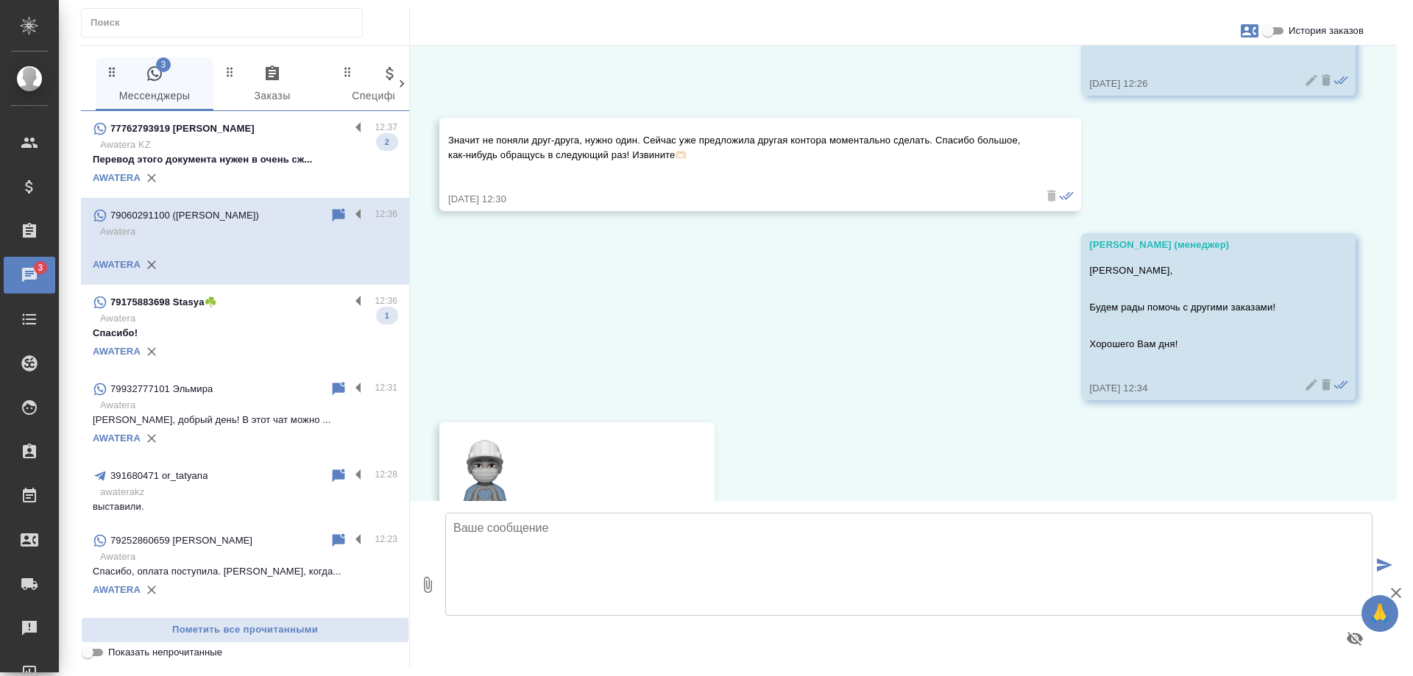
scroll to position [2072, 0]
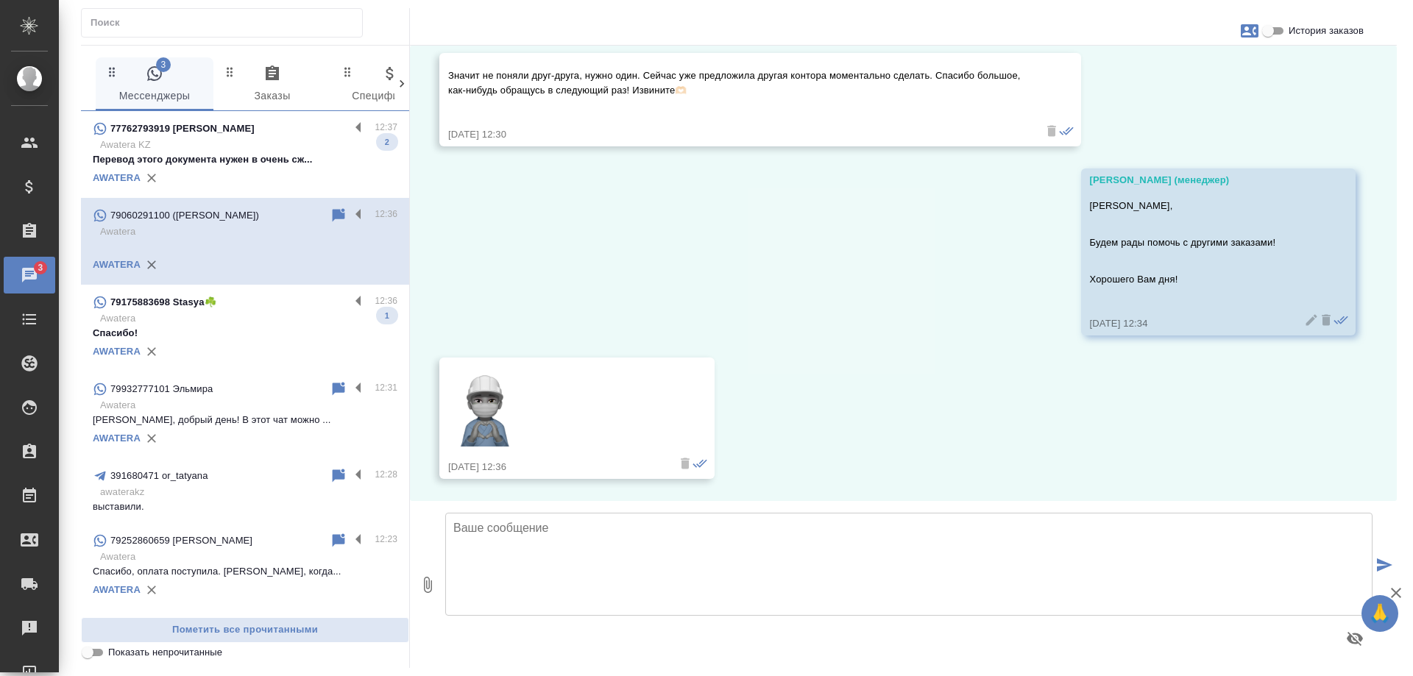
click at [244, 323] on p "Awatera" at bounding box center [248, 318] width 297 height 15
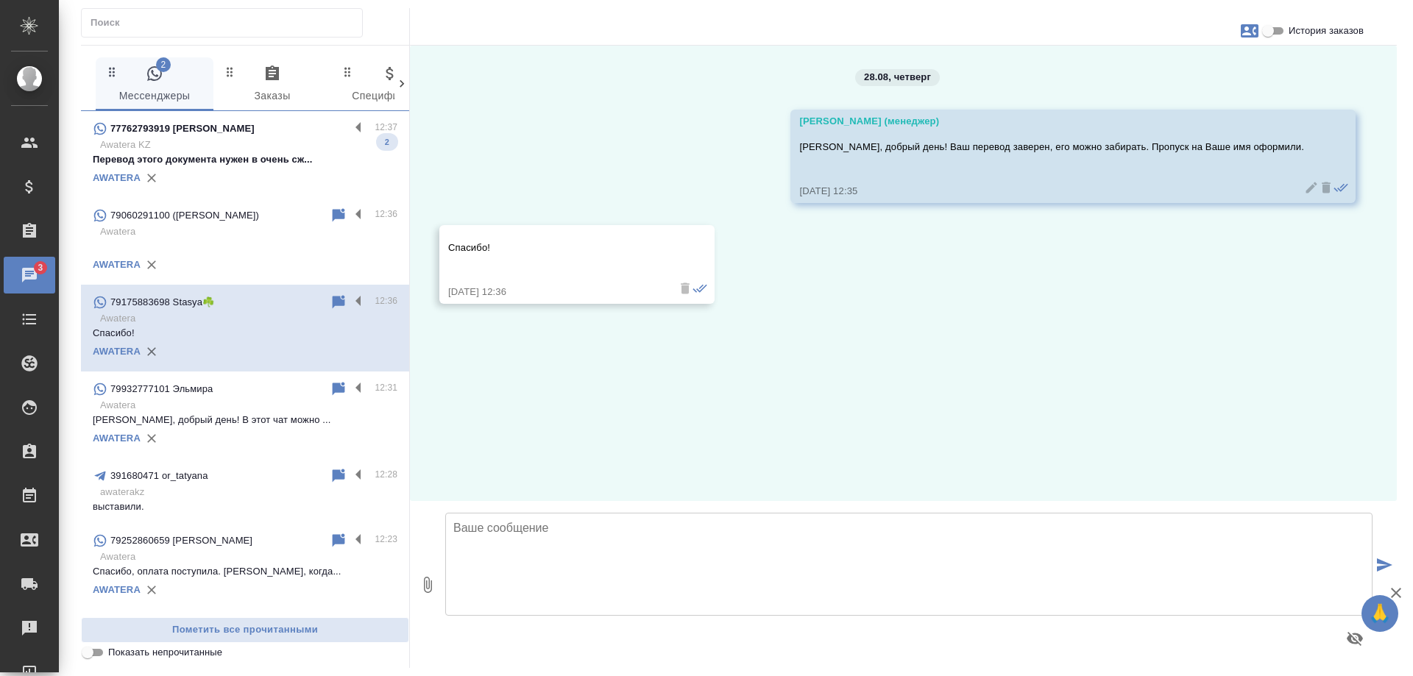
scroll to position [0, 0]
click at [282, 133] on div "77762793919 Милованова Мария" at bounding box center [221, 129] width 257 height 18
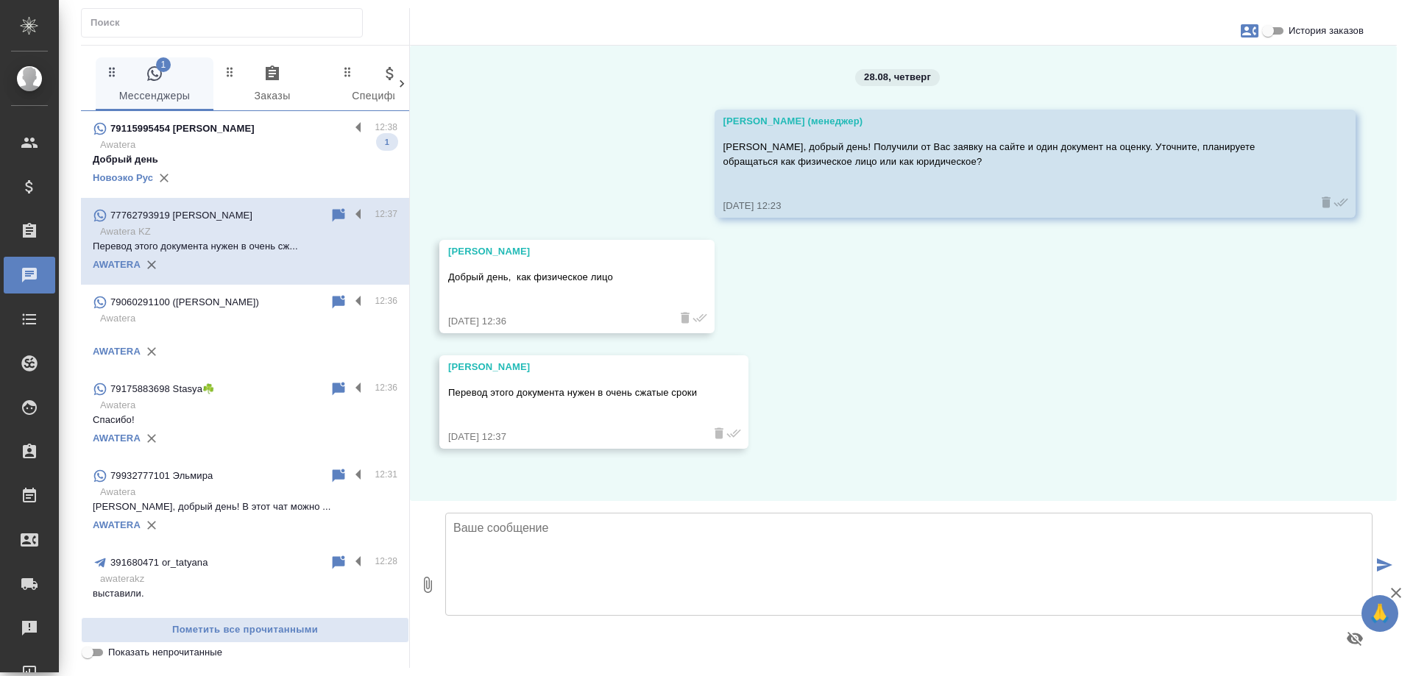
click at [598, 535] on textarea at bounding box center [908, 564] width 927 height 103
paste textarea "В Казахстане на данный момент мы работаем только с юридическими лицами. Если Ва…"
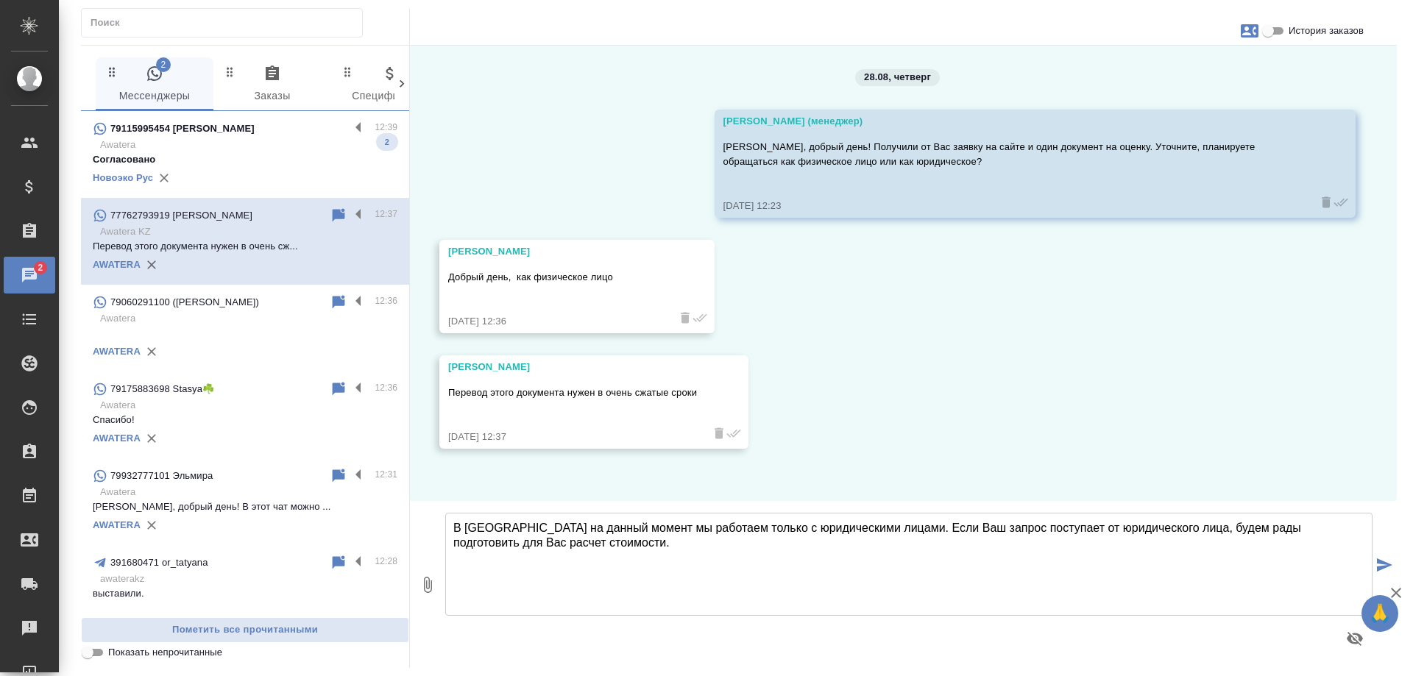
type textarea "В Казахстане на данный момент мы работаем только с юридическими лицами. Если Ва…"
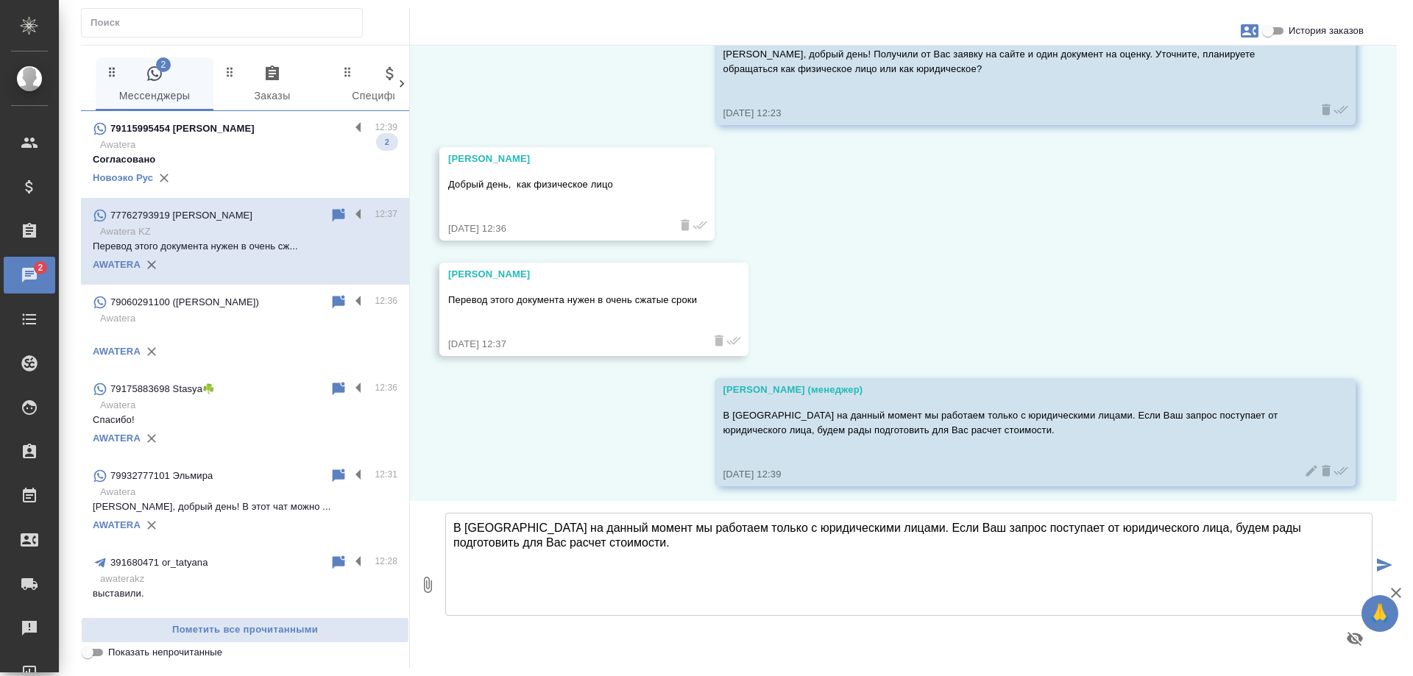
scroll to position [100, 0]
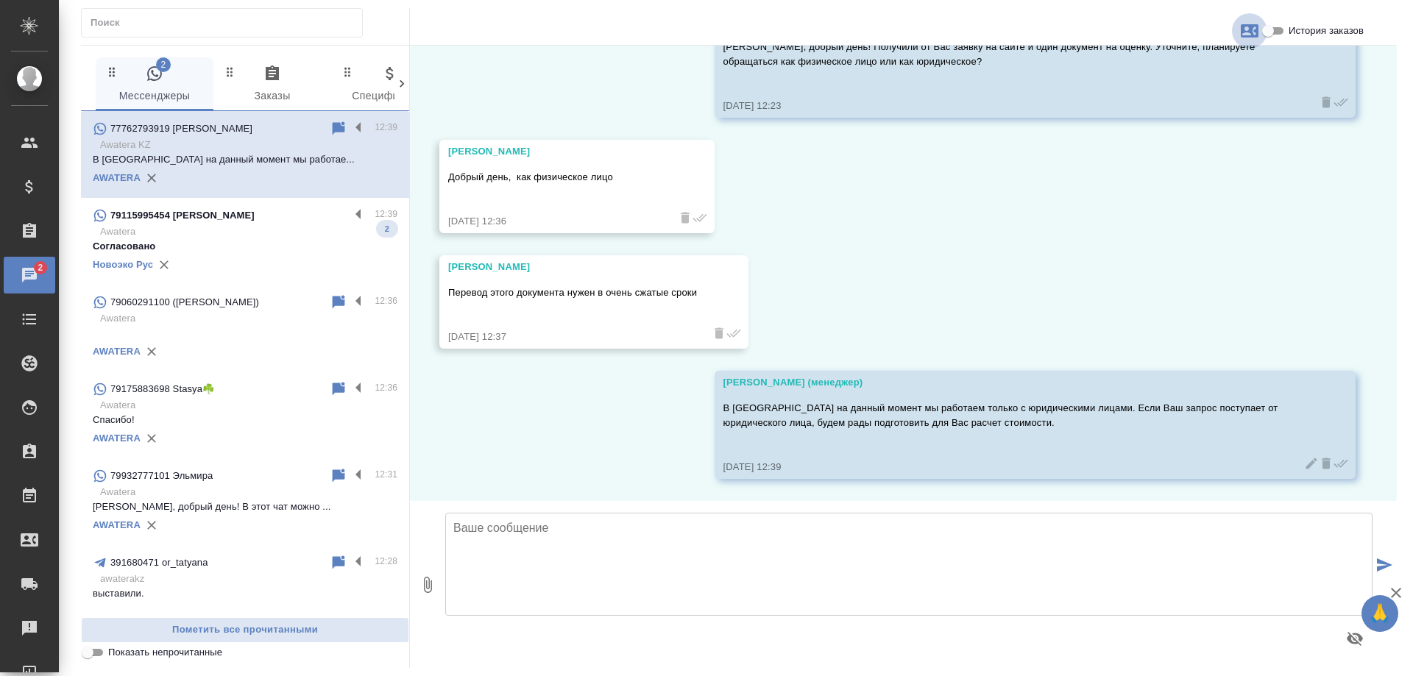
click at [1257, 30] on icon "button" at bounding box center [1250, 30] width 18 height 13
click at [1164, 105] on span "Заявка №54685" at bounding box center [1184, 103] width 72 height 15
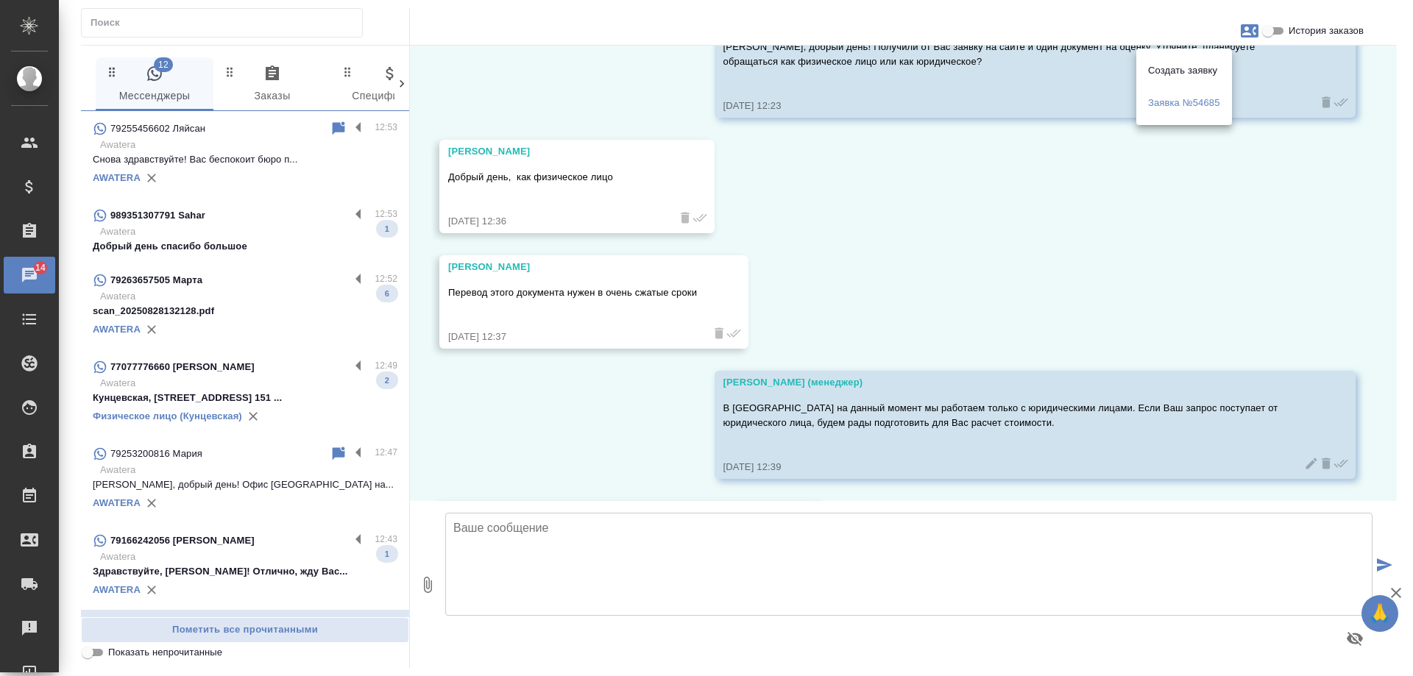
scroll to position [331, 0]
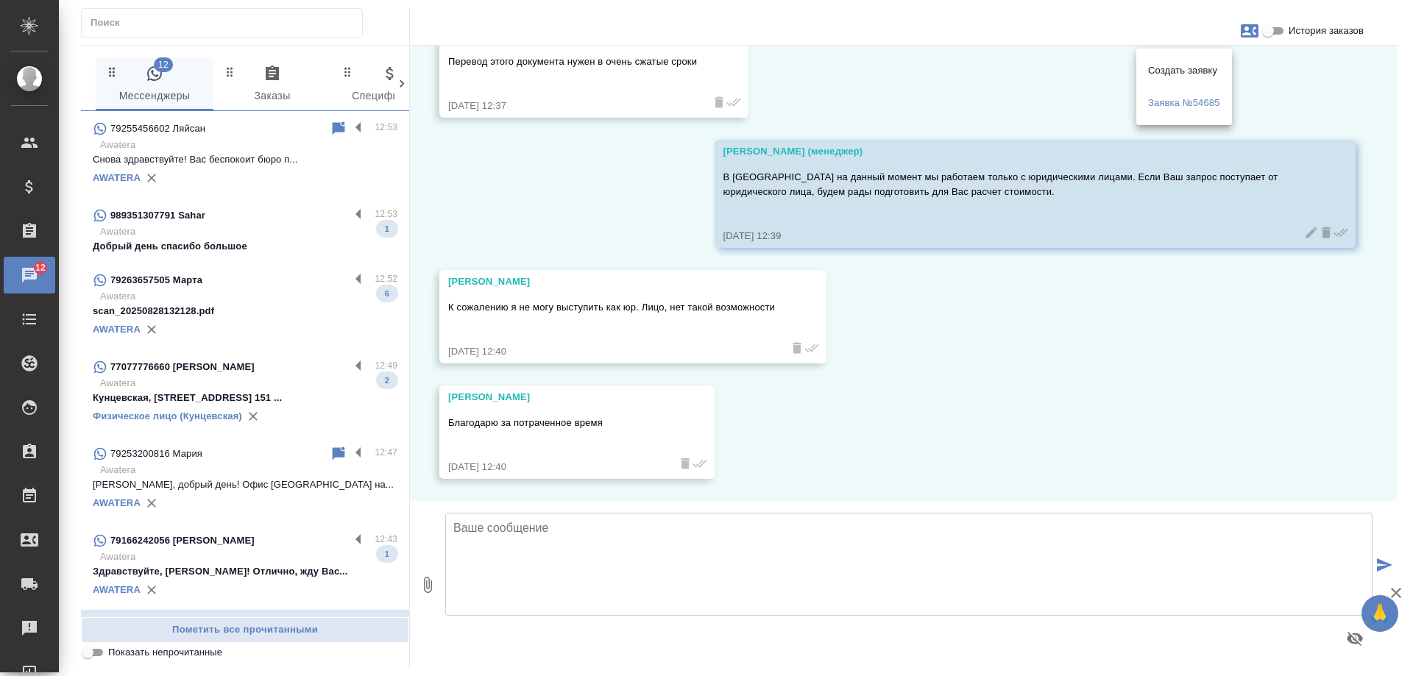
click at [1014, 381] on div at bounding box center [706, 338] width 1413 height 676
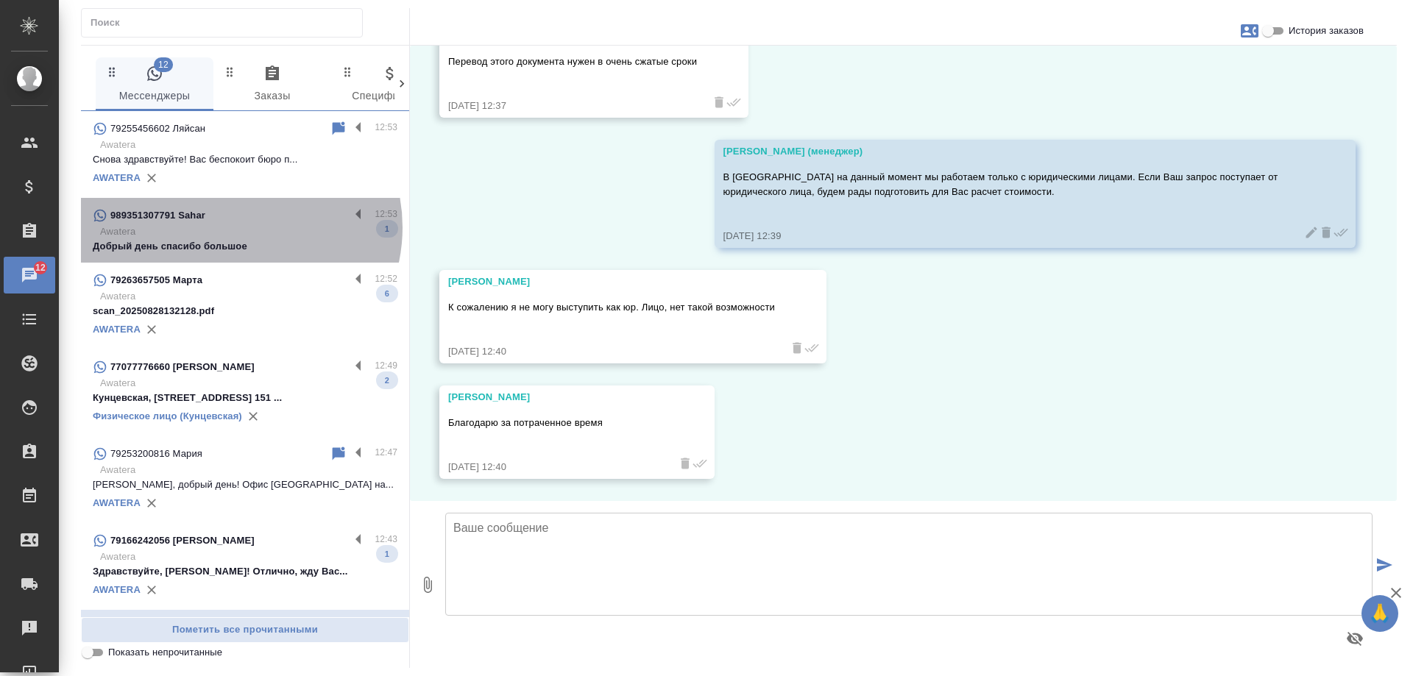
click at [234, 227] on p "Awatera" at bounding box center [248, 231] width 297 height 15
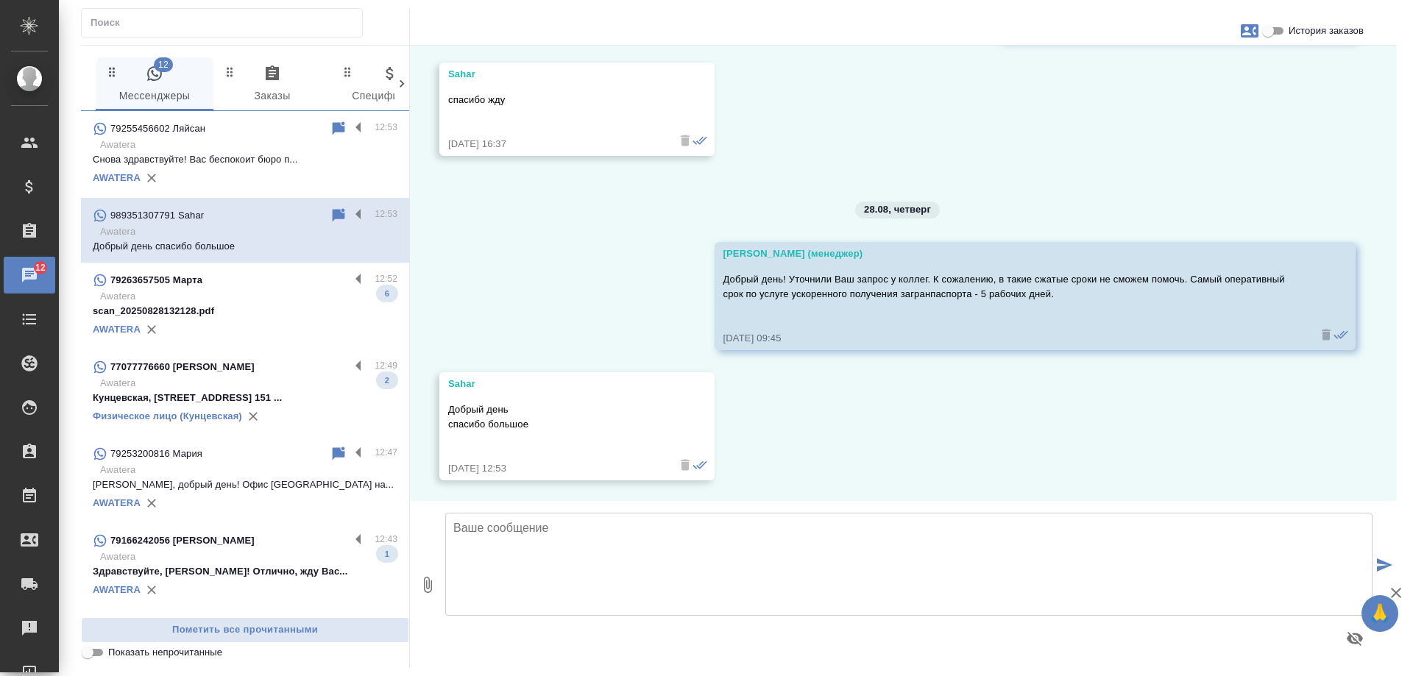
scroll to position [528, 0]
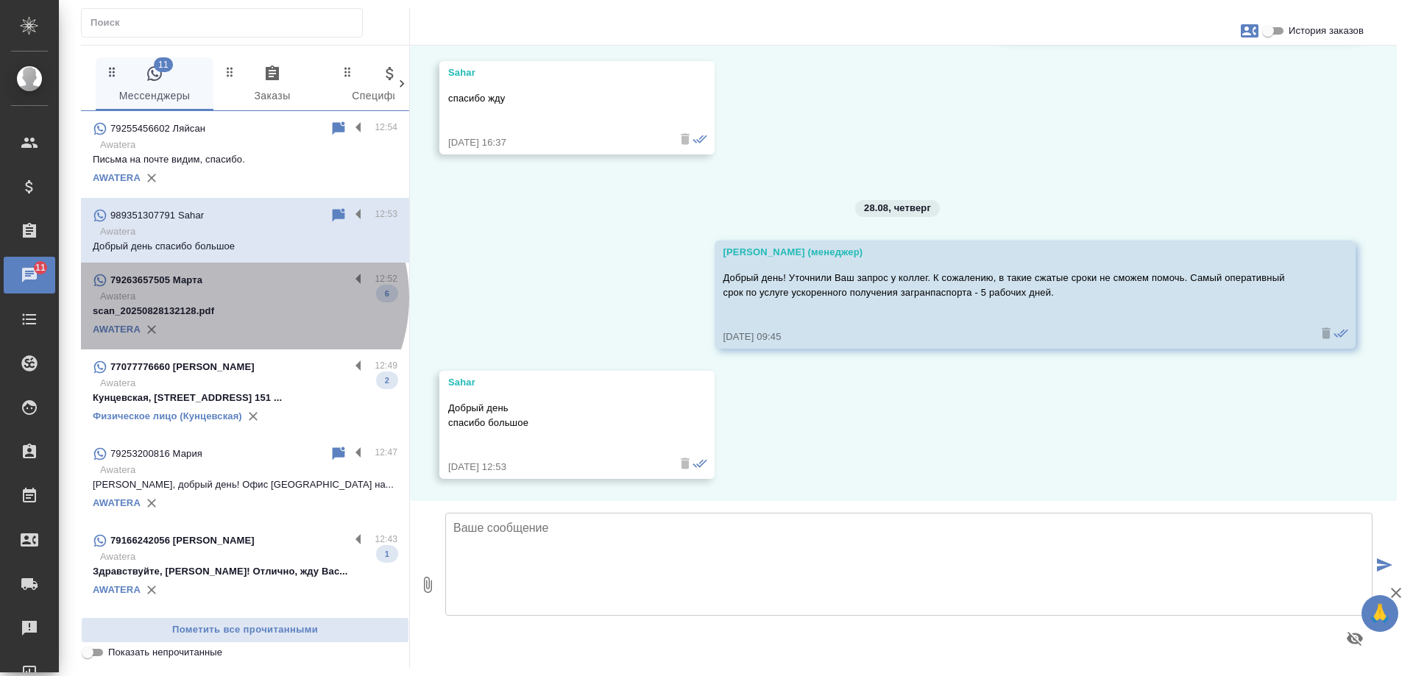
click at [241, 298] on p "Awatera" at bounding box center [248, 296] width 297 height 15
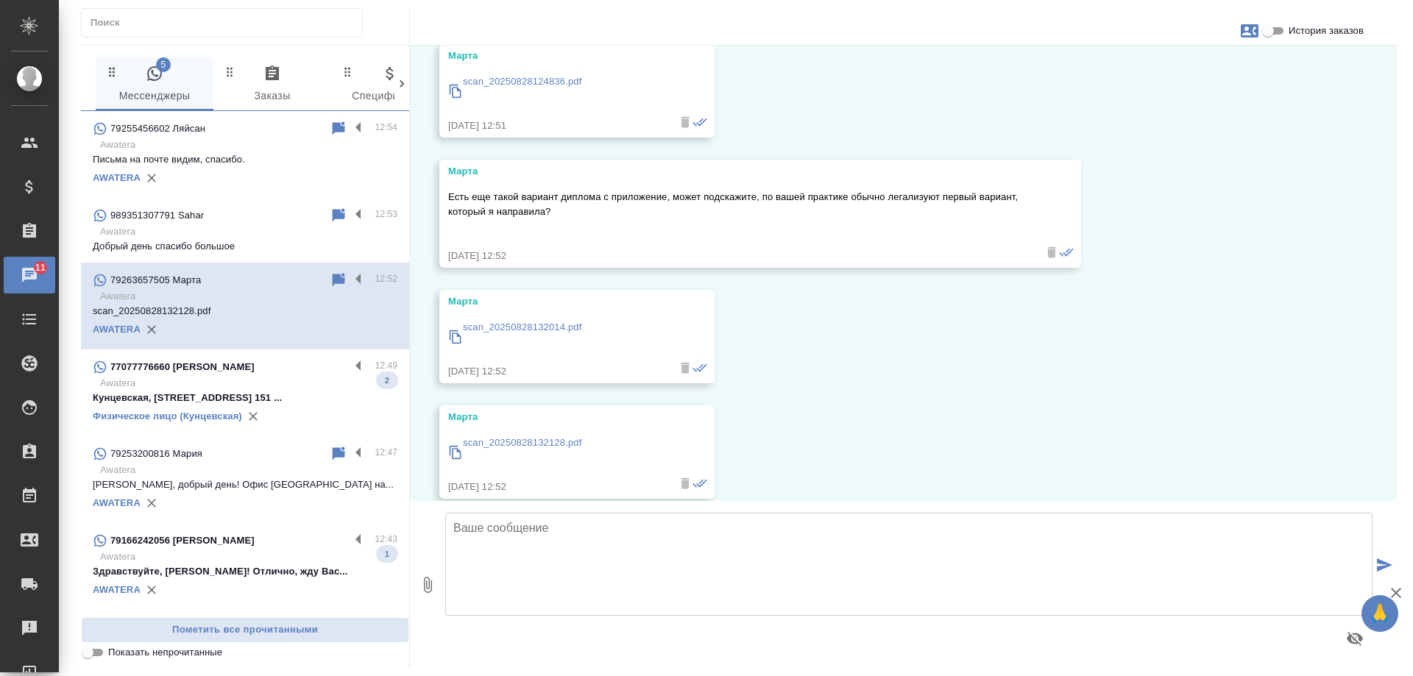
scroll to position [1452, 0]
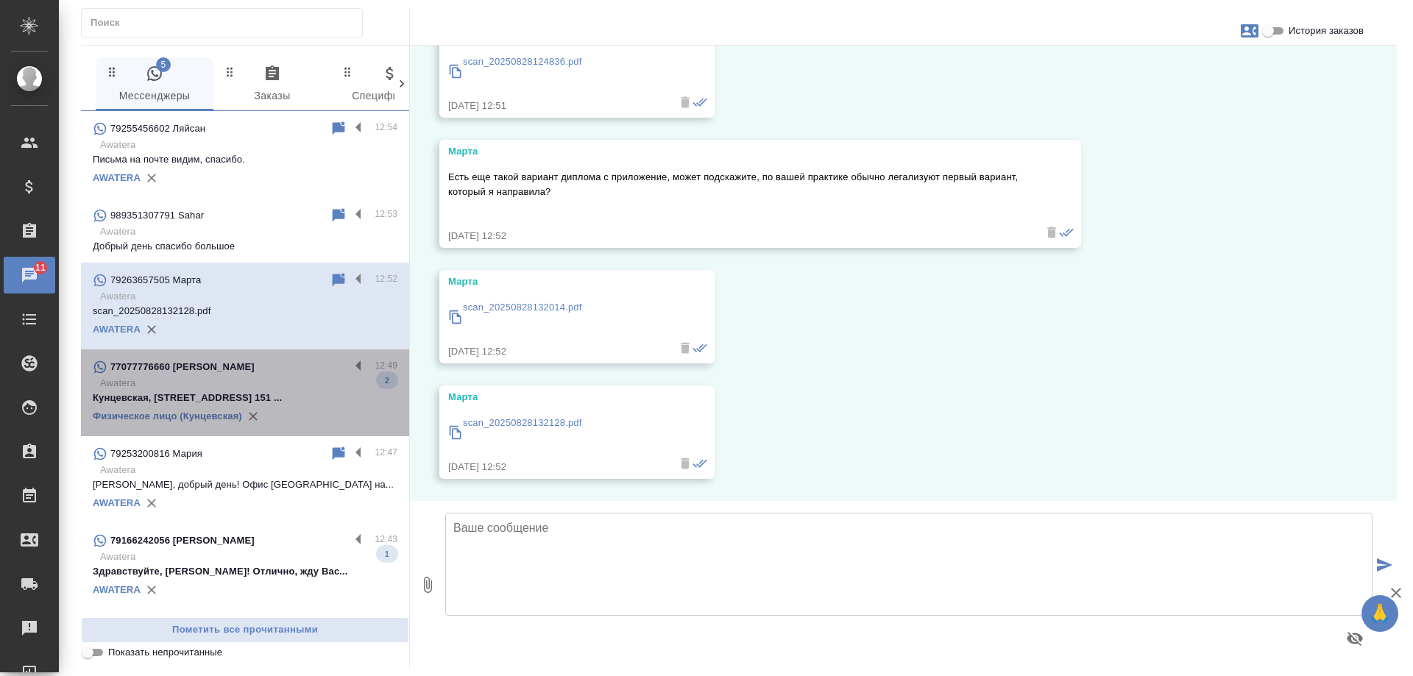
click at [302, 375] on div "77077776660 Юлия Дерябина" at bounding box center [221, 367] width 257 height 18
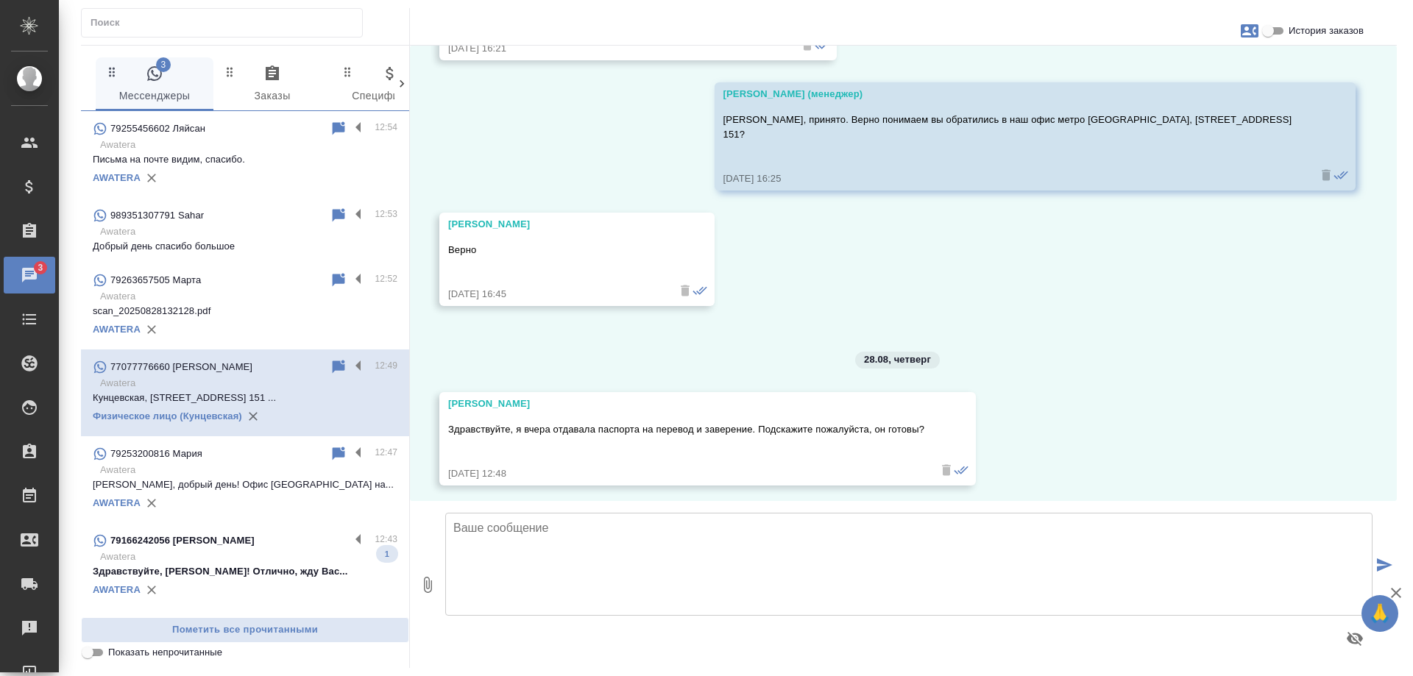
scroll to position [2271, 0]
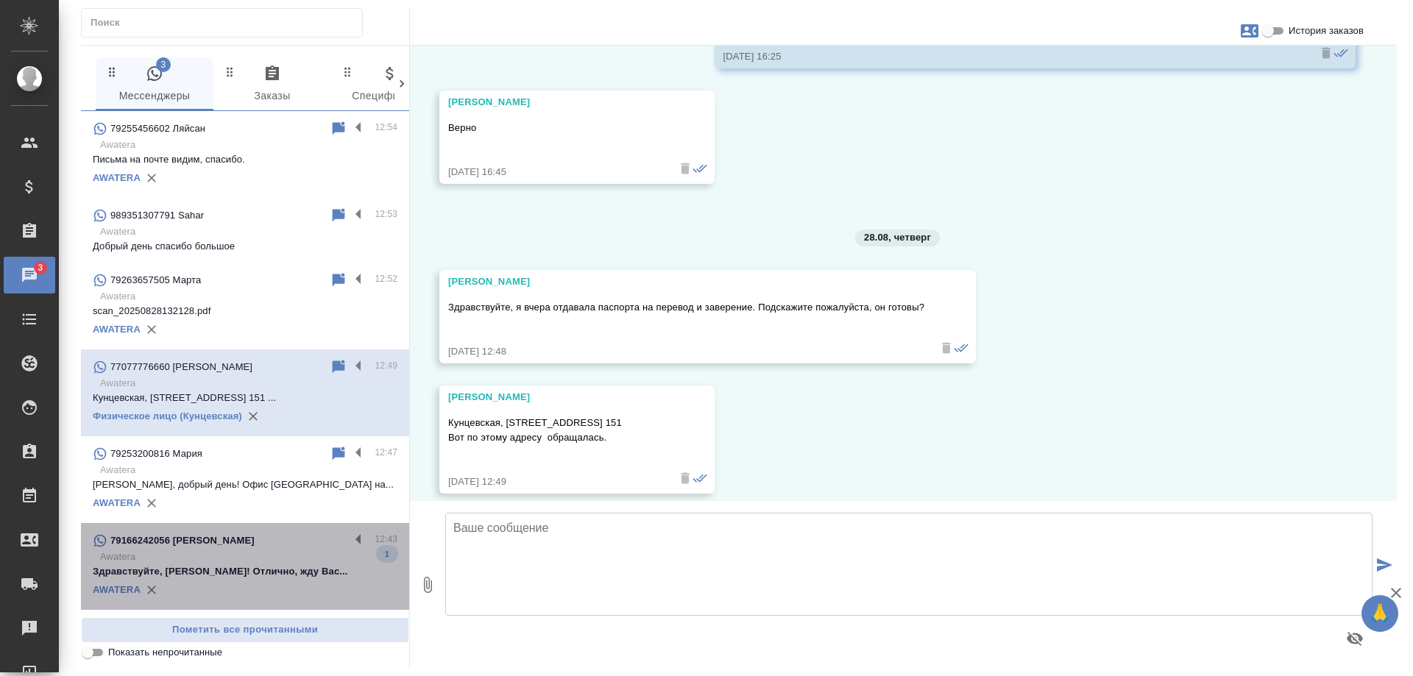
click at [280, 543] on div "79166242056 Дмитрий" at bounding box center [221, 541] width 257 height 18
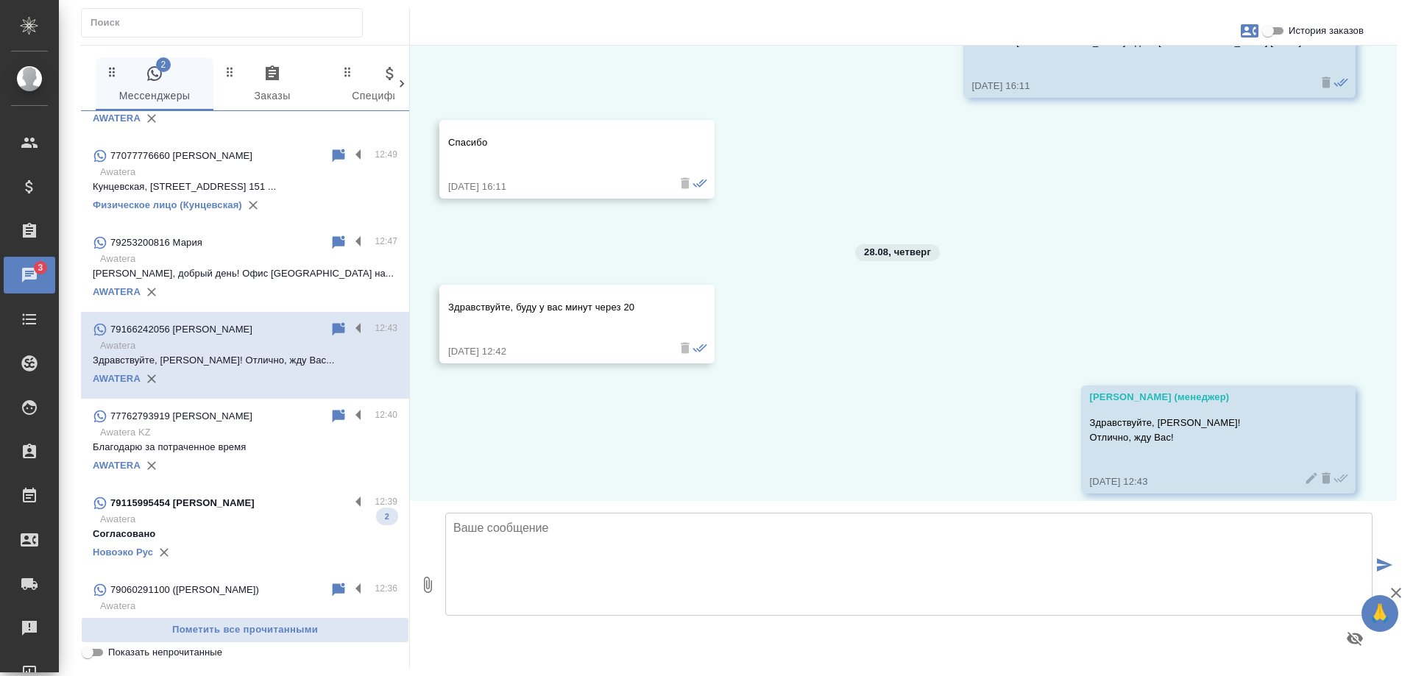
scroll to position [221, 0]
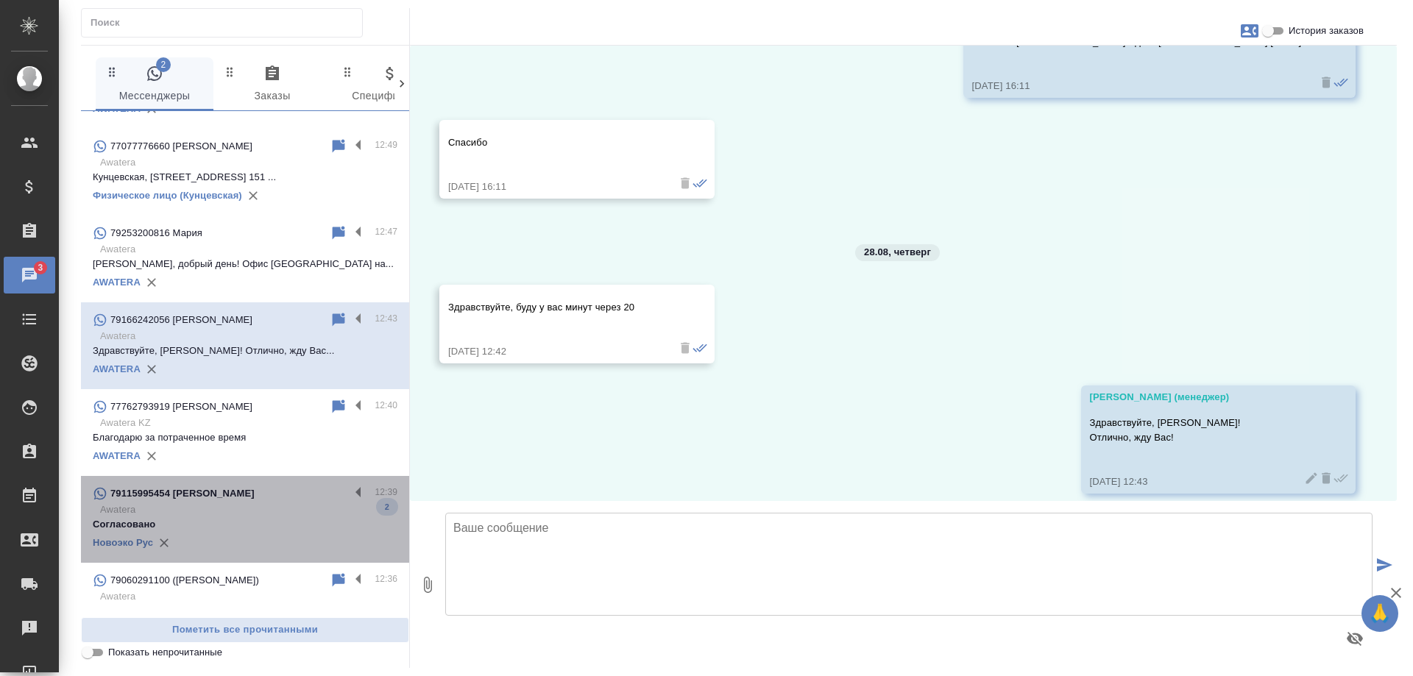
click at [274, 510] on p "Awatera" at bounding box center [248, 510] width 297 height 15
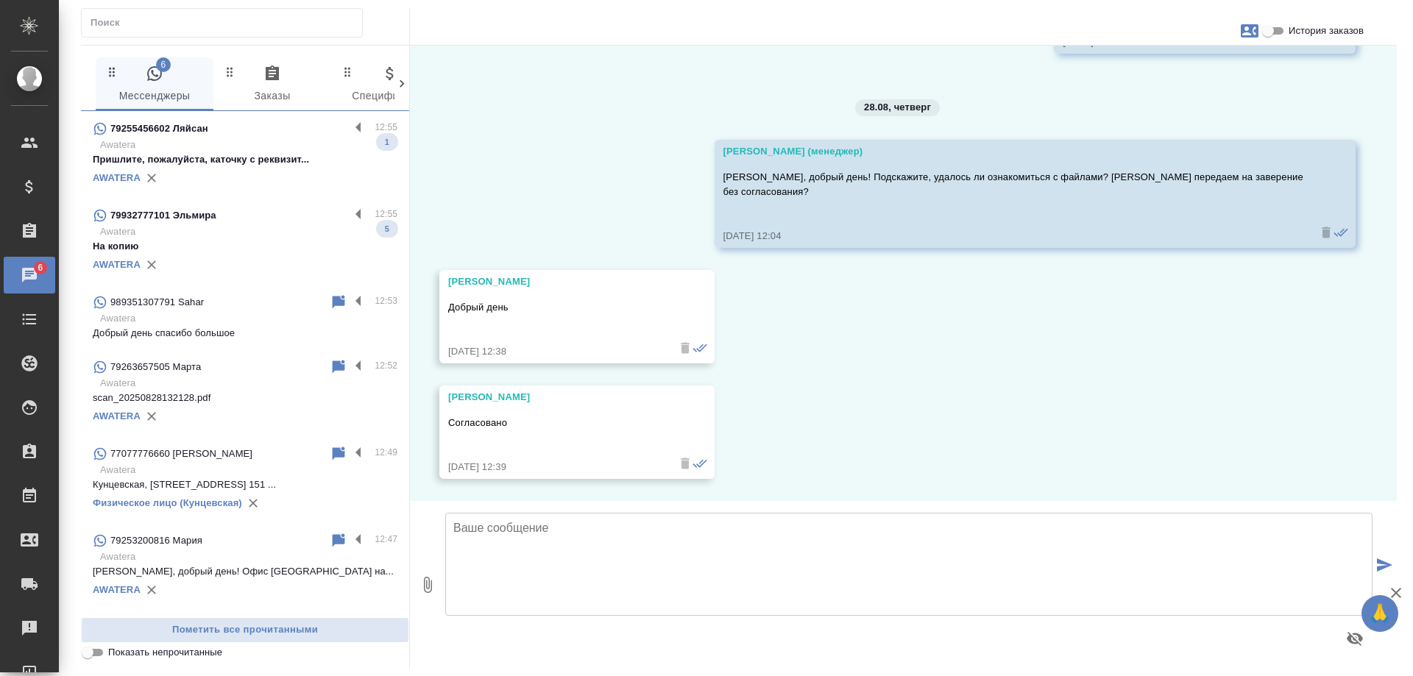
scroll to position [0, 0]
click at [263, 149] on p "Awatera" at bounding box center [248, 145] width 297 height 15
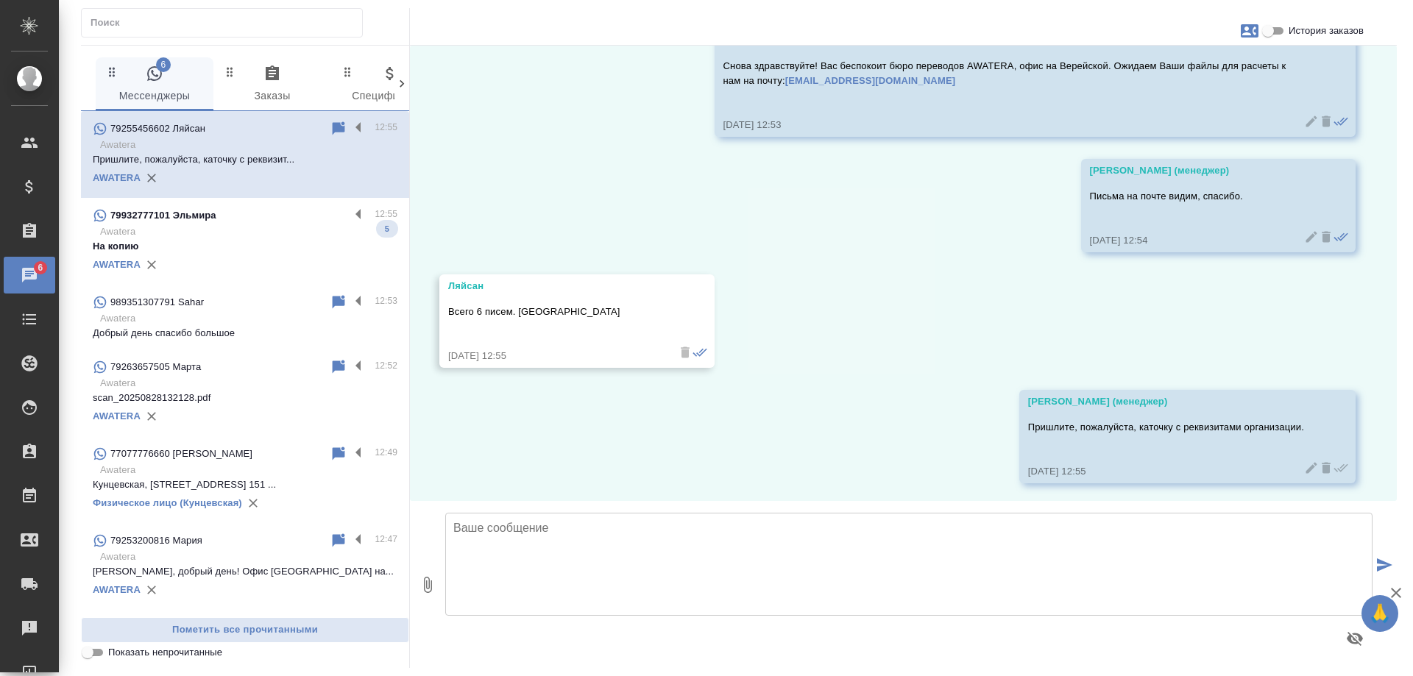
scroll to position [85, 0]
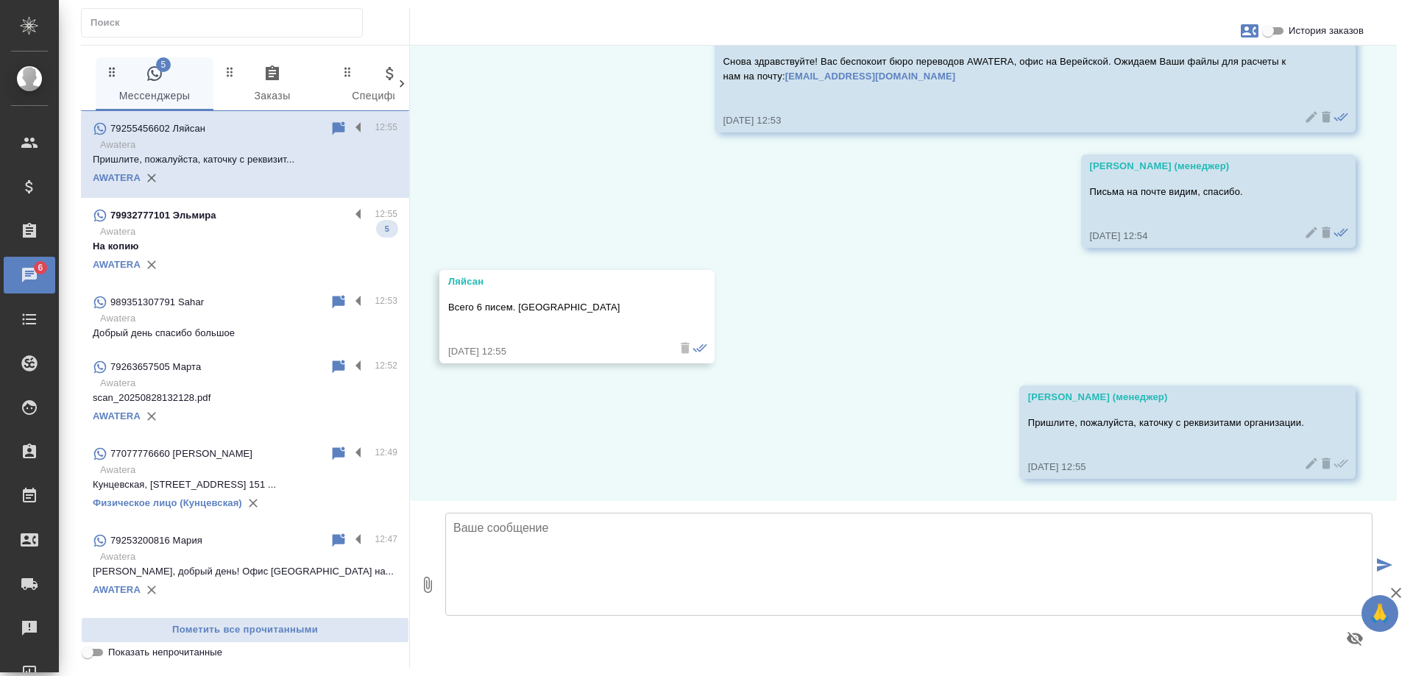
click at [269, 237] on p "Awatera" at bounding box center [248, 231] width 297 height 15
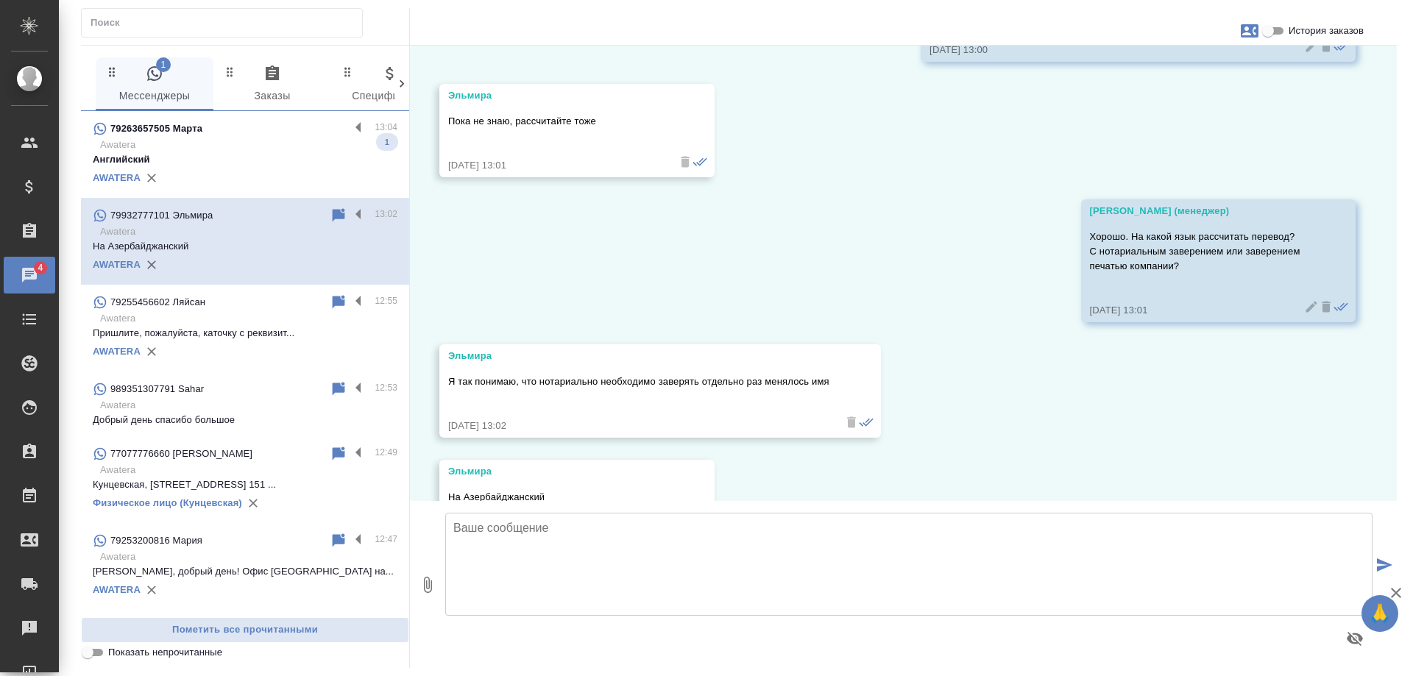
scroll to position [1158, 0]
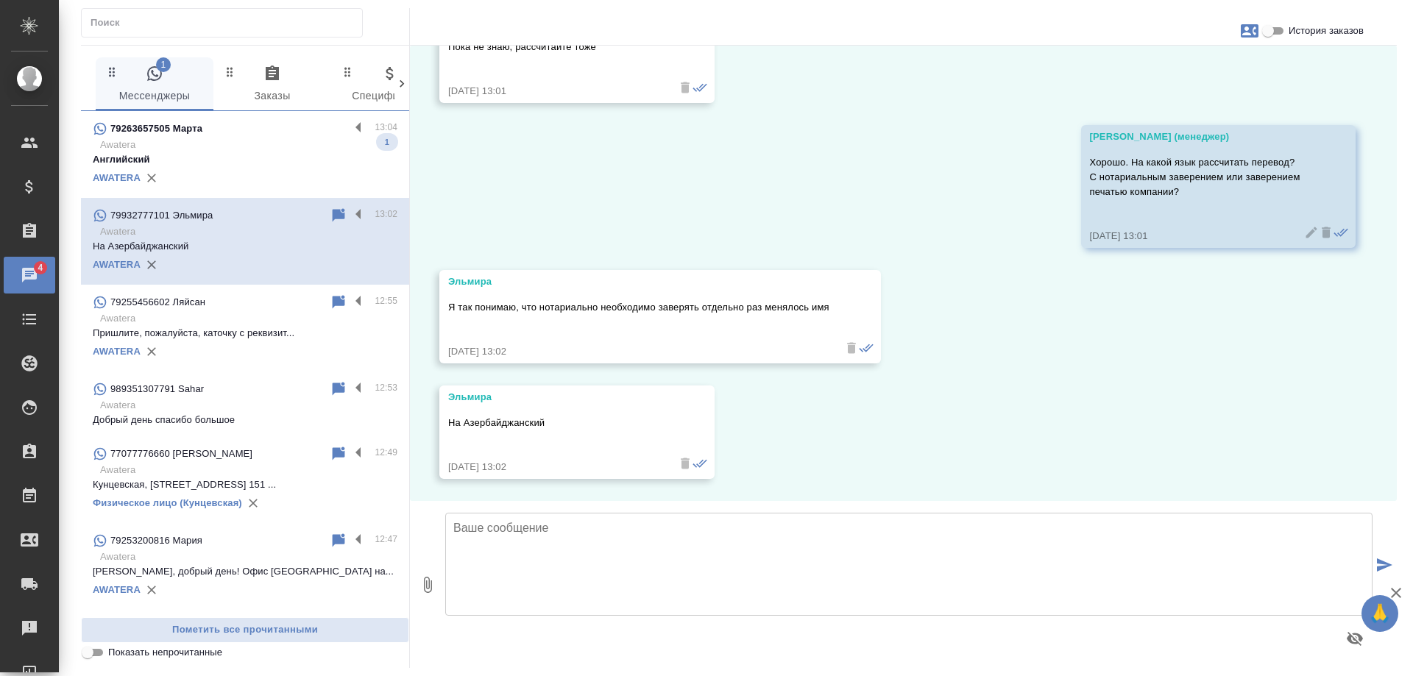
click at [269, 139] on p "Awatera" at bounding box center [248, 145] width 297 height 15
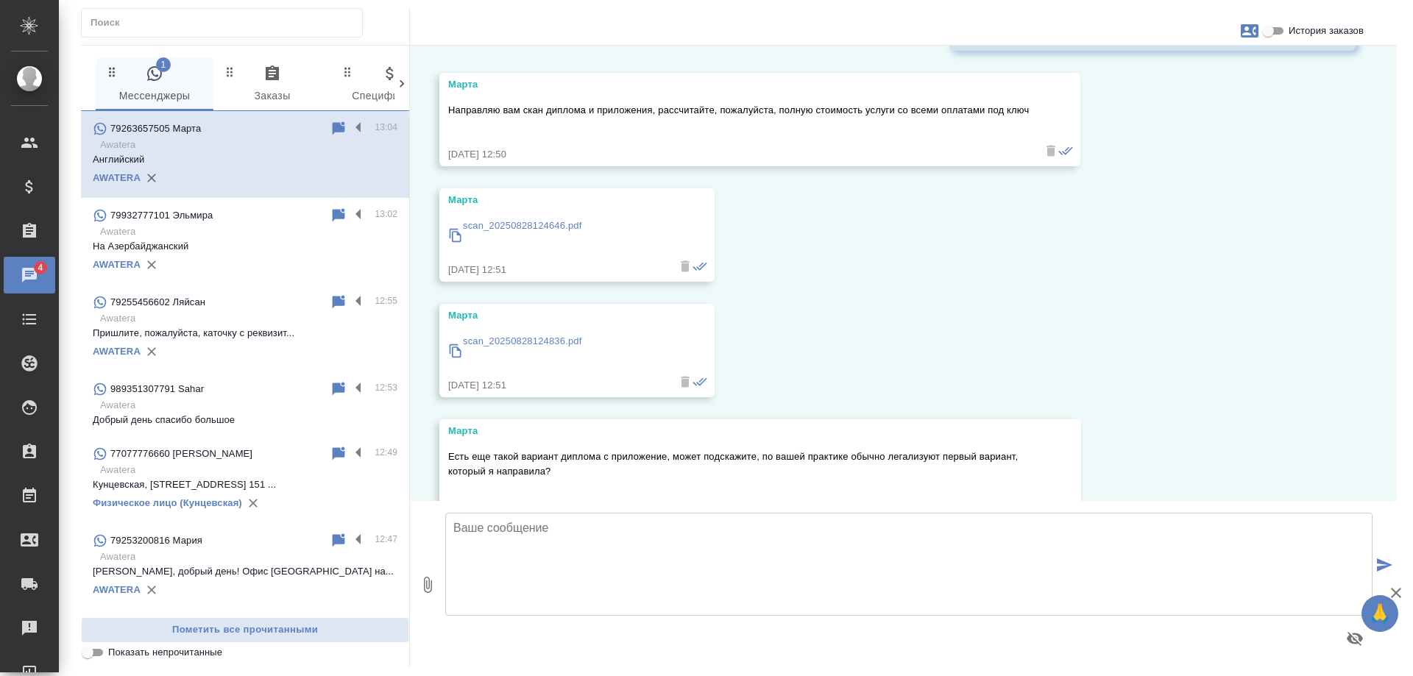
scroll to position [1814, 0]
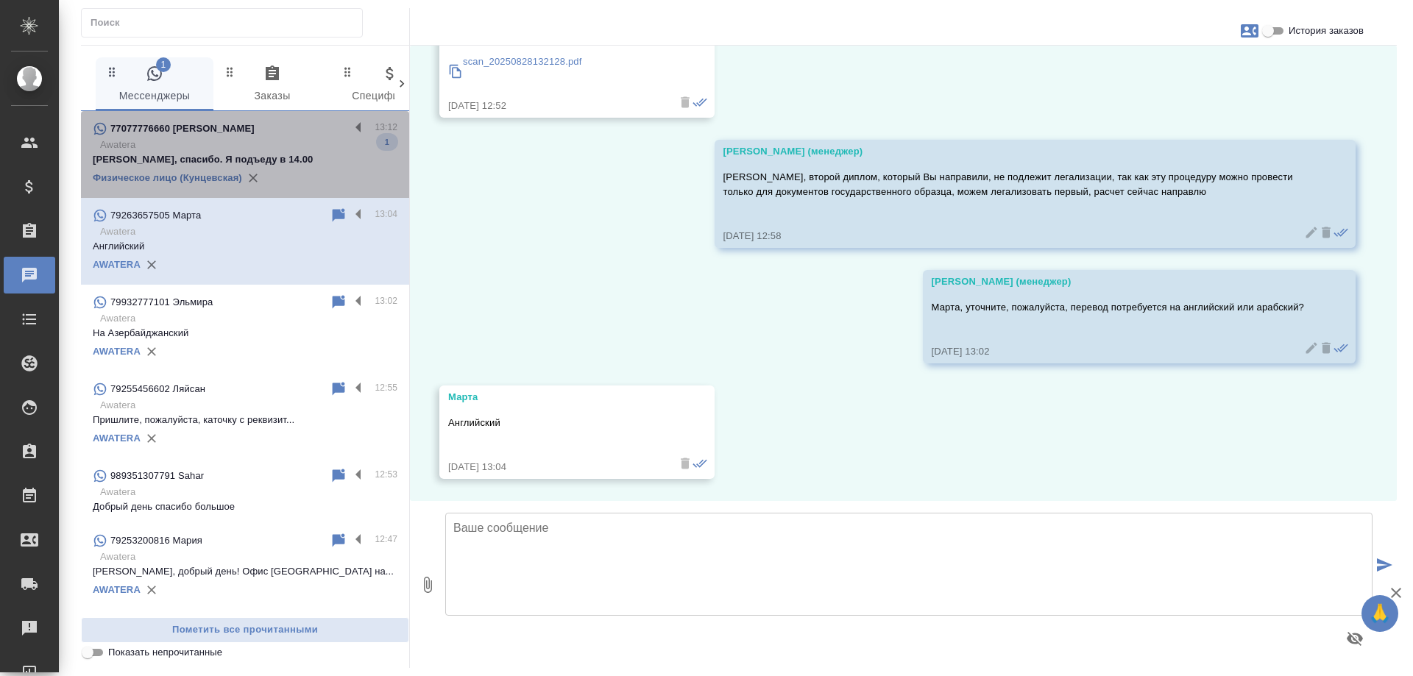
click at [300, 144] on p "Awatera" at bounding box center [248, 145] width 297 height 15
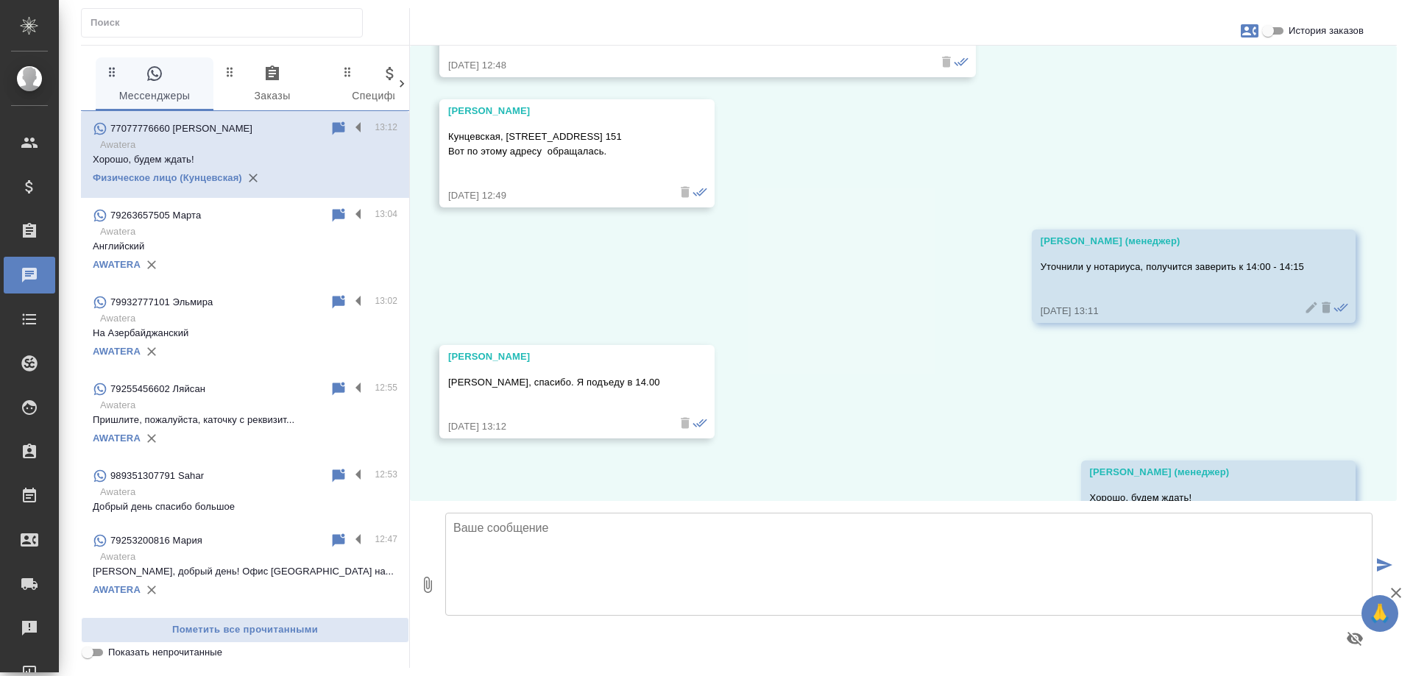
scroll to position [2595, 0]
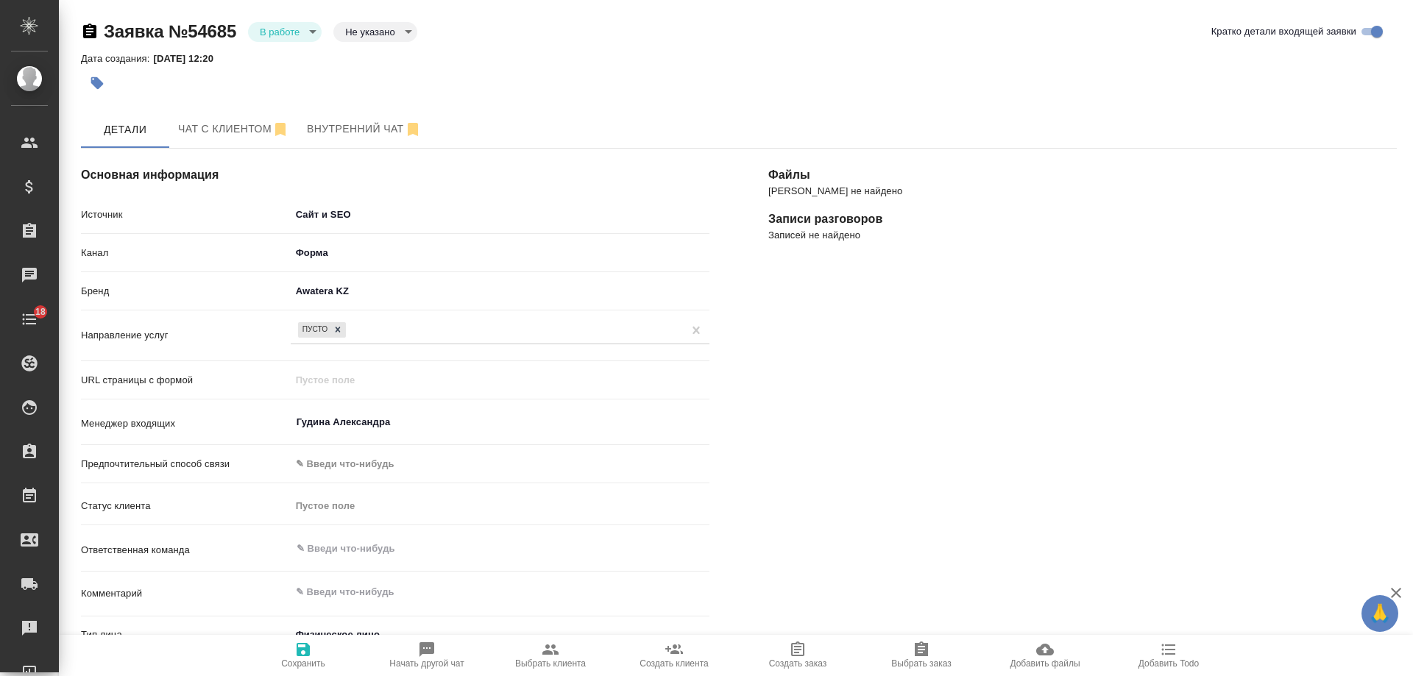
select select "KZ"
select select "RU"
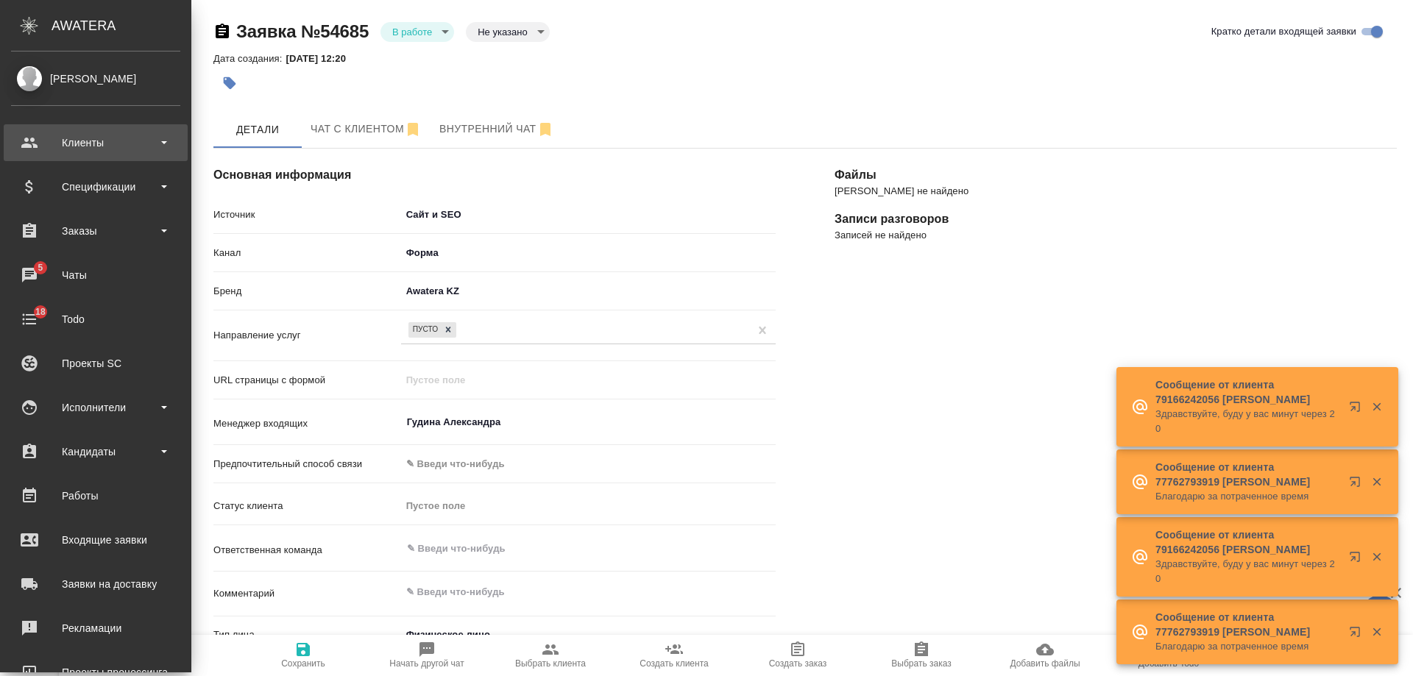
click at [39, 140] on div "Клиенты" at bounding box center [95, 143] width 169 height 22
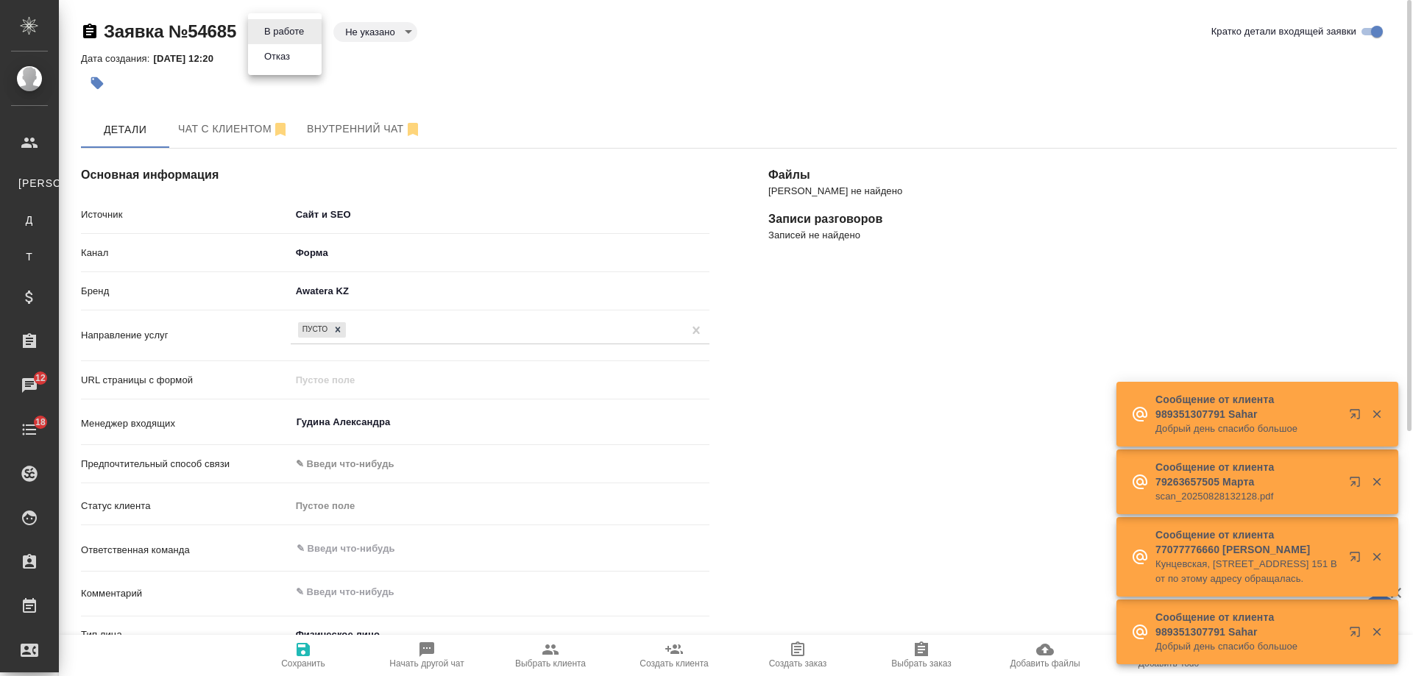
click at [290, 32] on body "🙏 .cls-1 fill:#fff; AWATERA Gudina Alexandra Клиенты К Клиенты Д Договоры Т Тен…" at bounding box center [706, 338] width 1413 height 676
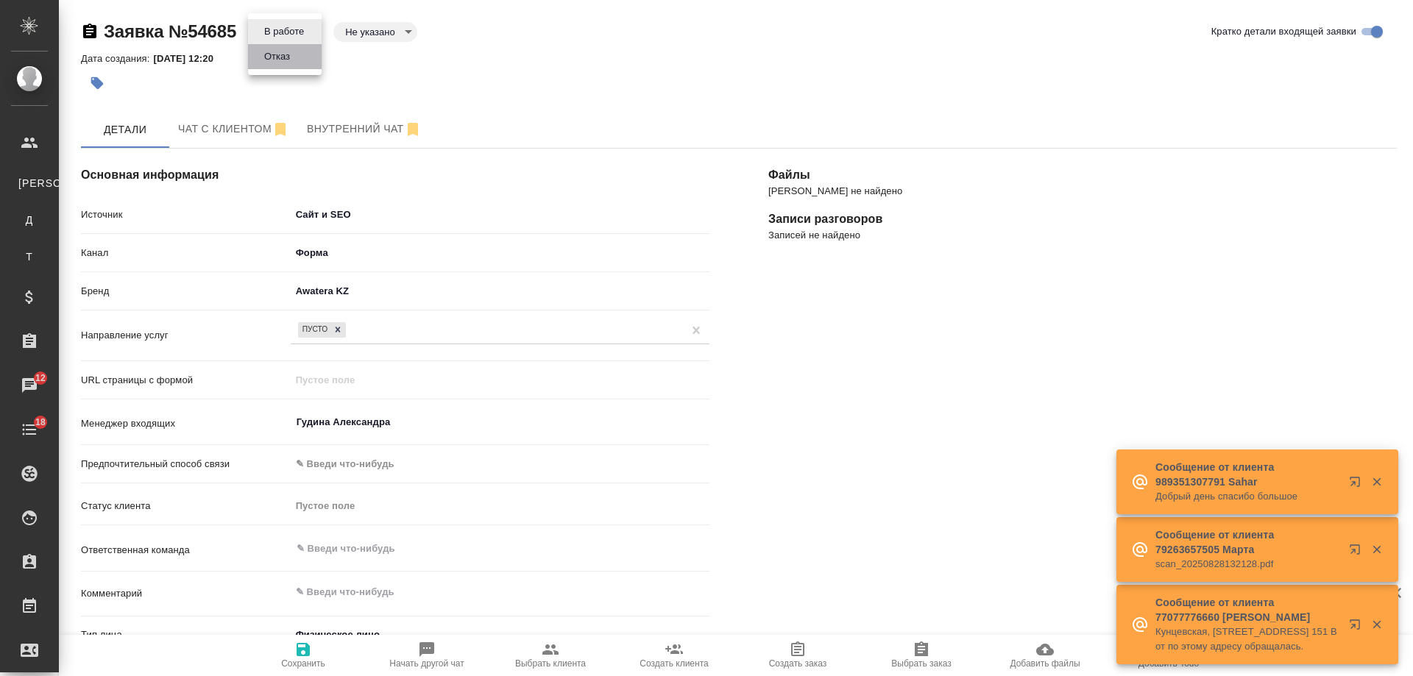
click at [289, 52] on button "Отказ" at bounding box center [277, 57] width 35 height 16
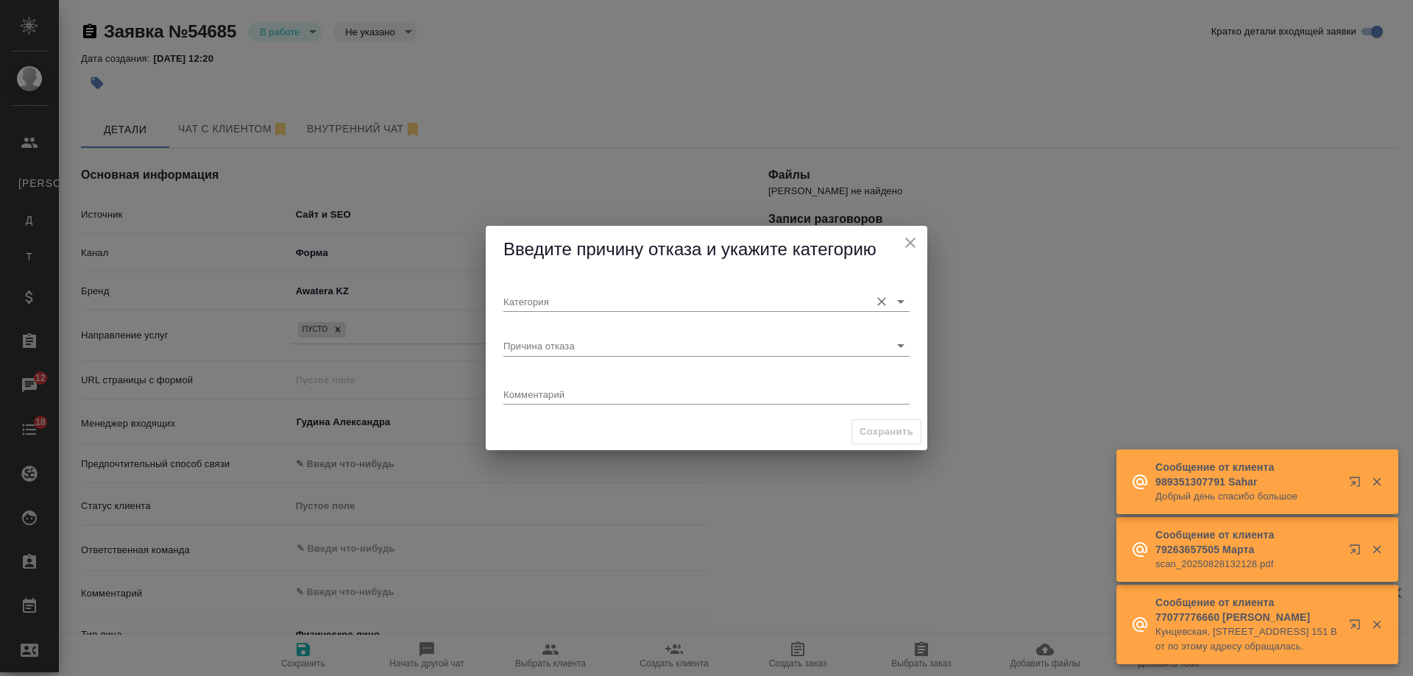
click at [560, 303] on input "Категория" at bounding box center [682, 301] width 359 height 20
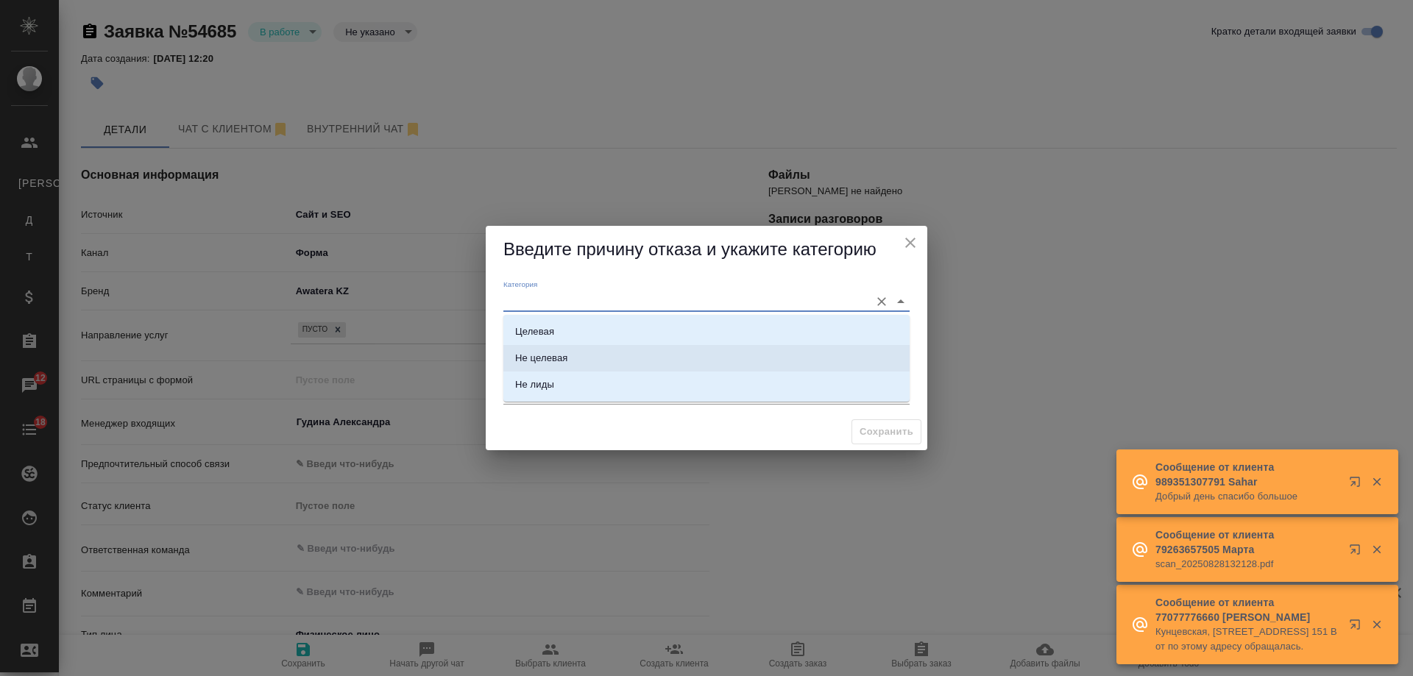
click at [562, 354] on div "Не целевая" at bounding box center [541, 358] width 52 height 15
type input "Не целевая"
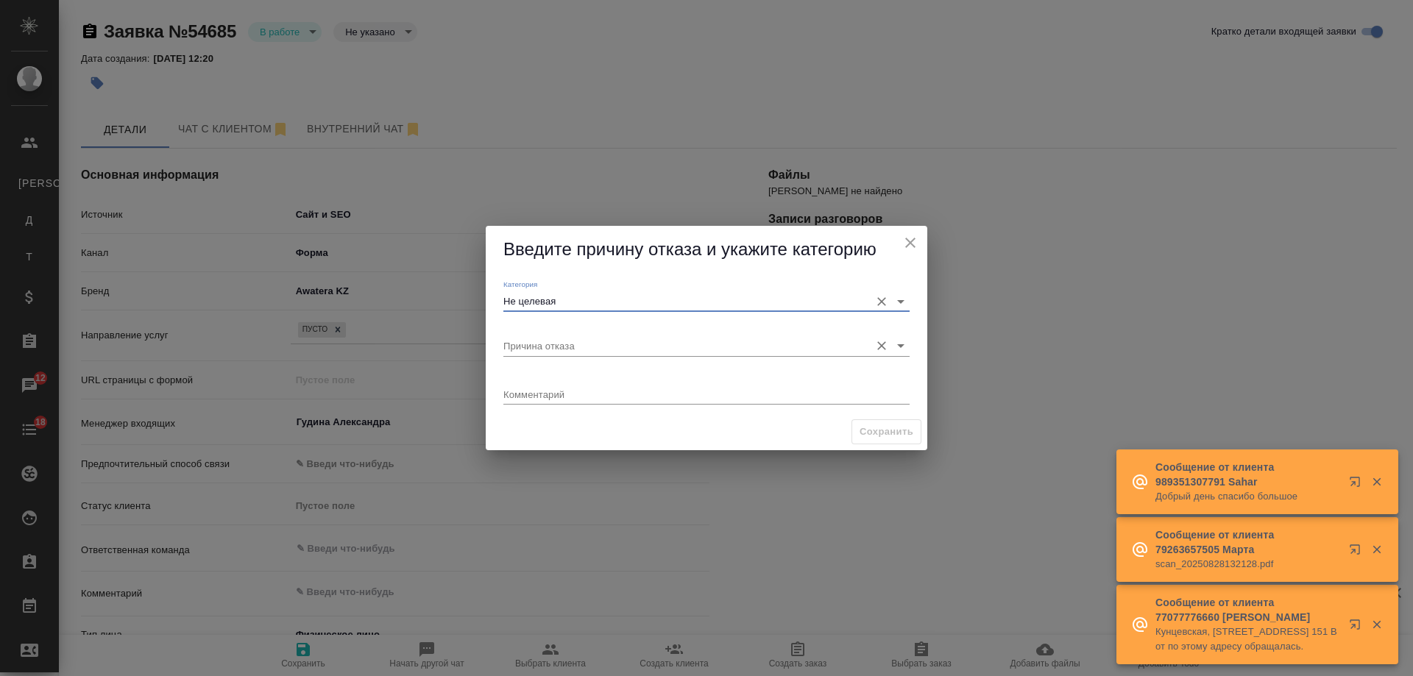
click at [559, 352] on input "Причина отказа" at bounding box center [682, 346] width 359 height 20
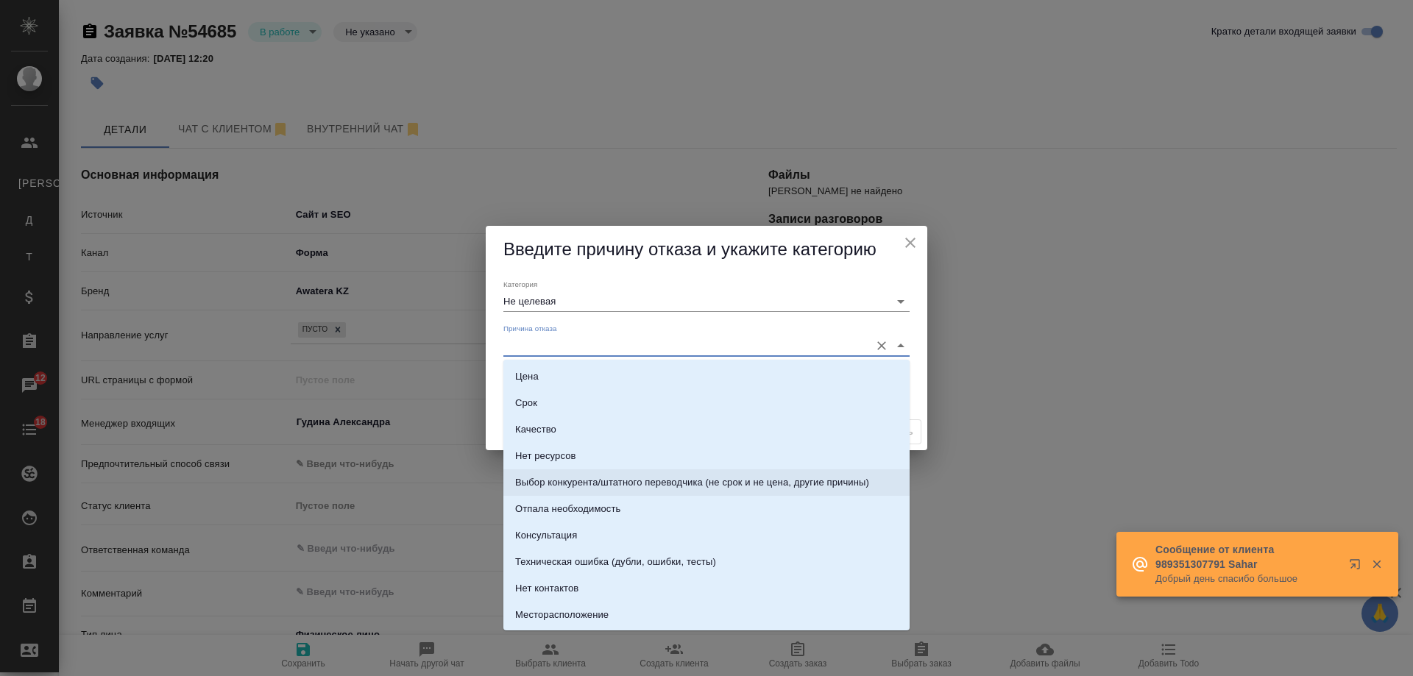
scroll to position [74, 0]
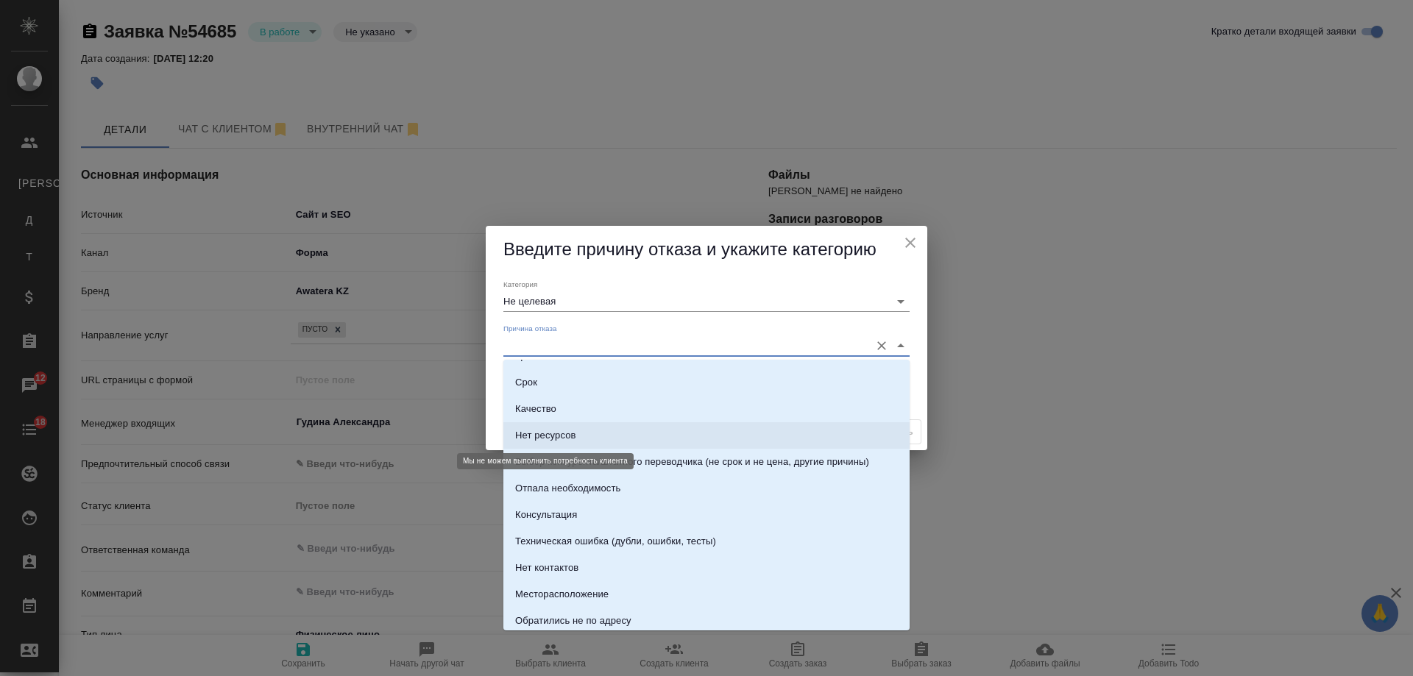
click at [559, 437] on div "Нет ресурсов" at bounding box center [545, 435] width 61 height 15
type input "Нет ресурсов"
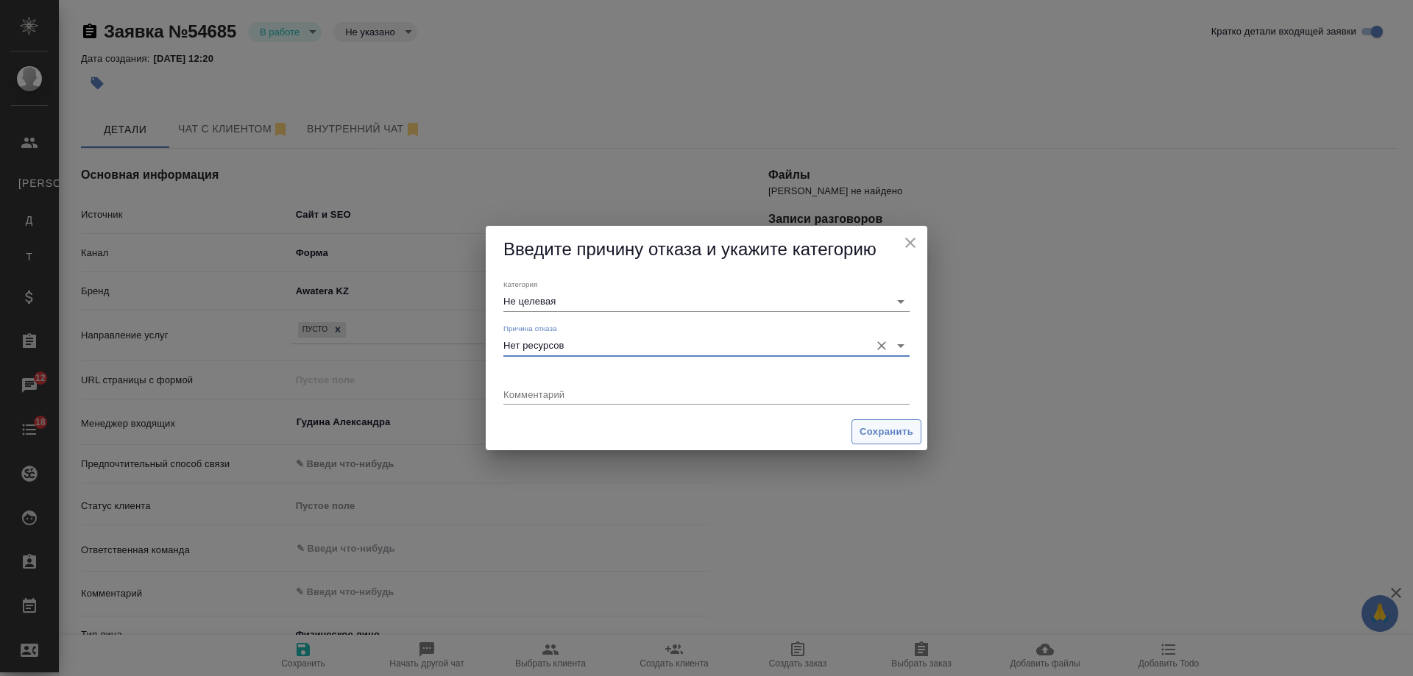
click at [891, 433] on span "Сохранить" at bounding box center [887, 432] width 54 height 17
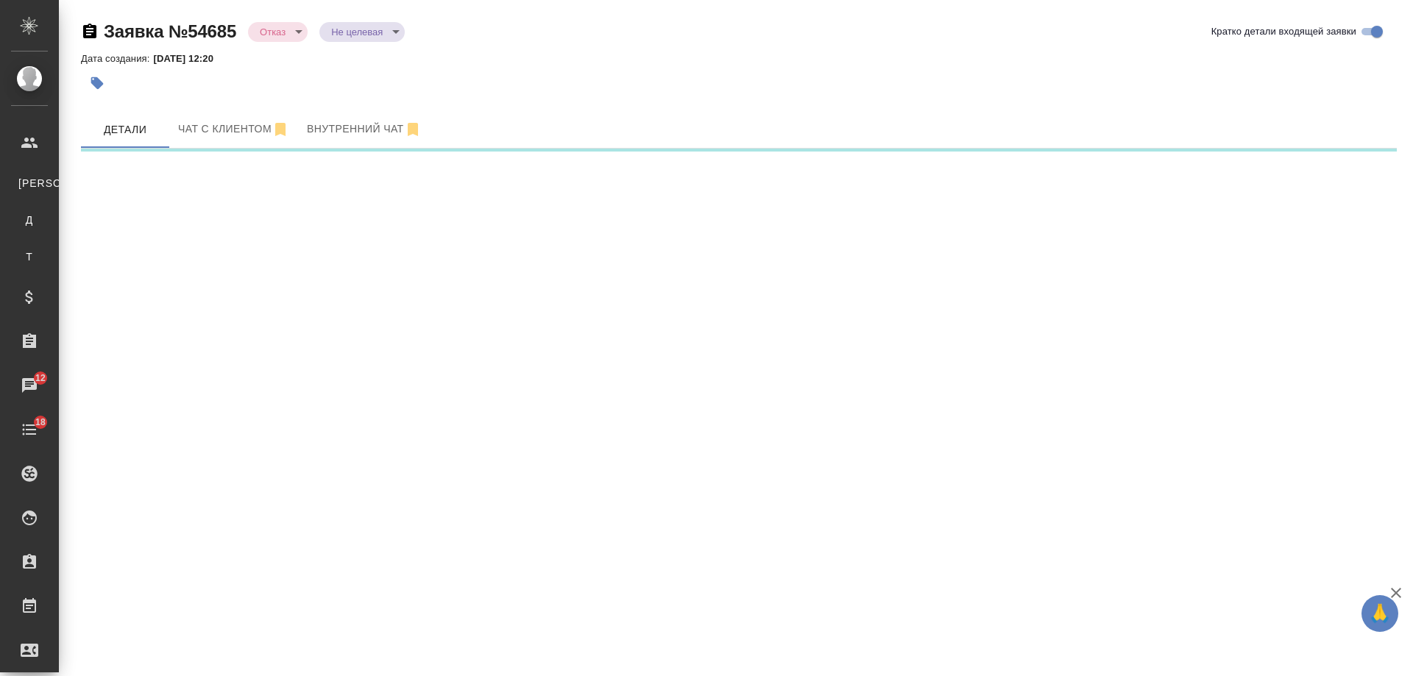
select select "RU"
select select "KZ"
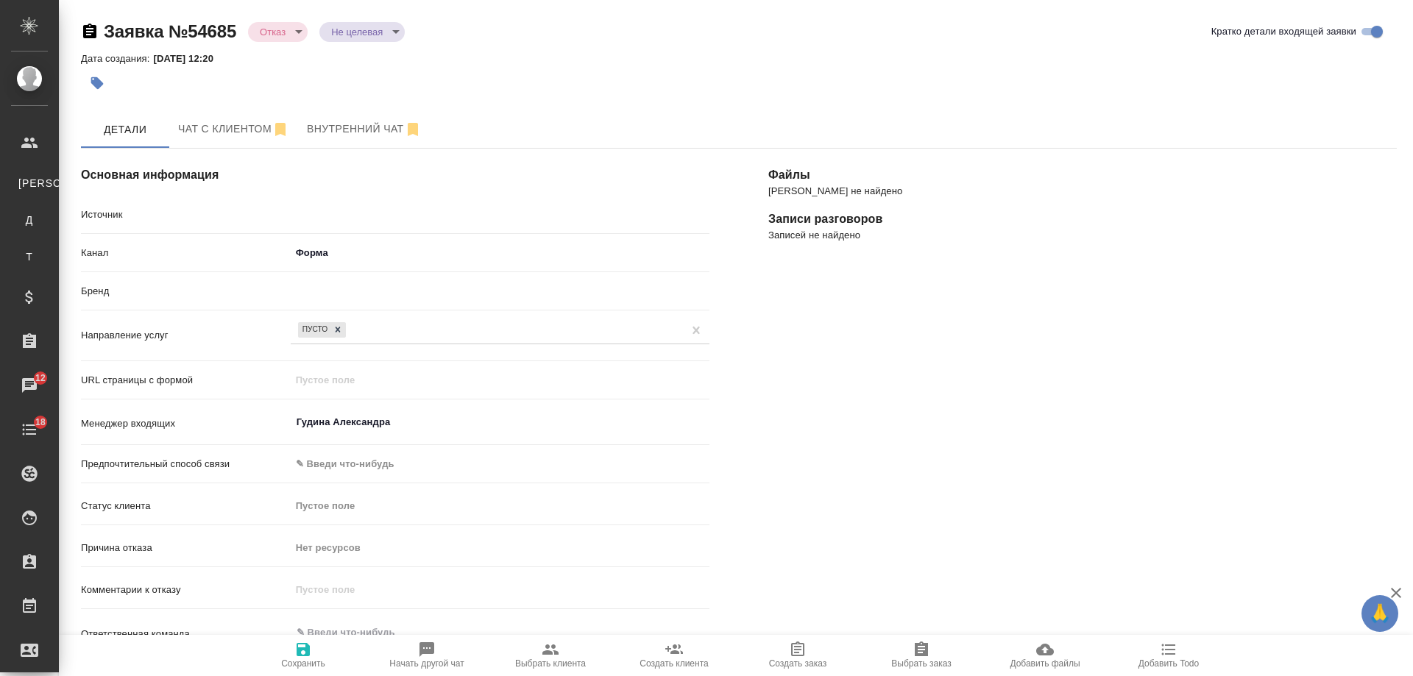
type textarea "x"
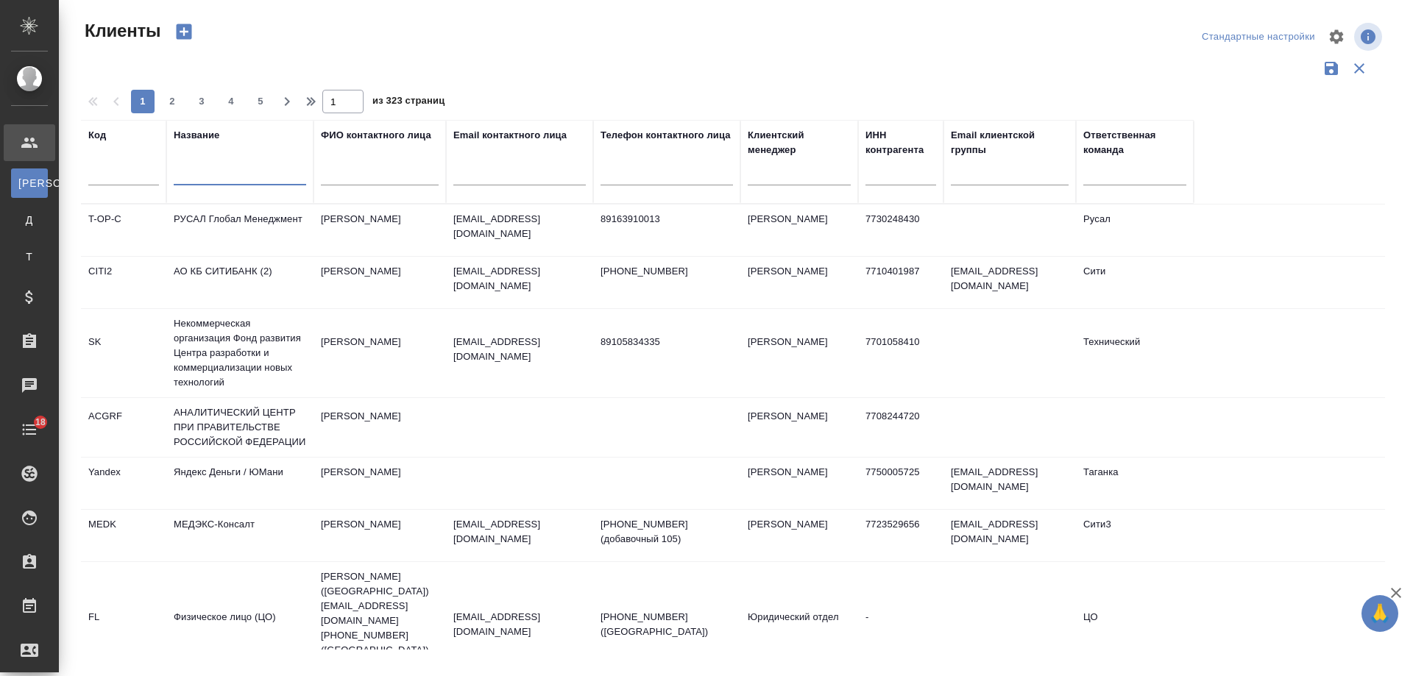
select select "RU"
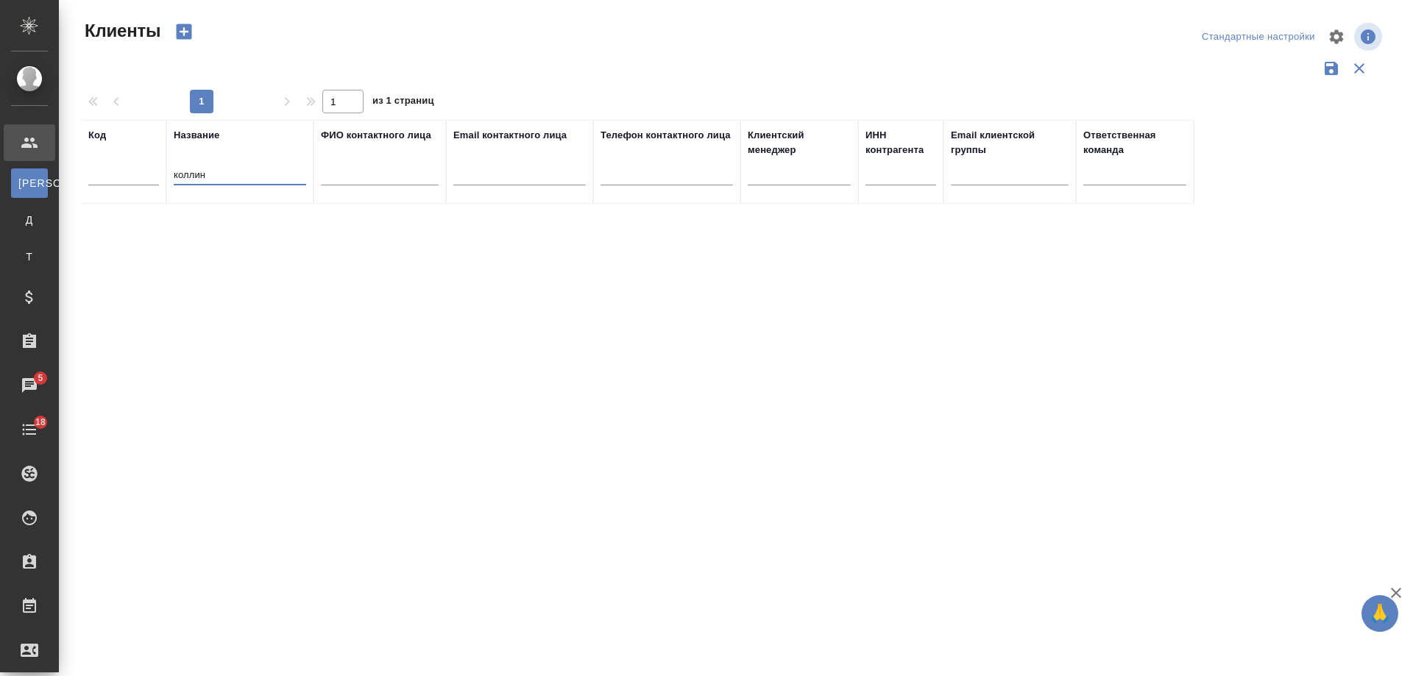
drag, startPoint x: 223, startPoint y: 176, endPoint x: 188, endPoint y: 180, distance: 34.8
click at [188, 180] on input "коллин" at bounding box center [240, 176] width 132 height 18
type input "кол"
drag, startPoint x: 224, startPoint y: 174, endPoint x: 152, endPoint y: 169, distance: 73.0
click at [152, 169] on tr "Код Название кол ФИО контактного лица Email контактного лица Телефон контактног…" at bounding box center [637, 162] width 1113 height 84
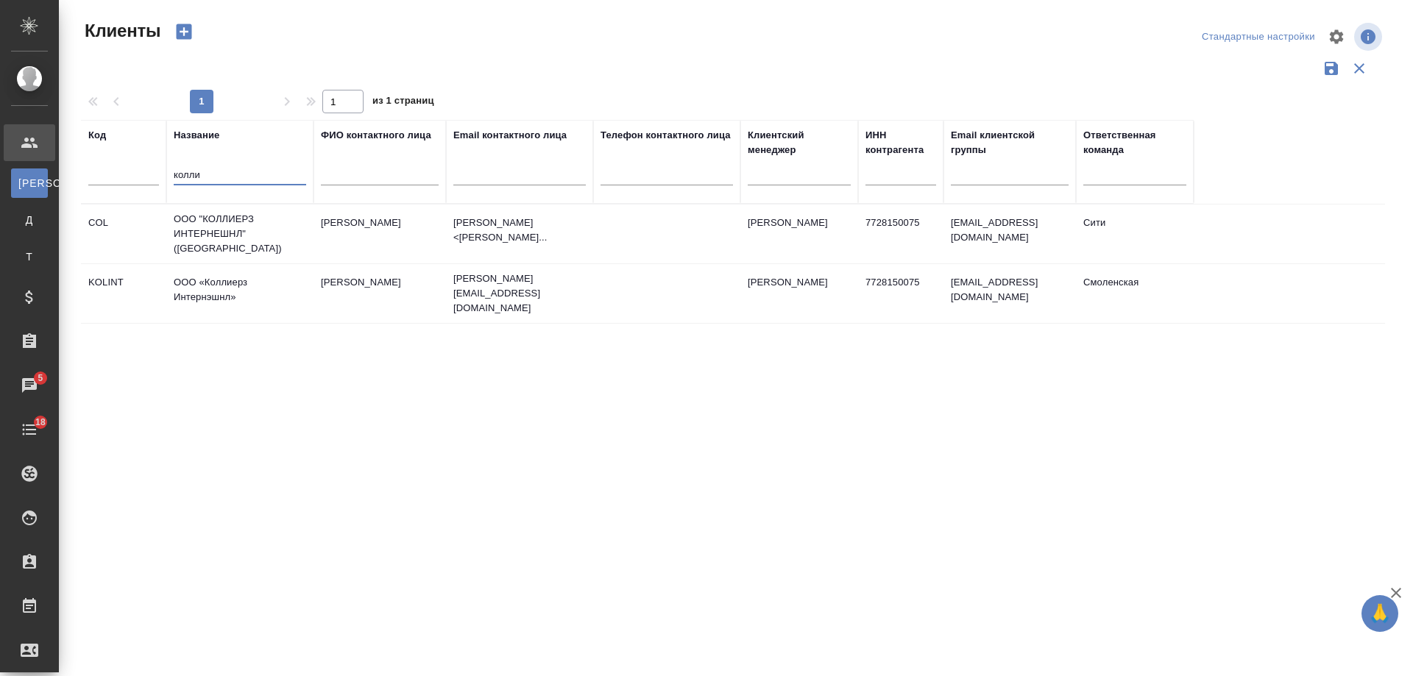
type input "колли"
click at [381, 231] on td "Горина Ирина" at bounding box center [380, 234] width 132 height 52
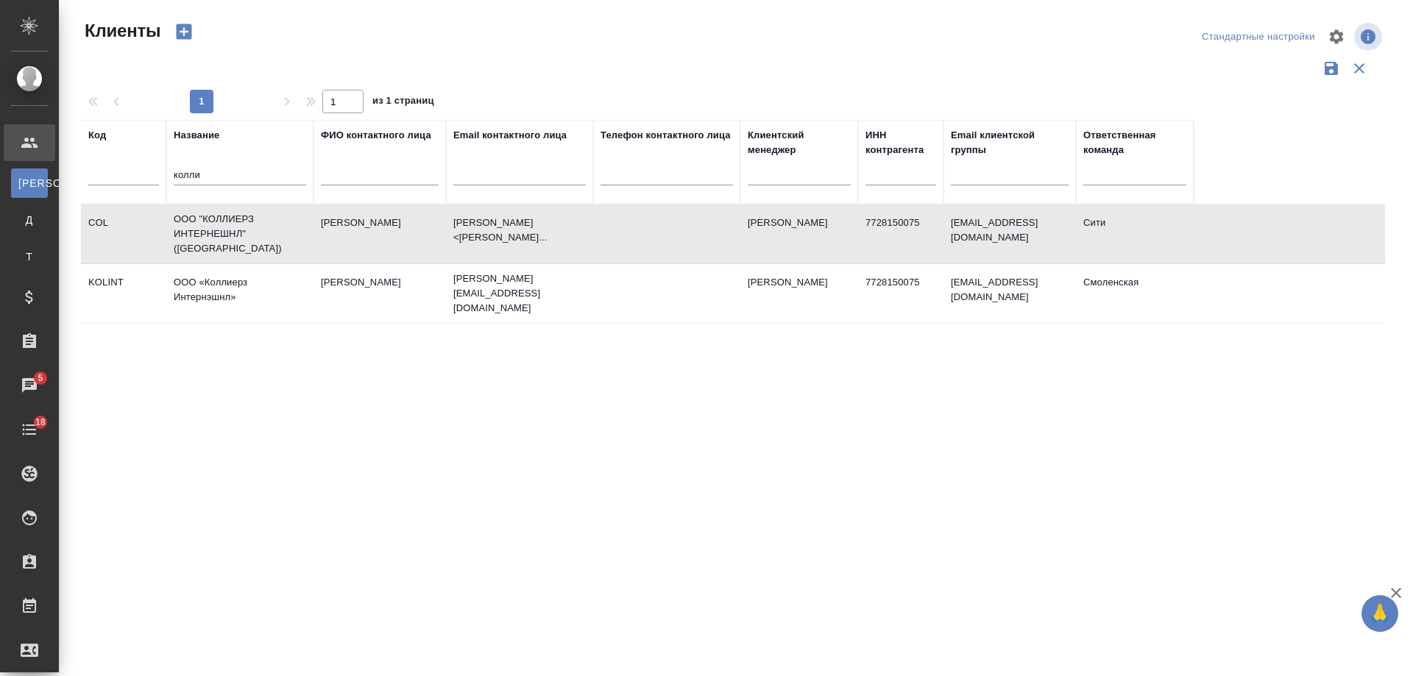
click at [381, 231] on td "Горина Ирина" at bounding box center [380, 234] width 132 height 52
click at [620, 173] on input "text" at bounding box center [667, 176] width 132 height 18
paste input "79688629507"
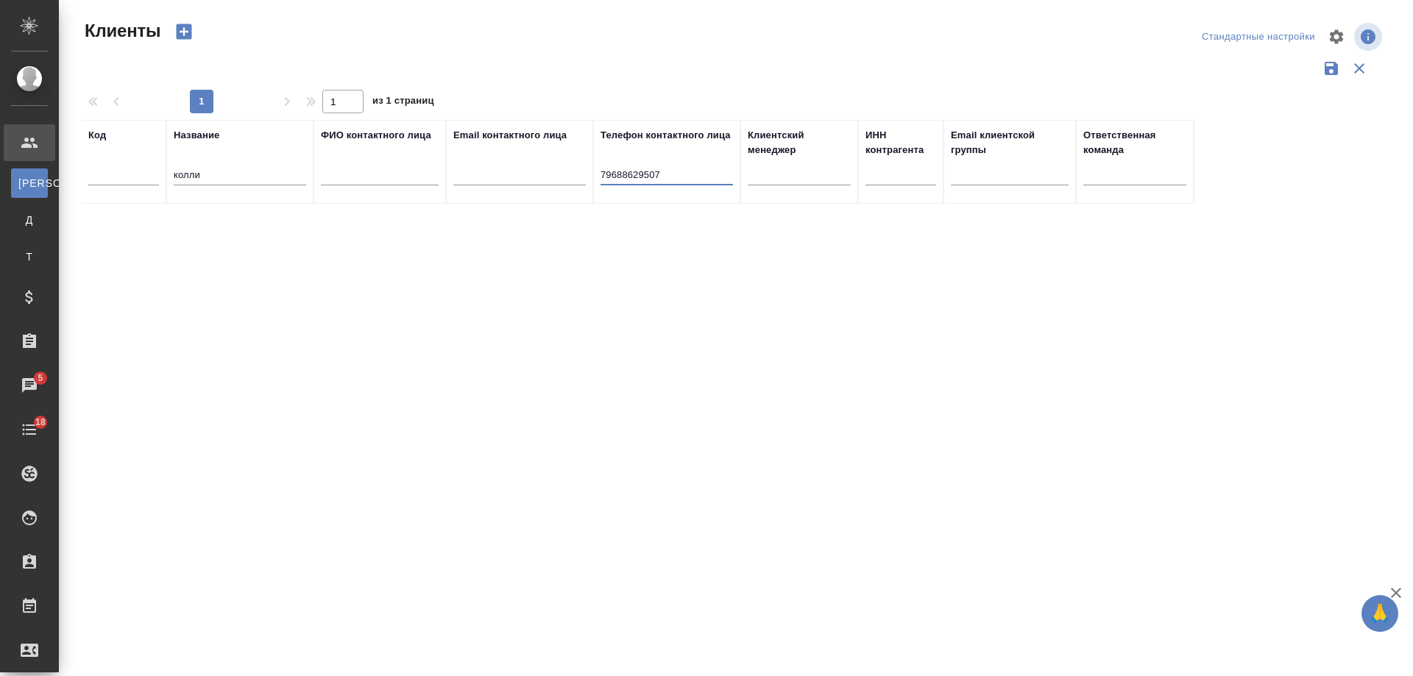
type input "79688629507"
drag, startPoint x: 213, startPoint y: 176, endPoint x: 0, endPoint y: 178, distance: 213.5
click at [0, 178] on div ".cls-1 fill:#fff; AWATERA Gudina Alexandra Клиенты К Клиенты Д Договоры Т Тенде…" at bounding box center [706, 338] width 1413 height 676
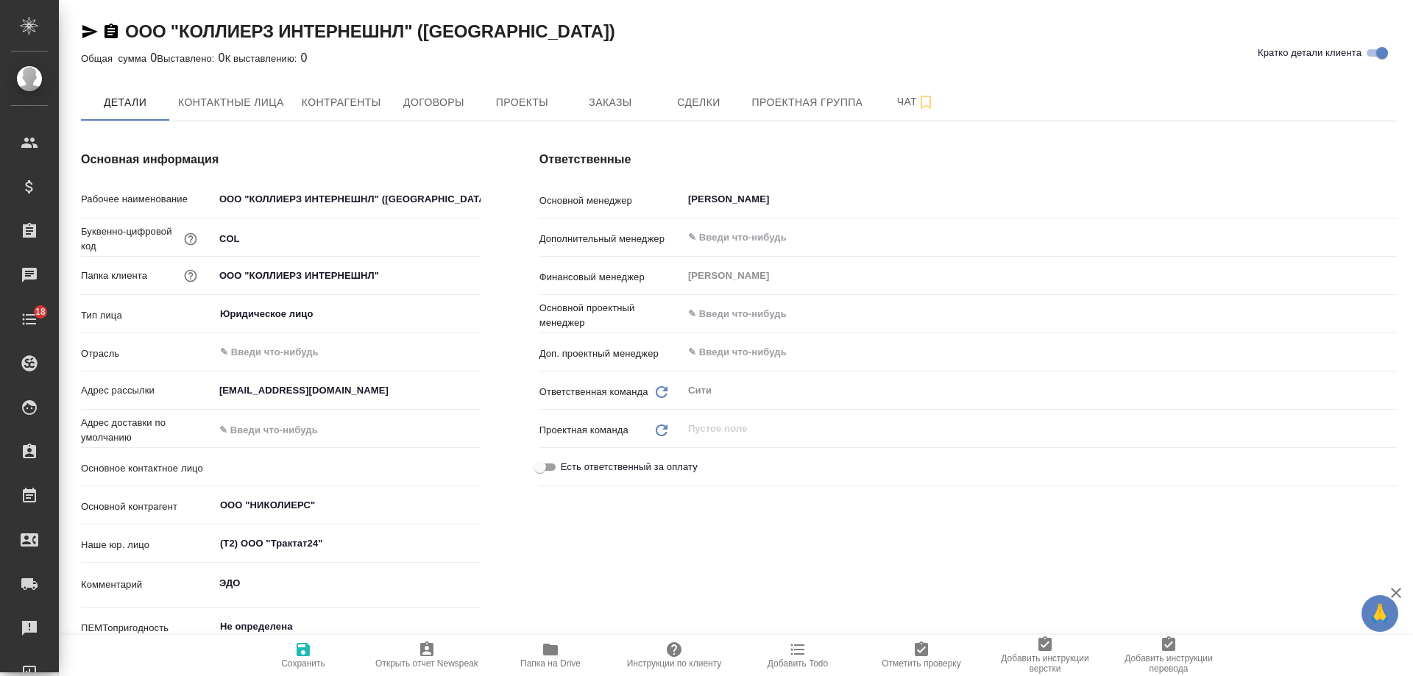
type textarea "x"
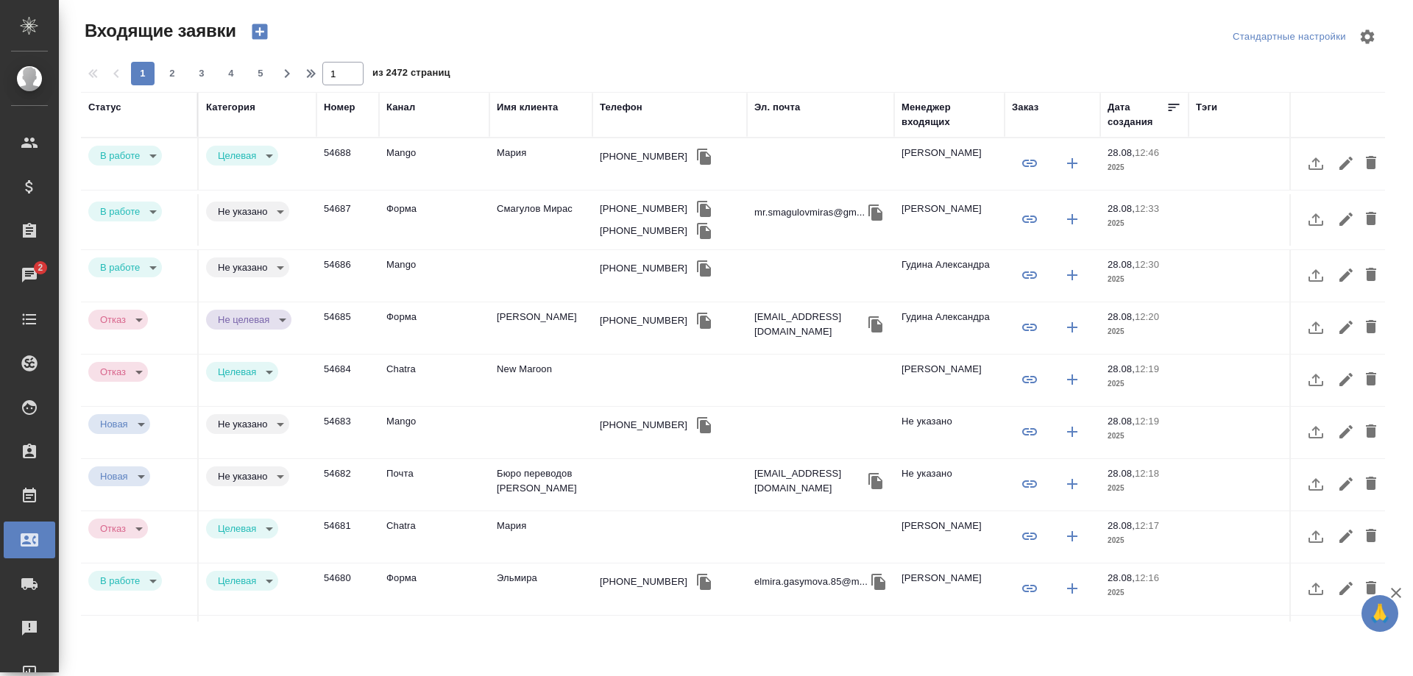
select select "RU"
click at [621, 262] on div "[PHONE_NUMBER]" at bounding box center [644, 268] width 88 height 15
click at [621, 261] on div "[PHONE_NUMBER]" at bounding box center [644, 268] width 88 height 15
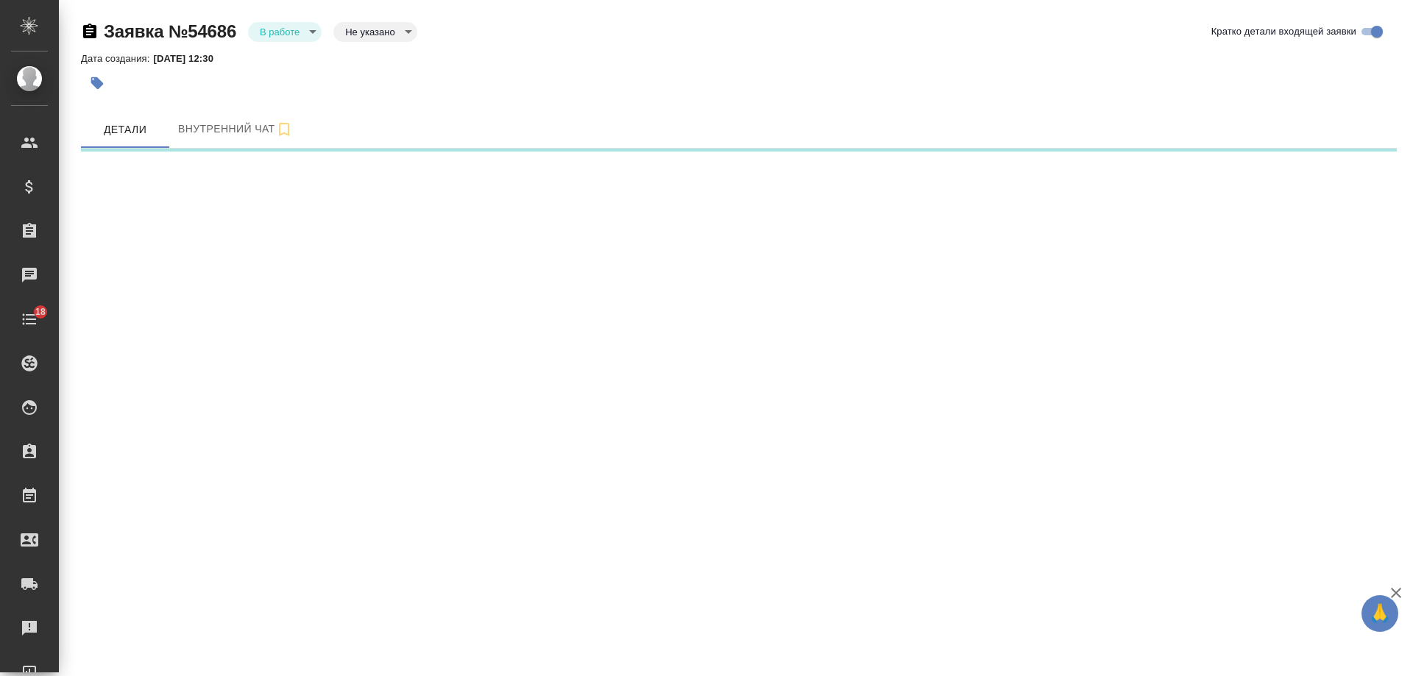
select select "RU"
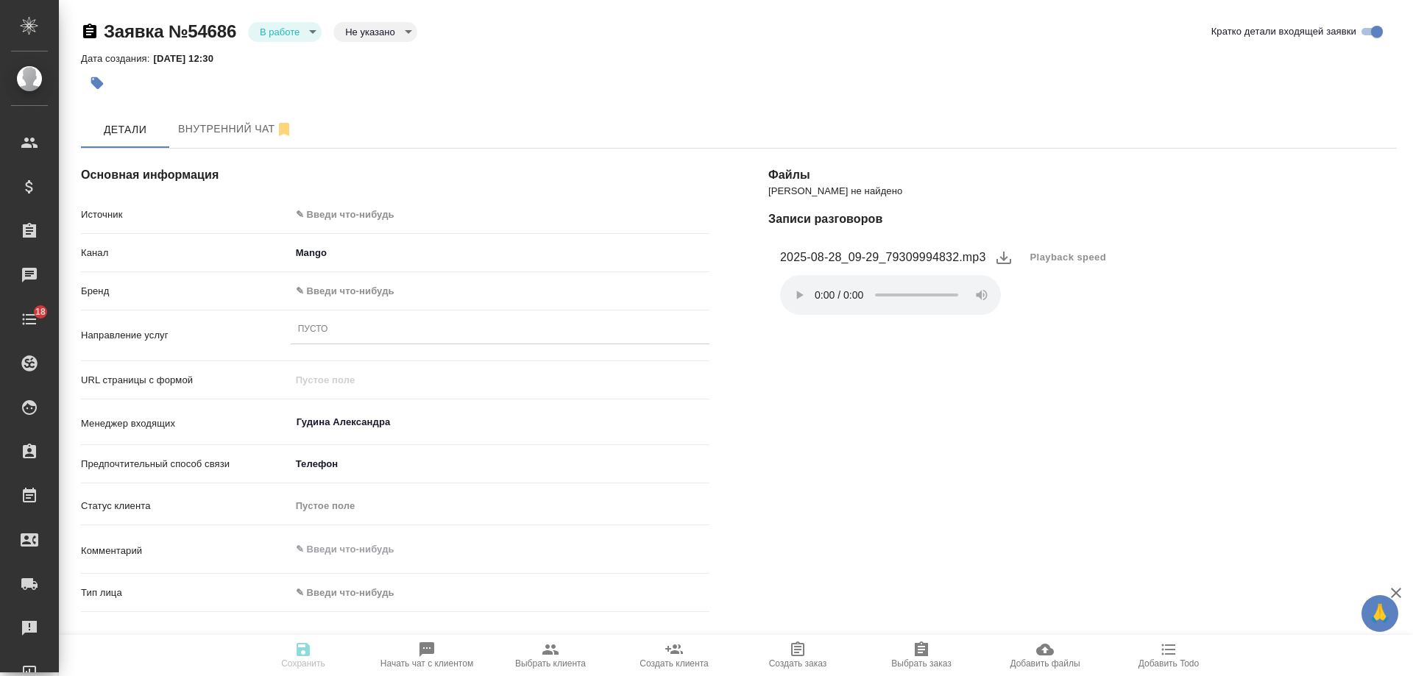
type textarea "x"
click at [349, 205] on body "🙏 .cls-1 fill:#fff; AWATERA Gudina Alexandra Клиенты Спецификации Заказы 0 Чаты…" at bounding box center [706, 338] width 1413 height 676
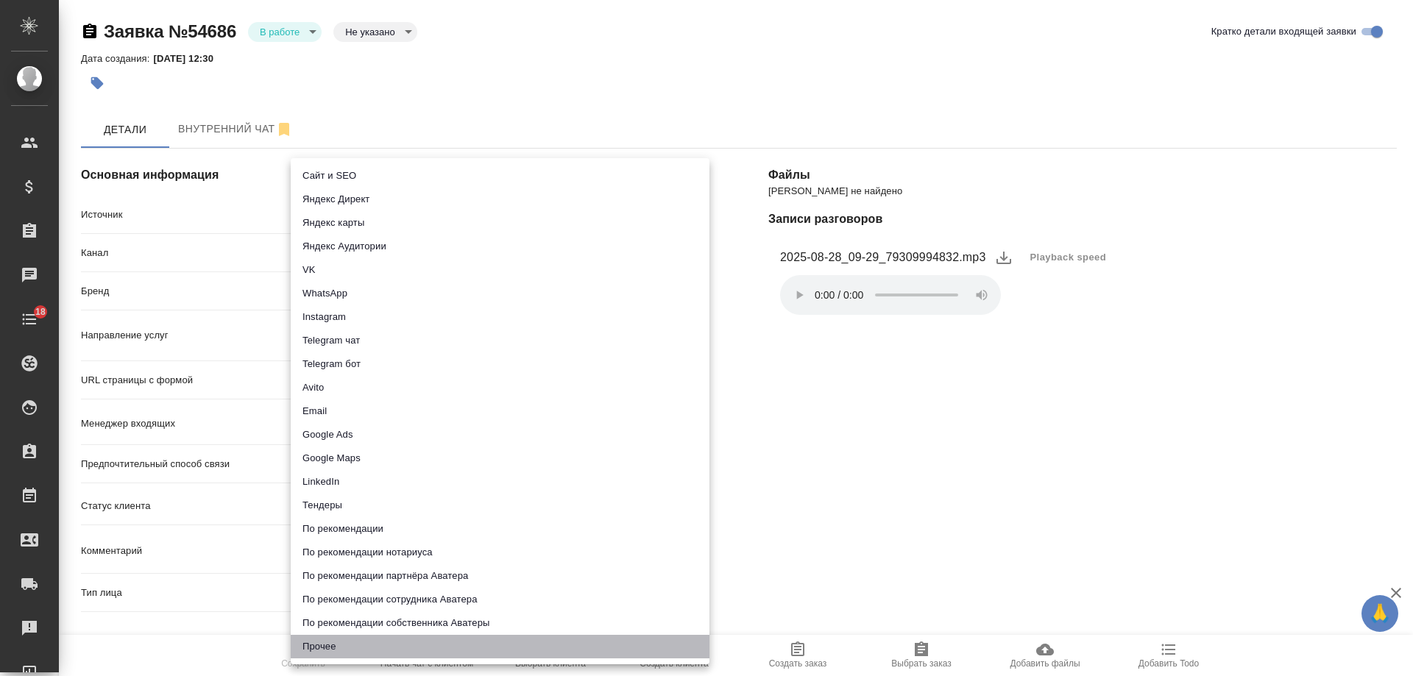
click at [337, 653] on li "Прочее" at bounding box center [500, 647] width 419 height 24
type input "other"
type textarea "x"
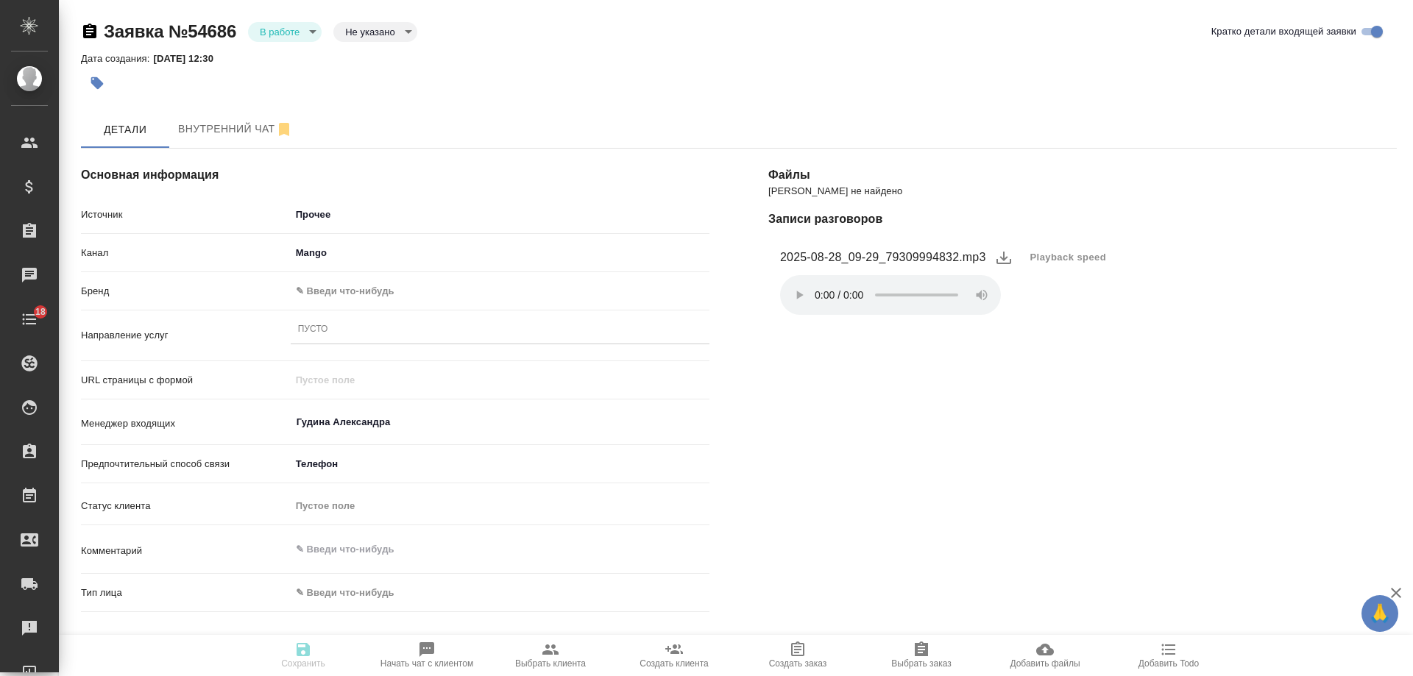
click at [346, 293] on body "🙏 .cls-1 fill:#fff; AWATERA Gudina Alexandra Клиенты Спецификации Заказы 0 Чаты…" at bounding box center [706, 338] width 1413 height 676
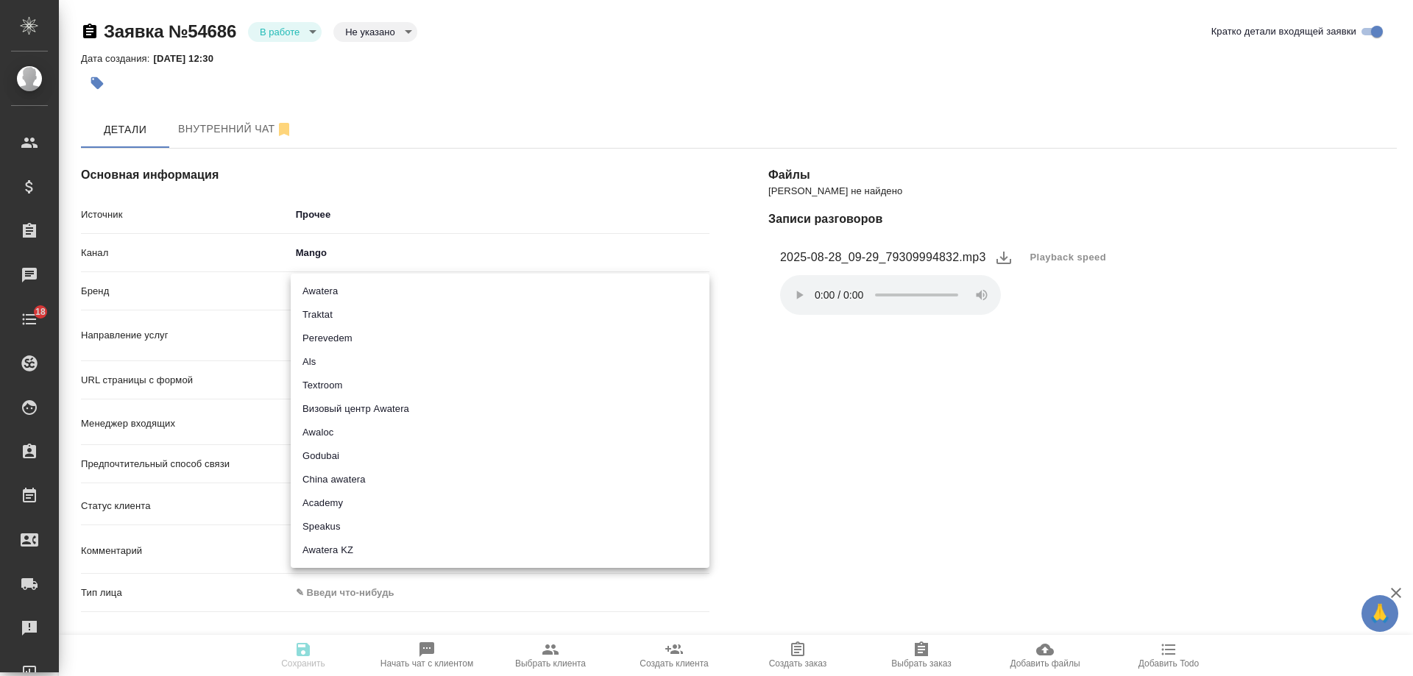
click at [346, 293] on li "Awatera" at bounding box center [500, 292] width 419 height 24
type input "awatera"
type textarea "x"
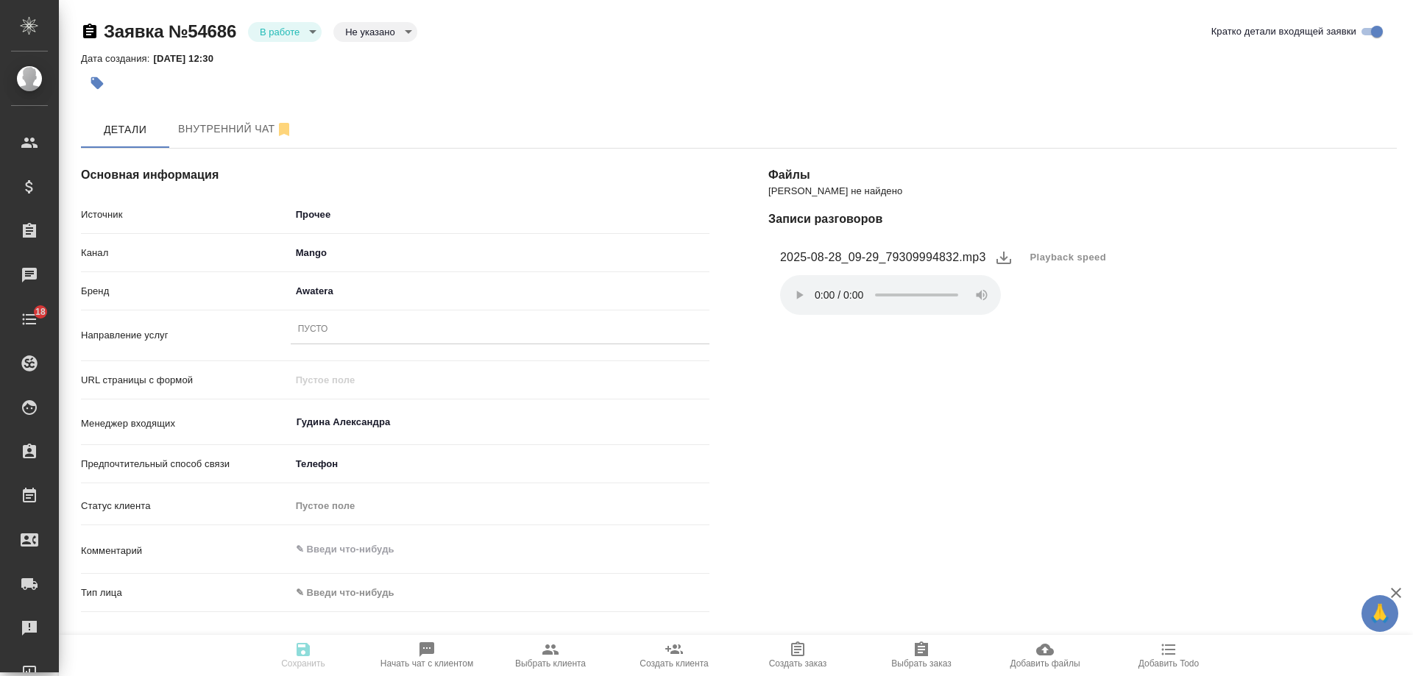
click at [343, 325] on div "Пусто" at bounding box center [500, 329] width 419 height 21
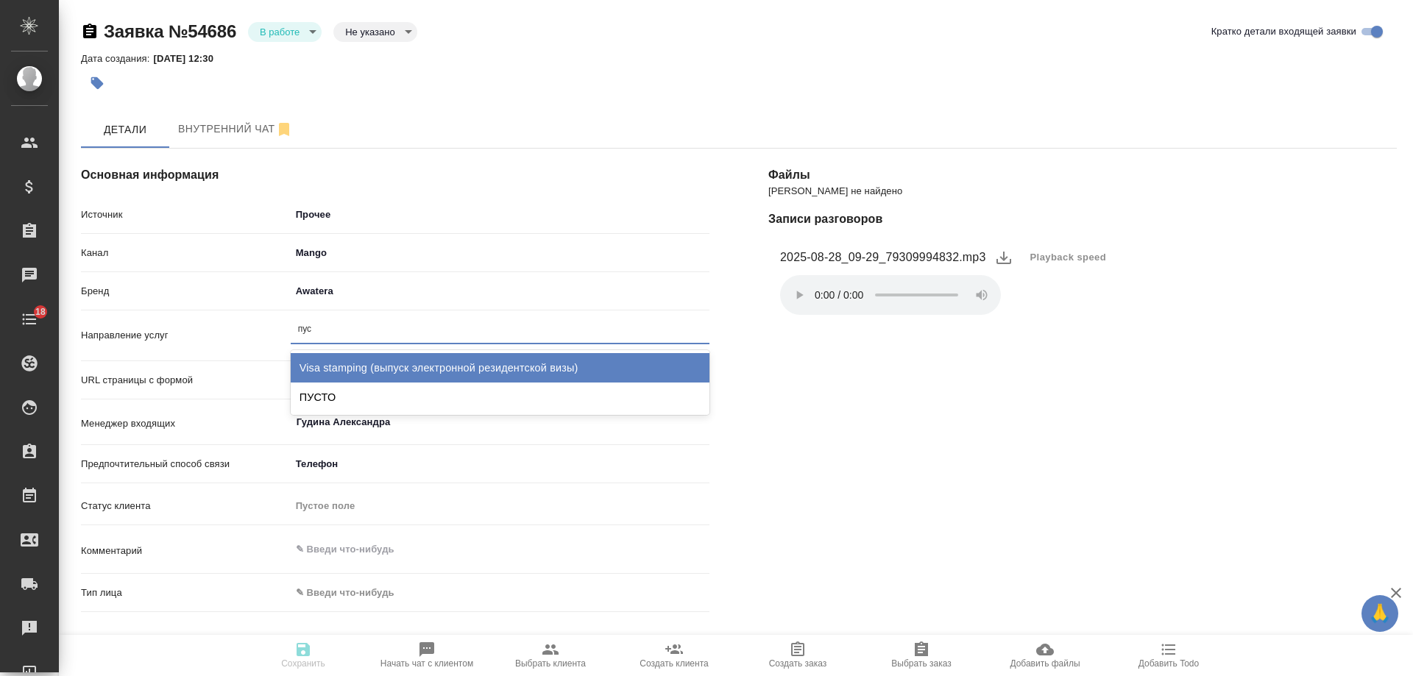
type input "пуст"
click at [343, 356] on div "ПУСТО" at bounding box center [500, 367] width 419 height 29
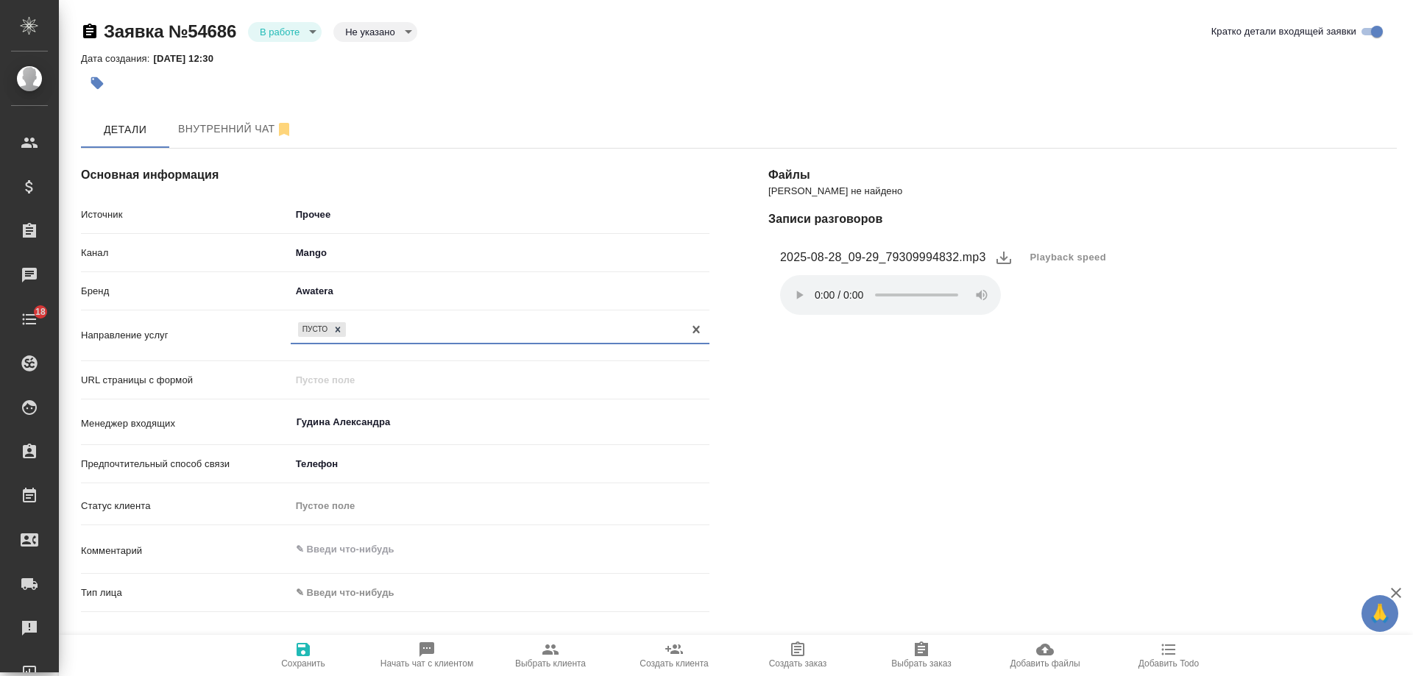
scroll to position [221, 0]
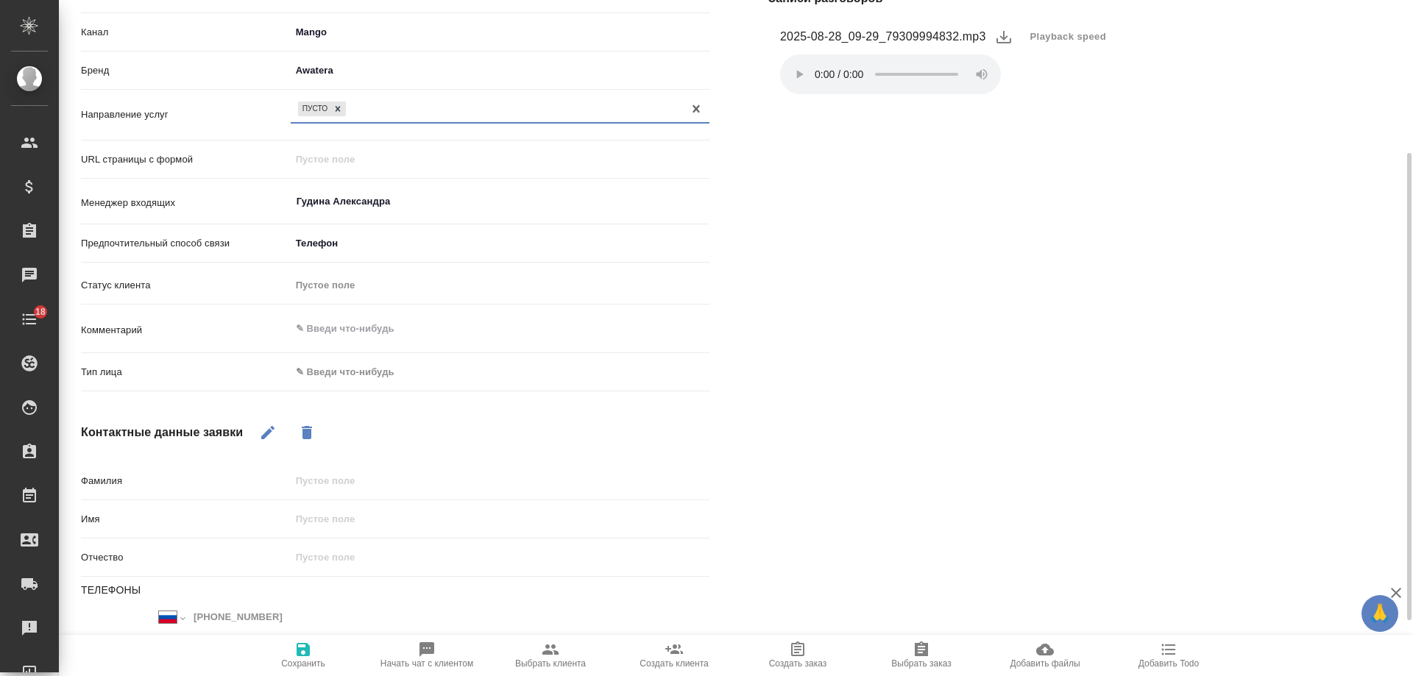
click at [356, 369] on body "🙏 .cls-1 fill:#fff; AWATERA Gudina Alexandra Клиенты Спецификации Заказы 0 Чаты…" at bounding box center [706, 338] width 1413 height 676
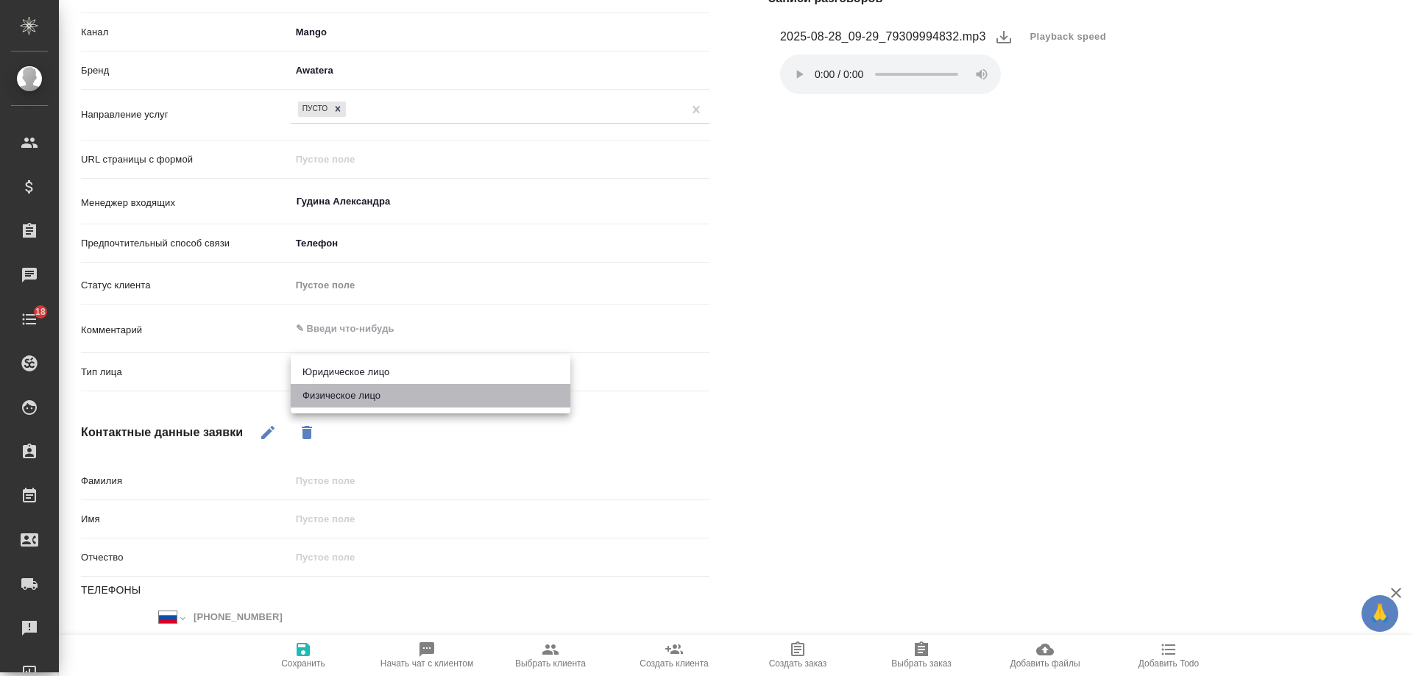
click at [350, 397] on li "Физическое лицо" at bounding box center [431, 396] width 280 height 24
type textarea "x"
type input "private"
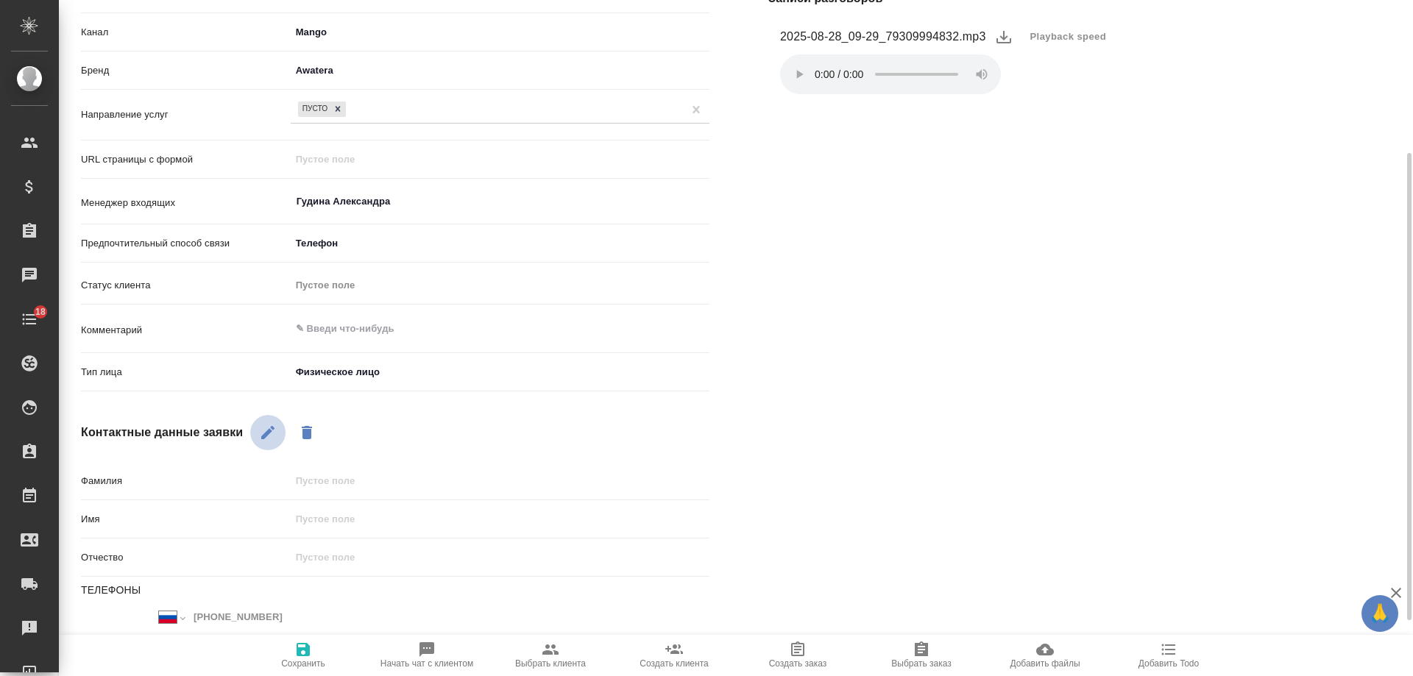
drag, startPoint x: 265, startPoint y: 433, endPoint x: 331, endPoint y: 478, distance: 80.4
click at [266, 434] on icon "button" at bounding box center [268, 433] width 18 height 18
click at [330, 473] on input "text" at bounding box center [500, 480] width 419 height 21
type input "спам"
type textarea "x"
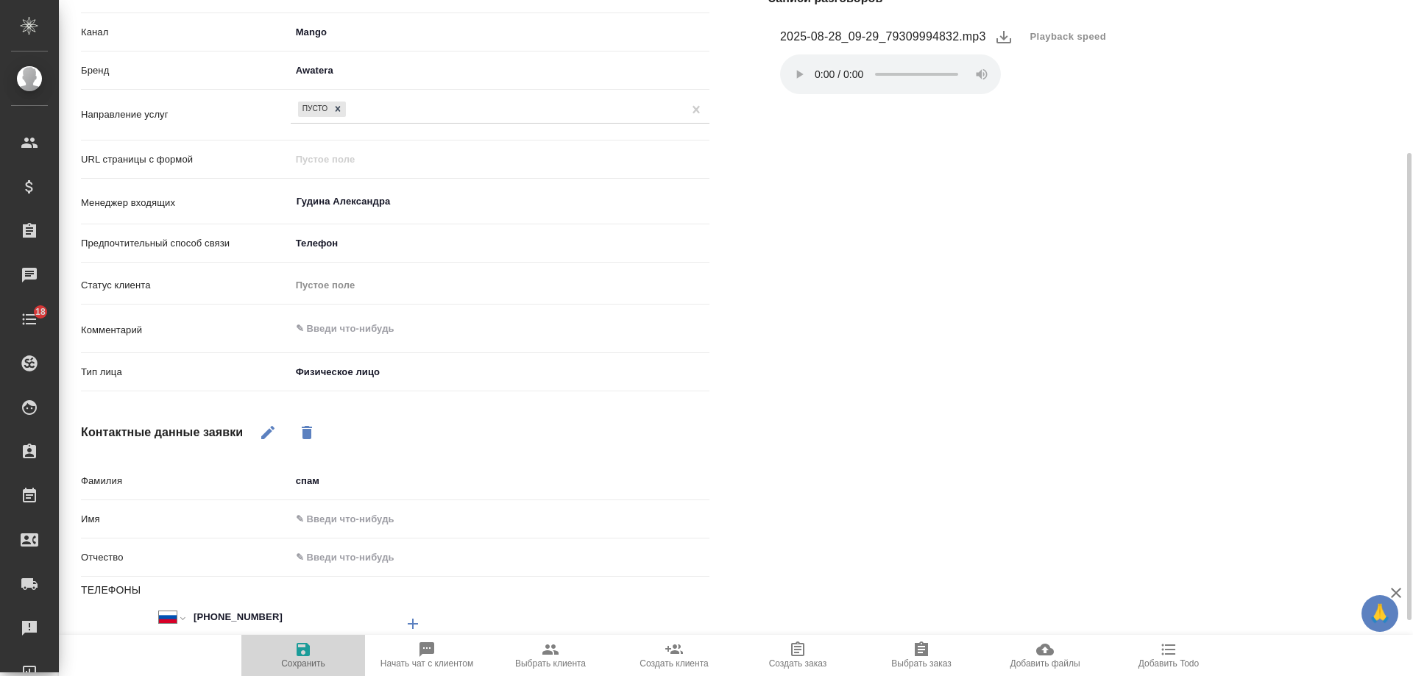
click at [308, 650] on icon "button" at bounding box center [303, 649] width 13 height 13
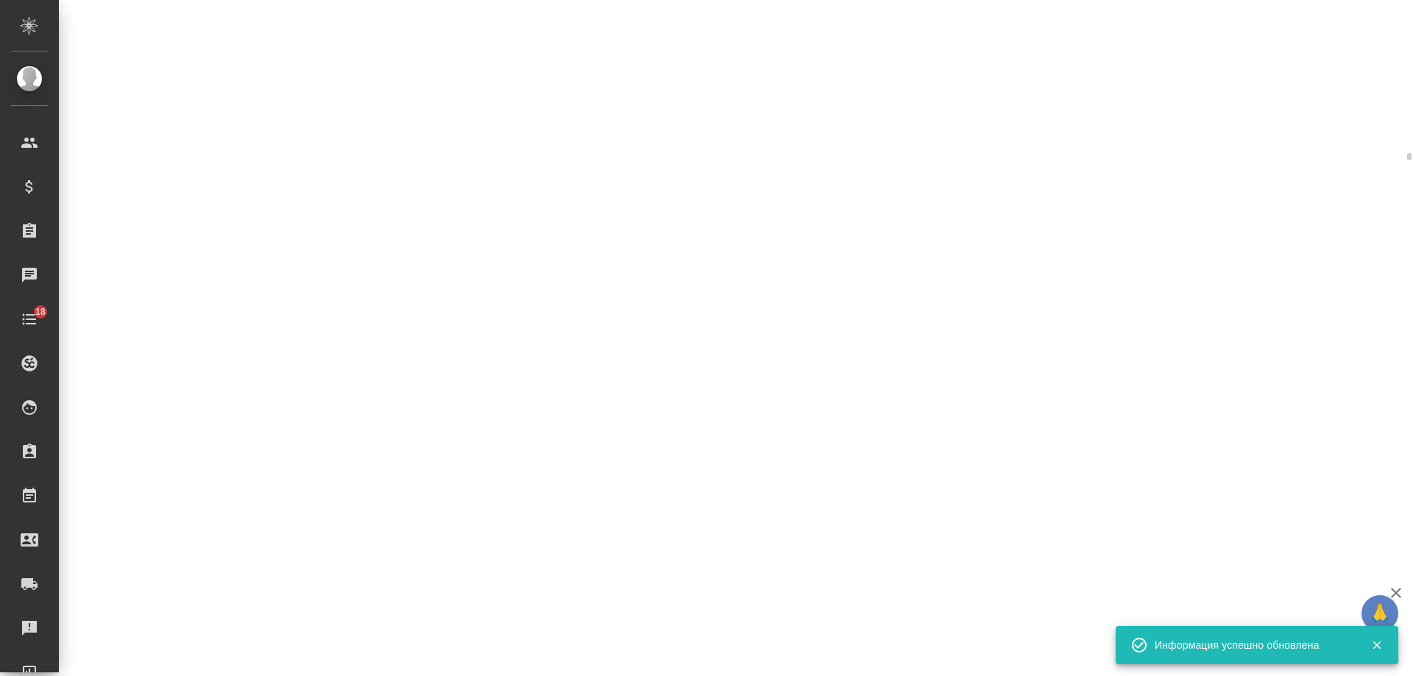
select select "RU"
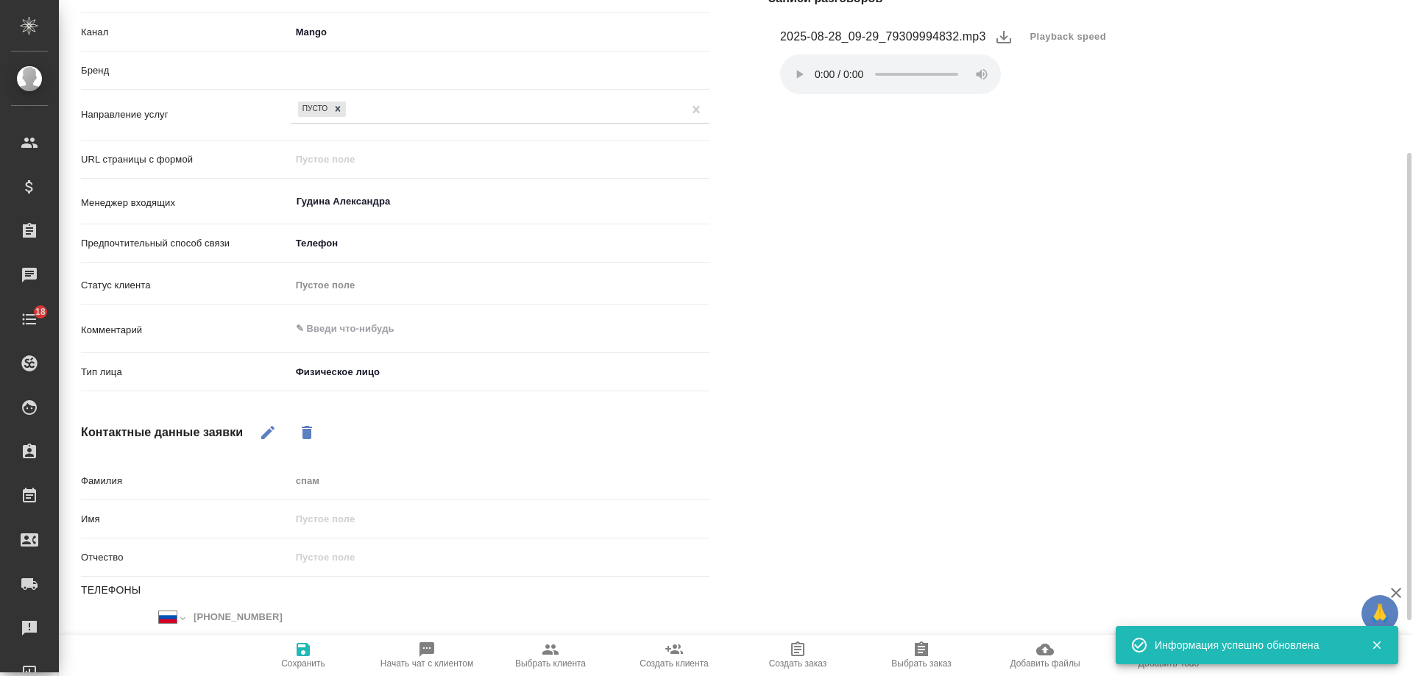
type textarea "x"
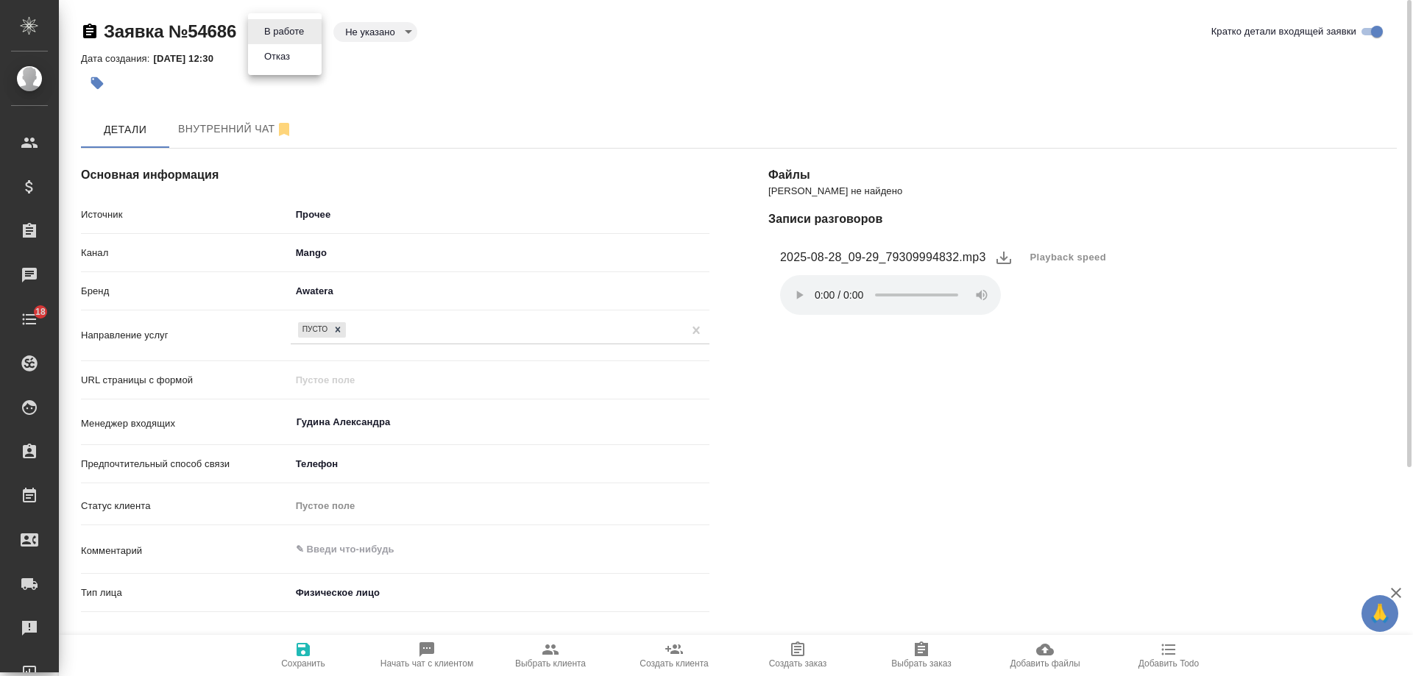
click at [293, 32] on body "🙏 .cls-1 fill:#fff; AWATERA Gudina Alexandra Клиенты Спецификации Заказы 0 Чаты…" at bounding box center [706, 338] width 1413 height 676
click at [296, 63] on li "Отказ" at bounding box center [285, 56] width 74 height 25
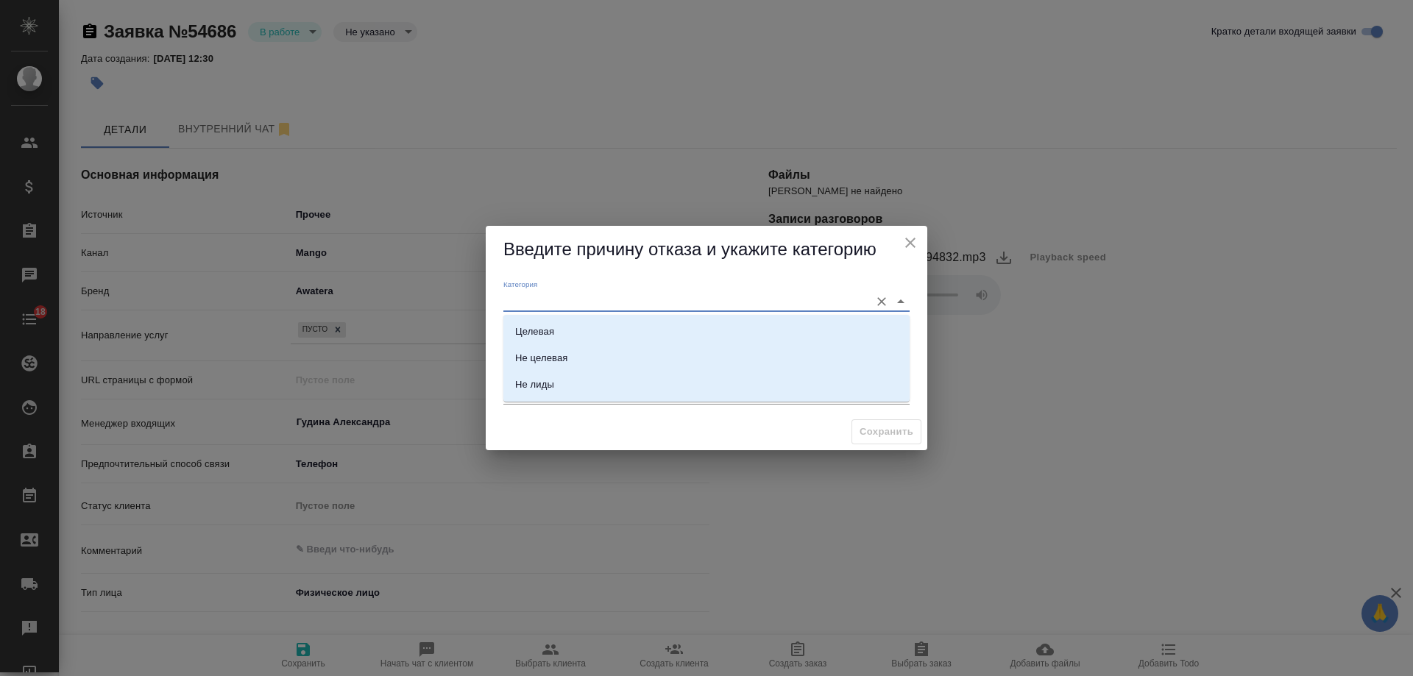
click at [528, 291] on input "Категория" at bounding box center [682, 301] width 359 height 20
click at [544, 383] on div "Не лиды" at bounding box center [534, 385] width 39 height 15
type input "Не лиды"
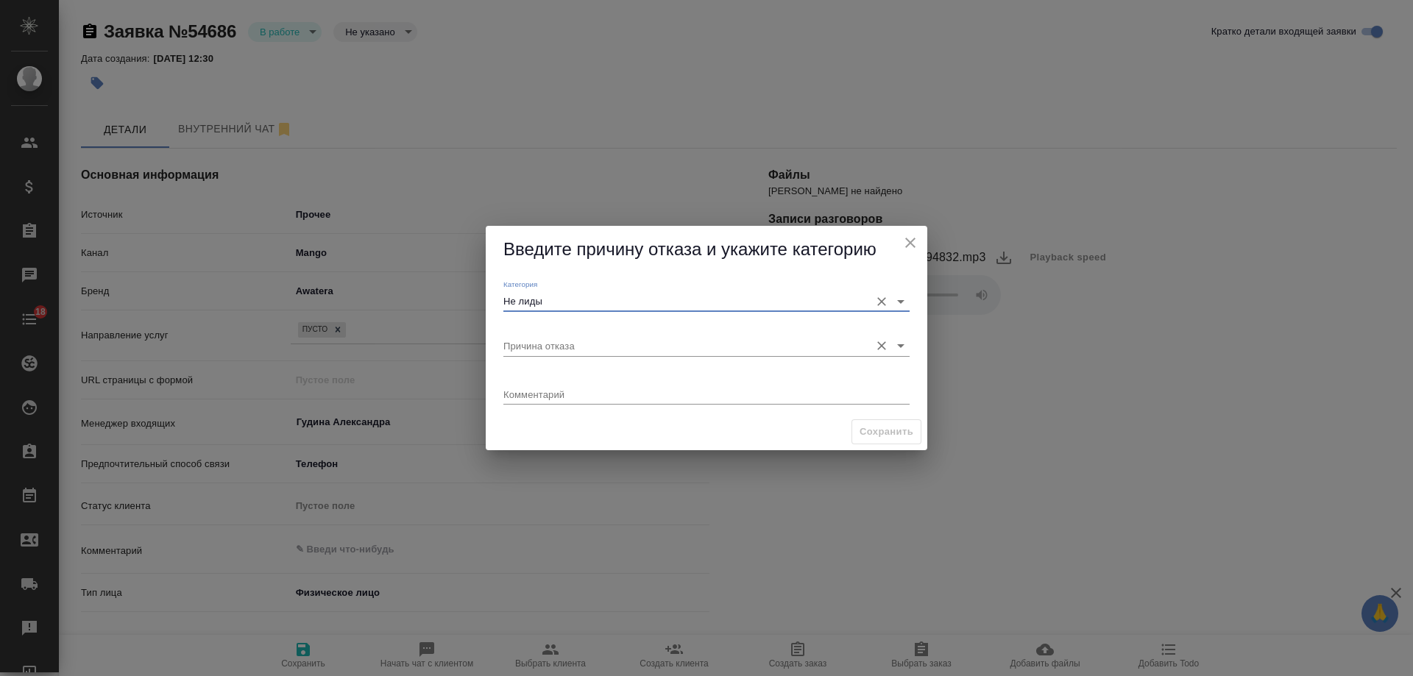
click at [554, 344] on input "Причина отказа" at bounding box center [682, 346] width 359 height 20
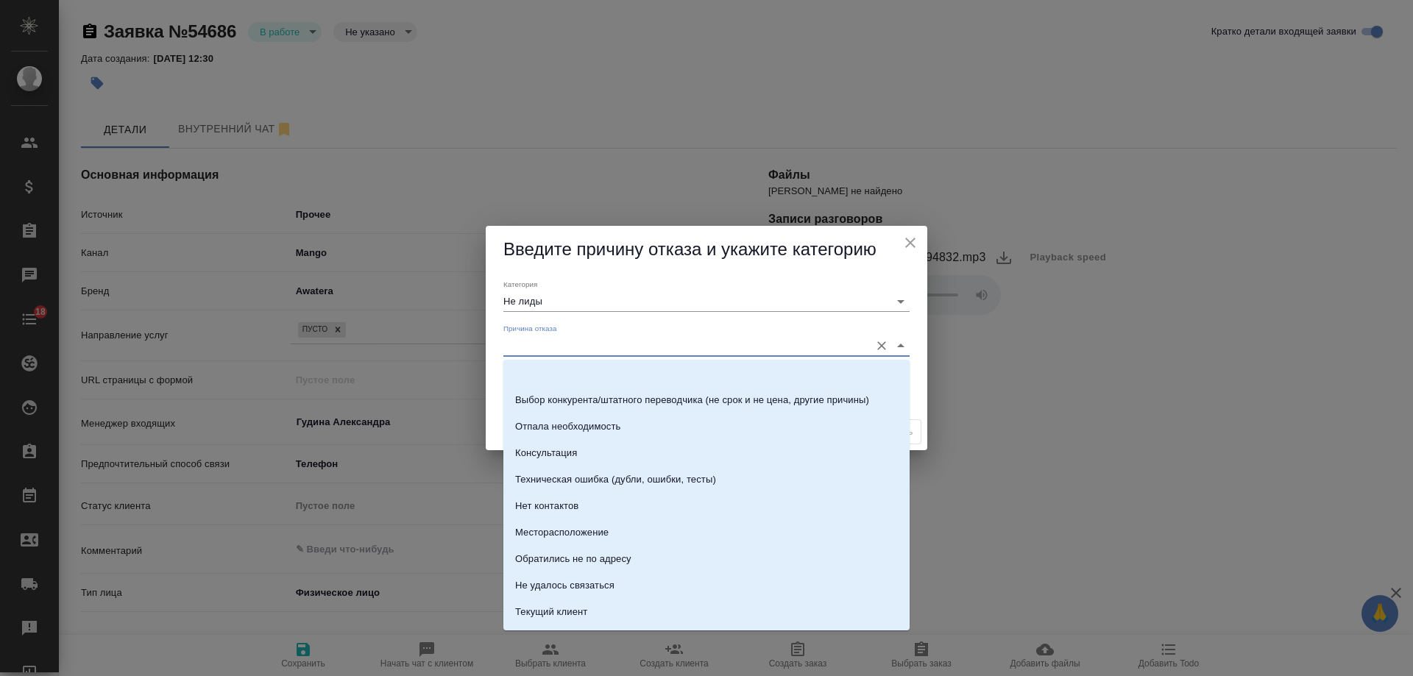
scroll to position [211, 0]
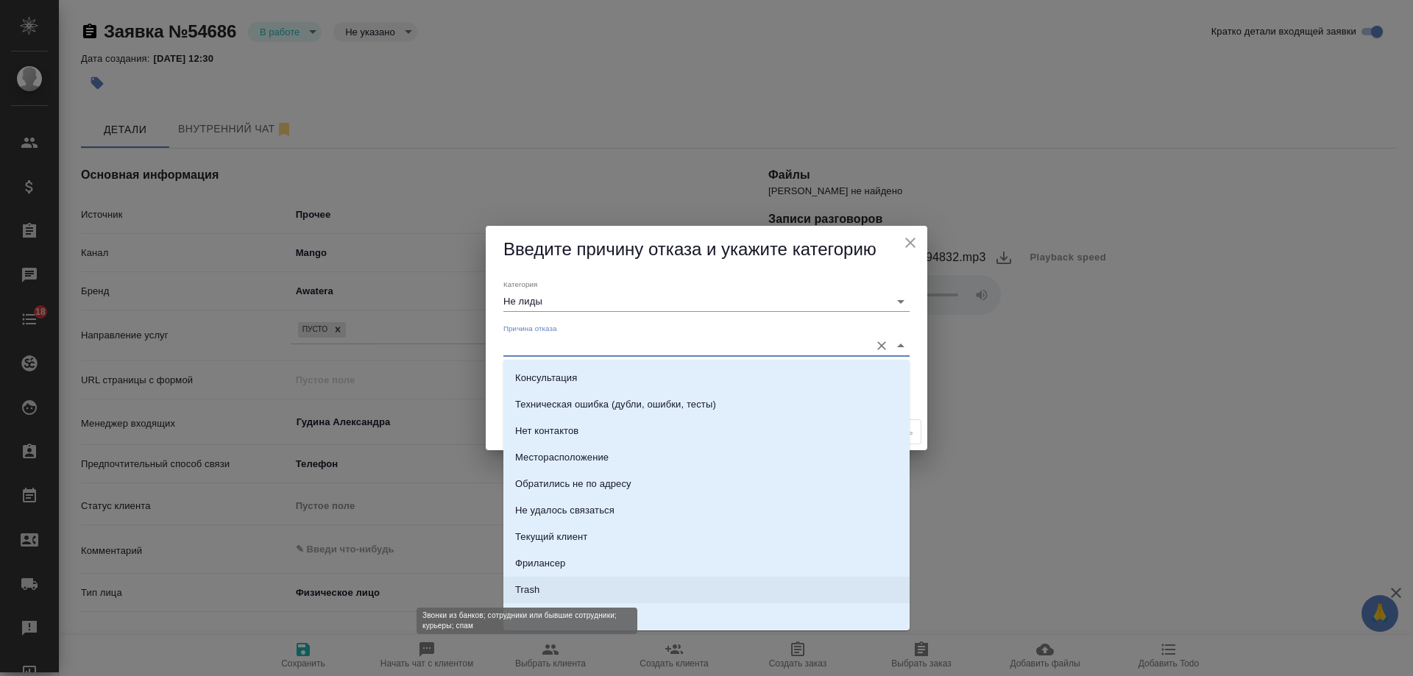
click at [534, 588] on div "Trash" at bounding box center [527, 590] width 24 height 15
type input "Trash"
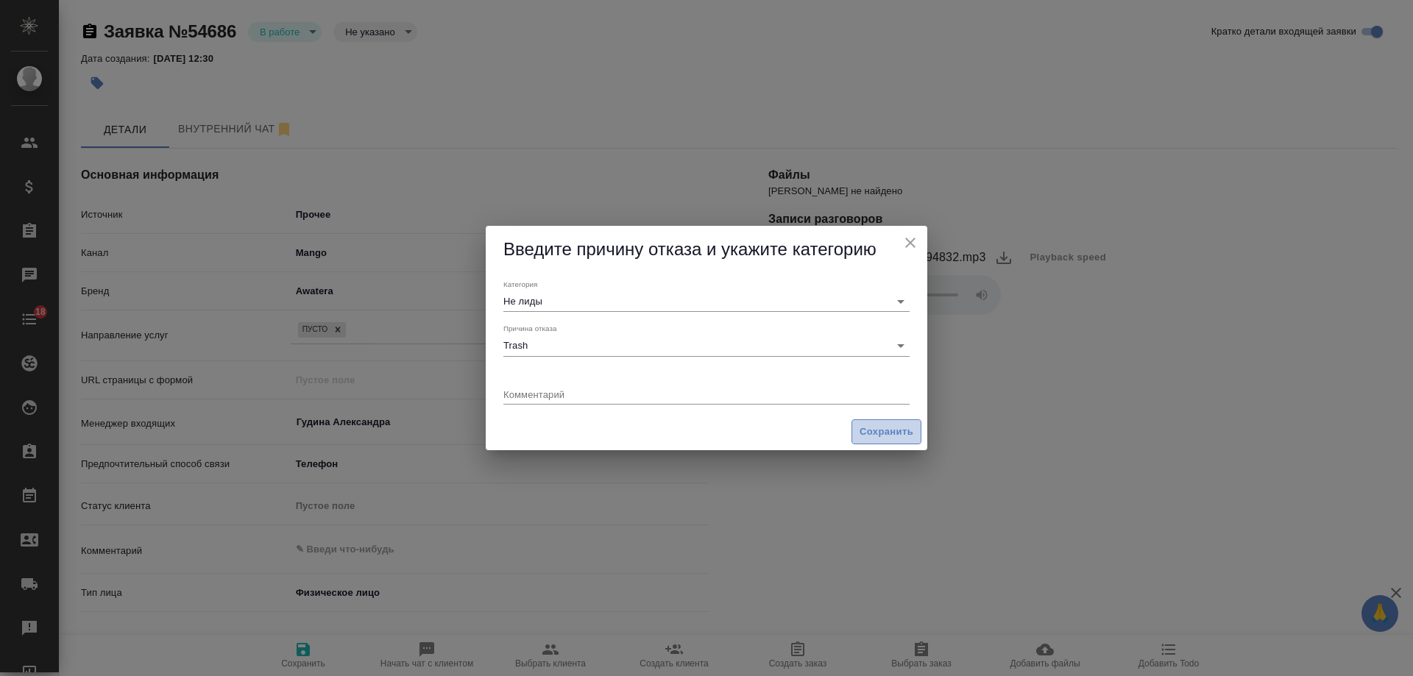
click at [896, 422] on button "Сохранить" at bounding box center [887, 433] width 70 height 26
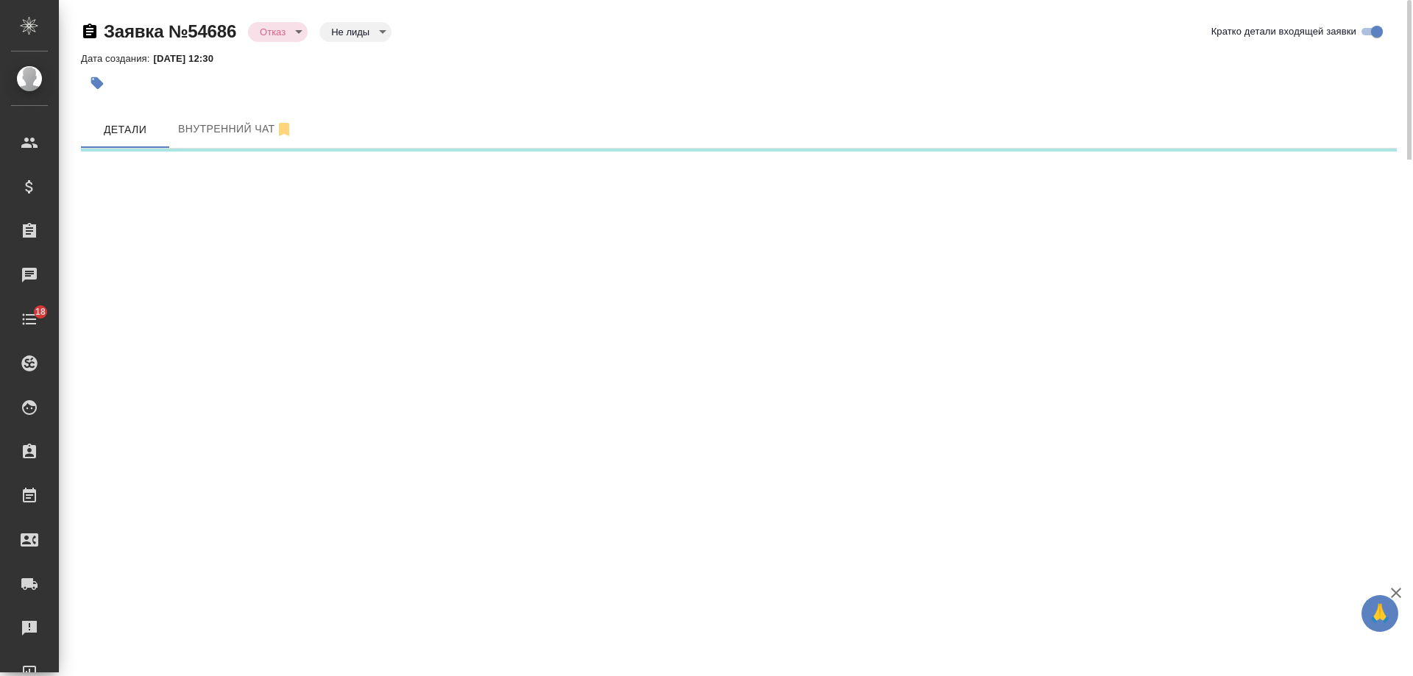
select select "RU"
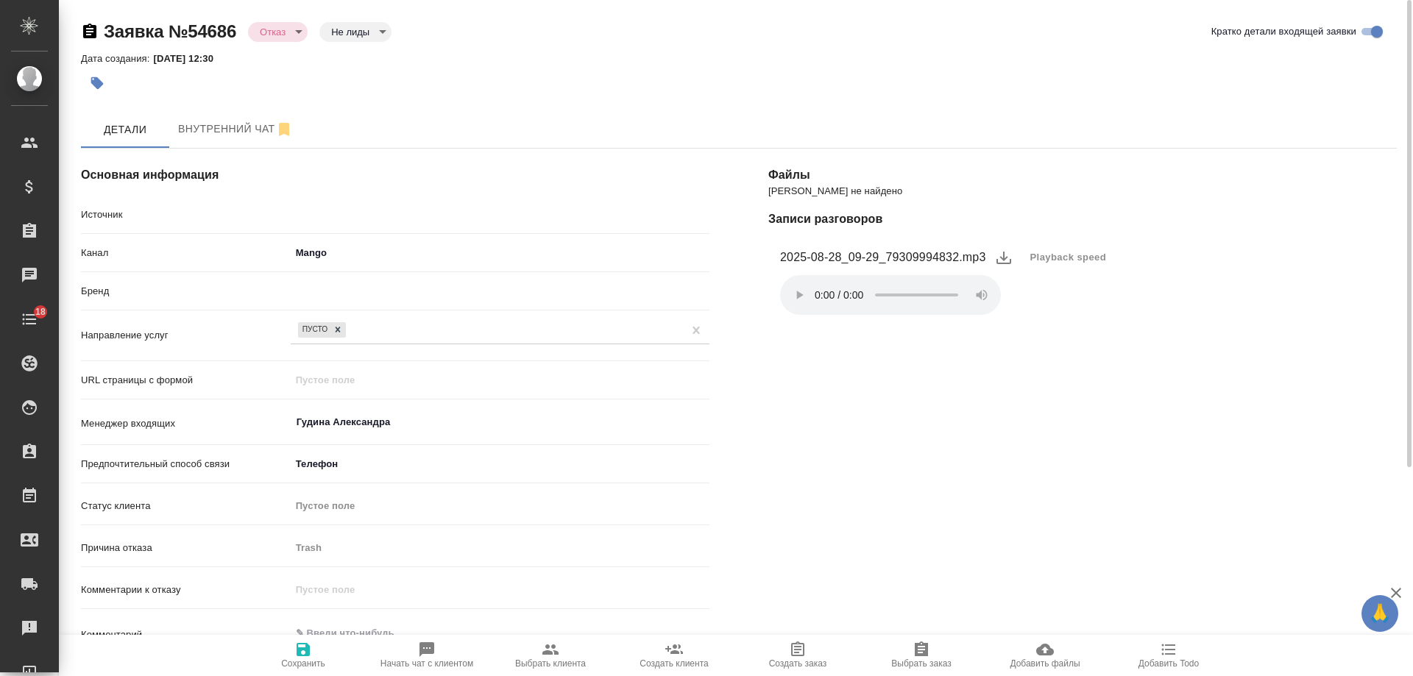
type textarea "x"
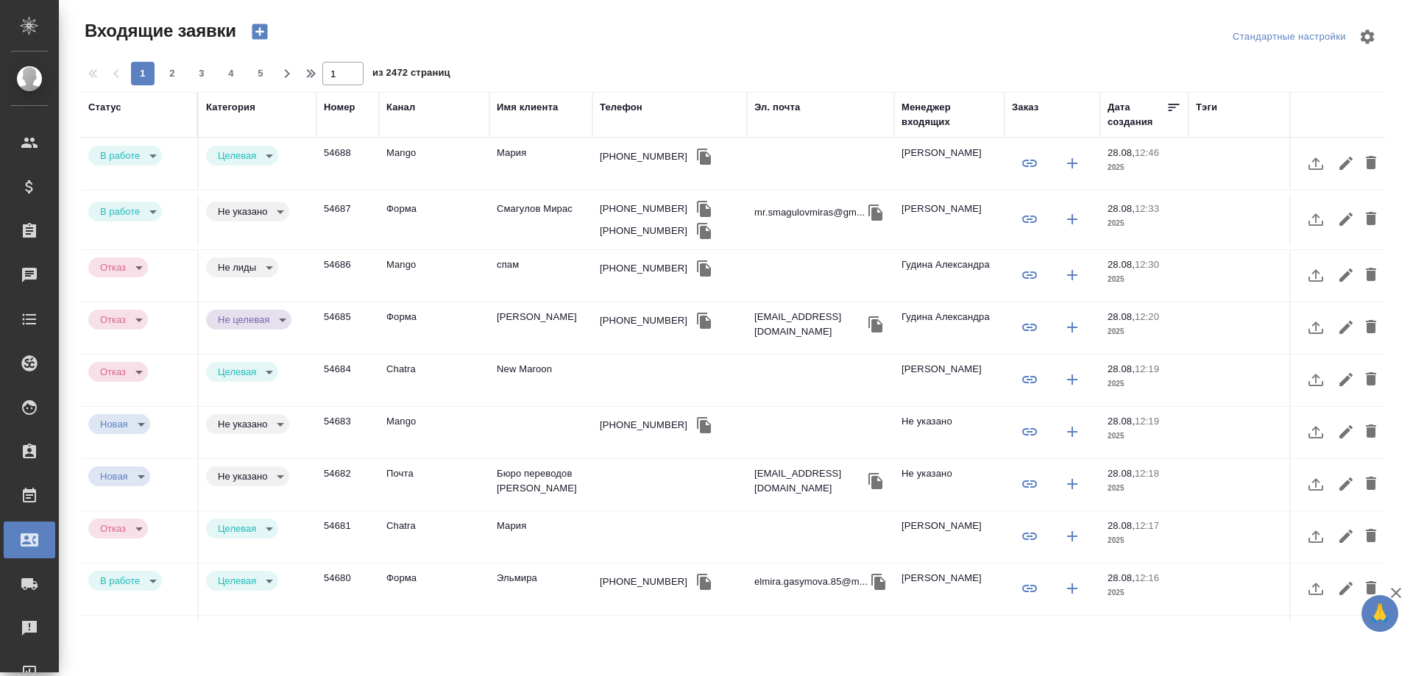
select select "RU"
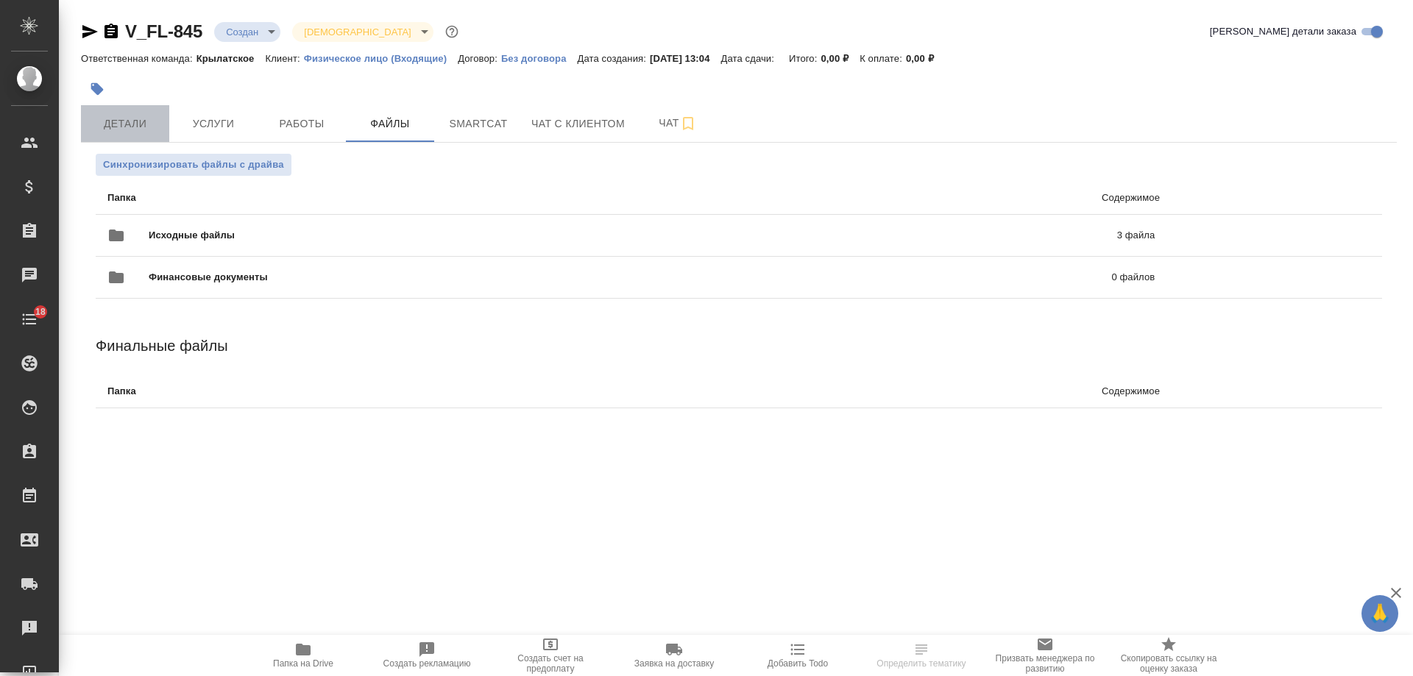
click at [133, 132] on span "Детали" at bounding box center [125, 124] width 71 height 18
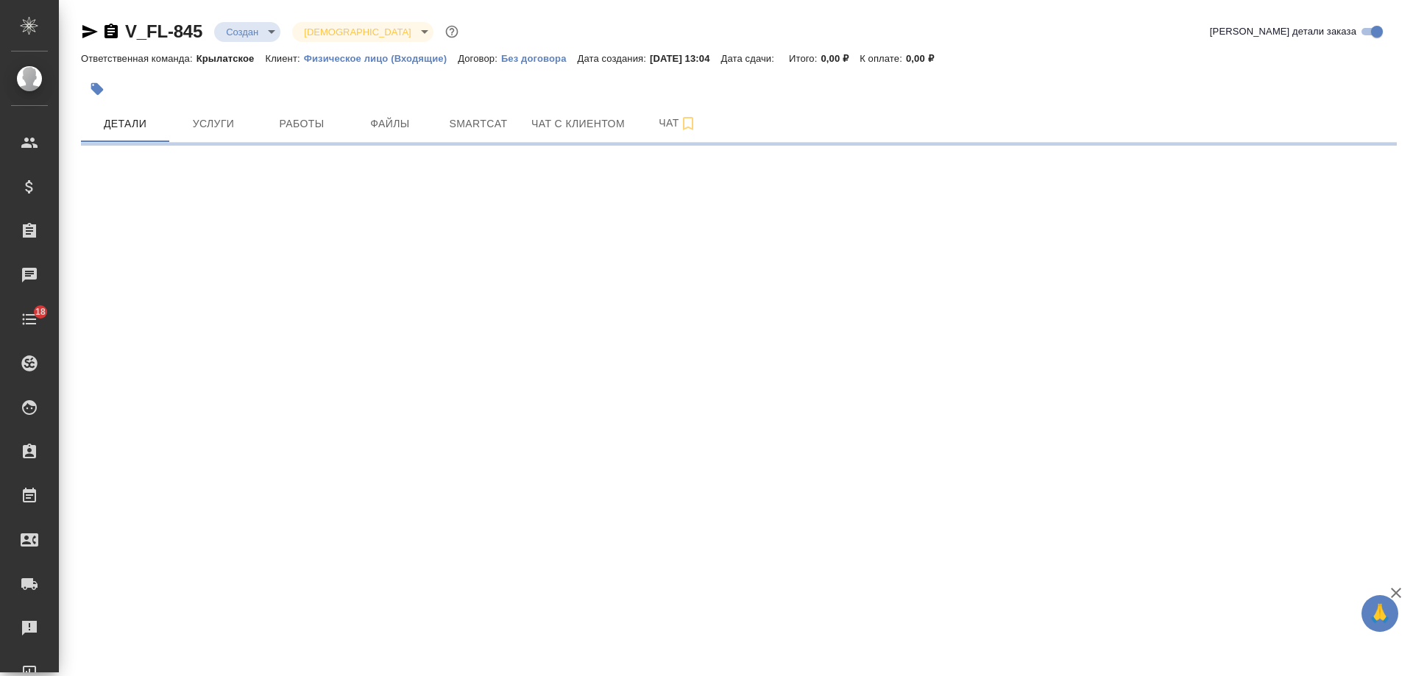
select select "RU"
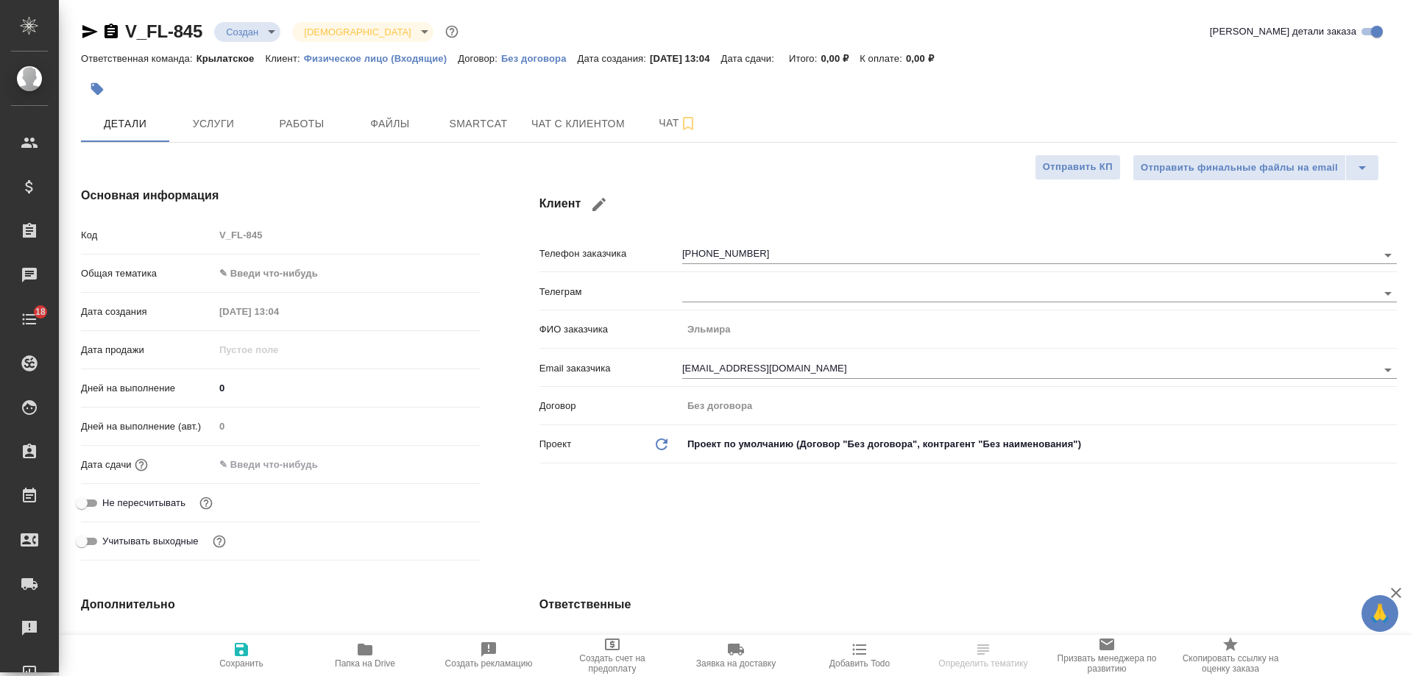
type textarea "x"
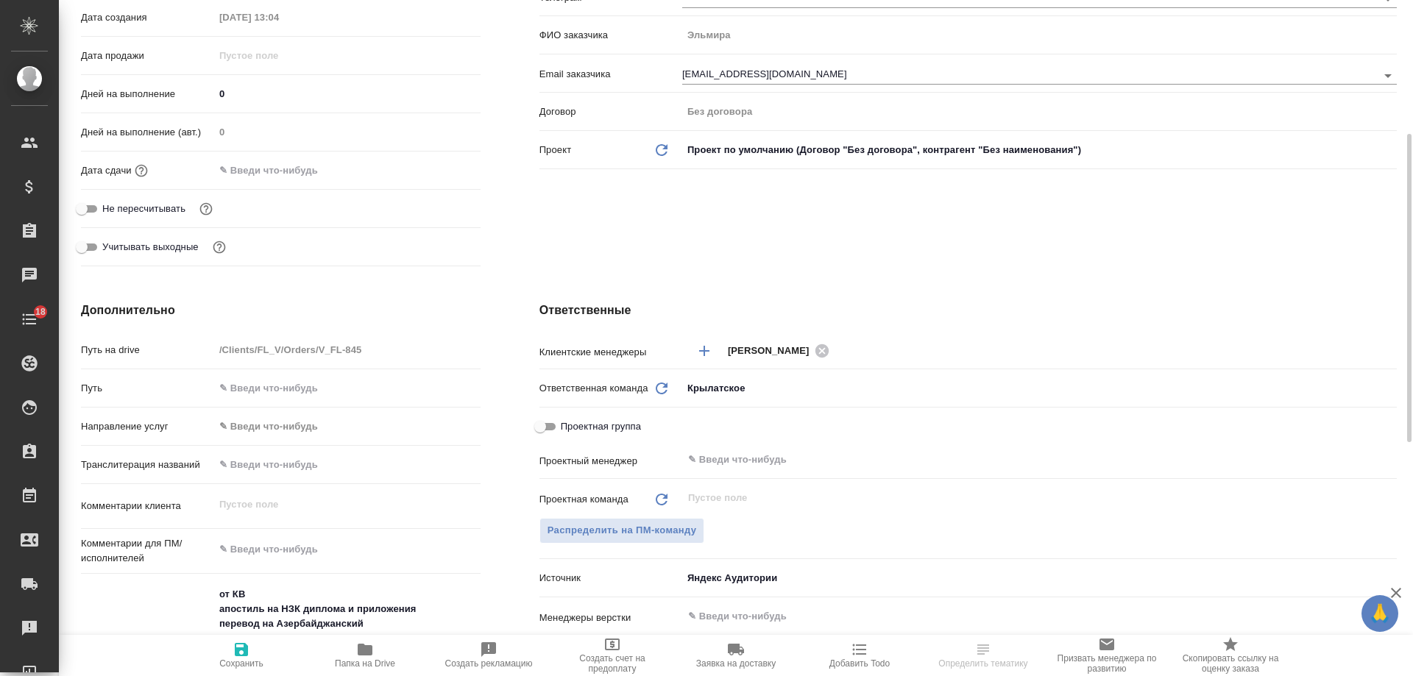
scroll to position [515, 0]
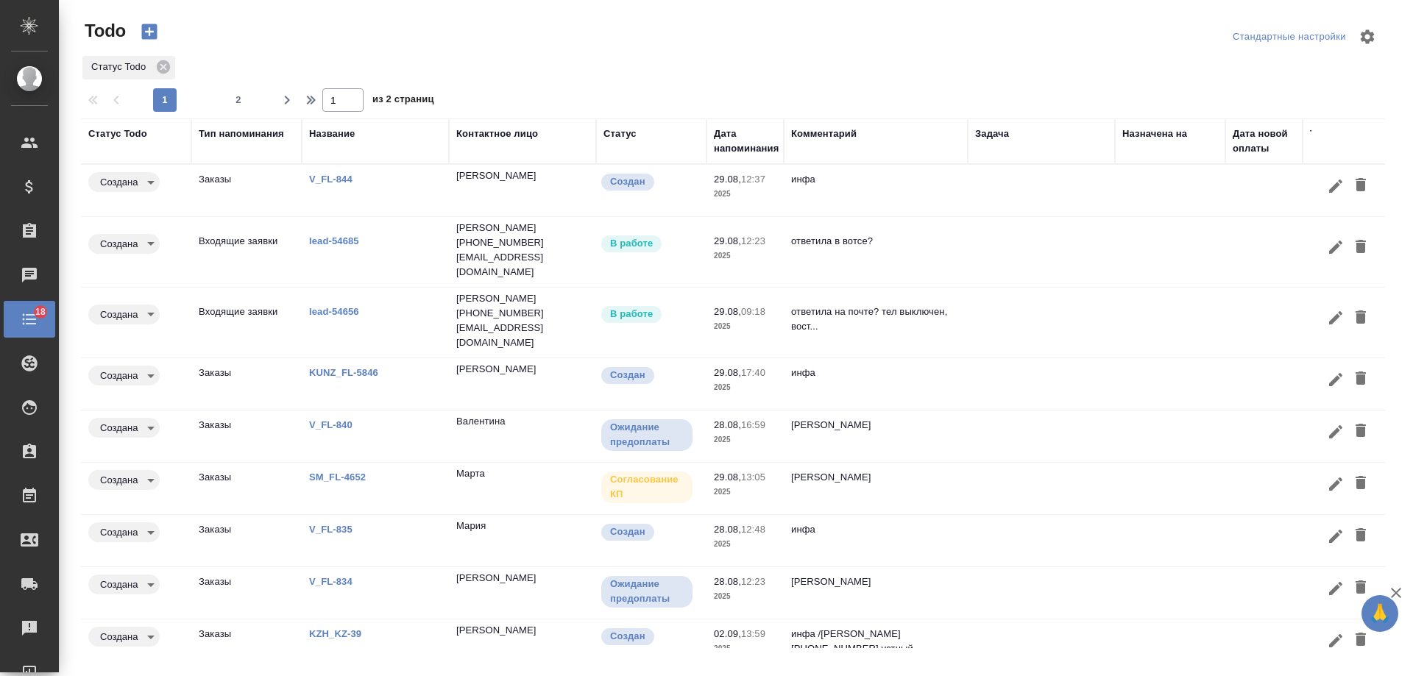
click at [1014, 236] on td at bounding box center [1041, 253] width 147 height 52
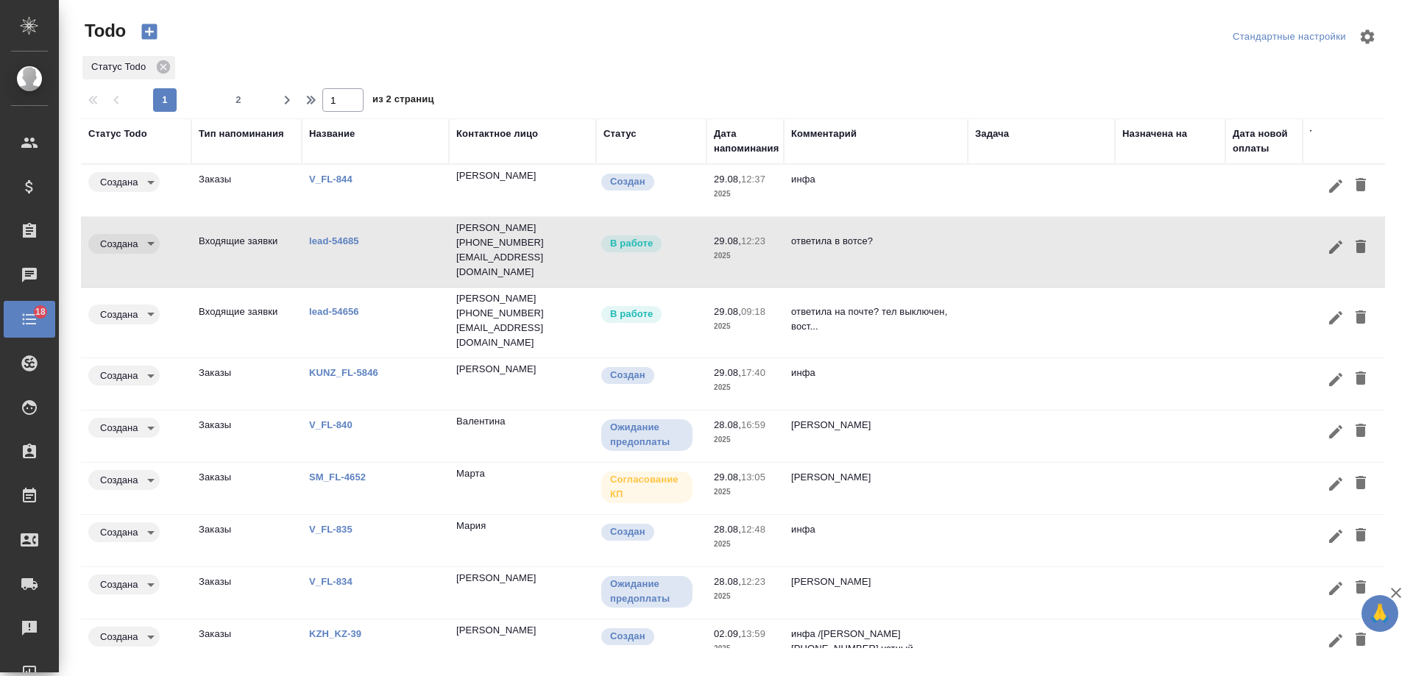
click at [1356, 240] on icon "button" at bounding box center [1361, 246] width 10 height 13
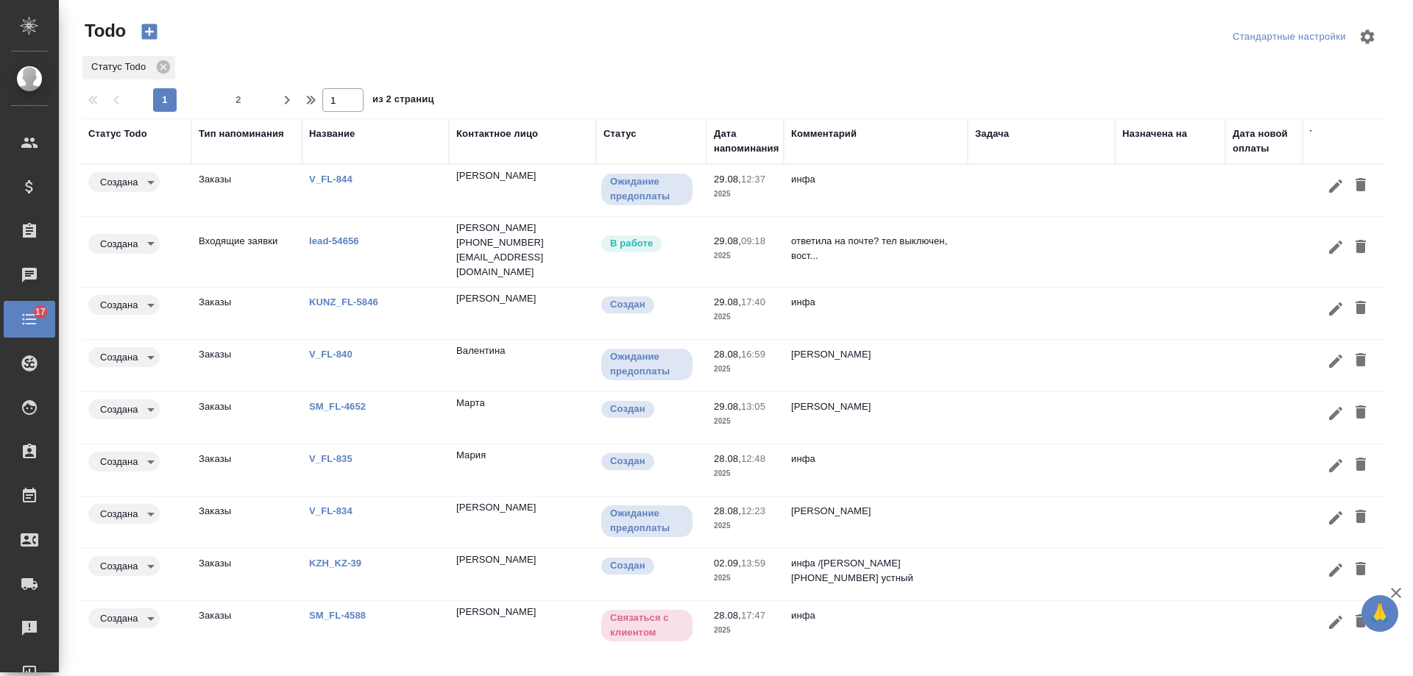
click at [757, 144] on div "Дата напоминания" at bounding box center [746, 141] width 65 height 29
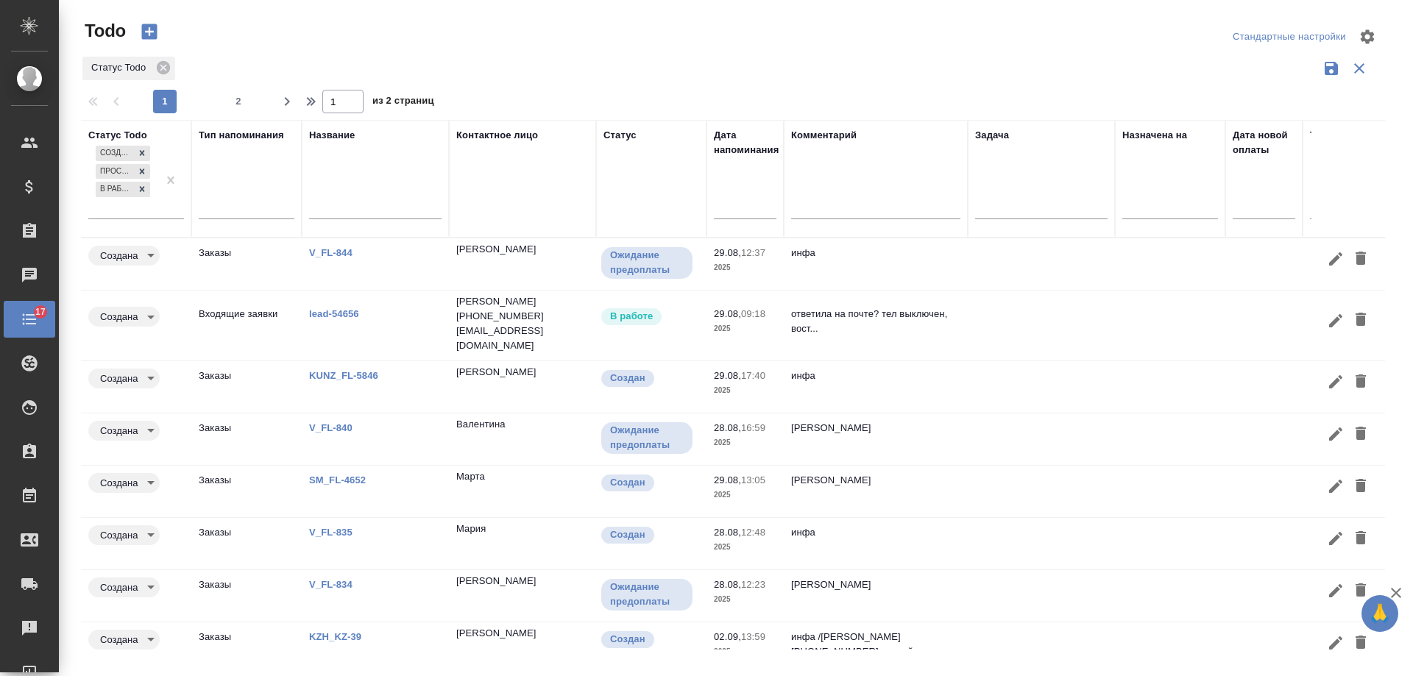
click at [743, 203] on input "text" at bounding box center [750, 207] width 54 height 21
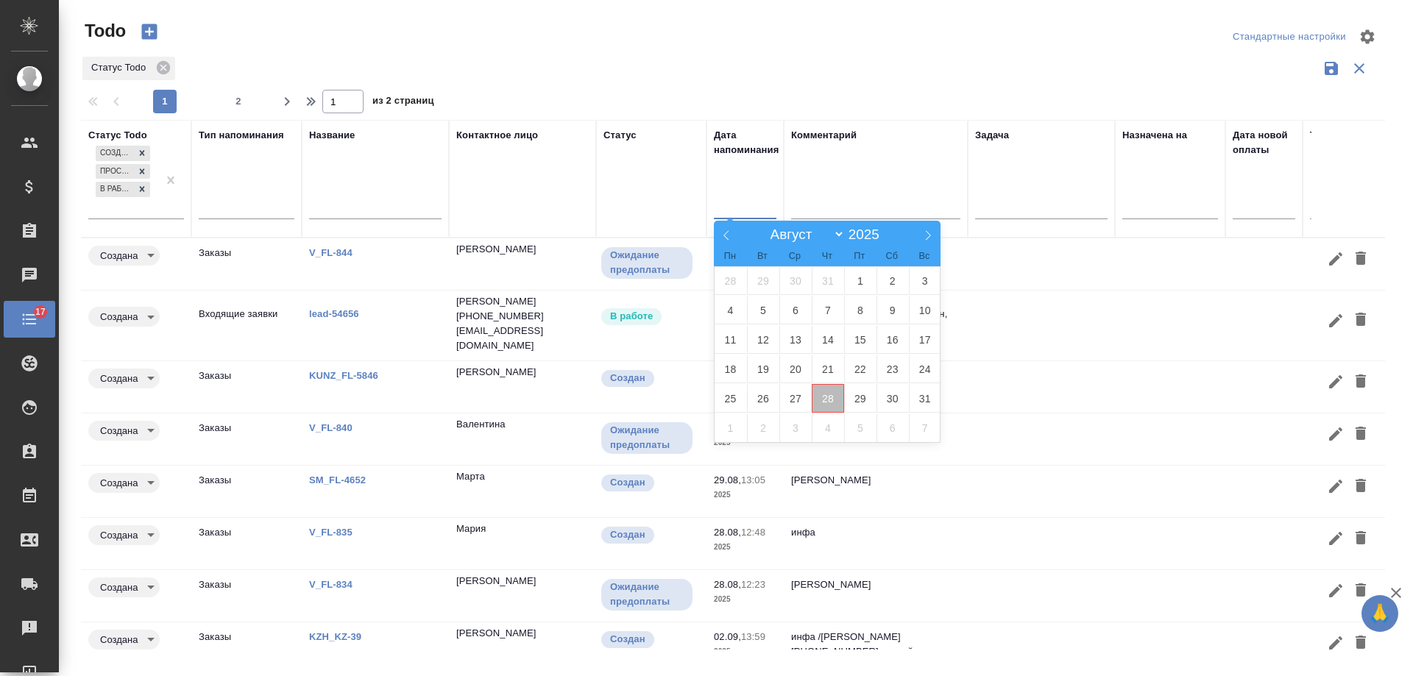
click at [834, 395] on span "28" at bounding box center [828, 398] width 32 height 29
type div "[DATE]T21:00:00.000Z"
drag, startPoint x: 860, startPoint y: 395, endPoint x: 1132, endPoint y: 3, distance: 477.6
click at [860, 395] on span "29" at bounding box center [860, 398] width 32 height 29
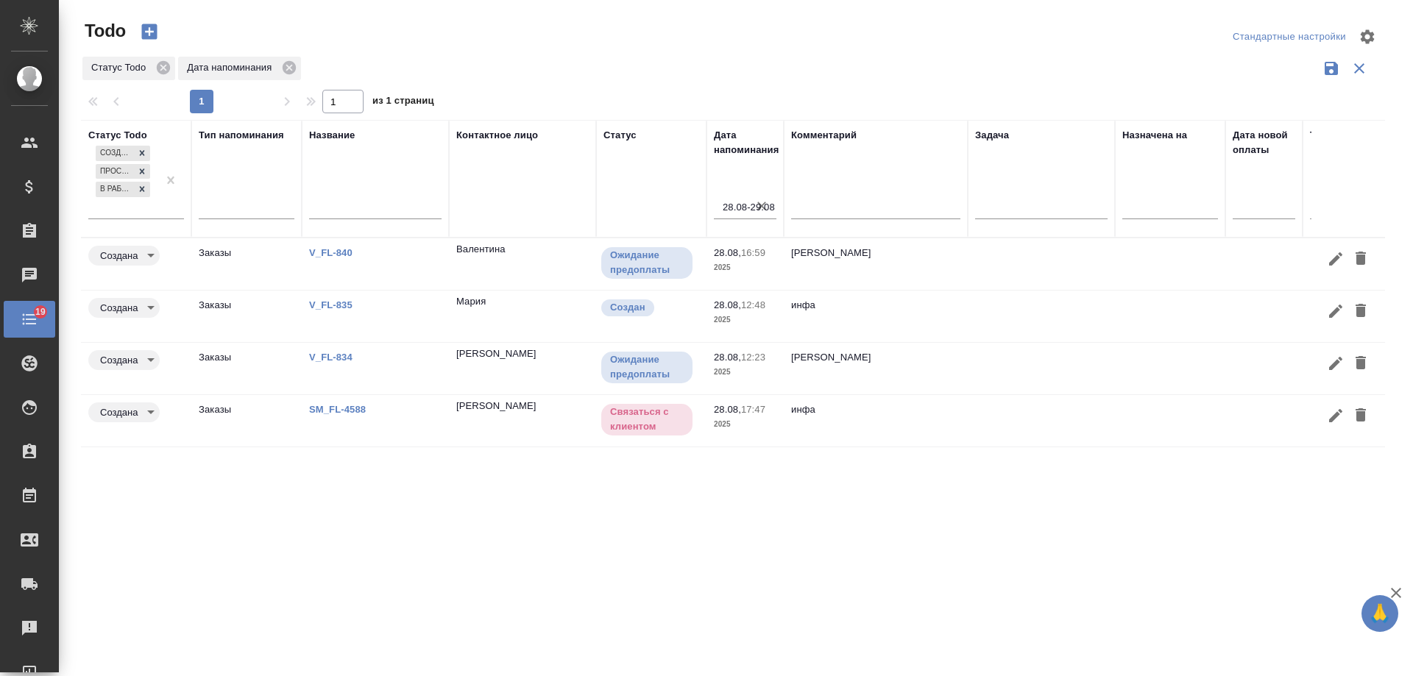
click at [334, 305] on link "V_FL-835" at bounding box center [330, 305] width 43 height 11
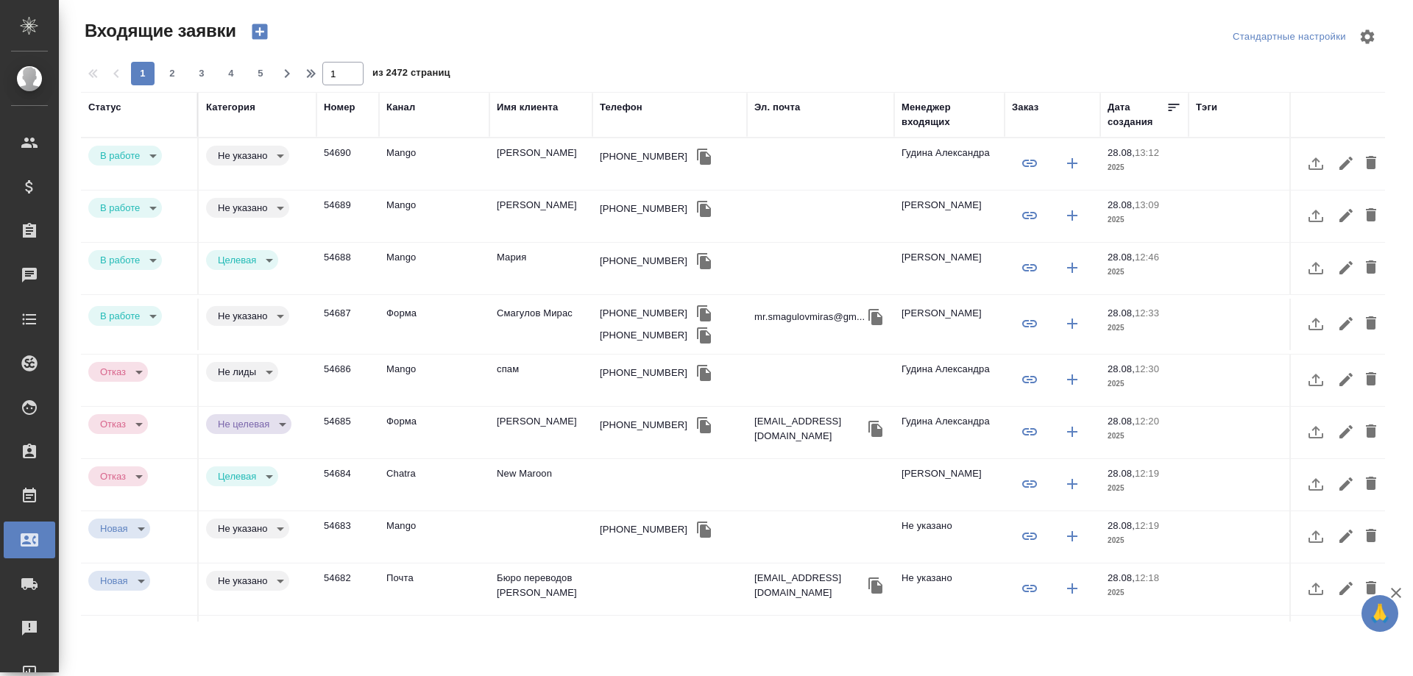
select select "RU"
click at [697, 158] on icon "button" at bounding box center [704, 157] width 14 height 16
click at [617, 105] on div "Телефон" at bounding box center [621, 107] width 43 height 15
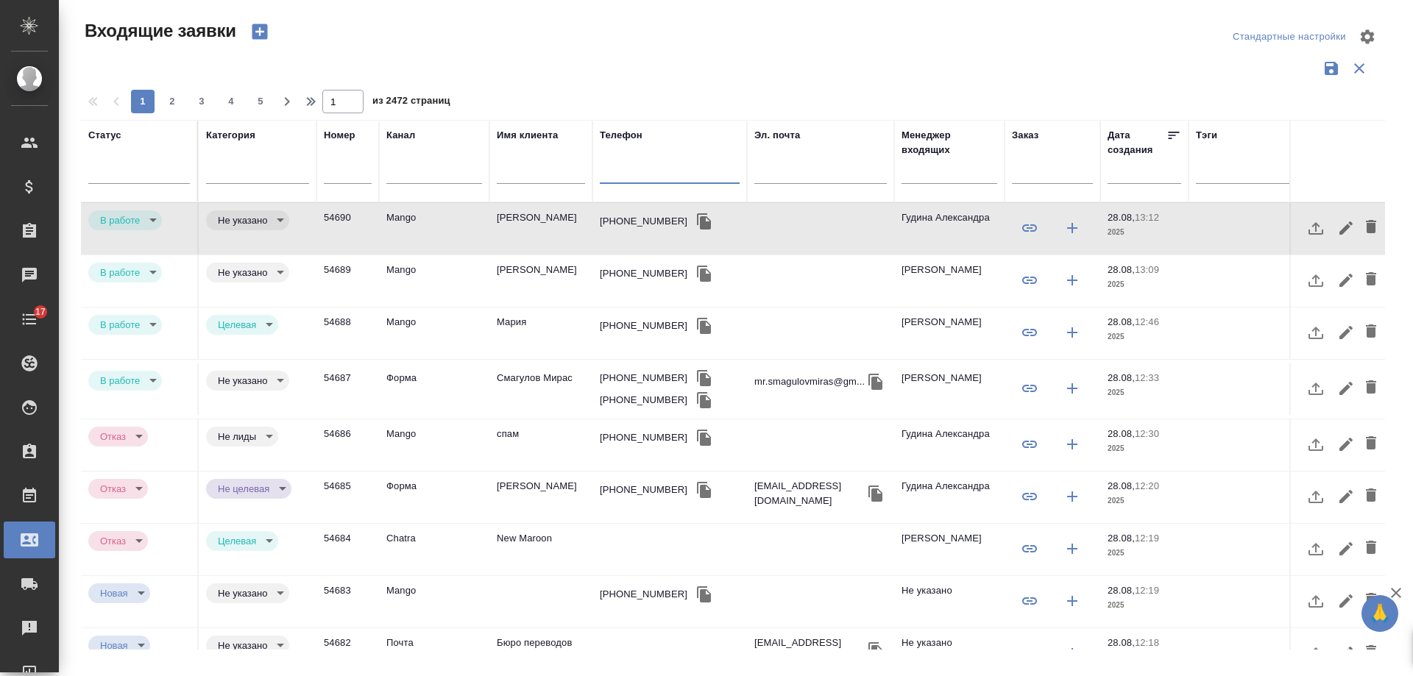
click at [636, 176] on input "text" at bounding box center [670, 174] width 140 height 18
paste input "+79015706860"
type input "+79015706860"
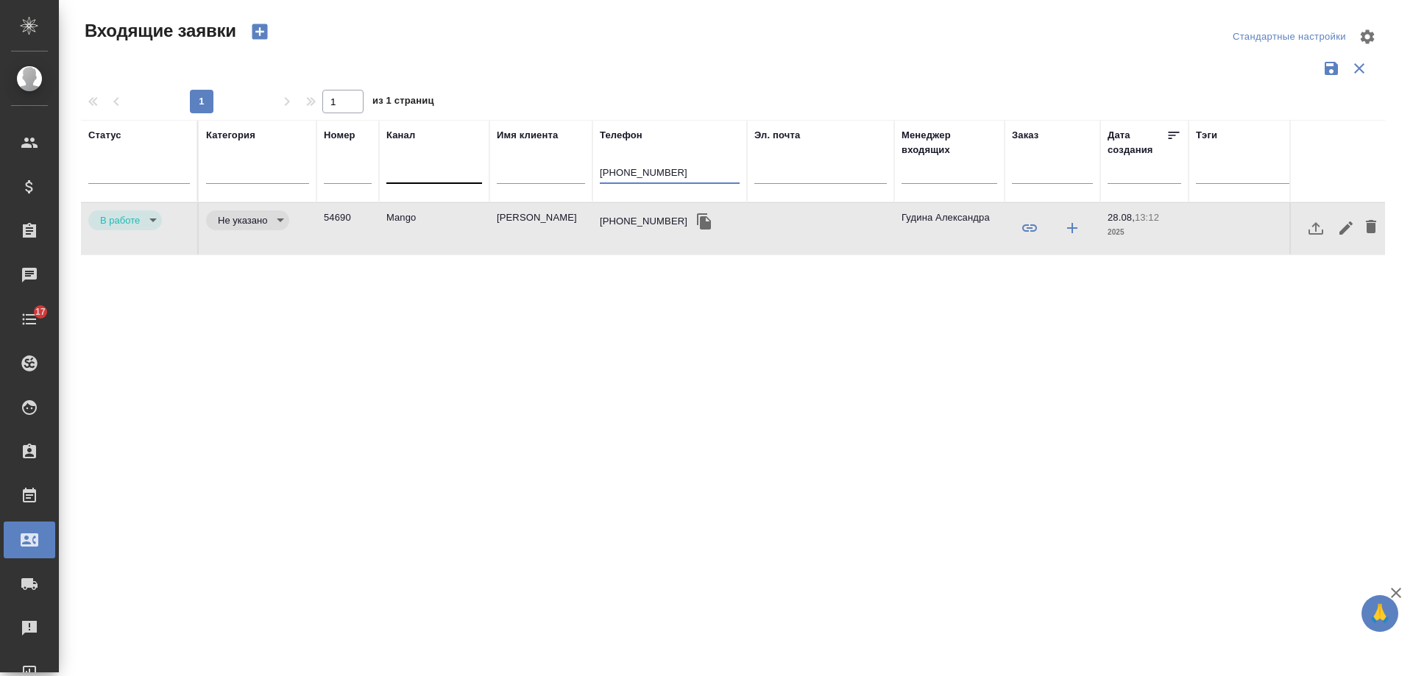
drag, startPoint x: 680, startPoint y: 171, endPoint x: 430, endPoint y: 176, distance: 250.3
click at [430, 176] on tr "Статус Категория Номер Канал Имя клиента Телефон +79015706860 Эл. почта Менедже…" at bounding box center [936, 161] width 1711 height 82
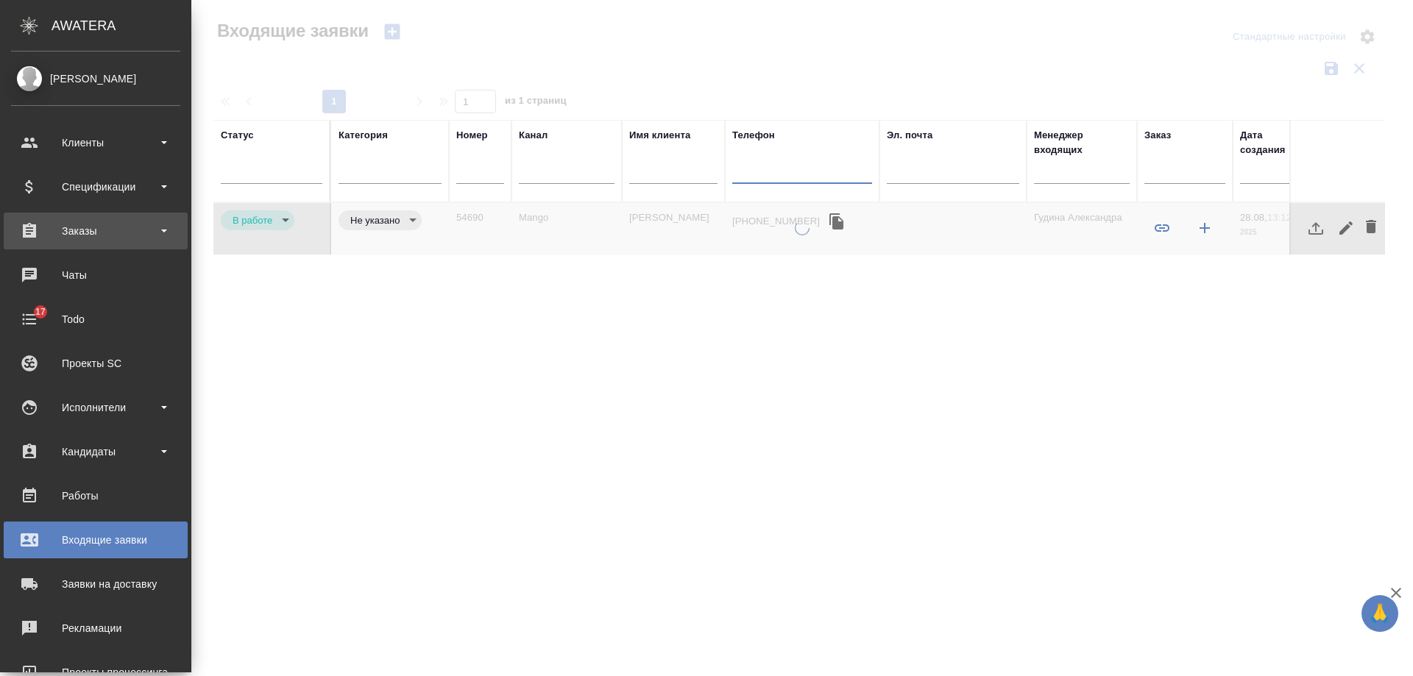
click at [99, 232] on div "Заказы" at bounding box center [95, 231] width 169 height 22
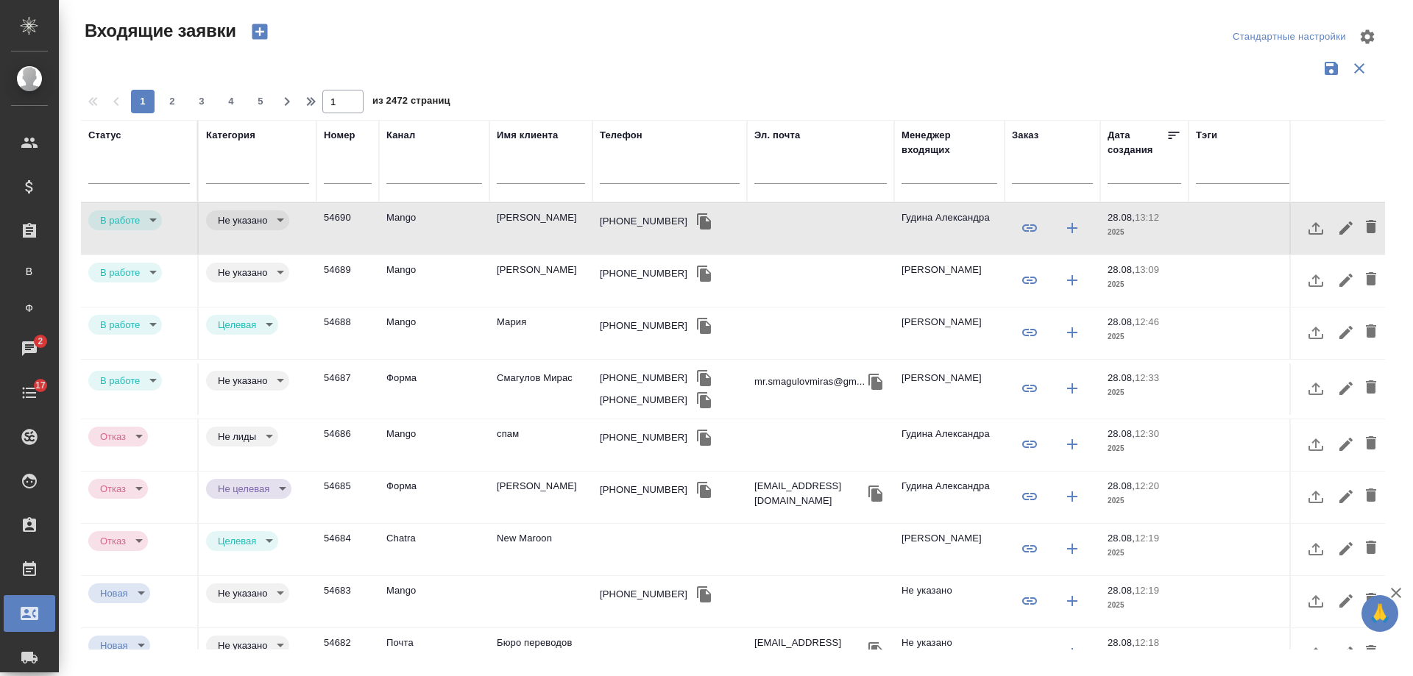
click at [509, 213] on td "Ковалёва Светлана" at bounding box center [540, 229] width 103 height 52
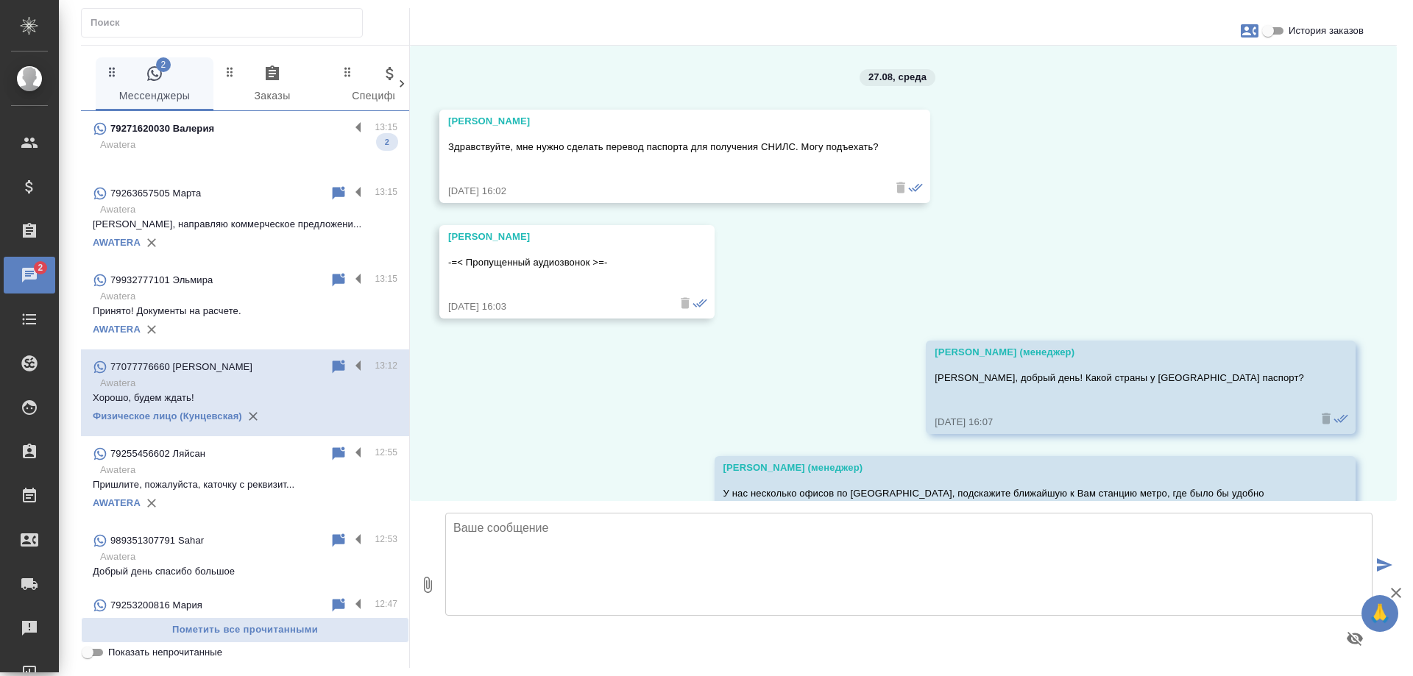
scroll to position [2618, 0]
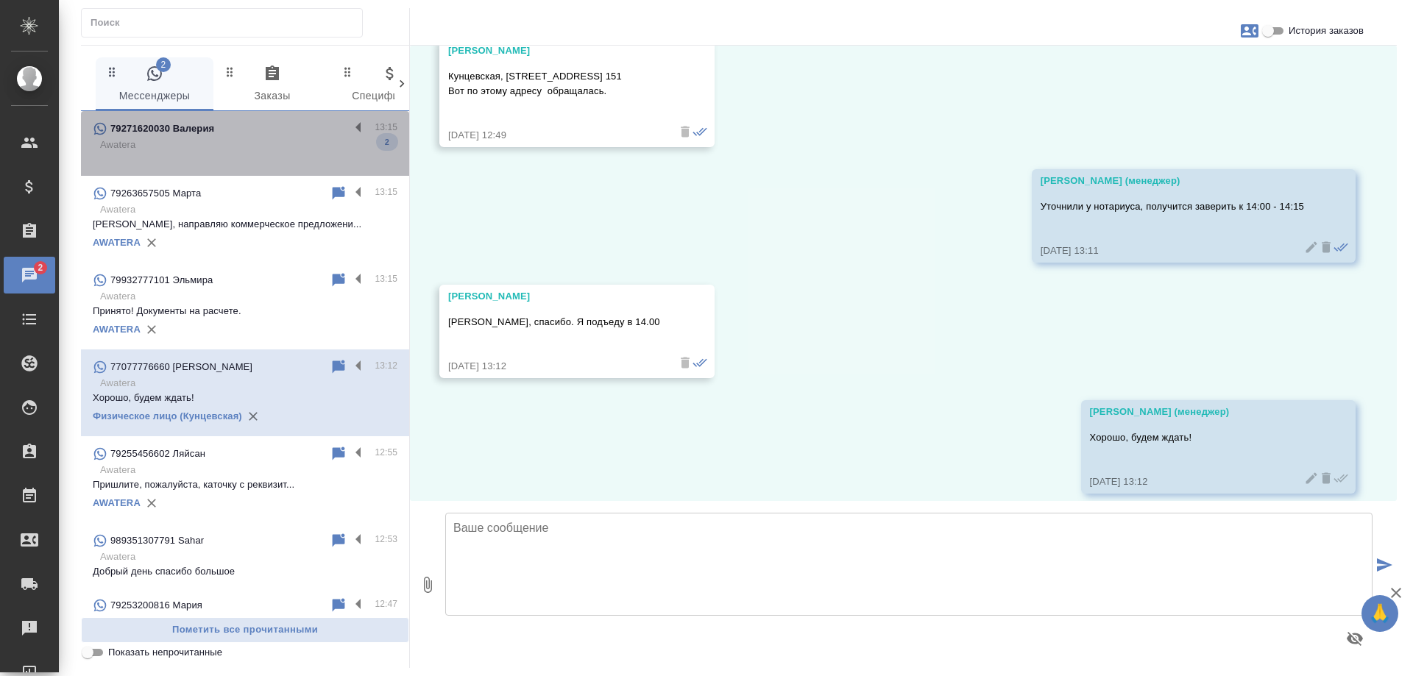
click at [252, 141] on p "Awatera" at bounding box center [248, 145] width 297 height 15
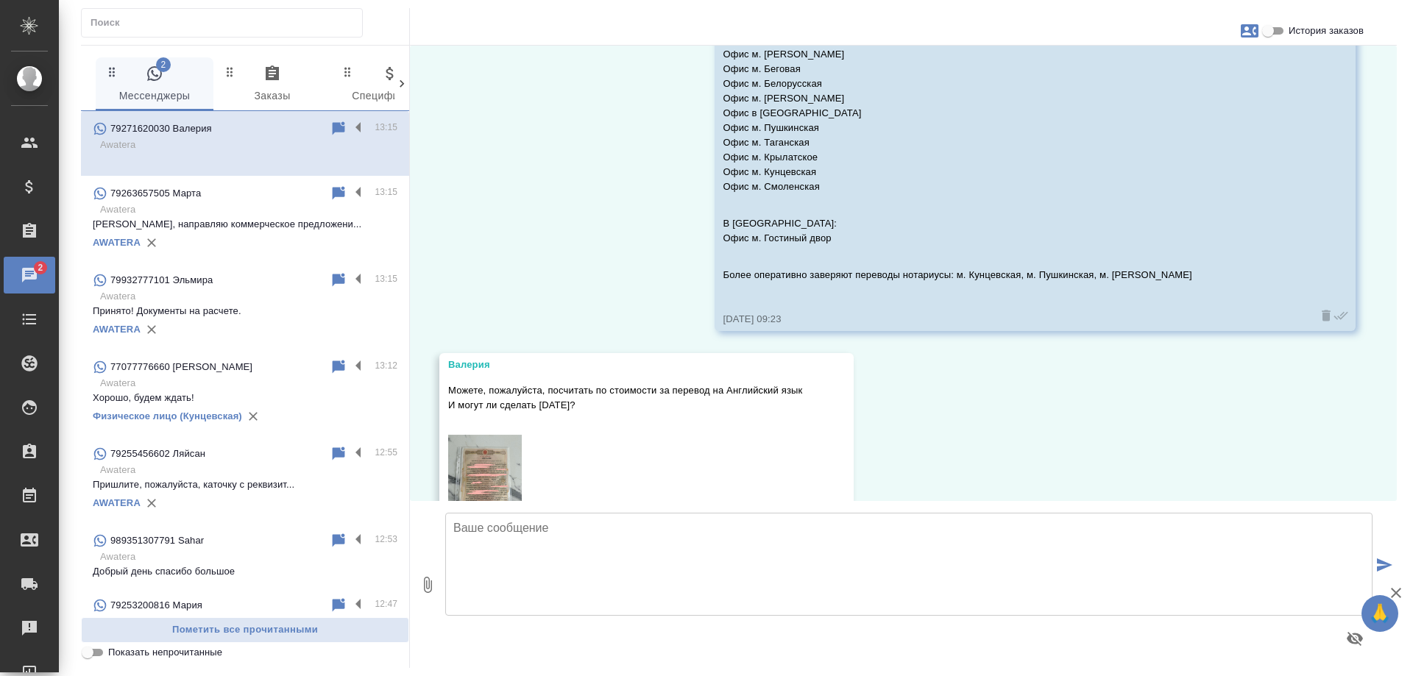
scroll to position [650, 0]
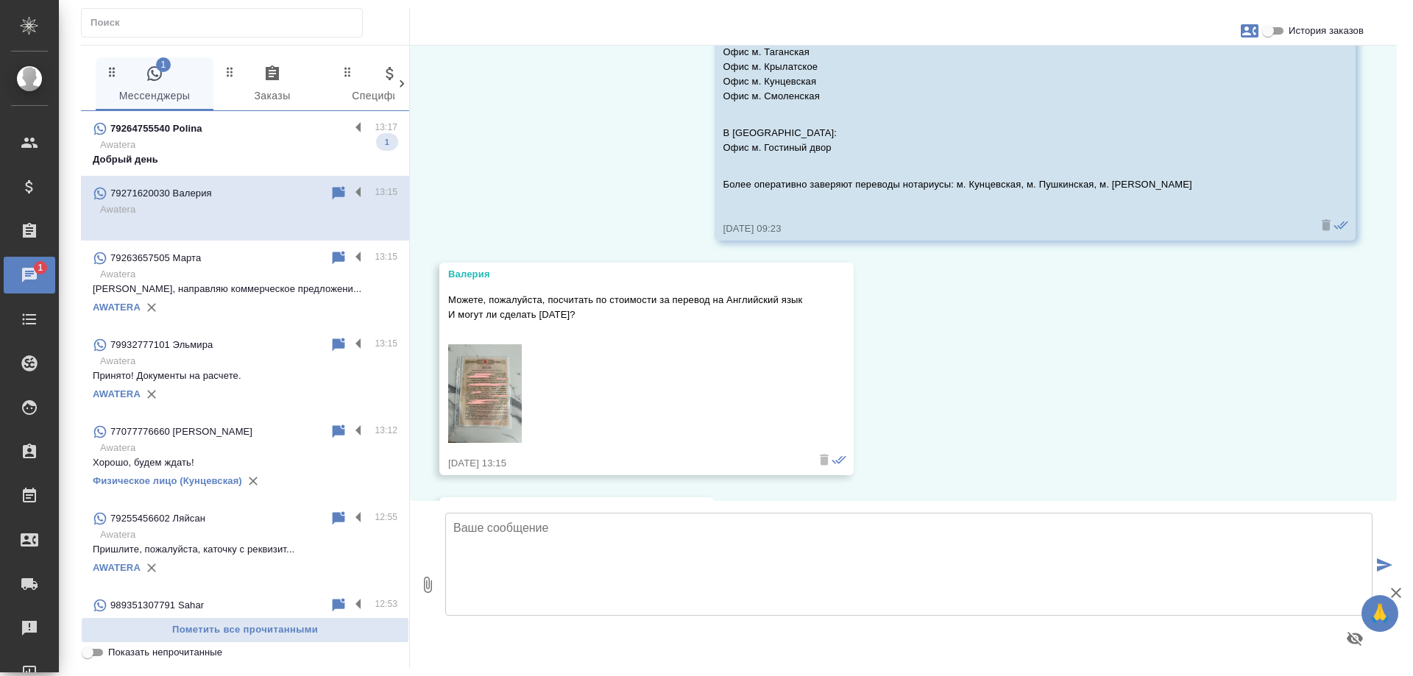
click at [264, 149] on p "Awatera" at bounding box center [248, 145] width 297 height 15
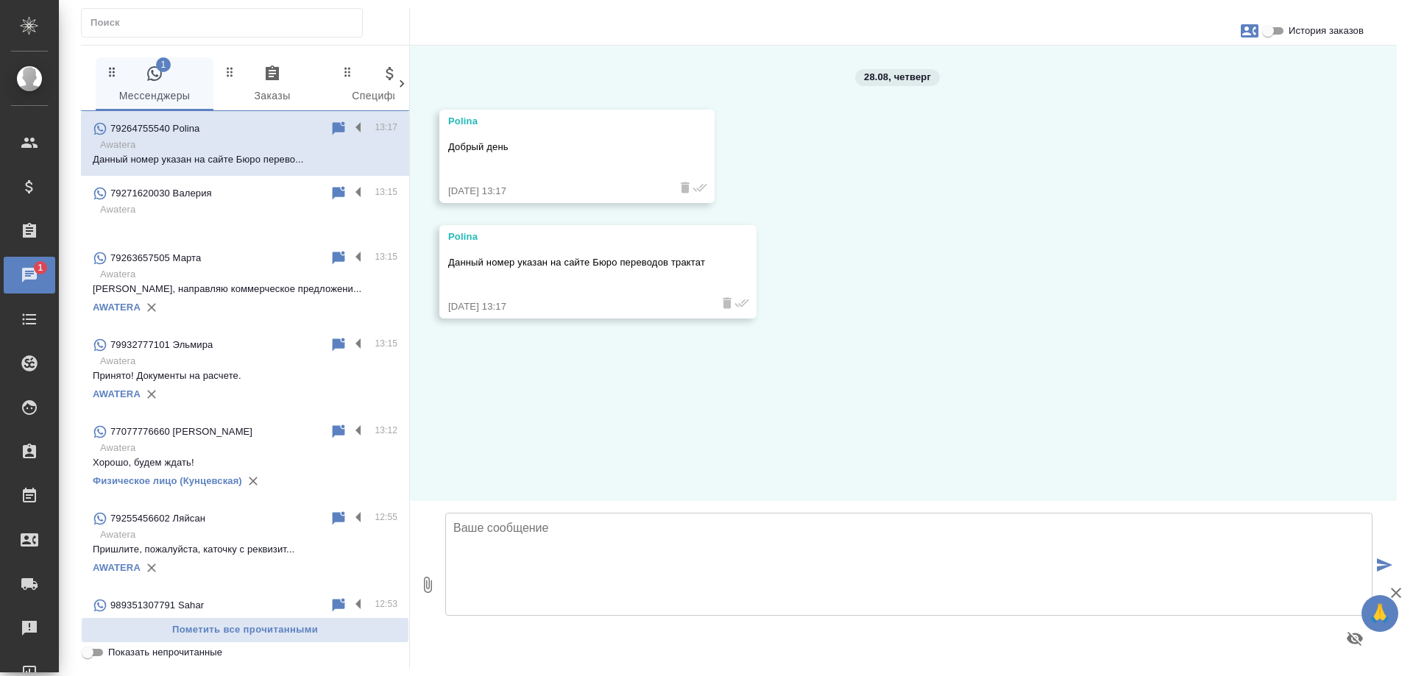
scroll to position [0, 0]
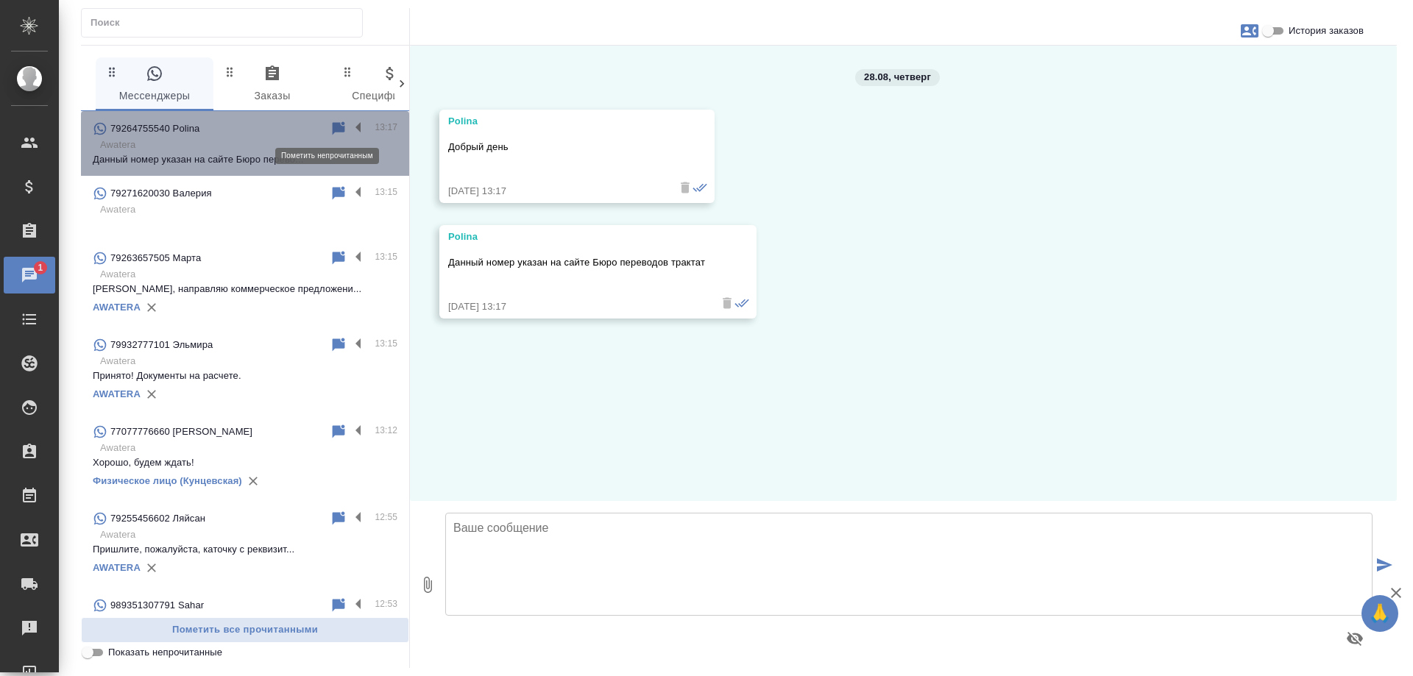
click at [333, 126] on icon at bounding box center [339, 127] width 13 height 13
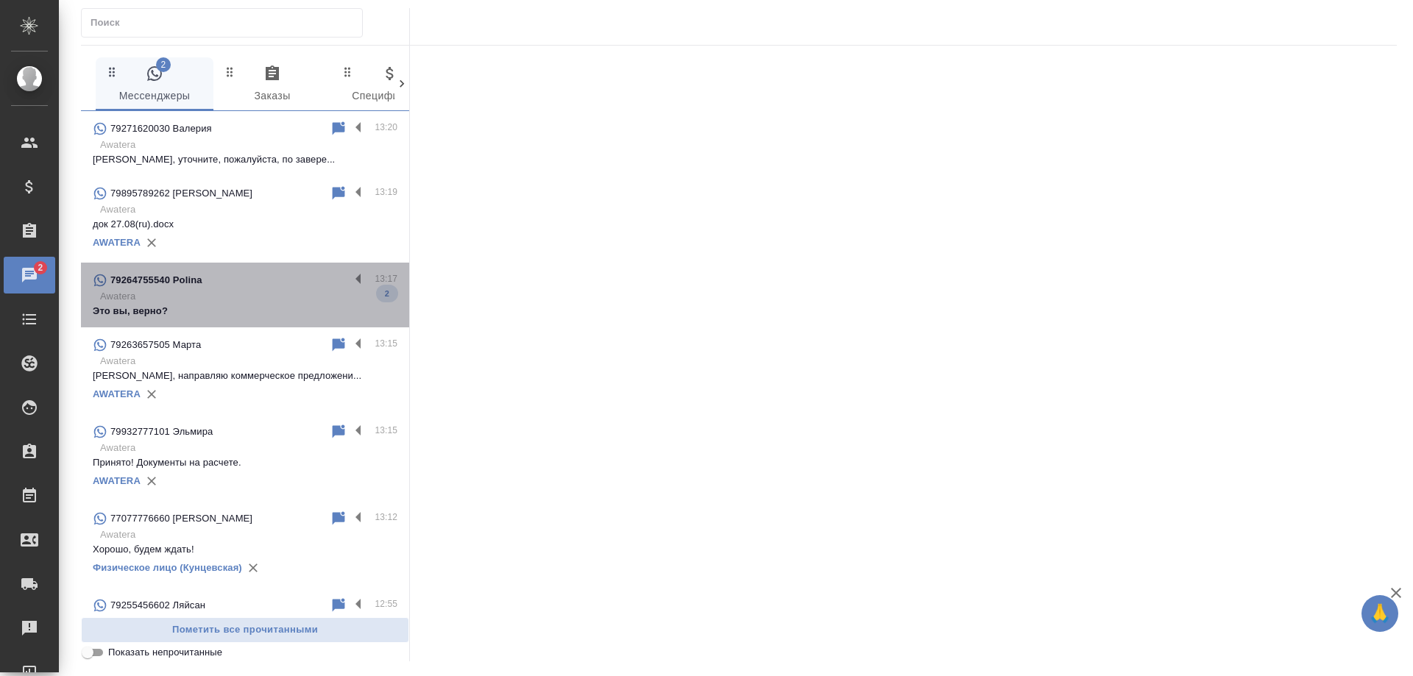
click at [264, 288] on div "79264755540 Polina" at bounding box center [221, 281] width 257 height 18
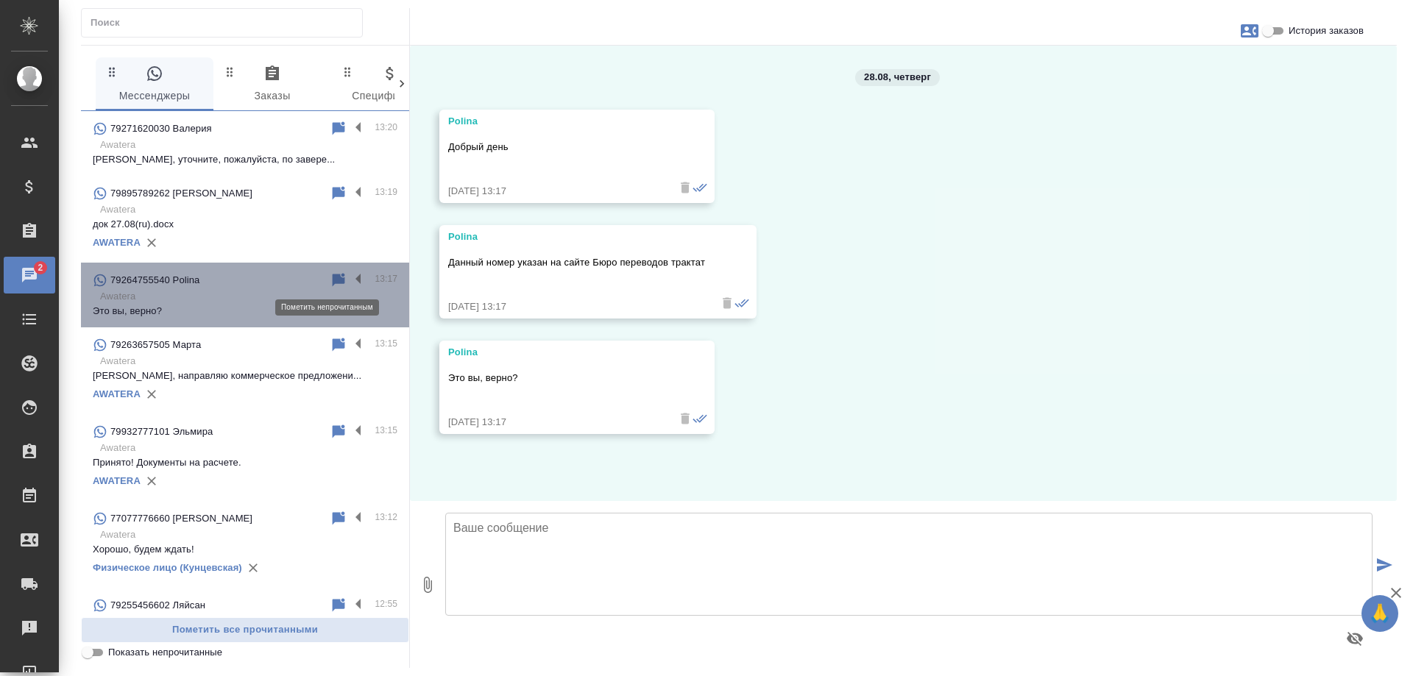
click at [333, 275] on icon at bounding box center [339, 279] width 13 height 13
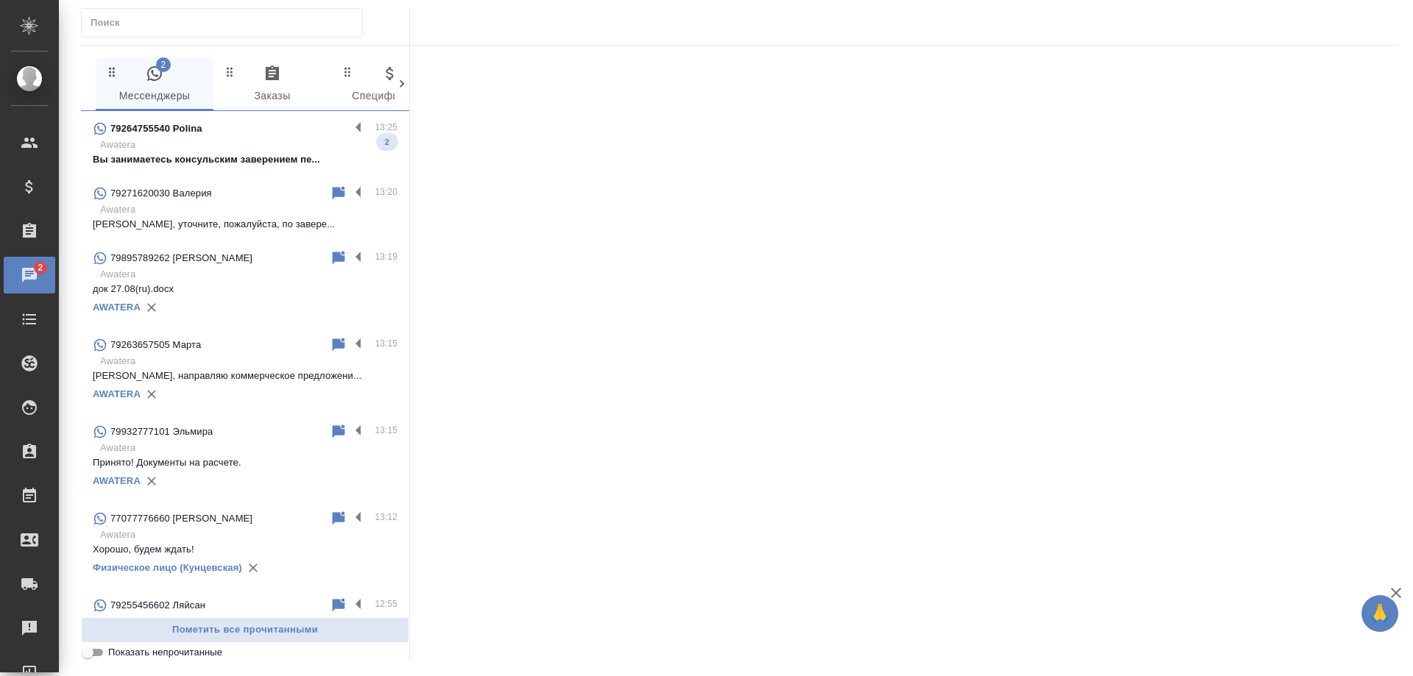
click at [275, 144] on p "Awatera" at bounding box center [248, 145] width 297 height 15
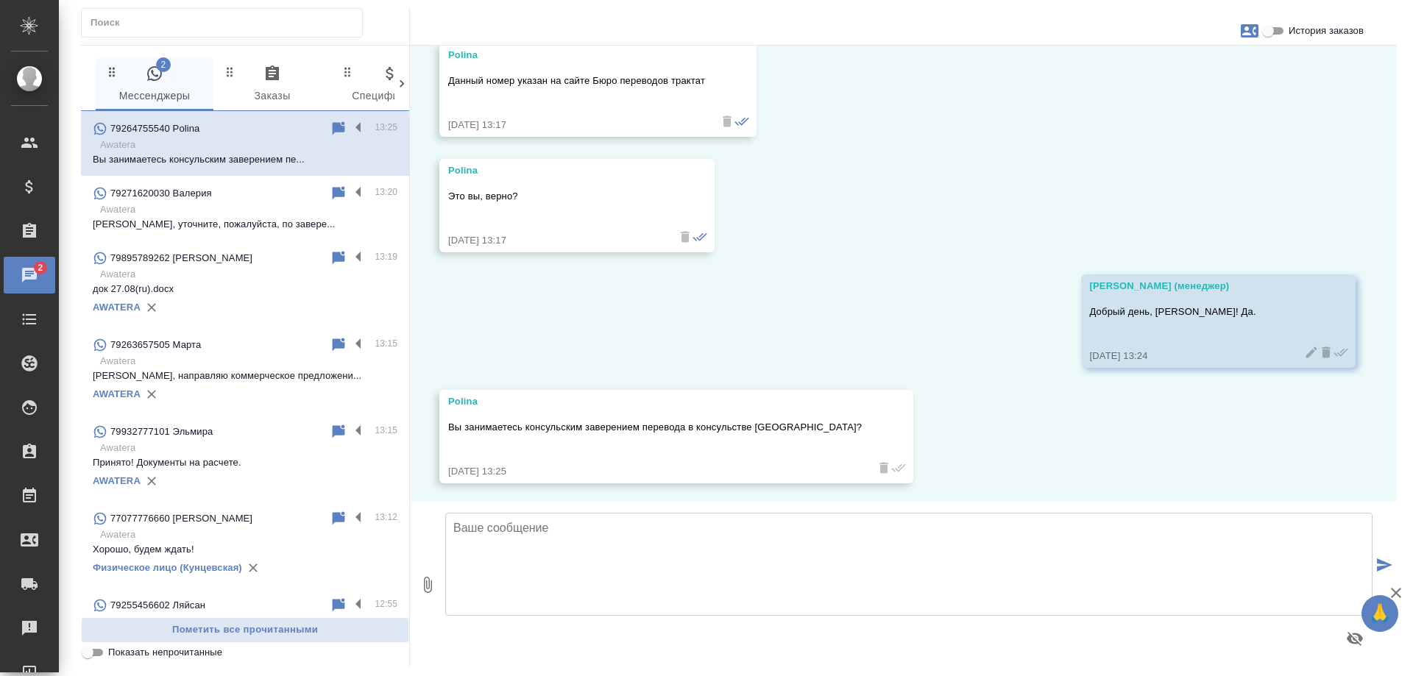
scroll to position [186, 0]
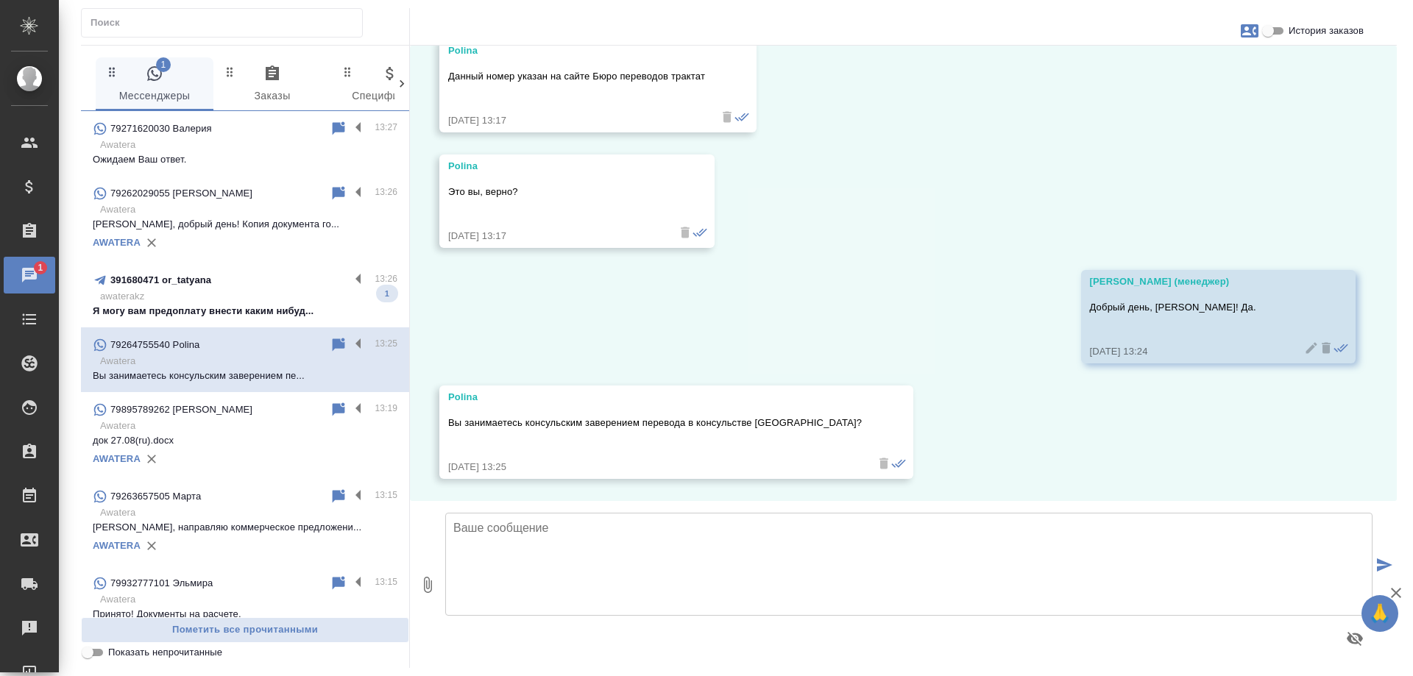
click at [981, 176] on div "28.08, четверг Polina Добрый день 28.08.25, 13:17 Polina Данный номер указан на…" at bounding box center [903, 274] width 987 height 456
click at [625, 531] on textarea at bounding box center [908, 564] width 927 height 103
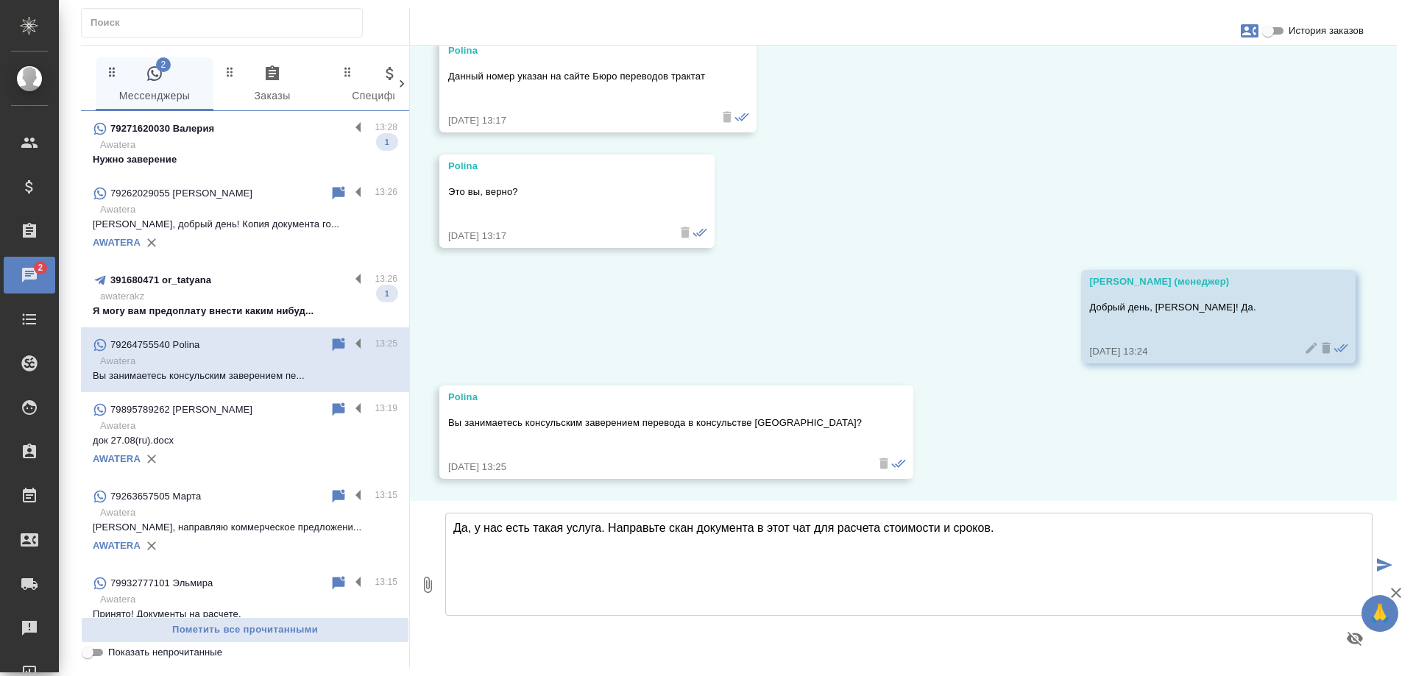
click at [664, 533] on textarea "Да, у нас есть такая услуга. Направьте скан документа в этот чат для расчета ст…" at bounding box center [908, 564] width 927 height 103
click at [1094, 522] on textarea "Да, у нас есть такая услуга. Направьте, пожалуйста, скан документа в этот чат д…" at bounding box center [908, 564] width 927 height 103
type textarea "Да, у нас есть такая услуга. Направьте, пожалуйста, скан документа в этот чат д…"
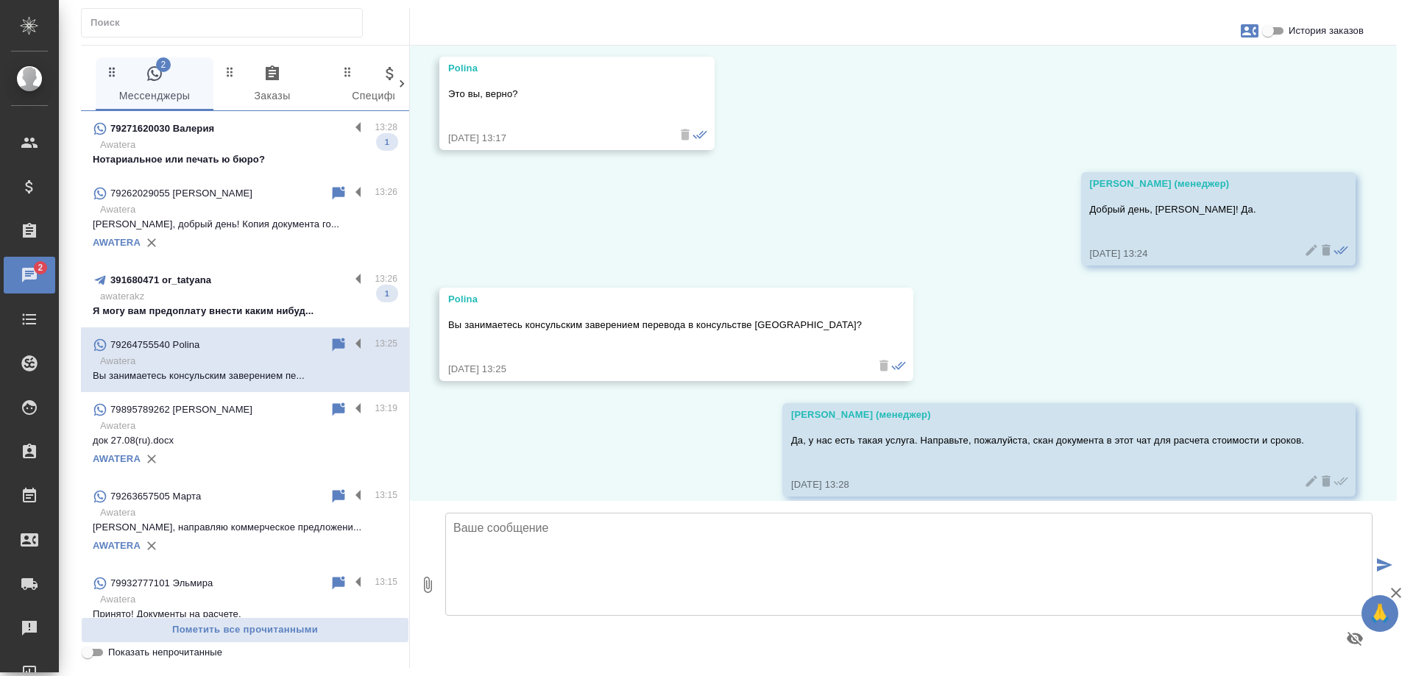
scroll to position [302, 0]
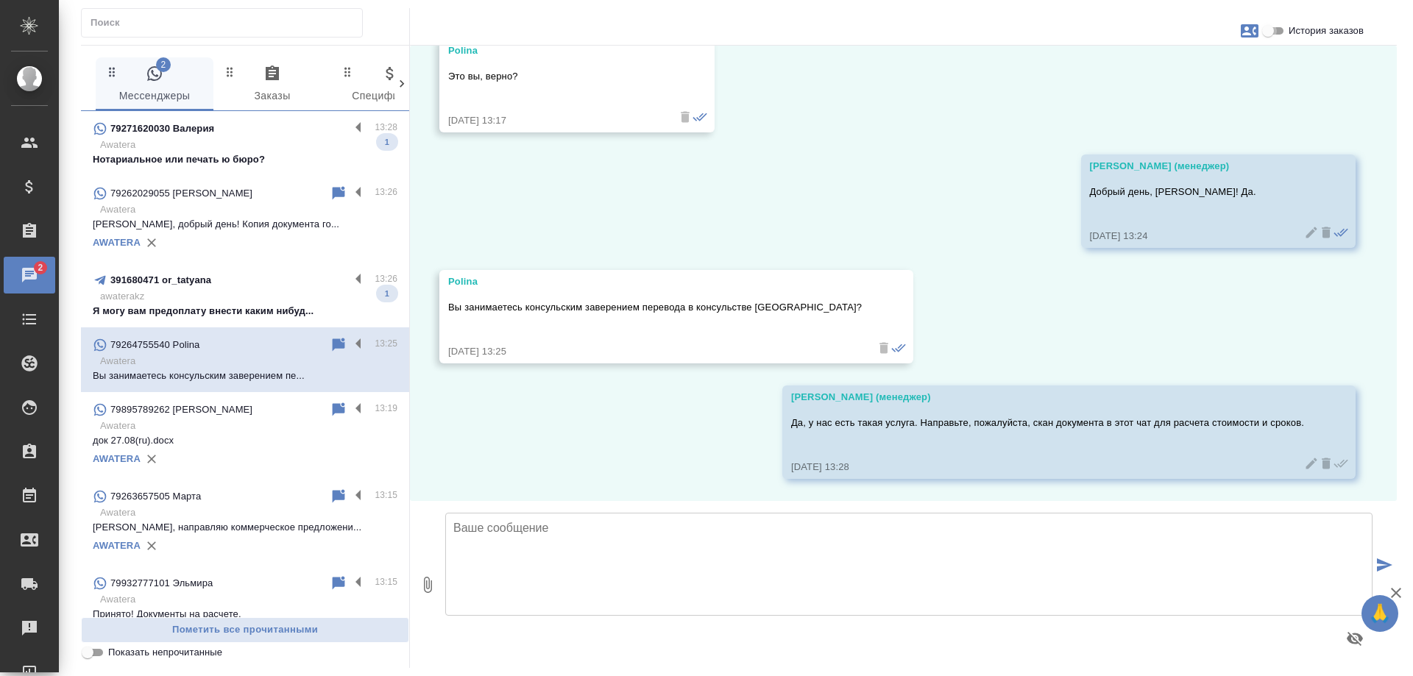
click at [1269, 30] on input "История заказов" at bounding box center [1268, 31] width 53 height 18
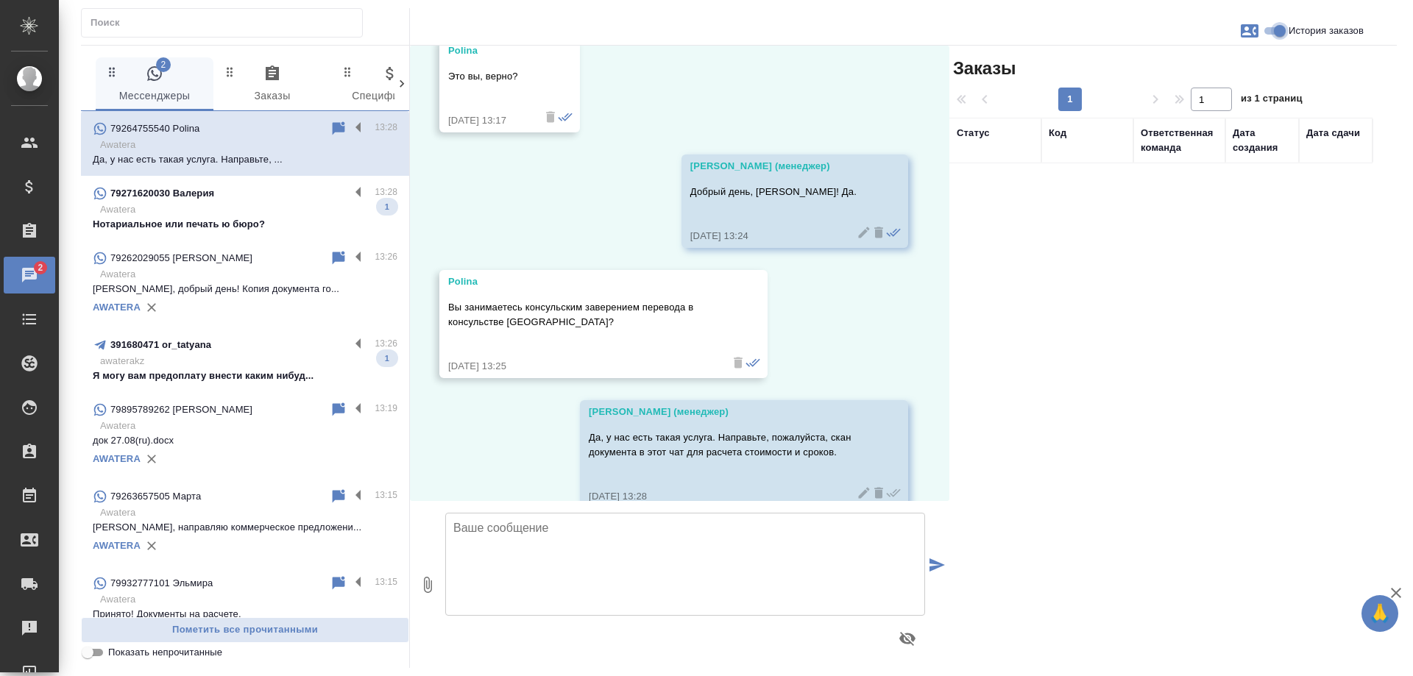
click at [1275, 33] on input "История заказов" at bounding box center [1279, 31] width 53 height 18
checkbox input "false"
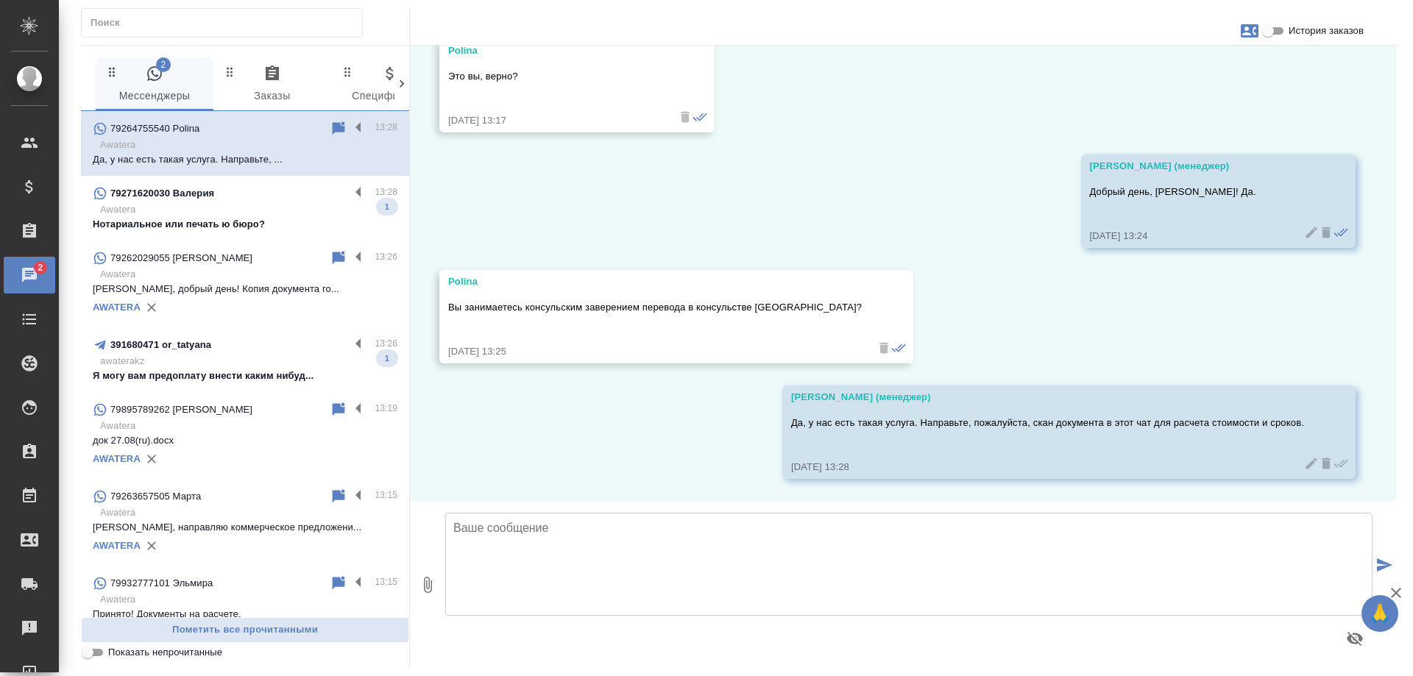
click at [1246, 29] on icon "button" at bounding box center [1250, 31] width 18 height 18
click at [1184, 71] on span "Создать заявку" at bounding box center [1185, 70] width 69 height 15
select select "RU"
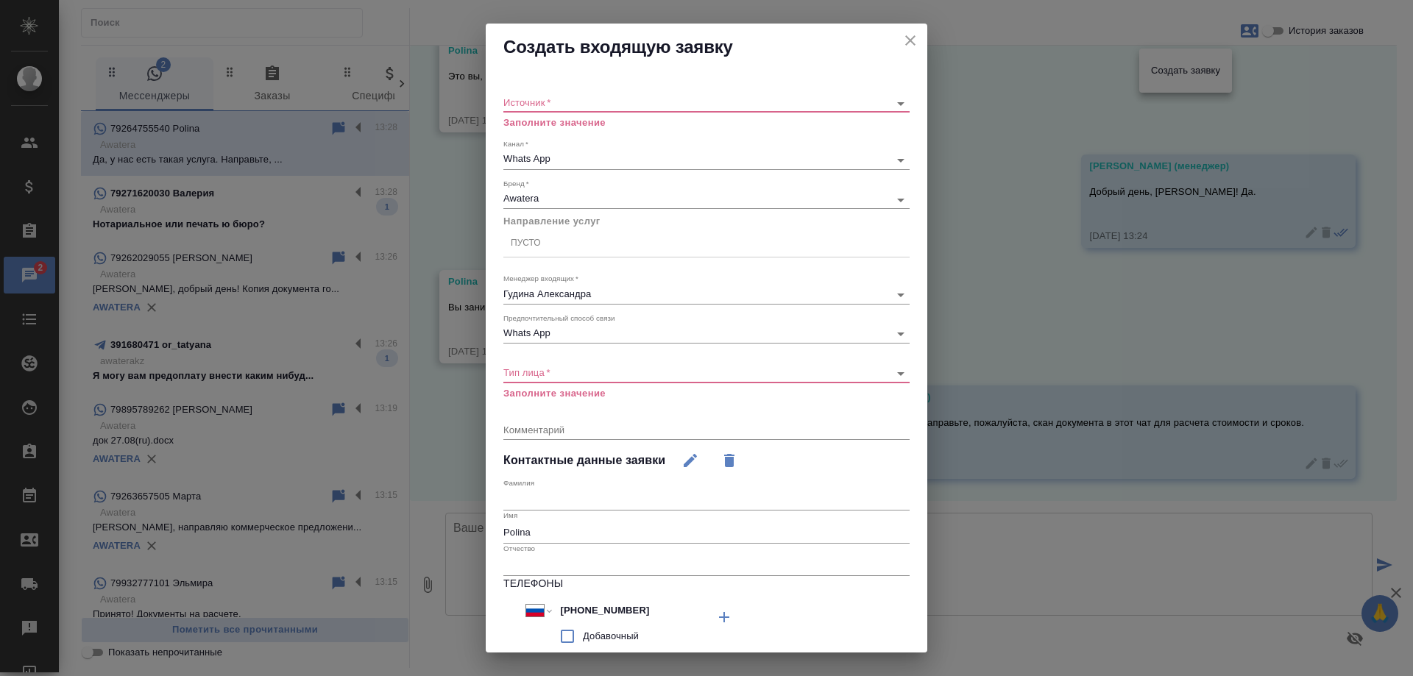
click at [565, 102] on body "🙏 .cls-1 fill:#fff; AWATERA Gudina Alexandra Клиенты Спецификации Заказы 2 Чаты…" at bounding box center [706, 338] width 1413 height 676
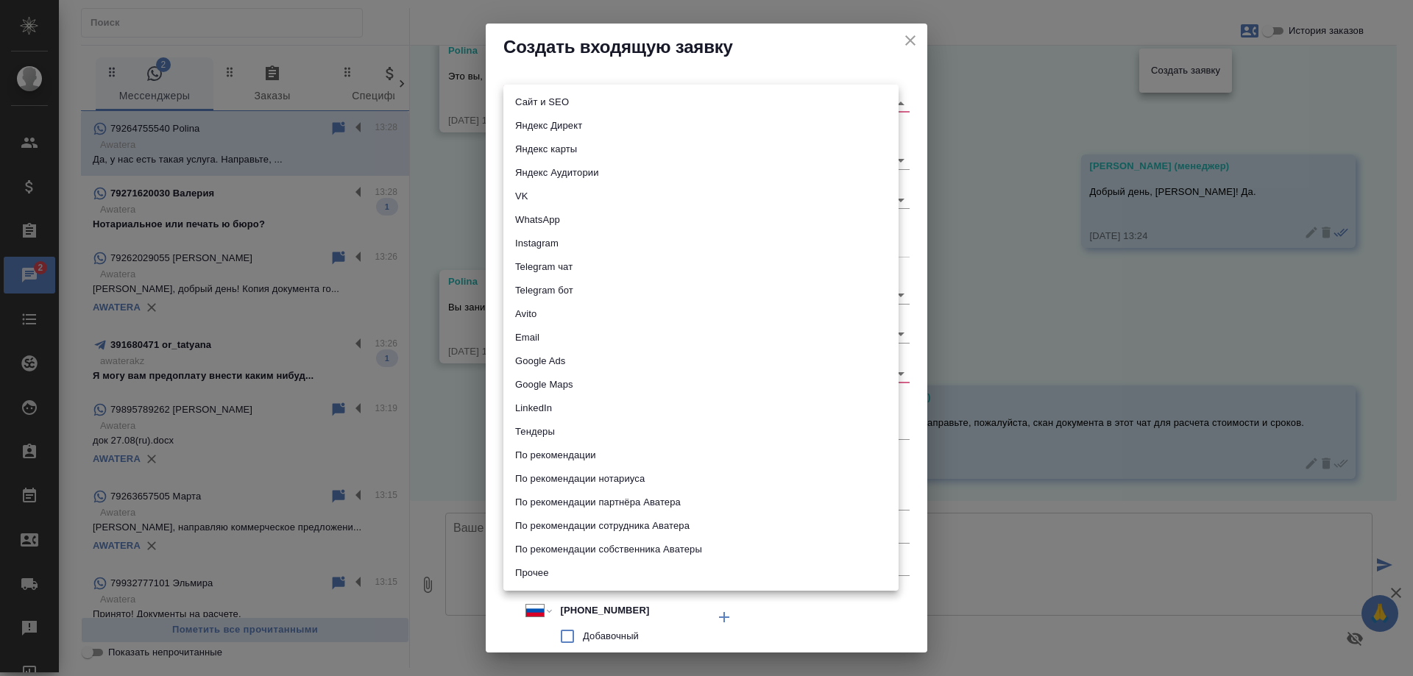
click at [537, 212] on li "WhatsApp" at bounding box center [700, 220] width 395 height 24
type input "whatsapp"
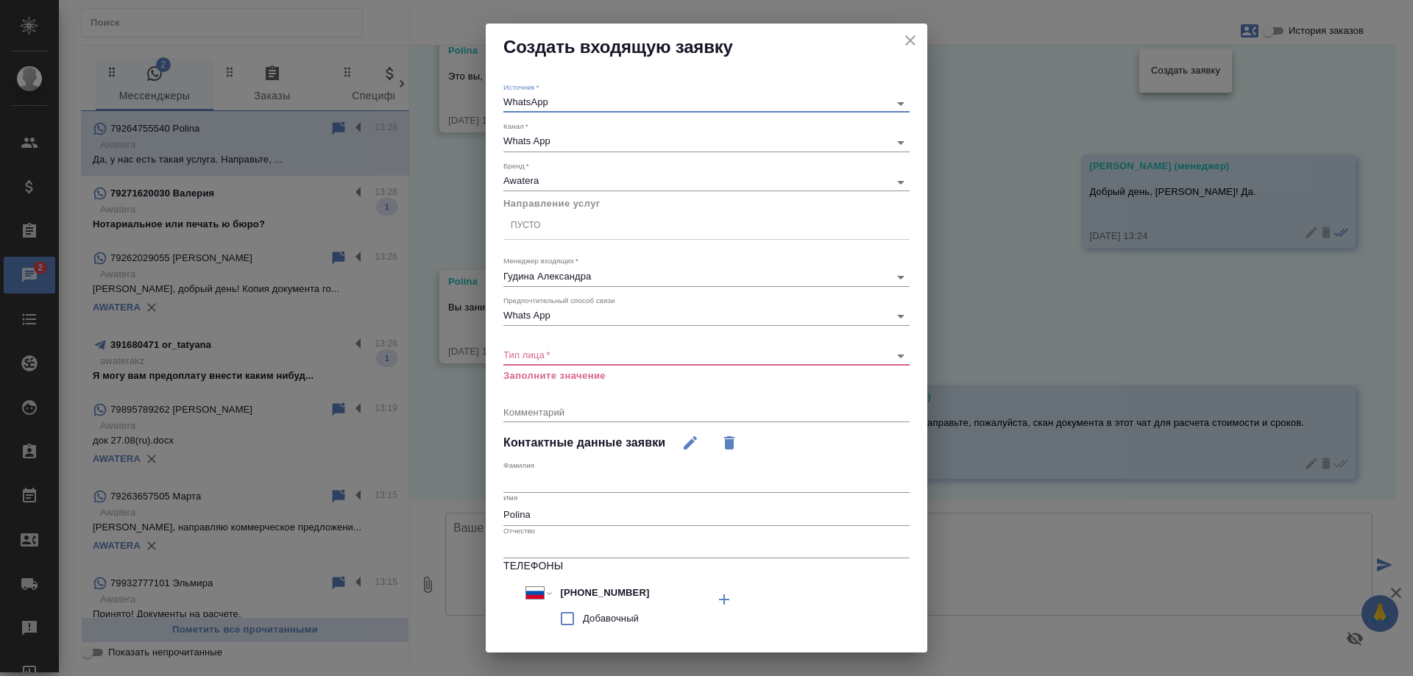
click at [536, 227] on div "Пусто" at bounding box center [526, 225] width 30 height 13
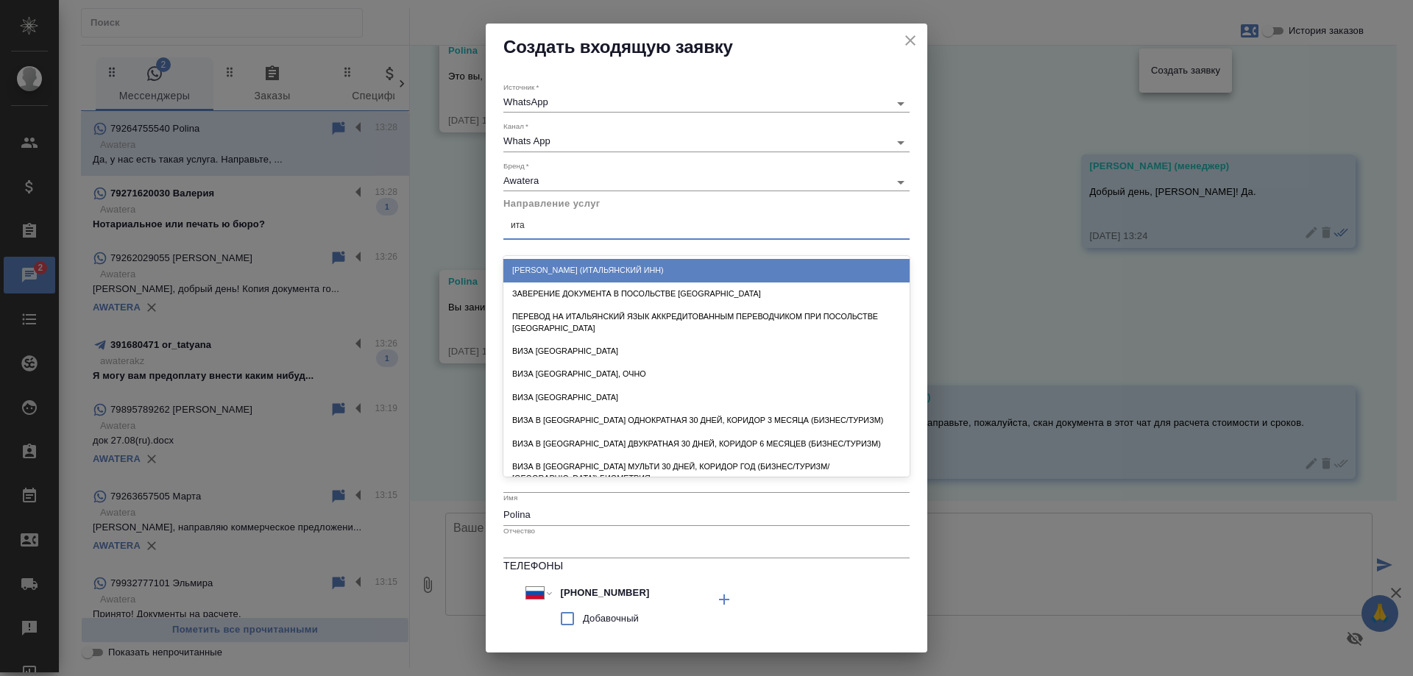
type input "итал"
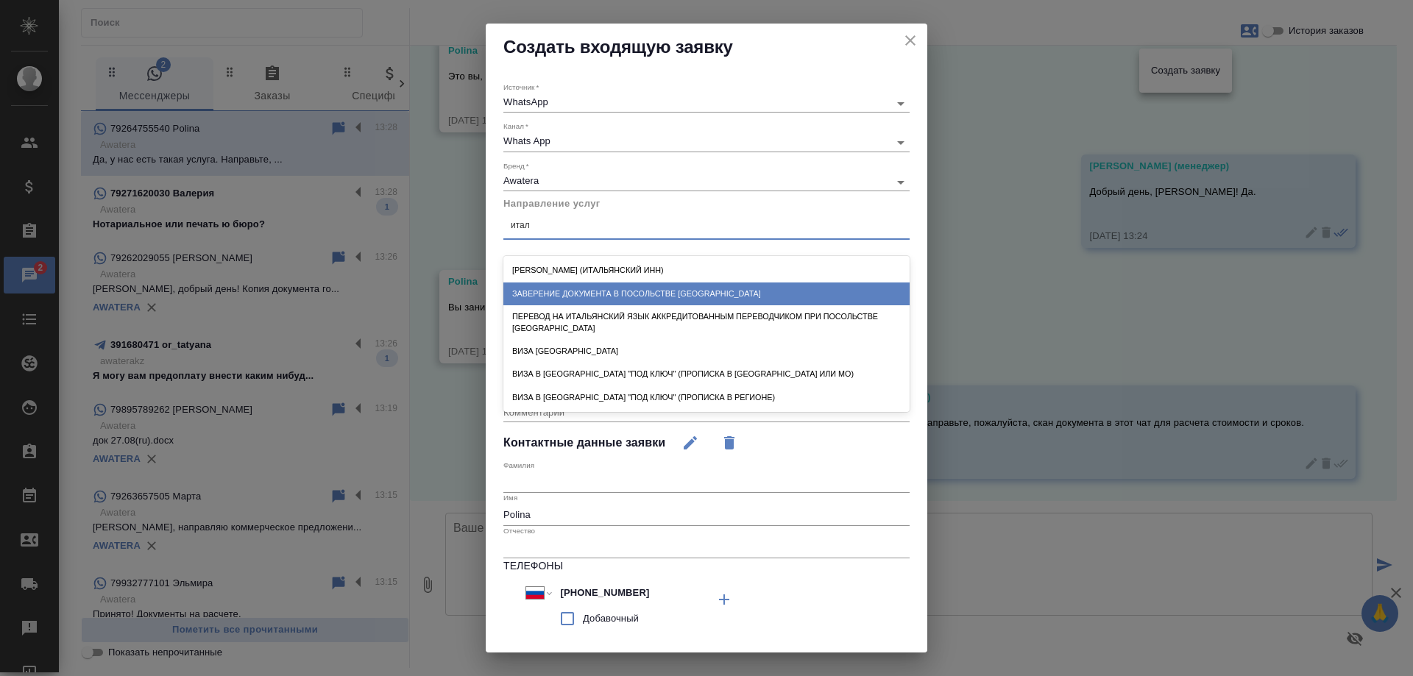
click at [642, 287] on div "Заверение документа в посольстве Италии" at bounding box center [706, 294] width 406 height 23
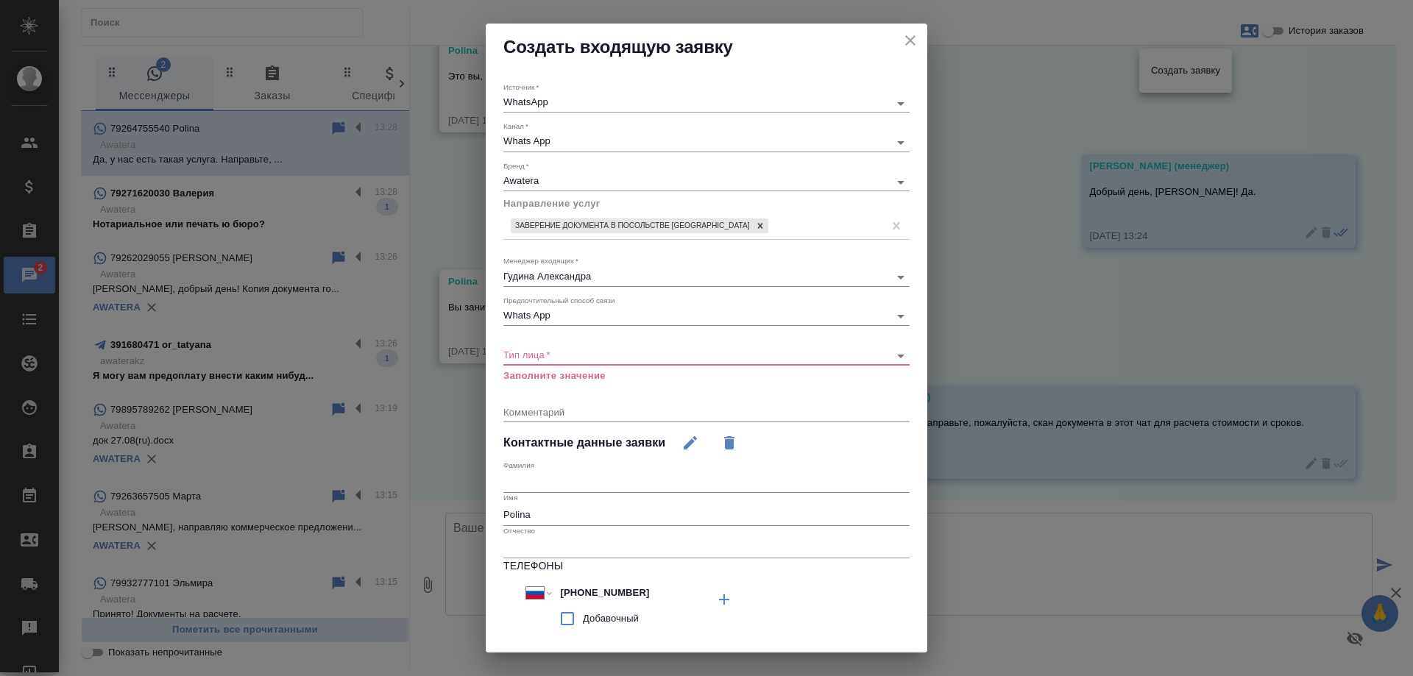
click at [583, 362] on div "​" at bounding box center [706, 356] width 406 height 18
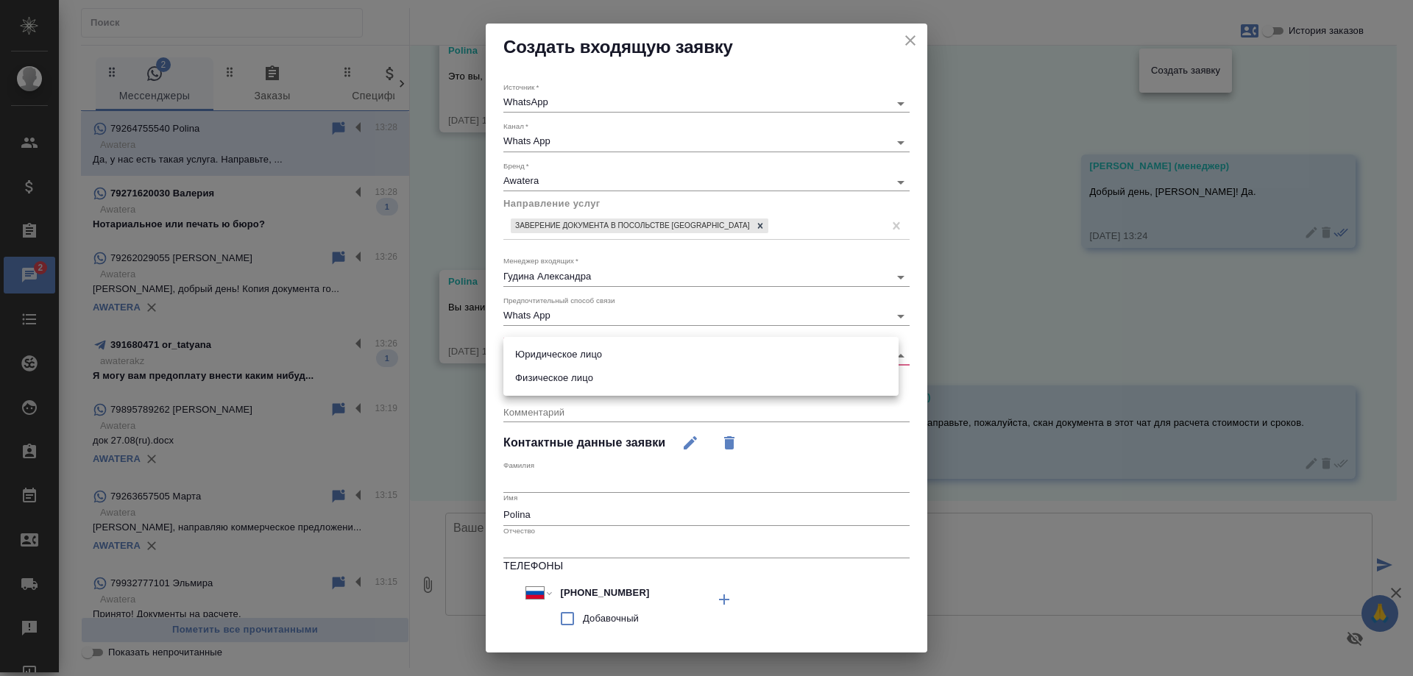
click at [581, 358] on body "🙏 .cls-1 fill:#fff; AWATERA Gudina Alexandra Клиенты Спецификации Заказы 2 Чаты…" at bounding box center [706, 338] width 1413 height 676
click at [575, 376] on li "Физическое лицо" at bounding box center [700, 379] width 395 height 24
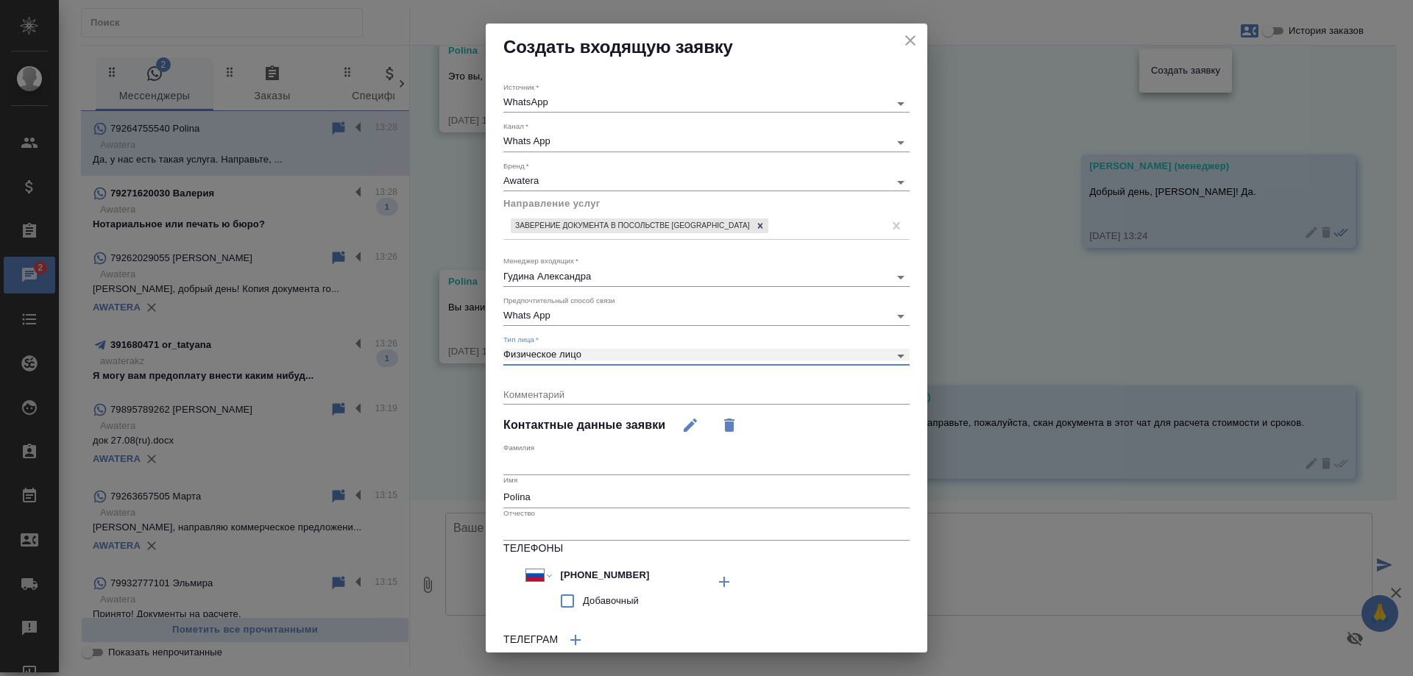
type input "private"
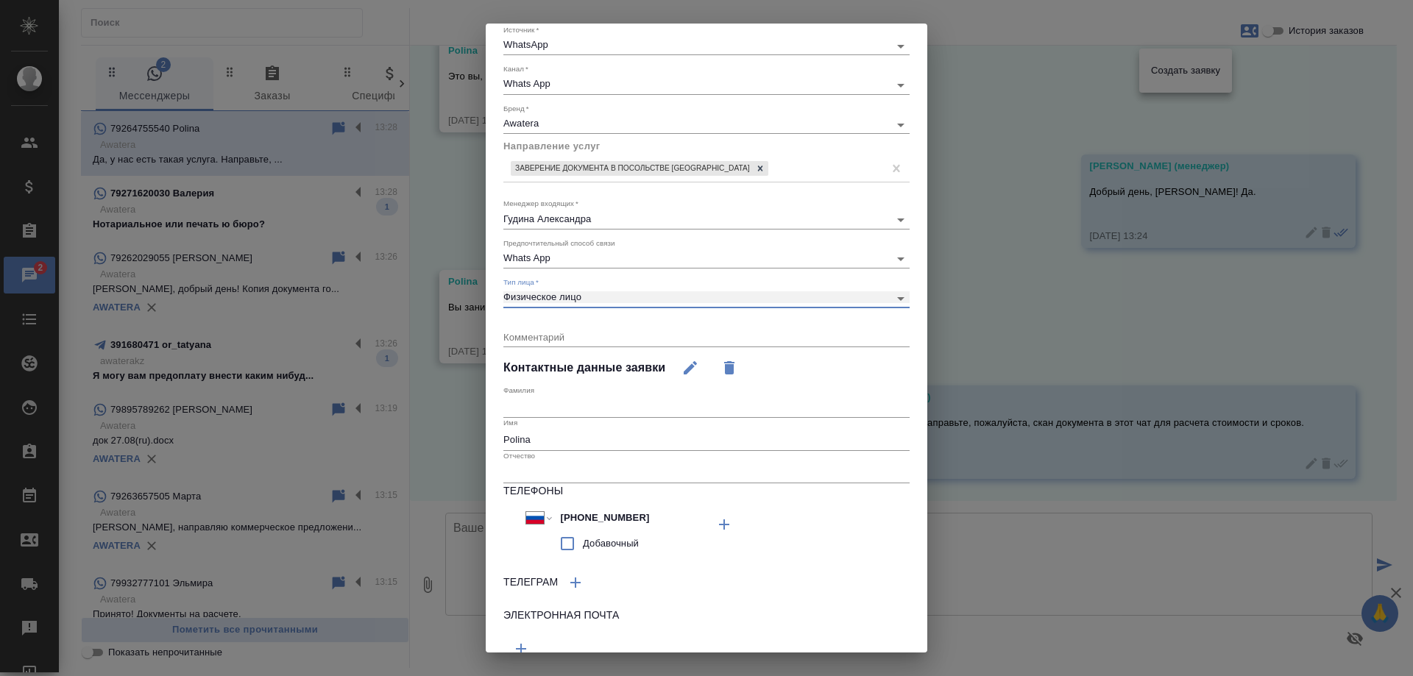
scroll to position [121, 0]
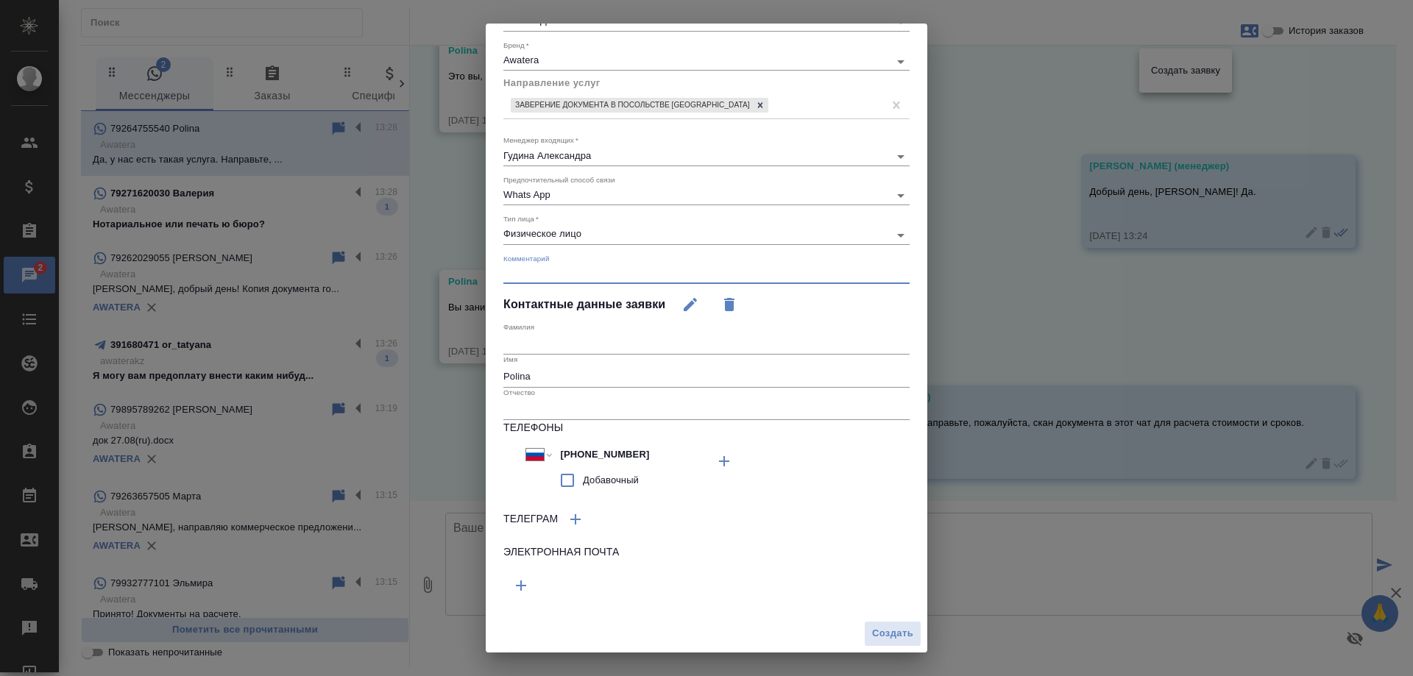
click at [567, 270] on textarea at bounding box center [706, 273] width 406 height 11
click at [872, 629] on span "Создать" at bounding box center [892, 634] width 41 height 17
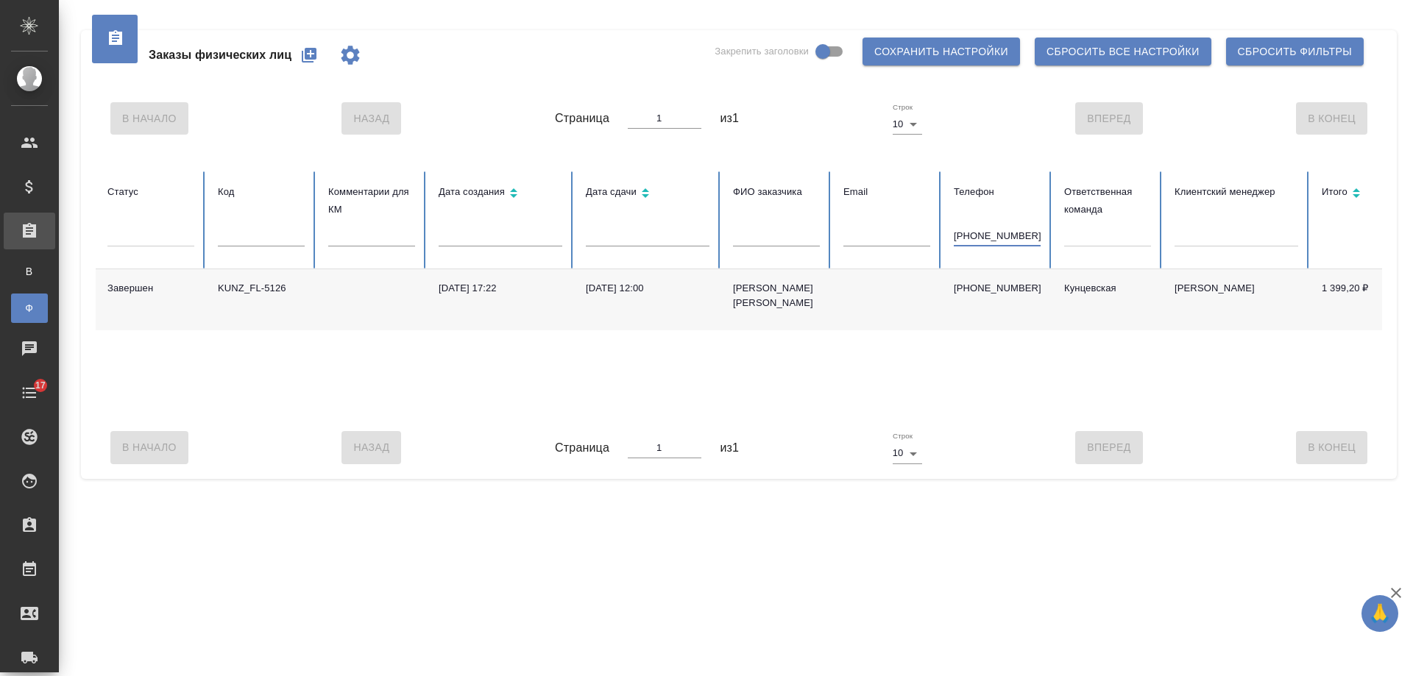
type input "[PHONE_NUMBER]"
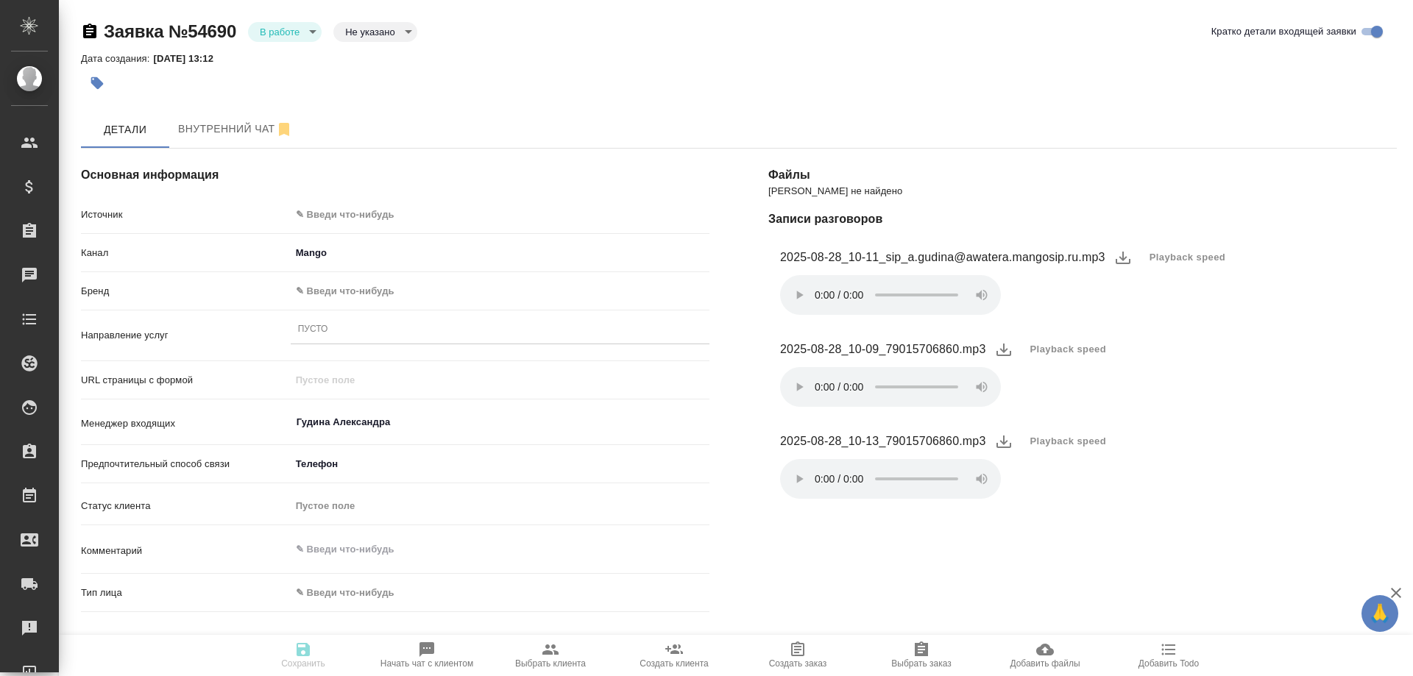
select select "RU"
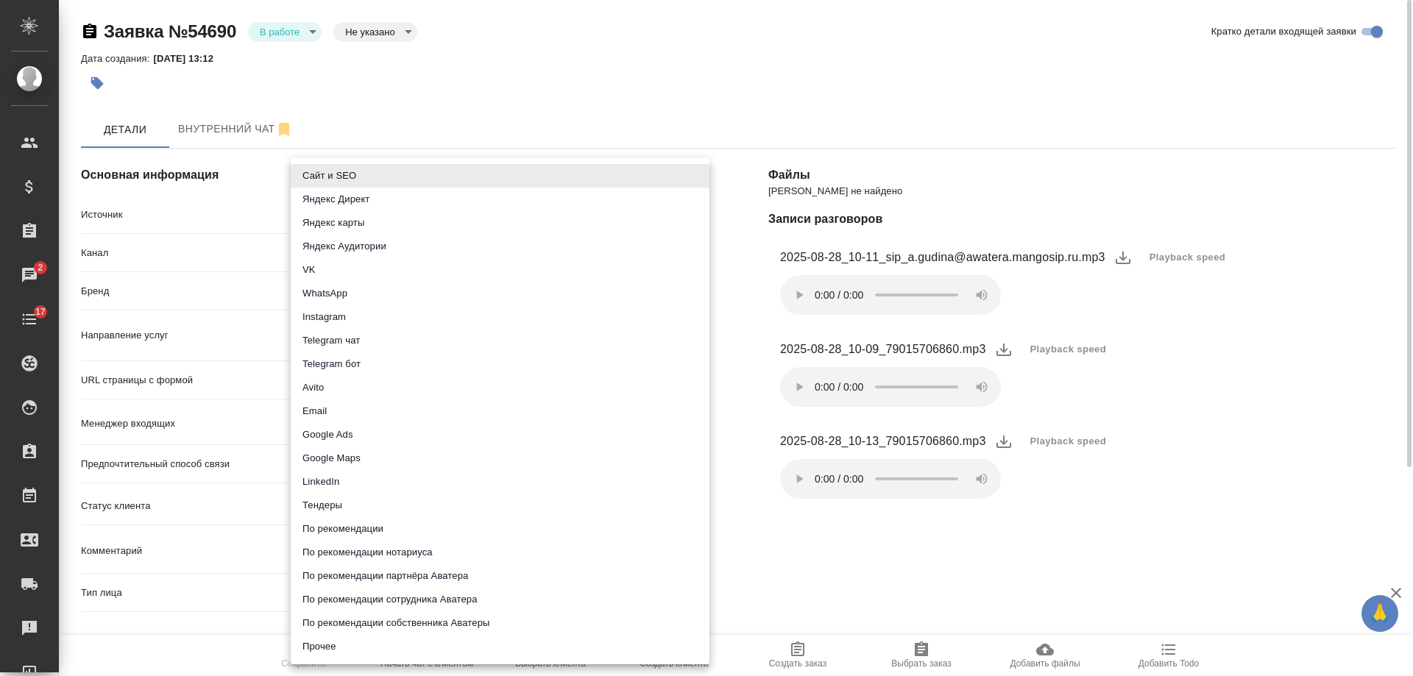
click at [339, 212] on body "🙏 .cls-1 fill:#fff; AWATERA [PERSON_NAME] Спецификации Заказы 2 Чаты 17 Todo Пр…" at bounding box center [706, 338] width 1413 height 676
click at [345, 650] on li "Прочее" at bounding box center [500, 647] width 419 height 24
type input "other"
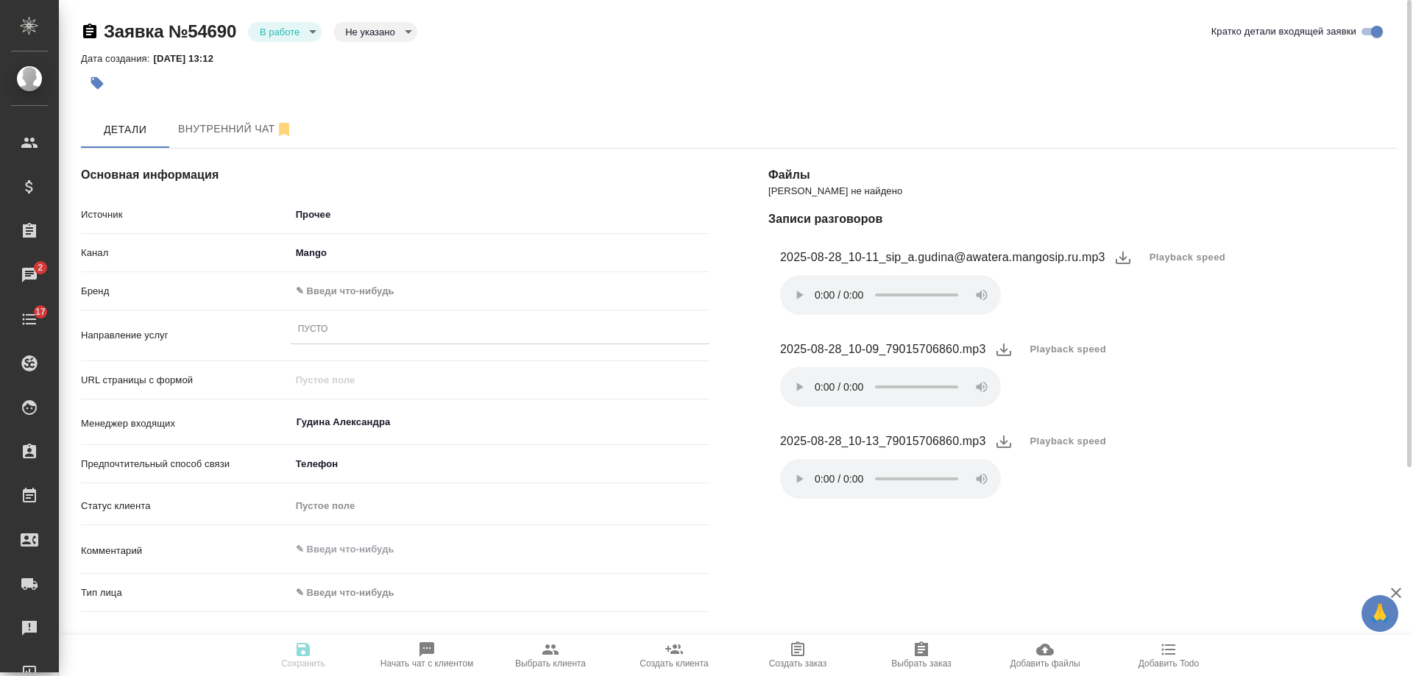
click at [357, 290] on body "🙏 .cls-1 fill:#fff; AWATERA [PERSON_NAME] Спецификации Заказы 2 Чаты 17 Todo Пр…" at bounding box center [706, 338] width 1413 height 676
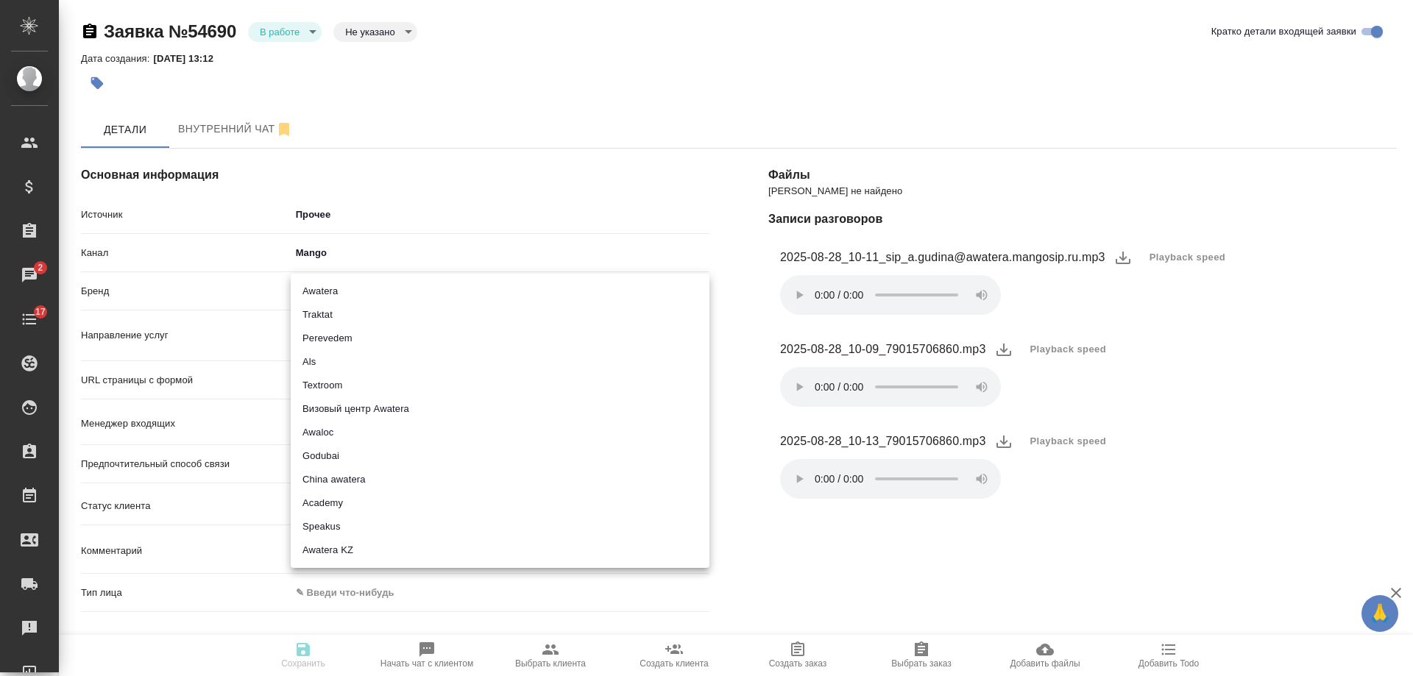
click at [333, 310] on li "Traktat" at bounding box center [500, 315] width 419 height 24
type input "traktat"
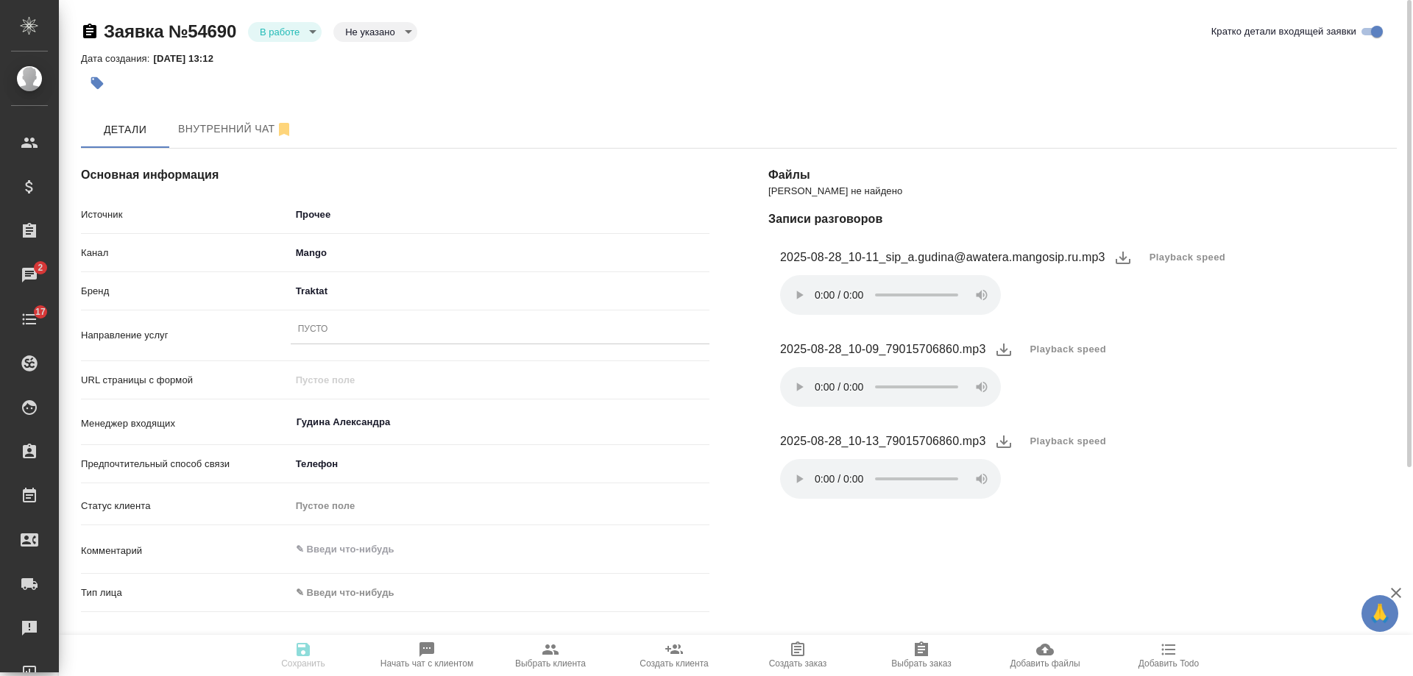
click at [351, 333] on div "Пусто" at bounding box center [500, 329] width 419 height 21
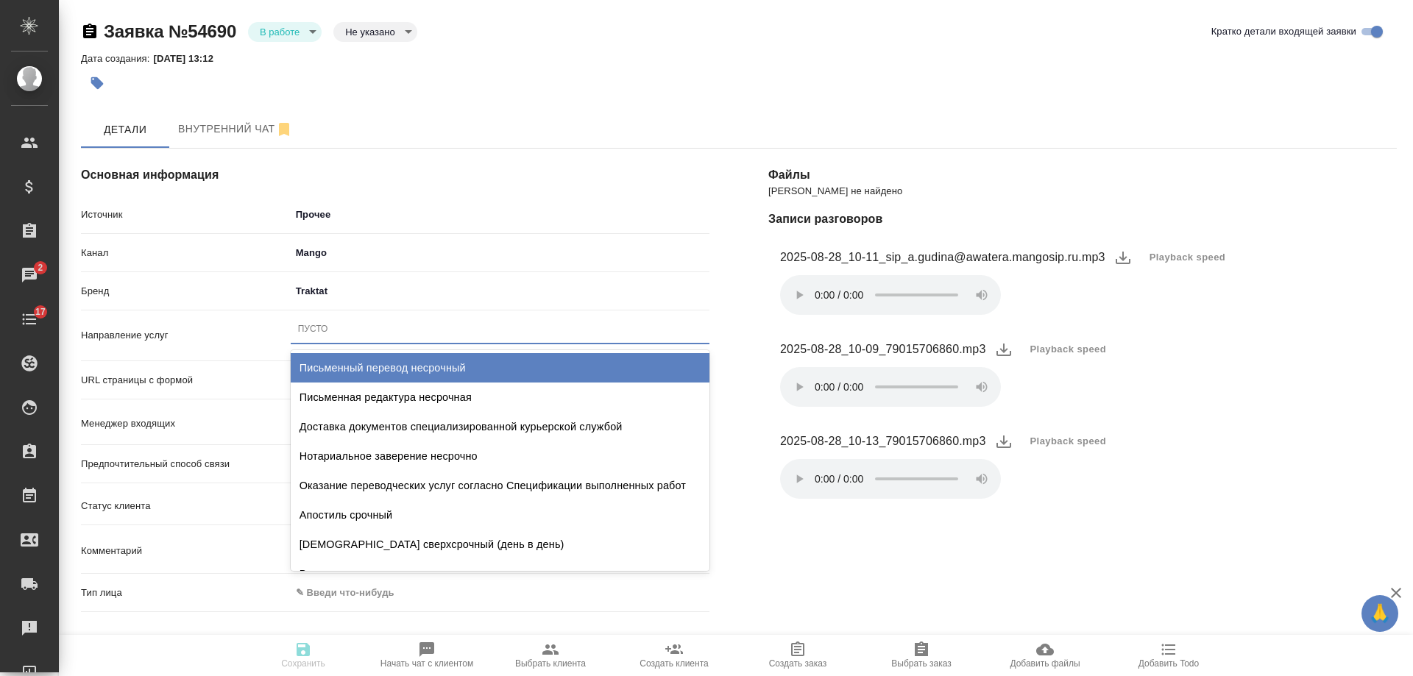
click at [359, 363] on div "Письменный перевод несрочный" at bounding box center [500, 367] width 419 height 29
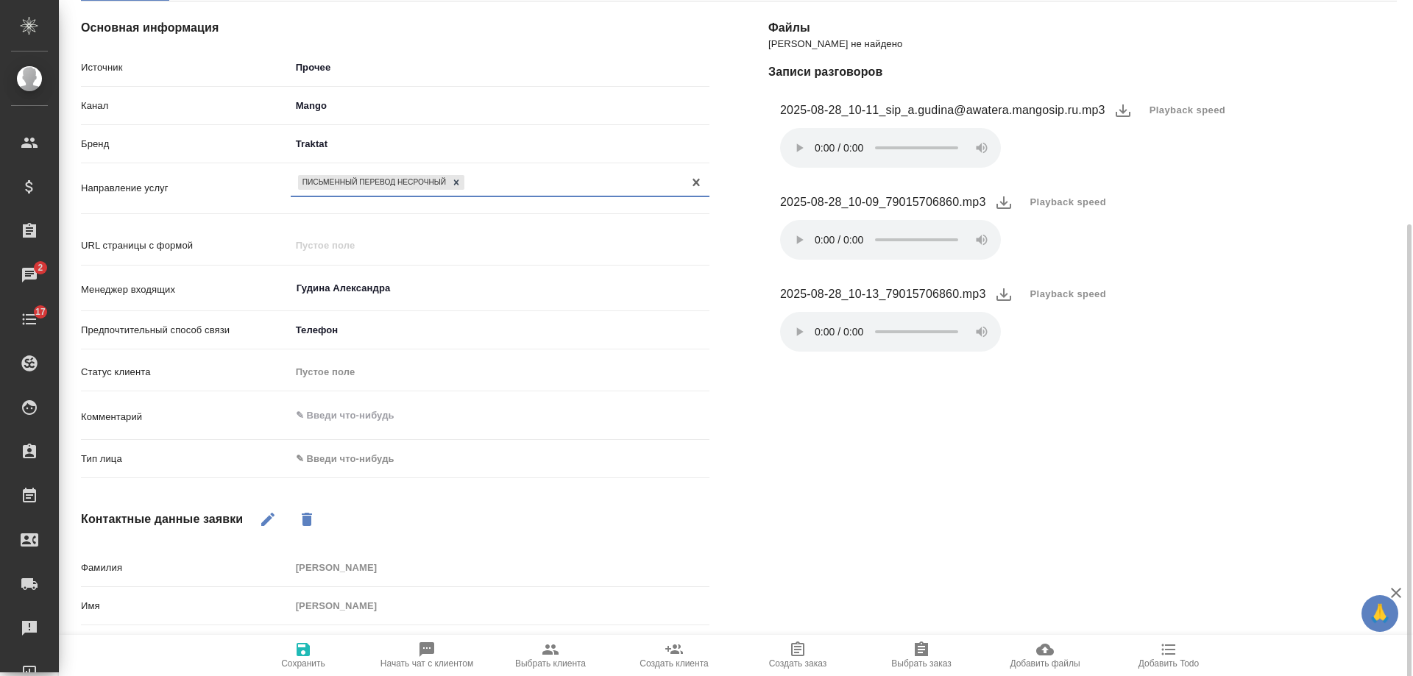
scroll to position [221, 0]
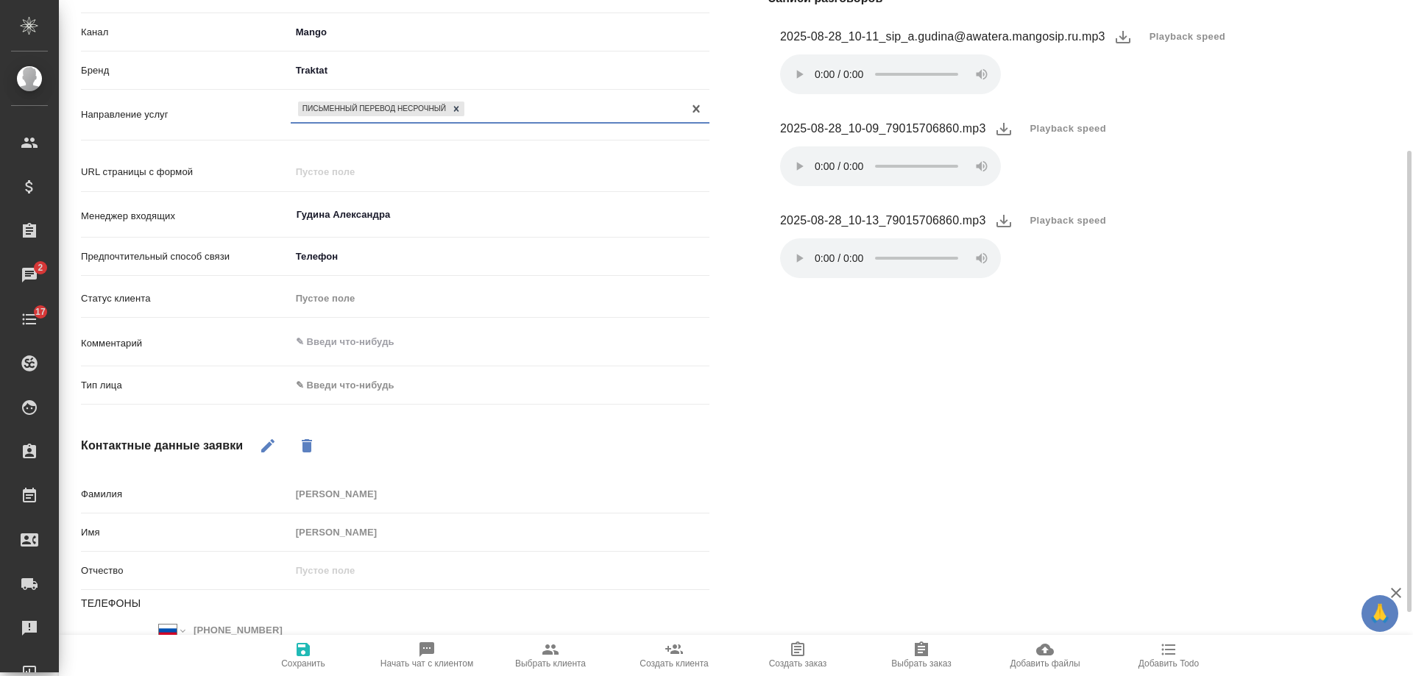
click at [340, 384] on body "🙏 .cls-1 fill:#fff; AWATERA [PERSON_NAME] Спецификации Заказы 2 Чаты 17 Todo Пр…" at bounding box center [706, 338] width 1413 height 676
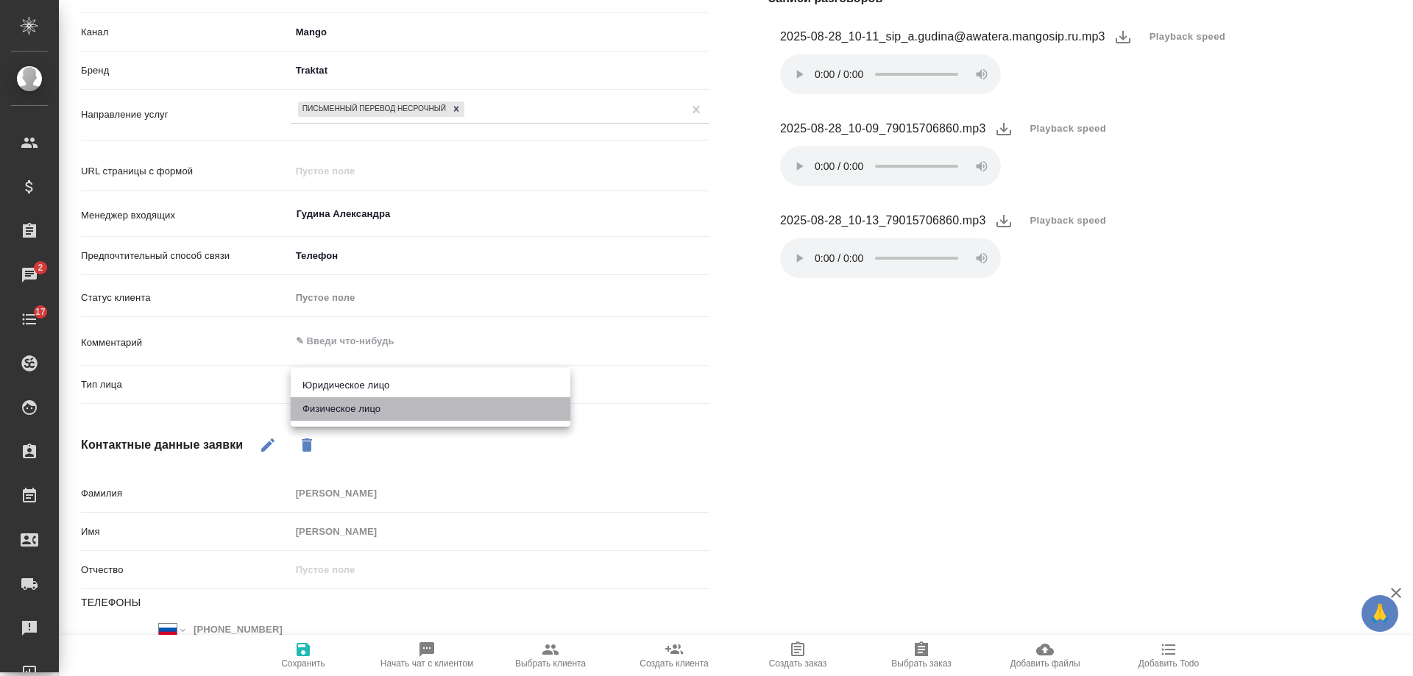
click at [341, 409] on li "Физическое лицо" at bounding box center [431, 409] width 280 height 24
type input "private"
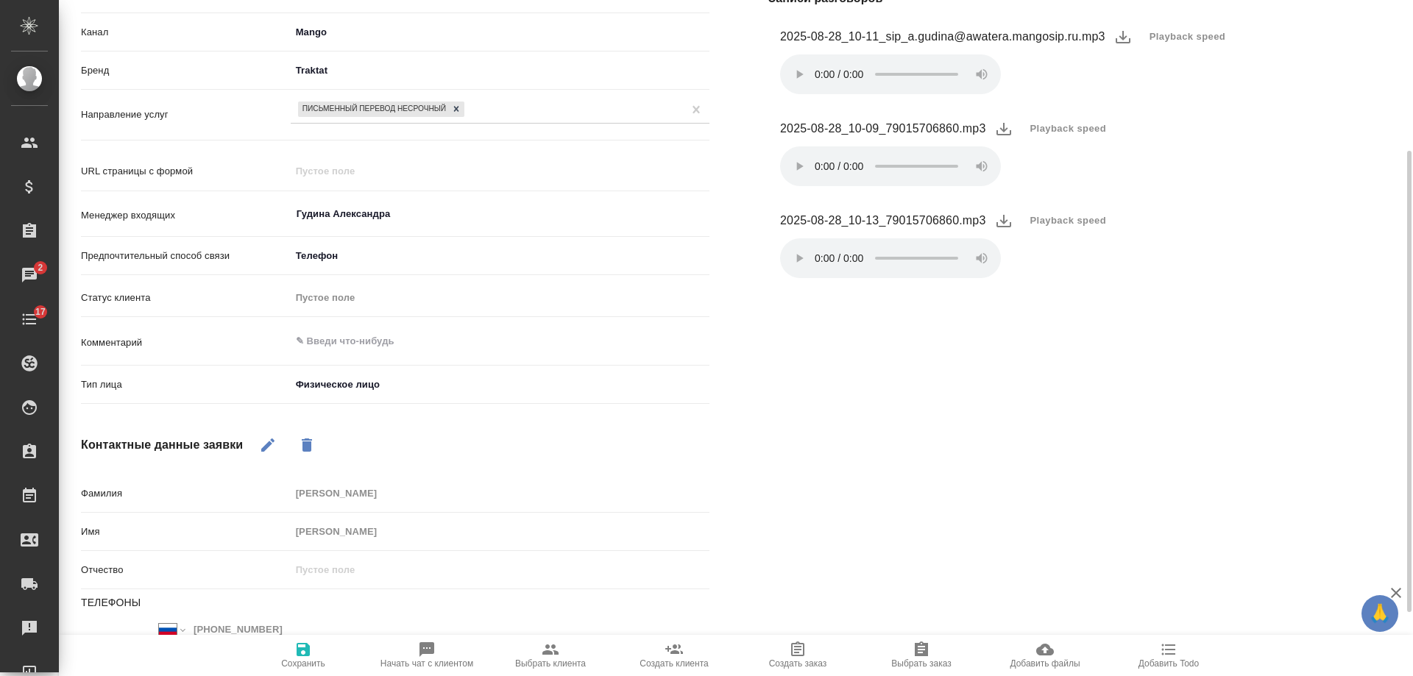
click at [305, 651] on icon "button" at bounding box center [303, 649] width 13 height 13
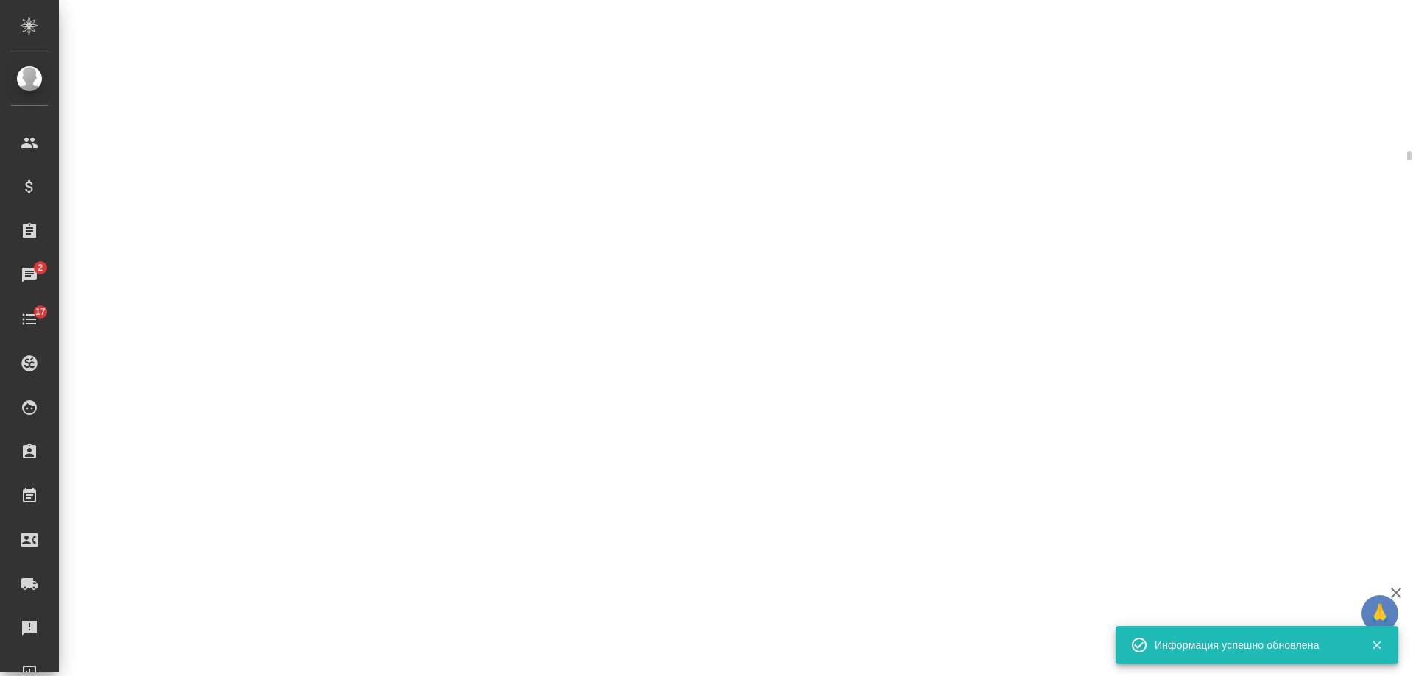
select select "RU"
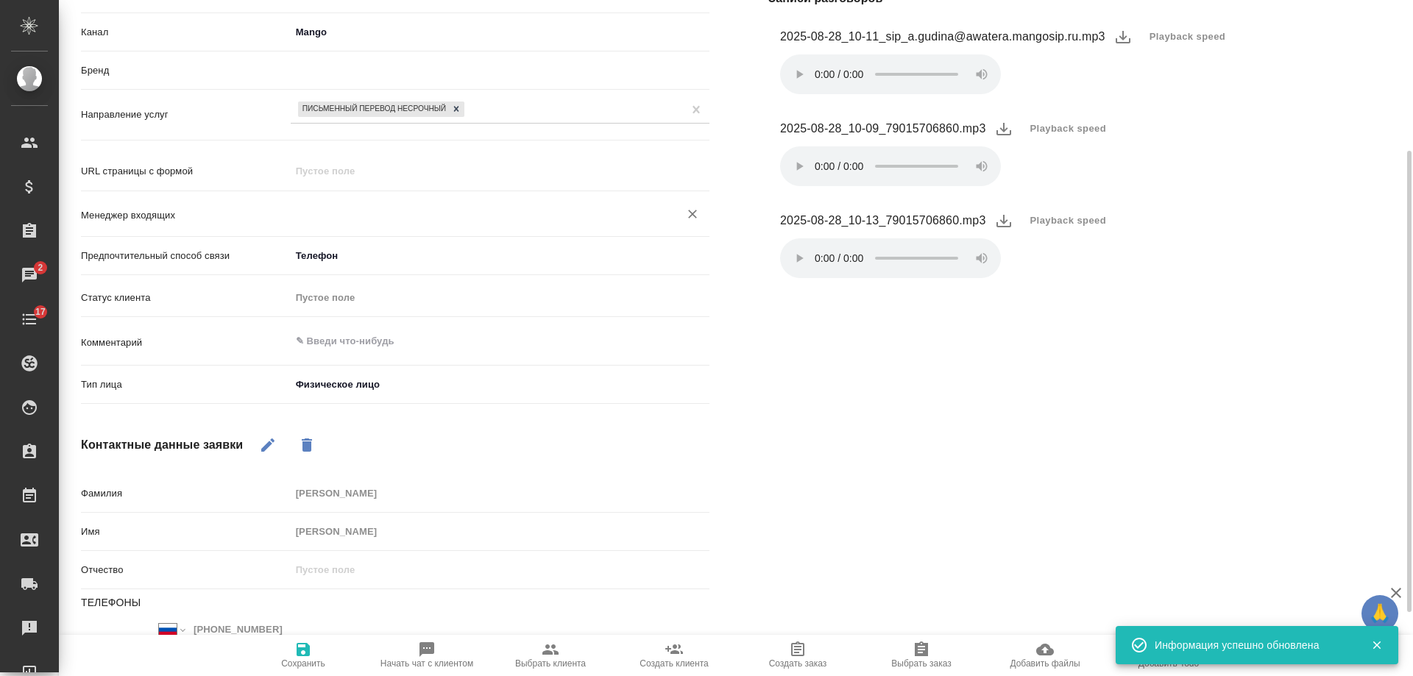
type textarea "x"
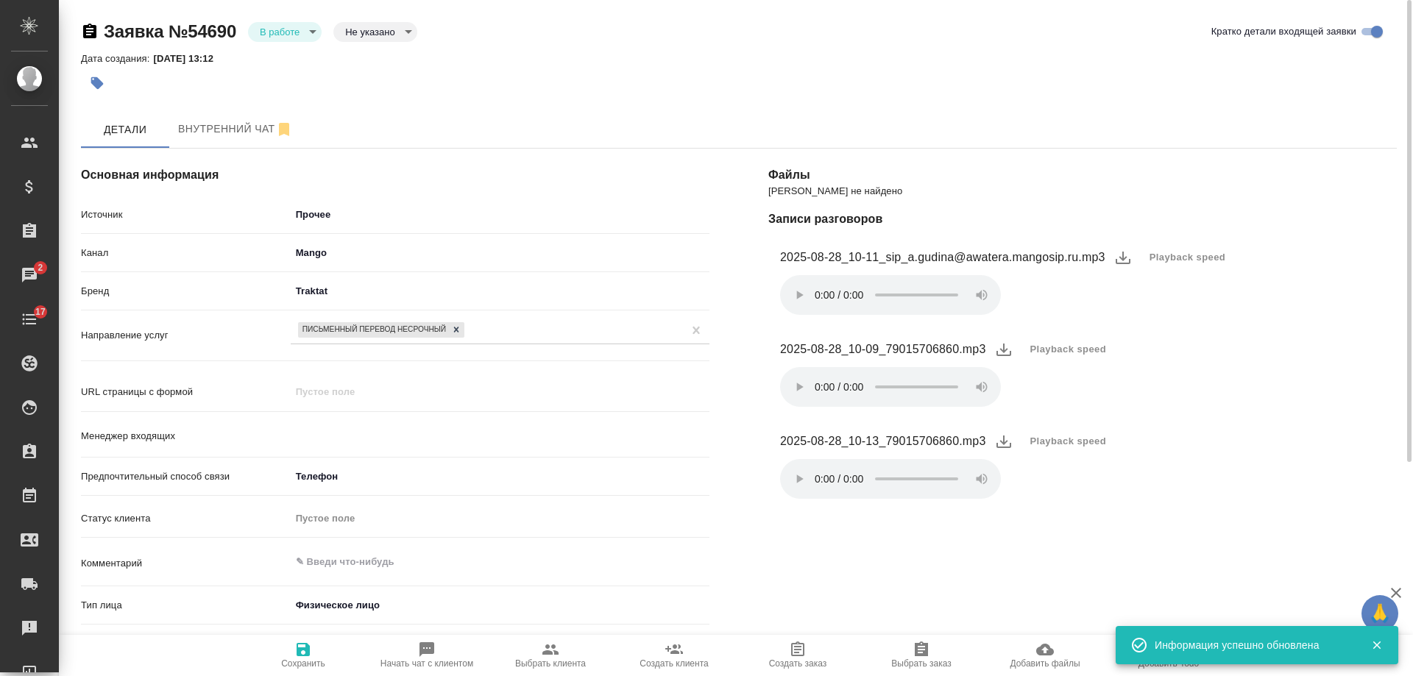
type input "Гудина Александра"
click at [319, 219] on body "🙏 .cls-1 fill:#fff; AWATERA [PERSON_NAME] Спецификации Заказы 2 Чаты 17 Todo Пр…" at bounding box center [706, 338] width 1413 height 676
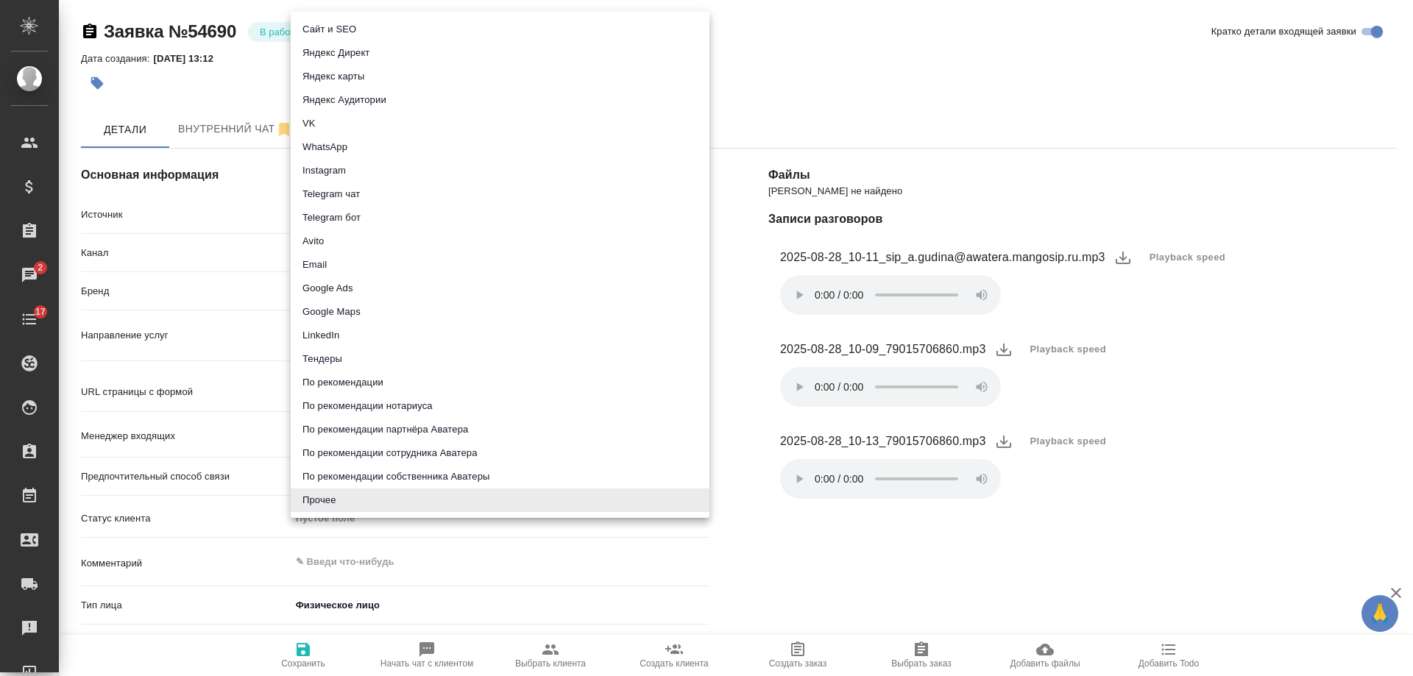
click at [824, 579] on div at bounding box center [706, 338] width 1413 height 676
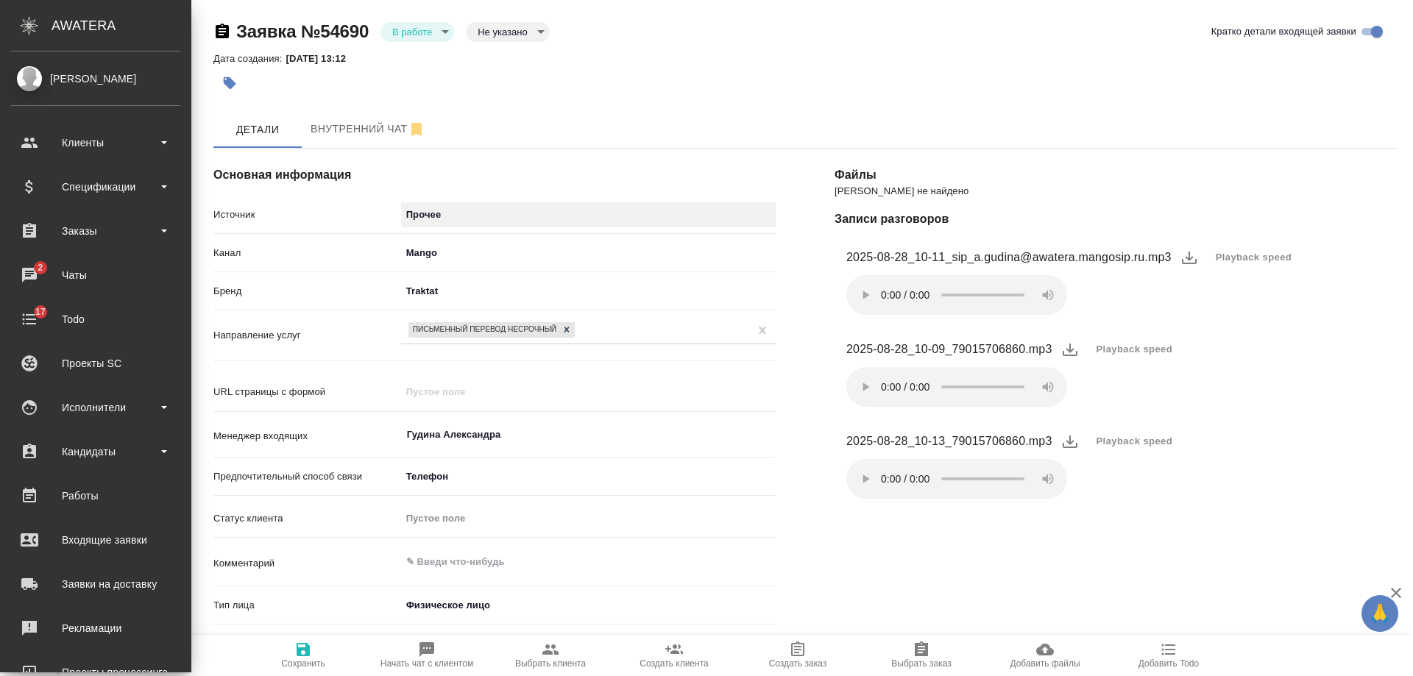
type textarea "x"
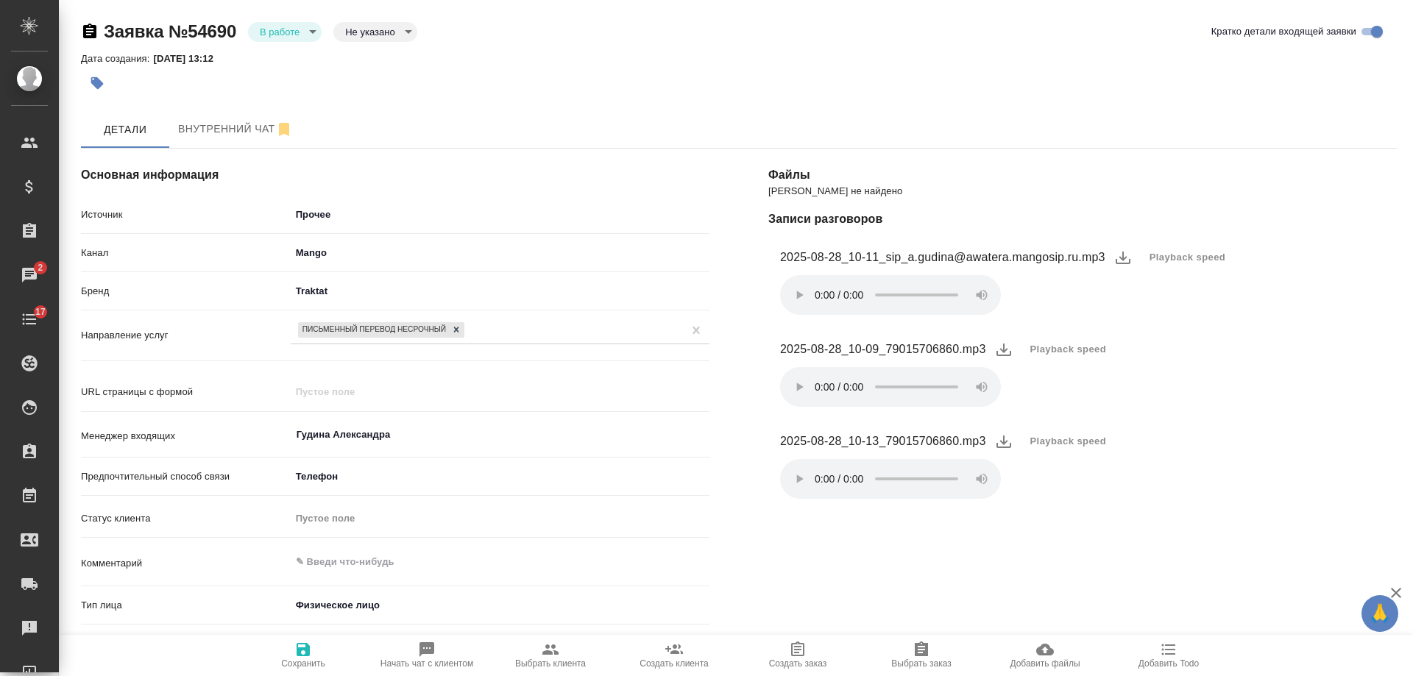
click at [97, 78] on icon "button" at bounding box center [97, 83] width 13 height 13
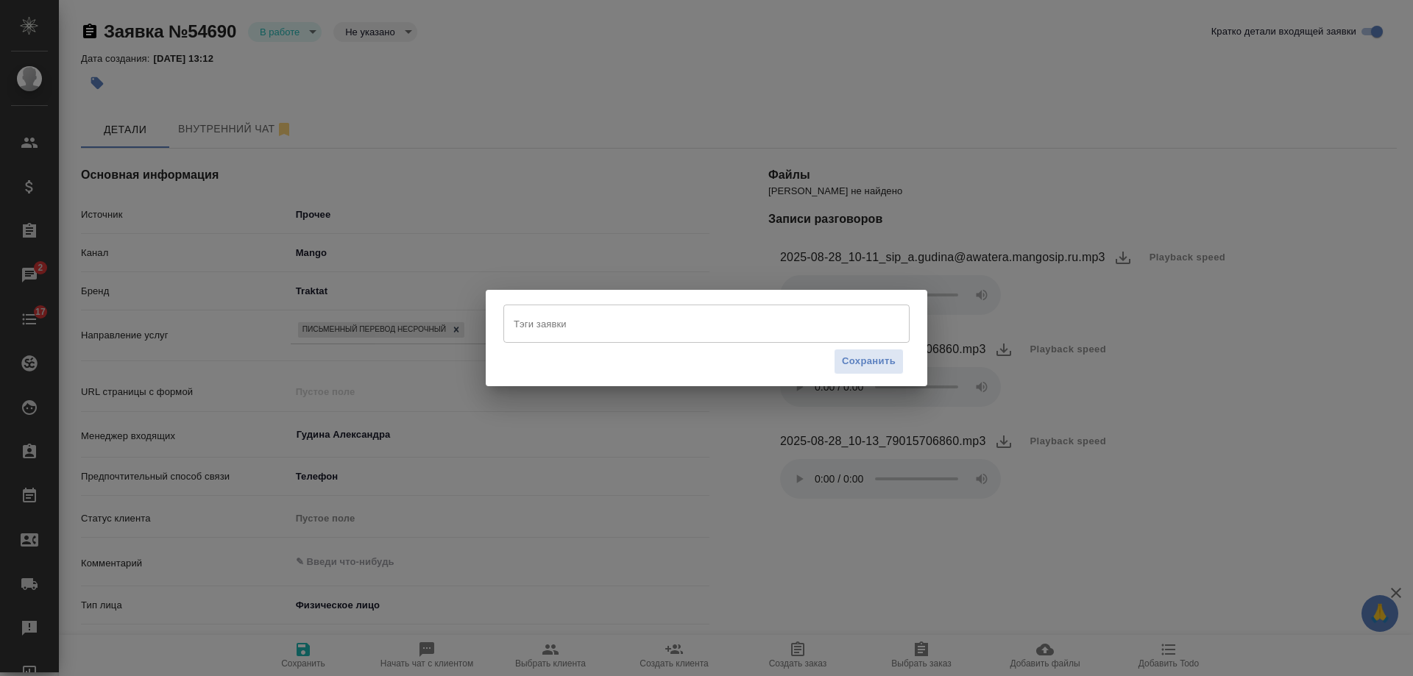
click at [540, 331] on input "Тэги заявки" at bounding box center [692, 323] width 365 height 25
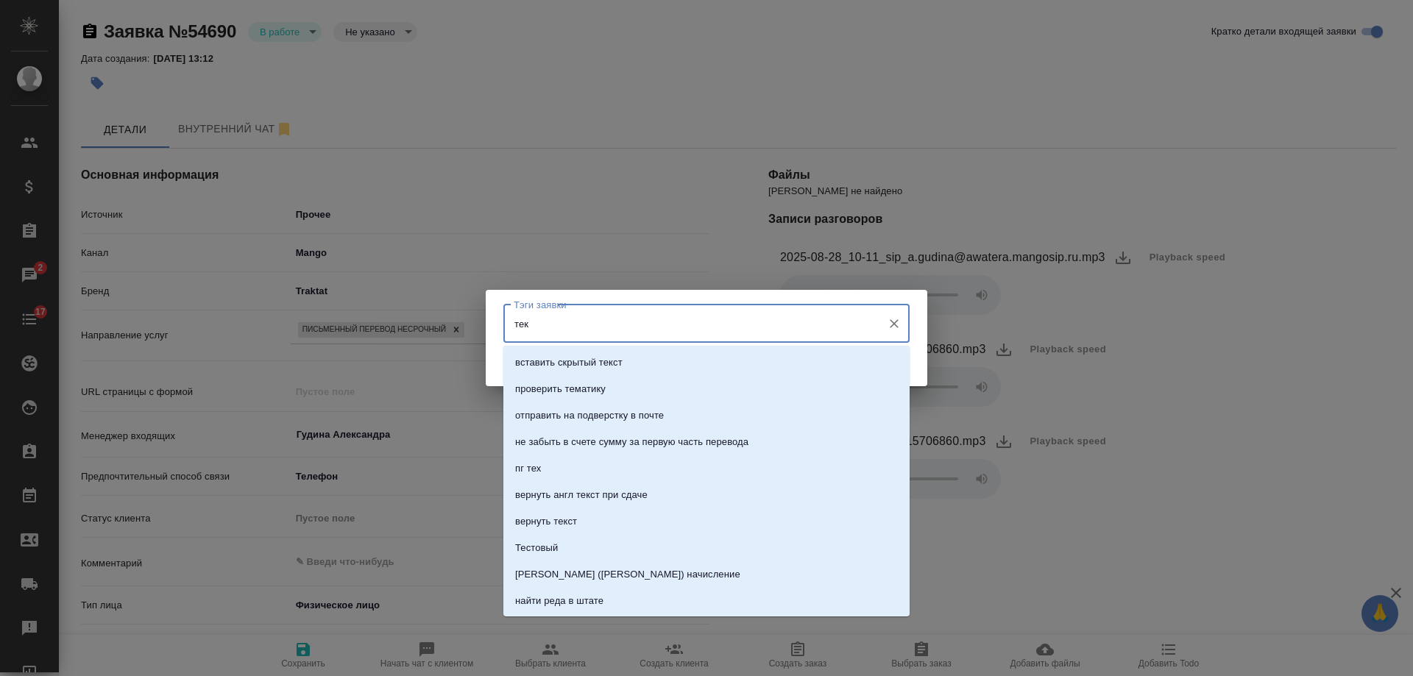
type input "теку"
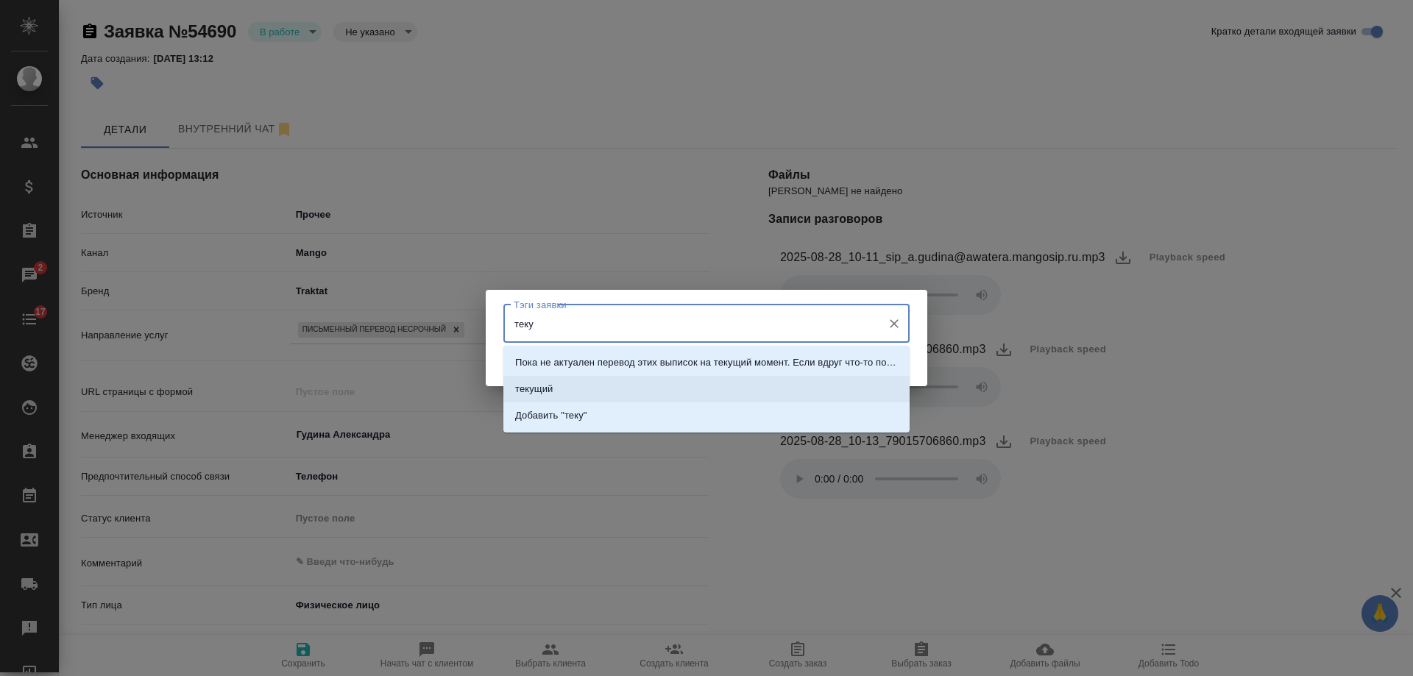
click at [587, 385] on li "текущий" at bounding box center [706, 389] width 406 height 26
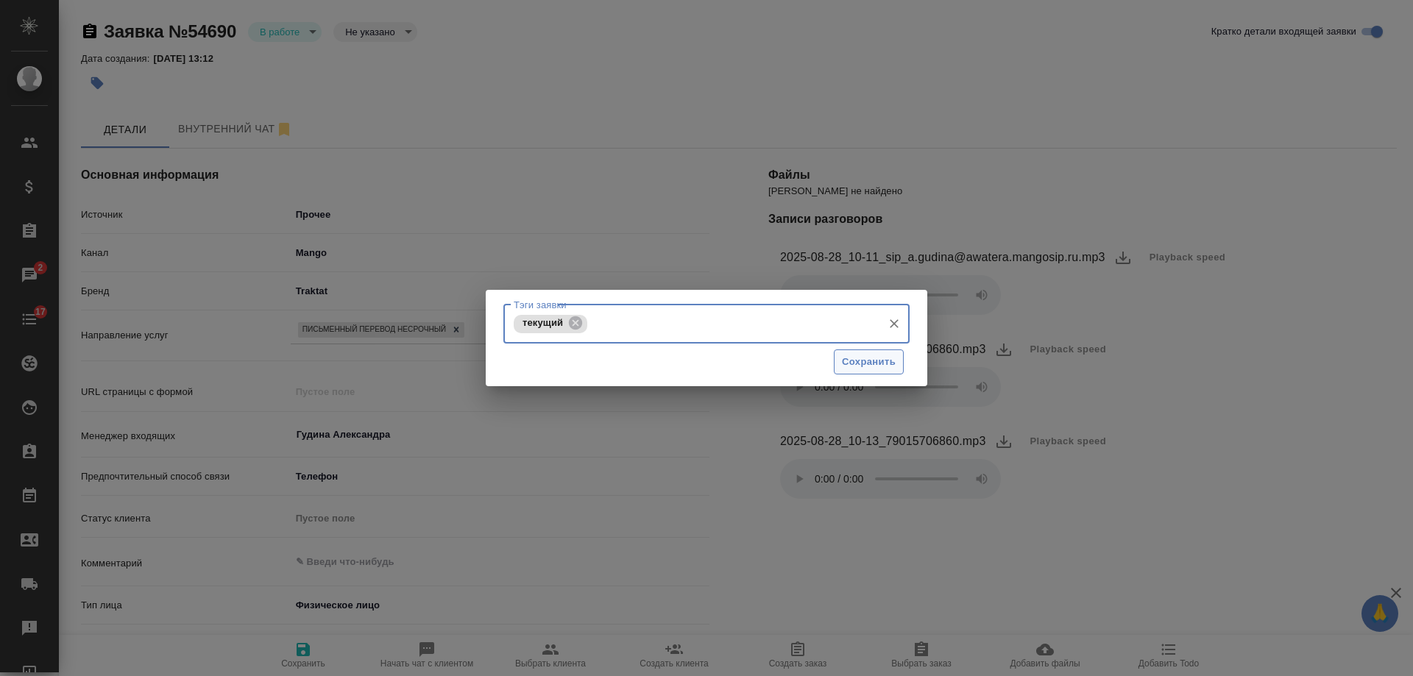
click at [868, 365] on span "Сохранить" at bounding box center [869, 362] width 54 height 17
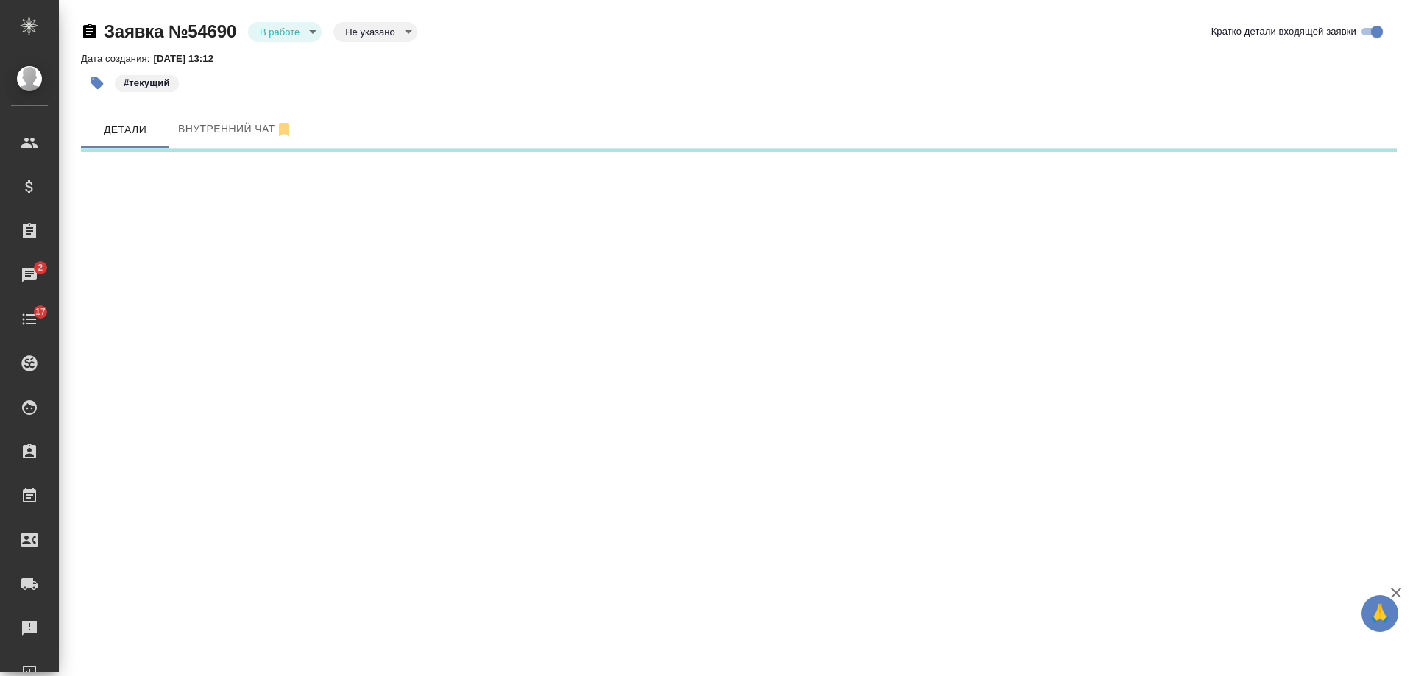
select select "RU"
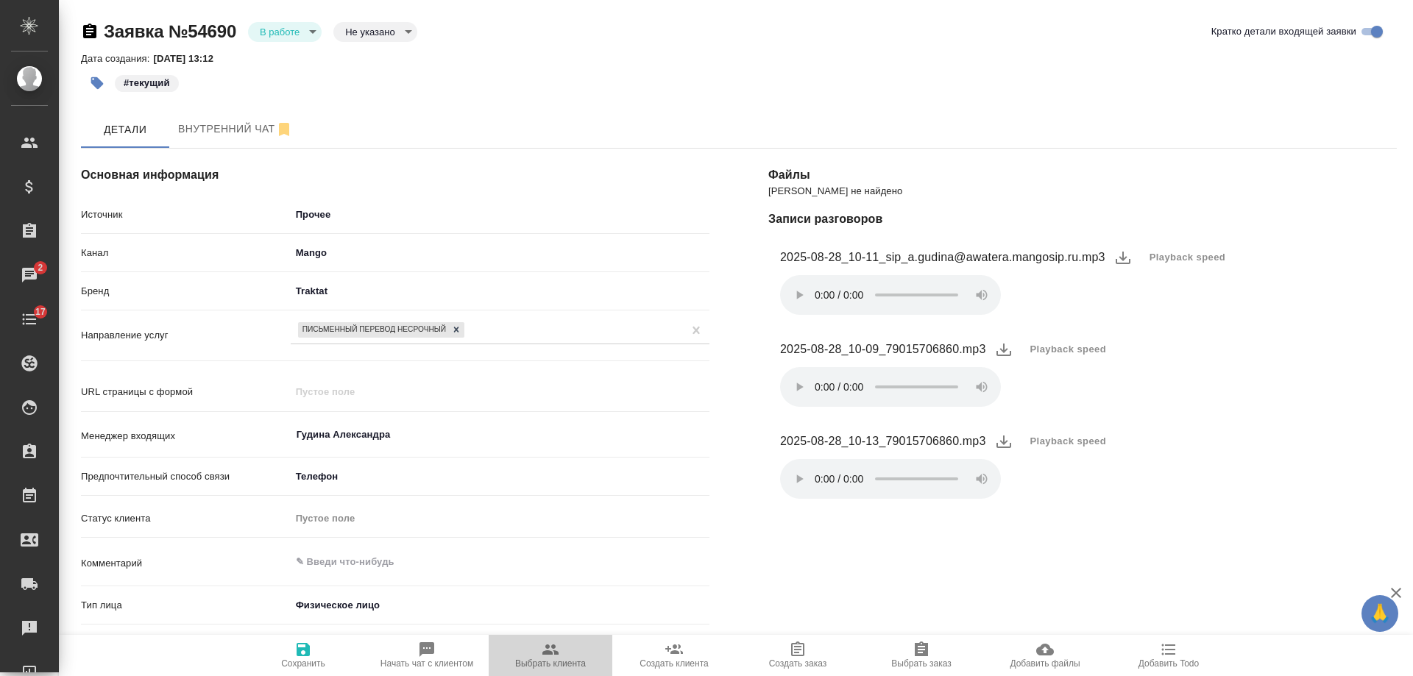
click at [554, 651] on icon "button" at bounding box center [551, 650] width 18 height 18
type textarea "x"
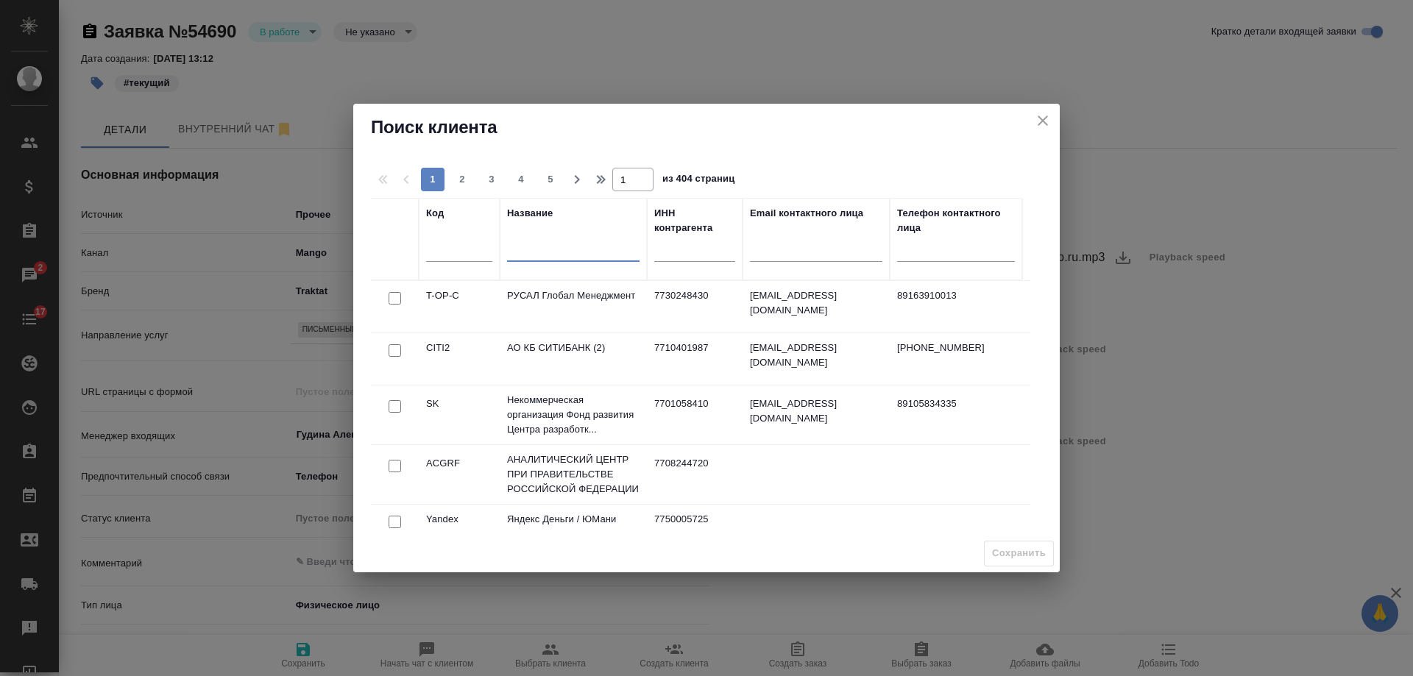
click at [562, 250] on input "text" at bounding box center [573, 252] width 132 height 18
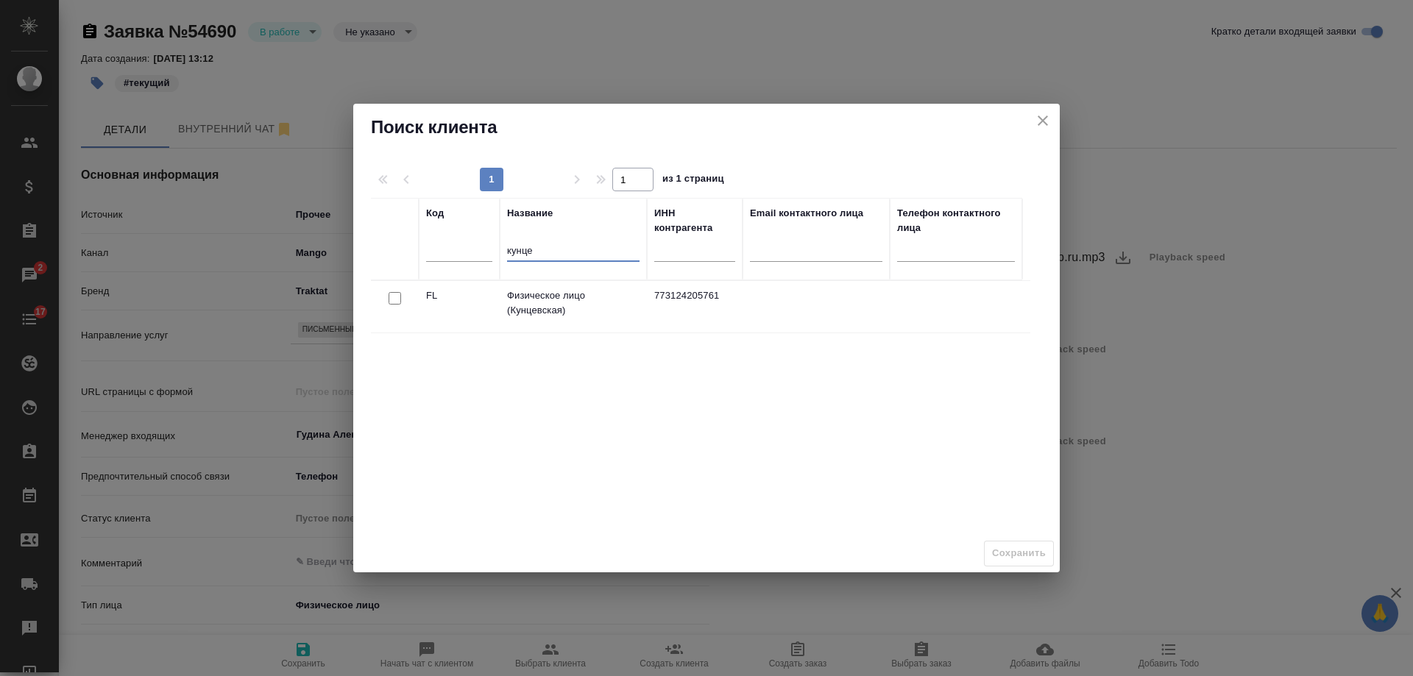
type input "кунце"
click at [388, 295] on div at bounding box center [394, 299] width 33 height 21
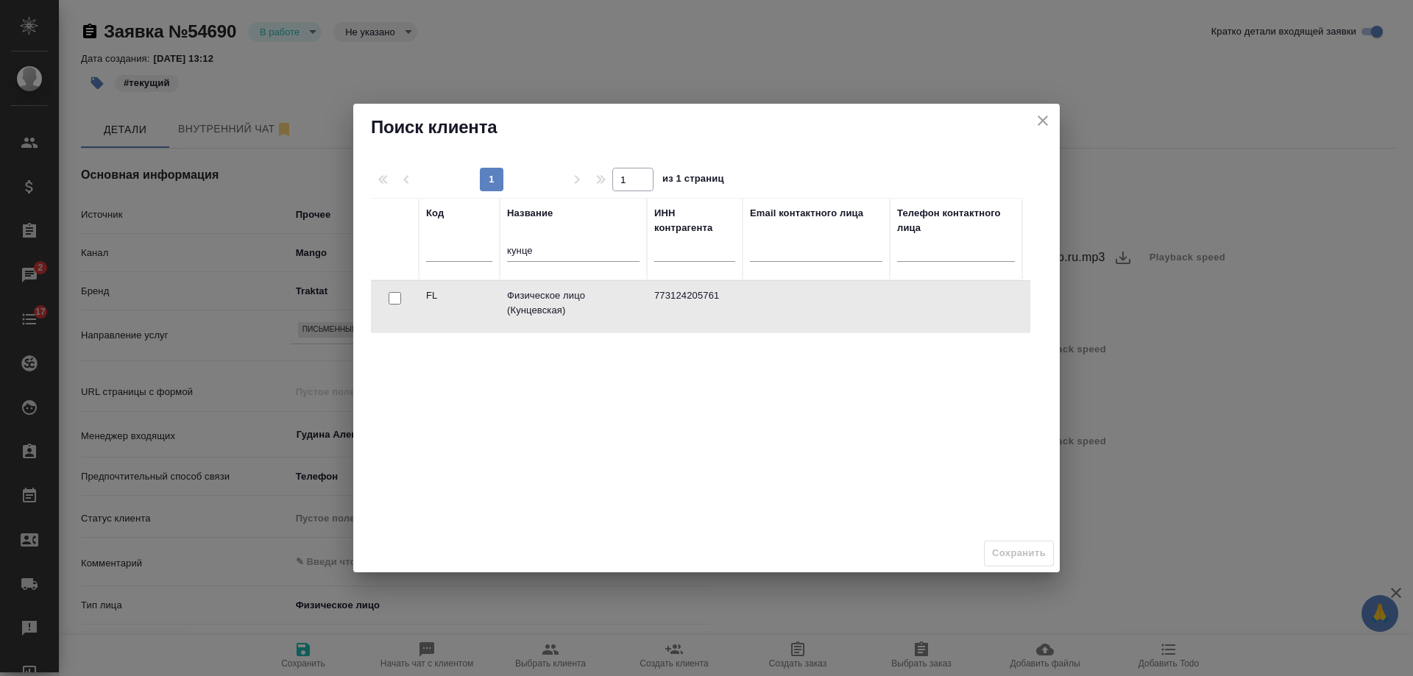
click at [395, 297] on input "checkbox" at bounding box center [395, 298] width 13 height 13
checkbox input "true"
click at [1032, 553] on span "Сохранить" at bounding box center [1019, 553] width 54 height 17
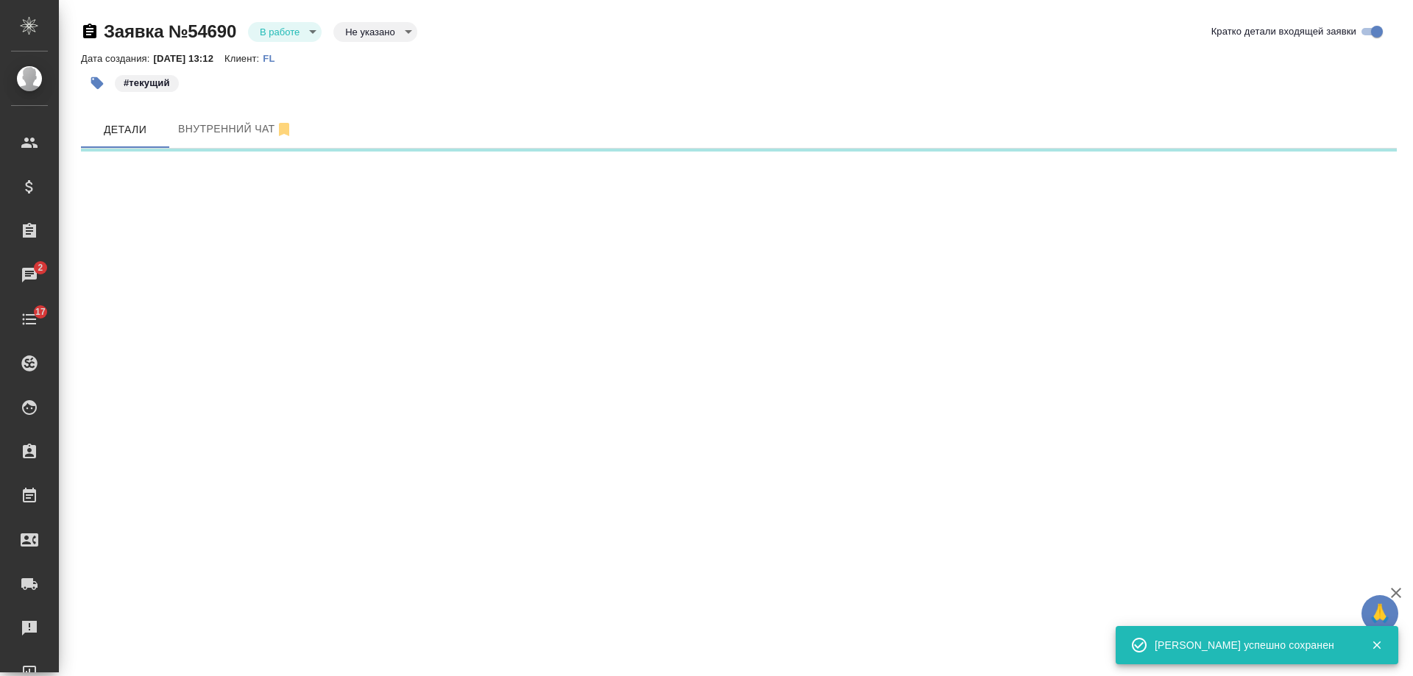
select select "RU"
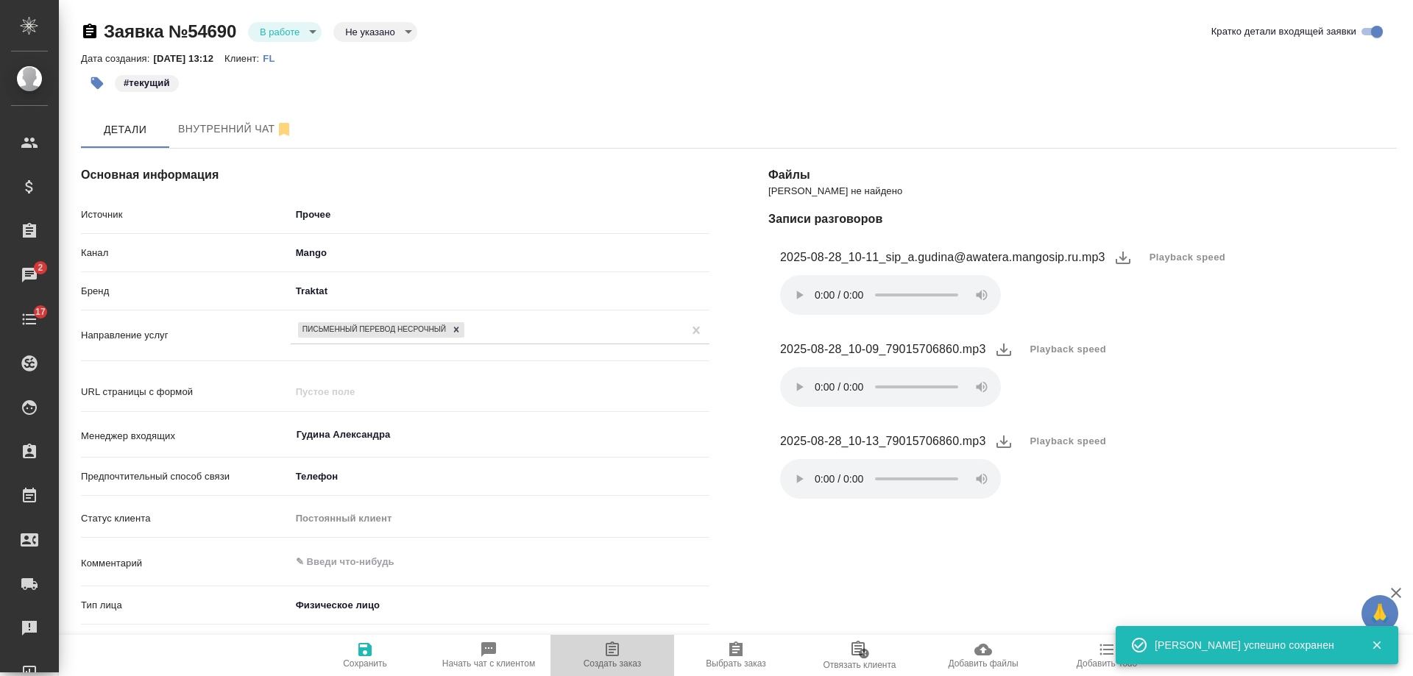
click at [611, 650] on icon "button" at bounding box center [612, 649] width 13 height 15
type textarea "x"
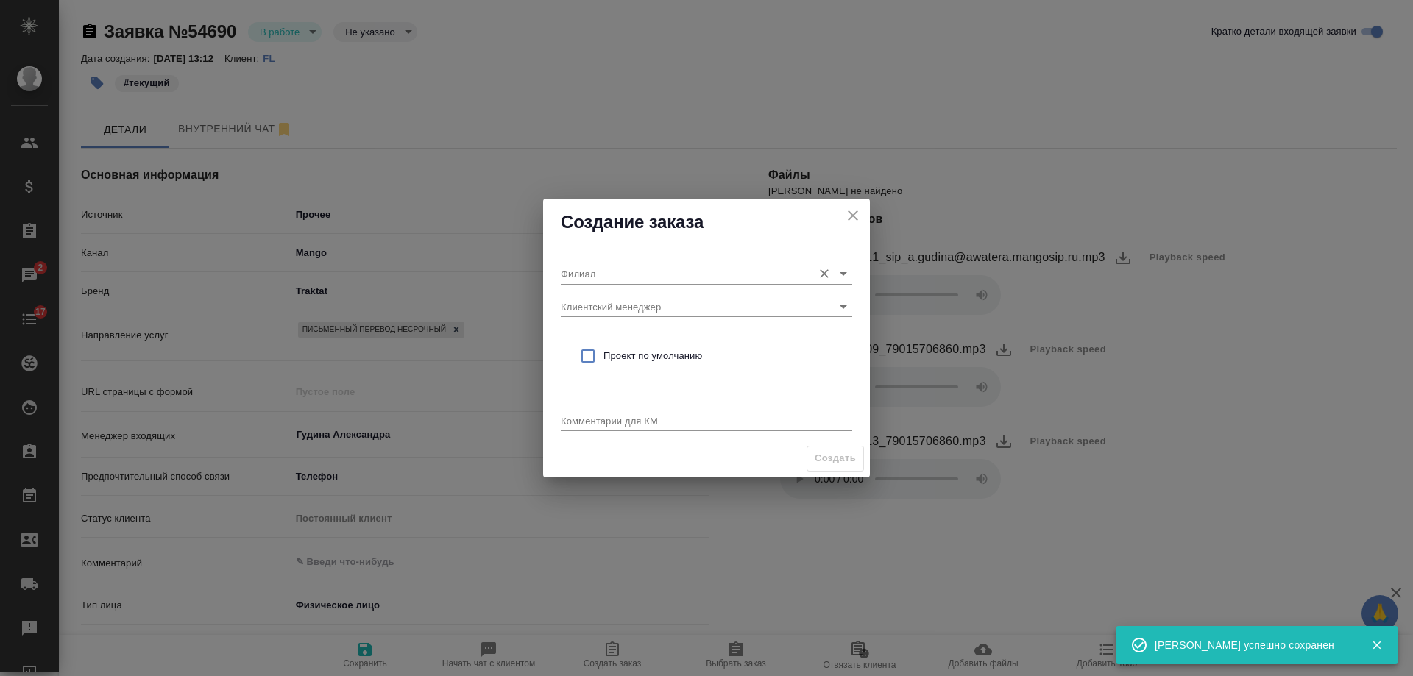
click at [601, 275] on input "Филиал" at bounding box center [683, 274] width 244 height 20
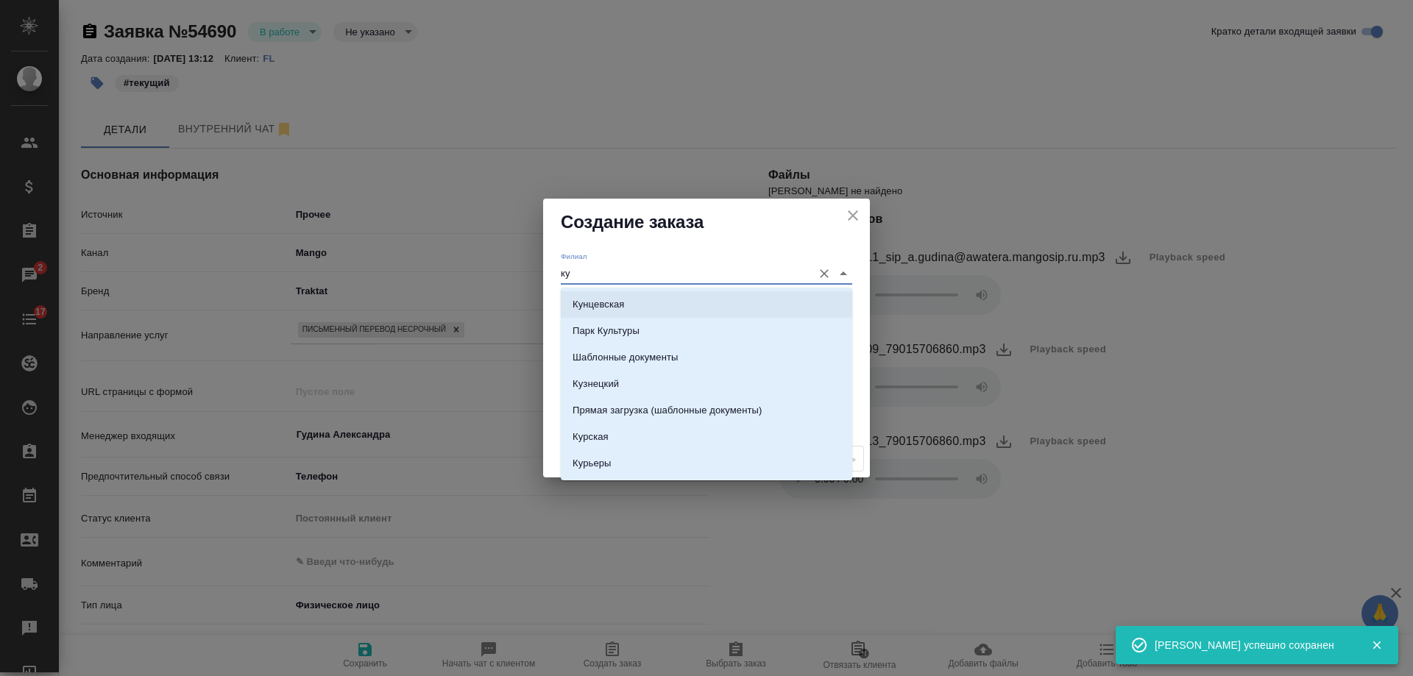
click at [624, 303] on p "Кунцевская" at bounding box center [599, 304] width 52 height 15
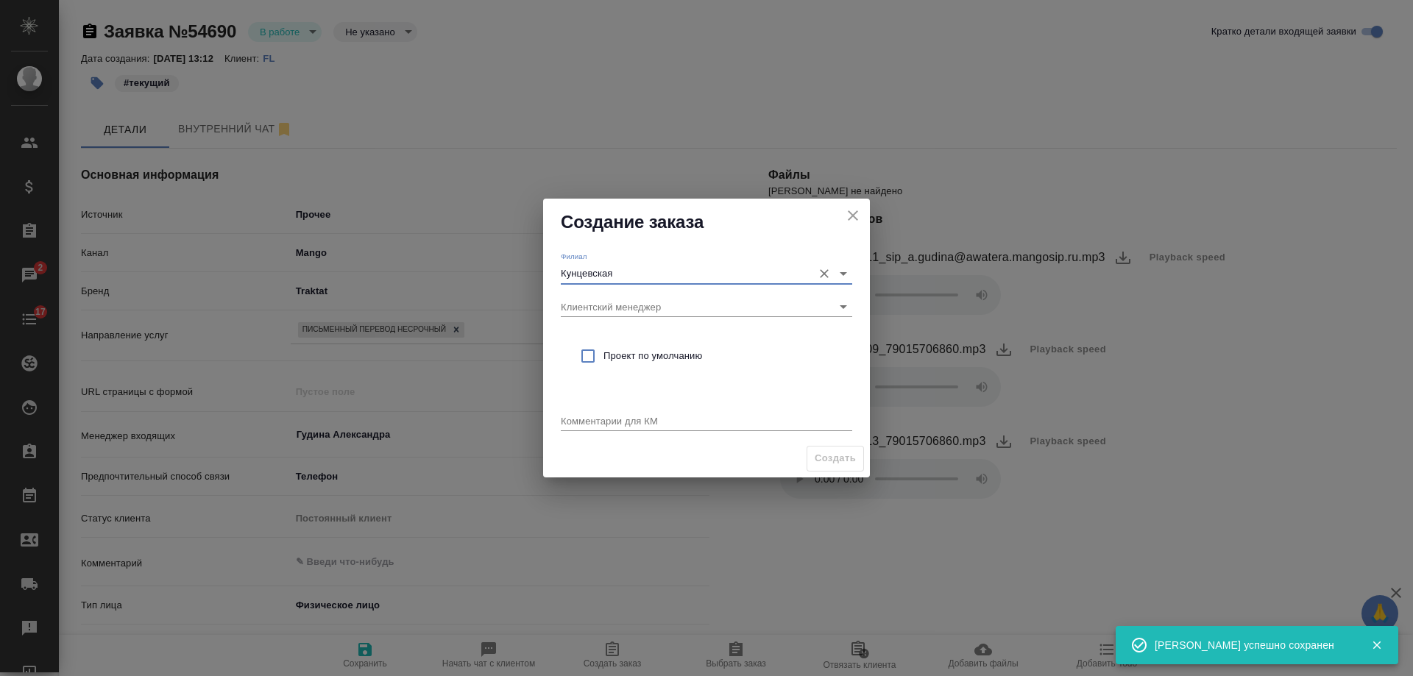
type input "Кунцевская"
drag, startPoint x: 615, startPoint y: 357, endPoint x: 618, endPoint y: 364, distance: 7.7
click at [615, 356] on span "Проект по умолчанию" at bounding box center [722, 356] width 237 height 15
checkbox input "true"
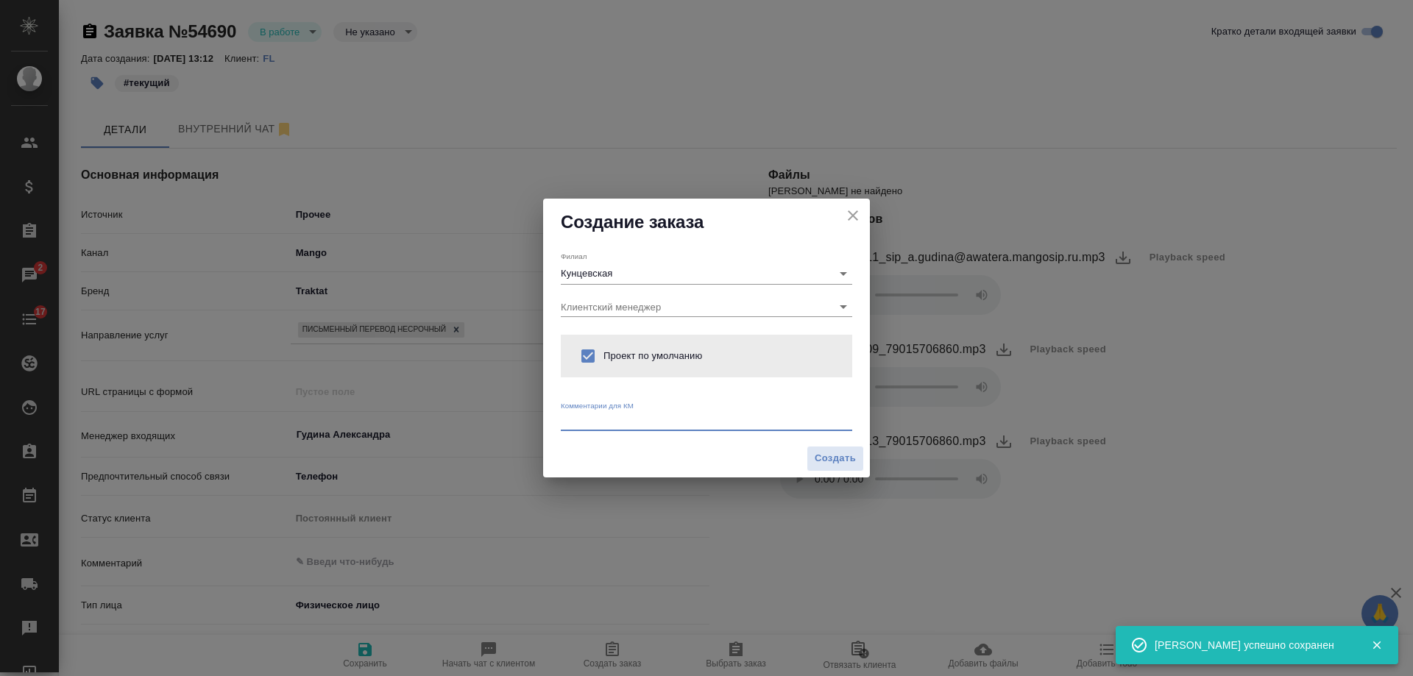
click at [617, 425] on textarea at bounding box center [706, 420] width 291 height 11
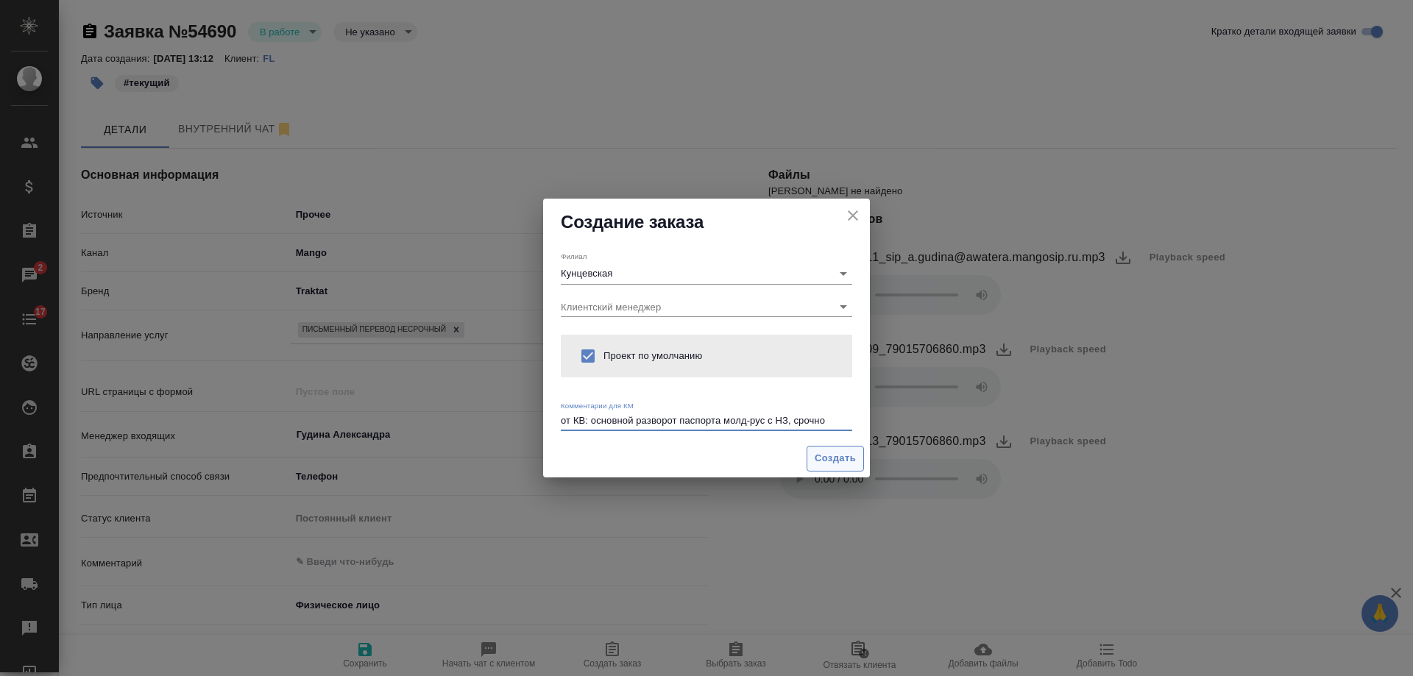
type textarea "от КВ: основной разворот паспорта молд-рус с НЗ, срочно"
click at [831, 453] on span "Создать" at bounding box center [835, 458] width 41 height 17
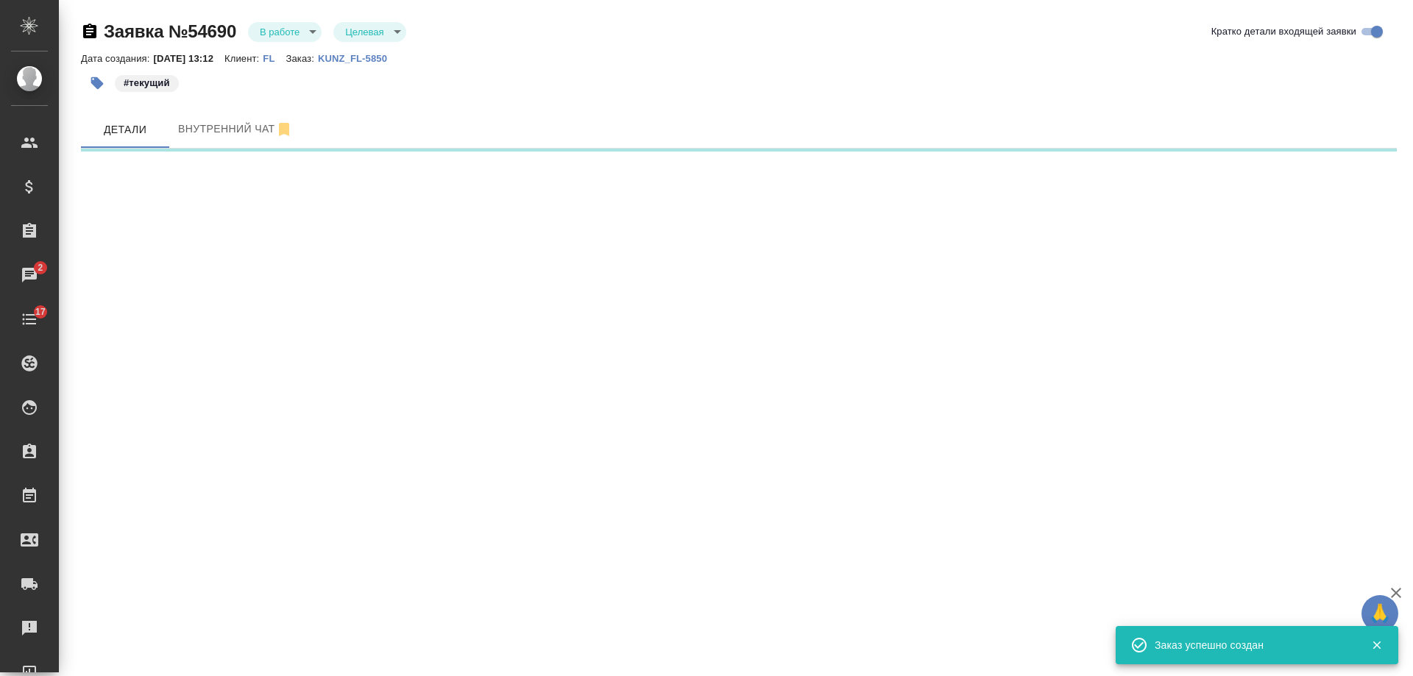
select select "RU"
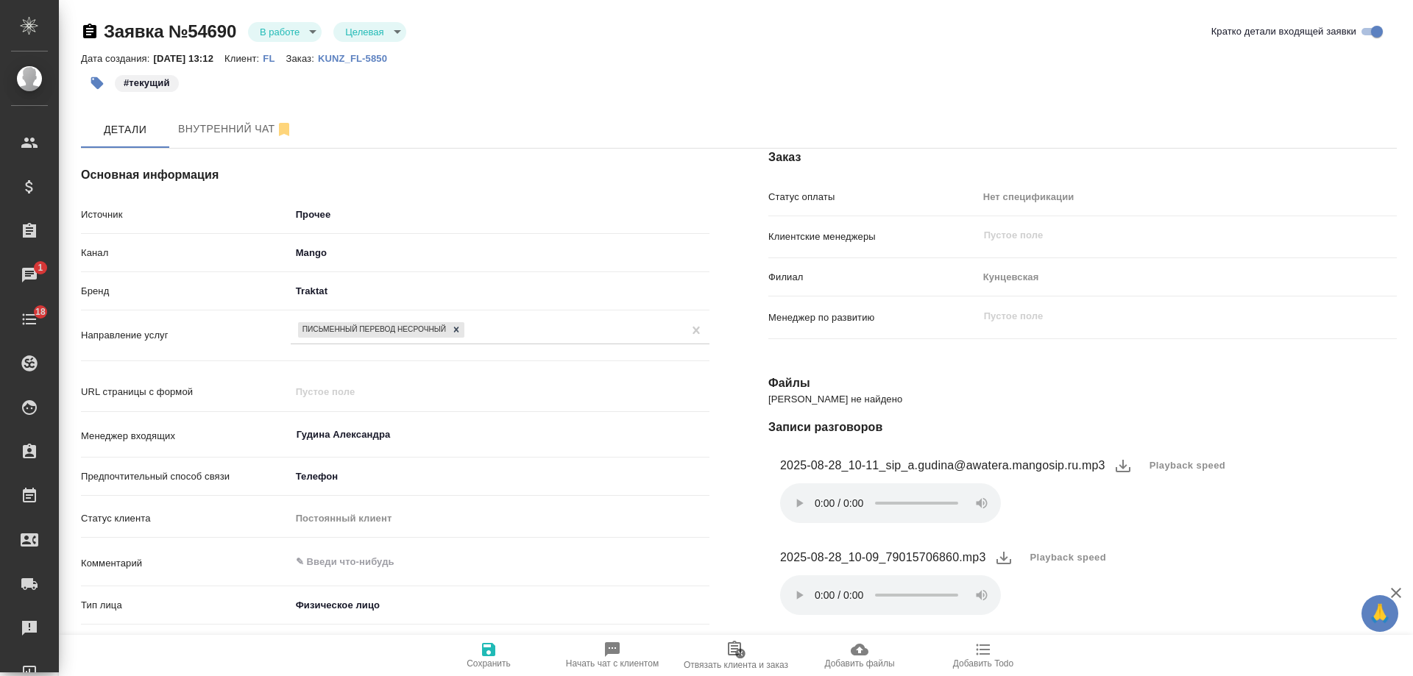
type textarea "x"
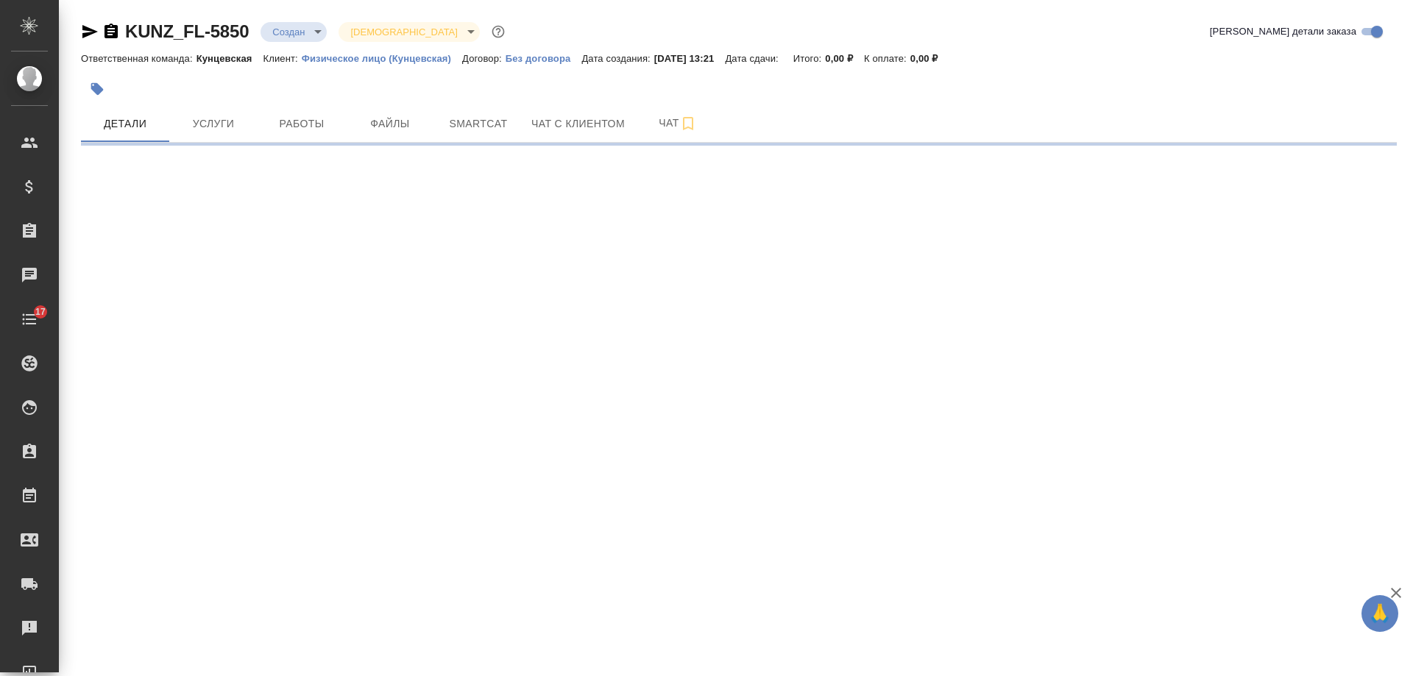
select select "RU"
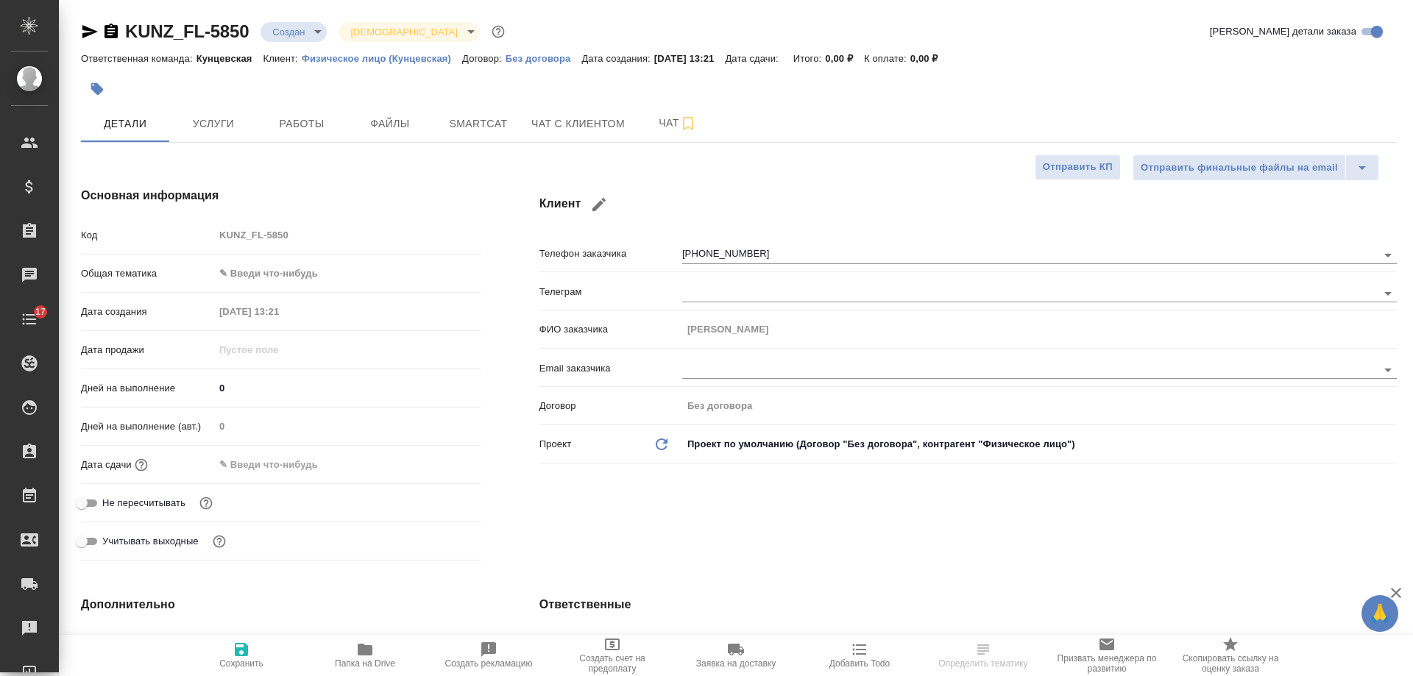
type textarea "x"
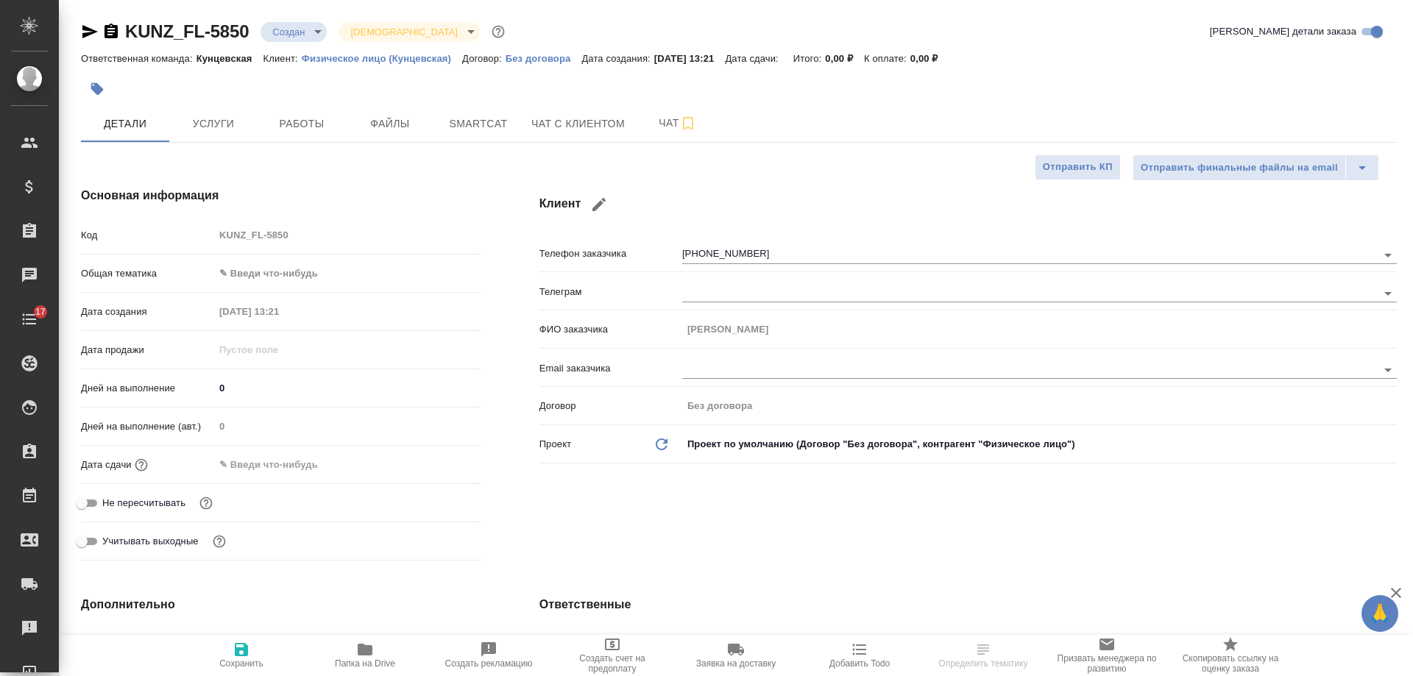
type textarea "x"
click at [97, 32] on icon "button" at bounding box center [89, 31] width 15 height 13
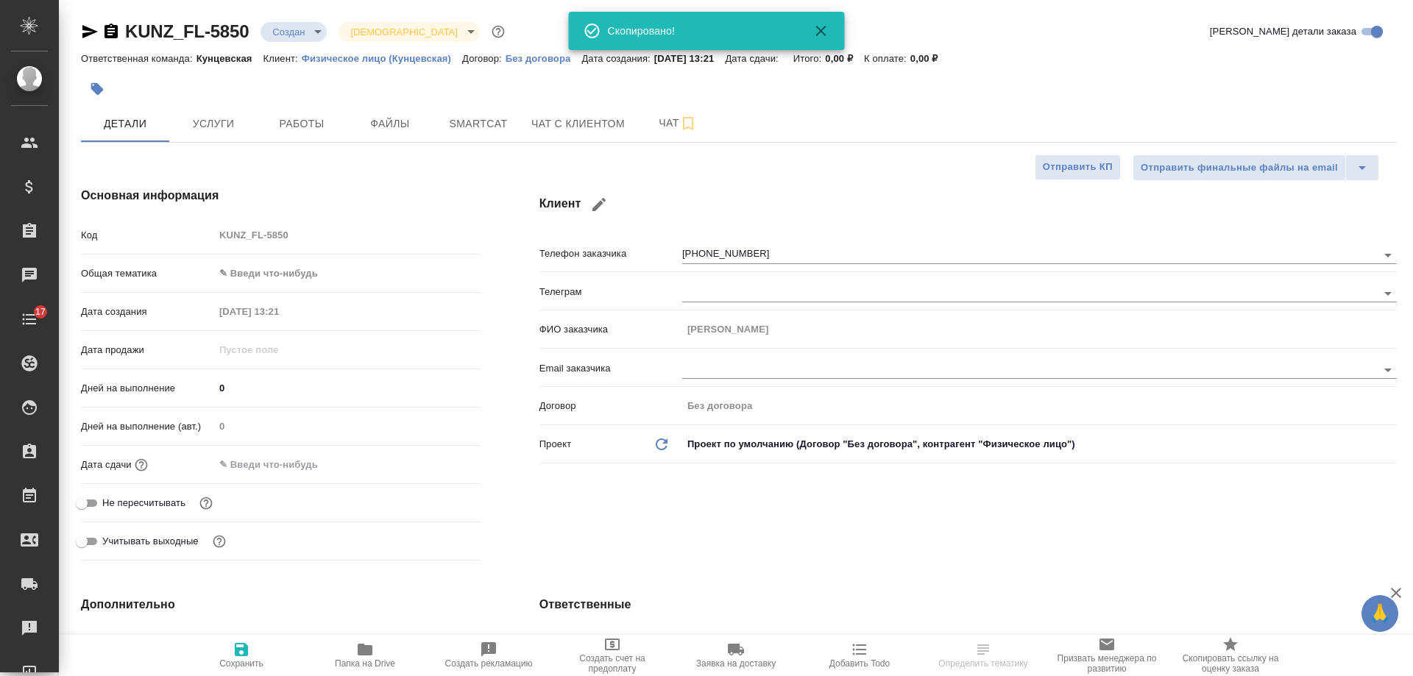
type textarea "x"
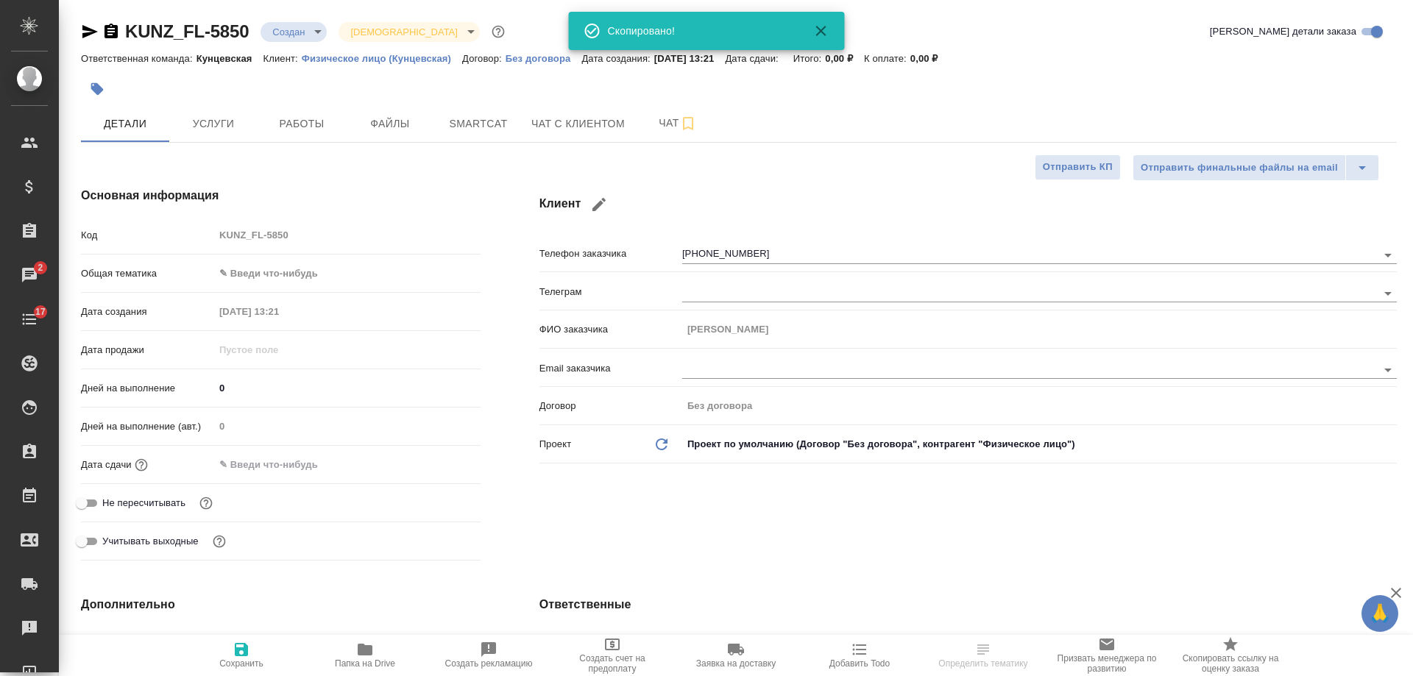
type textarea "x"
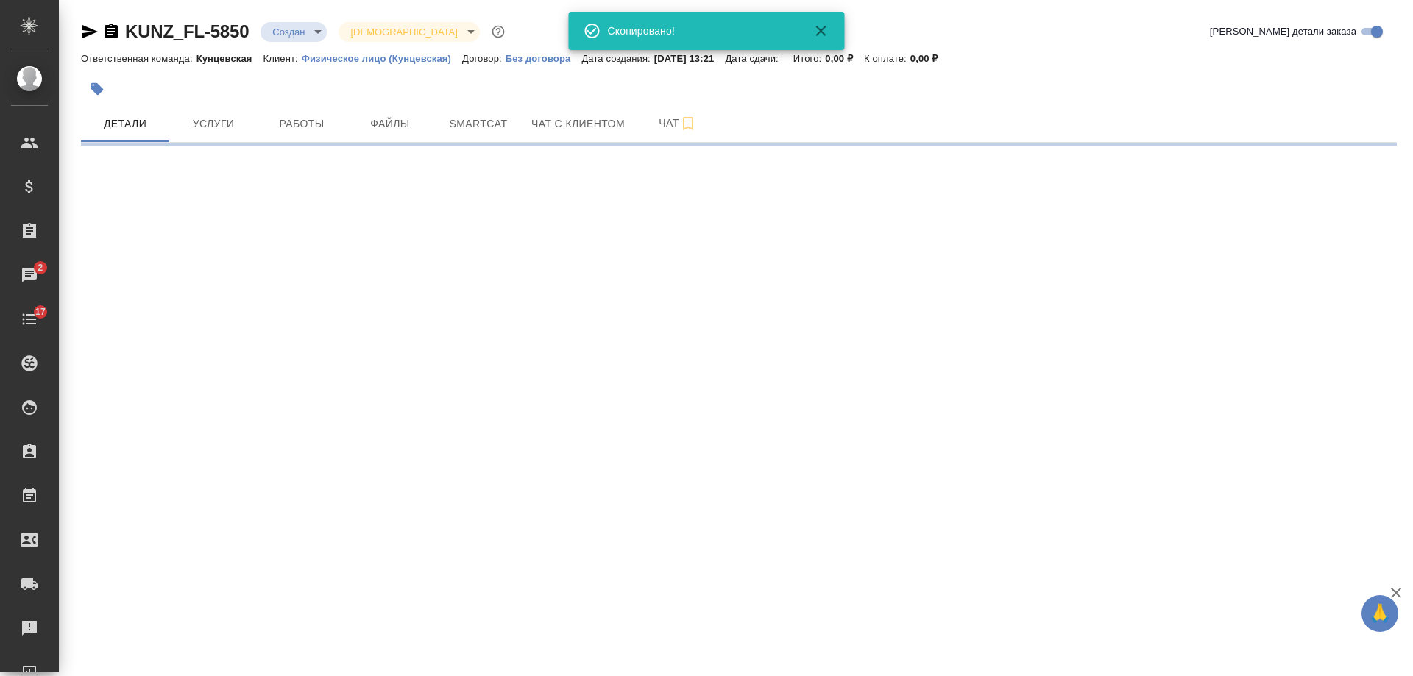
scroll to position [183, 0]
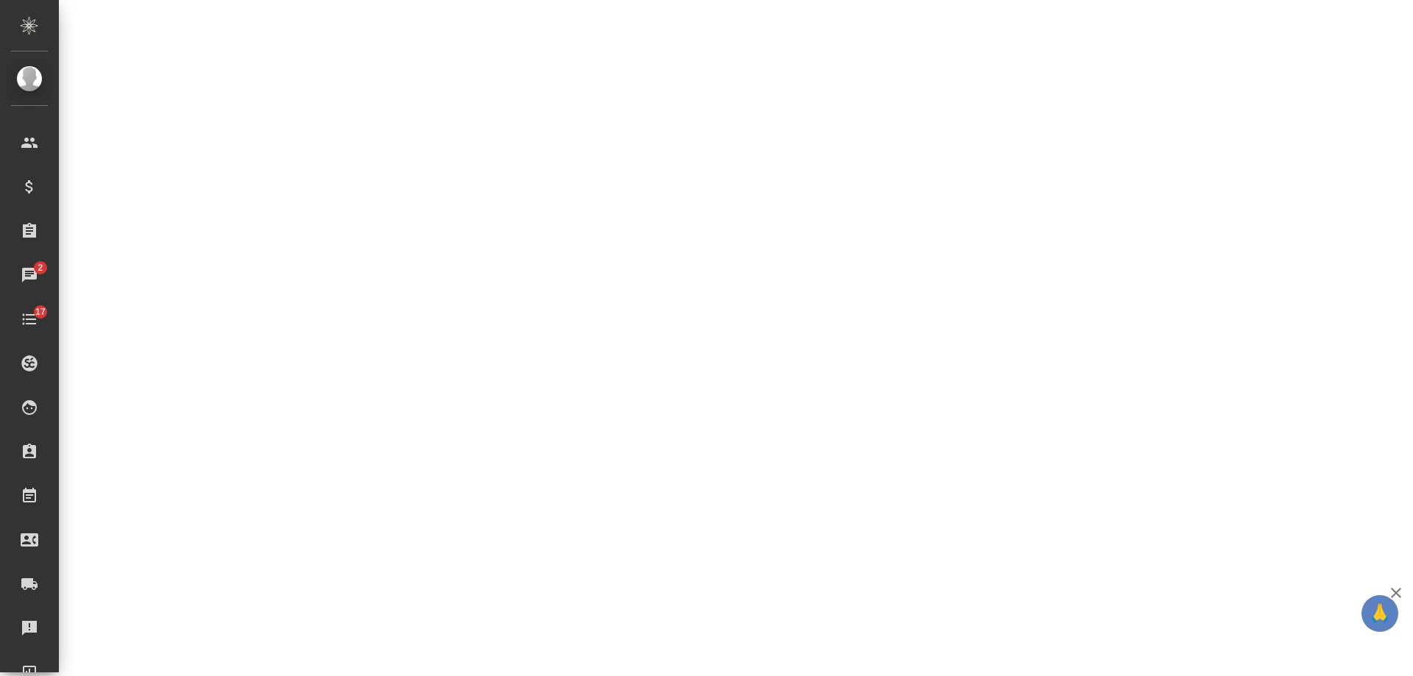
select select "RU"
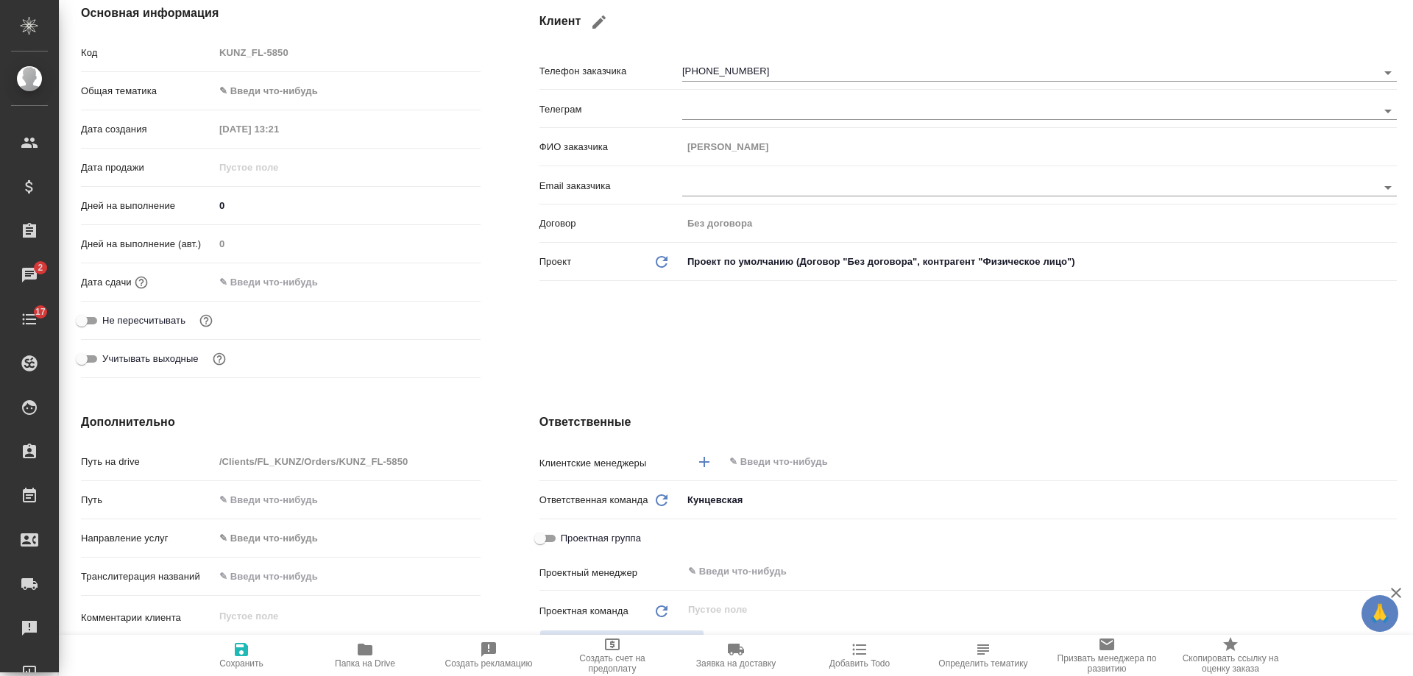
type textarea "x"
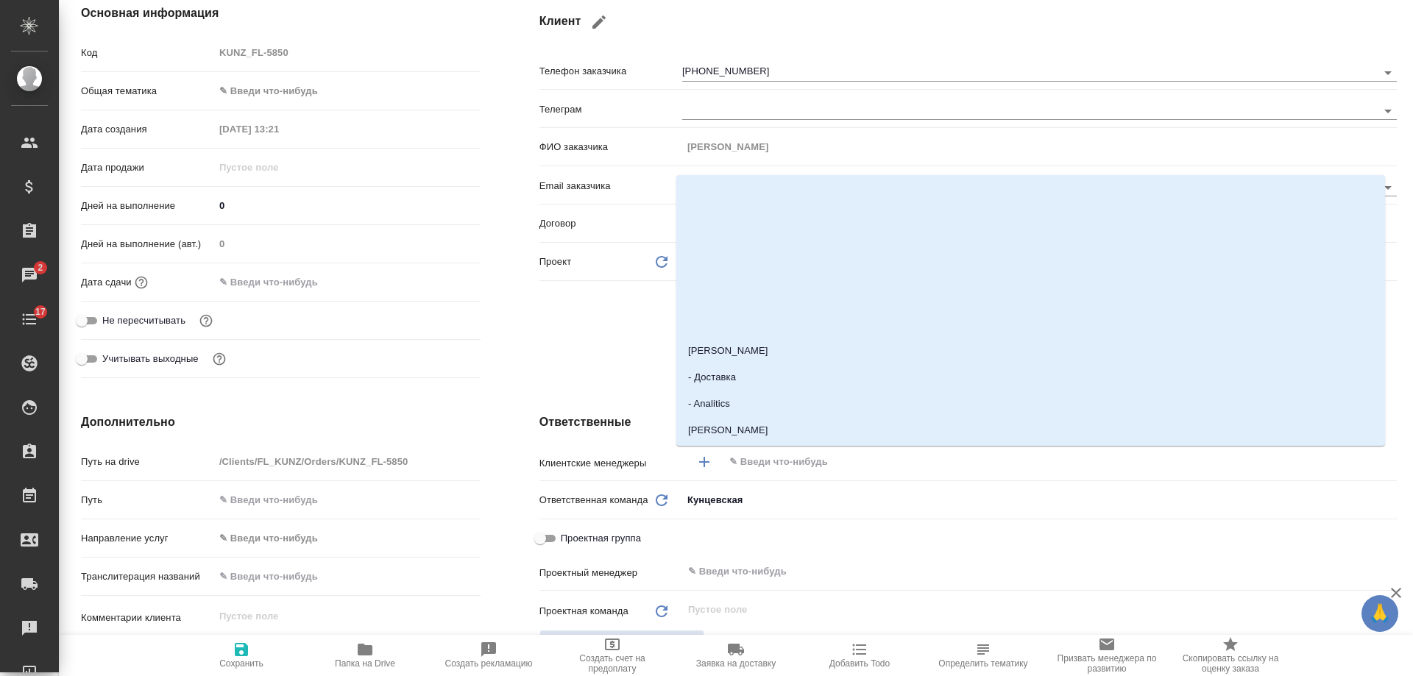
click at [750, 463] on input "text" at bounding box center [1035, 462] width 615 height 18
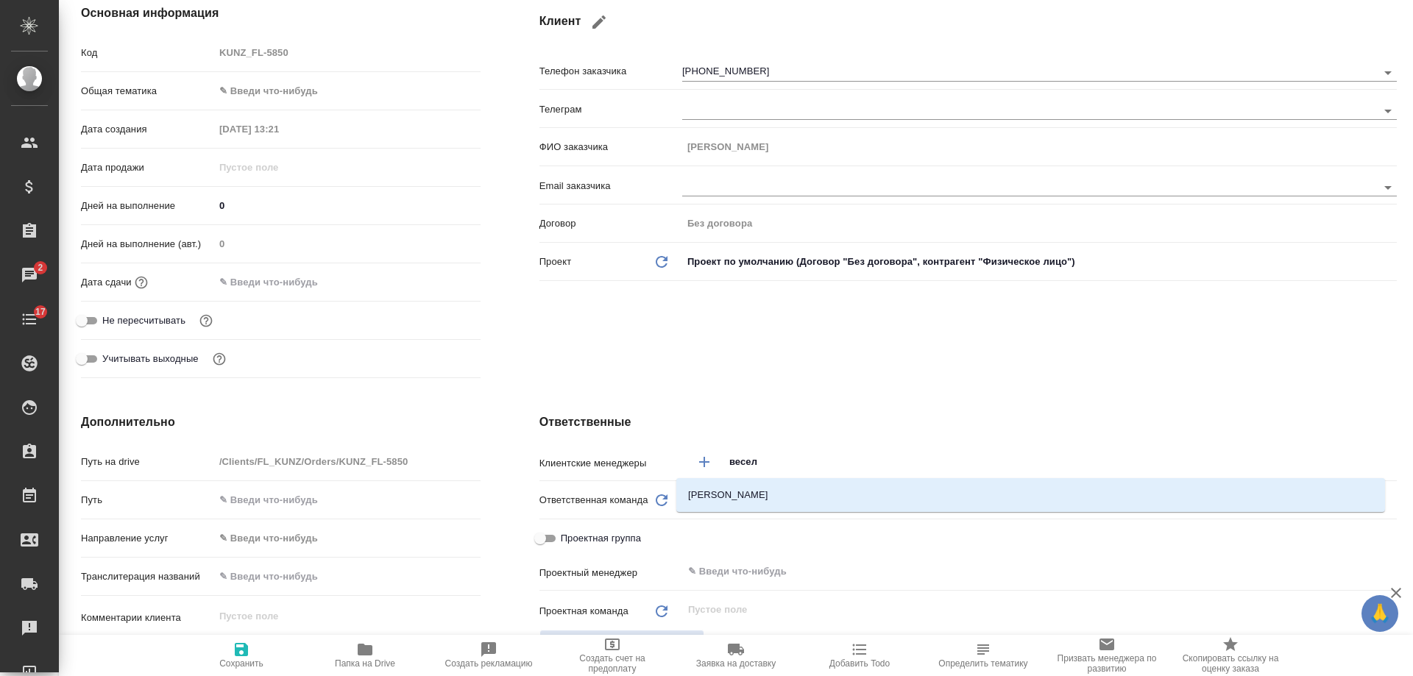
type input "весело"
click at [754, 496] on li "Веселова Юлия" at bounding box center [1030, 495] width 709 height 26
type textarea "x"
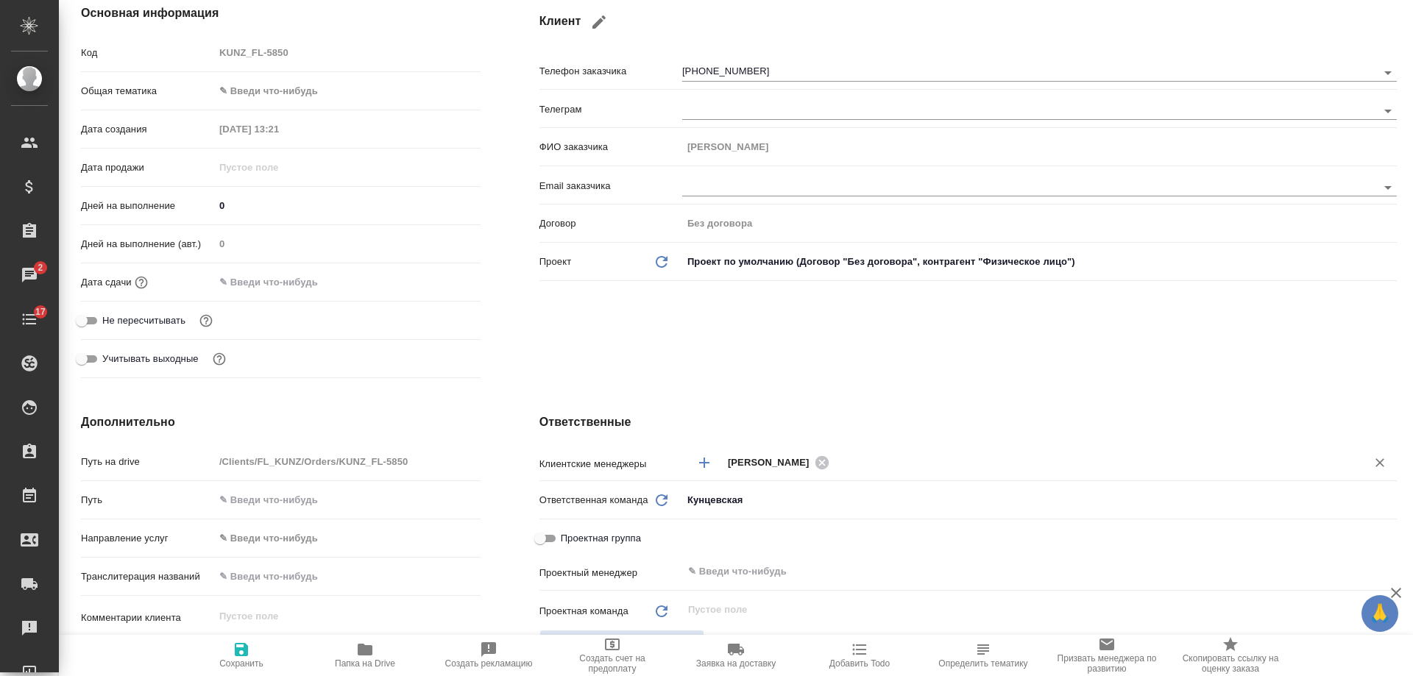
scroll to position [477, 0]
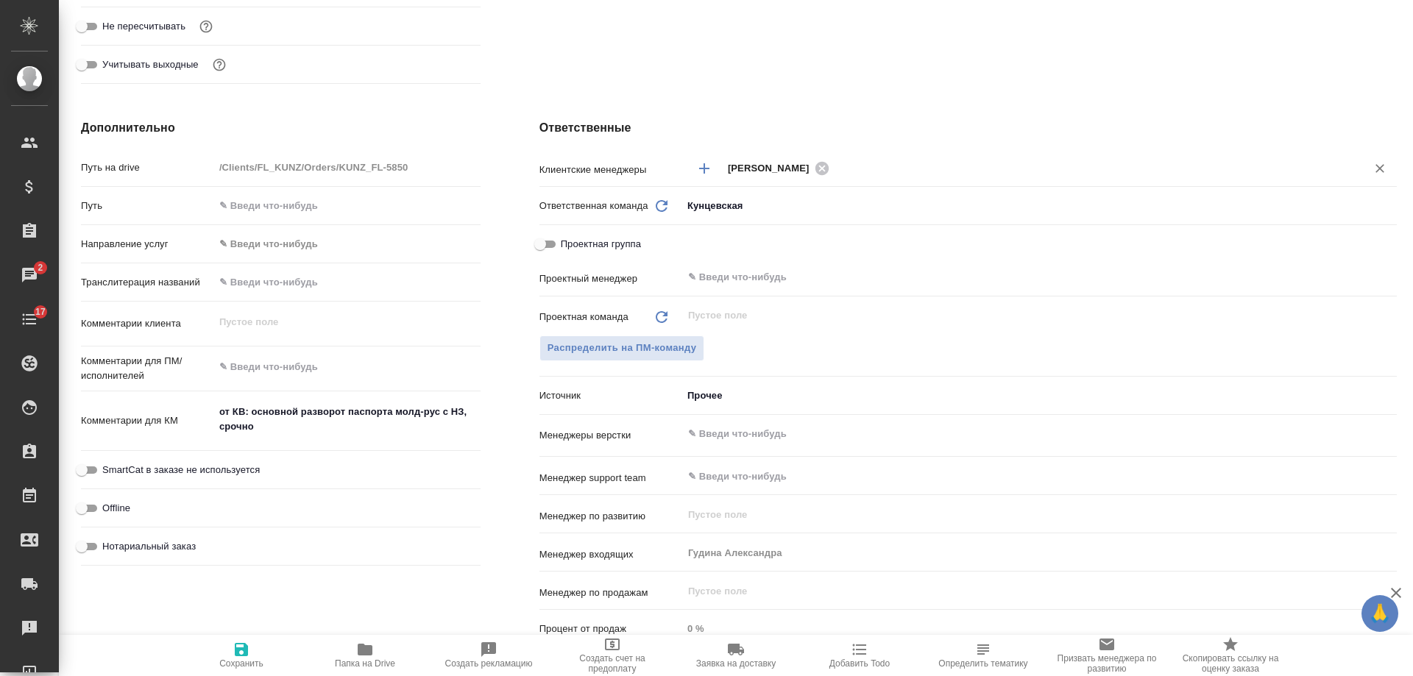
click at [180, 540] on span "Нотариальный заказ" at bounding box center [148, 547] width 93 height 15
click at [108, 540] on input "Нотариальный заказ" at bounding box center [81, 547] width 53 height 18
checkbox input "true"
type textarea "x"
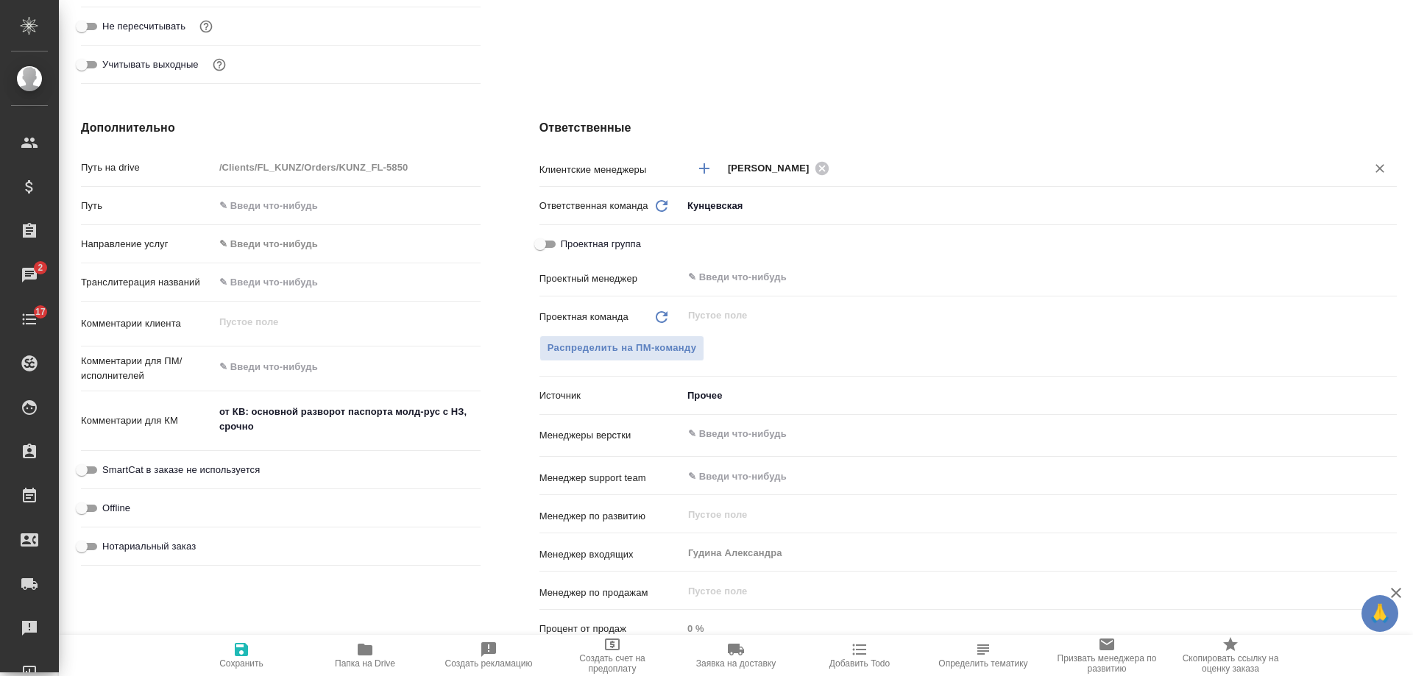
type textarea "x"
click at [245, 649] on icon "button" at bounding box center [241, 649] width 13 height 13
type textarea "x"
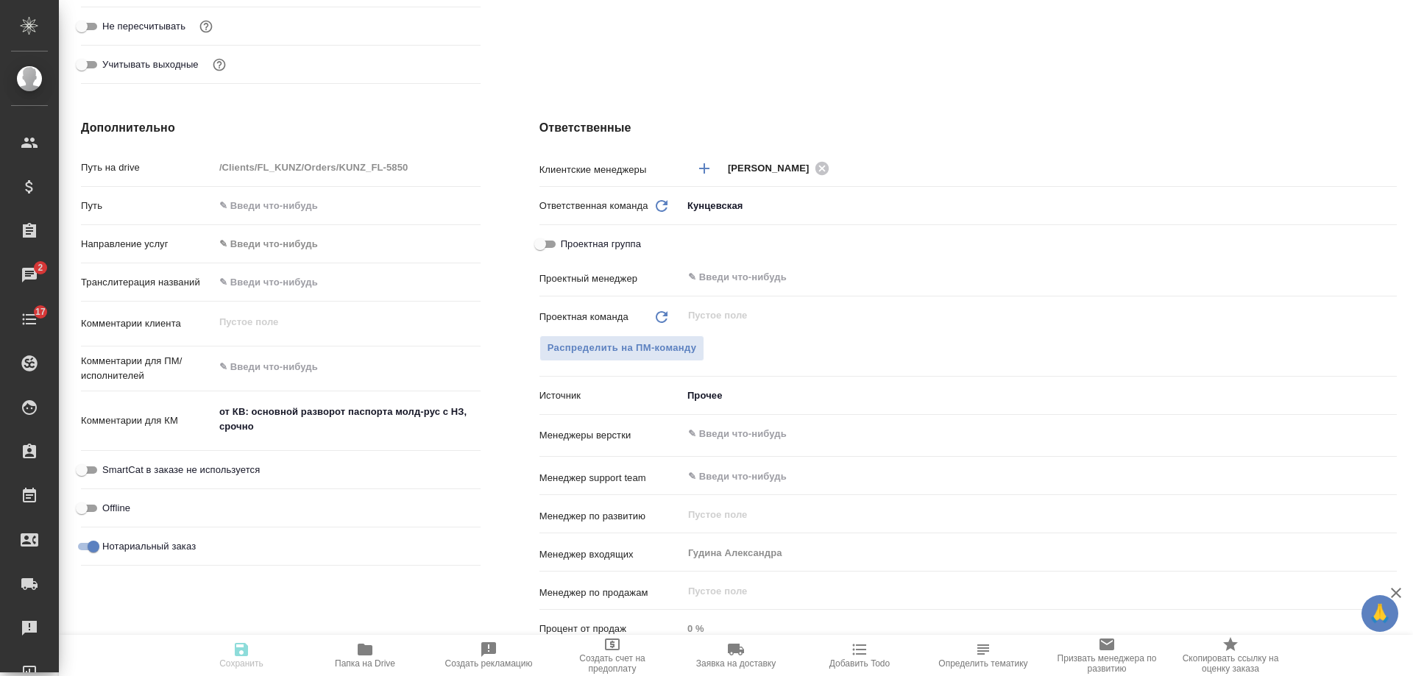
type textarea "x"
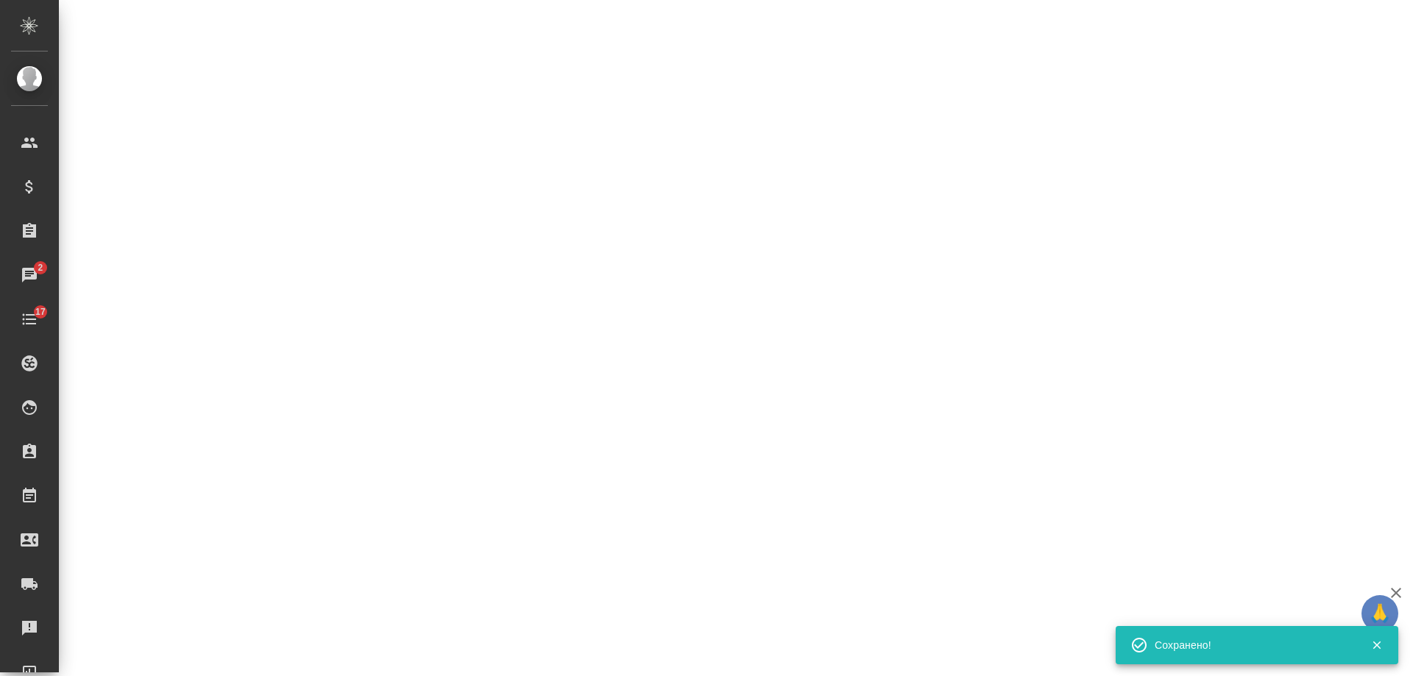
select select "RU"
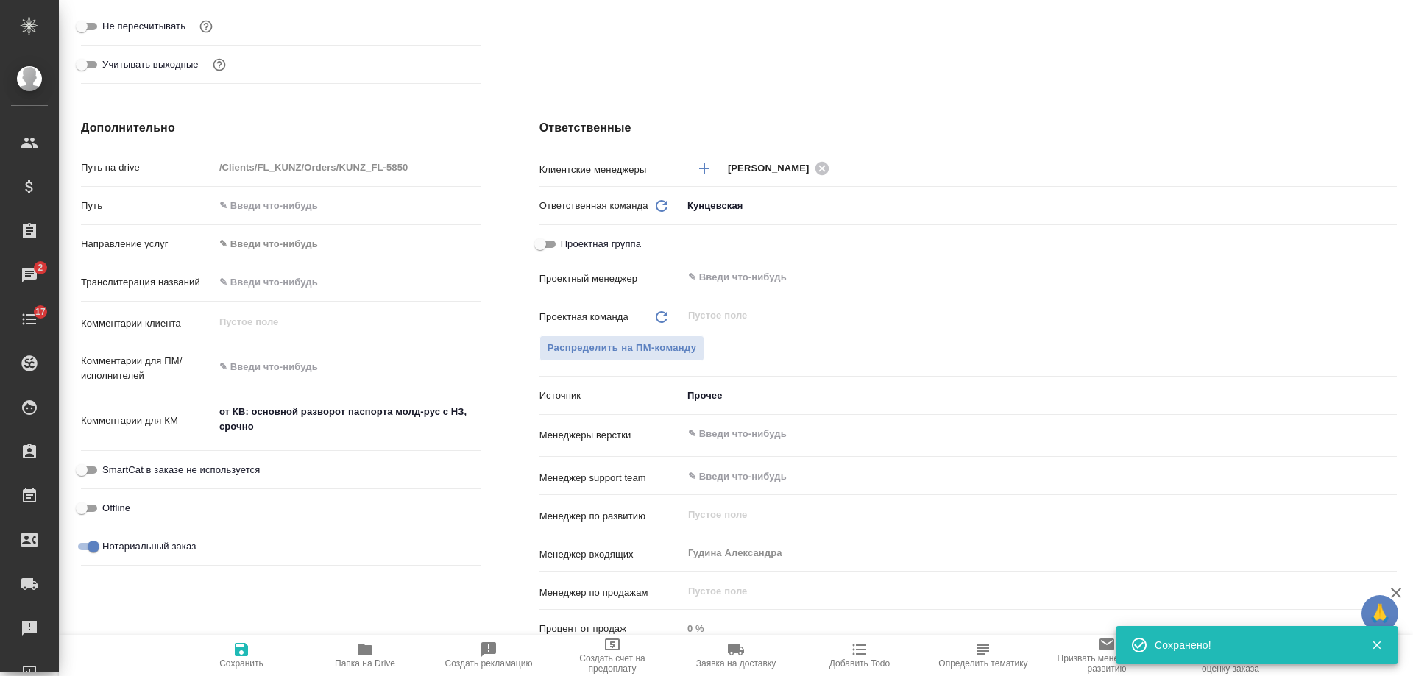
type textarea "x"
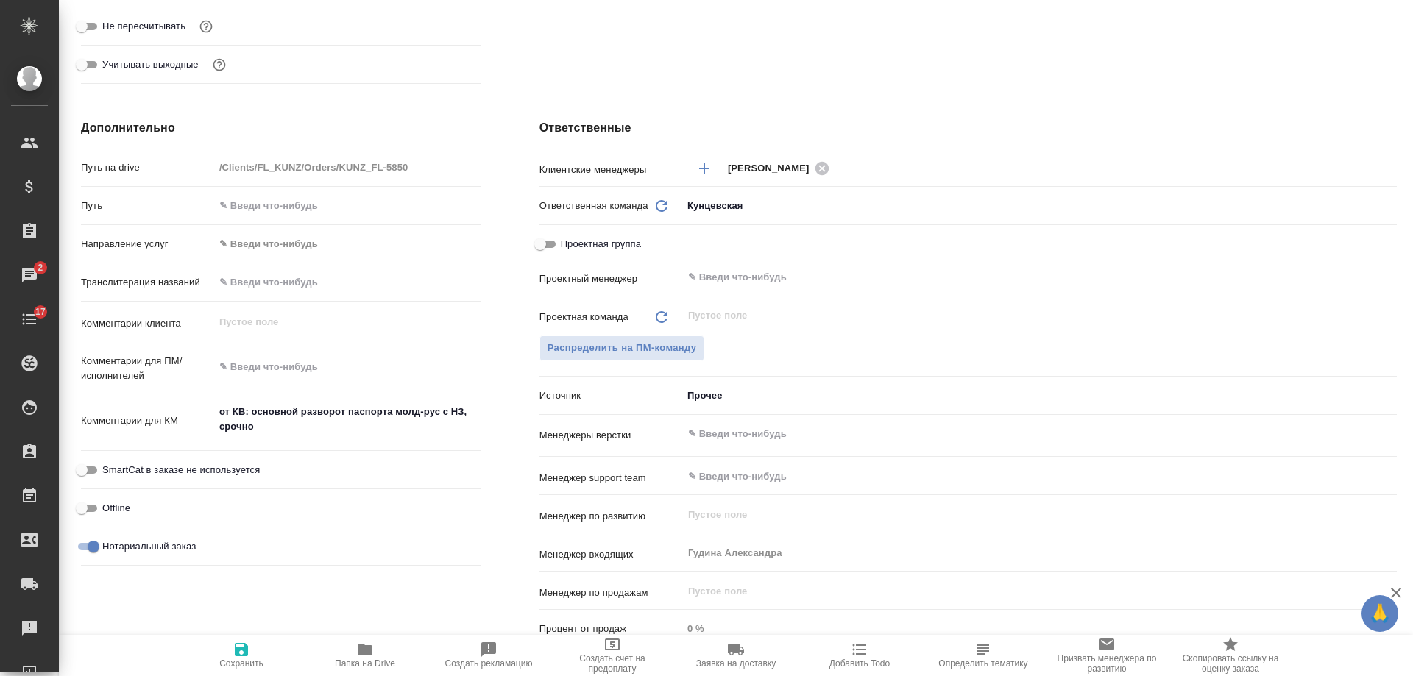
type textarea "x"
click at [855, 660] on span "Добавить Todo" at bounding box center [860, 664] width 60 height 10
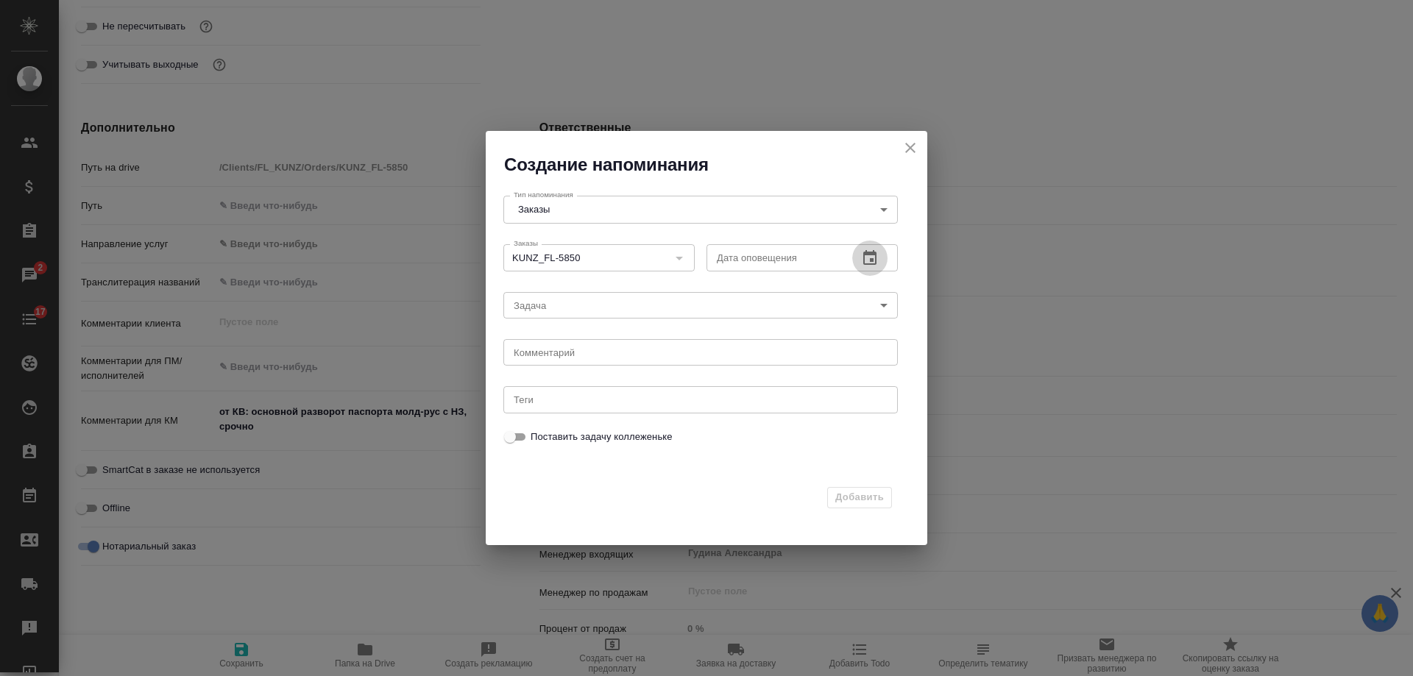
click at [862, 260] on icon "button" at bounding box center [870, 259] width 18 height 18
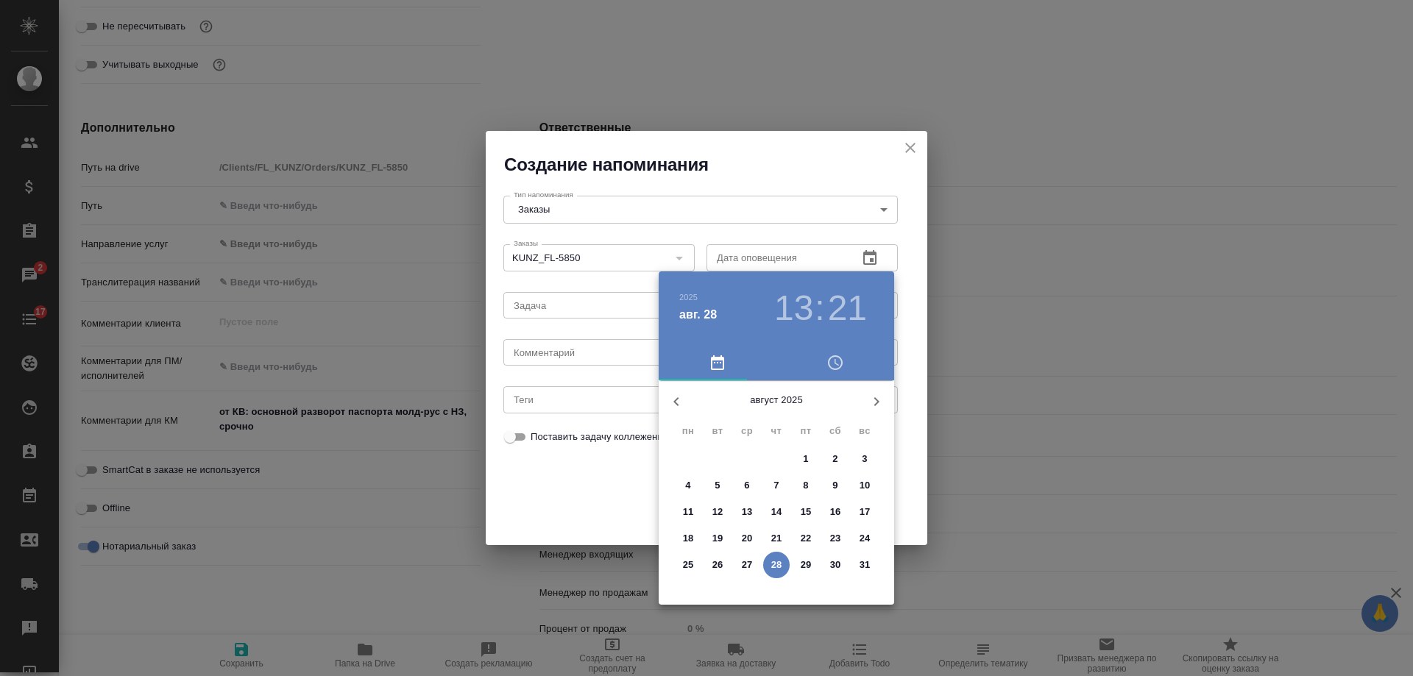
click at [811, 565] on p "29" at bounding box center [806, 565] width 11 height 15
type input "29.08.2025 13:21"
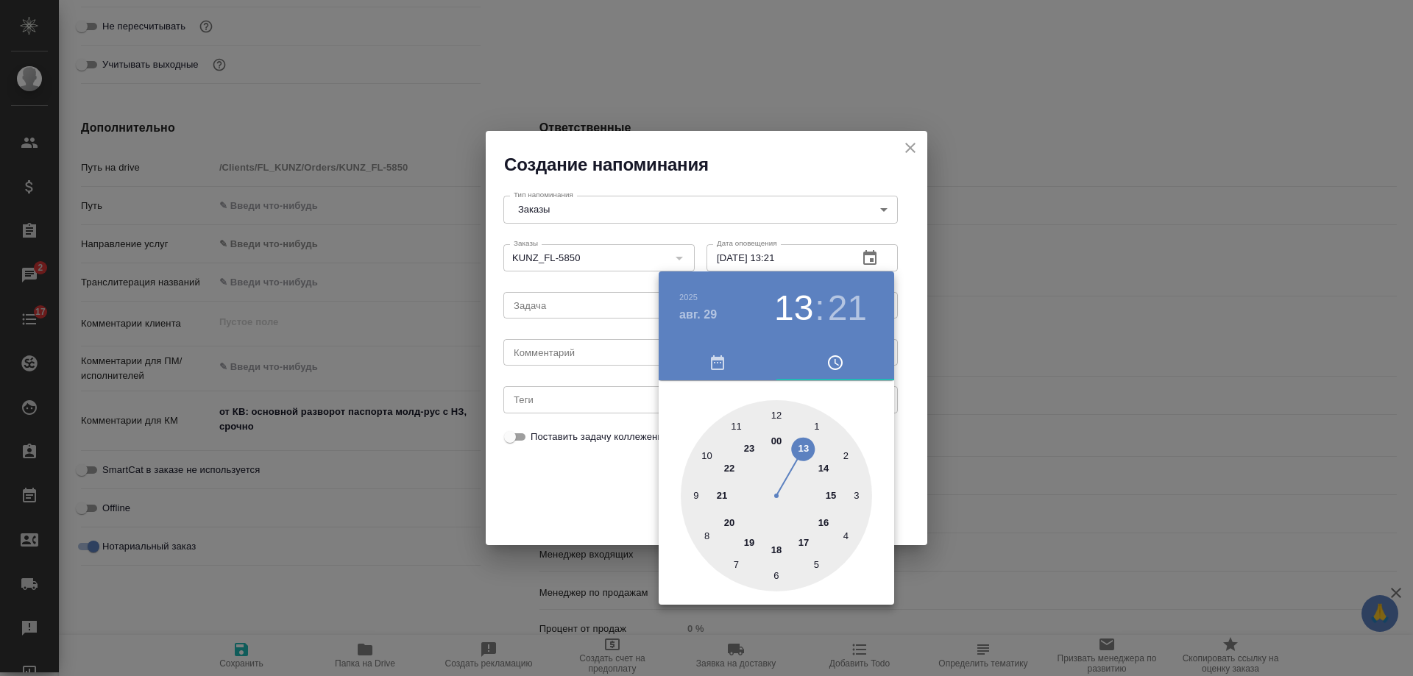
click at [571, 353] on div at bounding box center [706, 338] width 1413 height 676
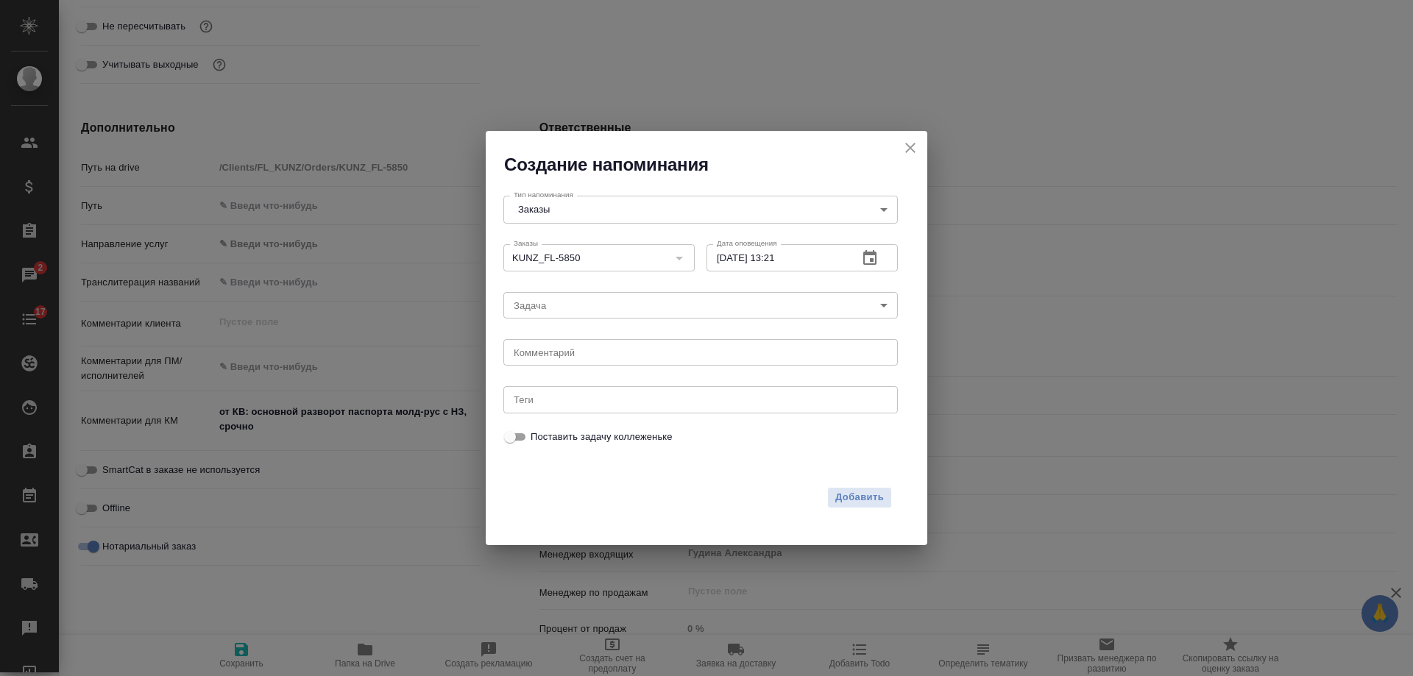
click at [568, 353] on div "2025 авг. 29 13 : 21 00 1 2 3 4 5 6 7 8 9 10 11 12 13 14 15 16 17 18 19 20 21 2…" at bounding box center [706, 338] width 1413 height 676
click at [563, 350] on div "2025 авг. 29 13 : 21 00 1 2 3 4 5 6 7 8 9 10 11 12 13 14 15 16 17 18 19 20 21 2…" at bounding box center [706, 338] width 1413 height 676
click at [560, 347] on textarea at bounding box center [701, 352] width 374 height 11
type textarea "инфа"
click at [858, 496] on span "Добавить" at bounding box center [859, 497] width 49 height 17
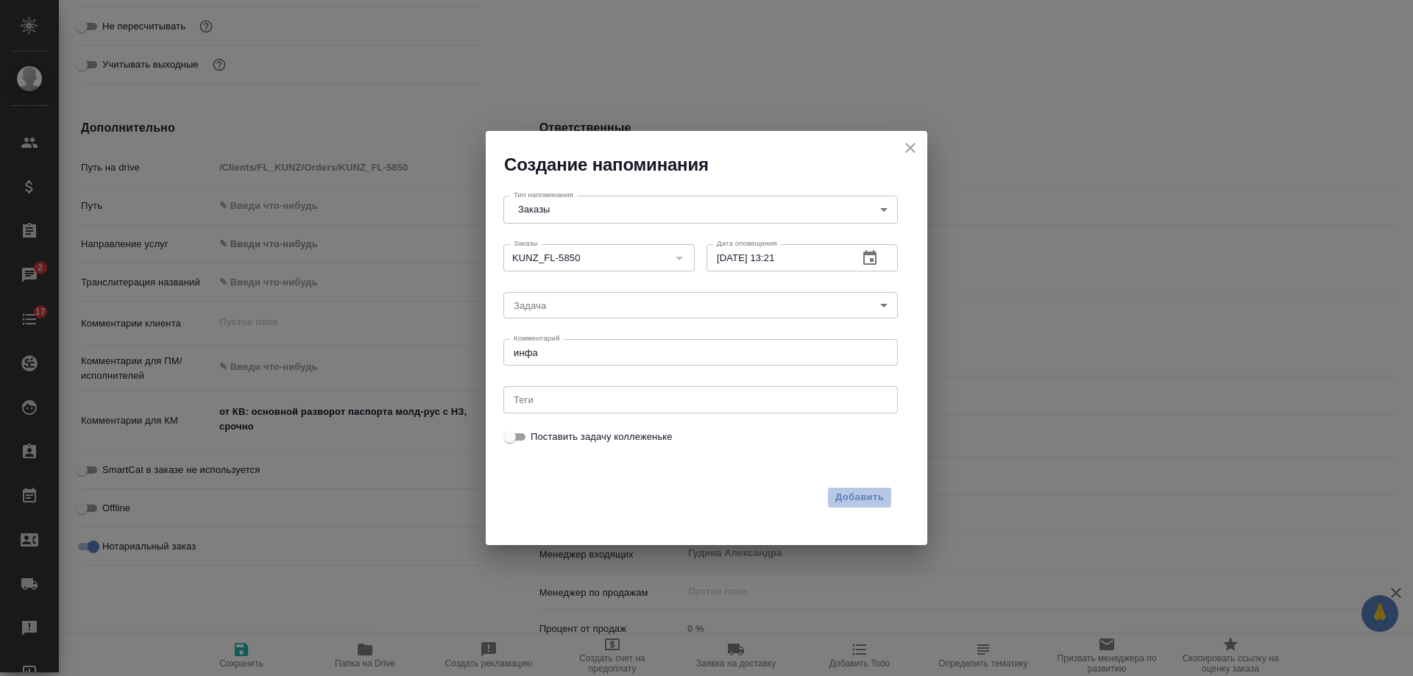
type textarea "x"
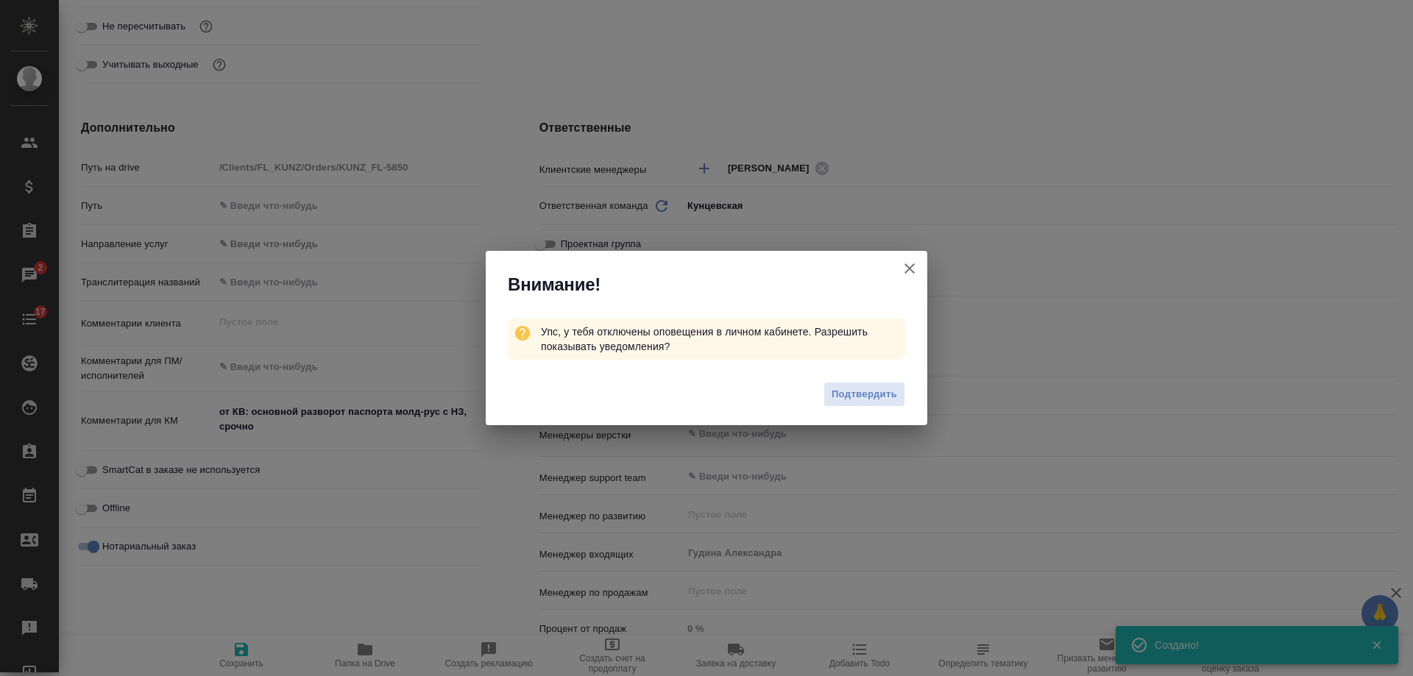
type textarea "x"
click at [914, 269] on icon "button" at bounding box center [910, 269] width 18 height 18
type textarea "x"
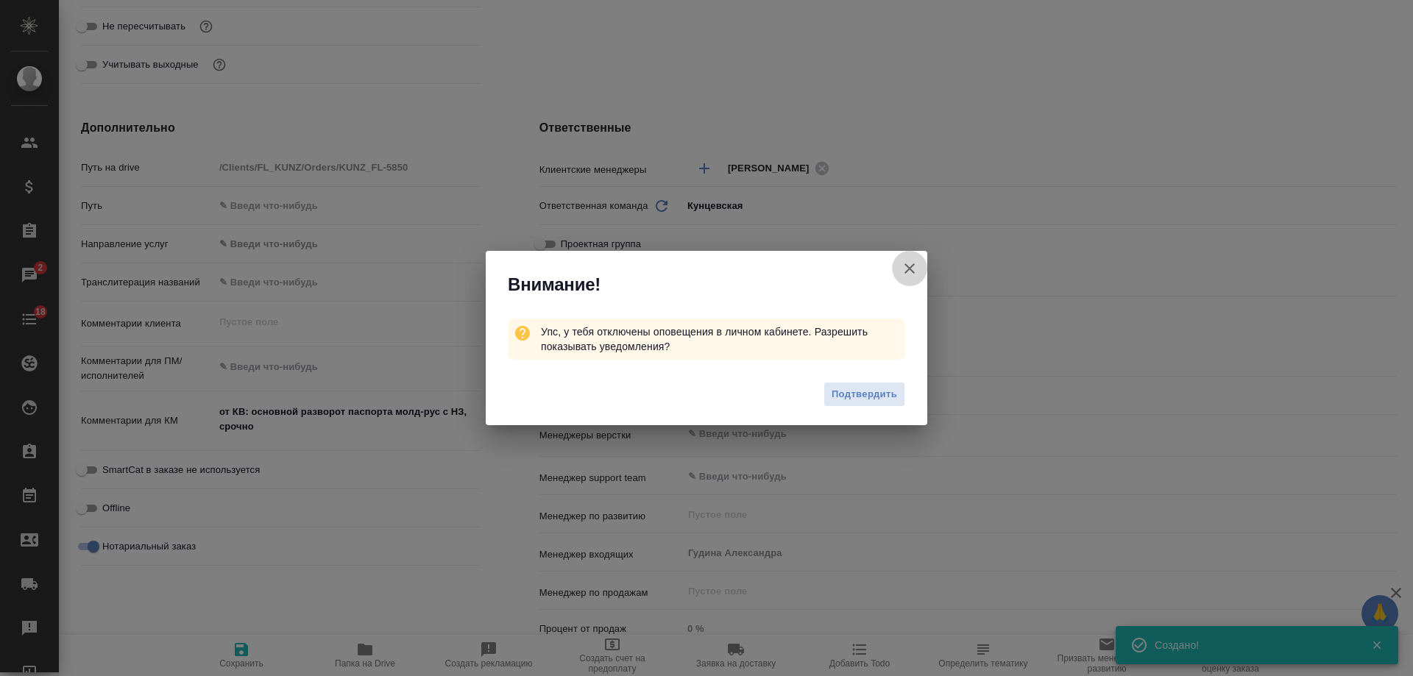
type textarea "x"
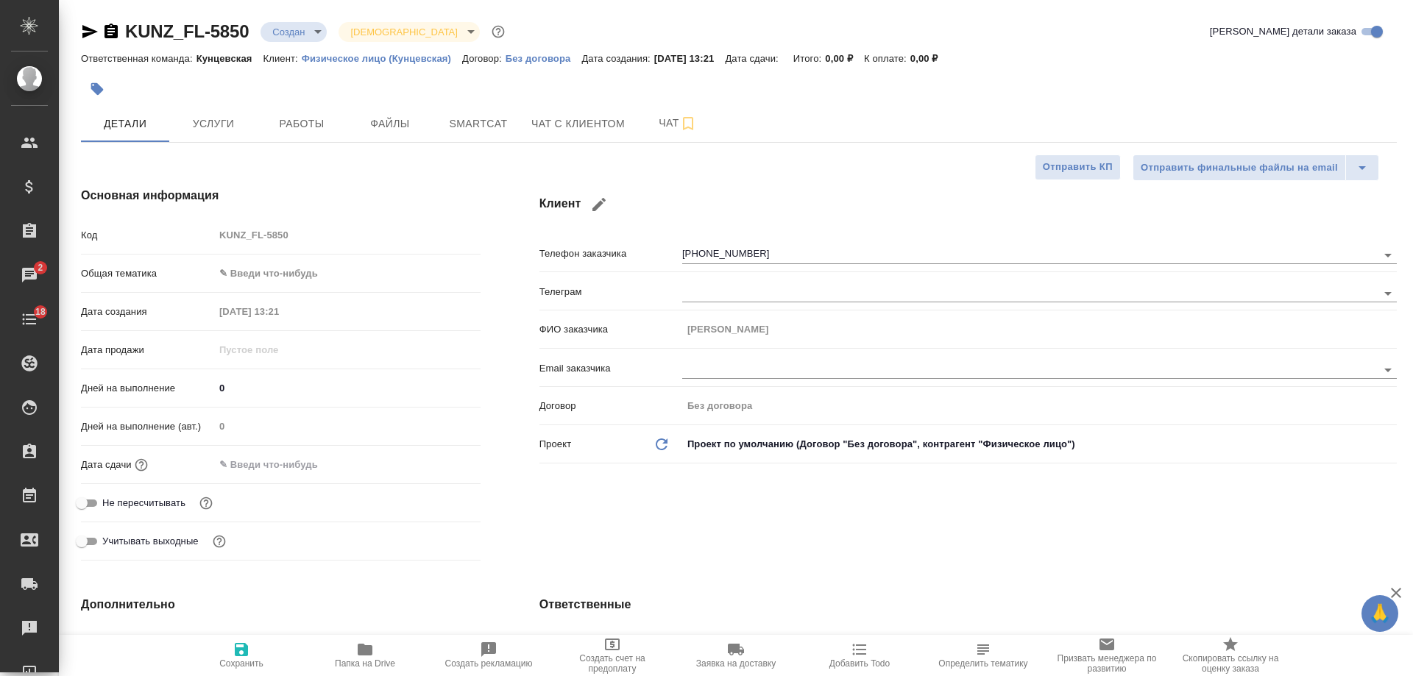
scroll to position [442, 0]
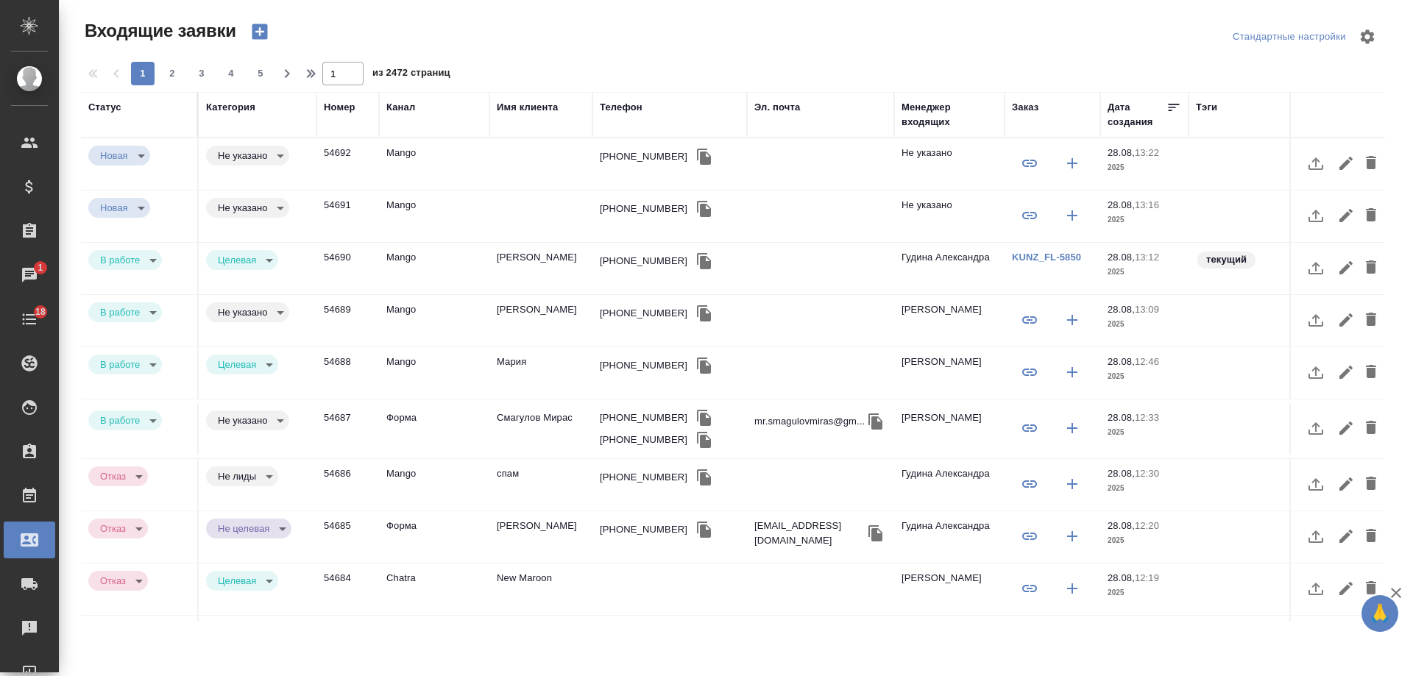
select select "RU"
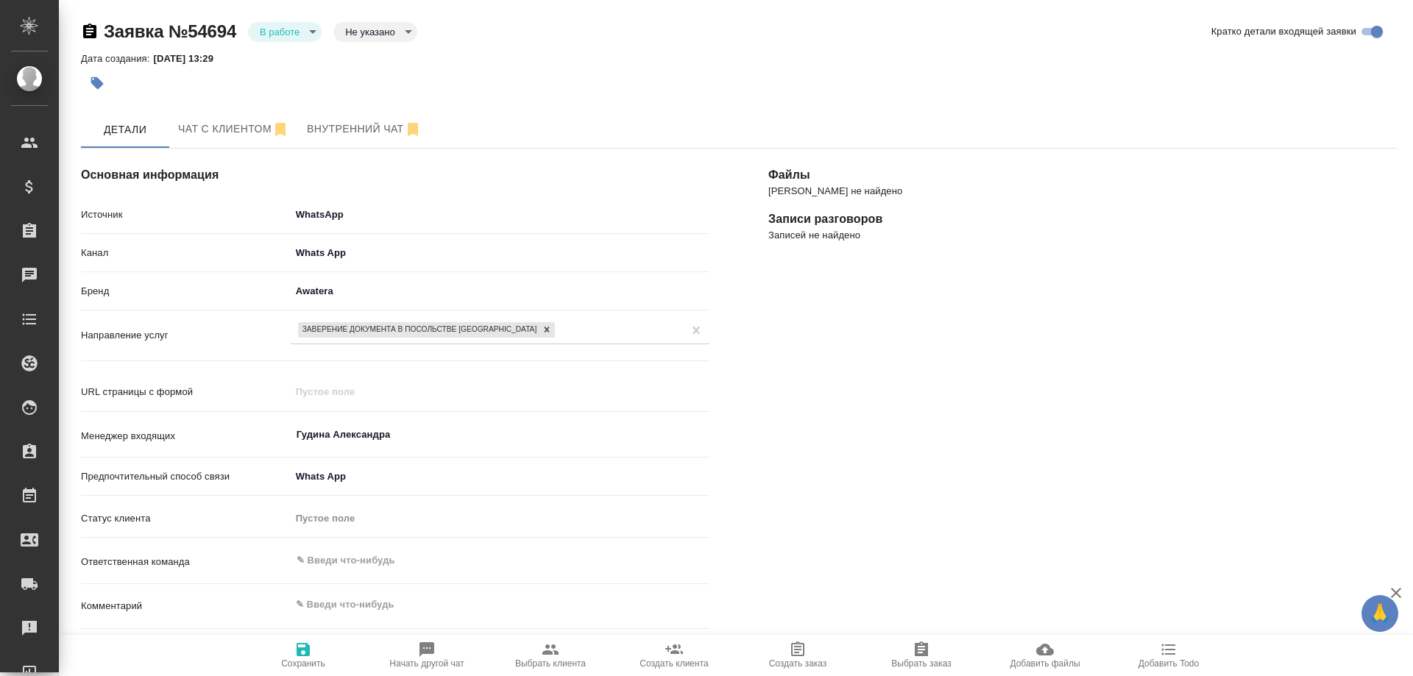
select select "RU"
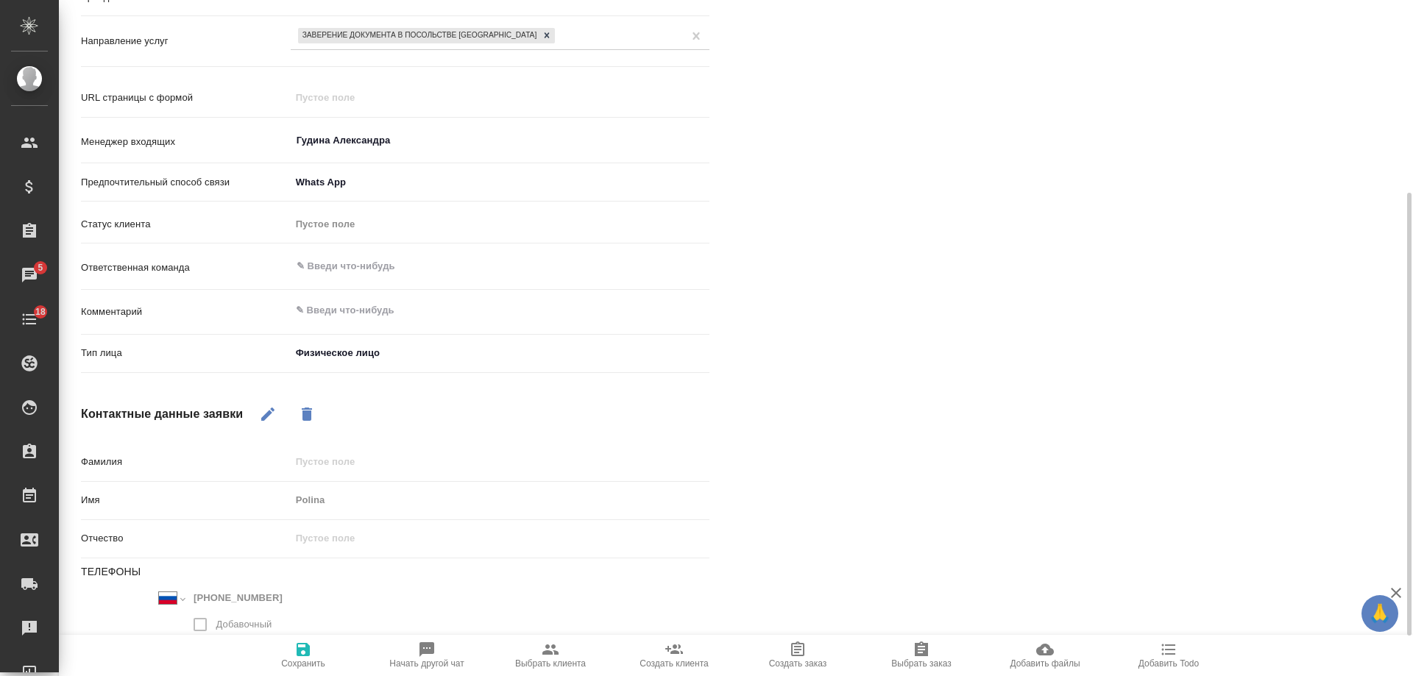
scroll to position [356, 0]
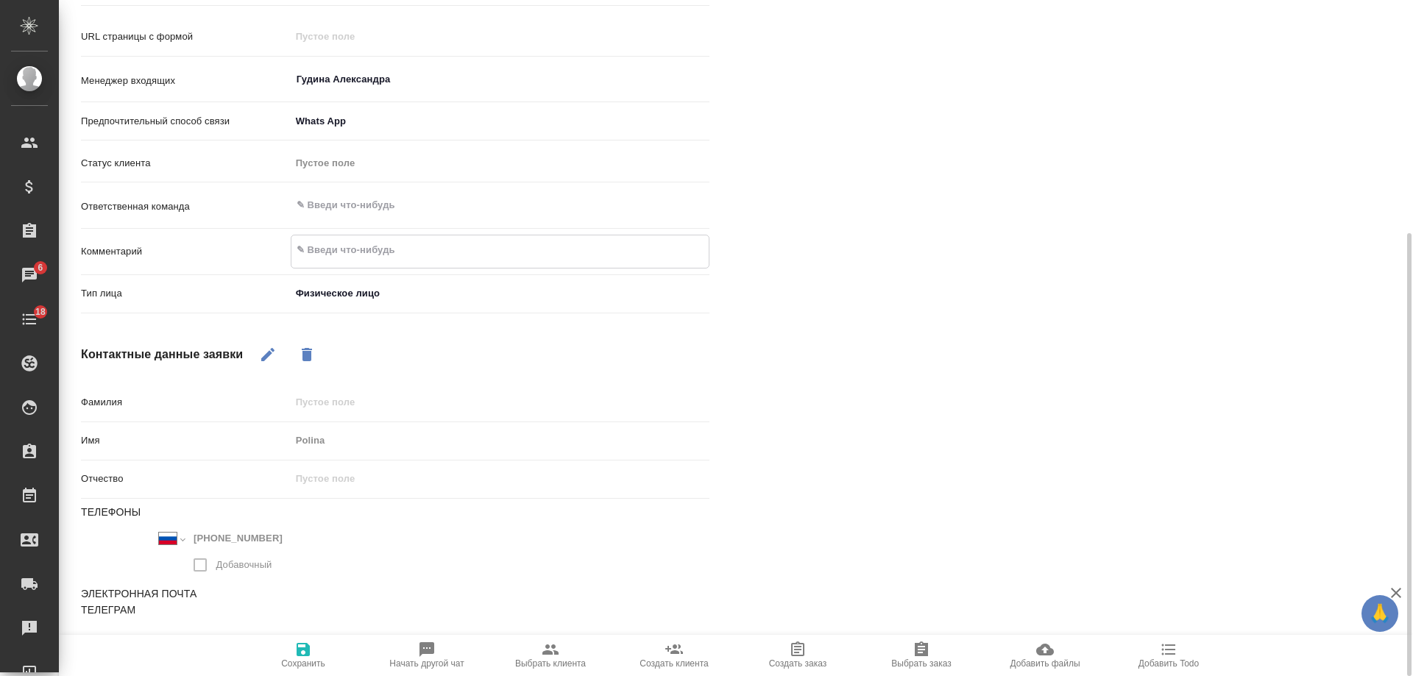
click at [364, 254] on textarea at bounding box center [499, 250] width 417 height 25
type textarea "заверение перевода в посольстве [GEOGRAPHIC_DATA]"
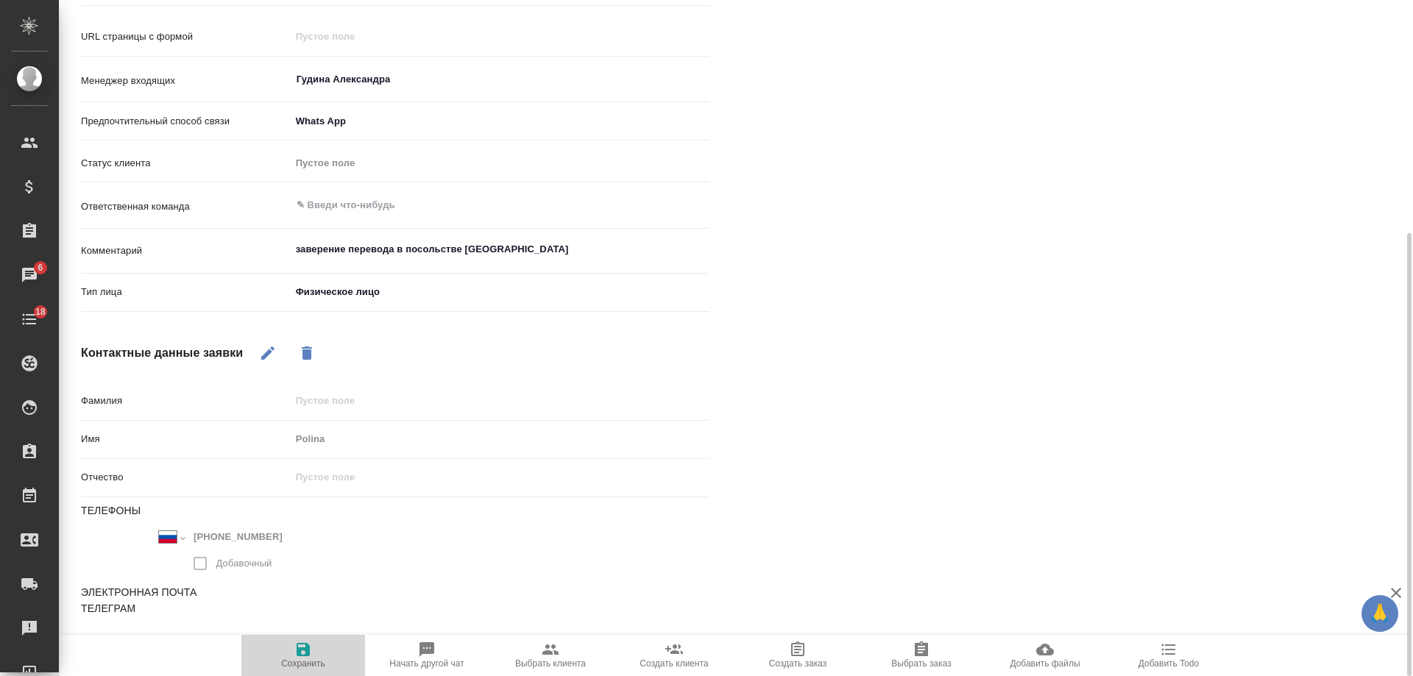
click at [311, 647] on icon "button" at bounding box center [303, 650] width 18 height 18
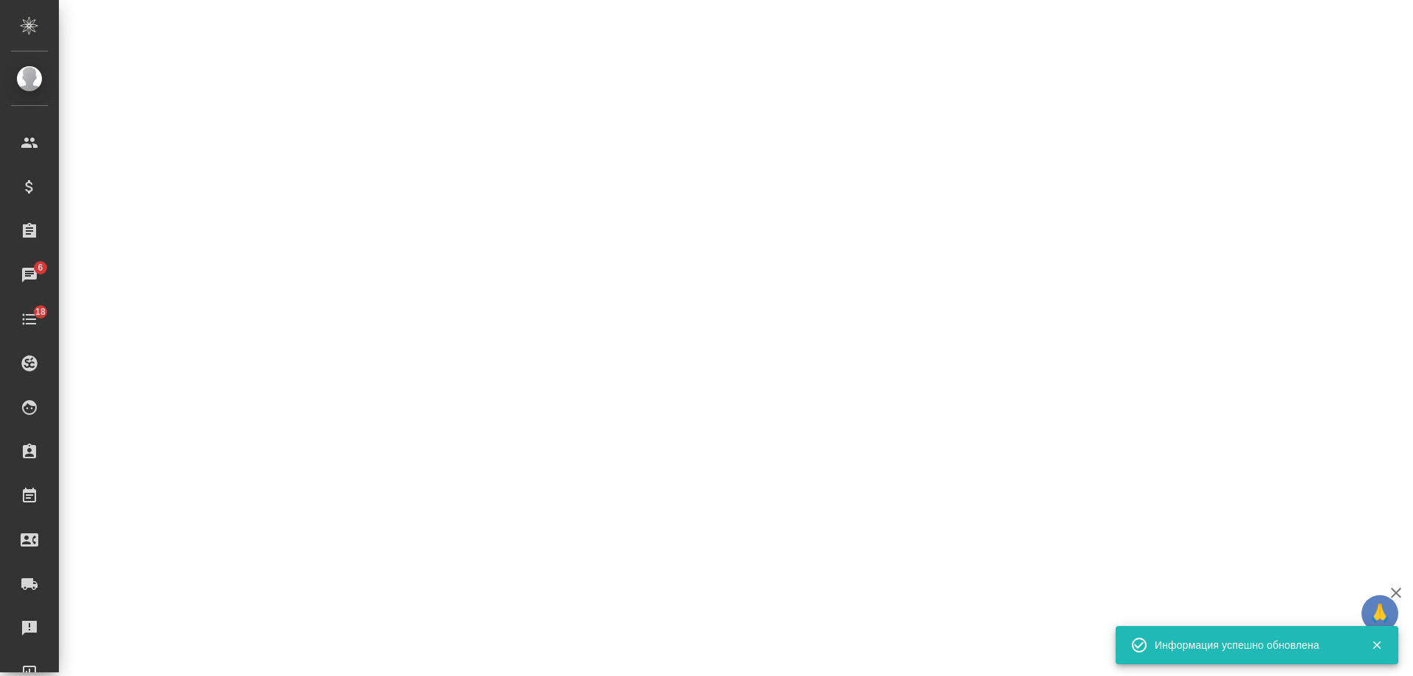
select select "RU"
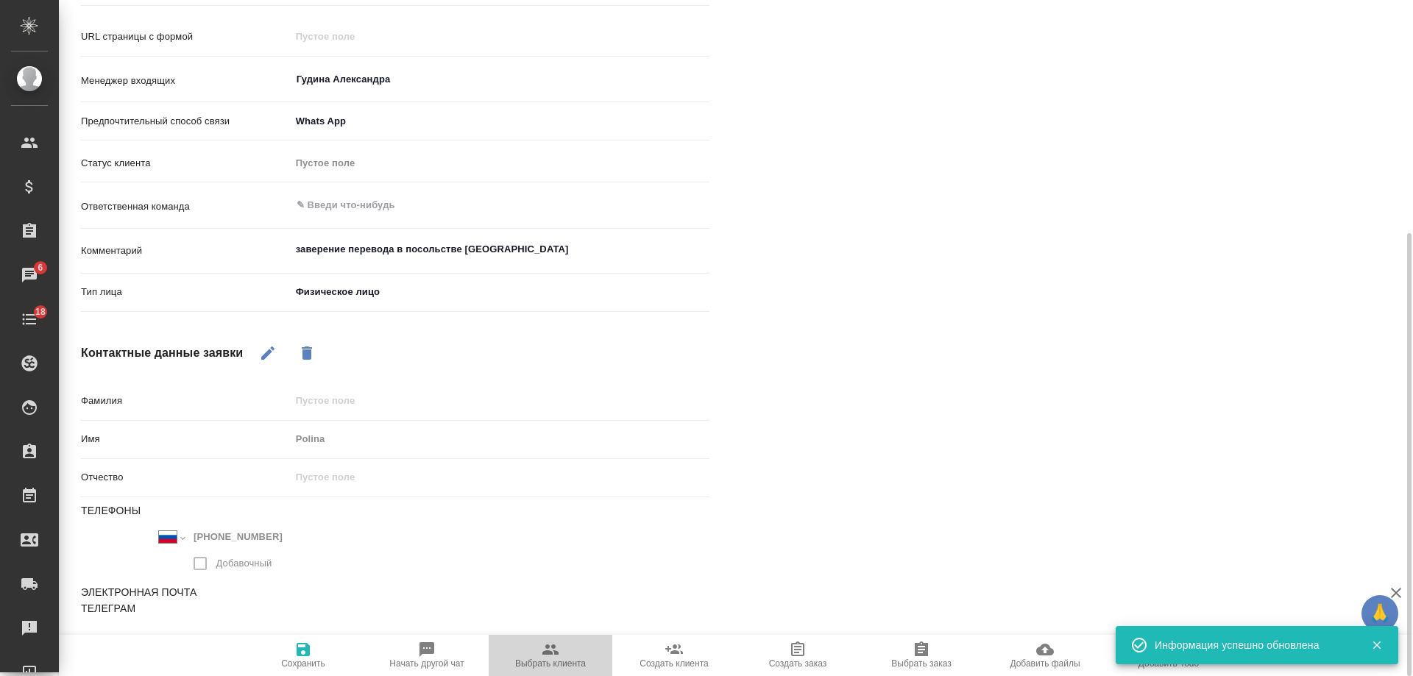
click at [562, 664] on span "Выбрать клиента" at bounding box center [550, 664] width 71 height 10
type textarea "x"
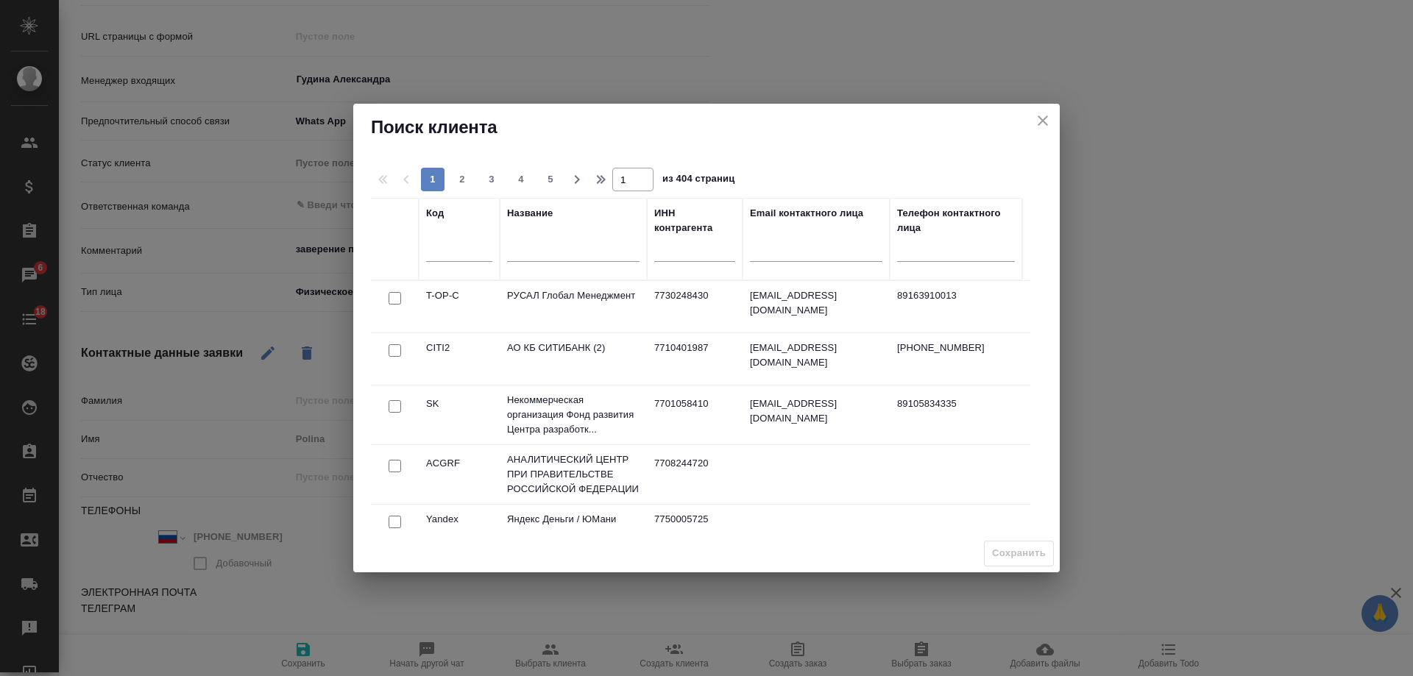
click at [556, 252] on input "text" at bounding box center [573, 252] width 132 height 18
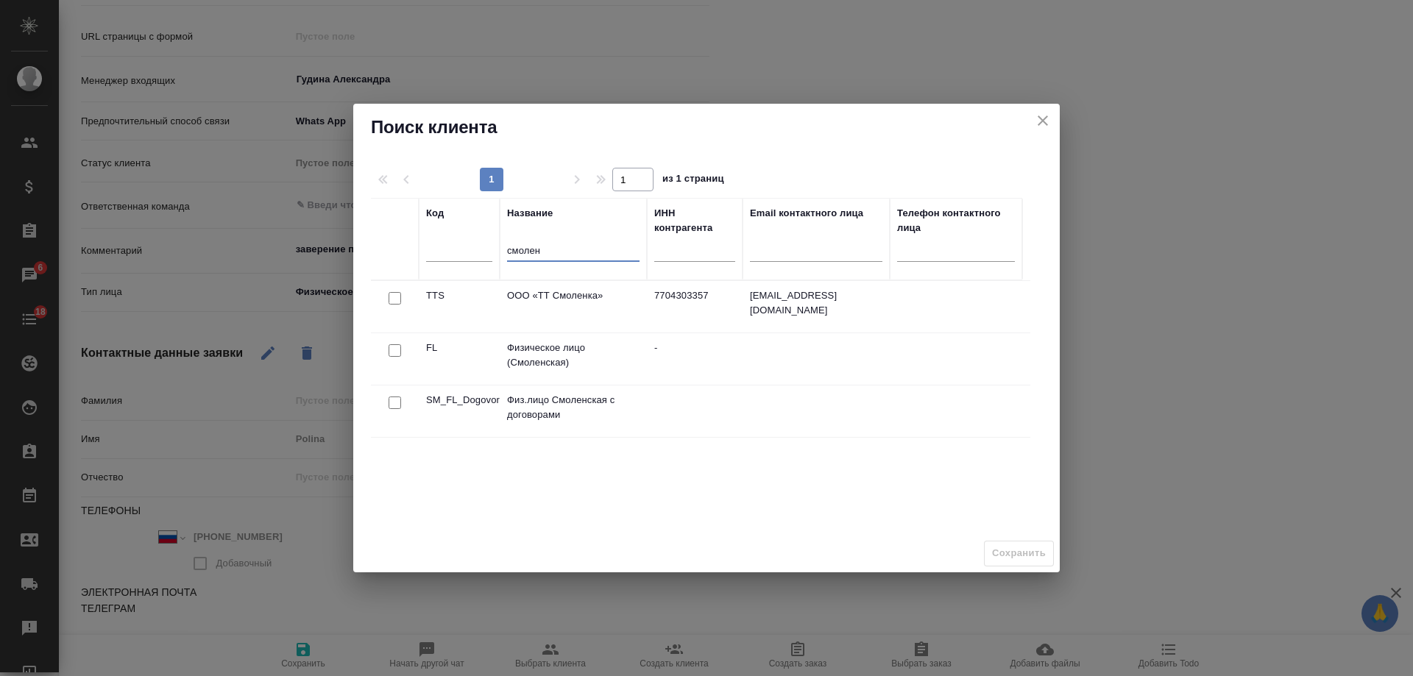
type input "смолен"
click at [398, 350] on input "checkbox" at bounding box center [395, 350] width 13 height 13
checkbox input "true"
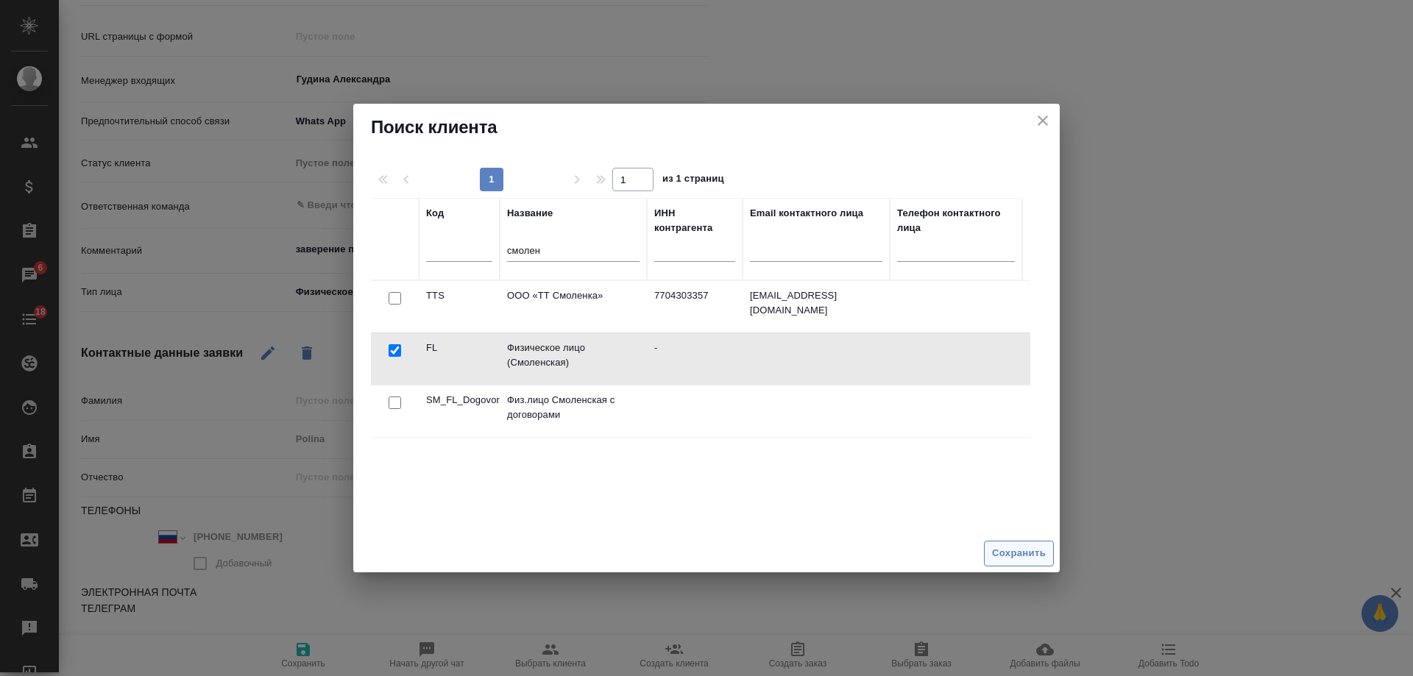
click at [1005, 547] on span "Сохранить" at bounding box center [1019, 553] width 54 height 17
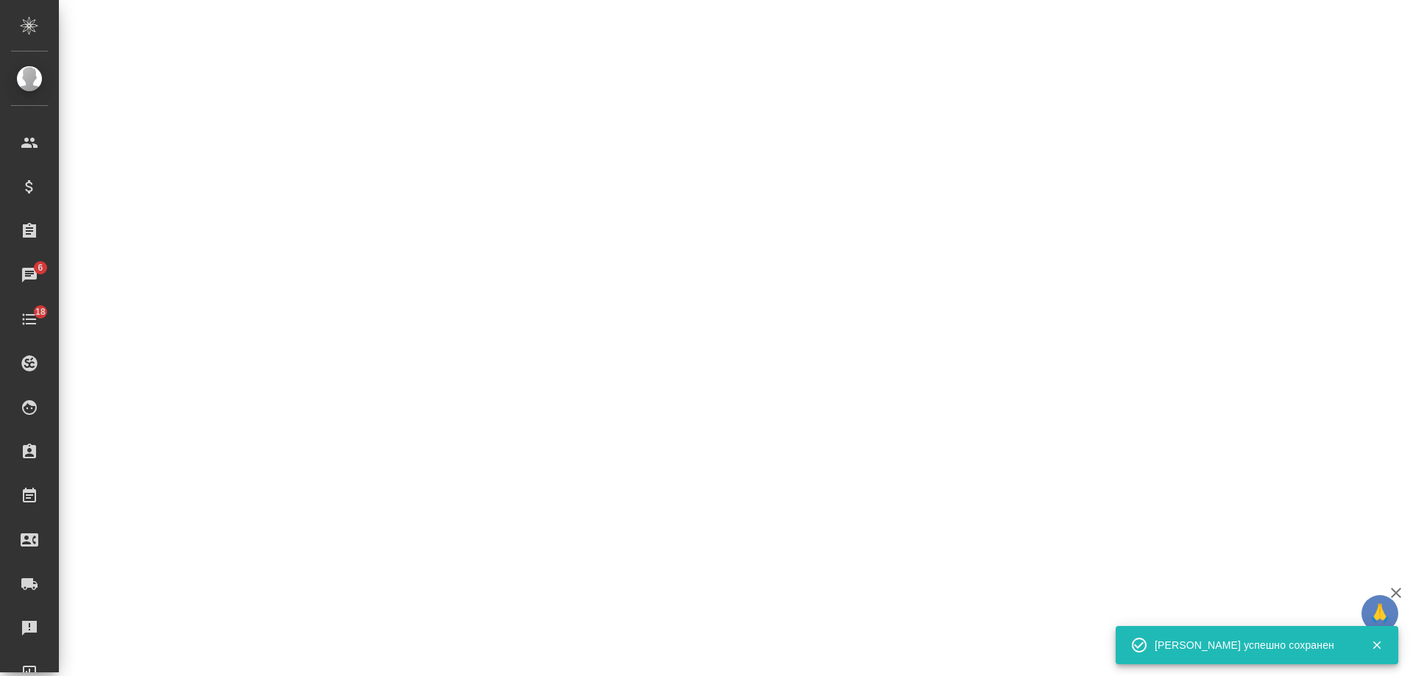
select select "RU"
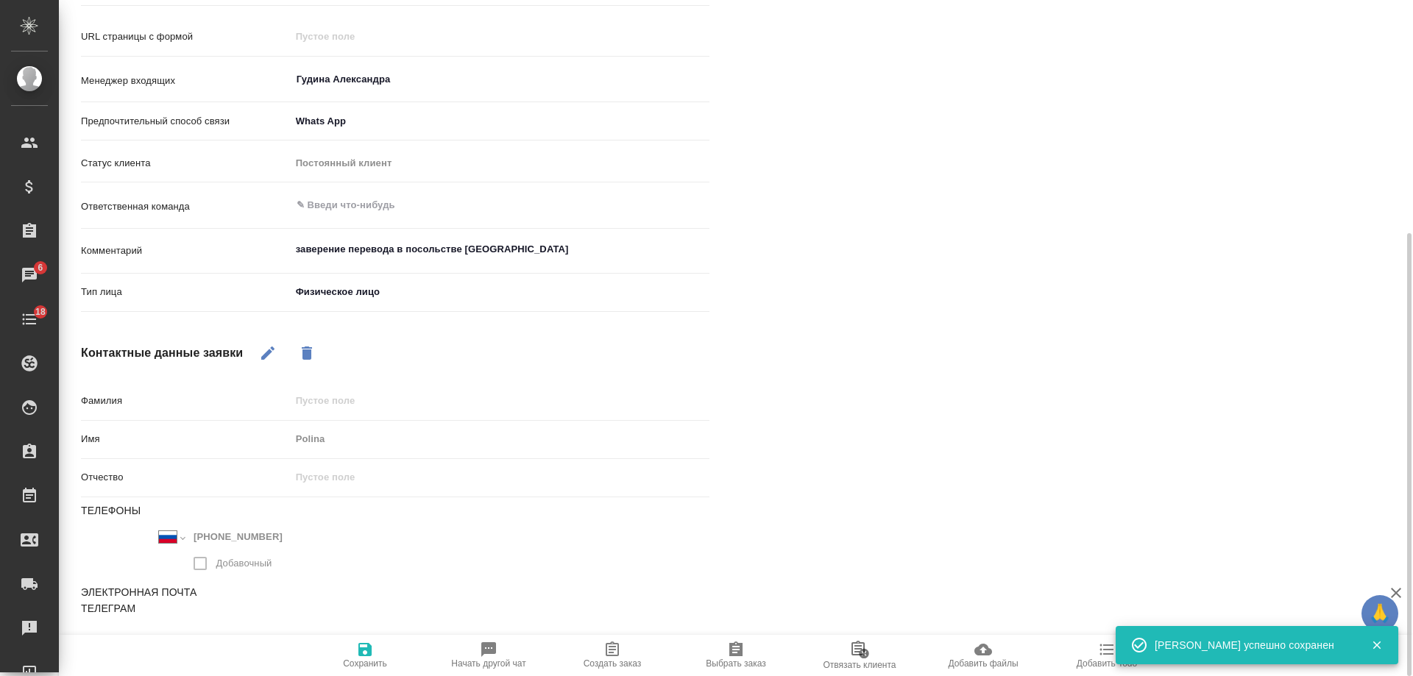
click at [1109, 654] on icon "button" at bounding box center [1107, 650] width 14 height 11
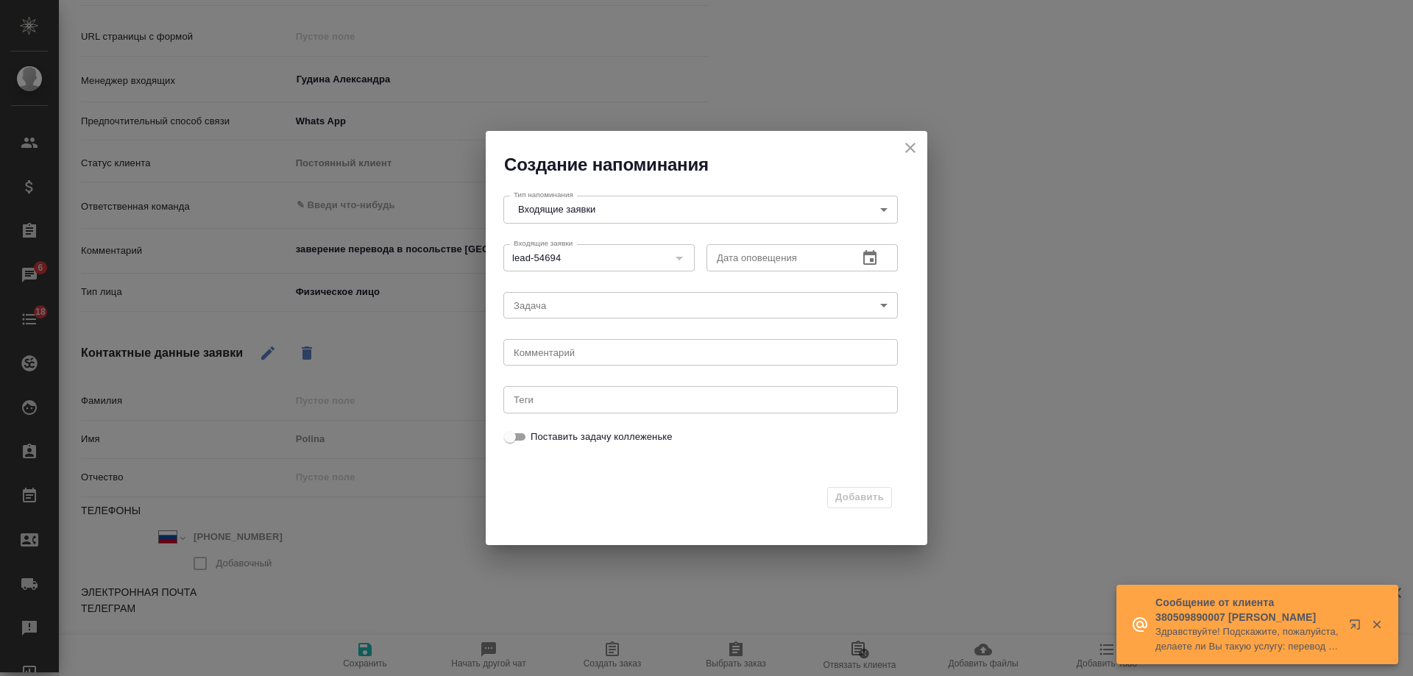
click at [910, 145] on icon "close" at bounding box center [911, 148] width 18 height 18
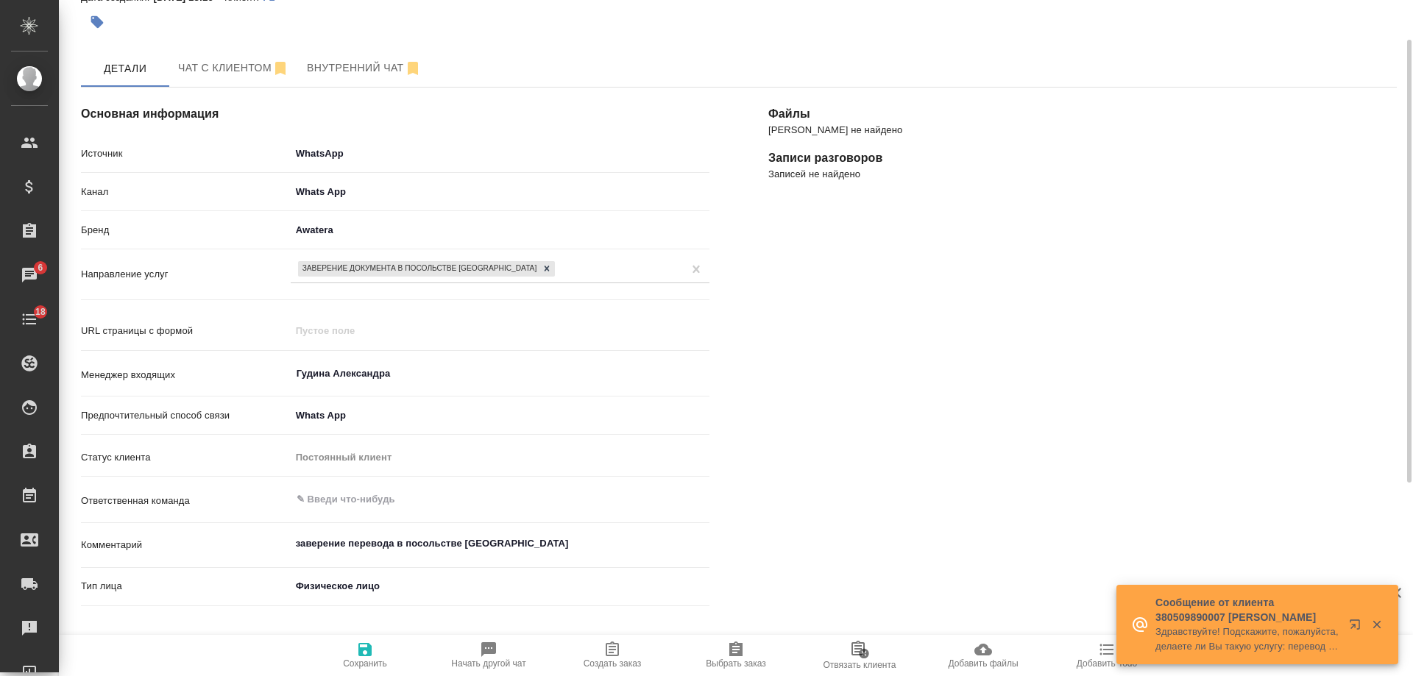
scroll to position [0, 0]
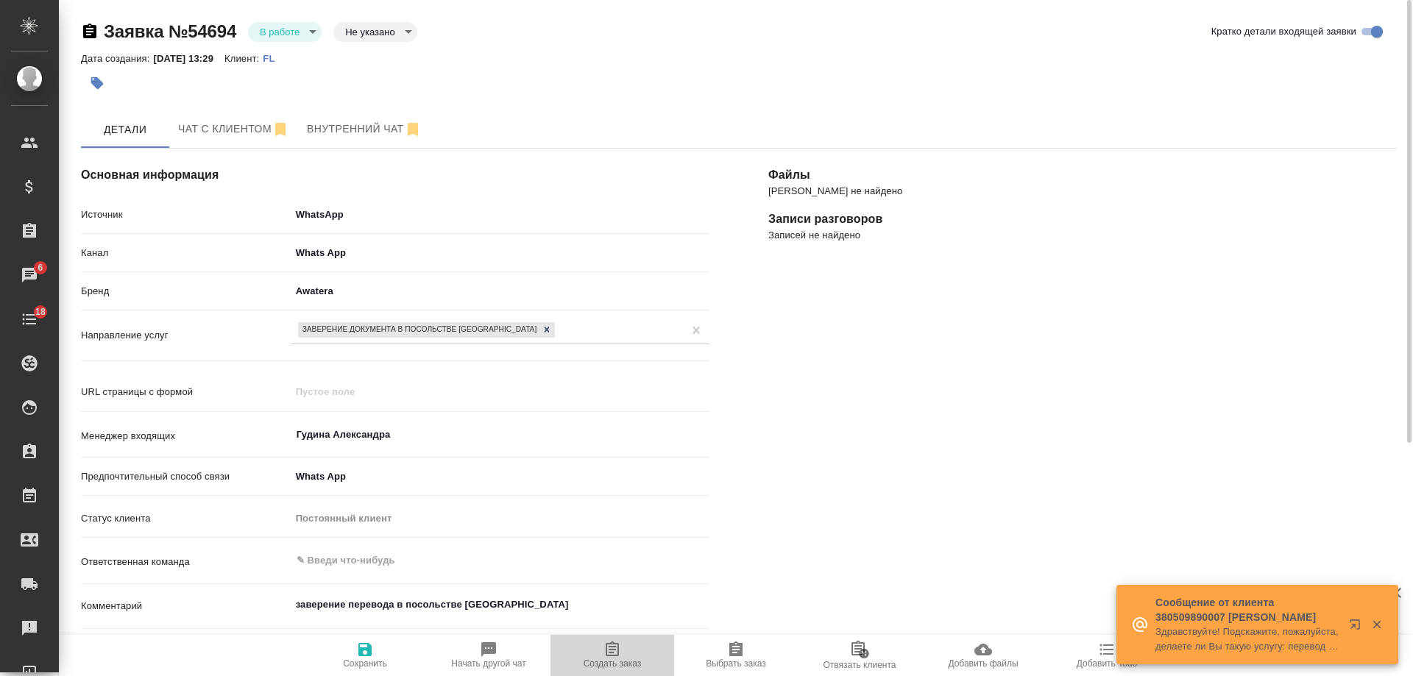
click at [611, 668] on span "Создать заказ" at bounding box center [613, 664] width 58 height 10
type textarea "x"
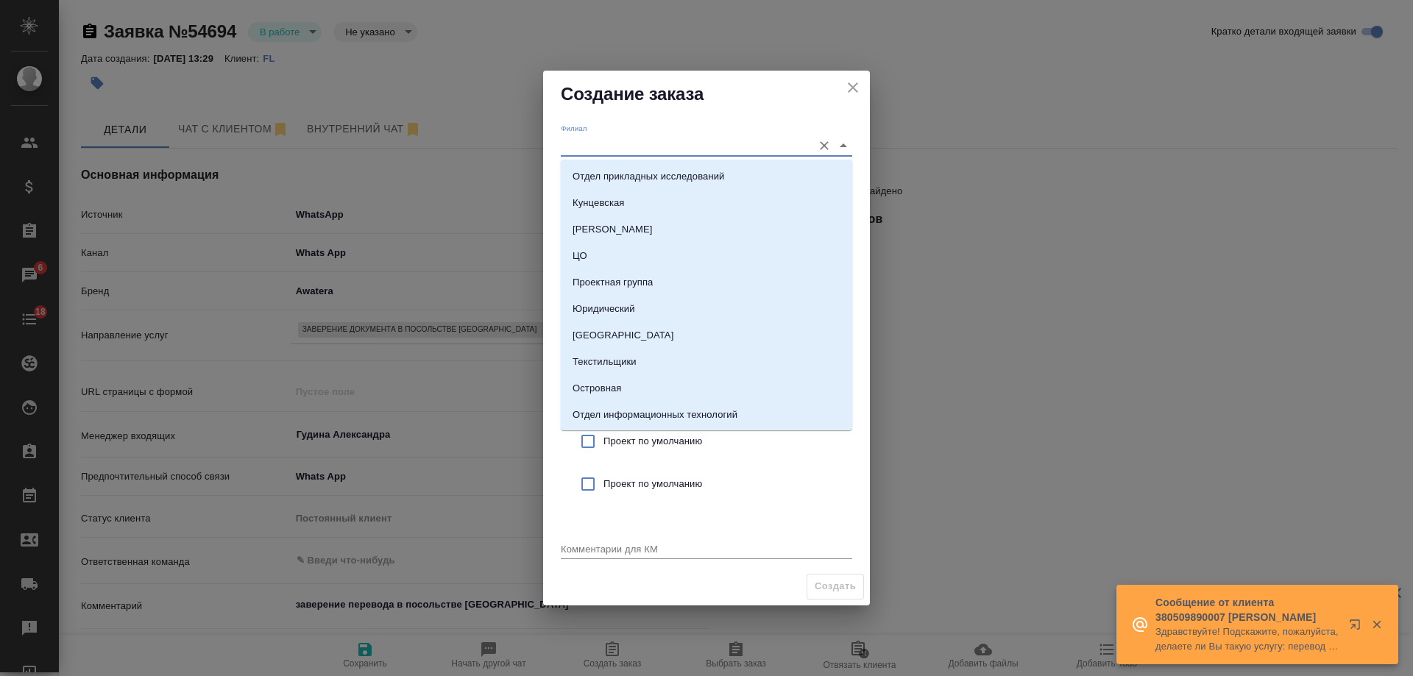
click at [613, 143] on input "Филиал" at bounding box center [683, 145] width 244 height 20
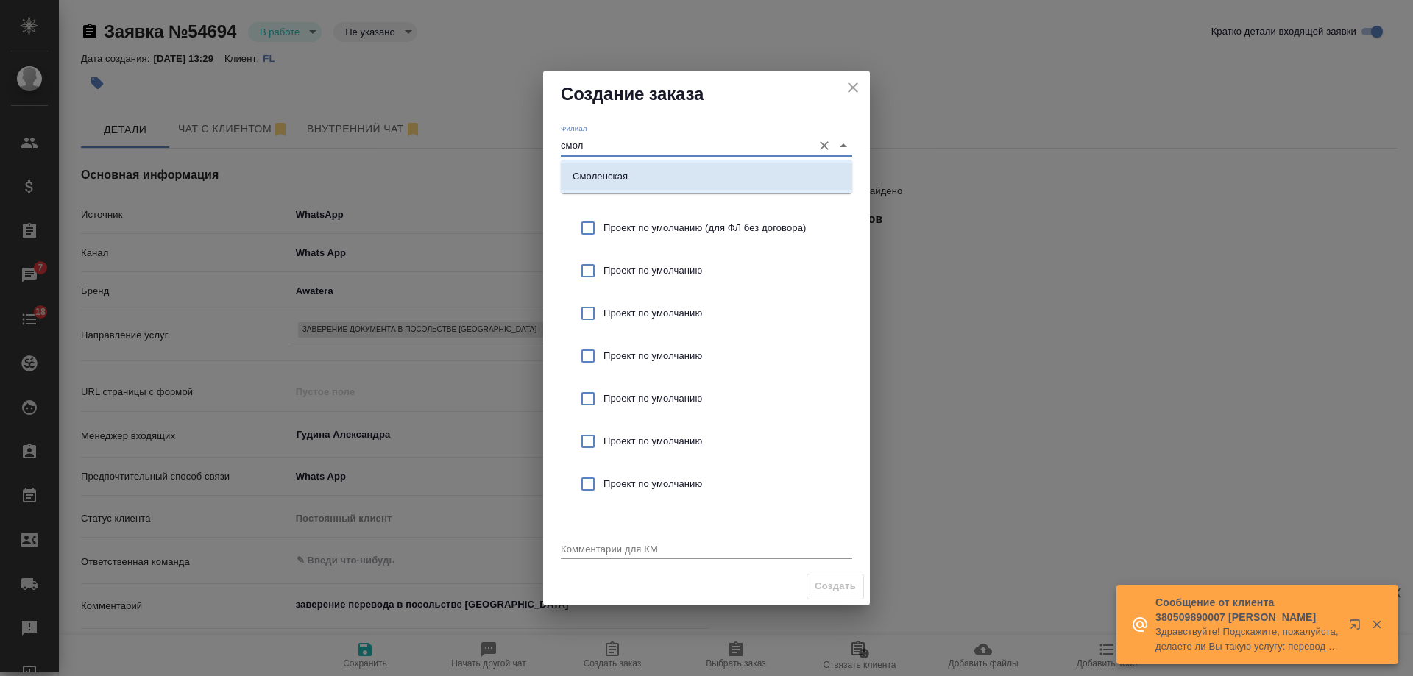
drag, startPoint x: 646, startPoint y: 180, endPoint x: 743, endPoint y: 221, distance: 105.9
click at [646, 180] on li "Смоленская" at bounding box center [706, 176] width 291 height 26
type input "Смоленская"
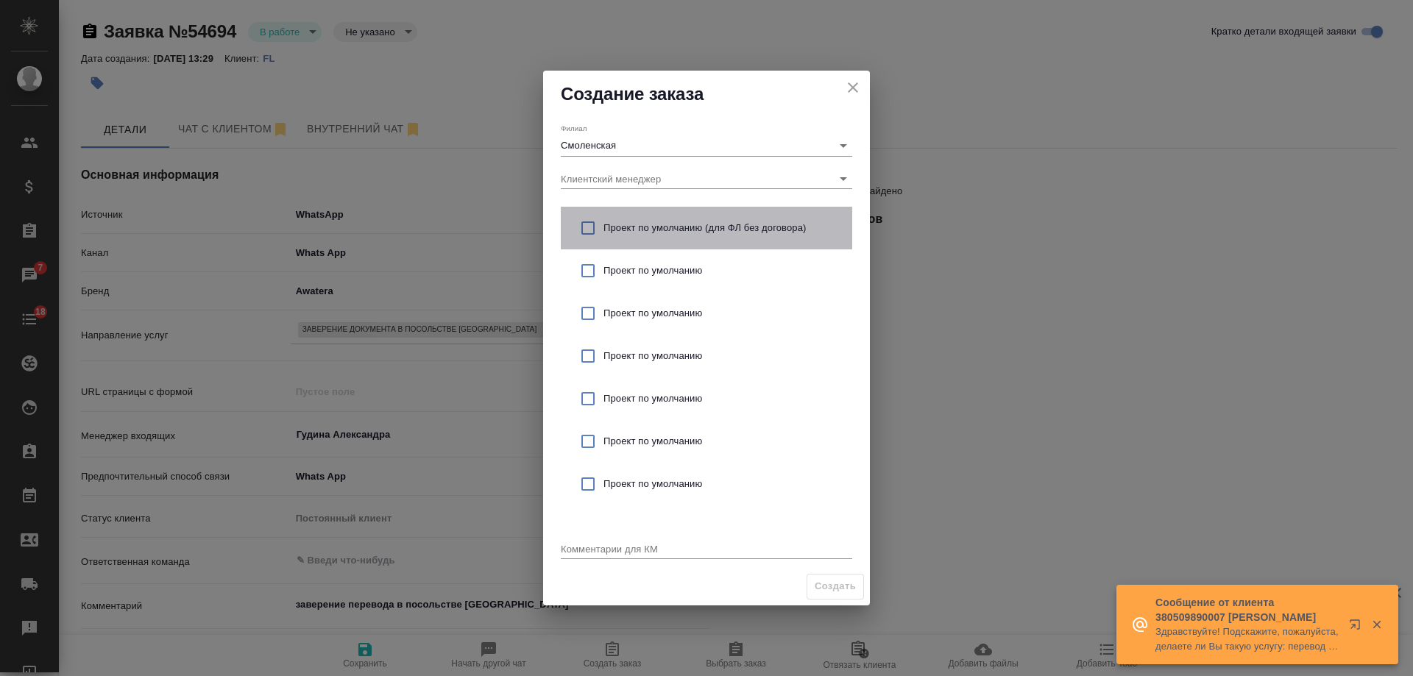
drag, startPoint x: 744, startPoint y: 222, endPoint x: 703, endPoint y: 520, distance: 300.9
click at [744, 222] on span "Проект по умолчанию (для ФЛ без договора)" at bounding box center [722, 228] width 237 height 15
checkbox input "true"
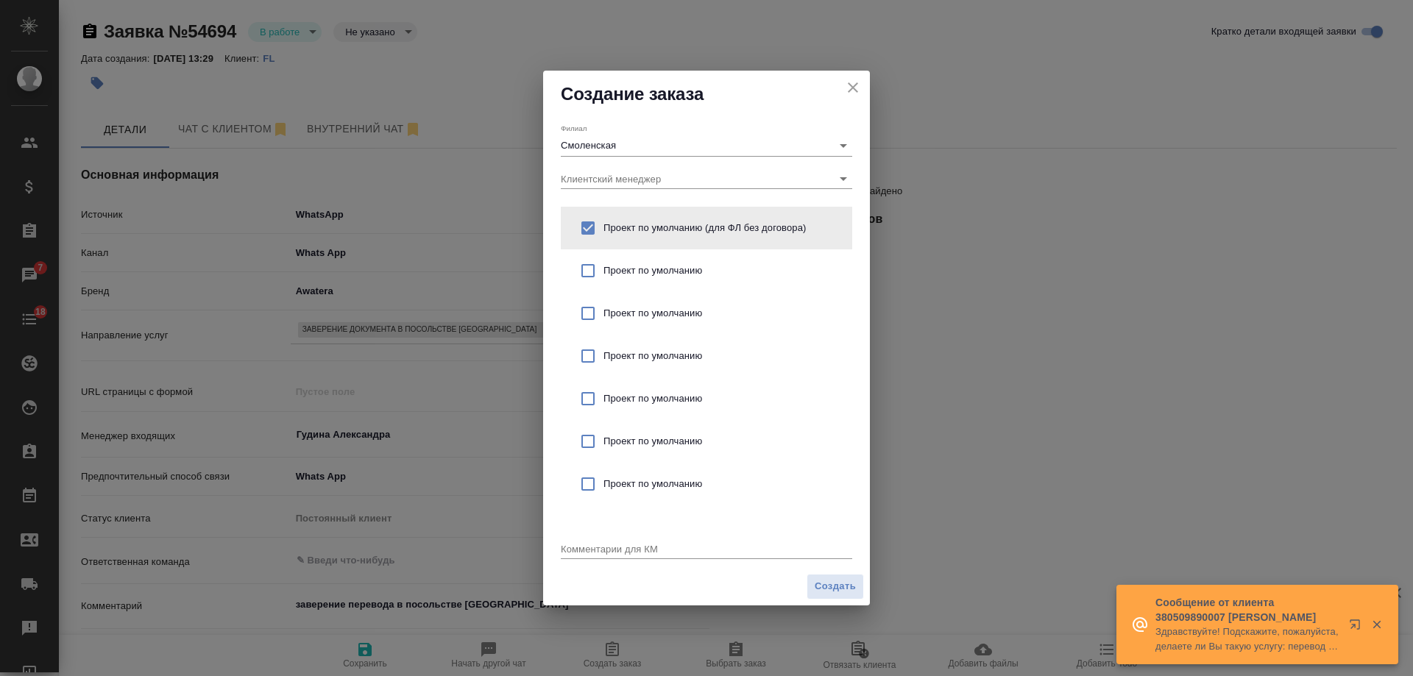
click at [636, 548] on textarea at bounding box center [706, 548] width 291 height 11
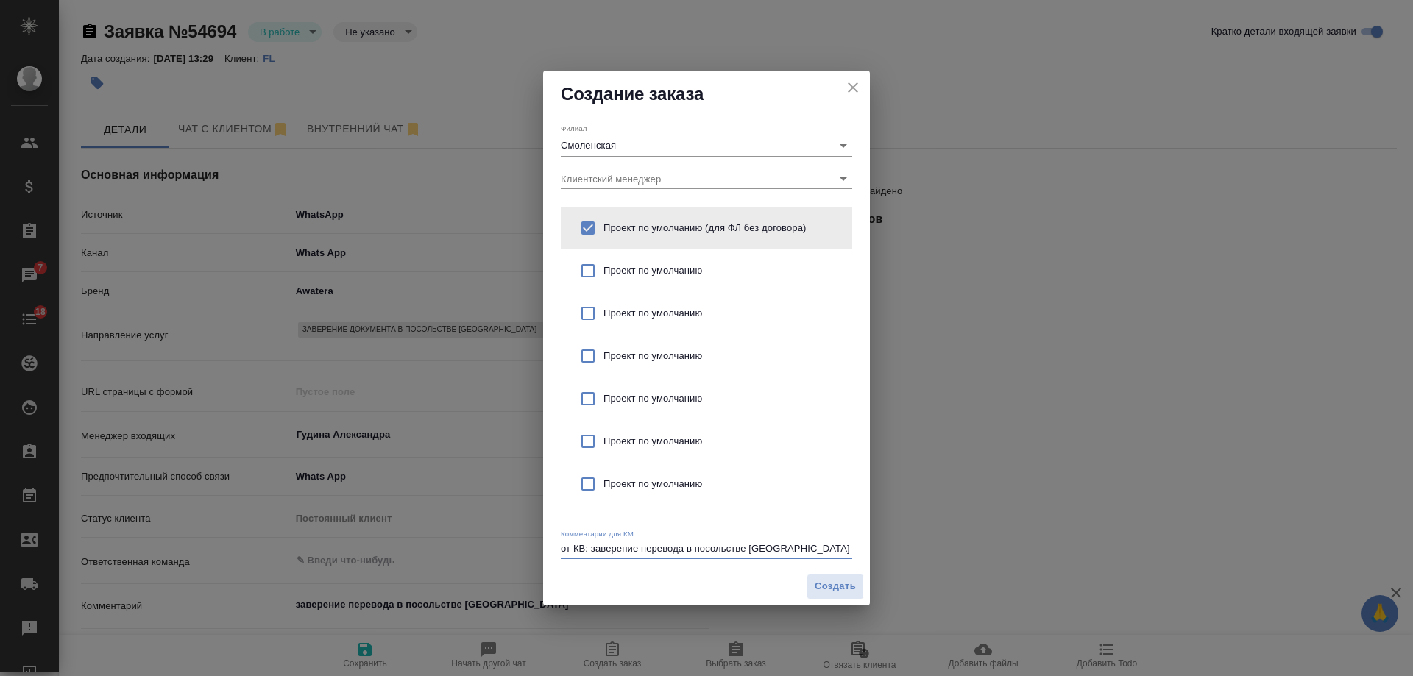
type textarea "от КВ: заверение перевода в посольстве Италии"
type textarea "x"
click at [841, 590] on span "Создать" at bounding box center [835, 587] width 41 height 17
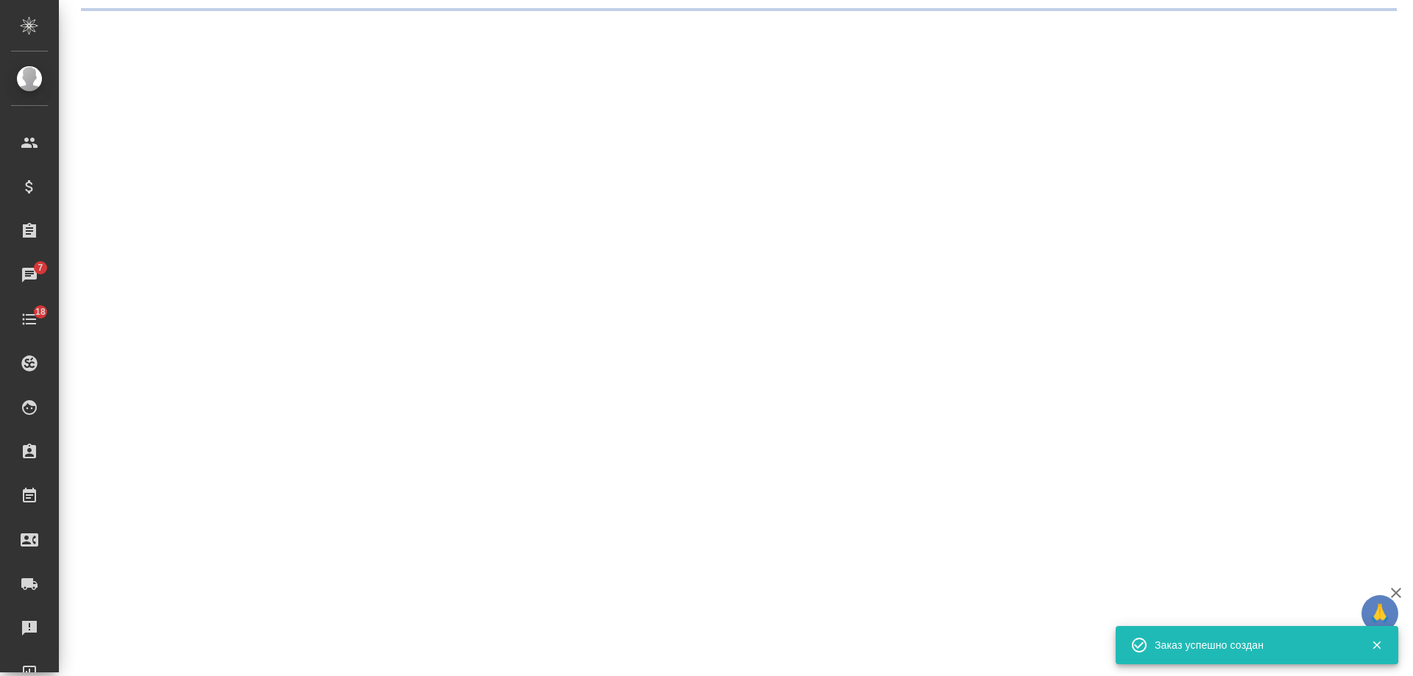
select select "RU"
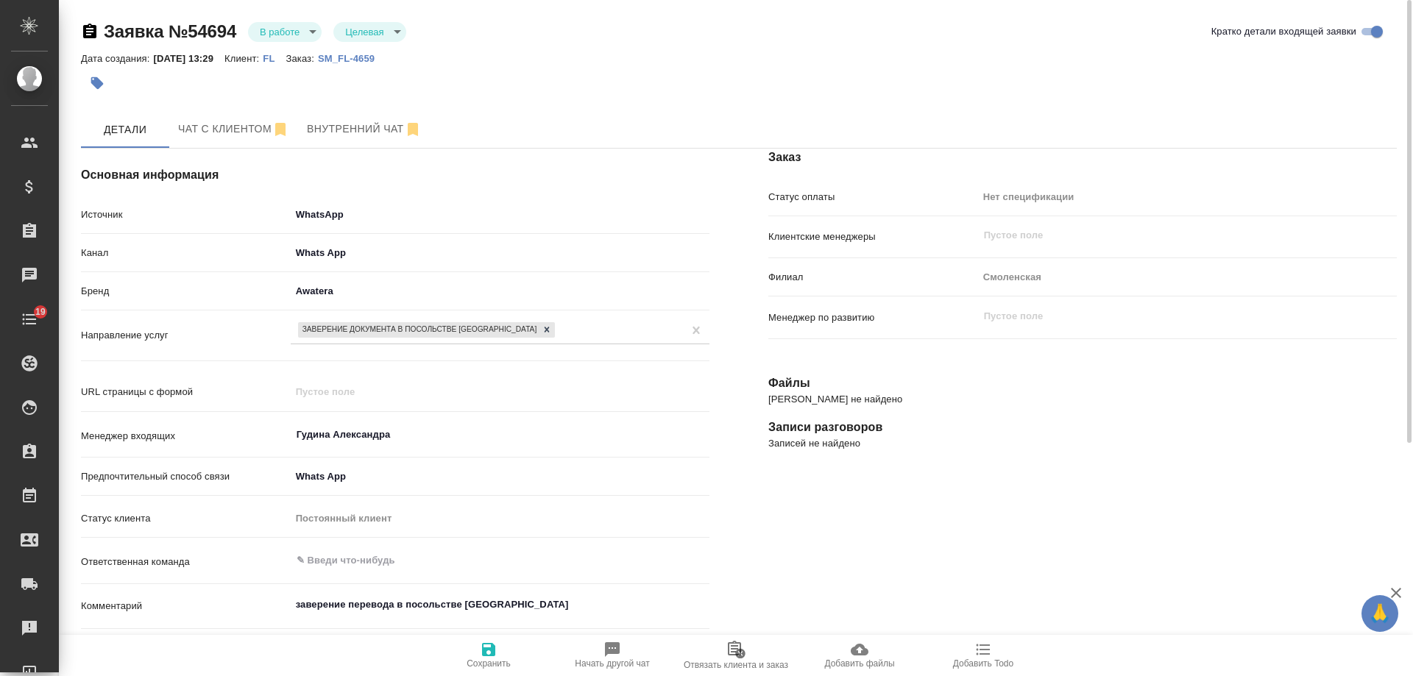
type textarea "x"
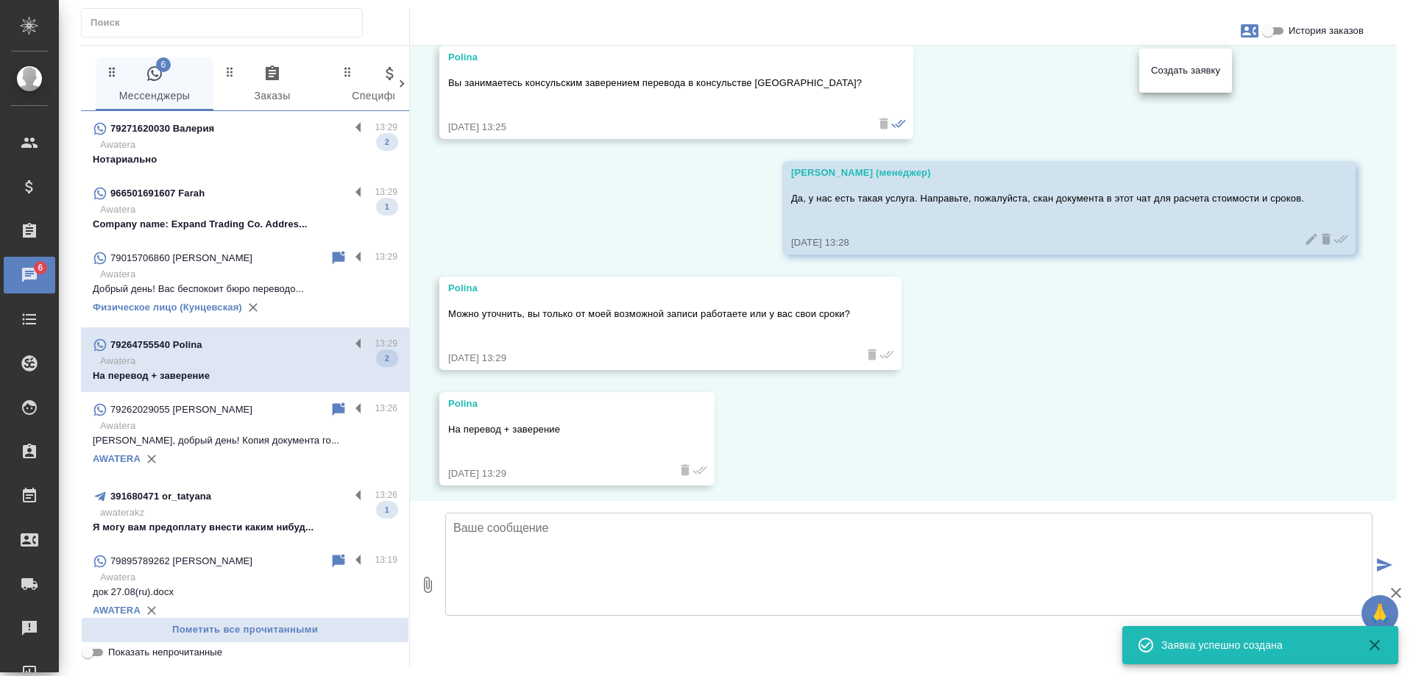
scroll to position [533, 0]
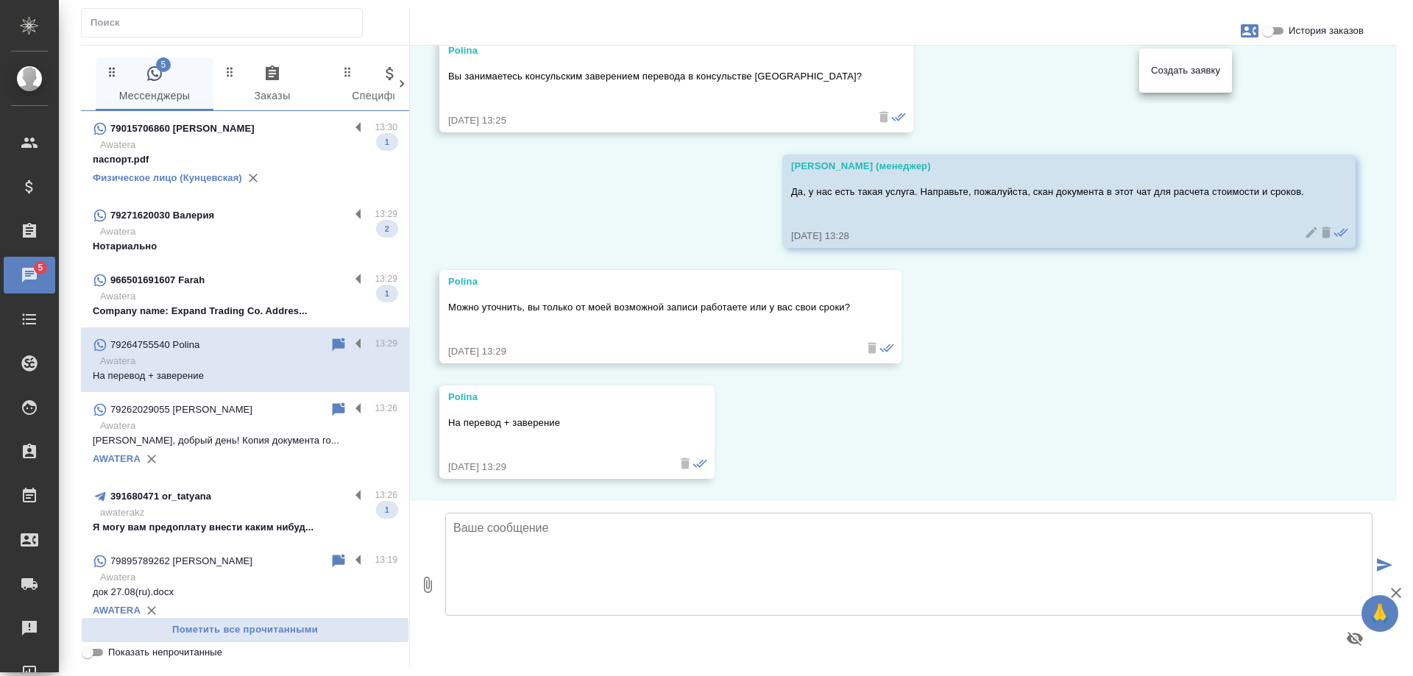
click at [1060, 361] on div at bounding box center [706, 338] width 1413 height 676
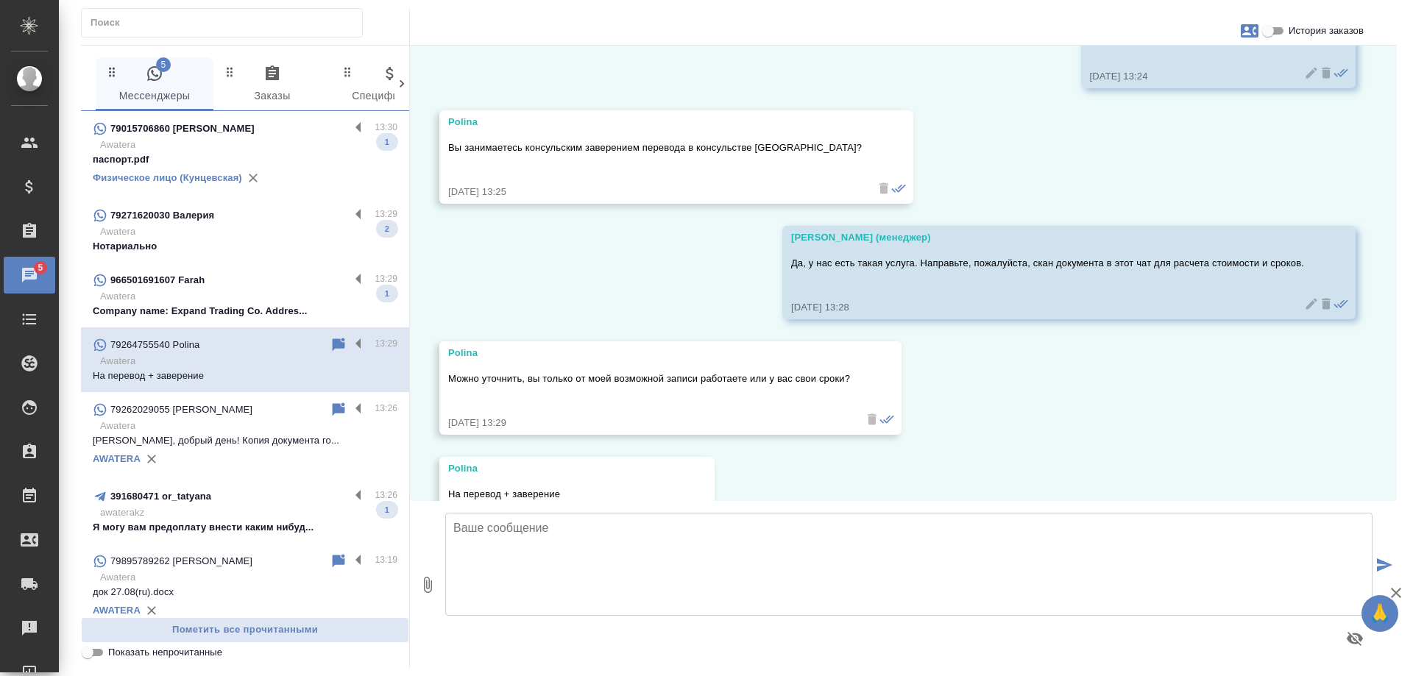
scroll to position [459, 0]
drag, startPoint x: 774, startPoint y: 148, endPoint x: 446, endPoint y: 155, distance: 328.4
click at [446, 155] on div "[PERSON_NAME] занимаетесь консульским заверением перевода в консульстве [GEOGRA…" at bounding box center [676, 159] width 474 height 93
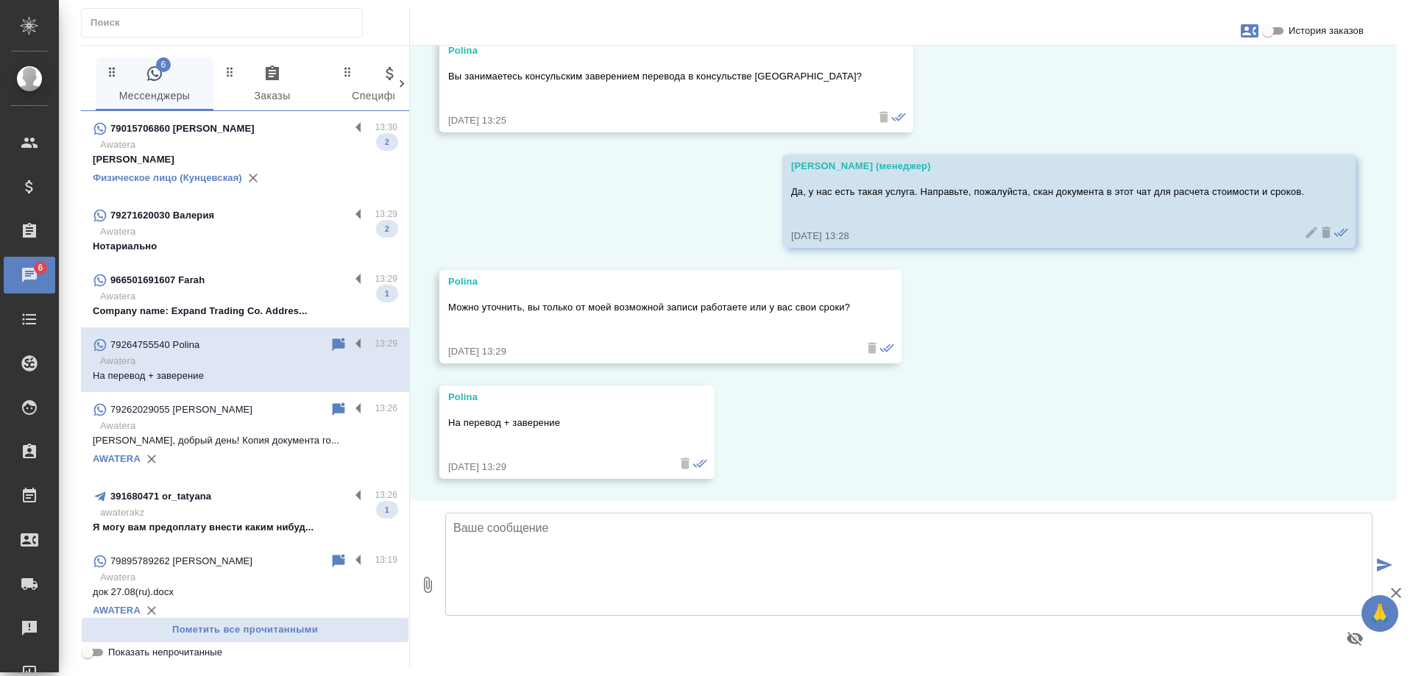
click at [1017, 400] on div "28.08, четверг Polina Добрый день 28.08.25, 13:17 Polina Данный номер указан на…" at bounding box center [903, 274] width 987 height 456
click at [707, 564] on textarea at bounding box center [908, 564] width 927 height 103
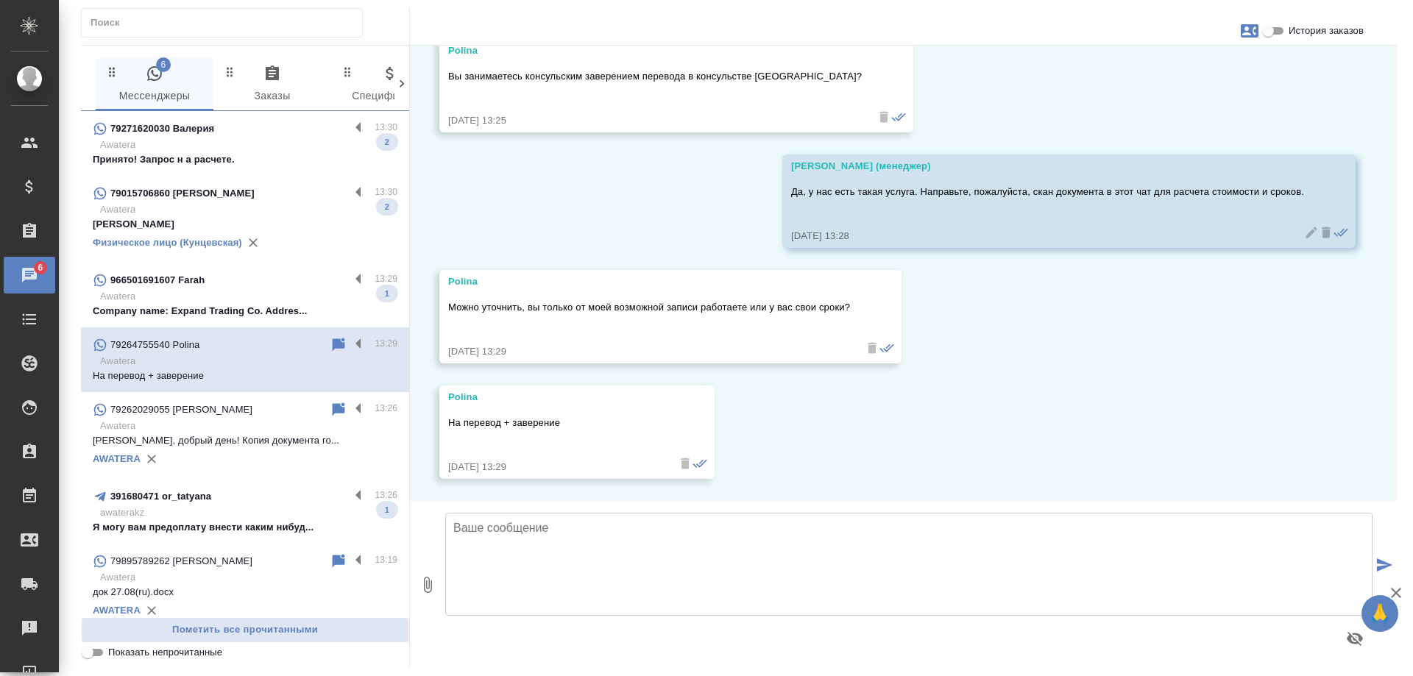
drag, startPoint x: 1019, startPoint y: 443, endPoint x: 1018, endPoint y: 435, distance: 8.1
click at [1019, 443] on div "28.08, четверг Polina Добрый день 28.08.25, 13:17 Polina Данный номер указан на…" at bounding box center [903, 274] width 987 height 456
click at [556, 553] on textarea at bounding box center [908, 564] width 927 height 103
type textarea "Уточняю у коллег, специалист по легализации документов свяжется с Вами в этом ч…"
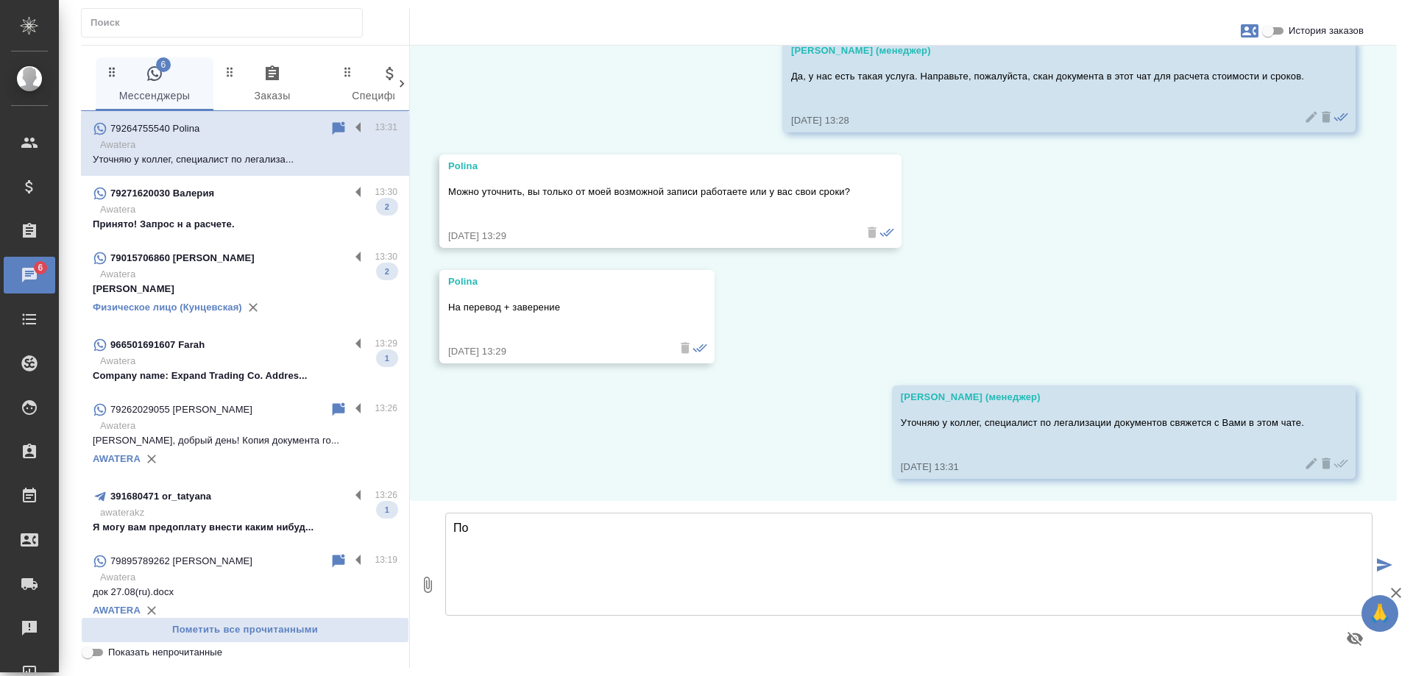
type textarea "П"
type textarea "Для консультации уточните, какие документы требуется переводить?"
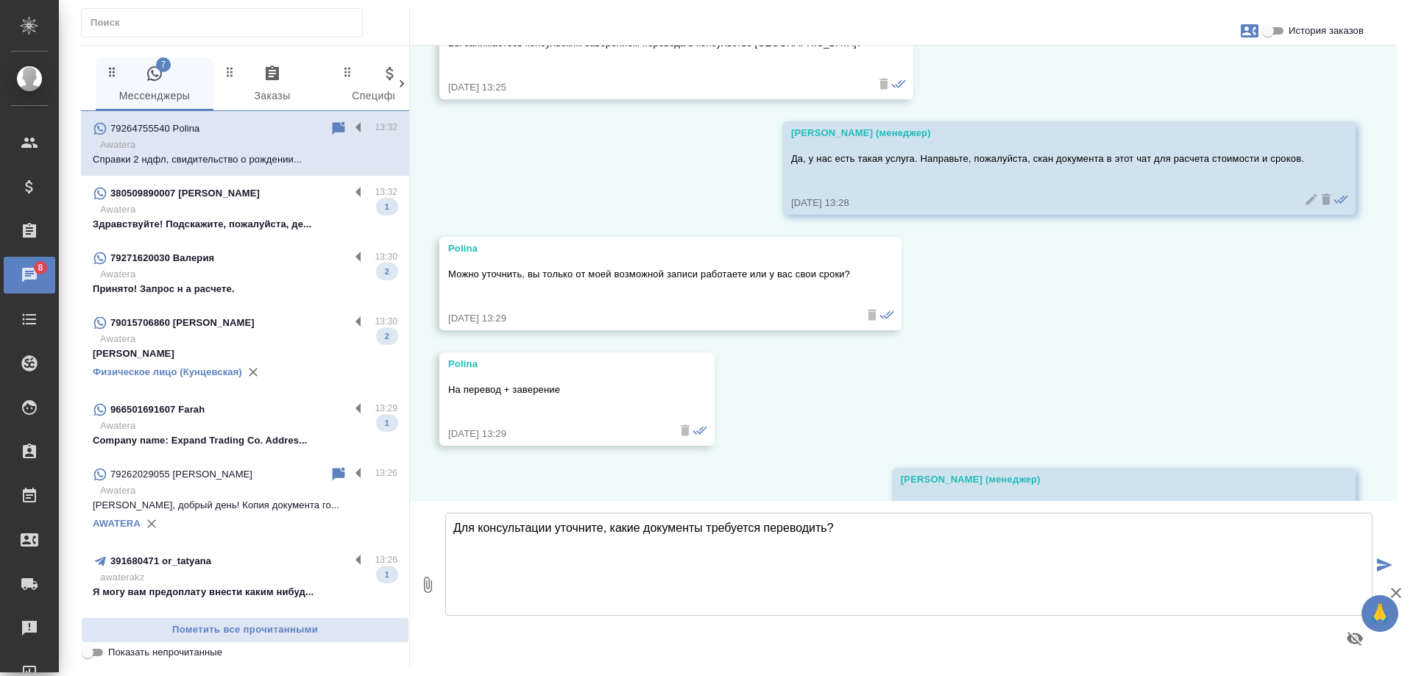
scroll to position [526, 0]
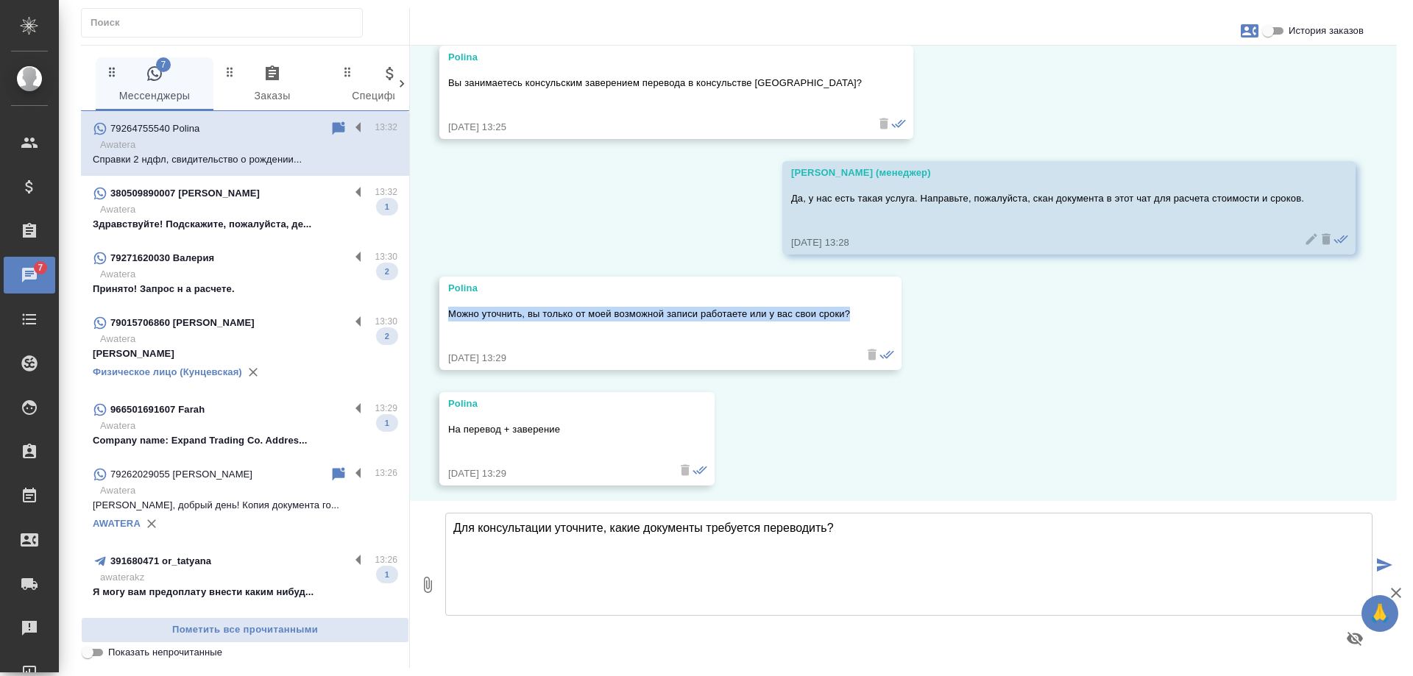
drag, startPoint x: 448, startPoint y: 314, endPoint x: 866, endPoint y: 308, distance: 418.9
click at [866, 308] on div "Polina Можно уточнить, вы только от моей возможной записи работаете или у вас с…" at bounding box center [670, 323] width 462 height 93
copy p "Можно уточнить, вы только от моей возможной записи работаете или у вас свои сро…"
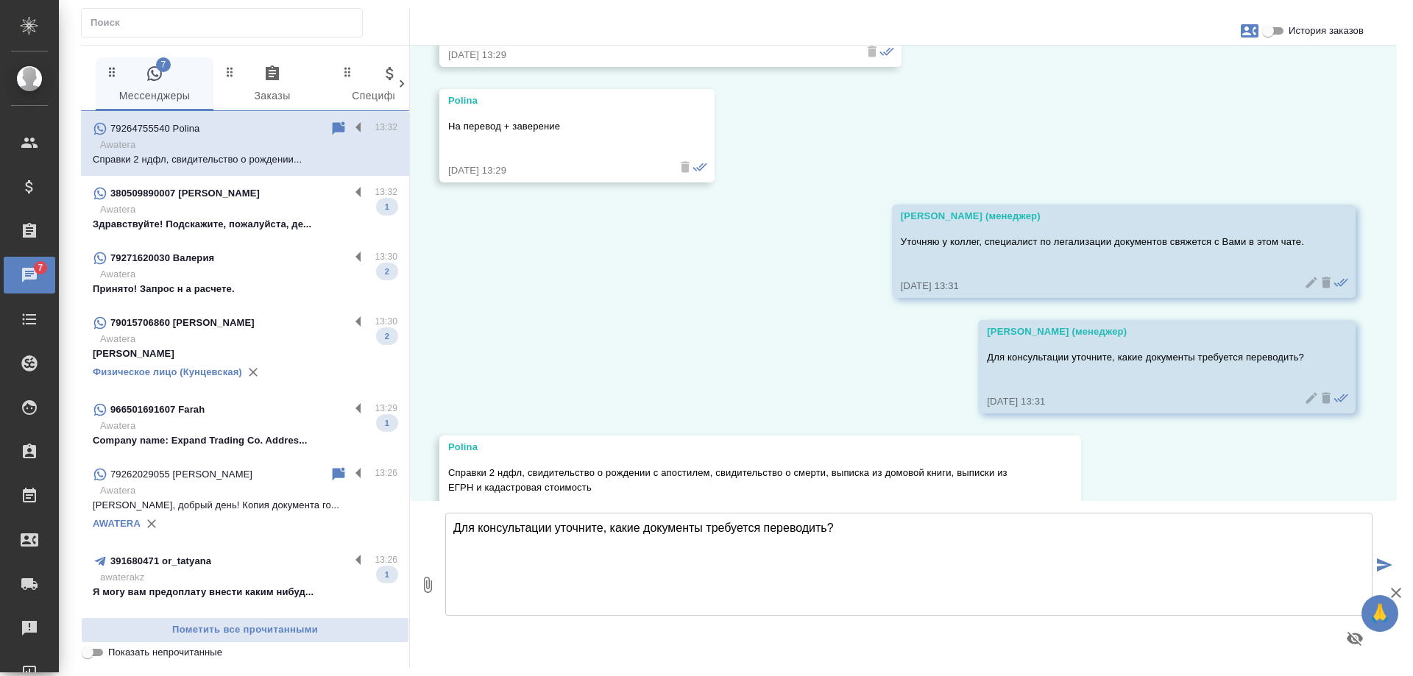
scroll to position [894, 0]
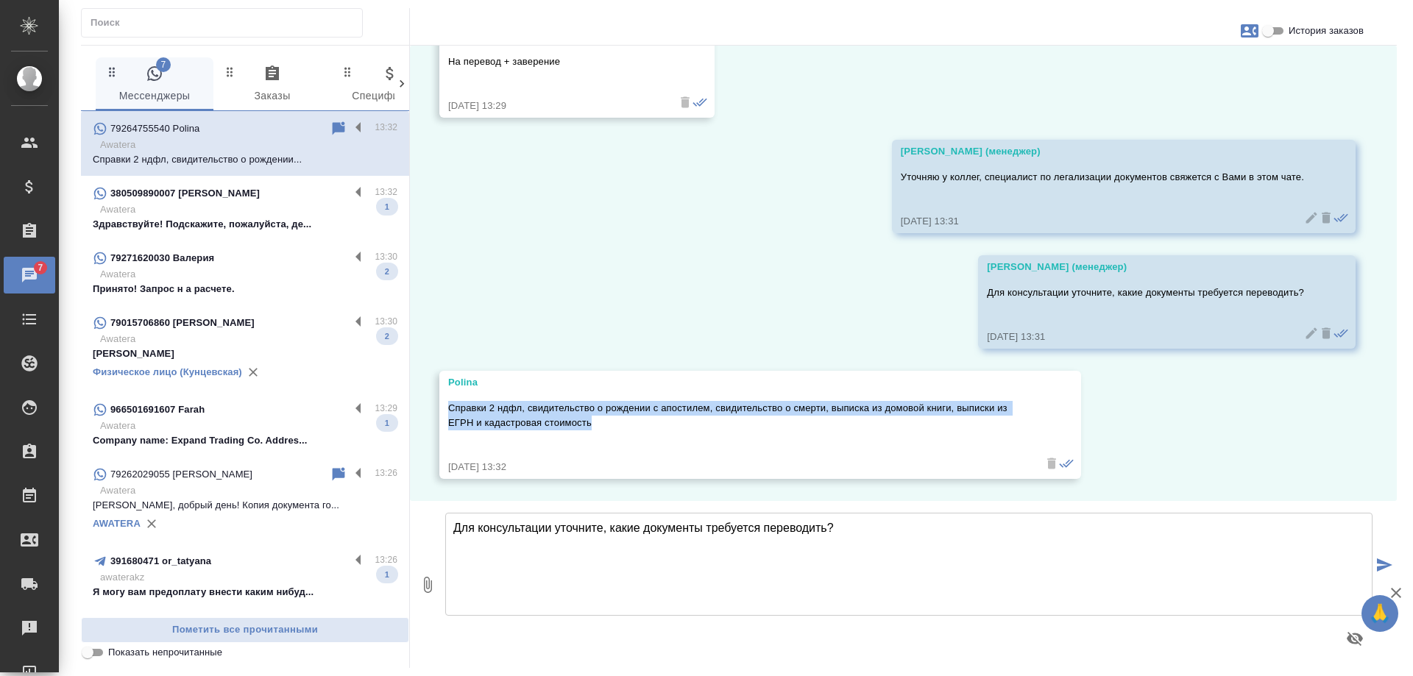
drag, startPoint x: 599, startPoint y: 422, endPoint x: 439, endPoint y: 408, distance: 161.1
click at [439, 408] on div "28.08, четверг Polina Добрый день 28.08.25, 13:17 Polina Данный номер указан на…" at bounding box center [903, 274] width 987 height 456
copy p "Справки 2 ндфл, свидительство о рождении с апостилем, свидительство о смерти, в…"
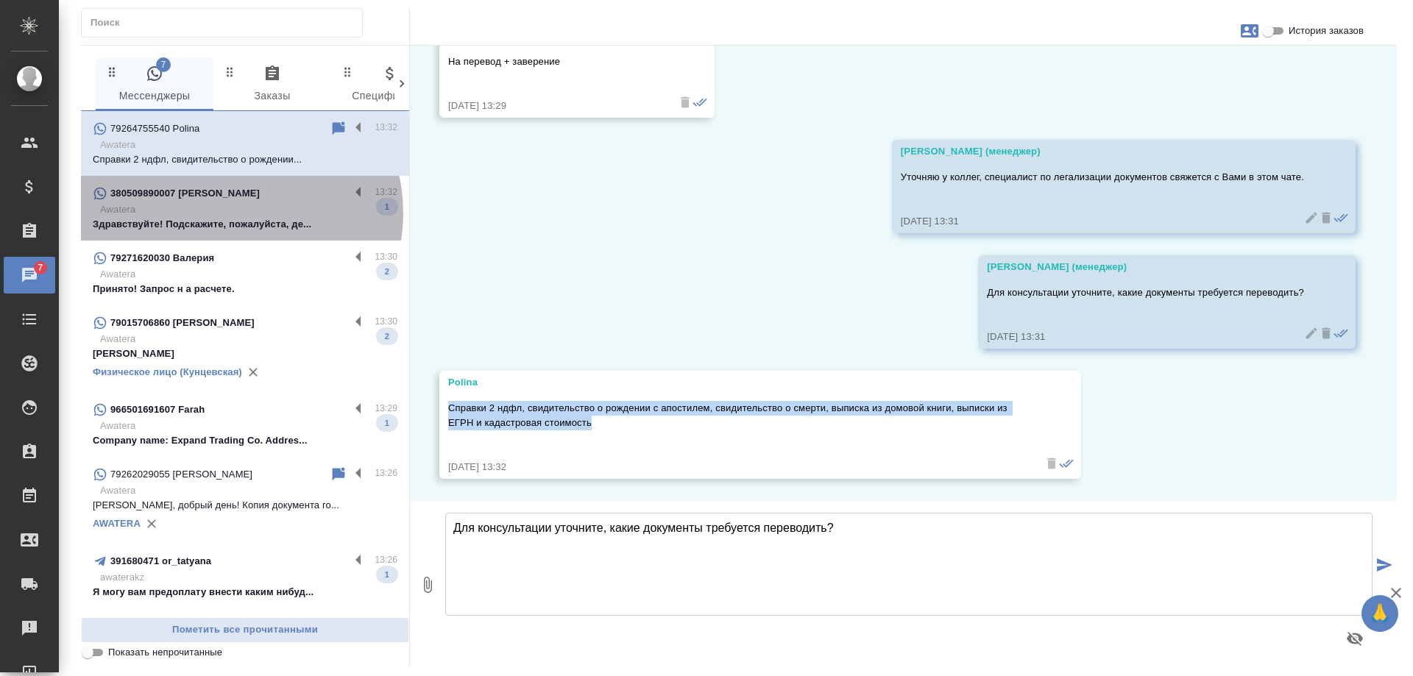
click at [230, 213] on p "Awatera" at bounding box center [248, 209] width 297 height 15
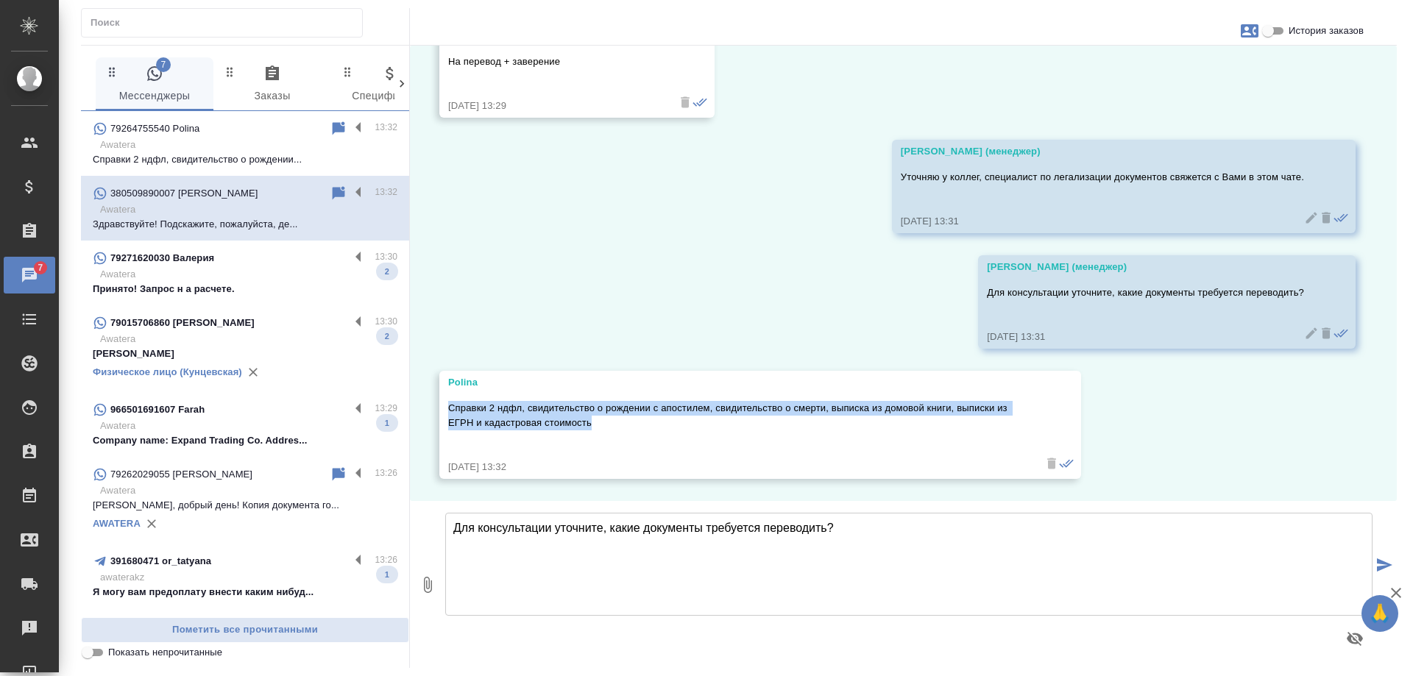
scroll to position [0, 0]
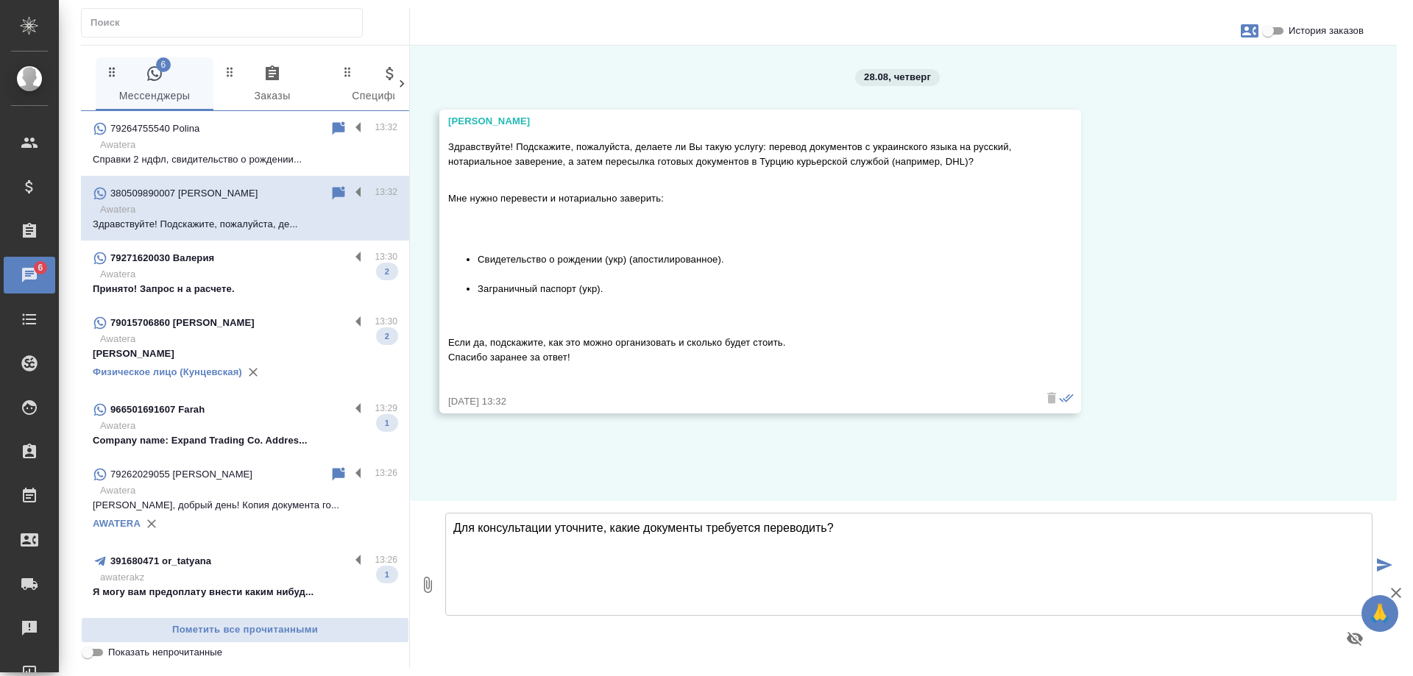
click at [238, 271] on p "Awatera" at bounding box center [248, 274] width 297 height 15
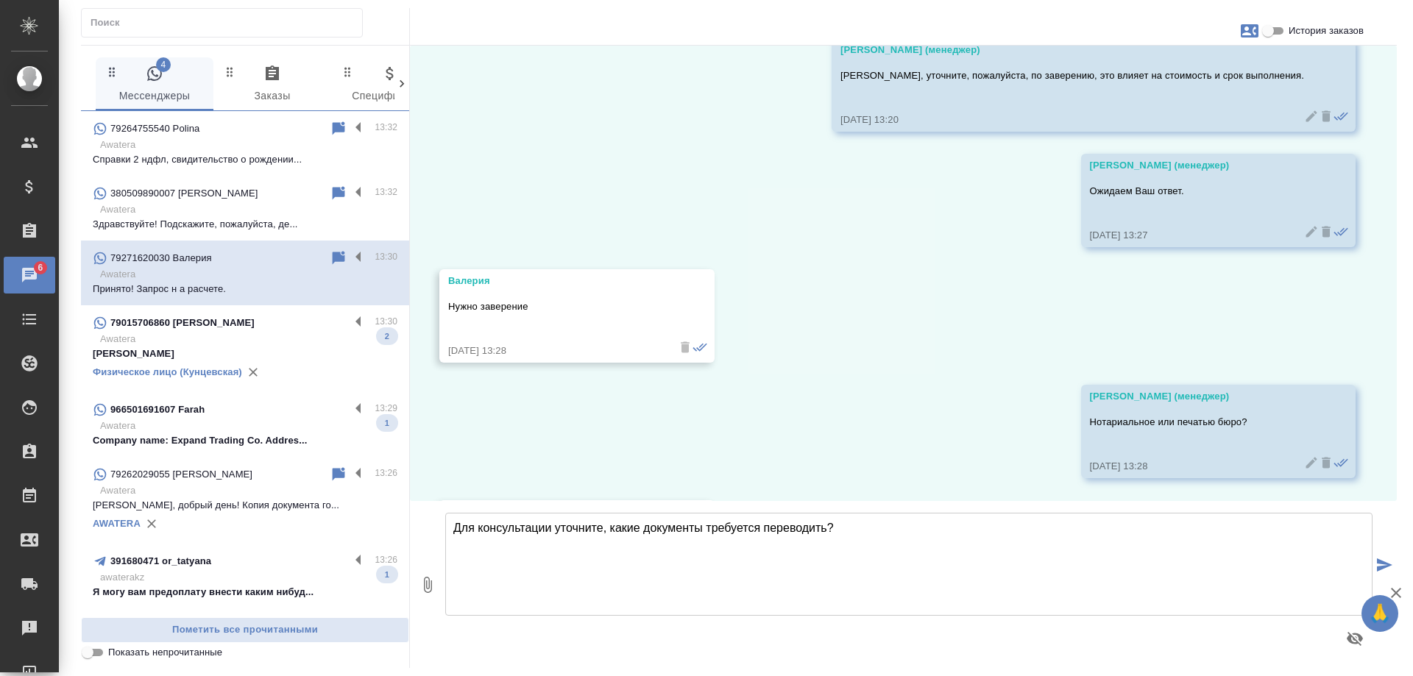
scroll to position [1343, 0]
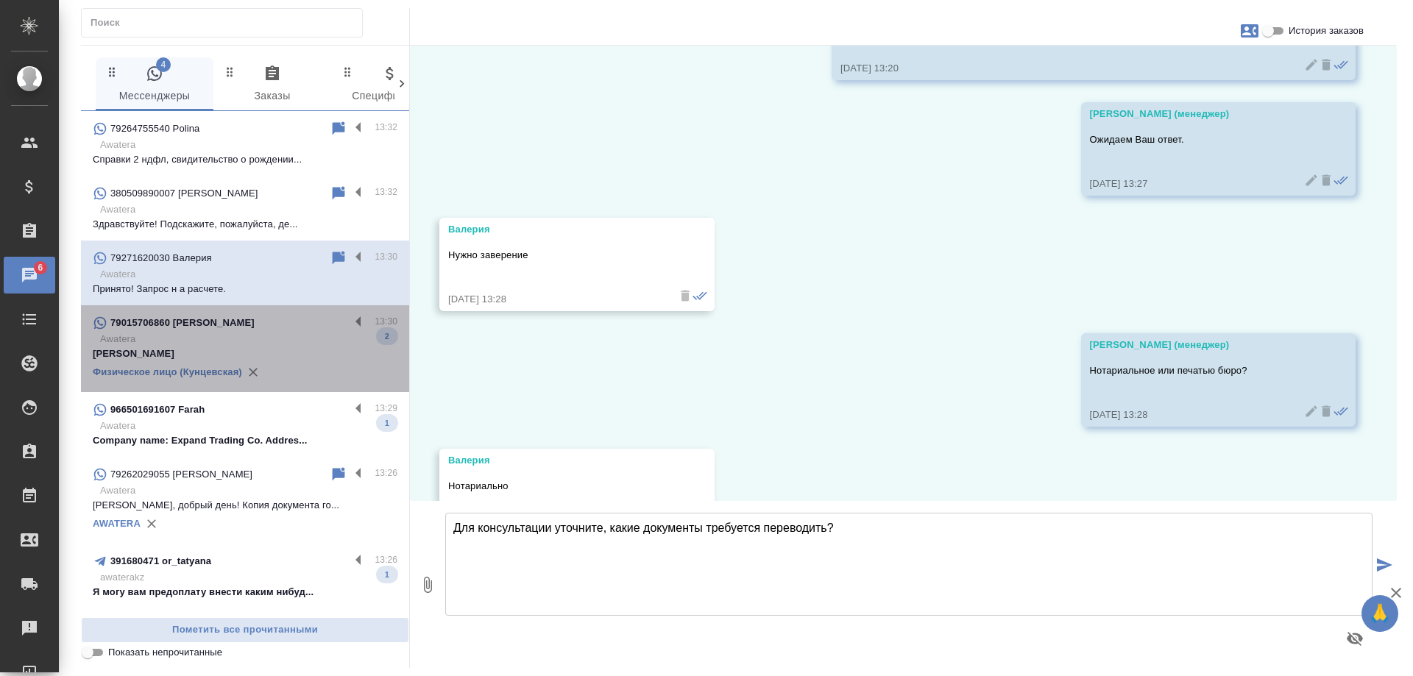
click at [290, 324] on div "79015706860 [PERSON_NAME]" at bounding box center [221, 323] width 257 height 18
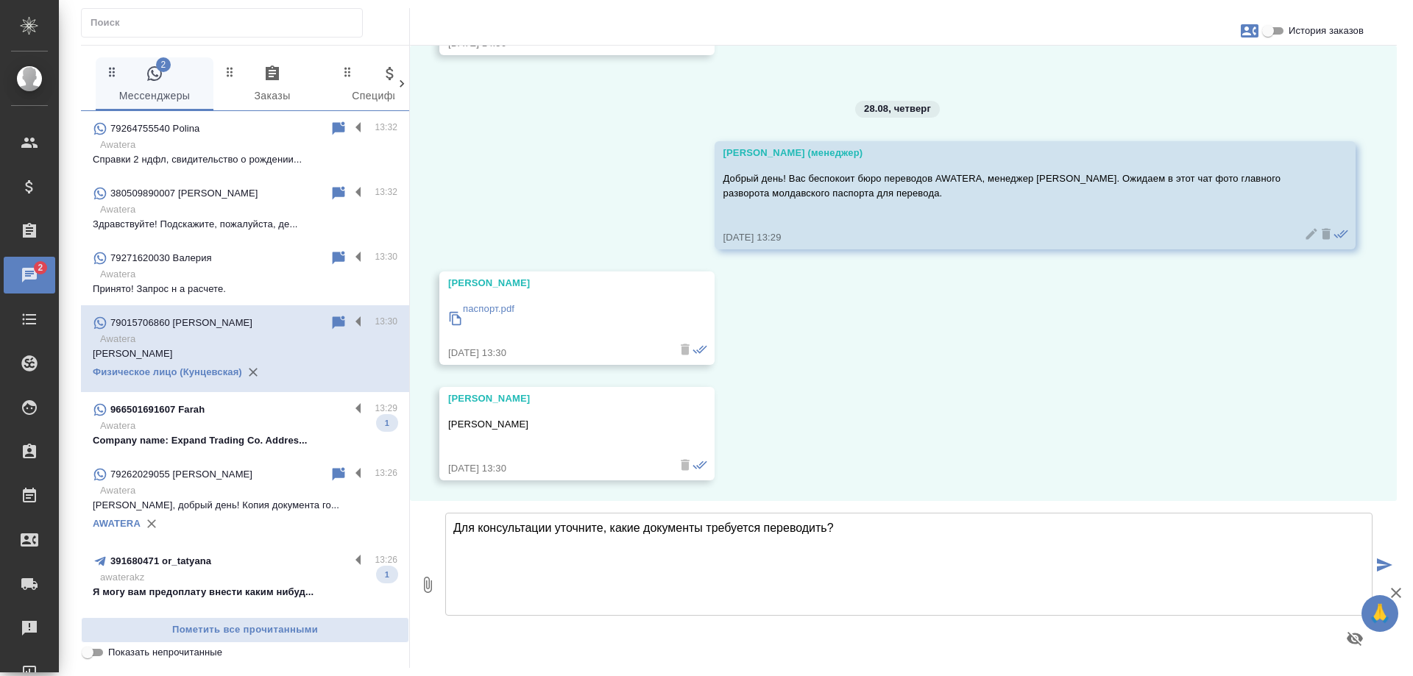
scroll to position [887, 0]
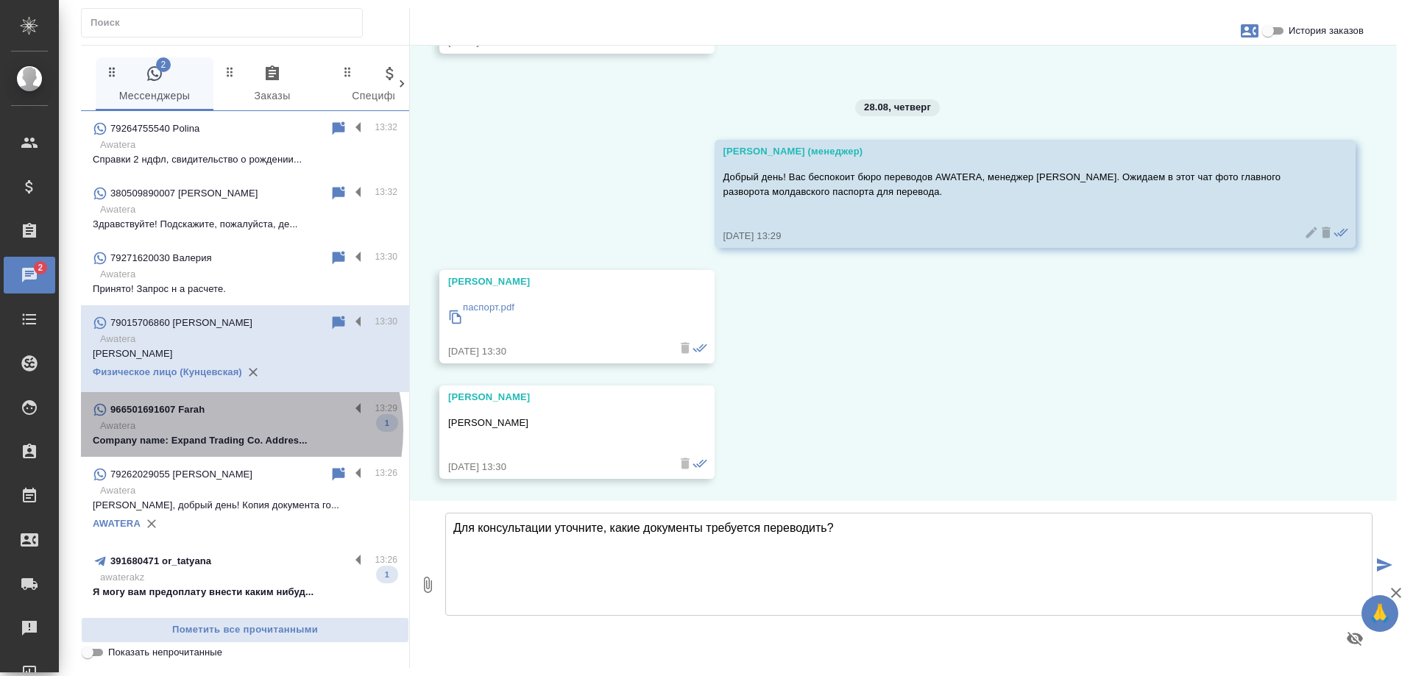
click at [218, 431] on p "Awatera" at bounding box center [248, 426] width 297 height 15
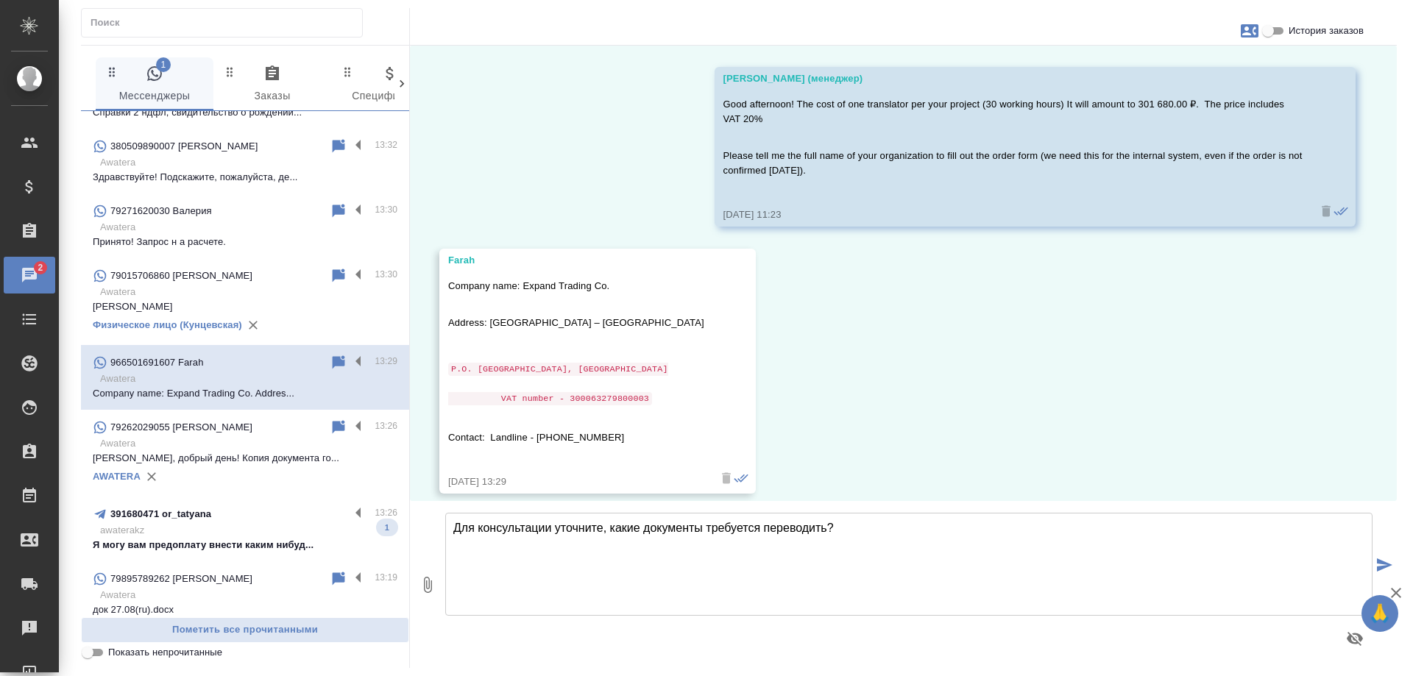
scroll to position [74, 0]
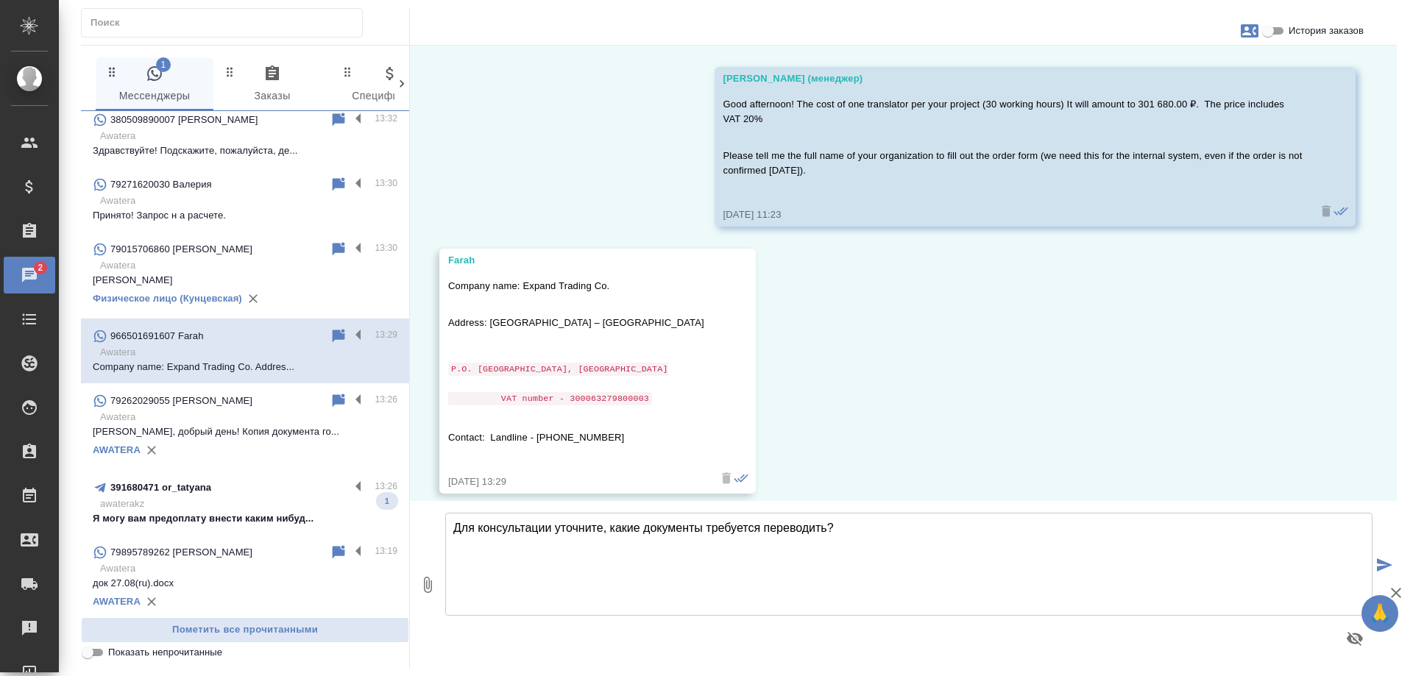
click at [210, 524] on p "Я могу вам предоплату внести каким нибуд..." at bounding box center [245, 519] width 305 height 15
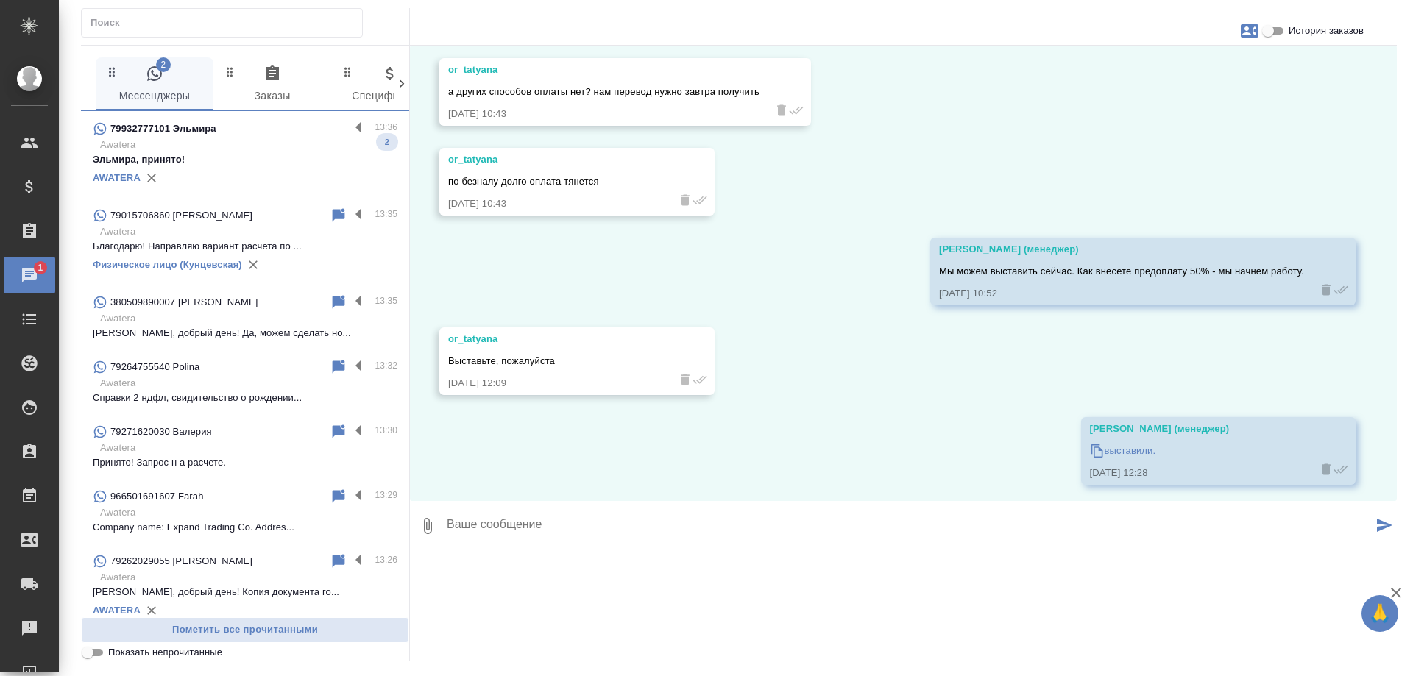
scroll to position [0, 0]
click at [250, 141] on p "Awatera" at bounding box center [248, 145] width 297 height 15
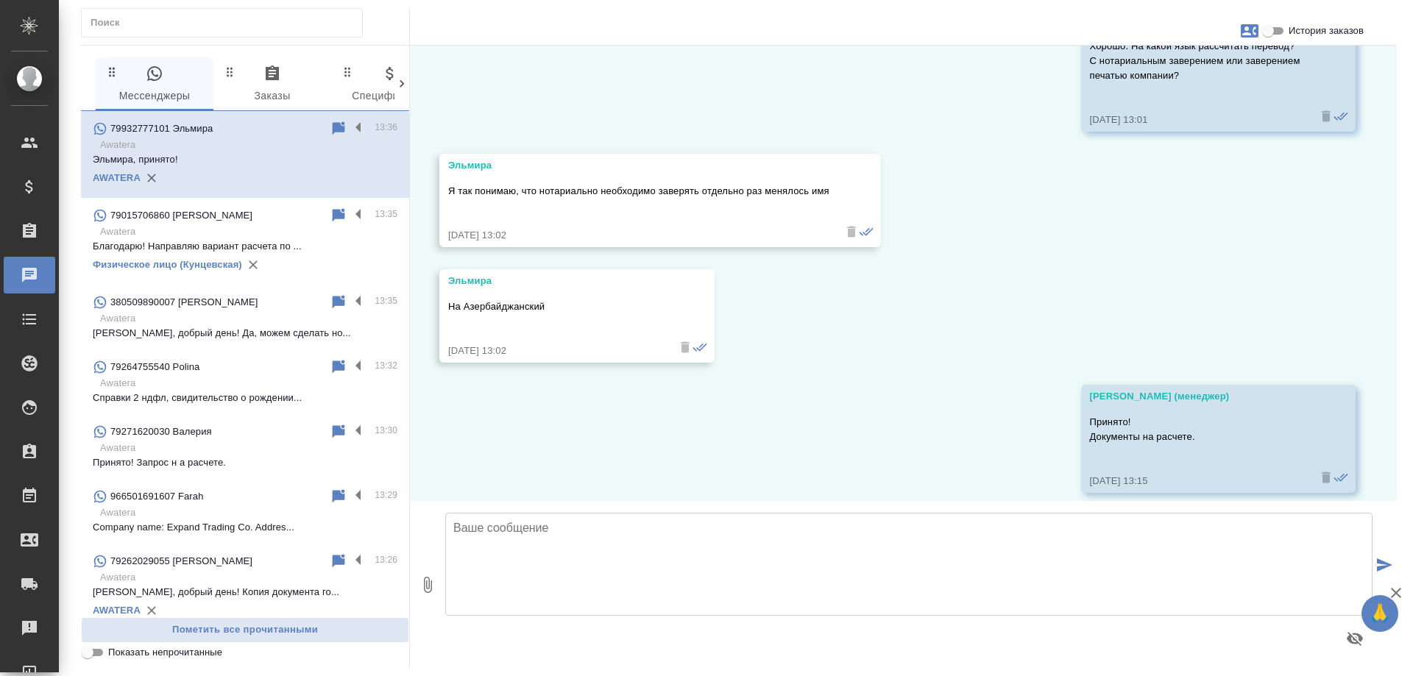
scroll to position [1452, 0]
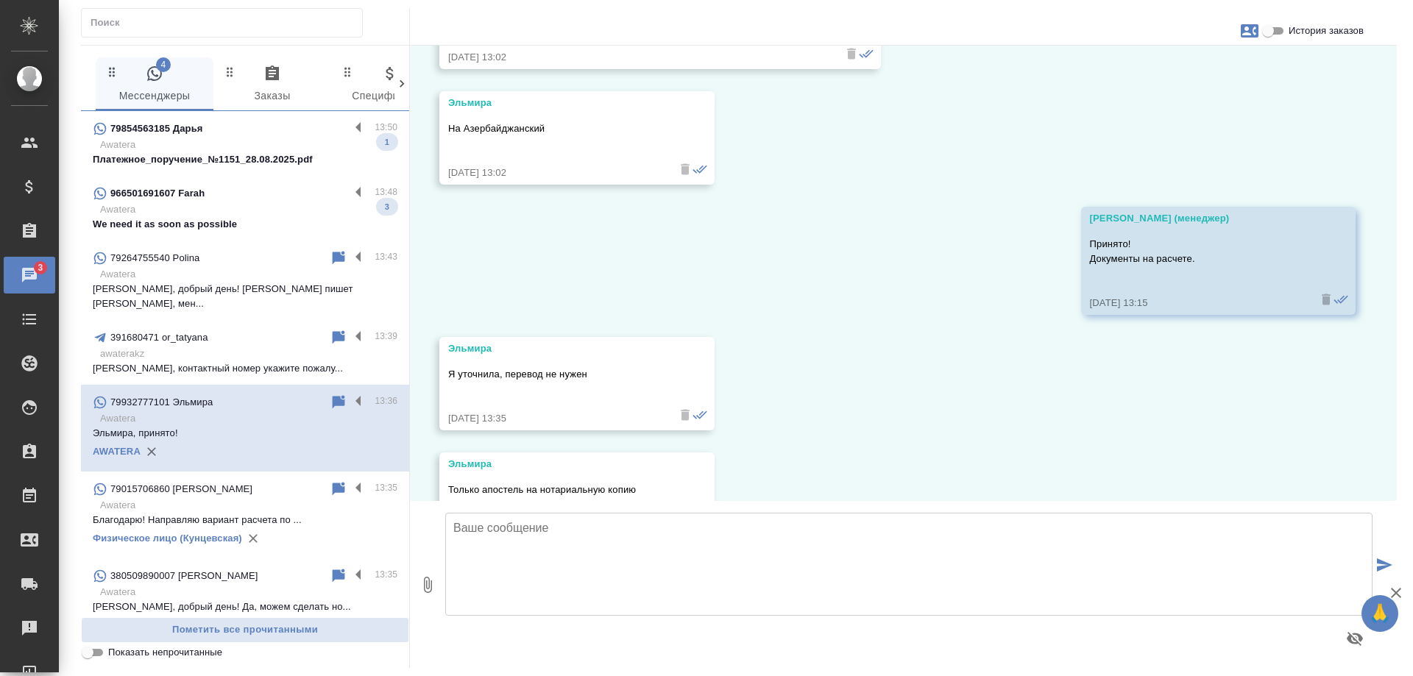
click at [247, 208] on p "Awatera" at bounding box center [248, 209] width 297 height 15
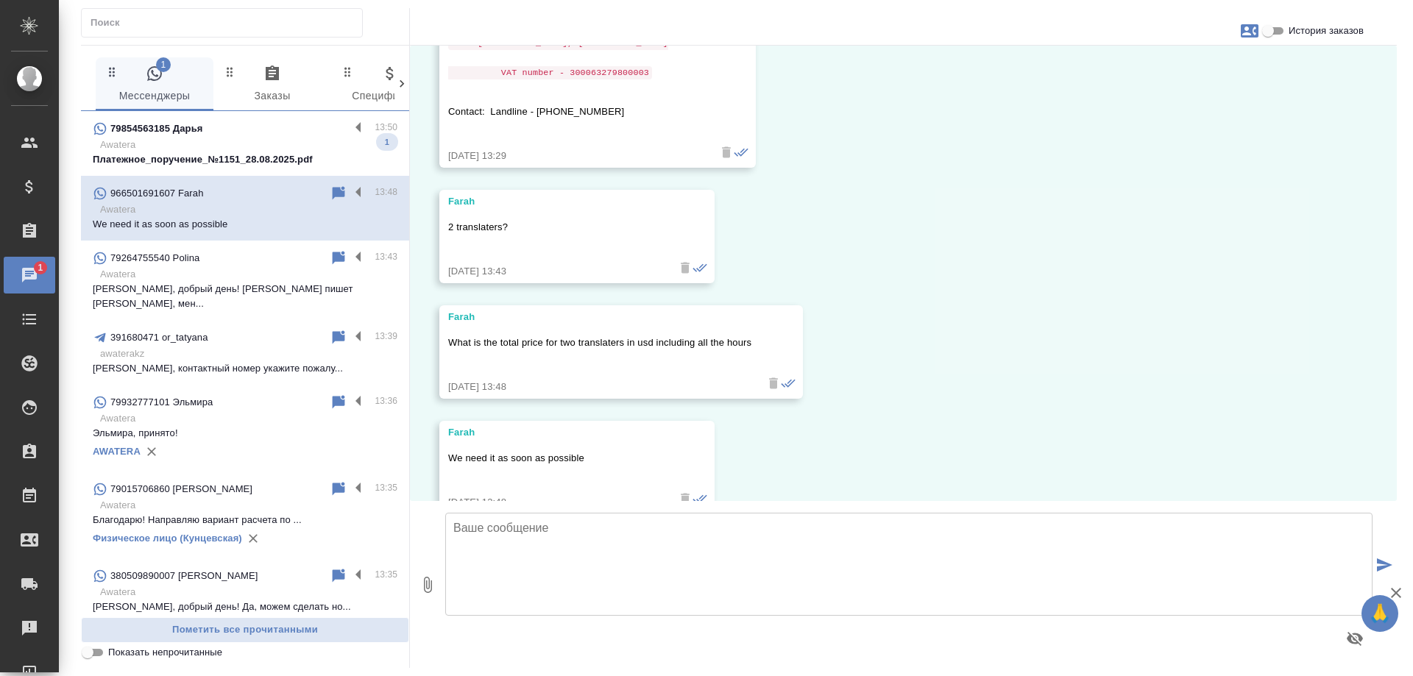
scroll to position [2676, 0]
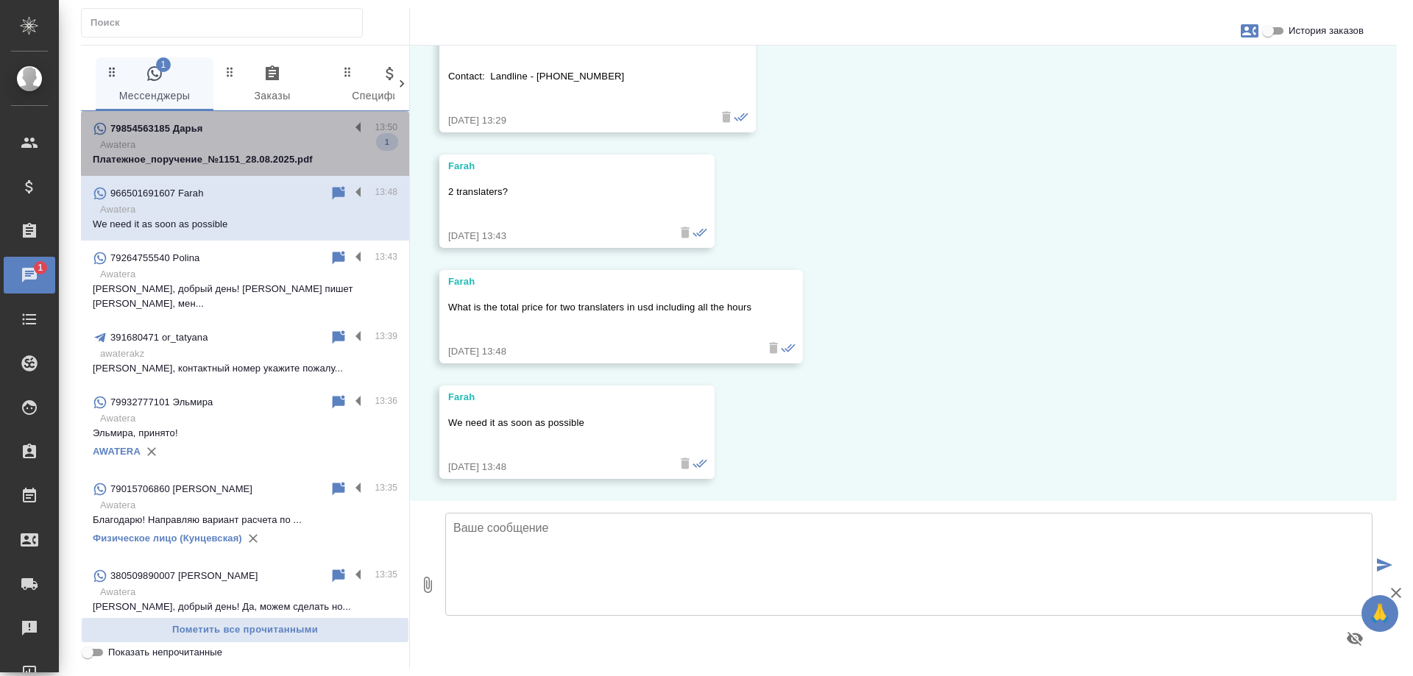
click at [255, 136] on div "79854563185 Дарья" at bounding box center [221, 129] width 257 height 18
type textarea "Д"
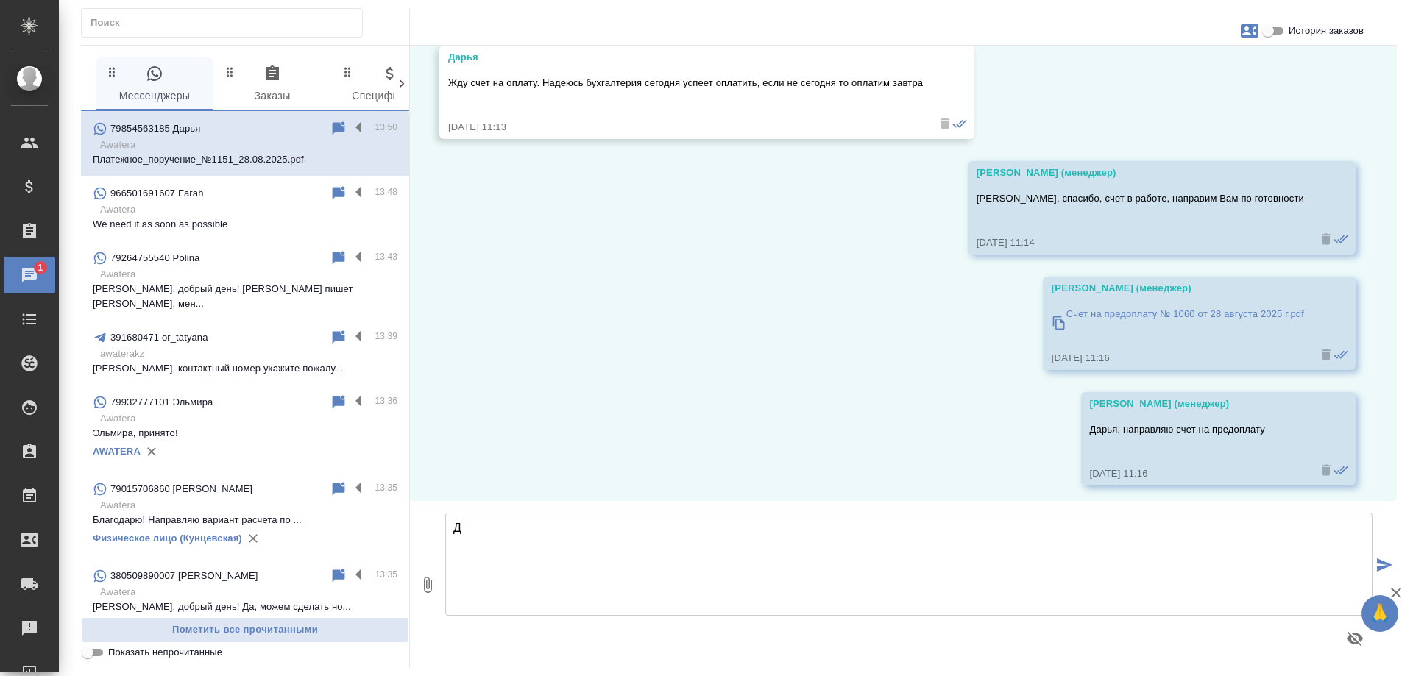
scroll to position [17027, 0]
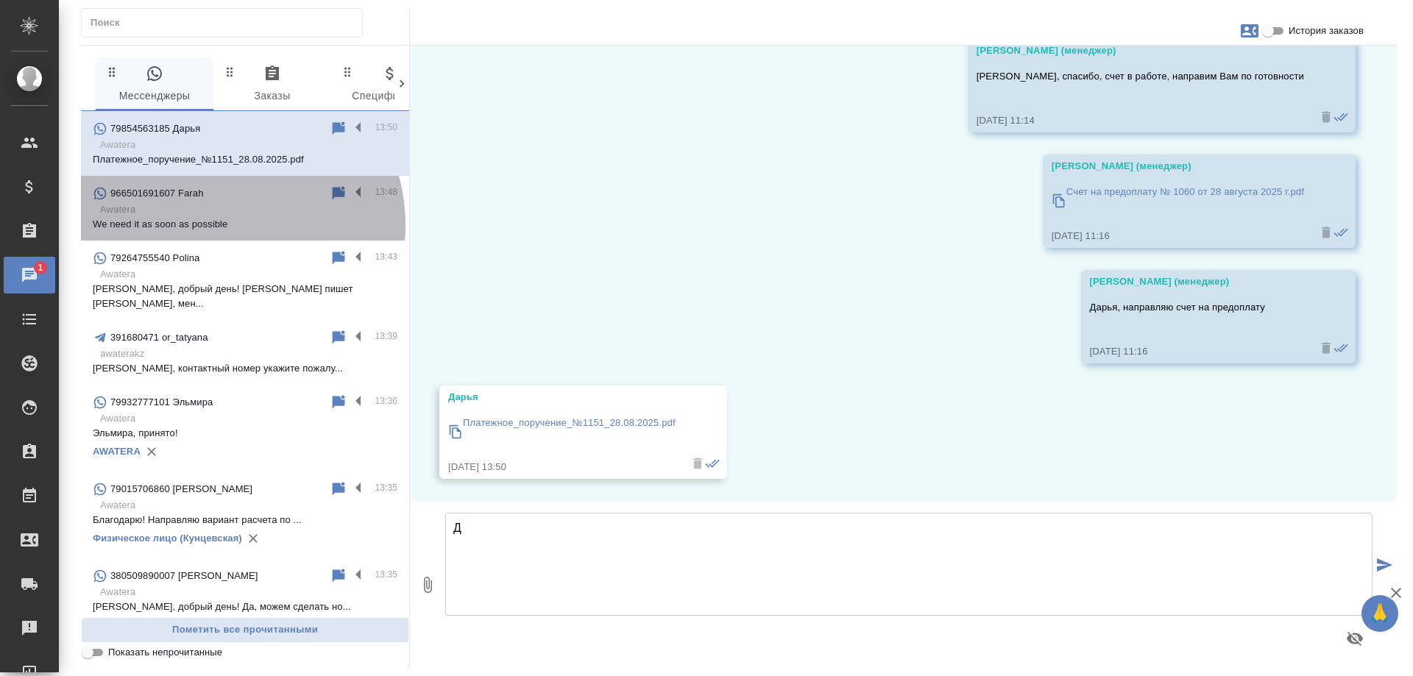
click at [220, 225] on p "We need it as soon as possible" at bounding box center [245, 224] width 305 height 15
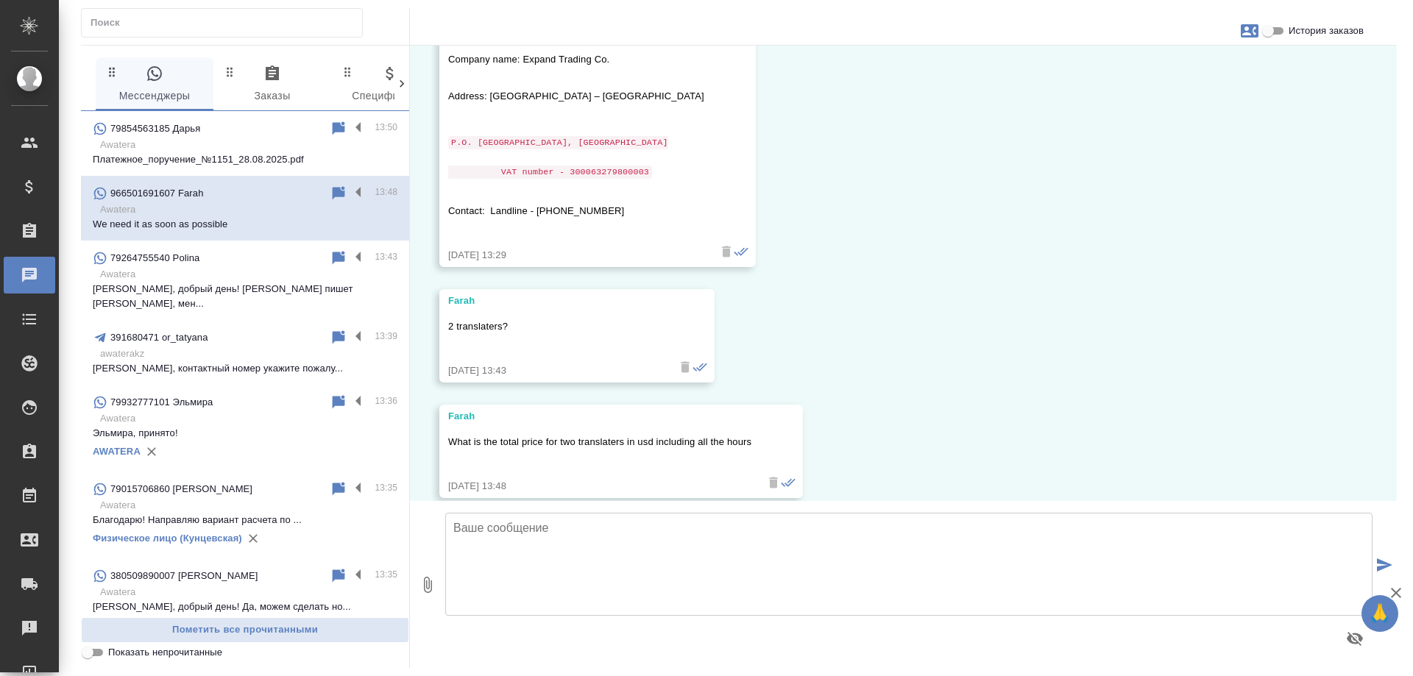
scroll to position [2676, 0]
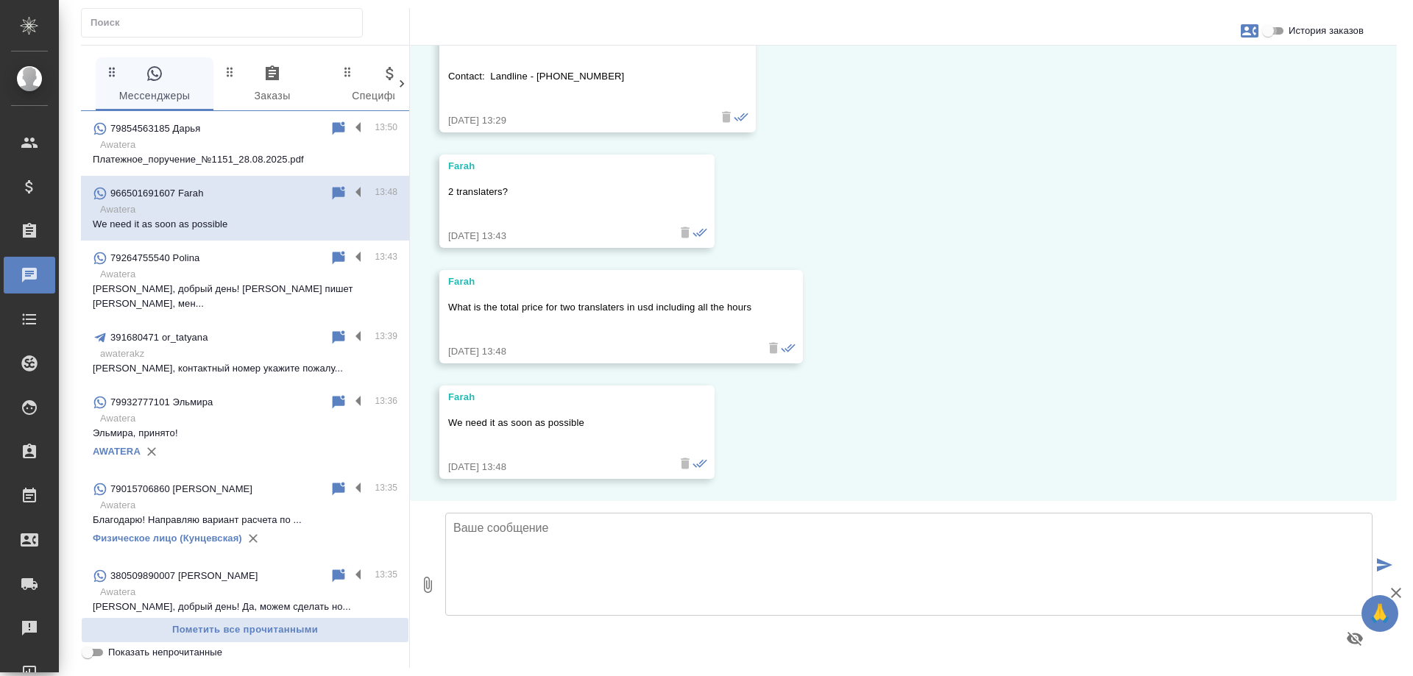
click at [1261, 33] on input "История заказов" at bounding box center [1268, 31] width 53 height 18
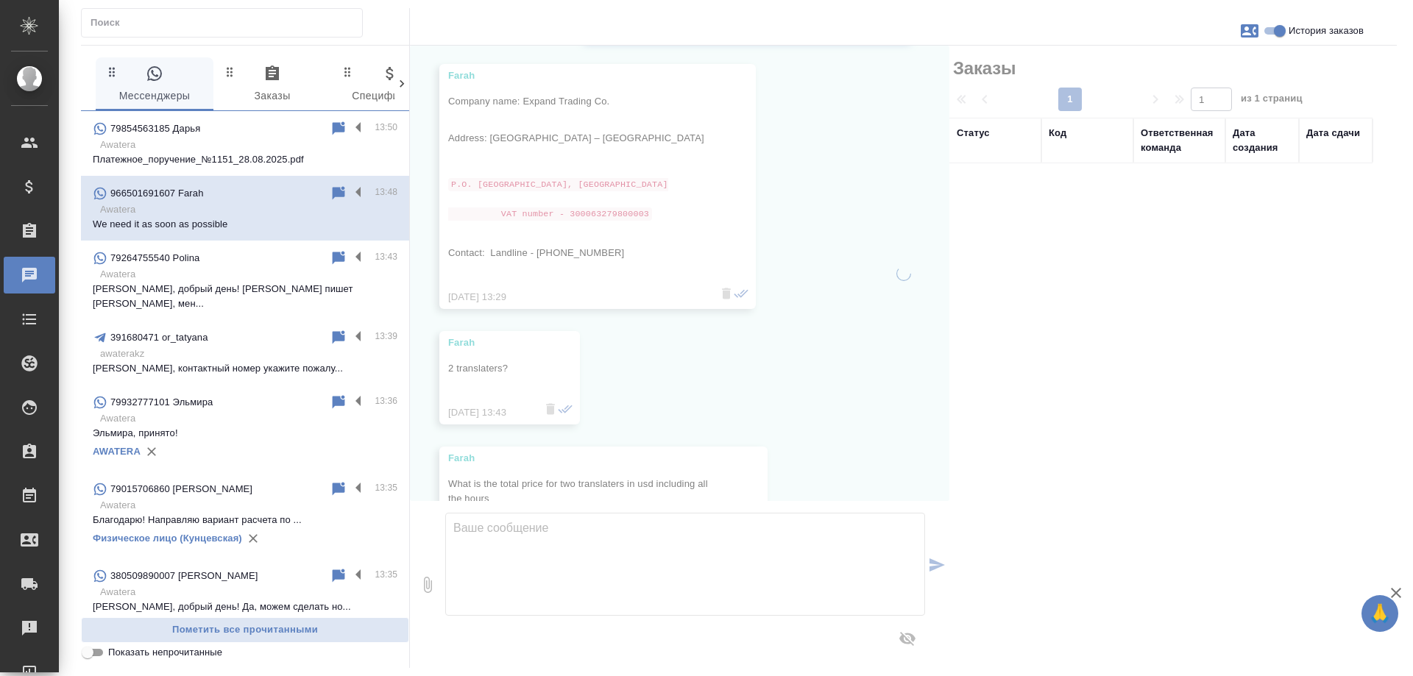
scroll to position [2852, 0]
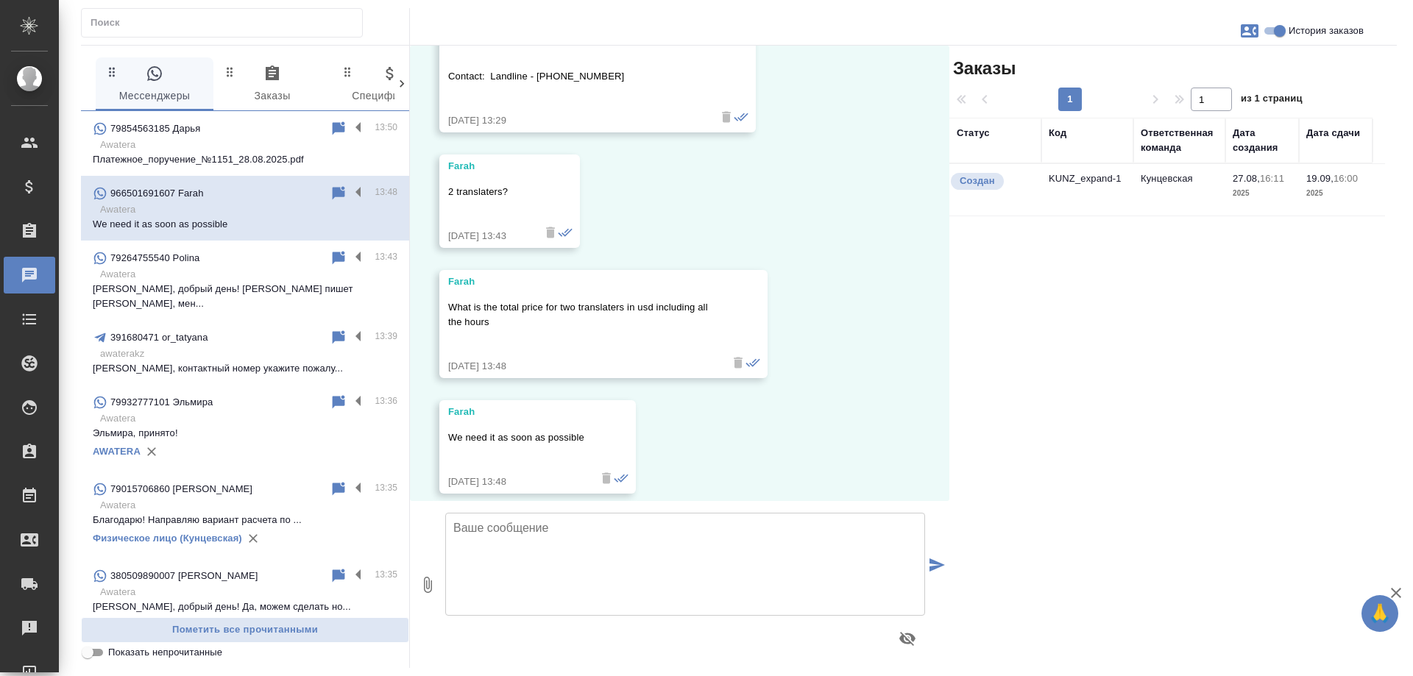
click at [1102, 180] on td "KUNZ_expand-1" at bounding box center [1088, 190] width 92 height 52
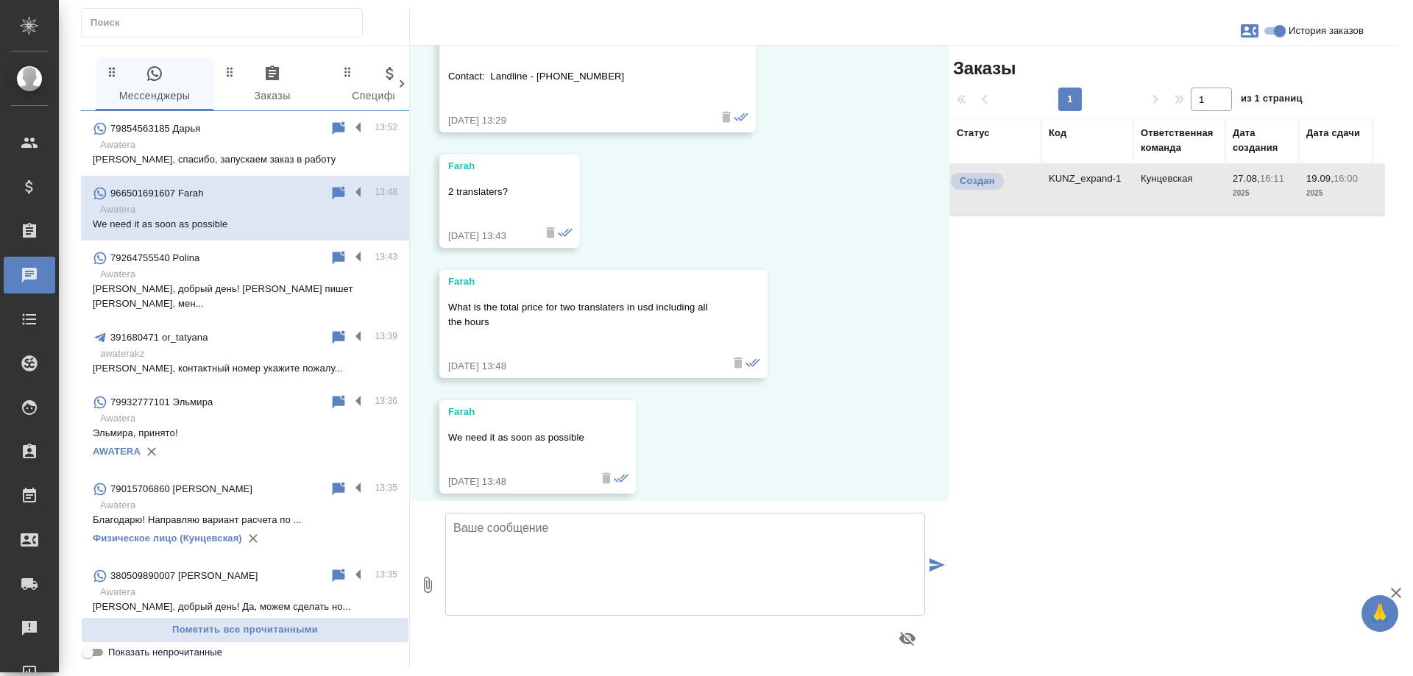
click at [1276, 29] on input "История заказов" at bounding box center [1279, 31] width 53 height 18
checkbox input "false"
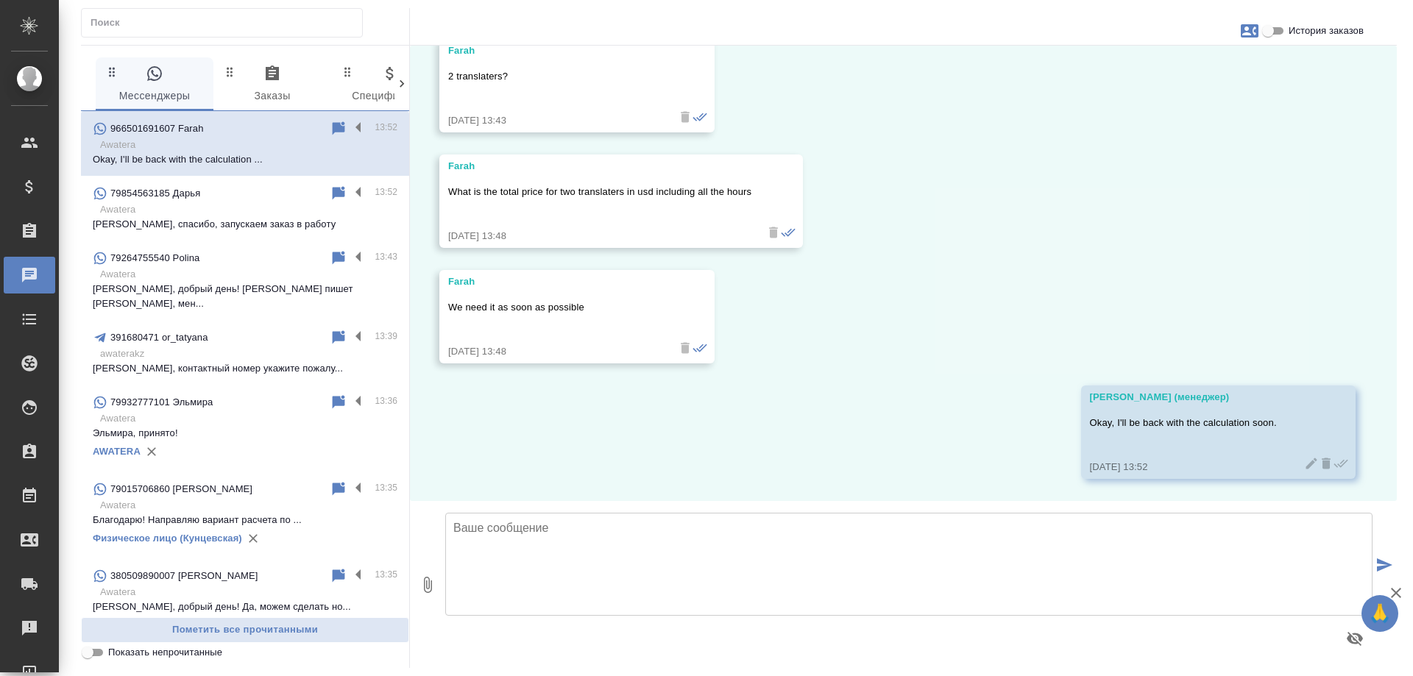
scroll to position [221, 0]
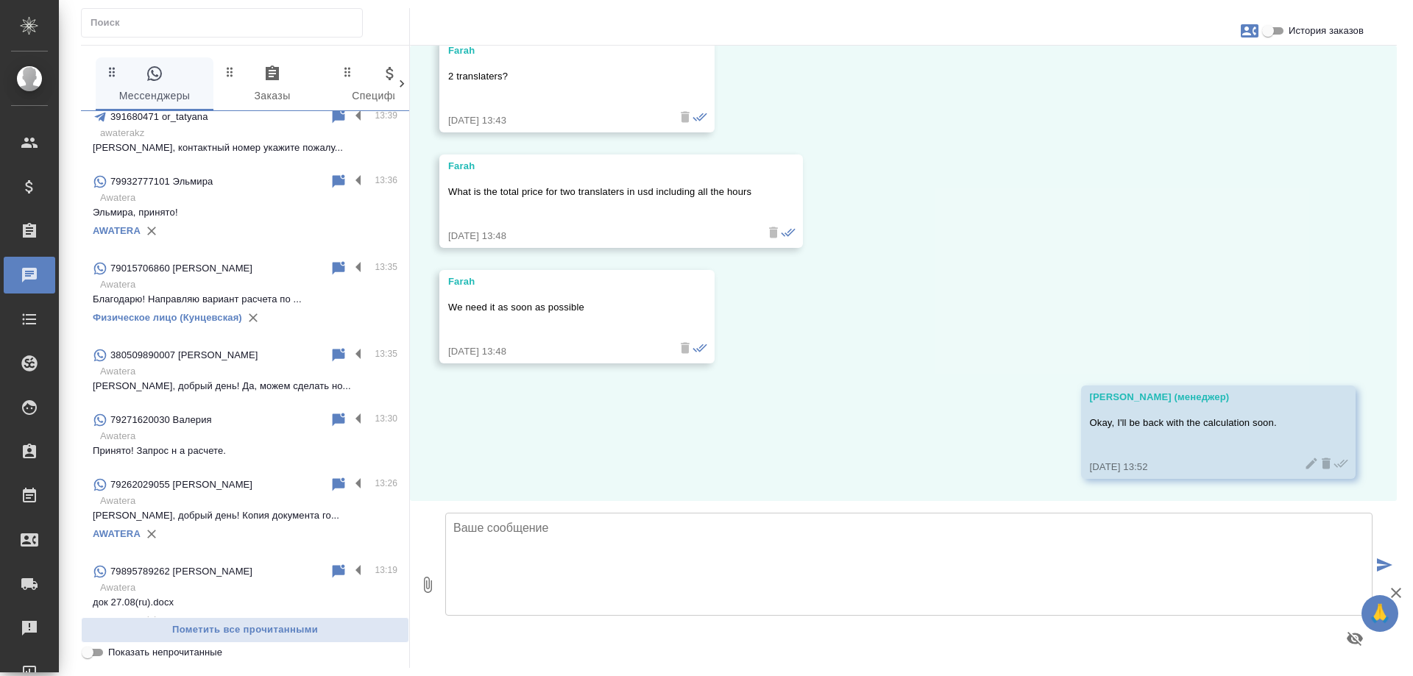
click at [238, 379] on p "[PERSON_NAME], добрый день! Да, можем сделать но..." at bounding box center [245, 386] width 305 height 15
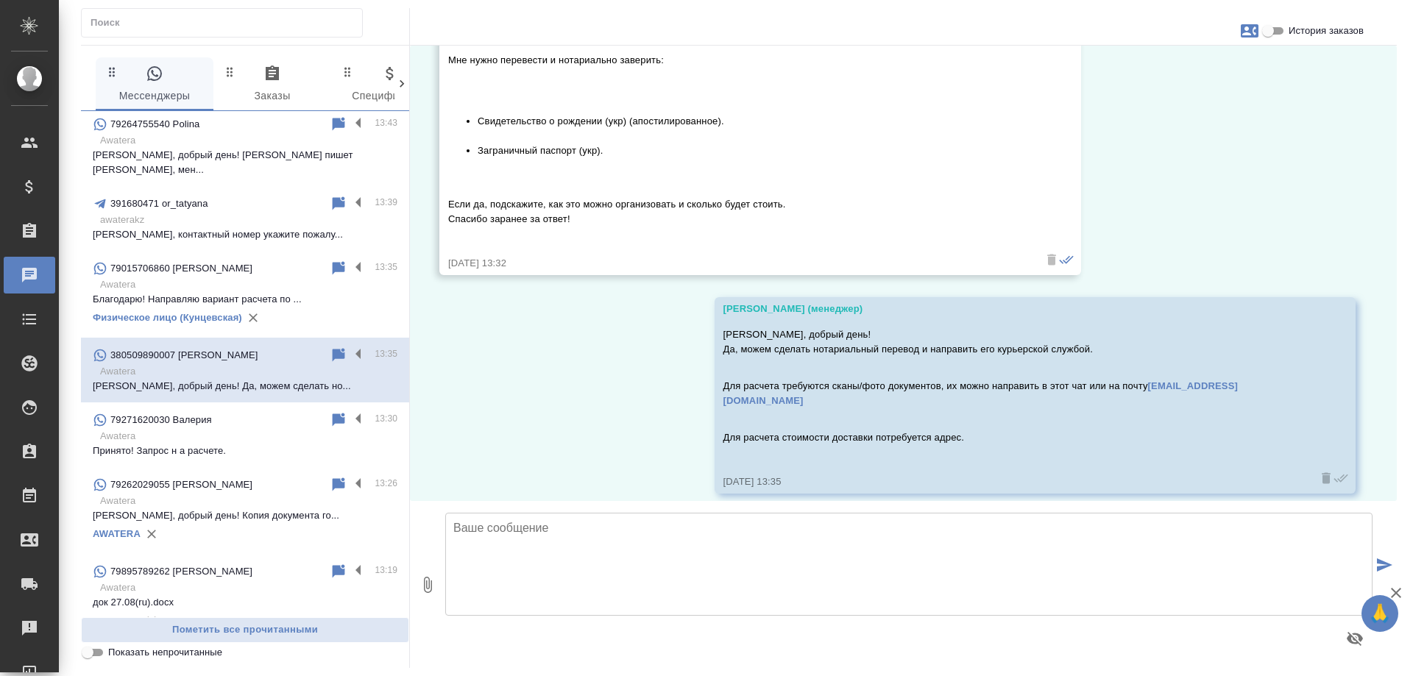
scroll to position [0, 0]
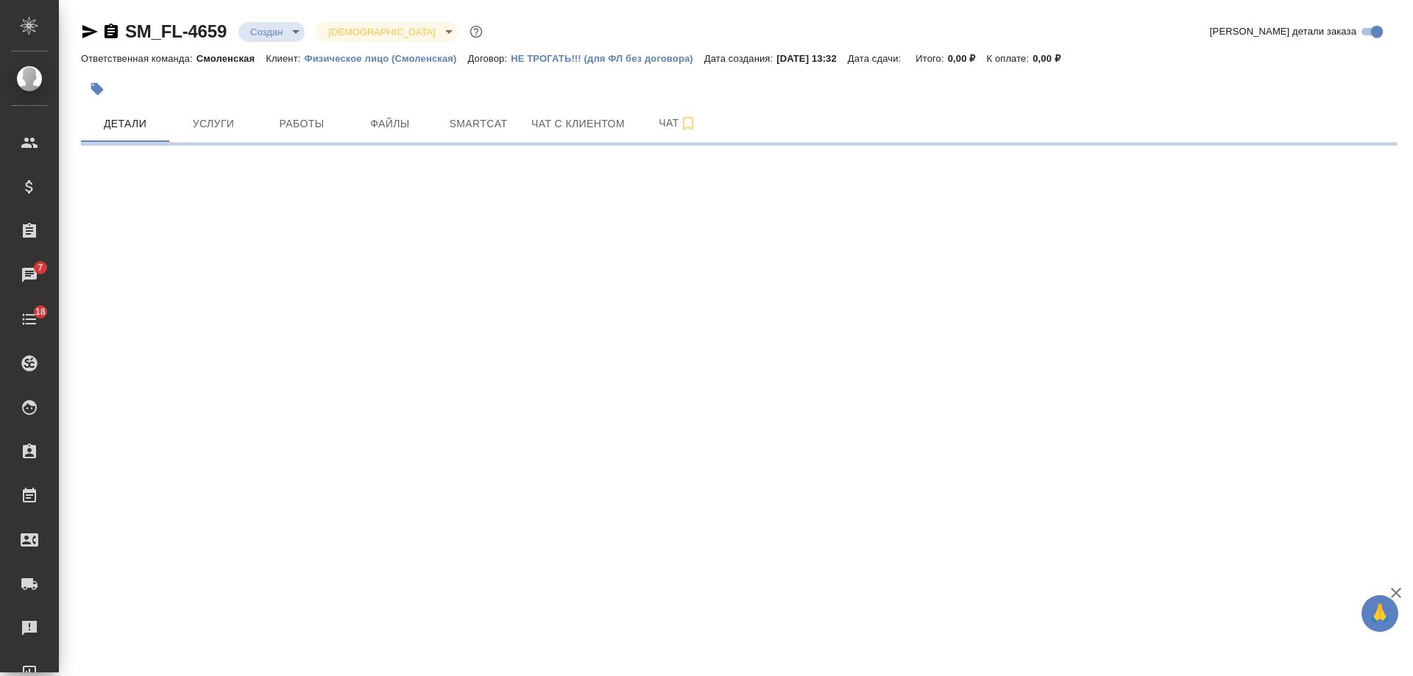
select select "RU"
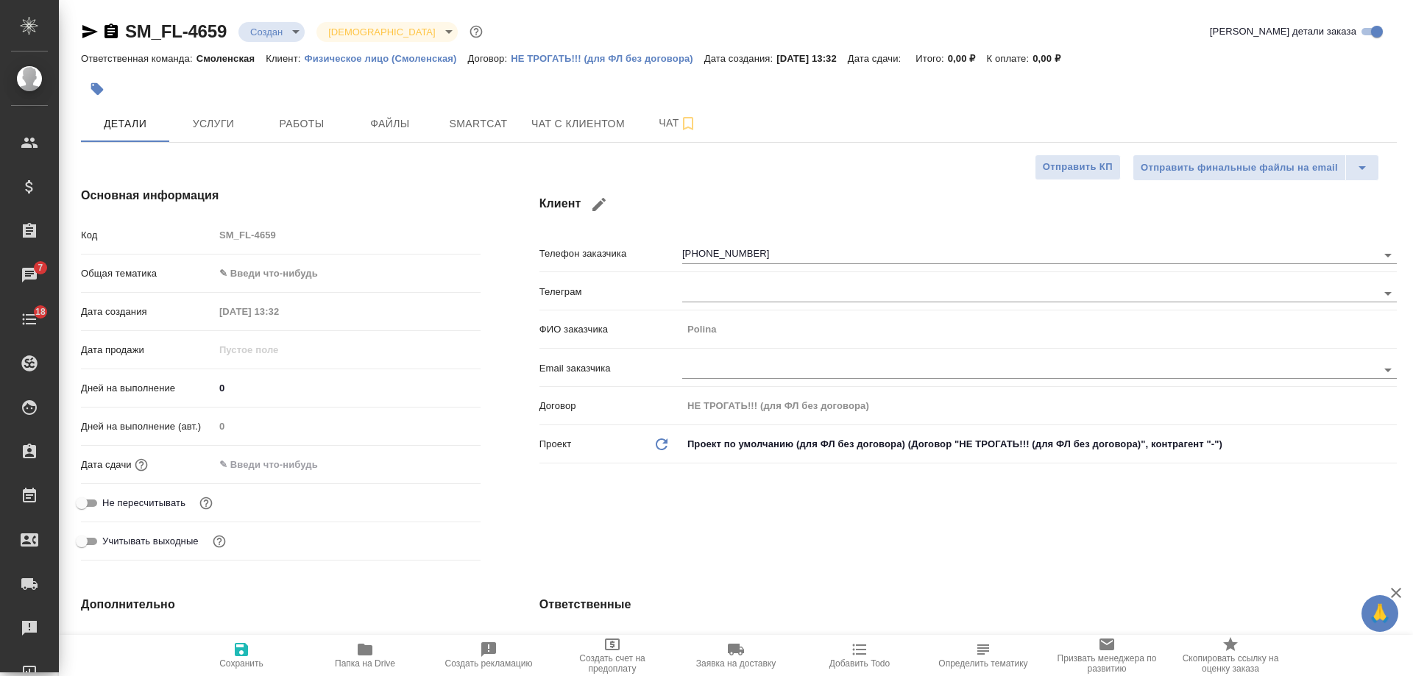
type textarea "x"
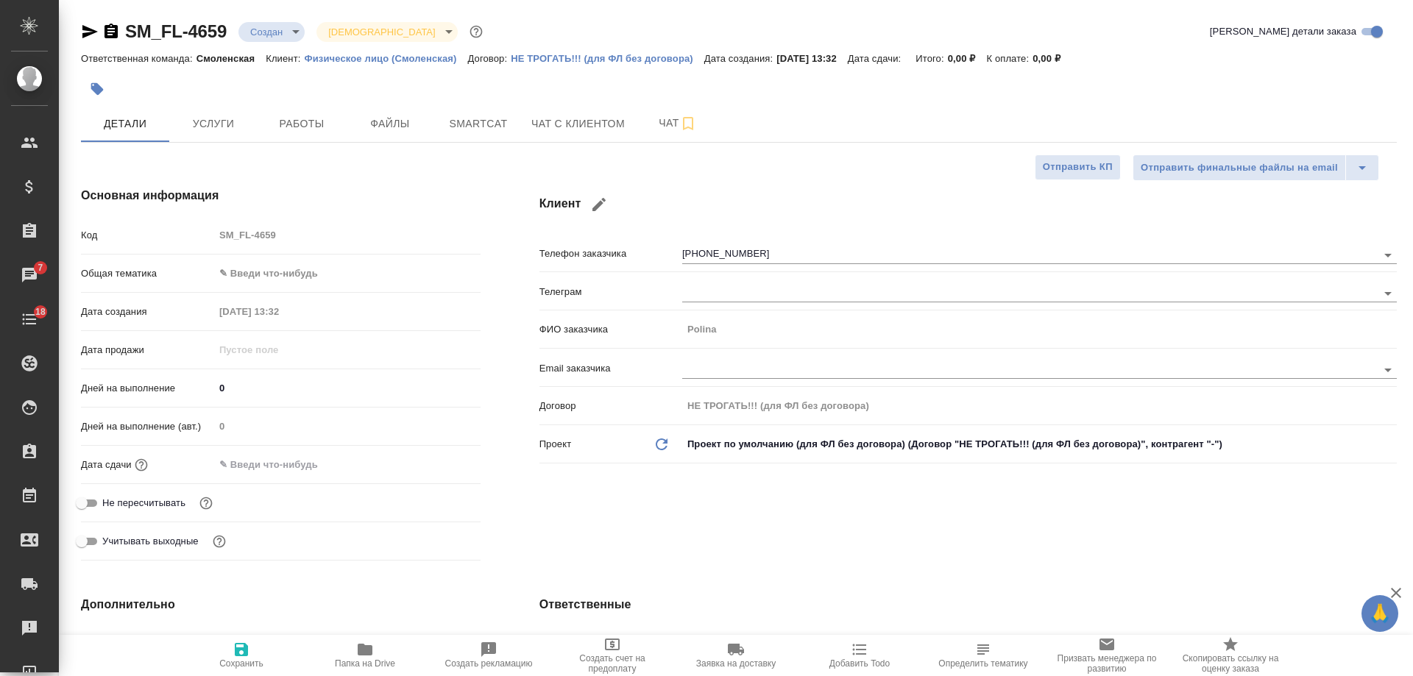
type textarea "x"
click at [116, 36] on icon "button" at bounding box center [111, 31] width 13 height 15
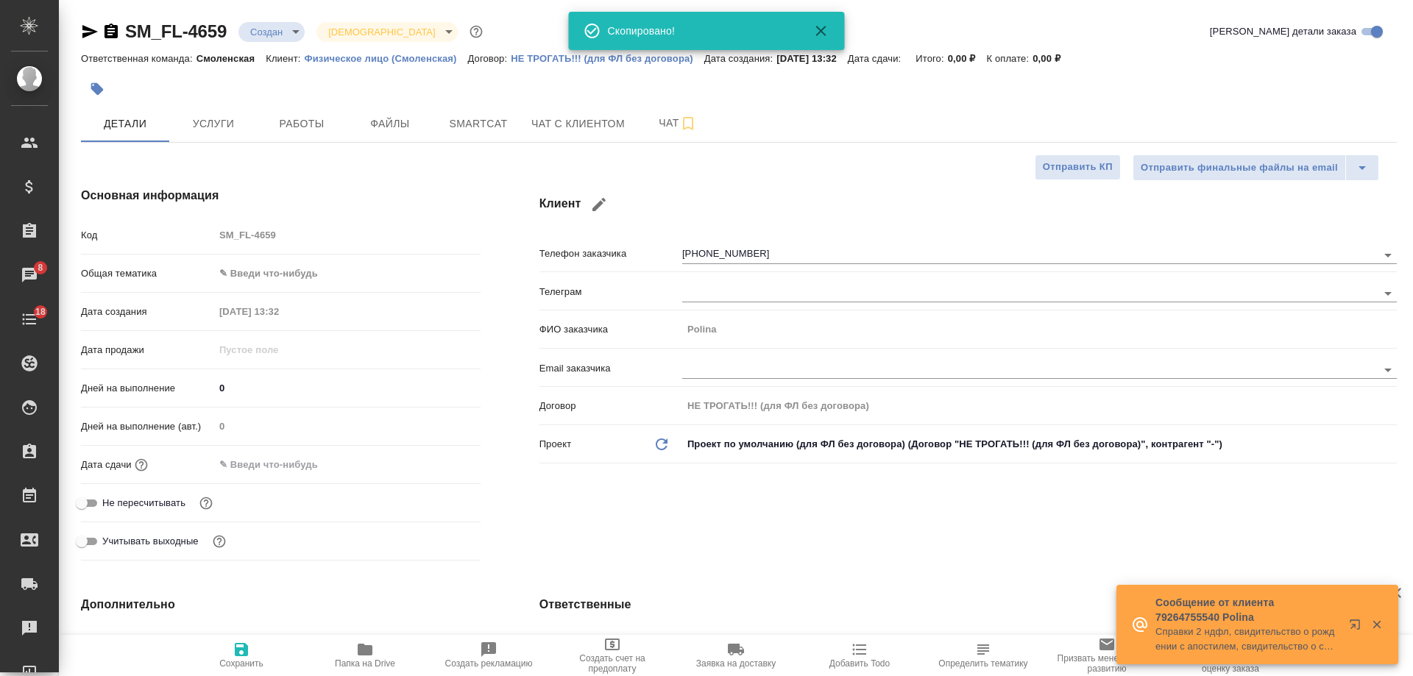
type textarea "x"
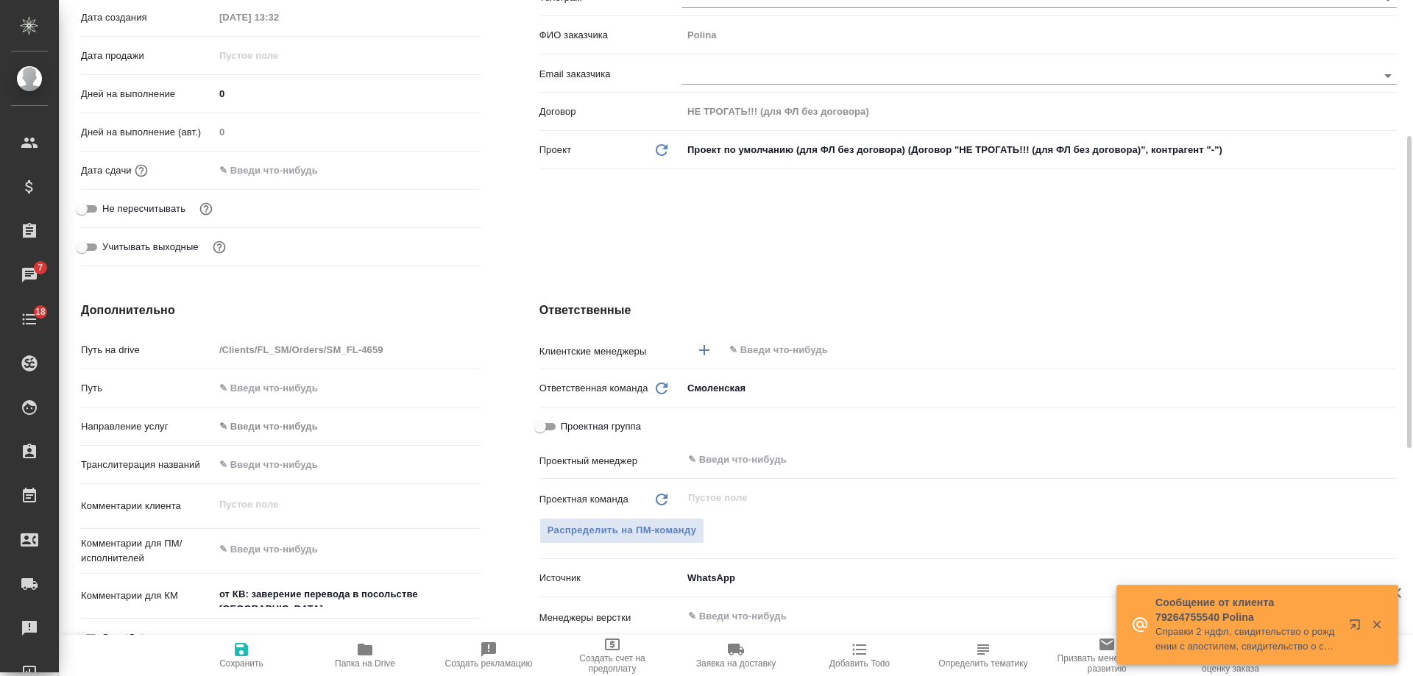
scroll to position [515, 0]
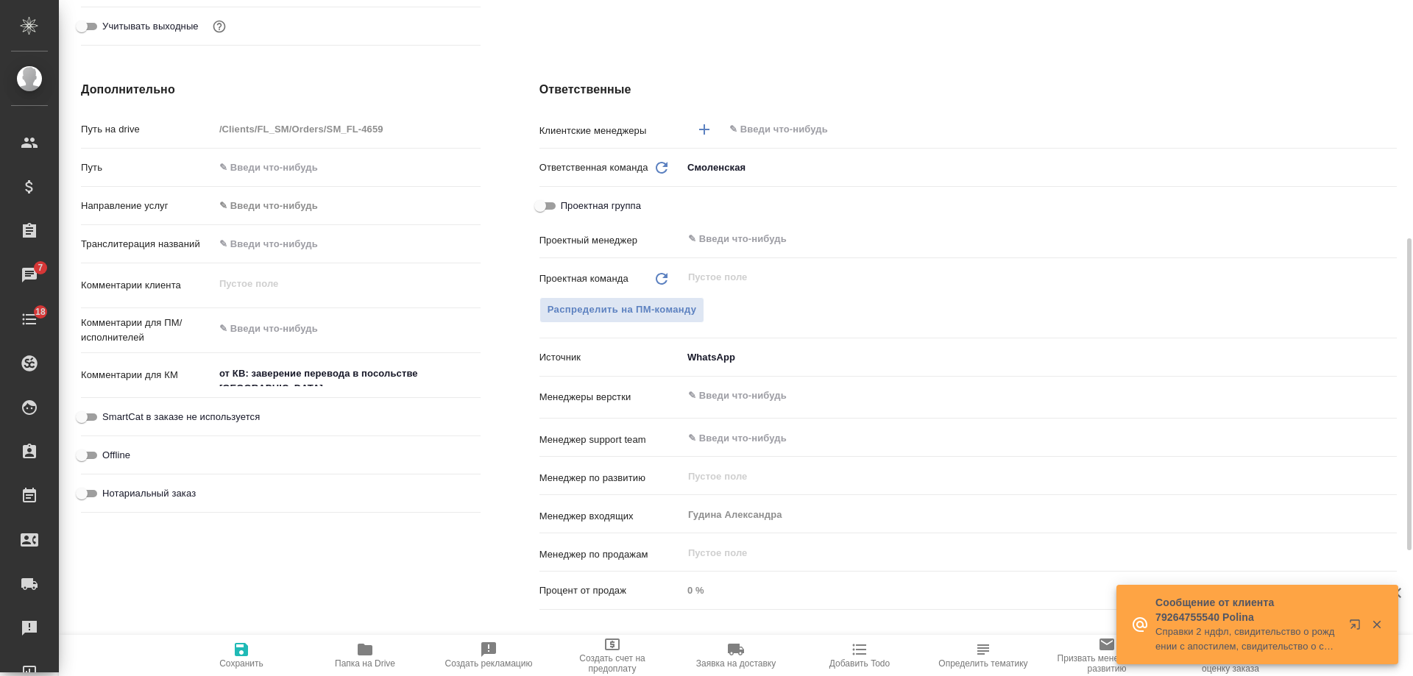
type textarea "x"
click at [464, 379] on textarea "от КВ: заверение перевода в посольстве Италии" at bounding box center [347, 374] width 265 height 25
type textarea "x"
type textarea "от КВ: заверение перевода в посольстве Италии"
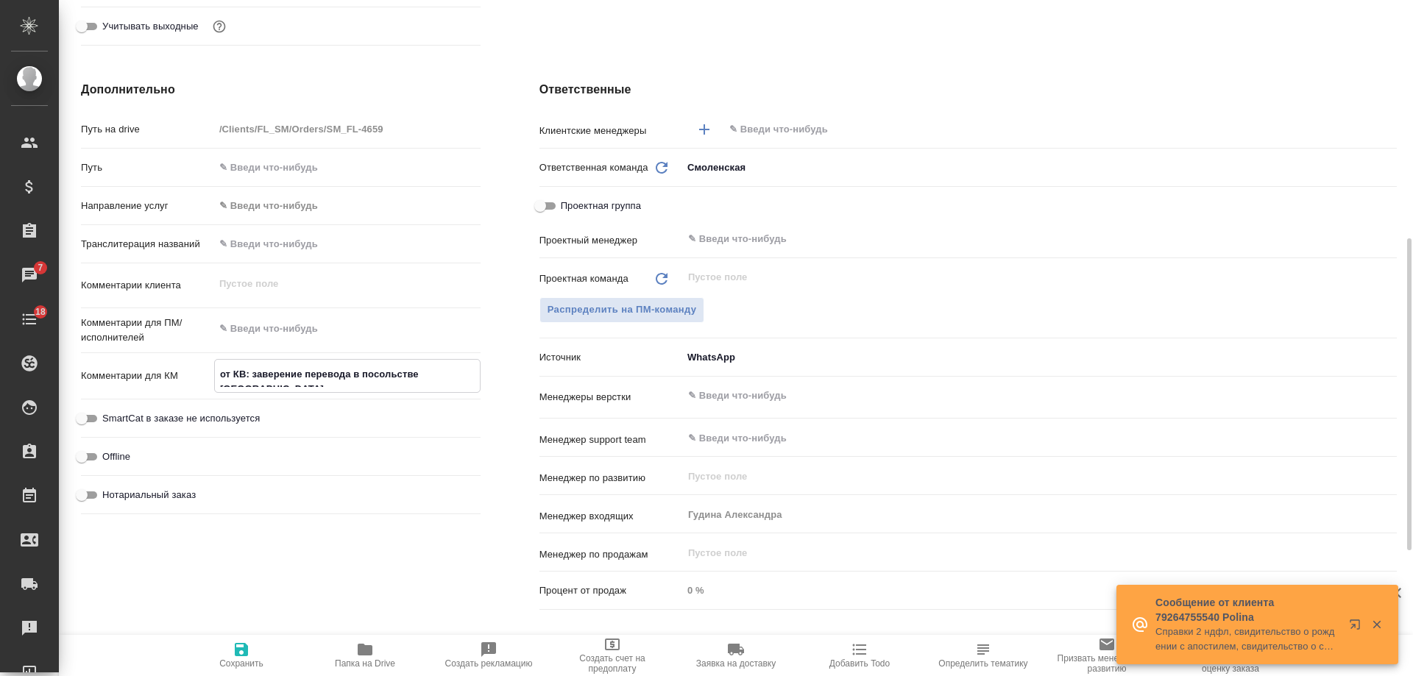
type textarea "x"
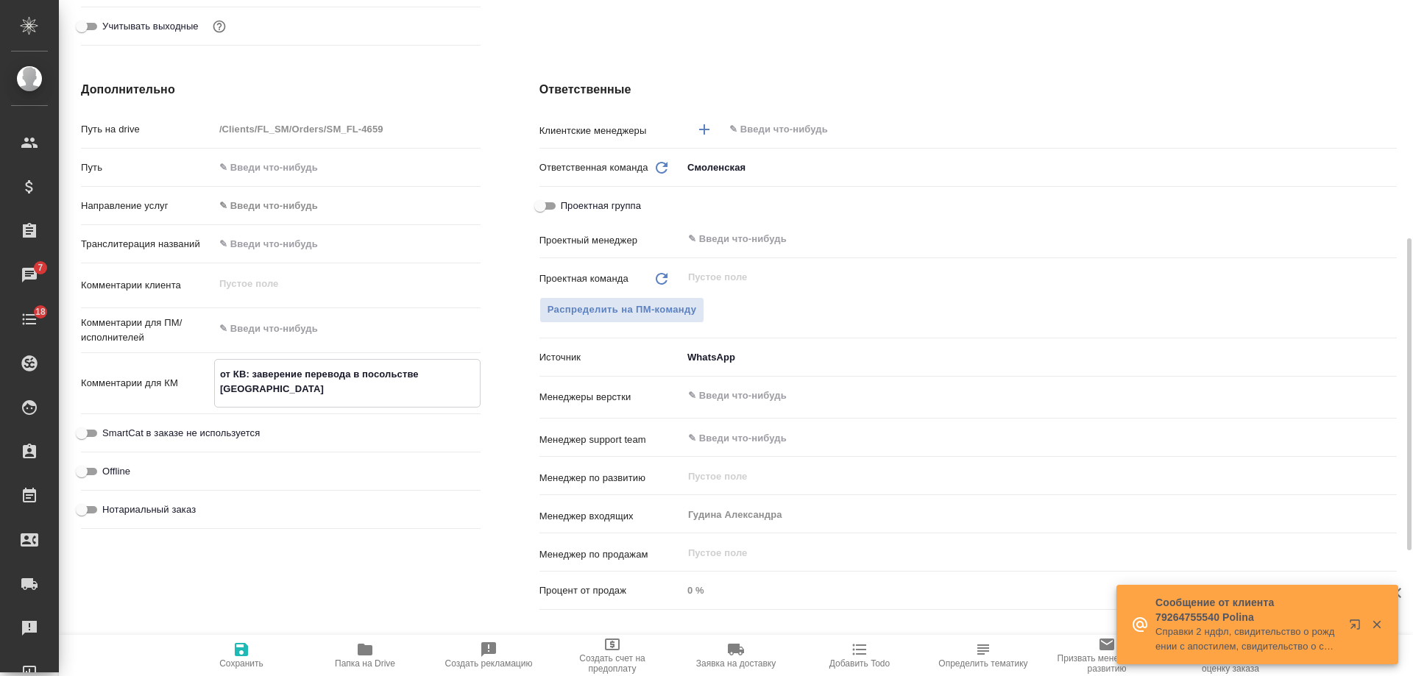
type textarea "x"
type textarea "от КВ: заверение перевода в посольстве Италии"
type textarea "x"
paste textarea "Справки 2 ндфл, свидительство о рождении с апостилем, свидительство о смерти, в…"
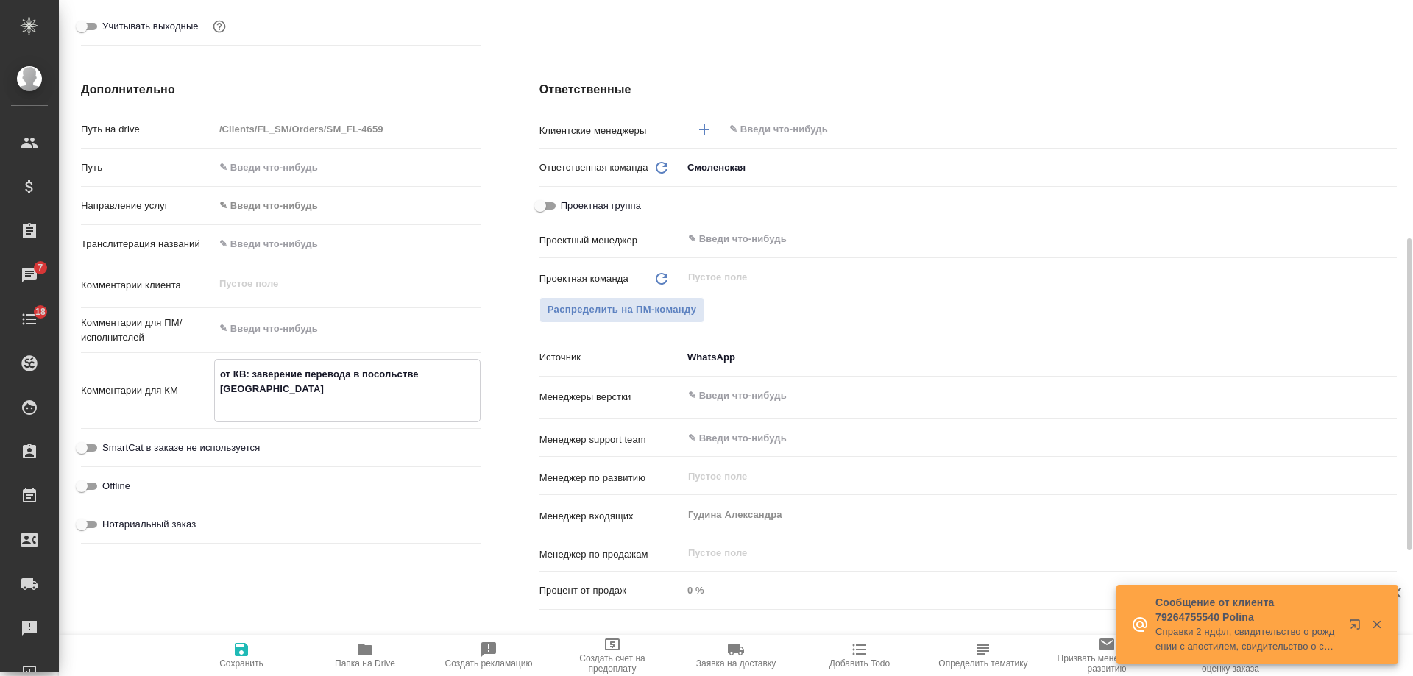
type textarea "от КВ: заверение перевода в посольстве Италии Справки 2 ндфл, свидительство о р…"
type textarea "x"
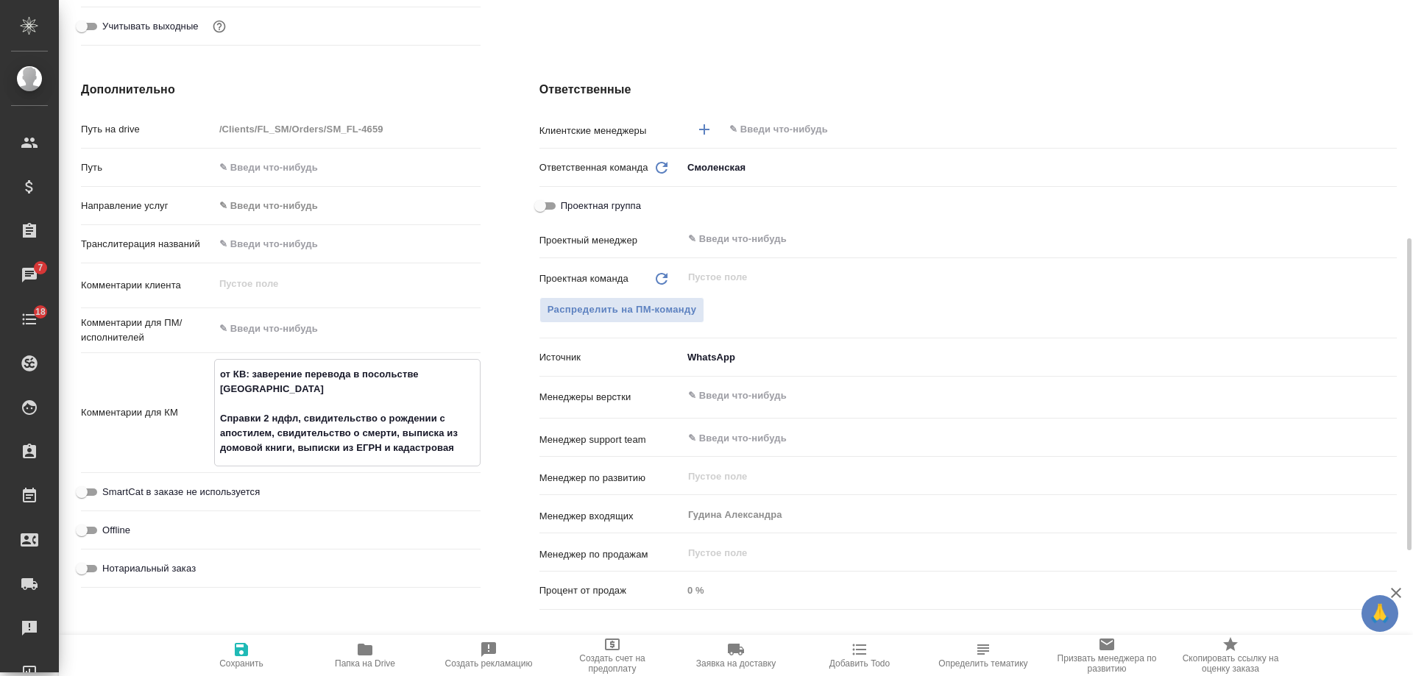
type textarea "от КВ: заверение перевода в посольстве Италии Справки 2 ндфл, свидительство о р…"
type textarea "x"
click at [244, 662] on span "Сохранить" at bounding box center [241, 664] width 44 height 10
type textarea "x"
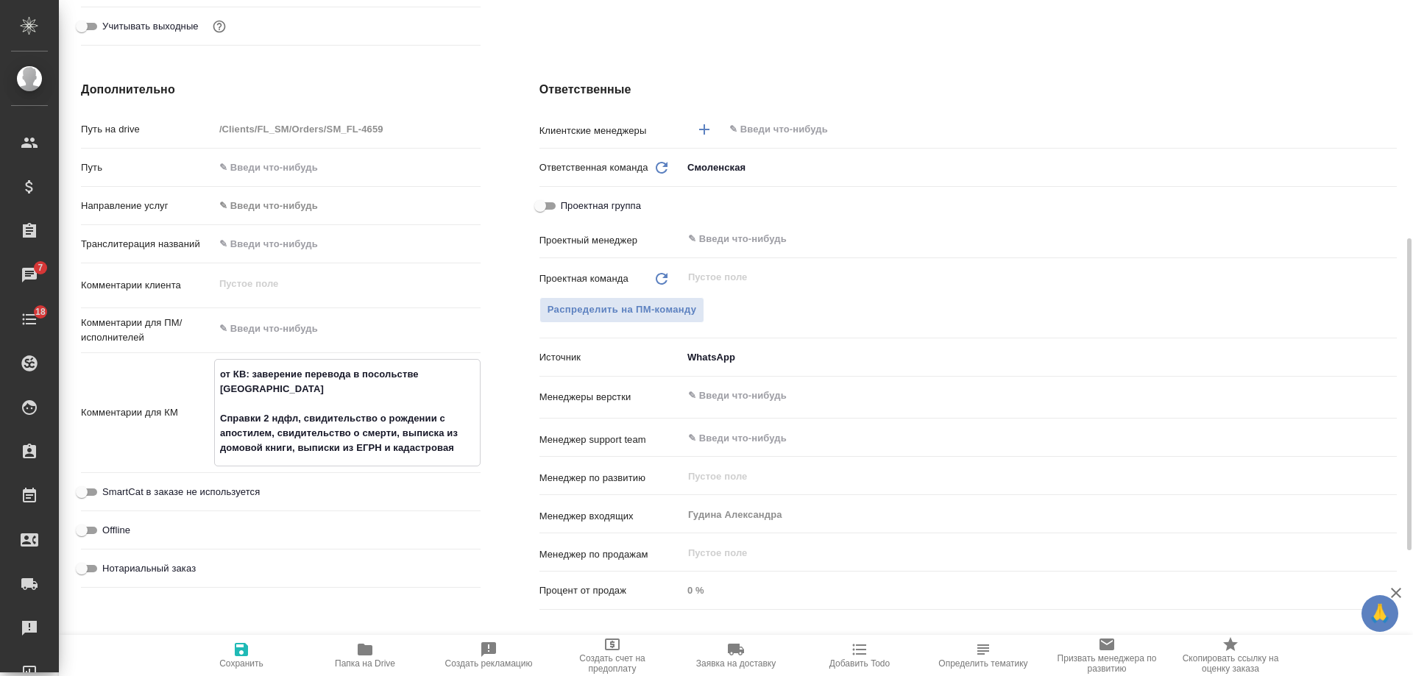
type textarea "x"
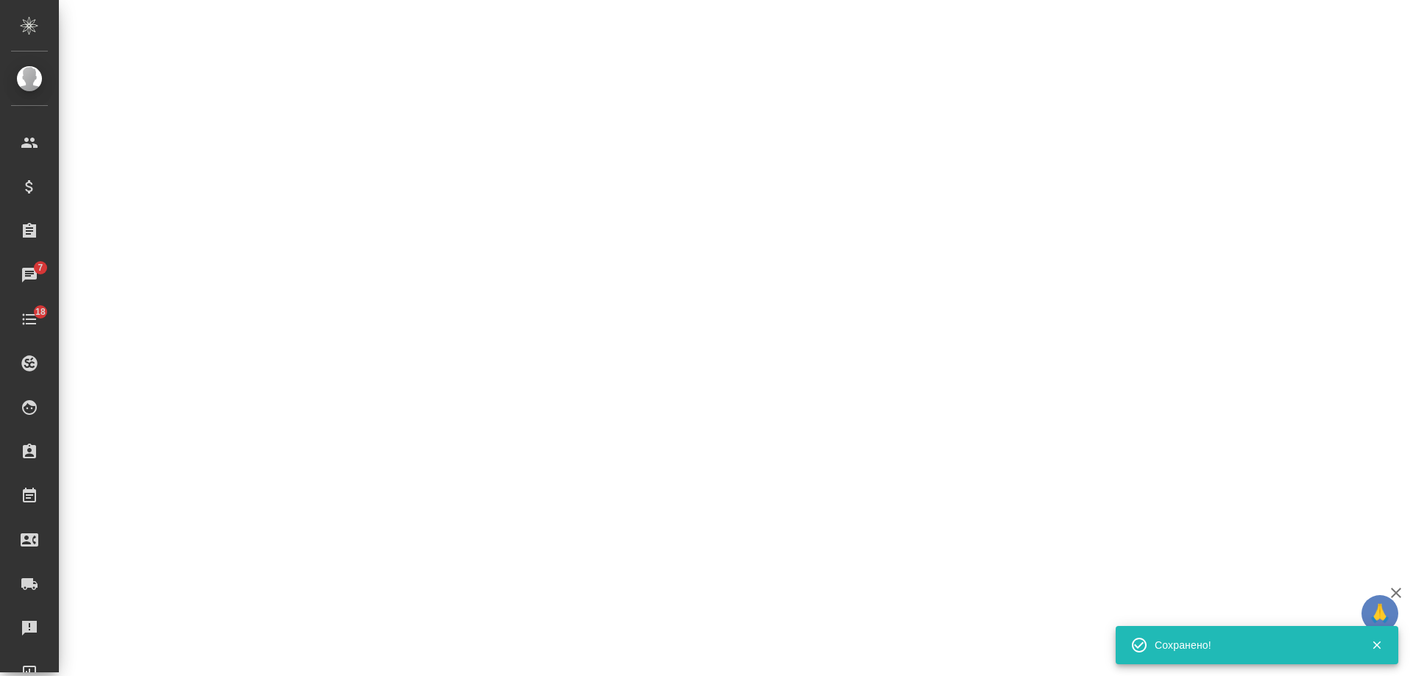
select select "RU"
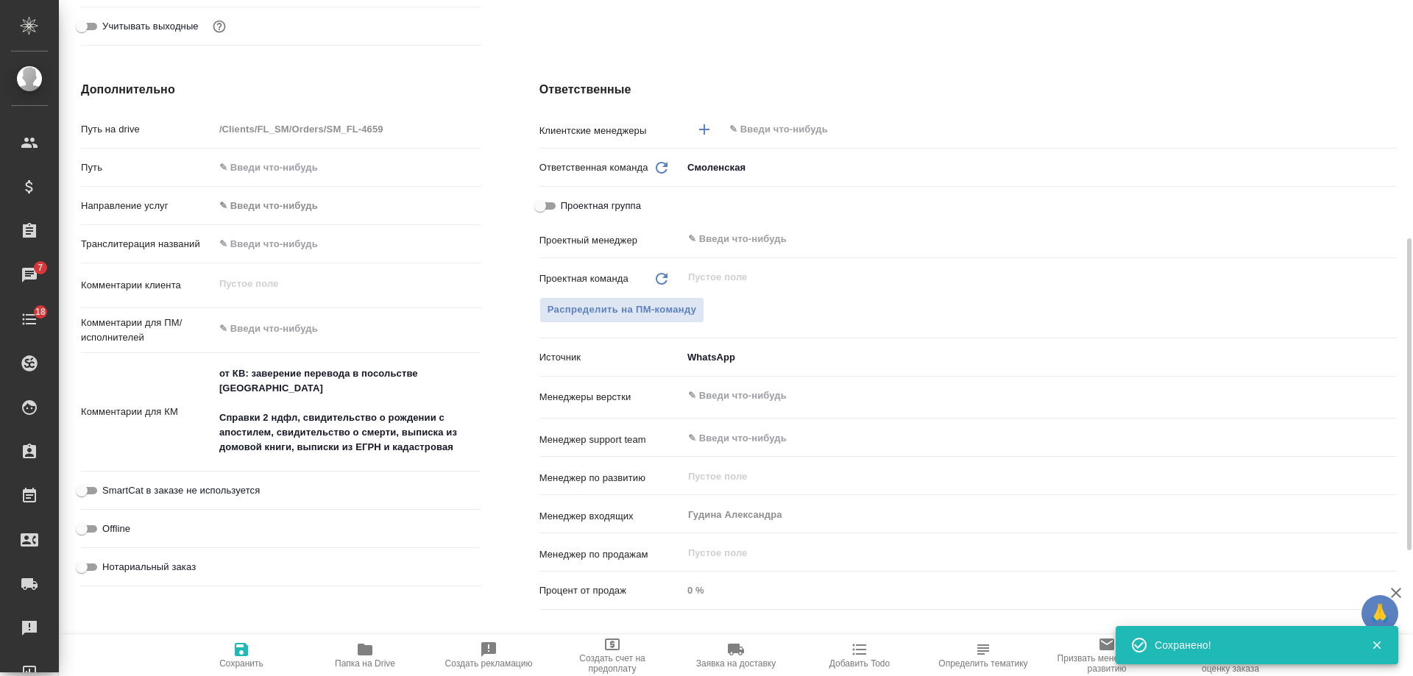
type textarea "x"
click at [860, 657] on icon "button" at bounding box center [860, 650] width 18 height 18
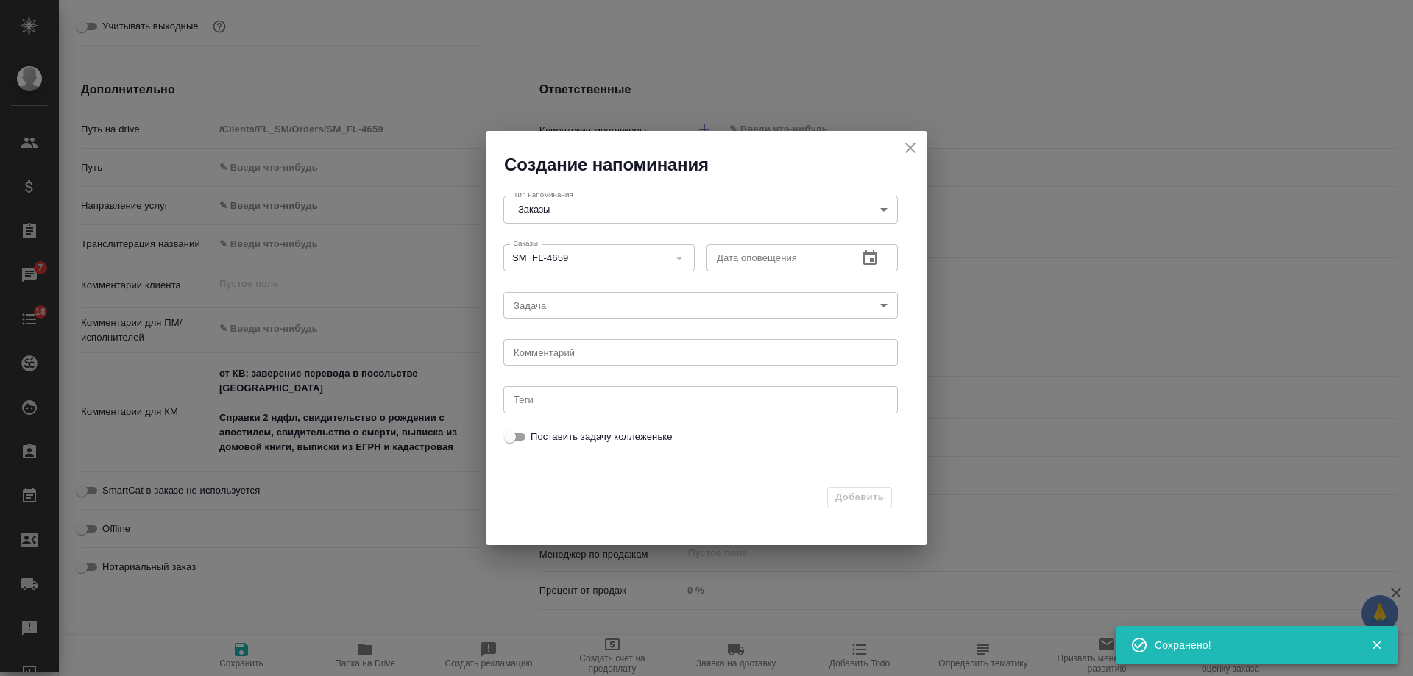
click at [913, 144] on icon "close" at bounding box center [911, 148] width 18 height 18
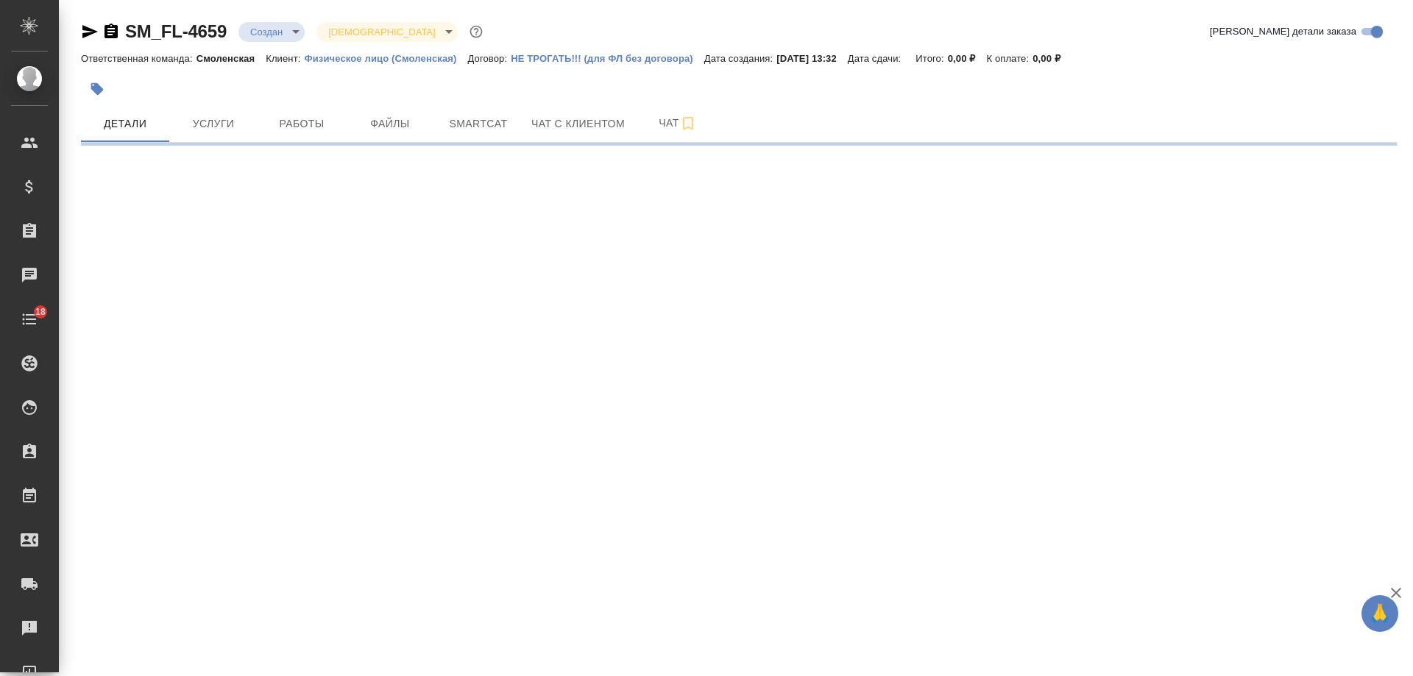
select select "RU"
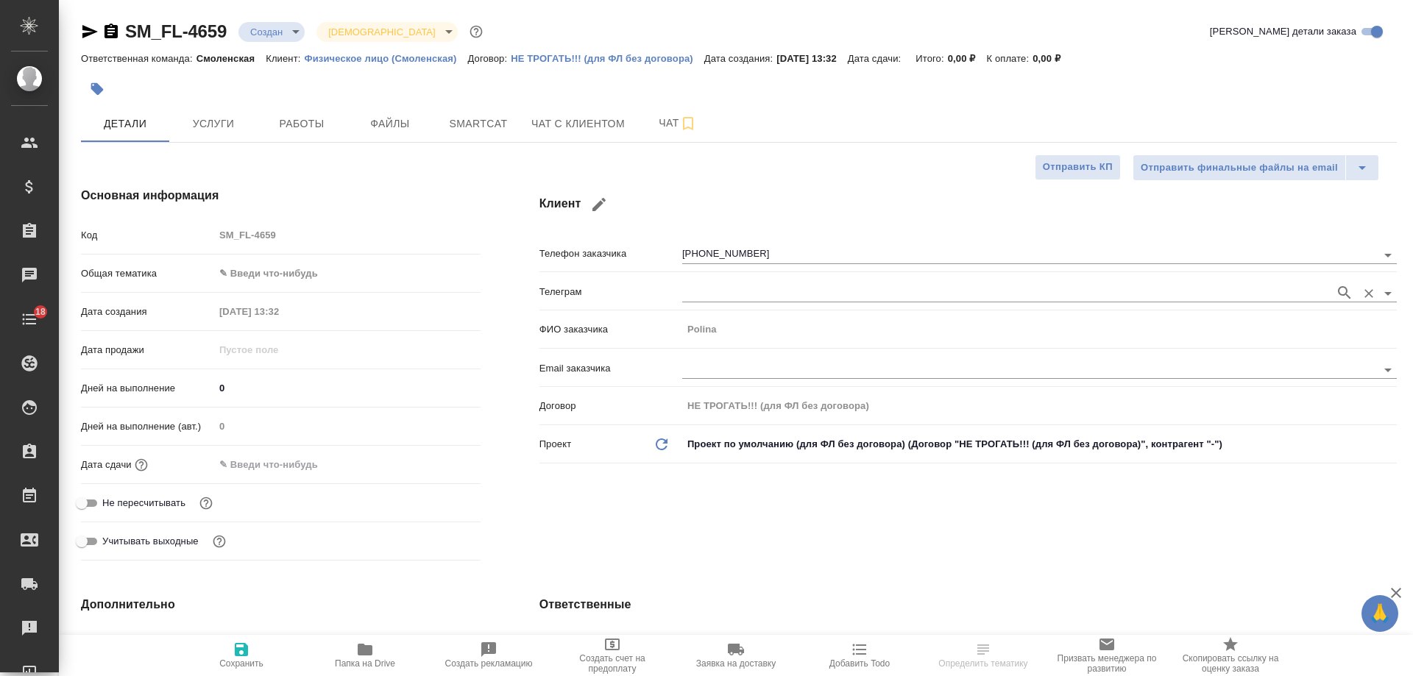
type textarea "x"
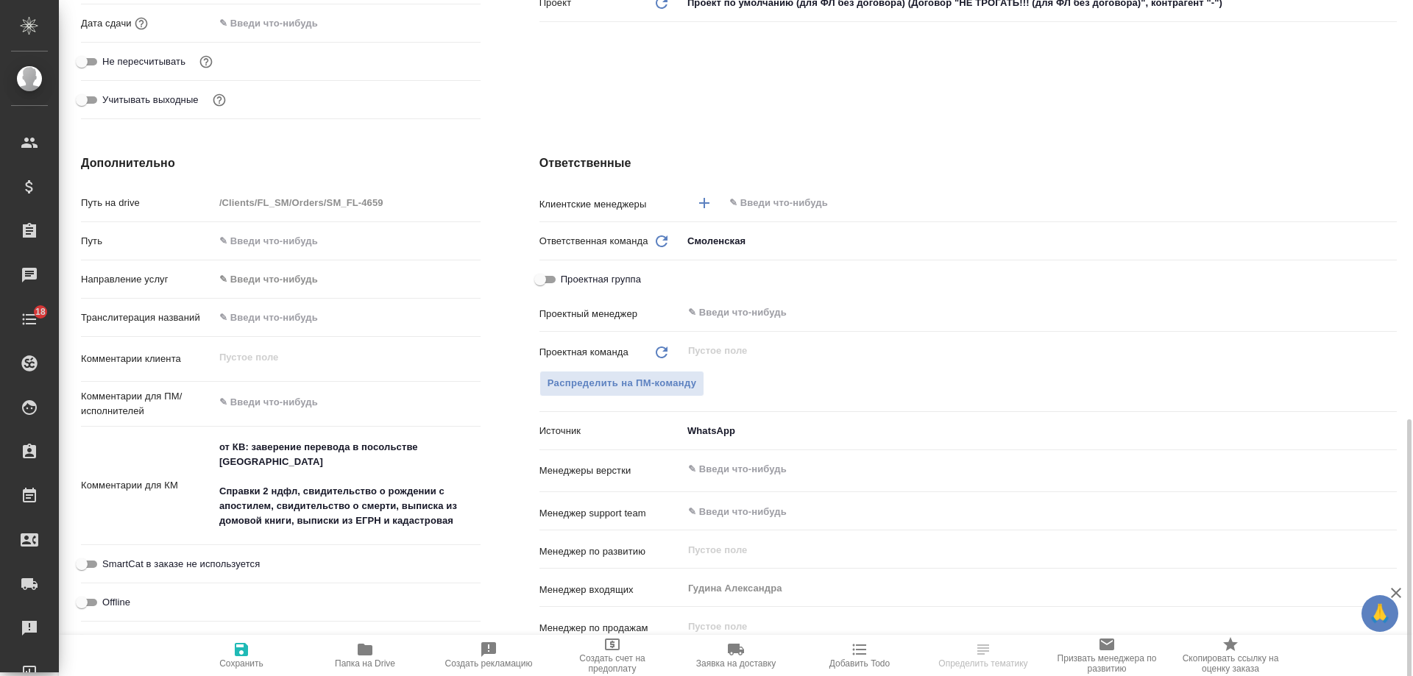
scroll to position [589, 0]
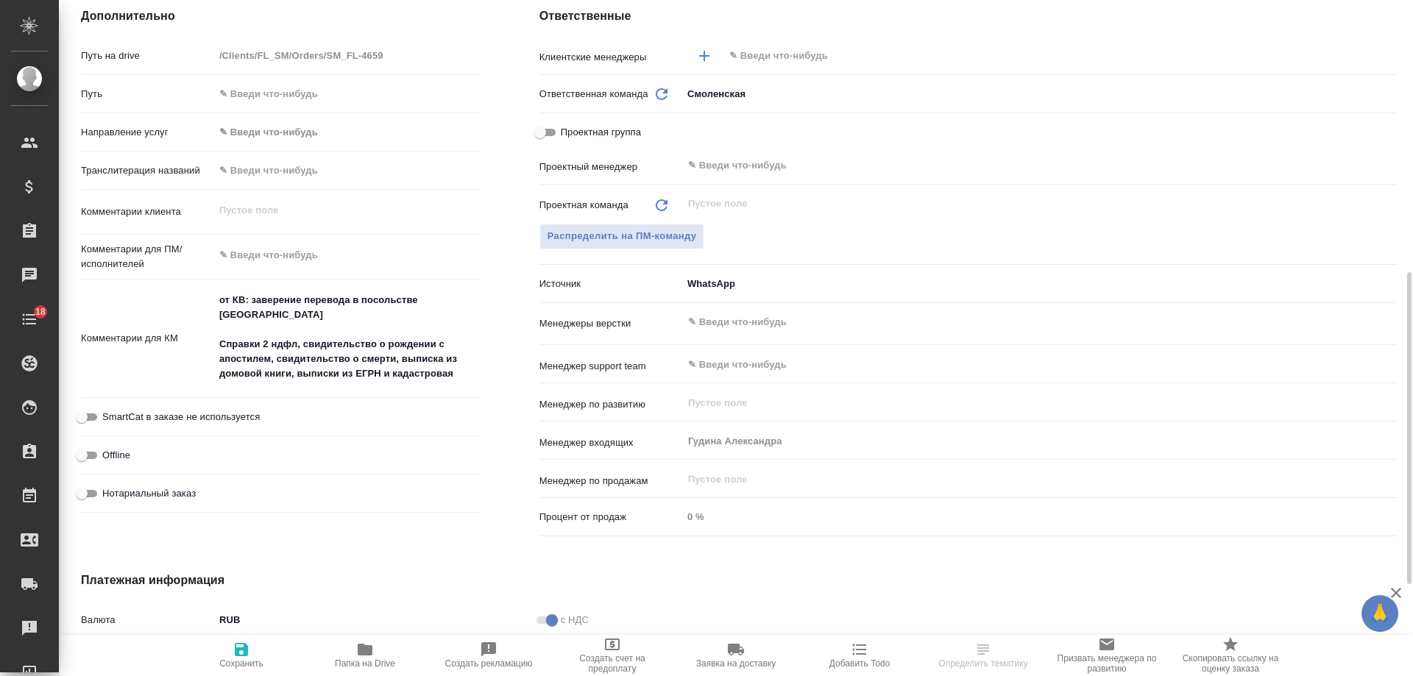
click at [847, 657] on span "Добавить Todo" at bounding box center [860, 655] width 106 height 28
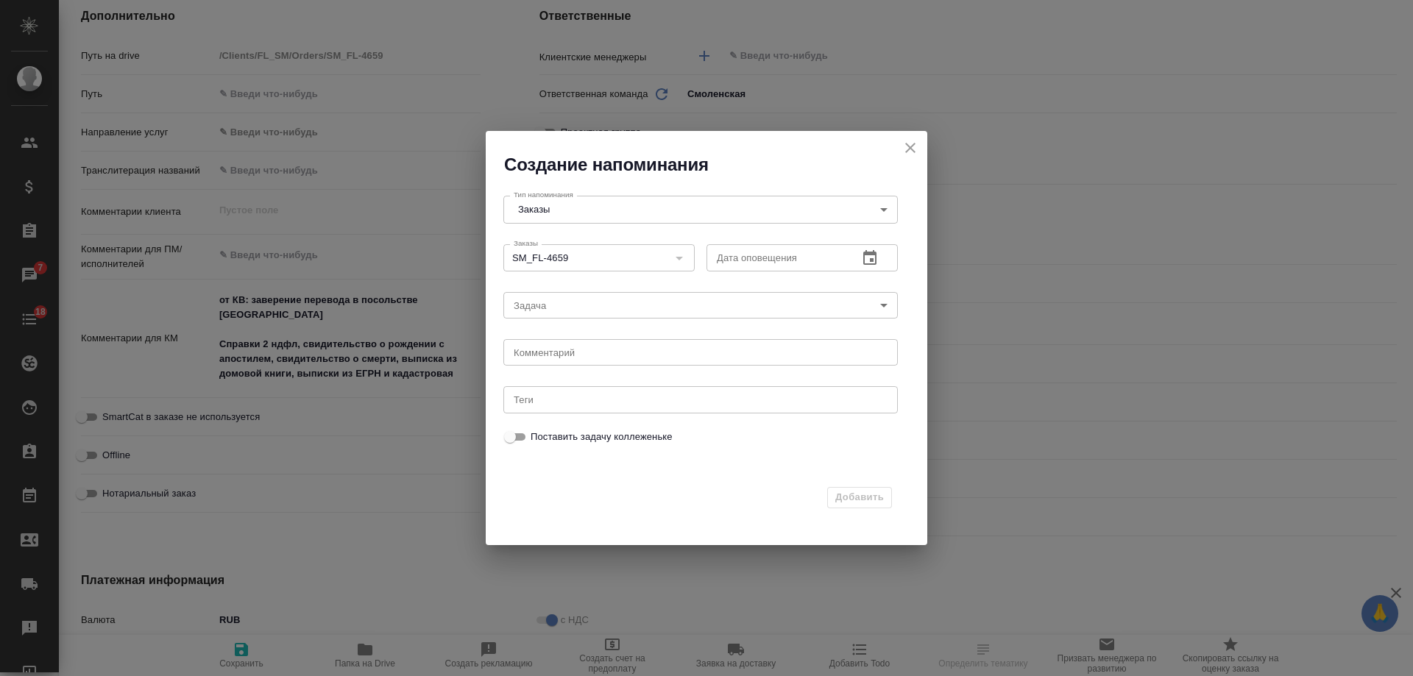
click at [878, 261] on icon "button" at bounding box center [870, 259] width 18 height 18
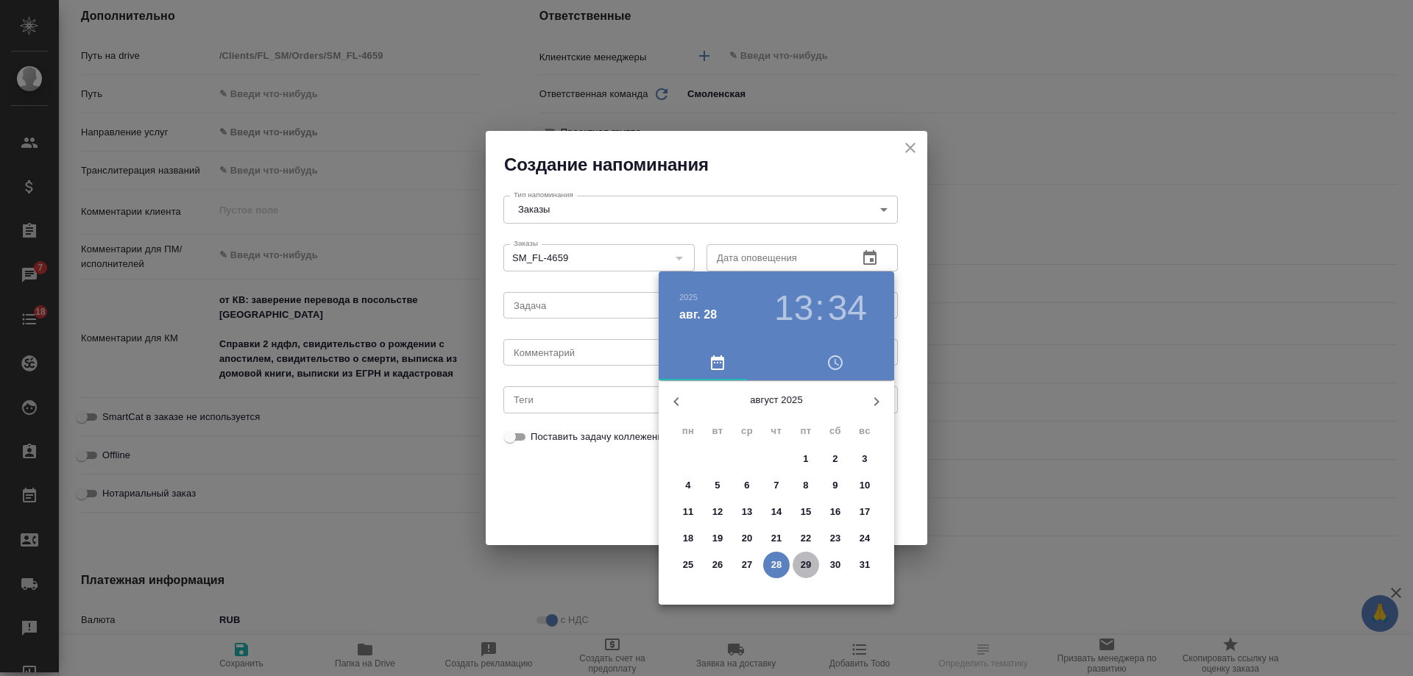
click at [816, 567] on span "29" at bounding box center [806, 565] width 26 height 15
type input "[DATE] 13:34"
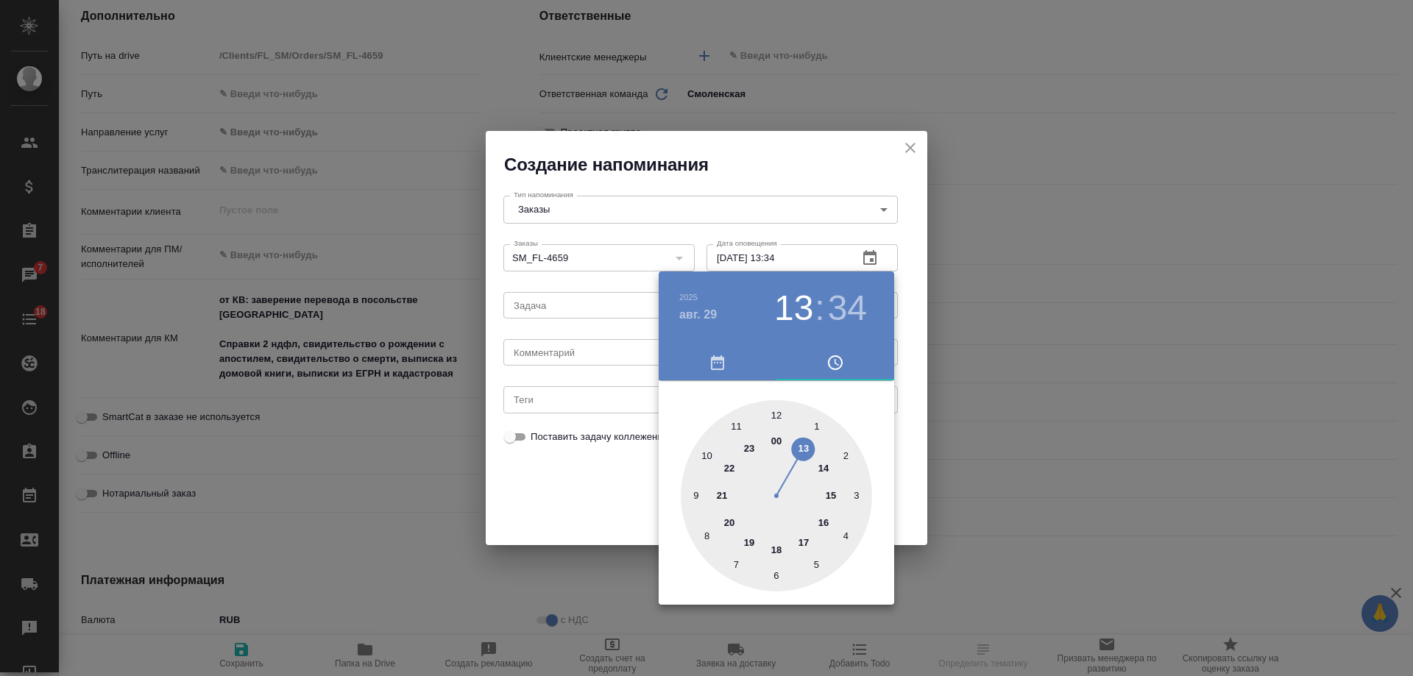
click at [593, 354] on div at bounding box center [706, 338] width 1413 height 676
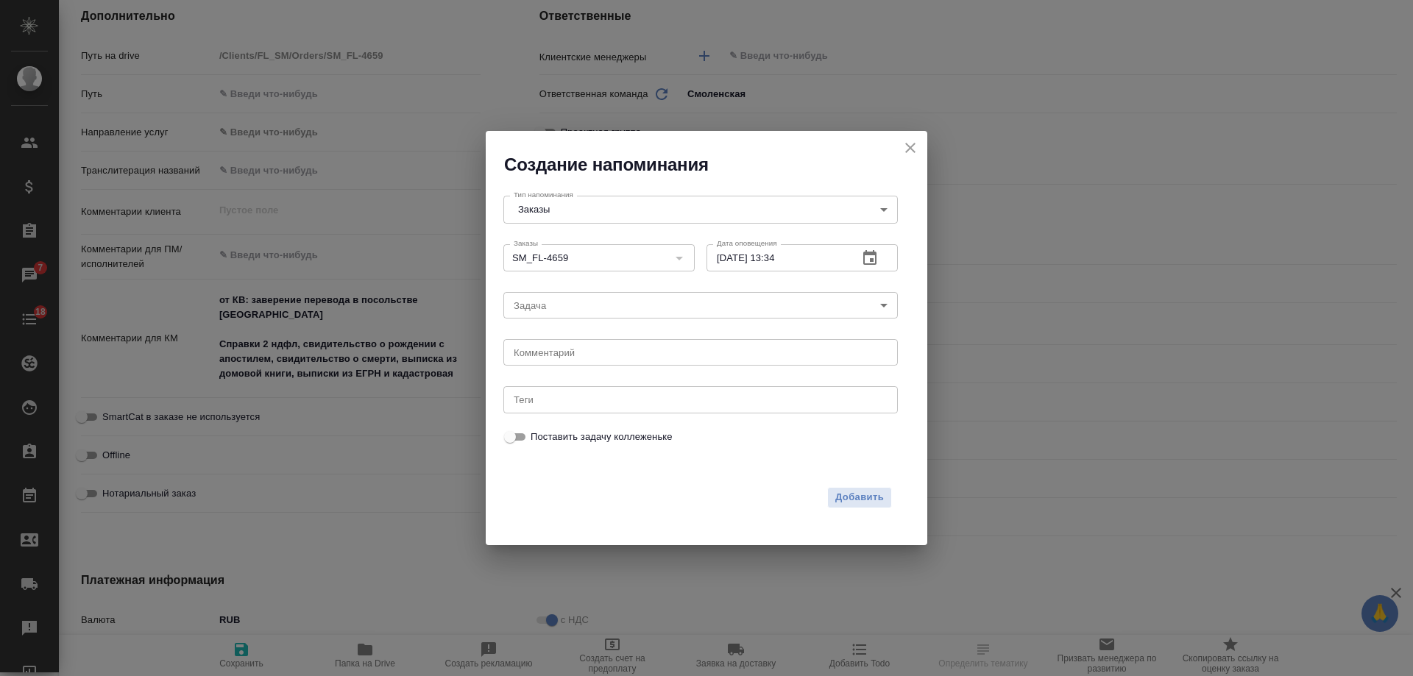
click at [570, 361] on div "[DATE] 13 : 34 00 1 2 3 4 5 6 7 8 9 10 11 12 13 14 15 16 17 18 19 20 21 22 23" at bounding box center [706, 338] width 1413 height 676
click at [569, 360] on div "x Комментарий" at bounding box center [700, 352] width 395 height 26
click at [569, 359] on div "x Комментарий" at bounding box center [700, 352] width 395 height 26
type textarea "[PERSON_NAME]"
click at [854, 490] on span "Добавить" at bounding box center [859, 497] width 49 height 17
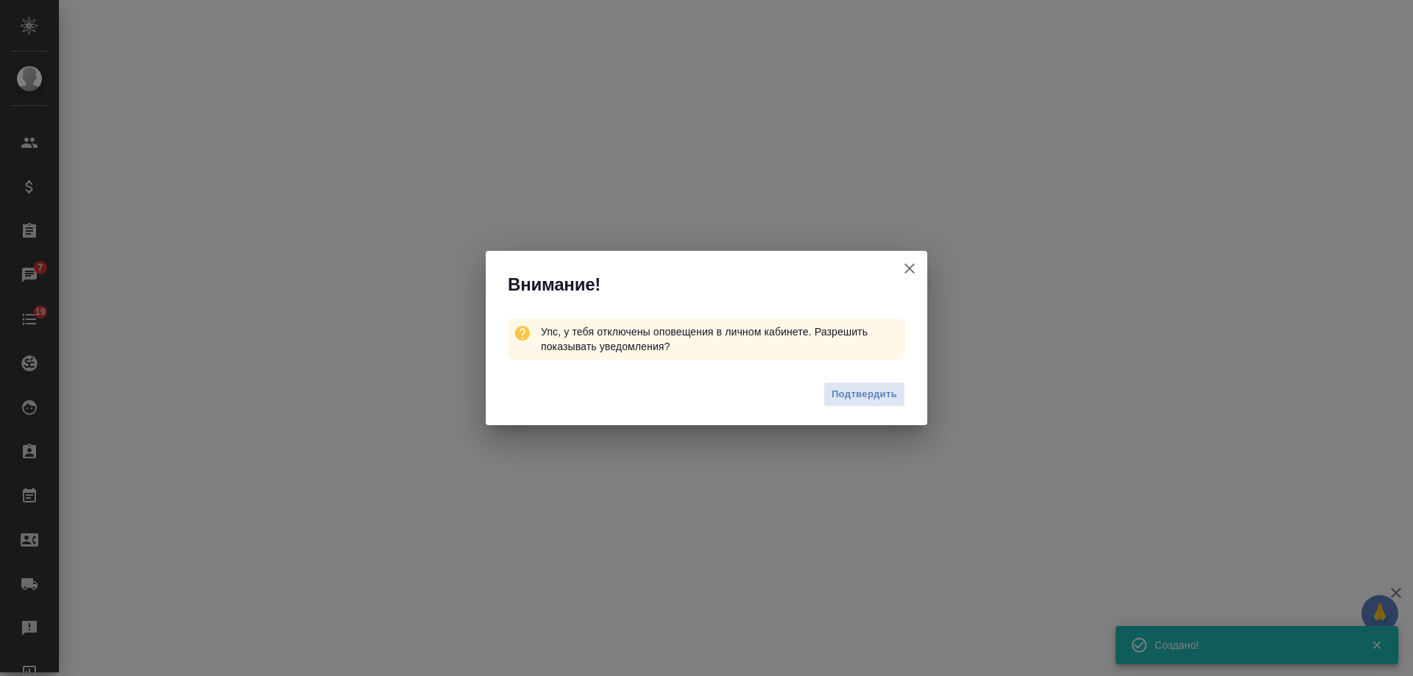
click at [910, 266] on icon "button" at bounding box center [910, 269] width 18 height 18
select select "RU"
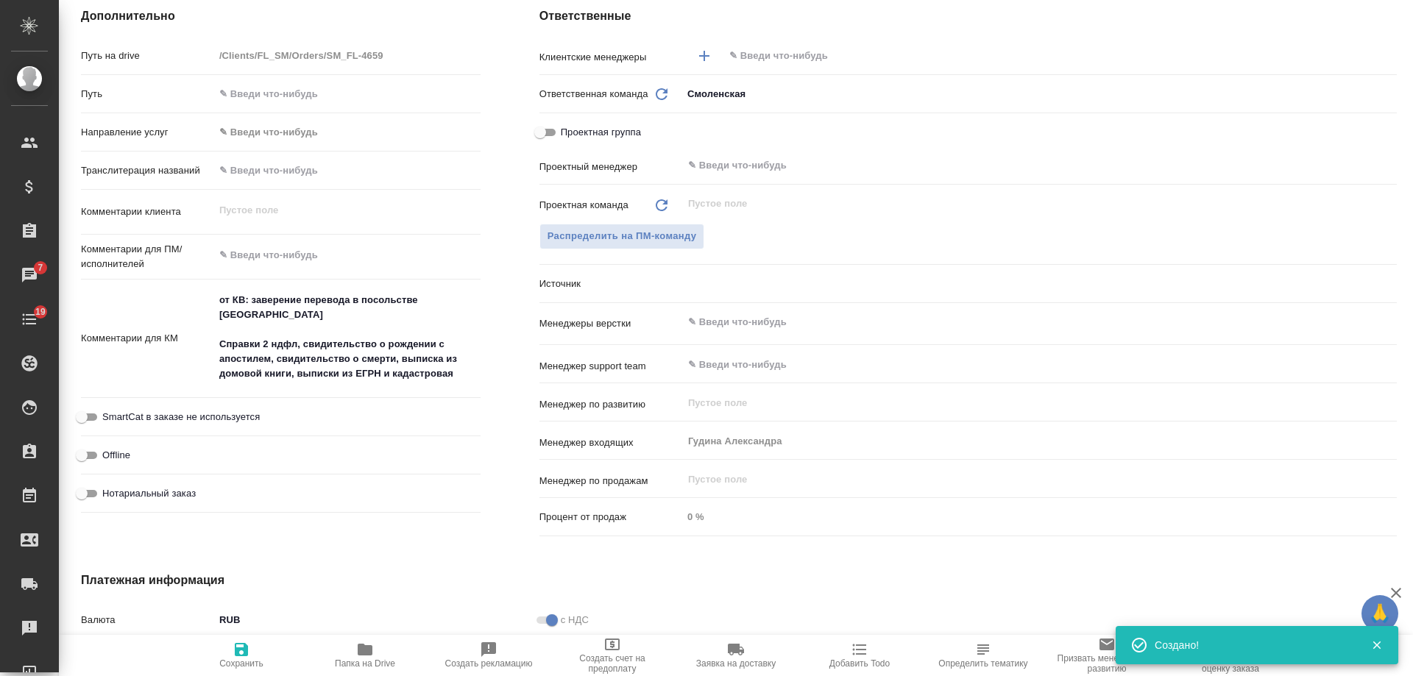
type textarea "x"
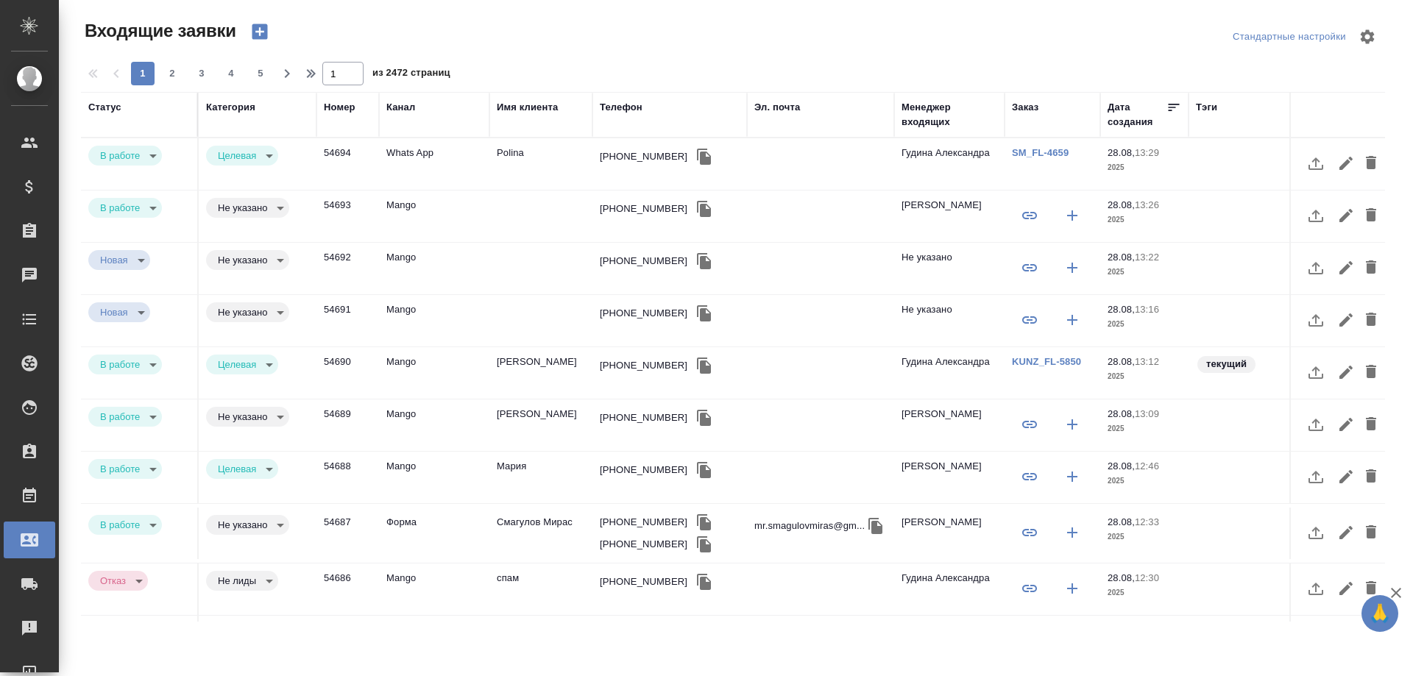
select select "RU"
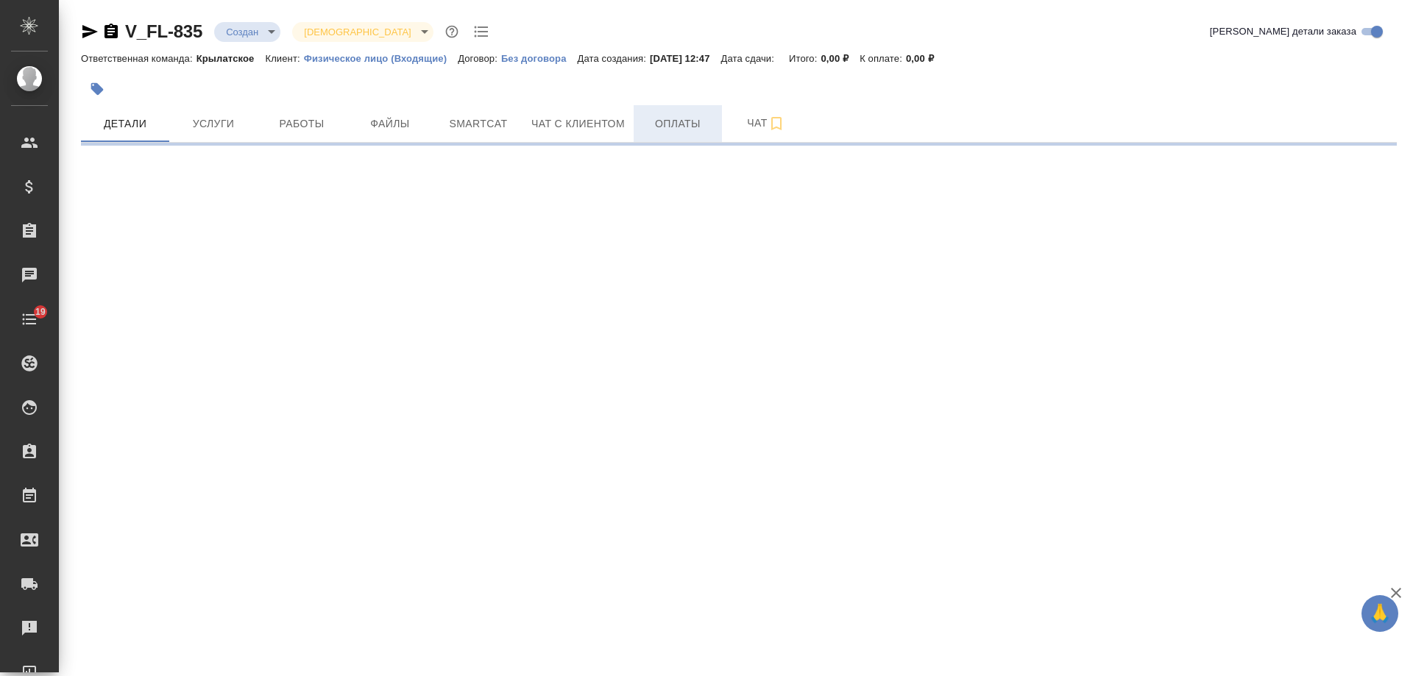
select select "RU"
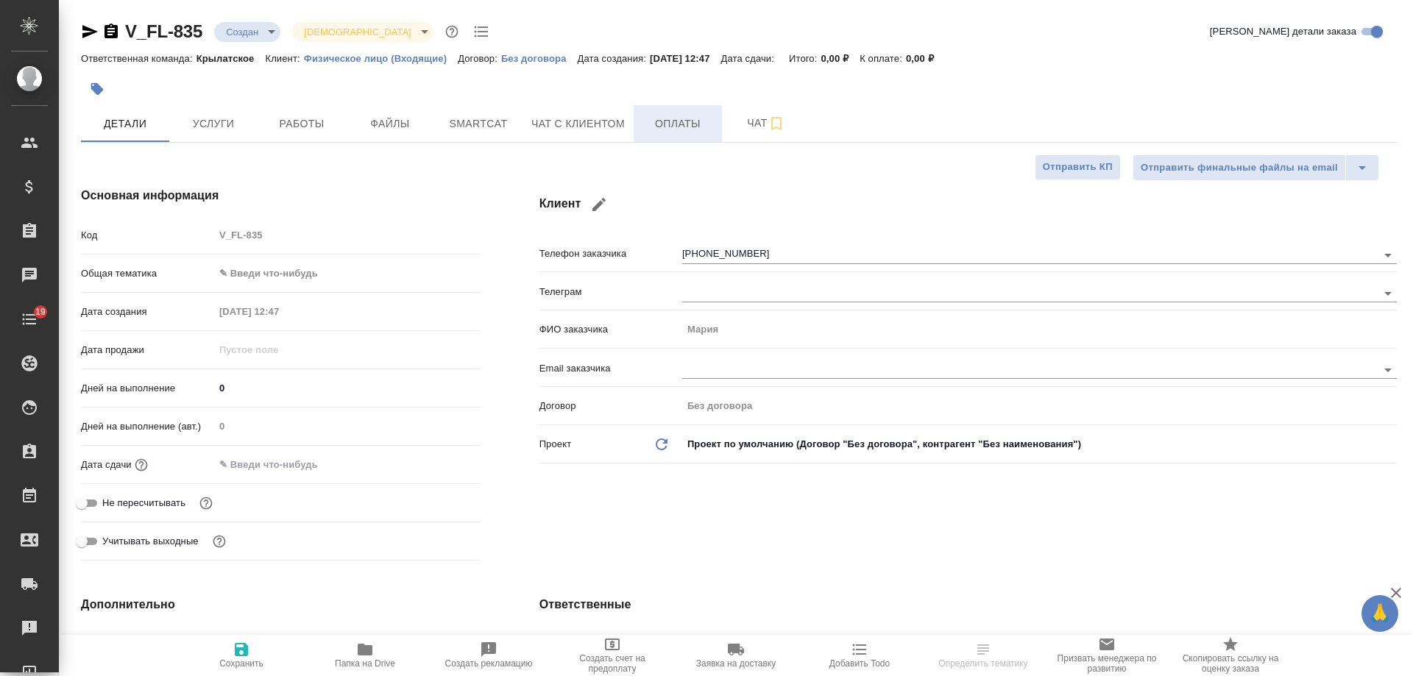
type textarea "x"
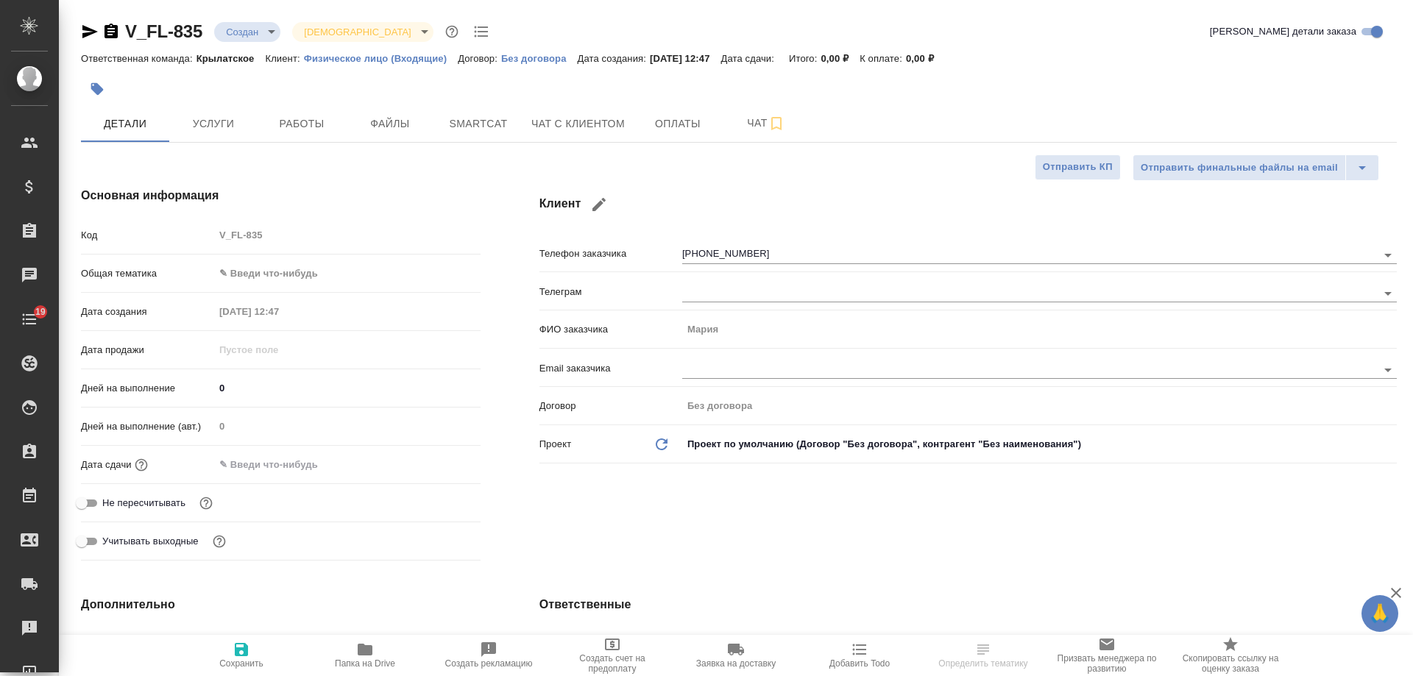
type textarea "x"
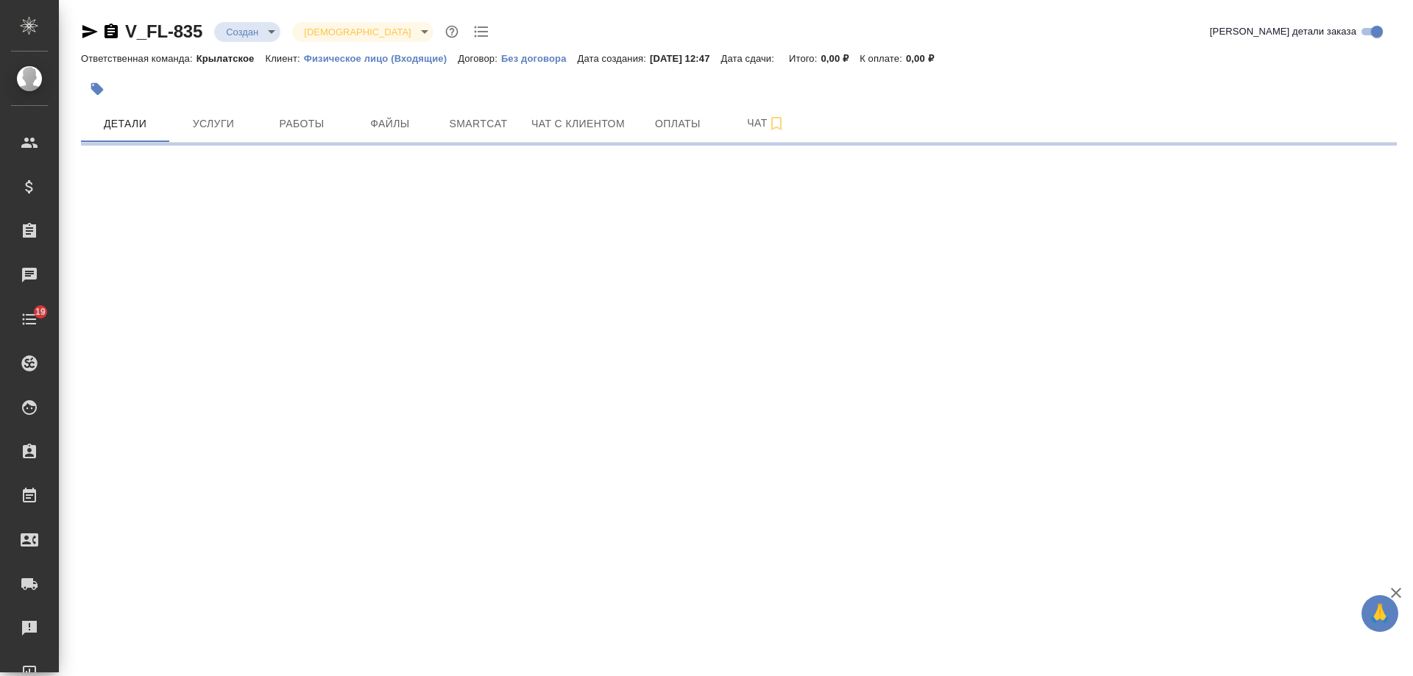
select select "RU"
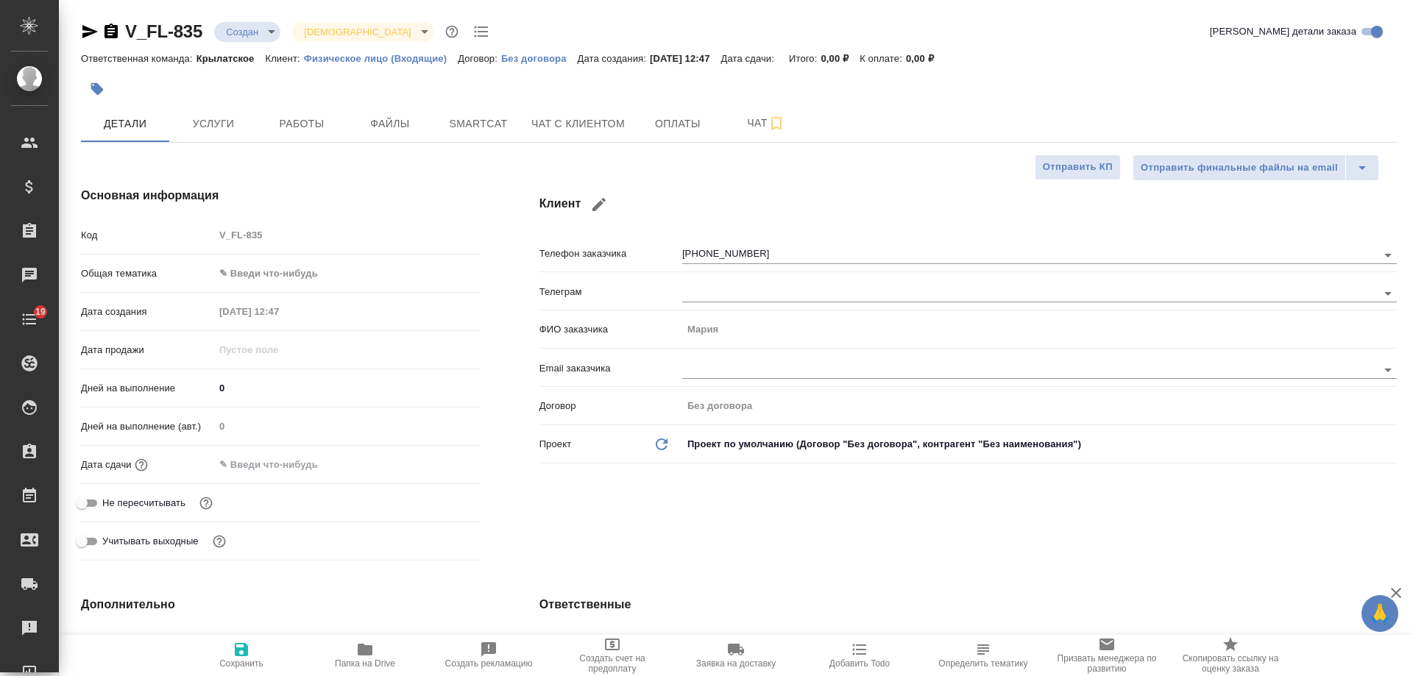
type textarea "x"
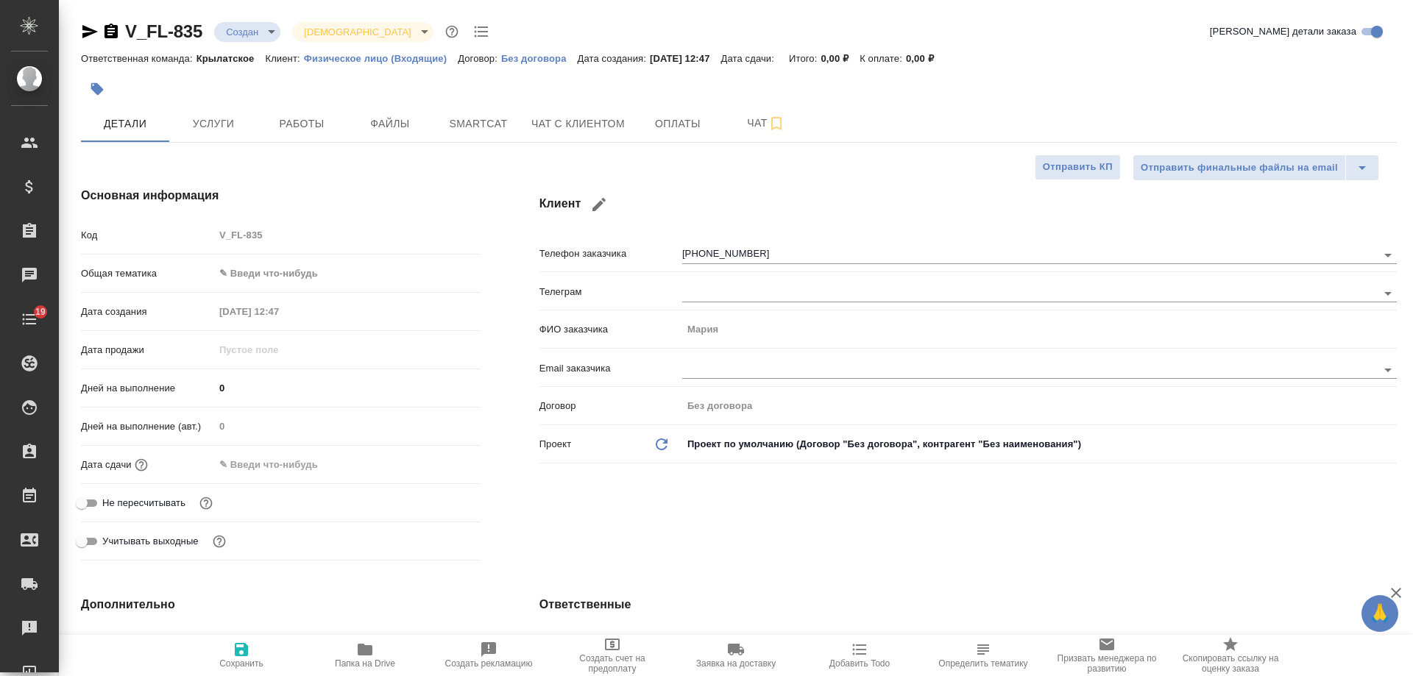
type textarea "x"
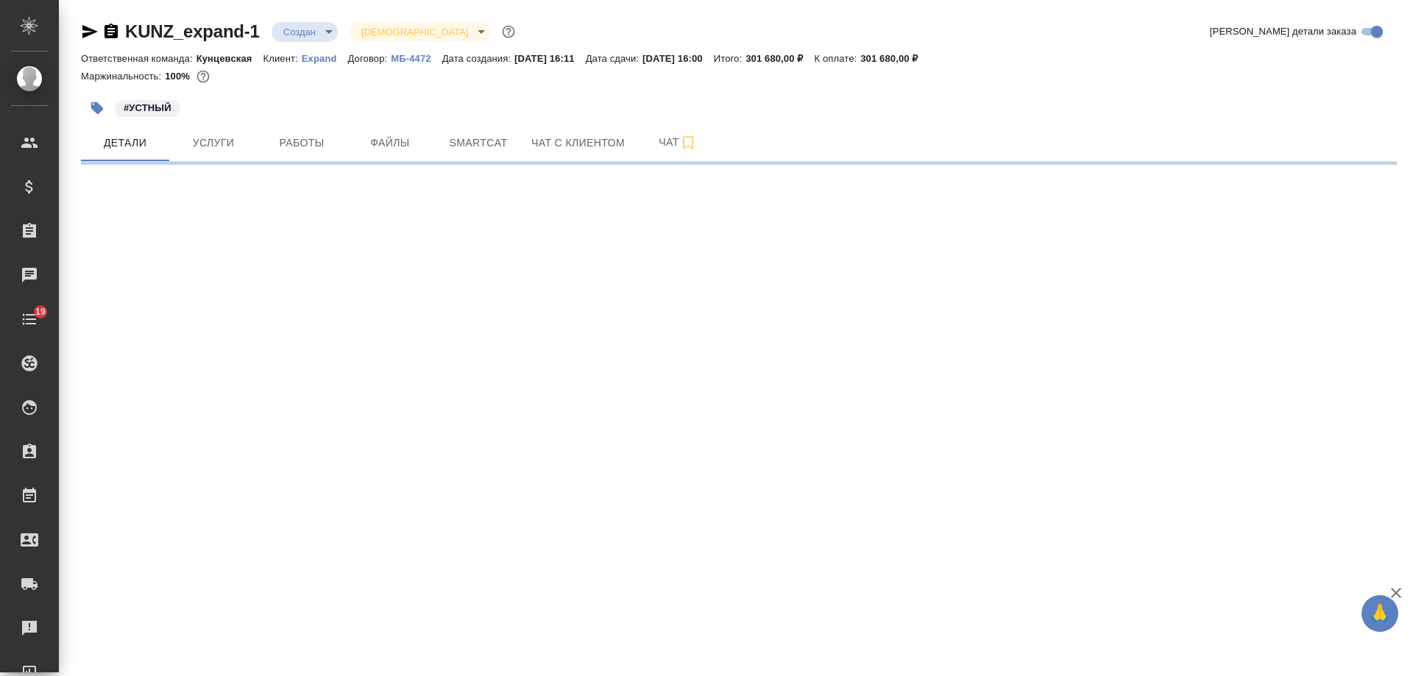
select select "RU"
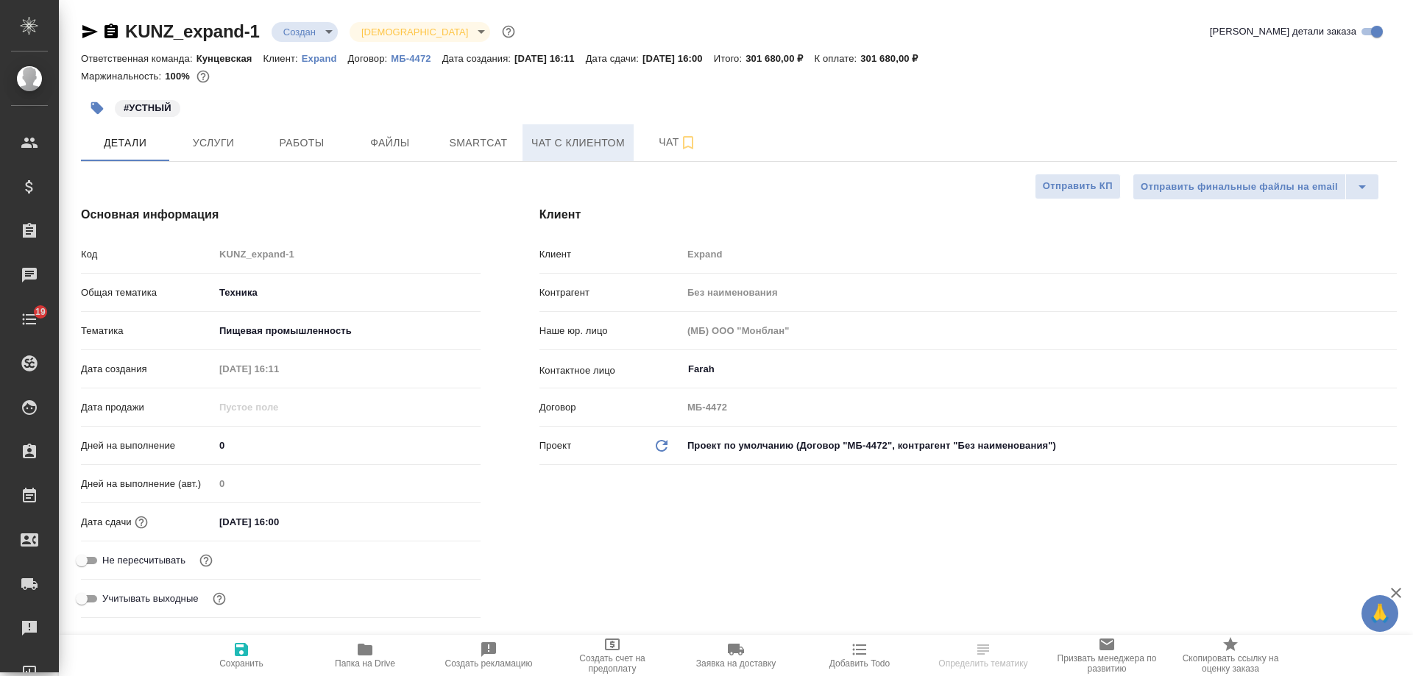
type textarea "x"
click at [576, 141] on span "Чат с клиентом" at bounding box center [577, 143] width 93 height 18
type textarea "x"
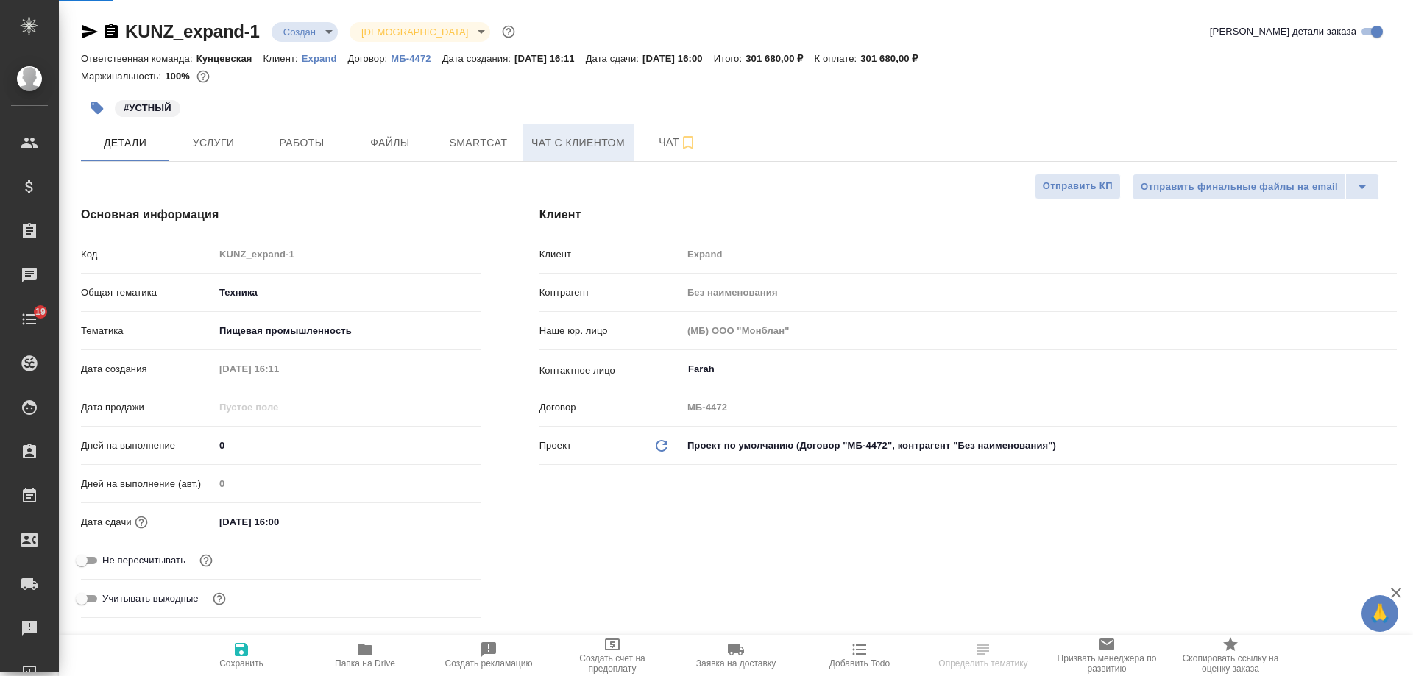
type textarea "x"
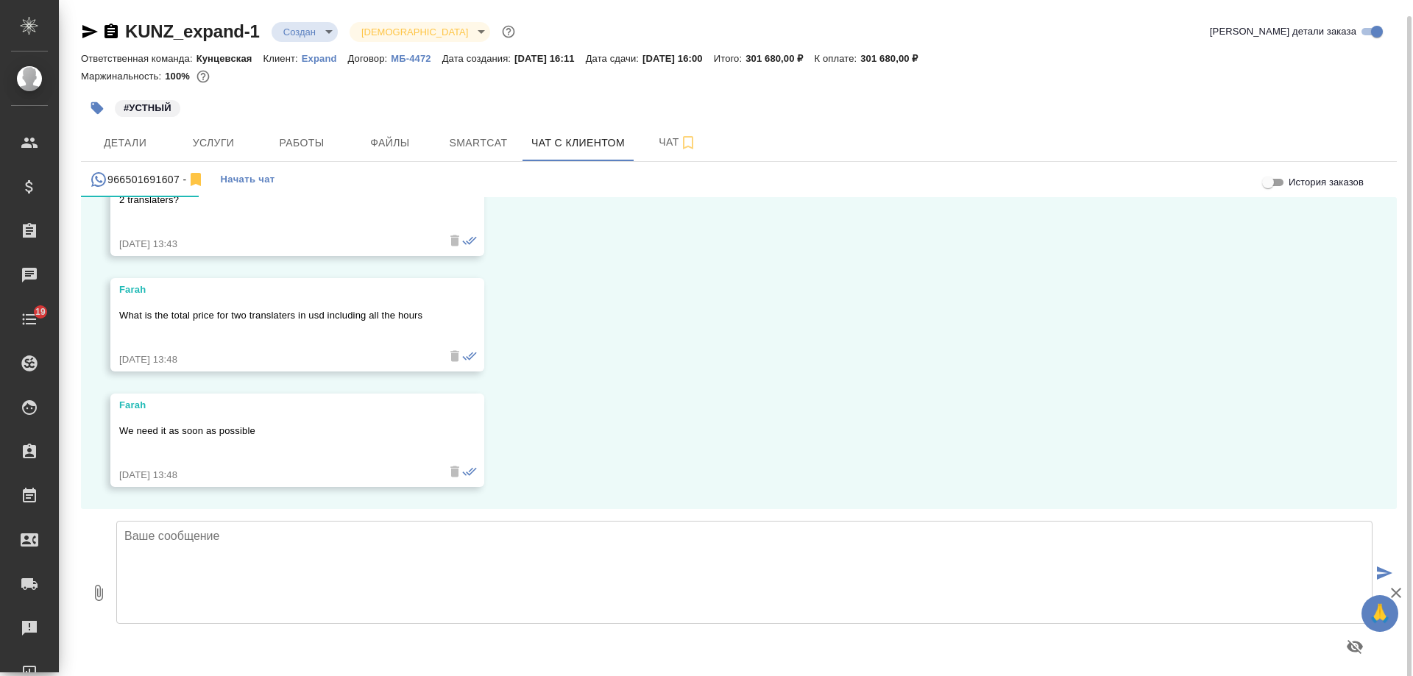
scroll to position [8, 0]
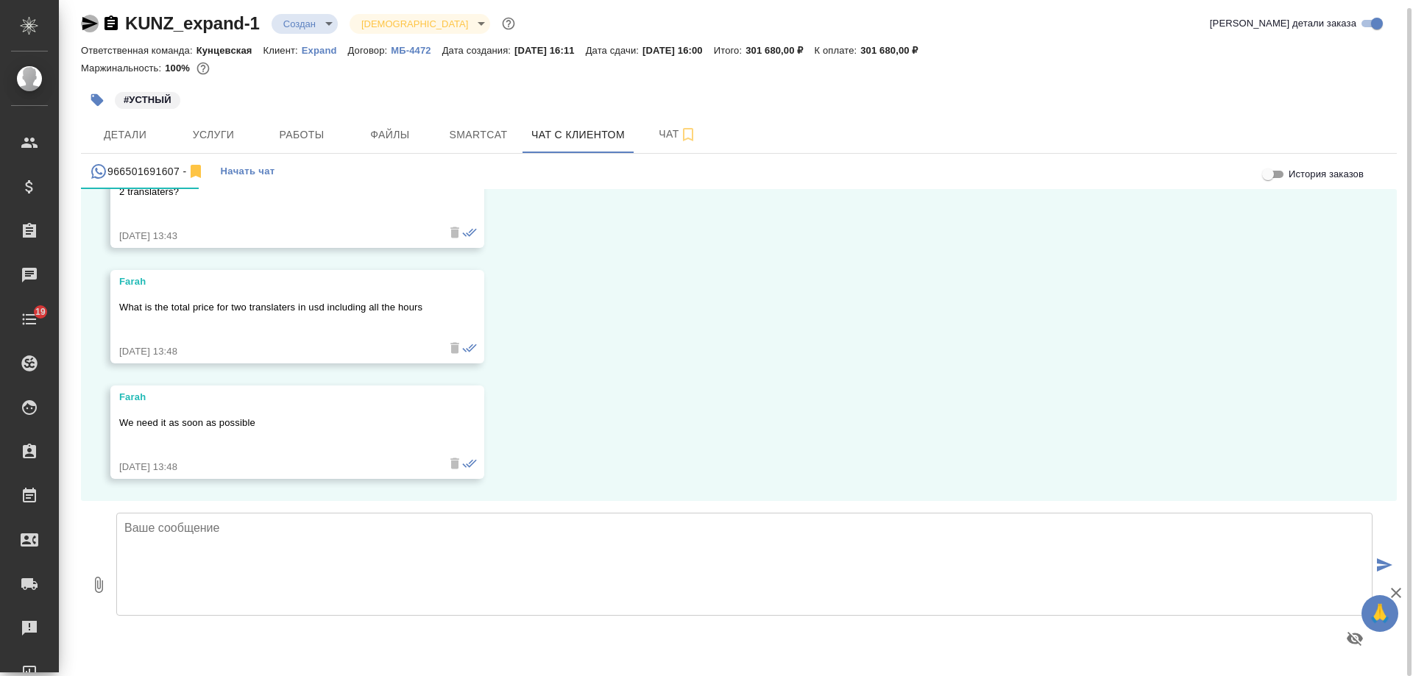
drag, startPoint x: 86, startPoint y: 24, endPoint x: 158, endPoint y: 8, distance: 73.1
click at [86, 23] on icon "button" at bounding box center [90, 24] width 18 height 18
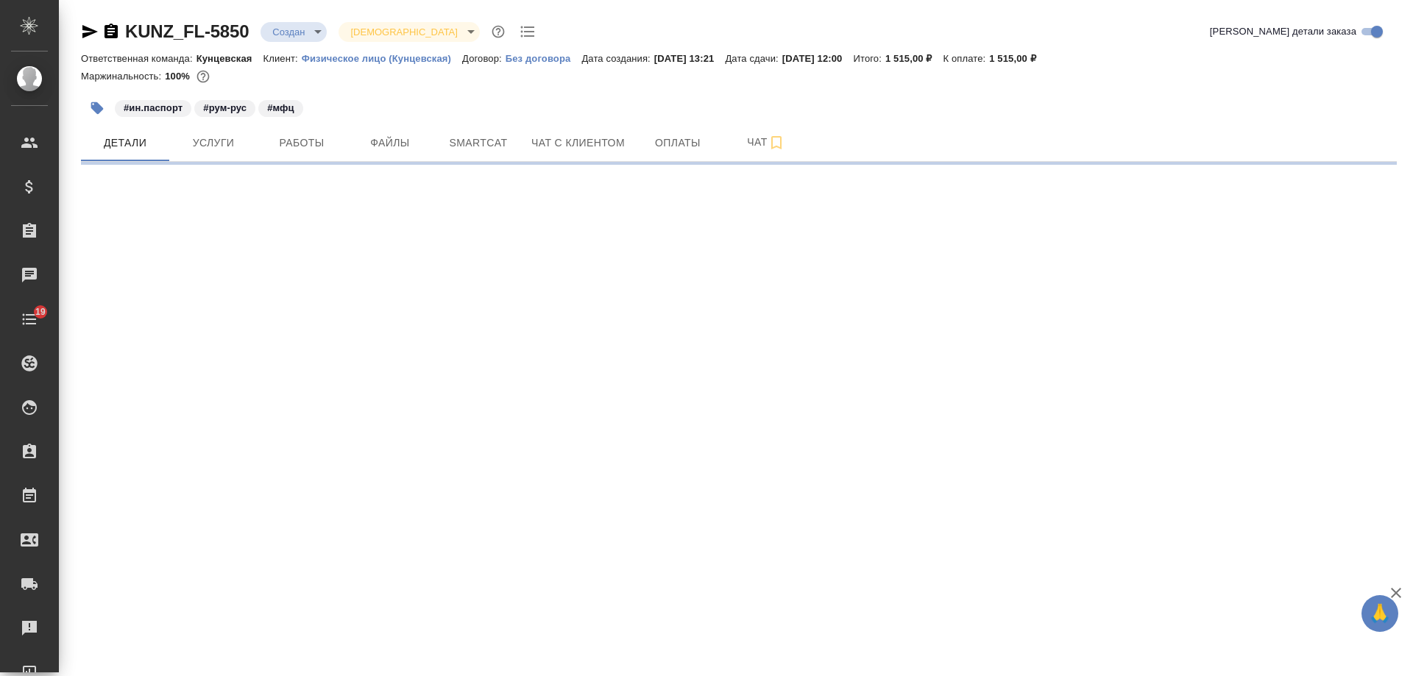
select select "RU"
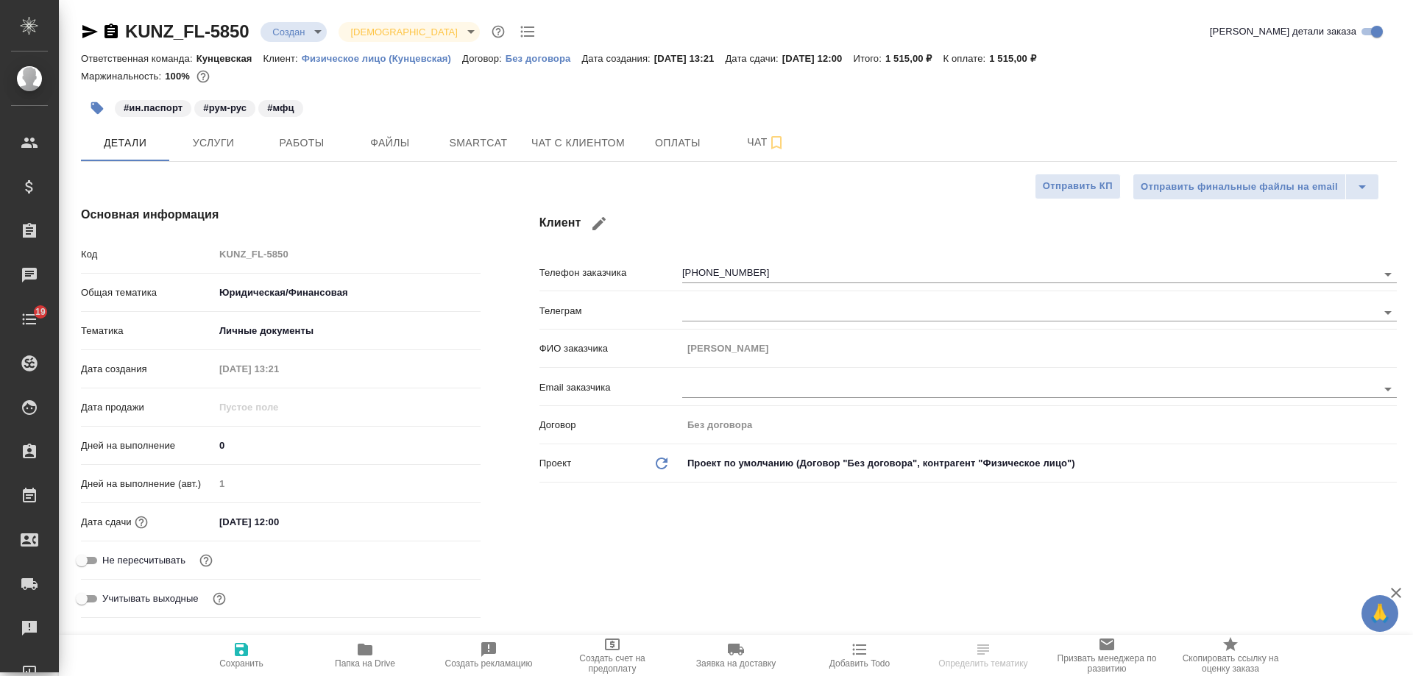
type textarea "x"
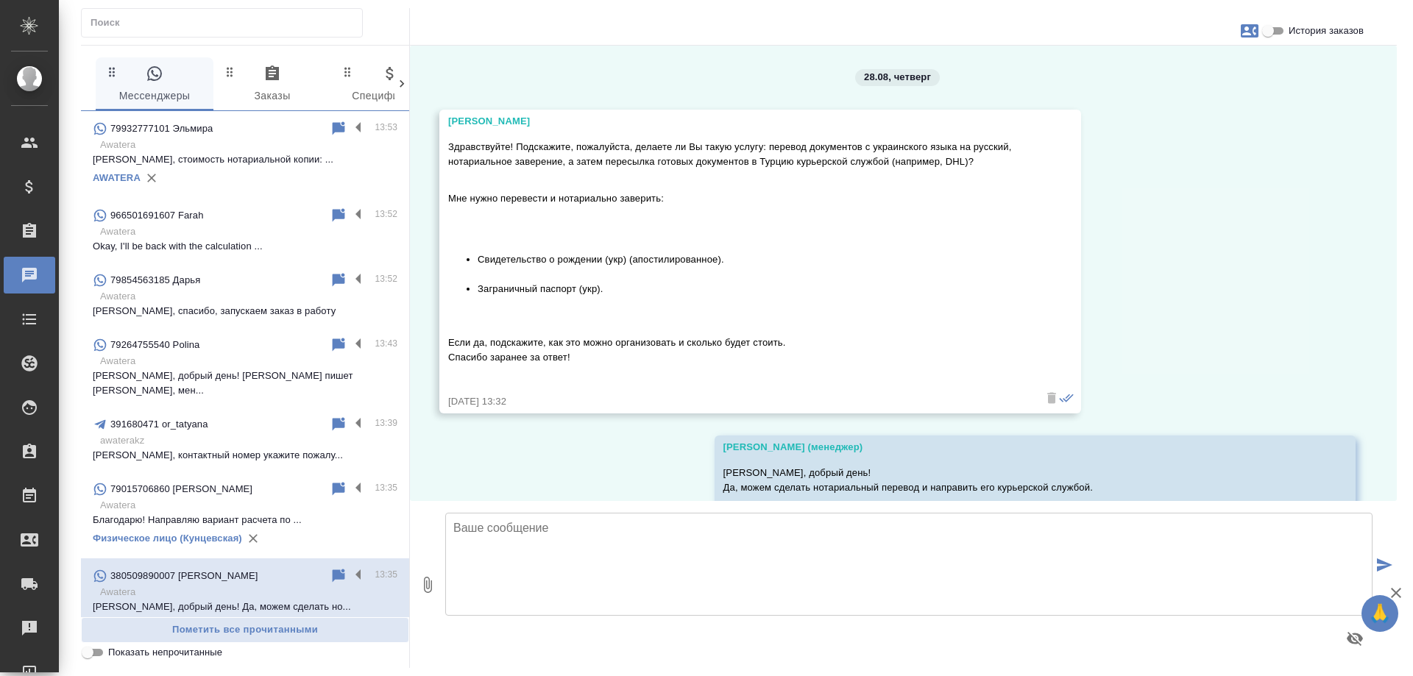
scroll to position [138, 0]
